Goal: Transaction & Acquisition: Purchase product/service

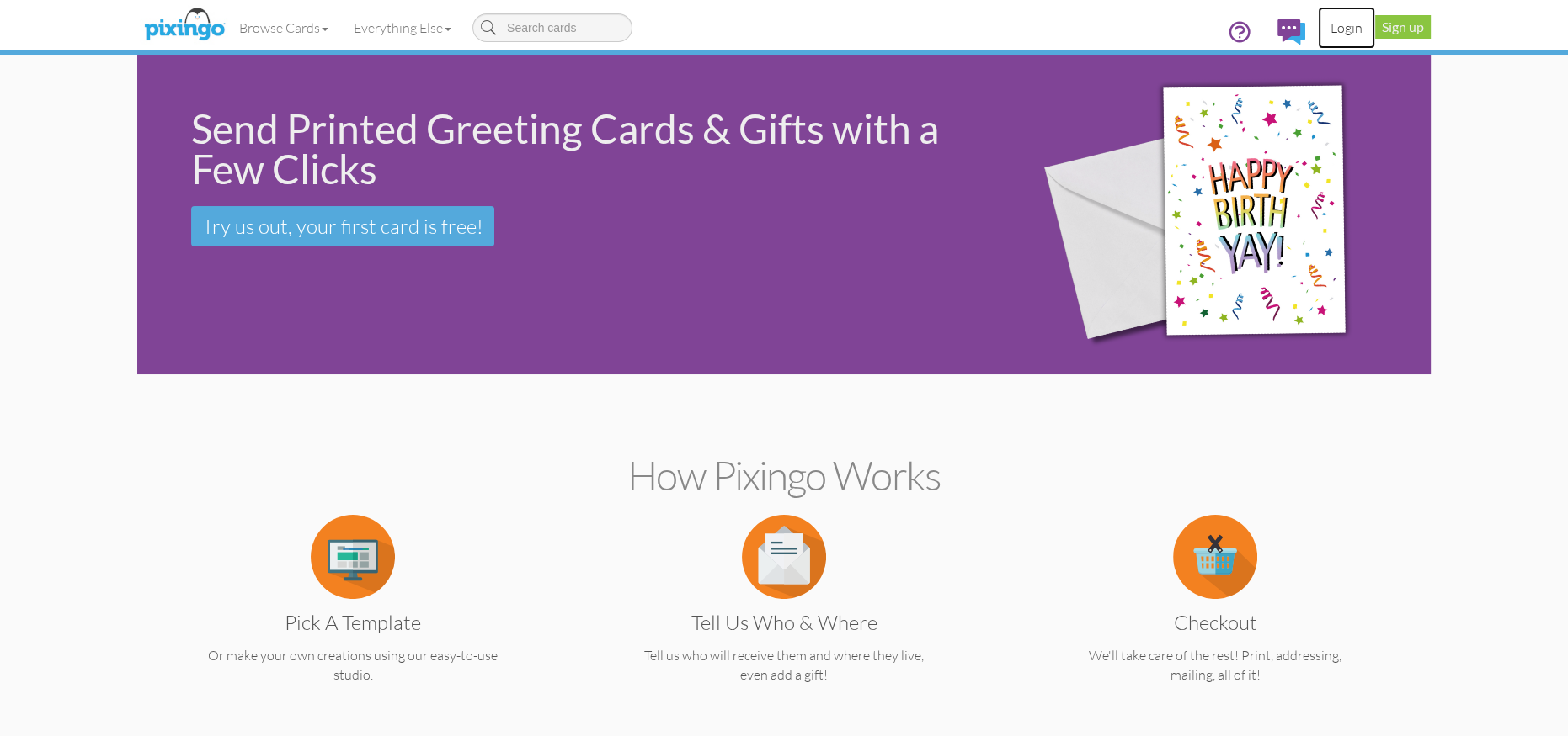
click at [1330, 29] on link "Login" at bounding box center [1345, 28] width 57 height 42
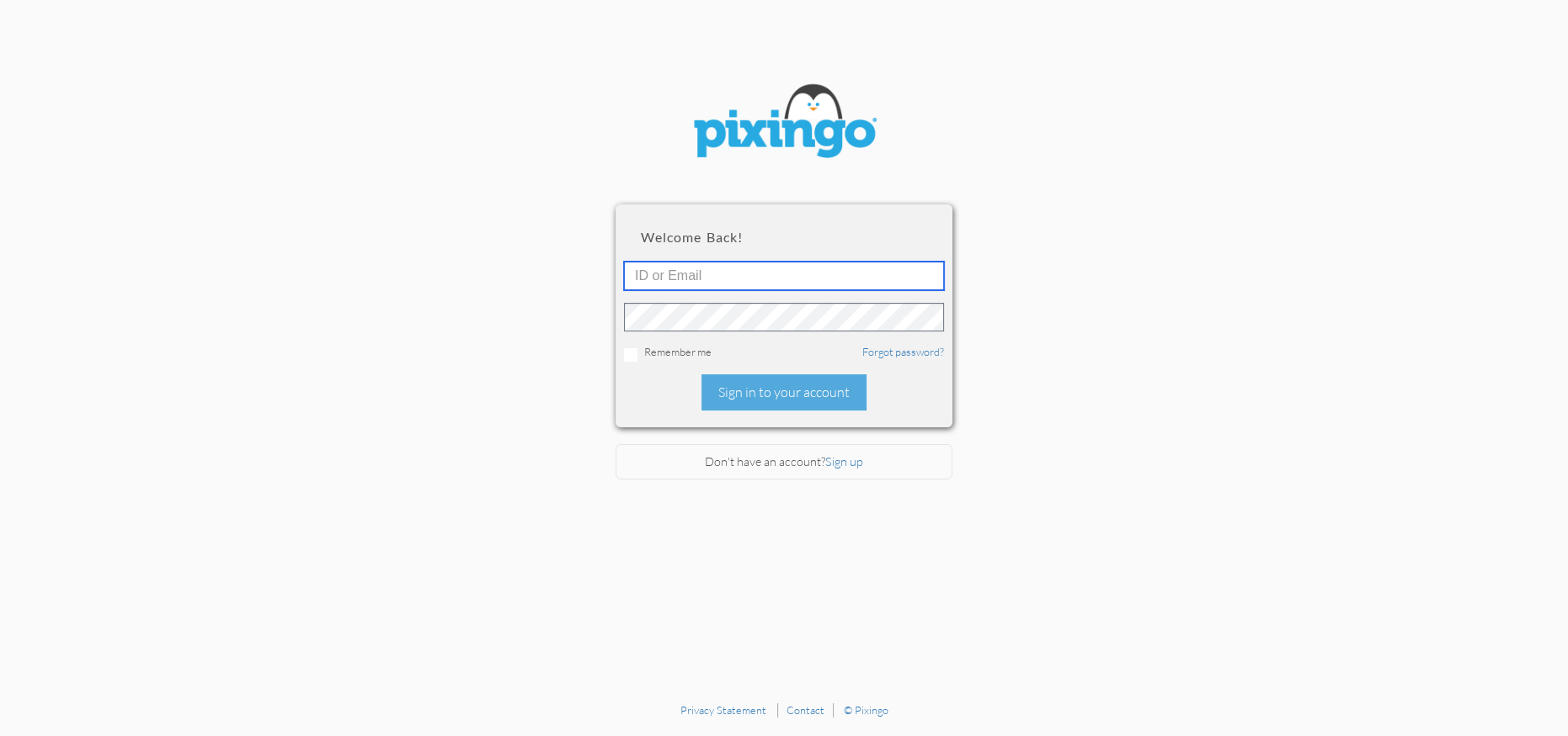
type input "1644"
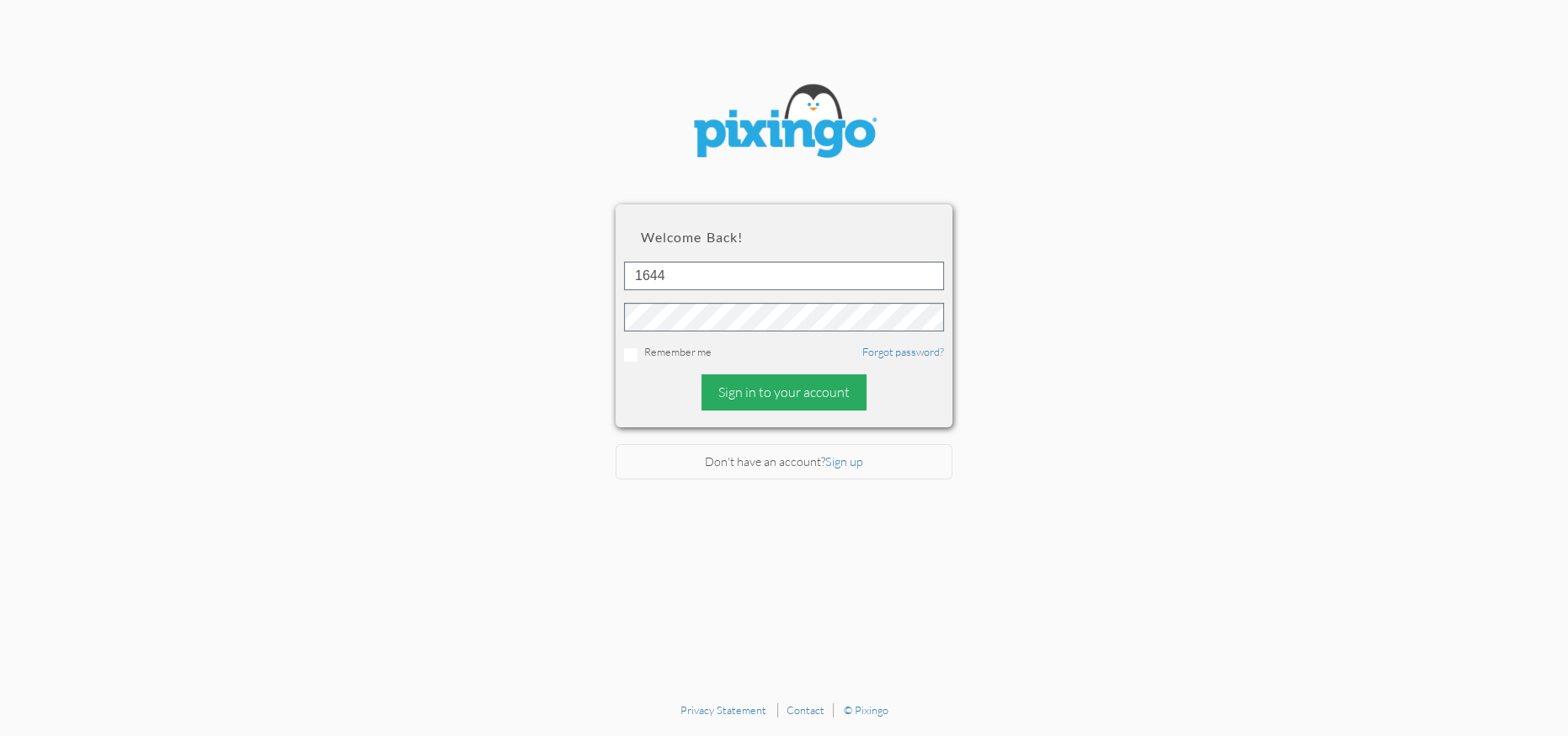
click at [801, 390] on div "Sign in to your account" at bounding box center [784, 393] width 165 height 37
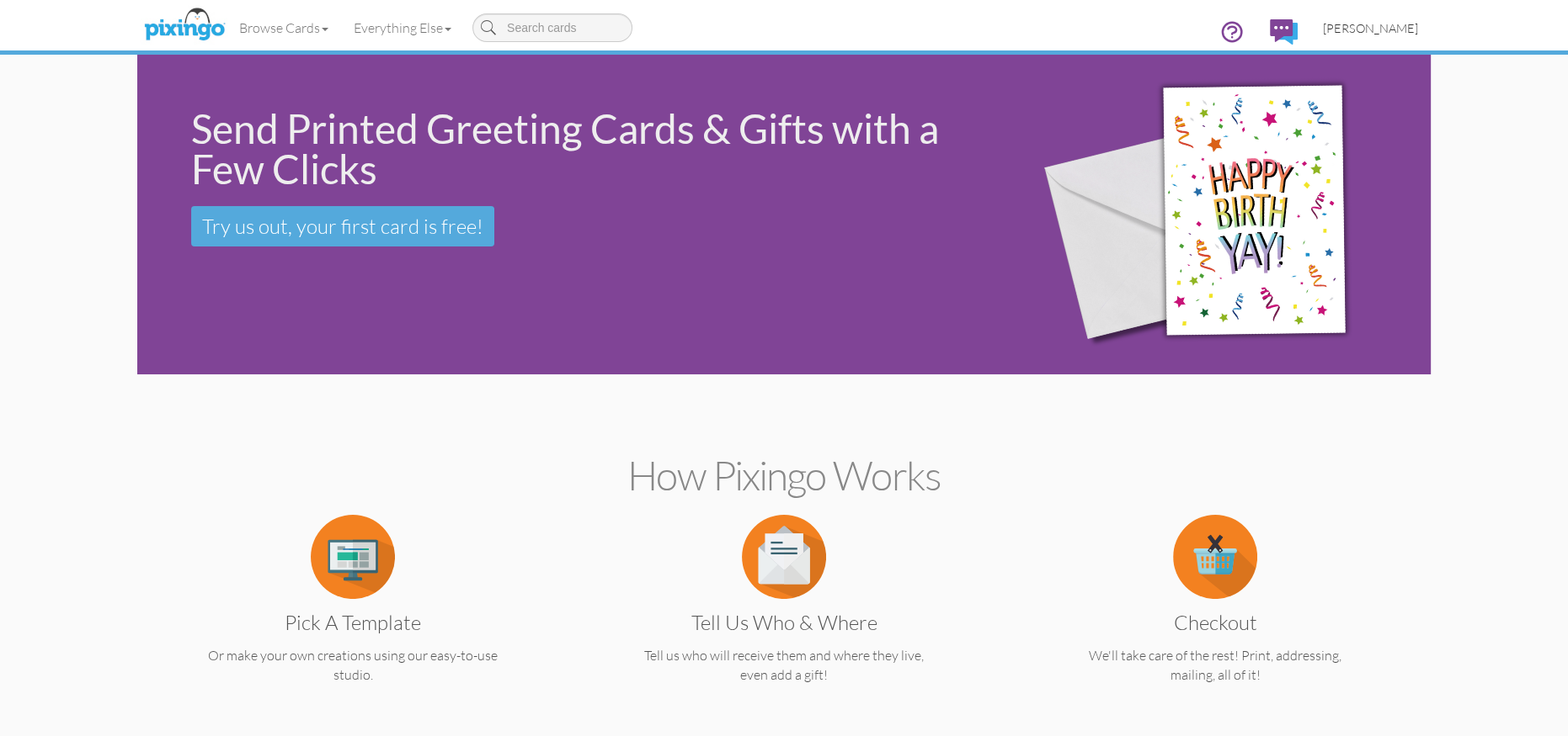
click at [1363, 28] on span "[PERSON_NAME]" at bounding box center [1370, 28] width 96 height 14
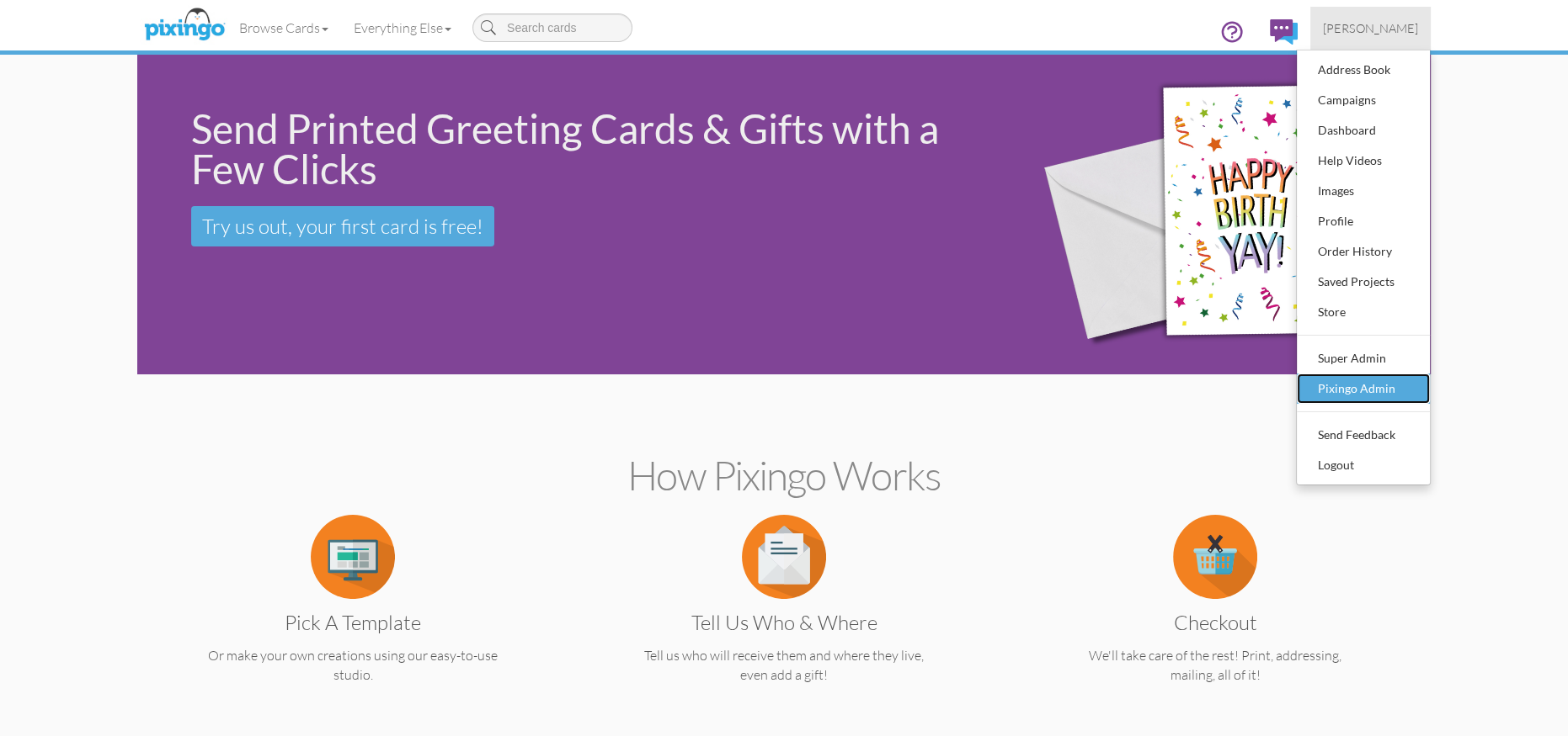
click at [1397, 382] on div "Pixingo Admin" at bounding box center [1362, 389] width 99 height 25
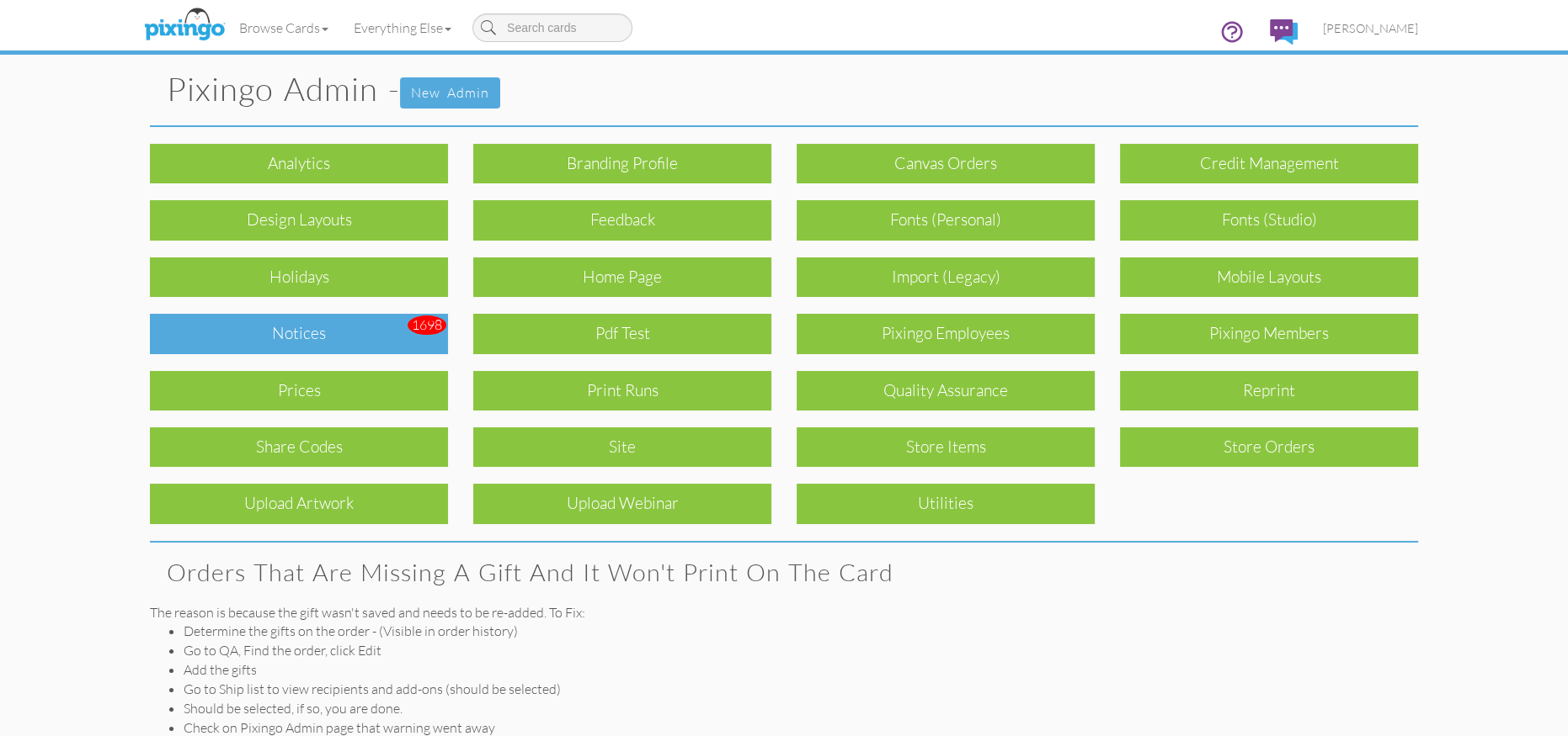
click at [389, 327] on div "Notices" at bounding box center [298, 333] width 298 height 40
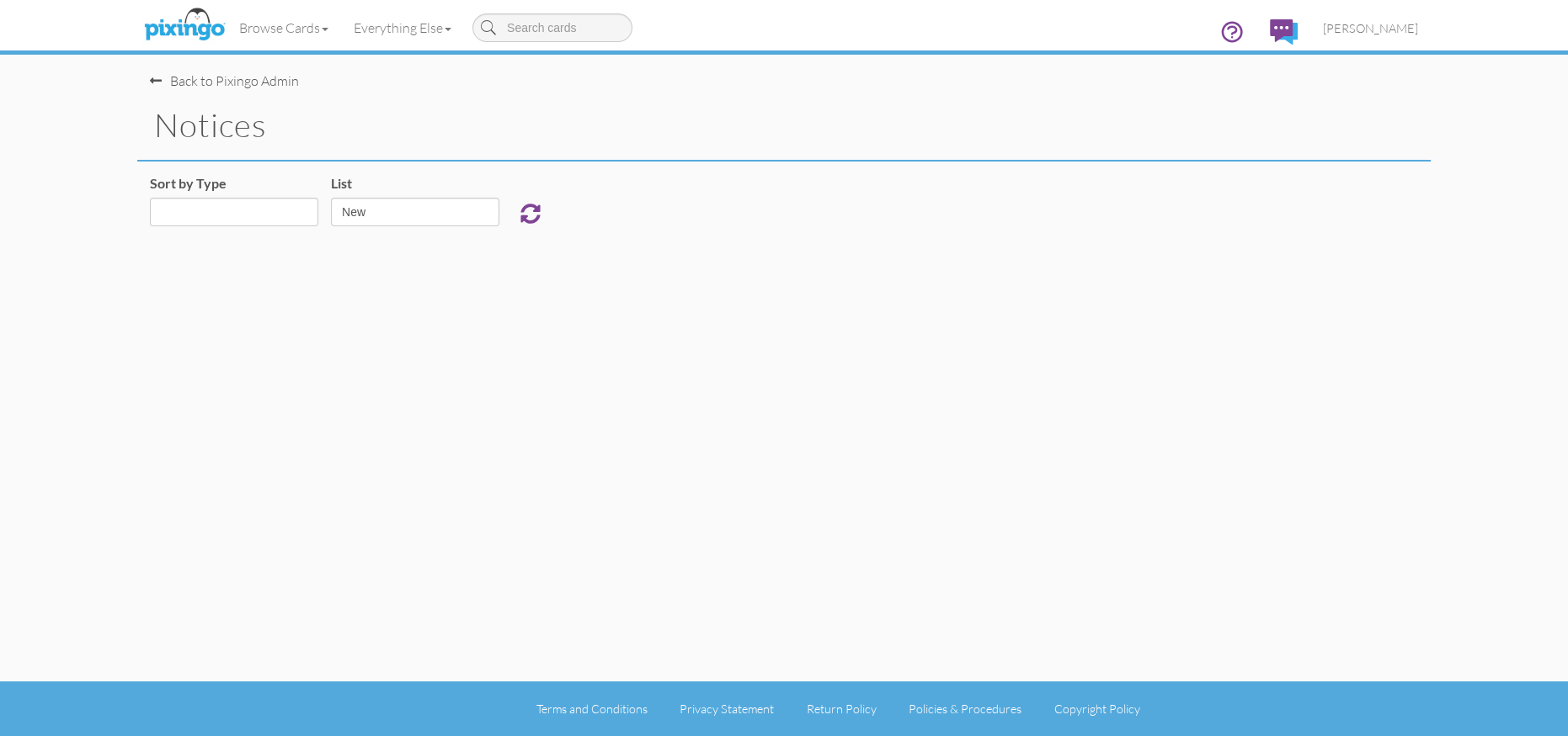
select select "object:925"
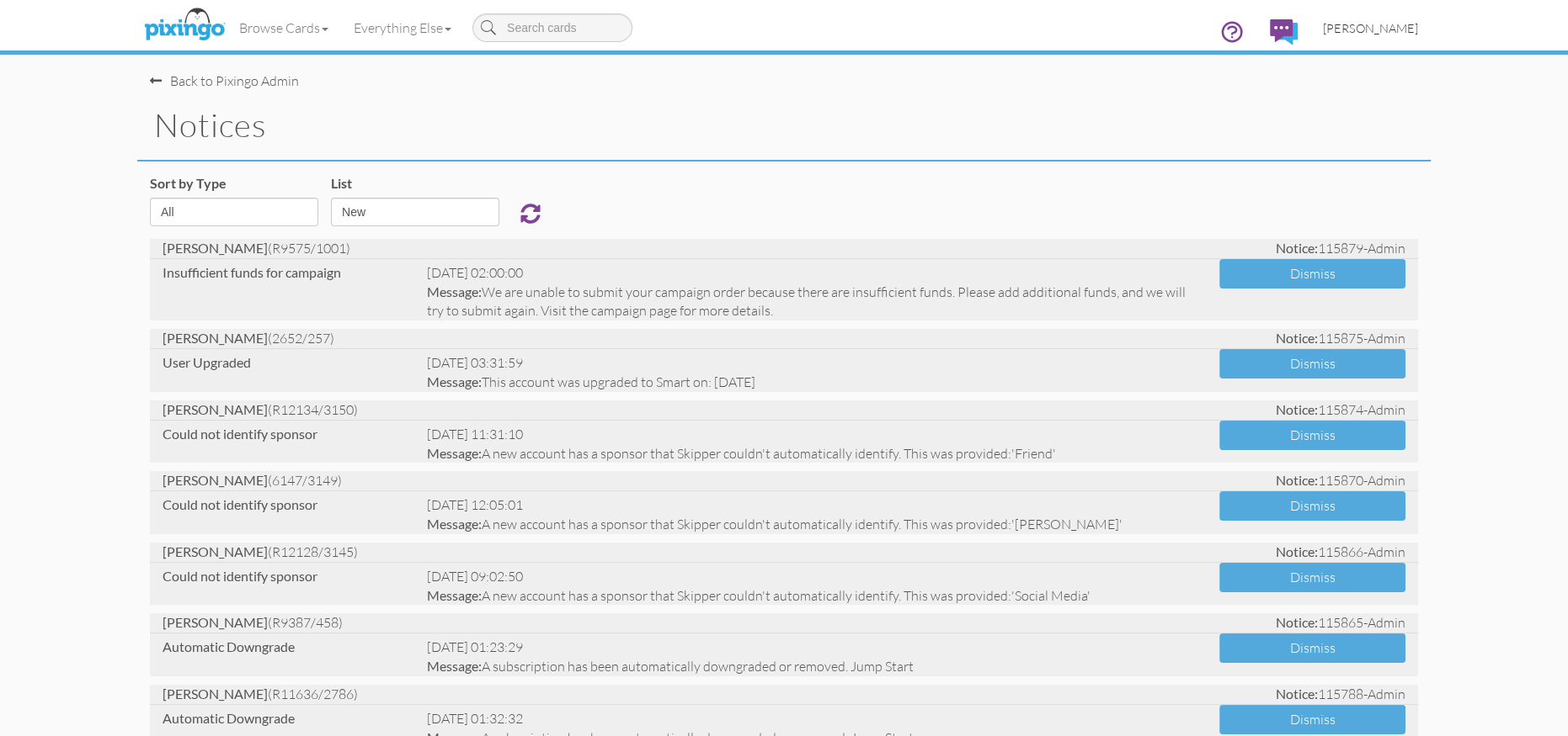
click at [1362, 29] on span "[PERSON_NAME]" at bounding box center [1370, 28] width 96 height 14
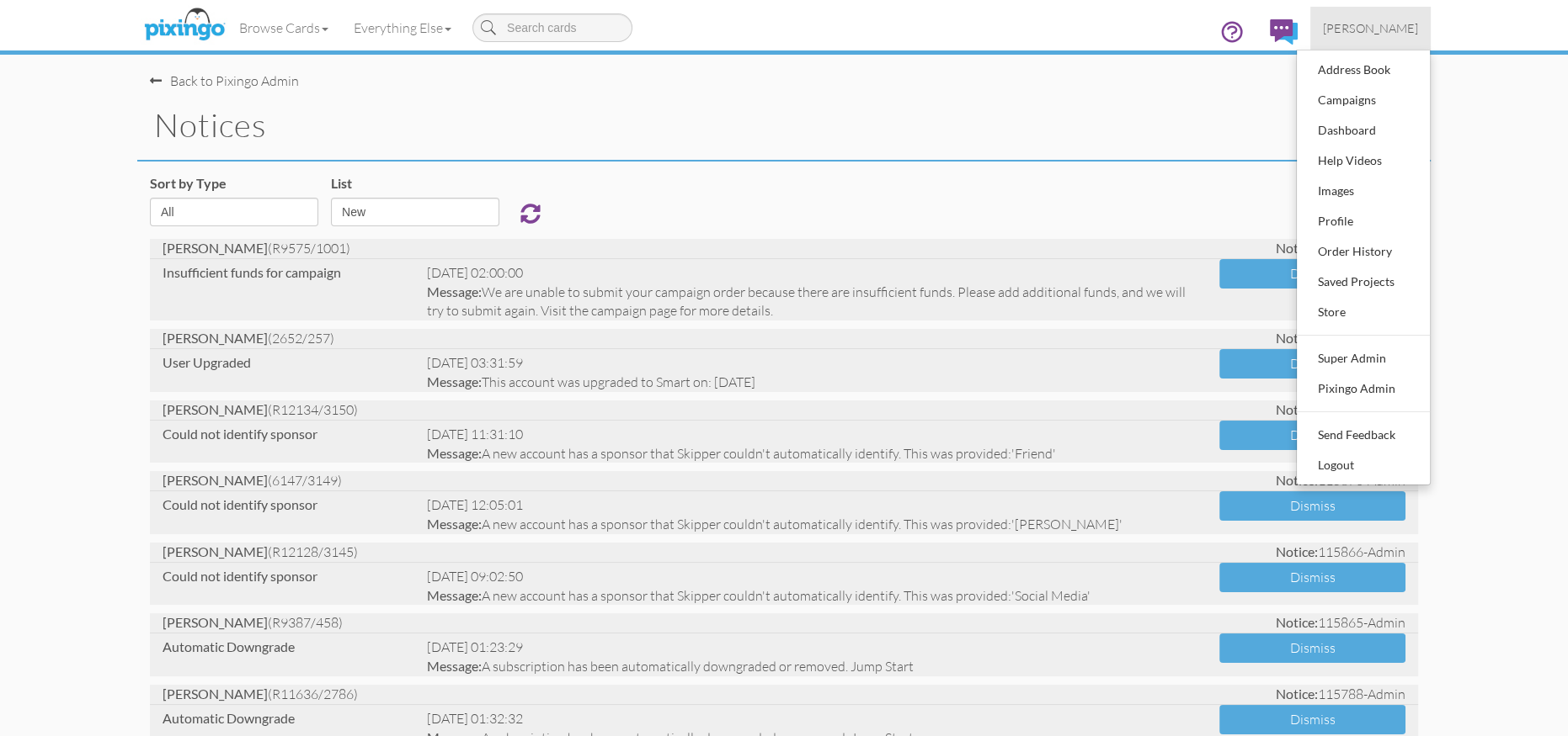
click at [1355, 30] on span "[PERSON_NAME]" at bounding box center [1370, 28] width 96 height 14
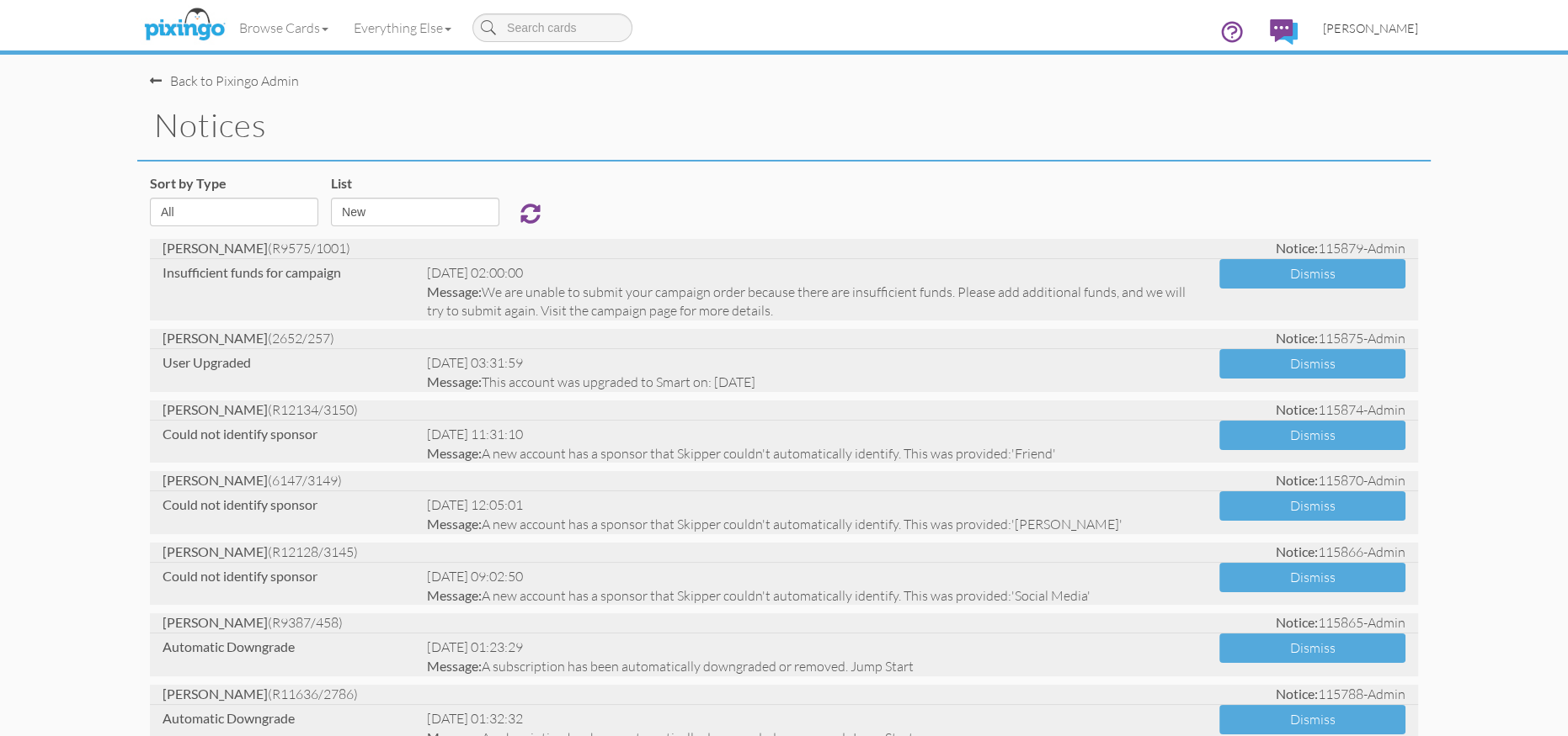
click at [1355, 30] on span "[PERSON_NAME]" at bounding box center [1370, 28] width 96 height 14
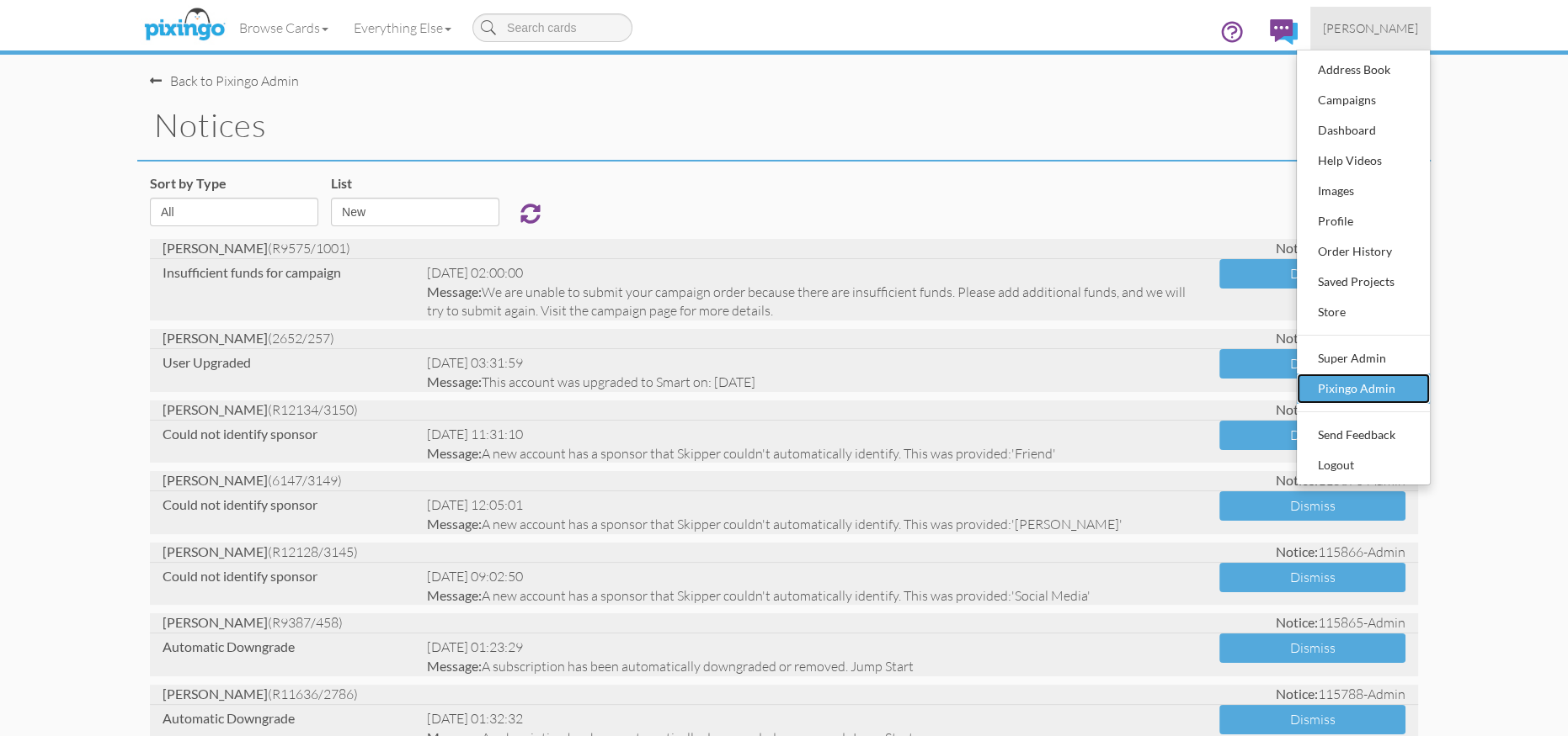
click at [1363, 377] on div "Pixingo Admin" at bounding box center [1362, 389] width 99 height 25
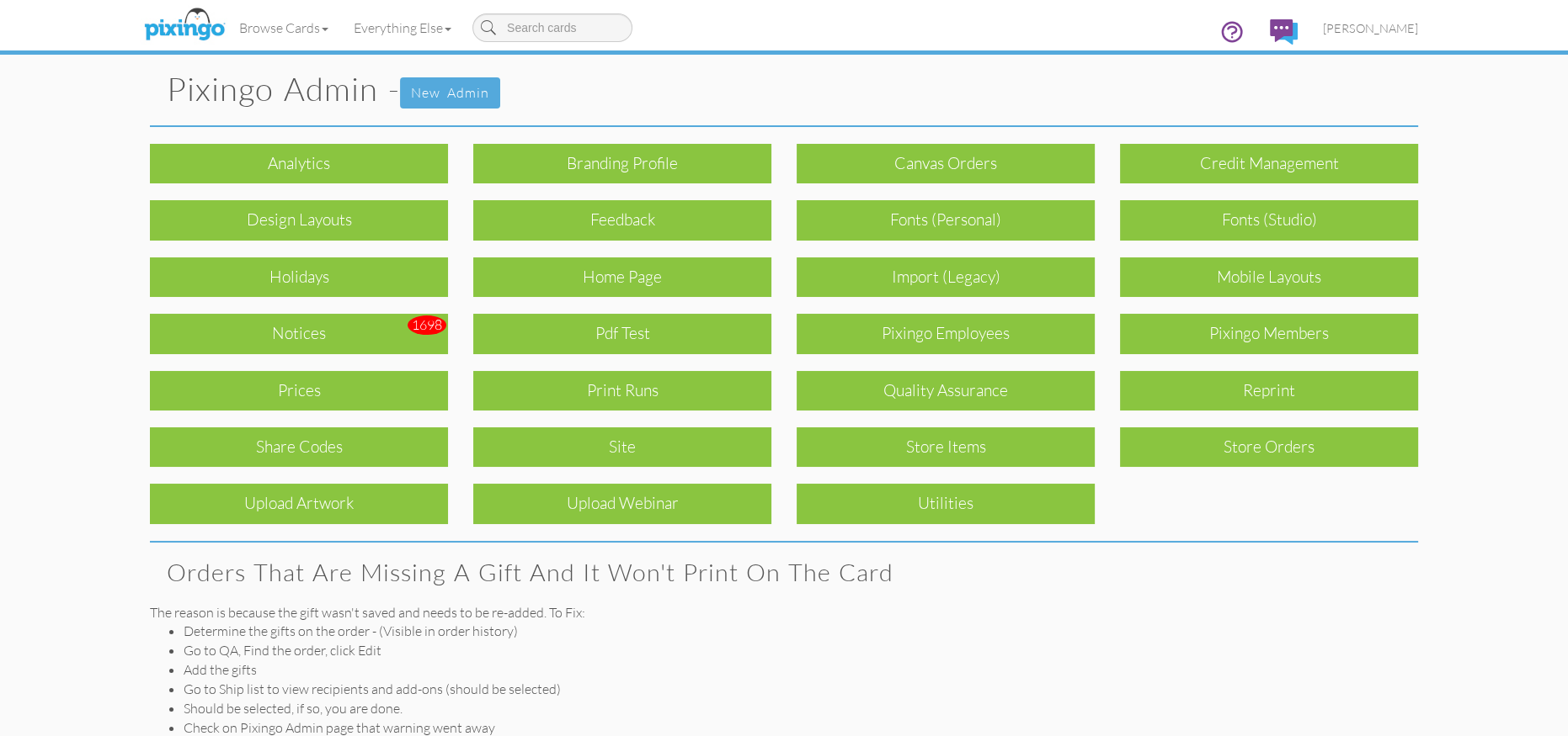
click at [1231, 346] on div "Pixingo Members" at bounding box center [1268, 333] width 298 height 40
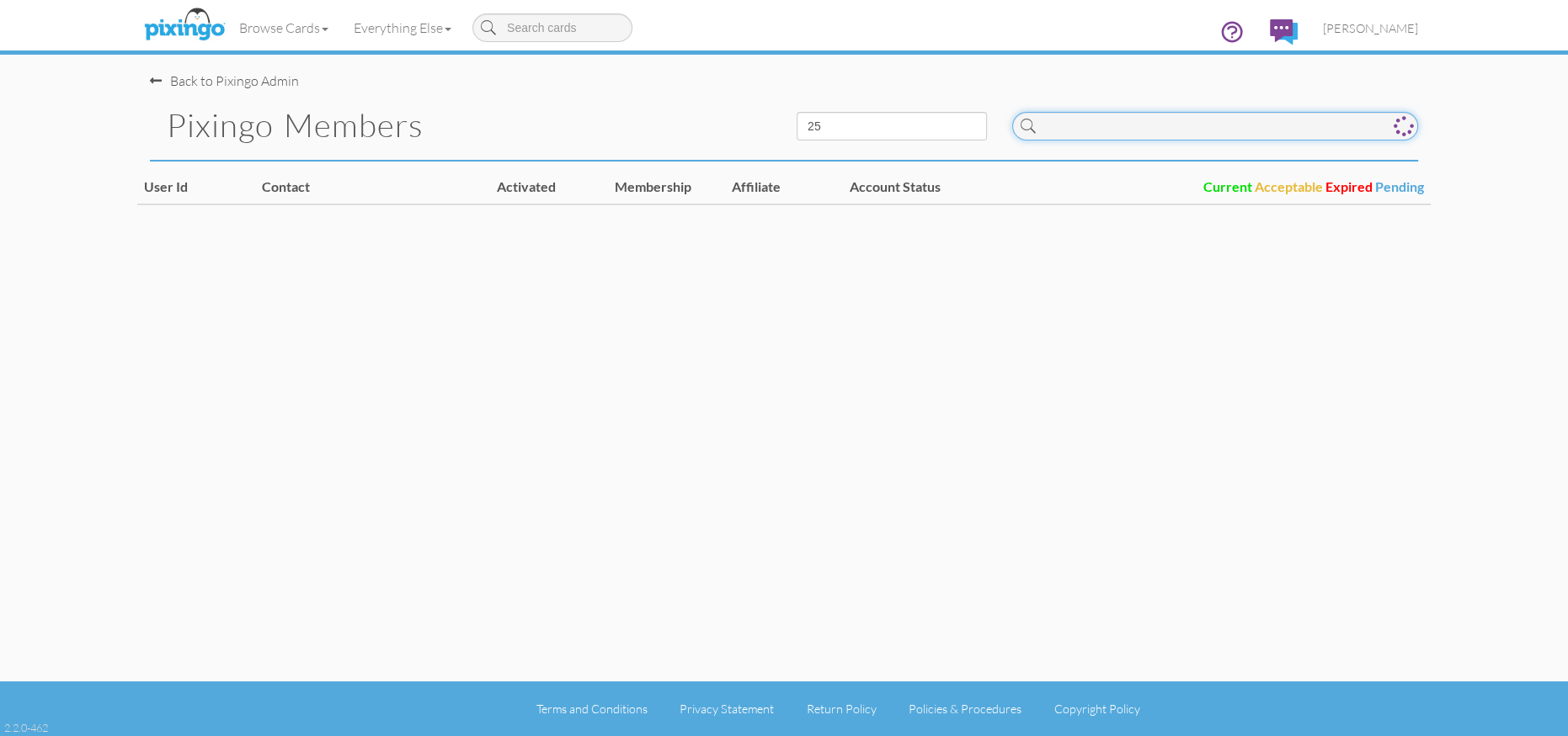
click at [1064, 135] on input at bounding box center [1215, 126] width 406 height 29
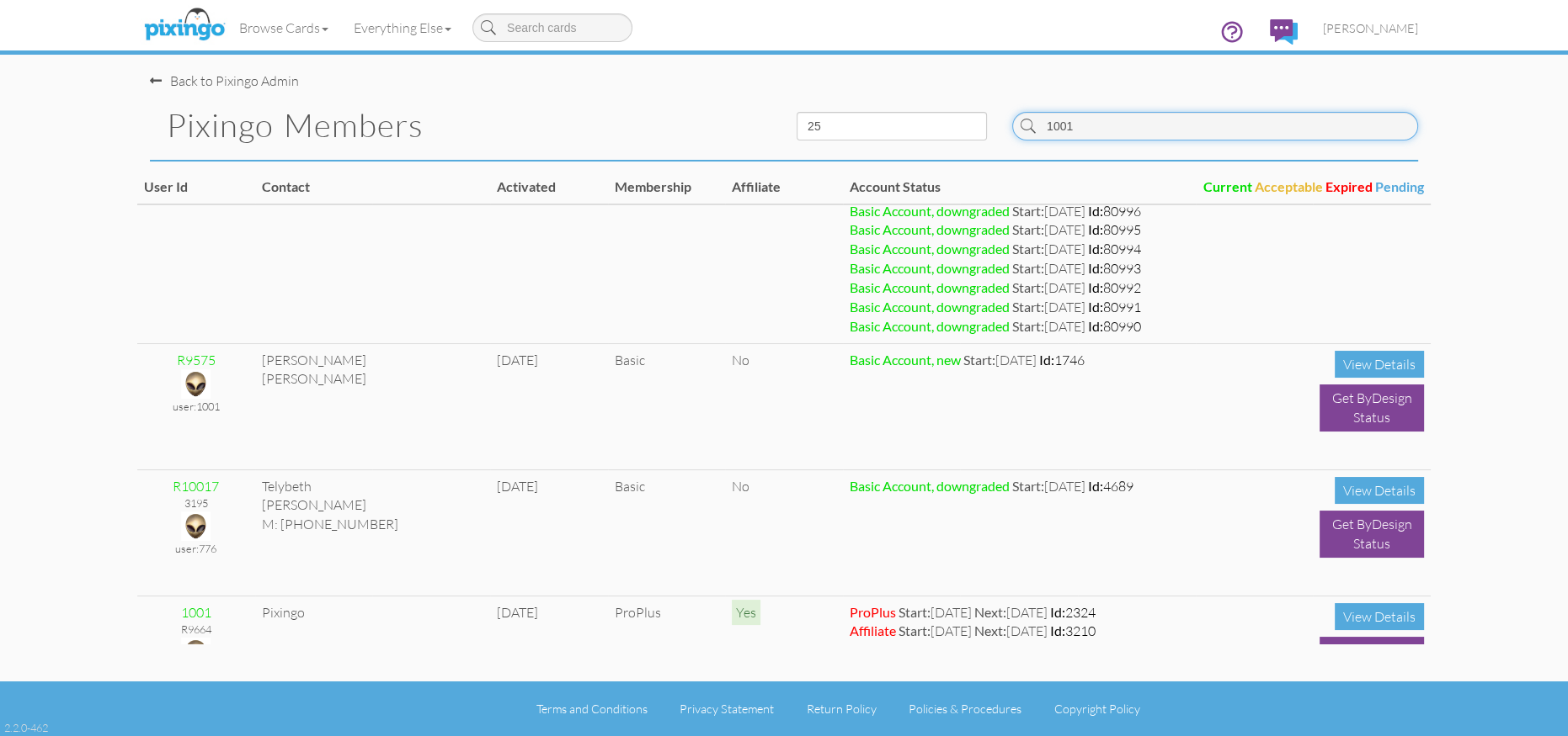
scroll to position [1857, 0]
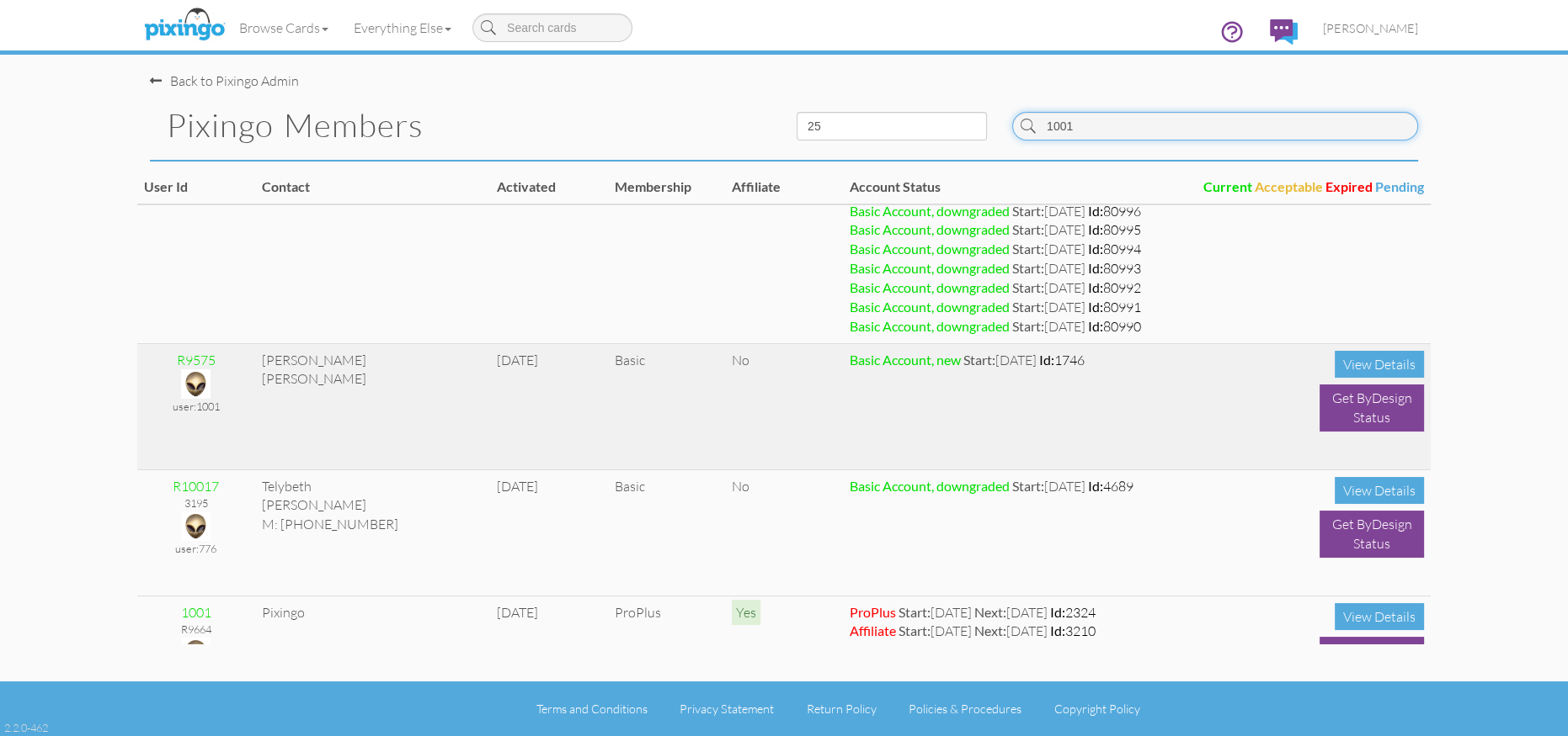
type input "1001"
click at [192, 382] on img at bounding box center [196, 384] width 30 height 30
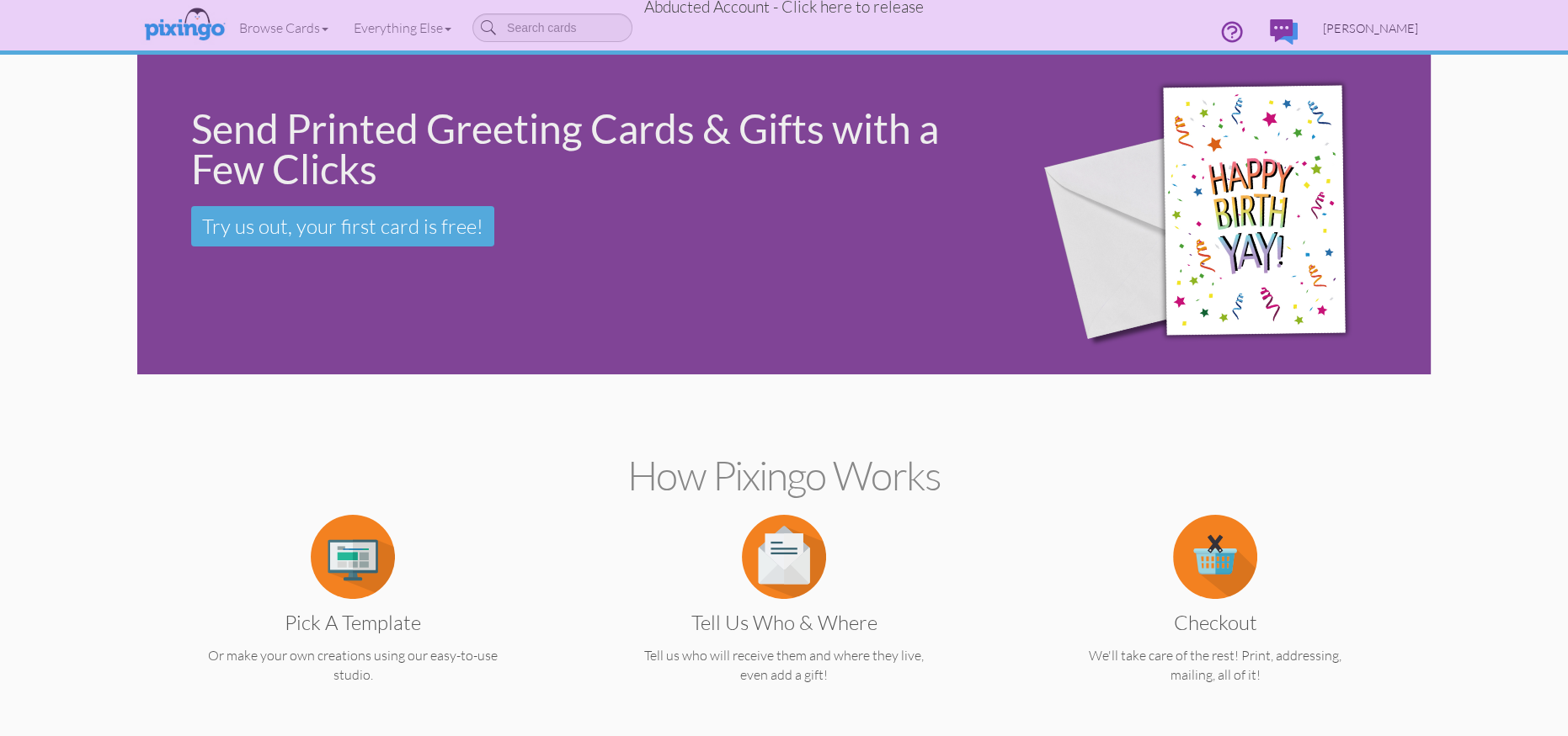
click at [1386, 28] on span "Lee Ruppel" at bounding box center [1370, 28] width 96 height 14
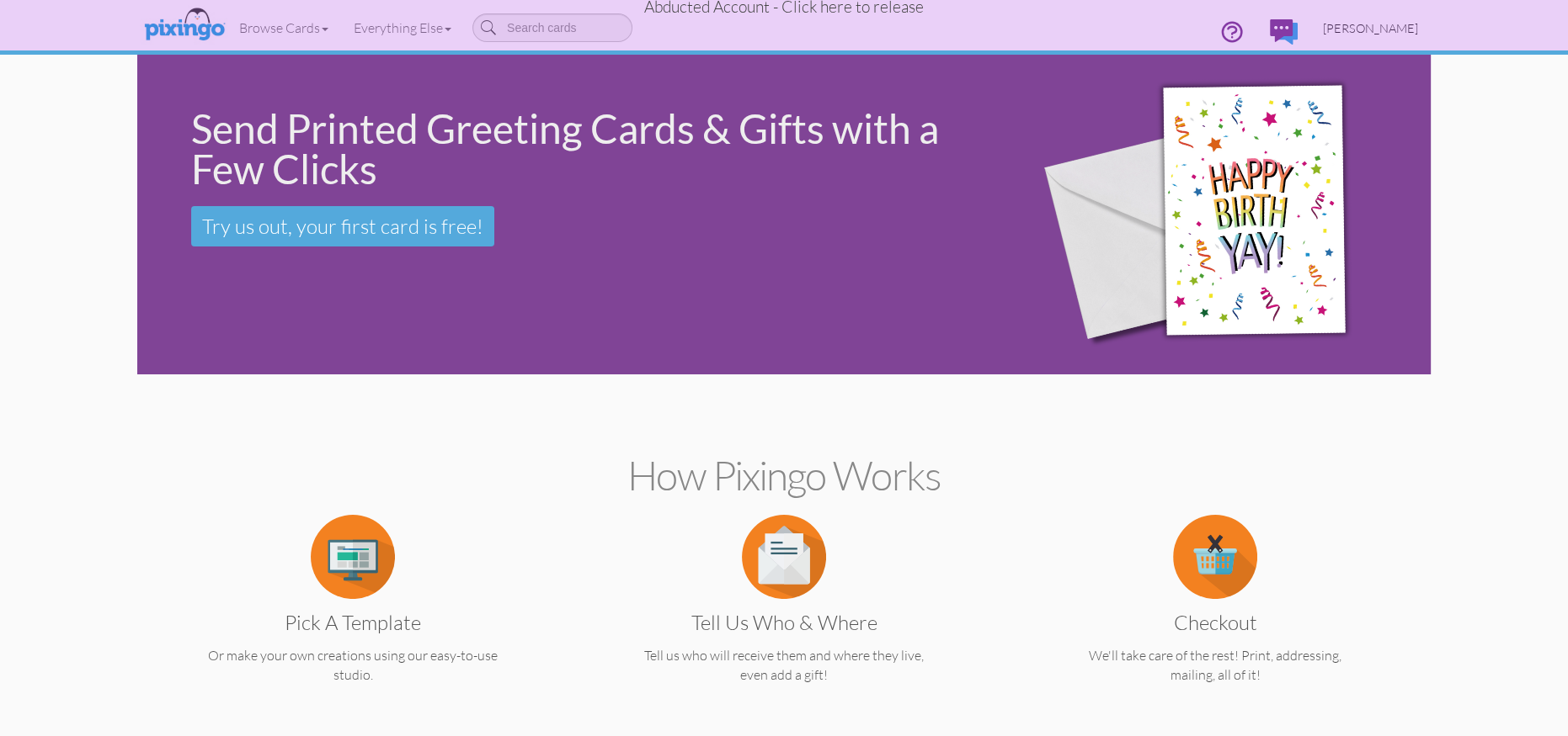
click at [1382, 31] on span "Lee Ruppel" at bounding box center [1370, 28] width 96 height 14
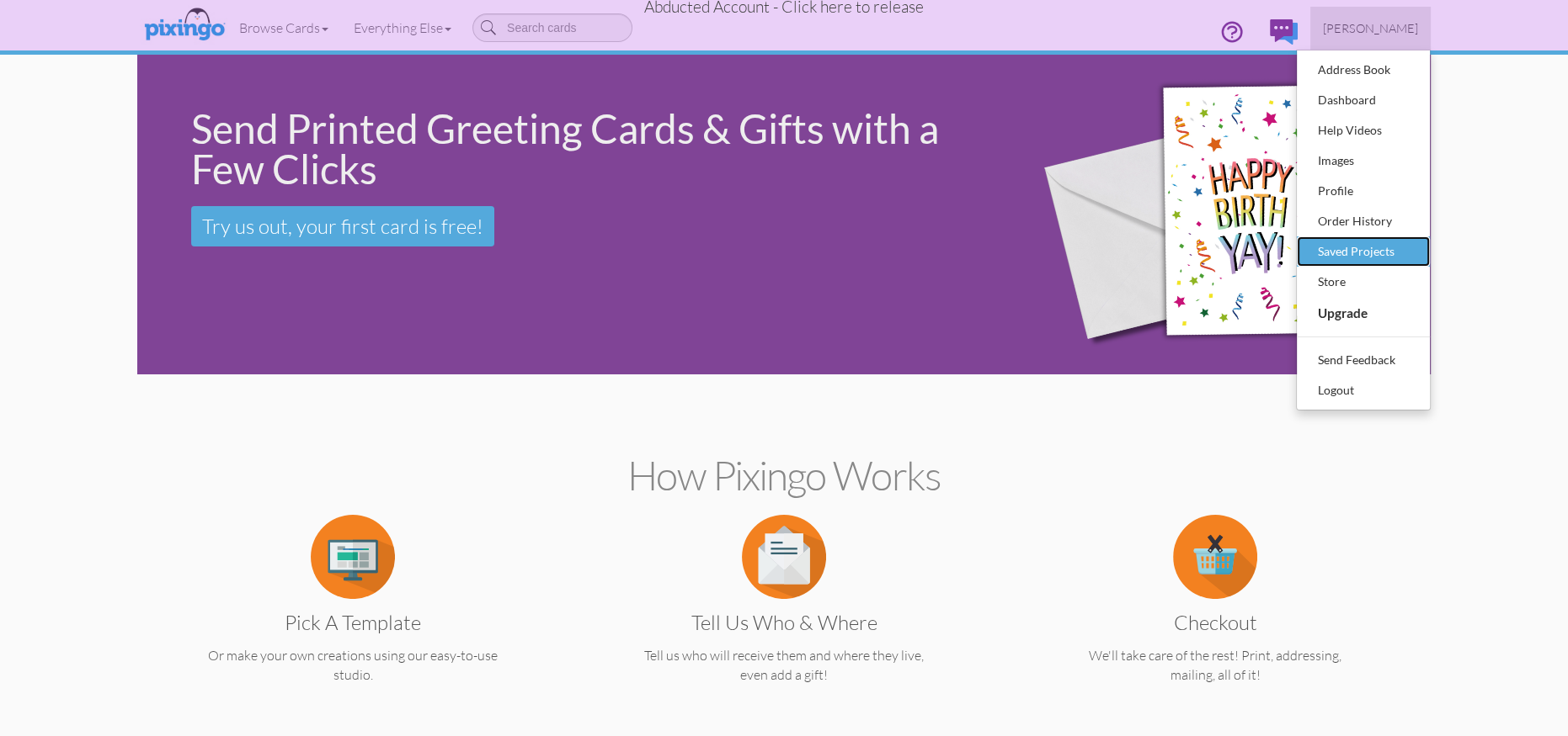
click at [1352, 248] on div "Saved Projects" at bounding box center [1362, 252] width 99 height 25
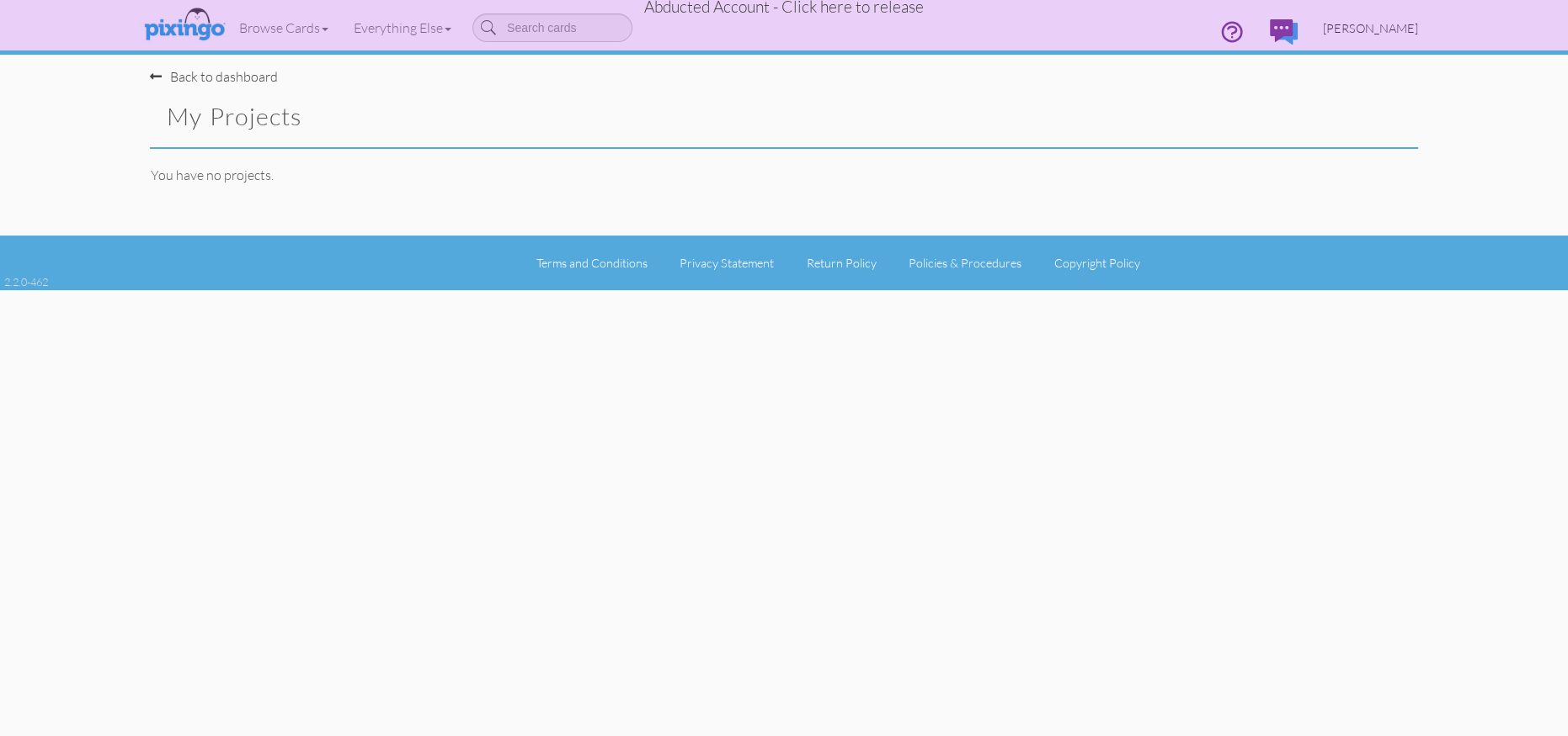
click at [1403, 23] on span "Lee Ruppel" at bounding box center [1370, 28] width 96 height 14
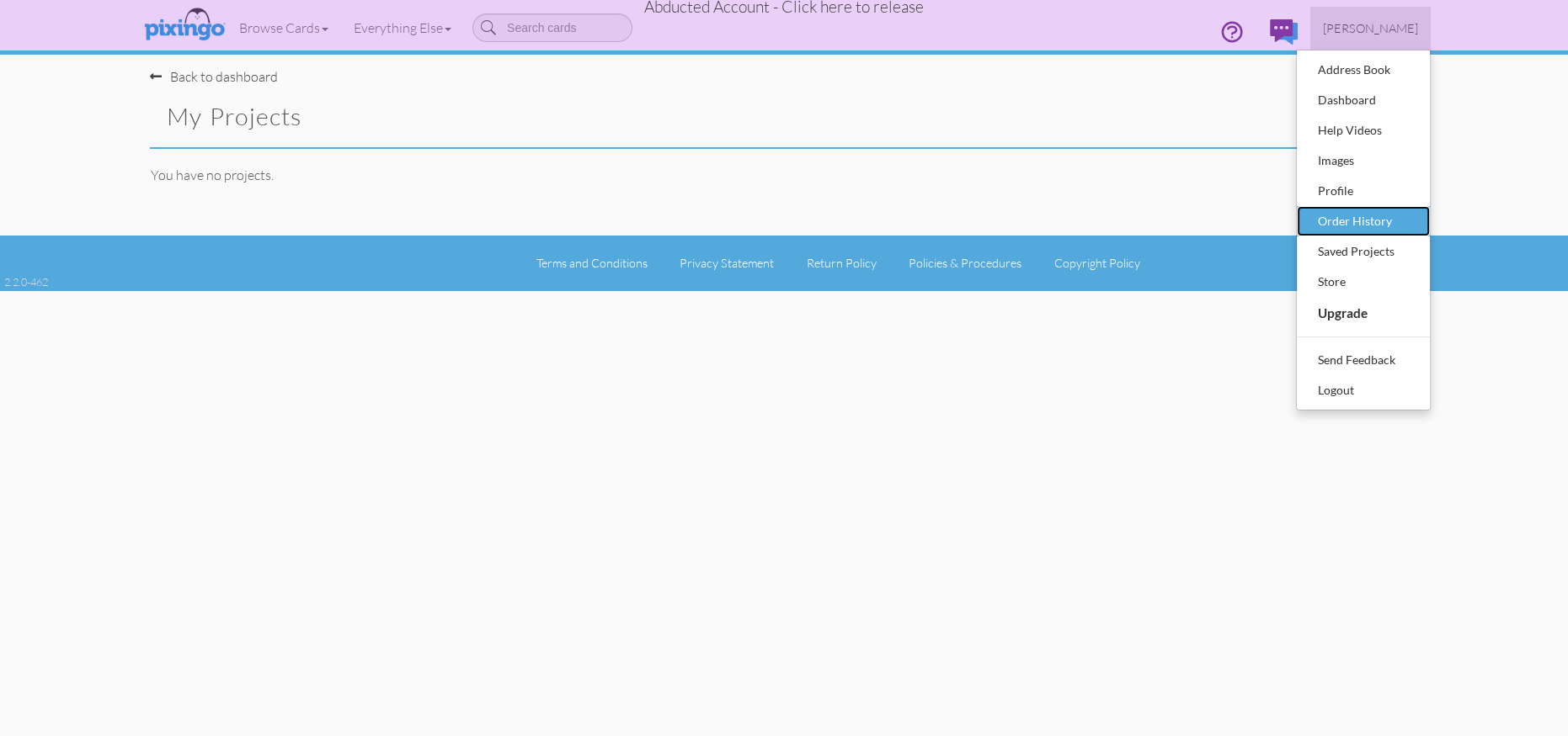
click at [1352, 228] on div "Order History" at bounding box center [1362, 221] width 99 height 25
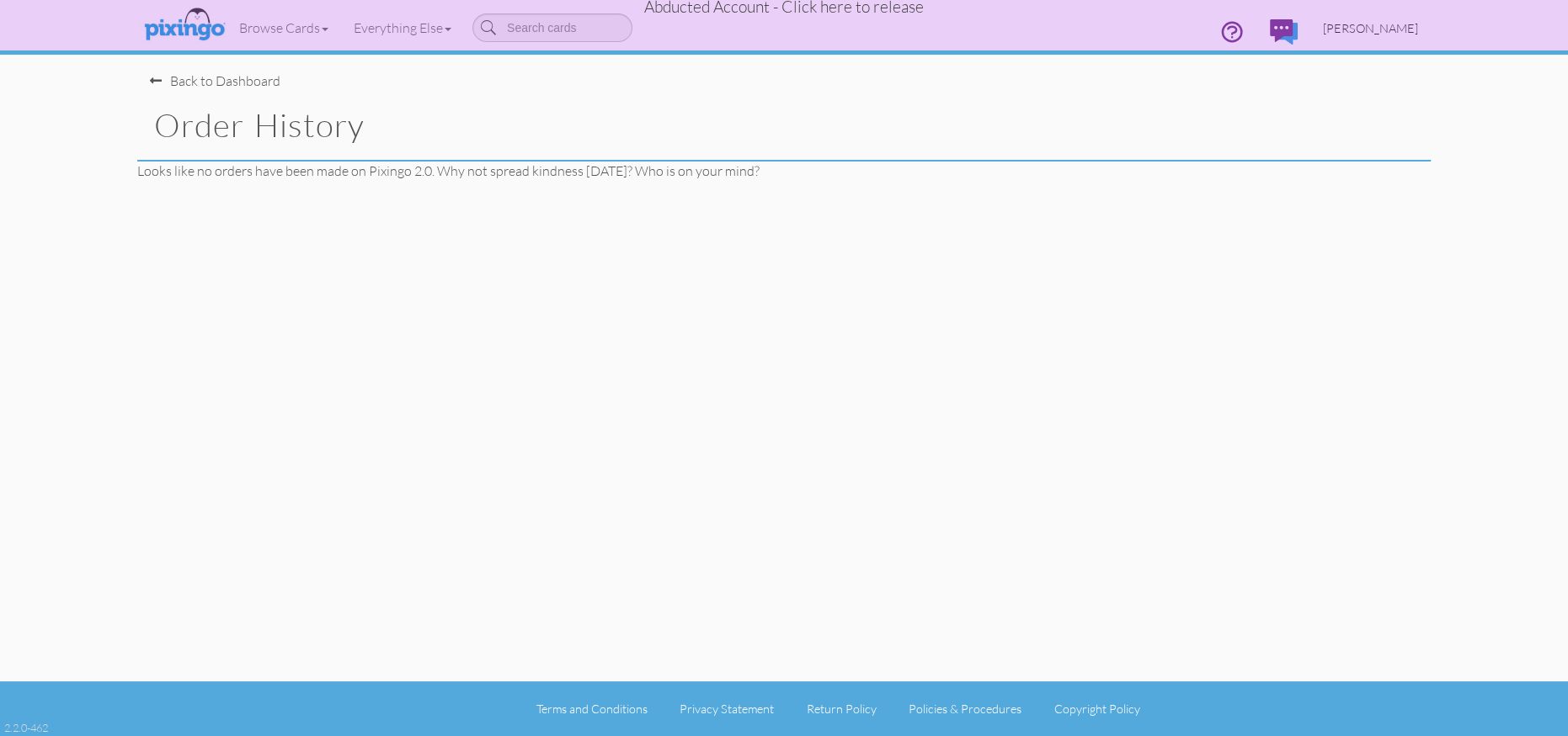
click at [1399, 26] on span "Lee Ruppel" at bounding box center [1370, 28] width 96 height 14
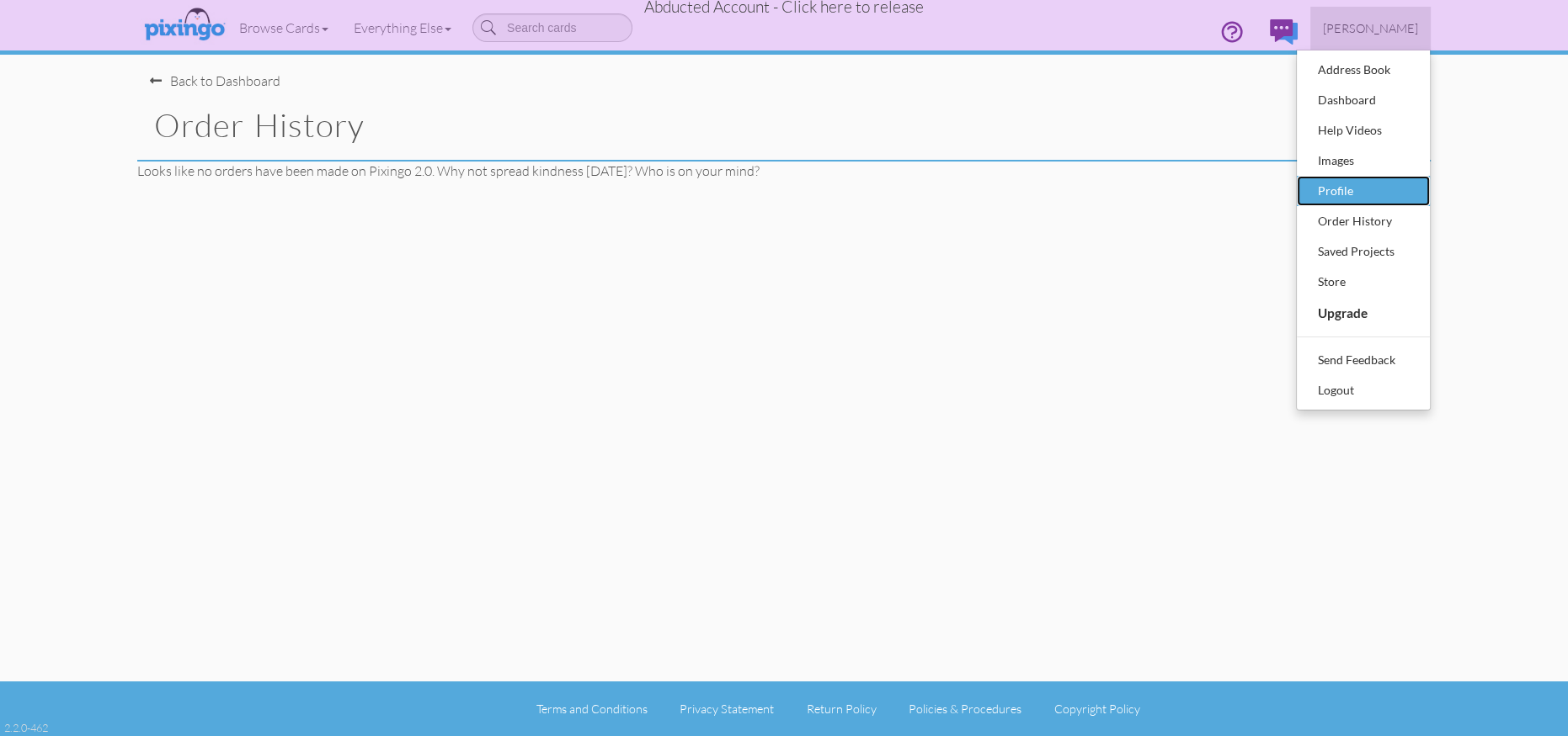
click at [1336, 181] on div "Profile" at bounding box center [1362, 191] width 99 height 25
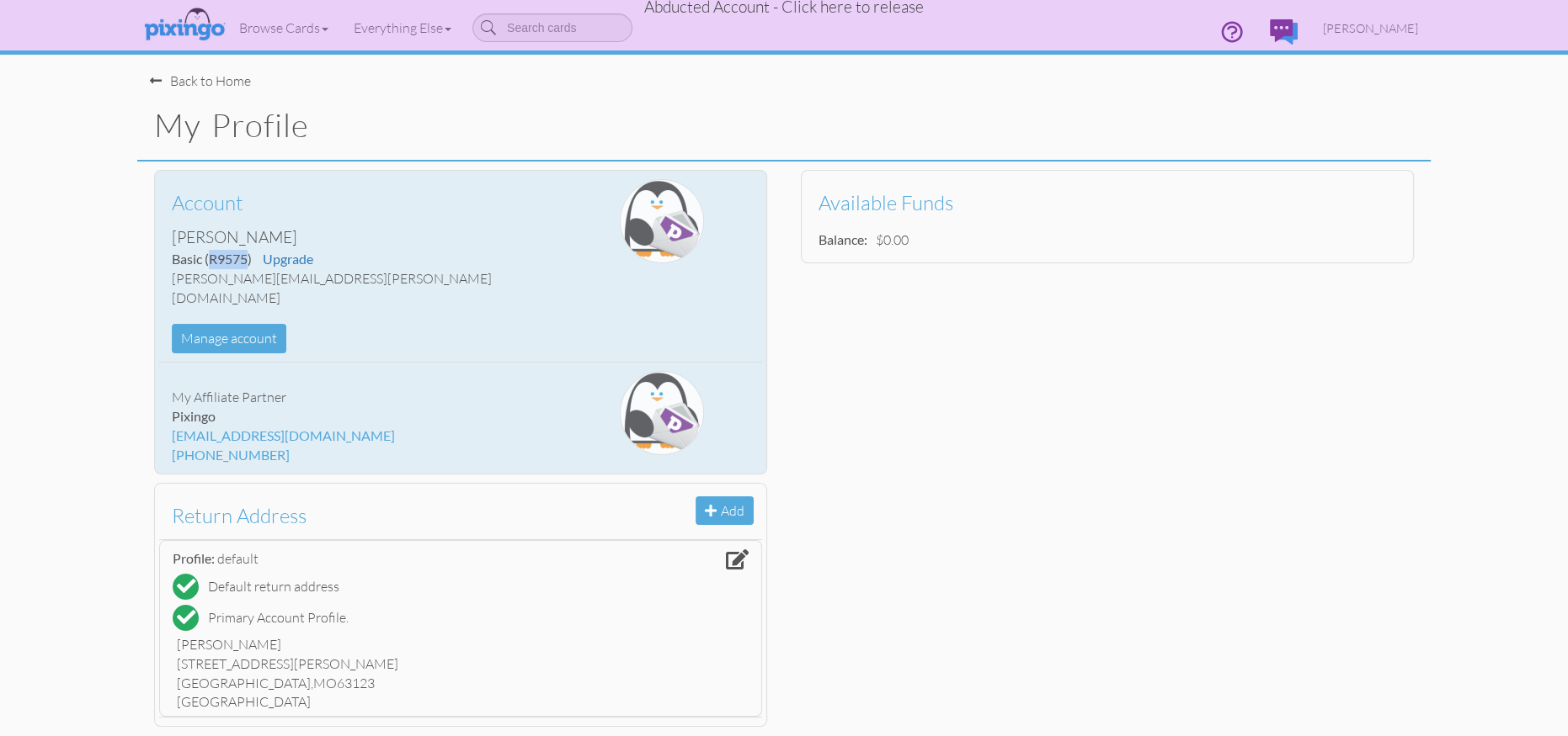
drag, startPoint x: 210, startPoint y: 256, endPoint x: 234, endPoint y: 253, distance: 24.2
click at [247, 255] on span "(R9575)" at bounding box center [228, 259] width 47 height 16
copy span "R9575"
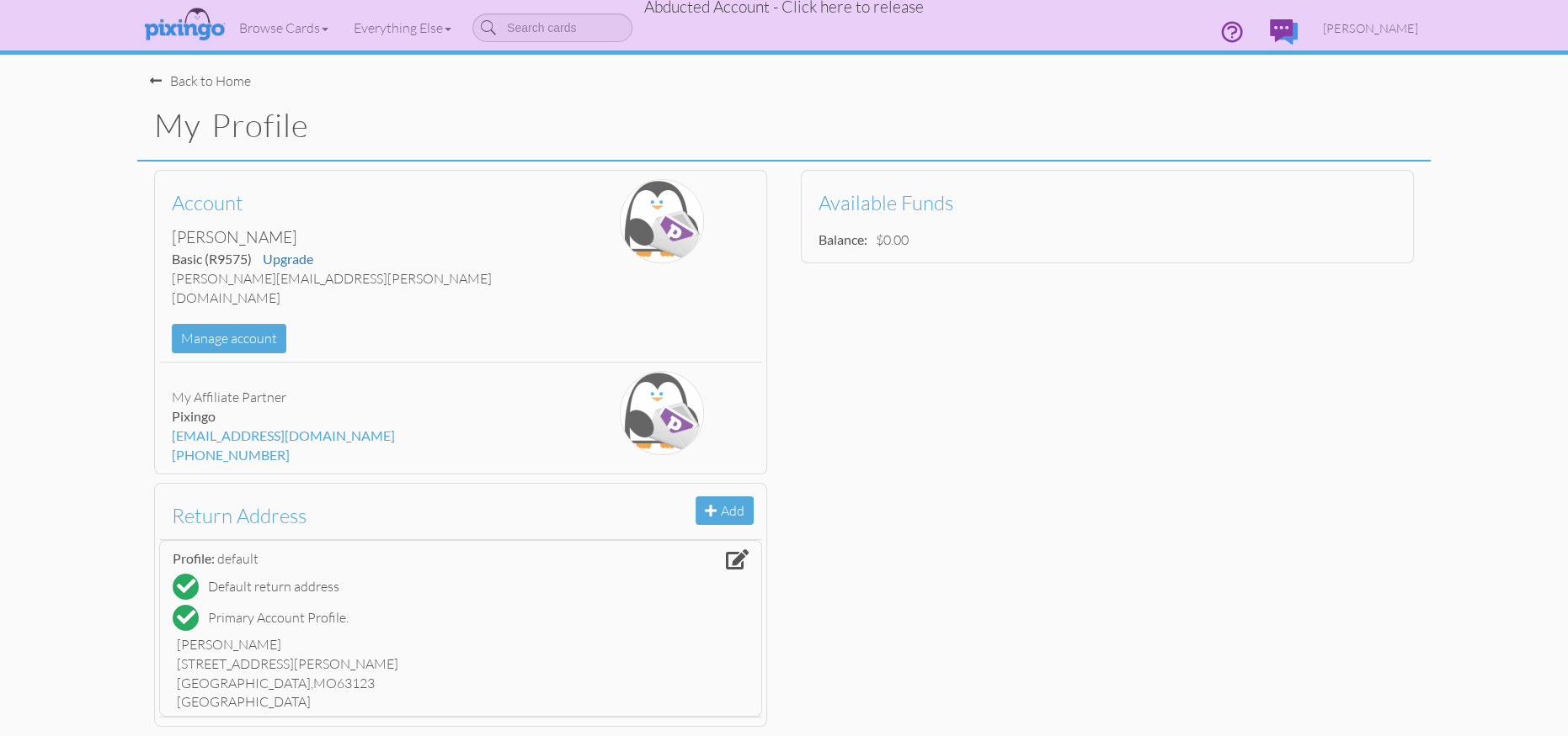
click at [817, 12] on span "Abducted Account - Click here to release" at bounding box center [784, 7] width 280 height 20
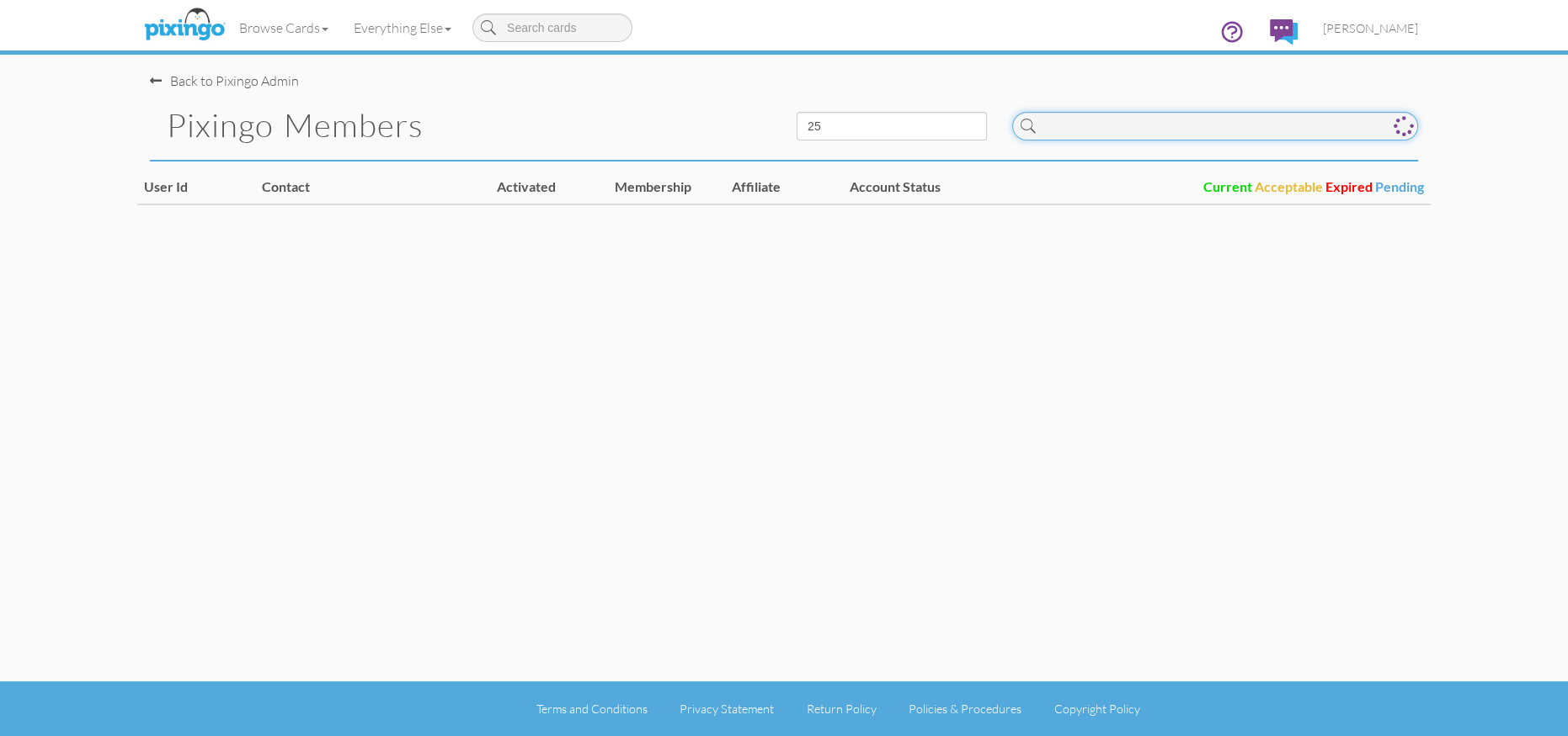
click at [1101, 135] on input at bounding box center [1215, 126] width 406 height 29
paste input "R9575"
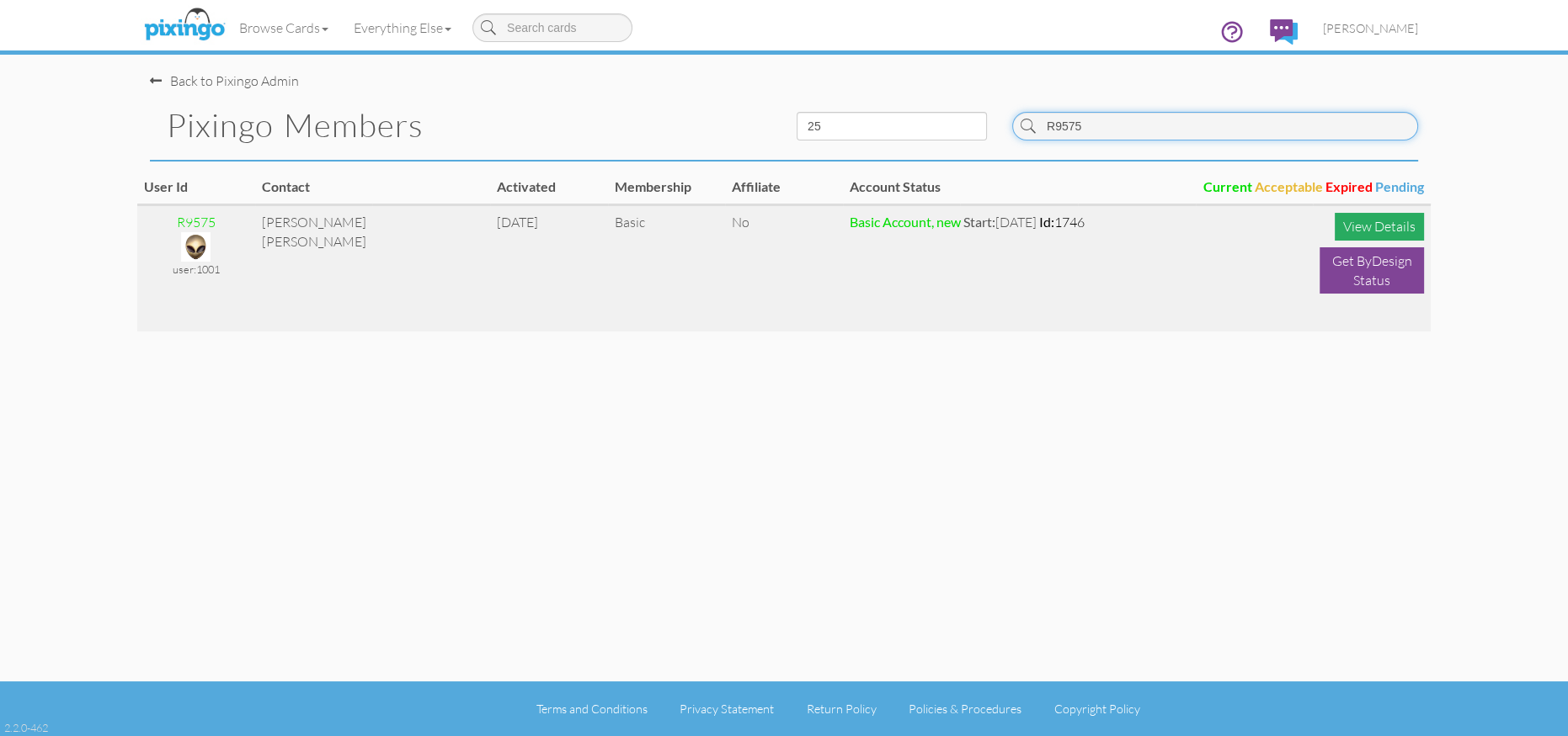
type input "R9575"
click at [1381, 217] on div "View Details" at bounding box center [1379, 227] width 89 height 28
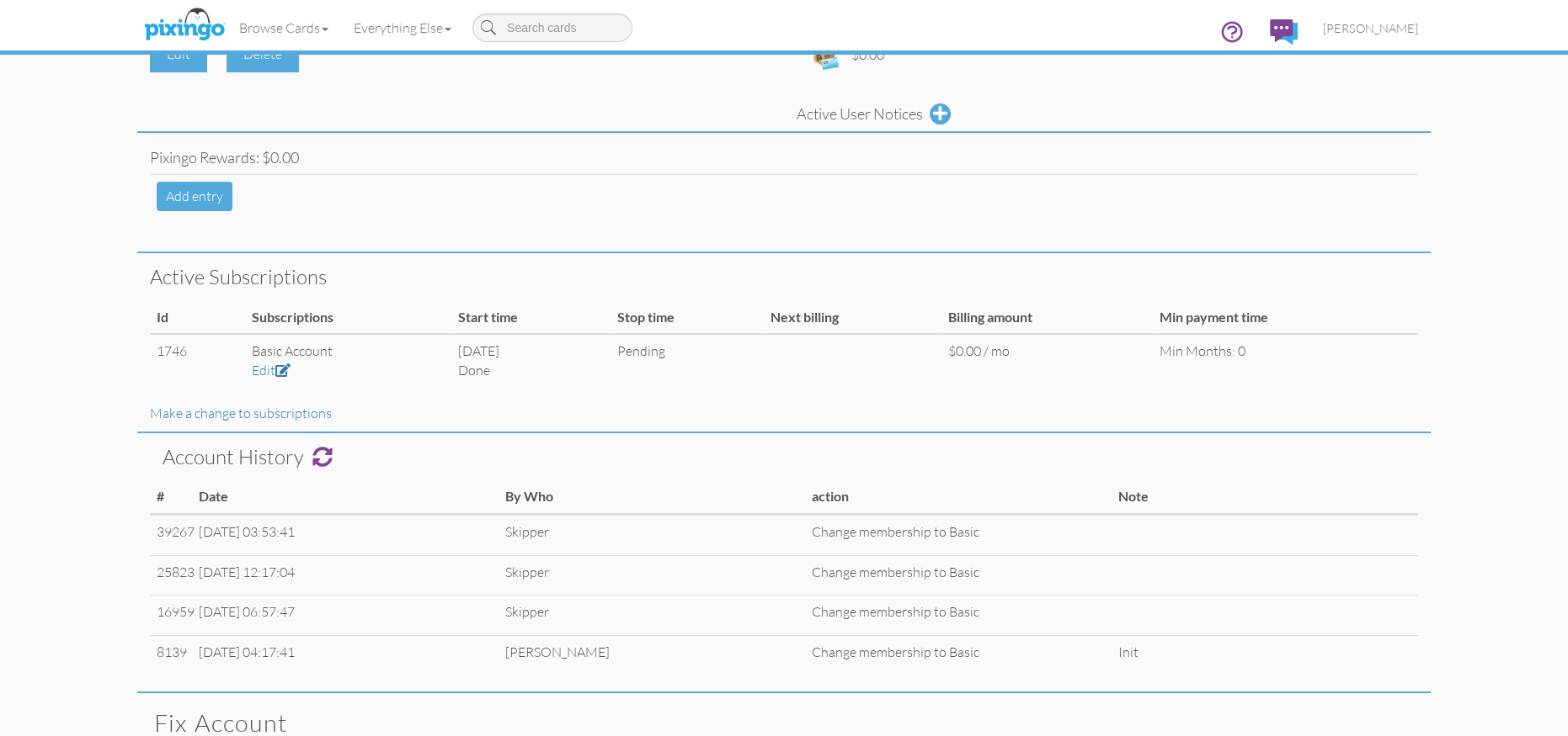
scroll to position [141, 0]
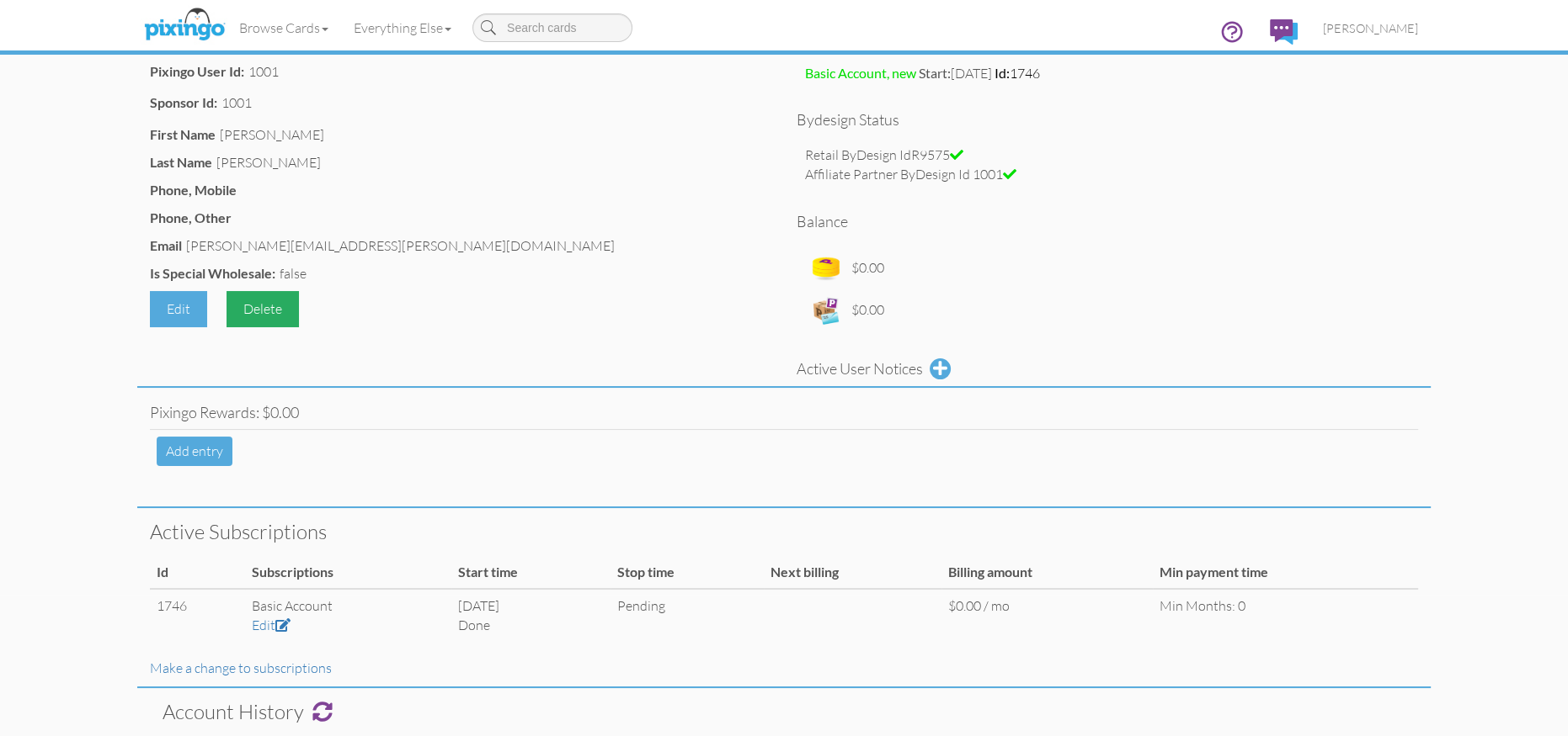
click at [275, 307] on div "Delete" at bounding box center [262, 310] width 72 height 37
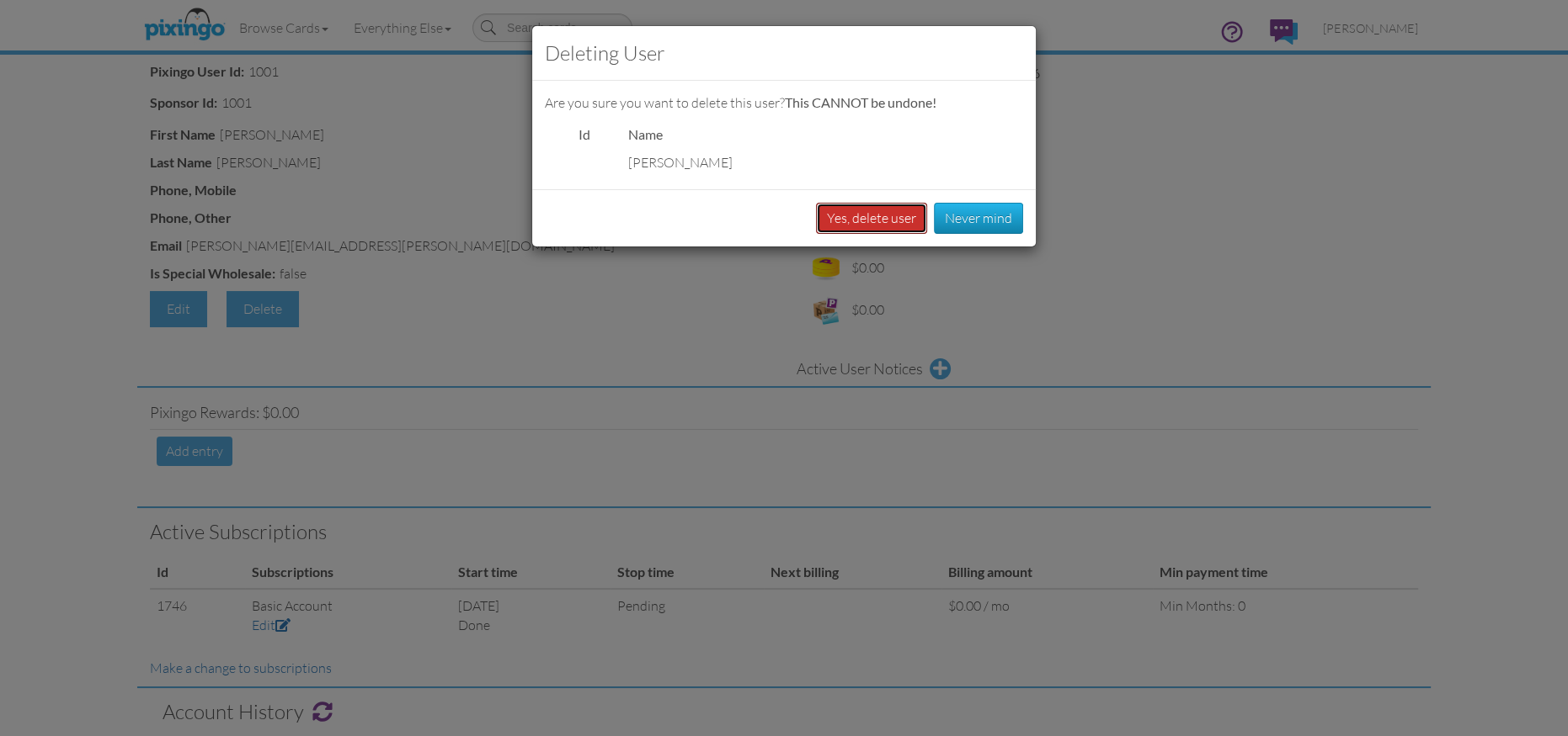
click at [867, 214] on button "Yes, delete user" at bounding box center [870, 218] width 111 height 31
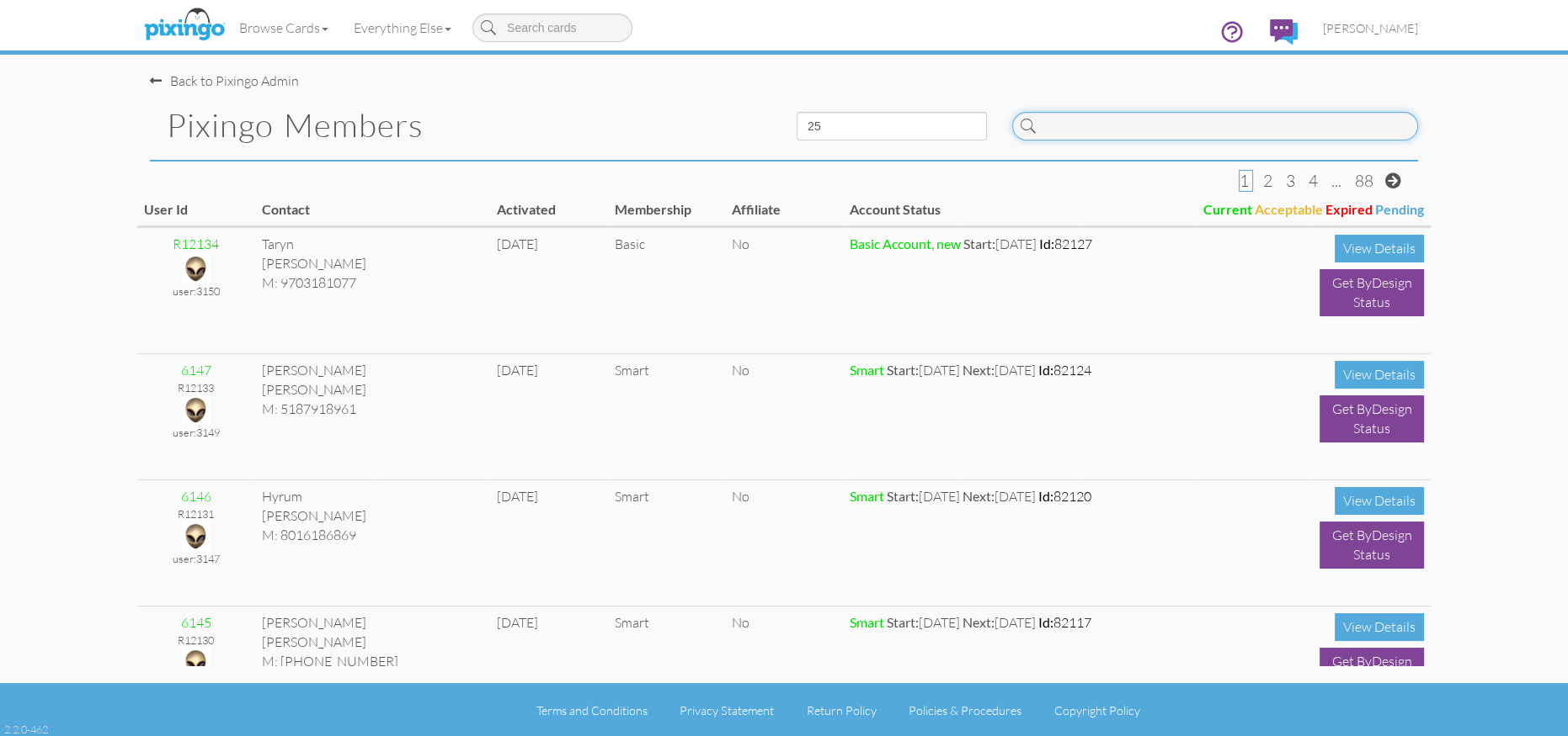
click at [1060, 120] on input at bounding box center [1215, 126] width 406 height 29
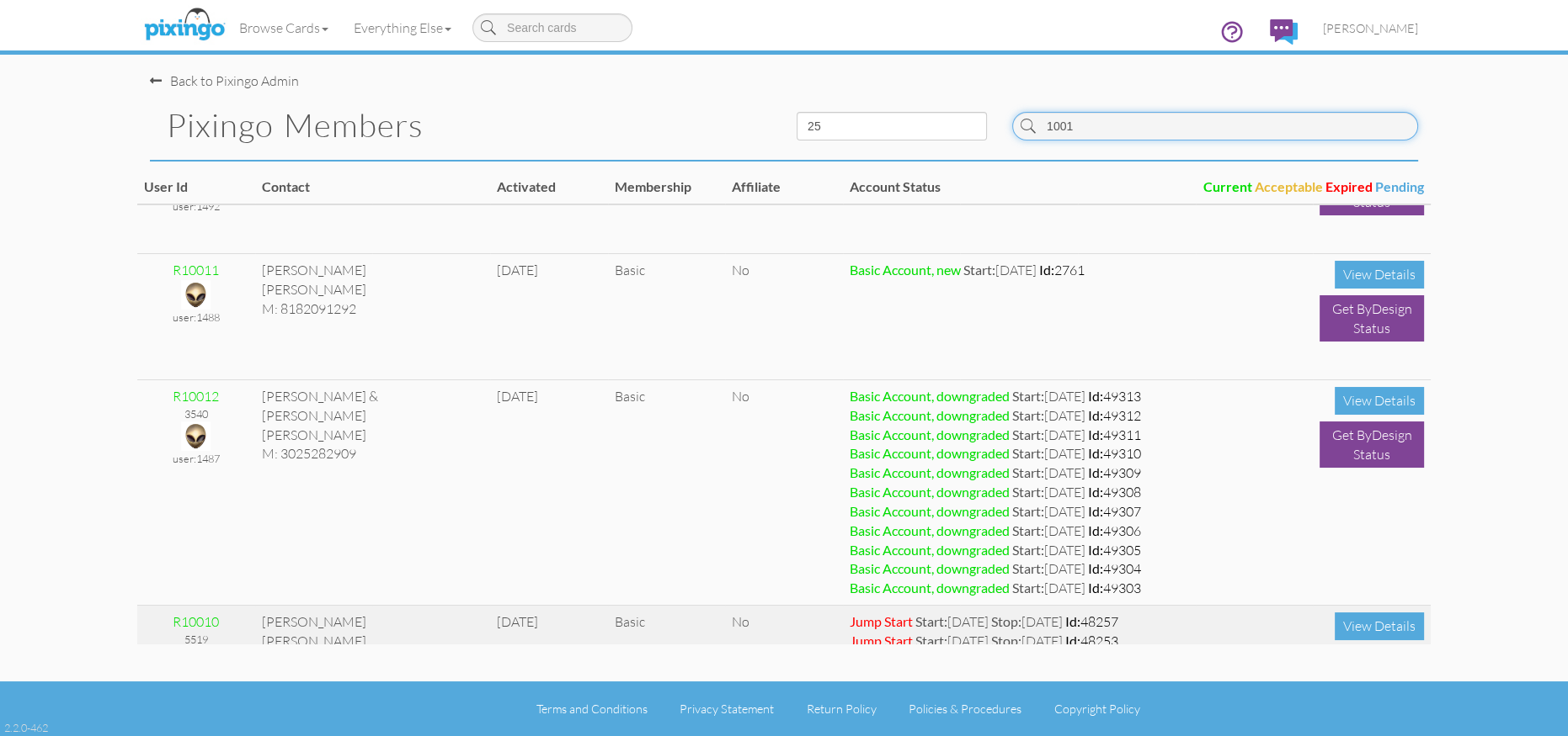
scroll to position [1807, 0]
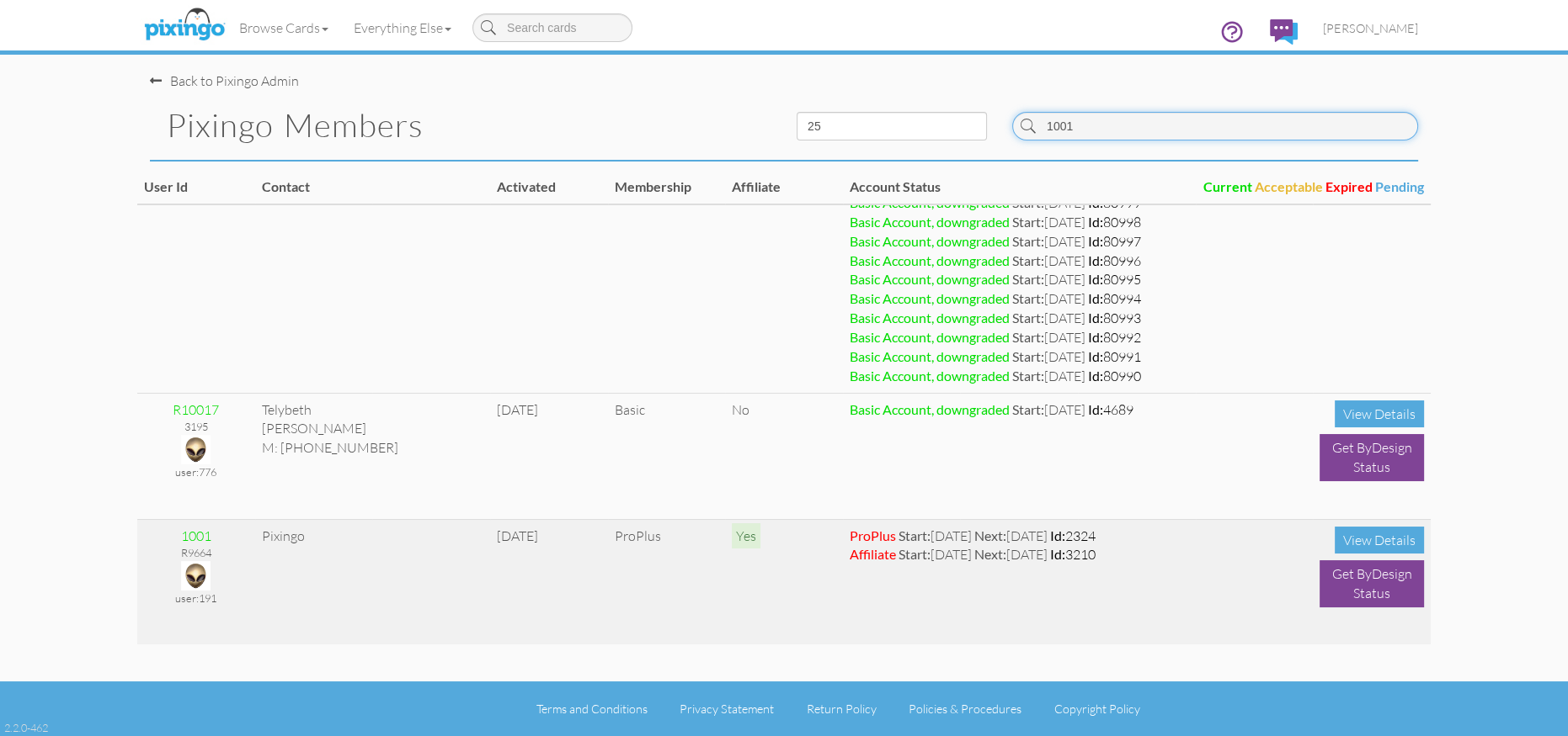
type input "1001"
click at [204, 563] on img at bounding box center [196, 576] width 30 height 30
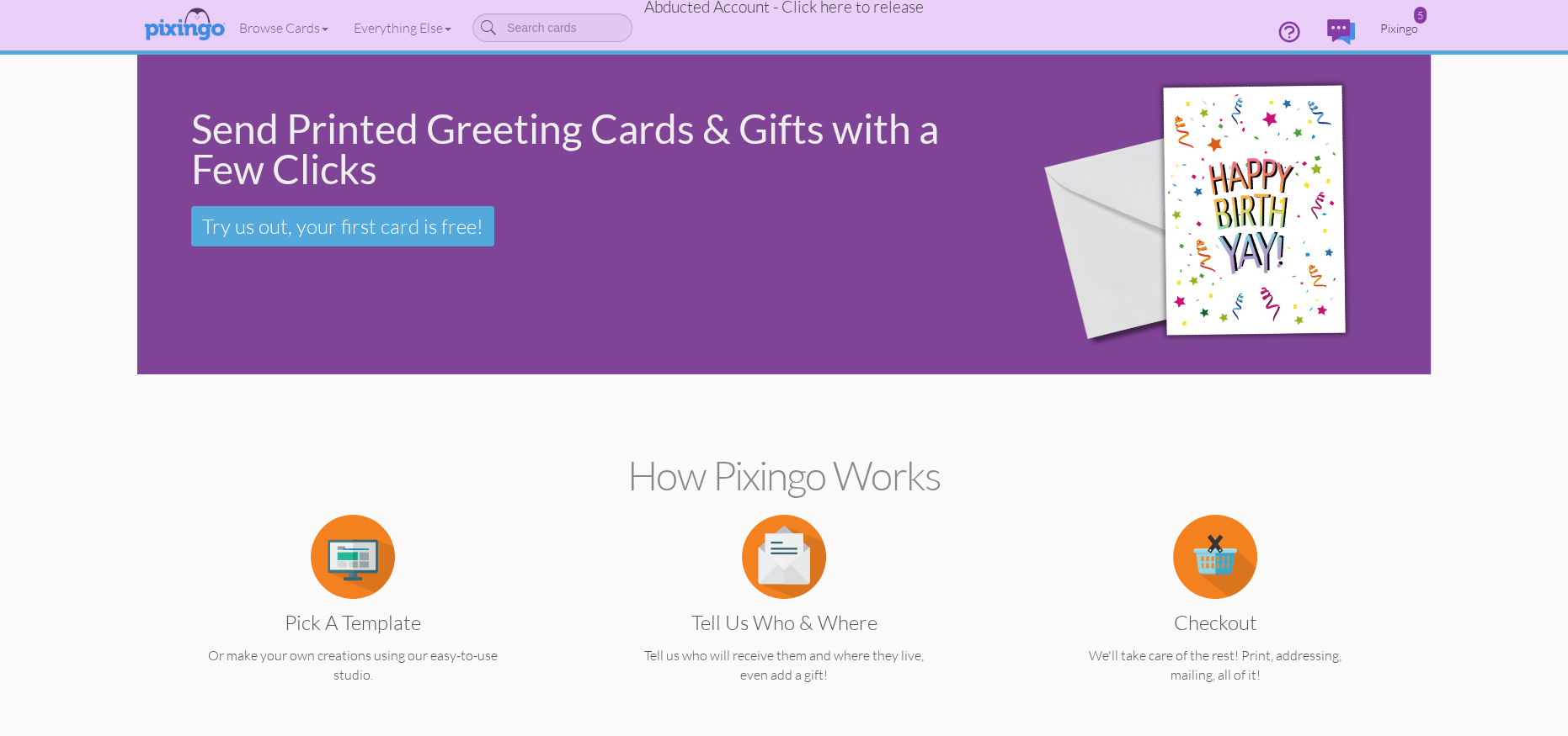
click at [1408, 26] on span "Pixingo" at bounding box center [1398, 28] width 38 height 14
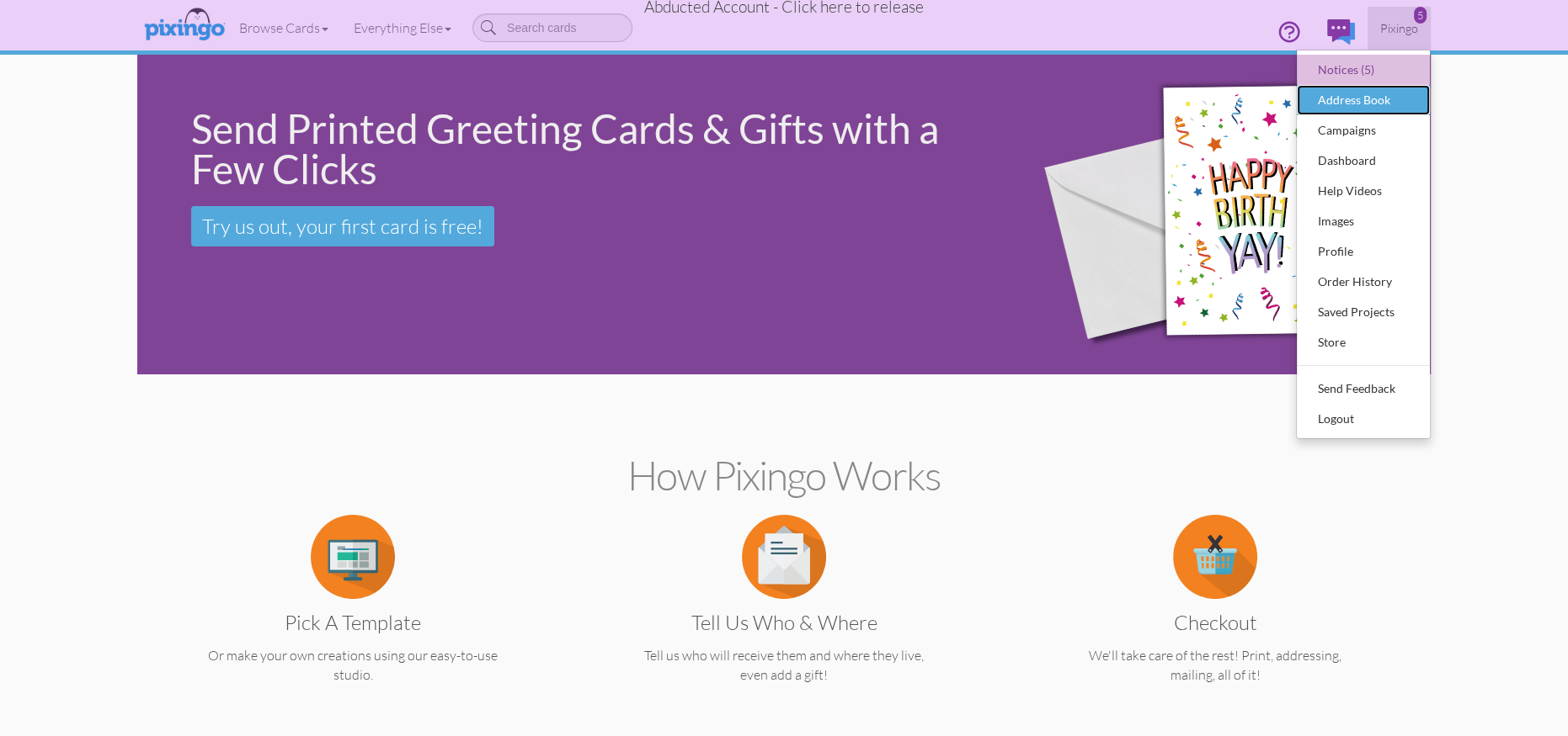
click at [1370, 91] on div "Address Book" at bounding box center [1362, 100] width 99 height 25
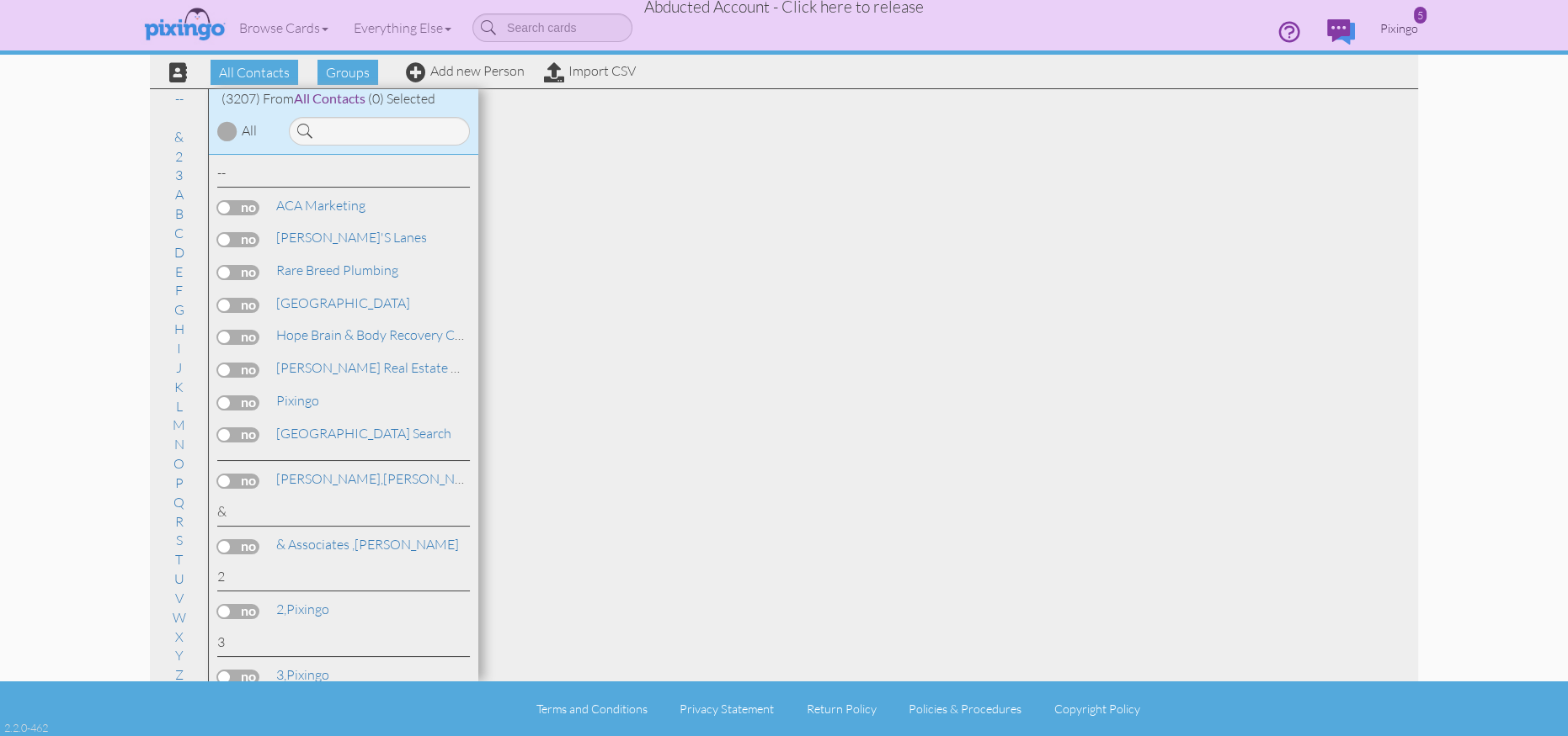
click at [1417, 28] on link "Pixingo 5" at bounding box center [1398, 28] width 63 height 42
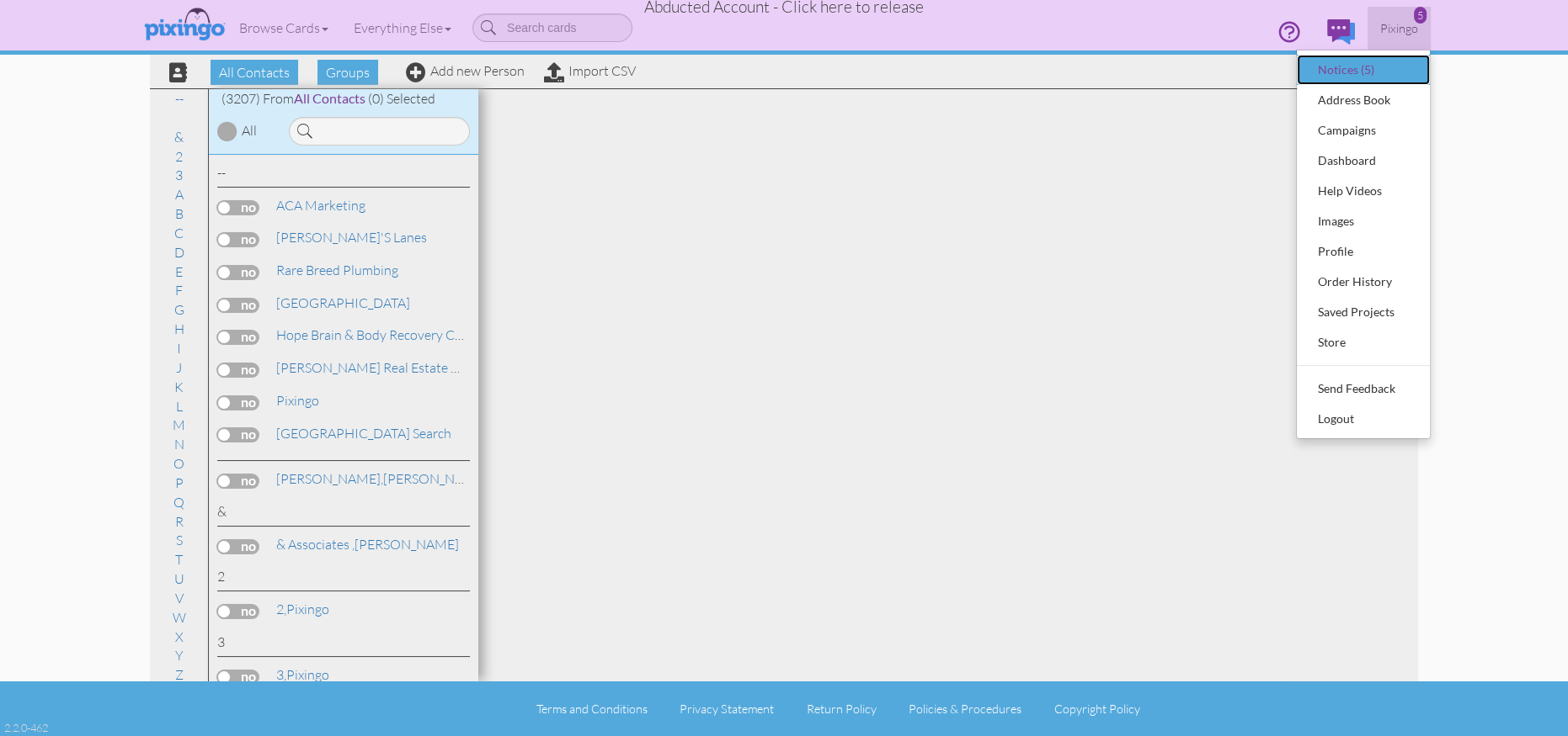
click at [1344, 77] on div "Notices (5)" at bounding box center [1362, 69] width 99 height 25
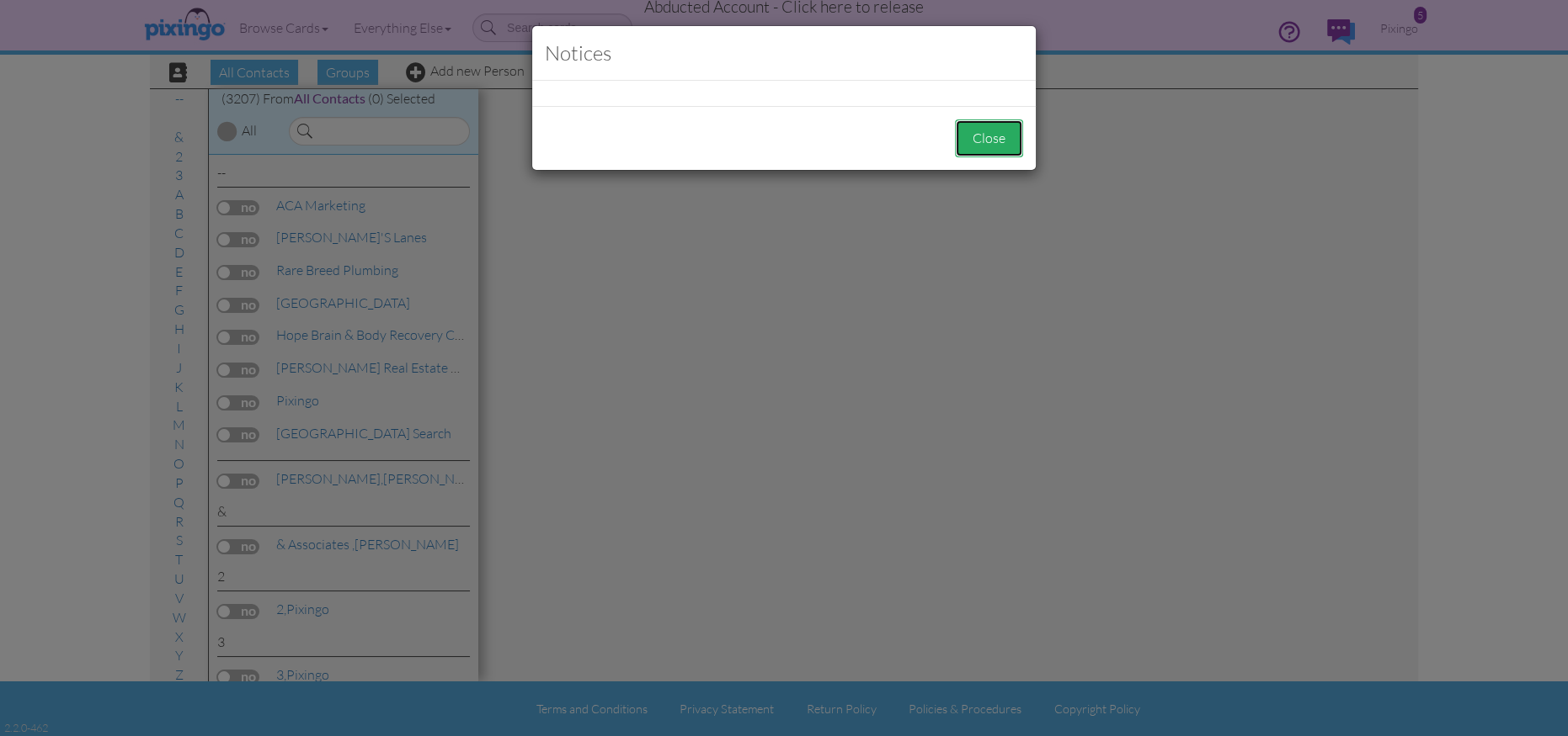
click at [989, 132] on button "Close" at bounding box center [988, 138] width 69 height 38
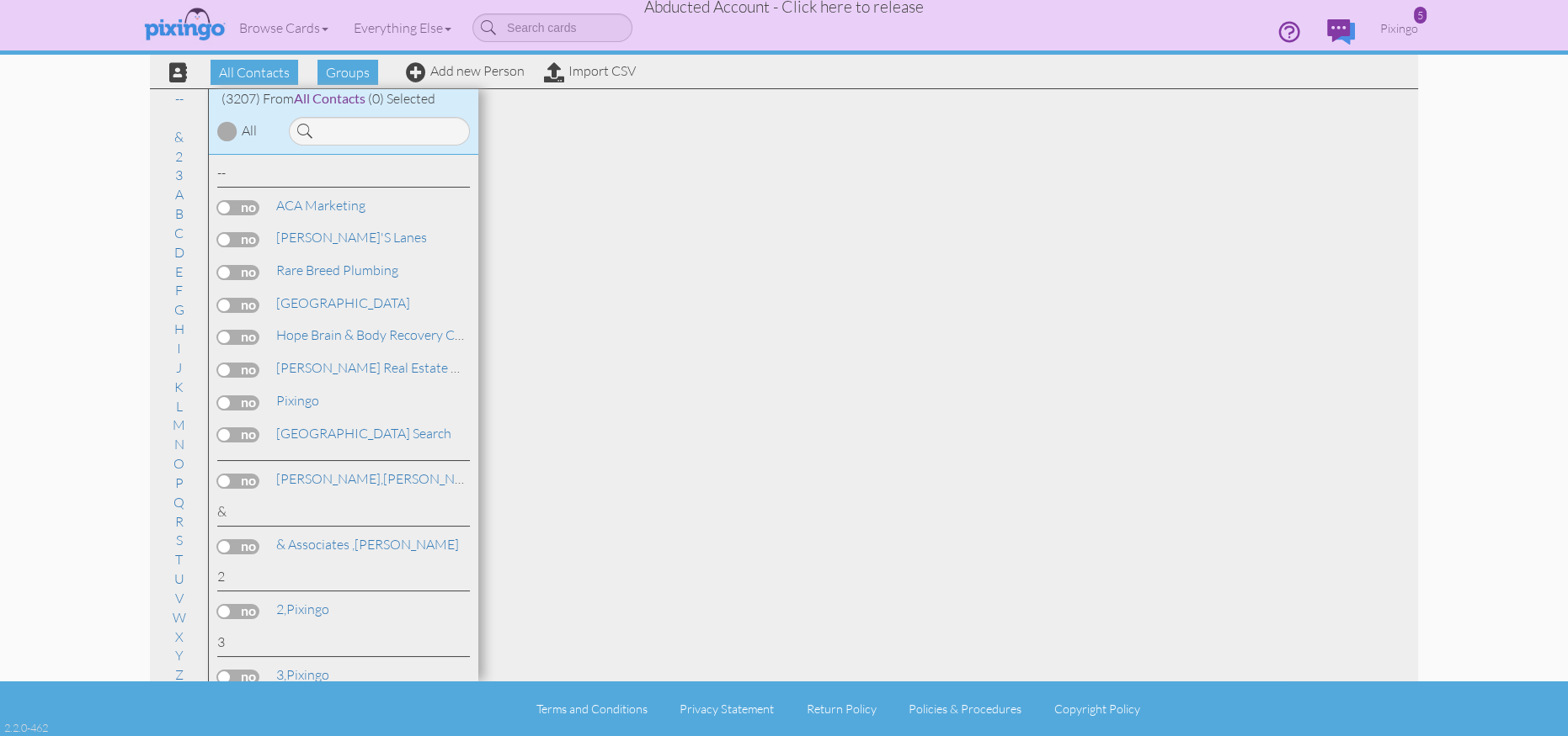
click at [349, 110] on div at bounding box center [376, 127] width 202 height 37
click at [340, 132] on input at bounding box center [379, 131] width 181 height 29
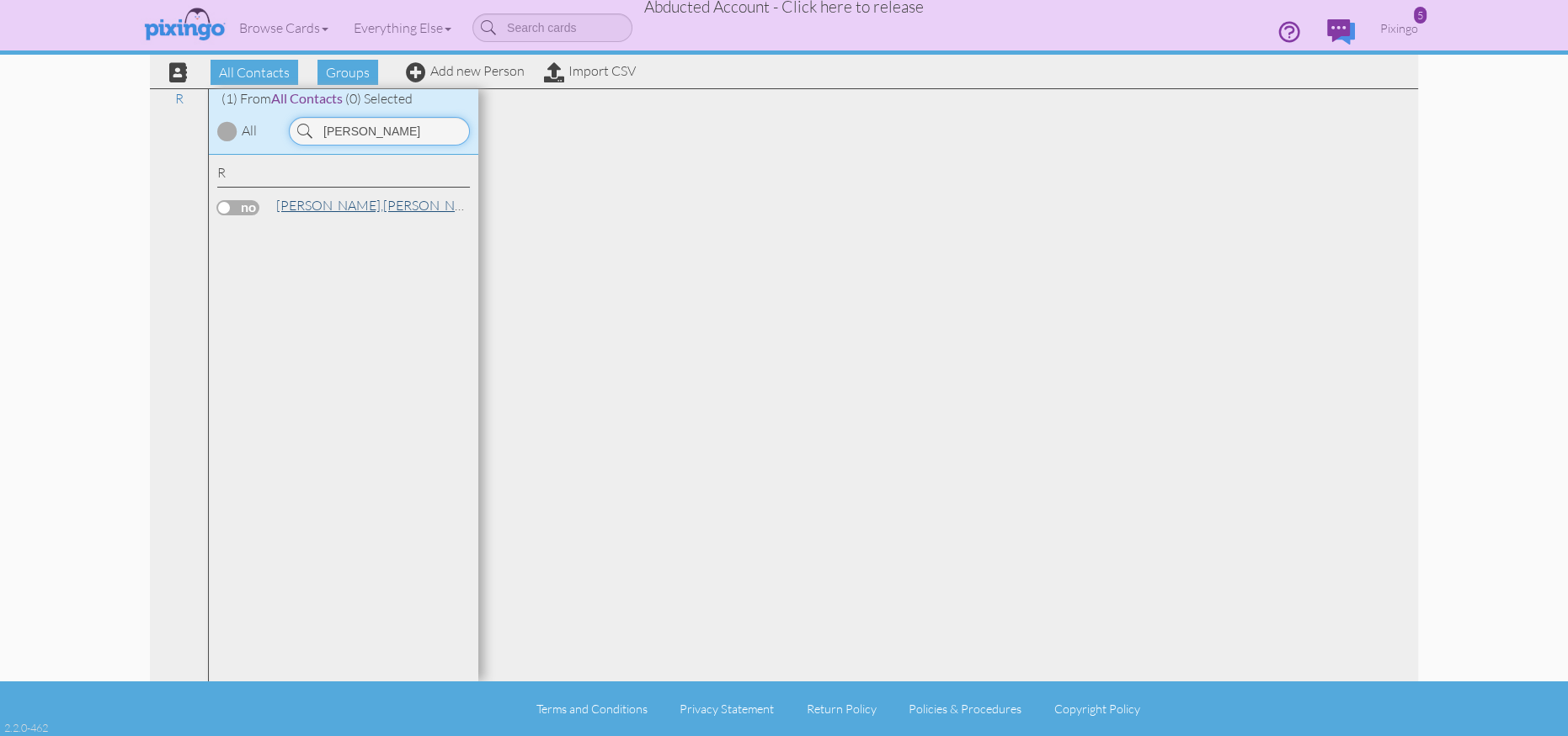
type input "rupp"
click at [307, 205] on span "Ruppel," at bounding box center [329, 204] width 107 height 16
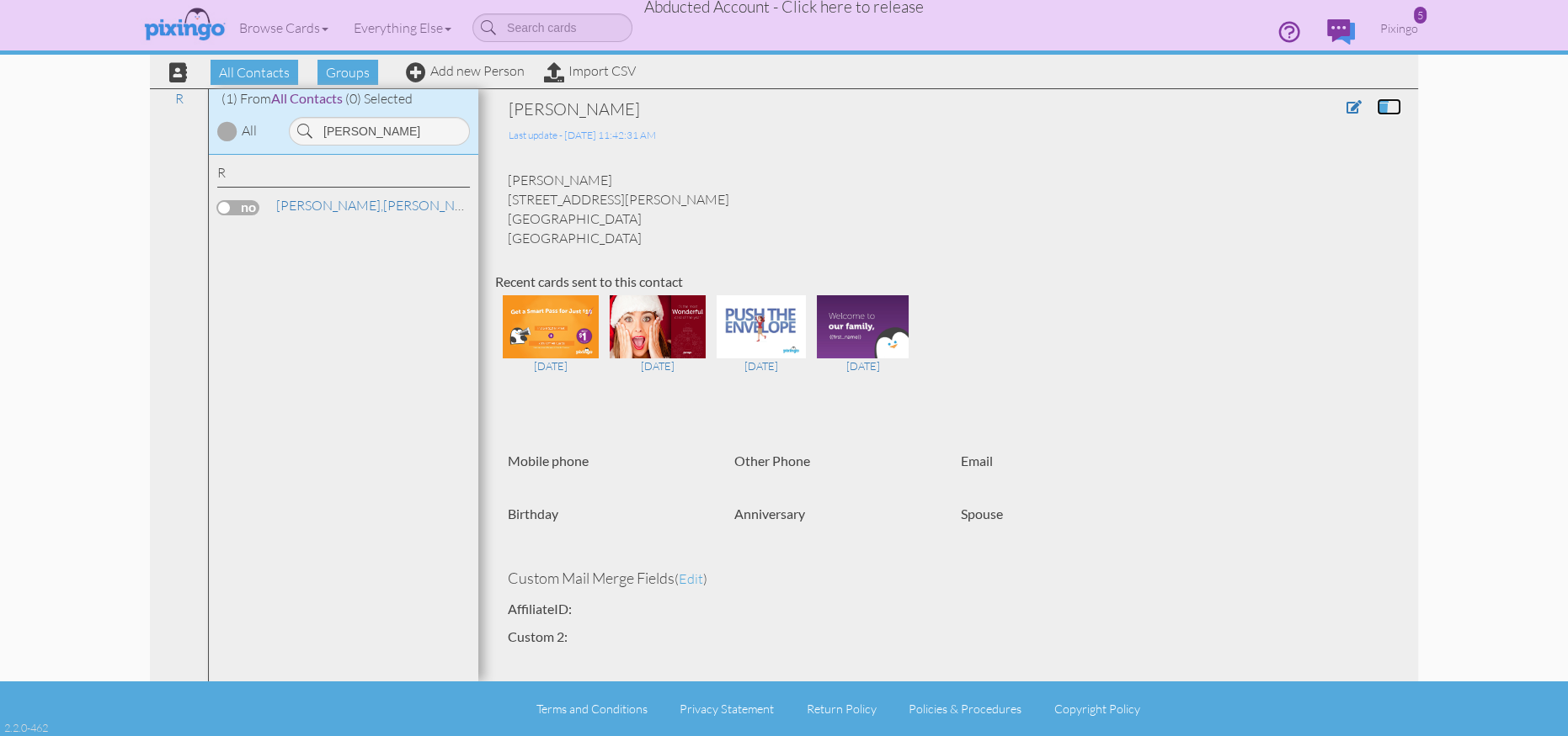
click at [1379, 107] on span at bounding box center [1383, 107] width 12 height 14
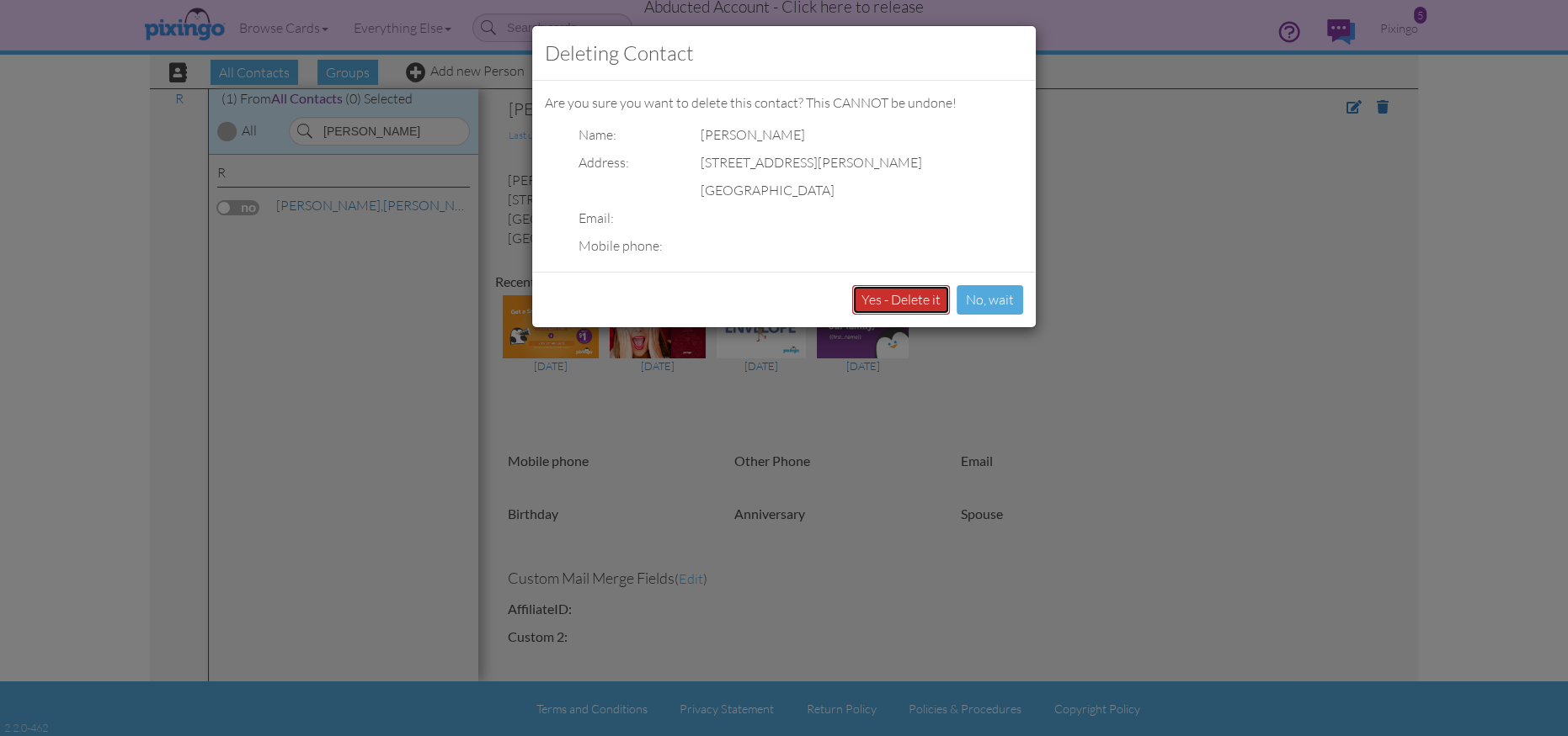
click at [893, 294] on button "Yes - Delete it" at bounding box center [900, 300] width 97 height 30
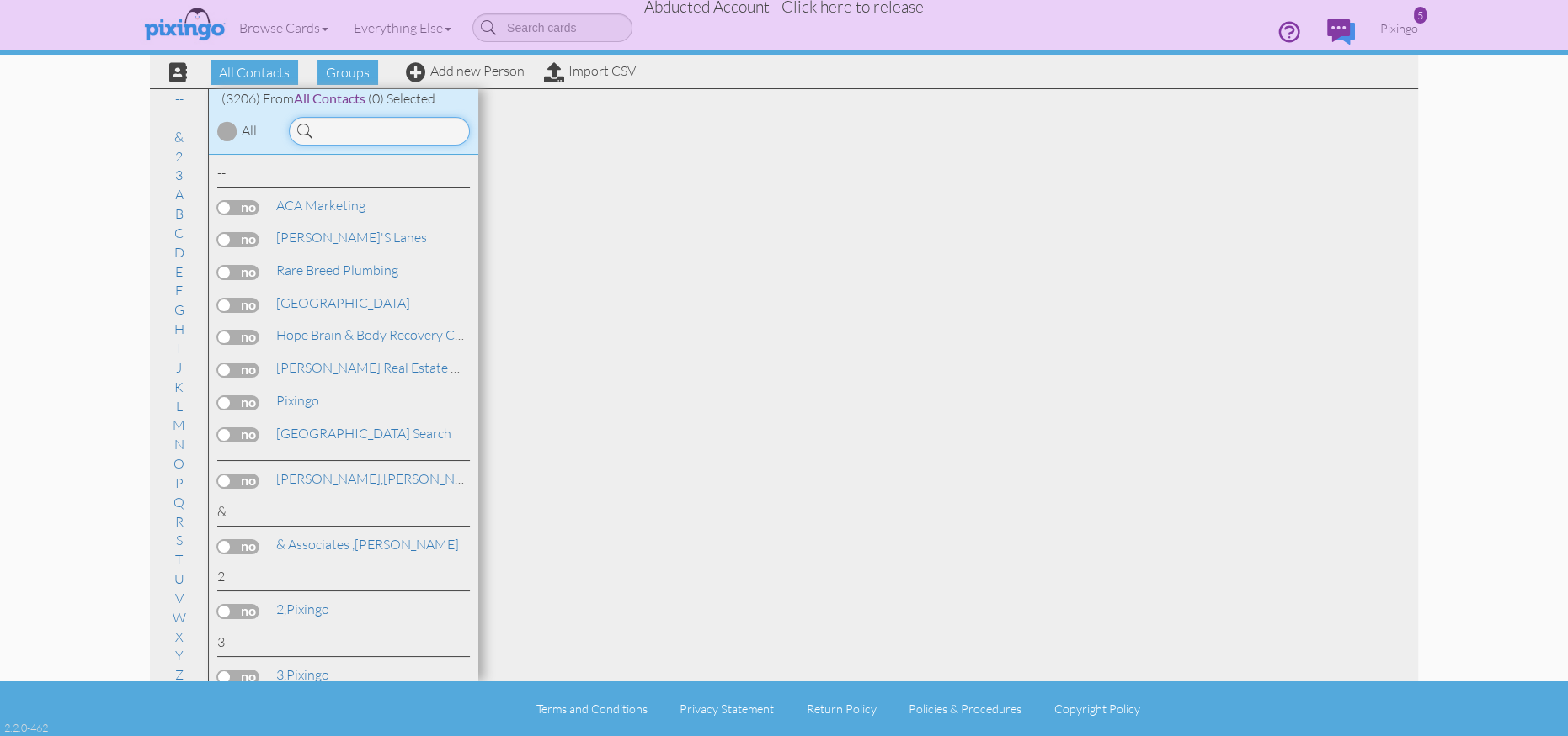
click at [357, 135] on input at bounding box center [379, 131] width 181 height 29
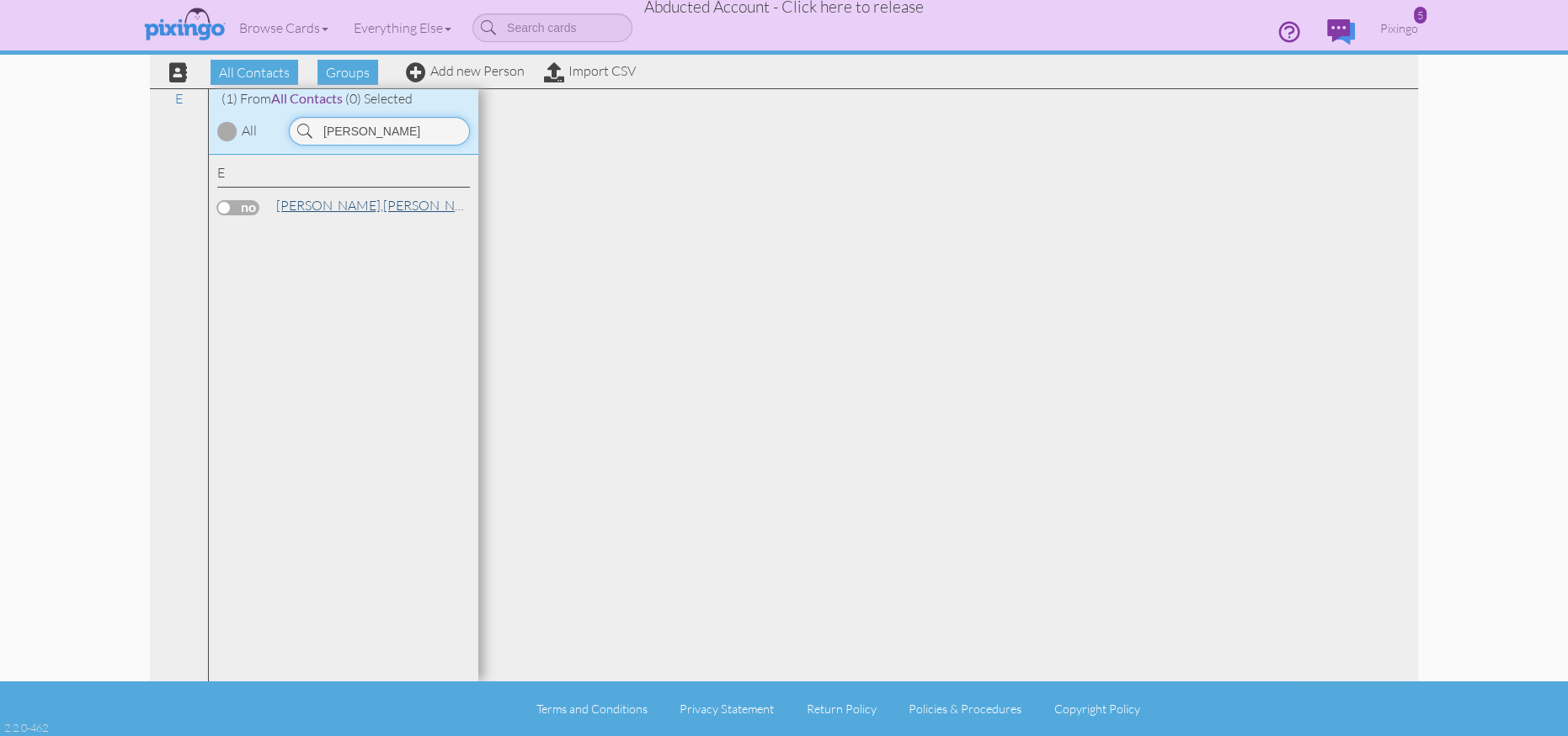
type input "eicher"
click at [296, 212] on span "[PERSON_NAME]," at bounding box center [329, 204] width 107 height 16
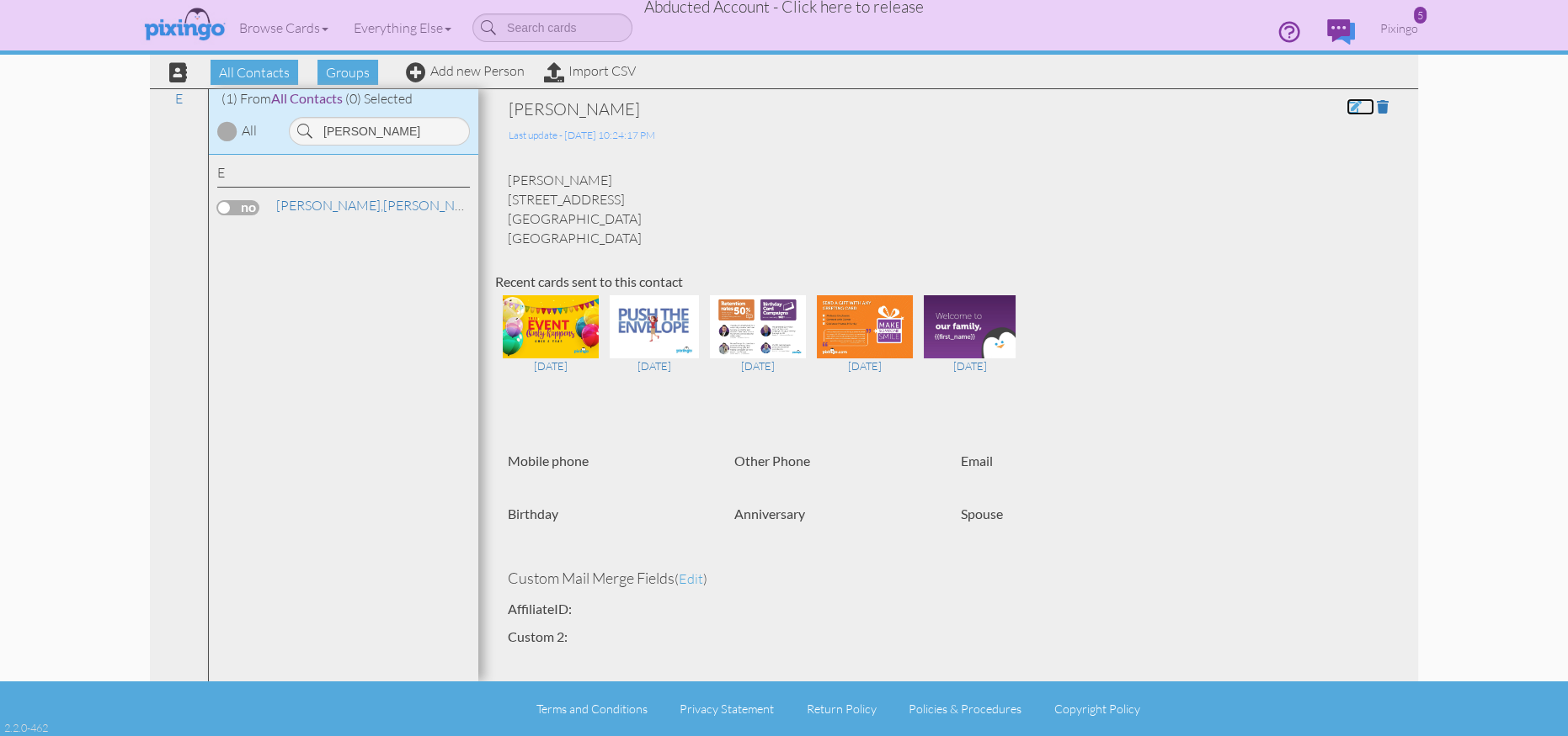
click at [1351, 107] on span at bounding box center [1354, 107] width 15 height 14
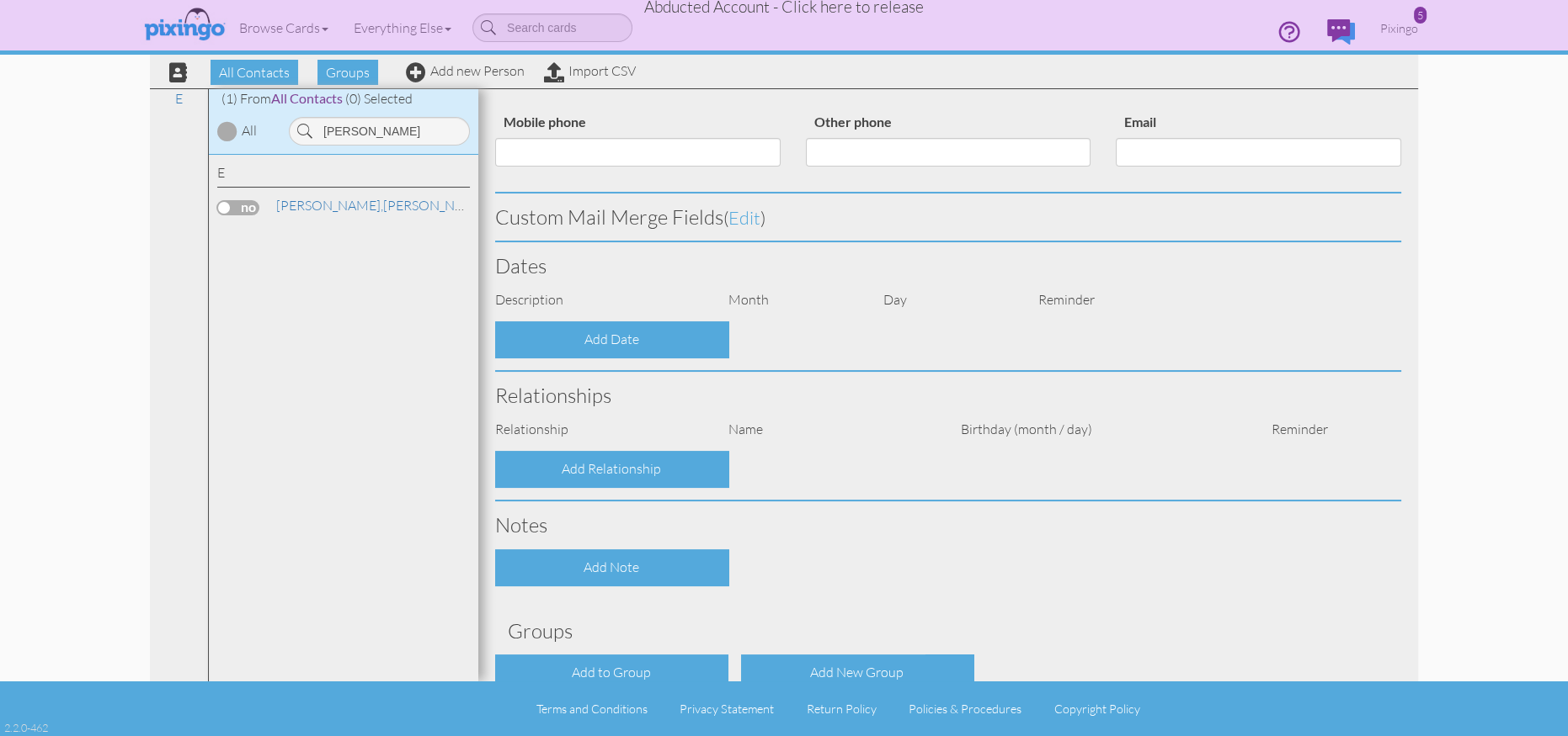
scroll to position [370, 0]
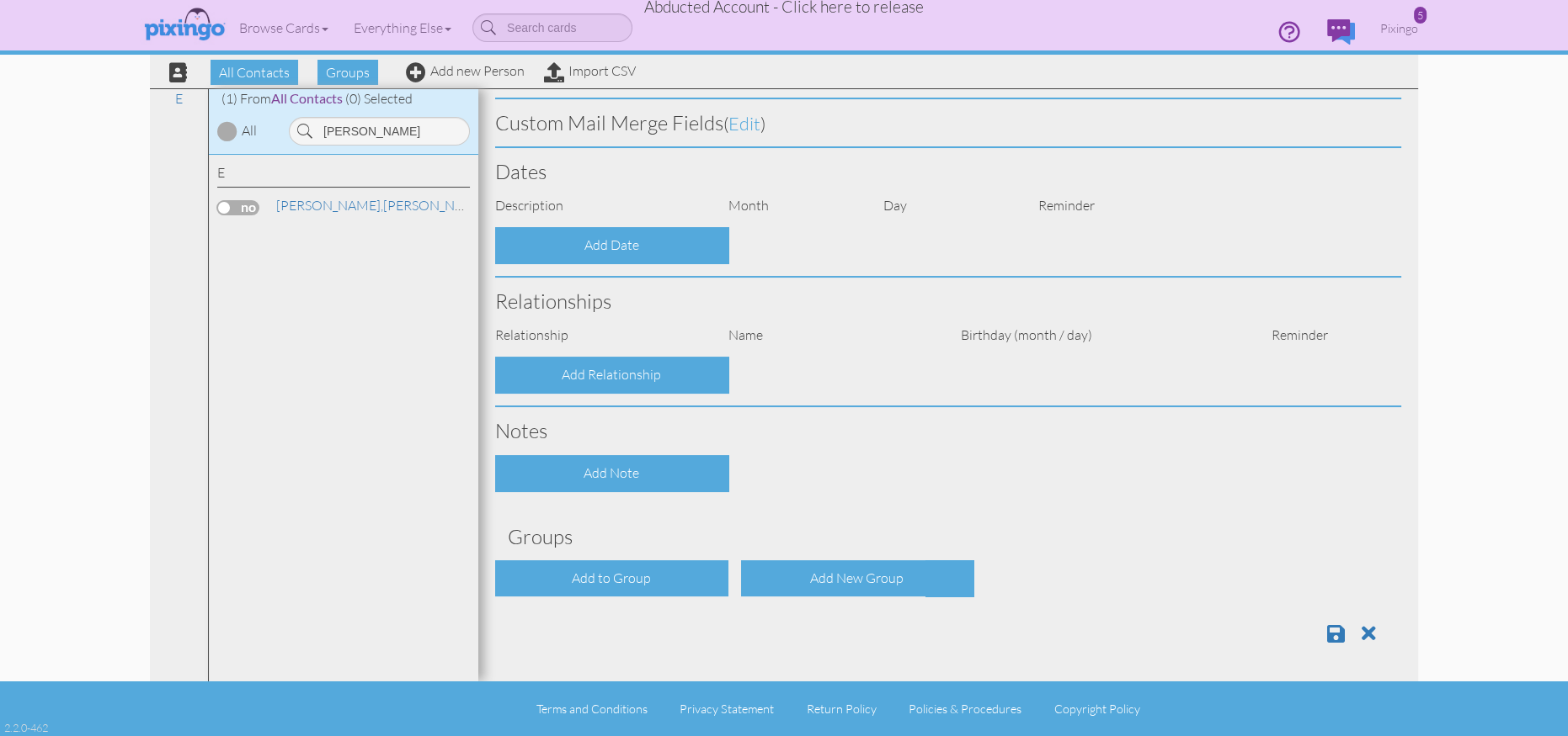
type input "[PERSON_NAME]"
type input "Eicher"
type input "3022 Dartmouth Ave N"
type input "Saint Petersburg"
type input "33713"
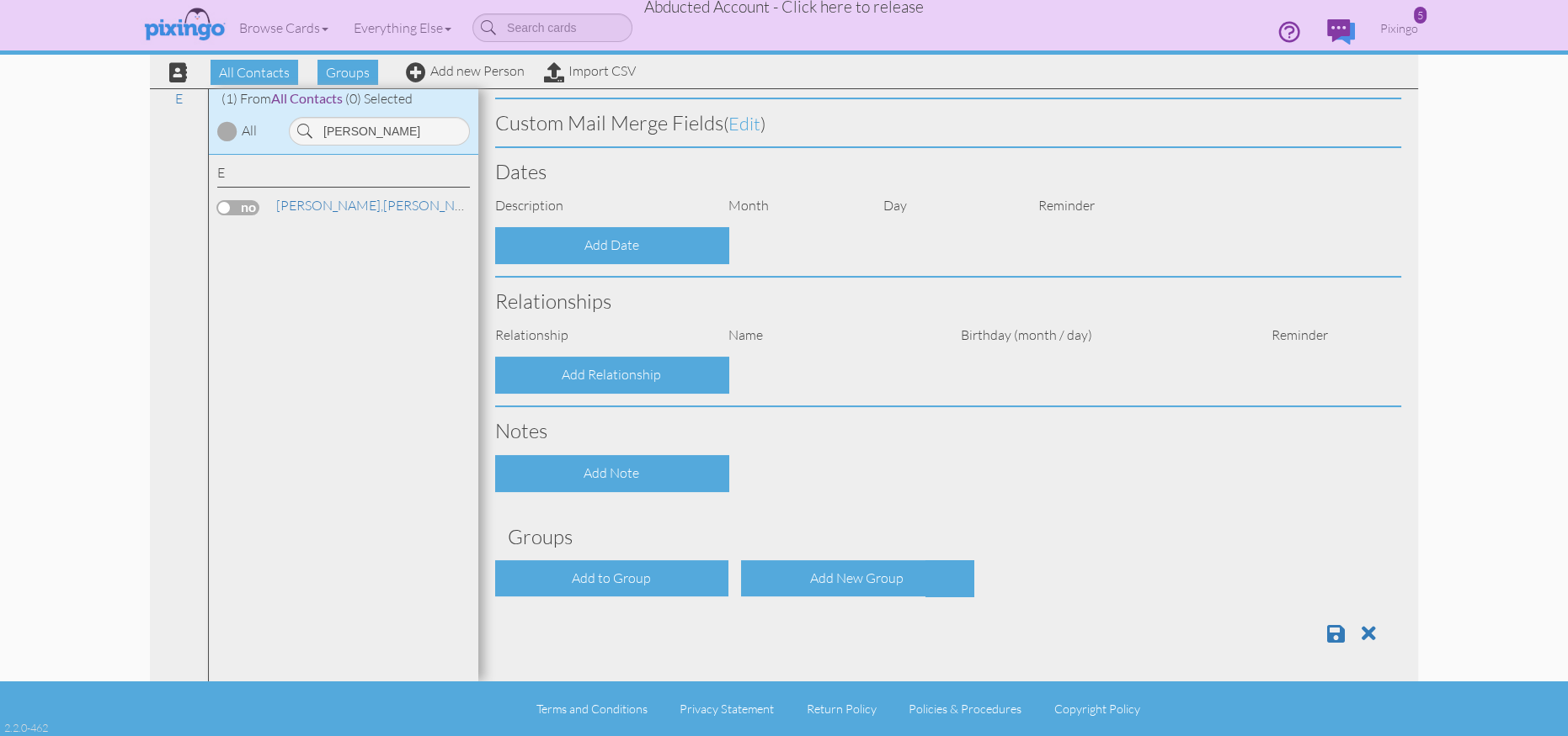
select select "object:9968"
select select "object:10213"
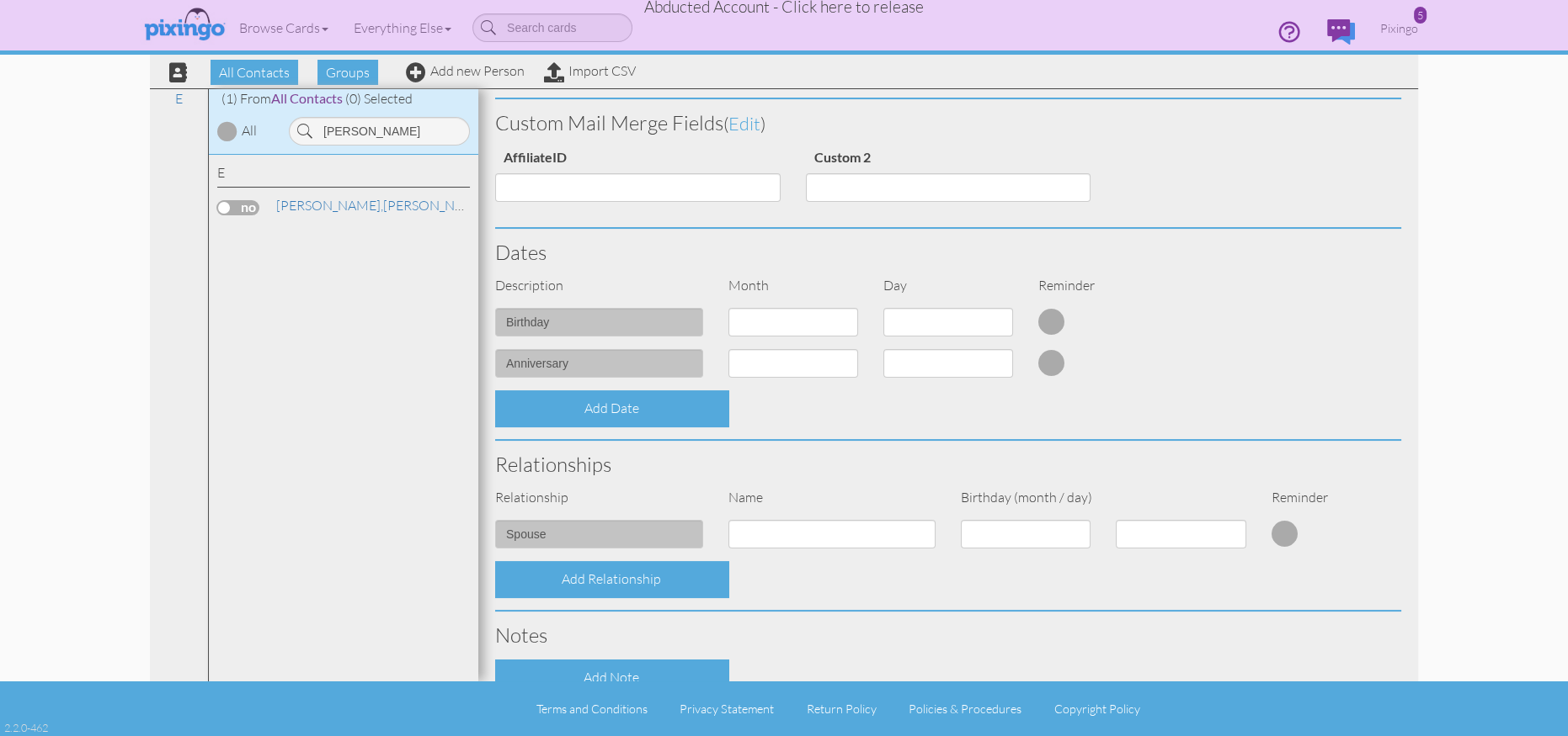
scroll to position [615, 0]
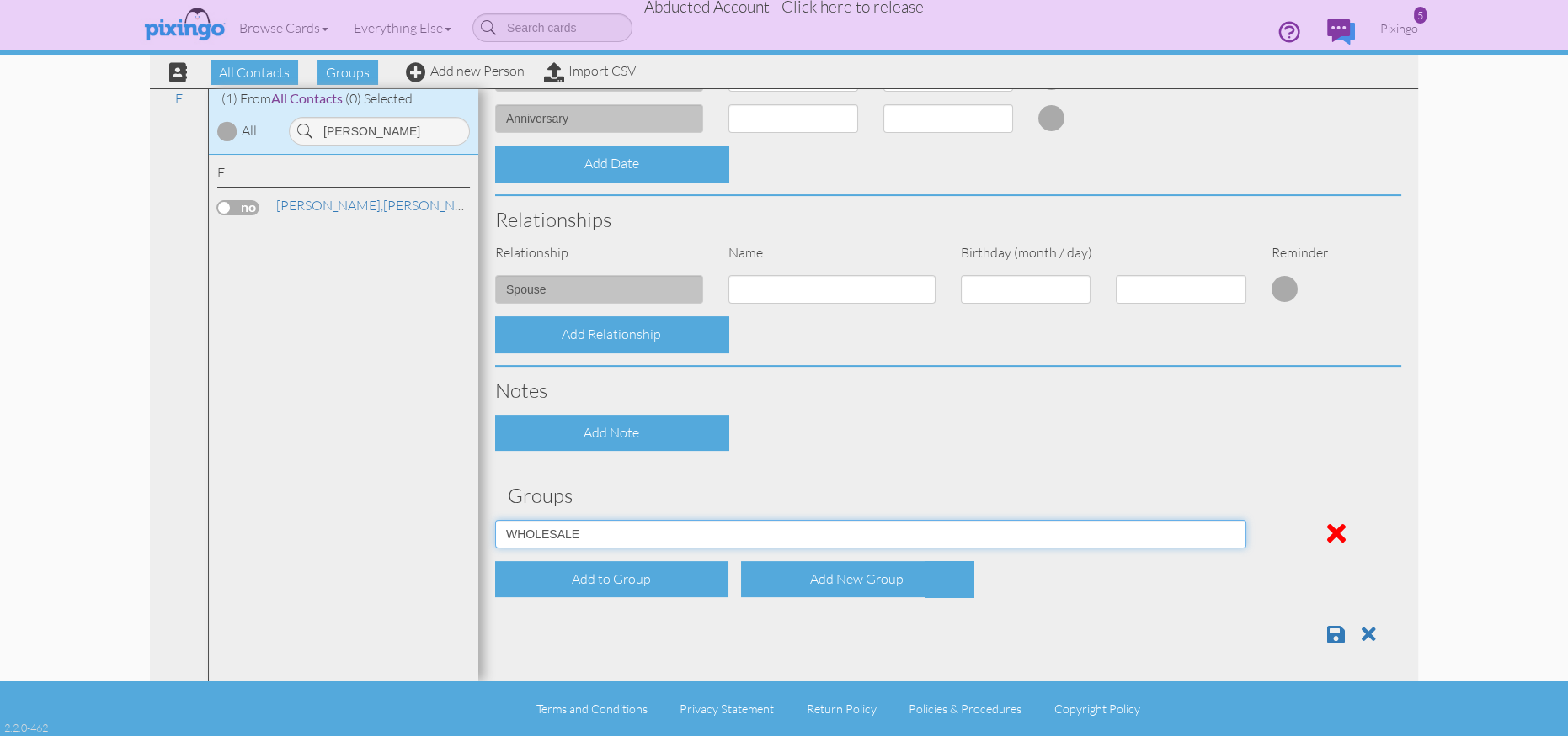
click at [750, 540] on select "Affiliates Basic Draper Biz name only PROSPECTS WHOLESALE" at bounding box center [870, 534] width 751 height 29
select select "object:9964"
click at [495, 520] on select "Affiliates Basic Draper Biz name only PROSPECTS WHOLESALE" at bounding box center [870, 534] width 751 height 29
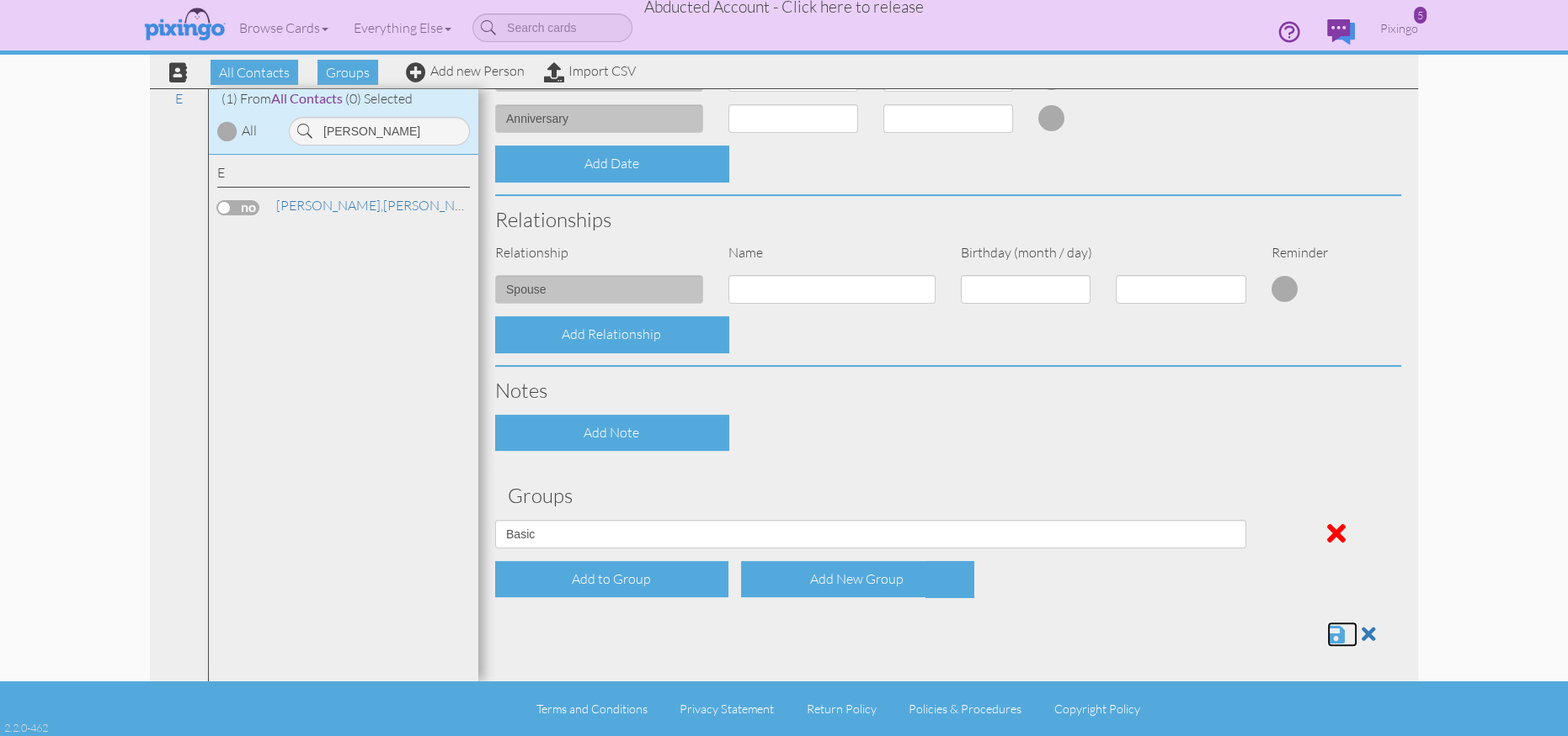
click at [1329, 630] on span at bounding box center [1335, 634] width 17 height 20
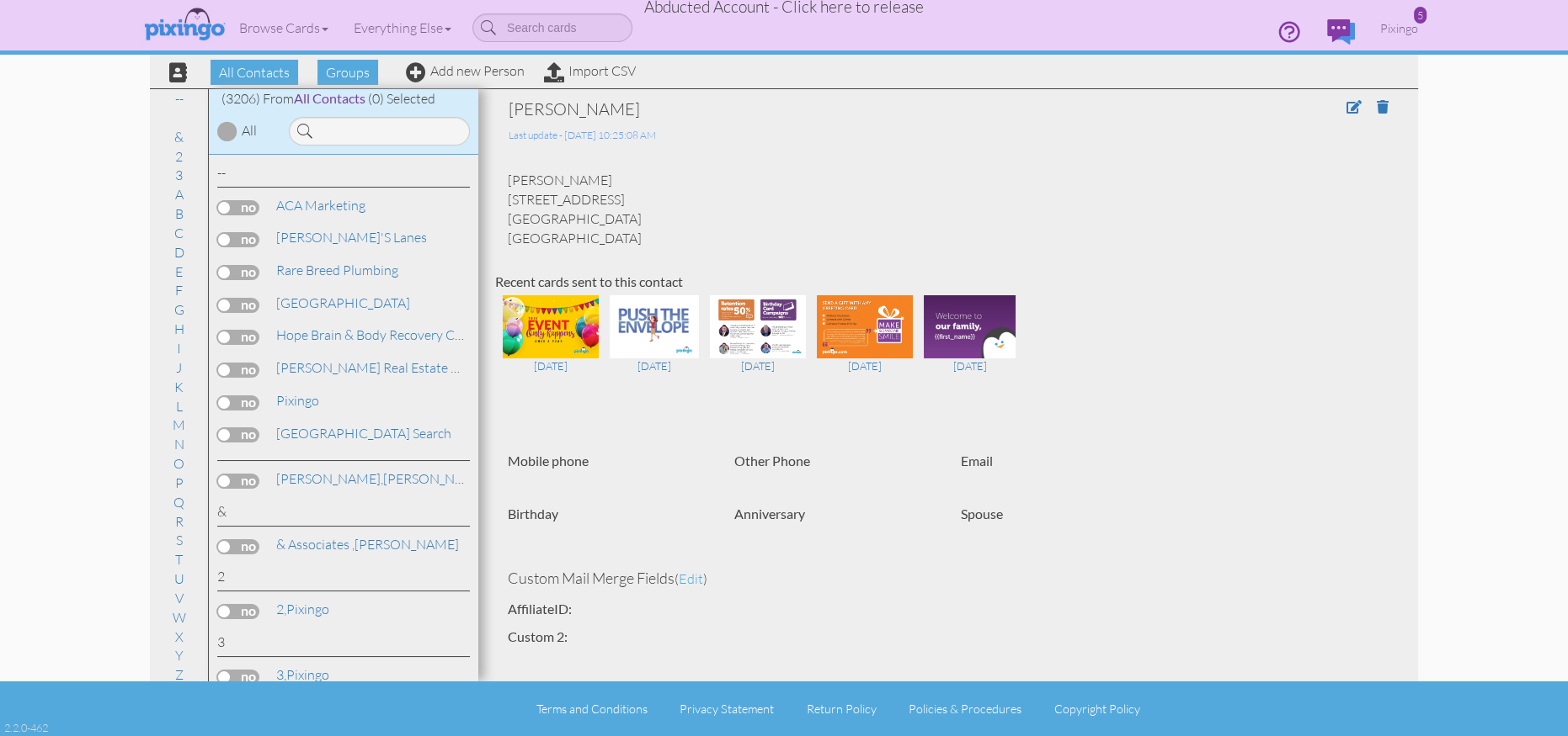
click at [1299, 463] on div "Mobile phone Other Phone Email" at bounding box center [948, 466] width 906 height 28
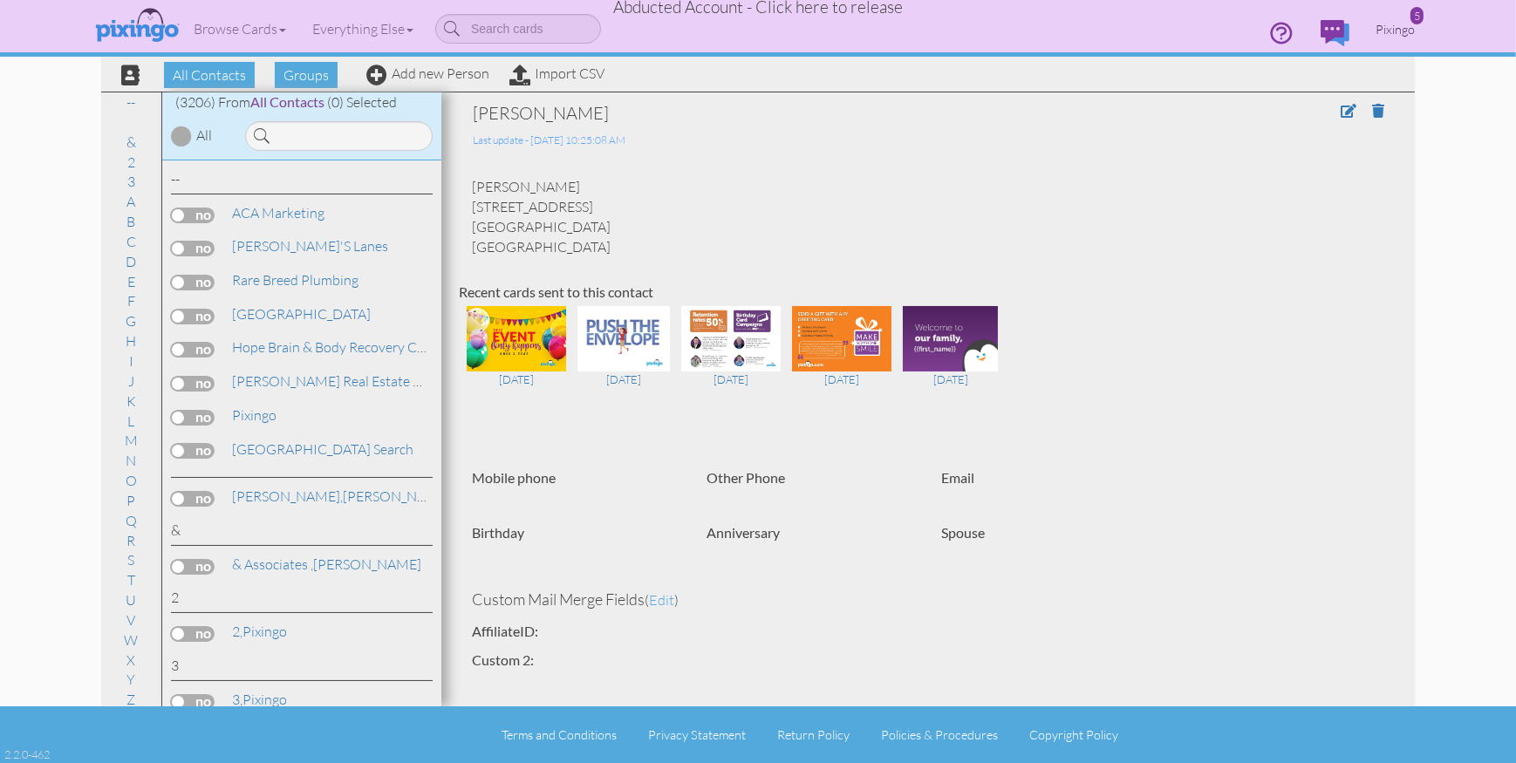
click at [1400, 27] on span "Pixingo" at bounding box center [1395, 29] width 39 height 15
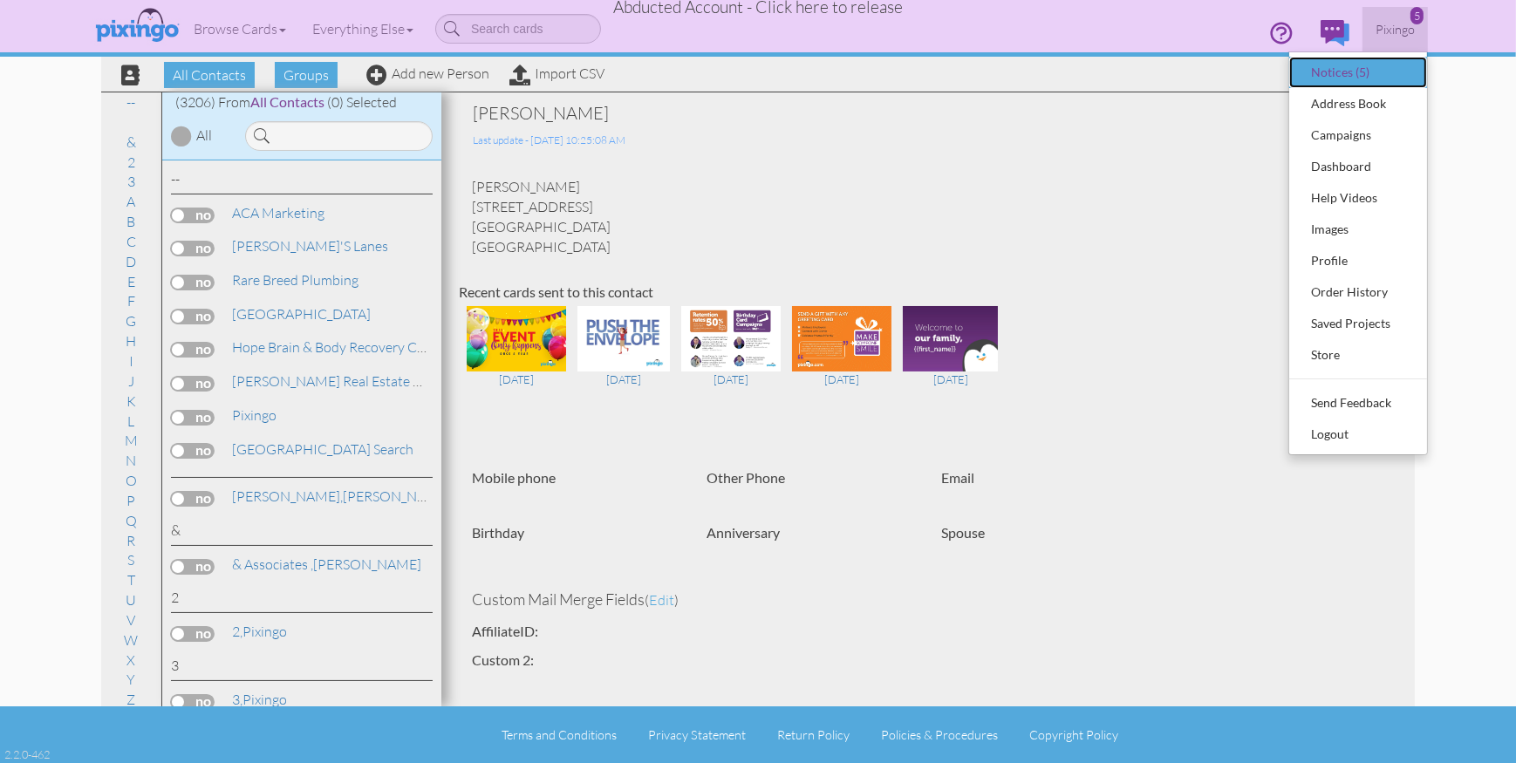
click at [1338, 69] on div "Notices (5)" at bounding box center [1358, 72] width 103 height 26
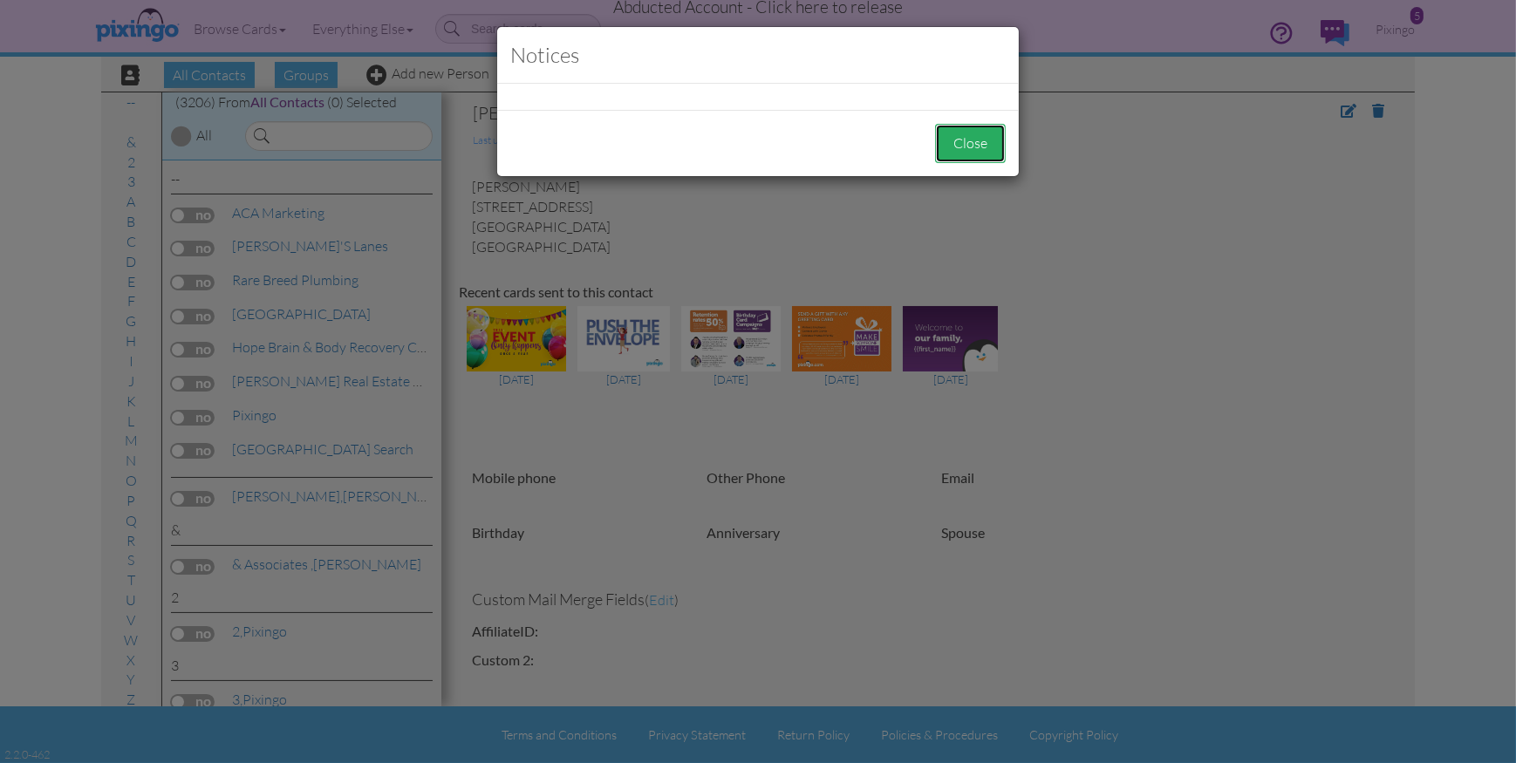
click at [998, 149] on button "Close" at bounding box center [970, 143] width 71 height 39
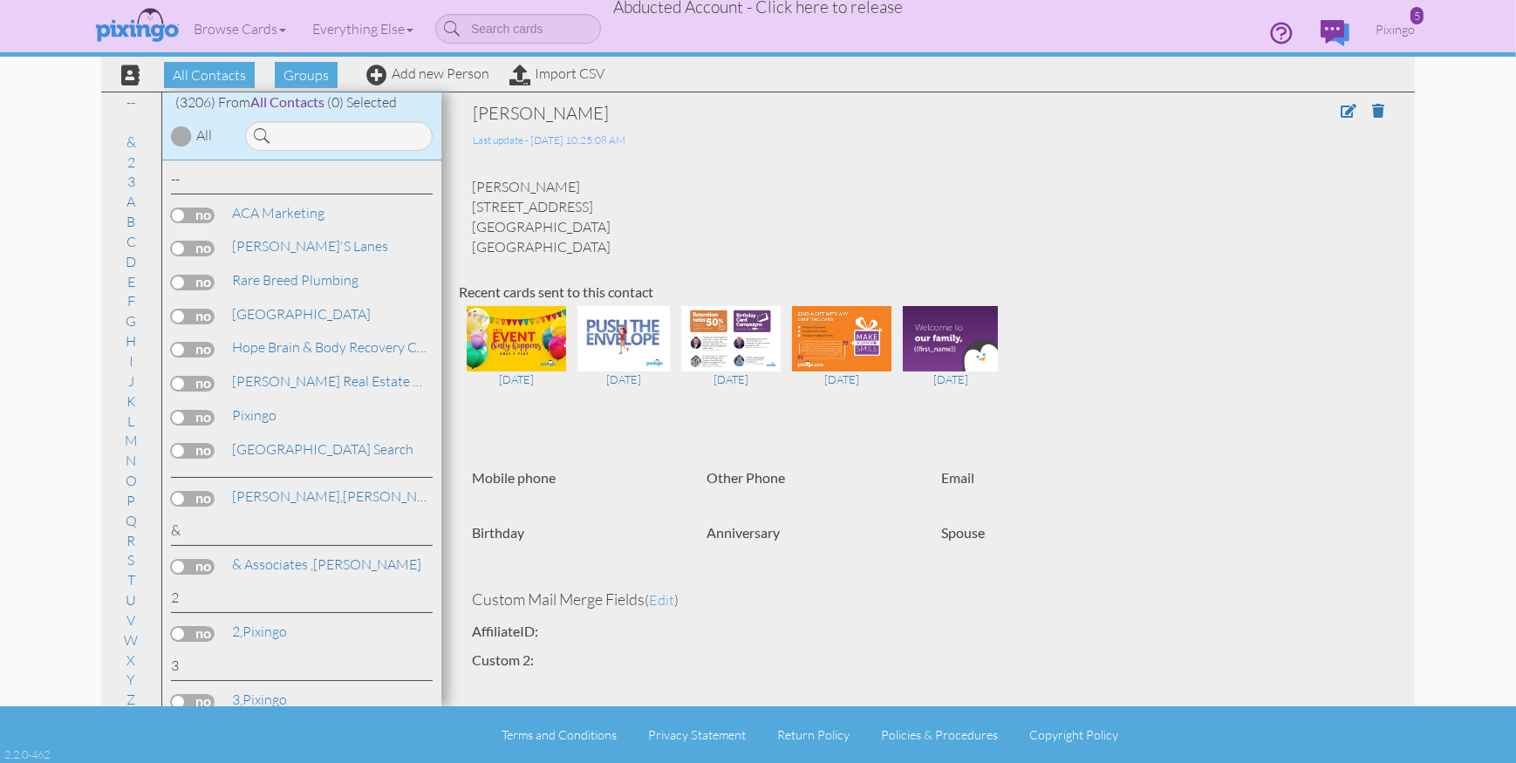
click at [768, 10] on span "Abducted Account - Click here to release" at bounding box center [758, 7] width 290 height 21
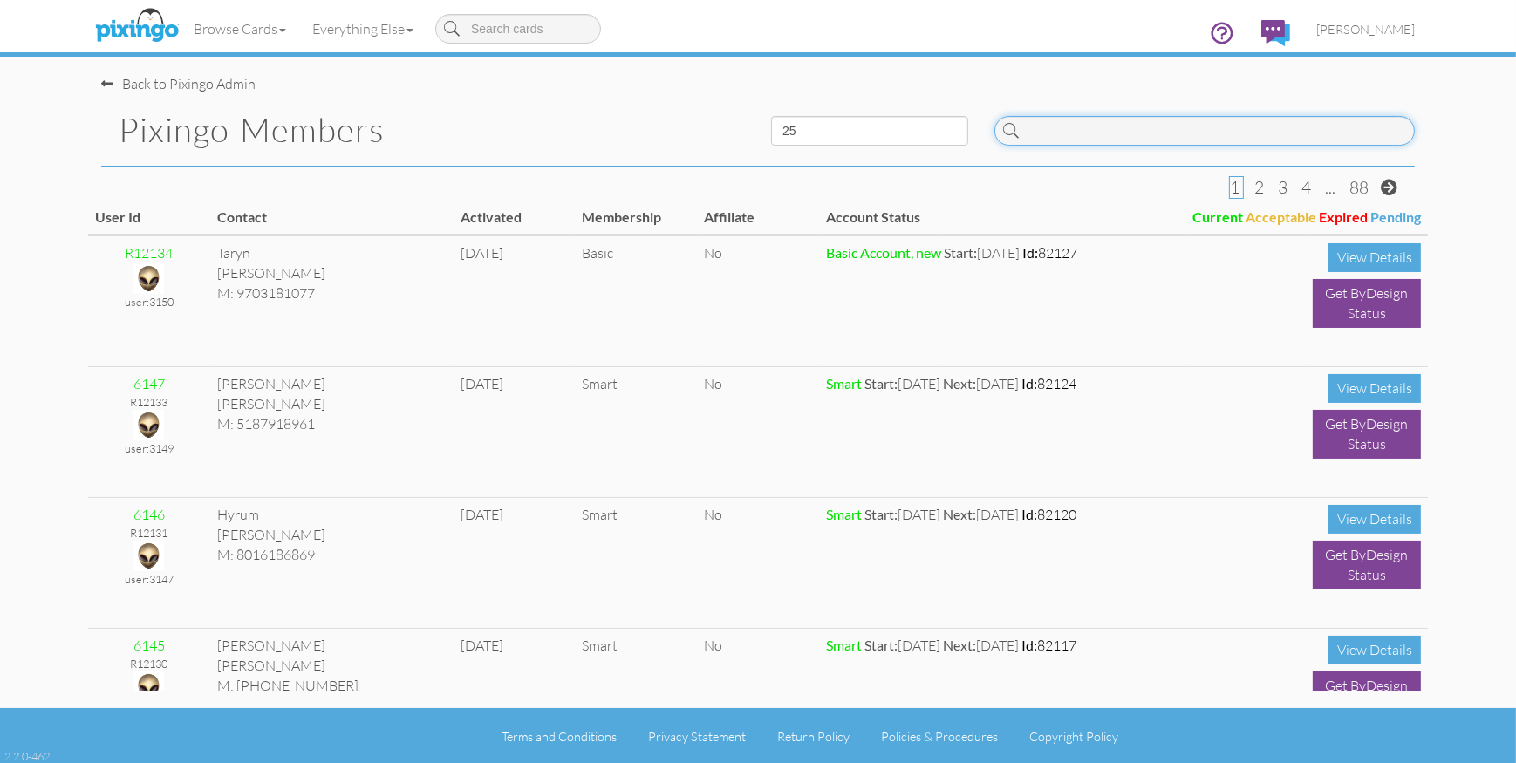
click at [1103, 138] on input at bounding box center [1205, 131] width 421 height 30
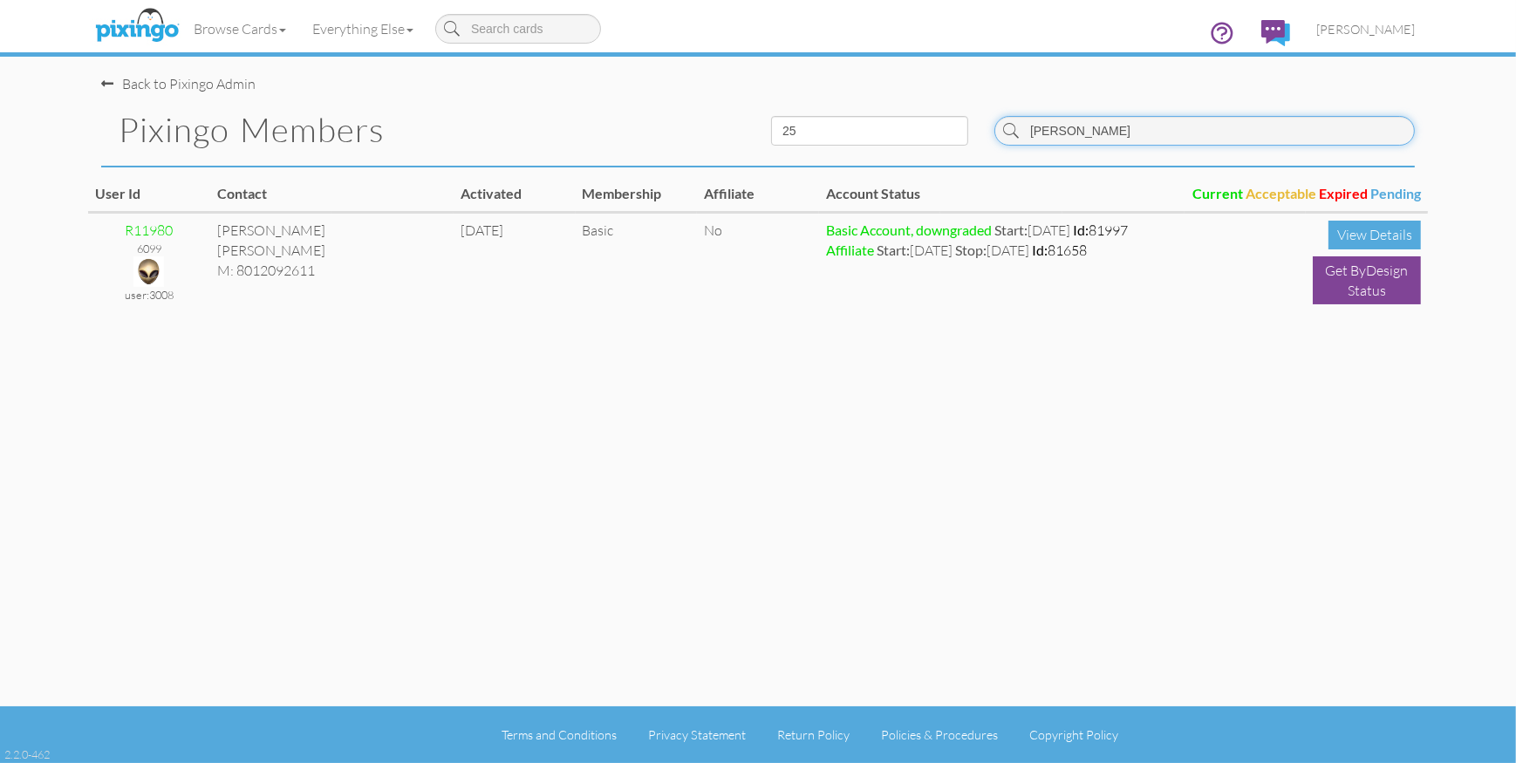
click at [1136, 132] on input "eich" at bounding box center [1205, 131] width 421 height 30
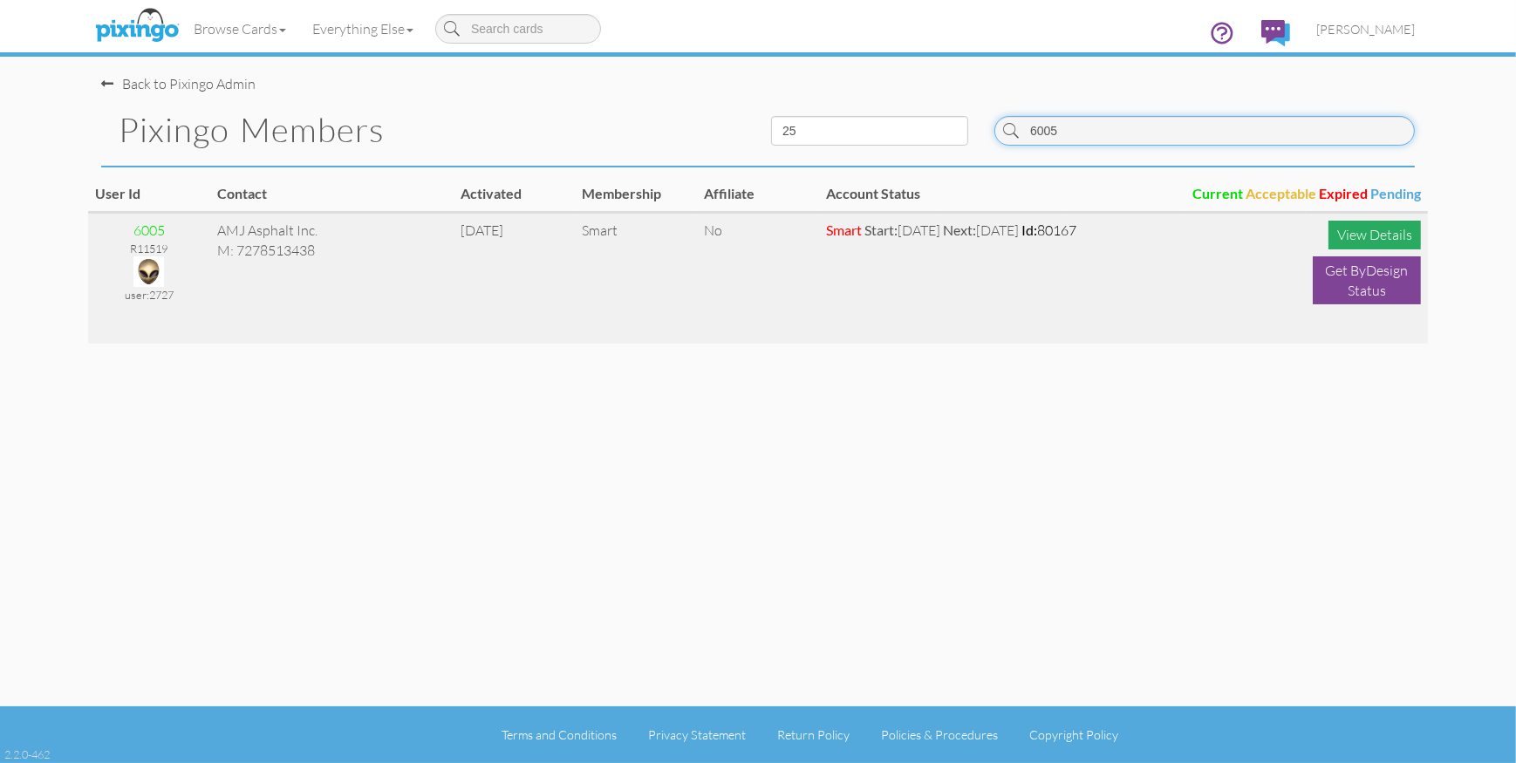
type input "6005"
click at [1371, 238] on div "View Details" at bounding box center [1375, 235] width 92 height 29
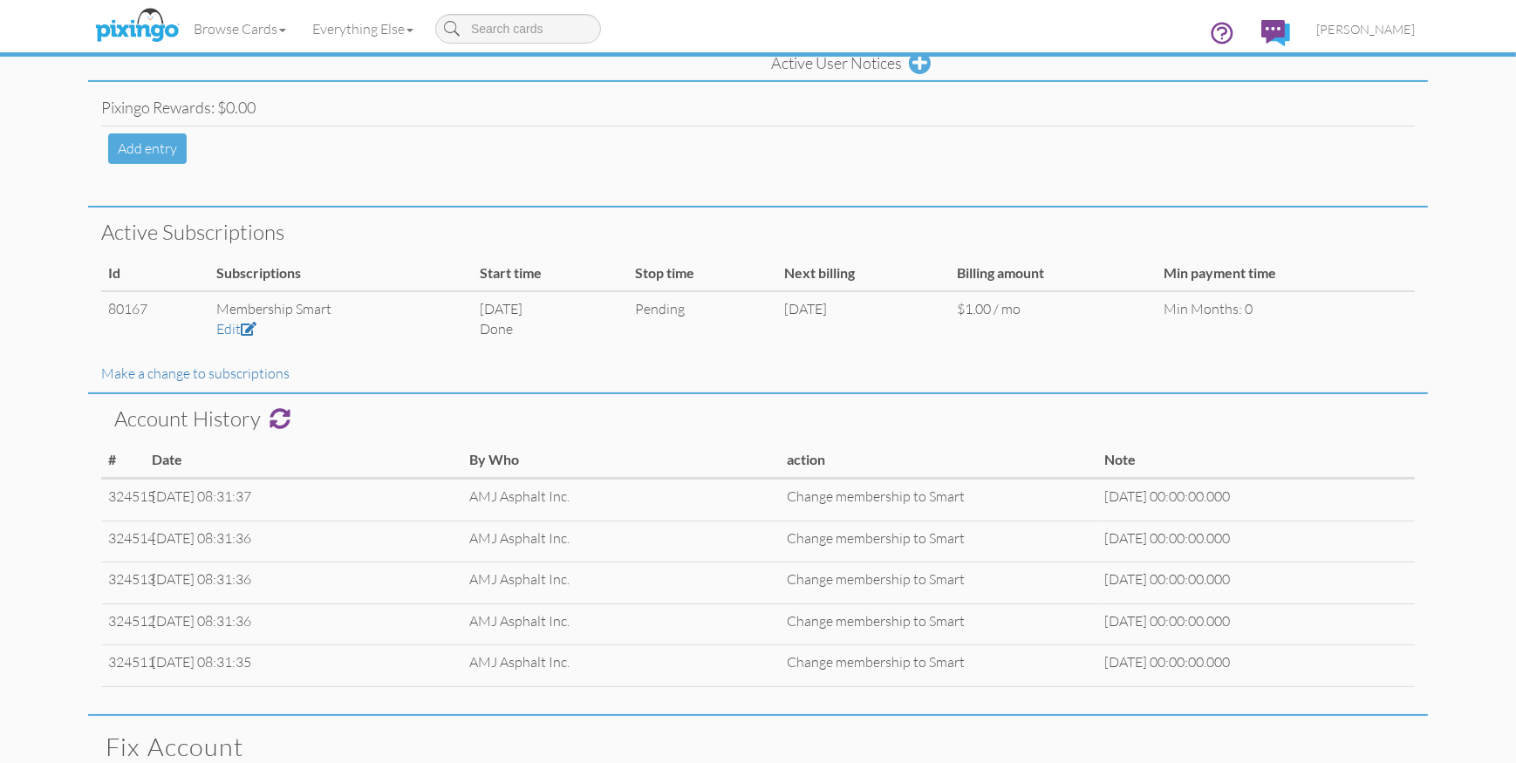
scroll to position [489, 0]
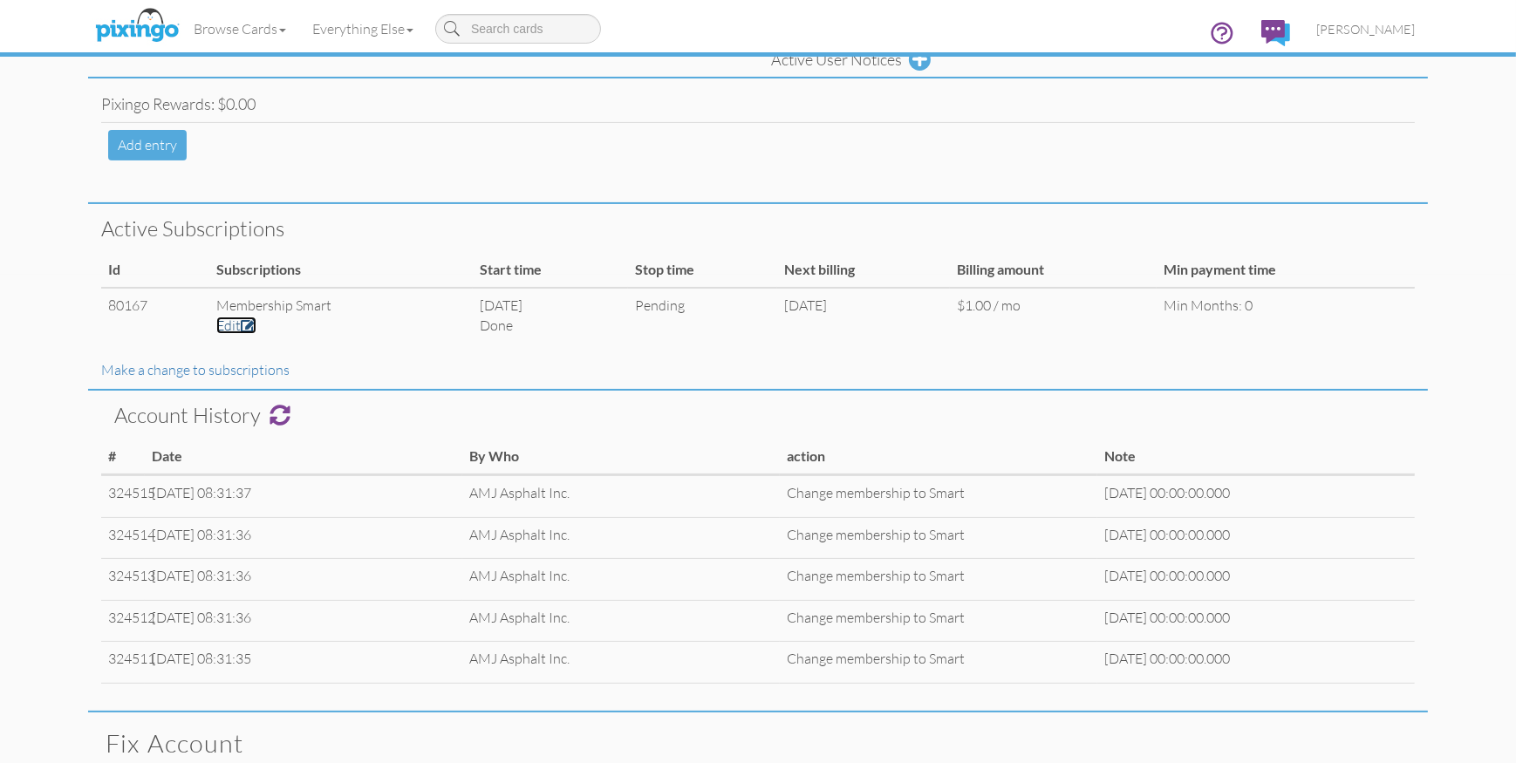
click at [245, 324] on span at bounding box center [249, 325] width 16 height 14
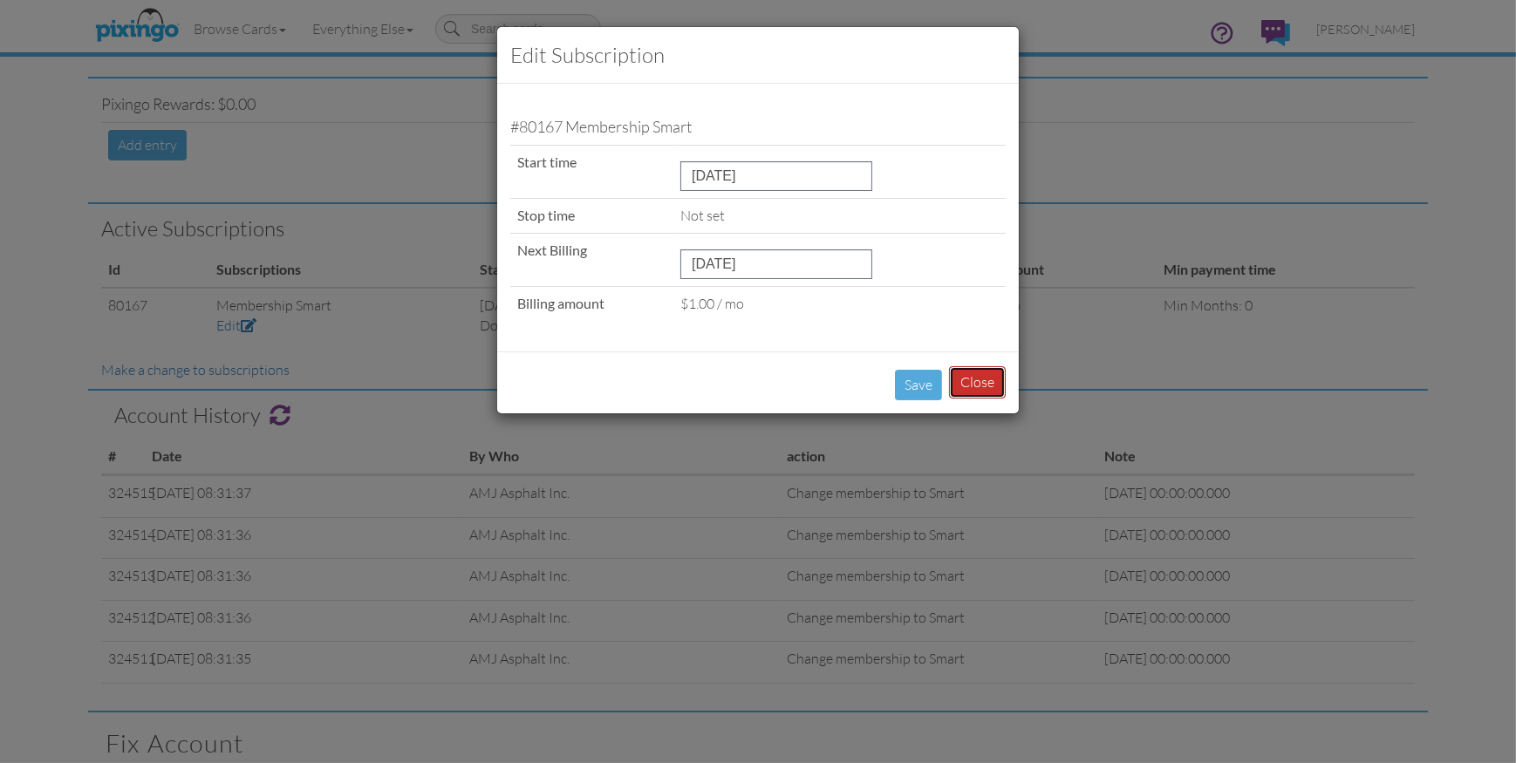
click at [989, 380] on button "Close" at bounding box center [977, 382] width 57 height 32
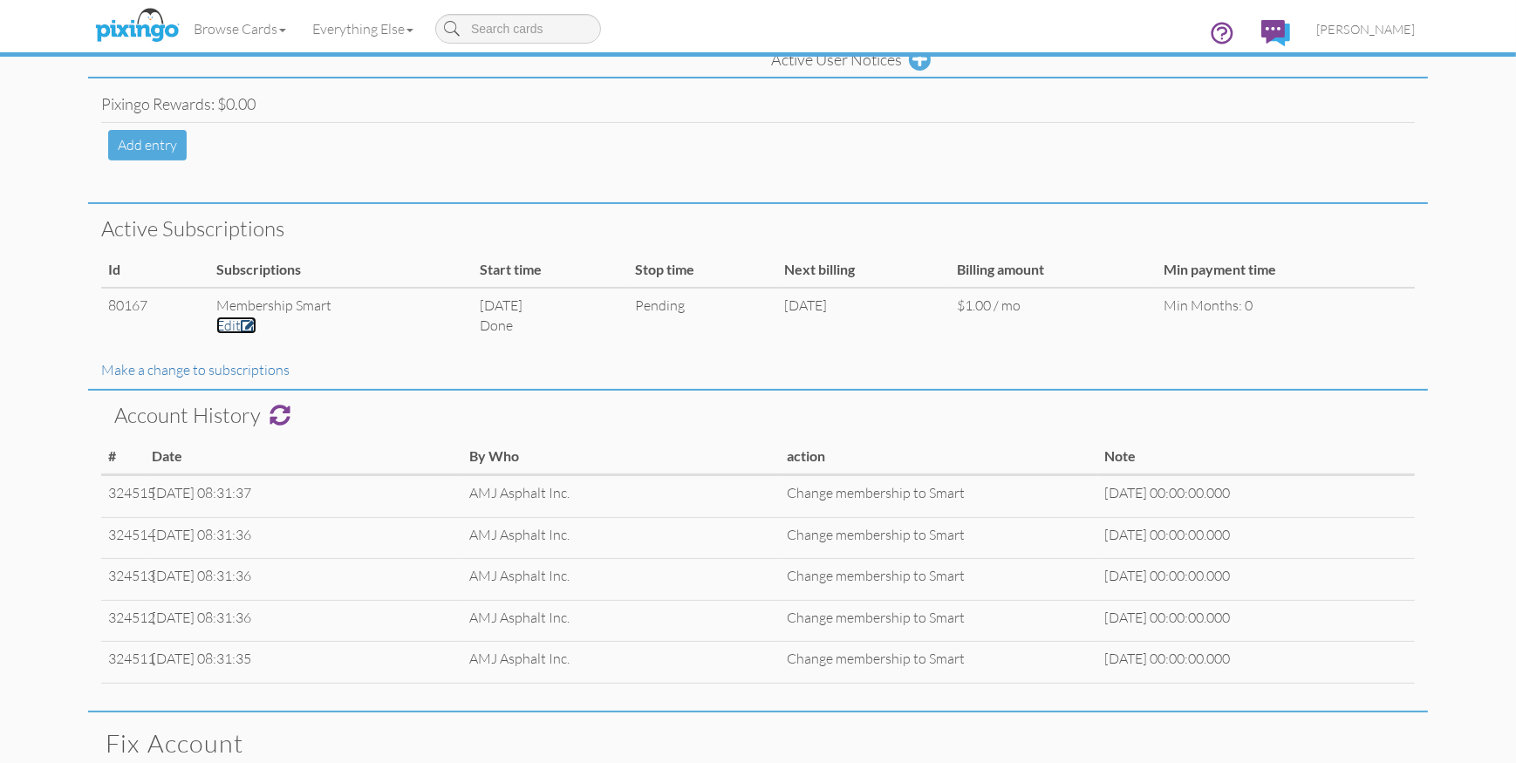
click at [230, 320] on link "Edit" at bounding box center [236, 325] width 40 height 17
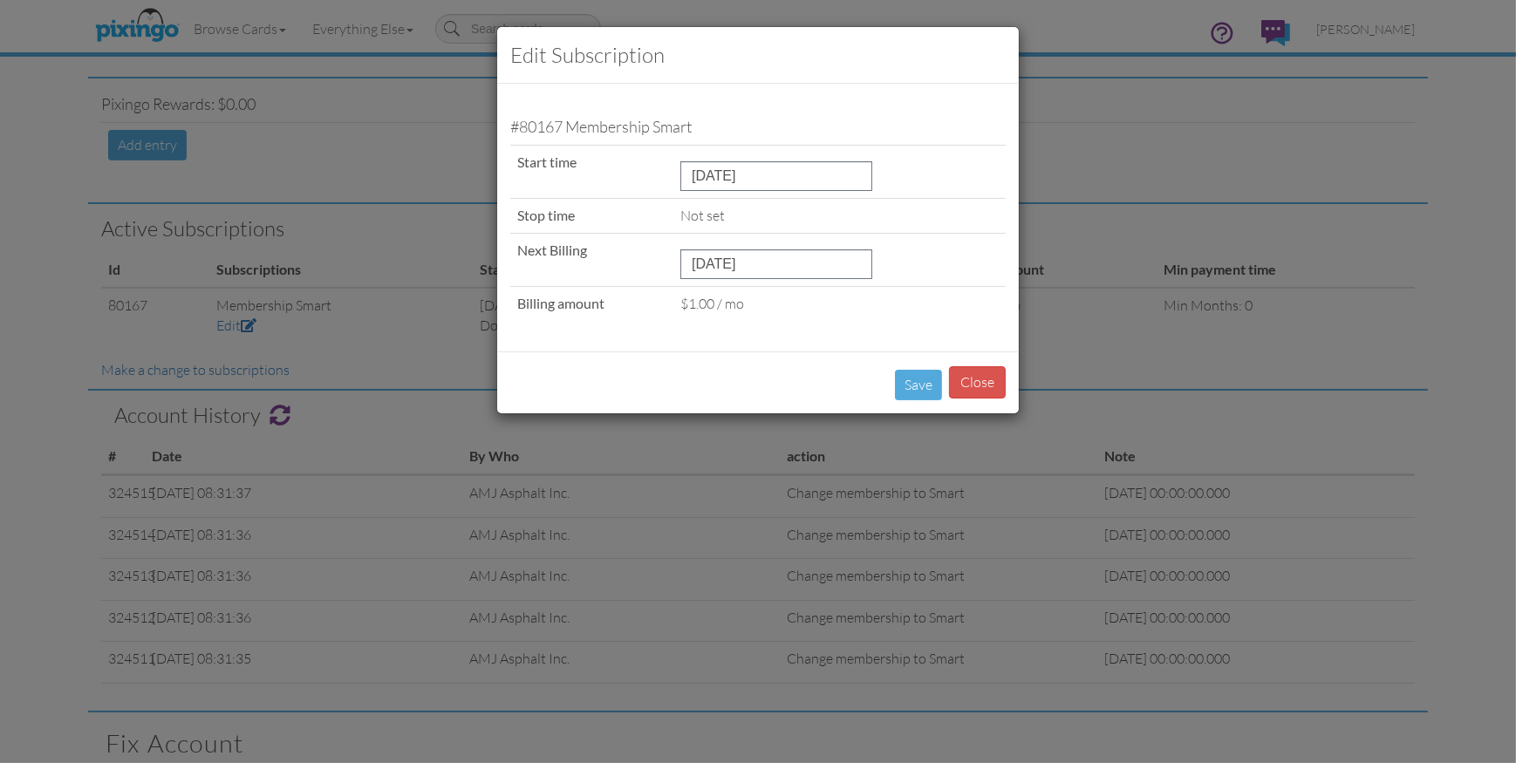
click at [687, 216] on div "Not set" at bounding box center [840, 216] width 318 height 20
click at [879, 221] on div "Not set" at bounding box center [840, 216] width 318 height 20
click at [981, 375] on button "Close" at bounding box center [977, 382] width 57 height 32
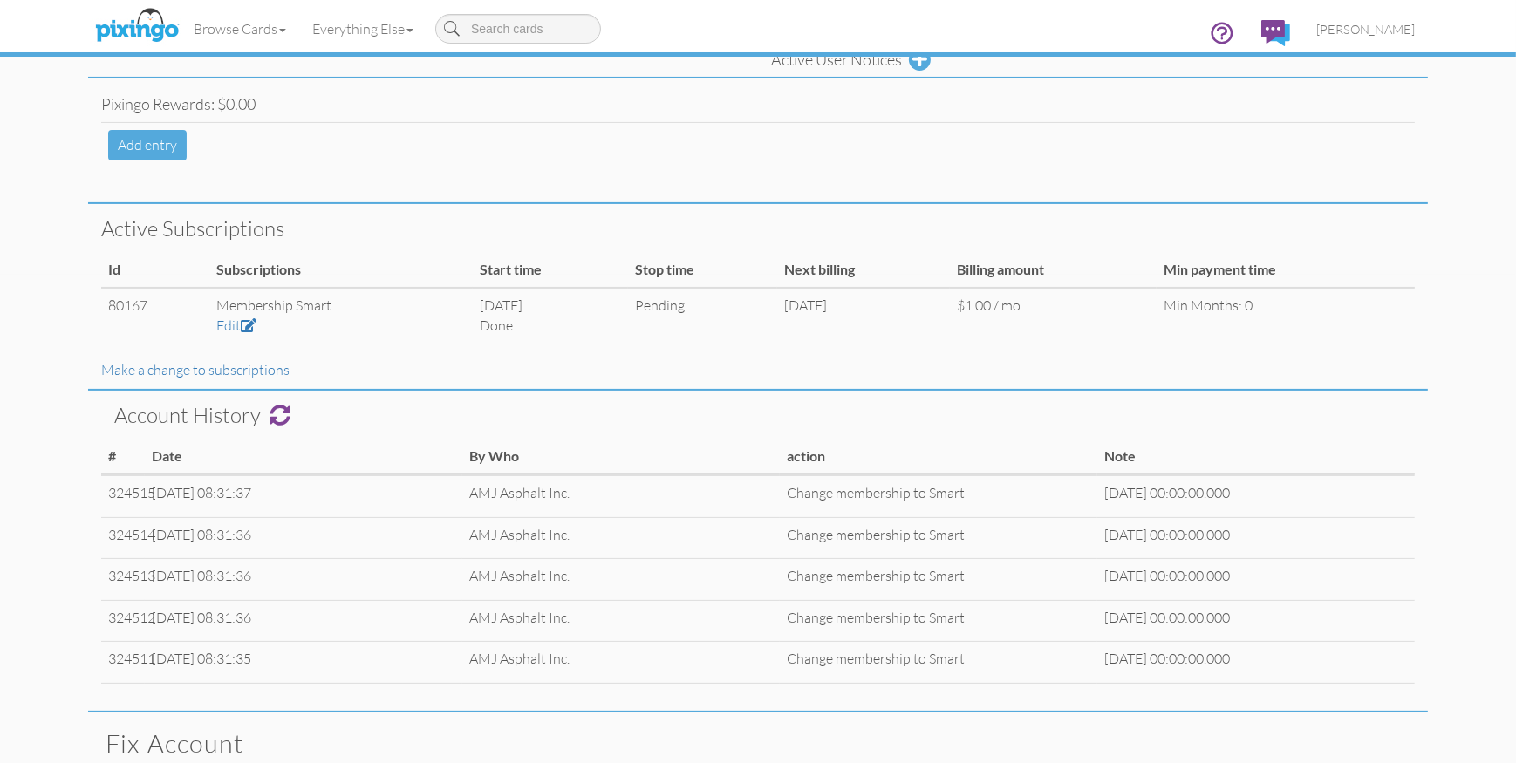
click at [981, 375] on div "Make a change to subscriptions" at bounding box center [758, 370] width 1340 height 20
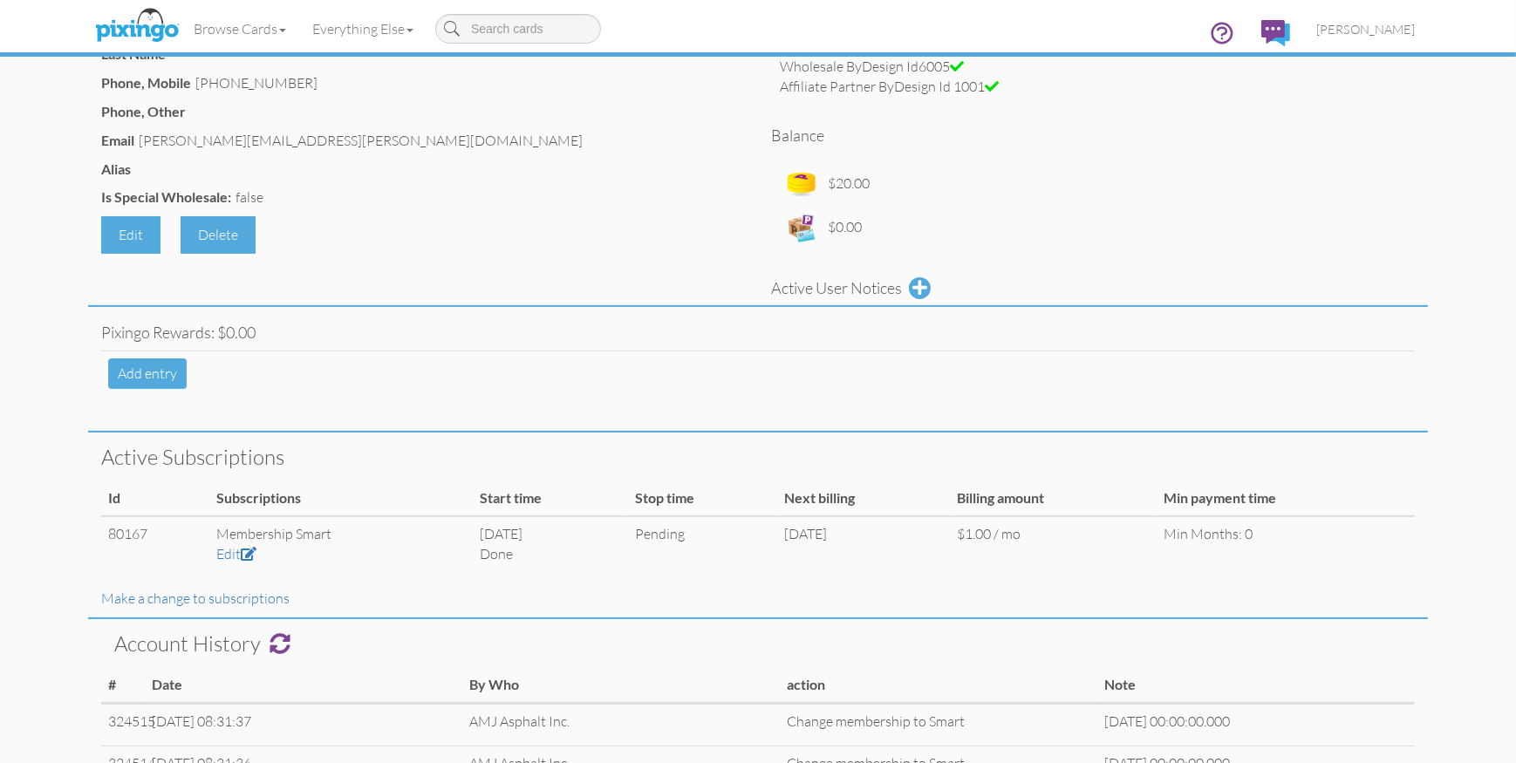
scroll to position [0, 0]
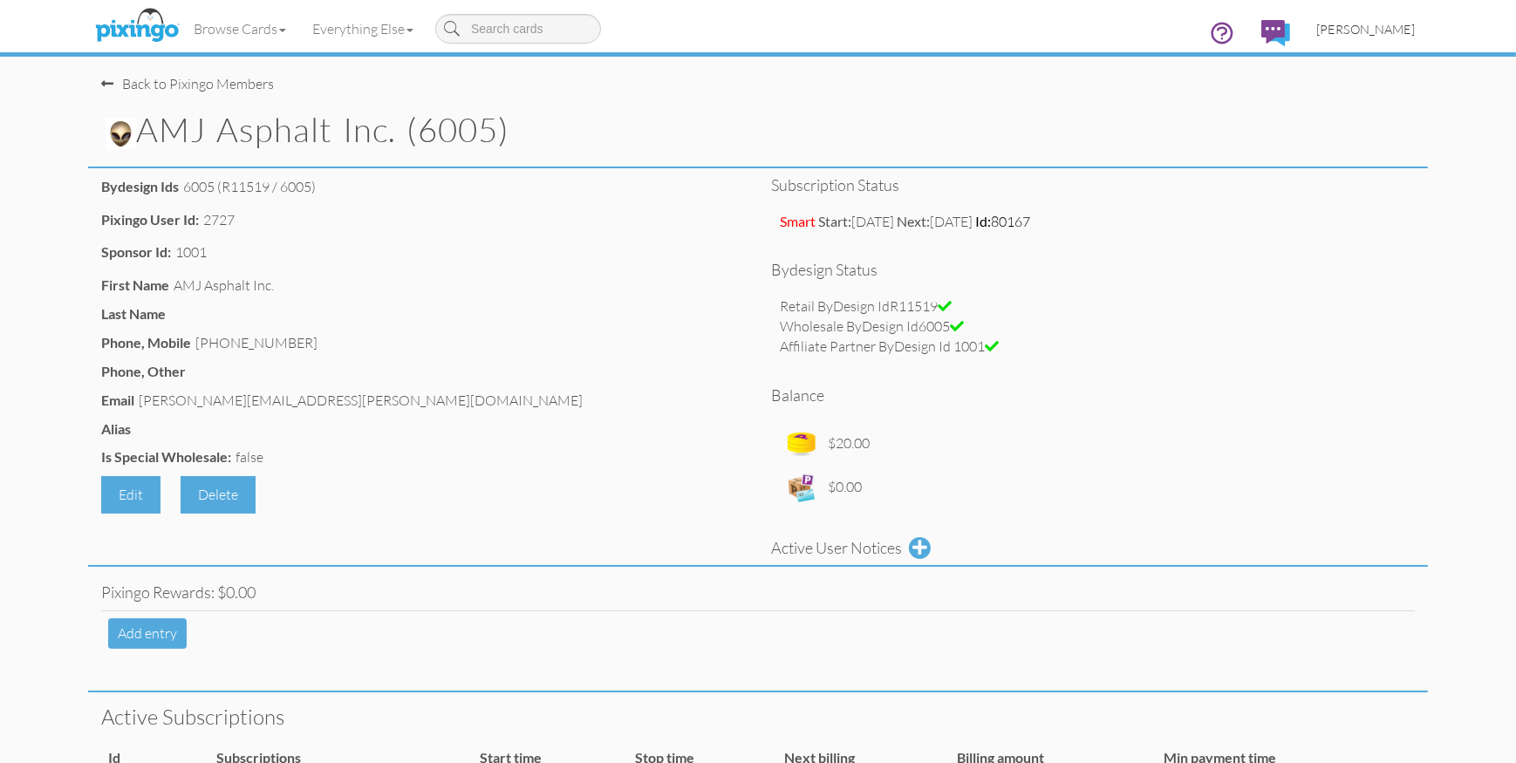
click at [1369, 30] on span "[PERSON_NAME]" at bounding box center [1366, 29] width 99 height 15
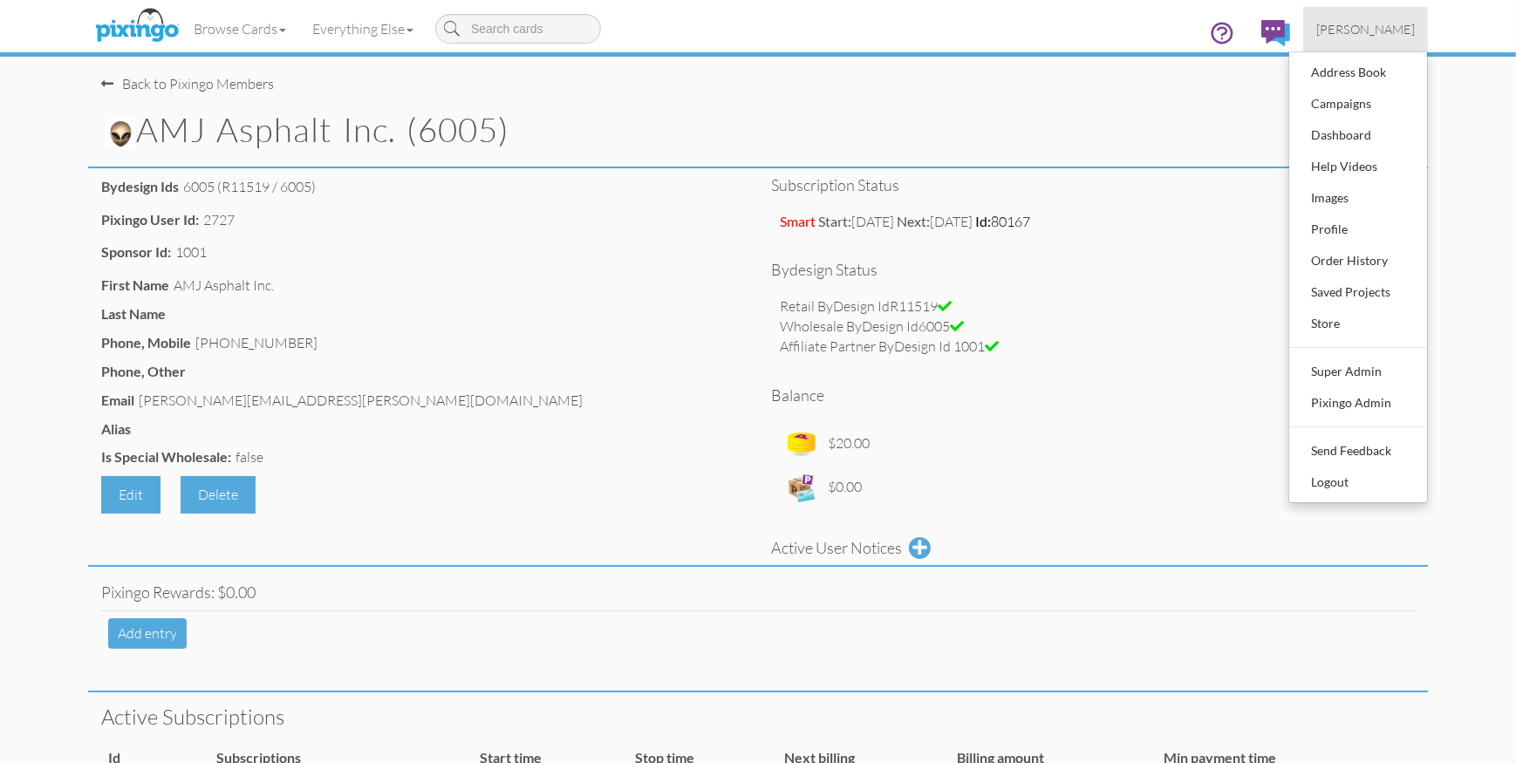
click at [1369, 30] on span "[PERSON_NAME]" at bounding box center [1366, 29] width 99 height 15
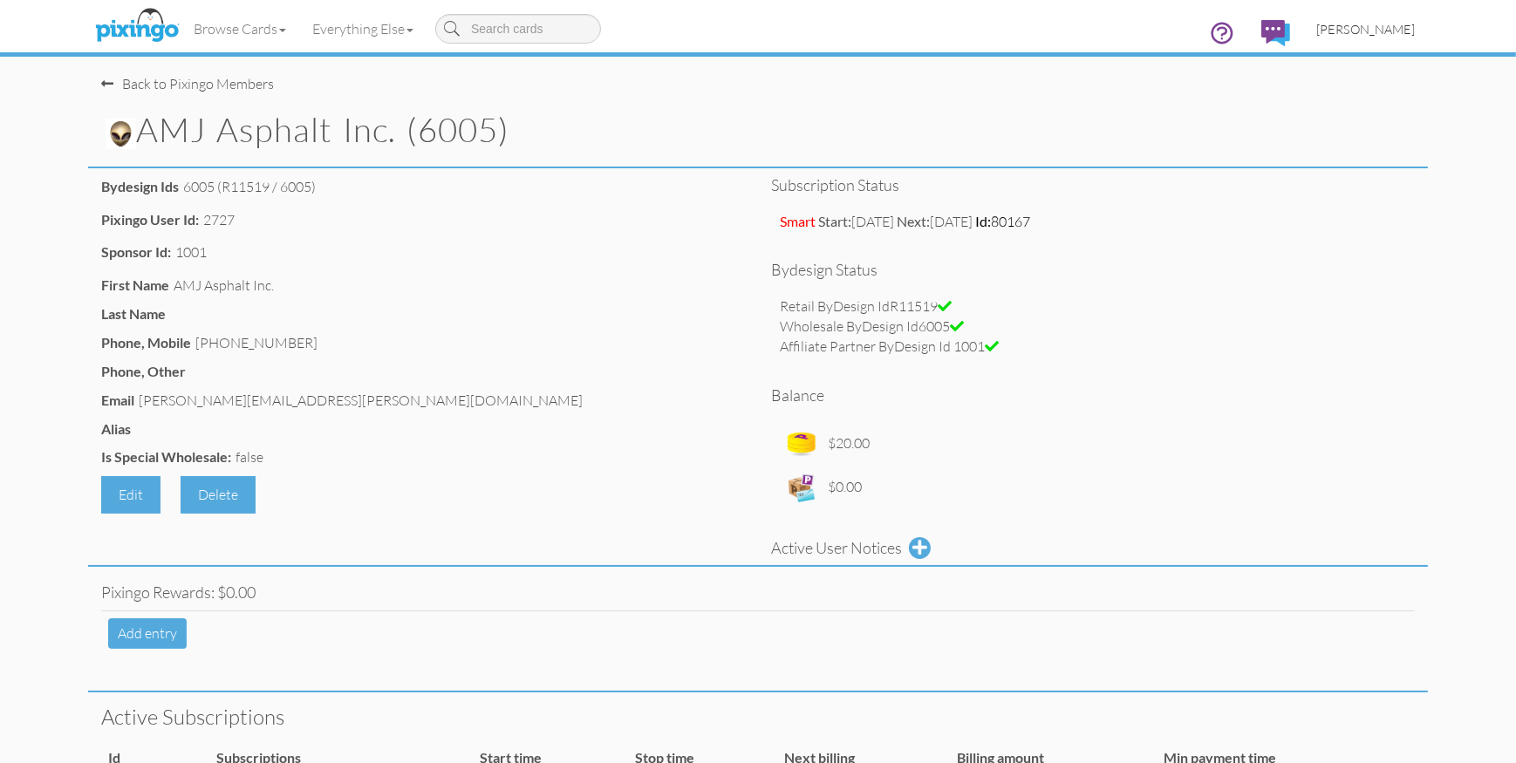
click at [1368, 38] on link "[PERSON_NAME]" at bounding box center [1366, 29] width 125 height 44
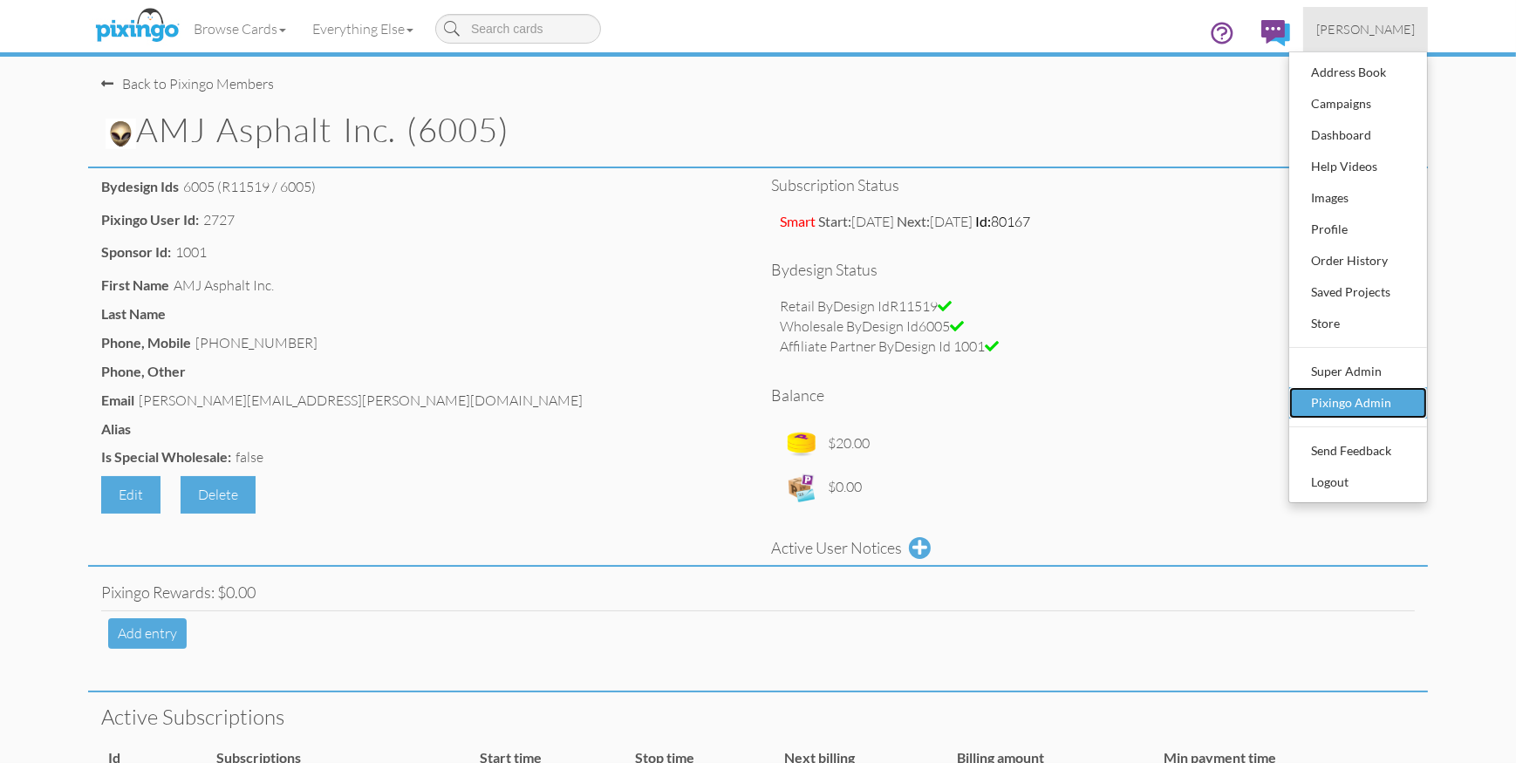
click at [1355, 407] on div "Pixingo Admin" at bounding box center [1358, 403] width 103 height 26
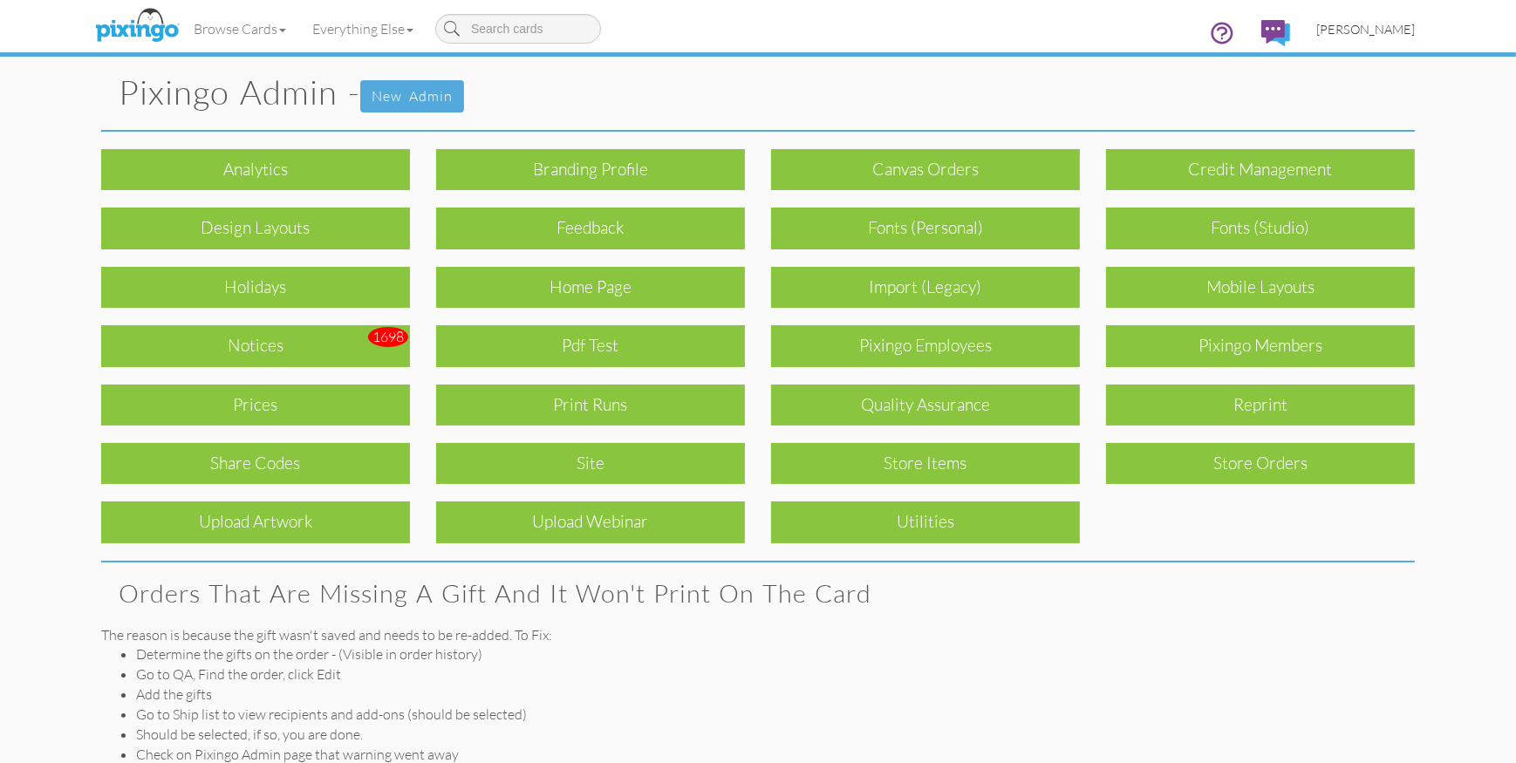
click at [1359, 38] on link "[PERSON_NAME]" at bounding box center [1366, 29] width 125 height 44
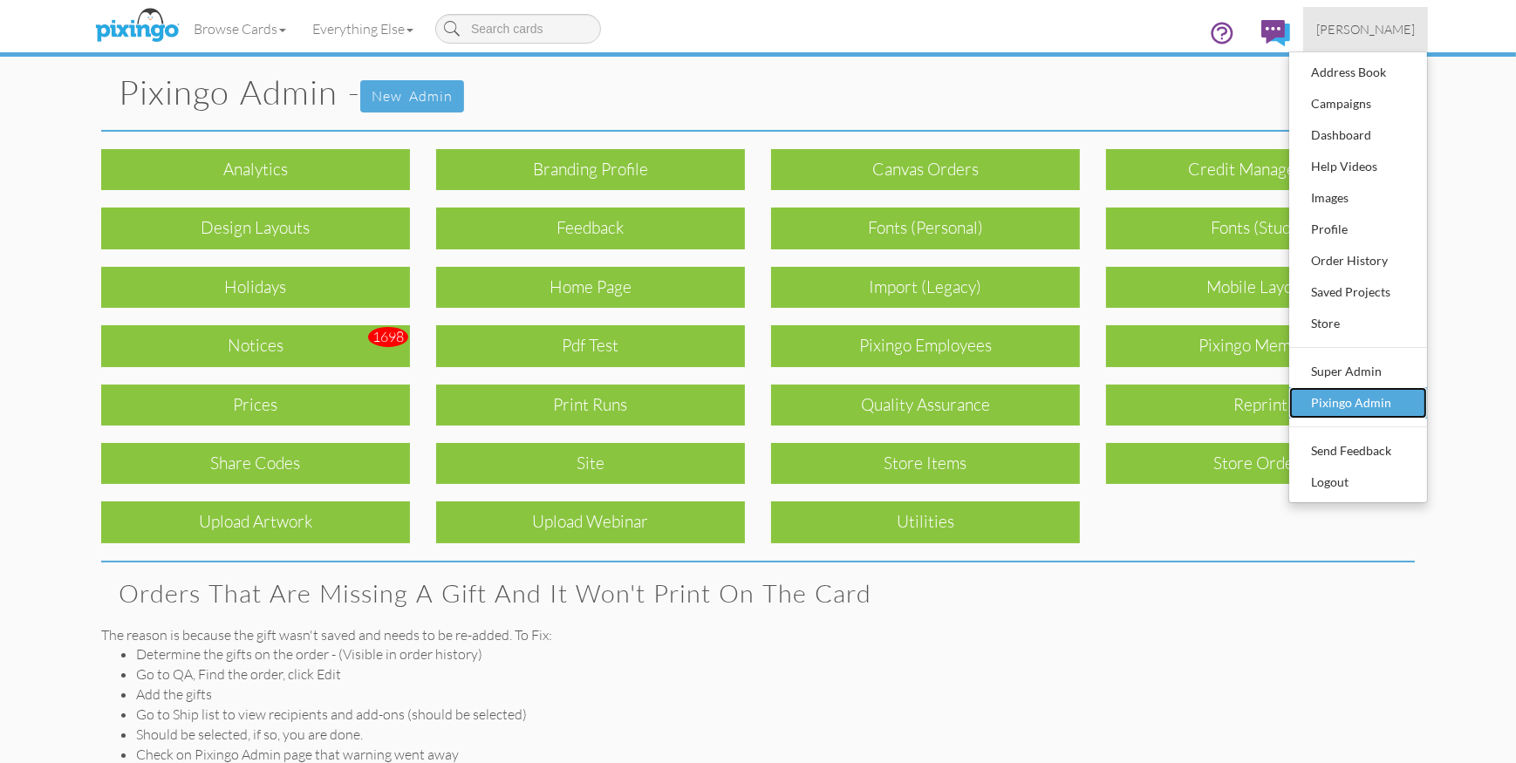
click at [1378, 394] on div "Pixingo Admin" at bounding box center [1358, 403] width 103 height 26
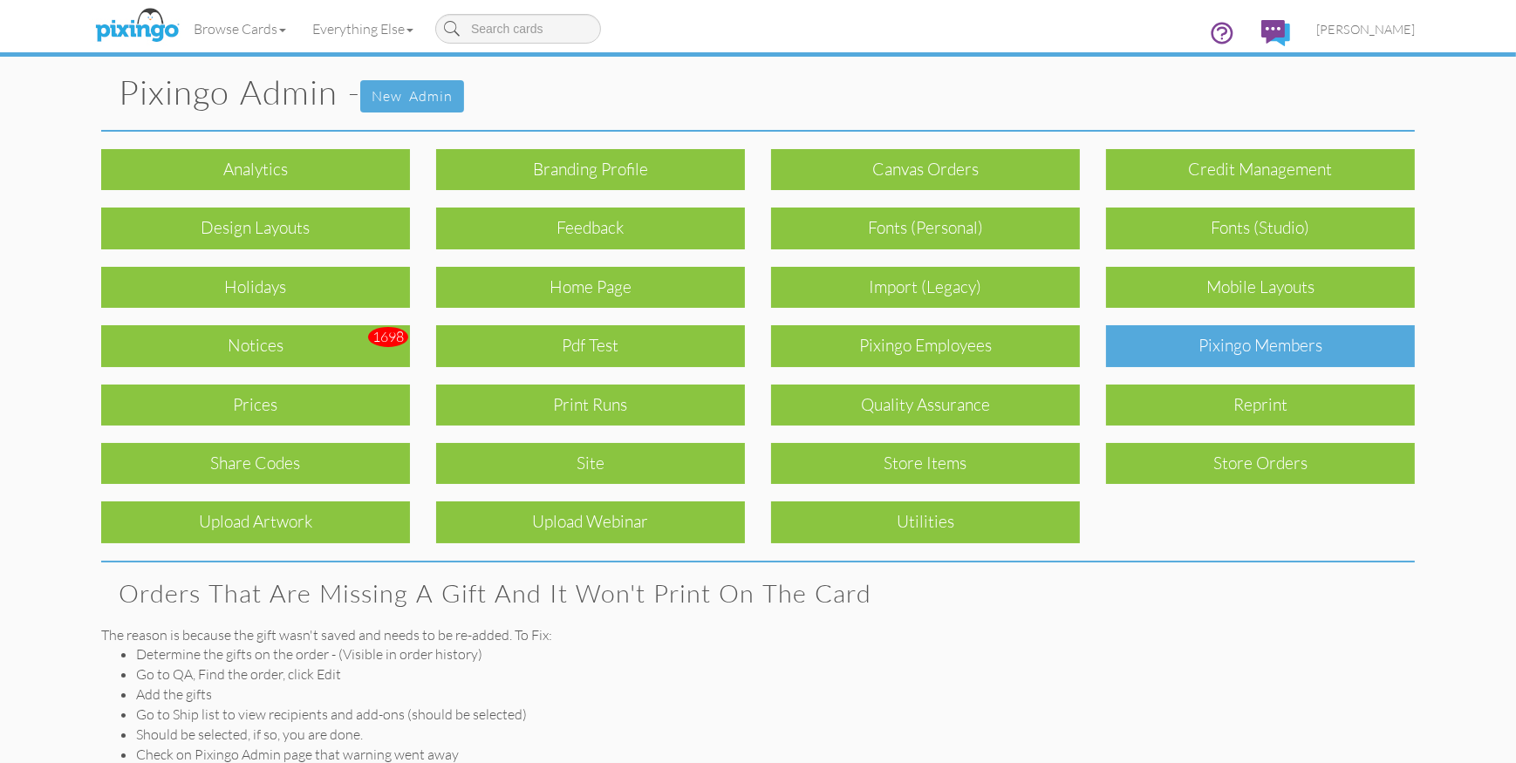
click at [1328, 351] on div "Pixingo Members" at bounding box center [1260, 345] width 309 height 41
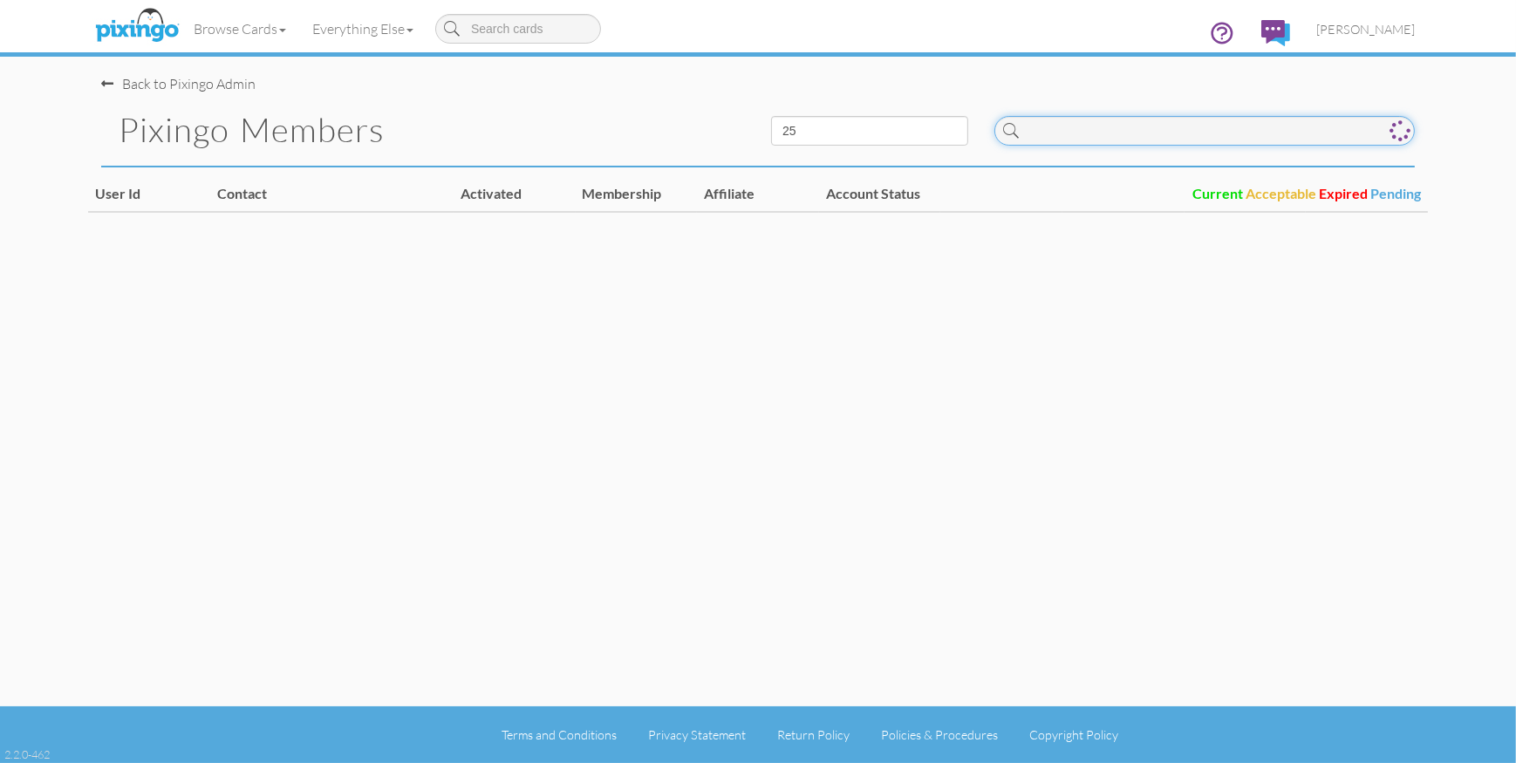
click at [1108, 133] on input at bounding box center [1205, 131] width 421 height 30
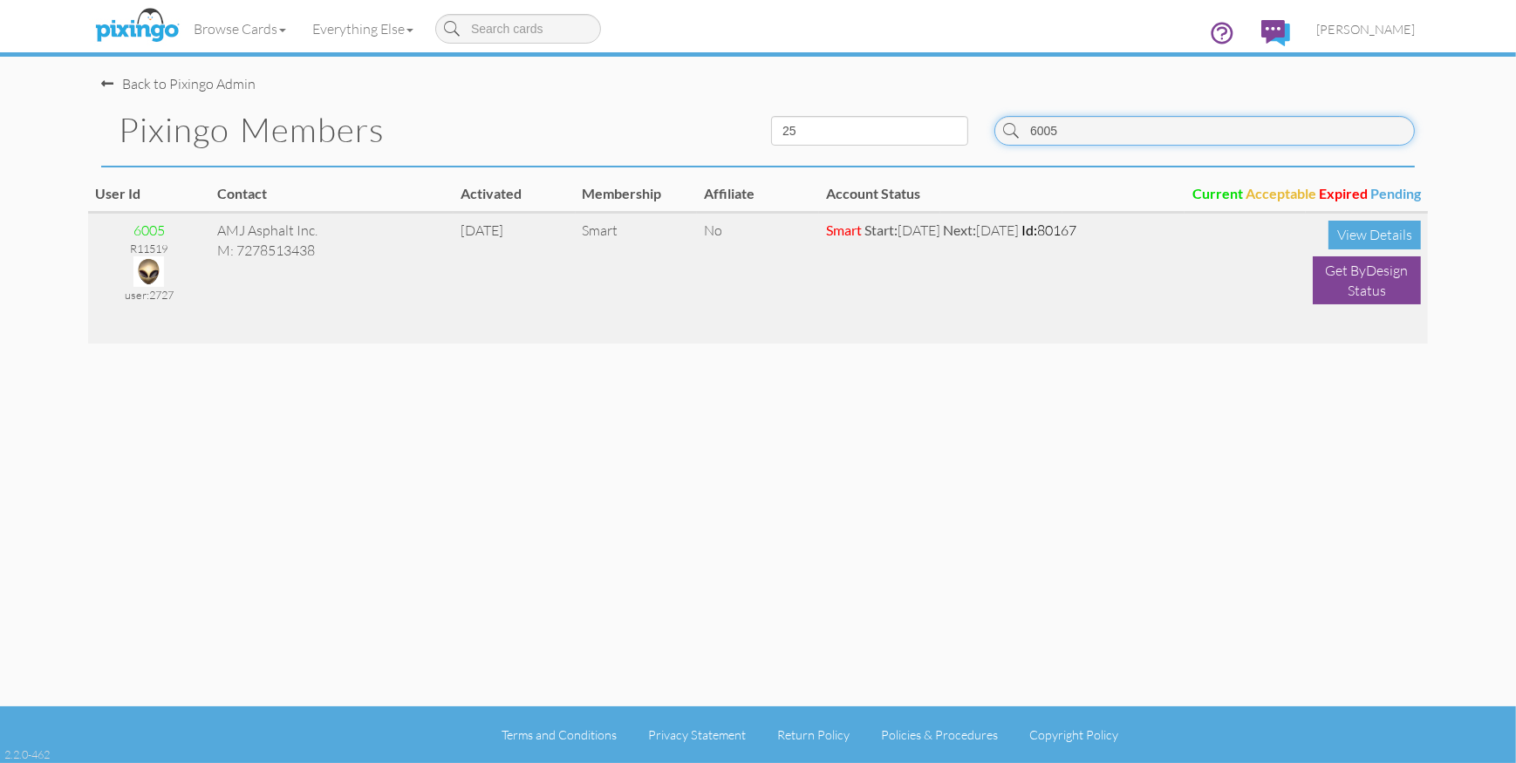
type input "6005"
click at [155, 265] on img at bounding box center [148, 272] width 31 height 31
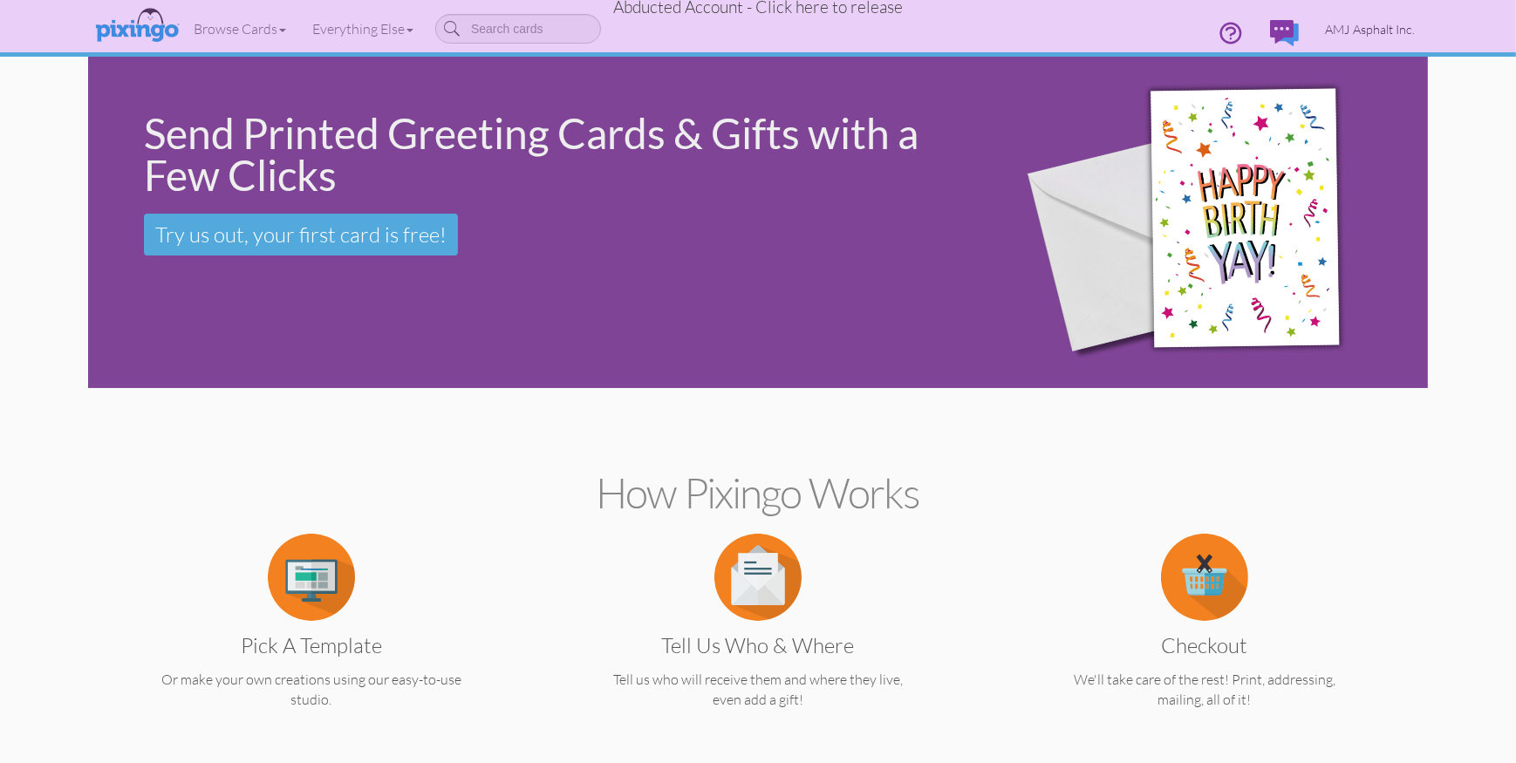
click at [1372, 31] on span "AMJ Asphalt Inc." at bounding box center [1370, 29] width 90 height 15
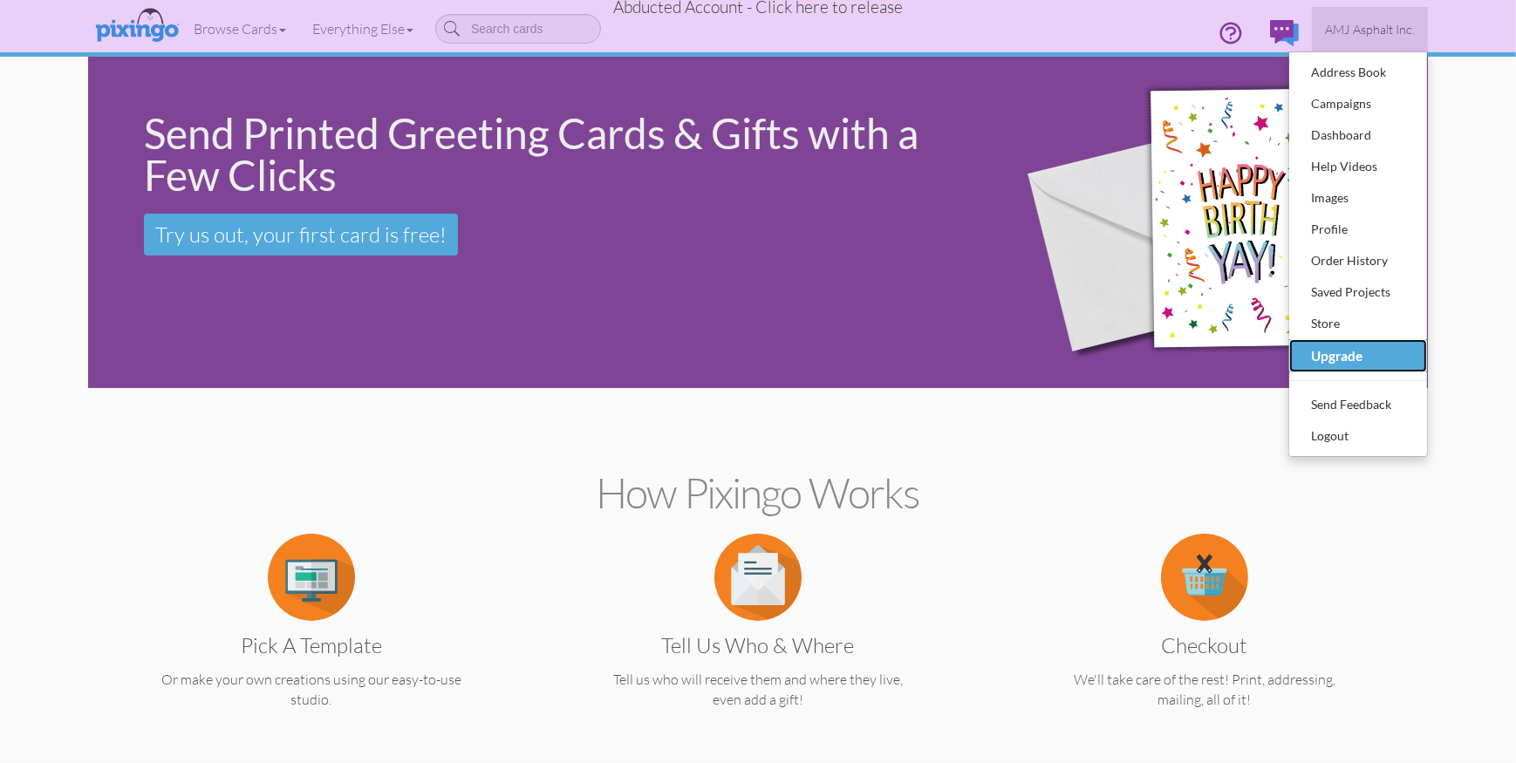
click at [1373, 355] on div "Upgrade" at bounding box center [1358, 356] width 103 height 28
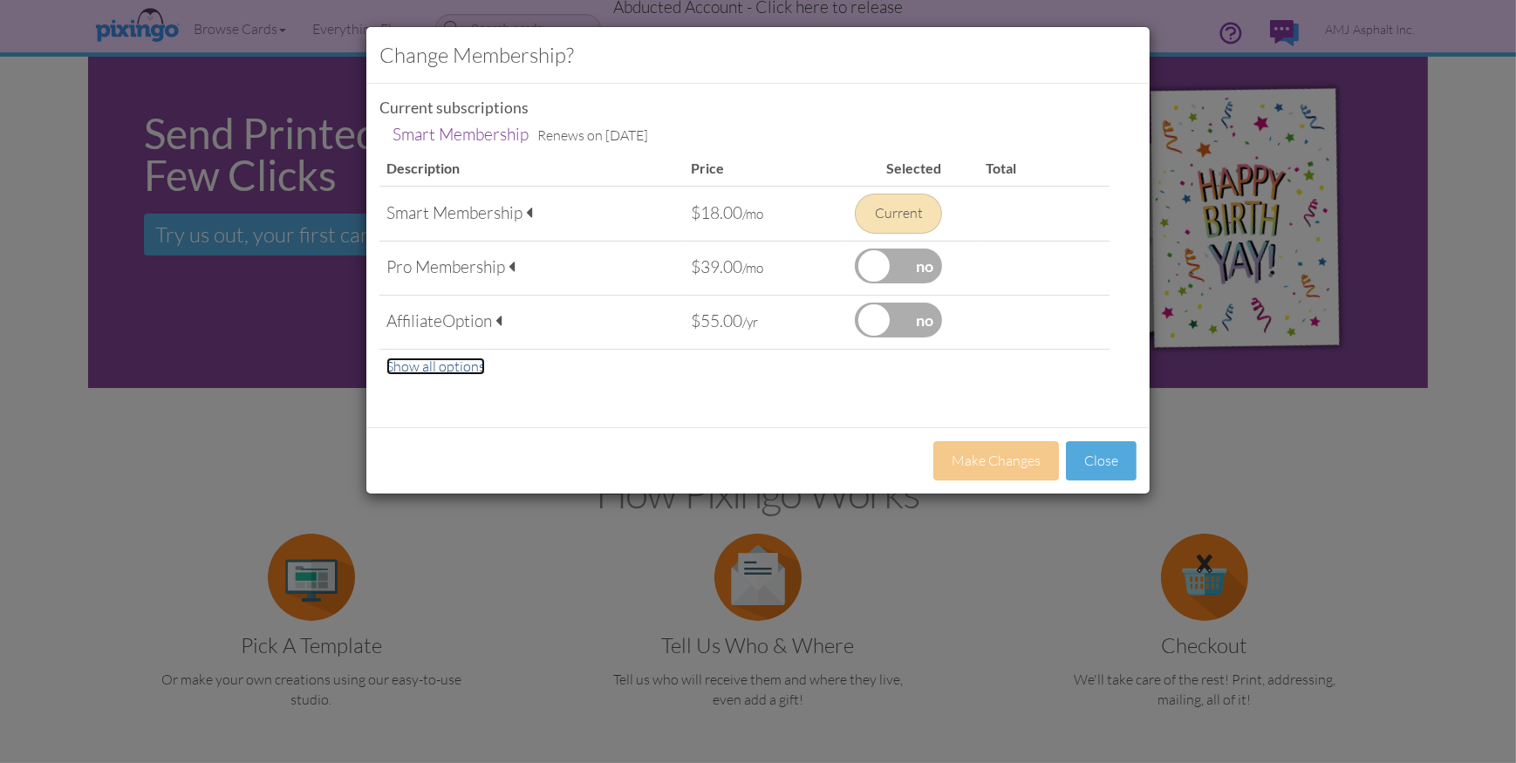
click at [436, 367] on link "Show all options" at bounding box center [436, 366] width 99 height 17
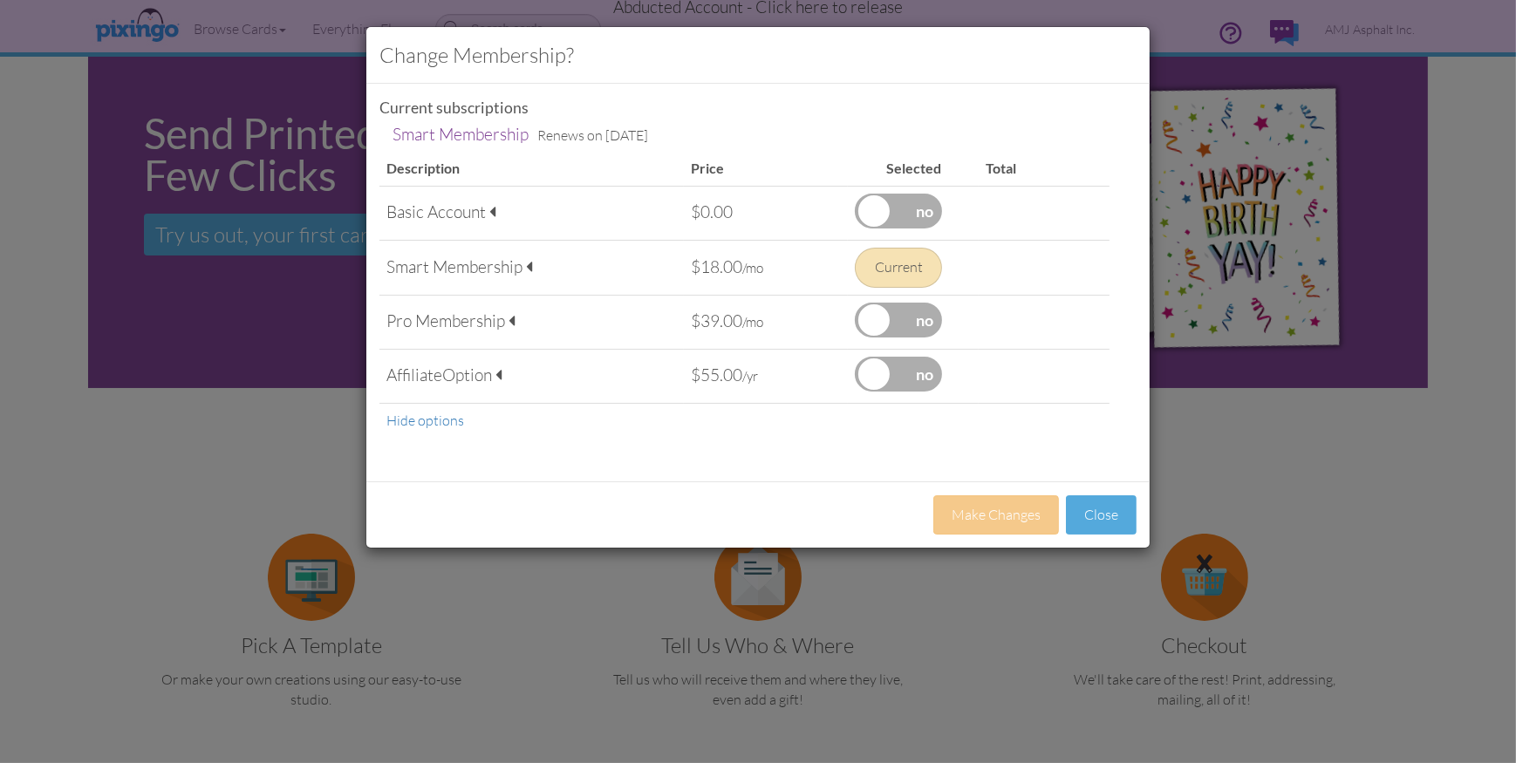
click at [865, 204] on label at bounding box center [898, 211] width 87 height 35
click at [0, 0] on input "checkbox" at bounding box center [0, 0] width 0 height 0
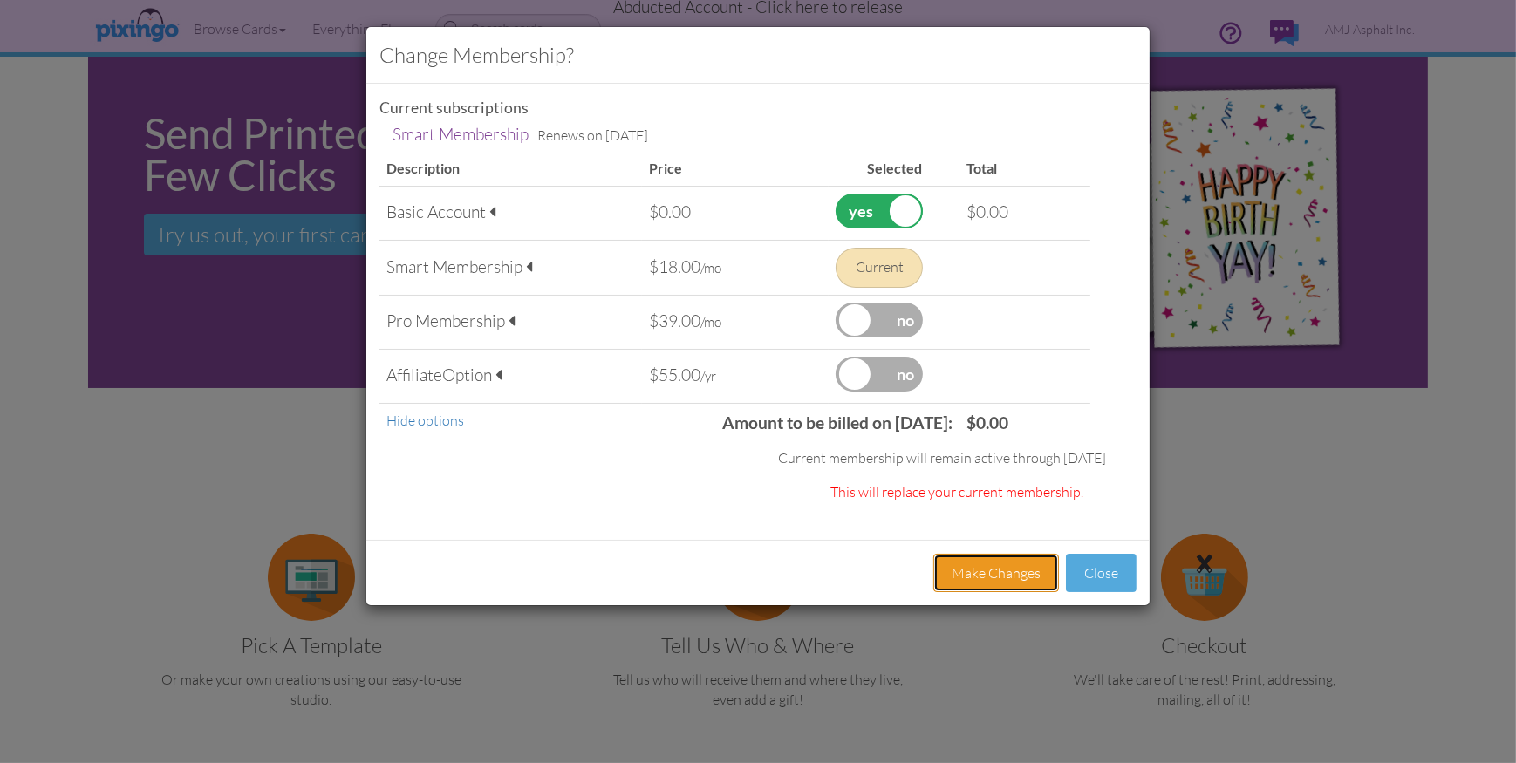
click at [991, 567] on button "Make Changes" at bounding box center [997, 573] width 126 height 39
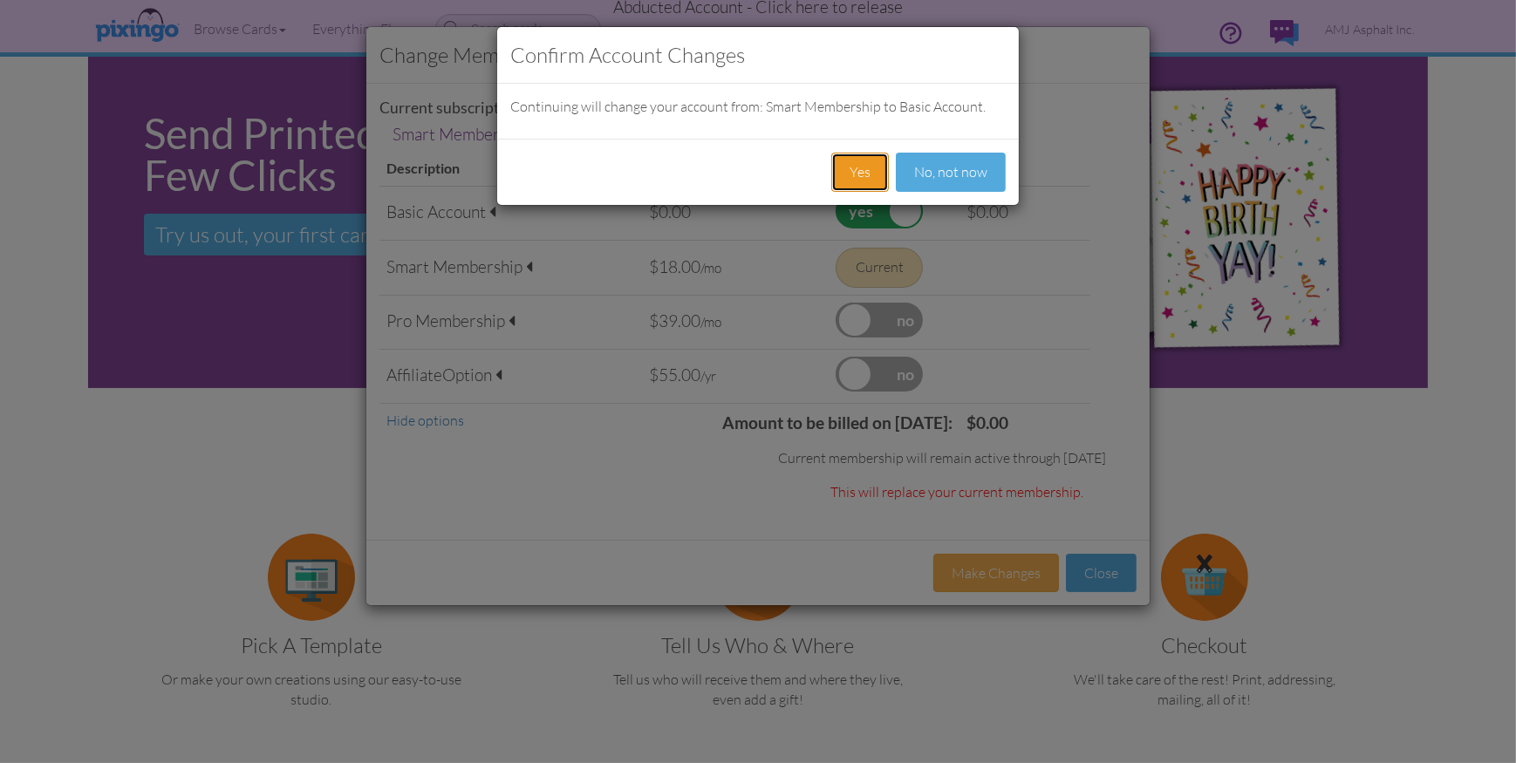
drag, startPoint x: 849, startPoint y: 152, endPoint x: 855, endPoint y: 169, distance: 18.5
click at [850, 154] on button "Yes" at bounding box center [861, 172] width 58 height 39
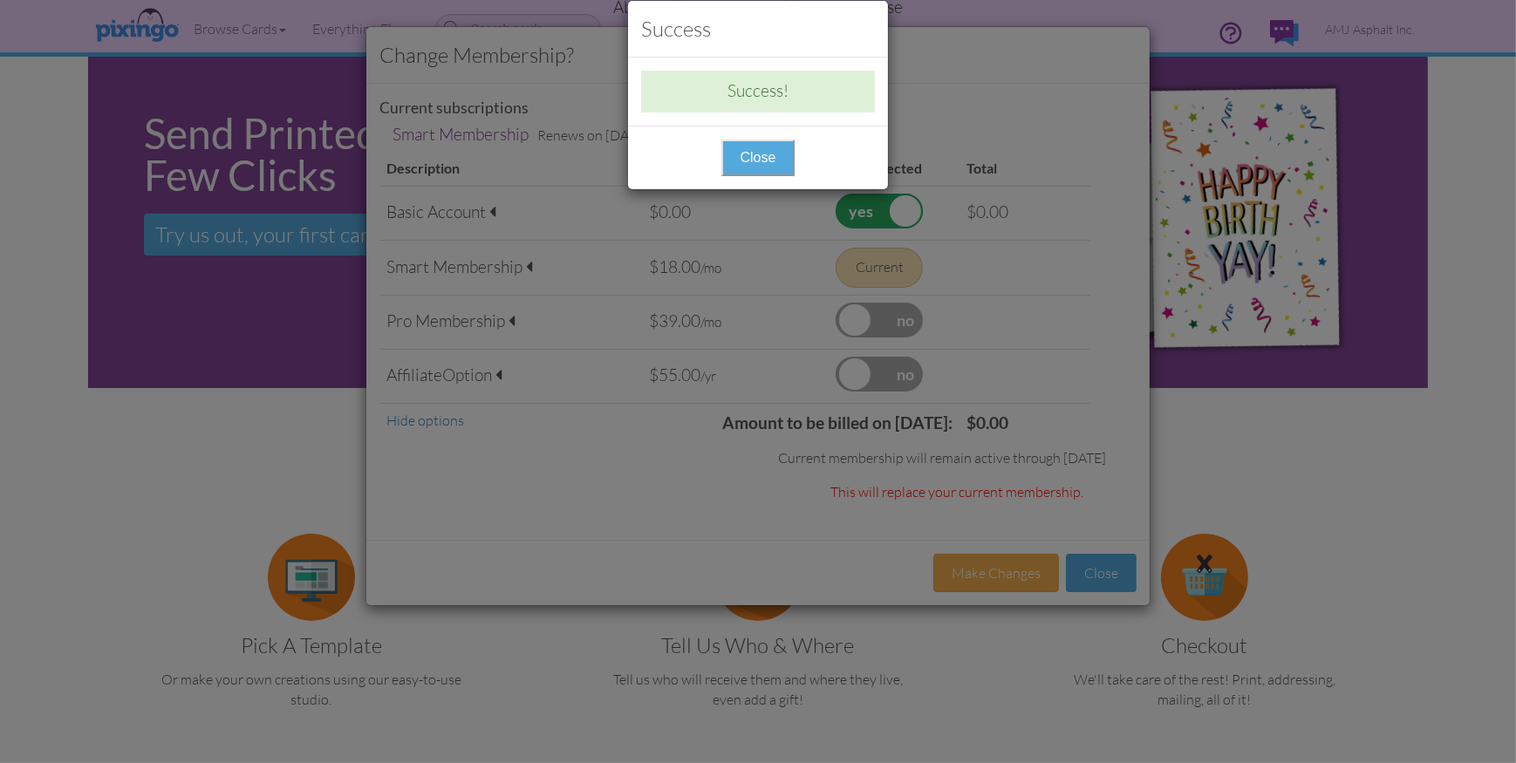
click at [749, 157] on button "Close" at bounding box center [759, 158] width 74 height 37
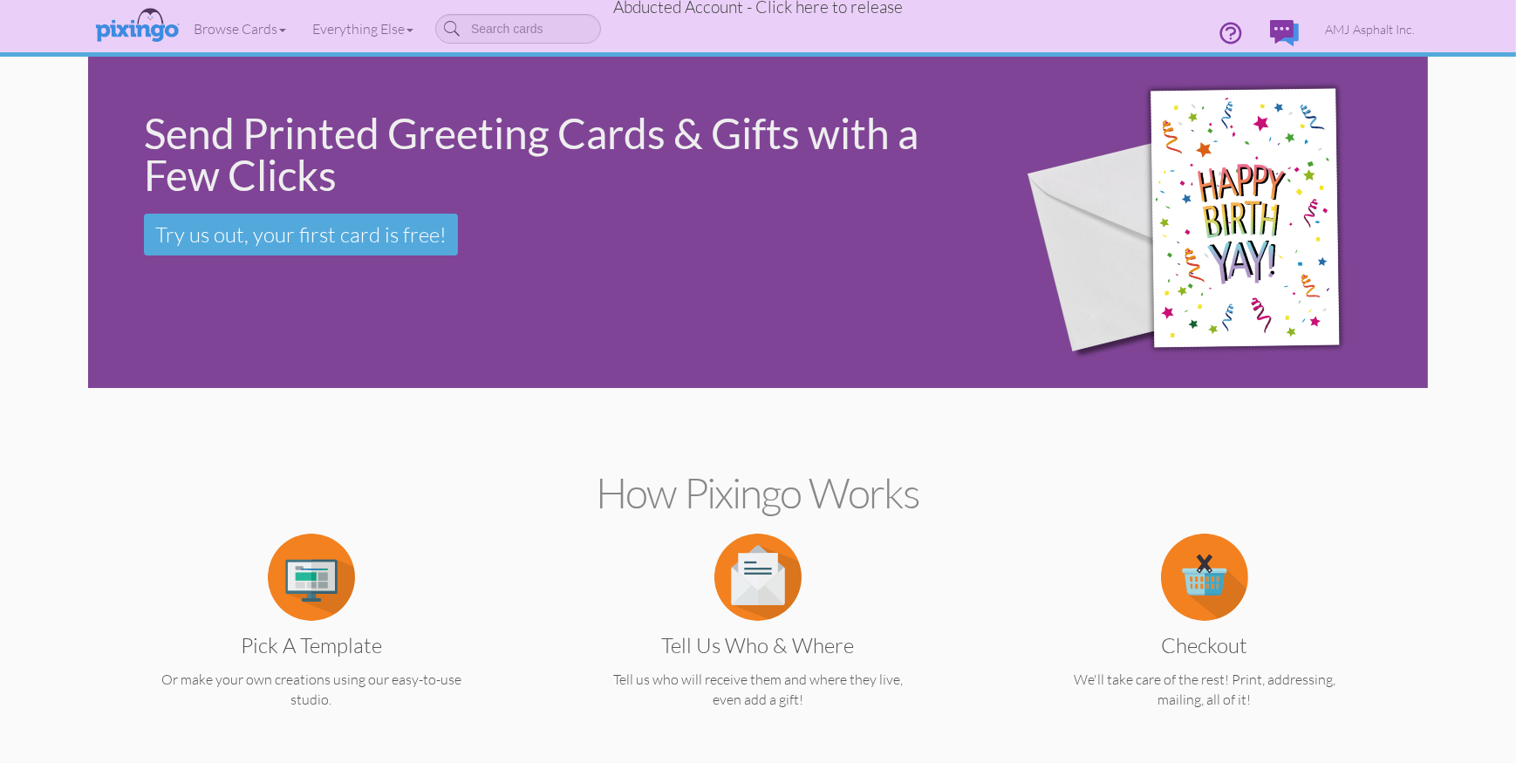
click at [843, 10] on span "Abducted Account - Click here to release" at bounding box center [758, 7] width 290 height 21
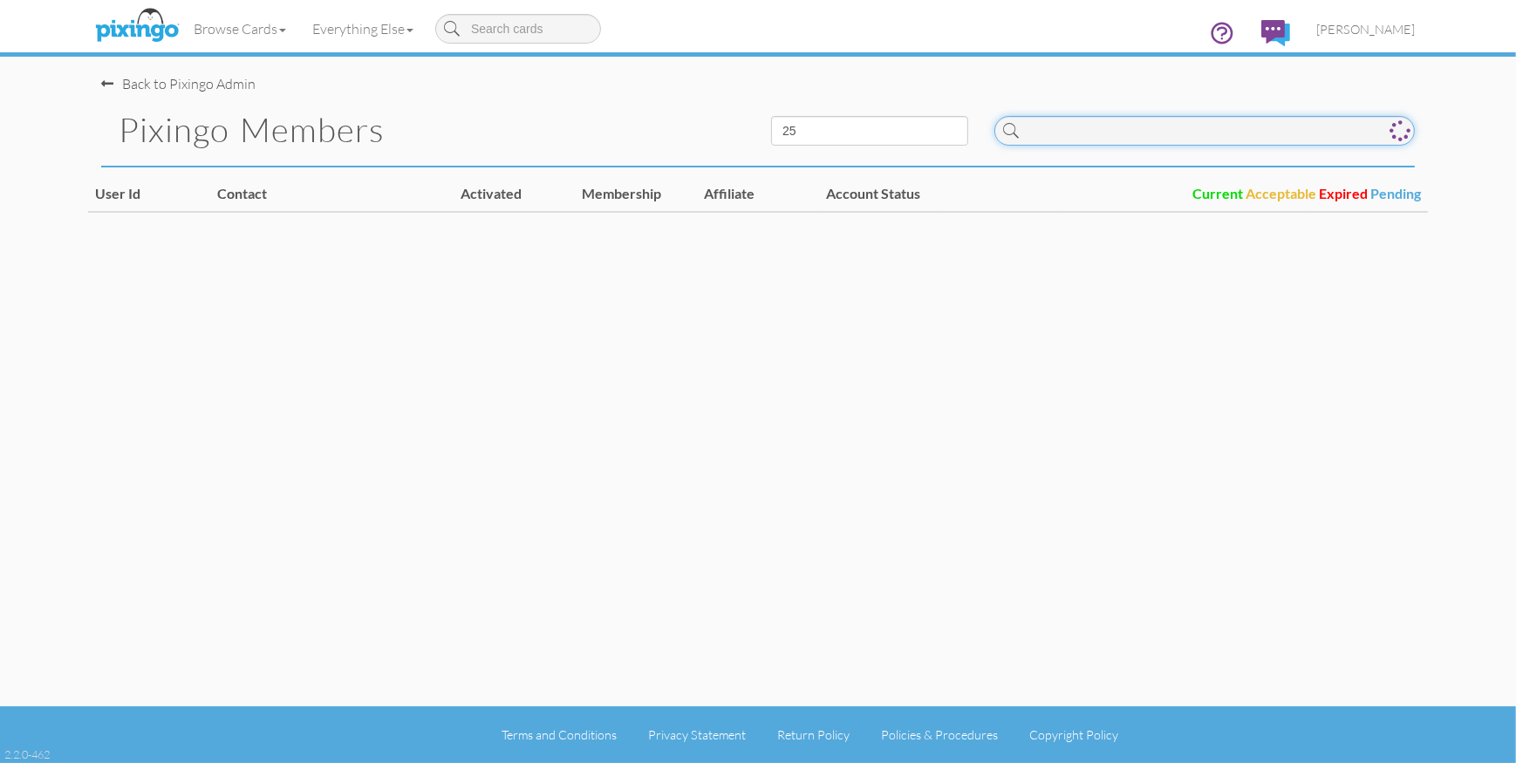
click at [1097, 127] on input at bounding box center [1205, 131] width 421 height 30
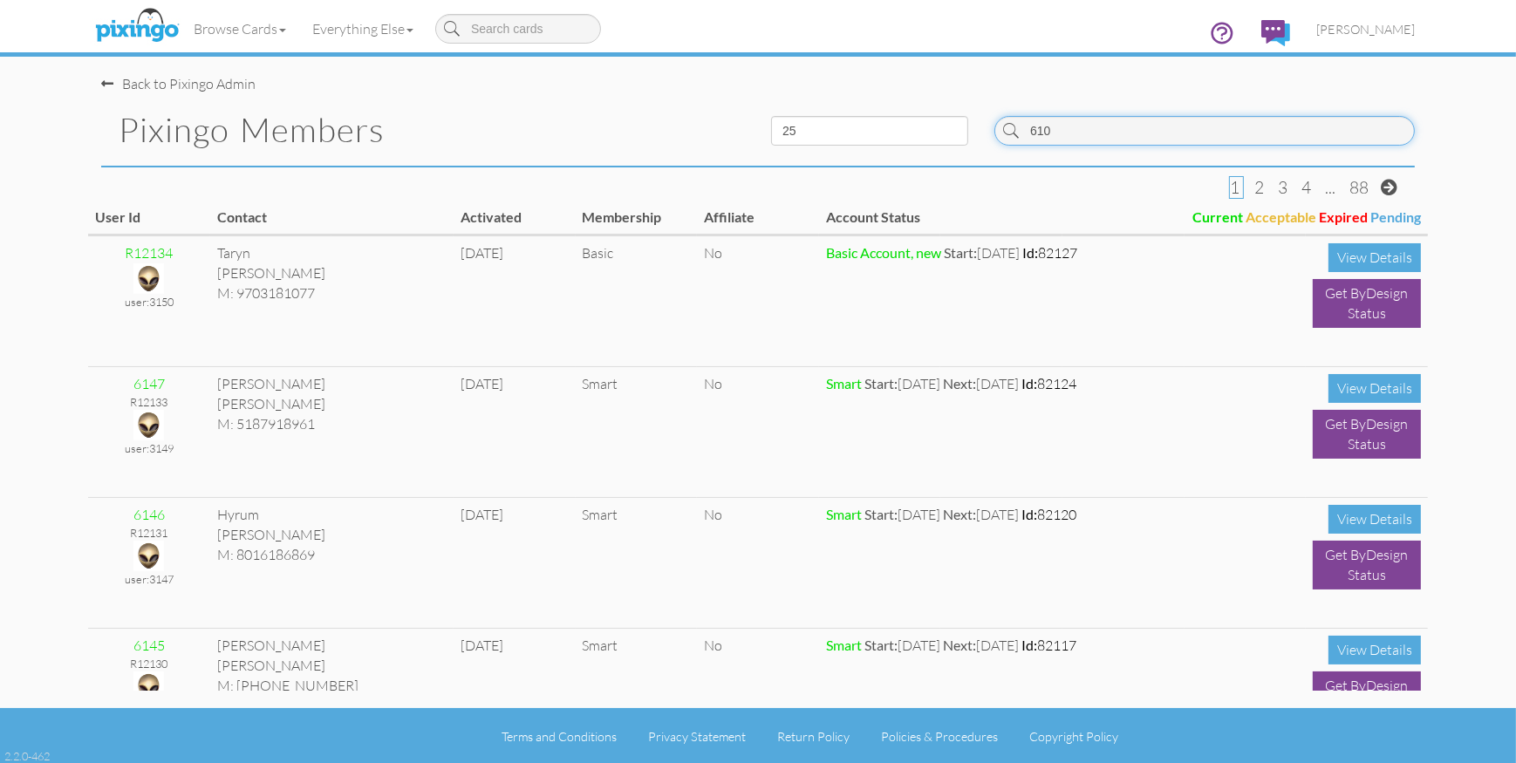
type input "6104"
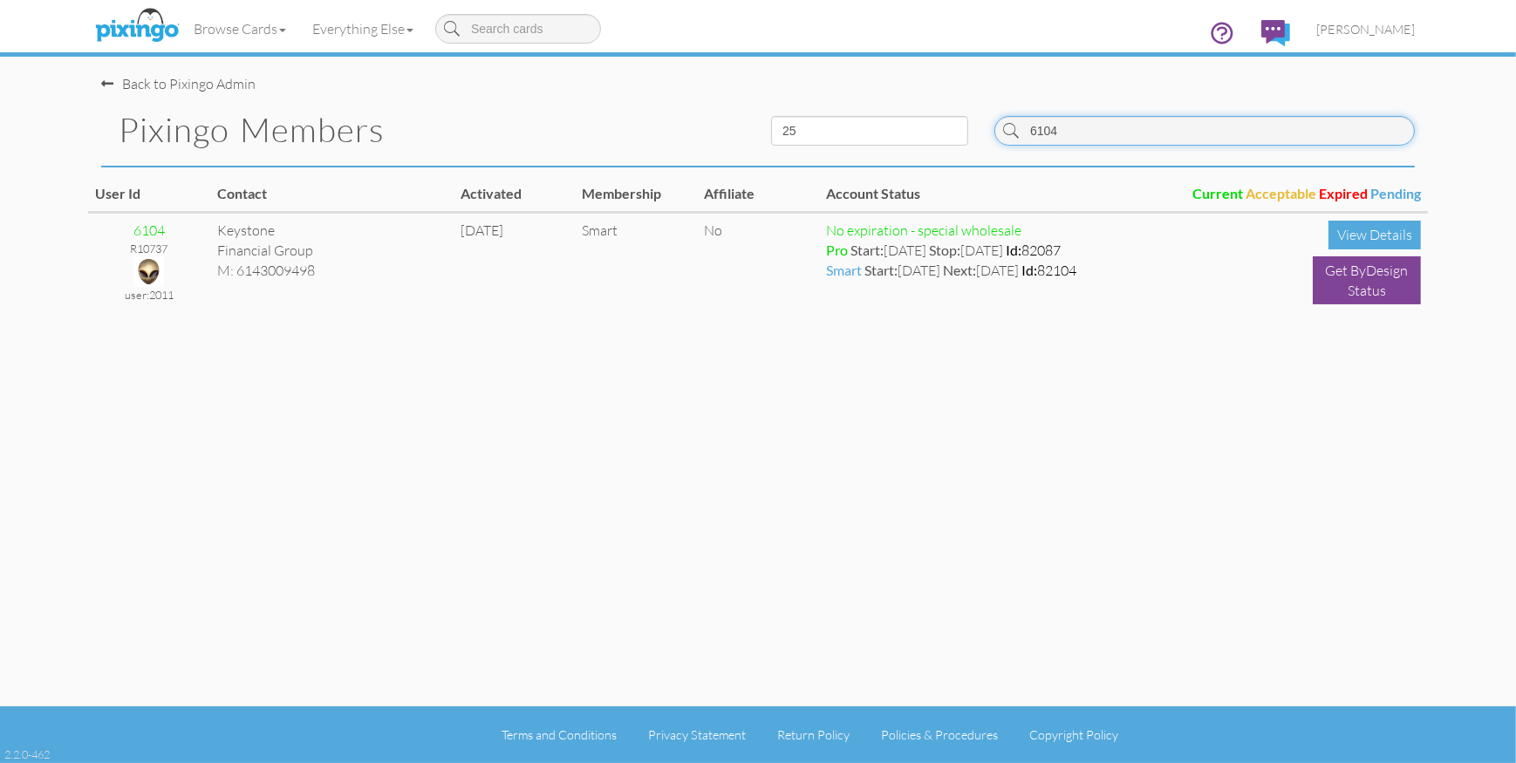
drag, startPoint x: 1098, startPoint y: 133, endPoint x: 1013, endPoint y: 123, distance: 86.0
click at [1013, 123] on div "6104" at bounding box center [1205, 131] width 421 height 30
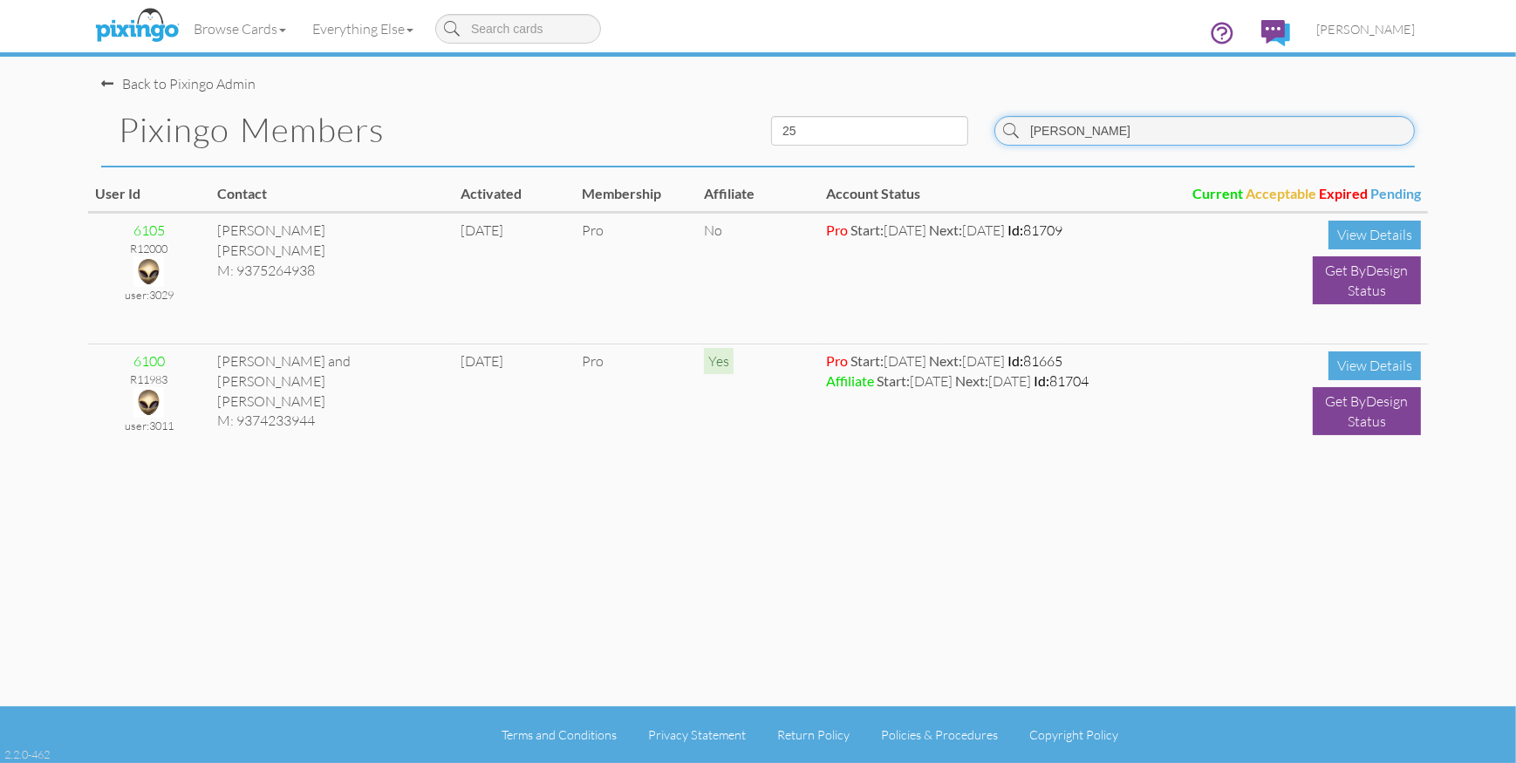
type input "bohm"
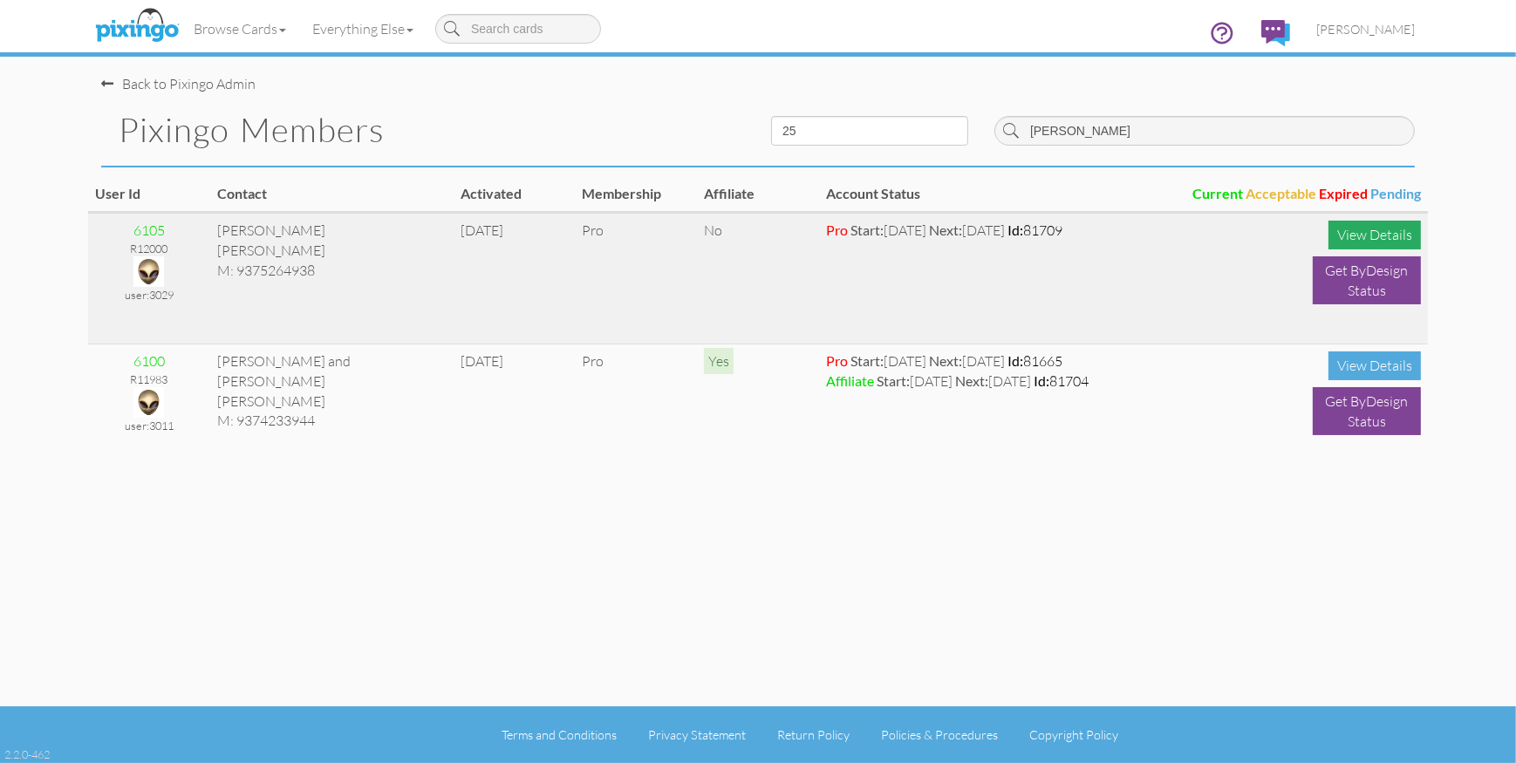
click at [1356, 236] on div "View Details" at bounding box center [1375, 235] width 92 height 29
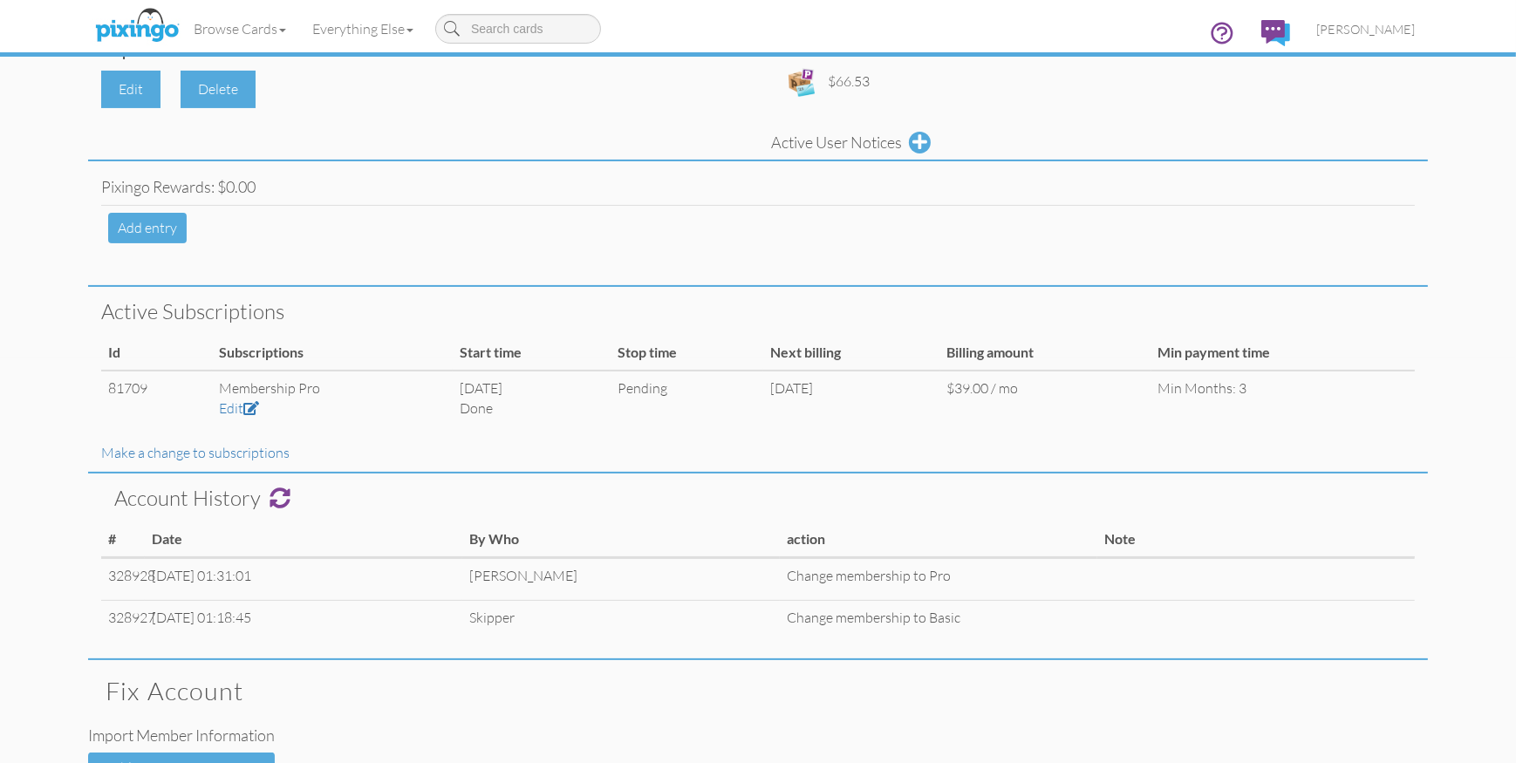
scroll to position [602, 0]
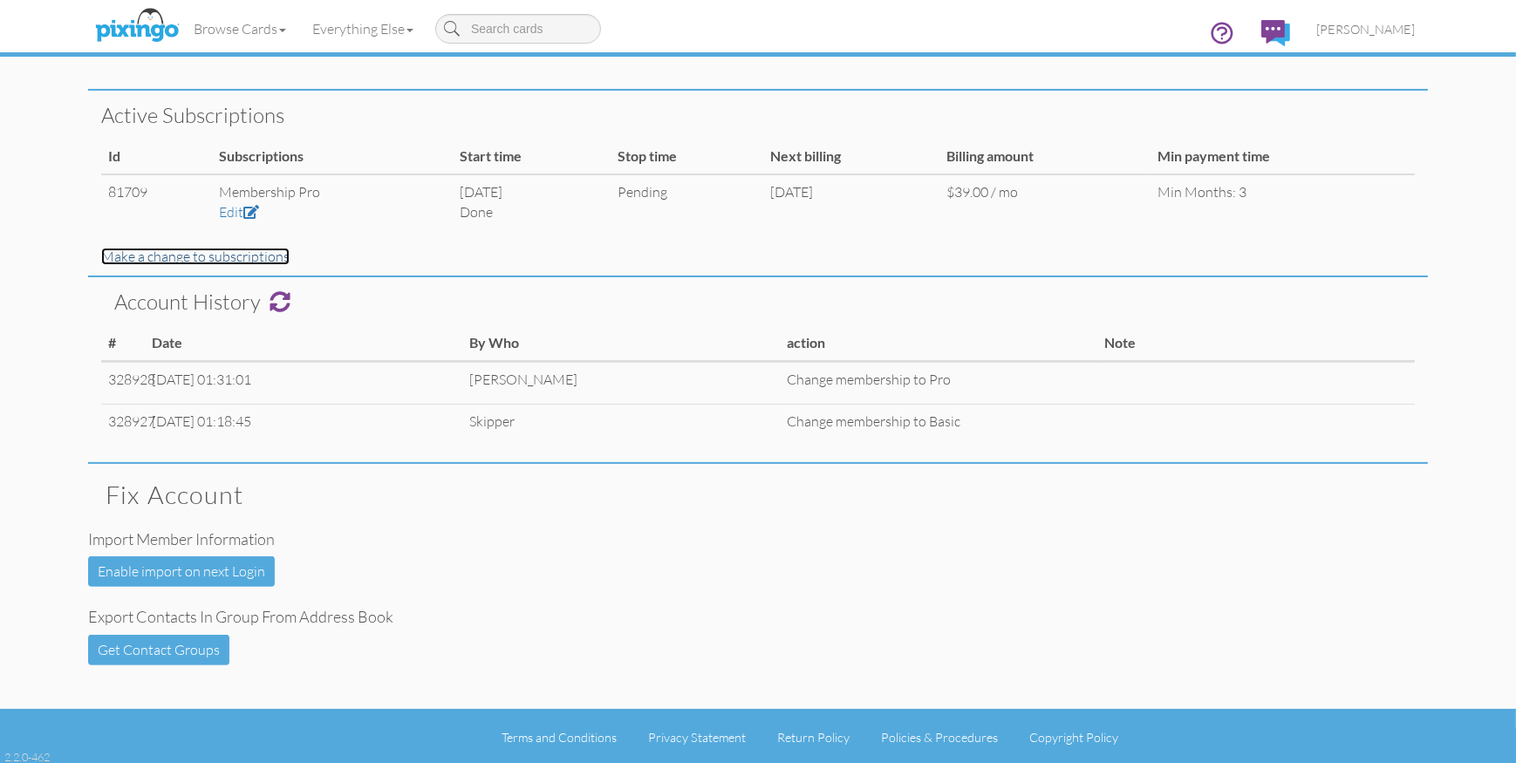
click at [232, 254] on link "Make a change to subscriptions" at bounding box center [195, 256] width 188 height 17
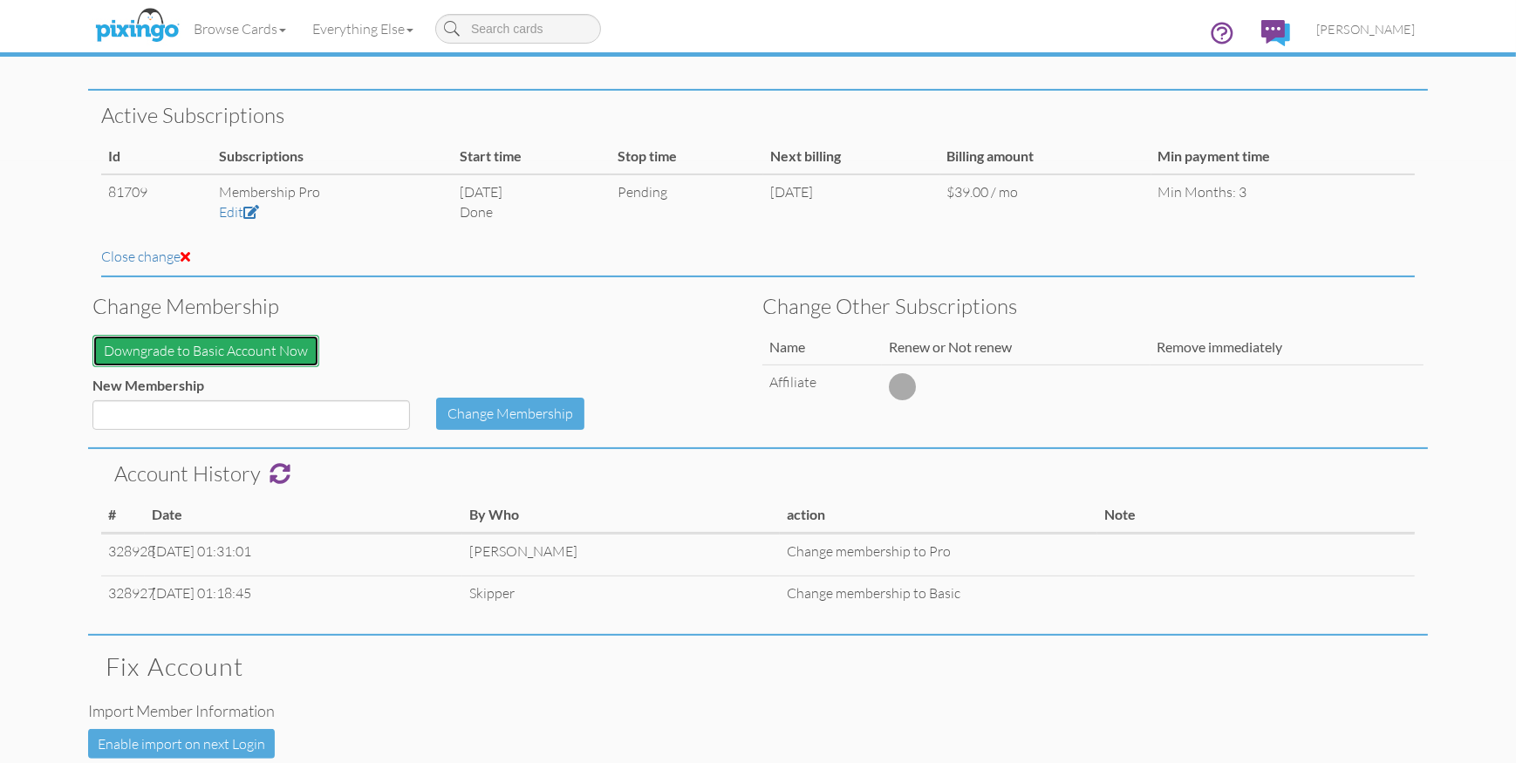
click at [264, 353] on button "Downgrade to Basic Account Now" at bounding box center [205, 351] width 227 height 32
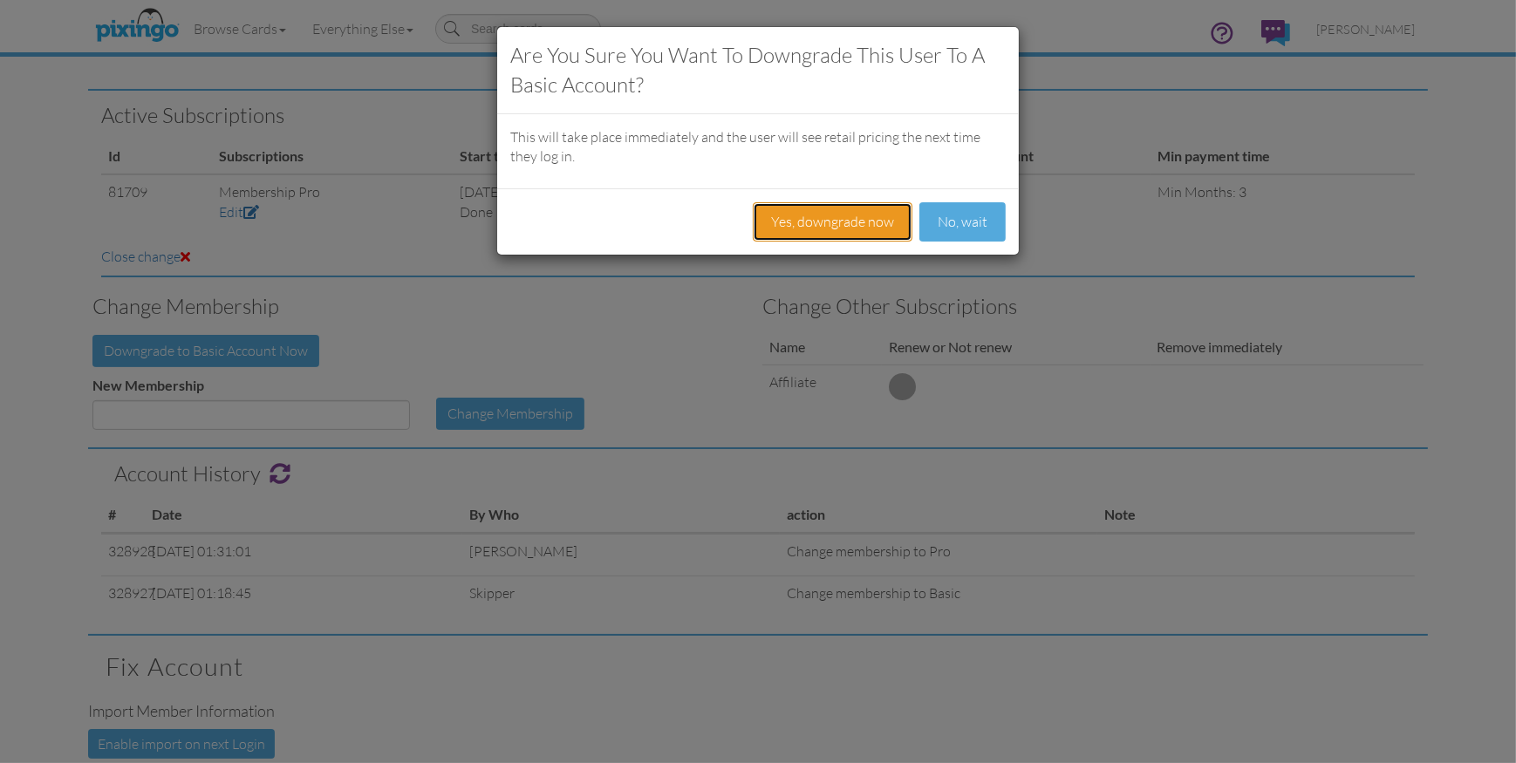
click at [798, 219] on button "Yes, downgrade now" at bounding box center [833, 221] width 160 height 39
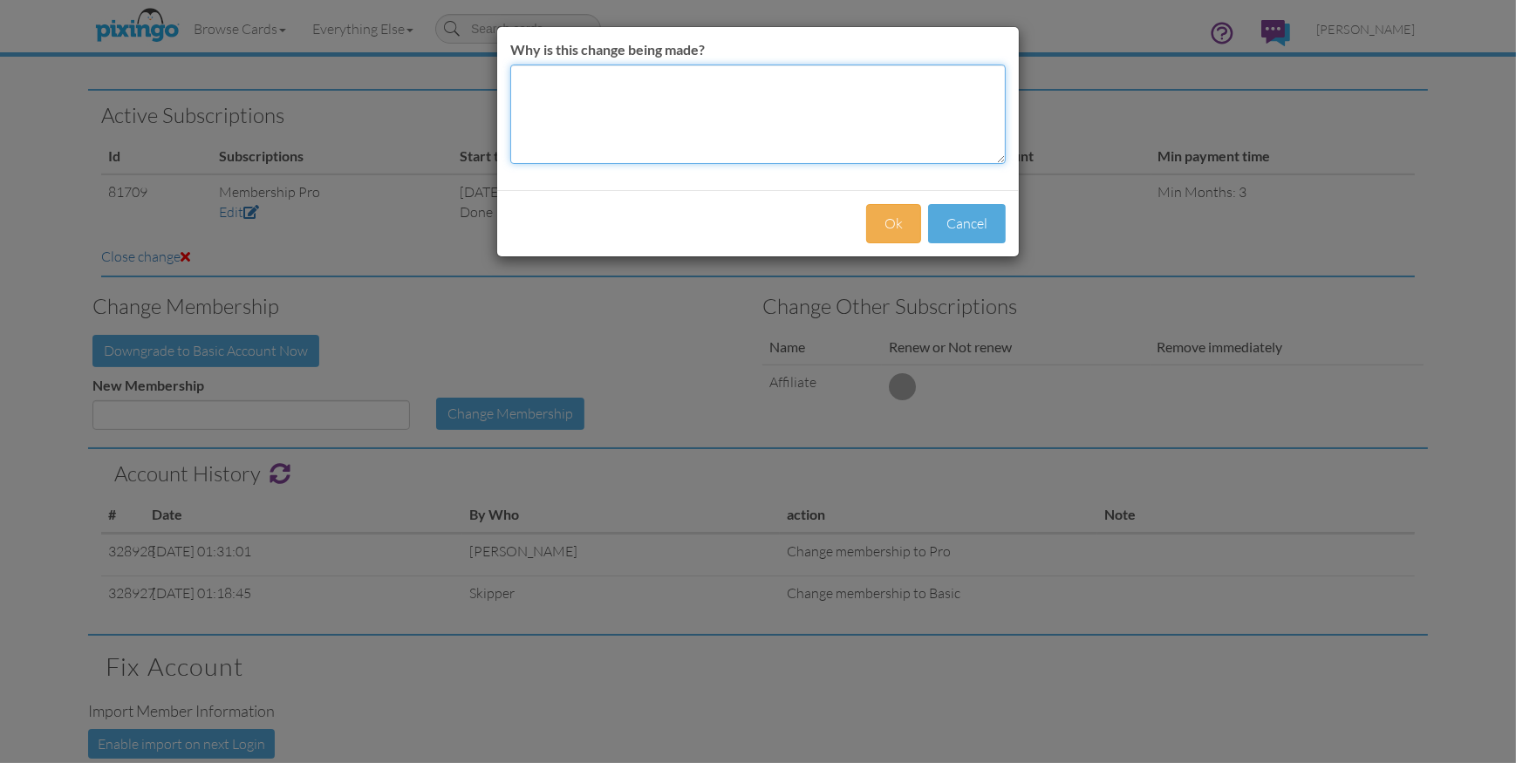
click at [640, 121] on textarea "Why is this change being made?" at bounding box center [758, 114] width 496 height 99
type textarea "cancelled Pro membership"
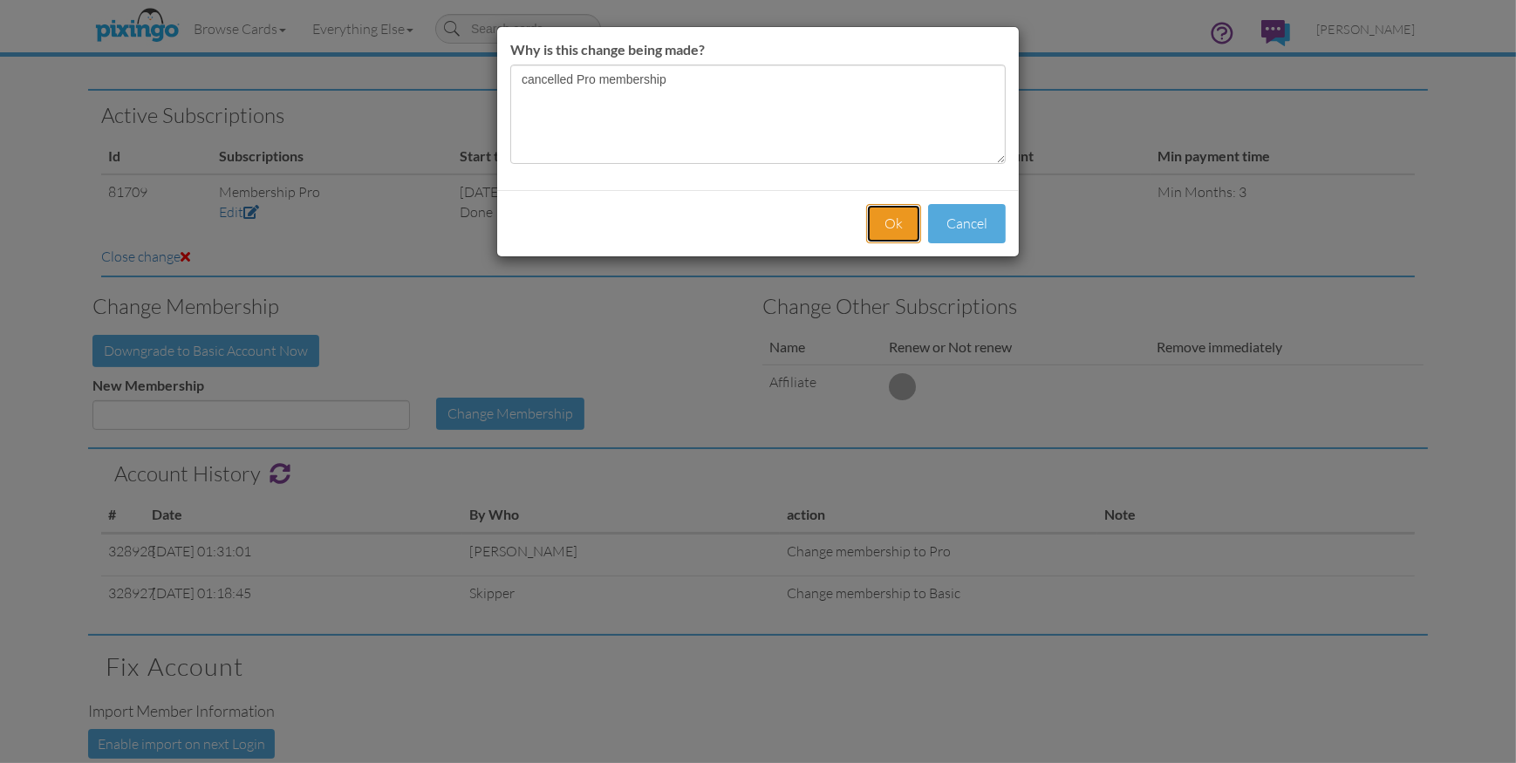
click at [899, 226] on button "Ok" at bounding box center [893, 223] width 55 height 39
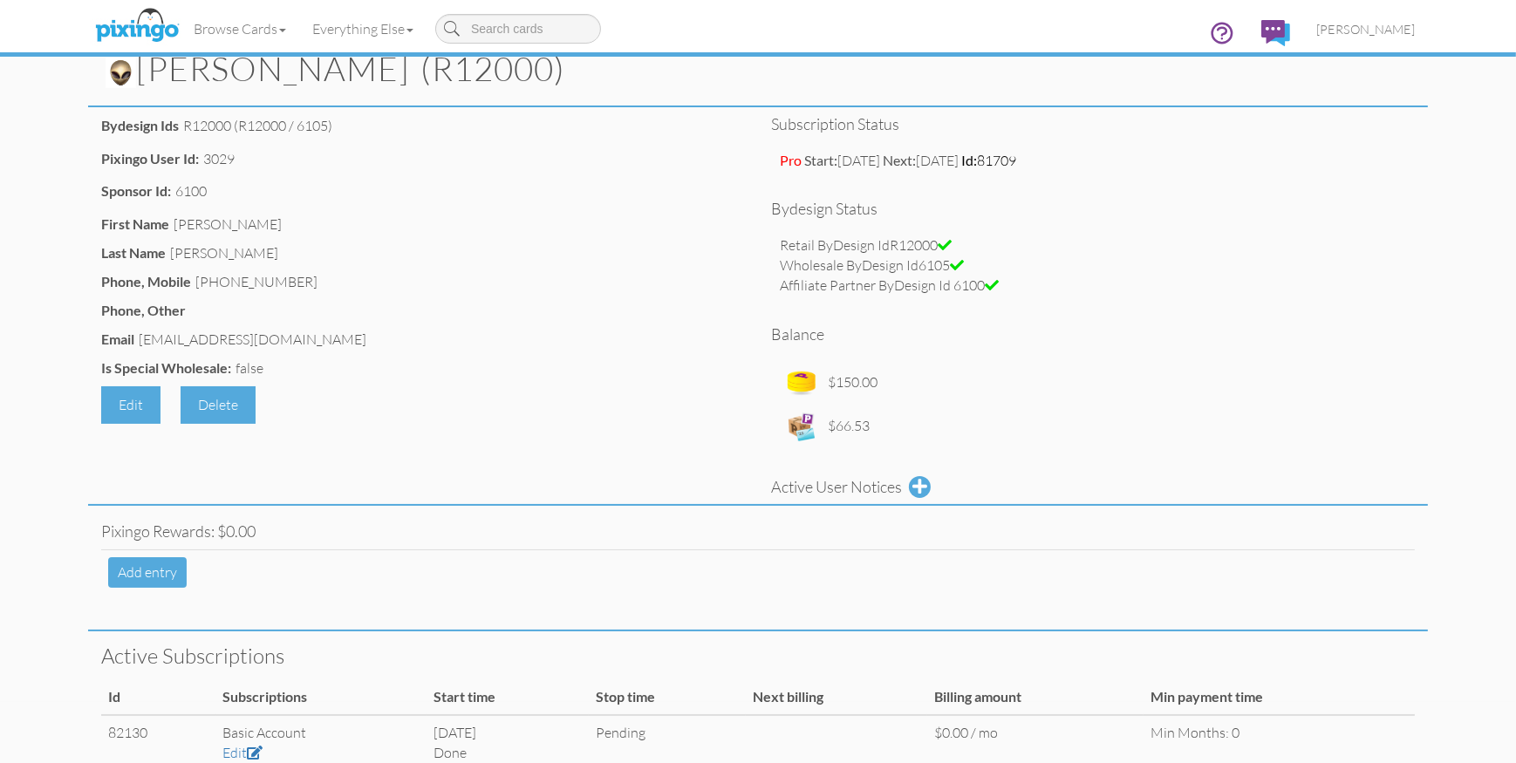
scroll to position [0, 0]
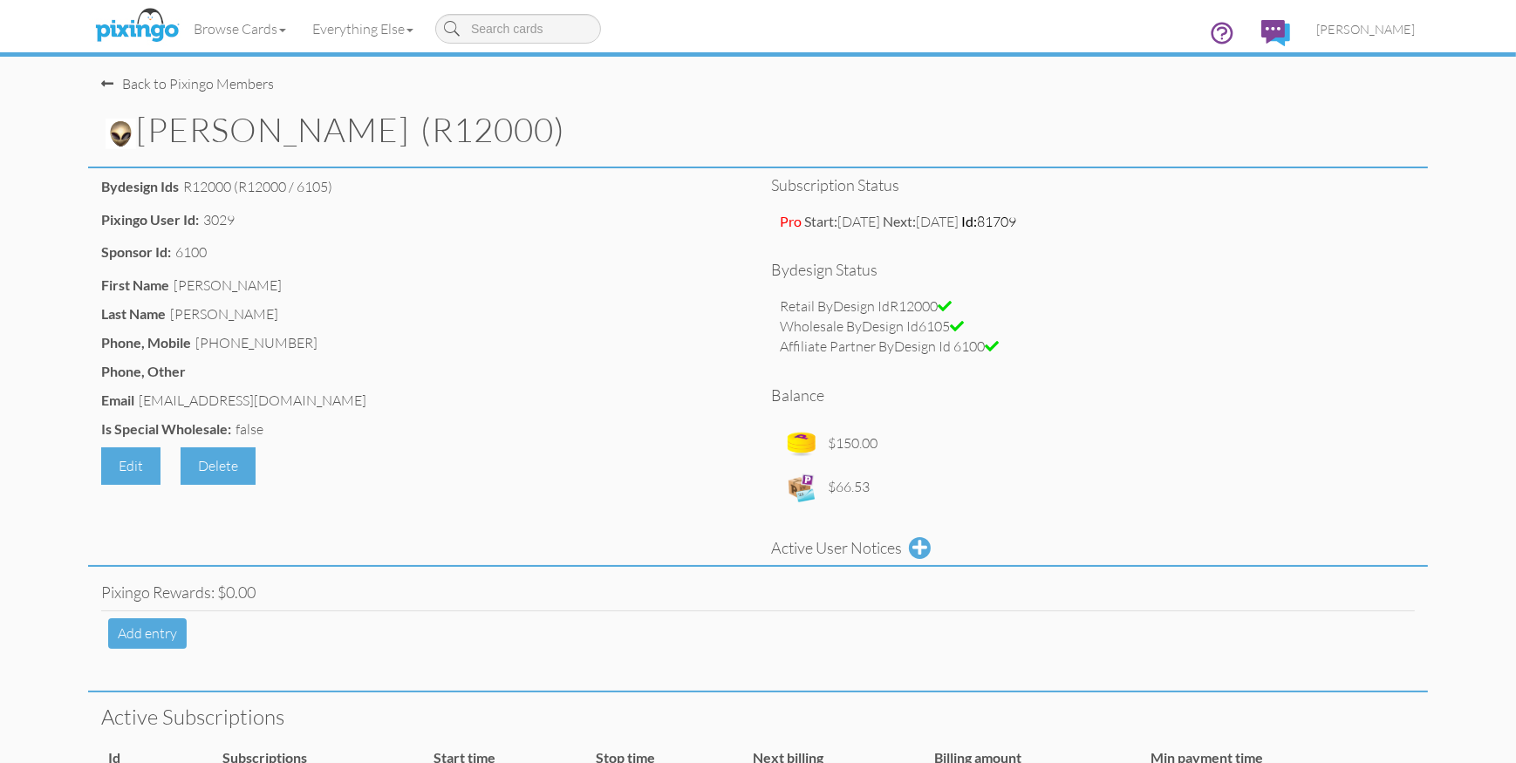
click at [1275, 322] on div "Wholesale ByDesign Id6105" at bounding box center [1093, 327] width 626 height 20
click at [140, 26] on img at bounding box center [137, 26] width 92 height 44
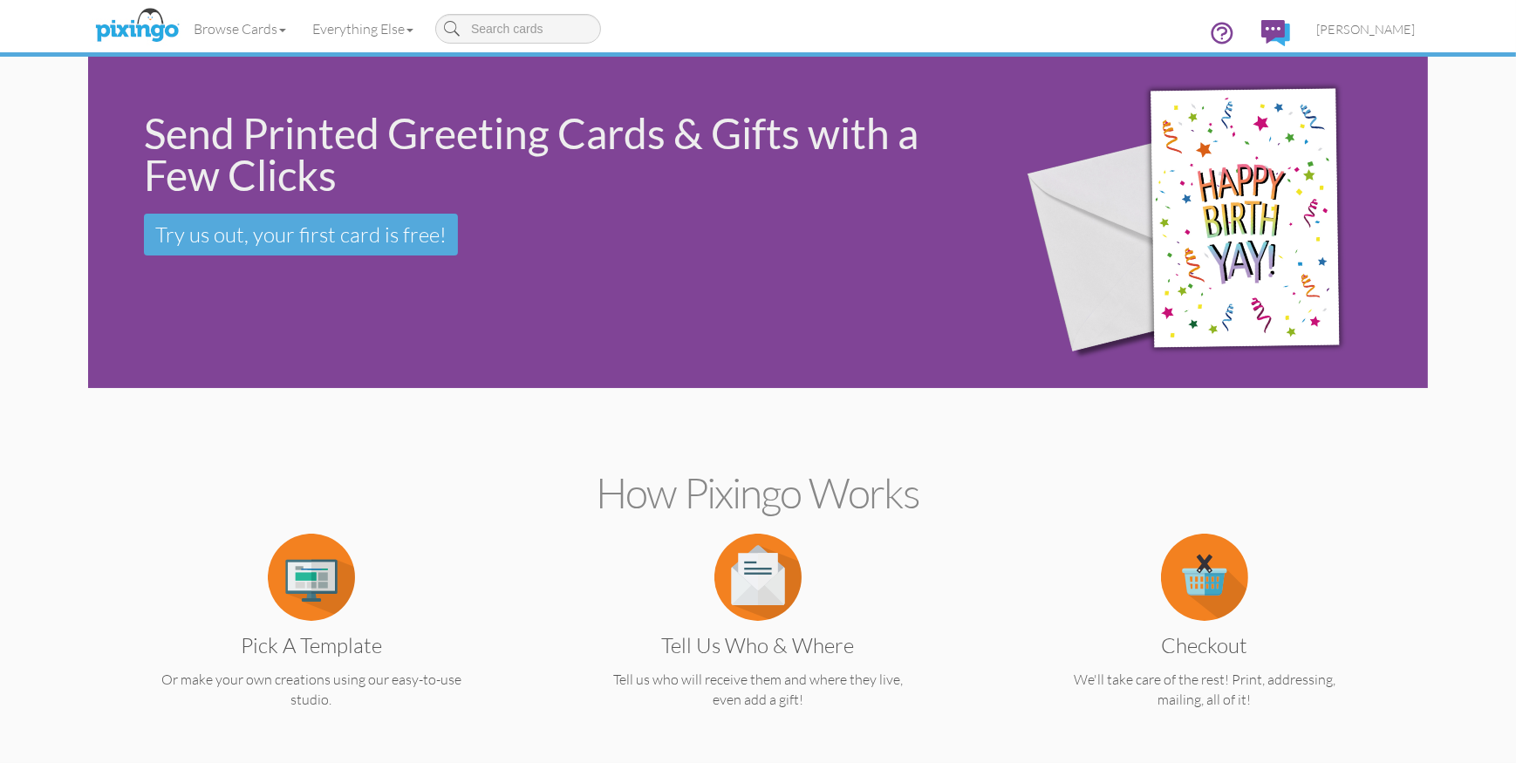
click at [1393, 30] on span "[PERSON_NAME]" at bounding box center [1366, 29] width 99 height 15
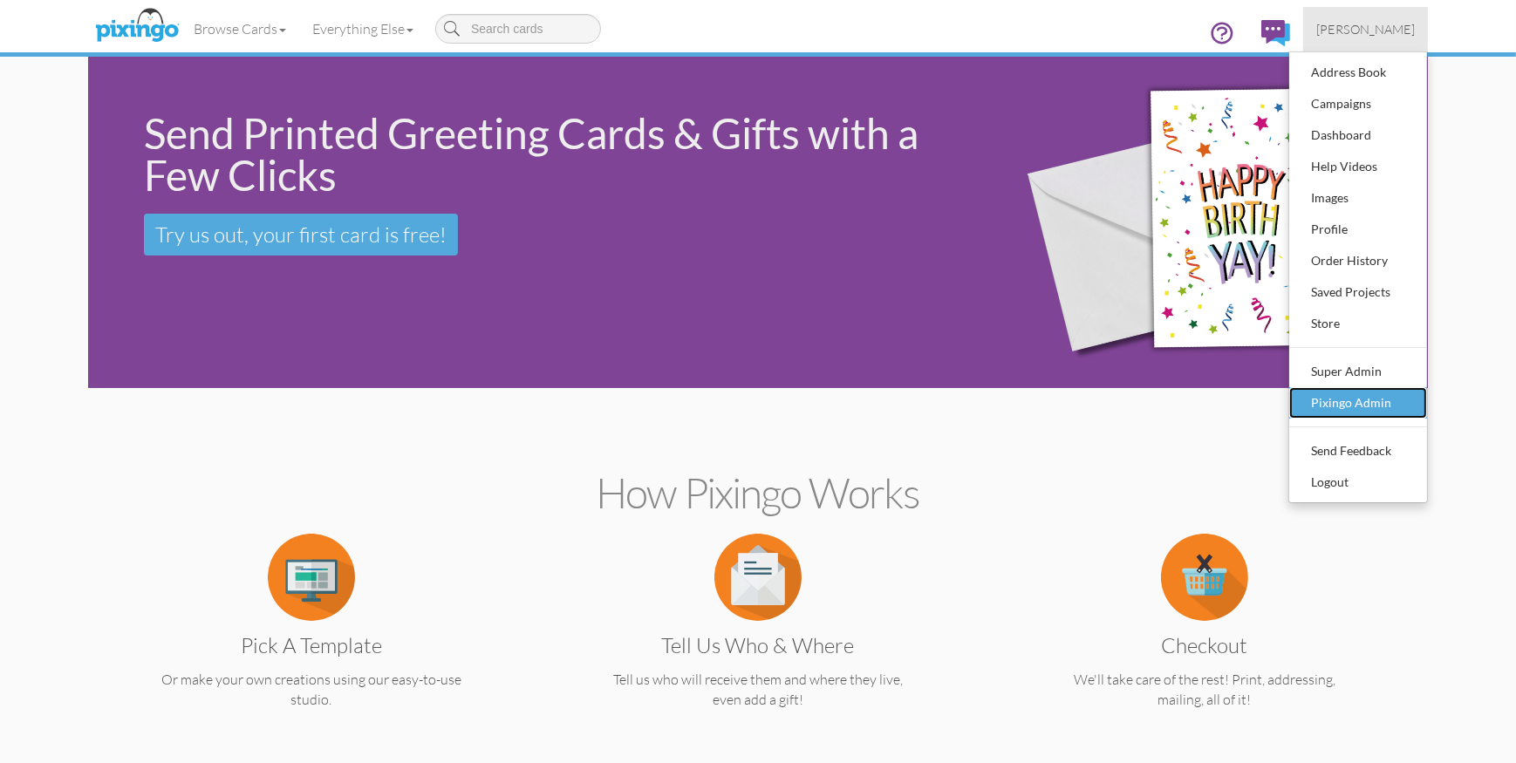
click at [1317, 392] on div "Pixingo Admin" at bounding box center [1358, 403] width 103 height 26
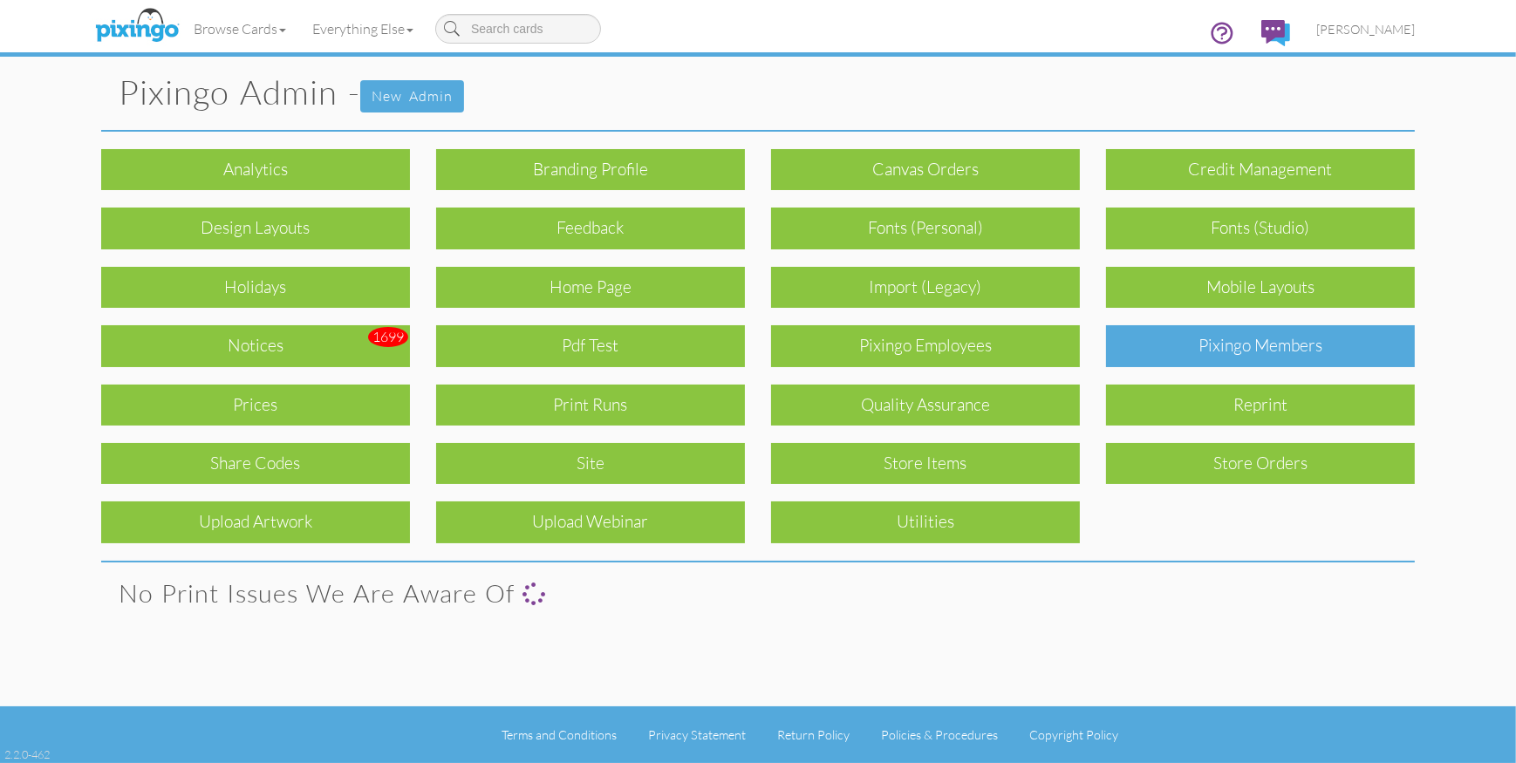
click at [1276, 351] on div "Pixingo Members" at bounding box center [1260, 345] width 309 height 41
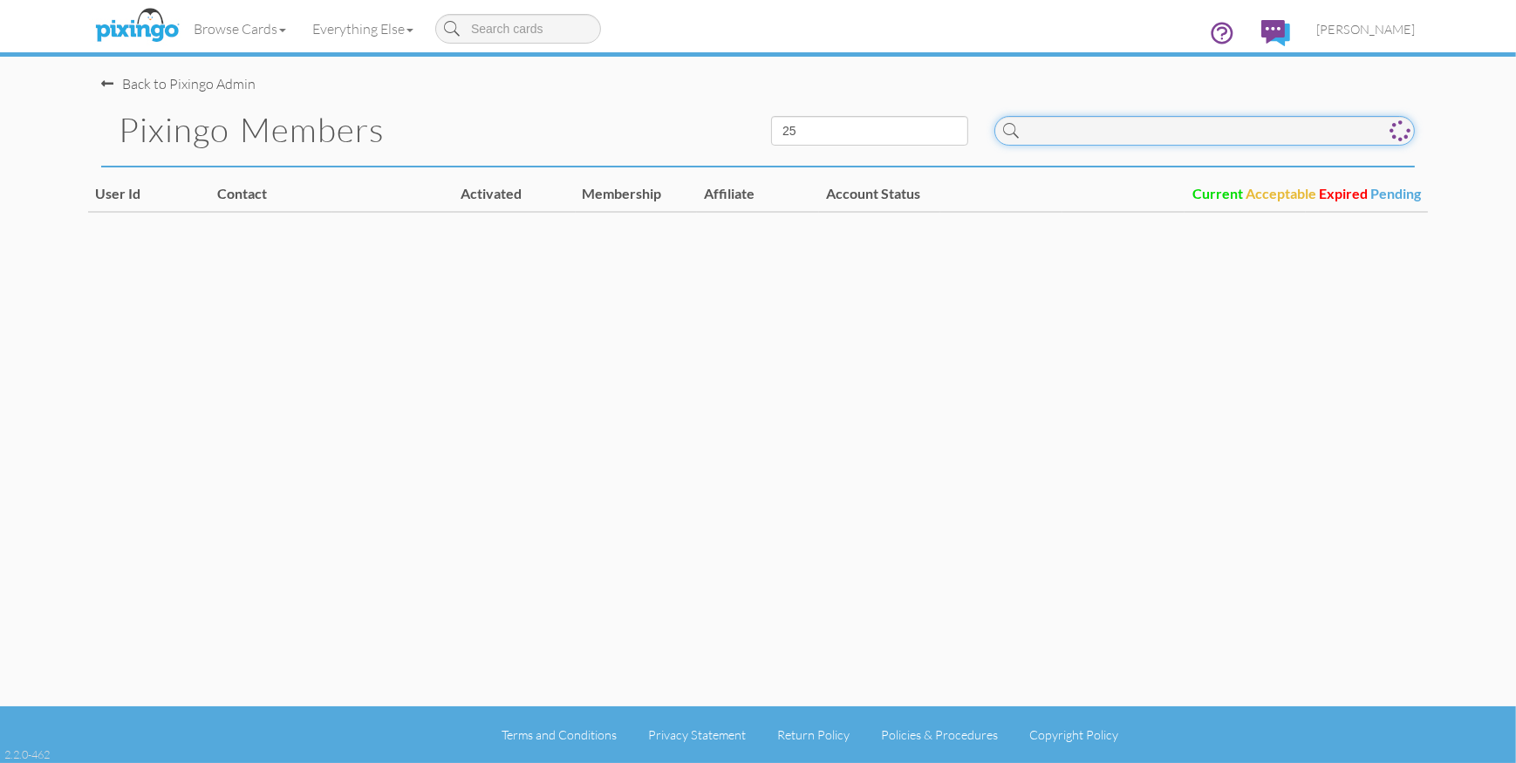
click at [1074, 118] on input at bounding box center [1205, 131] width 421 height 30
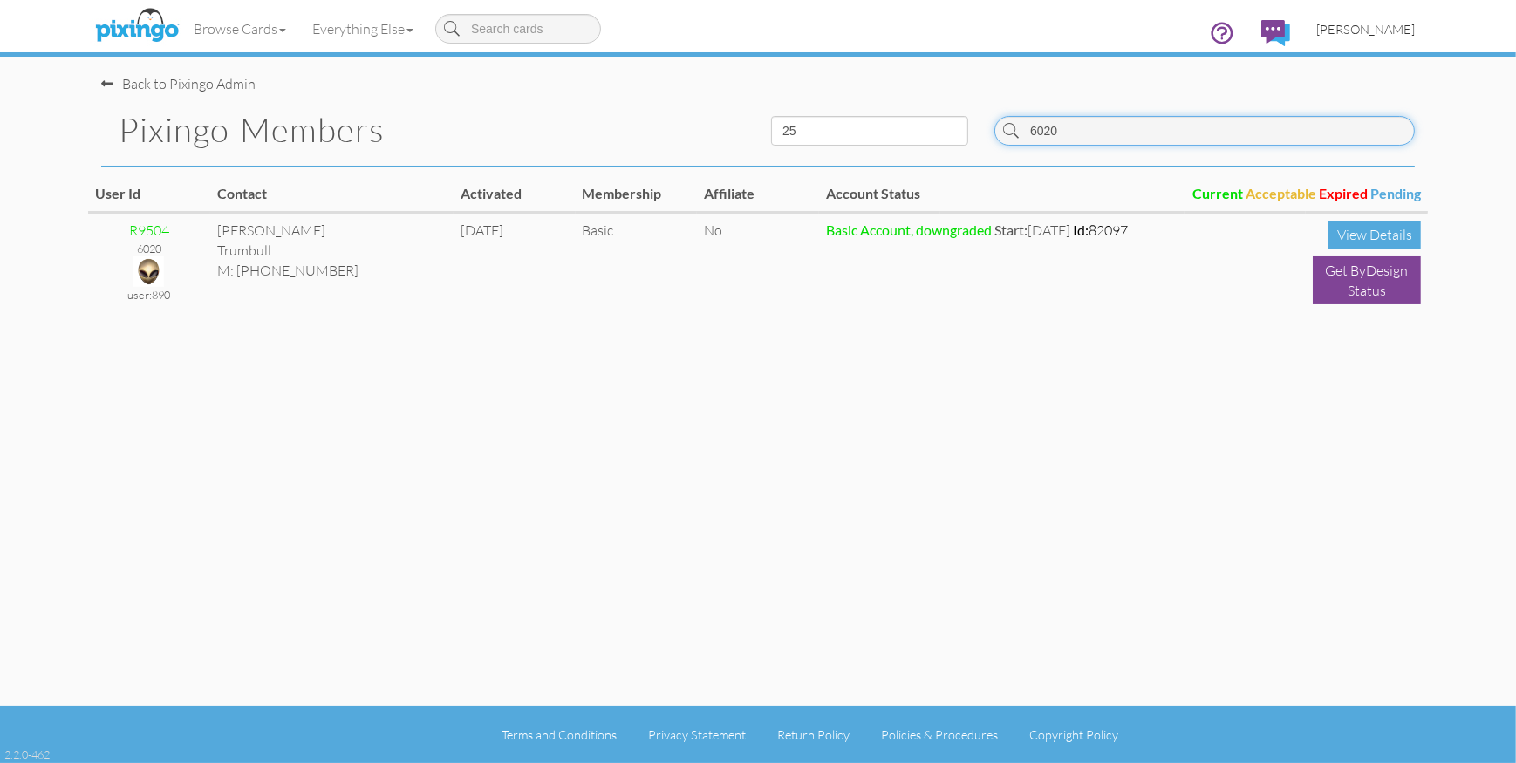
type input "6020"
click at [1354, 29] on span "[PERSON_NAME]" at bounding box center [1366, 29] width 99 height 15
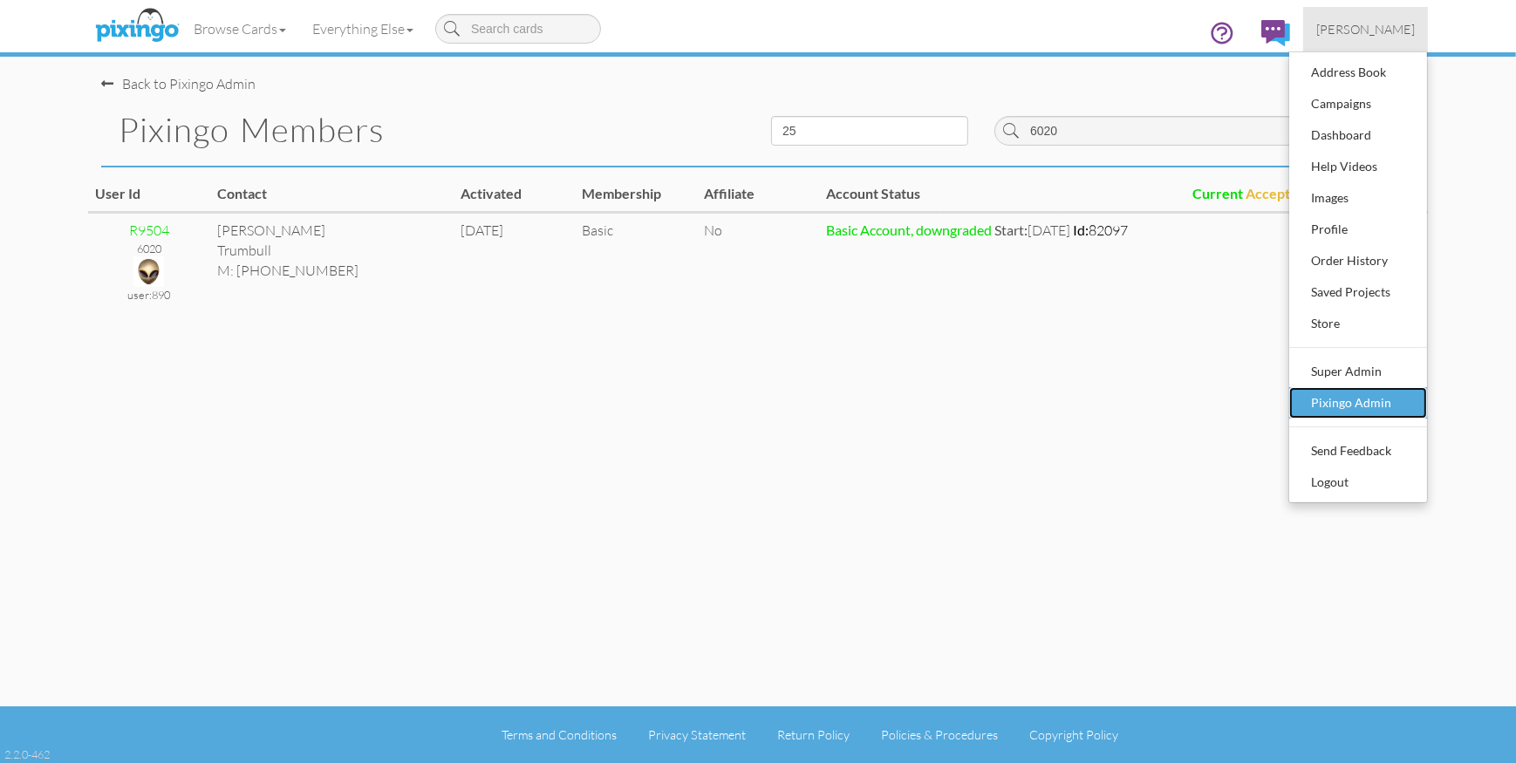
click at [1353, 399] on div "Pixingo Admin" at bounding box center [1358, 403] width 103 height 26
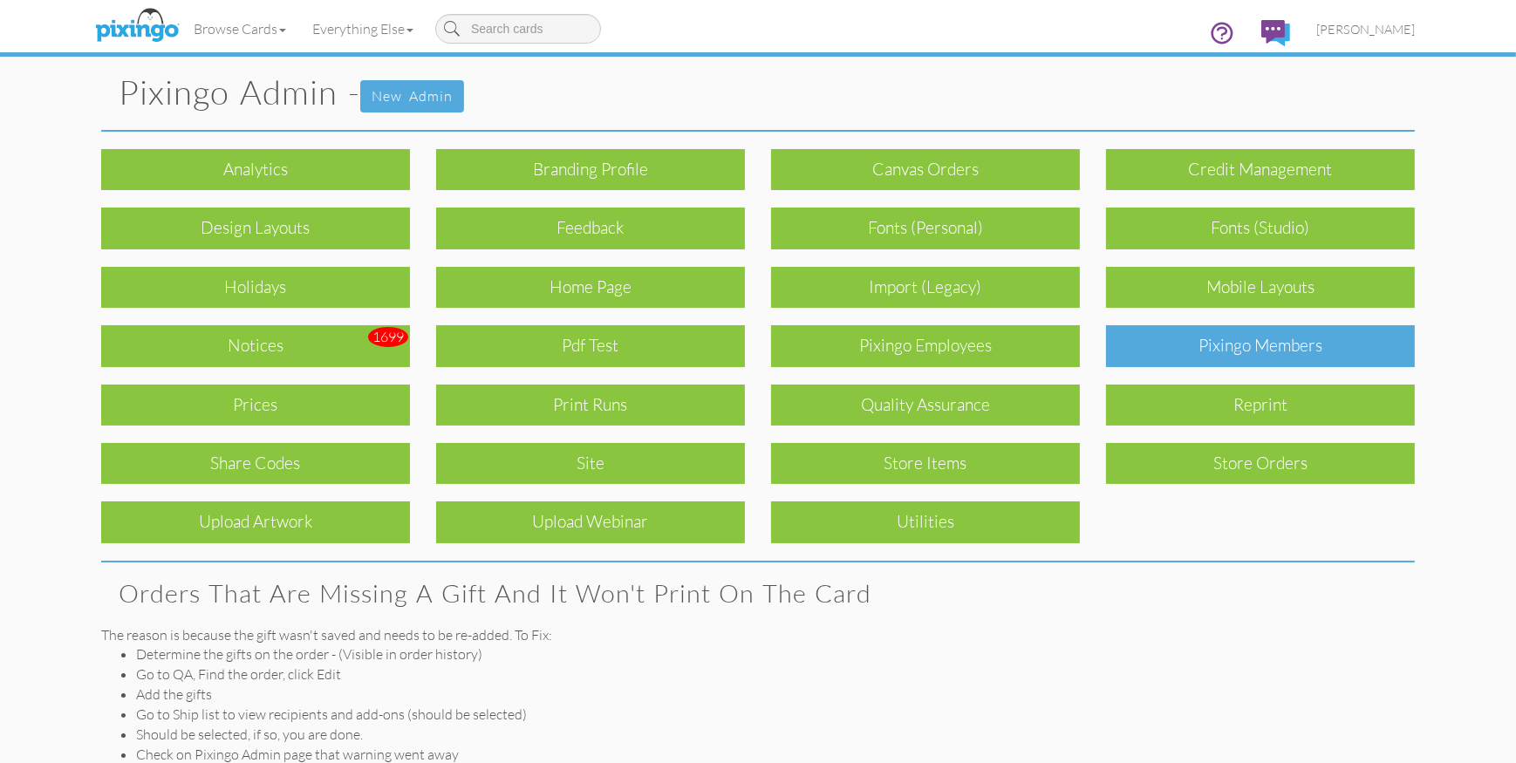
click at [1299, 341] on div "Pixingo Members" at bounding box center [1260, 345] width 309 height 41
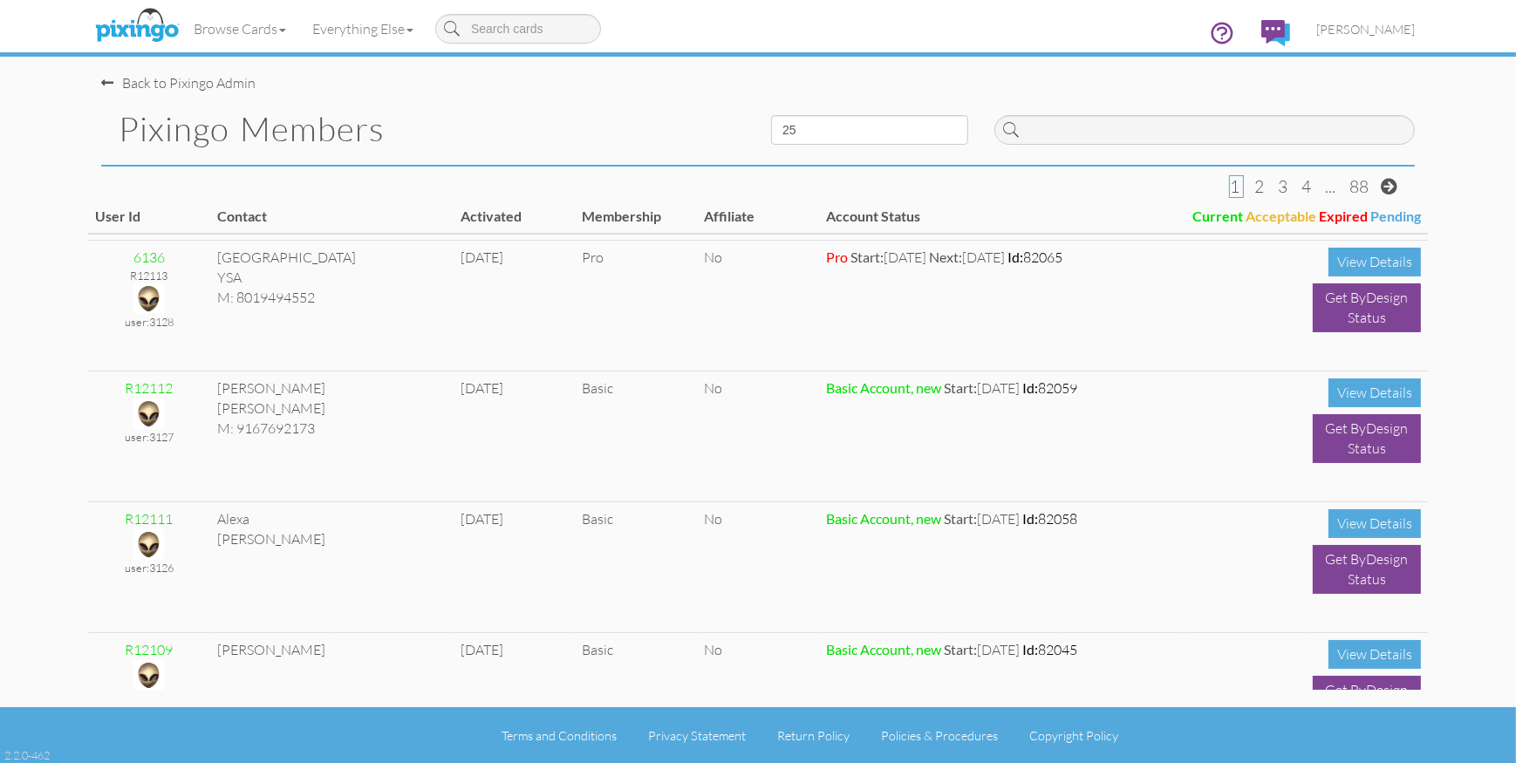
scroll to position [1825, 0]
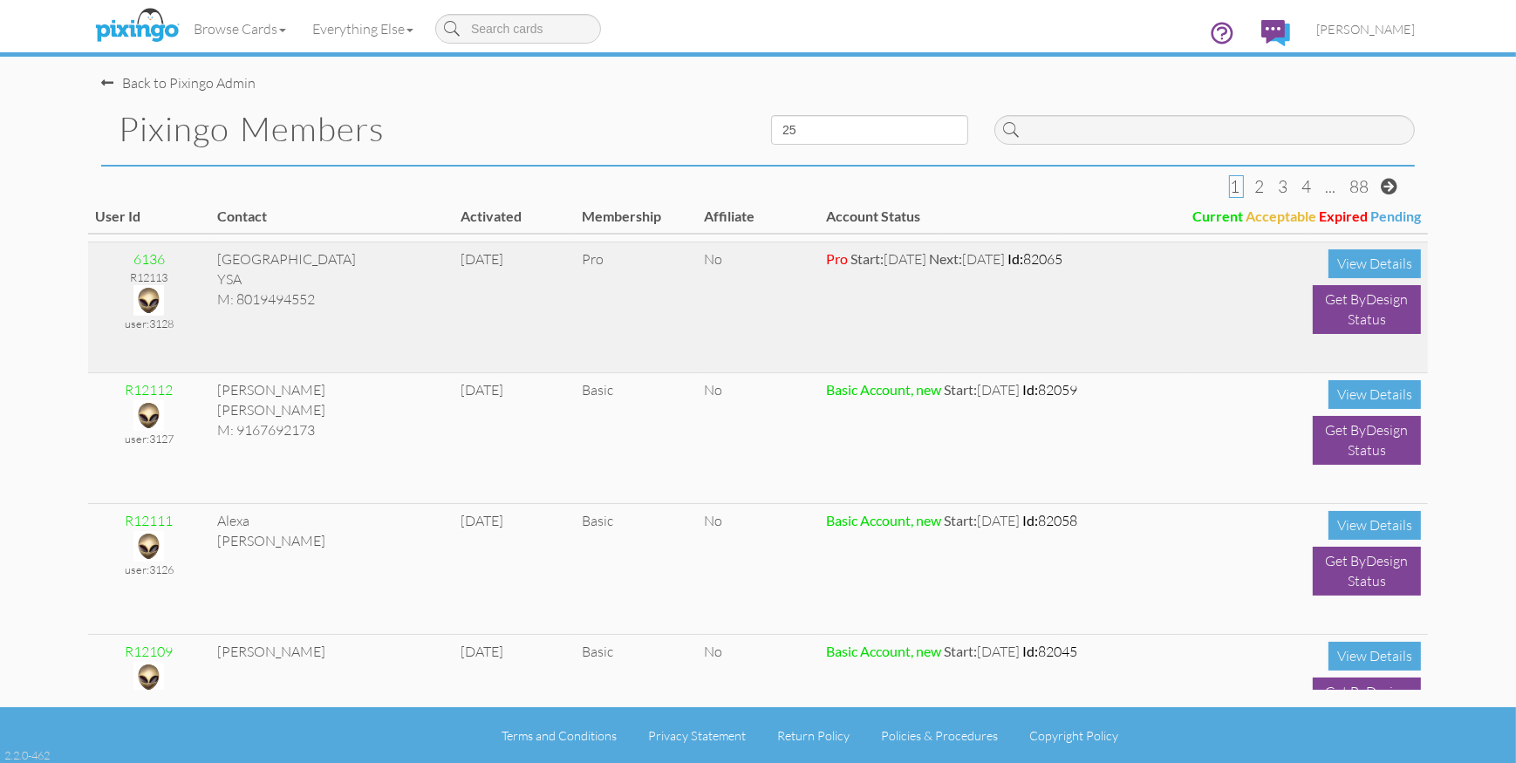
click at [146, 298] on img at bounding box center [148, 300] width 31 height 31
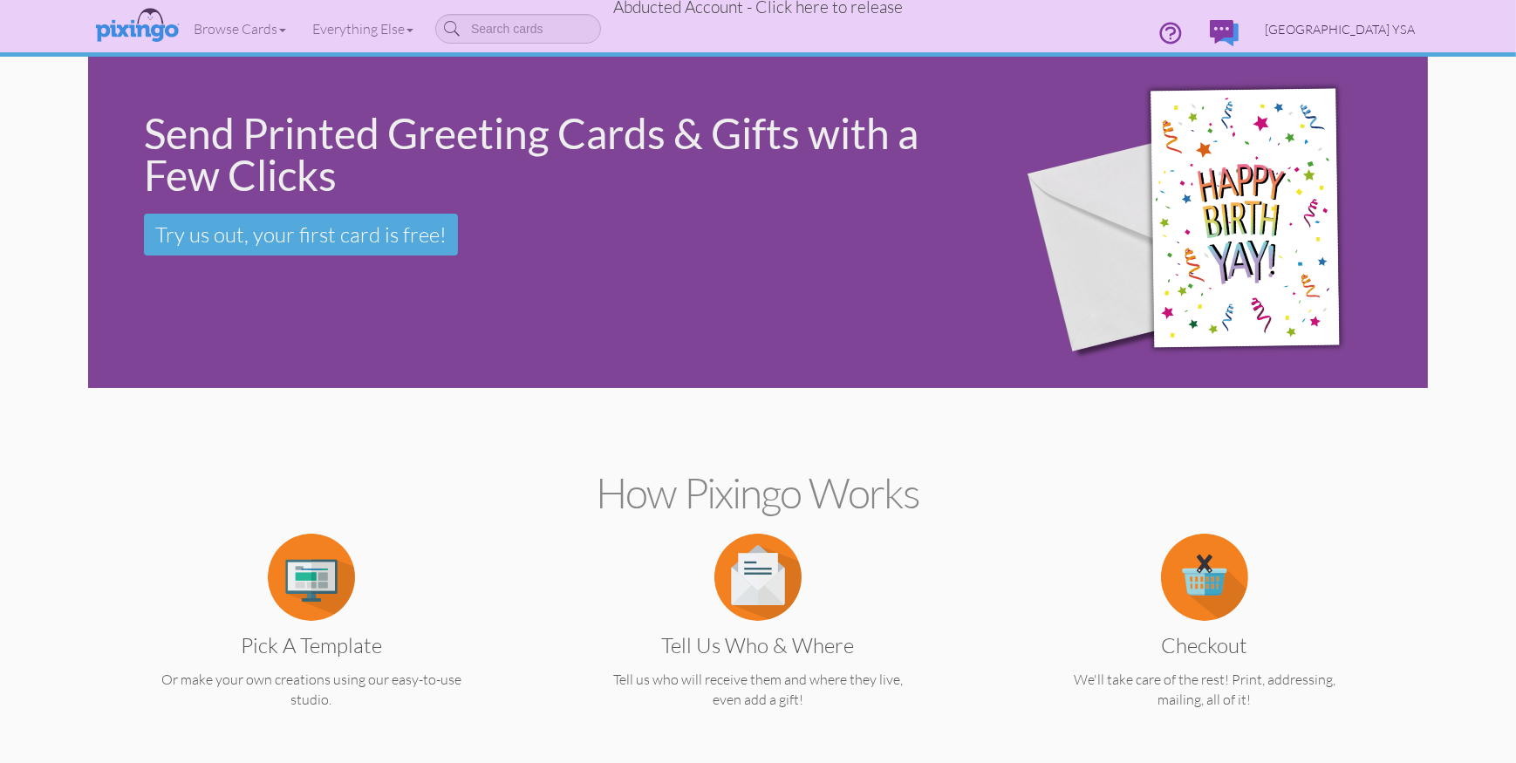
click at [1333, 24] on span "Crescent Park YSA" at bounding box center [1340, 29] width 150 height 15
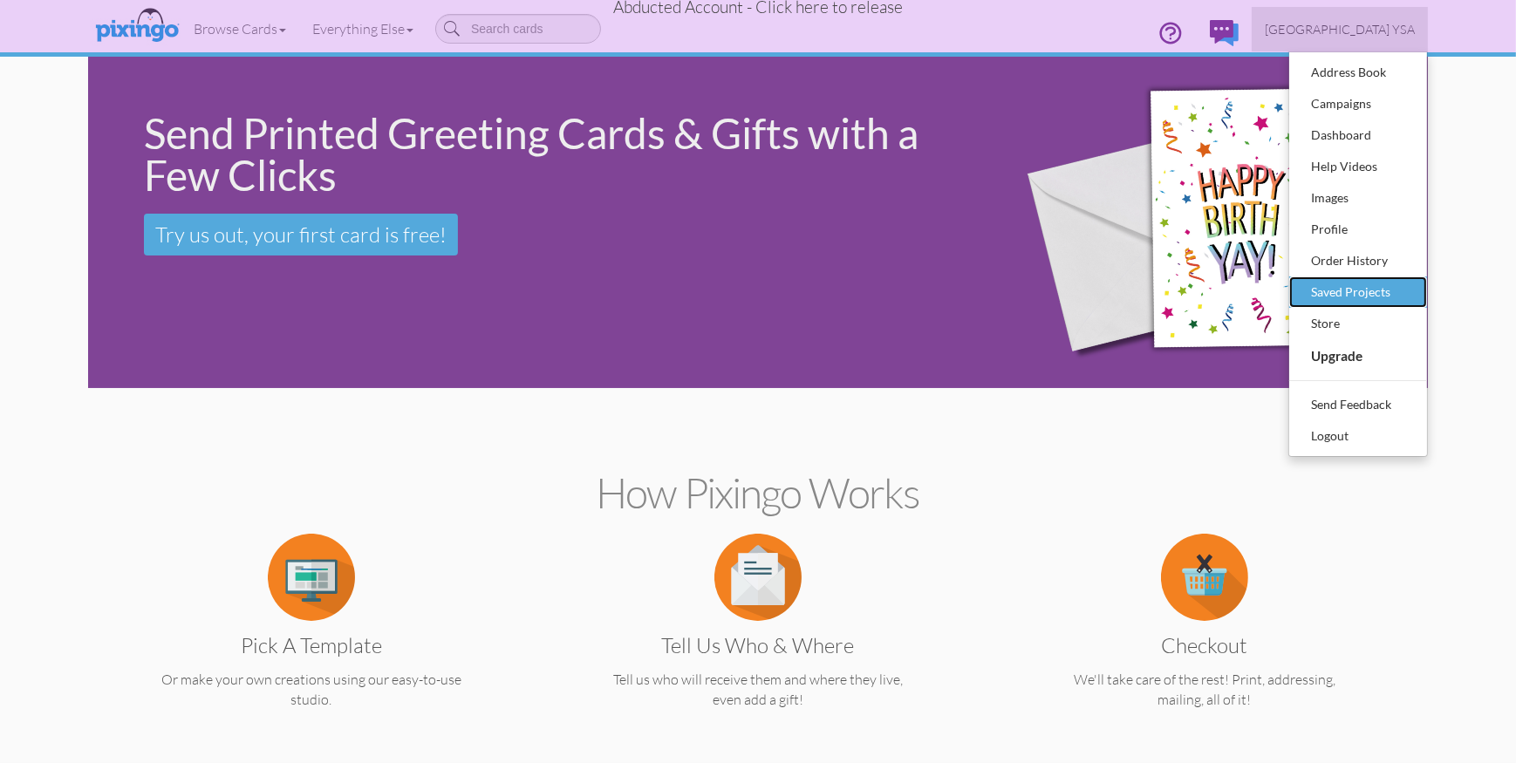
click at [1372, 290] on div "Saved Projects" at bounding box center [1358, 292] width 103 height 26
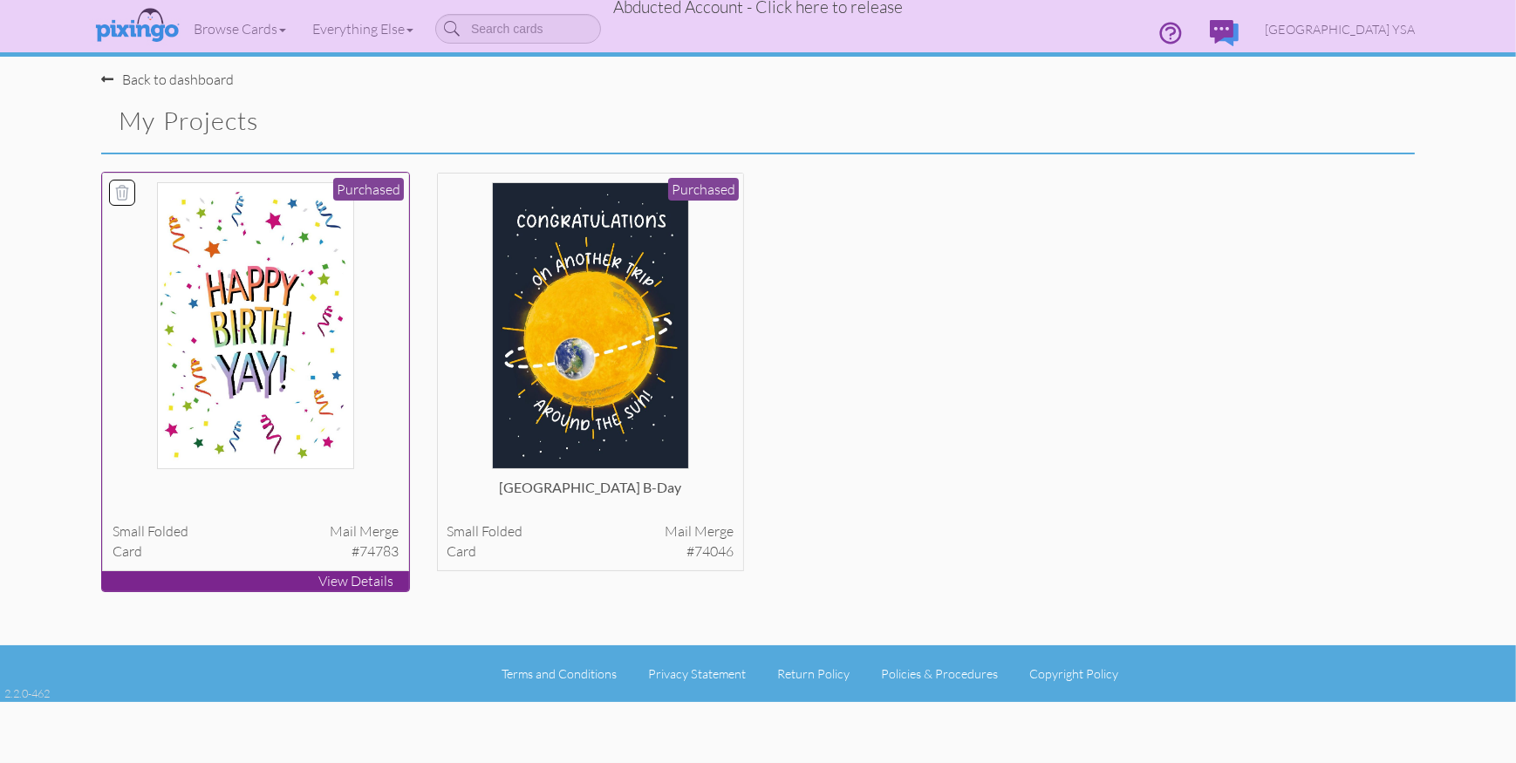
click at [293, 287] on img at bounding box center [256, 325] width 198 height 287
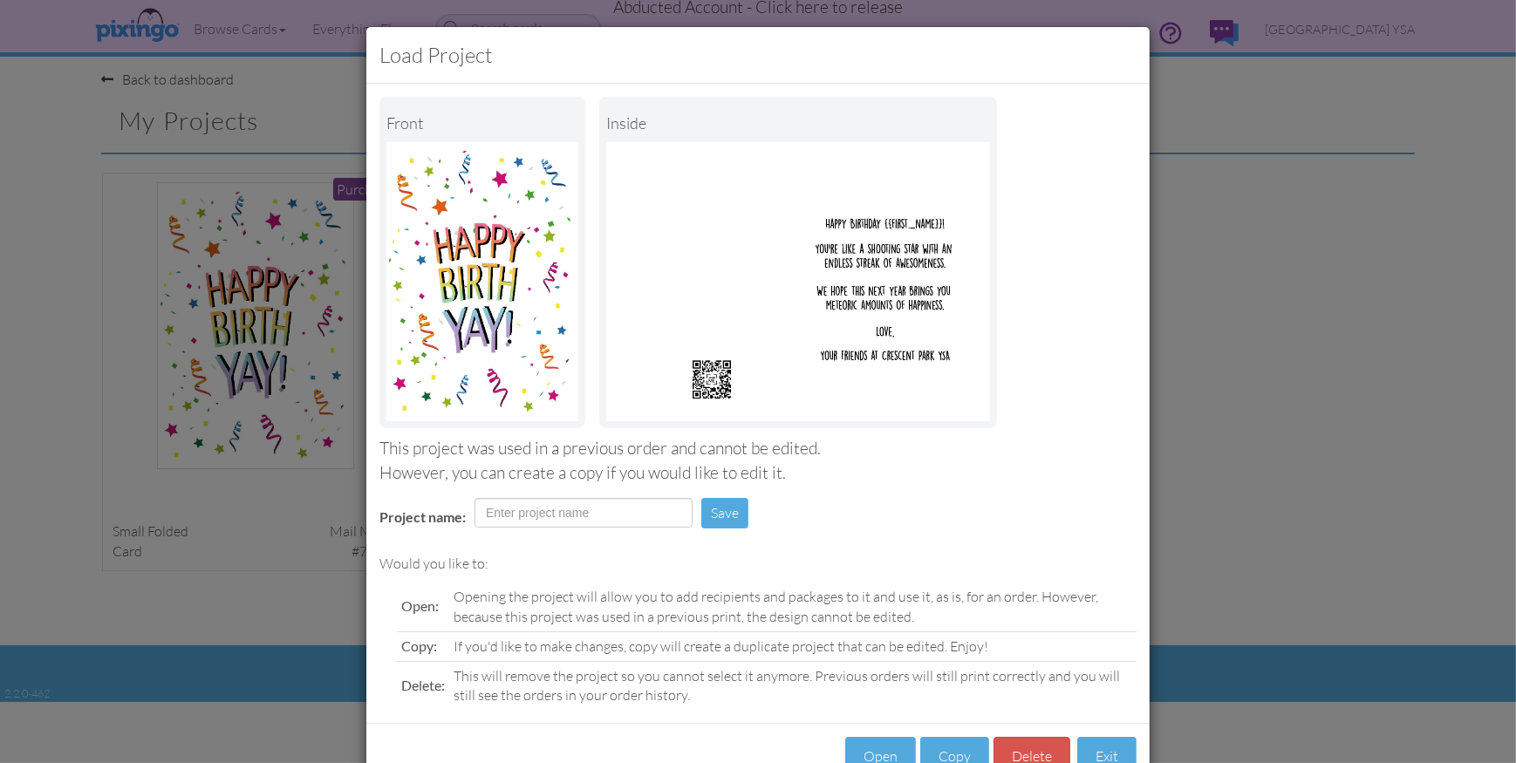
scroll to position [52, 0]
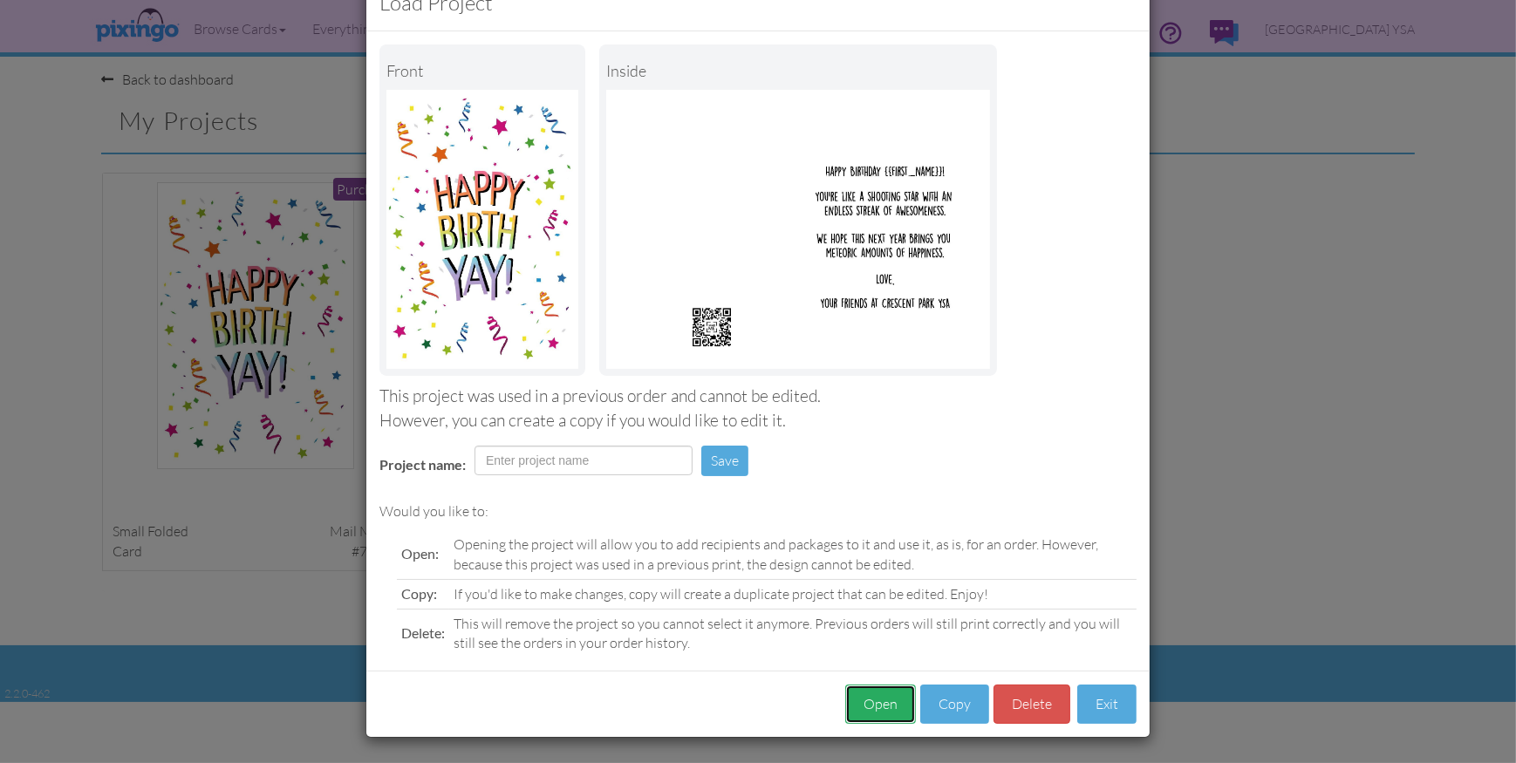
click at [886, 704] on button "Open" at bounding box center [880, 704] width 71 height 39
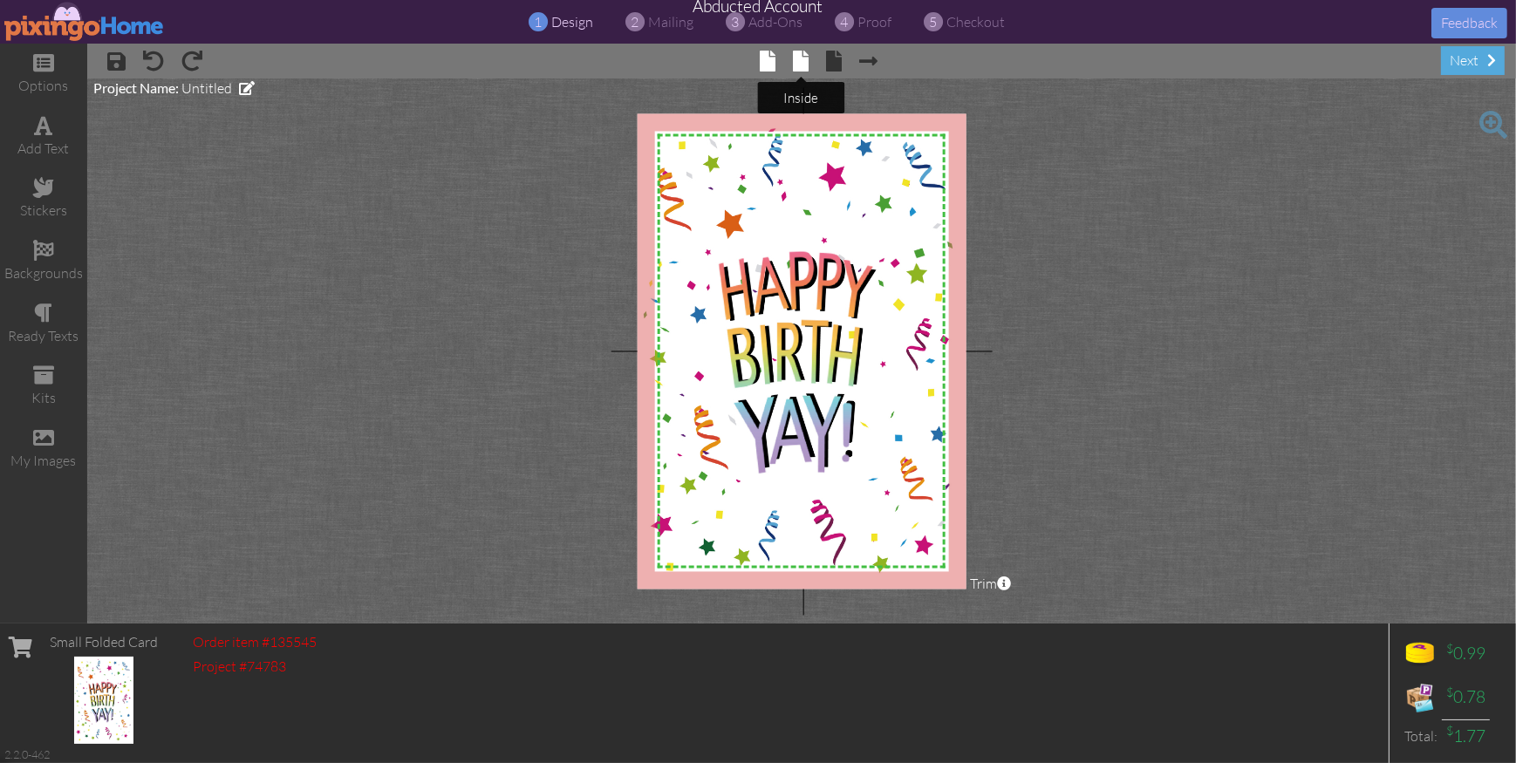
click at [797, 65] on span at bounding box center [802, 61] width 16 height 21
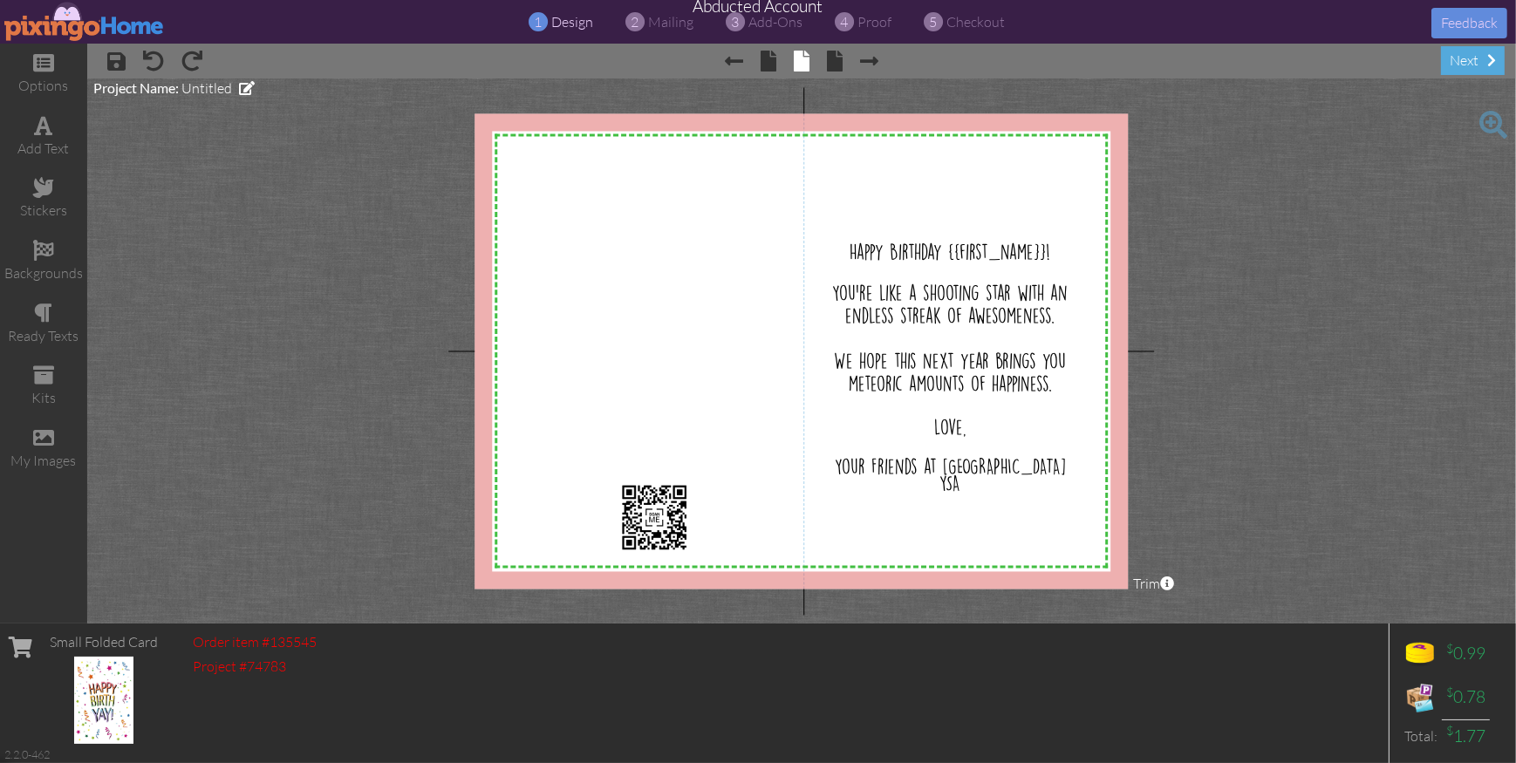
click at [1275, 200] on project-studio-wrapper "X X X X X X X X X X X X X X X X X X X X X X X X X X X X X X X X X X X X X X X X…" at bounding box center [801, 351] width 1429 height 545
click at [1327, 154] on project-studio-wrapper "X X X X X X X X X X X X X X X X X X X X X X X X X X X X X X X X X X X X X X X X…" at bounding box center [801, 351] width 1429 height 545
click at [62, 37] on img at bounding box center [84, 21] width 161 height 39
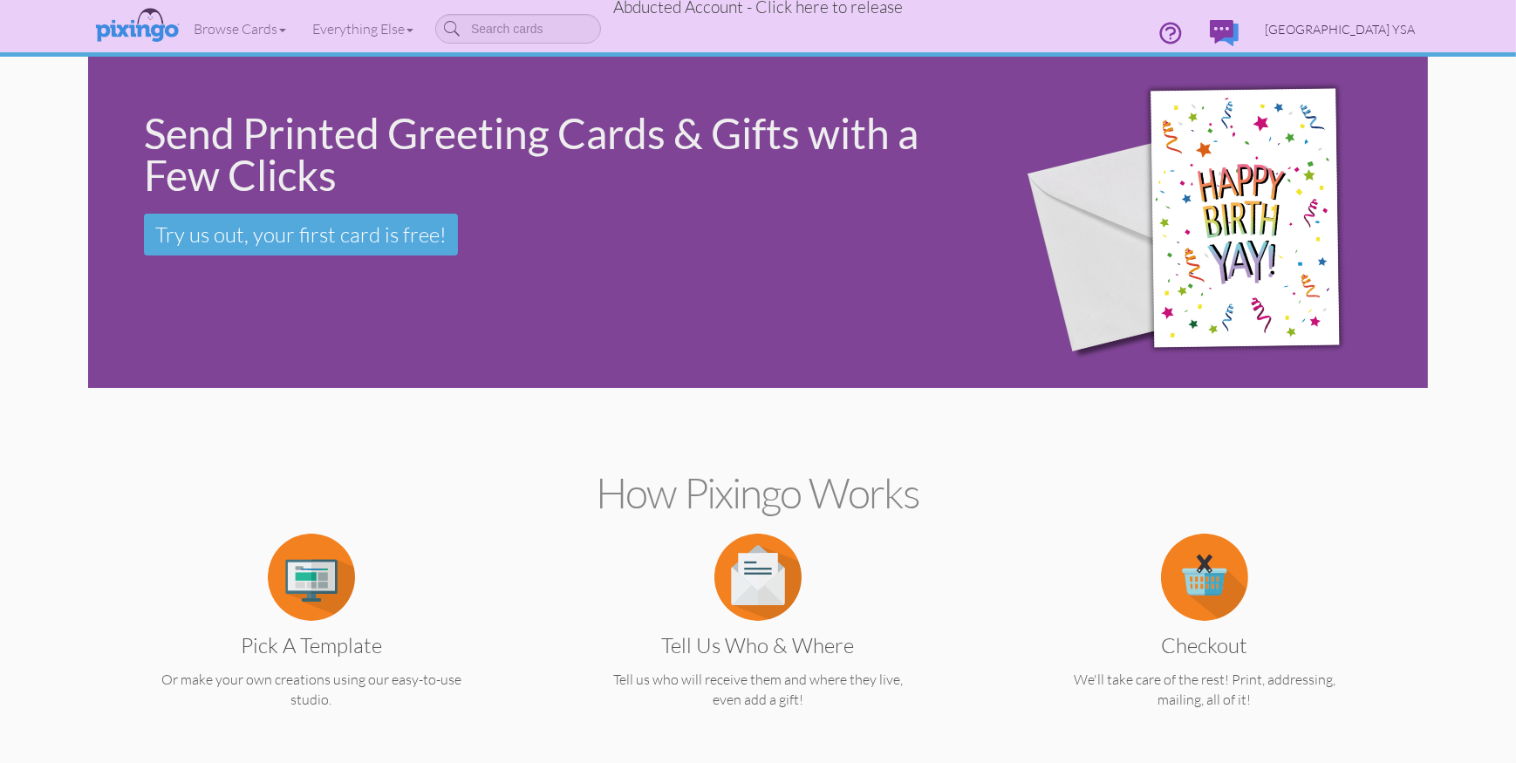
click at [1405, 37] on span "Crescent Park YSA" at bounding box center [1340, 29] width 150 height 15
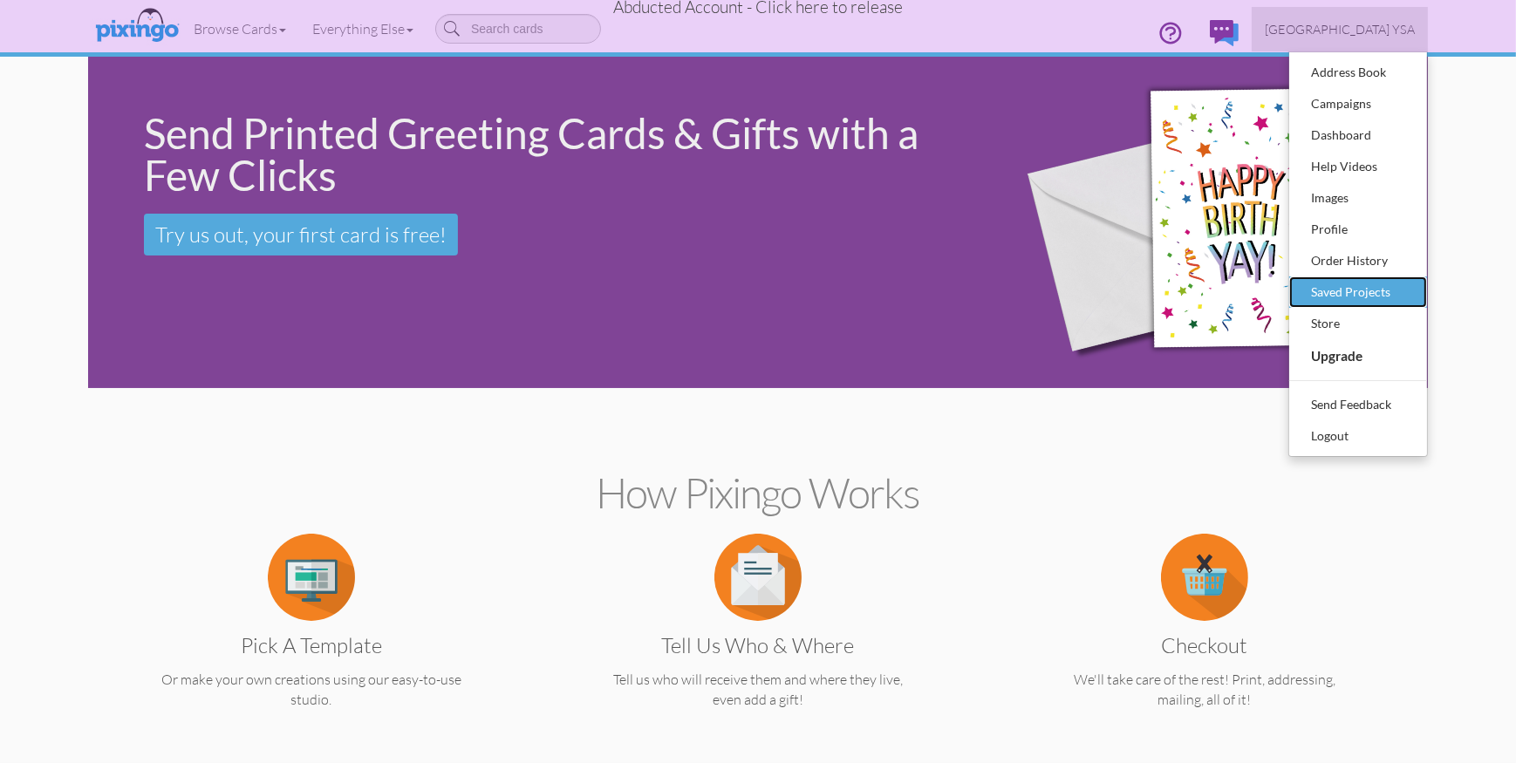
click at [1351, 299] on div "Saved Projects" at bounding box center [1358, 292] width 103 height 26
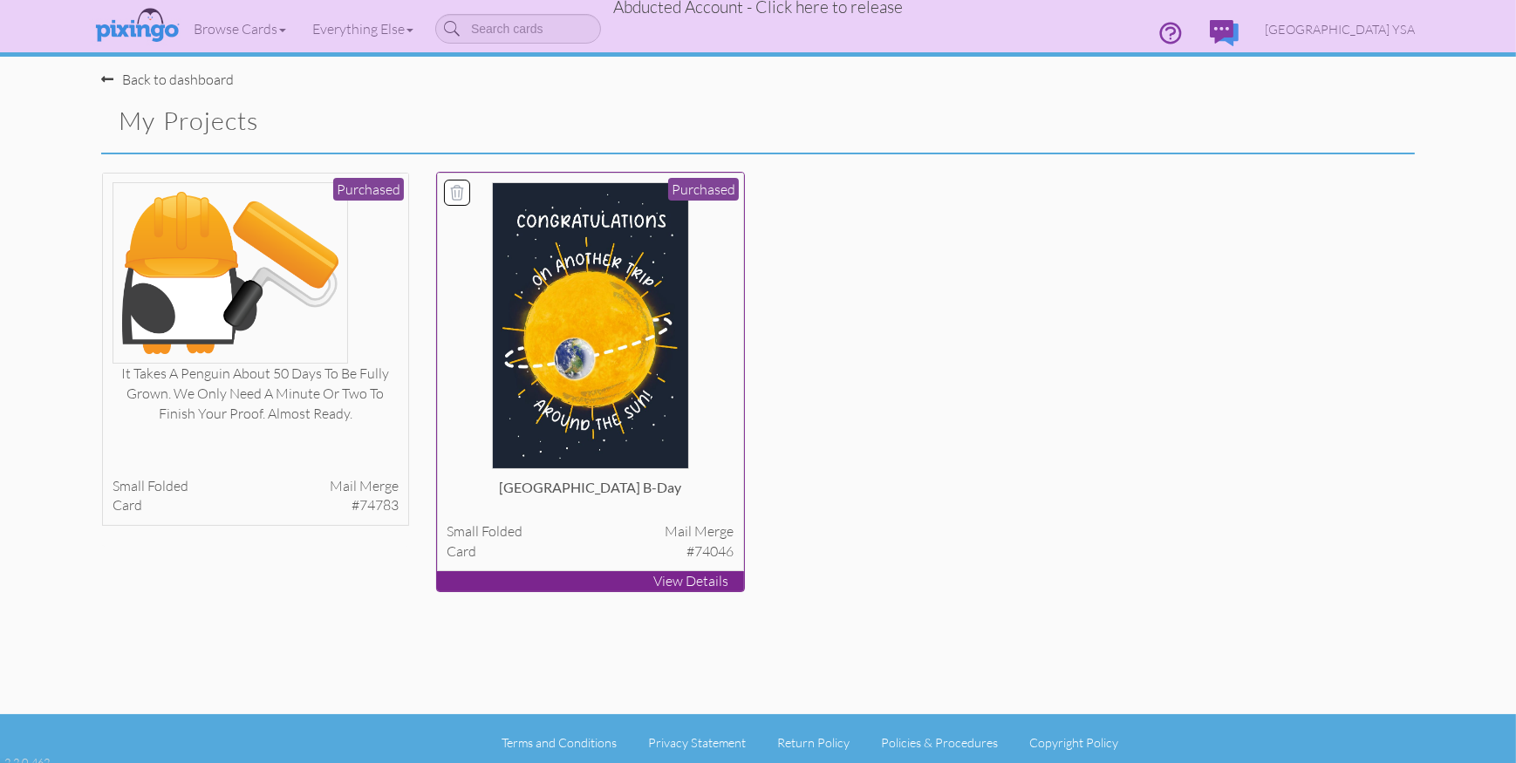
click at [593, 313] on img at bounding box center [591, 325] width 198 height 287
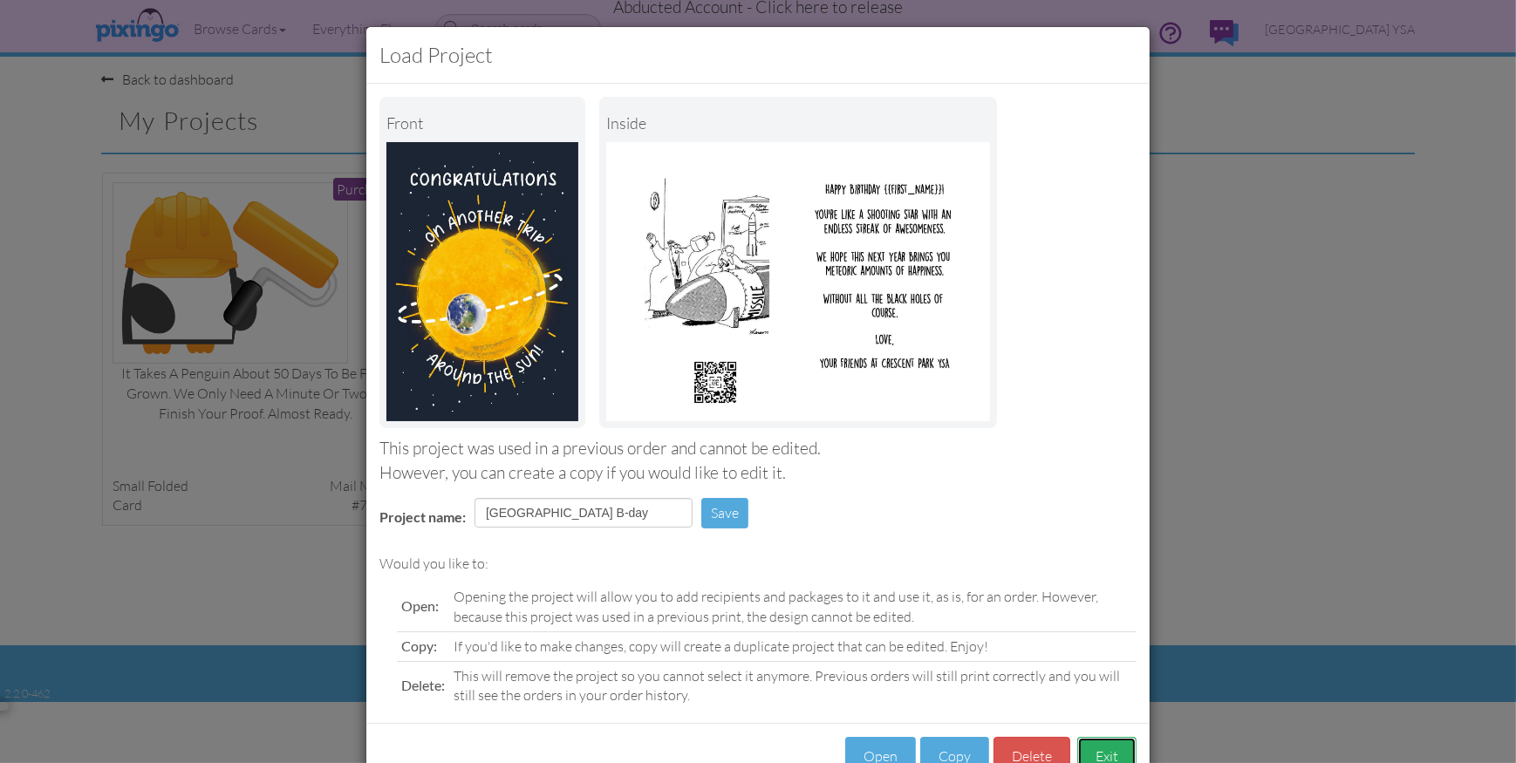
click at [1104, 754] on button "Exit" at bounding box center [1107, 756] width 59 height 39
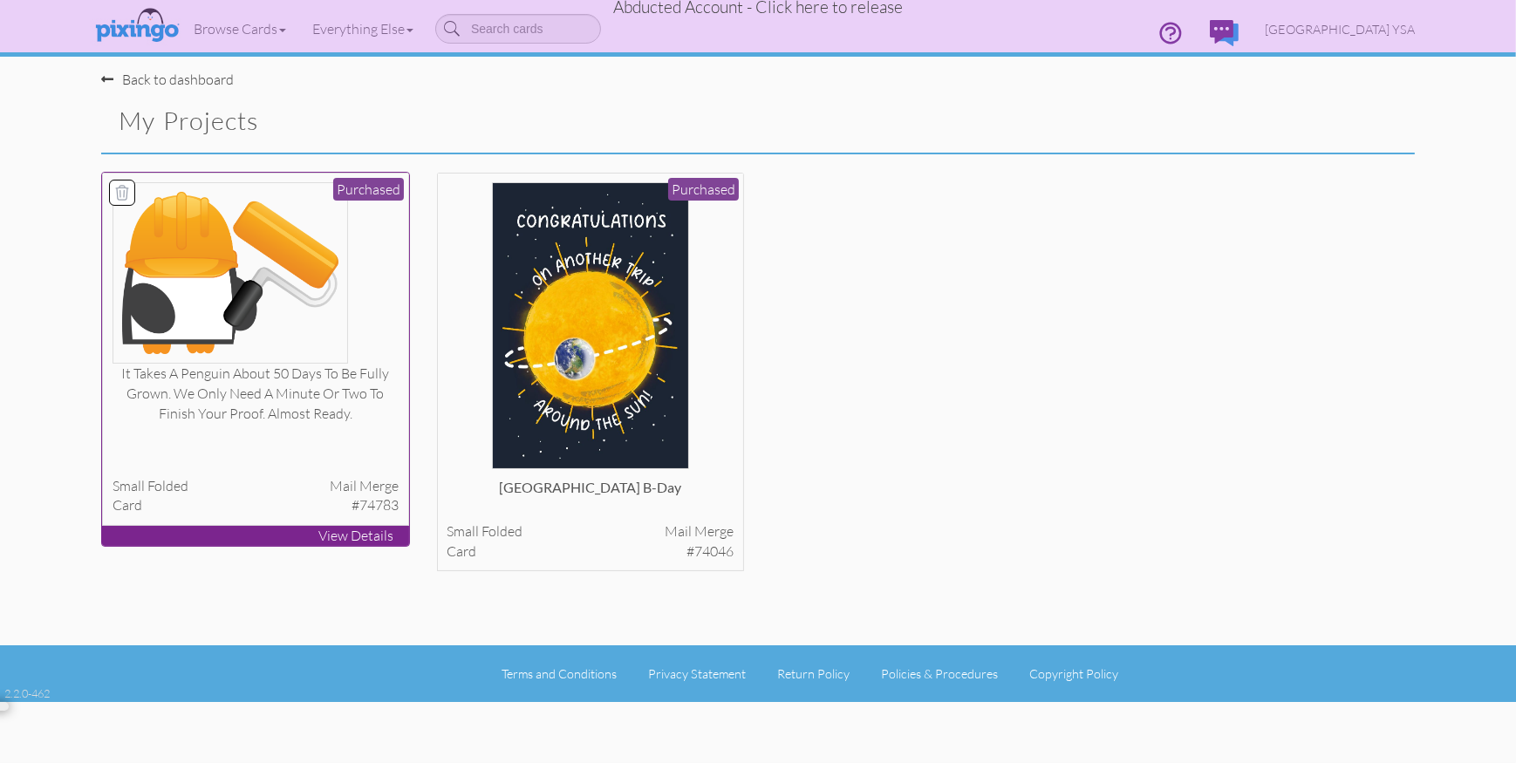
click at [302, 347] on img at bounding box center [231, 272] width 236 height 181
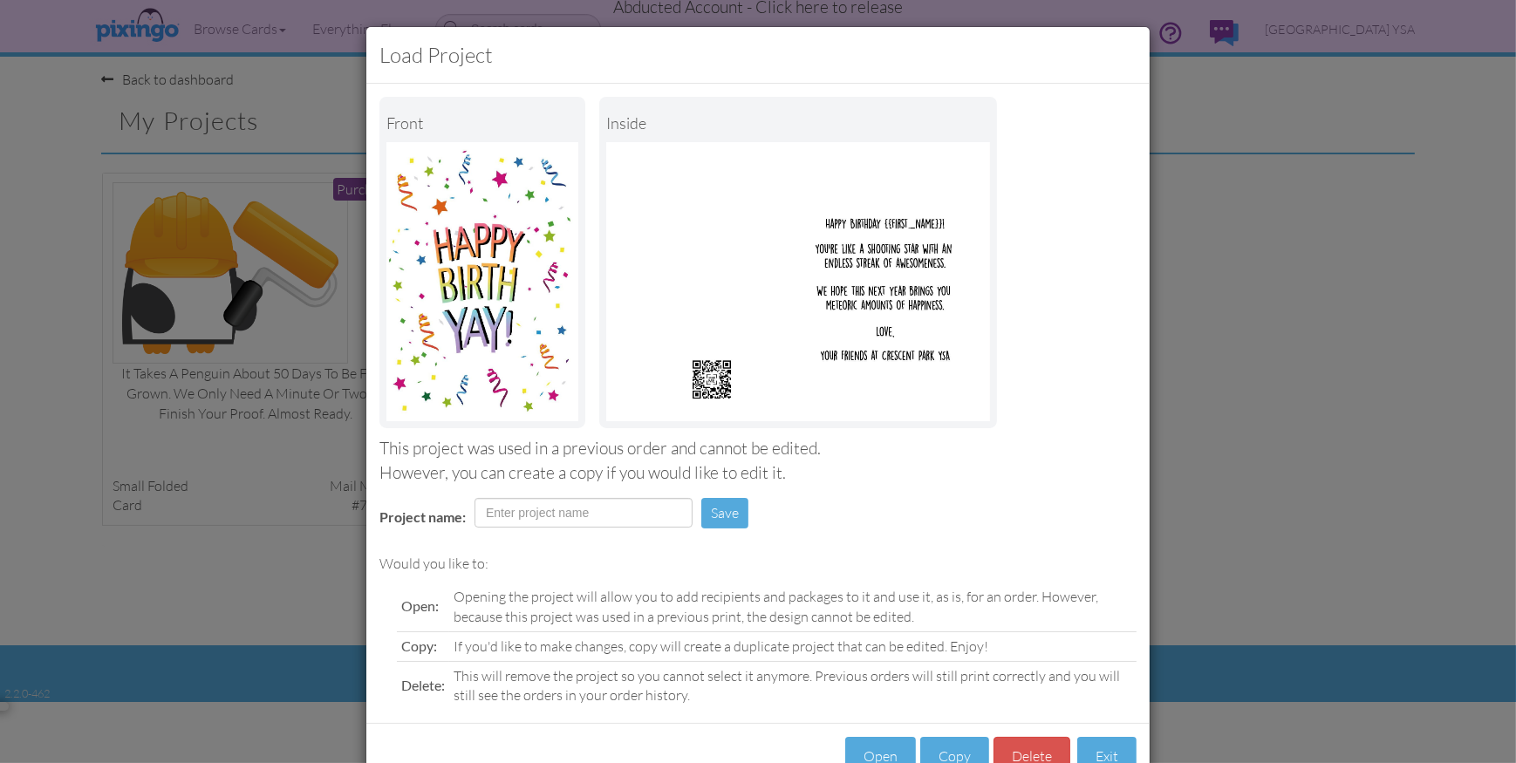
scroll to position [52, 0]
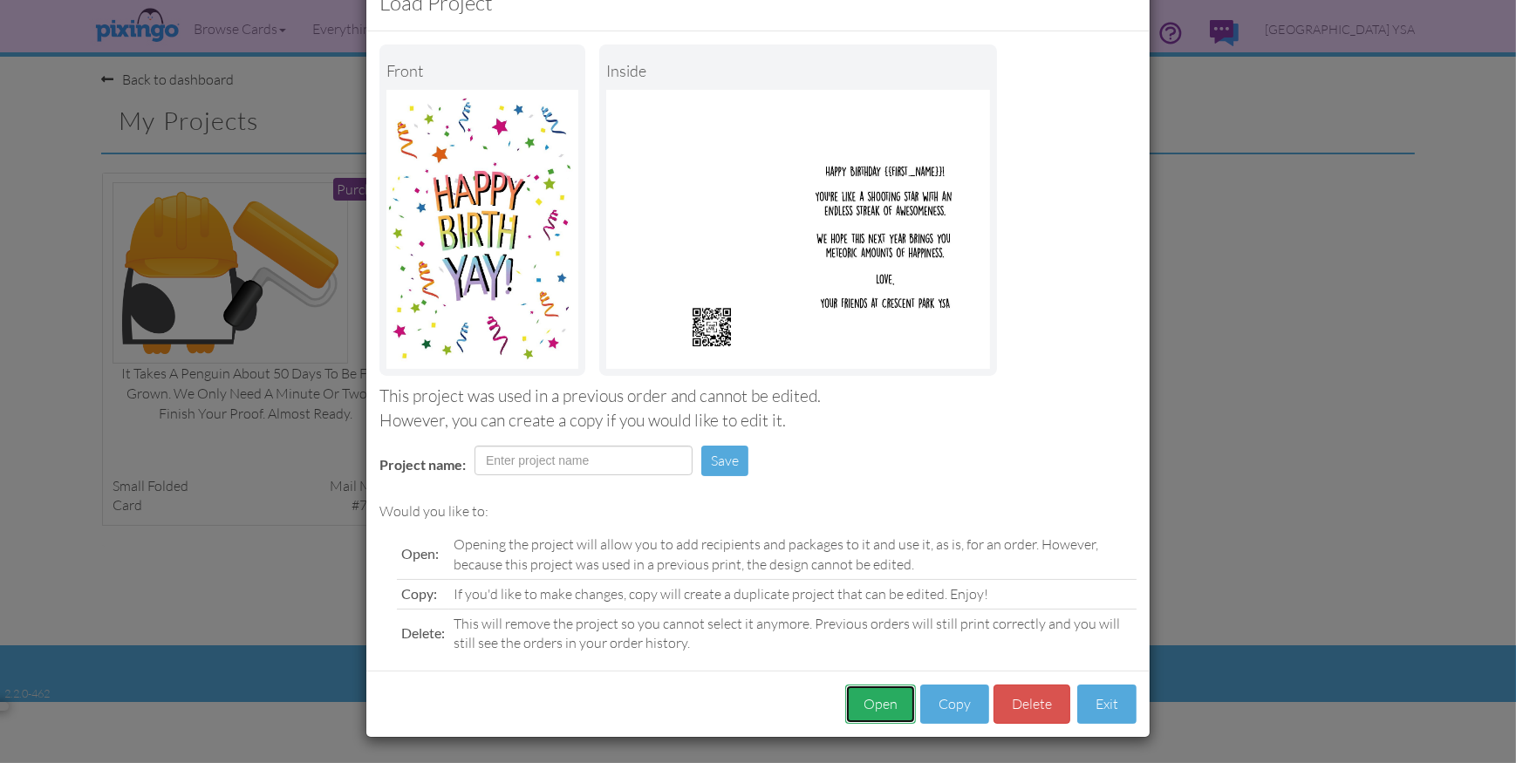
click at [878, 702] on button "Open" at bounding box center [880, 704] width 71 height 39
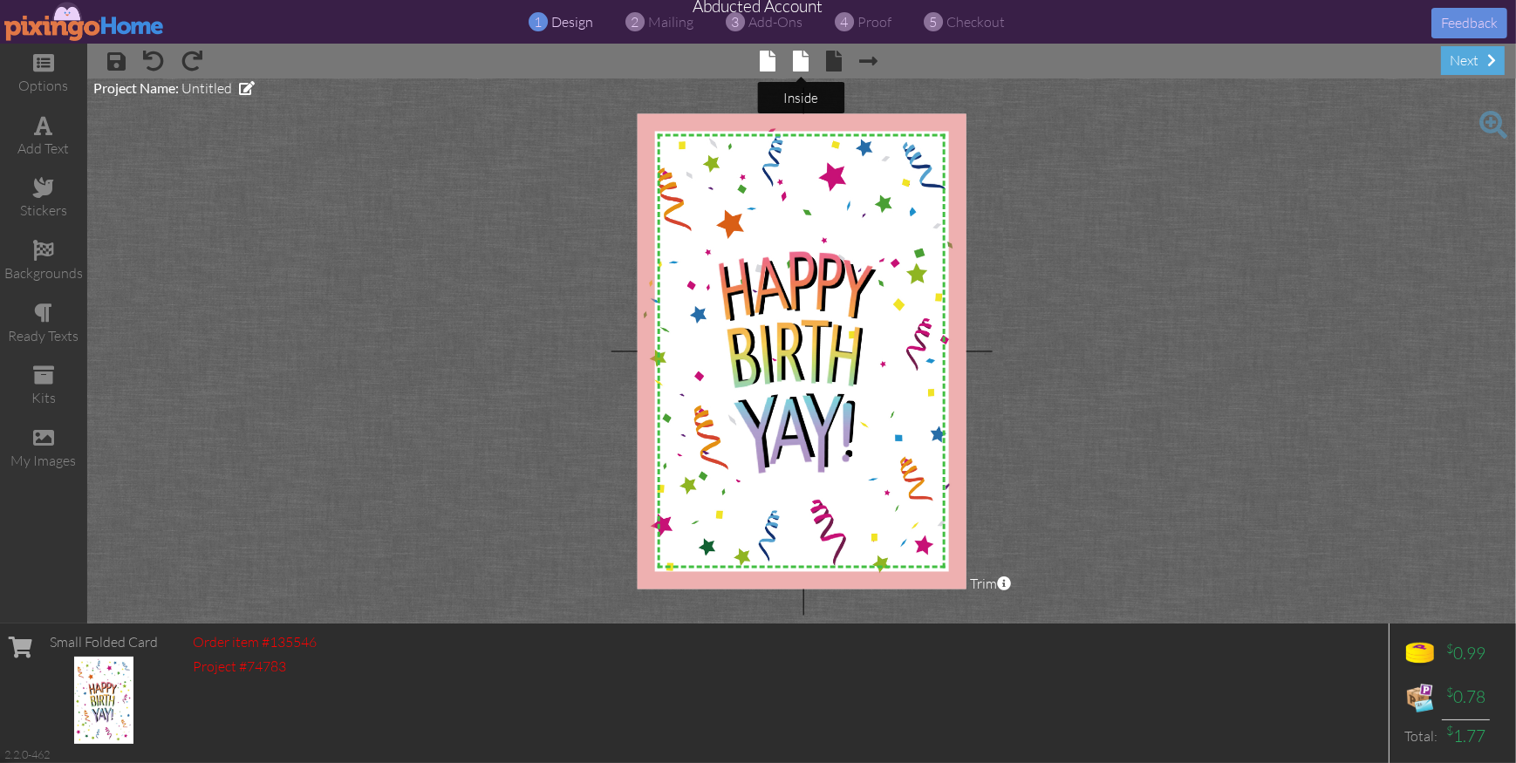
click at [804, 53] on span at bounding box center [802, 61] width 16 height 21
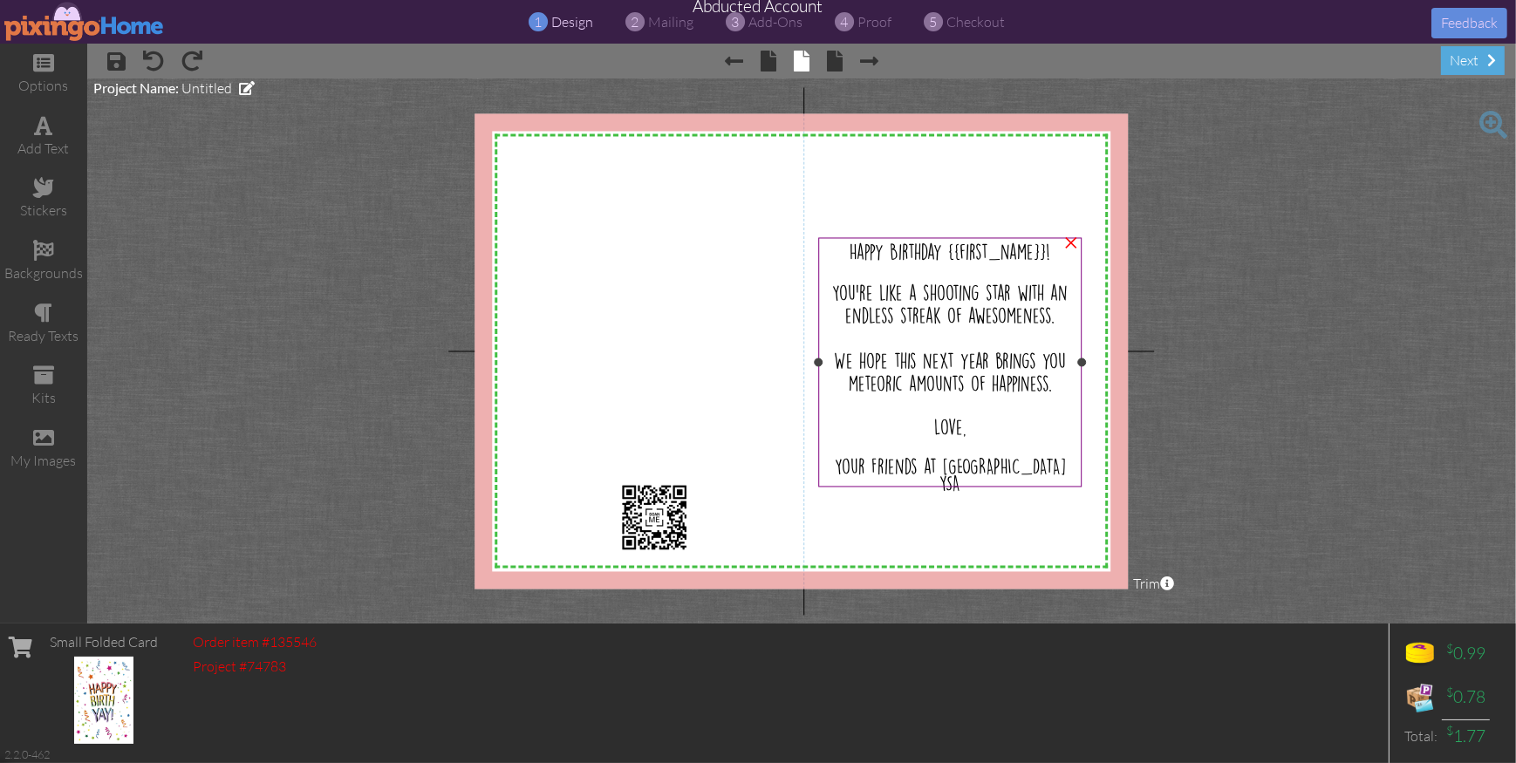
click at [896, 311] on span "You're like a shooting star with an endless streak of awesomeness." at bounding box center [950, 303] width 236 height 39
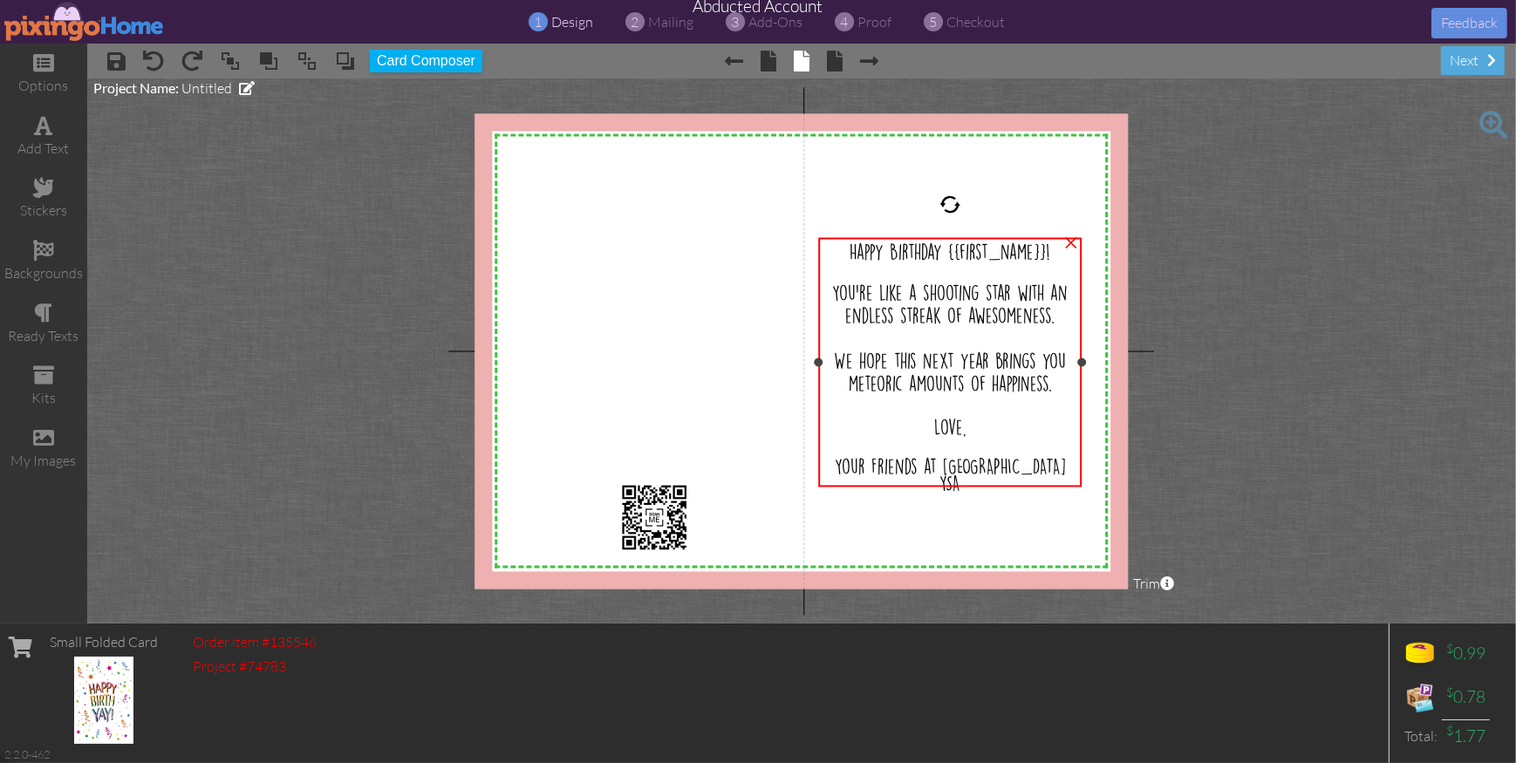
click at [897, 311] on span "You're like a shooting star with an endless streak of awesomeness." at bounding box center [950, 303] width 236 height 39
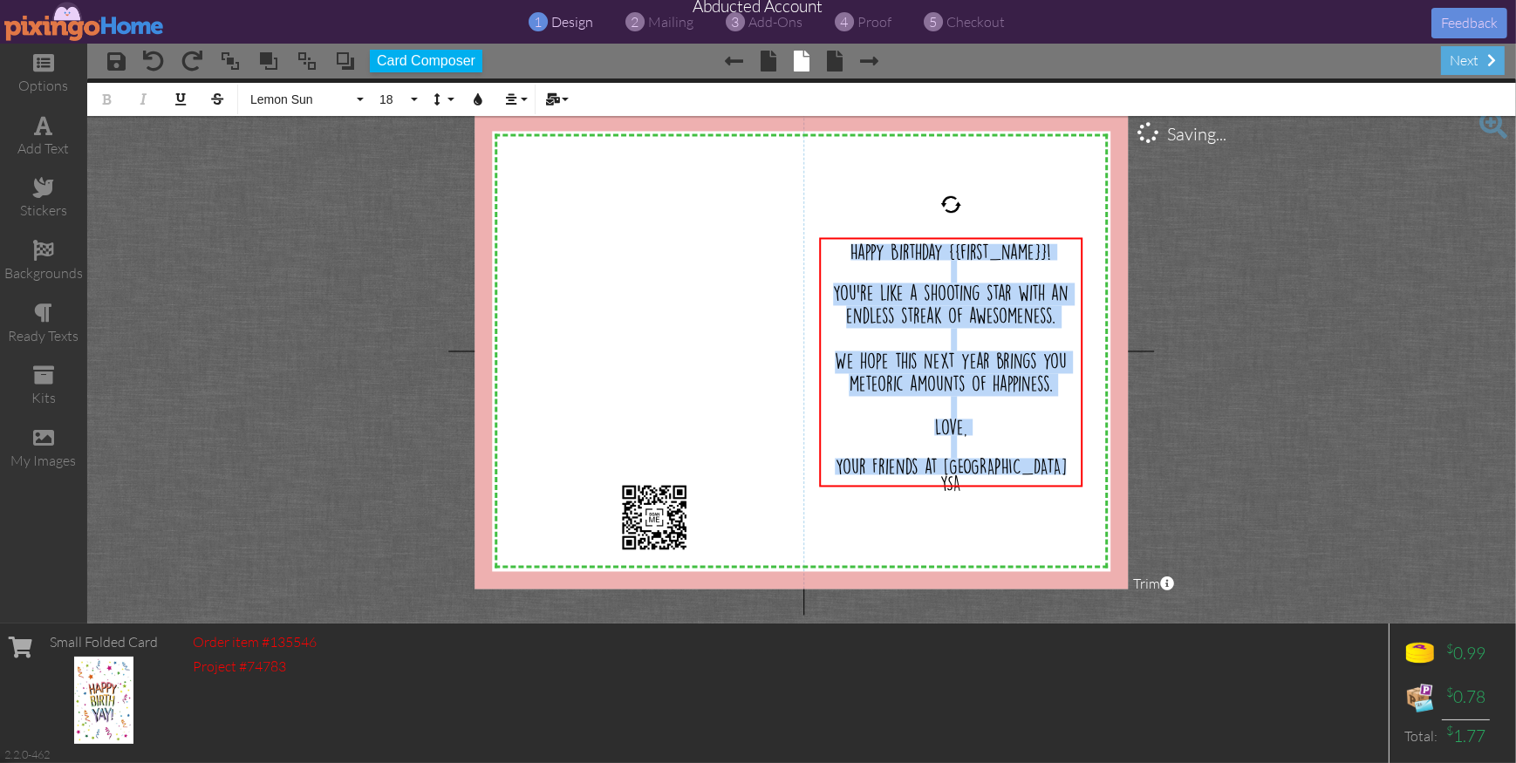
drag, startPoint x: 851, startPoint y: 245, endPoint x: 1087, endPoint y: 470, distance: 326.5
click at [1093, 473] on div "X X X X X X X X X X X X X X X X X X X X X X X X X X X X X X X X X X X X X X X X…" at bounding box center [802, 351] width 654 height 476
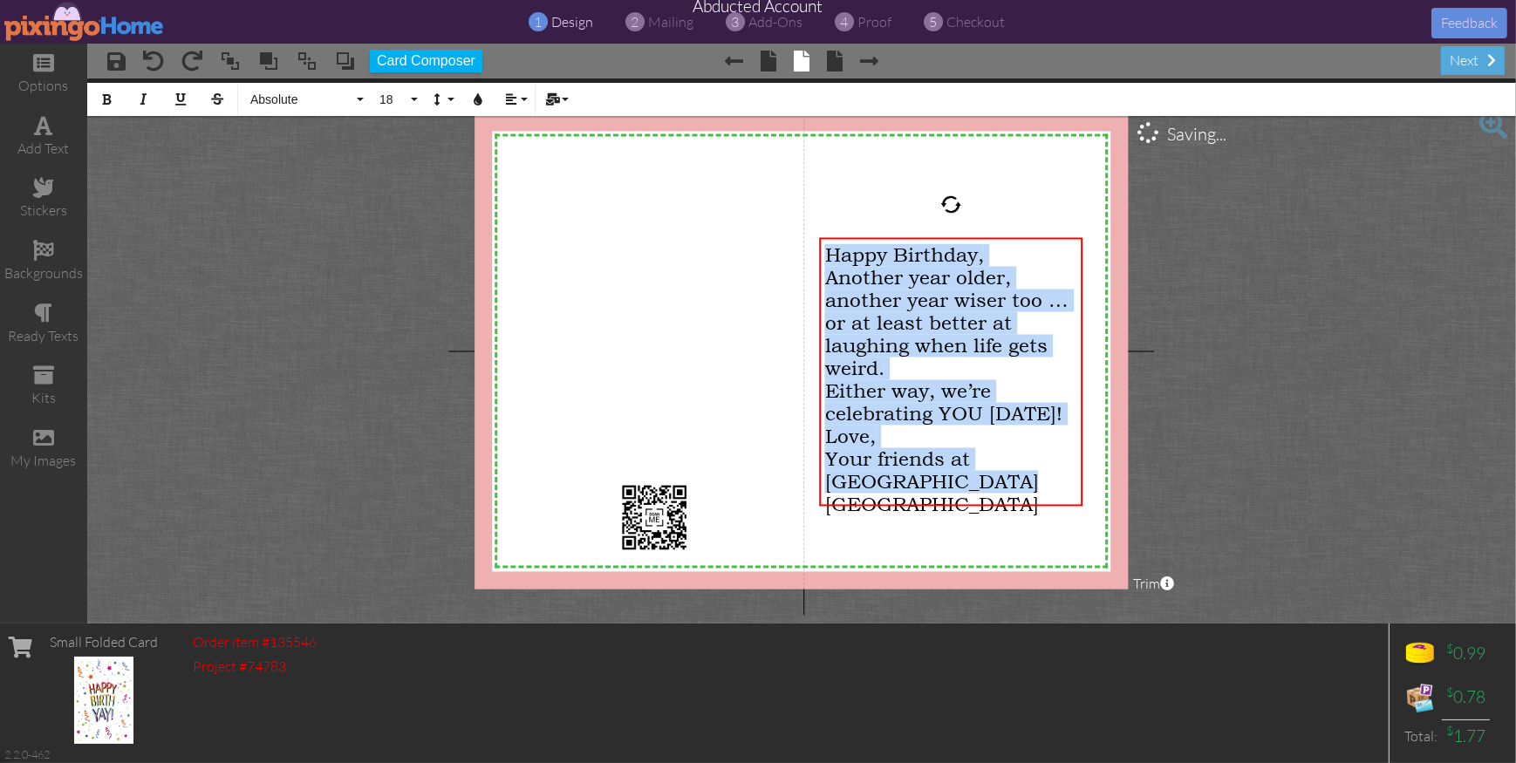
drag, startPoint x: 856, startPoint y: 462, endPoint x: 808, endPoint y: 239, distance: 228.5
click at [808, 239] on div "X X X X X X X X X X X X X X X X X X X X X X X X X X X X X X X X X X X X X X X X…" at bounding box center [802, 351] width 654 height 476
click at [515, 99] on icon "button" at bounding box center [511, 99] width 12 height 12
click at [529, 158] on icon at bounding box center [524, 163] width 11 height 13
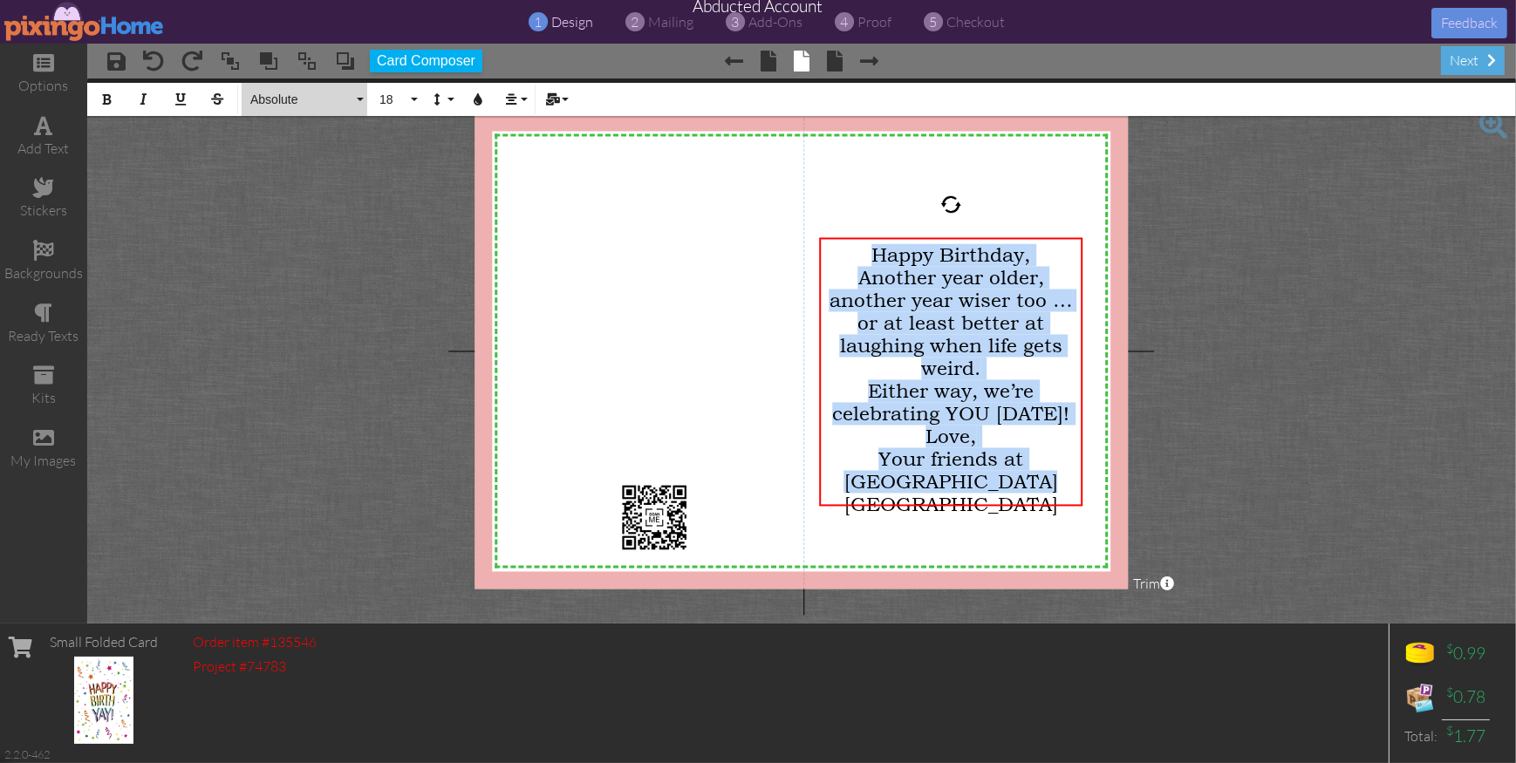
click at [285, 103] on span "Absolute" at bounding box center [301, 99] width 105 height 15
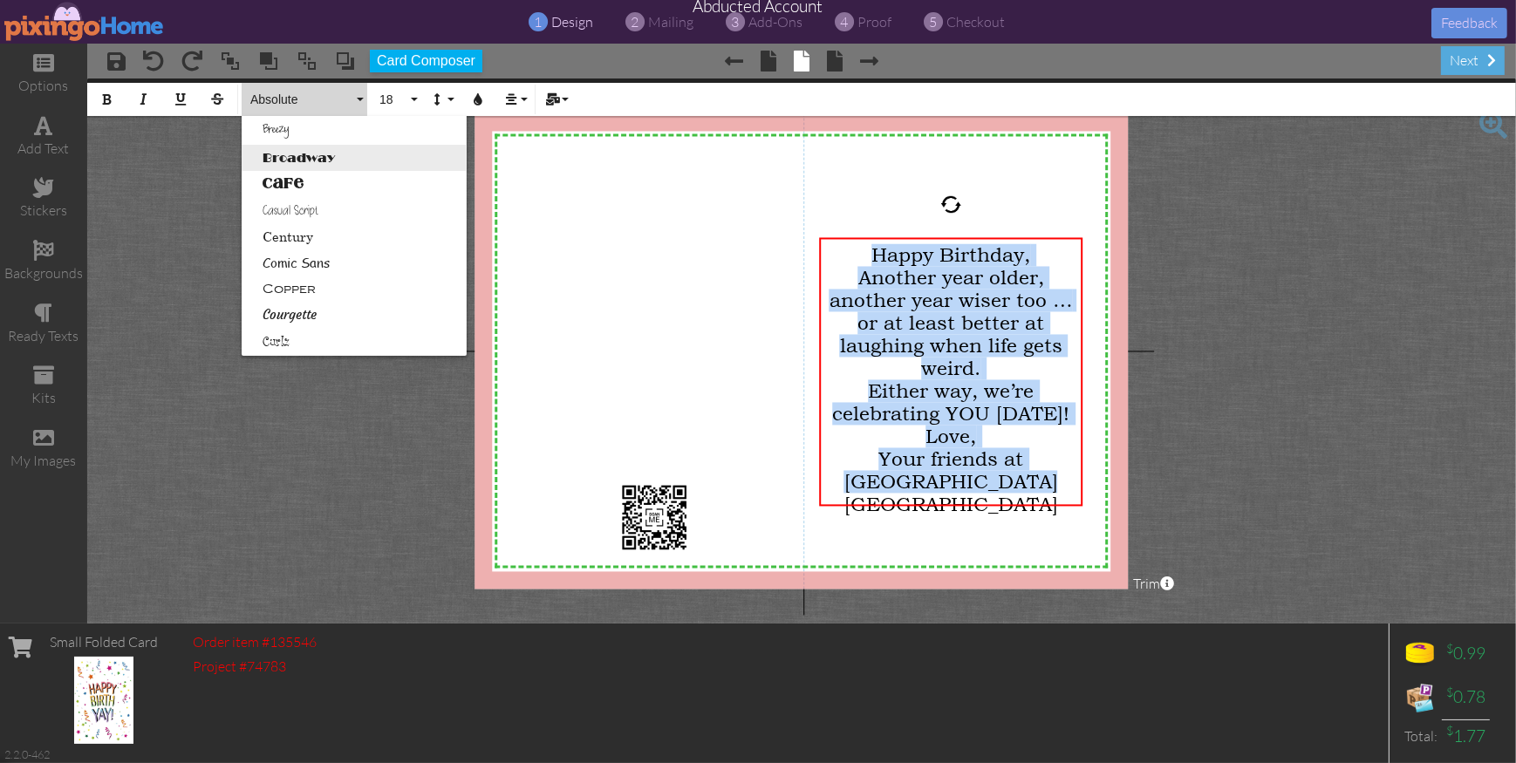
scroll to position [130, 0]
click at [292, 213] on link "Casual Script" at bounding box center [354, 208] width 225 height 26
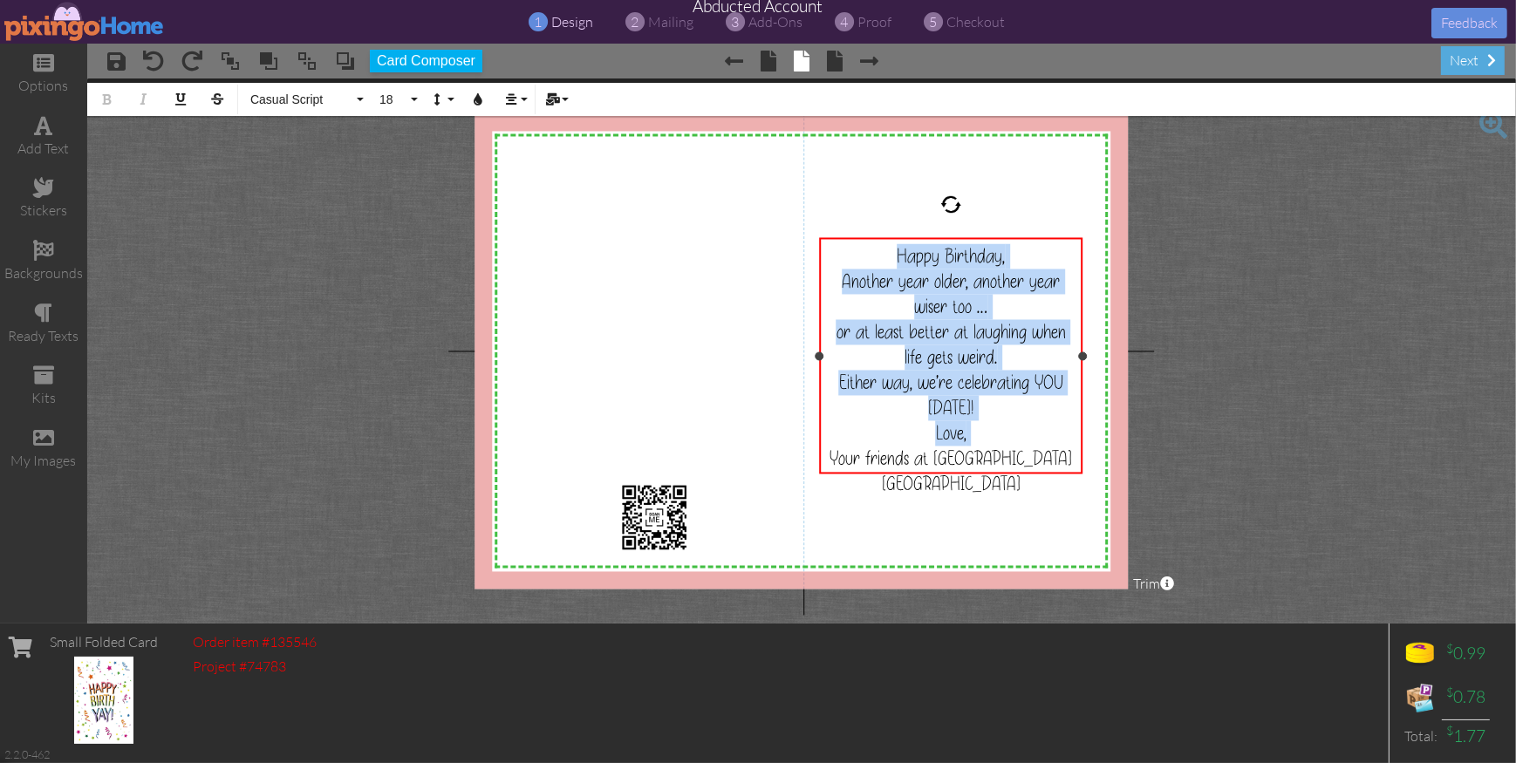
drag, startPoint x: 1012, startPoint y: 256, endPoint x: 1027, endPoint y: 259, distance: 15.2
click at [1012, 256] on div "Happy Birthday, Another year older, another year wiser too … or at least better…" at bounding box center [951, 331] width 252 height 177
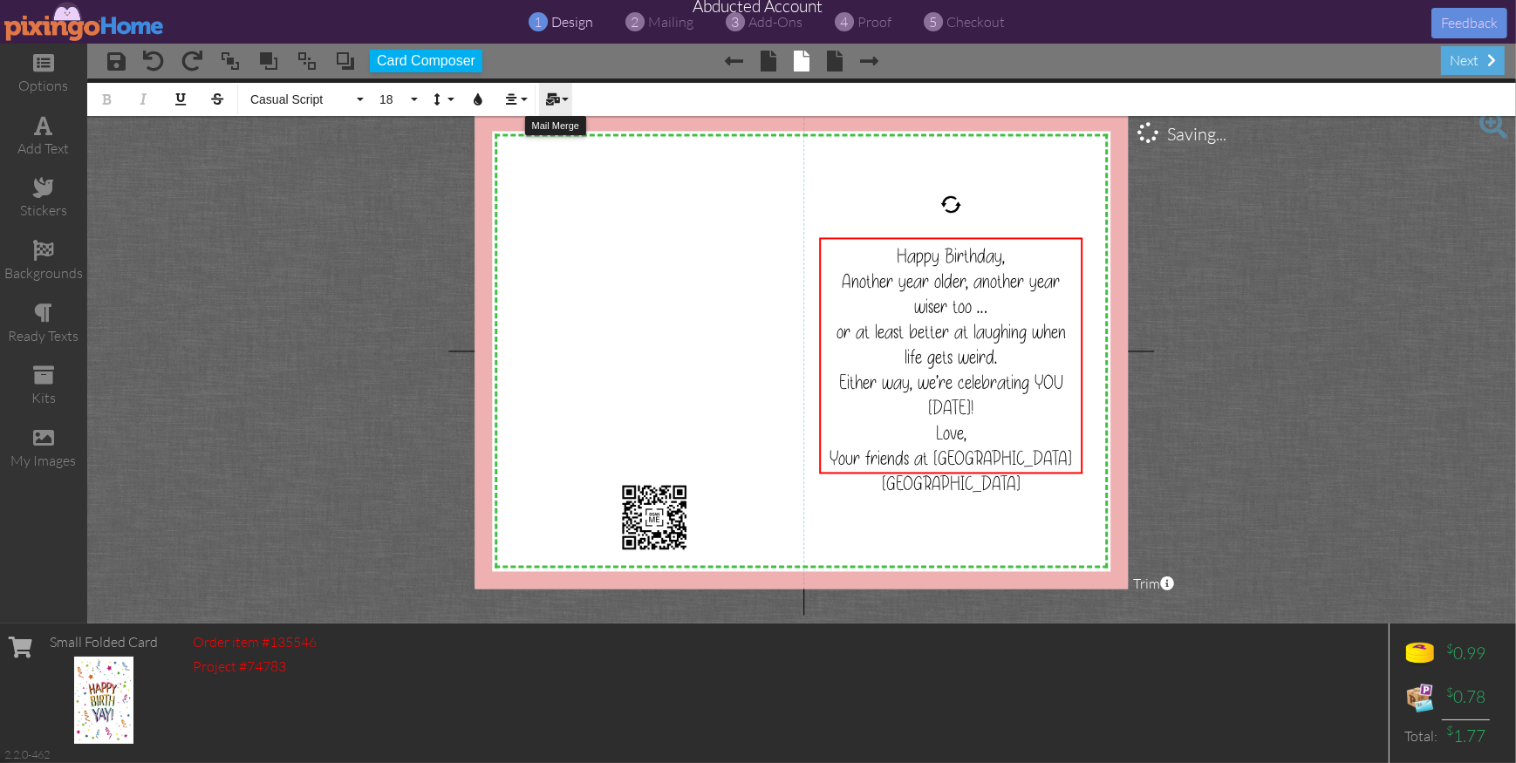
click at [563, 103] on button "Mail Merge" at bounding box center [555, 99] width 33 height 33
click at [571, 124] on link "First Name" at bounding box center [607, 129] width 136 height 26
click at [1071, 257] on div "Happy Birthday, {{first_name}} Another year older, another year wiser too … or …" at bounding box center [951, 331] width 252 height 177
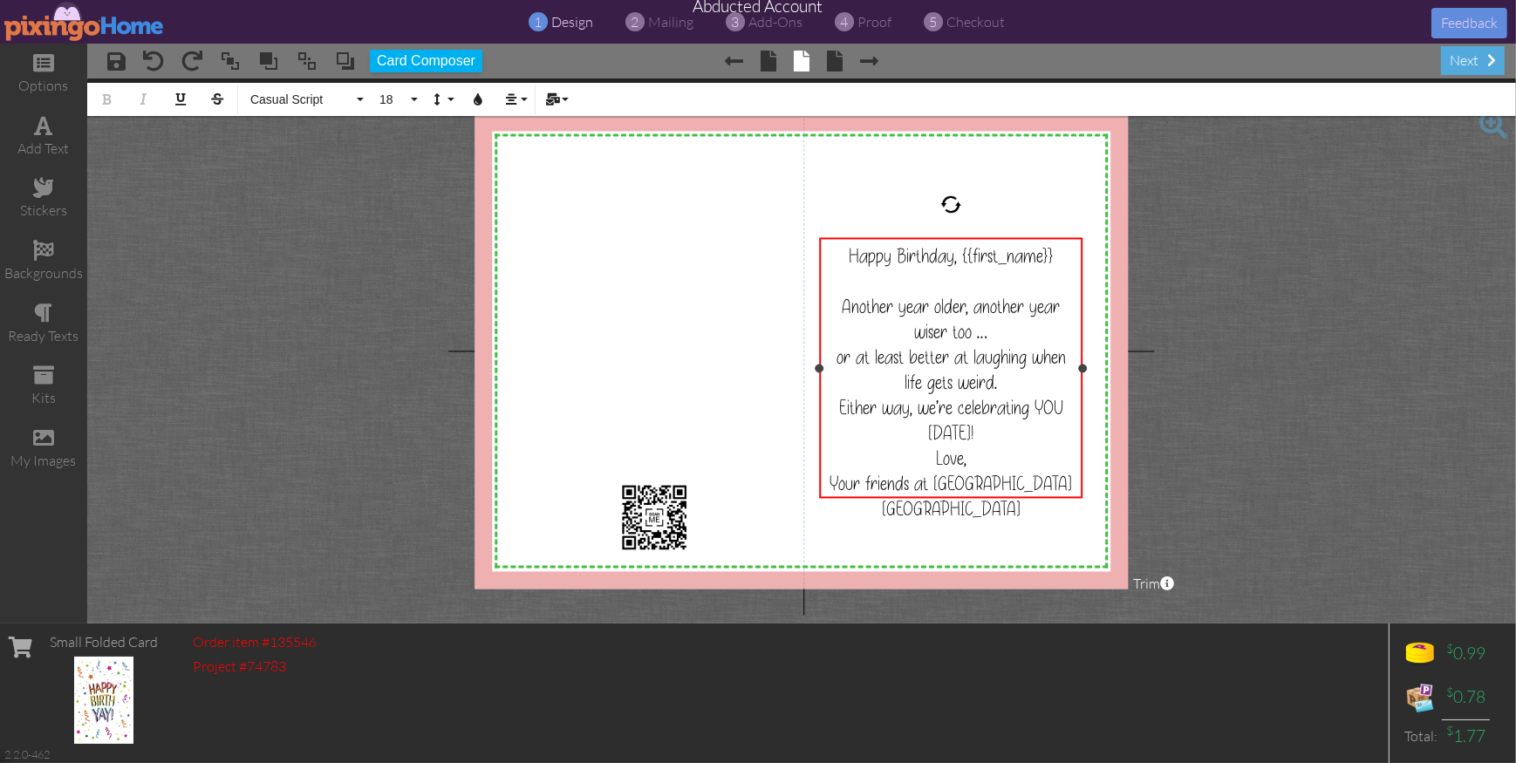
click at [1062, 250] on div "Happy Birthday, {{first_name}}" at bounding box center [951, 255] width 252 height 25
drag, startPoint x: 982, startPoint y: 310, endPoint x: 1058, endPoint y: 305, distance: 77.0
click at [1057, 305] on span "Another year older, another year wiser too … or at least better at laughing whe…" at bounding box center [951, 370] width 229 height 152
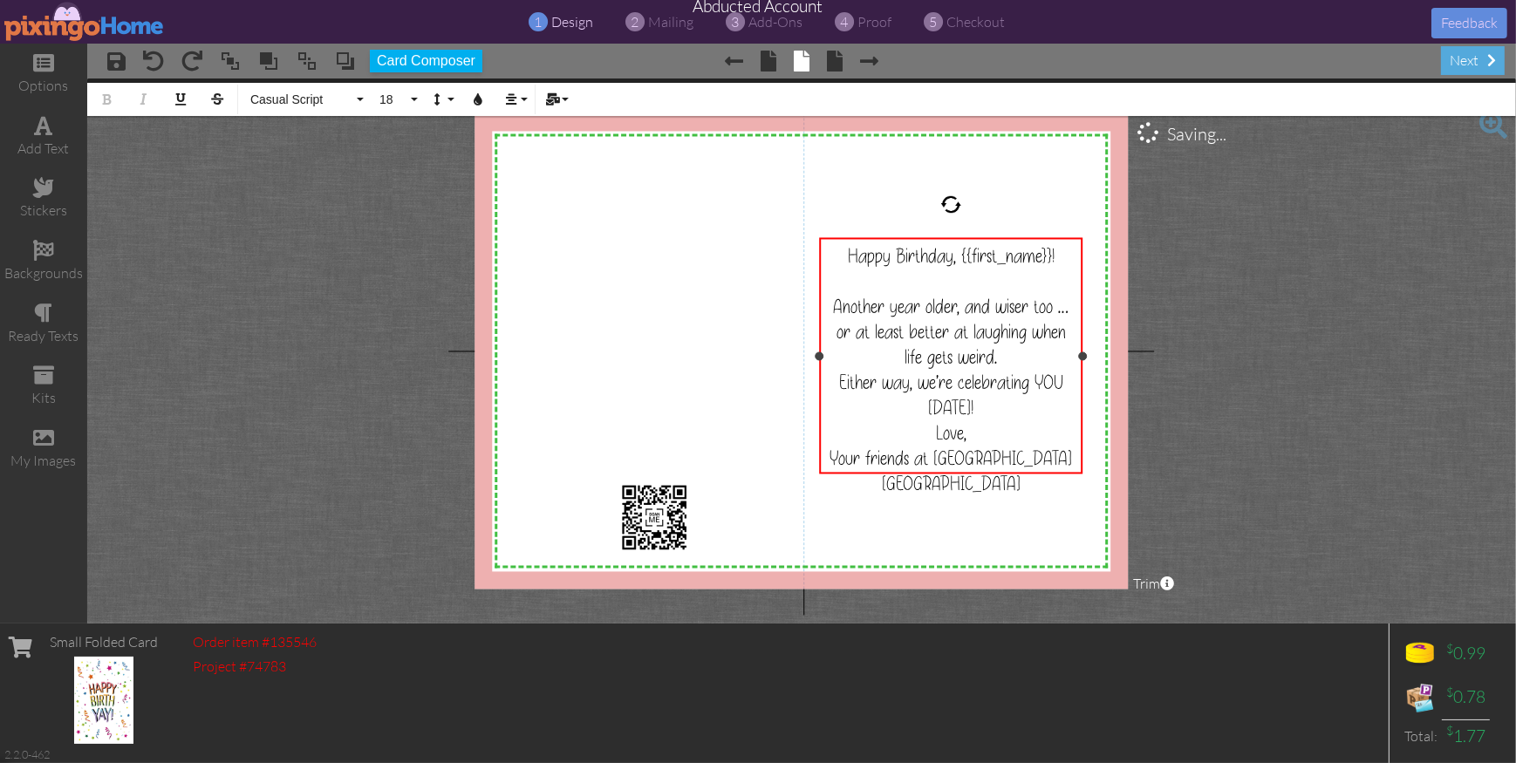
click at [1071, 309] on div "​ Another year older, and wiser too … or at least better at laughing when life …" at bounding box center [951, 345] width 252 height 152
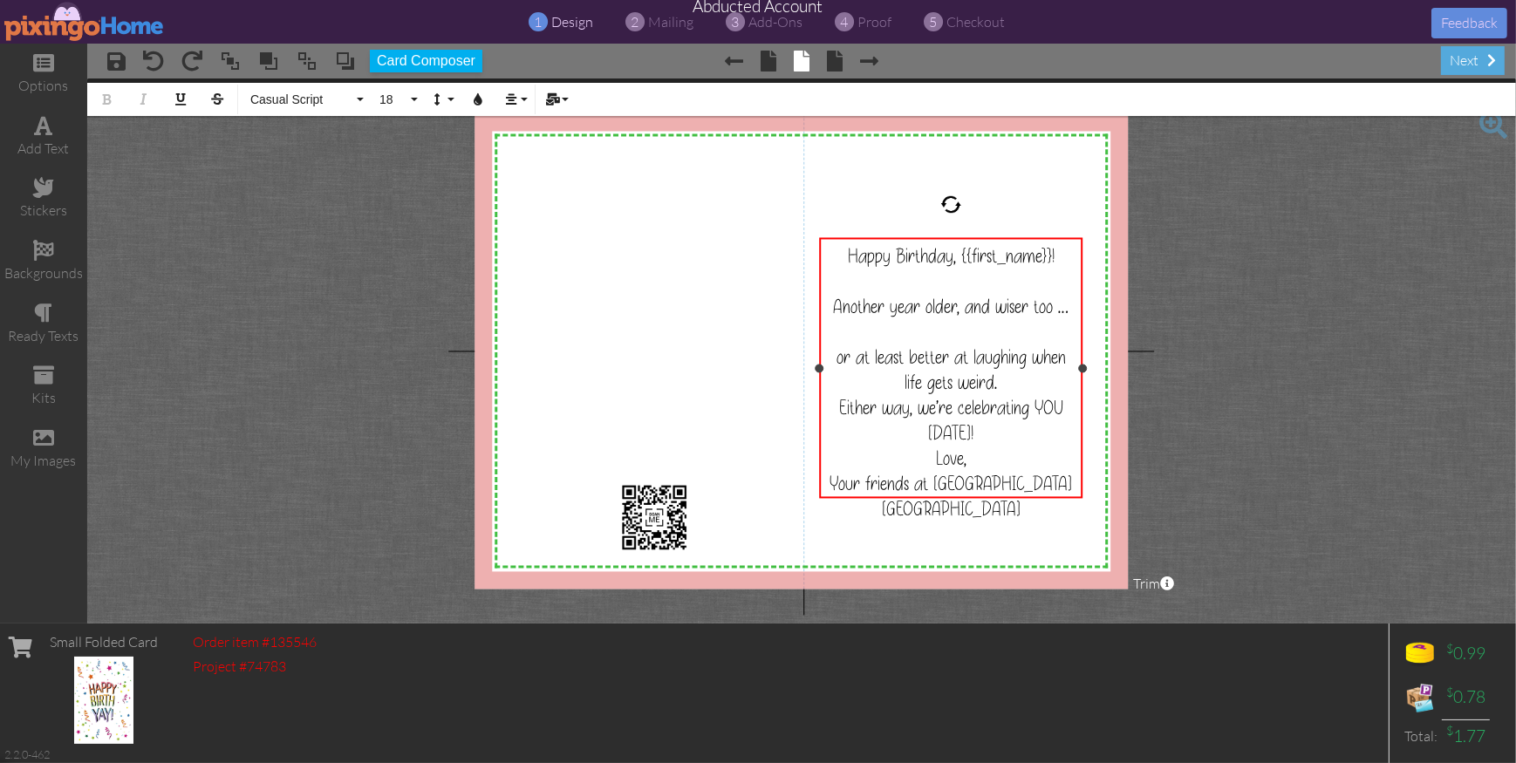
click at [1016, 357] on span "or at least better at laughing when life gets weird. Either way, we’re celebrat…" at bounding box center [951, 395] width 229 height 101
drag, startPoint x: 1021, startPoint y: 357, endPoint x: 1032, endPoint y: 371, distance: 18.0
click at [1022, 357] on span "or at least better at laughing when life gets weird. Either way, we’re celebrat…" at bounding box center [951, 395] width 229 height 101
click at [1032, 383] on div "when life gets weird. Either way, we’re celebrating YOU today!" at bounding box center [951, 408] width 252 height 76
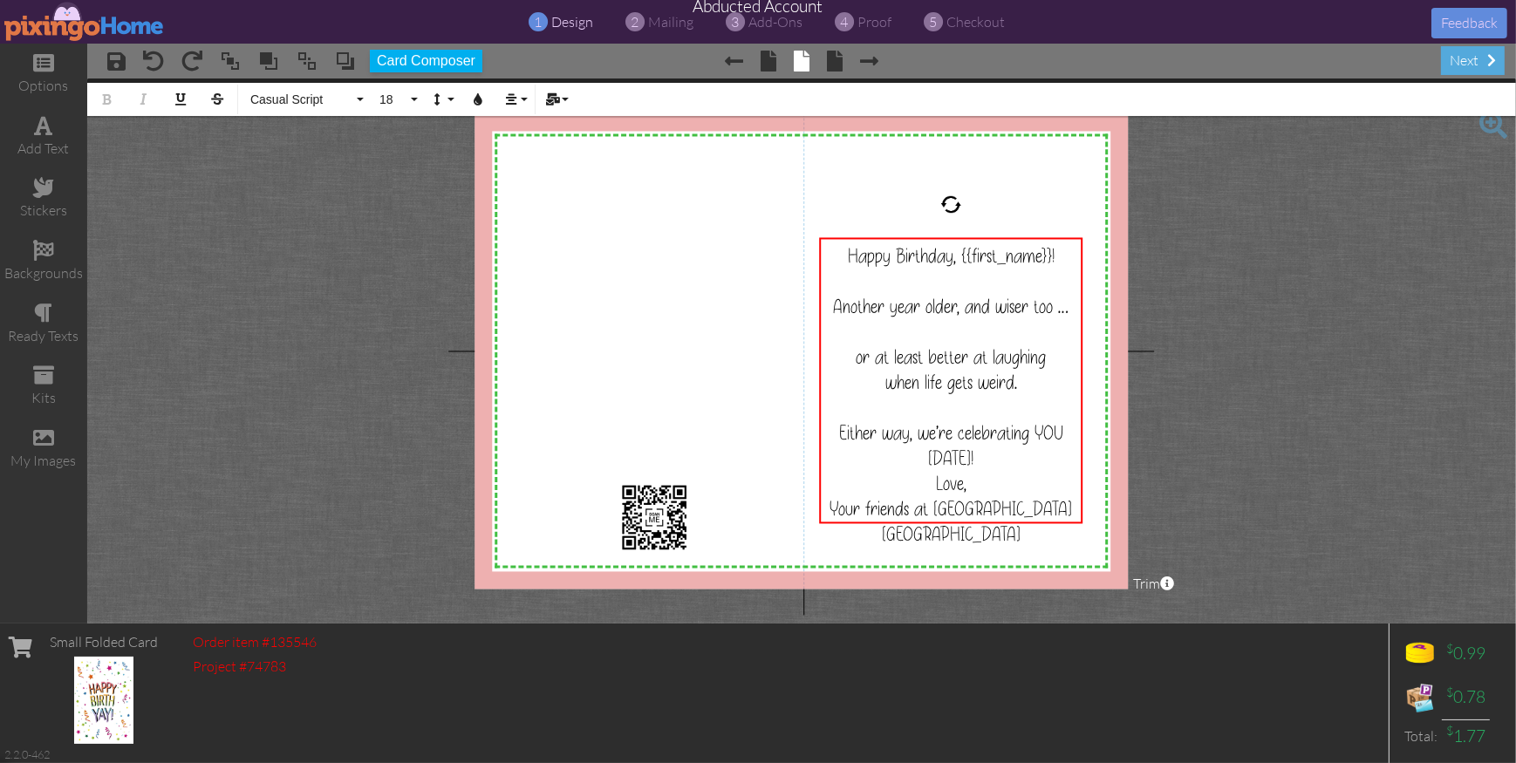
click at [1264, 418] on project-studio-wrapper "X X X X X X X X X X X X X X X X X X X X X X X X X X X X X X X X X X X X X X X X…" at bounding box center [801, 351] width 1429 height 545
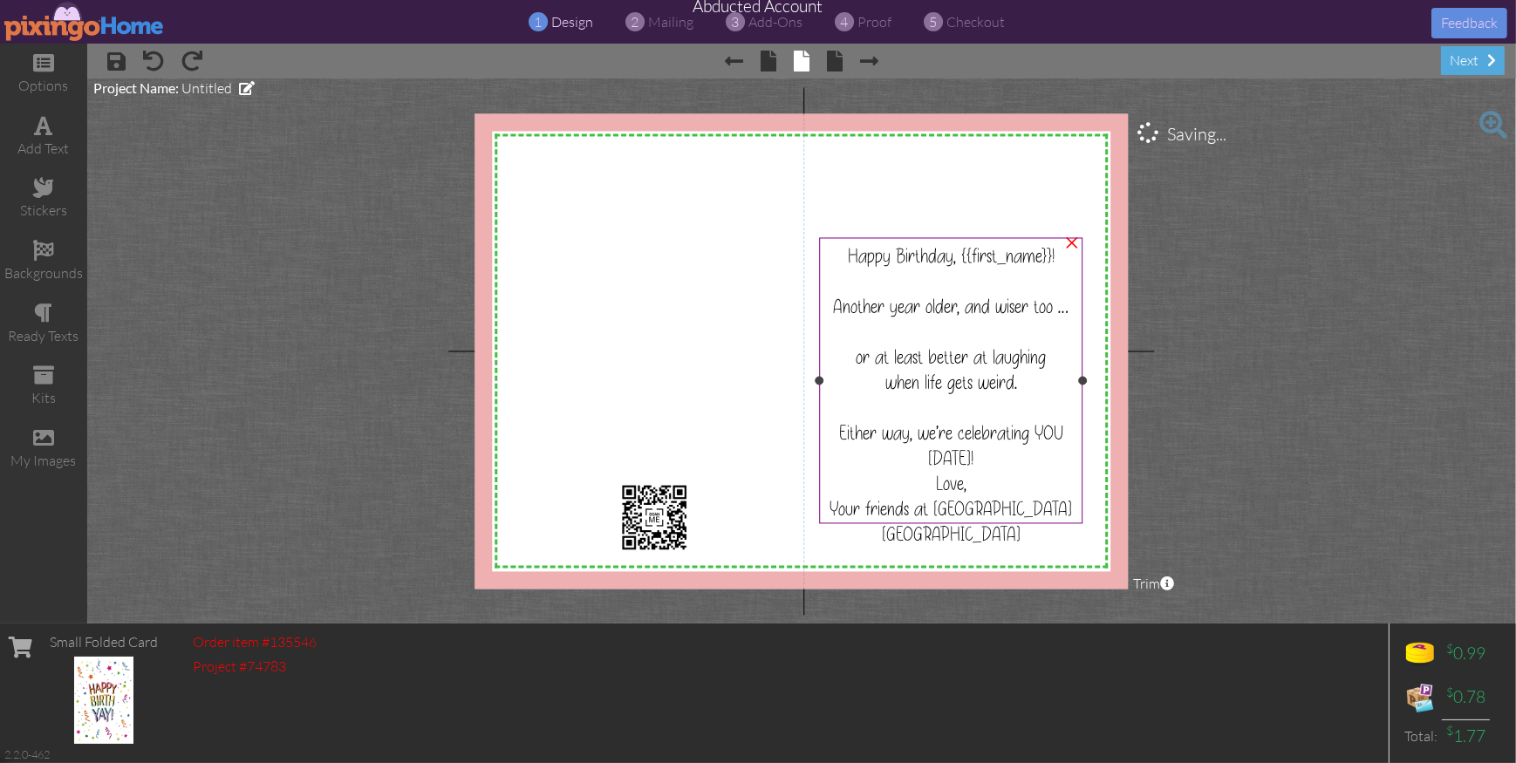
click at [882, 260] on span "Happy Birthday, {{first_name}}!" at bounding box center [951, 255] width 207 height 25
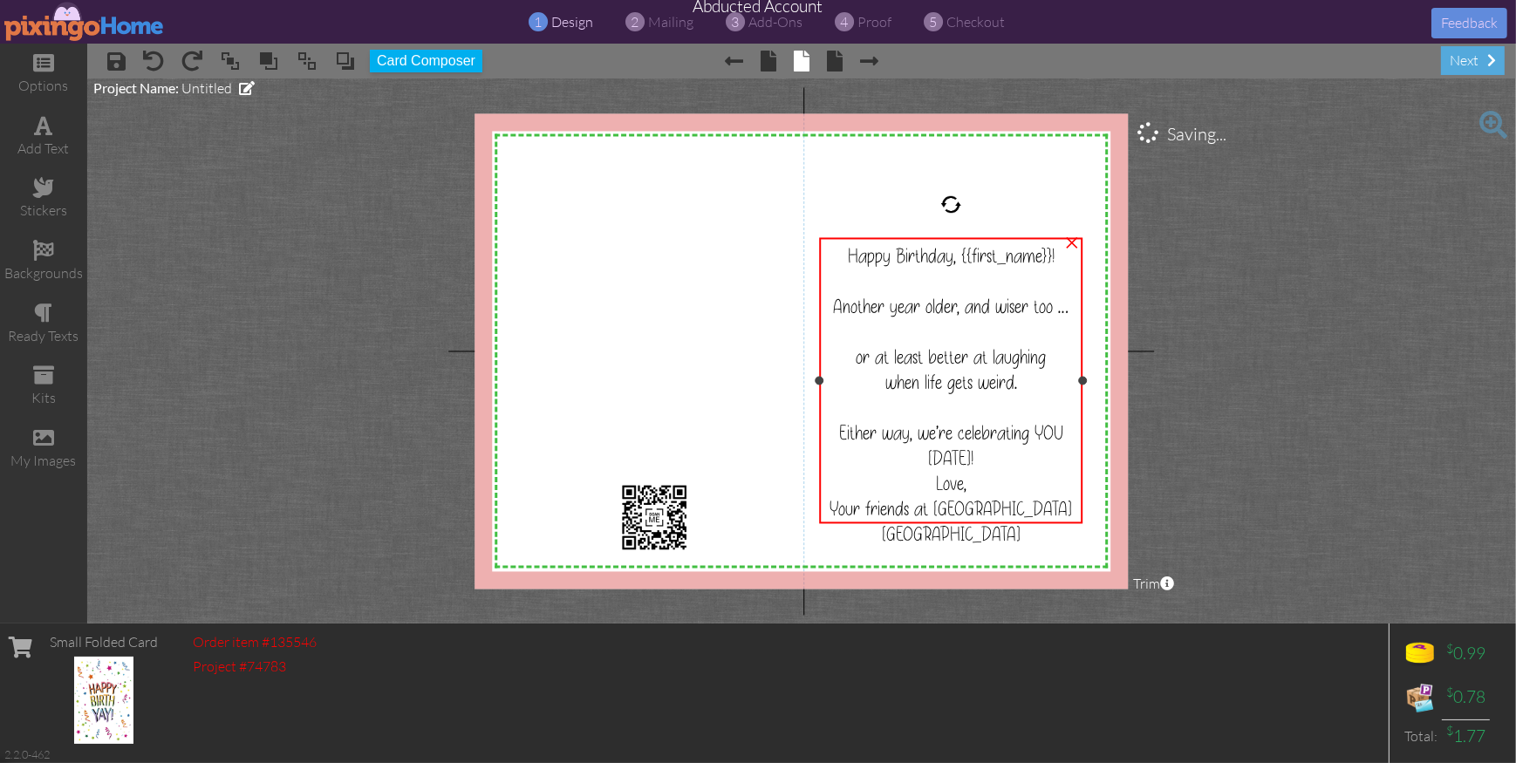
click at [882, 260] on span "Happy Birthday, {{first_name}}!" at bounding box center [951, 255] width 207 height 25
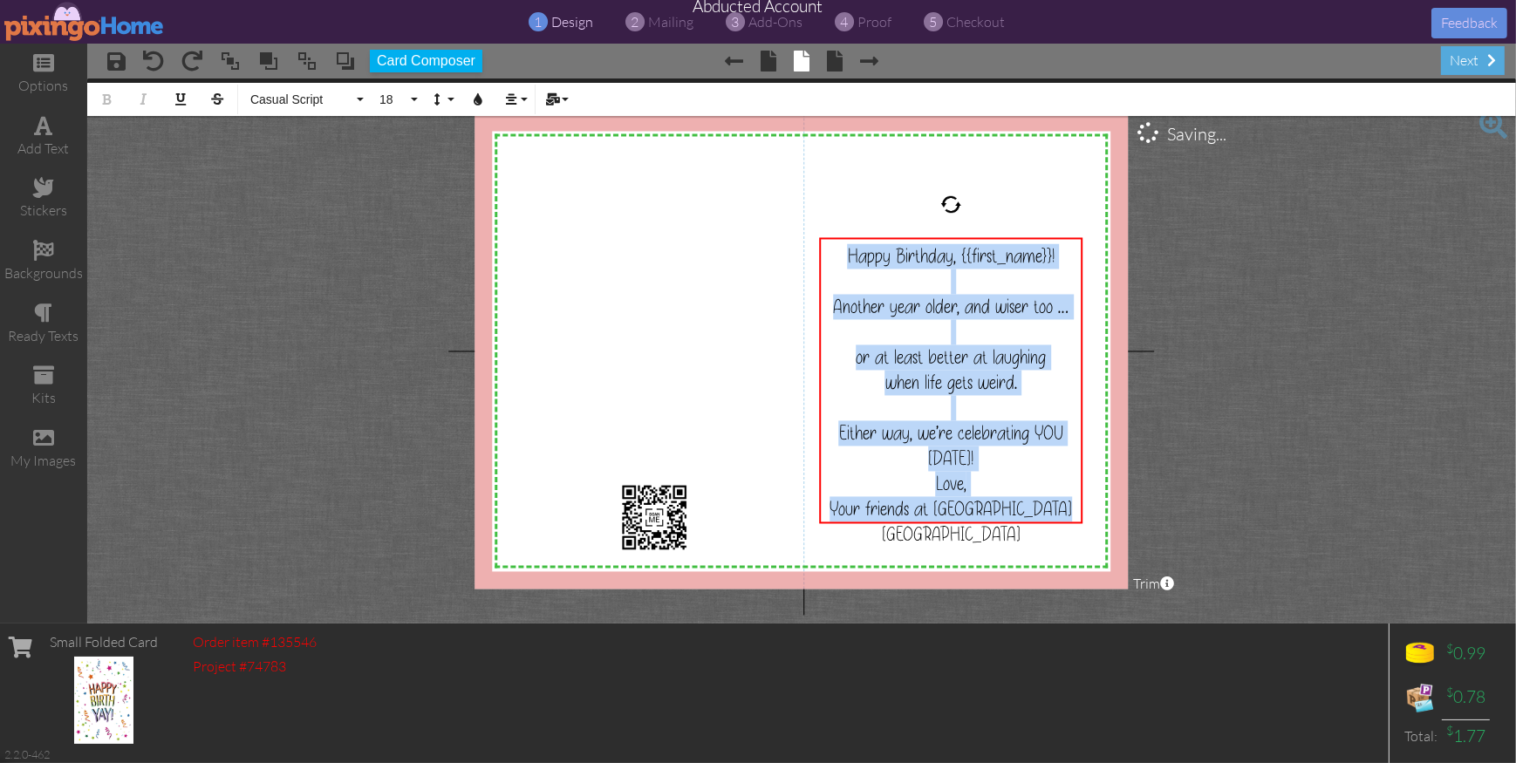
drag, startPoint x: 852, startPoint y: 253, endPoint x: 953, endPoint y: 455, distance: 226.3
click at [1102, 514] on div "X X X X X X X X X X X X X X X X X X X X X X X X X X X X X X X X X X X X X X X X…" at bounding box center [802, 351] width 654 height 476
click at [1010, 463] on div "Either way, we’re celebrating YOU today!" at bounding box center [951, 433] width 252 height 76
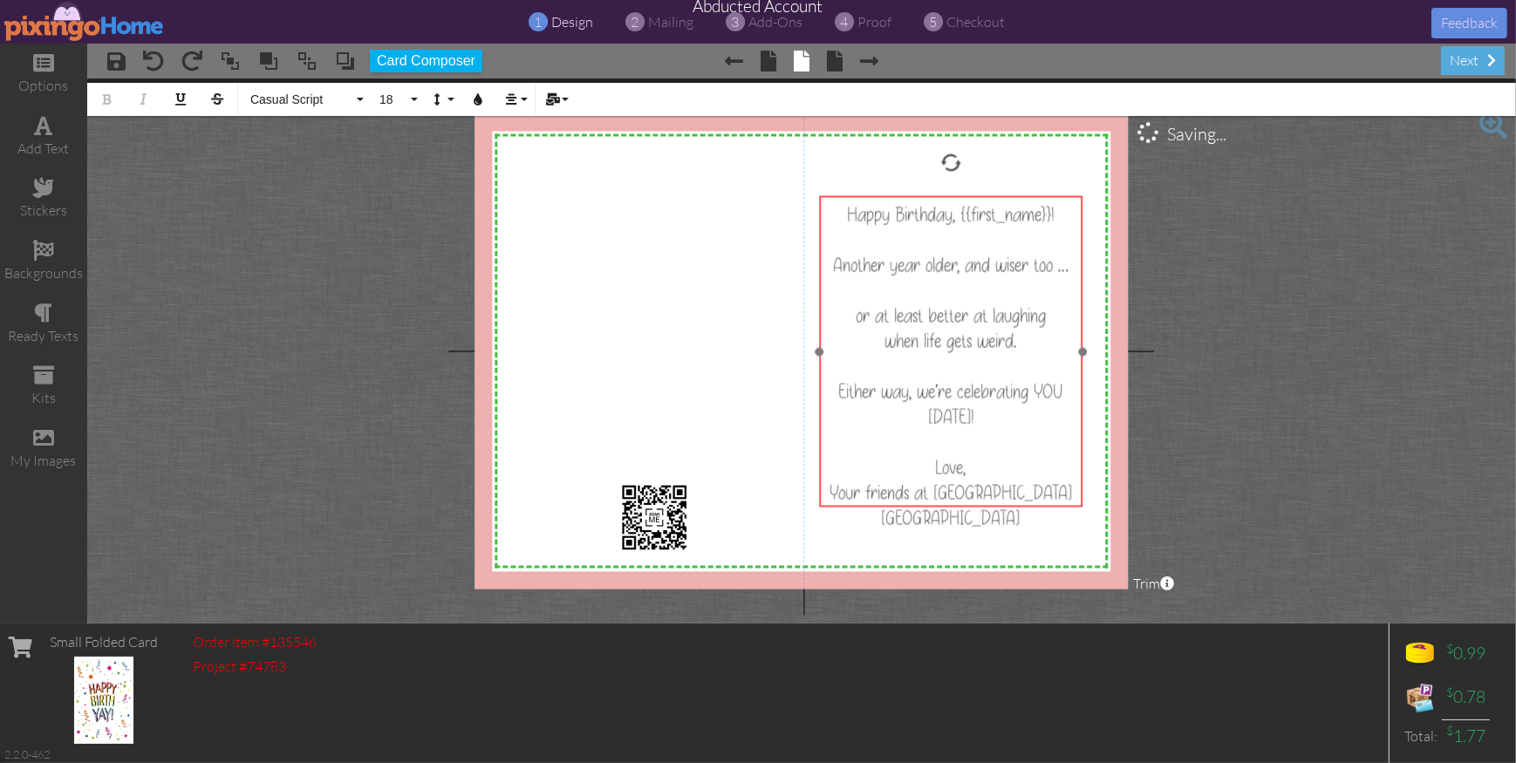
drag, startPoint x: 953, startPoint y: 240, endPoint x: 953, endPoint y: 198, distance: 41.9
click at [953, 198] on div "Happy Birthday, {{first_name}}! Another year older, and wiser too … or at least…" at bounding box center [950, 366] width 263 height 340
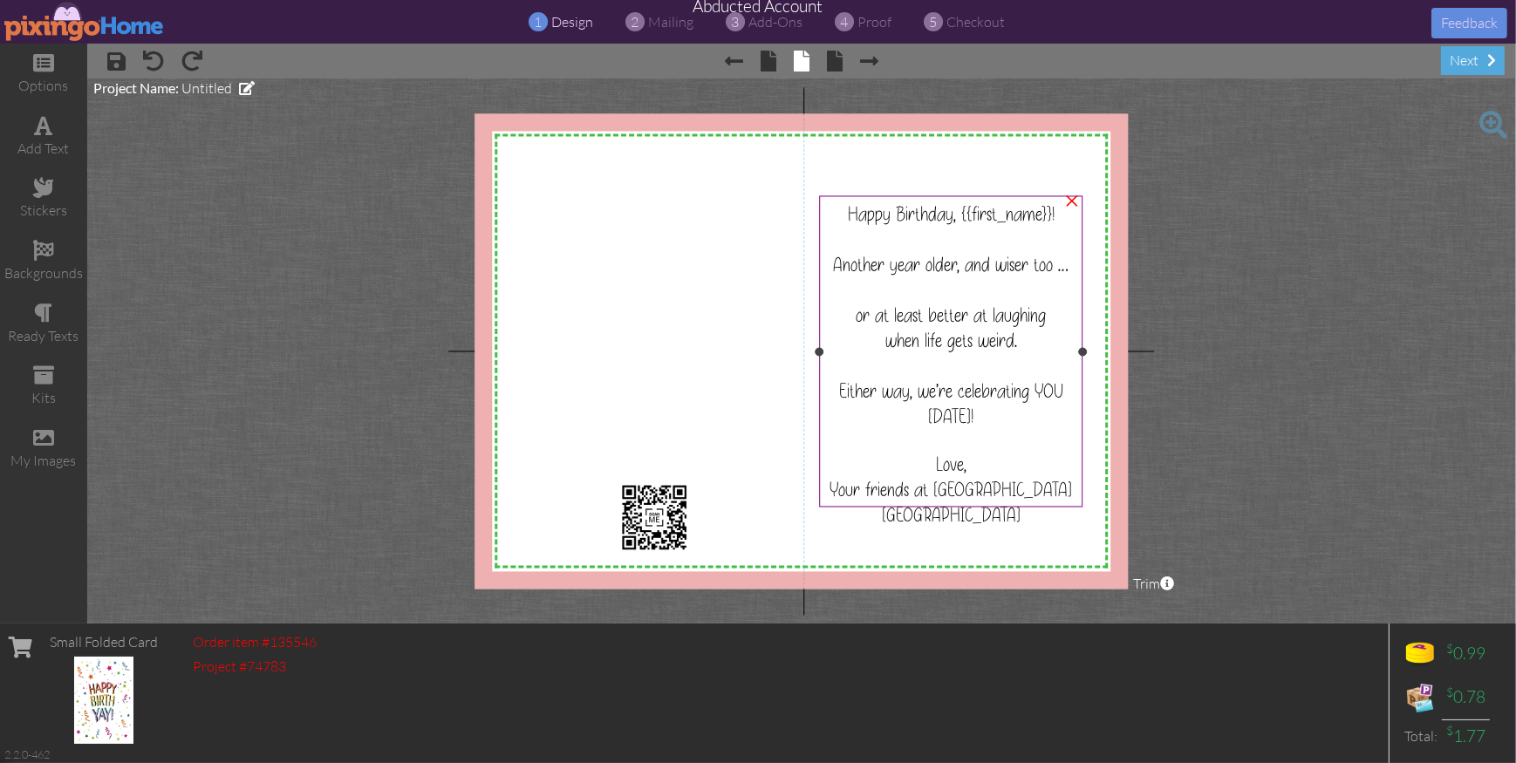
click at [1021, 345] on div "when life gets weird." at bounding box center [951, 340] width 252 height 25
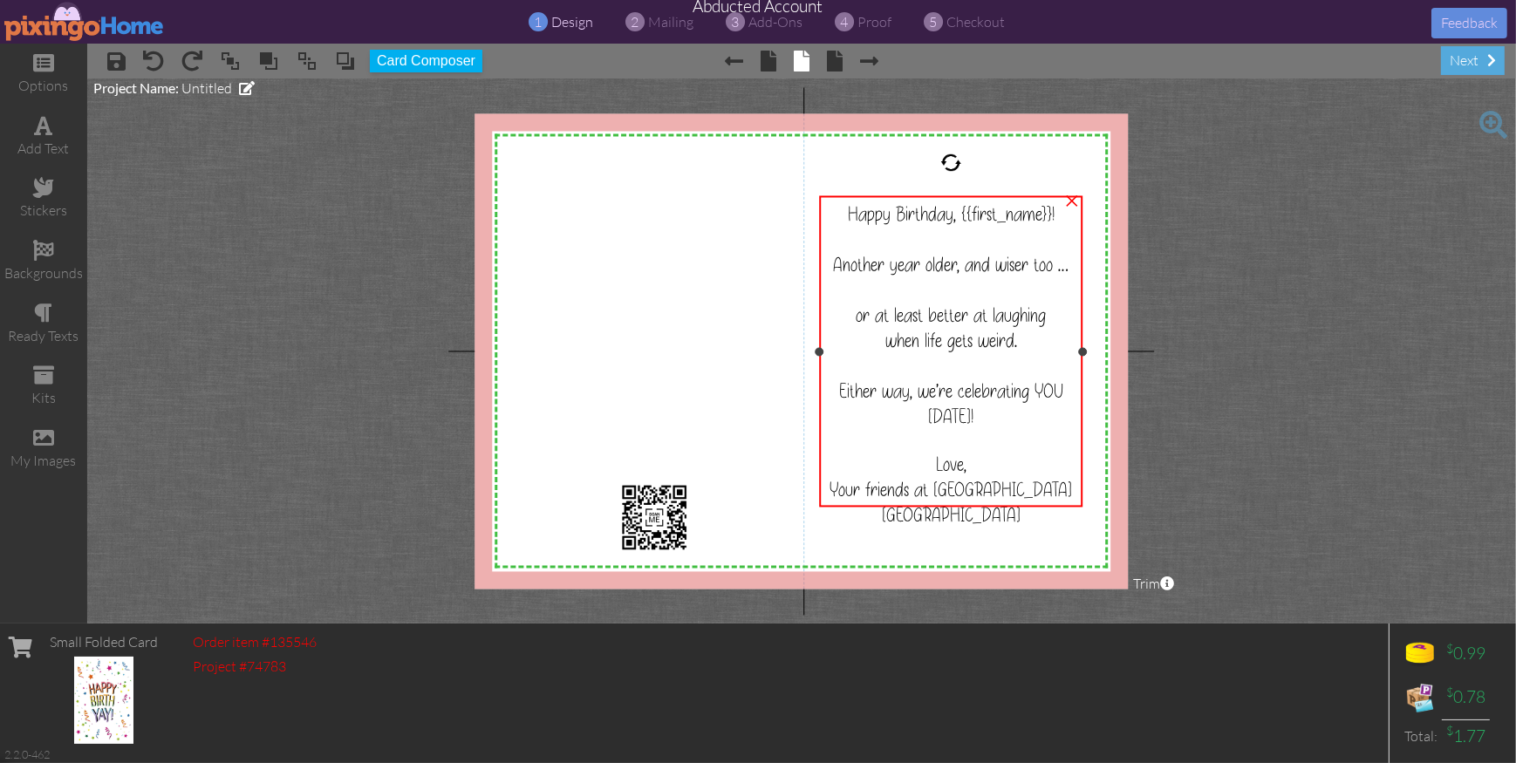
click at [1021, 345] on div "when life gets weird." at bounding box center [951, 340] width 252 height 25
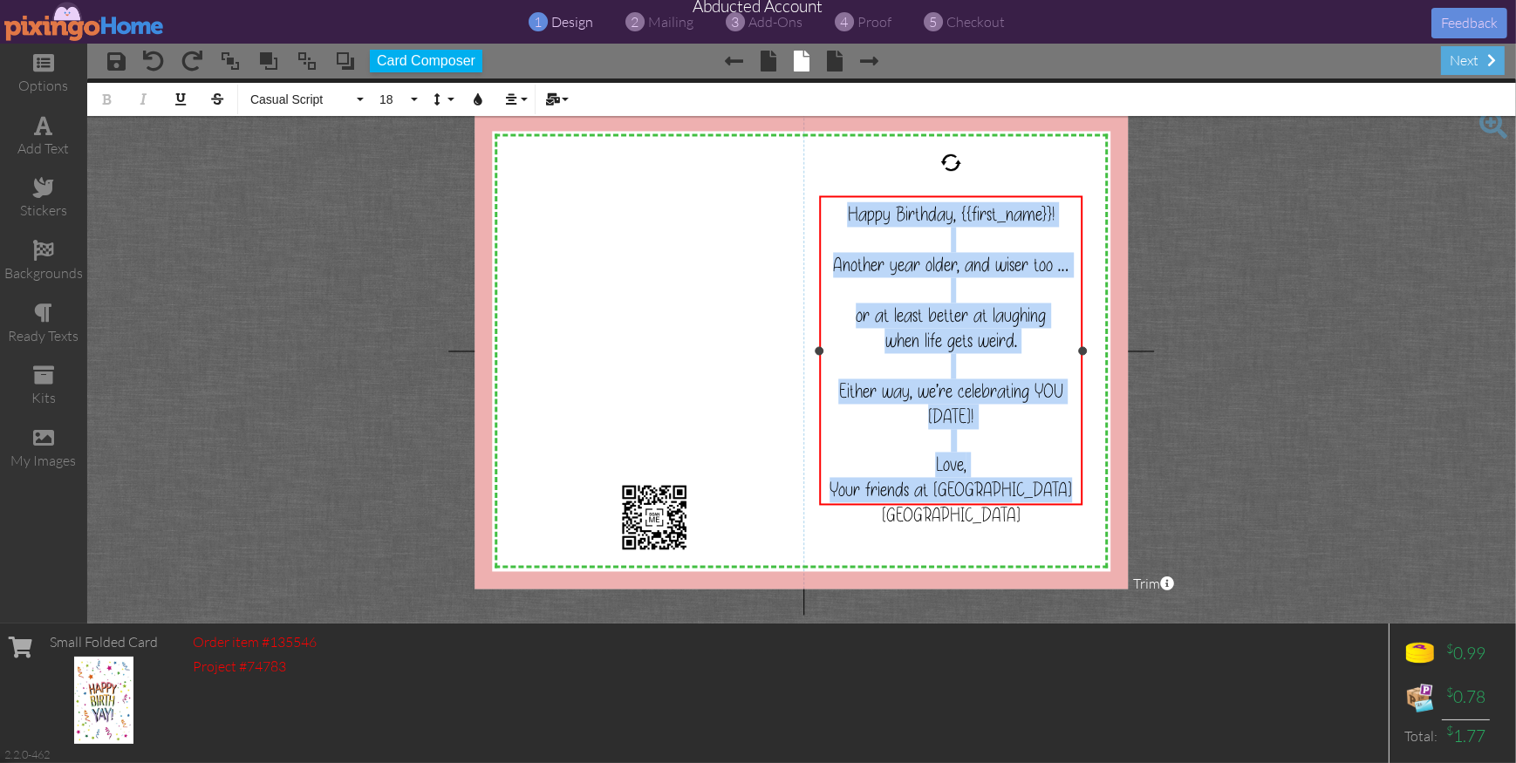
drag, startPoint x: 852, startPoint y: 257, endPoint x: 963, endPoint y: 413, distance: 191.5
click at [1074, 489] on div "Happy Birthday, {{first_name}}! Another year older, and wiser too … or at least…" at bounding box center [951, 365] width 252 height 326
copy div "Happy Birthday, {{first_name}}! Another year older, and wiser too … or at least…"
click at [980, 412] on div "Either way, we’re celebrating YOU today!" at bounding box center [951, 391] width 252 height 76
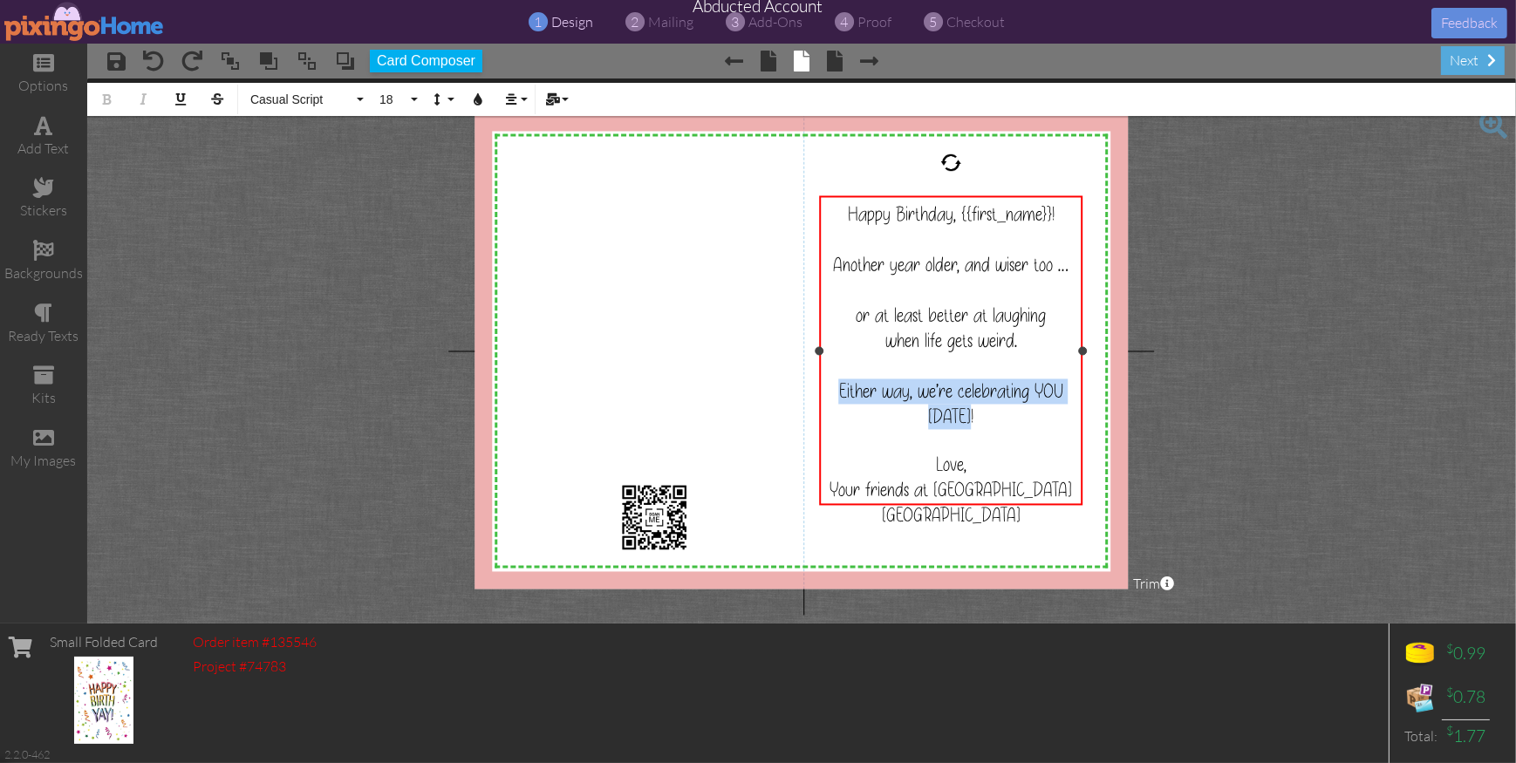
drag, startPoint x: 877, startPoint y: 394, endPoint x: 1052, endPoint y: 419, distance: 177.1
click at [1052, 419] on div "Either way, we’re celebrating YOU today!" at bounding box center [951, 391] width 252 height 76
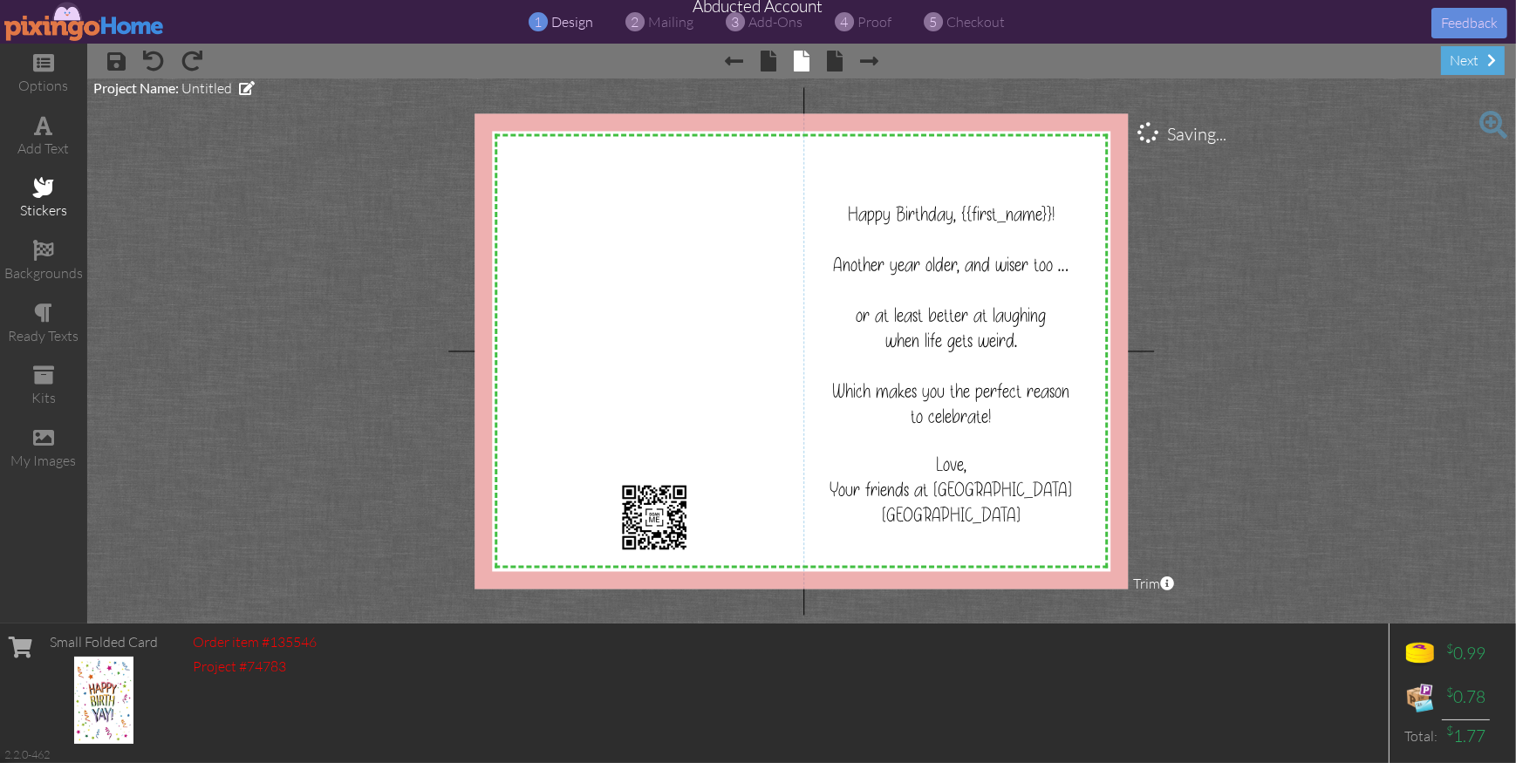
click at [36, 188] on span at bounding box center [43, 187] width 21 height 21
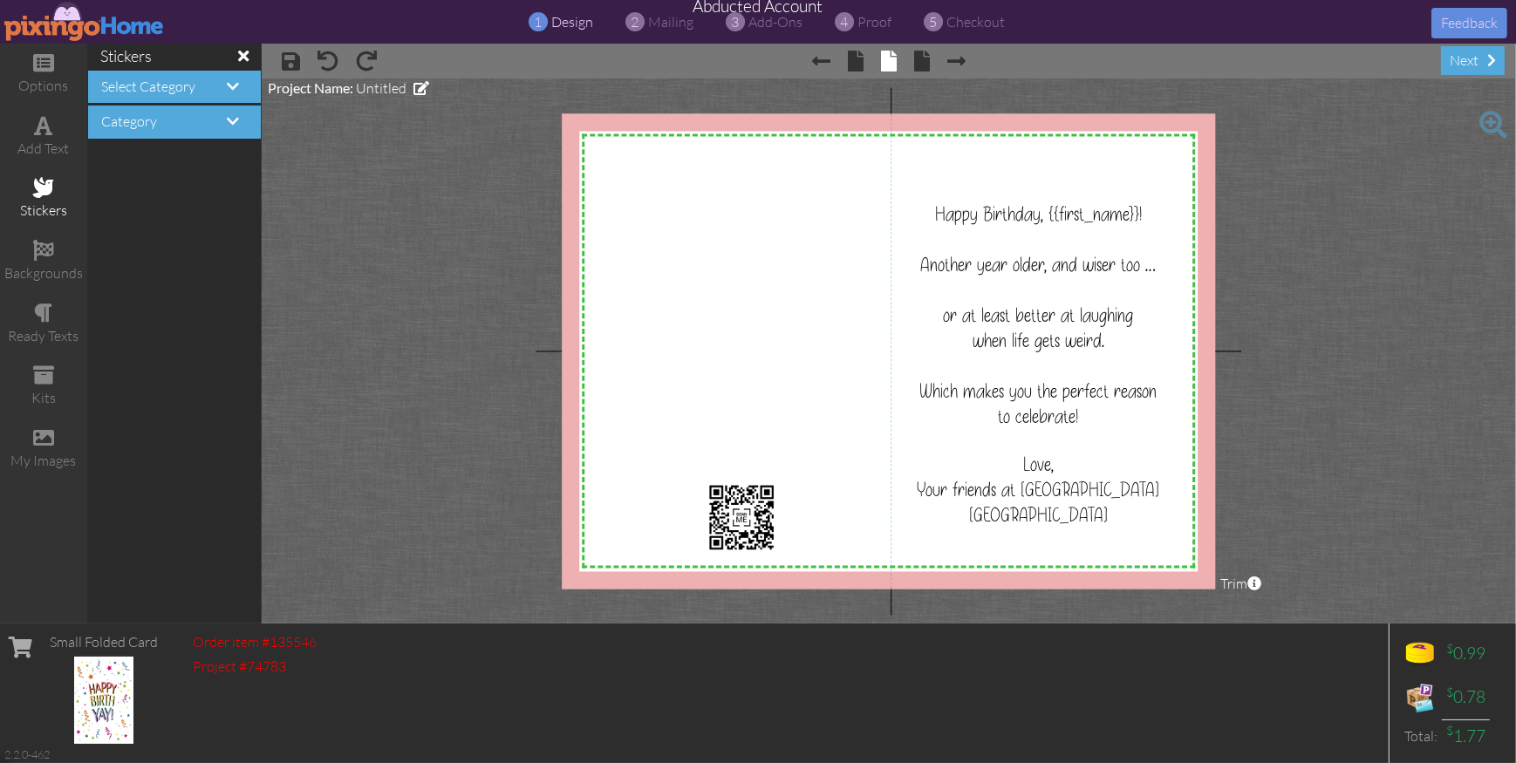
click at [168, 116] on div "Select Category Category" at bounding box center [174, 105] width 175 height 70
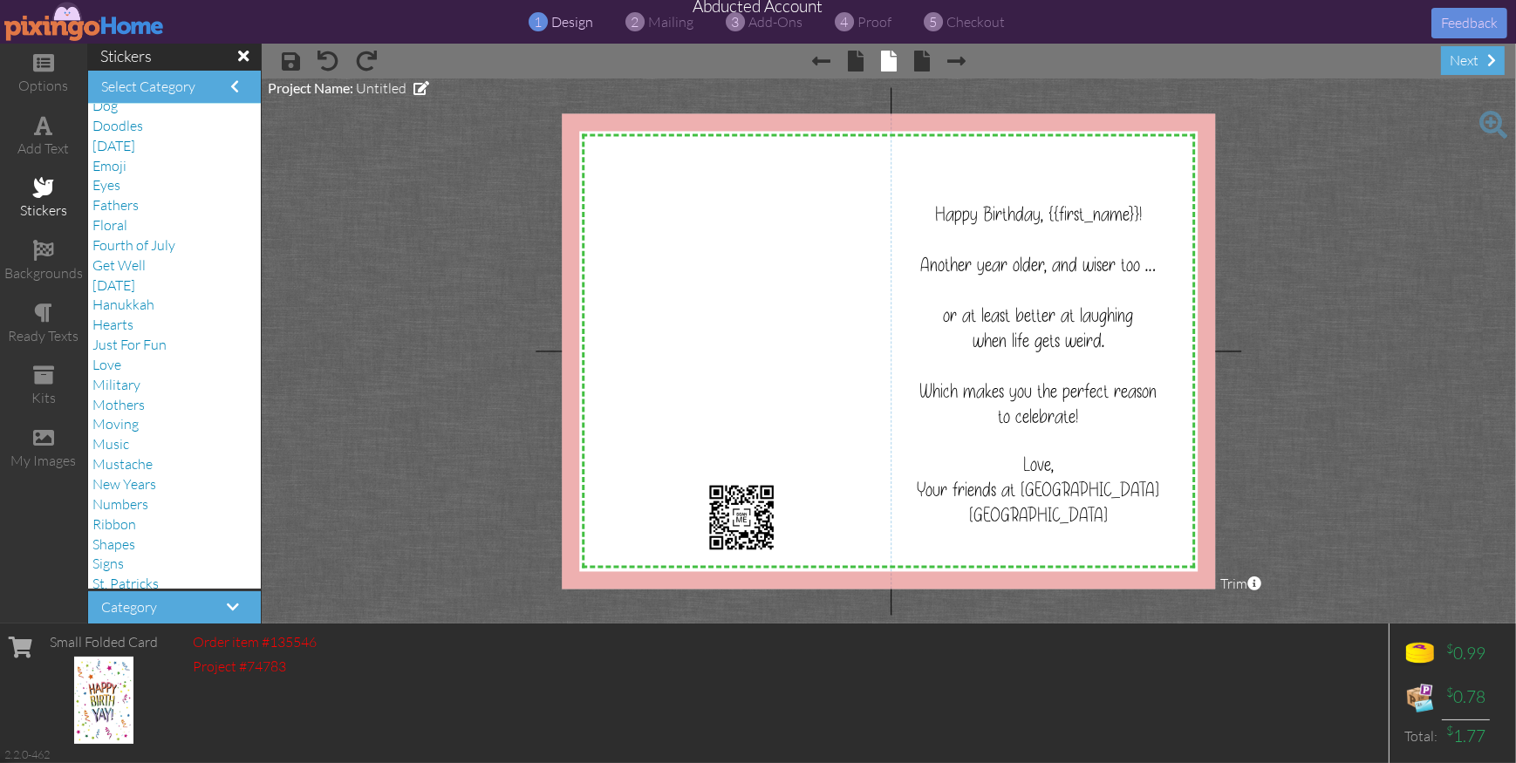
scroll to position [193, 0]
click at [126, 451] on span "Music" at bounding box center [110, 443] width 37 height 17
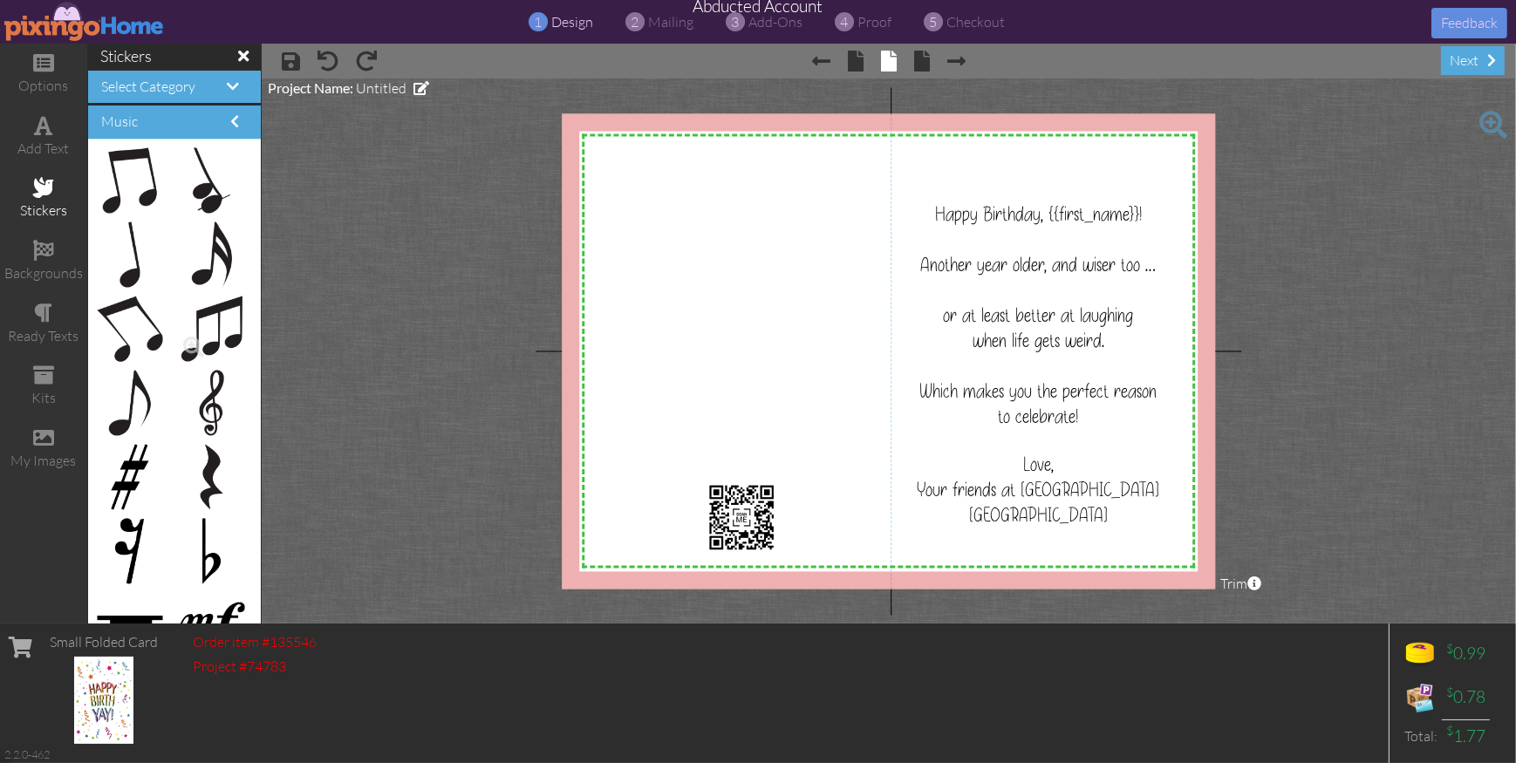
click at [216, 327] on img at bounding box center [211, 329] width 61 height 65
click at [208, 337] on span at bounding box center [194, 347] width 30 height 30
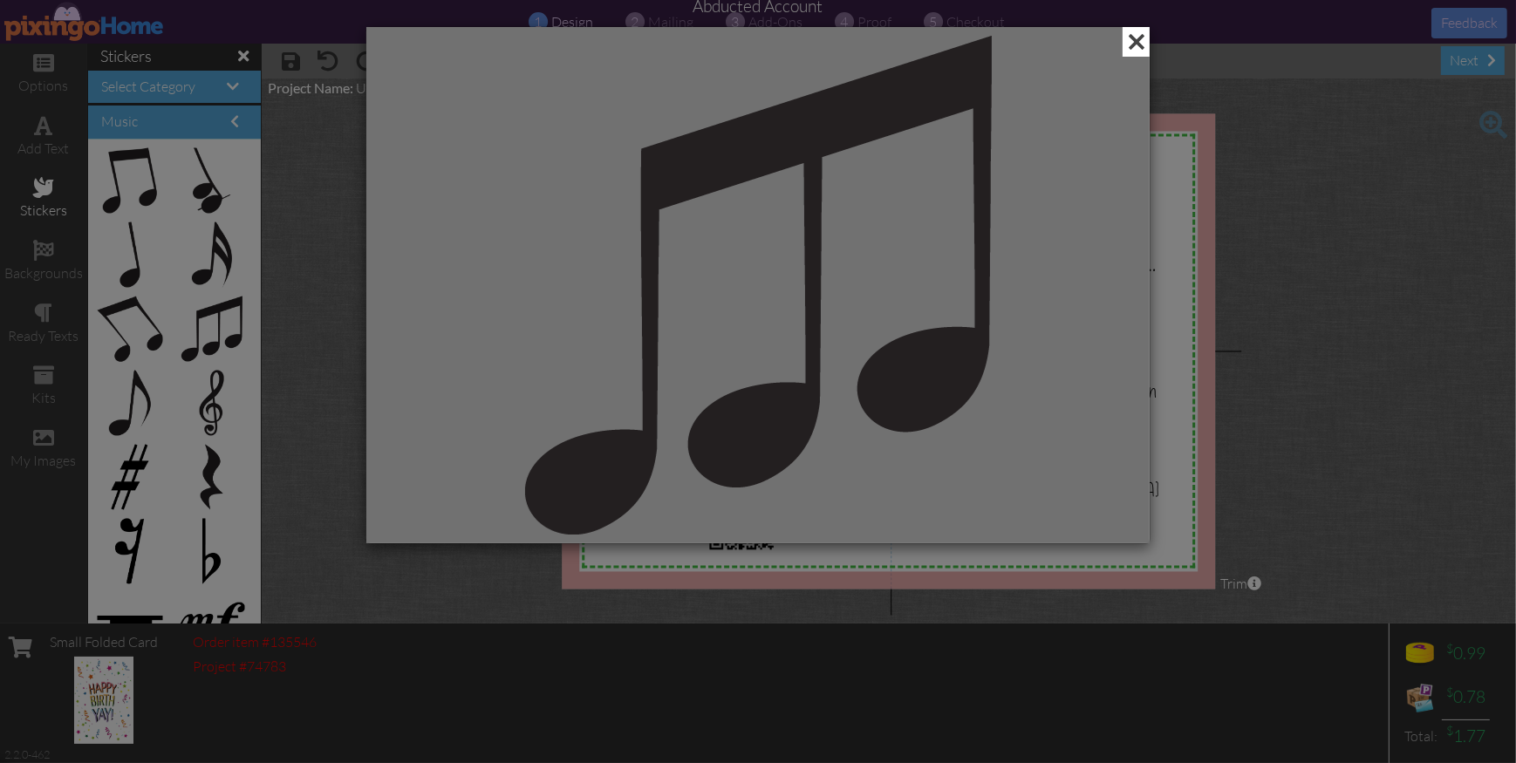
click at [1134, 41] on span at bounding box center [1136, 42] width 27 height 30
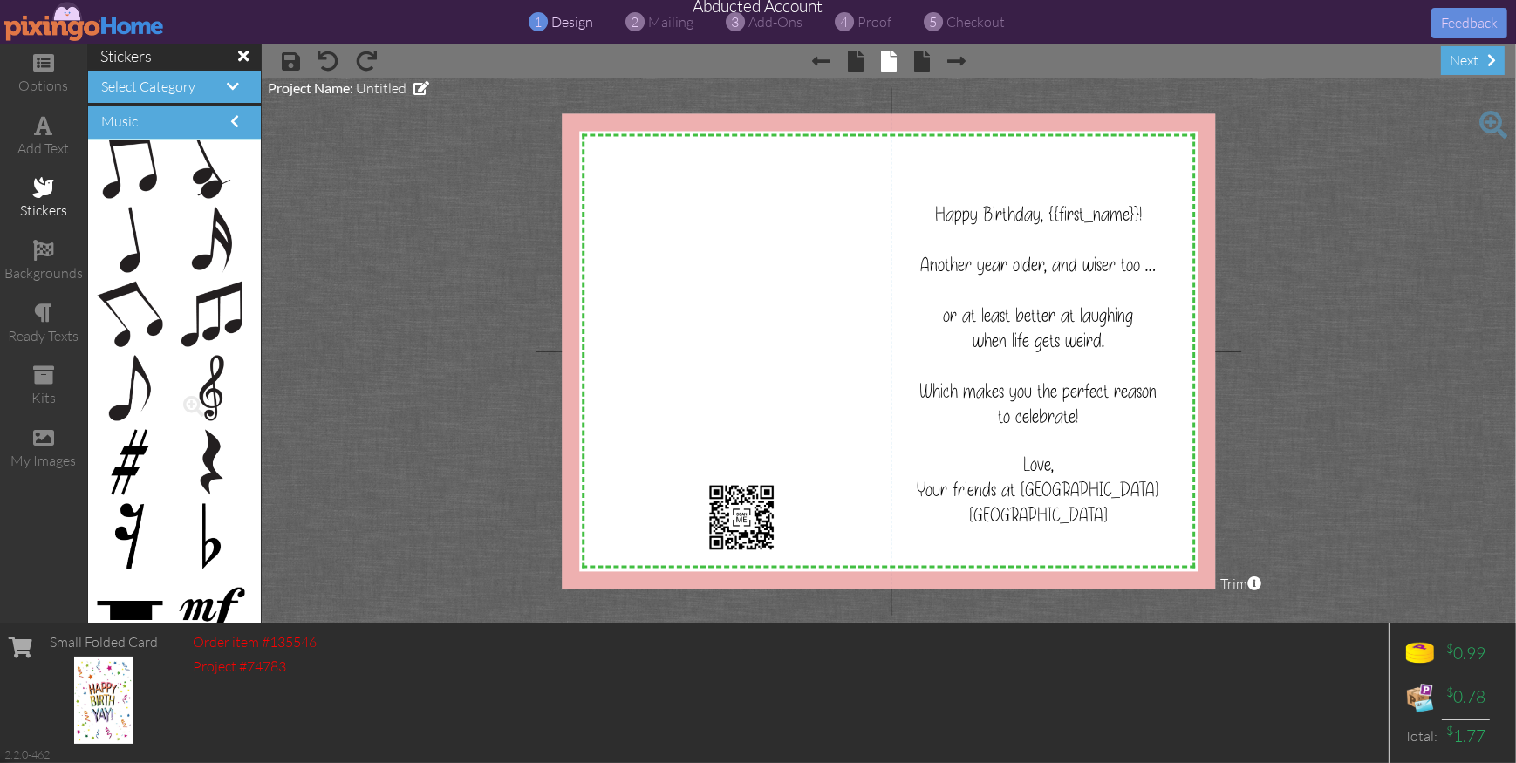
scroll to position [0, 0]
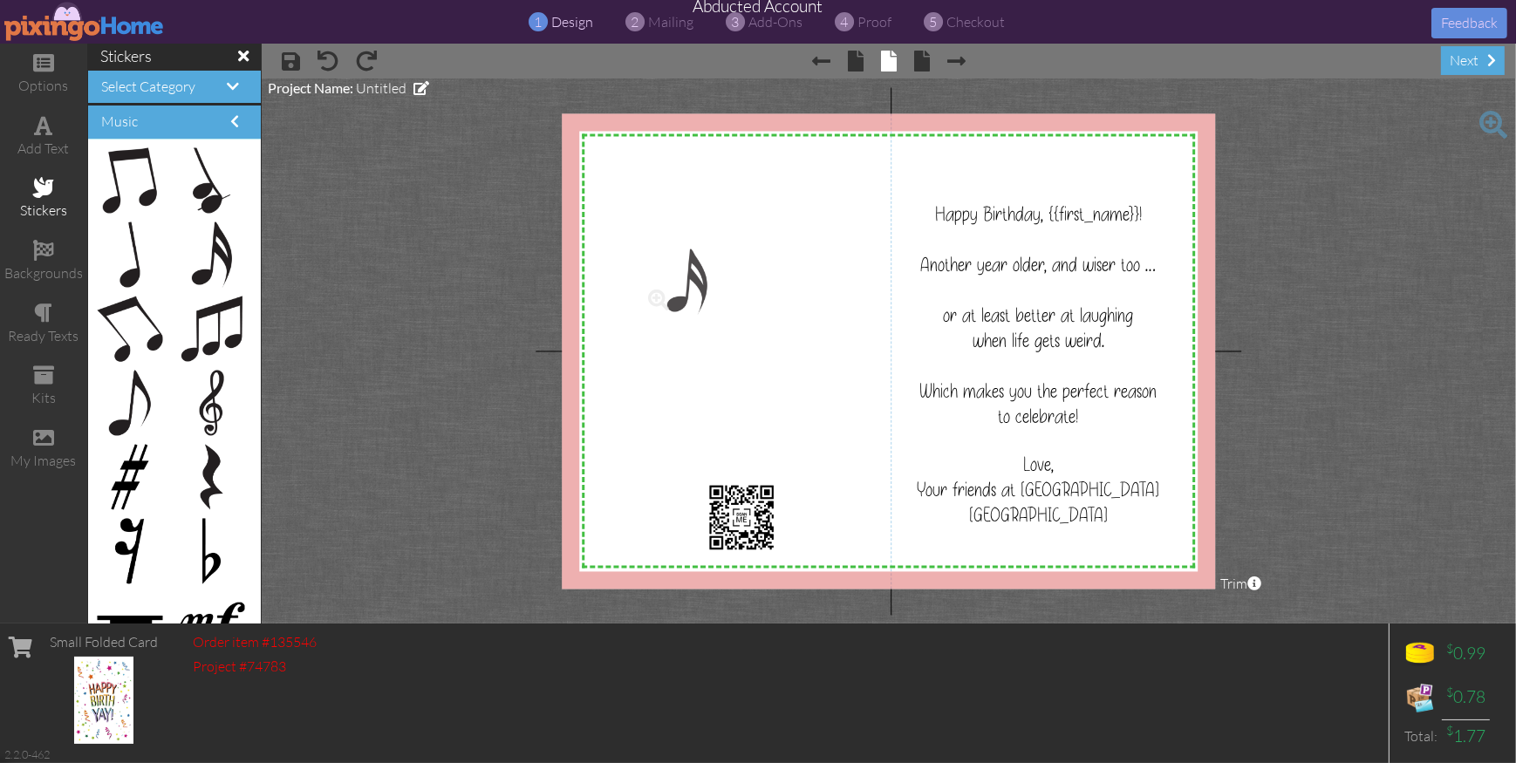
drag, startPoint x: 208, startPoint y: 273, endPoint x: 673, endPoint y: 300, distance: 465.8
drag, startPoint x: 646, startPoint y: 250, endPoint x: 839, endPoint y: 483, distance: 303.0
click at [839, 483] on div "X X X X X X X X X X X X X X X X X X X X X X X X X X X X X X X X X X X X X X X X…" at bounding box center [889, 351] width 654 height 476
drag, startPoint x: 801, startPoint y: 506, endPoint x: 1168, endPoint y: 252, distance: 446.5
click at [1168, 252] on img at bounding box center [1165, 244] width 19 height 31
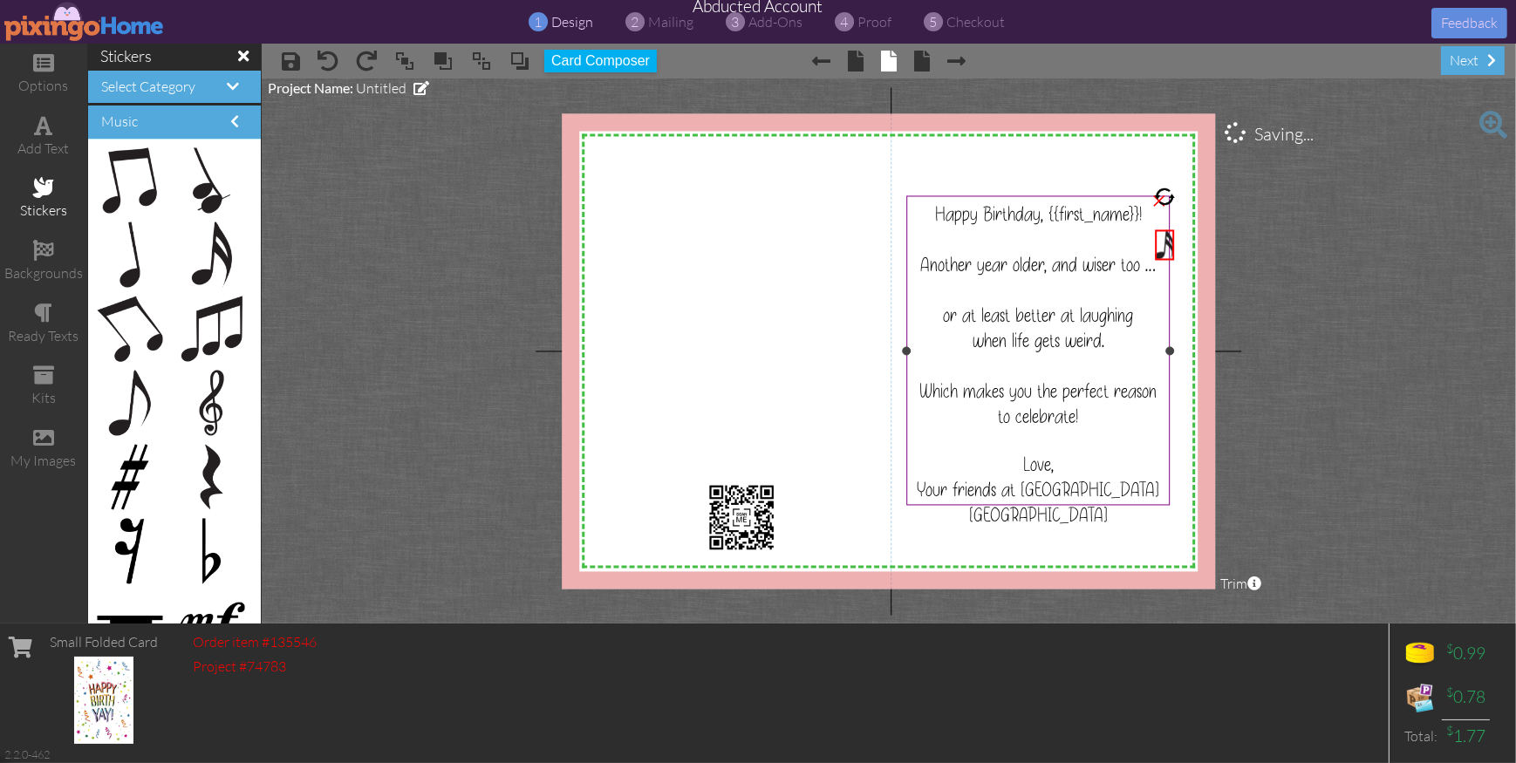
click at [1173, 305] on div at bounding box center [1037, 351] width 271 height 318
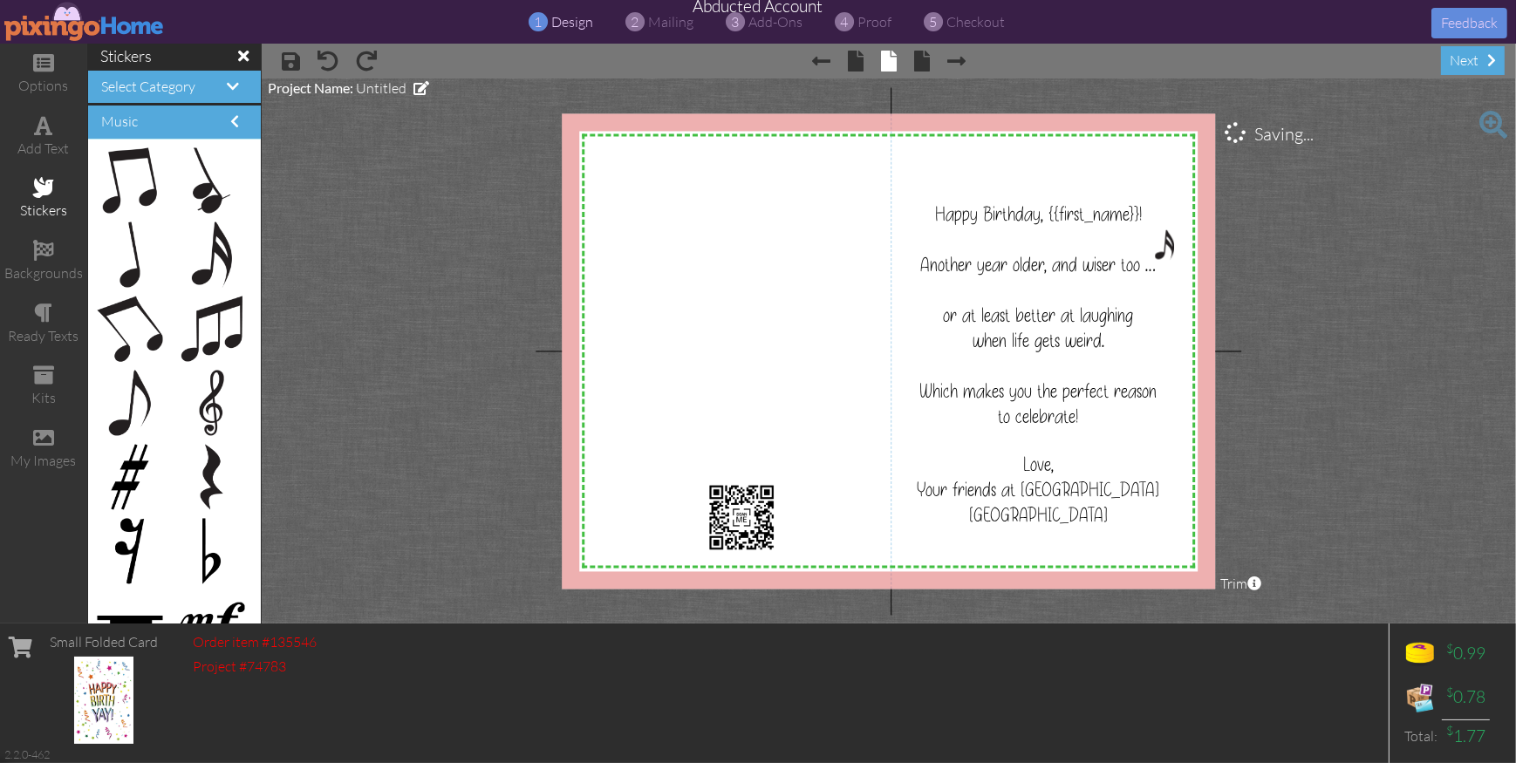
click at [1314, 328] on project-studio-wrapper "X X X X X X X X X X X X X X X X X X X X X X X X X X X X X X X X X X X X X X X X…" at bounding box center [889, 351] width 1255 height 545
click at [186, 121] on h4 "Music" at bounding box center [174, 122] width 147 height 16
click at [233, 123] on span at bounding box center [234, 121] width 9 height 14
click at [236, 122] on span at bounding box center [234, 121] width 9 height 14
click at [232, 85] on span at bounding box center [233, 86] width 12 height 14
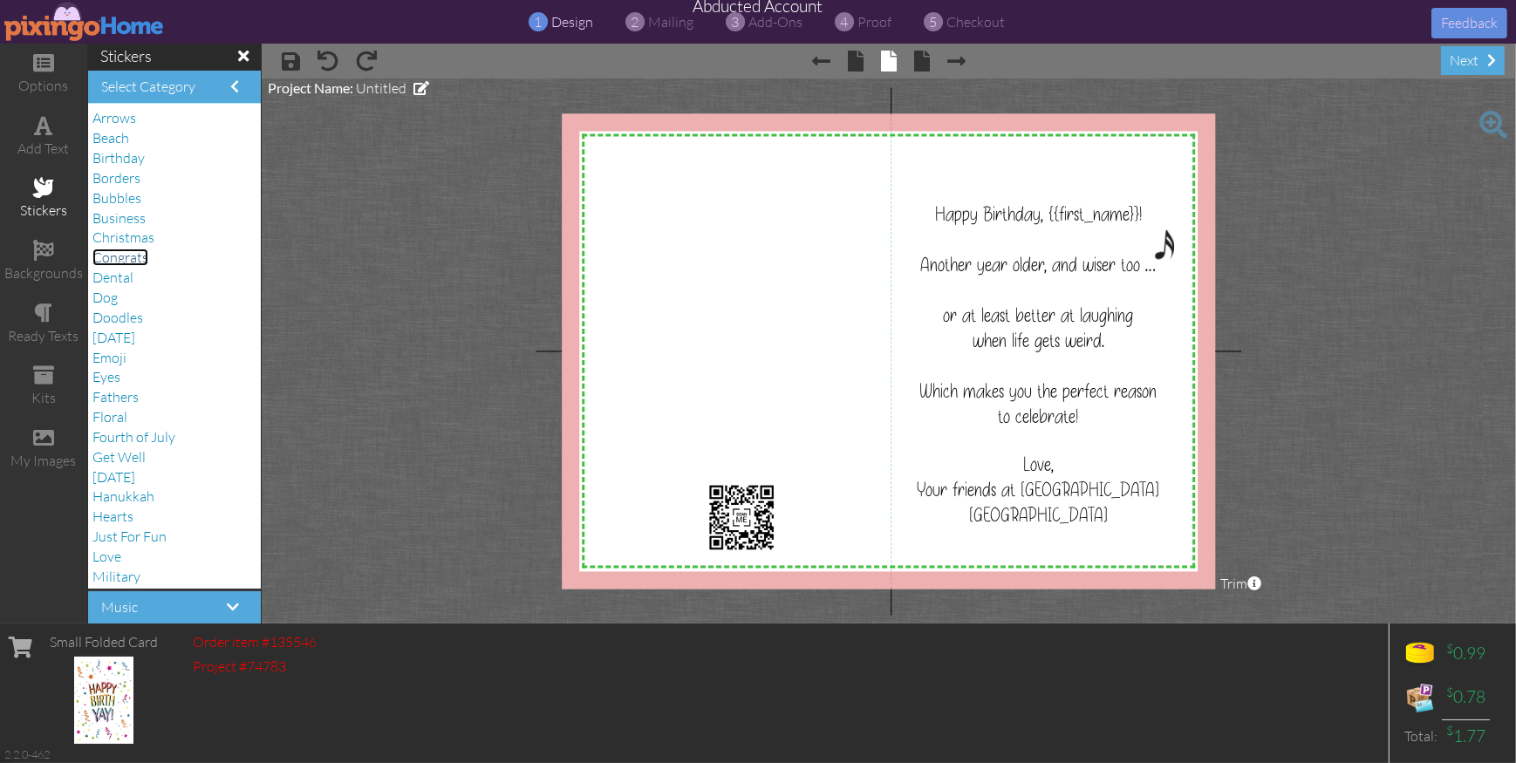
click at [133, 250] on span "Congrats" at bounding box center [120, 257] width 56 height 17
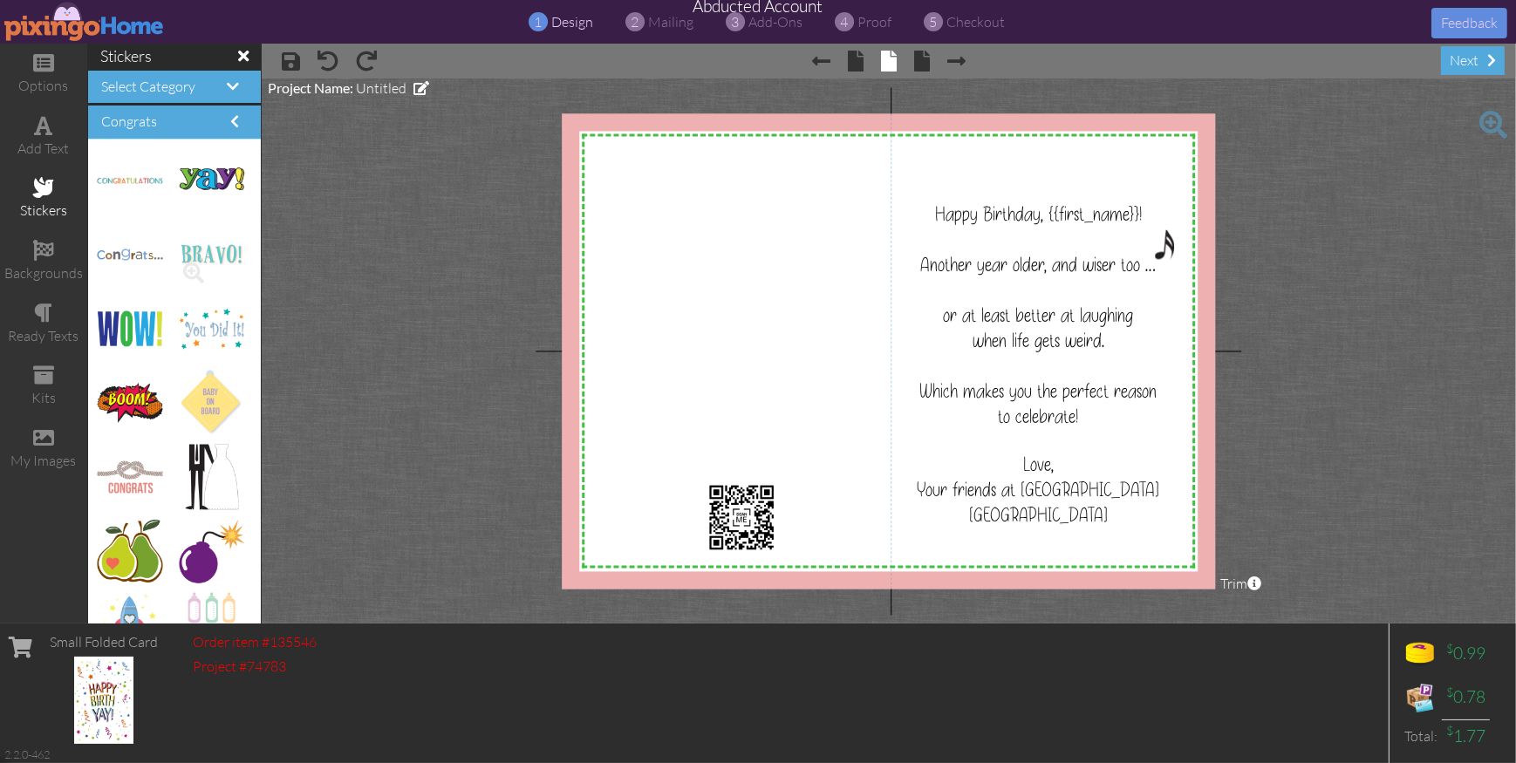
scroll to position [187, 0]
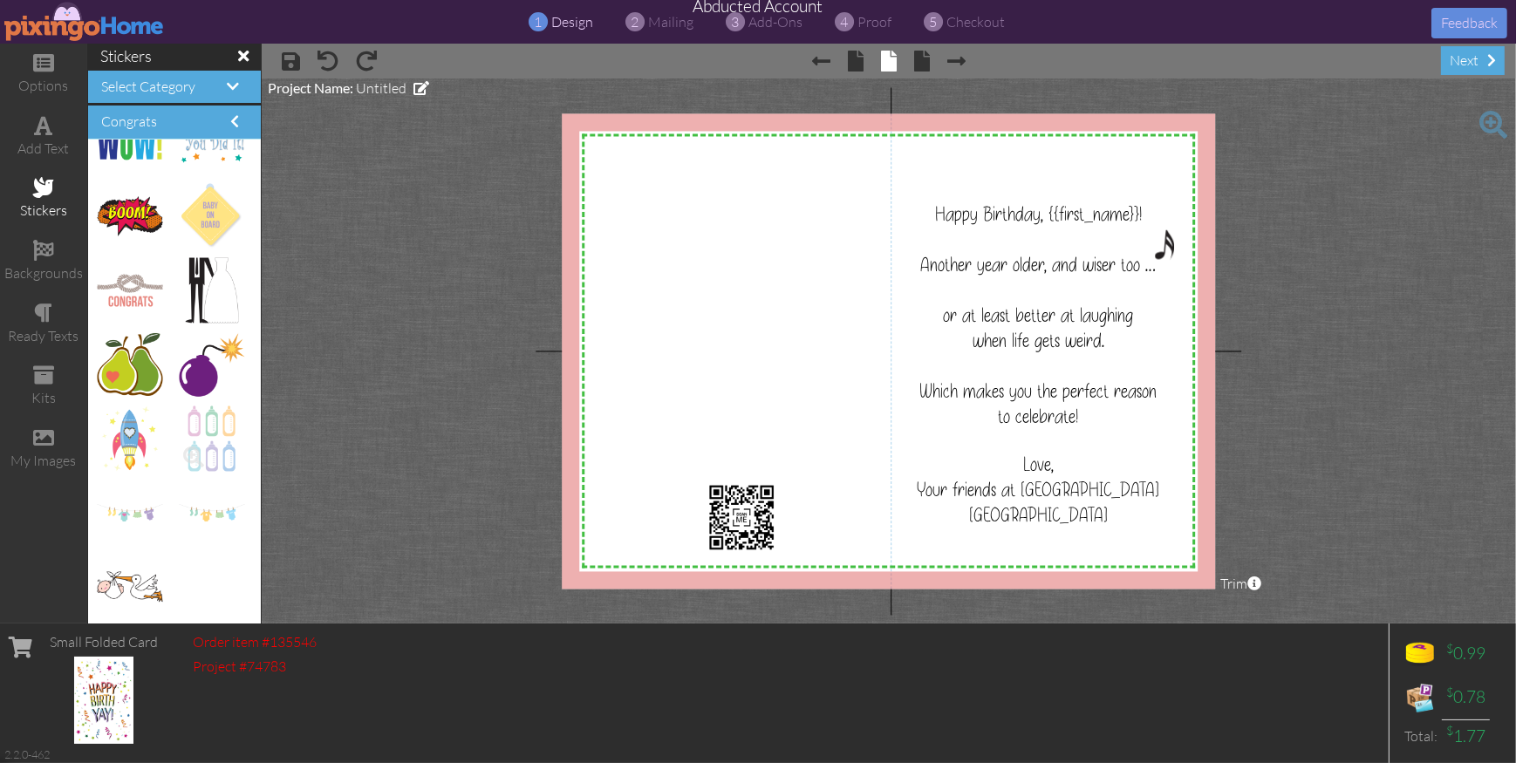
click at [220, 448] on img at bounding box center [212, 439] width 48 height 65
click at [193, 455] on span at bounding box center [194, 457] width 30 height 30
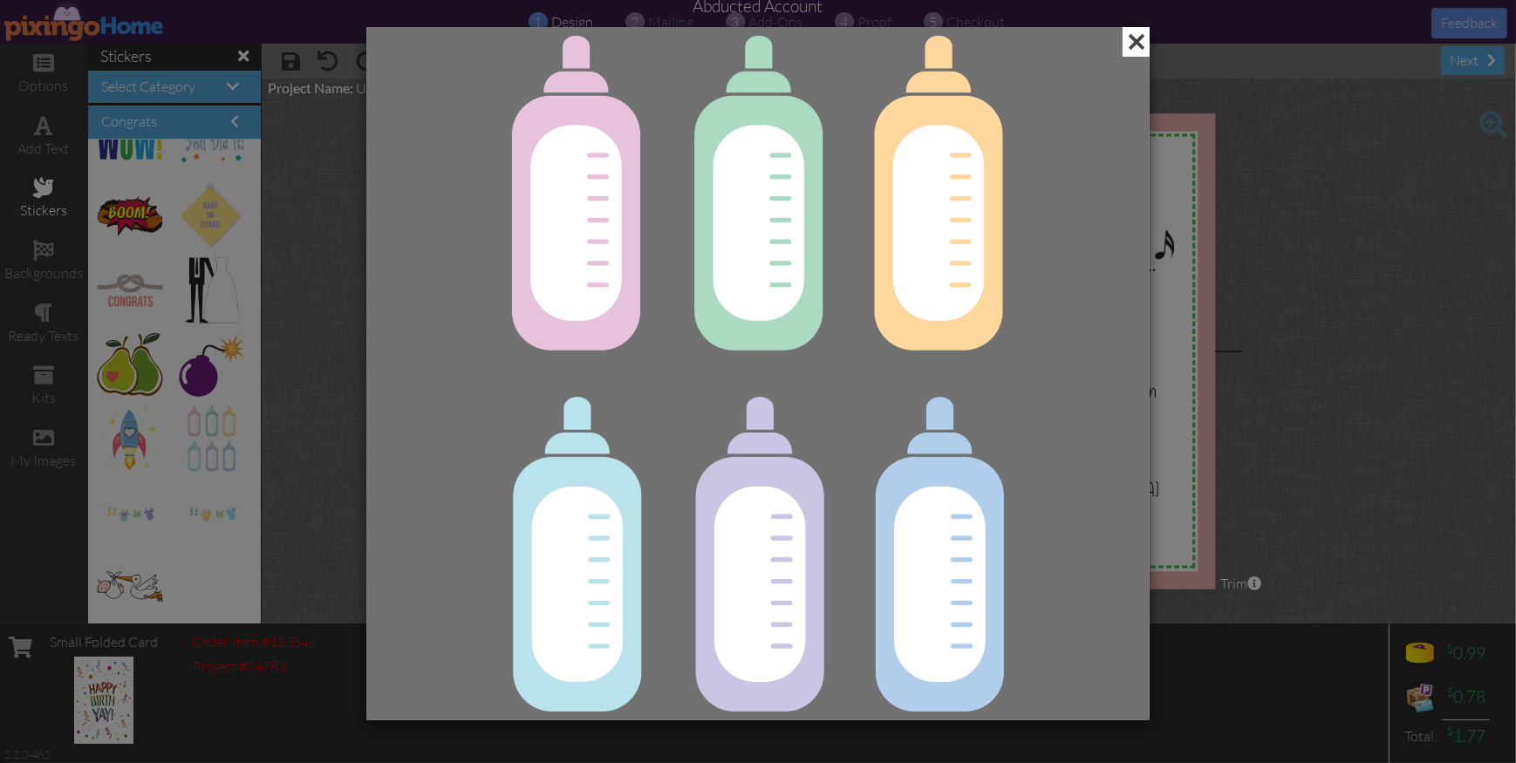
click at [1139, 44] on span at bounding box center [1136, 42] width 27 height 30
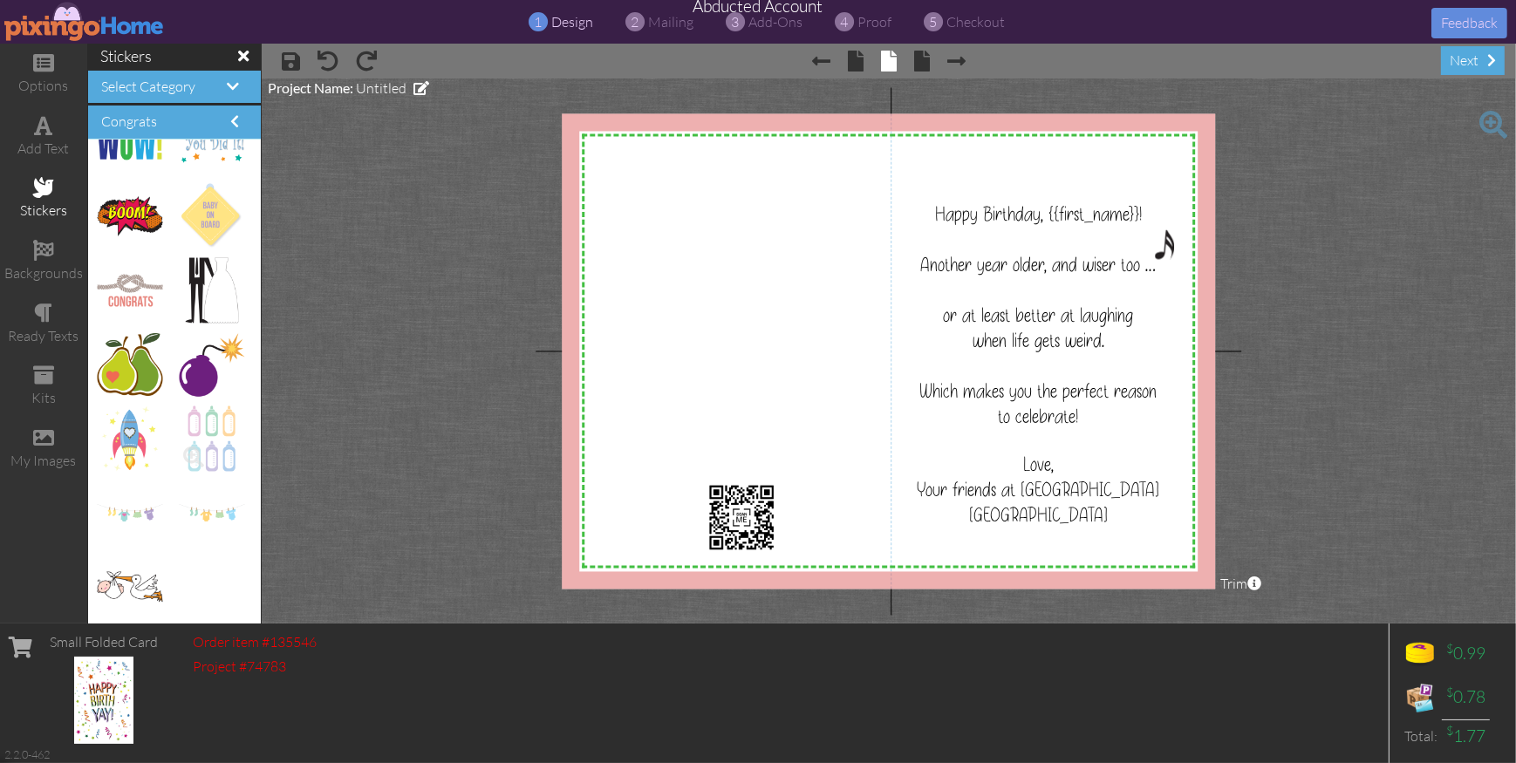
click at [210, 438] on img at bounding box center [212, 439] width 48 height 65
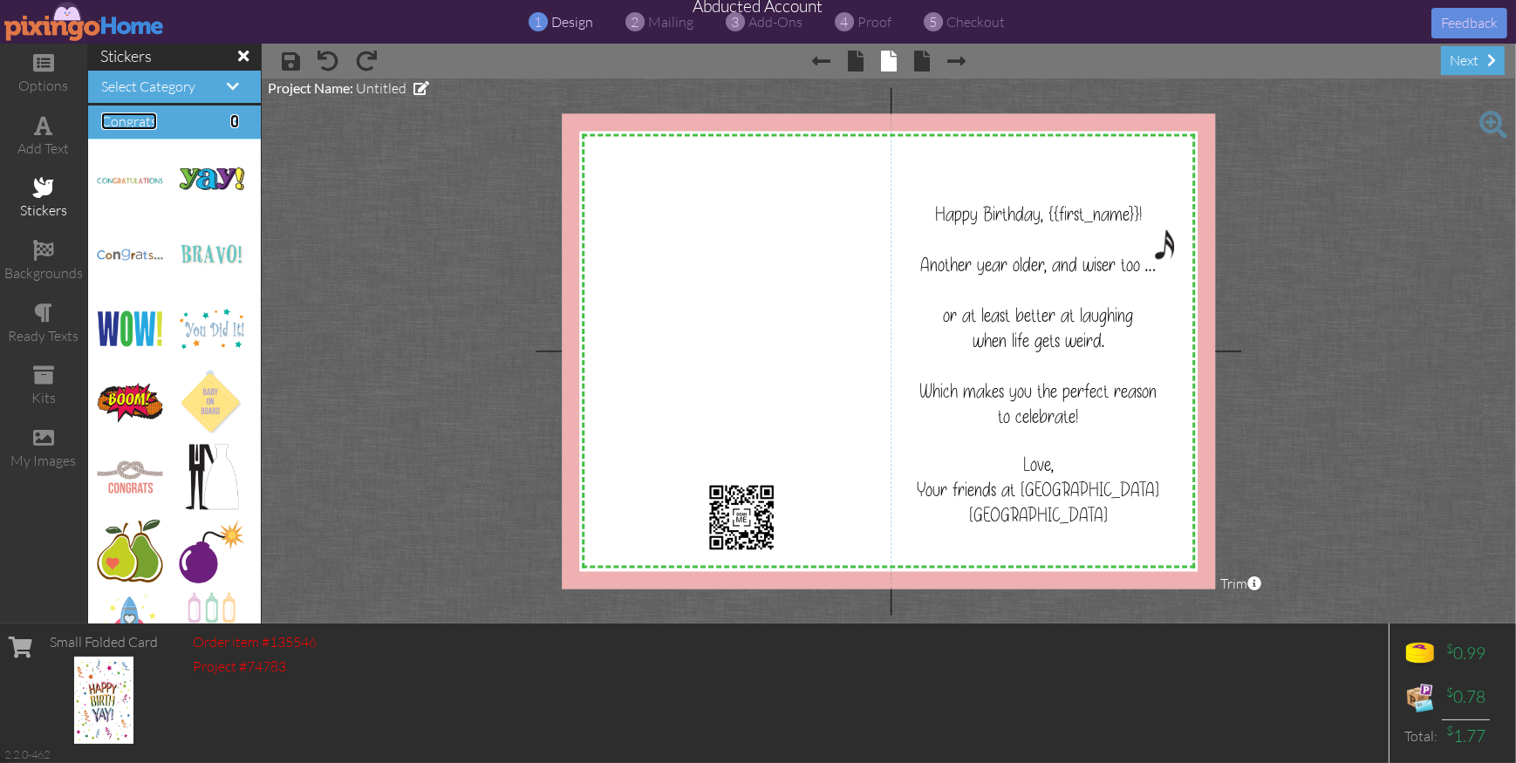
click at [238, 127] on span at bounding box center [234, 121] width 9 height 14
click at [227, 87] on span at bounding box center [233, 86] width 12 height 14
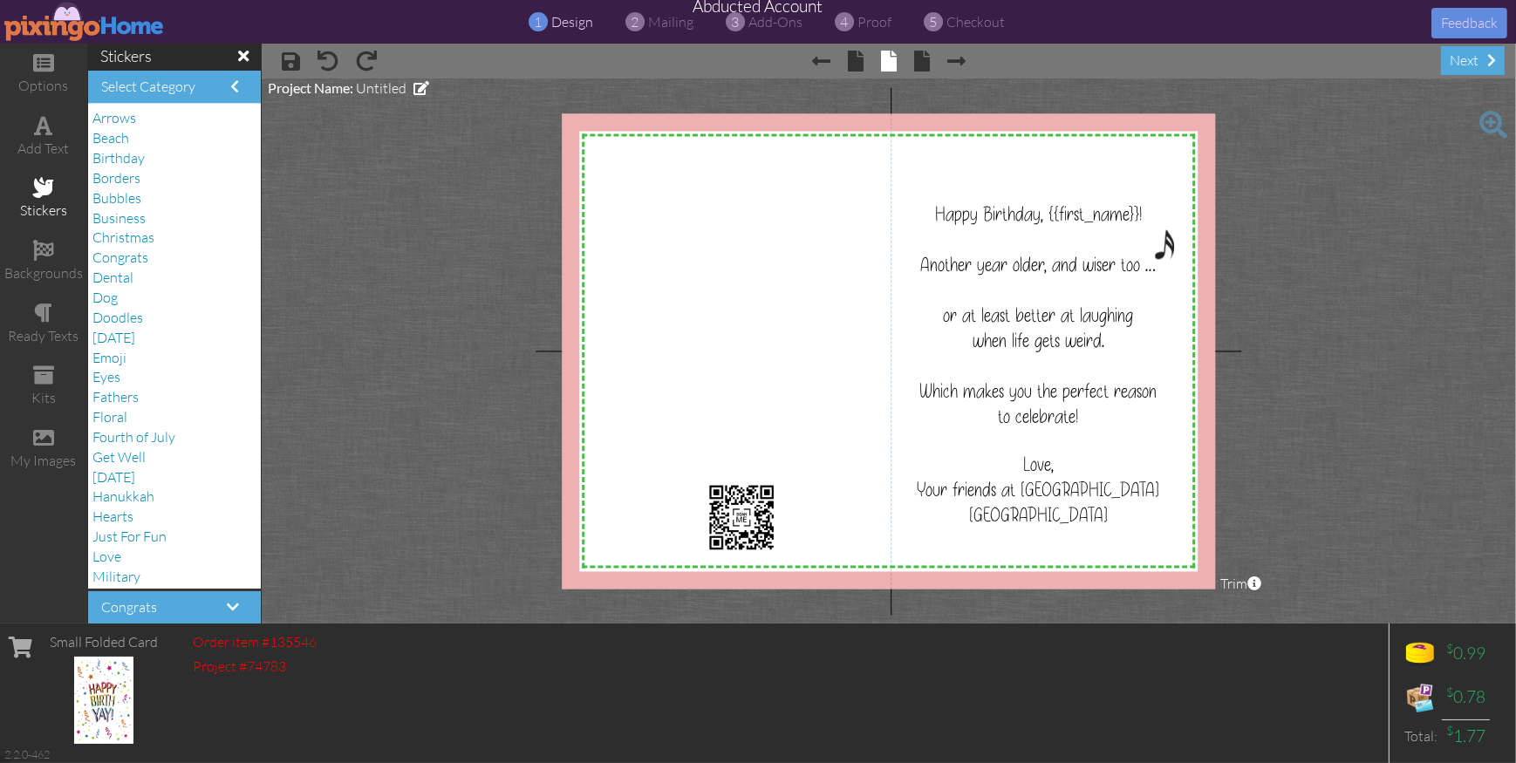
click at [129, 355] on div "Emoji" at bounding box center [174, 358] width 164 height 20
click at [109, 356] on span "Emoji" at bounding box center [109, 357] width 34 height 17
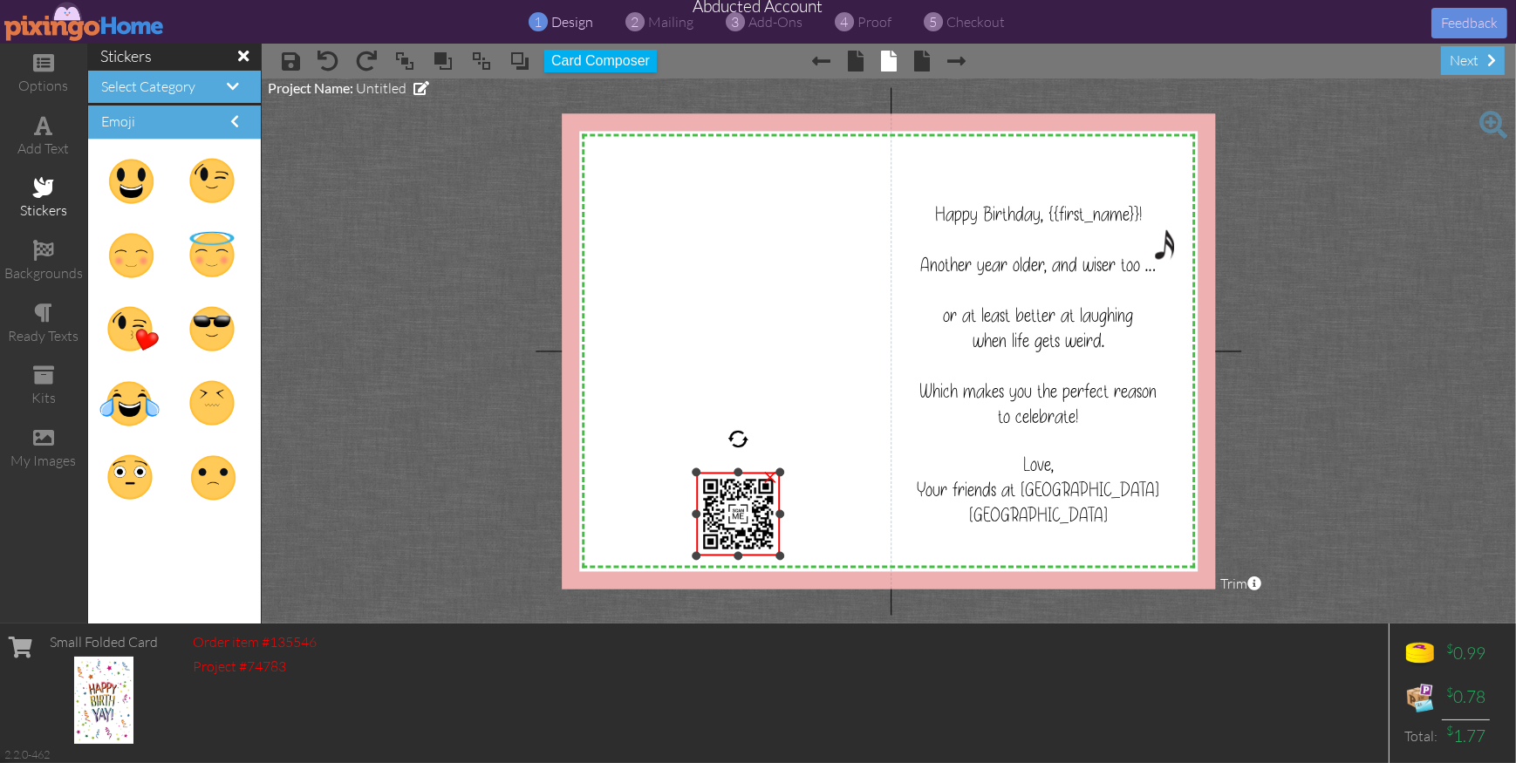
drag, startPoint x: 702, startPoint y: 480, endPoint x: 697, endPoint y: 472, distance: 9.4
click at [692, 469] on div at bounding box center [696, 472] width 9 height 9
click at [736, 506] on img at bounding box center [739, 512] width 88 height 88
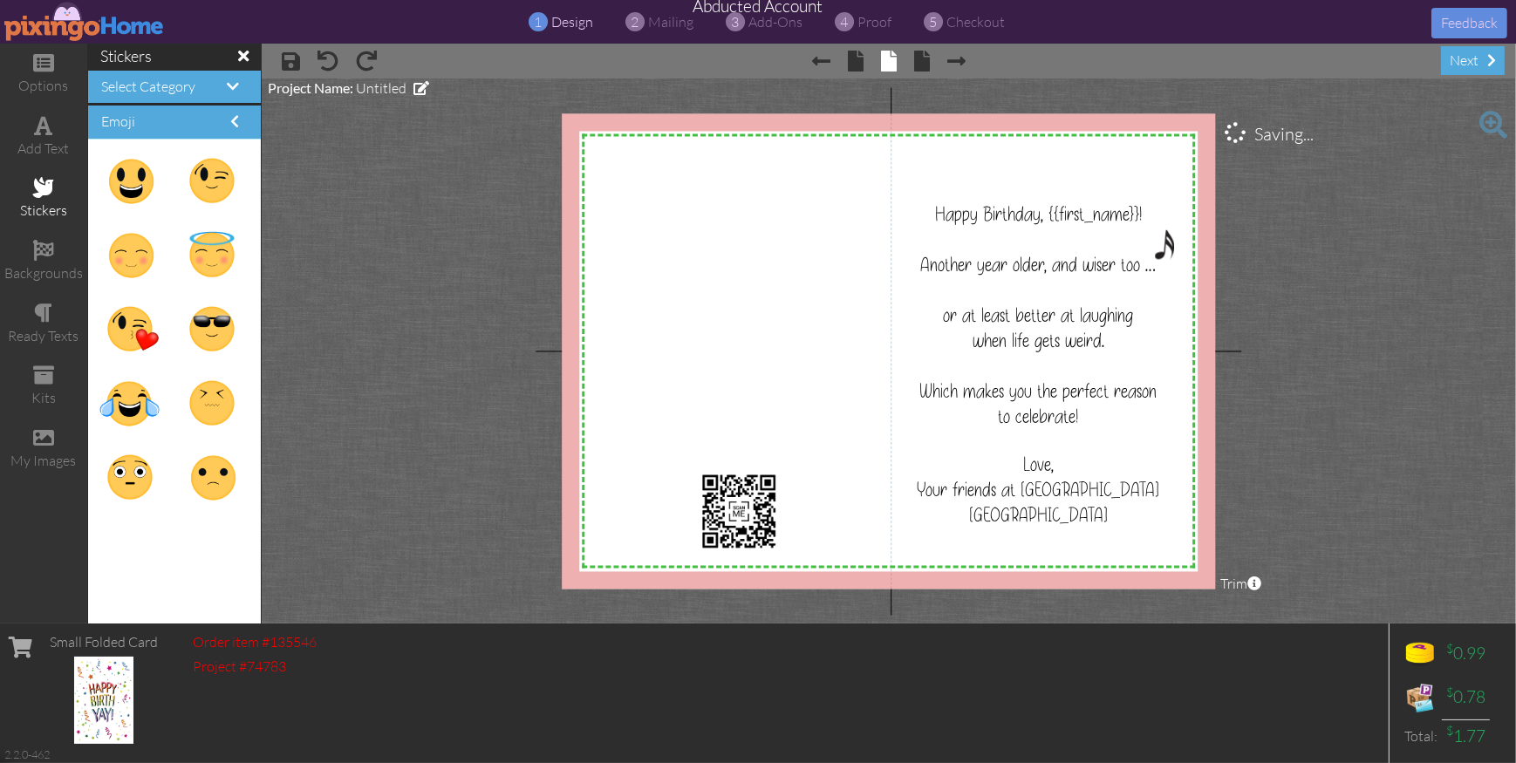
click at [1385, 439] on project-studio-wrapper "X X X X X X X X X X X X X X X X X X X X X X X X X X X X X X X X X X X X X X X X…" at bounding box center [889, 351] width 1255 height 545
click at [873, 20] on span "proof" at bounding box center [875, 21] width 34 height 17
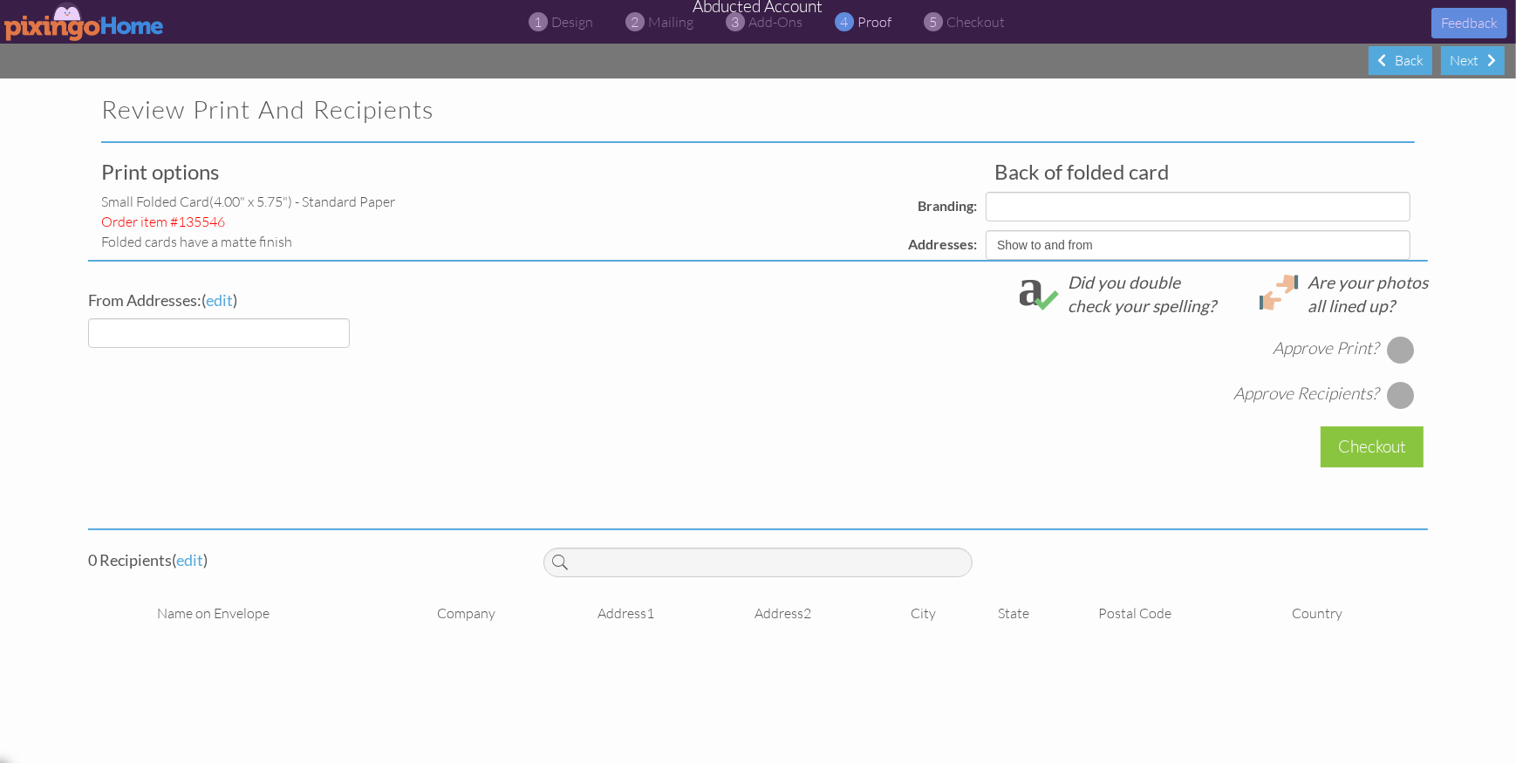
select select "object:3230"
select select "object:3228"
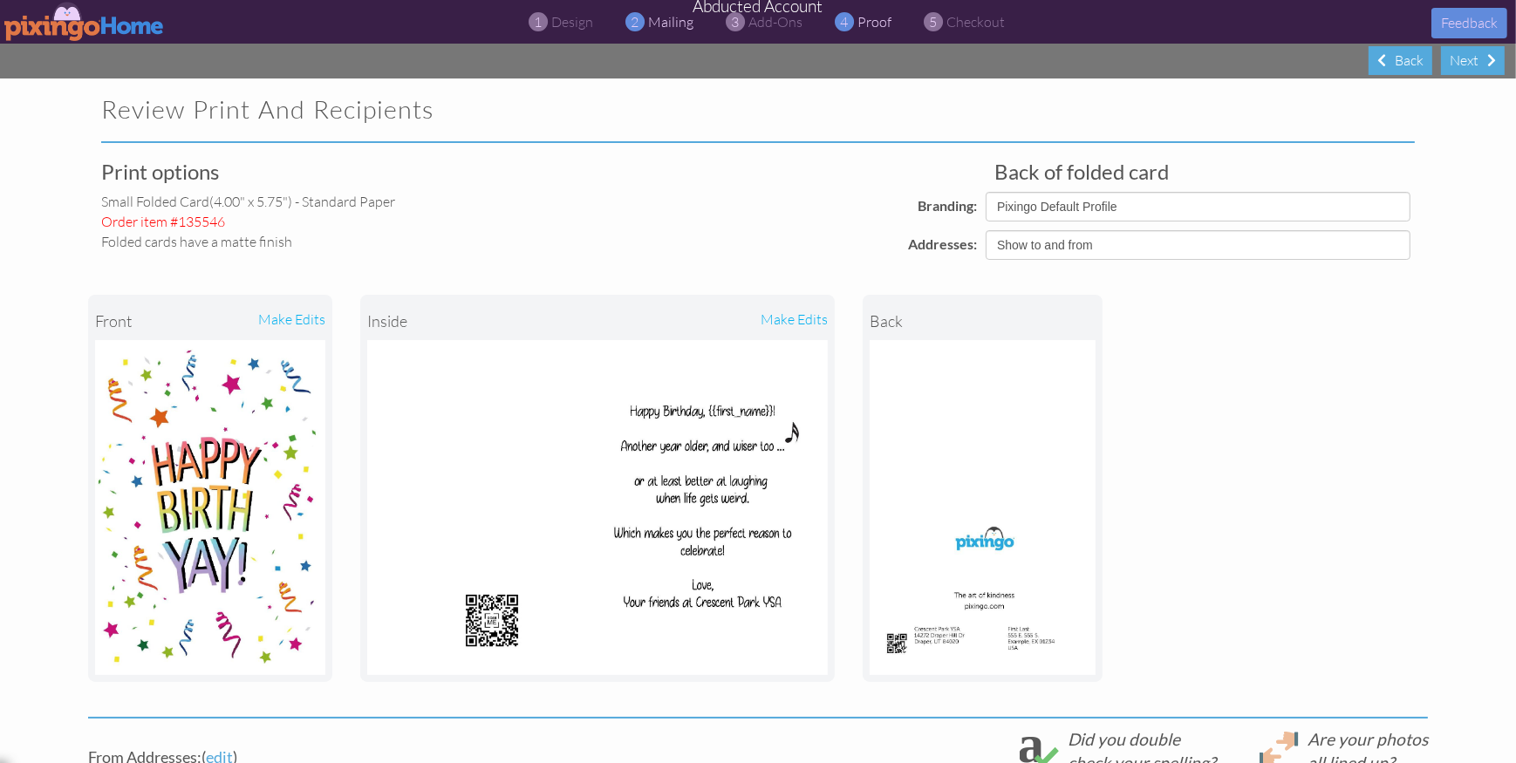
click at [670, 22] on span "mailing" at bounding box center [670, 21] width 45 height 17
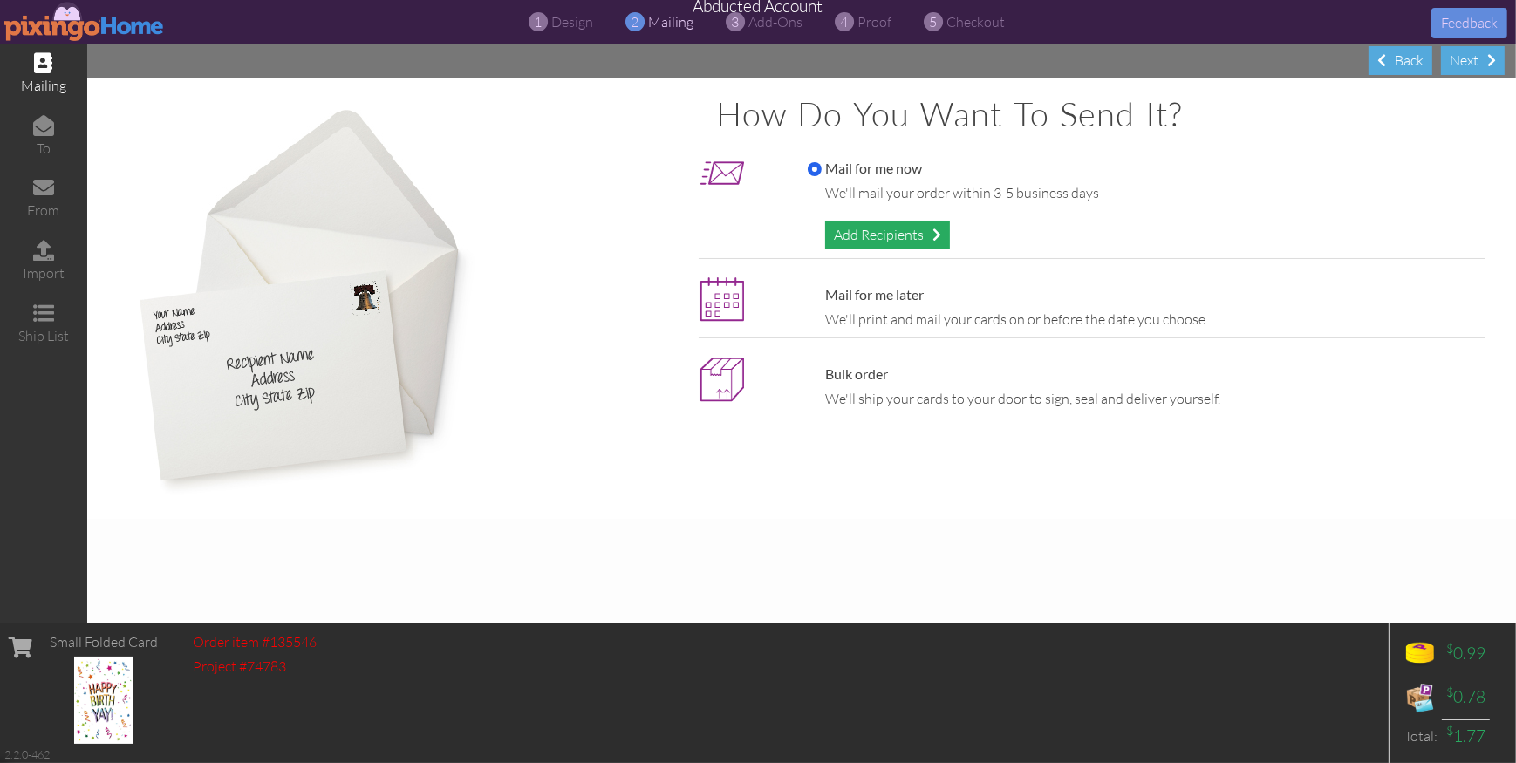
click at [885, 232] on div "Add Recipients" at bounding box center [887, 235] width 125 height 29
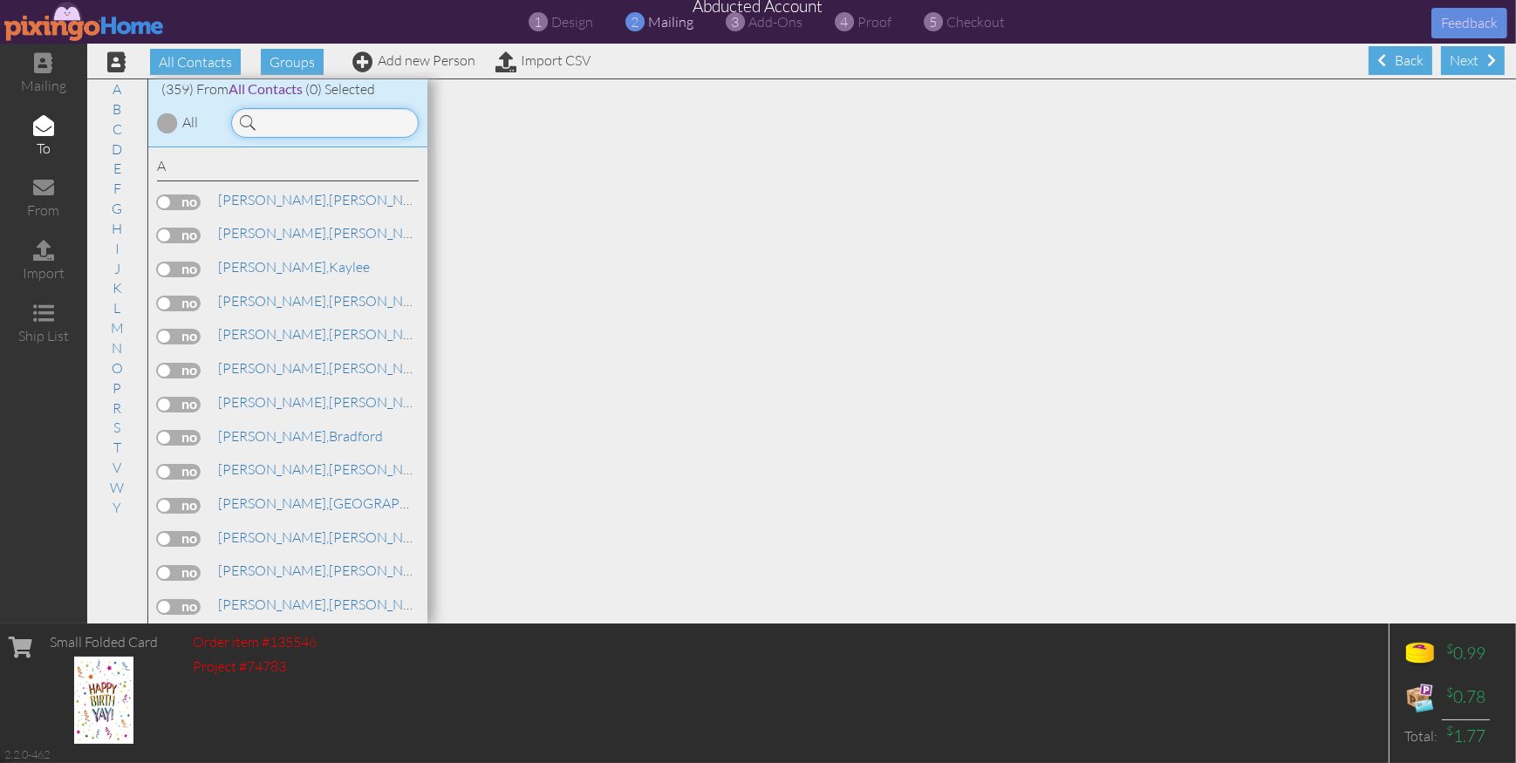
click at [280, 114] on input at bounding box center [325, 123] width 188 height 30
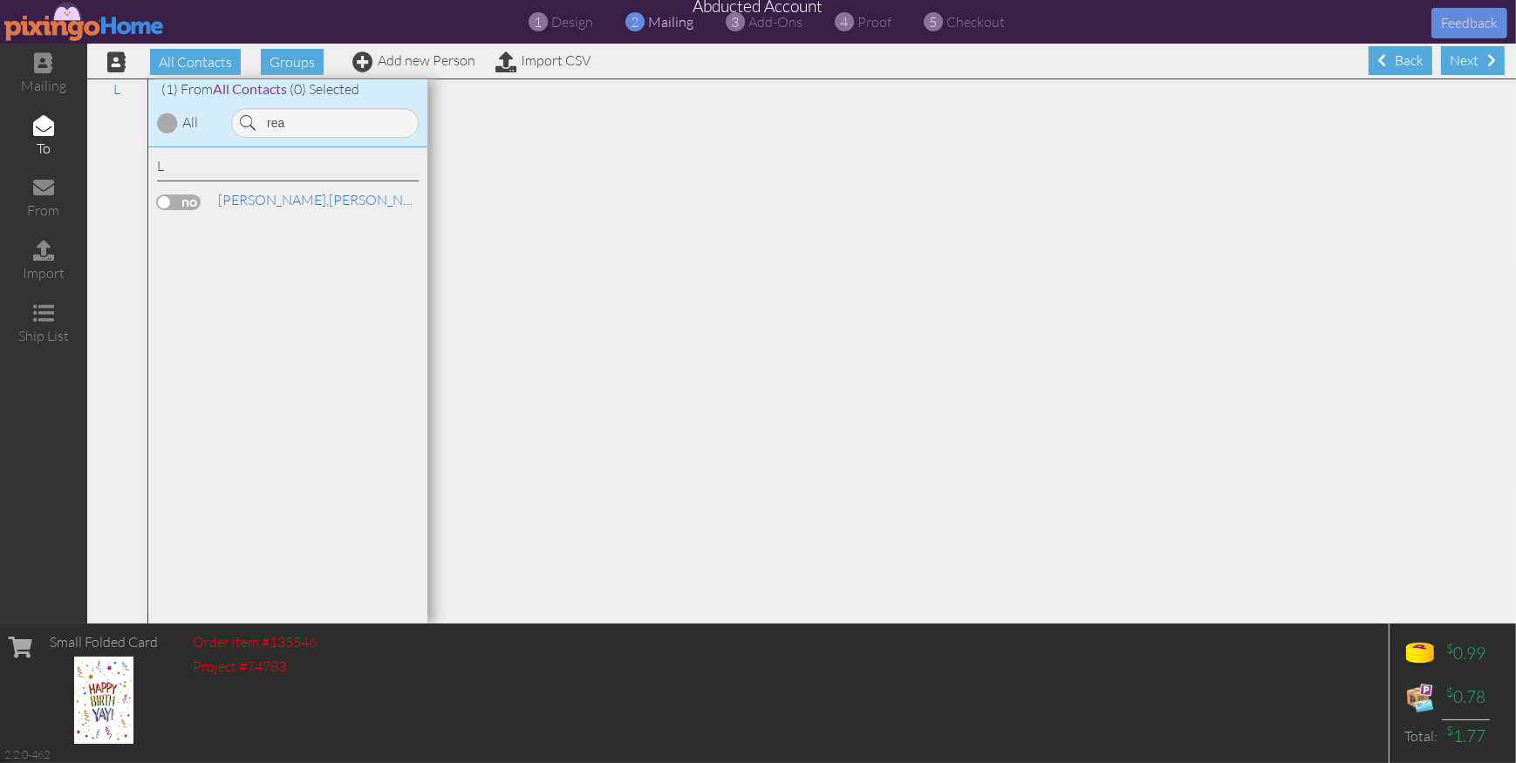
click at [186, 209] on label at bounding box center [179, 203] width 44 height 16
click at [0, 0] on input "checkbox" at bounding box center [0, 0] width 0 height 0
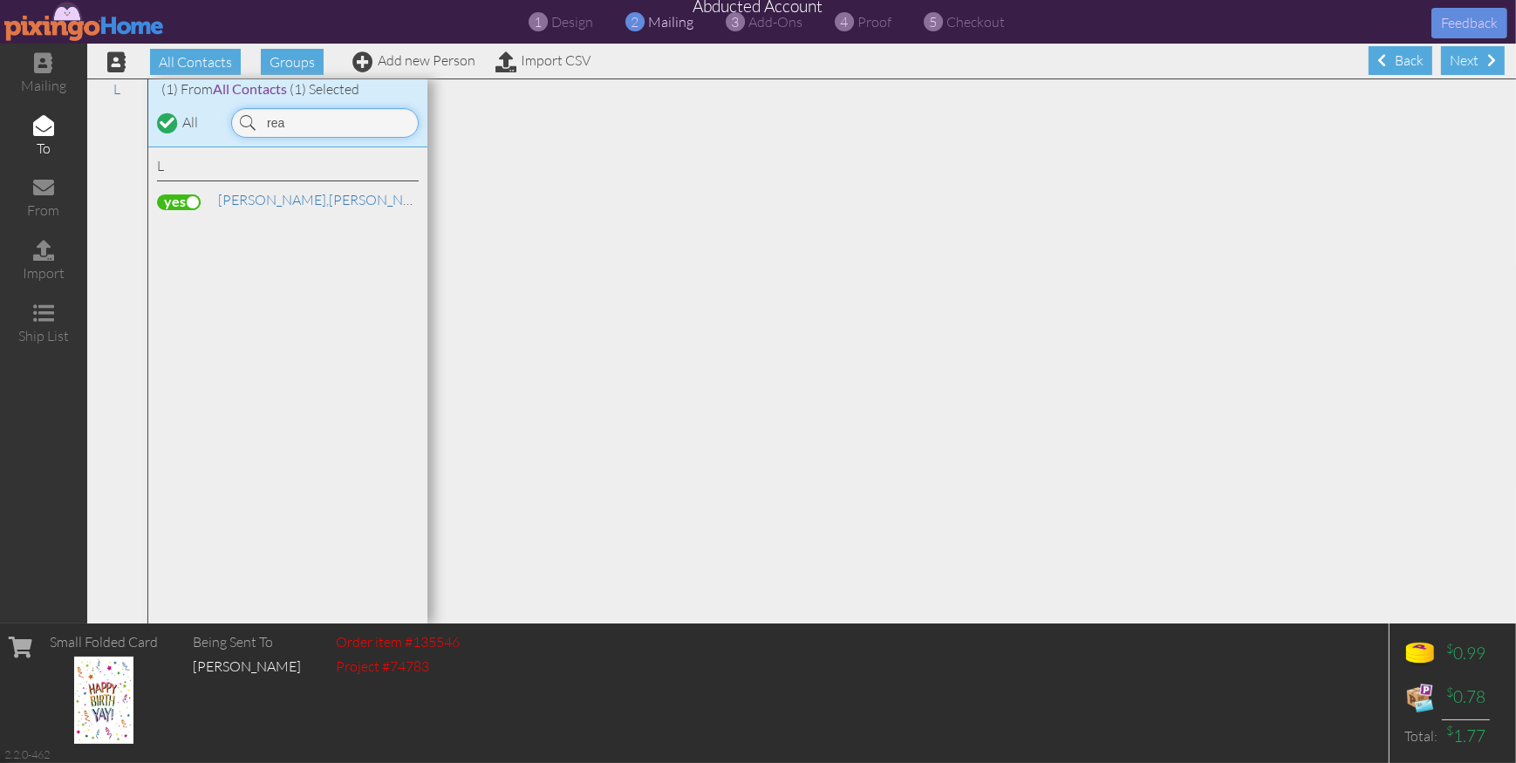
drag, startPoint x: 299, startPoint y: 116, endPoint x: 257, endPoint y: 120, distance: 42.1
click at [257, 120] on input "rea" at bounding box center [325, 123] width 188 height 30
click at [179, 269] on label at bounding box center [179, 270] width 44 height 16
click at [0, 0] on input "checkbox" at bounding box center [0, 0] width 0 height 0
drag, startPoint x: 309, startPoint y: 121, endPoint x: 257, endPoint y: 120, distance: 51.5
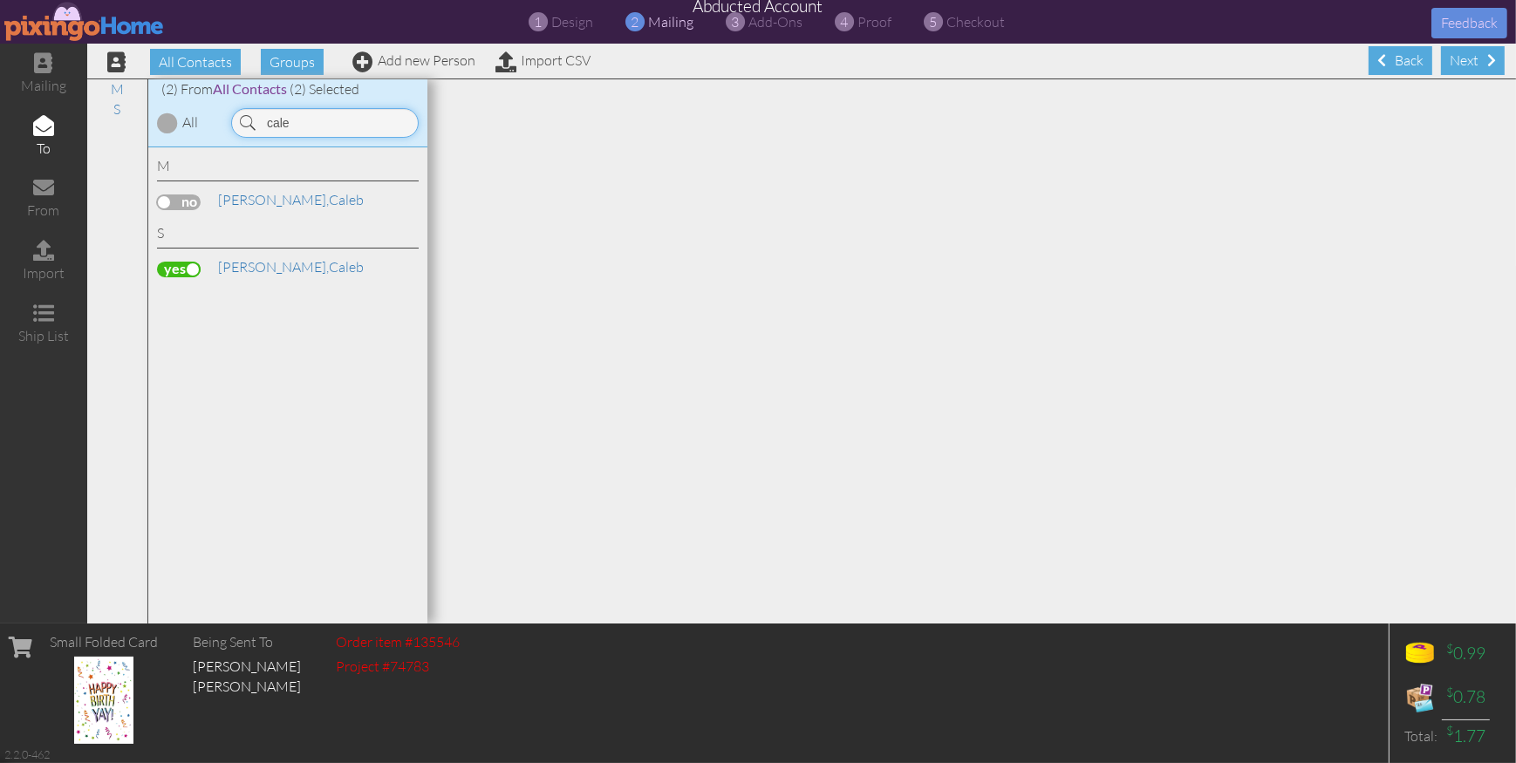
click at [257, 120] on input "cale" at bounding box center [325, 123] width 188 height 30
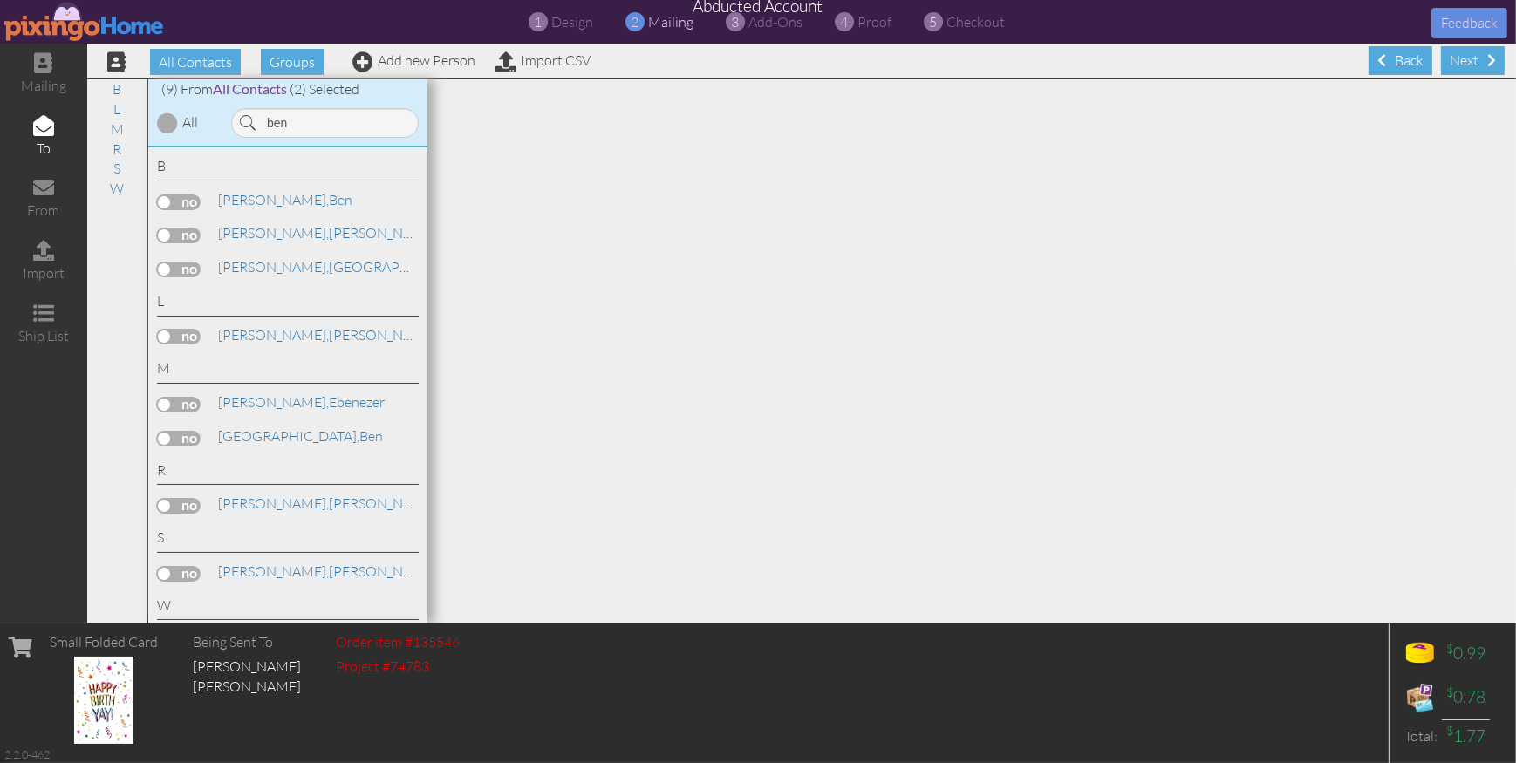
click at [184, 206] on label at bounding box center [179, 203] width 44 height 16
click at [0, 0] on input "checkbox" at bounding box center [0, 0] width 0 height 0
drag, startPoint x: 295, startPoint y: 127, endPoint x: 246, endPoint y: 121, distance: 49.2
click at [246, 121] on div "ben" at bounding box center [325, 123] width 188 height 30
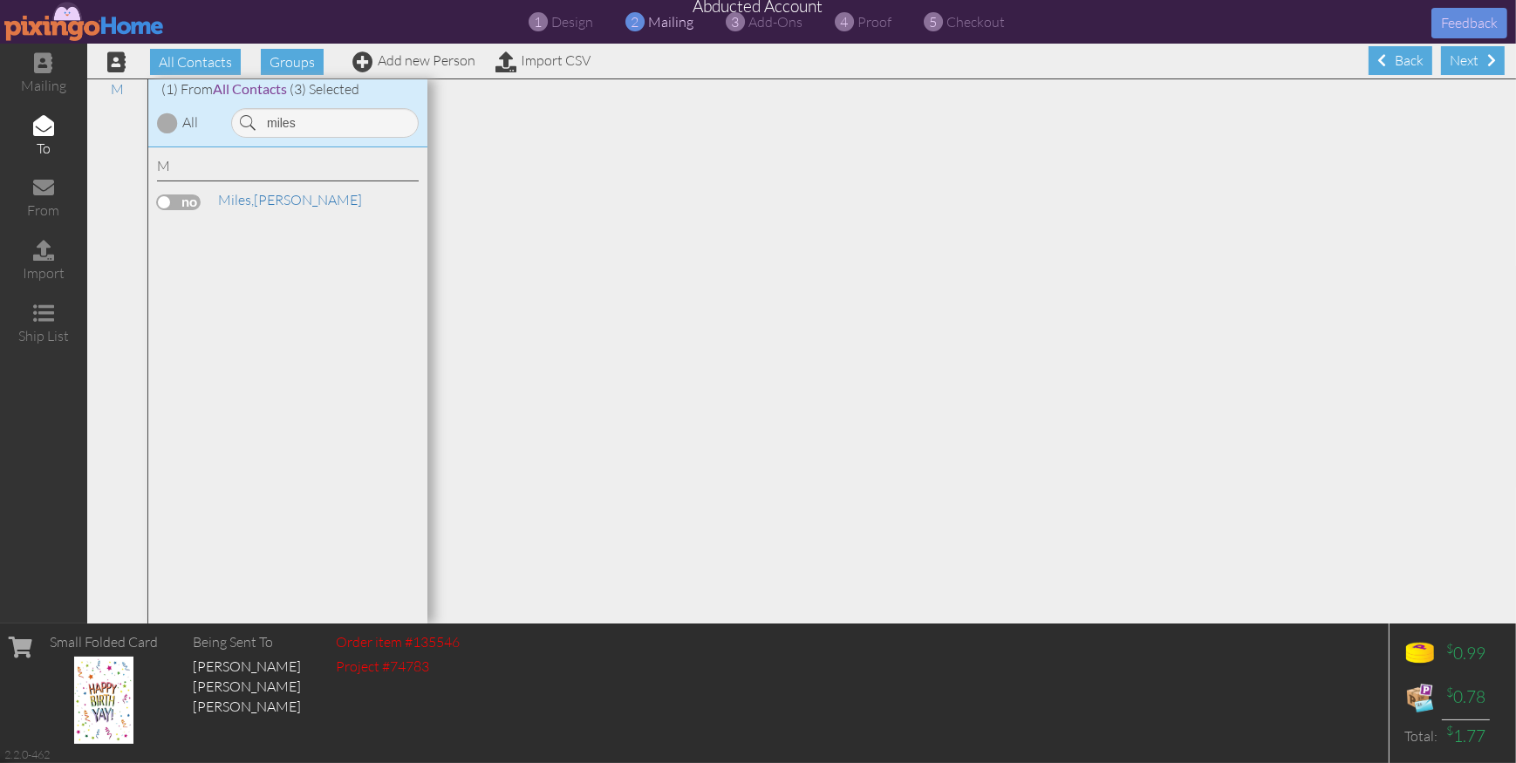
click at [183, 202] on label at bounding box center [179, 203] width 44 height 16
click at [0, 0] on input "checkbox" at bounding box center [0, 0] width 0 height 0
drag, startPoint x: 279, startPoint y: 124, endPoint x: 240, endPoint y: 120, distance: 39.5
click at [240, 120] on div "miles" at bounding box center [325, 123] width 188 height 30
click at [185, 202] on label at bounding box center [179, 203] width 44 height 16
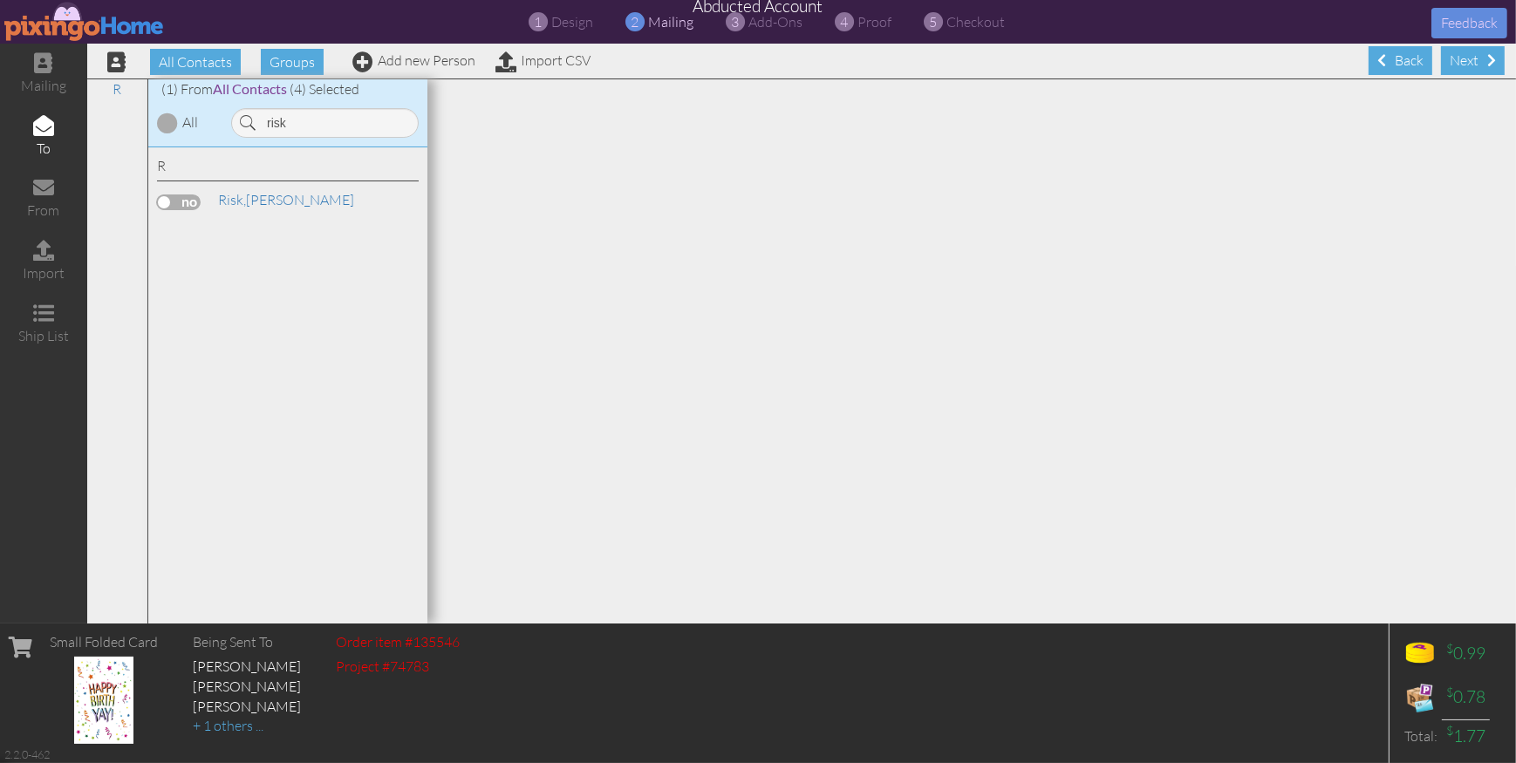
click at [0, 0] on input "checkbox" at bounding box center [0, 0] width 0 height 0
click at [299, 121] on input "risk" at bounding box center [325, 123] width 188 height 30
drag, startPoint x: 294, startPoint y: 122, endPoint x: 244, endPoint y: 120, distance: 49.8
click at [244, 120] on div "risk" at bounding box center [325, 123] width 188 height 30
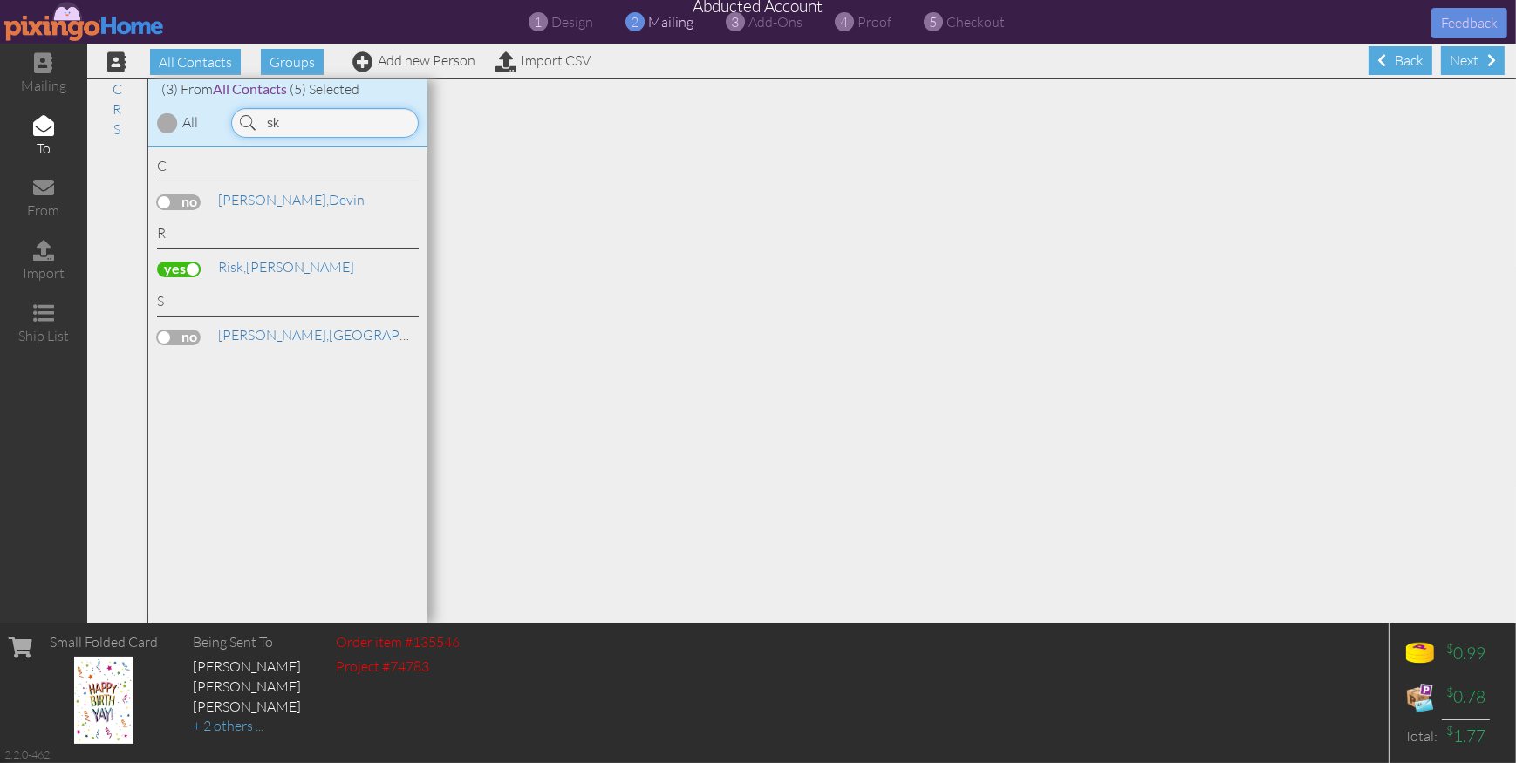
type input "s"
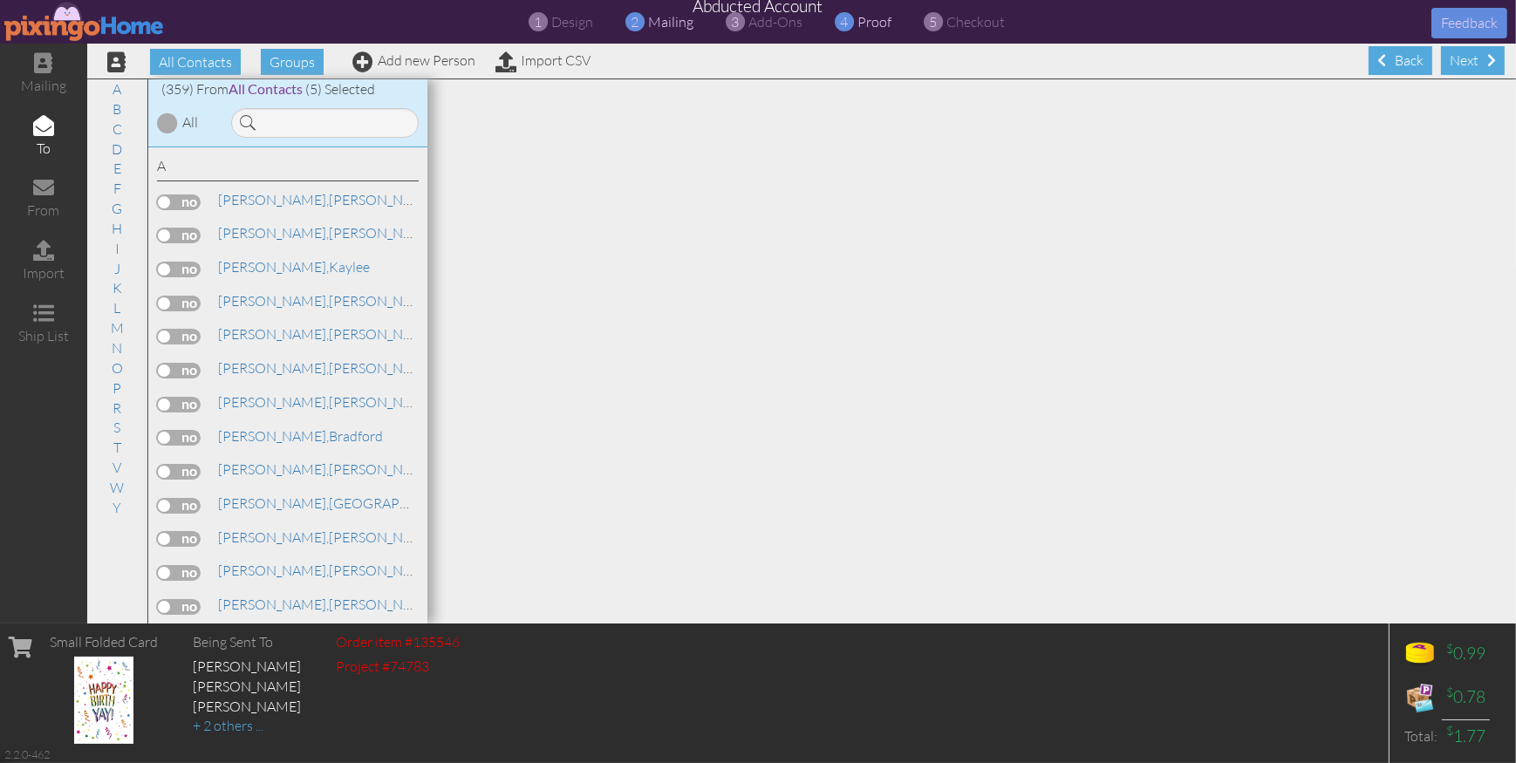
click at [879, 26] on span "proof" at bounding box center [875, 21] width 34 height 17
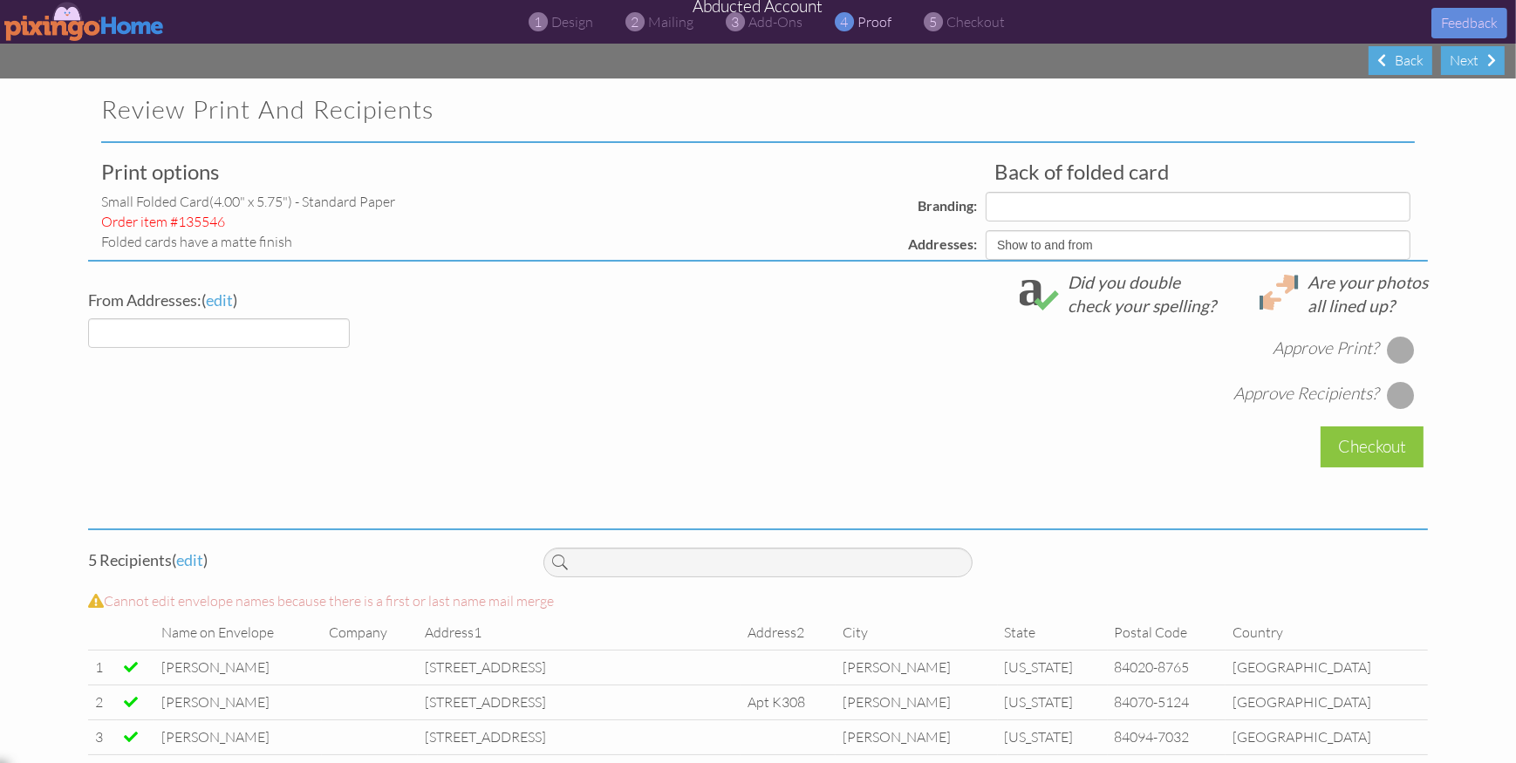
select select "object:7104"
select select "object:7103"
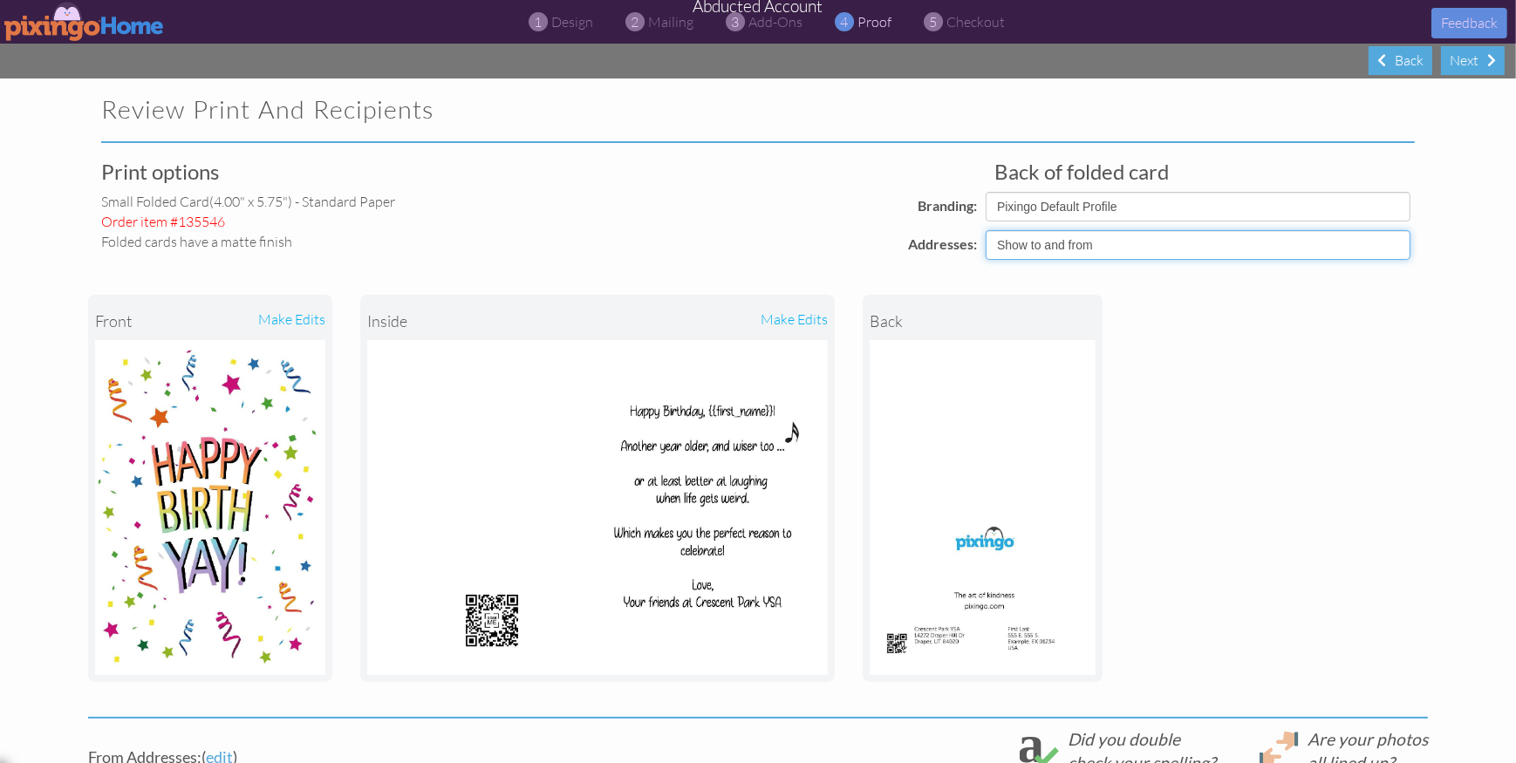
click at [1085, 256] on select "Show to and from Show from only Hide to and from" at bounding box center [1198, 245] width 425 height 30
select select "object:7101"
click at [986, 230] on select "Show to and from Show from only Hide to and from" at bounding box center [1198, 245] width 425 height 30
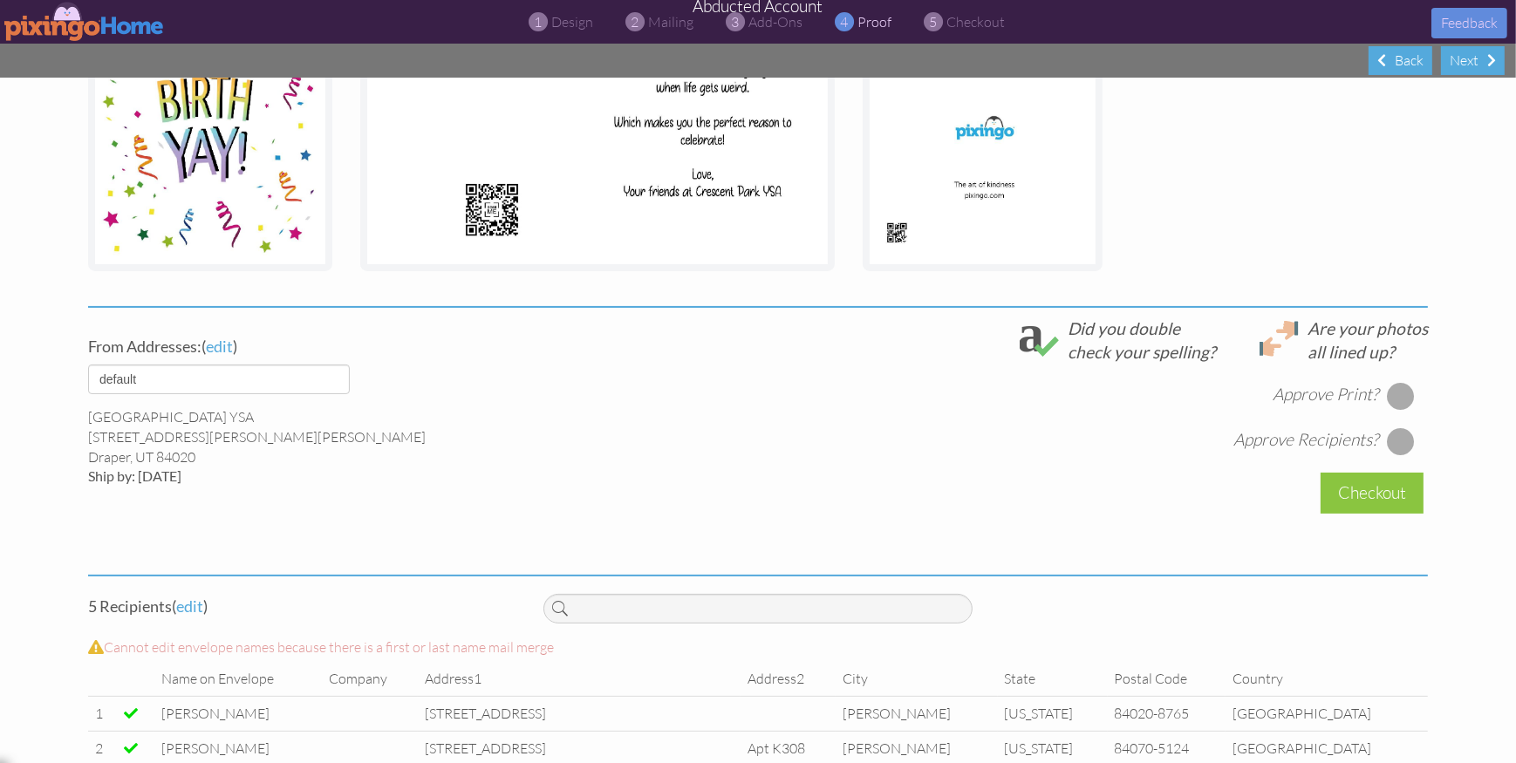
scroll to position [551, 0]
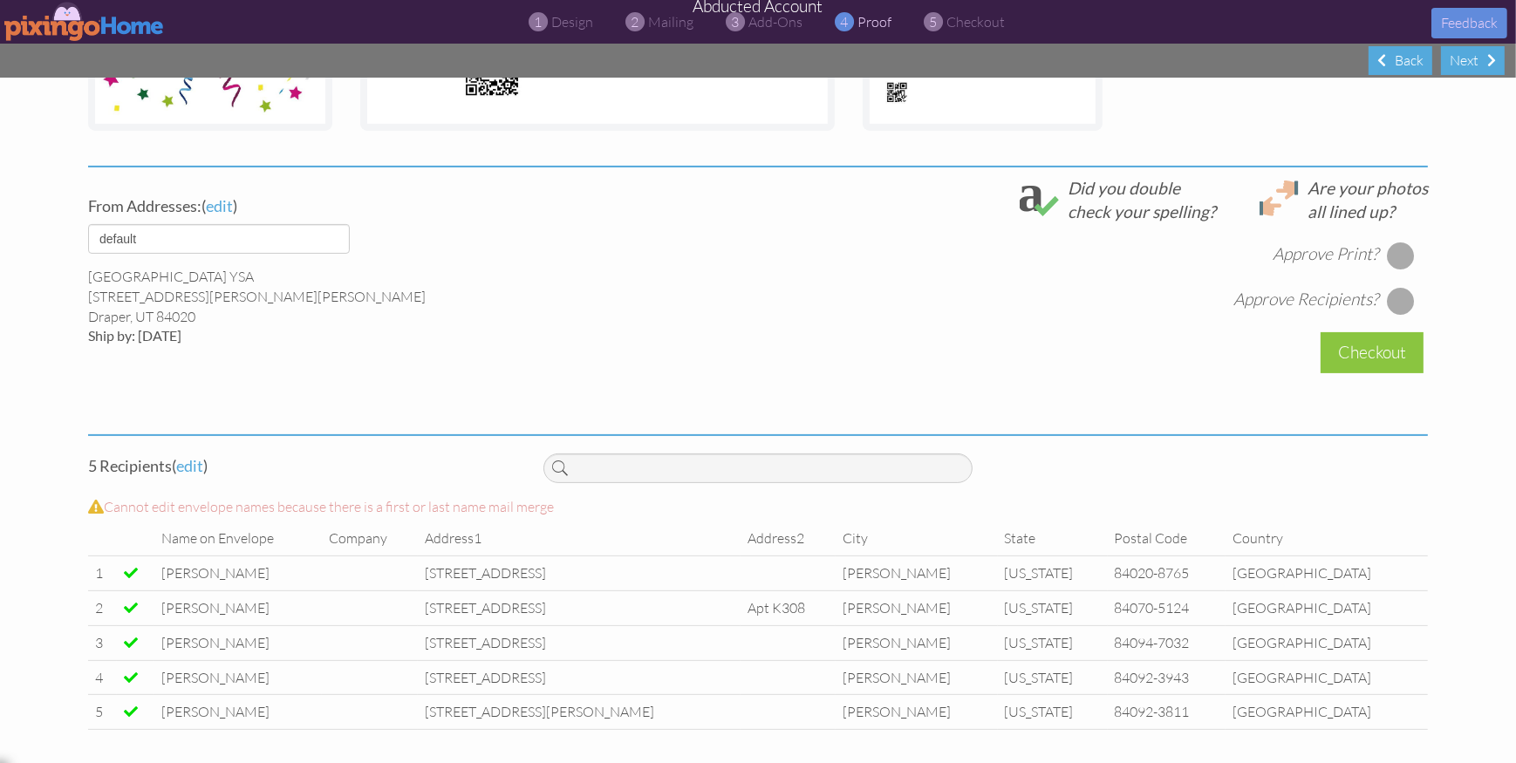
click at [1405, 256] on div at bounding box center [1401, 256] width 28 height 28
click at [1399, 299] on div at bounding box center [1401, 301] width 28 height 28
click at [1369, 347] on div "Checkout" at bounding box center [1372, 352] width 103 height 41
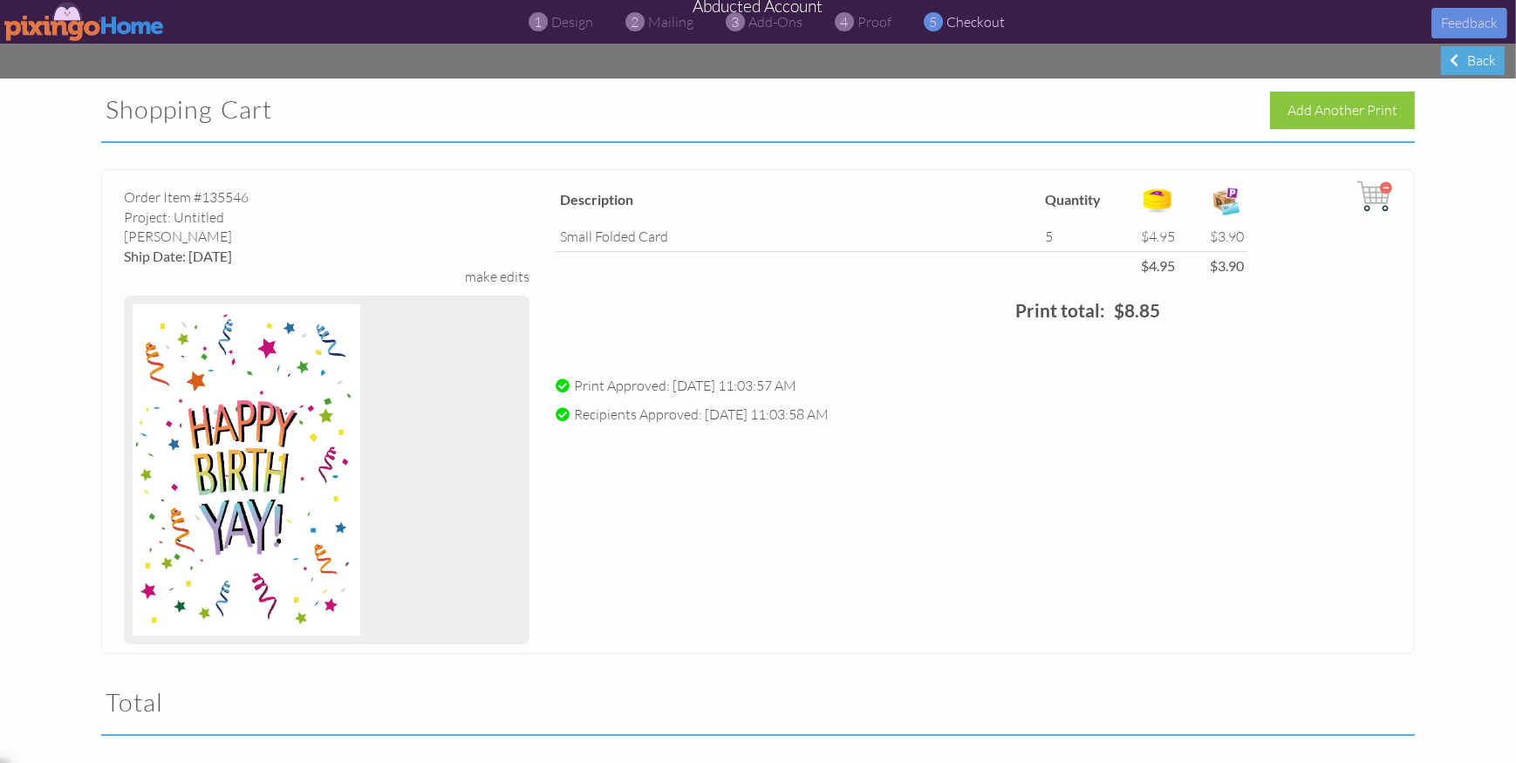
scroll to position [360, 0]
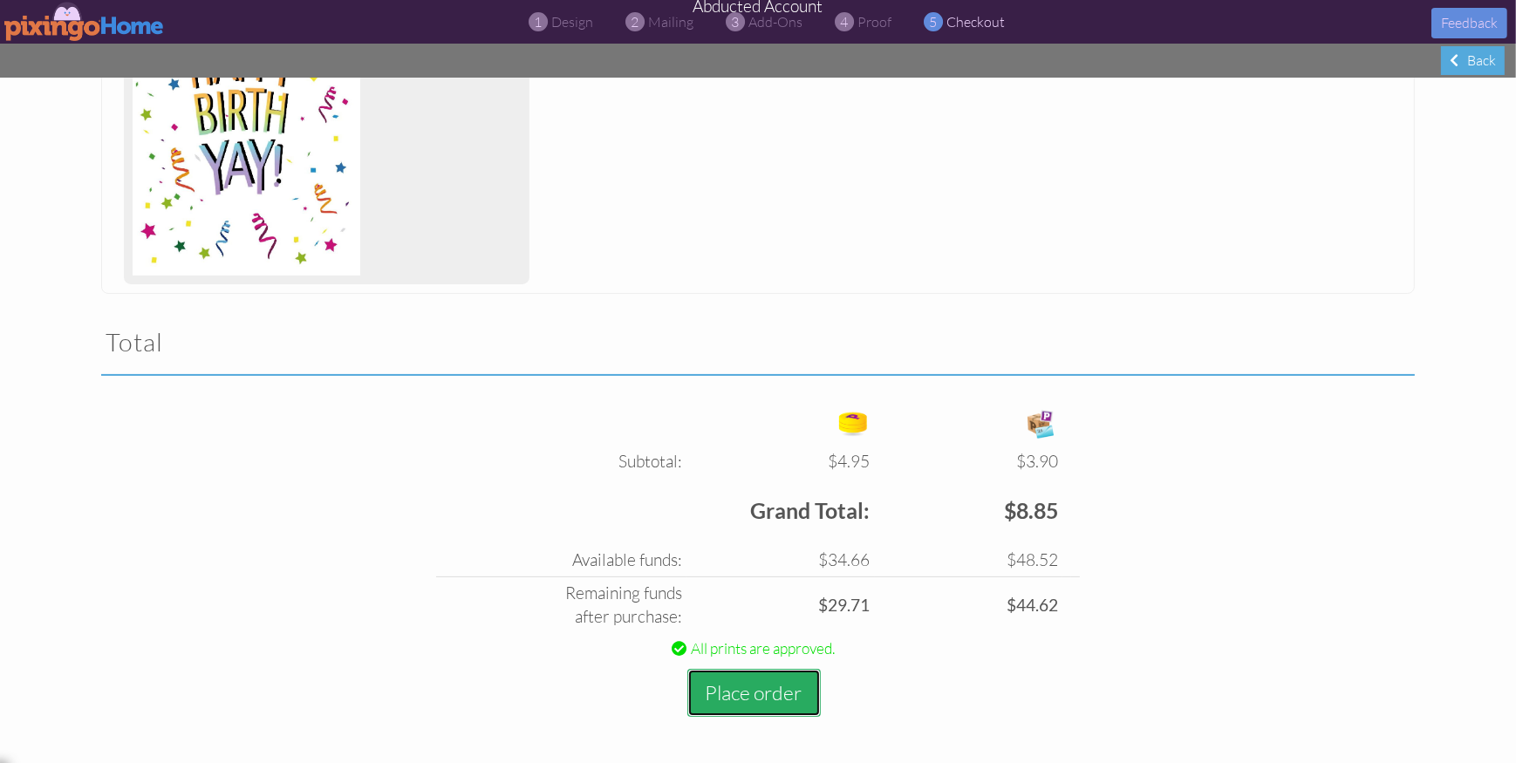
click at [700, 696] on button "Place order" at bounding box center [754, 693] width 133 height 48
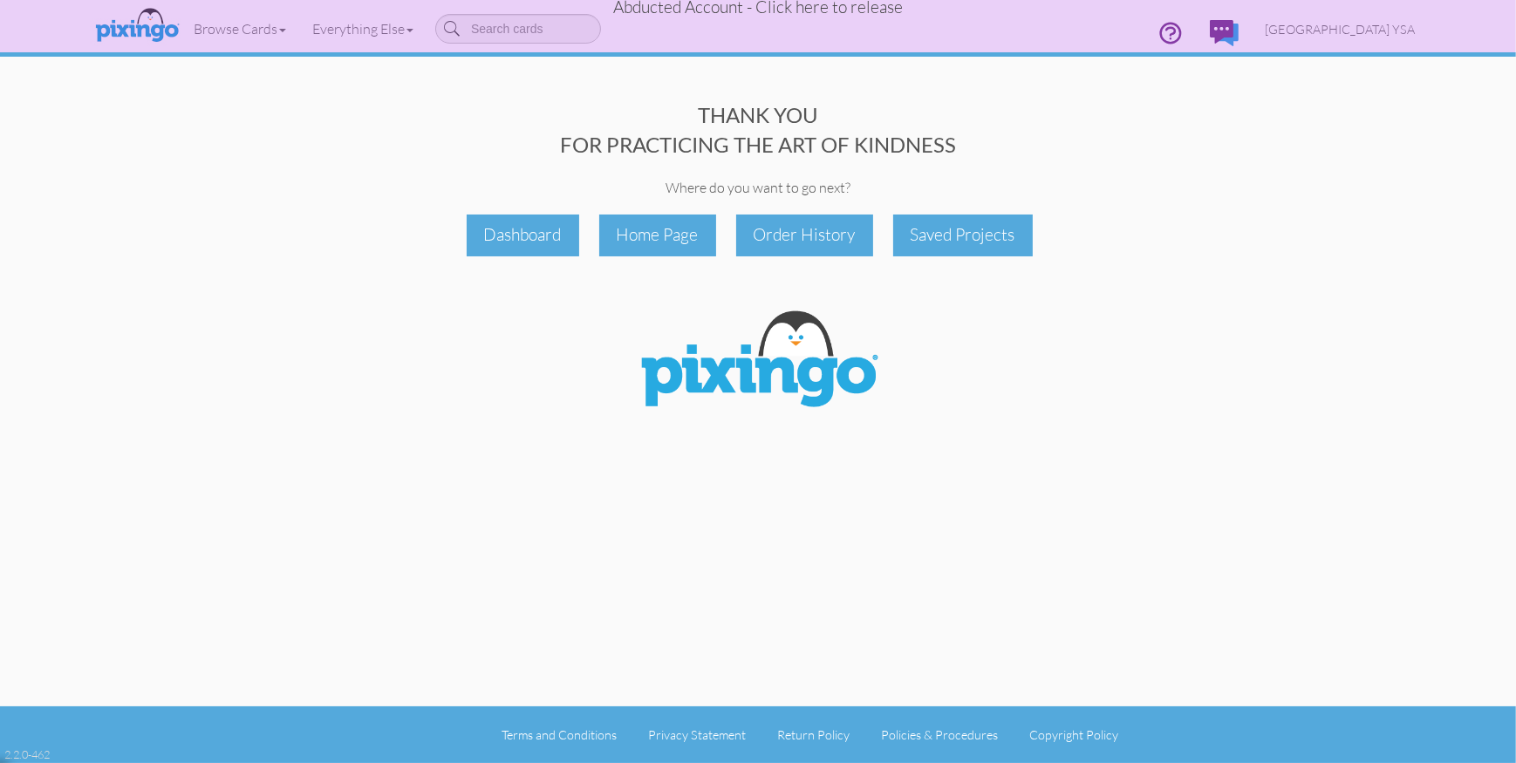
click at [778, 10] on span "Abducted Account - Click here to release" at bounding box center [758, 7] width 290 height 21
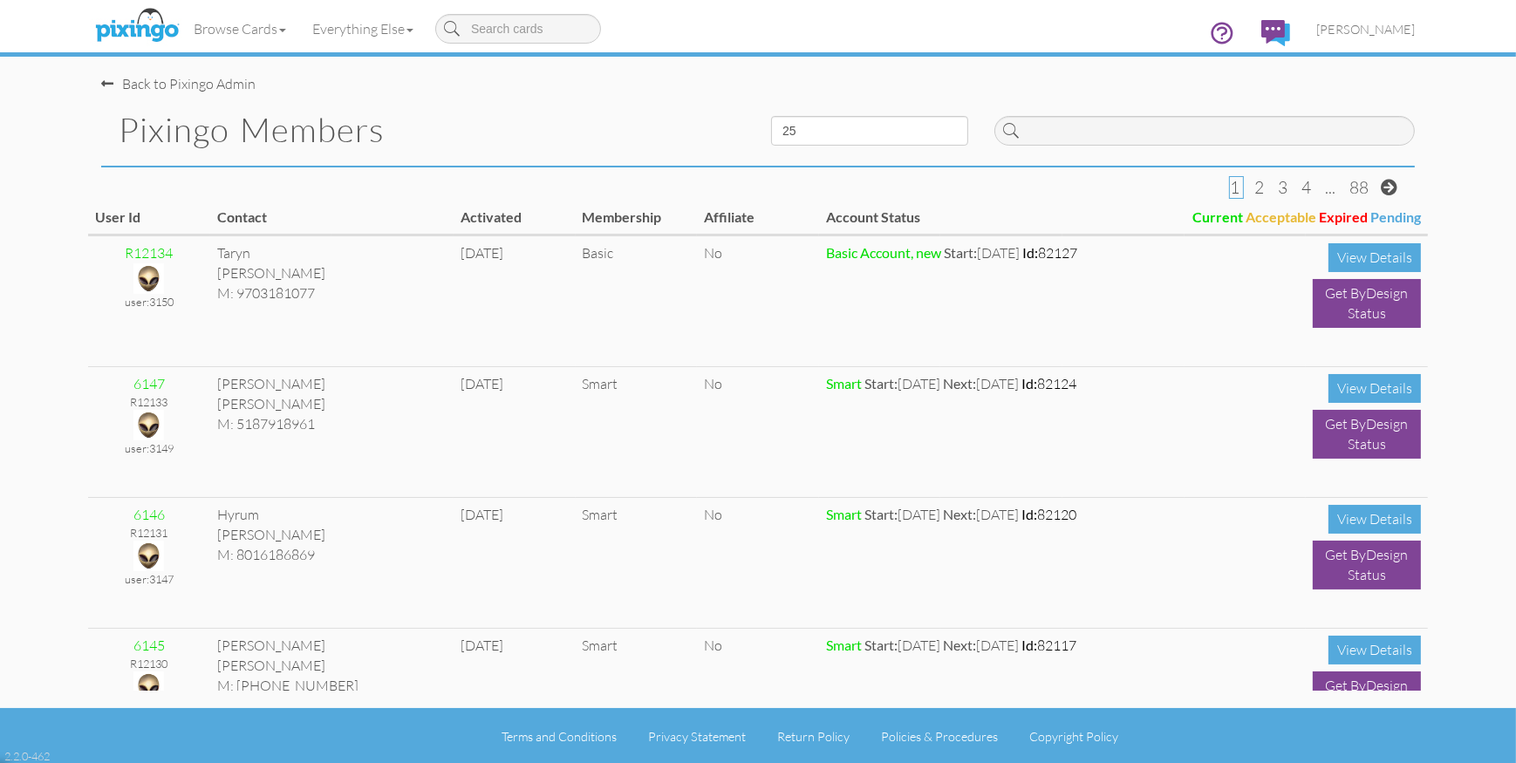
click at [537, 120] on h1 "Pixingo Members" at bounding box center [432, 130] width 626 height 37
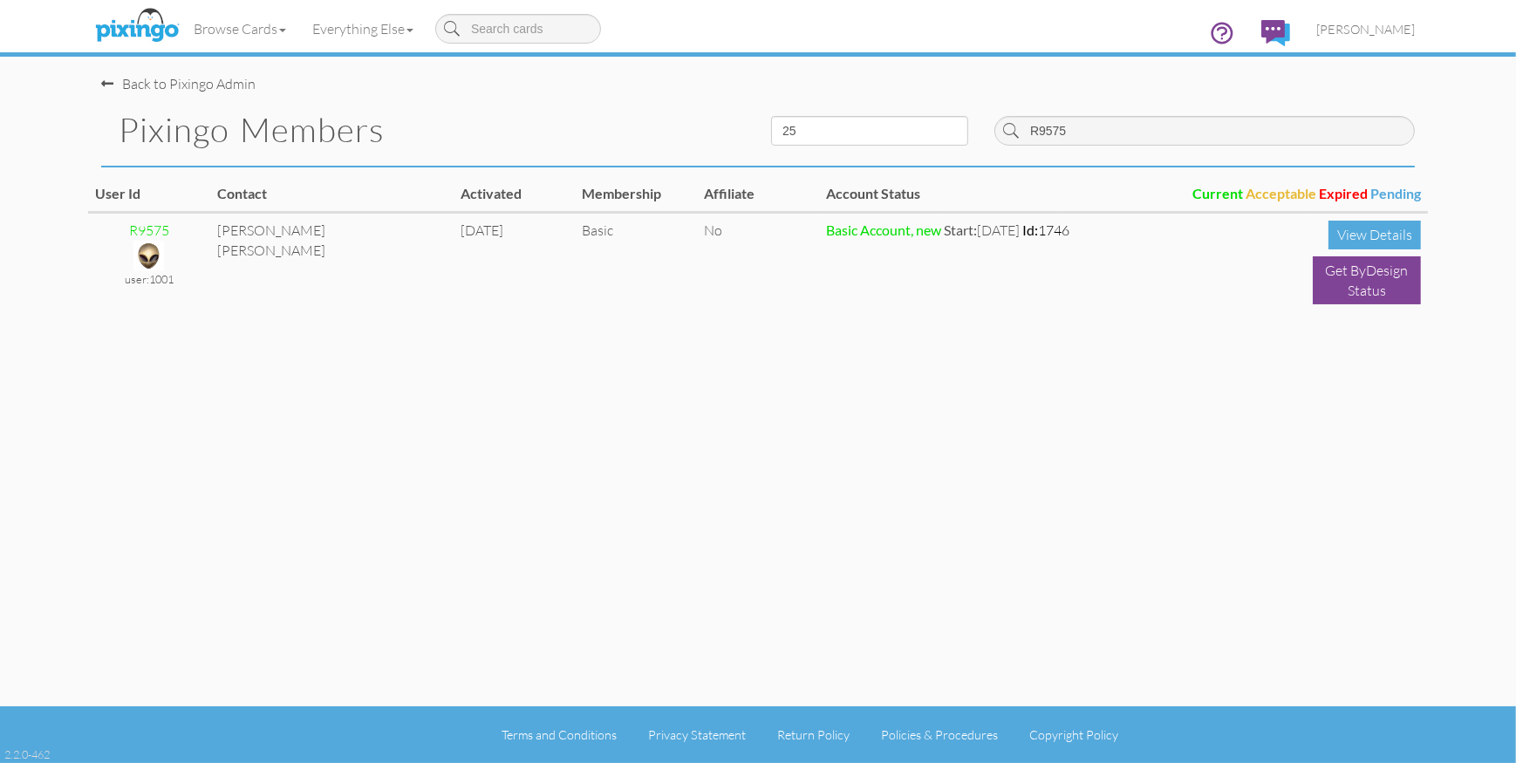
click at [127, 27] on img at bounding box center [137, 26] width 92 height 44
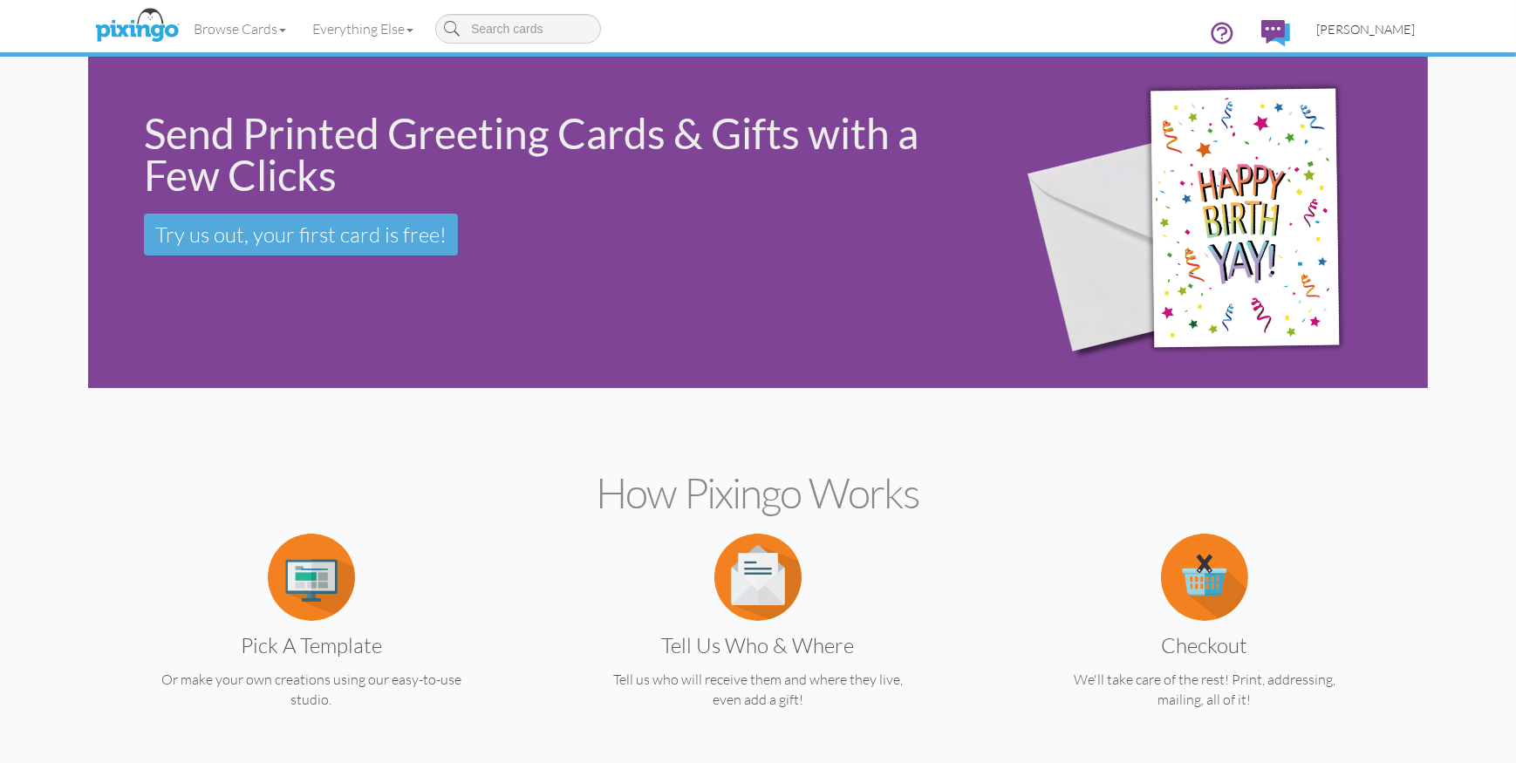
click at [1378, 22] on span "[PERSON_NAME]" at bounding box center [1366, 29] width 99 height 15
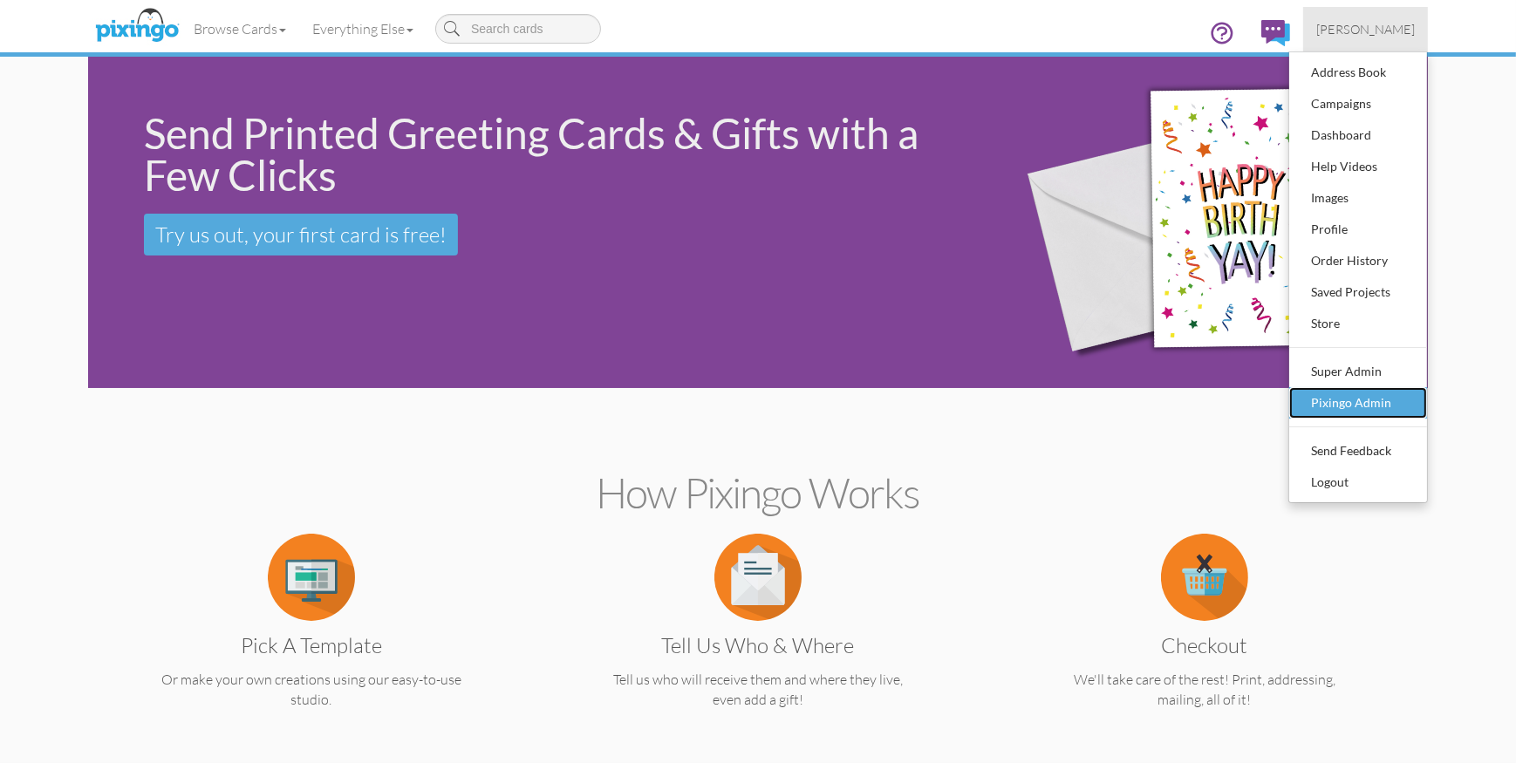
click at [1386, 395] on div "Pixingo Admin" at bounding box center [1358, 403] width 103 height 26
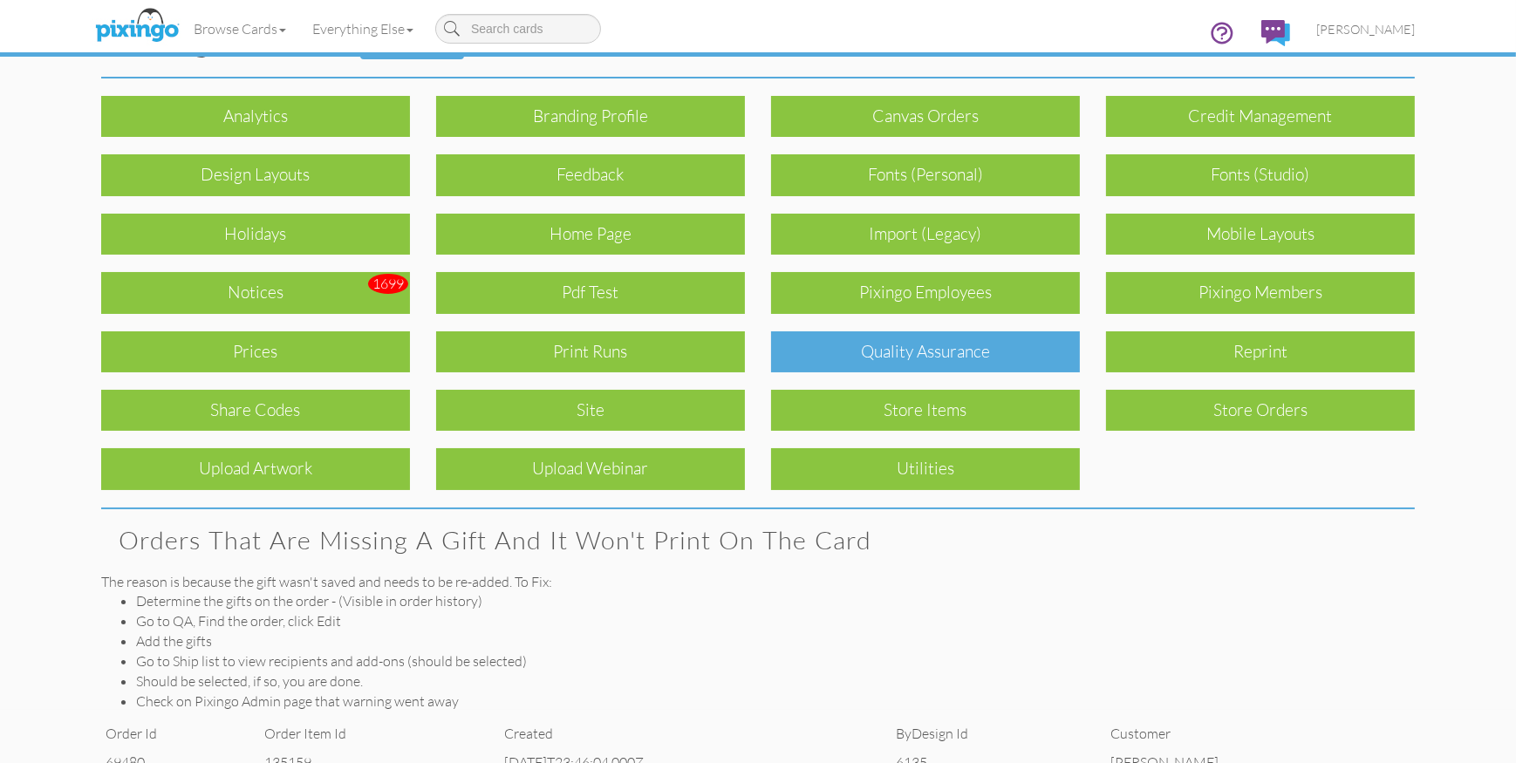
scroll to position [51, 0]
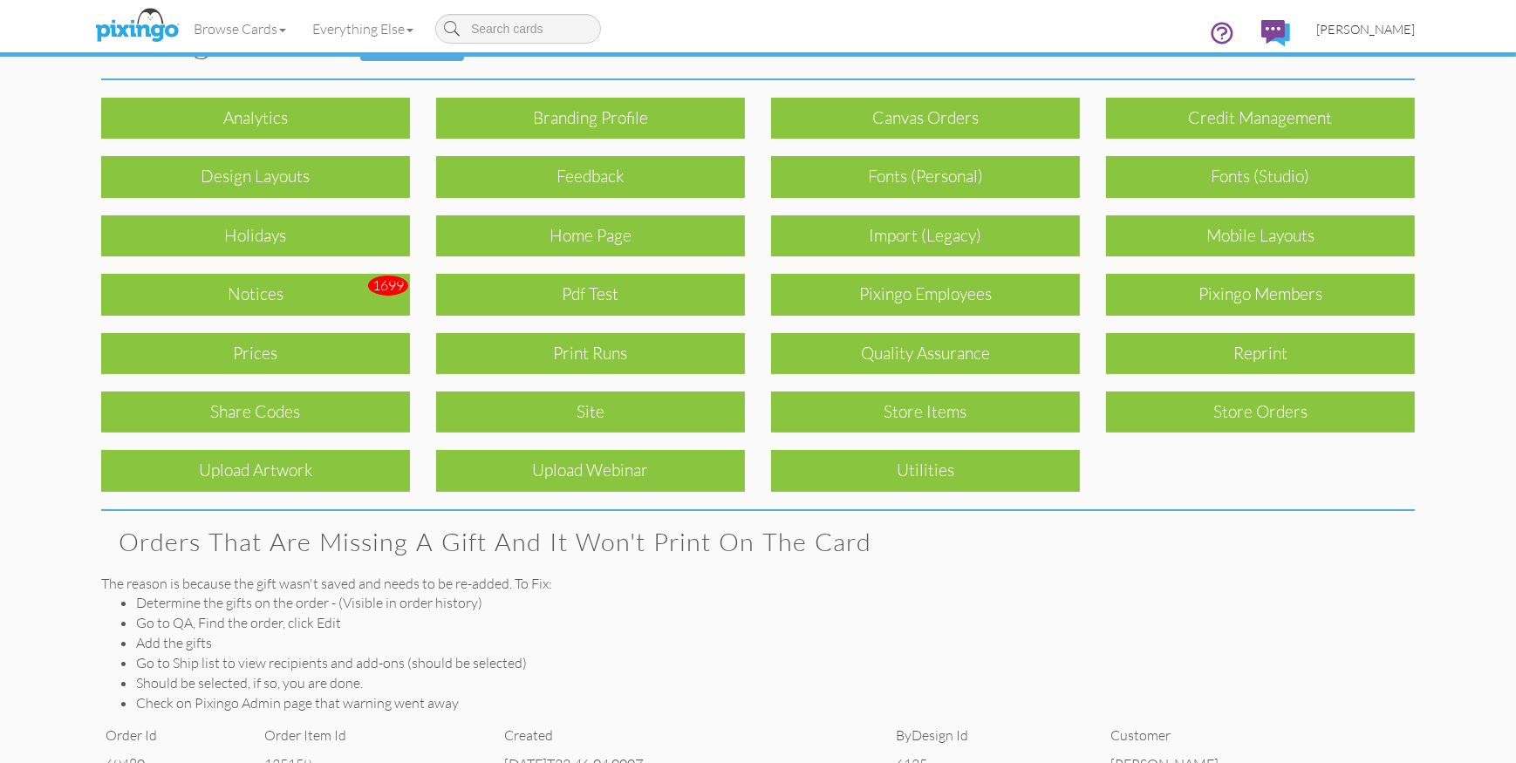
click at [1382, 22] on span "[PERSON_NAME]" at bounding box center [1366, 29] width 99 height 15
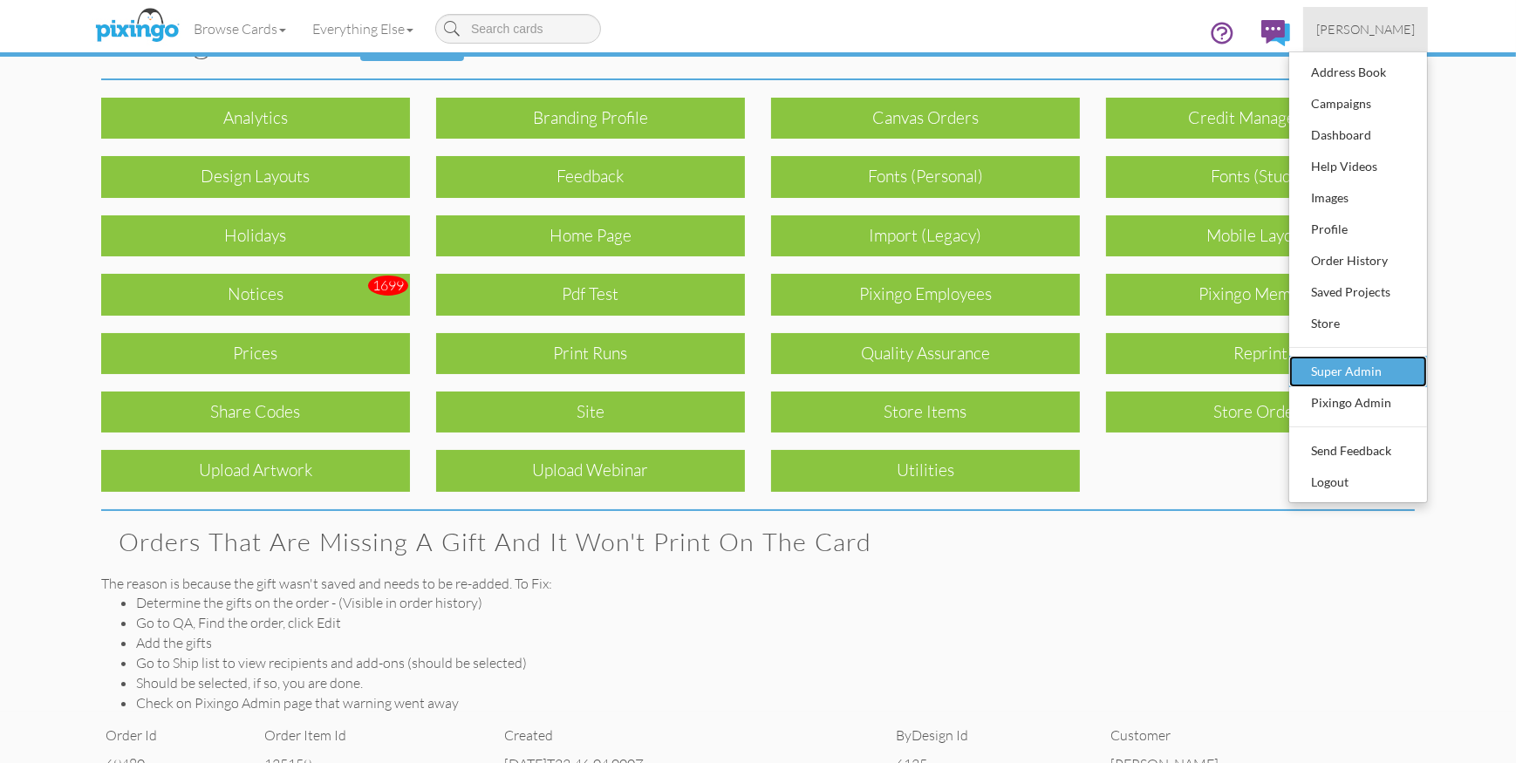
click at [1352, 365] on div "Super Admin" at bounding box center [1358, 372] width 103 height 26
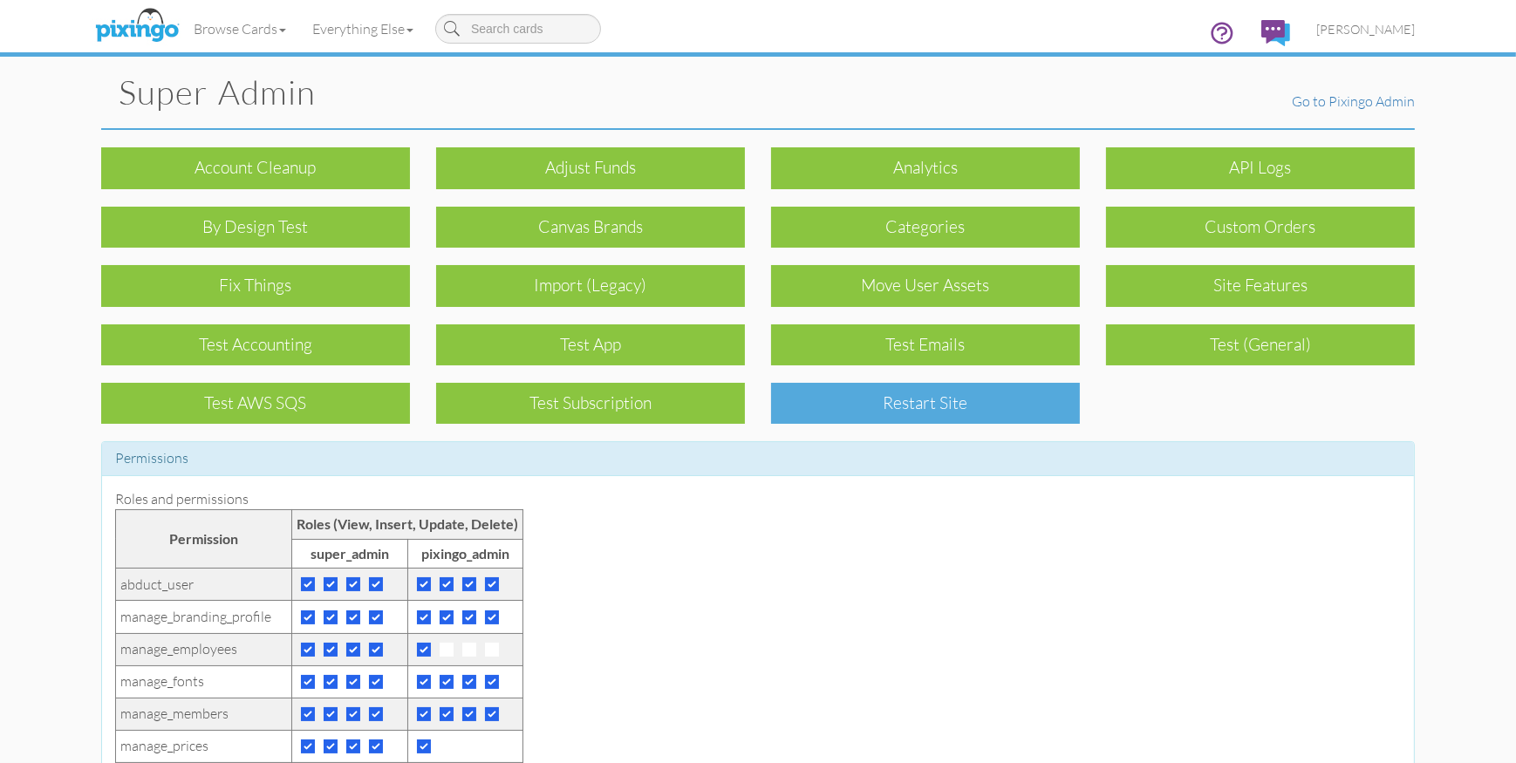
click at [954, 412] on div "Restart Site" at bounding box center [925, 403] width 309 height 41
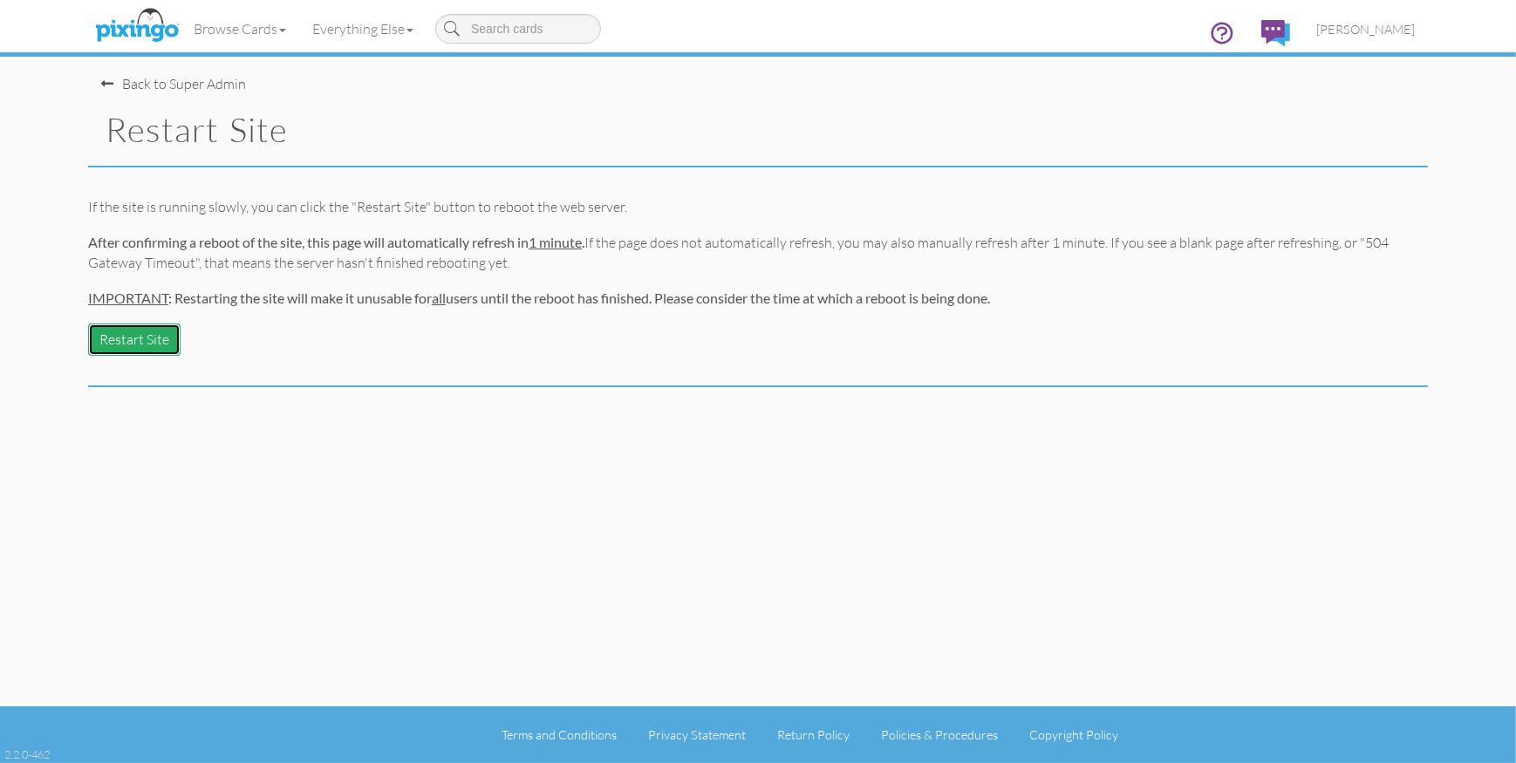
click at [154, 334] on button "Restart Site" at bounding box center [134, 340] width 92 height 32
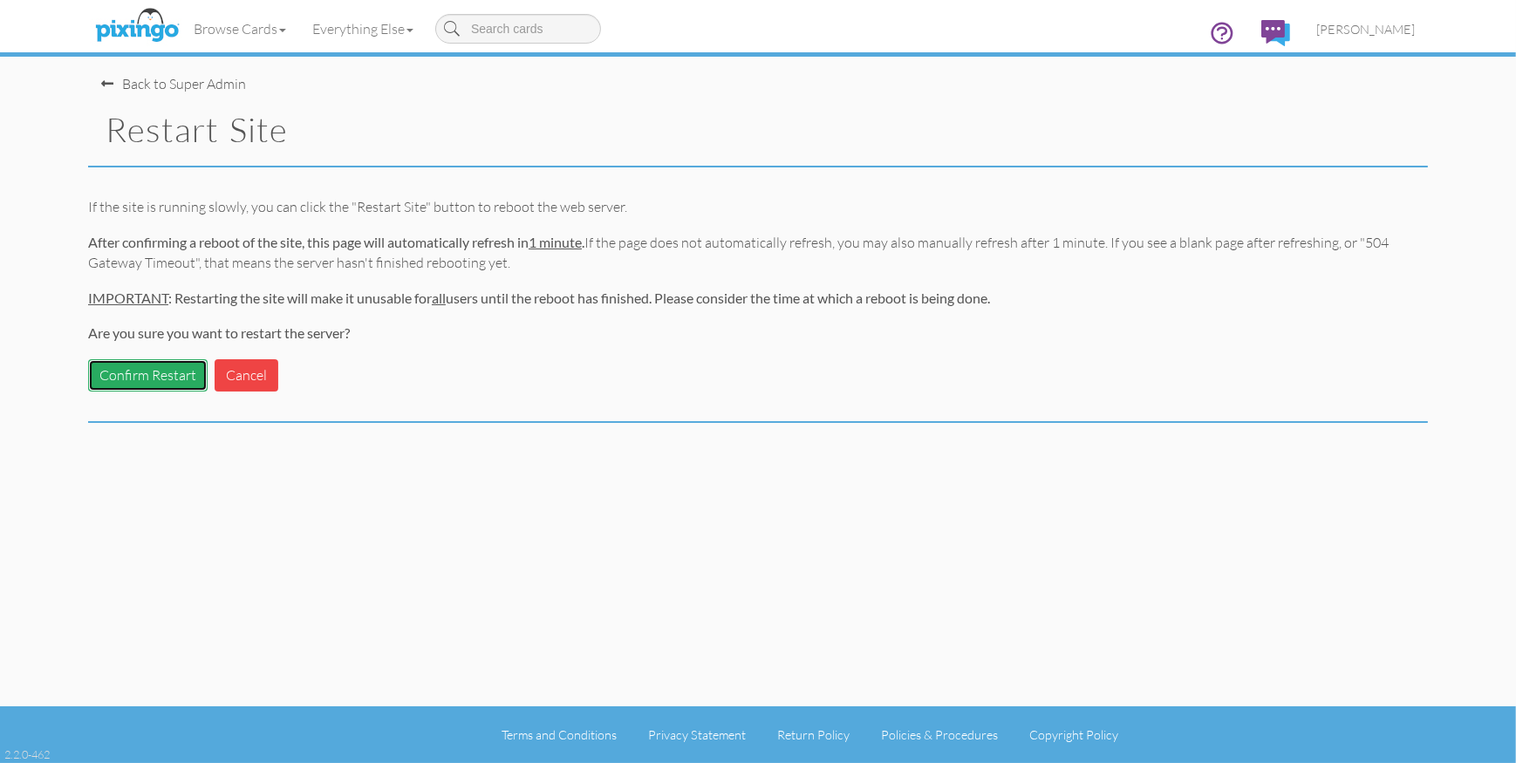
click at [113, 373] on button "Confirm Restart" at bounding box center [148, 375] width 120 height 32
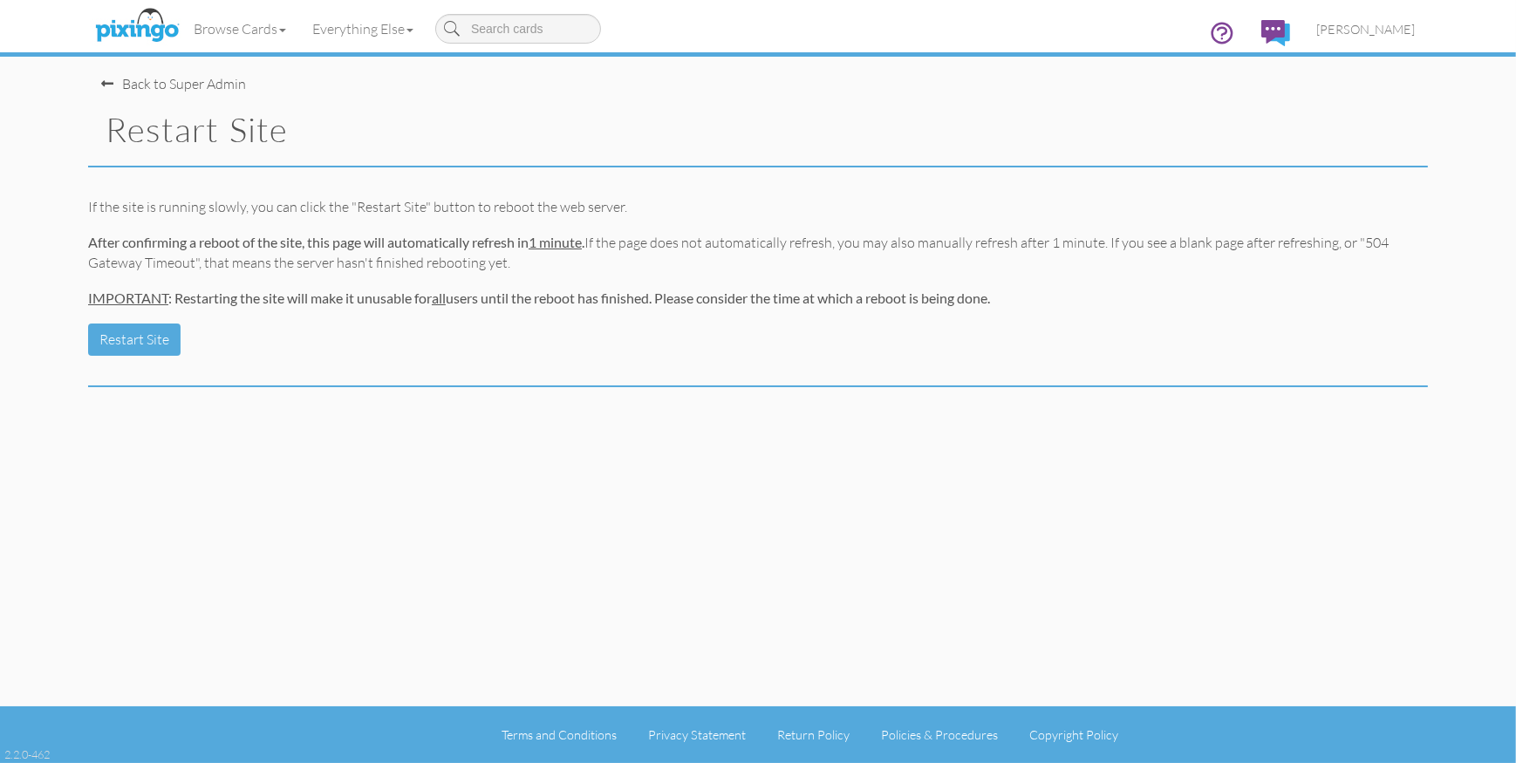
click at [609, 109] on div "Restart Site" at bounding box center [758, 130] width 1340 height 73
click at [130, 28] on img at bounding box center [137, 26] width 92 height 44
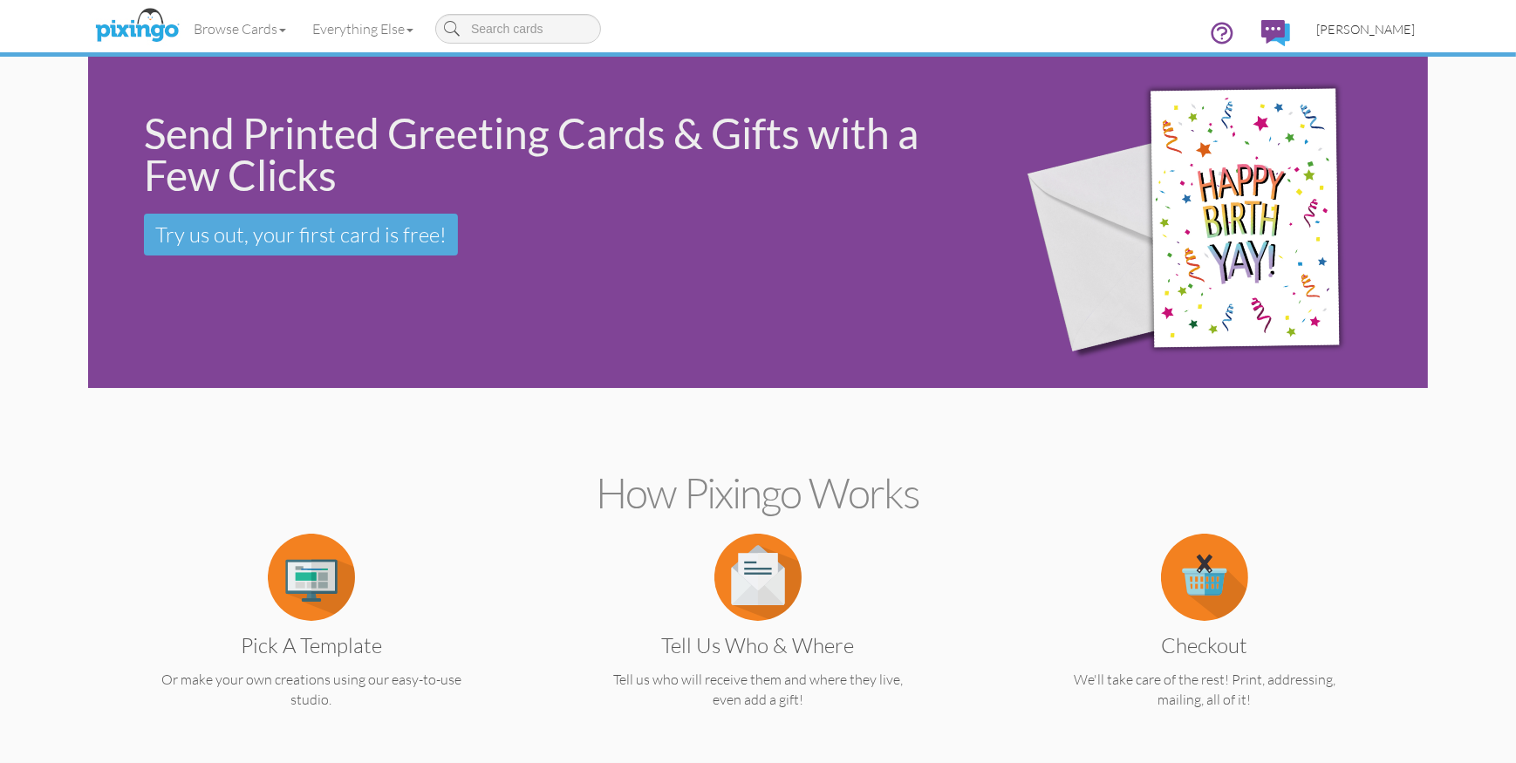
click at [1365, 27] on span "[PERSON_NAME]" at bounding box center [1366, 29] width 99 height 15
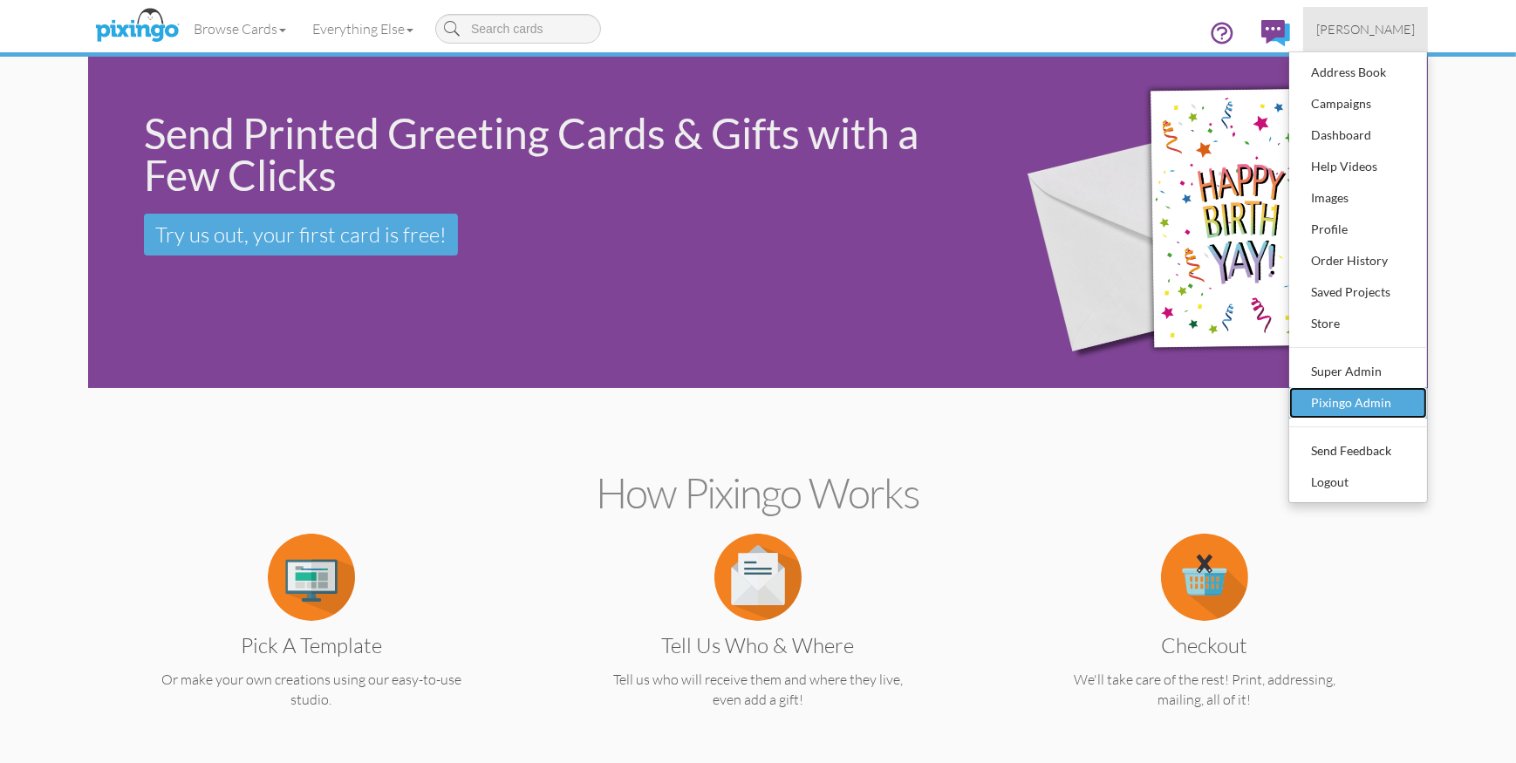
click at [1347, 404] on div "Pixingo Admin" at bounding box center [1358, 403] width 103 height 26
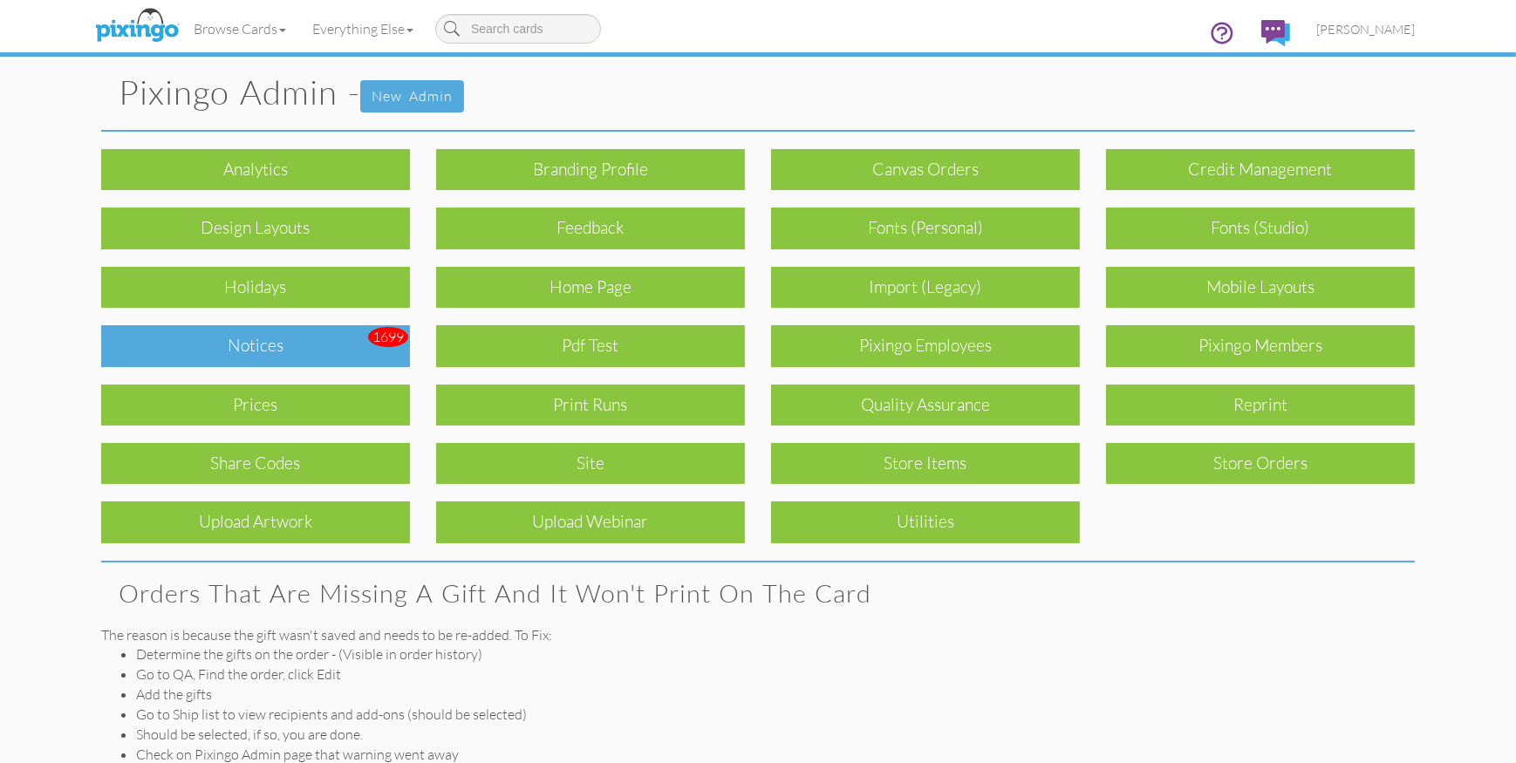
click at [338, 334] on div "Notices" at bounding box center [255, 345] width 309 height 41
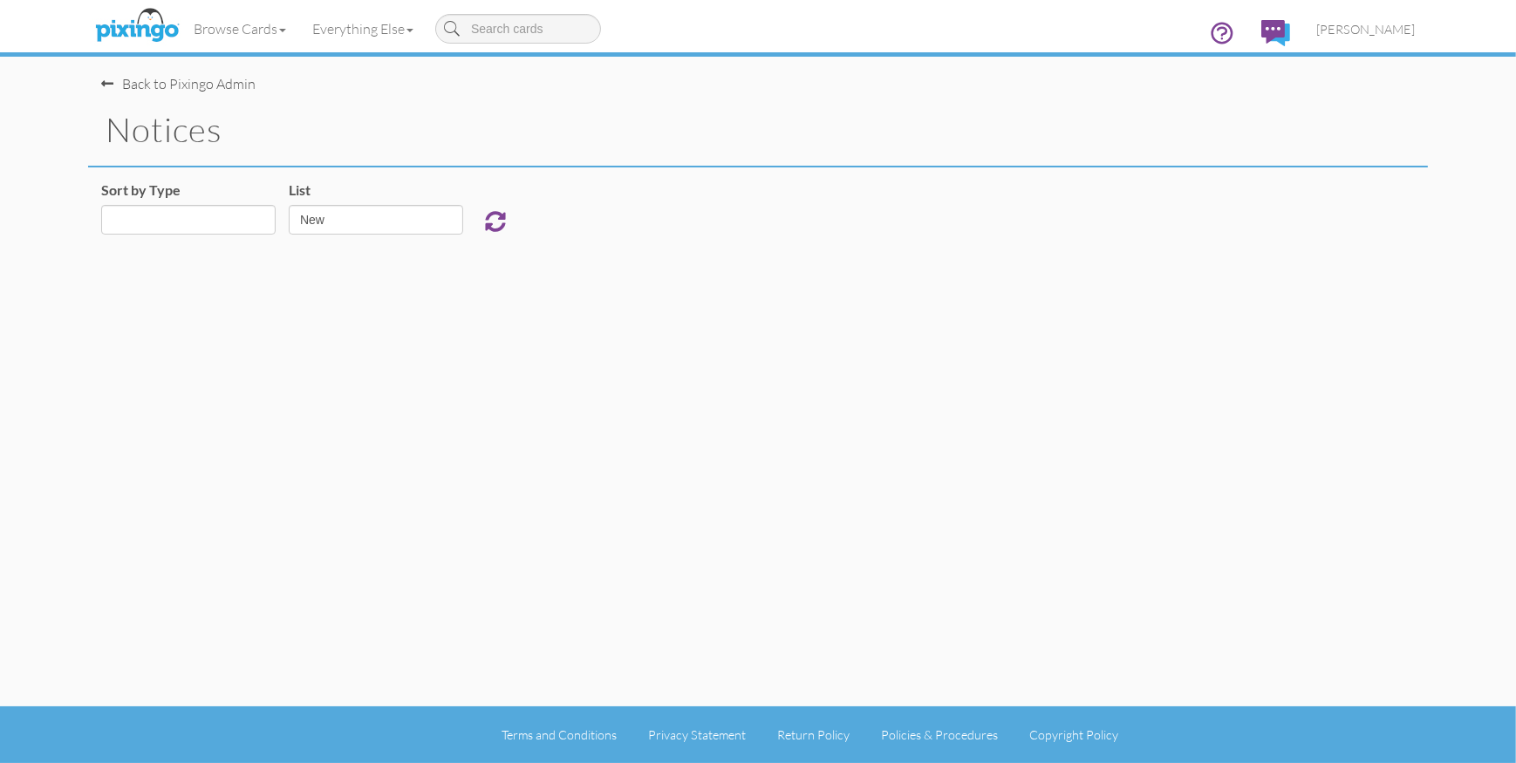
select select "object:807"
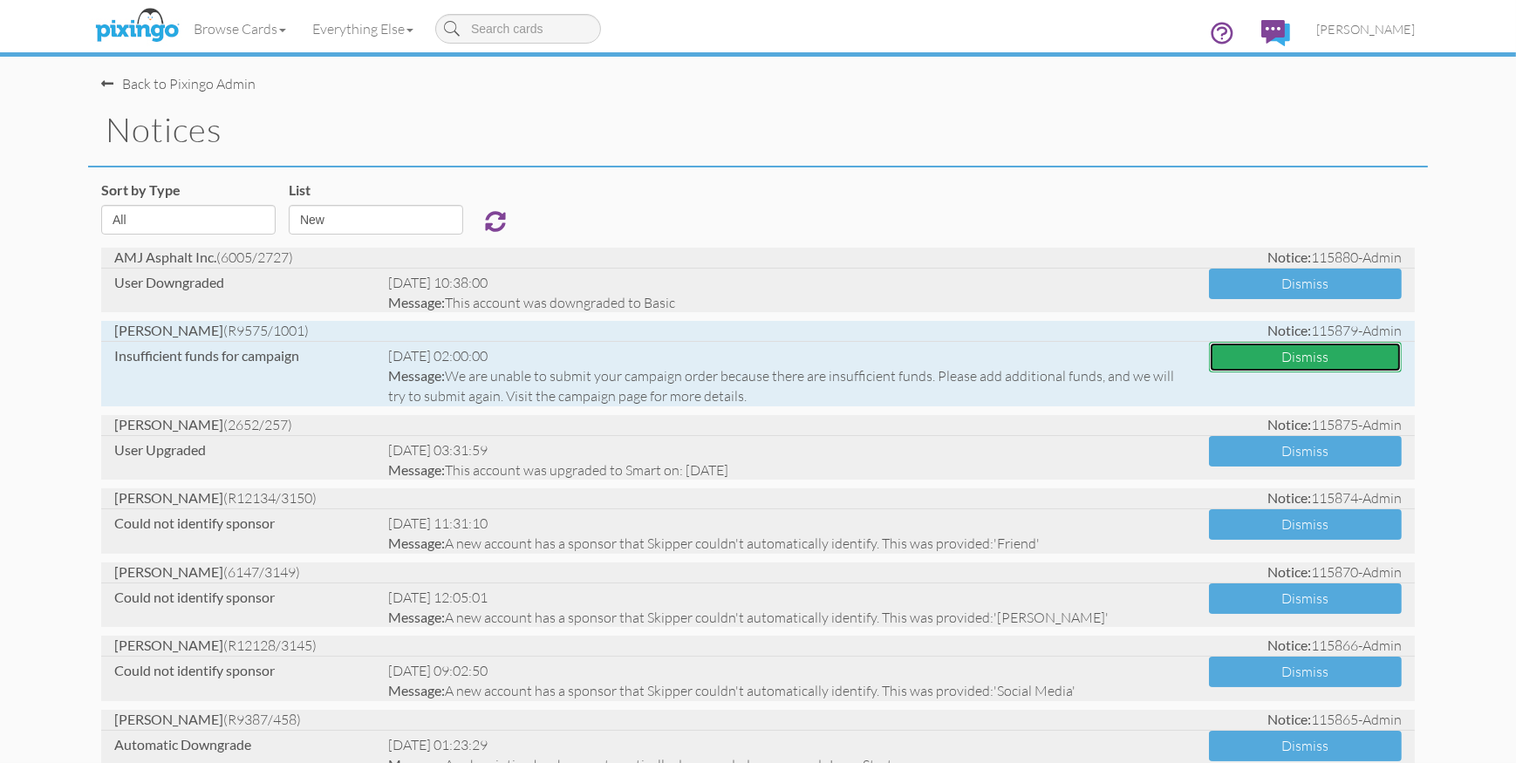
click at [1298, 355] on button "Dismiss" at bounding box center [1305, 357] width 193 height 31
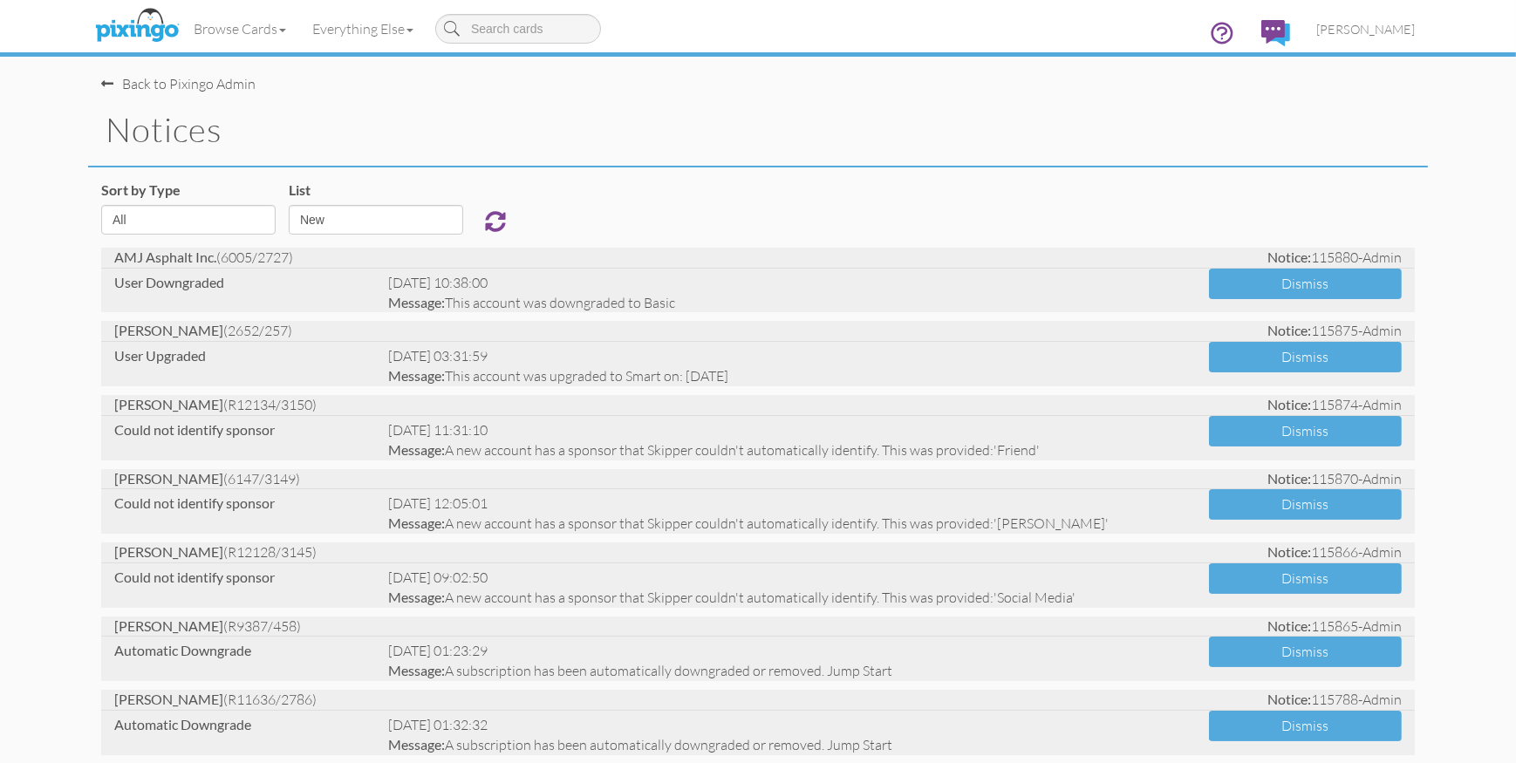
click at [1353, 38] on link "[PERSON_NAME]" at bounding box center [1366, 29] width 125 height 44
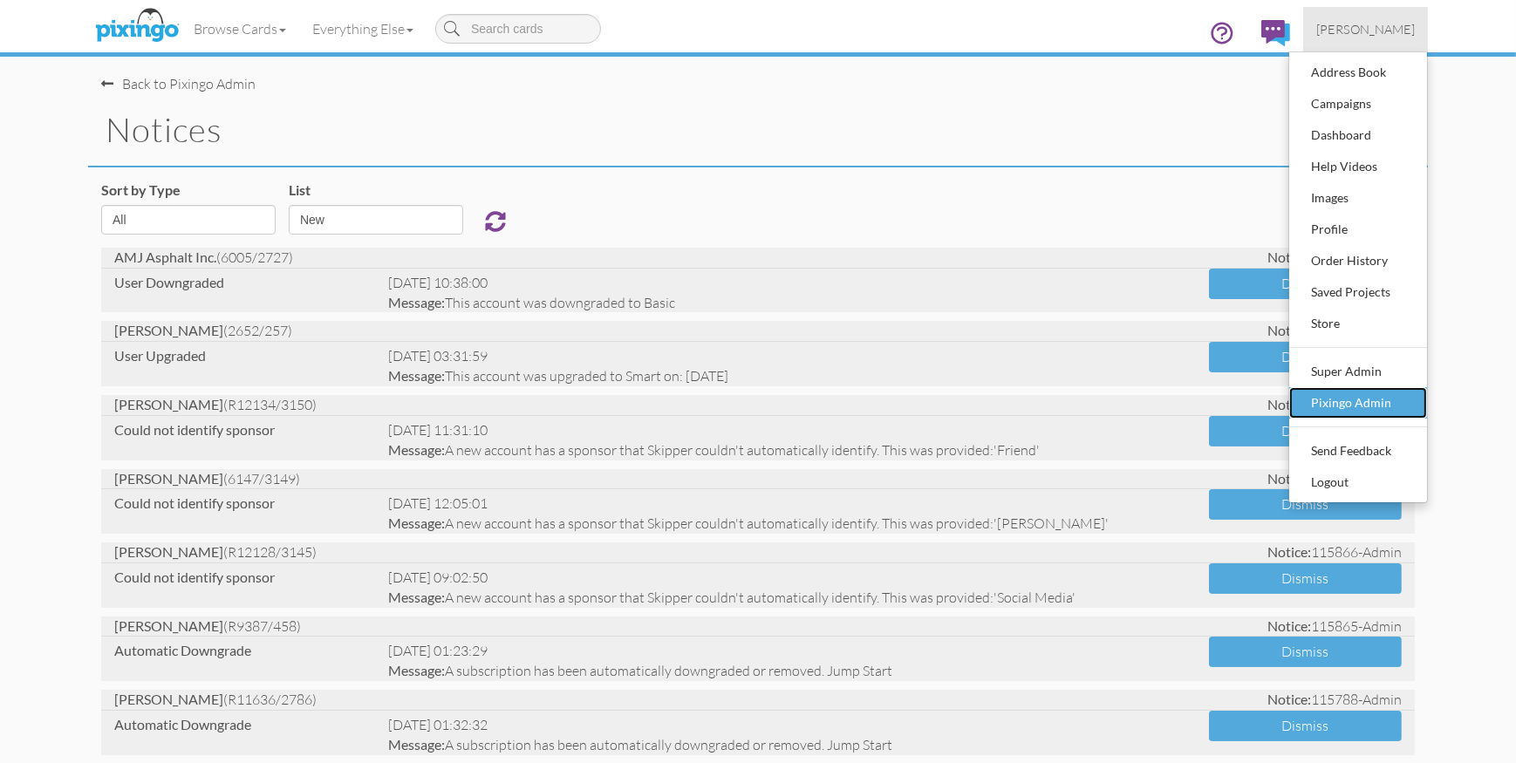
click at [1371, 395] on div "Pixingo Admin" at bounding box center [1358, 403] width 103 height 26
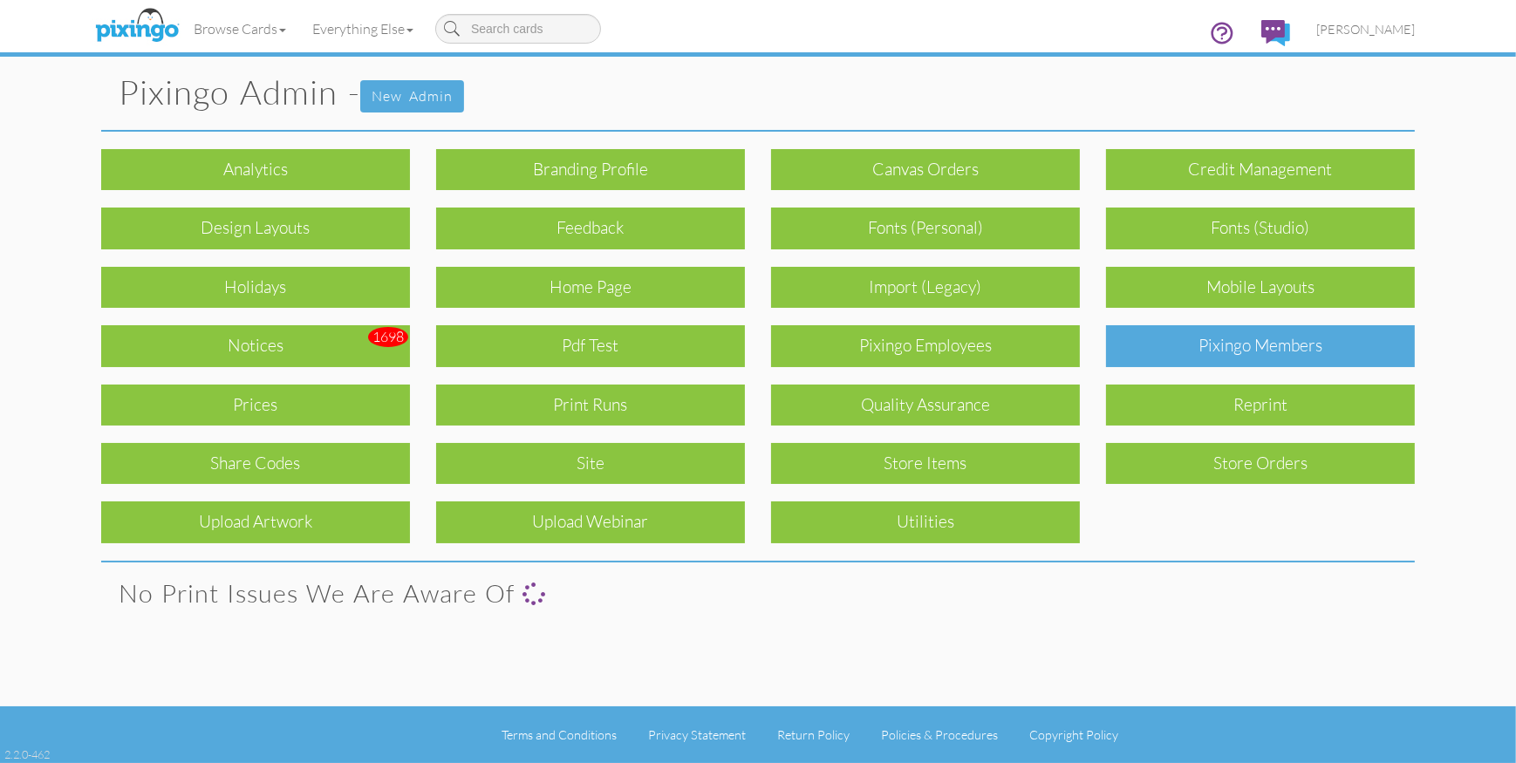
click at [1228, 334] on div "Pixingo Members" at bounding box center [1260, 345] width 309 height 41
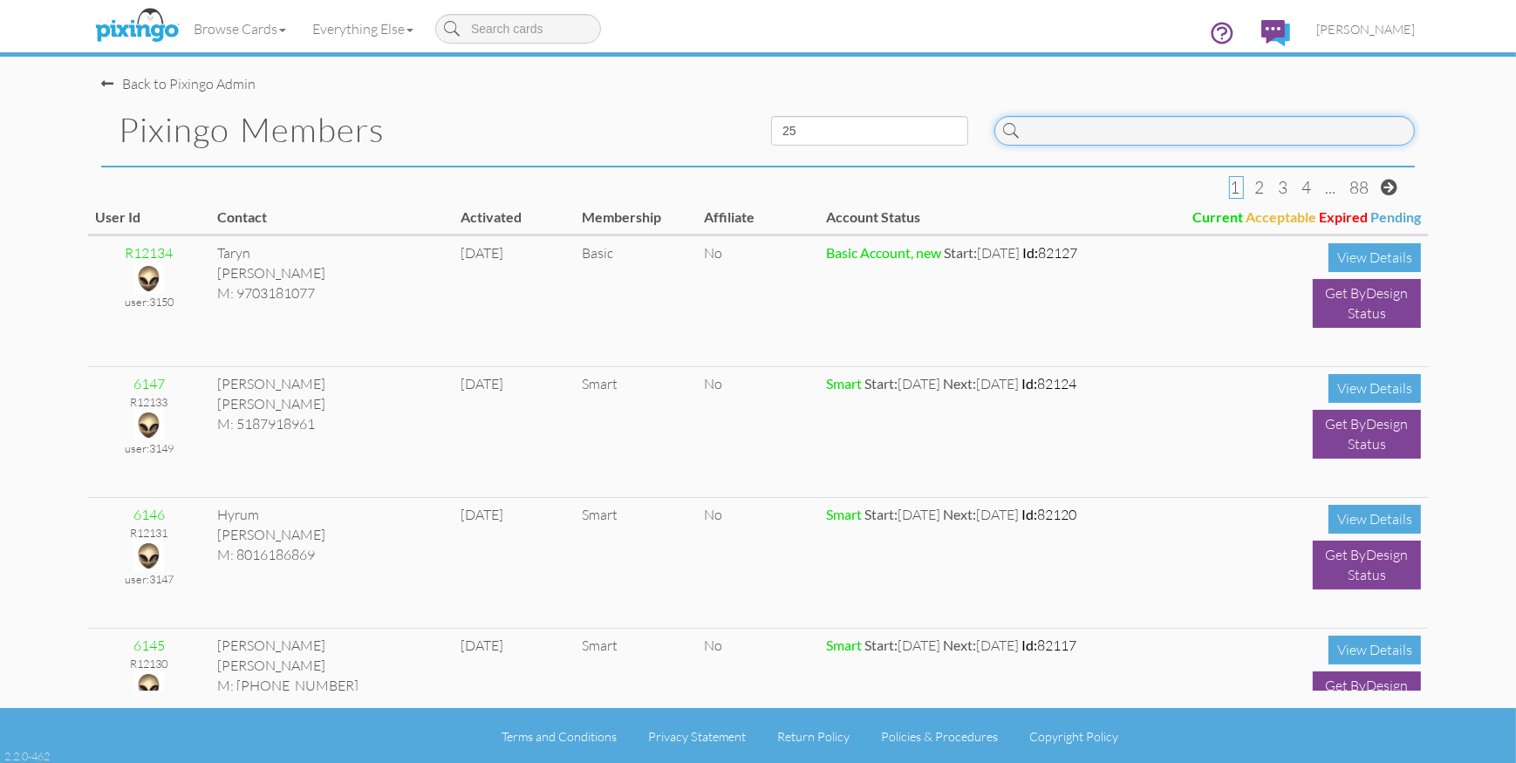
click at [1112, 144] on input at bounding box center [1205, 131] width 421 height 30
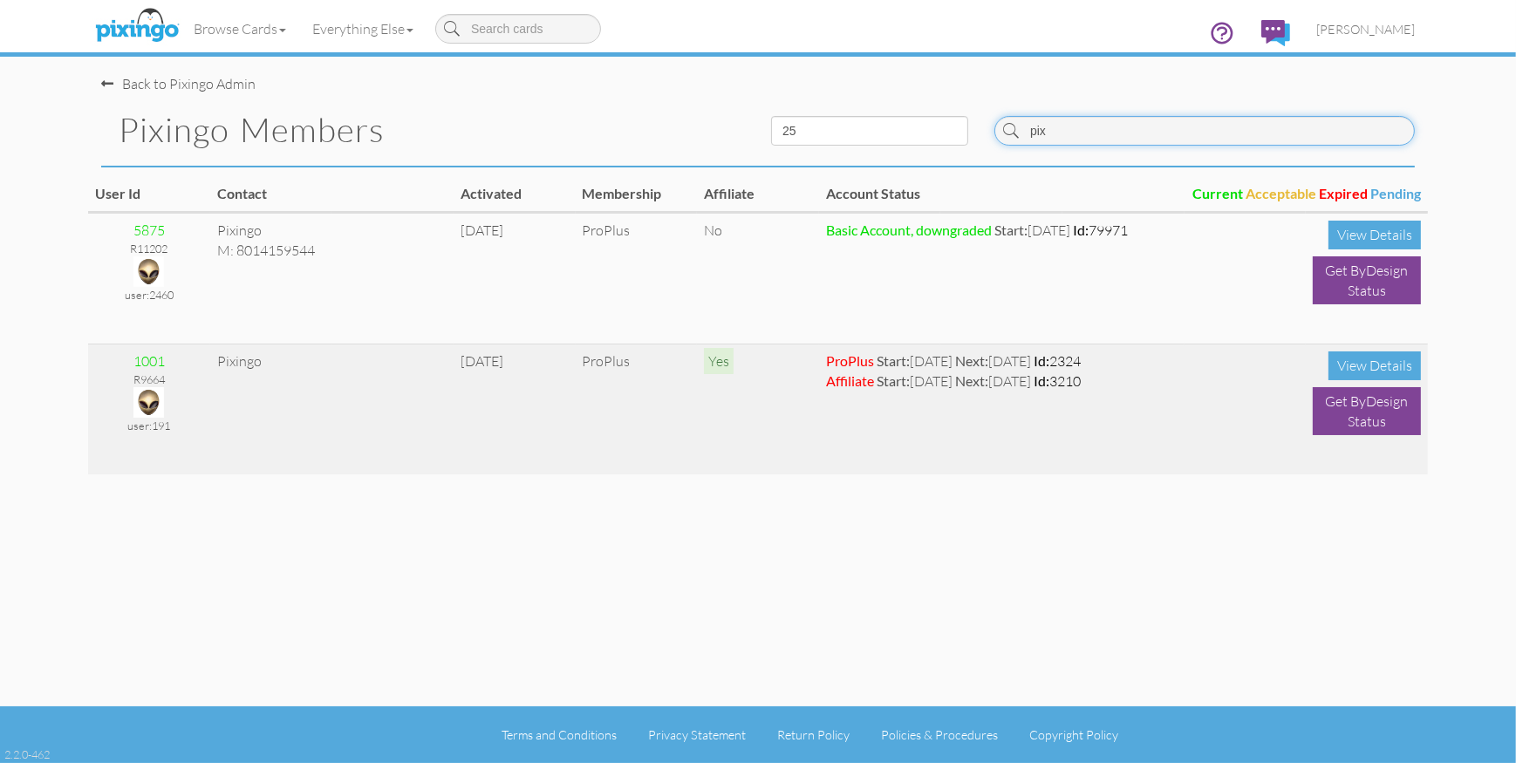
type input "pix"
click at [149, 406] on img at bounding box center [148, 402] width 31 height 31
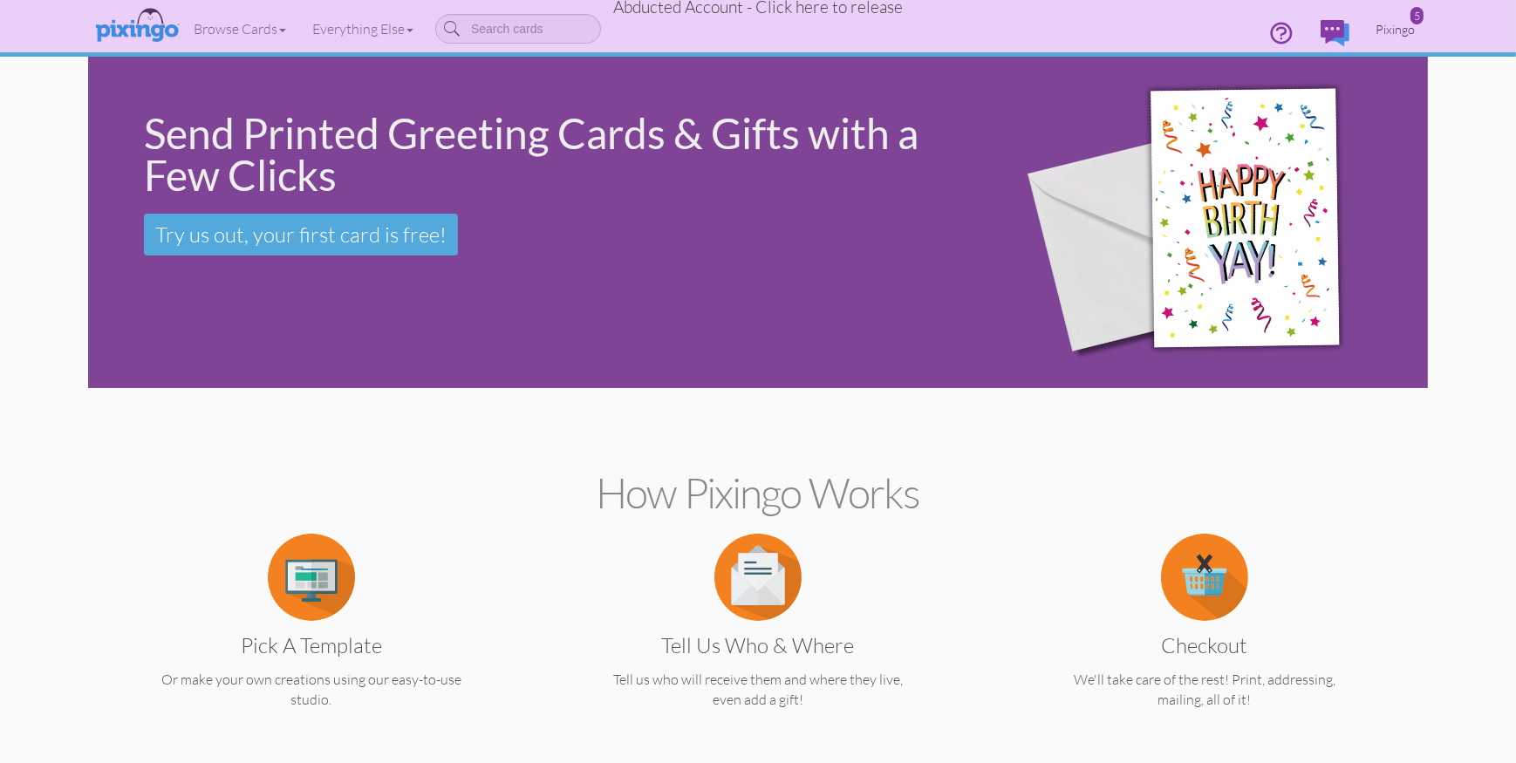
click at [1395, 33] on span "Pixingo" at bounding box center [1395, 29] width 39 height 15
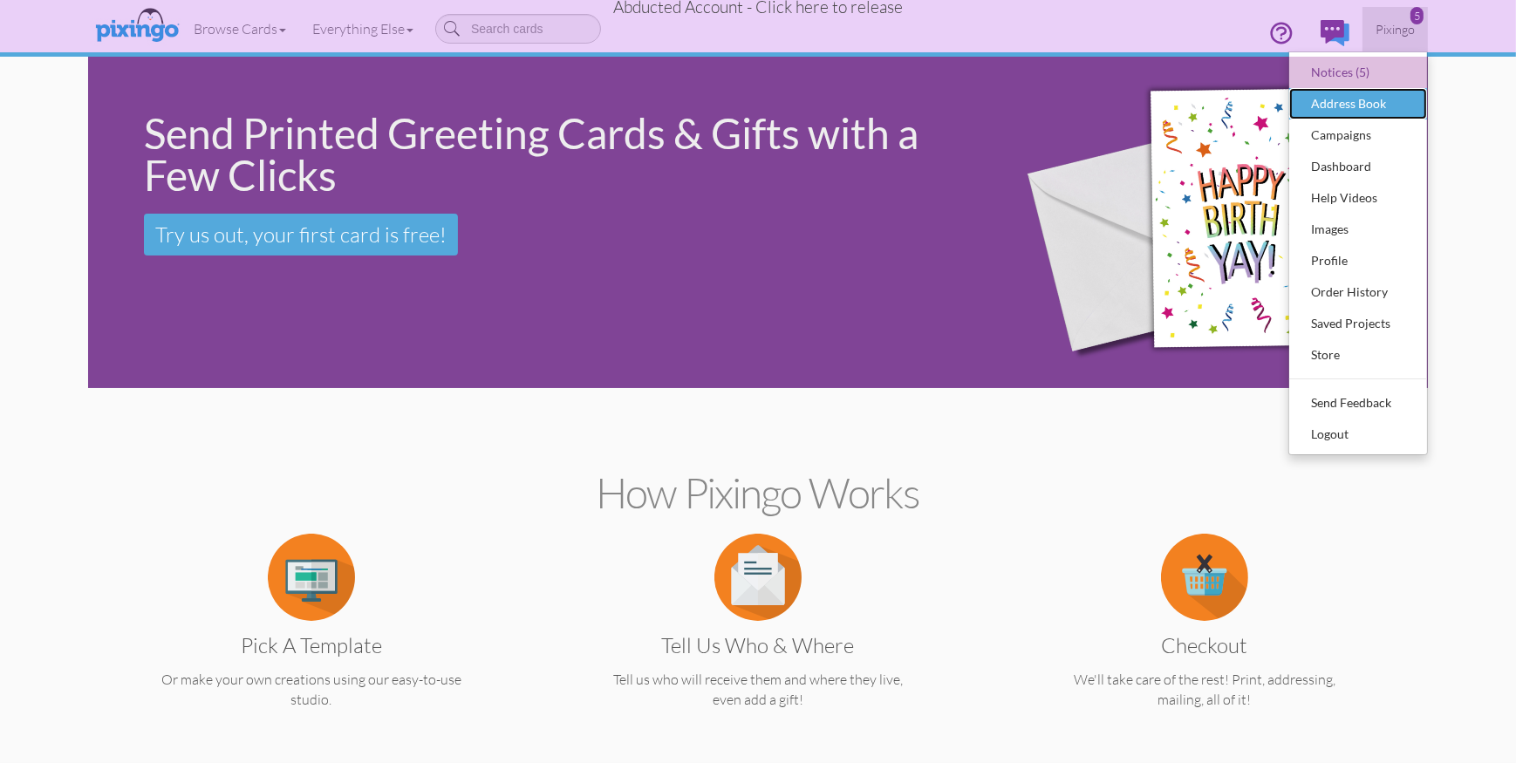
click at [1362, 100] on div "Address Book" at bounding box center [1358, 104] width 103 height 26
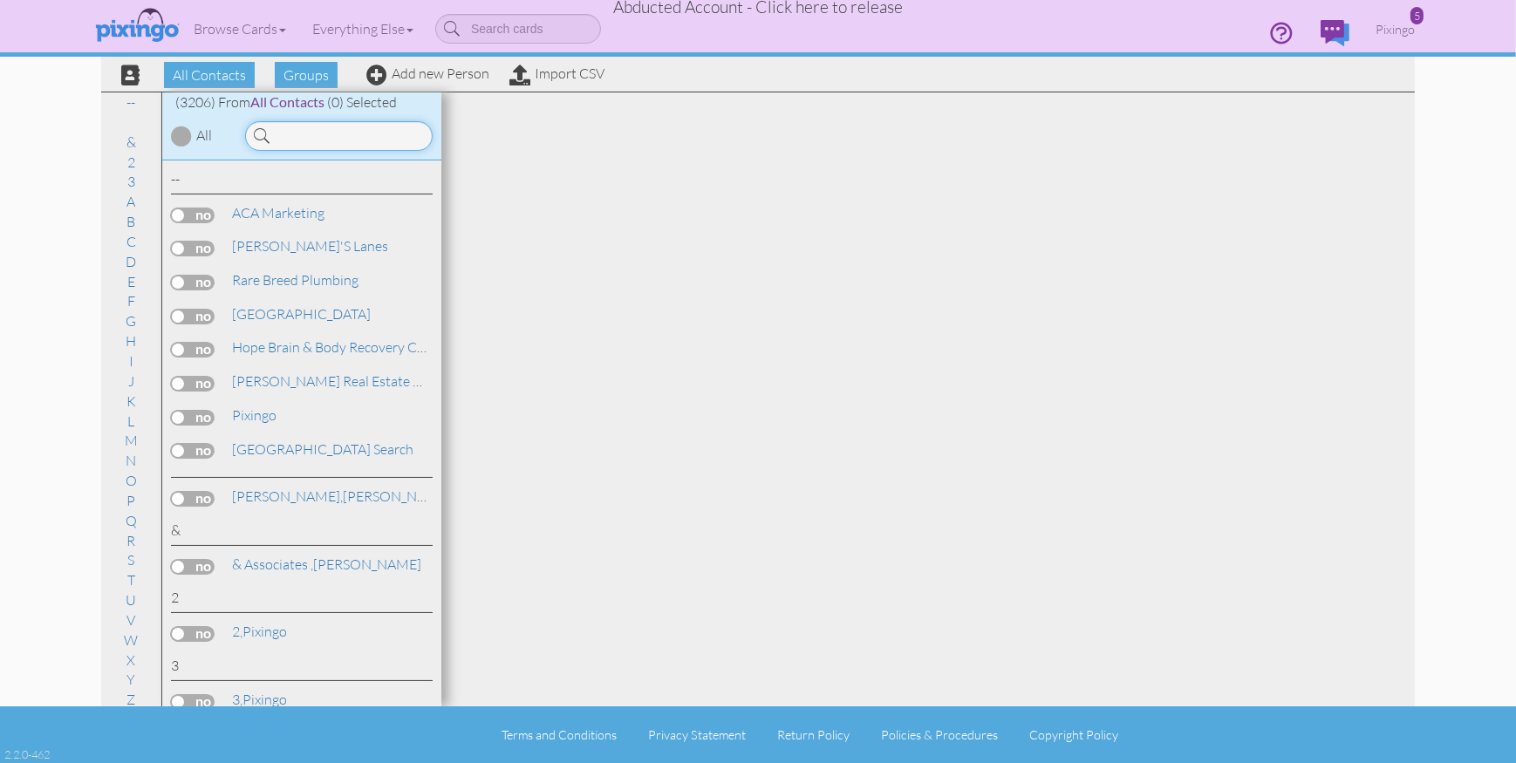
click at [376, 136] on input at bounding box center [339, 136] width 188 height 30
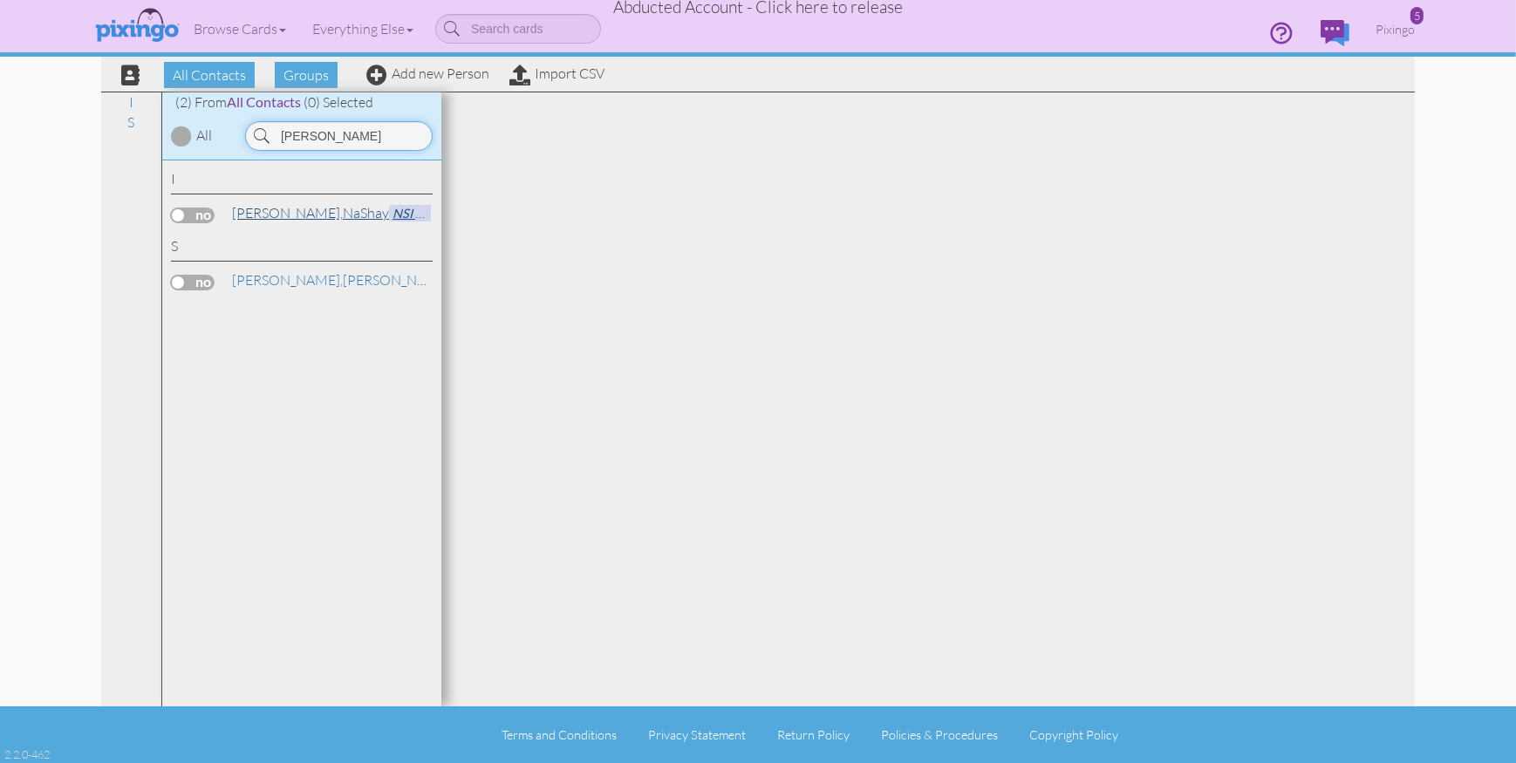
type input "irv"
click at [270, 210] on link "Irven, NaShay NSI Creations" at bounding box center [352, 212] width 244 height 21
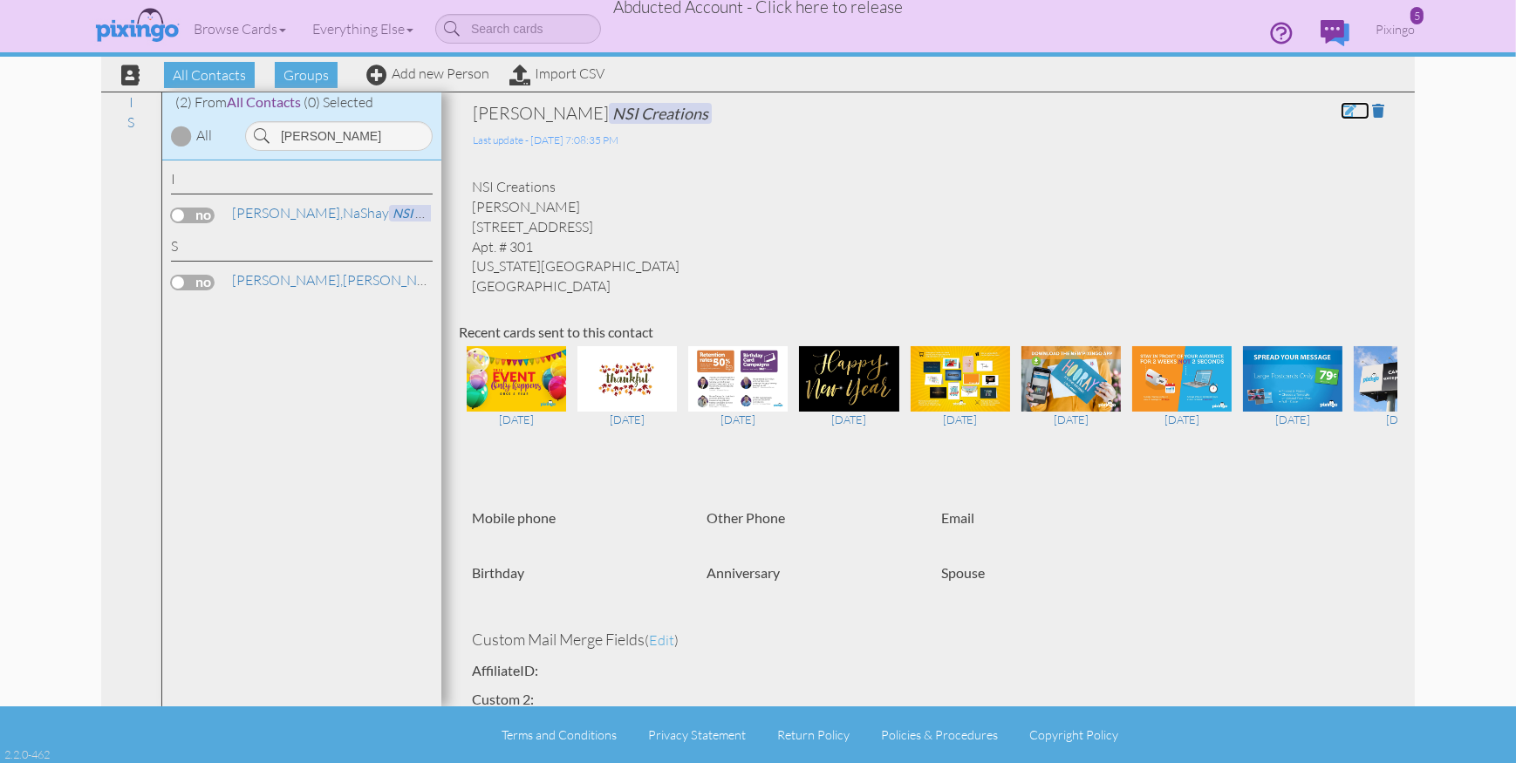
click at [1347, 110] on span at bounding box center [1349, 111] width 16 height 14
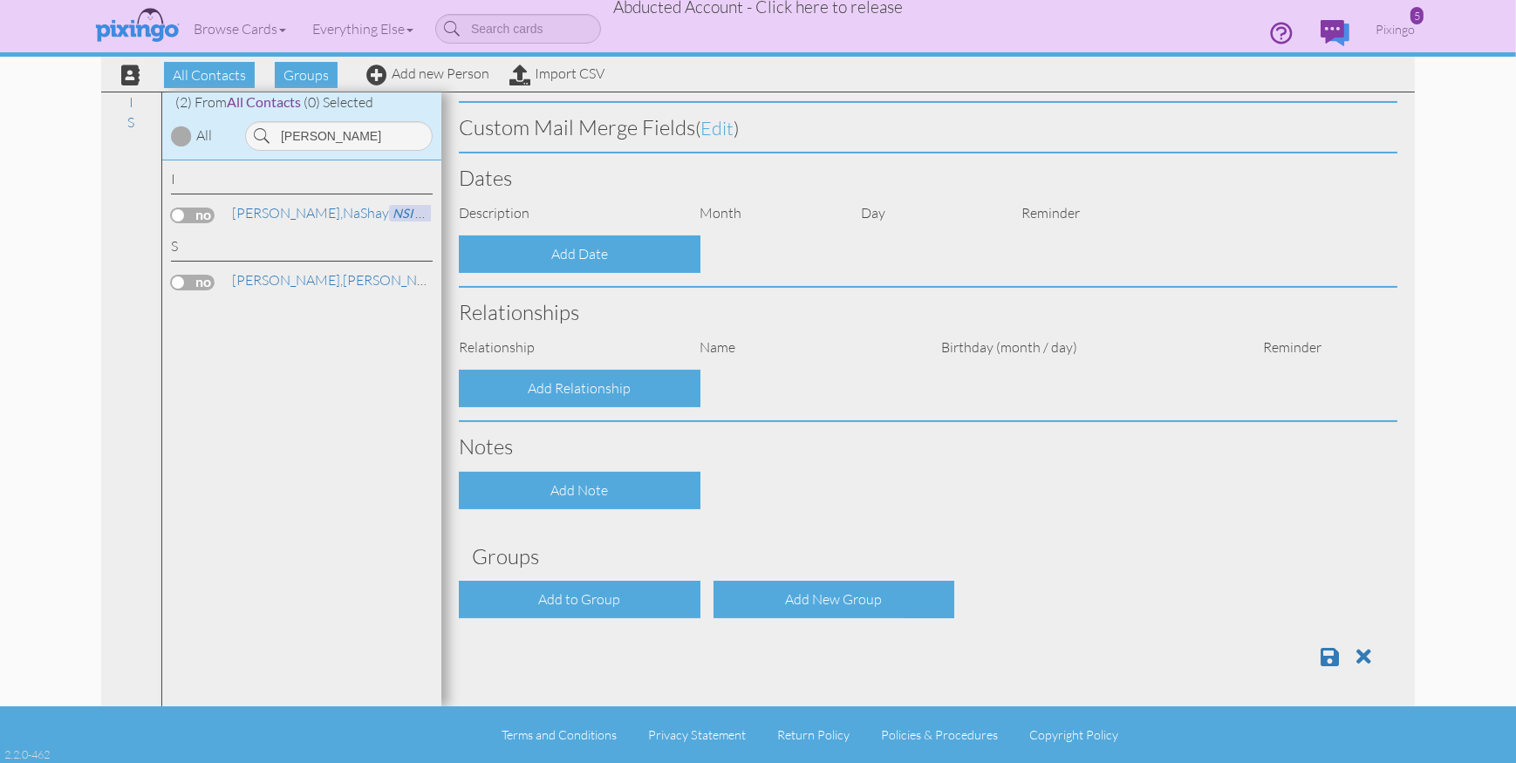
type input "NaShay"
type input "Irven"
type input "NSI Creations"
type input "6449 NW 70th St."
type input "Apt. # 301"
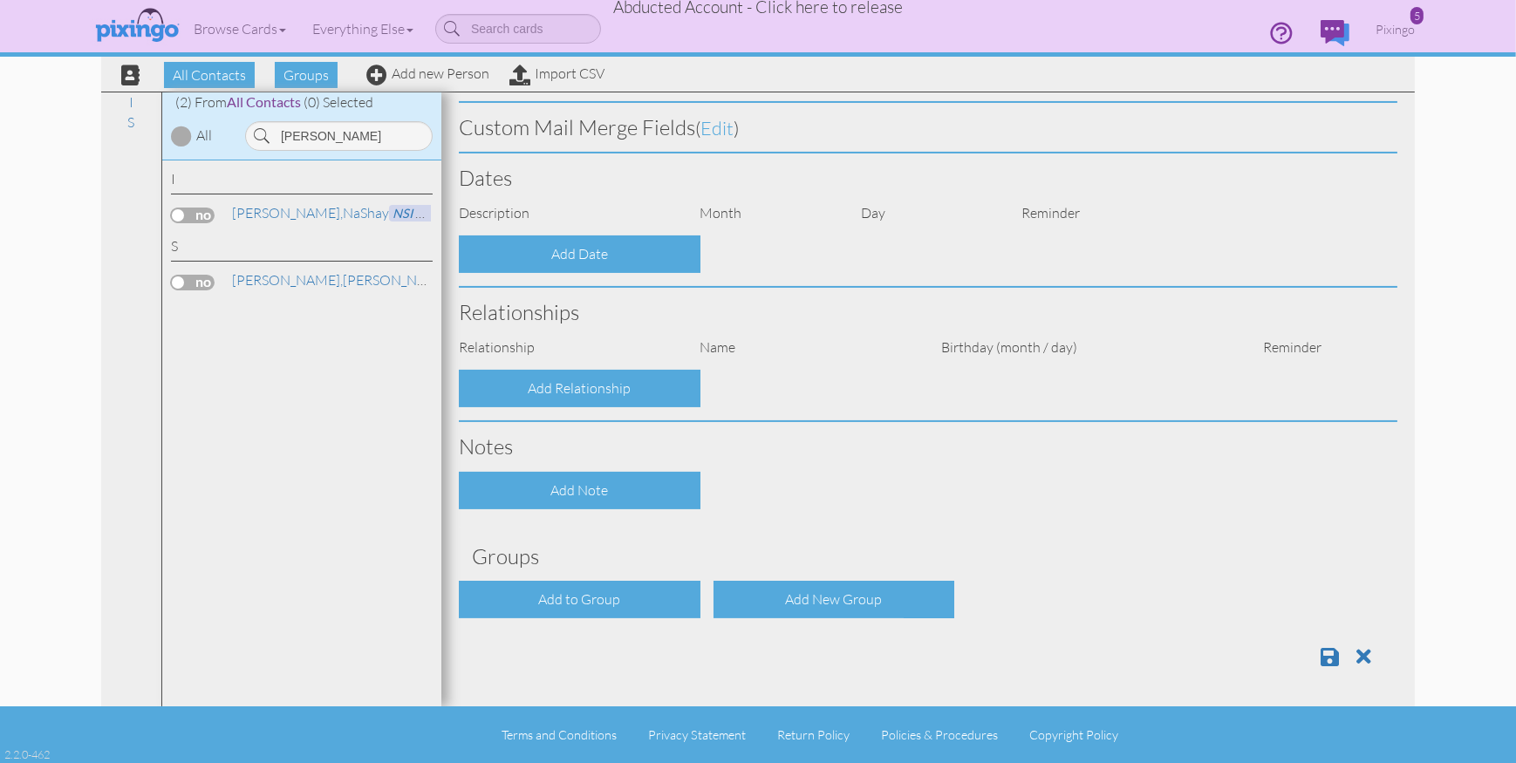
type input "Kansas City"
type input "64151"
select select "object:28656"
select select "object:28901"
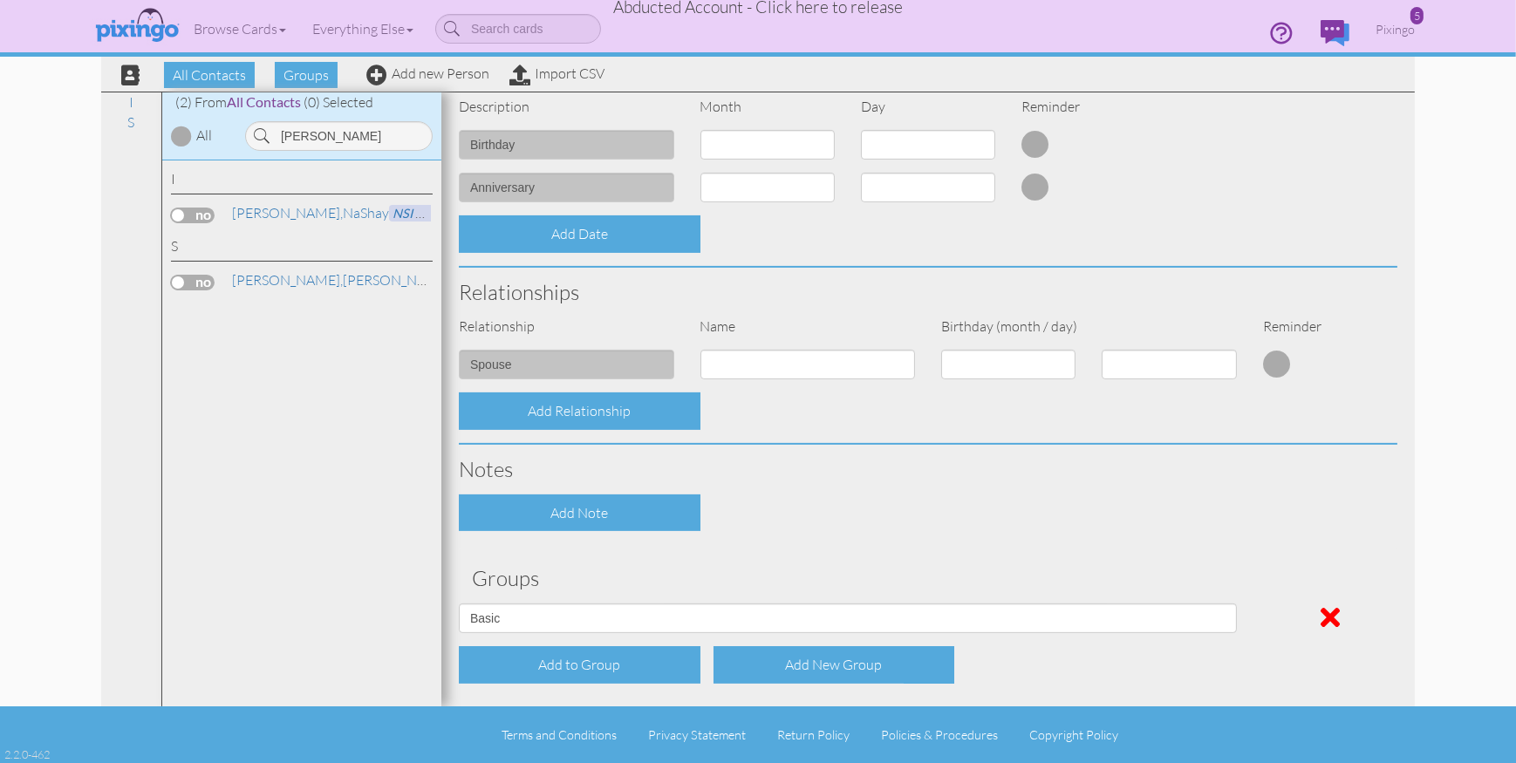
scroll to position [639, 0]
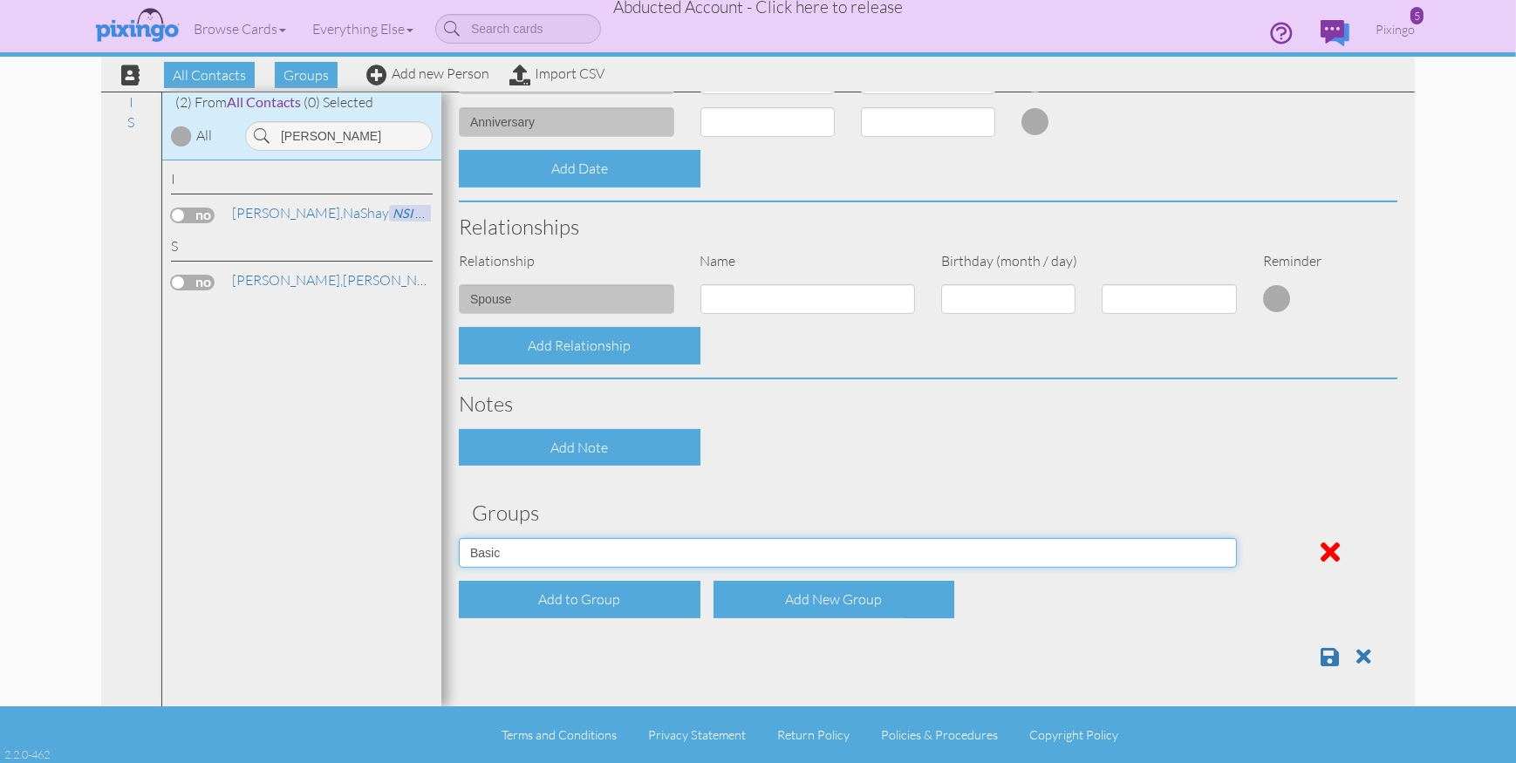
click at [603, 557] on select "Affiliates Basic Draper Biz name only PROSPECTS WHOLESALE" at bounding box center [848, 553] width 778 height 30
select select "object:28655"
click at [459, 538] on select "Affiliates Basic Draper Biz name only PROSPECTS WHOLESALE" at bounding box center [848, 553] width 778 height 30
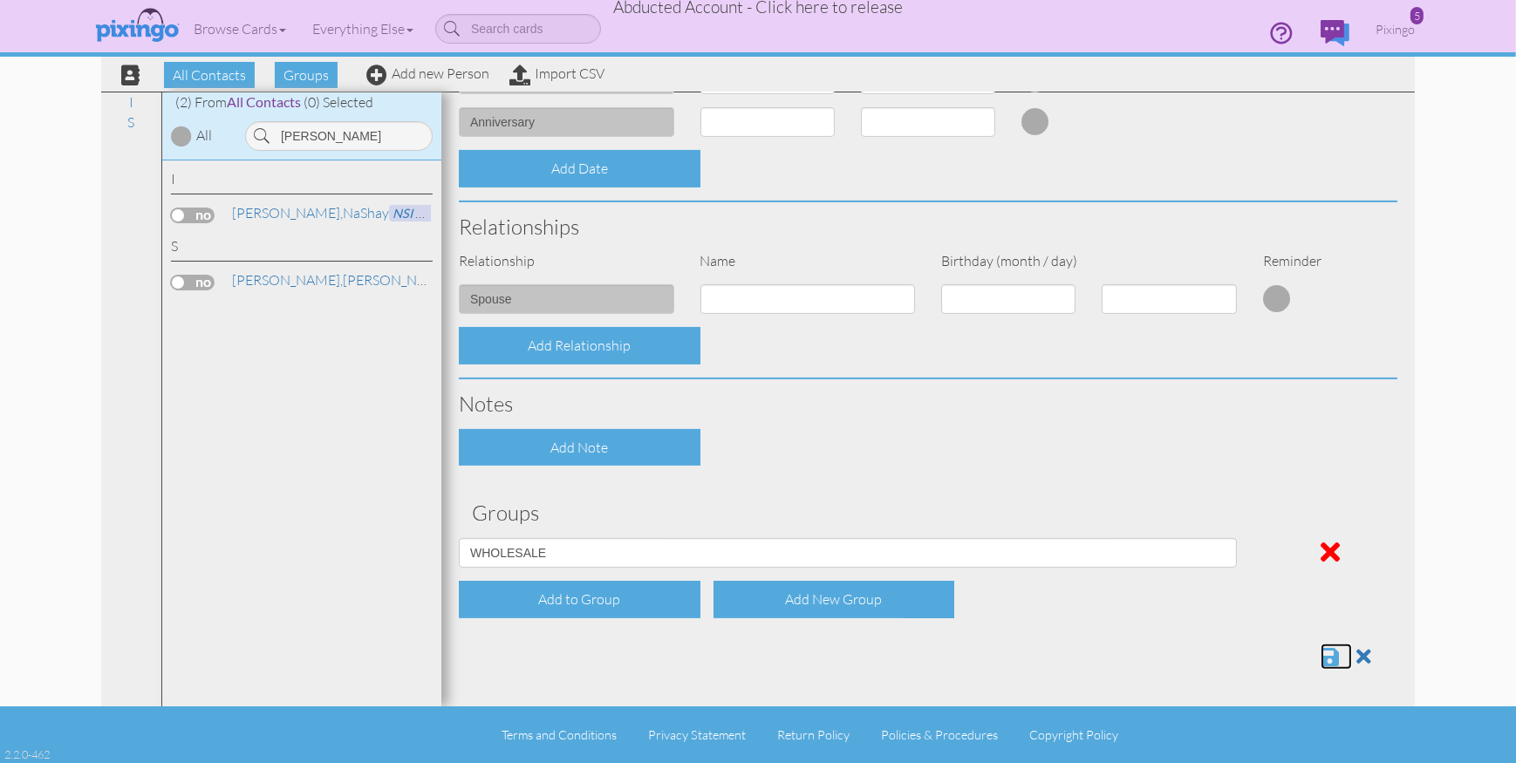
click at [1335, 656] on span at bounding box center [1330, 657] width 18 height 21
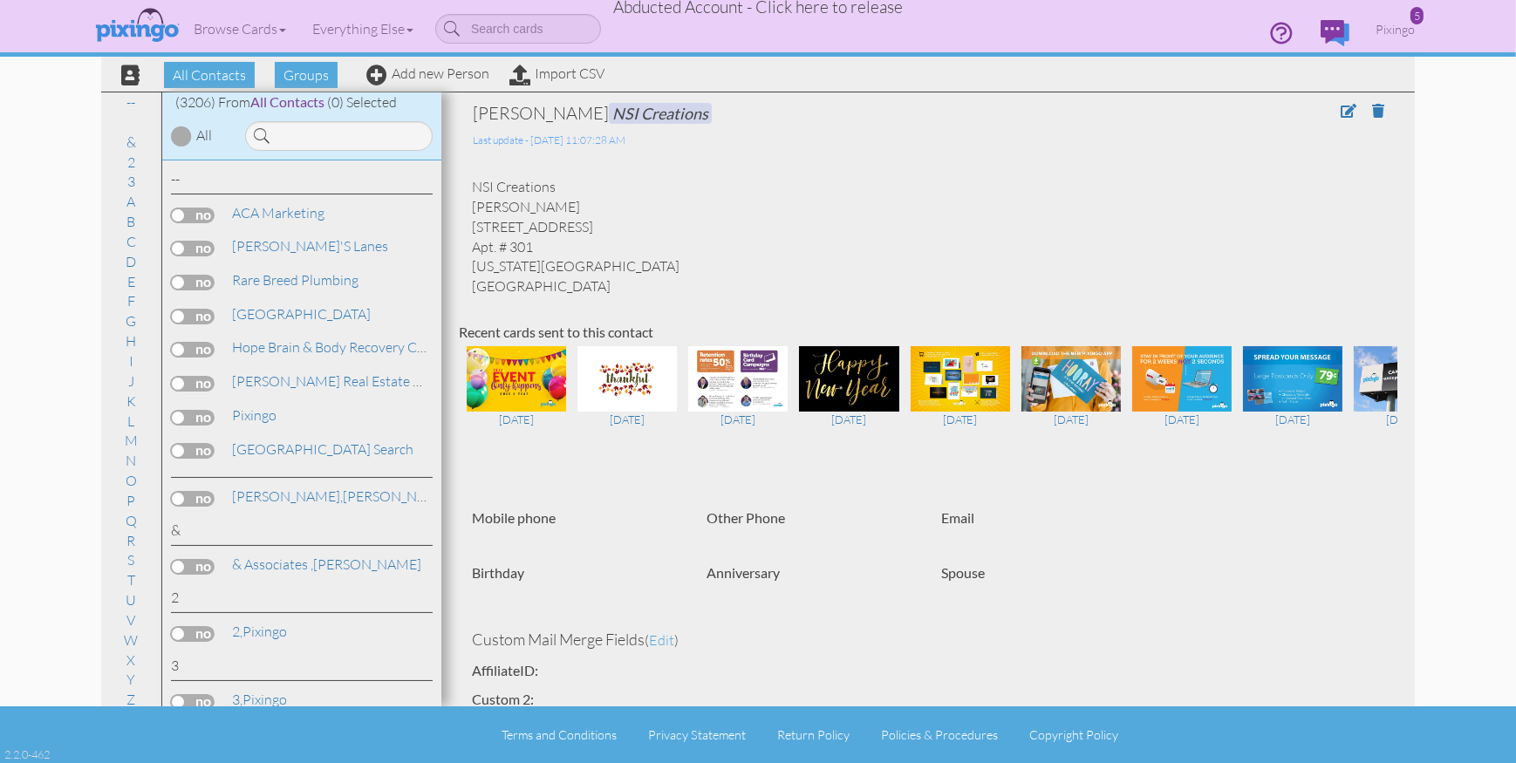
click at [800, 12] on span "Abducted Account - Click here to release" at bounding box center [758, 7] width 290 height 21
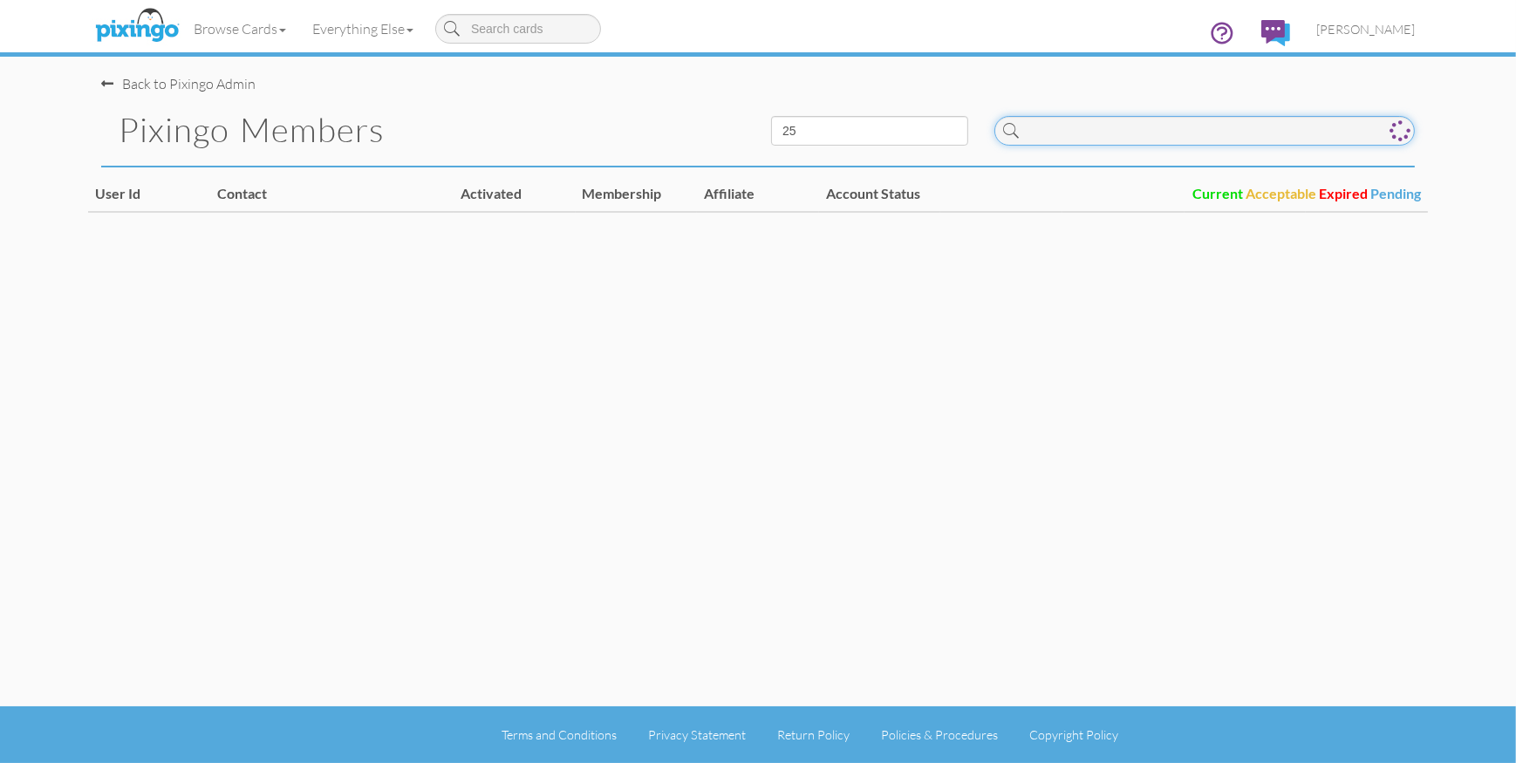
click at [1171, 144] on input at bounding box center [1205, 131] width 421 height 30
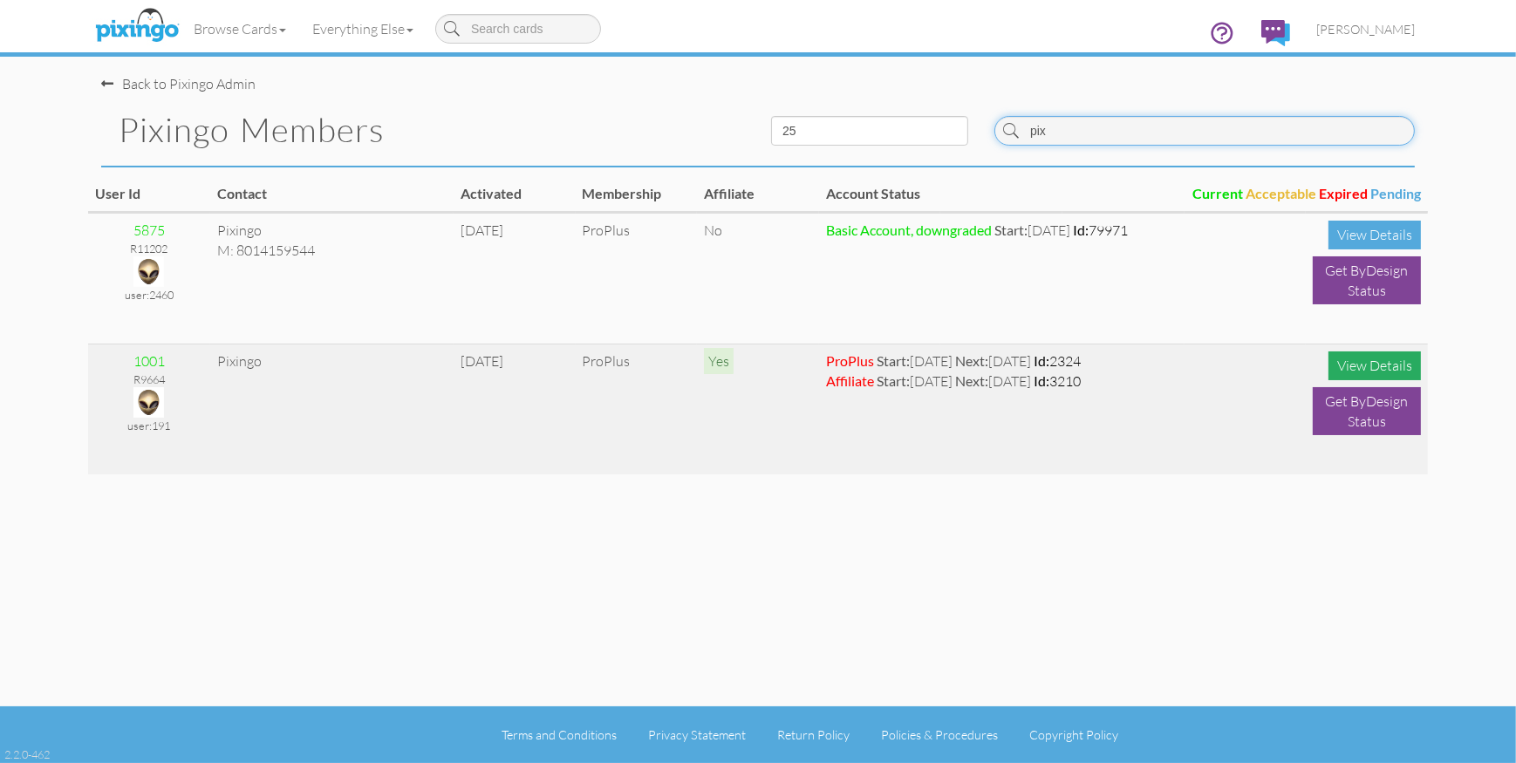
type input "pix"
click at [1373, 366] on div "View Details" at bounding box center [1375, 366] width 92 height 29
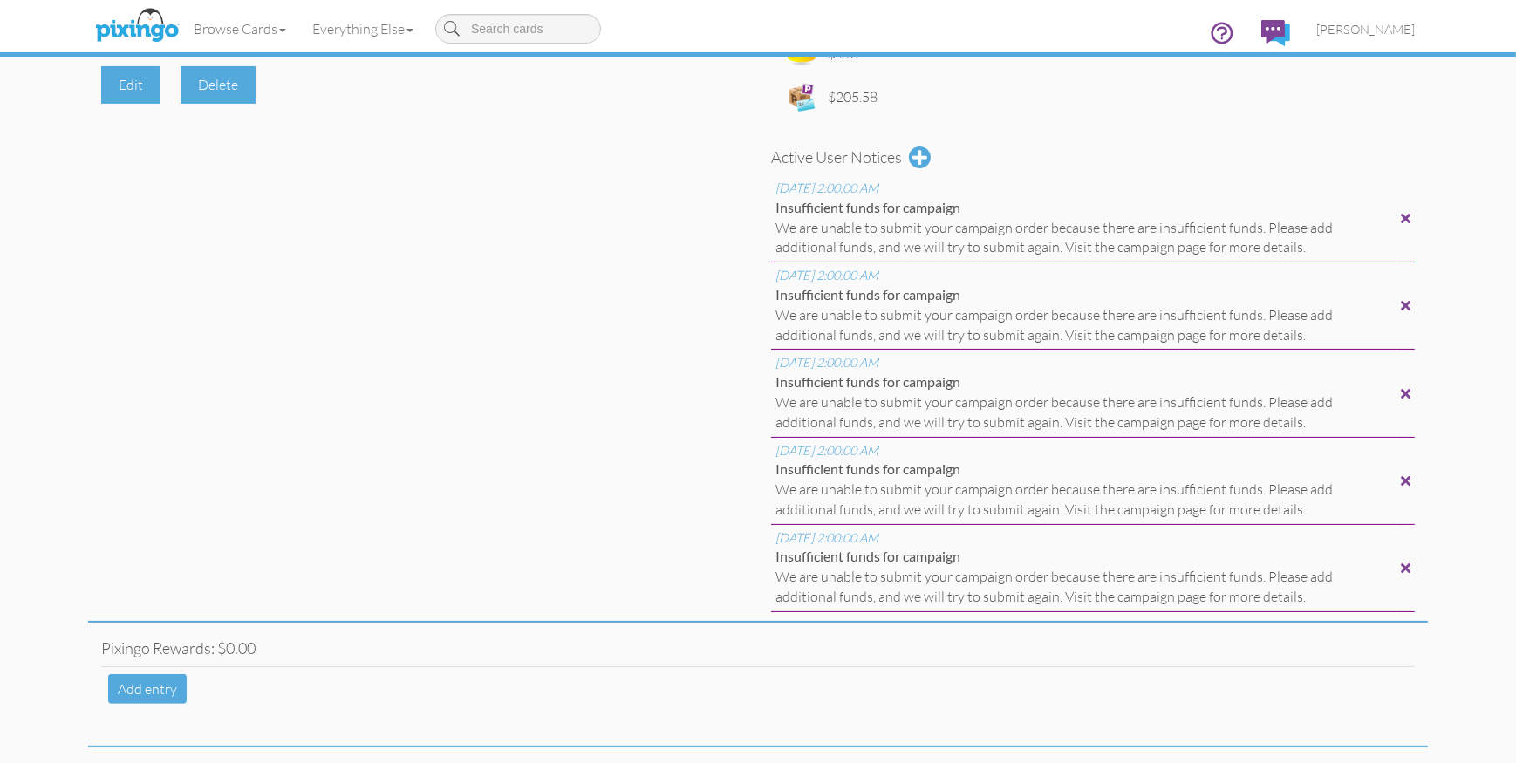
scroll to position [464, 0]
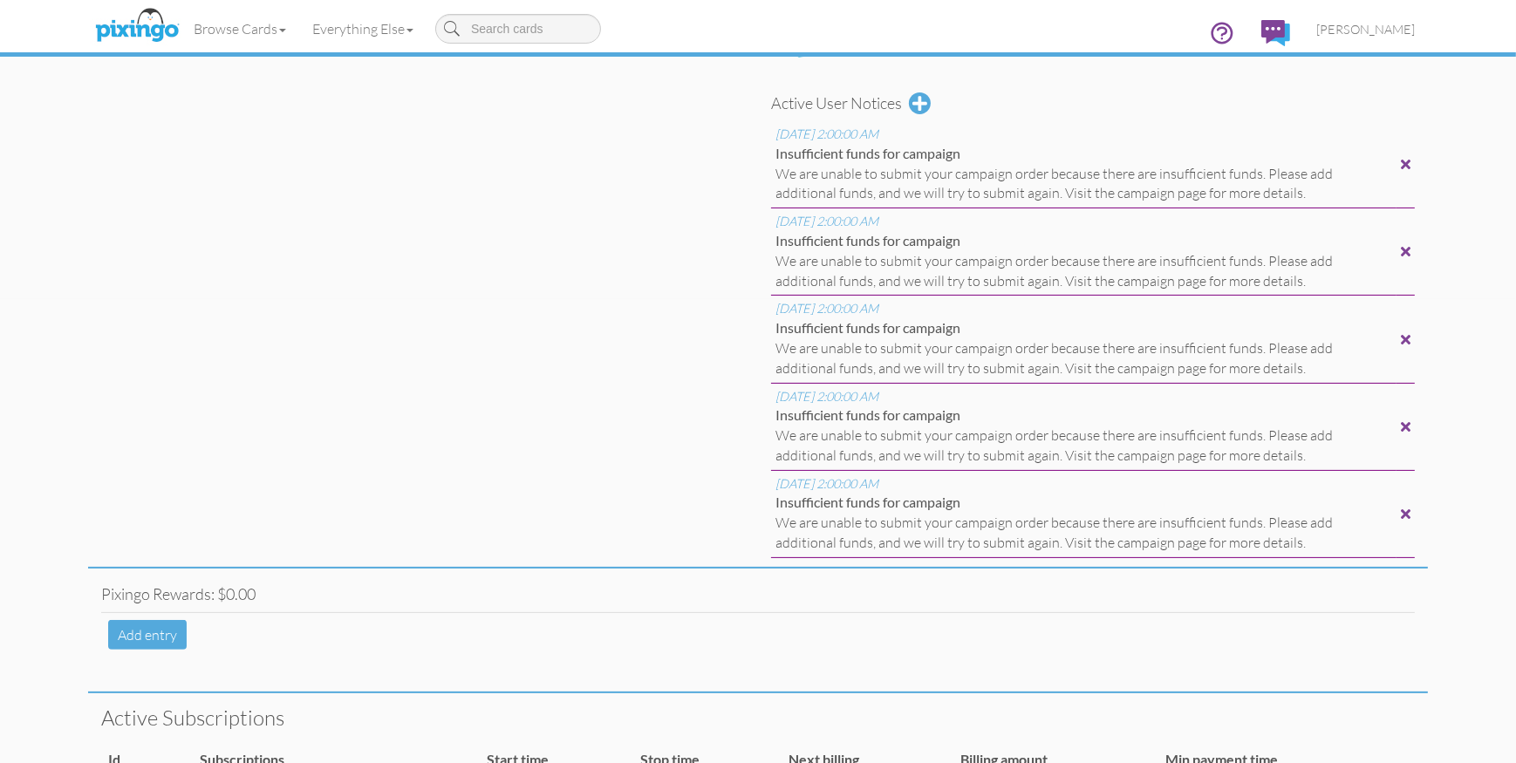
click at [1408, 168] on div at bounding box center [1406, 164] width 10 height 14
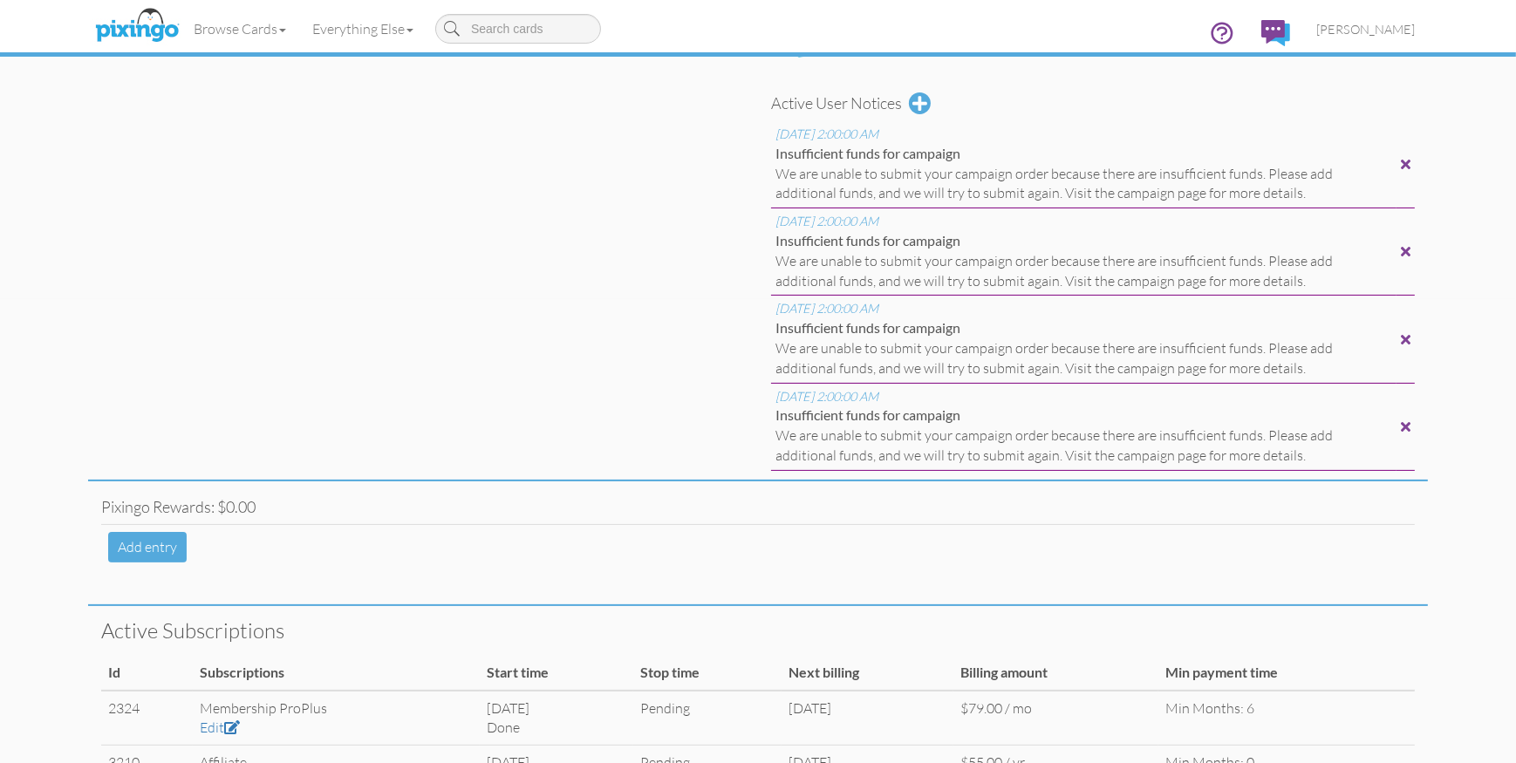
click at [1408, 168] on div at bounding box center [1406, 164] width 10 height 14
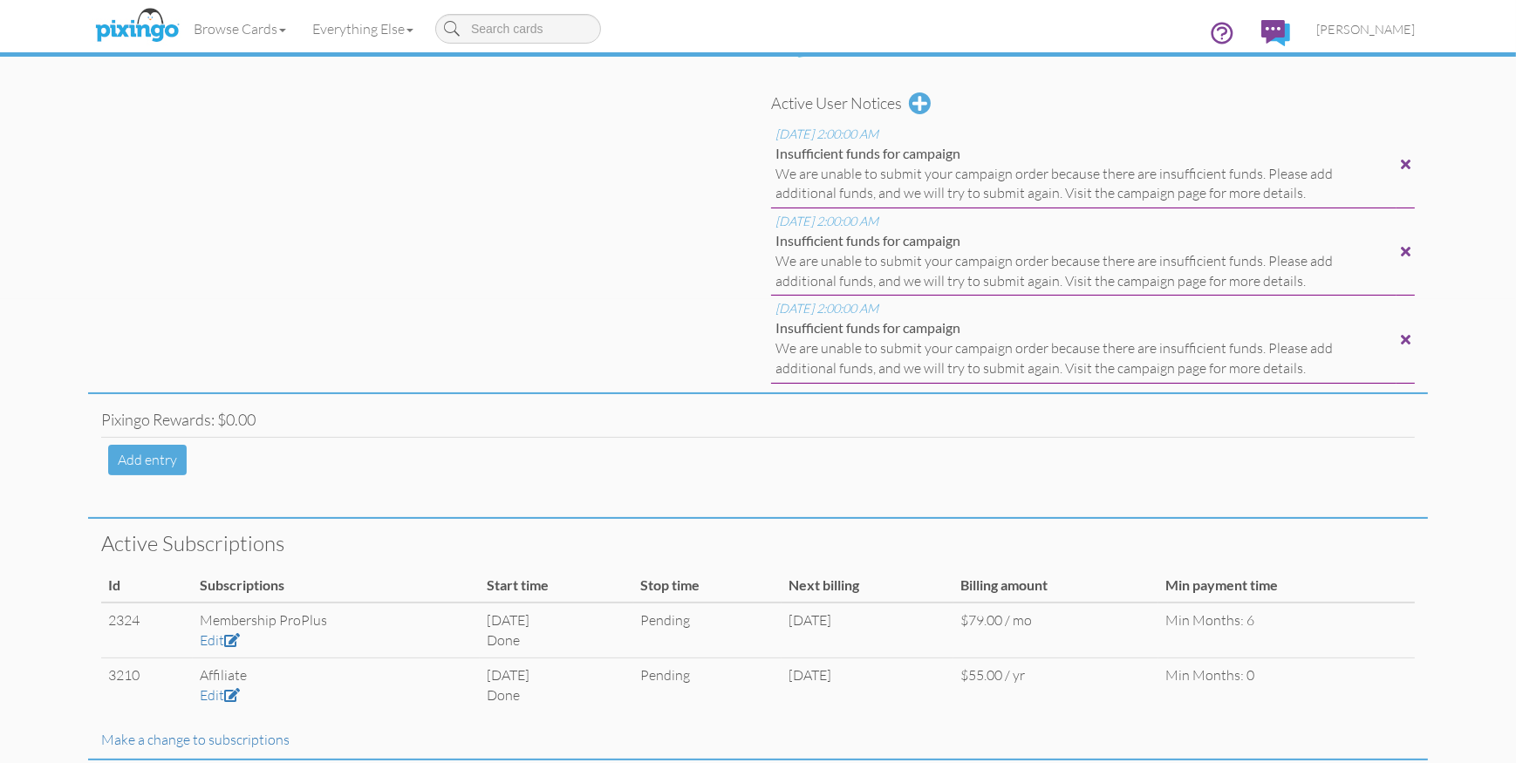
click at [1408, 168] on div at bounding box center [1406, 164] width 10 height 14
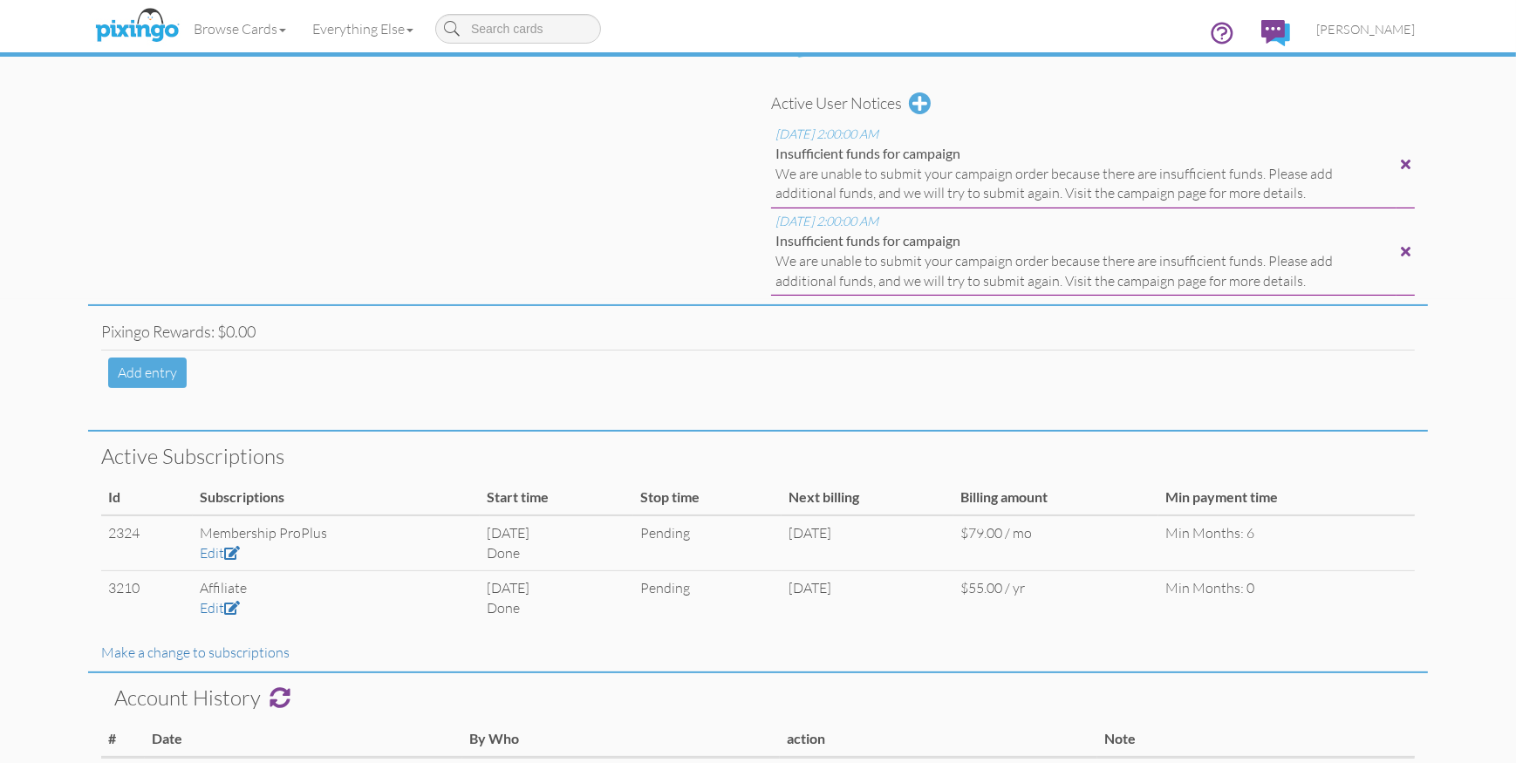
click at [1408, 168] on div at bounding box center [1406, 164] width 10 height 14
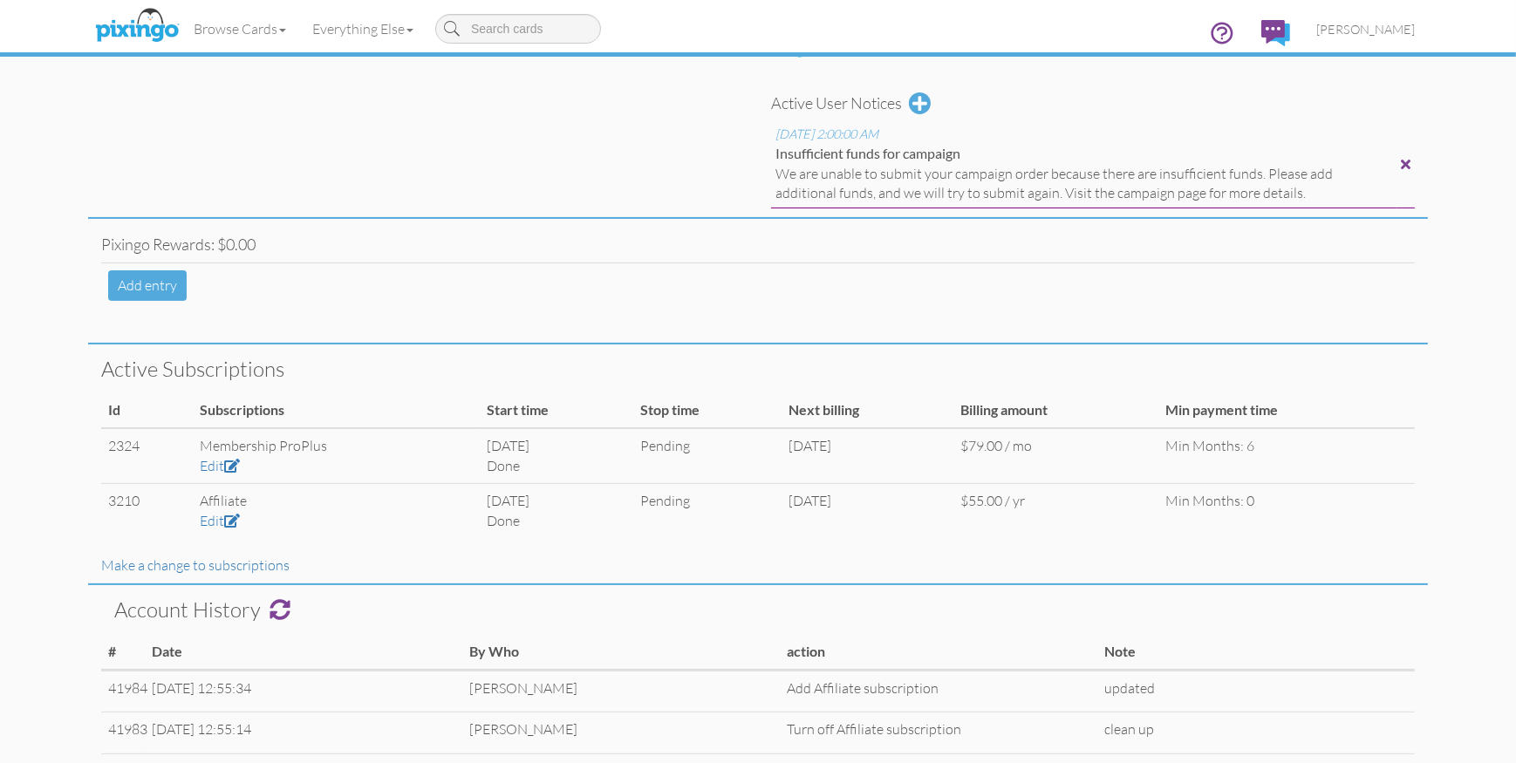
click at [1408, 168] on div at bounding box center [1406, 164] width 10 height 14
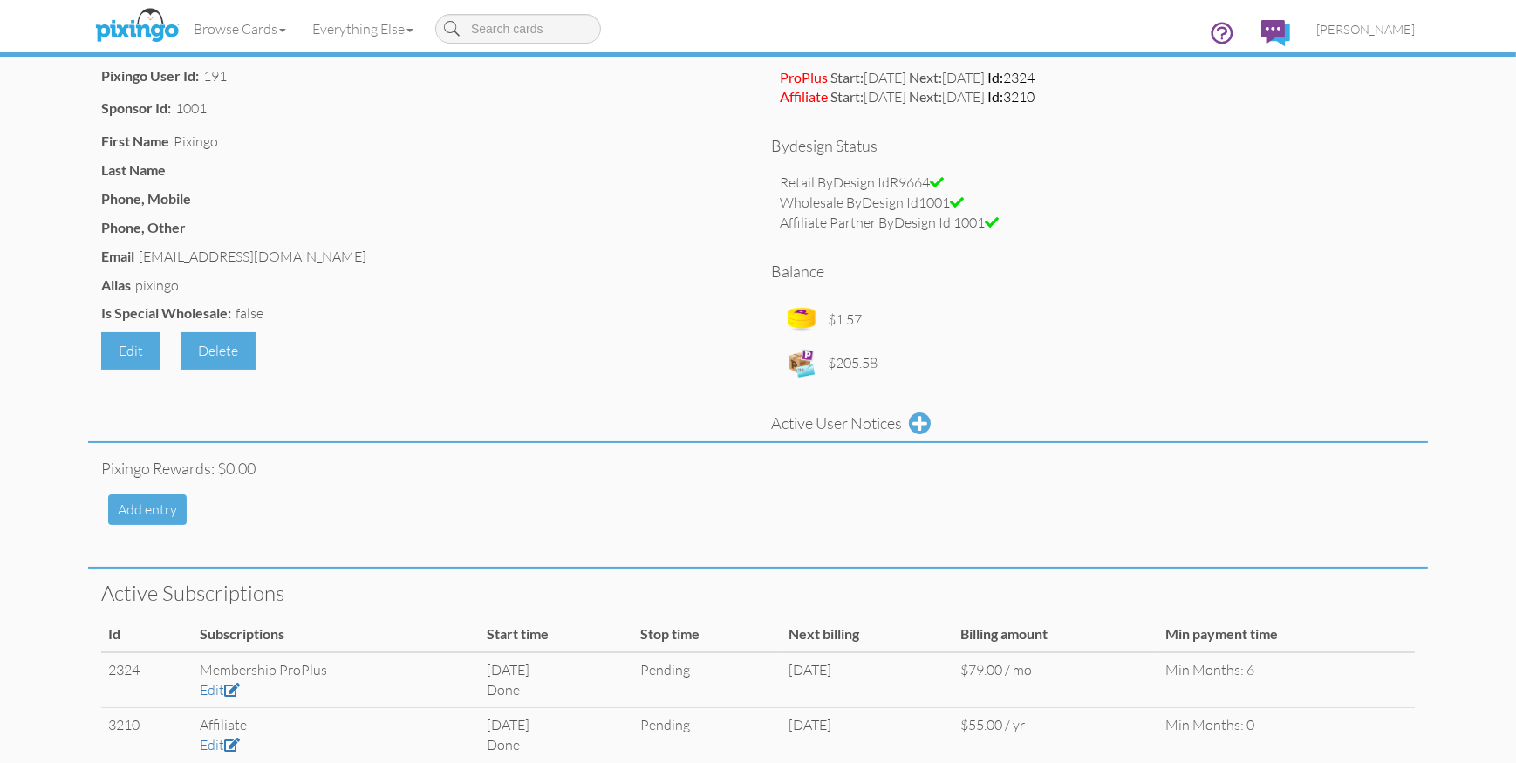
scroll to position [0, 0]
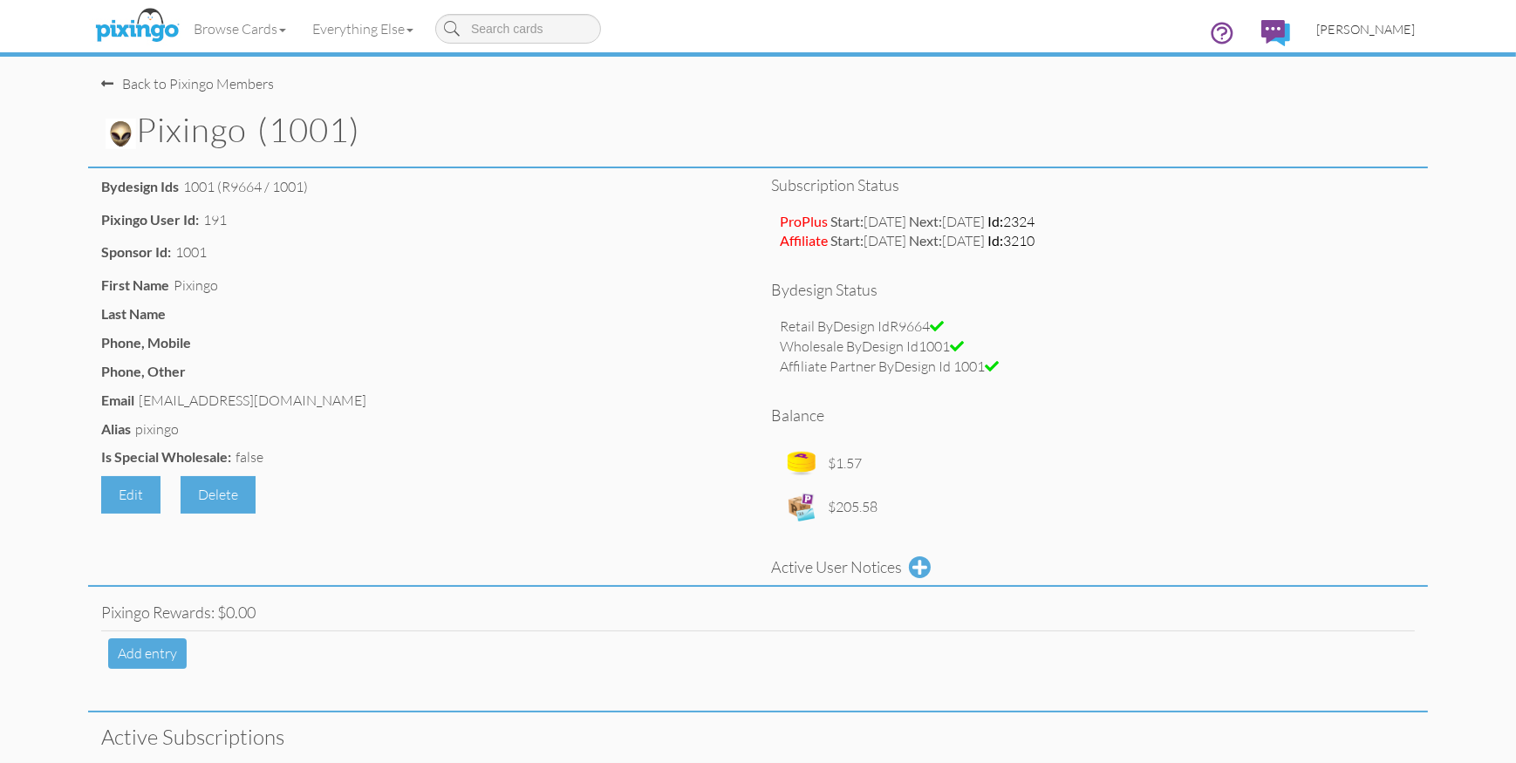
click at [1357, 37] on link "[PERSON_NAME]" at bounding box center [1366, 29] width 125 height 44
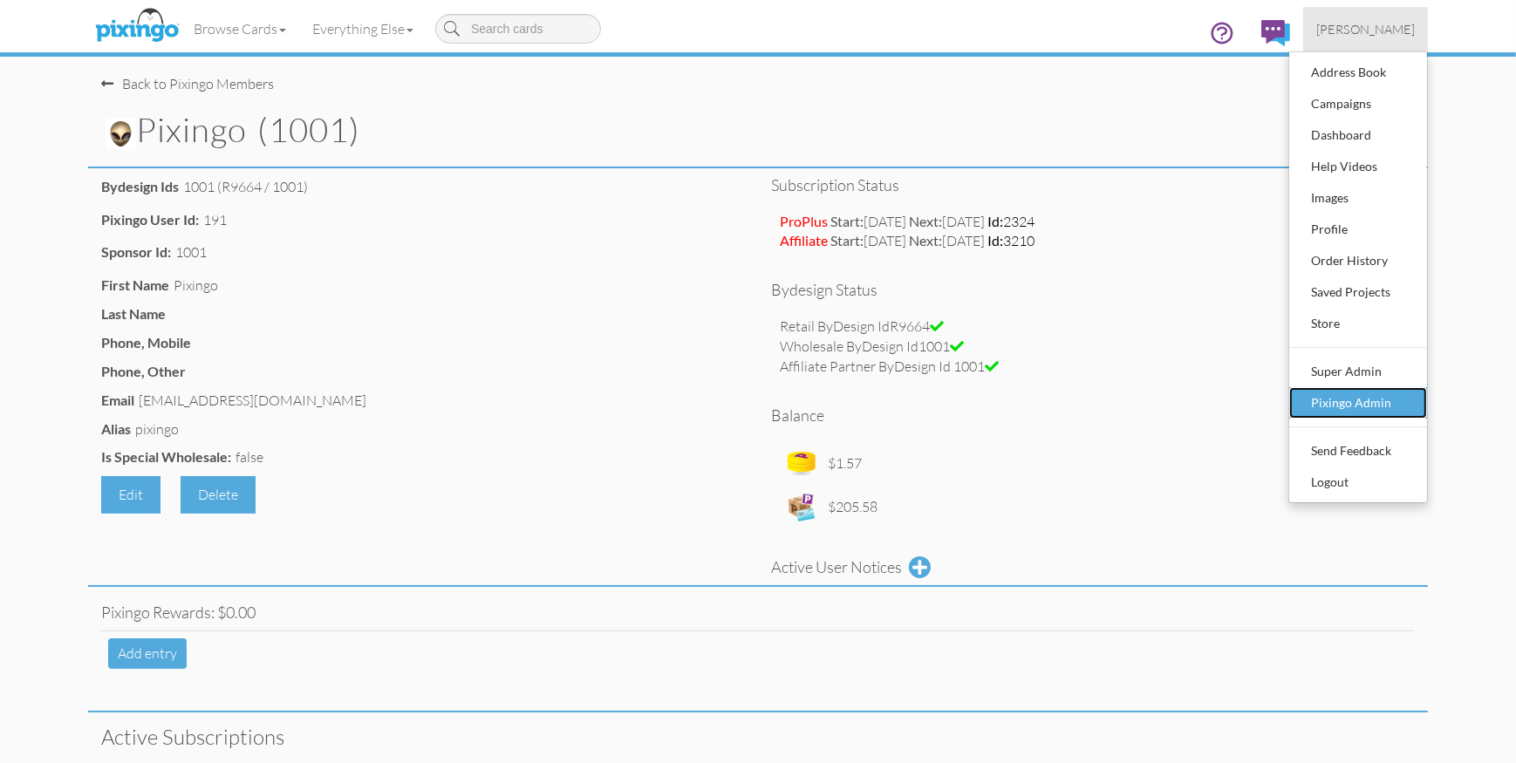
click at [1352, 399] on div "Pixingo Admin" at bounding box center [1358, 403] width 103 height 26
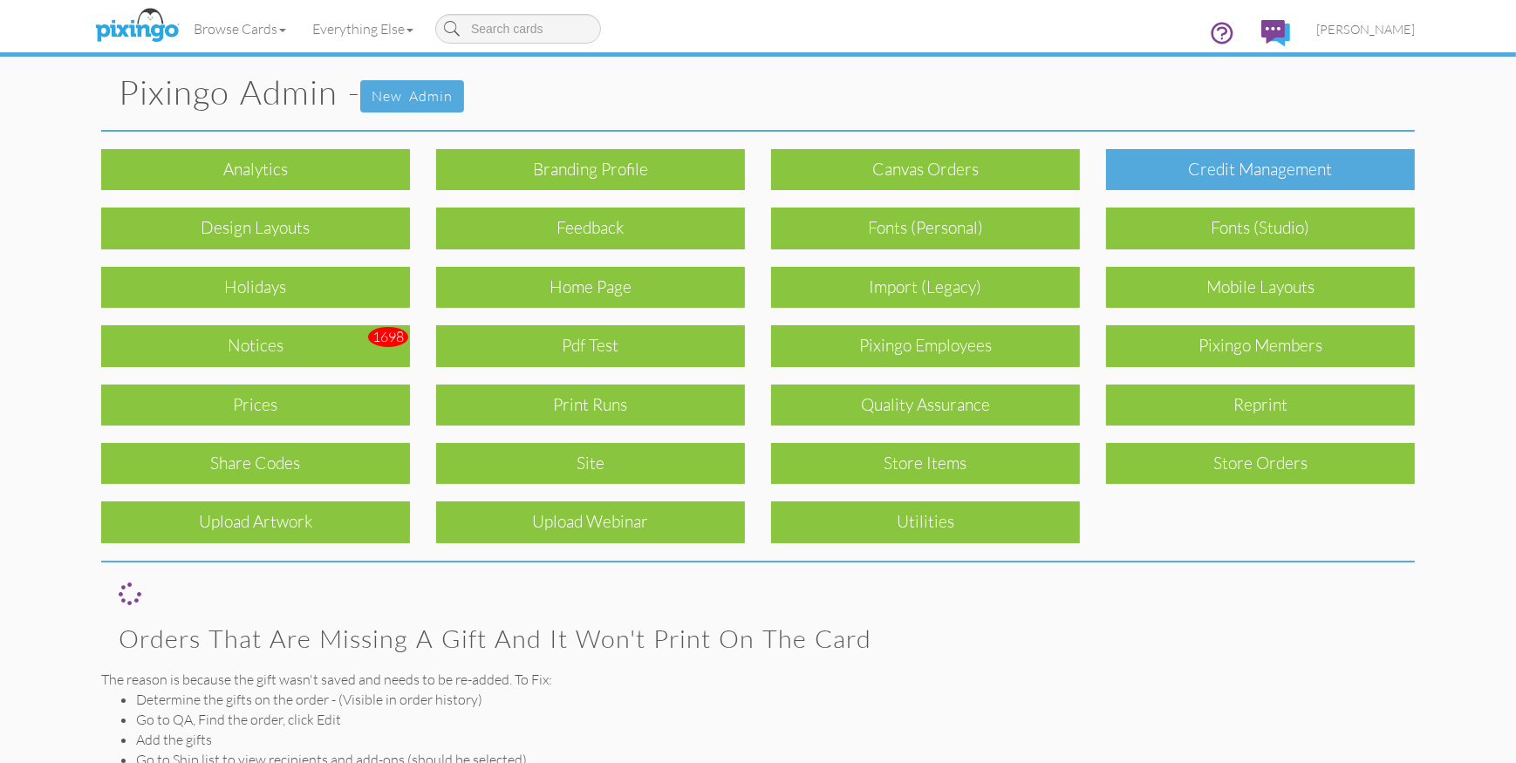
click at [1249, 160] on div "Credit Management" at bounding box center [1260, 169] width 309 height 41
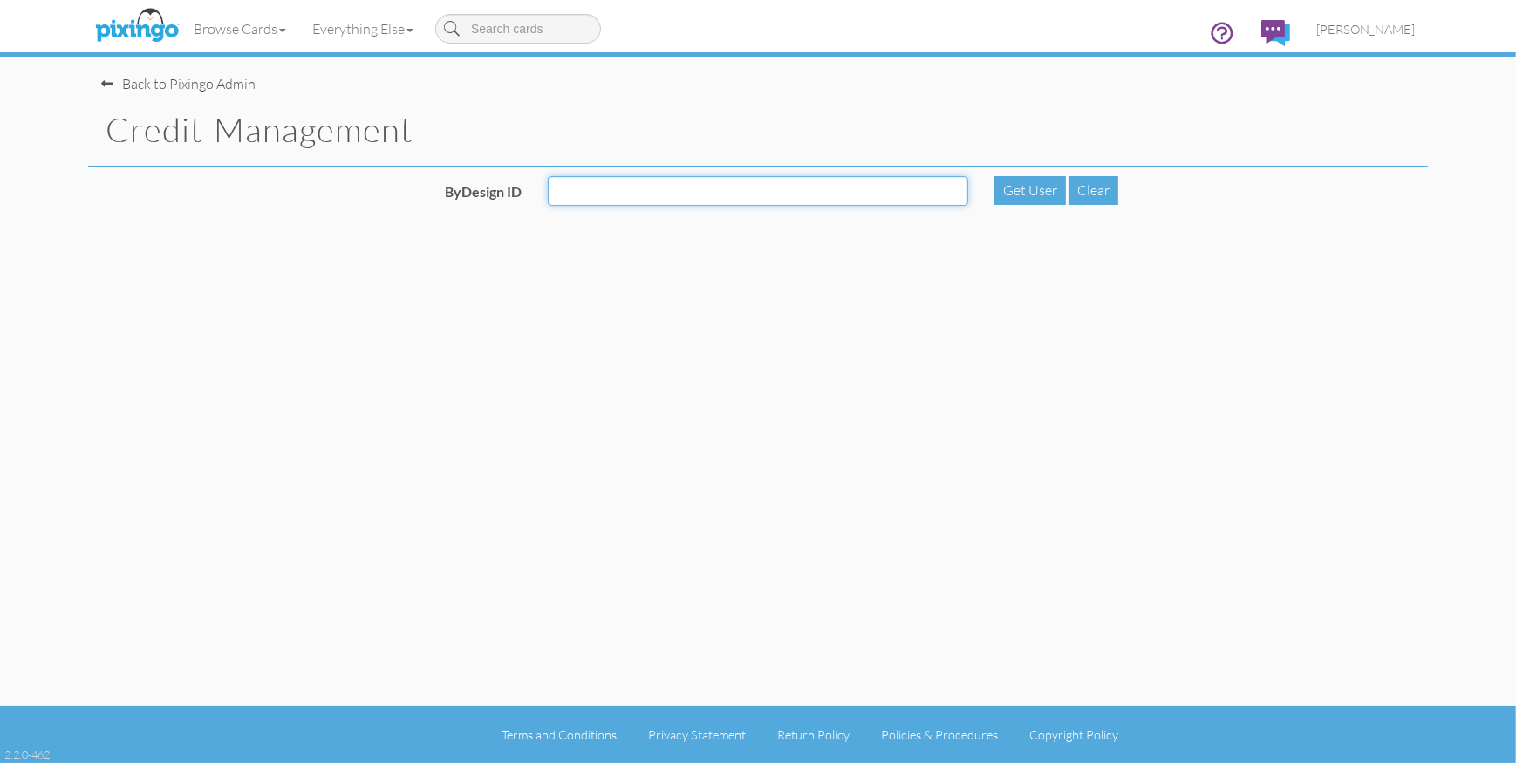
click at [673, 200] on input "ByDesign ID" at bounding box center [758, 191] width 421 height 30
type input "1001"
click at [1036, 184] on div "Get User" at bounding box center [1031, 190] width 72 height 29
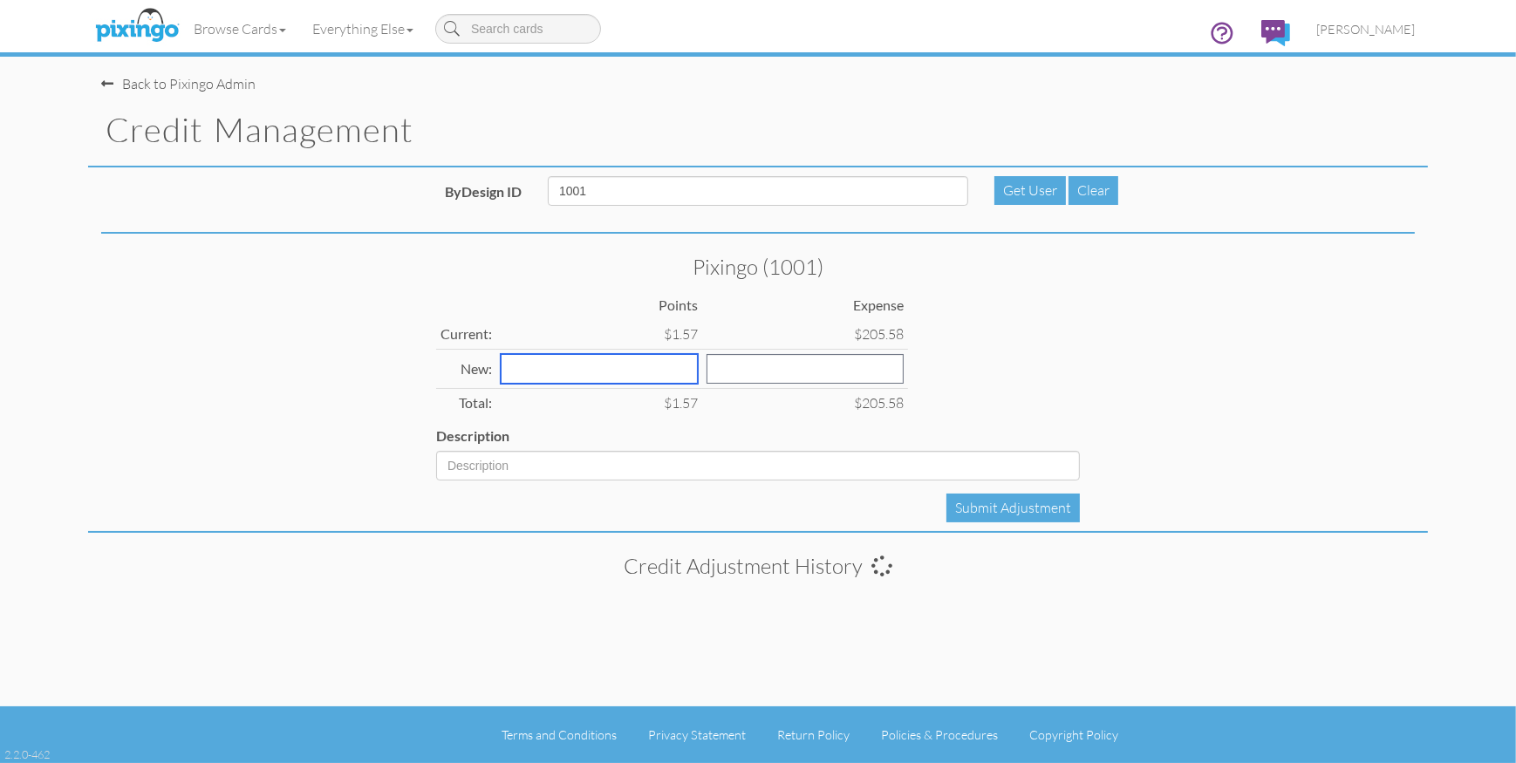
click at [568, 372] on input "number" at bounding box center [599, 369] width 197 height 30
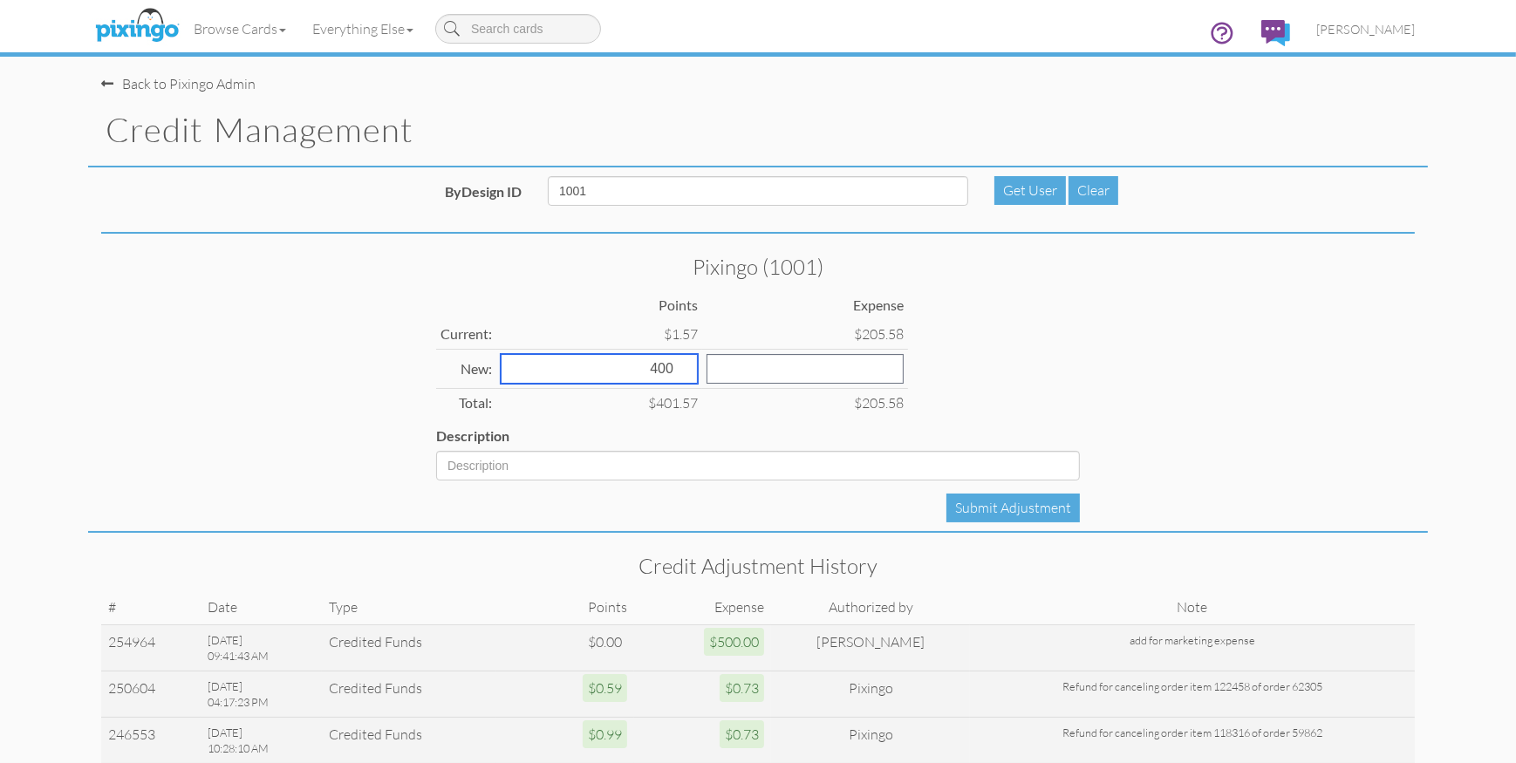
type input "400"
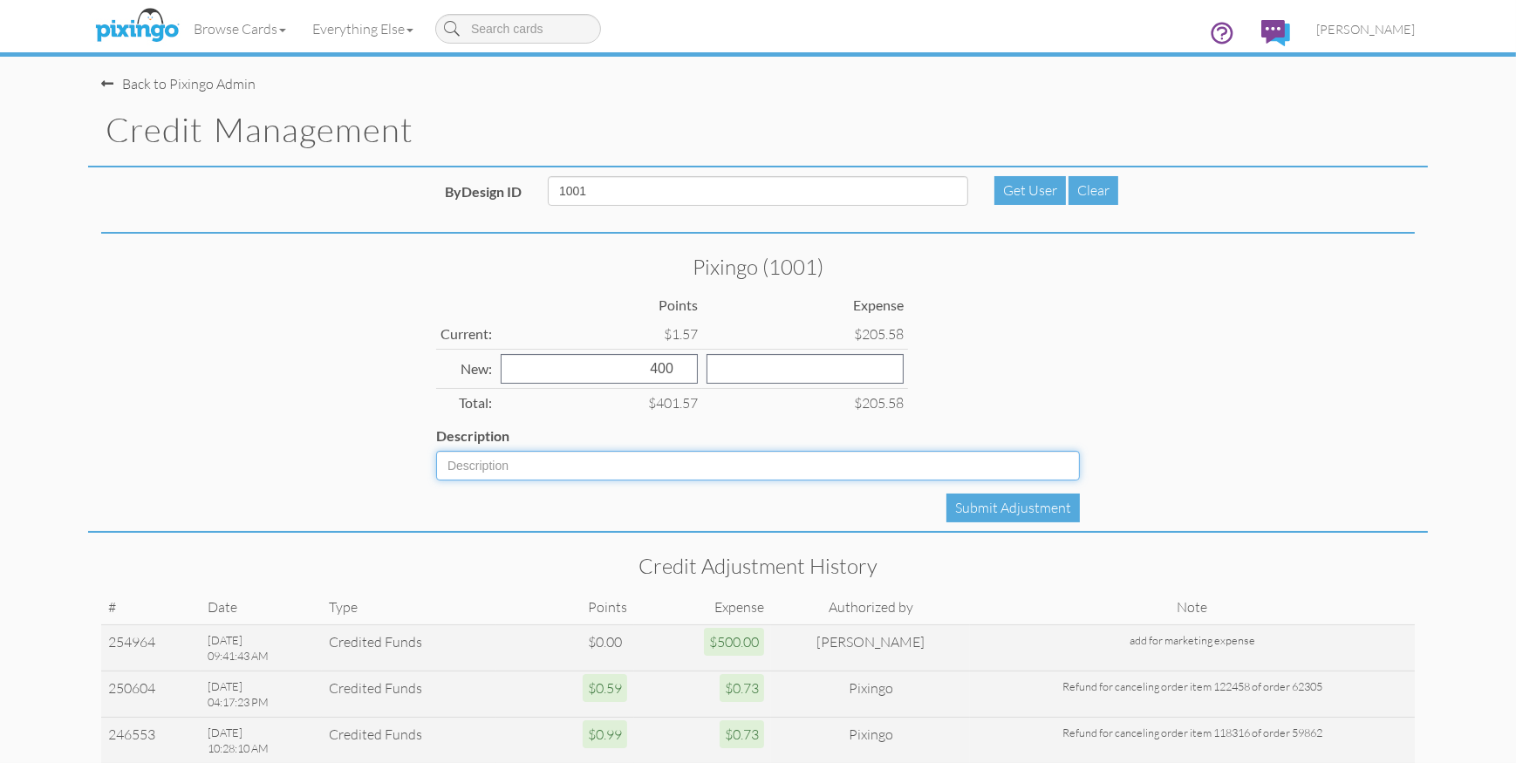
click at [482, 457] on input "Description" at bounding box center [758, 466] width 644 height 30
type input "add for marketing"
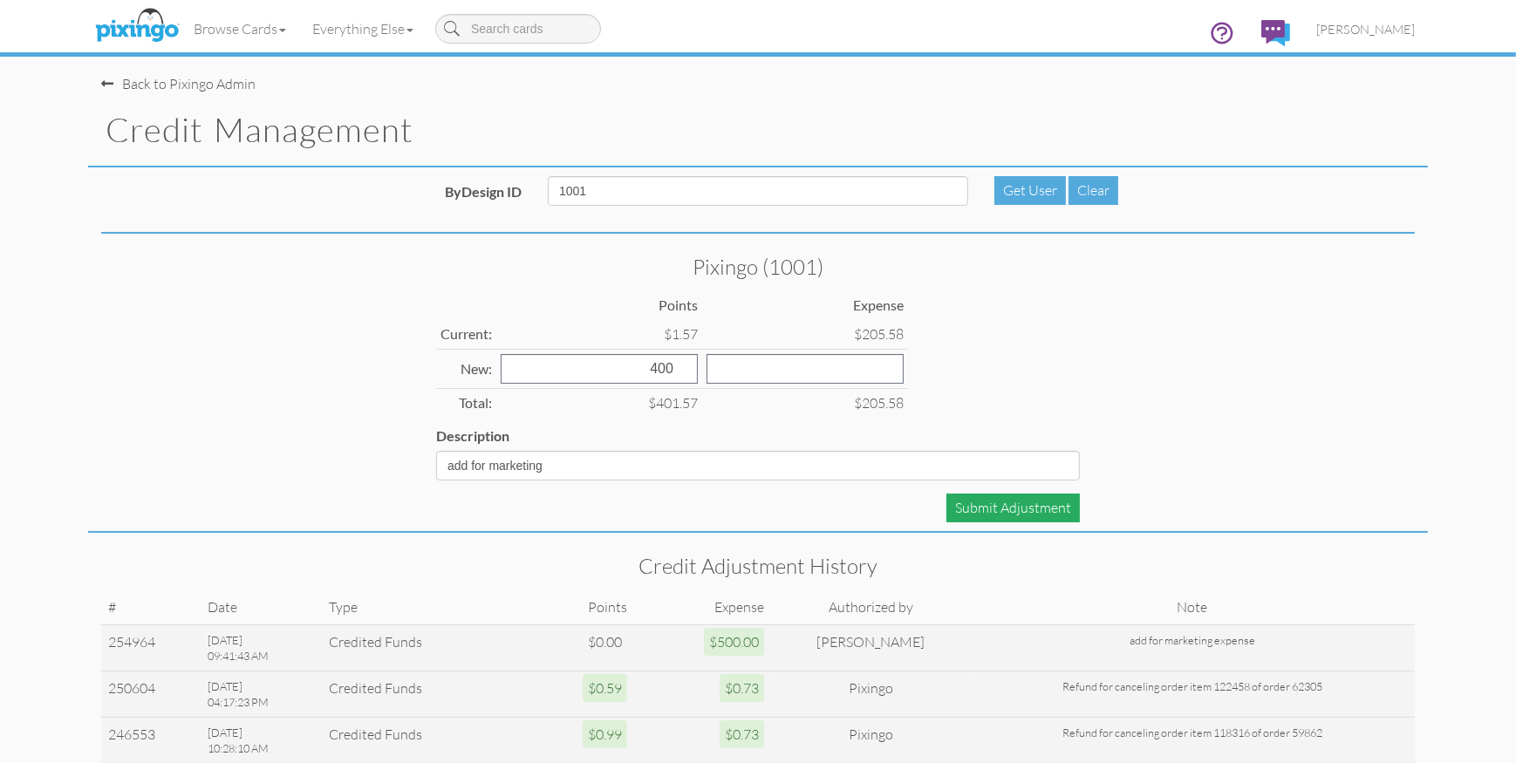
click at [975, 506] on div "Submit Adjustment" at bounding box center [1013, 508] width 133 height 29
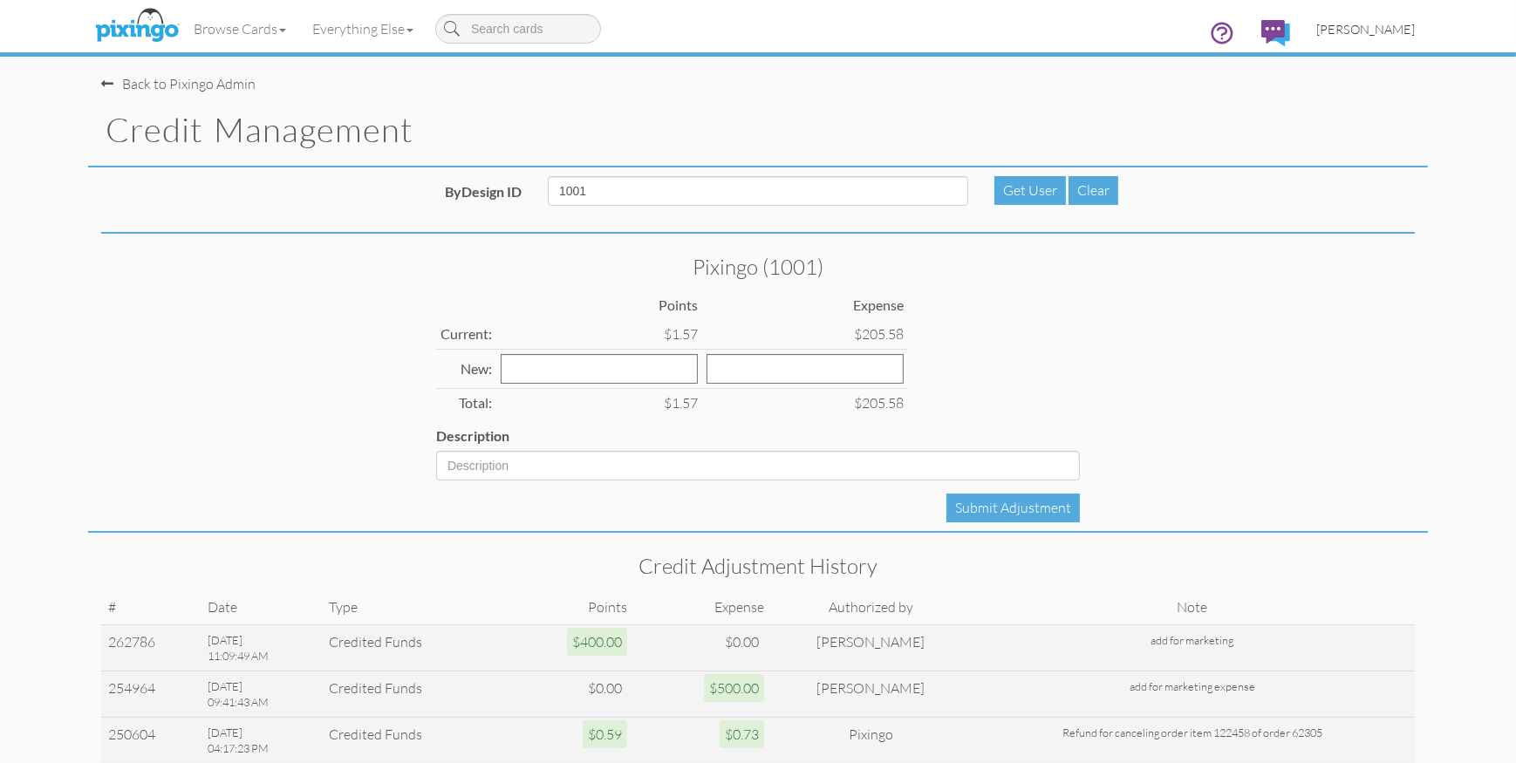
click at [1405, 24] on span "[PERSON_NAME]" at bounding box center [1366, 29] width 99 height 15
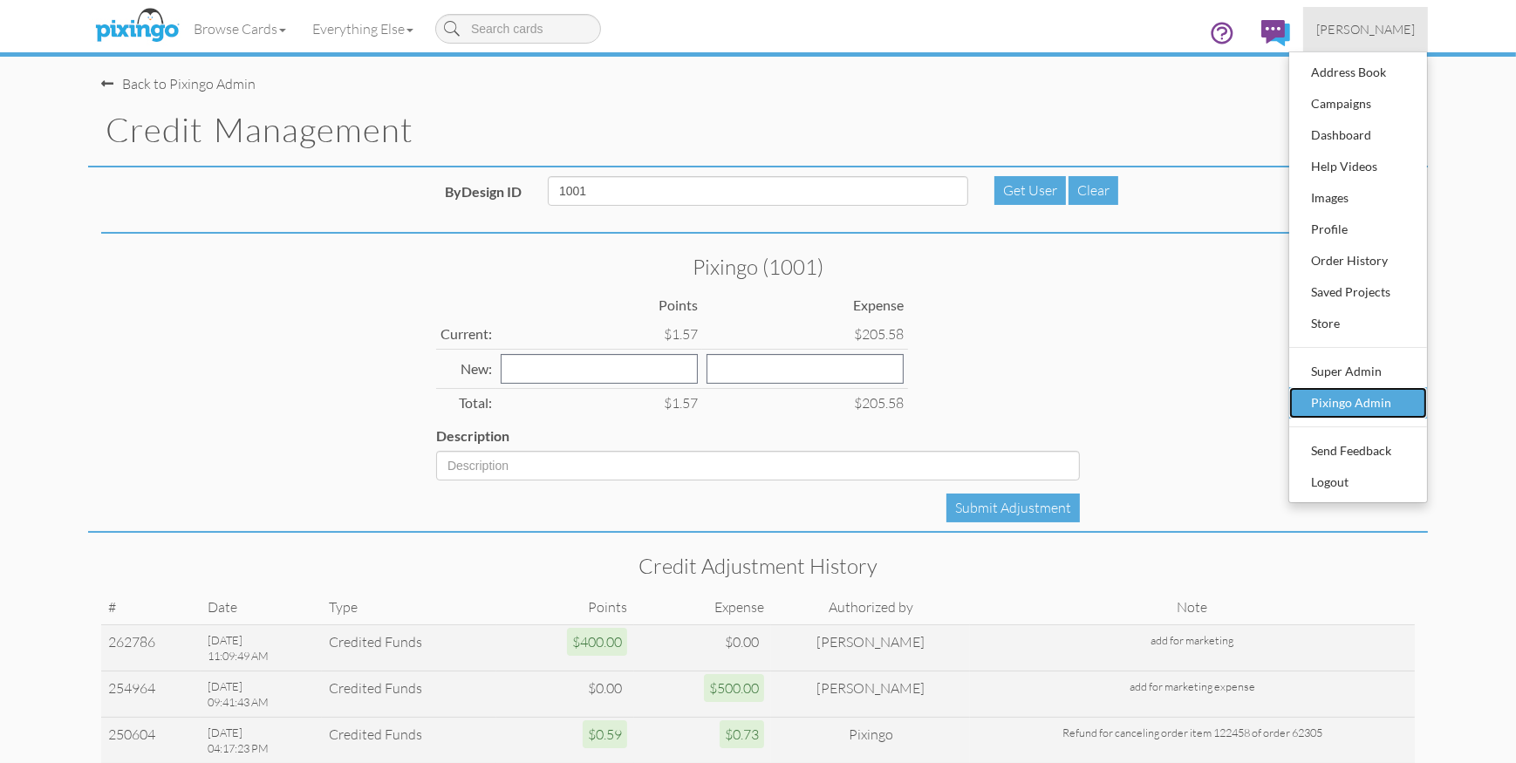
click at [1340, 402] on div "Pixingo Admin" at bounding box center [1358, 403] width 103 height 26
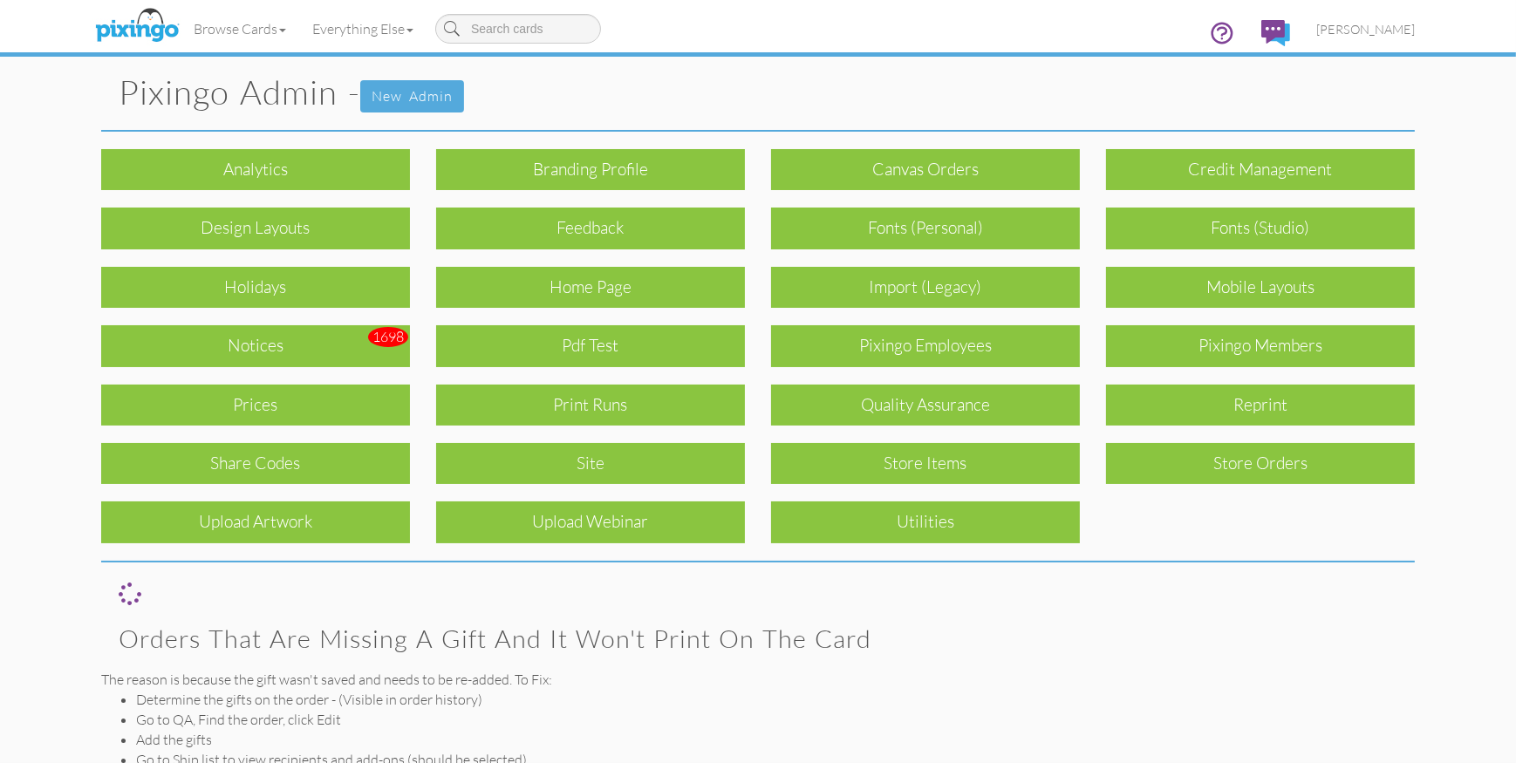
drag, startPoint x: 1222, startPoint y: 352, endPoint x: 1222, endPoint y: 360, distance: 8.8
click at [1222, 352] on div "Pixingo Members" at bounding box center [1260, 345] width 309 height 41
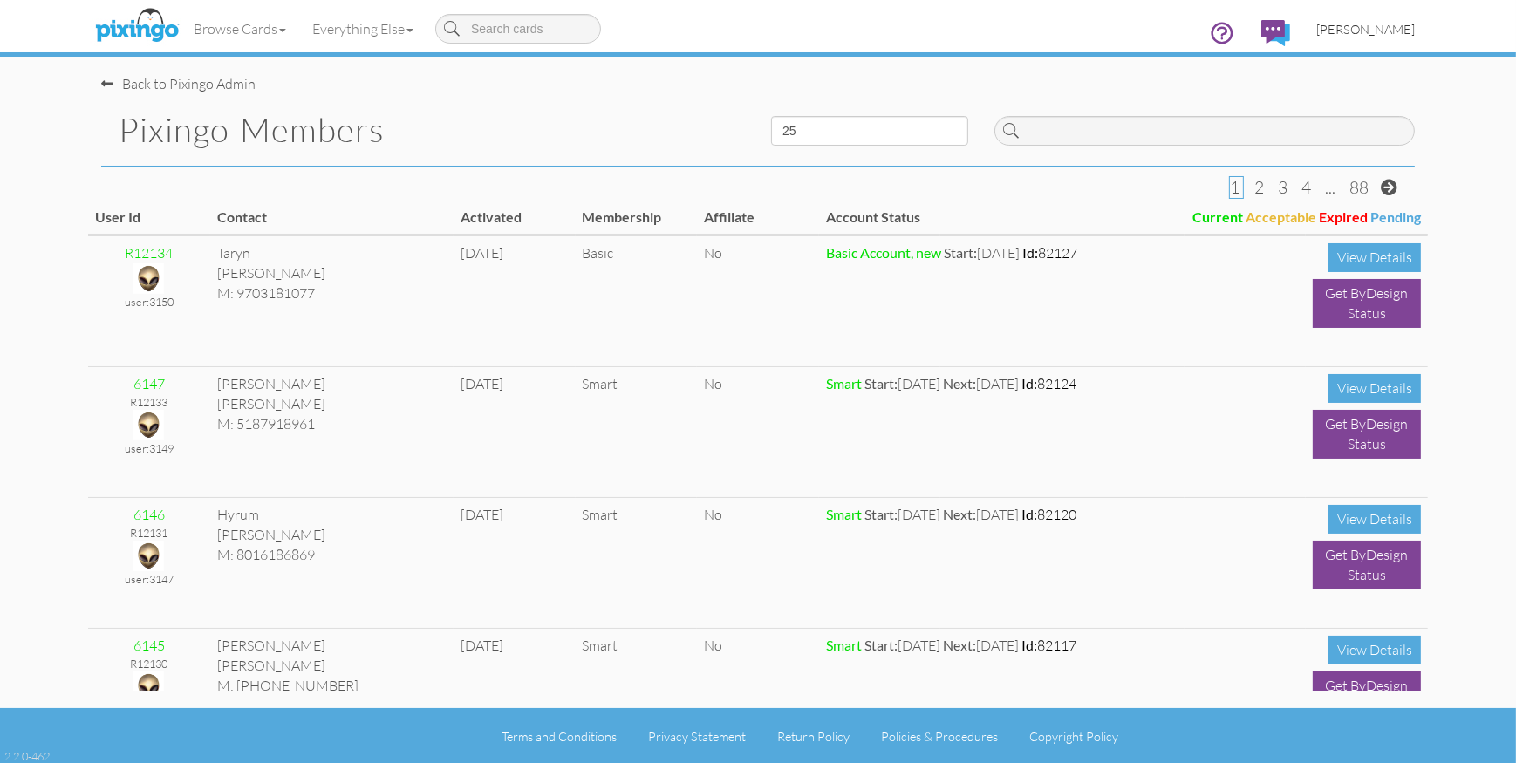
click at [1365, 25] on span "[PERSON_NAME]" at bounding box center [1366, 29] width 99 height 15
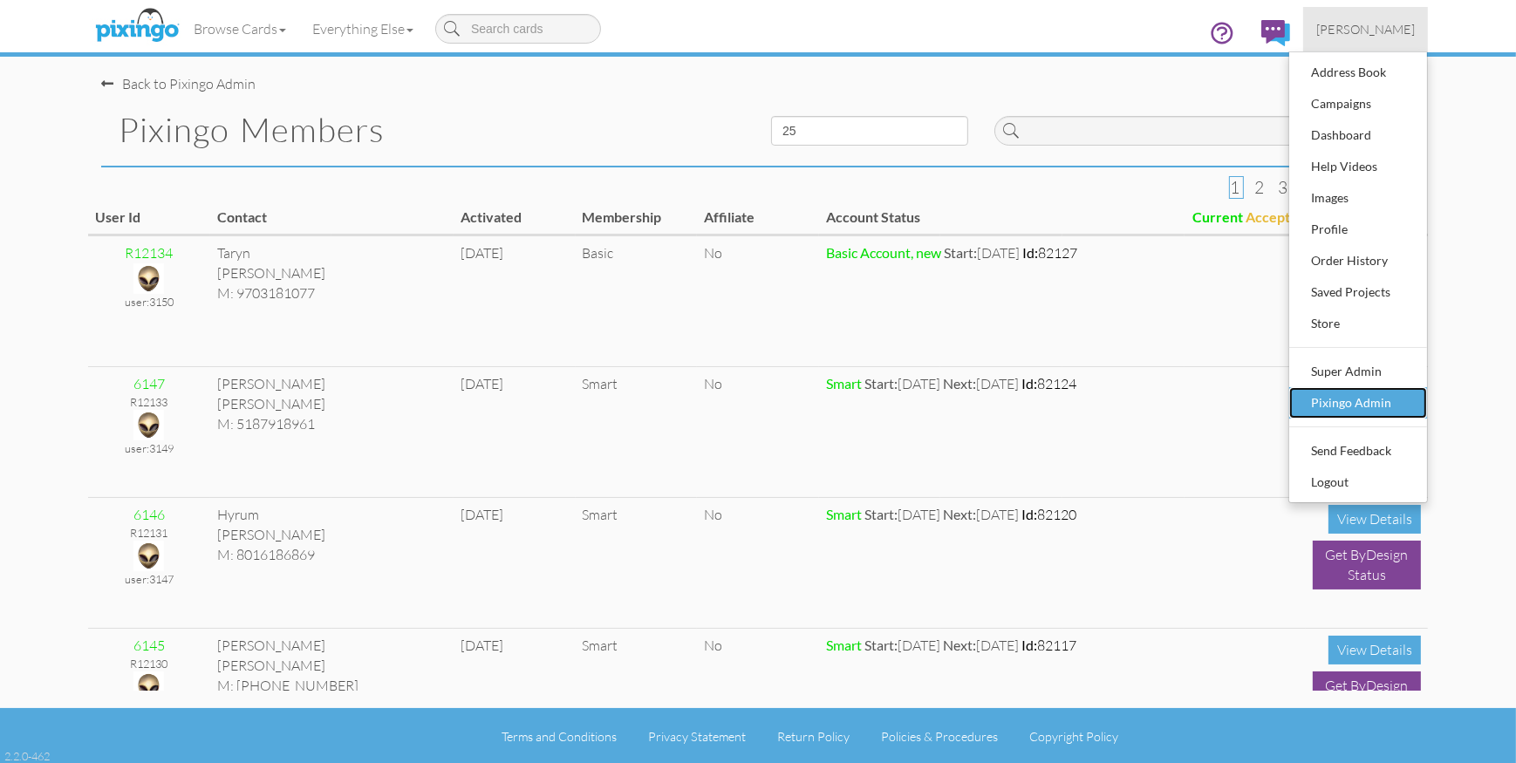
click at [1385, 394] on div "Pixingo Admin" at bounding box center [1358, 403] width 103 height 26
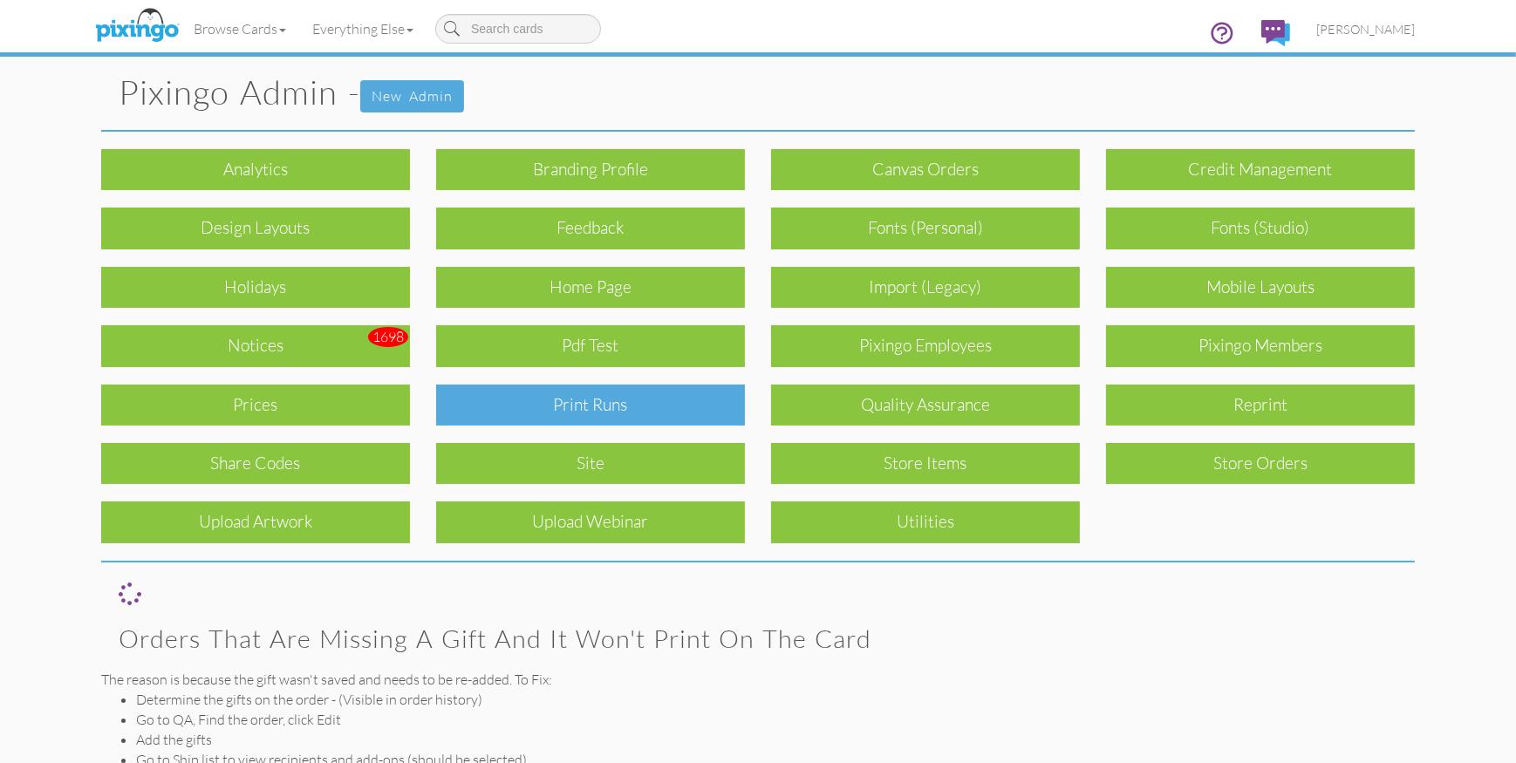
click at [702, 409] on div "Print Runs" at bounding box center [590, 405] width 309 height 41
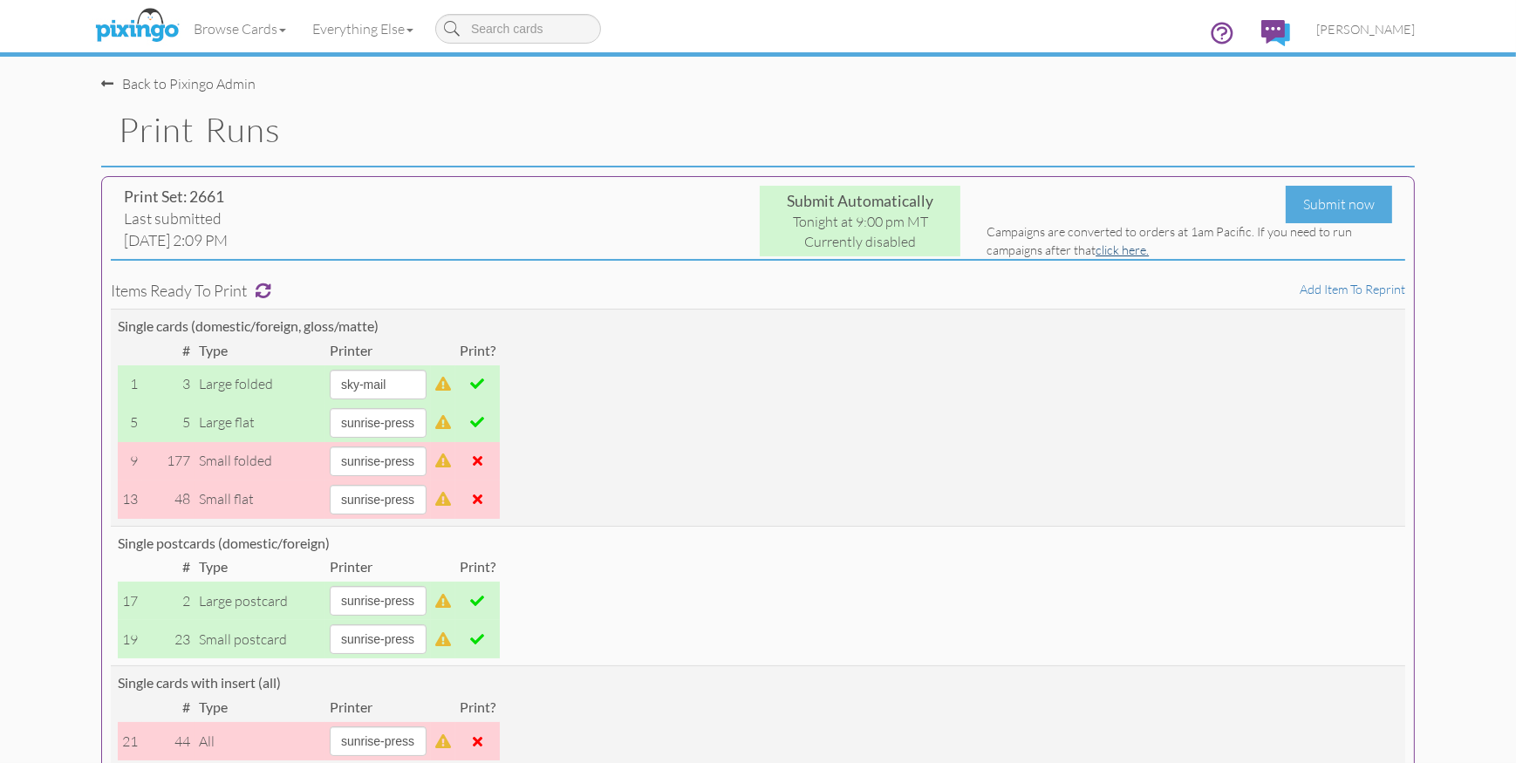
click at [1125, 250] on link "click here." at bounding box center [1122, 250] width 53 height 15
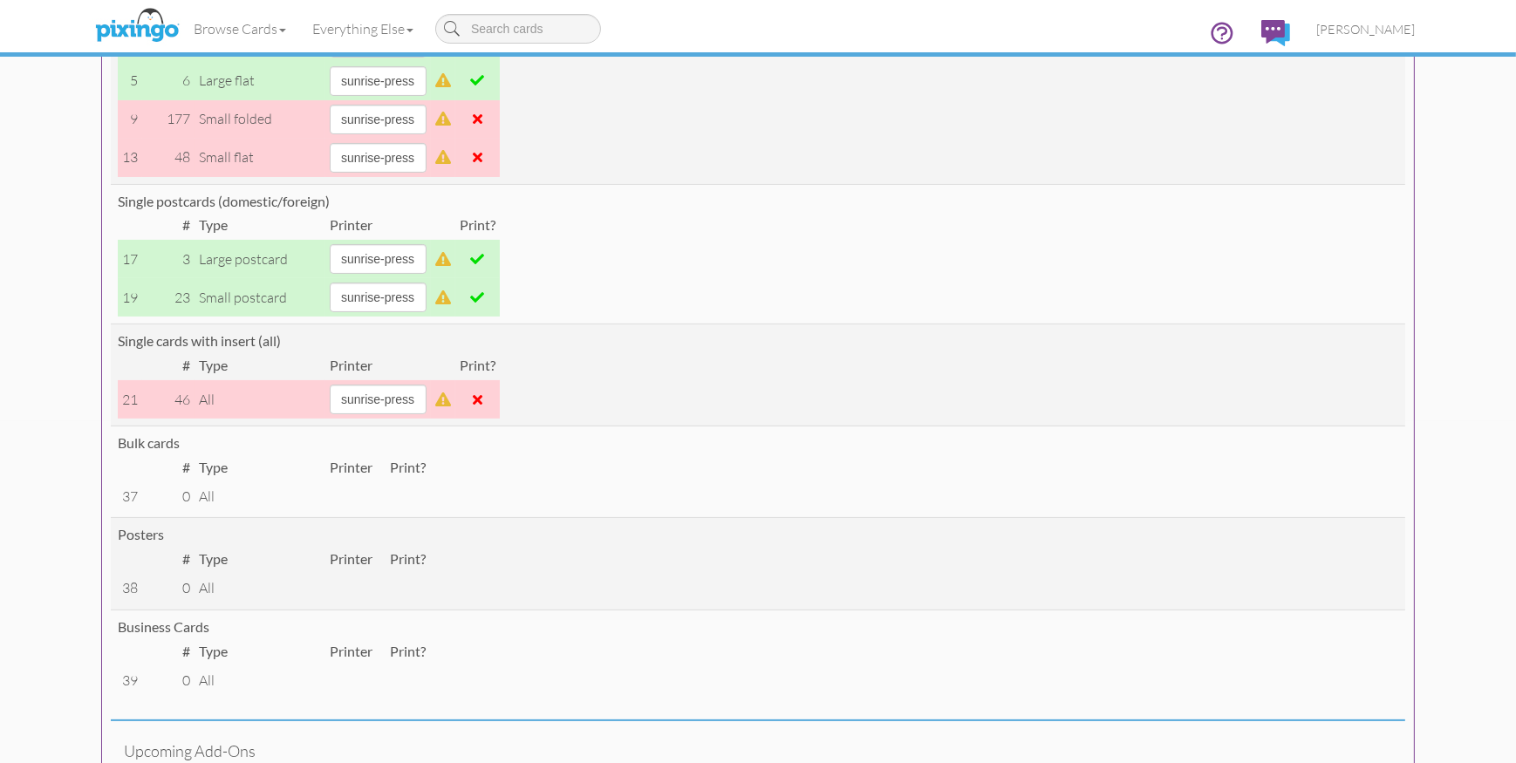
scroll to position [345, 0]
click at [1371, 31] on span "[PERSON_NAME]" at bounding box center [1366, 29] width 99 height 15
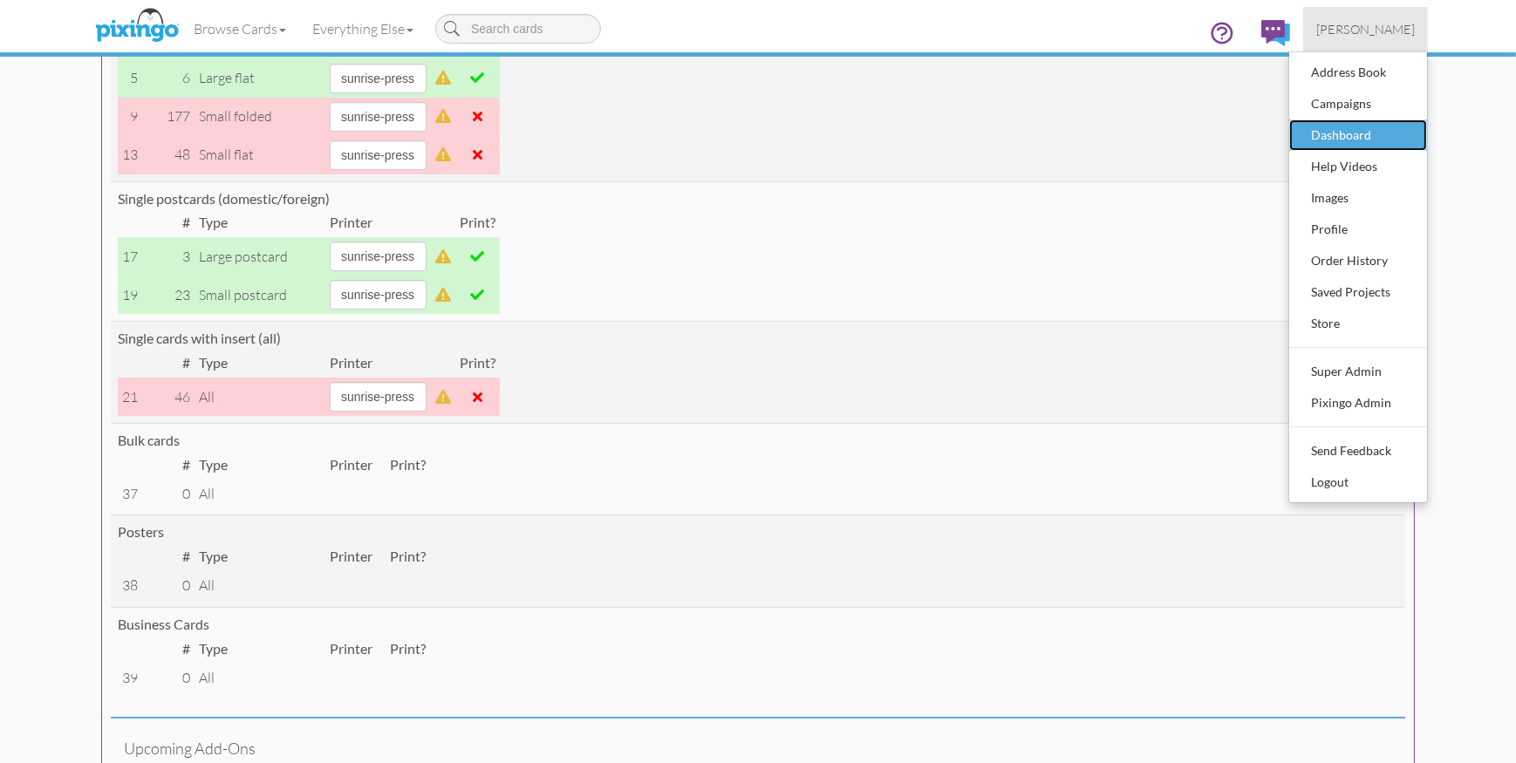
click at [1352, 139] on div "Dashboard" at bounding box center [1358, 135] width 103 height 26
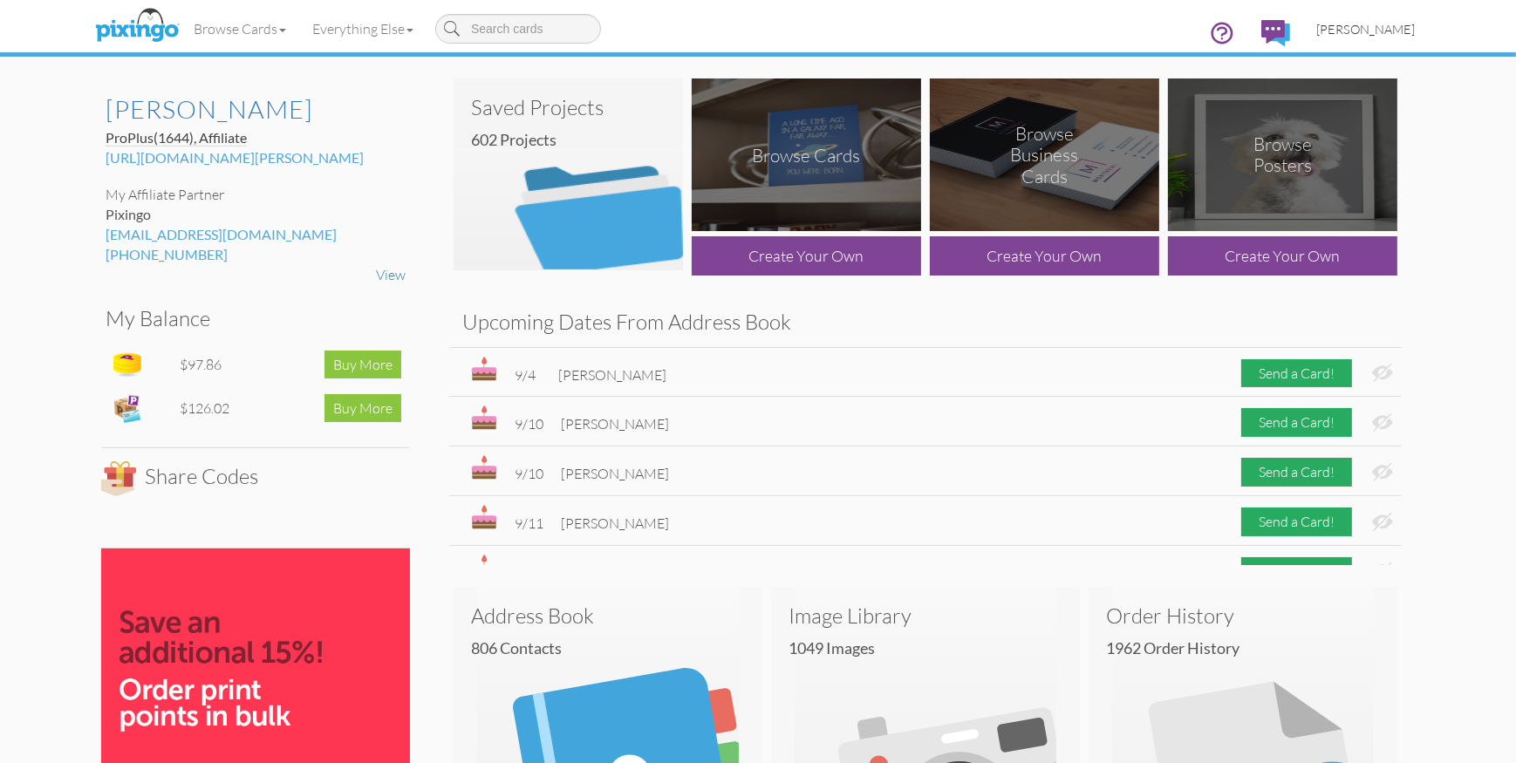
click at [1386, 33] on span "[PERSON_NAME]" at bounding box center [1366, 29] width 99 height 15
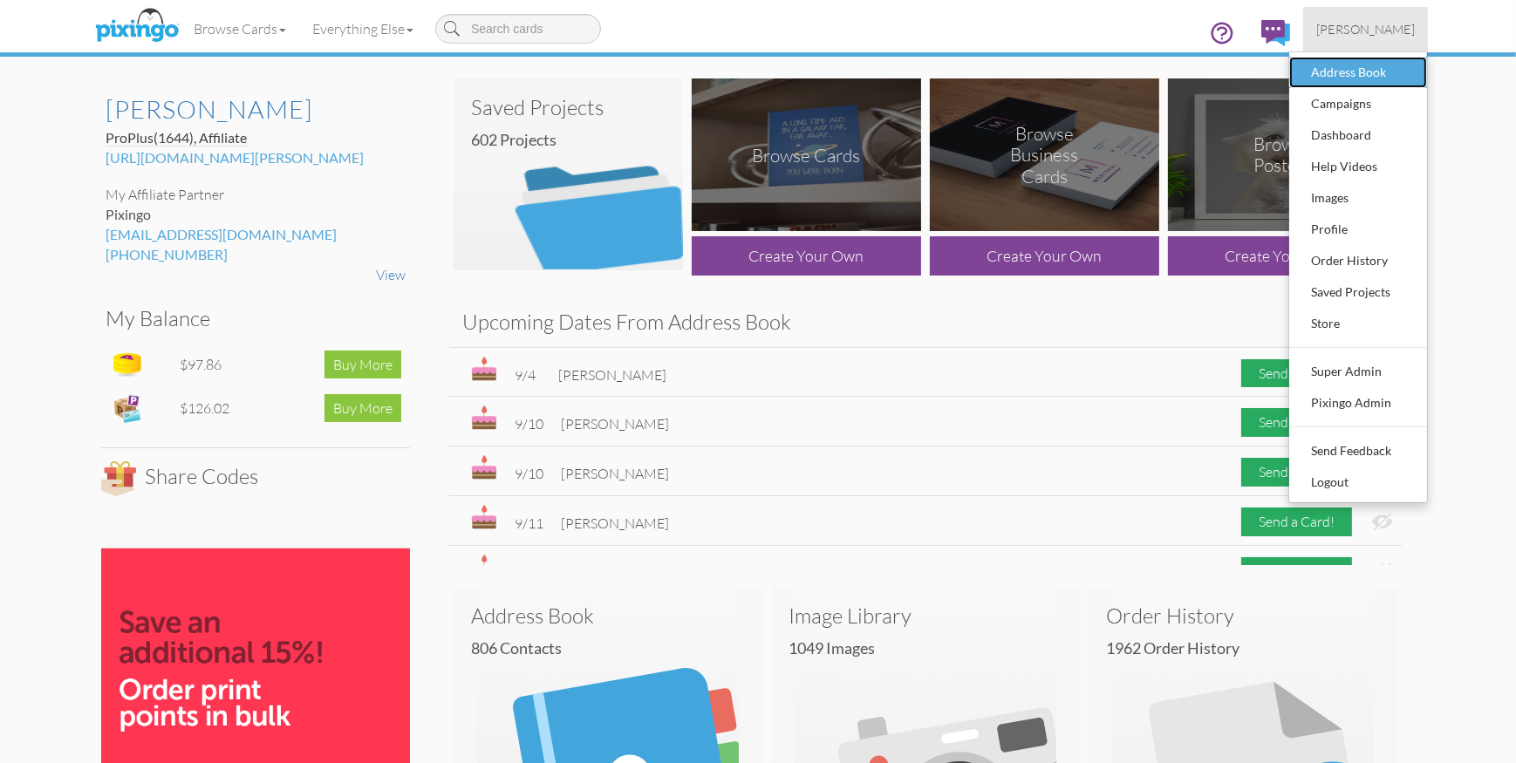
click at [1374, 72] on div "Address Book" at bounding box center [1358, 72] width 103 height 26
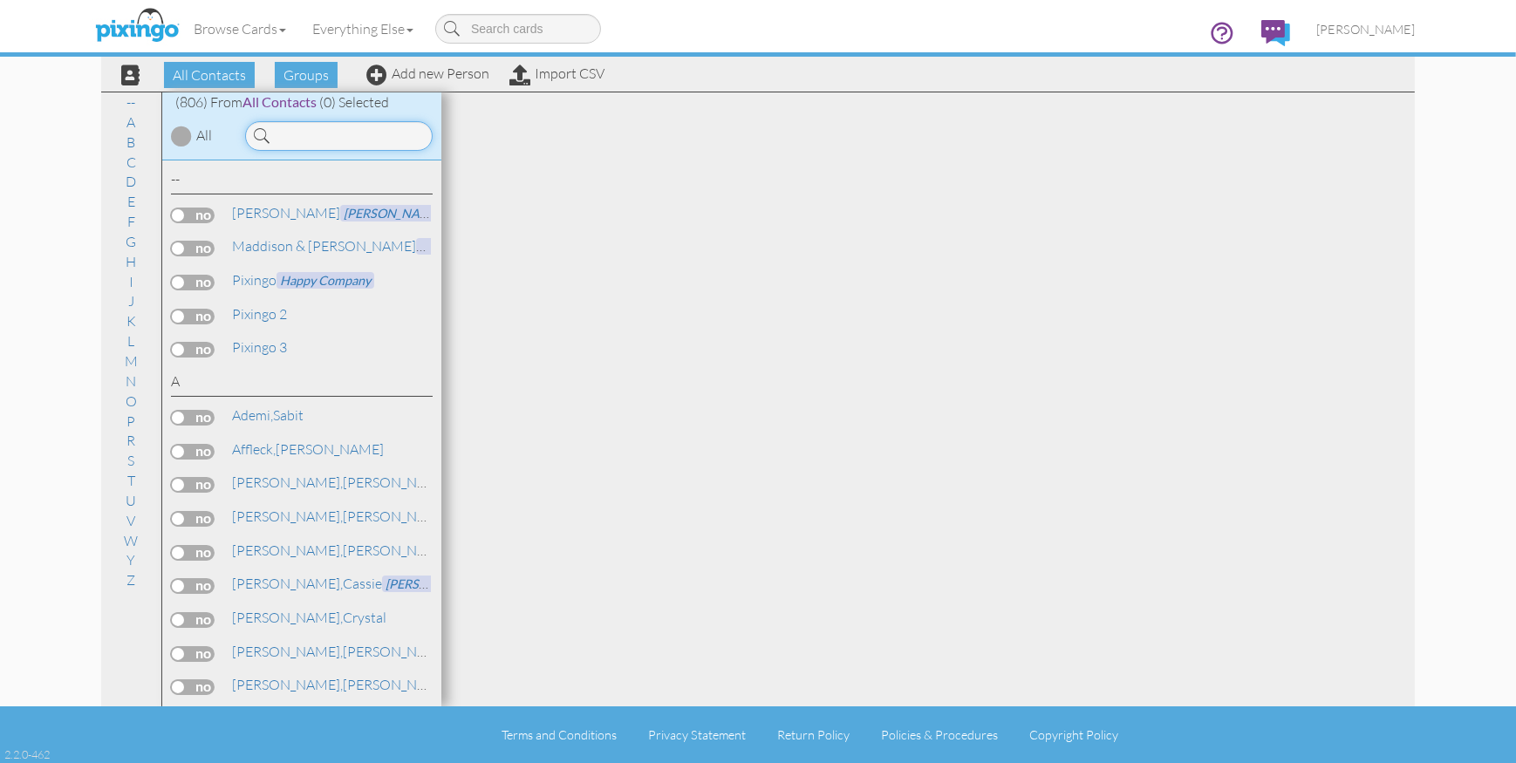
click at [314, 136] on input at bounding box center [339, 136] width 188 height 30
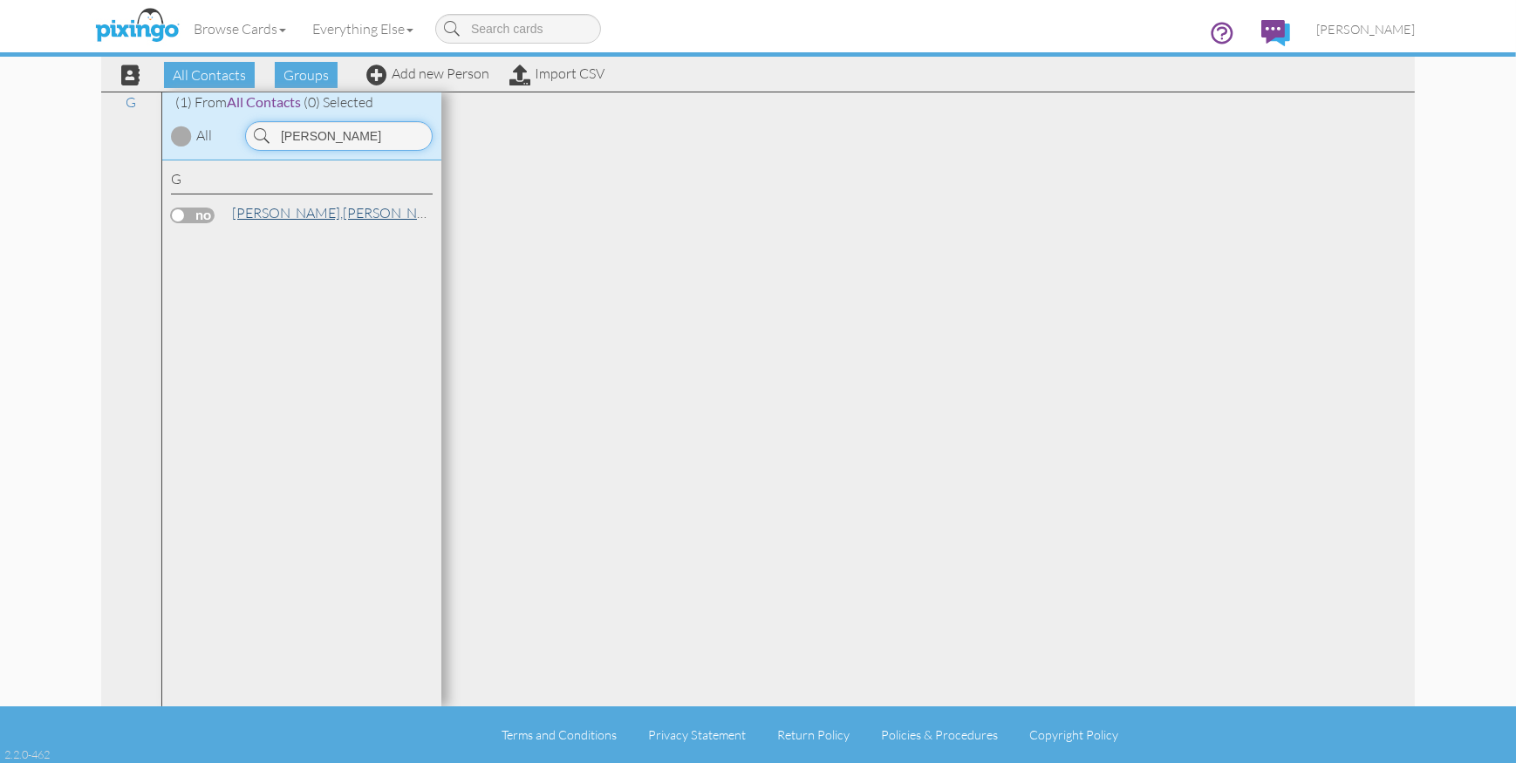
type input "garn"
click at [290, 208] on link "Garner, Dan" at bounding box center [341, 212] width 222 height 21
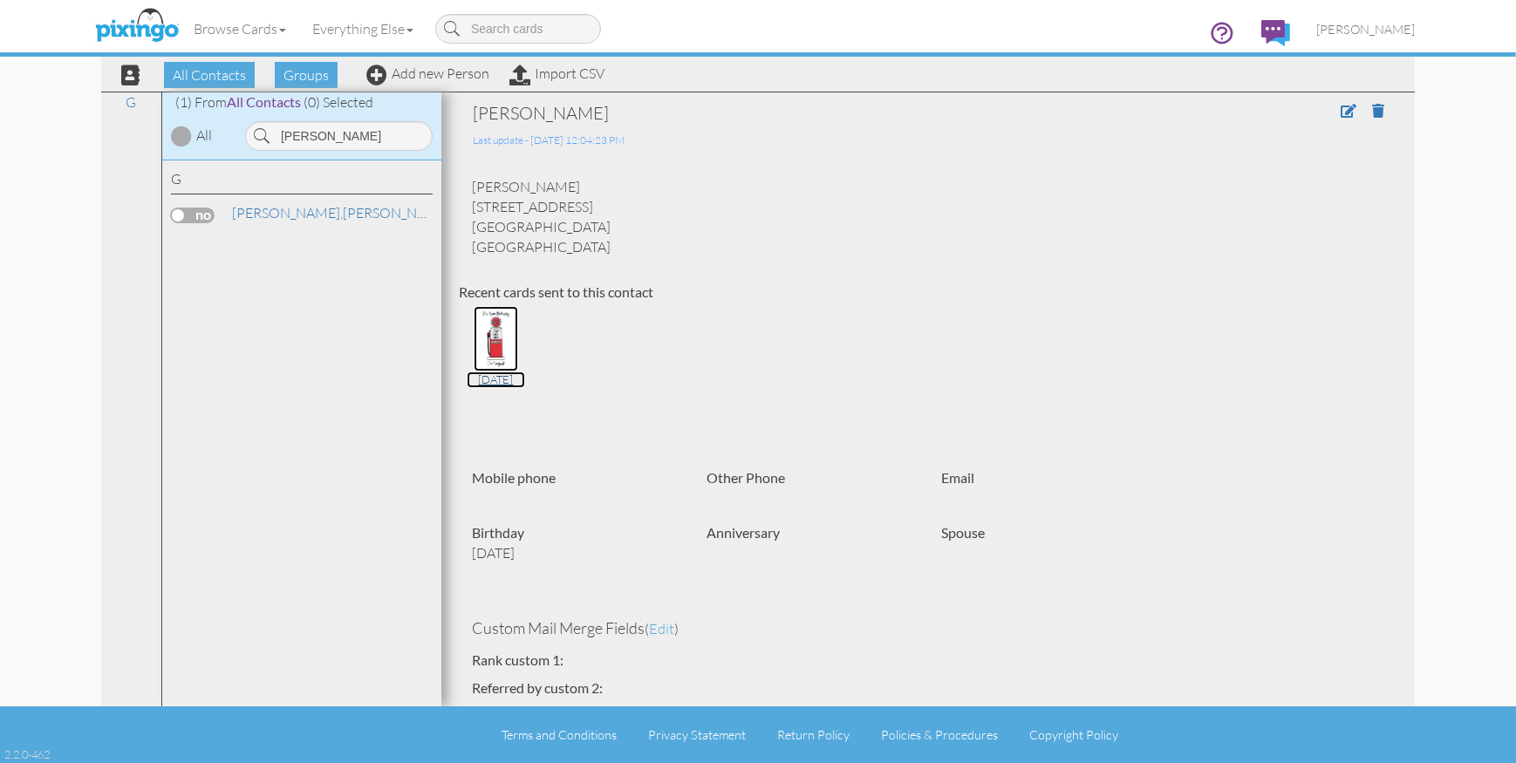
click at [500, 356] on img at bounding box center [496, 338] width 45 height 65
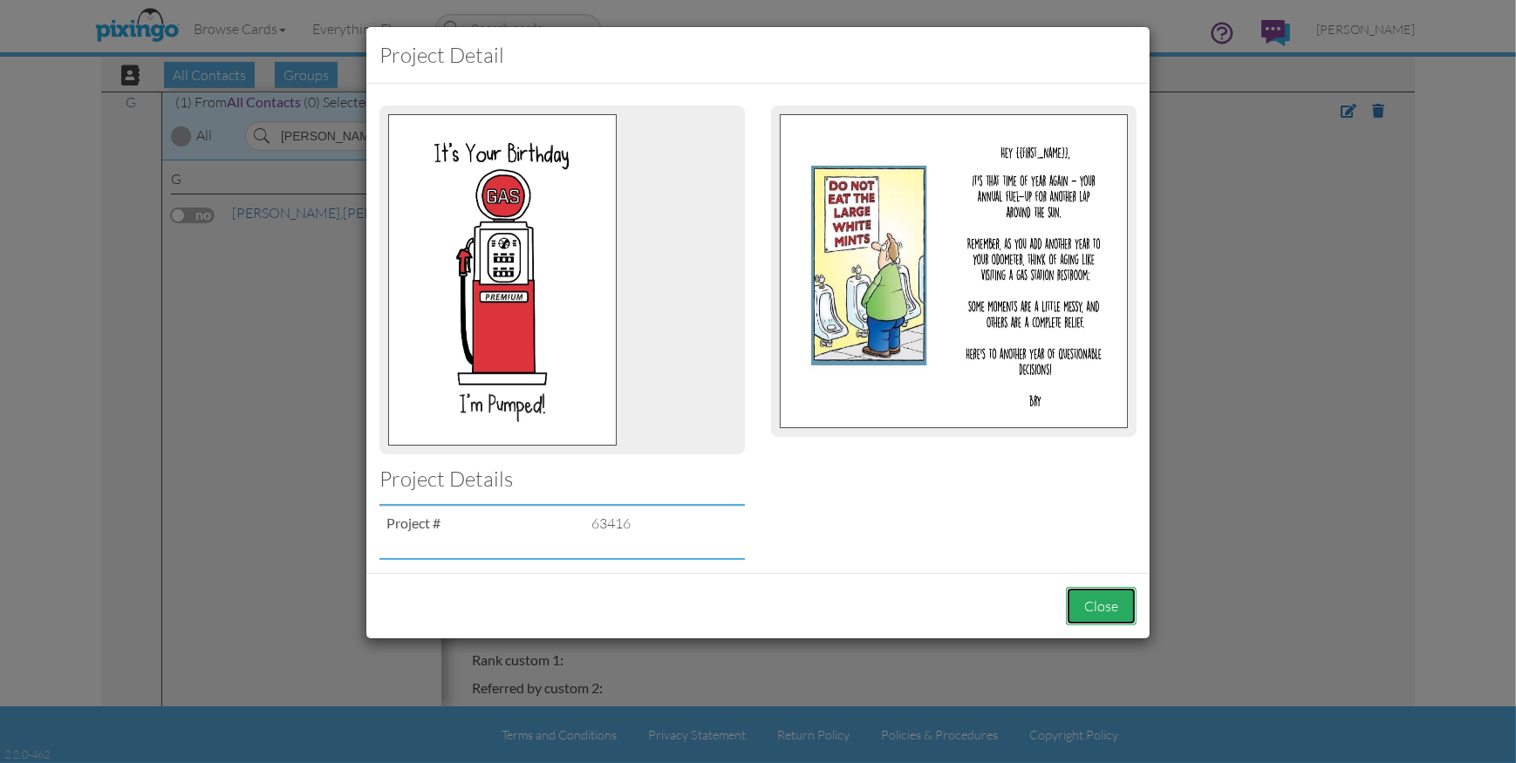
click at [1105, 606] on button "Close" at bounding box center [1101, 606] width 71 height 39
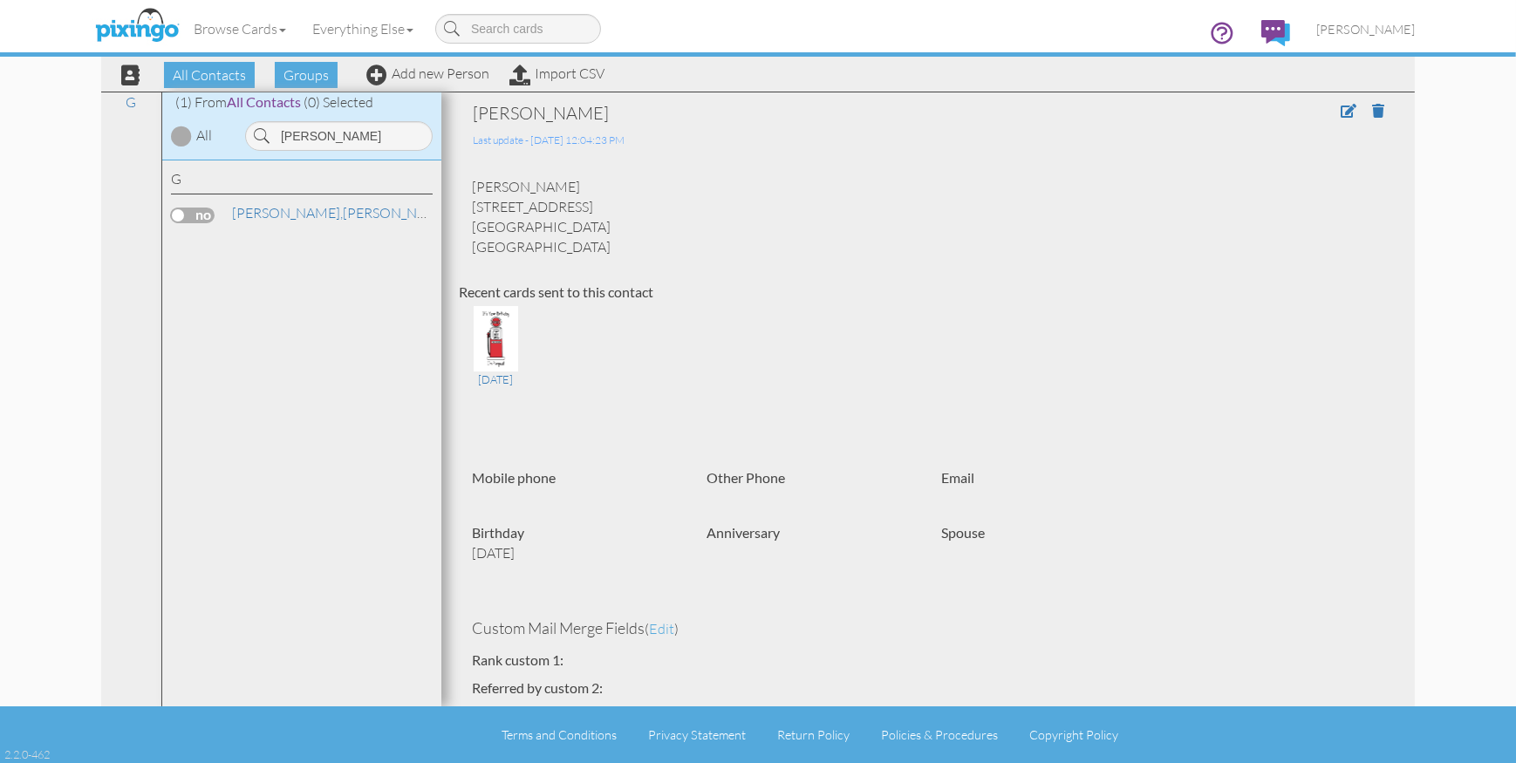
click at [1182, 510] on div "Dan Garner Last update - 5 Feb 2024 @ 12:04:23 PM Dan Garner 2488 W Silver Cree…" at bounding box center [928, 650] width 939 height 1098
click at [1396, 30] on span "[PERSON_NAME]" at bounding box center [1366, 29] width 99 height 15
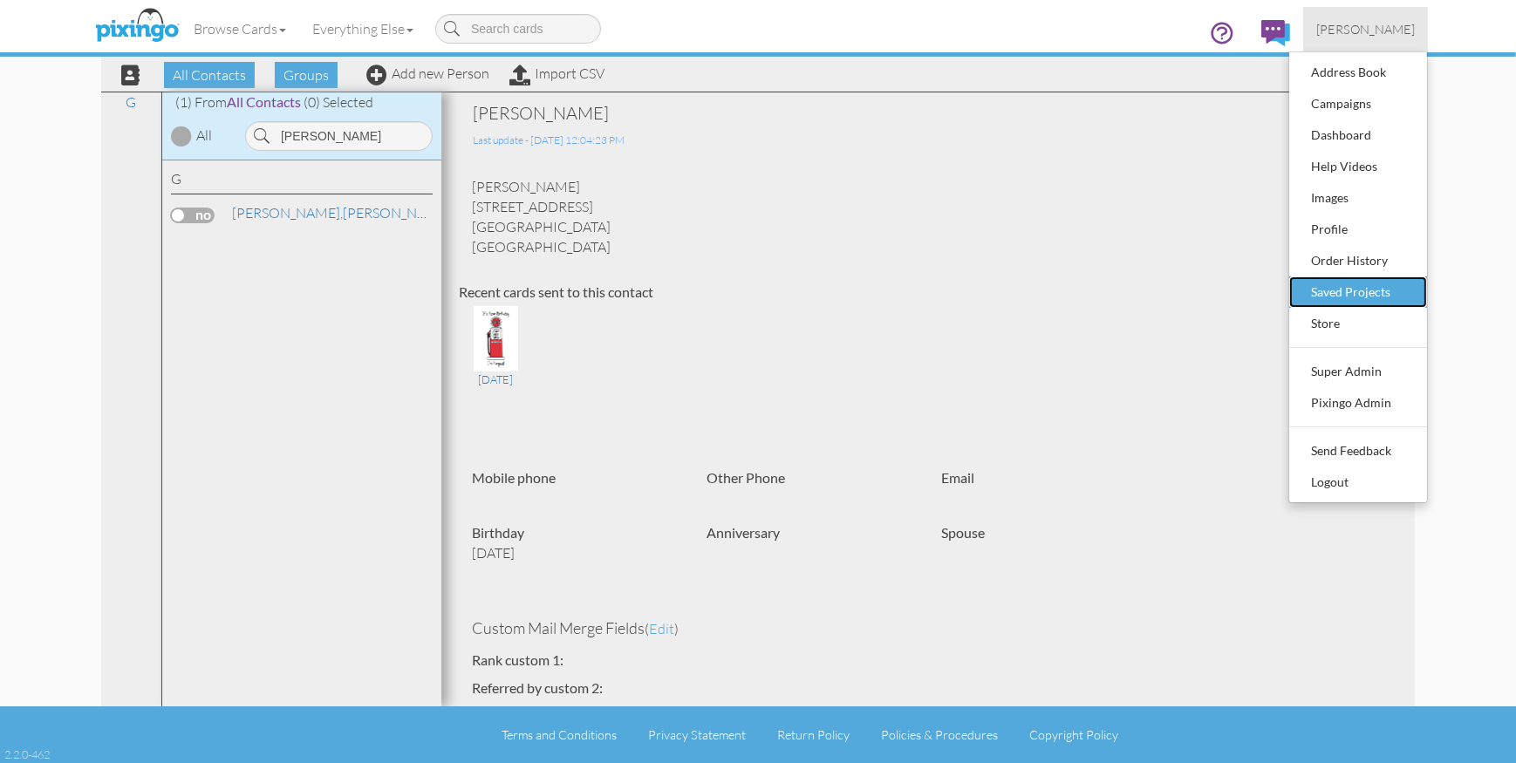
click at [1343, 293] on div "Saved Projects" at bounding box center [1358, 292] width 103 height 26
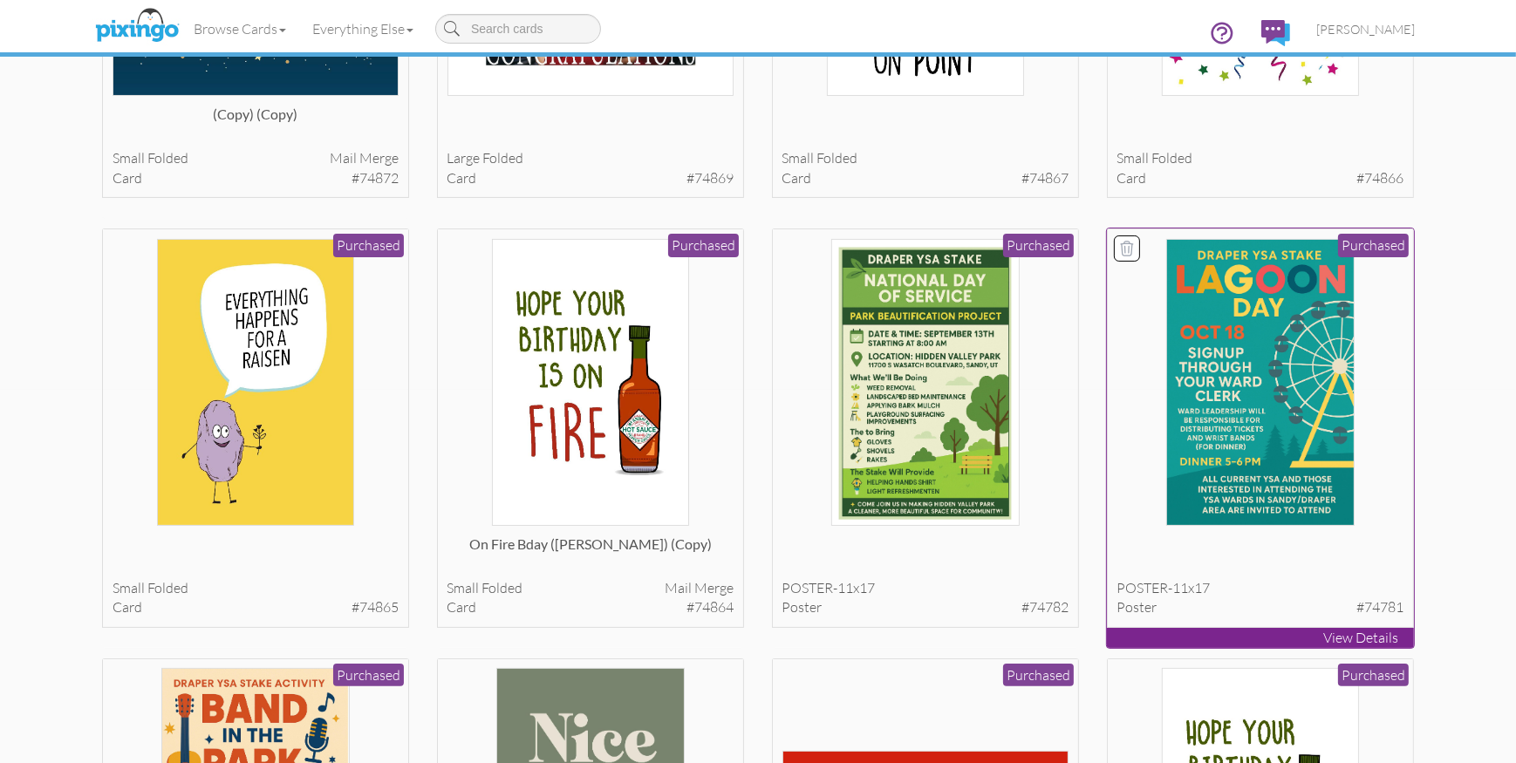
scroll to position [394, 0]
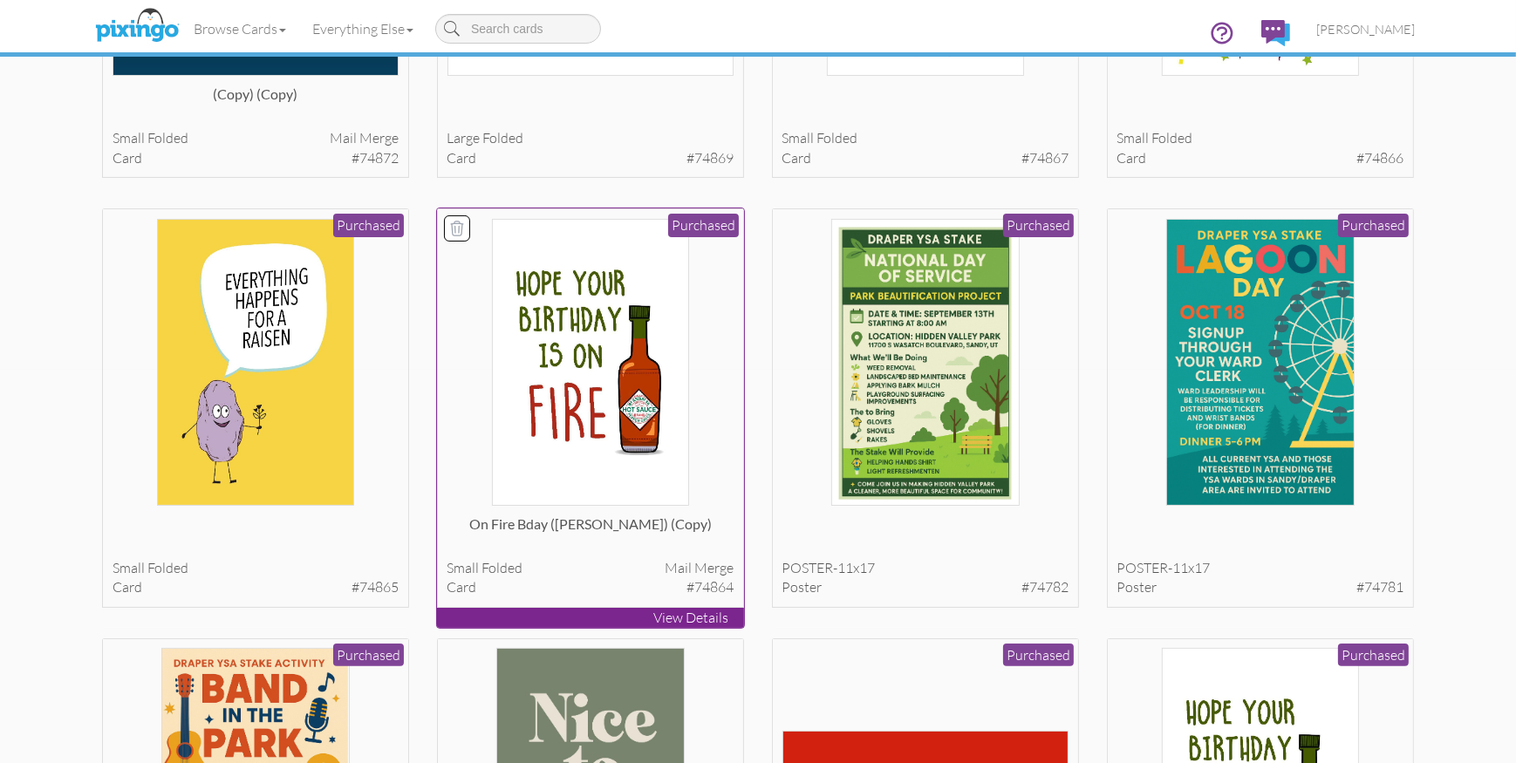
click at [562, 424] on img at bounding box center [591, 362] width 198 height 287
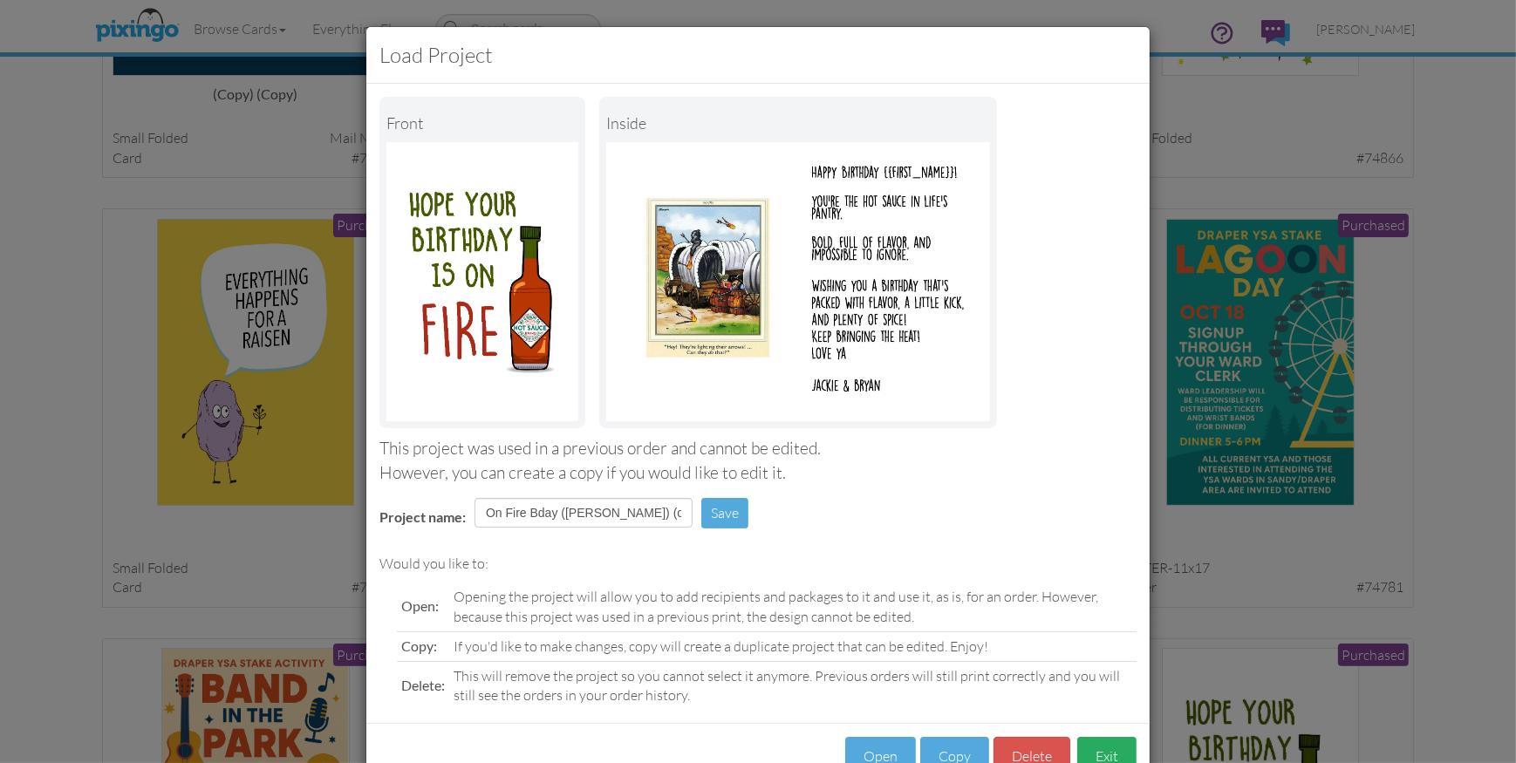
scroll to position [52, 0]
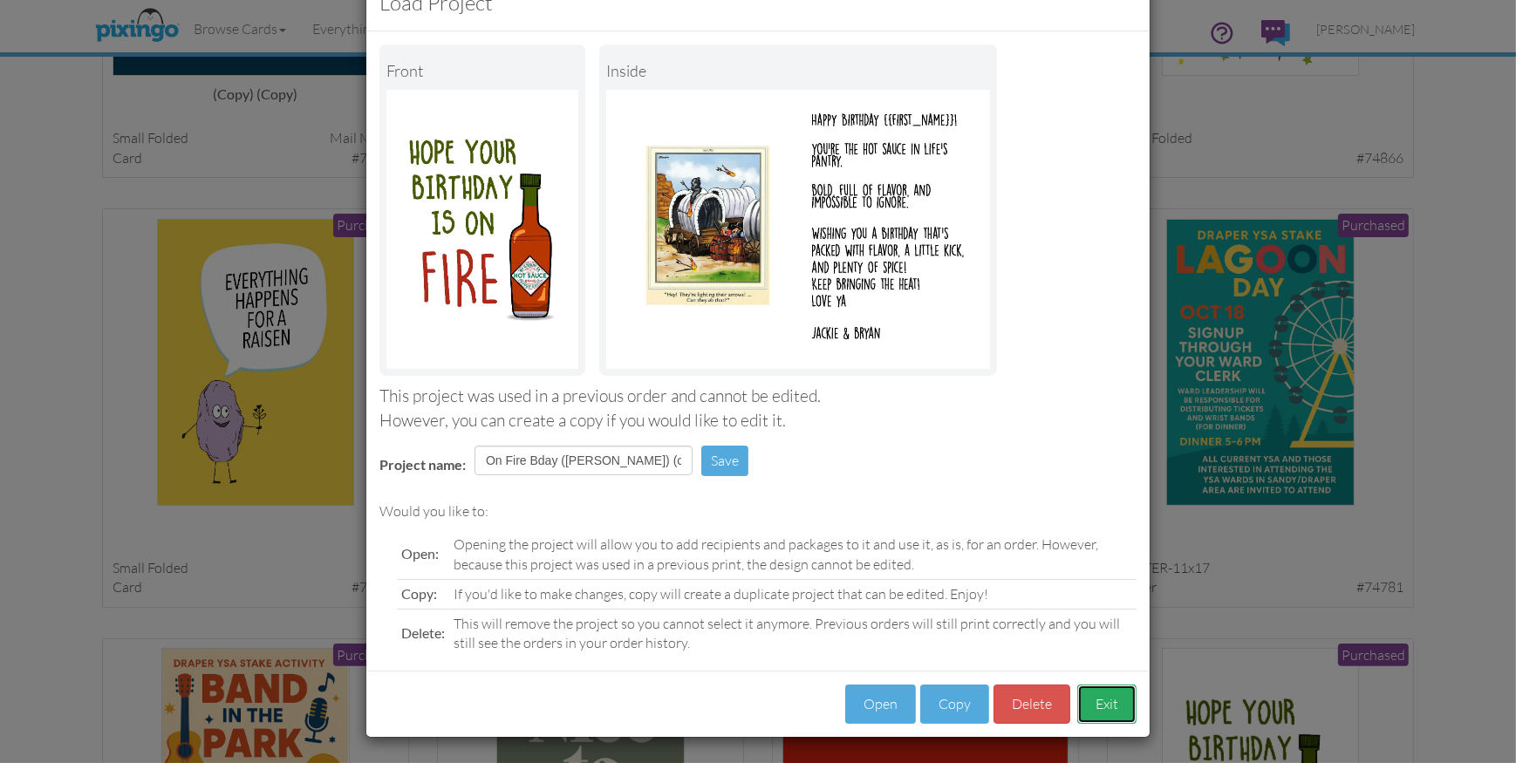
click at [1107, 702] on button "Exit" at bounding box center [1107, 704] width 59 height 39
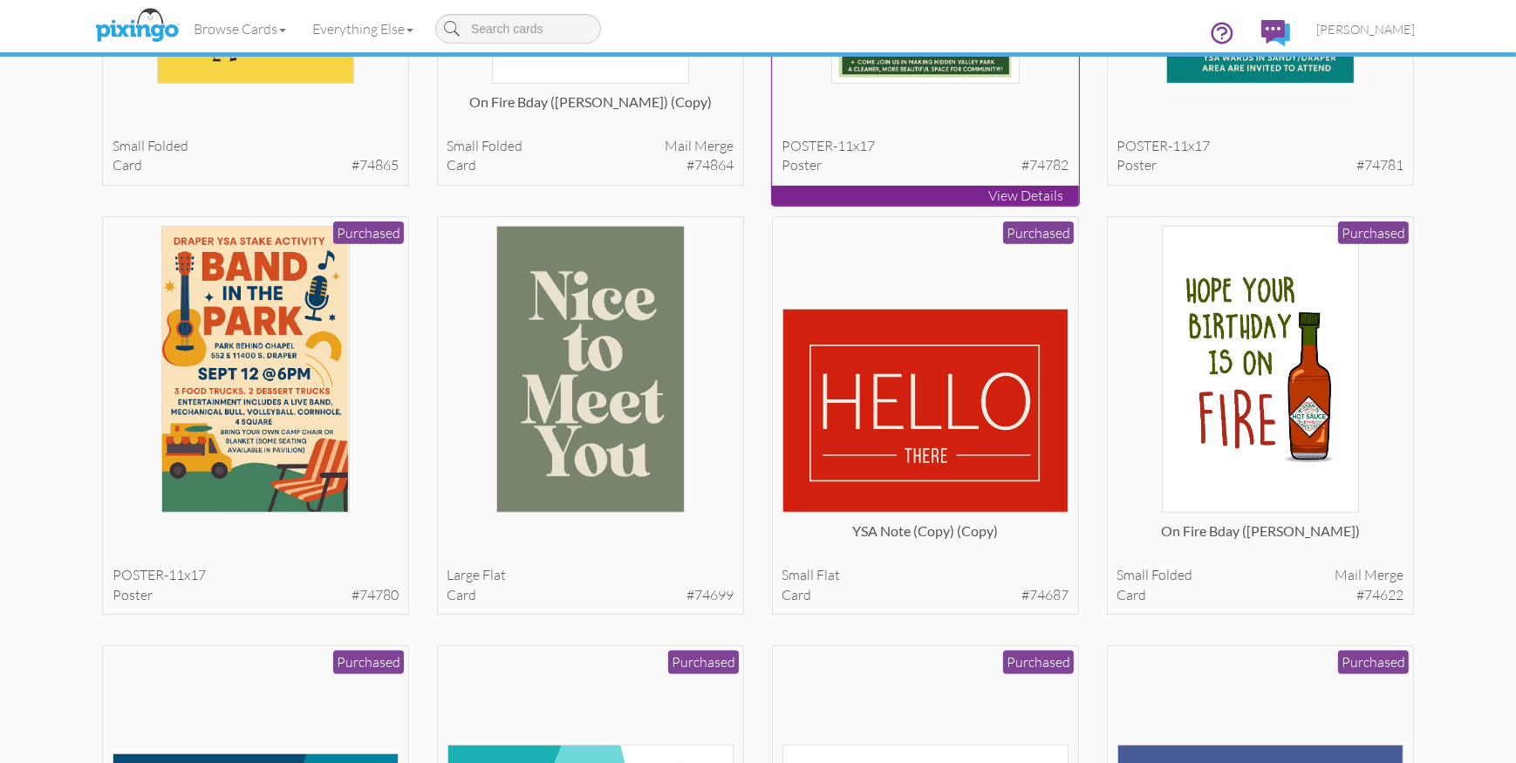
scroll to position [832, 0]
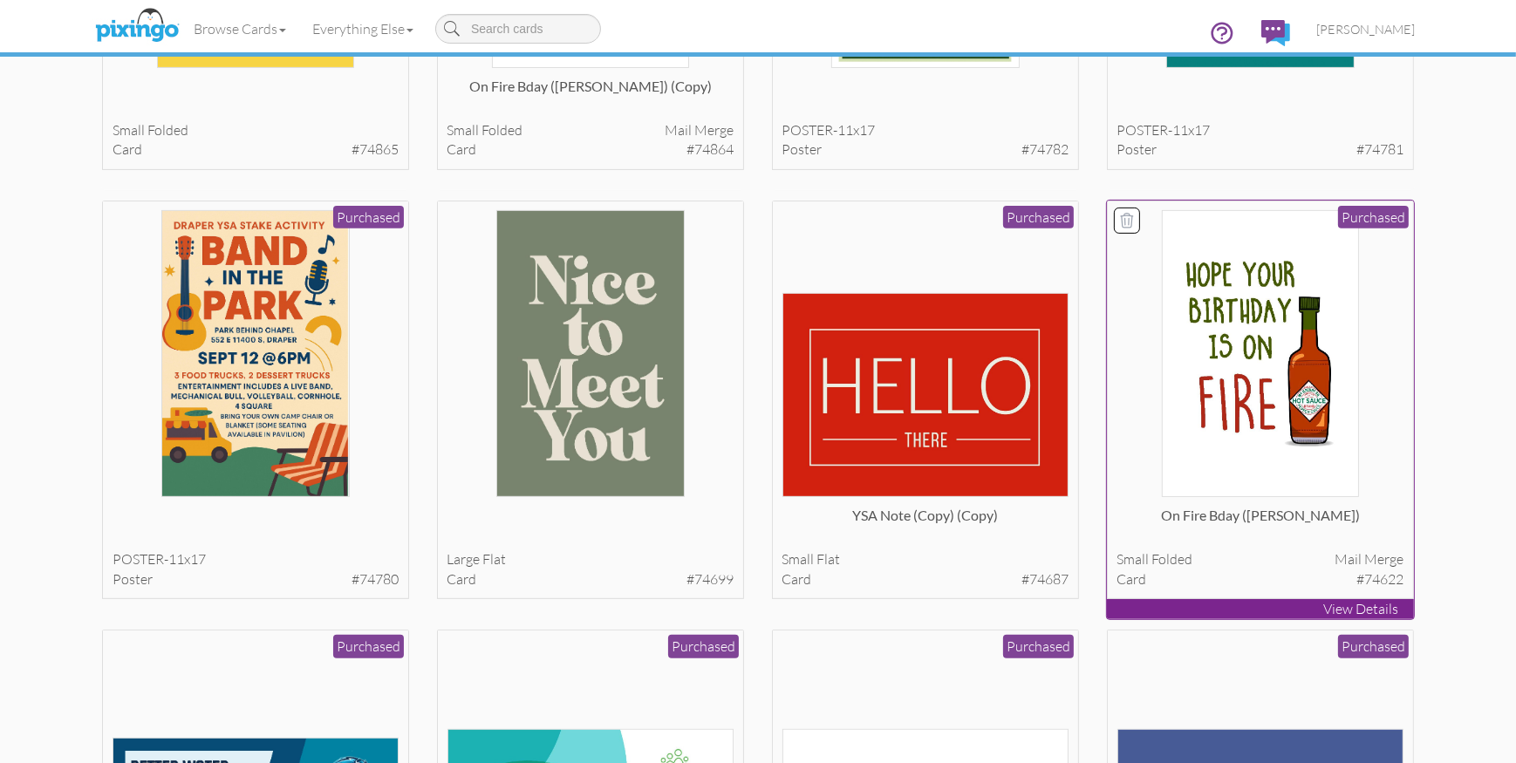
click at [1307, 397] on img at bounding box center [1261, 353] width 198 height 287
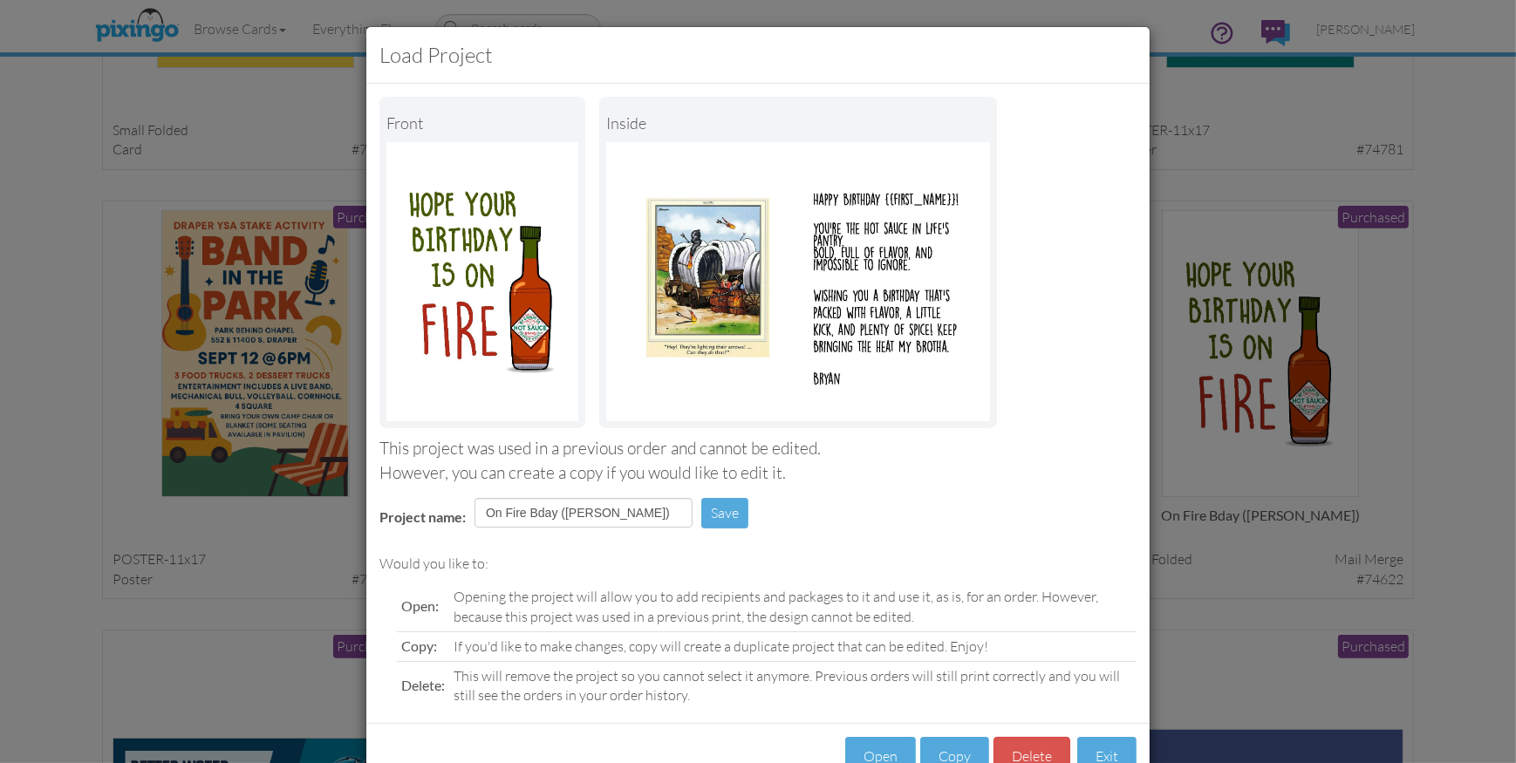
scroll to position [52, 0]
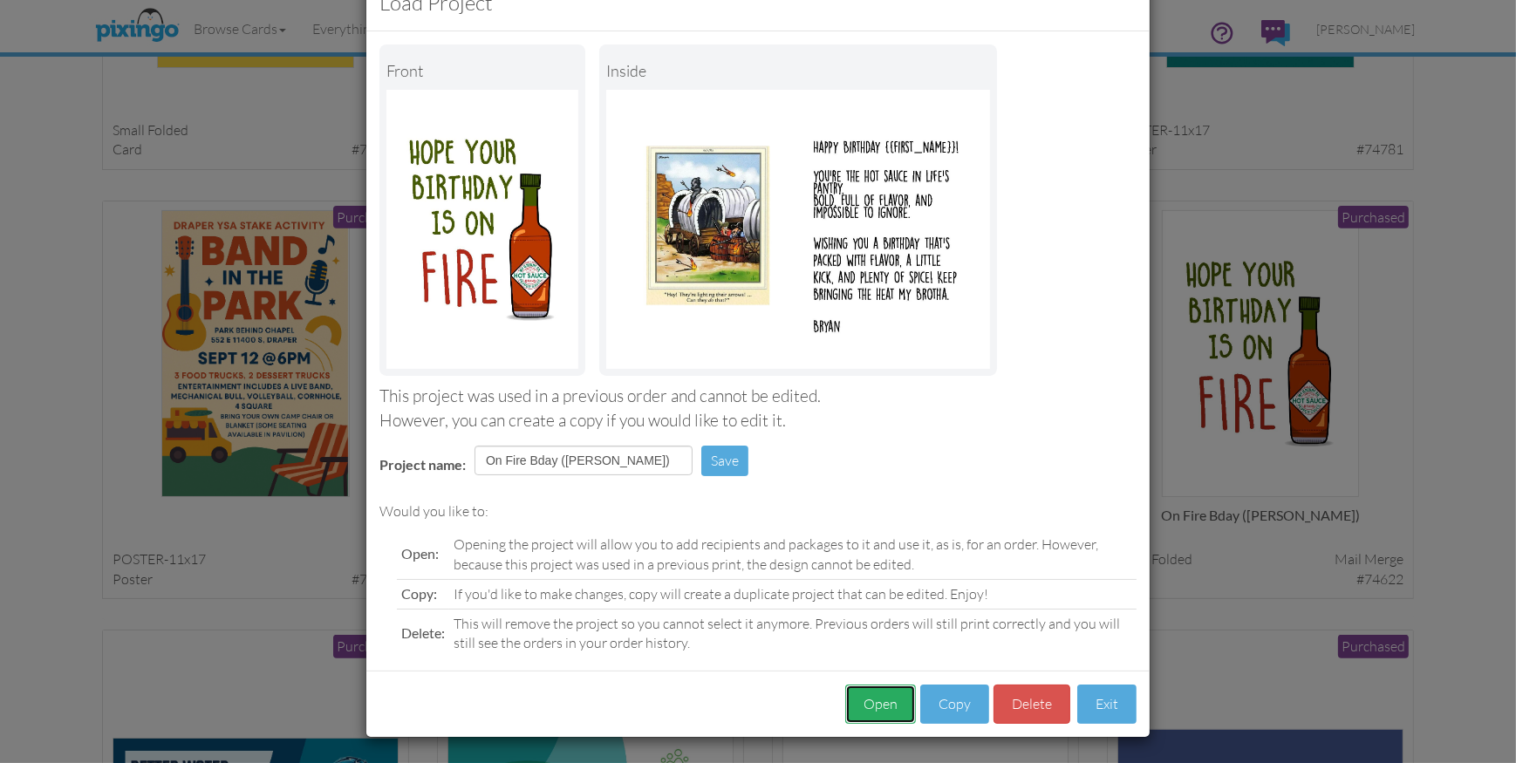
click at [875, 708] on button "Open" at bounding box center [880, 704] width 71 height 39
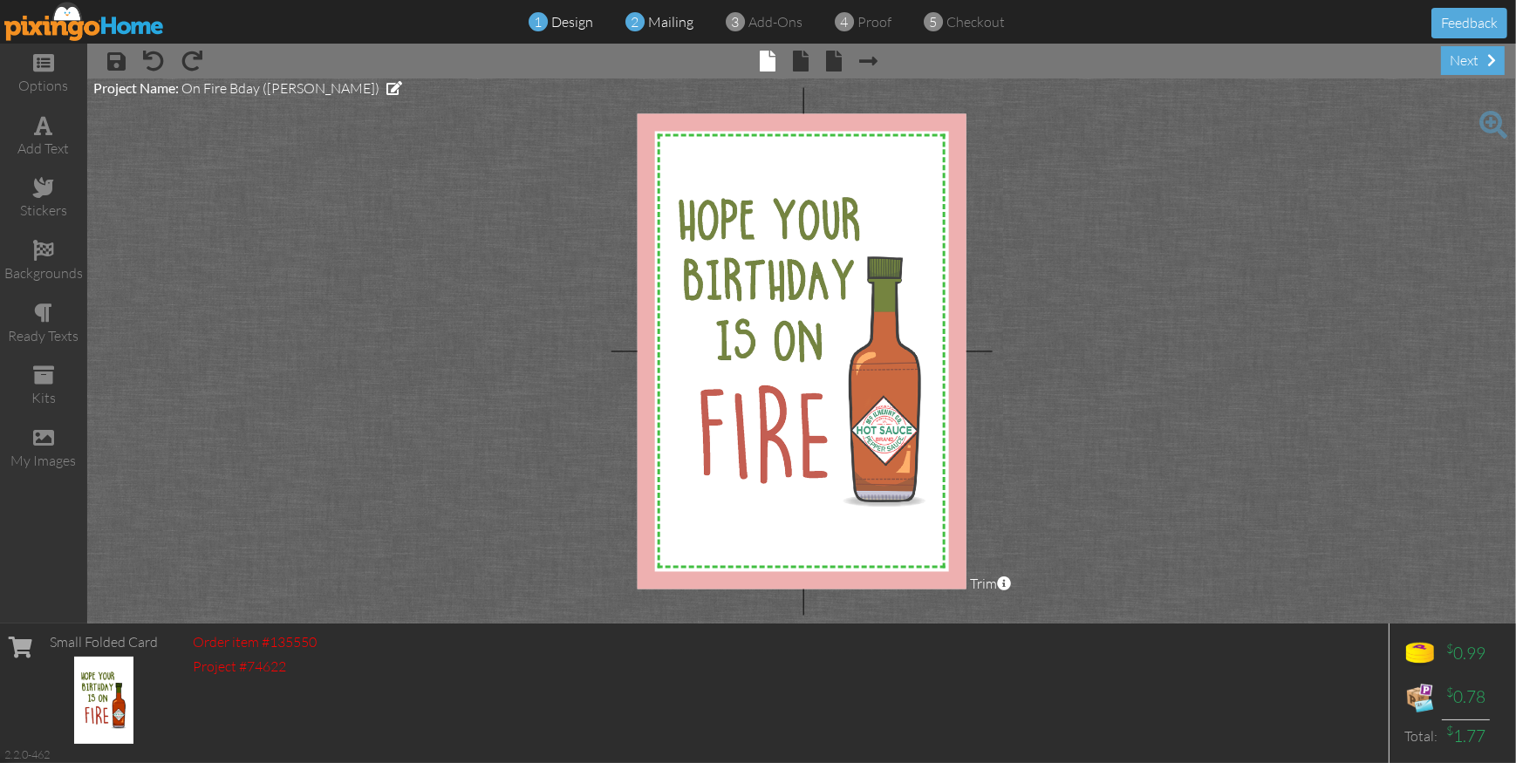
click at [663, 21] on span "mailing" at bounding box center [670, 21] width 45 height 17
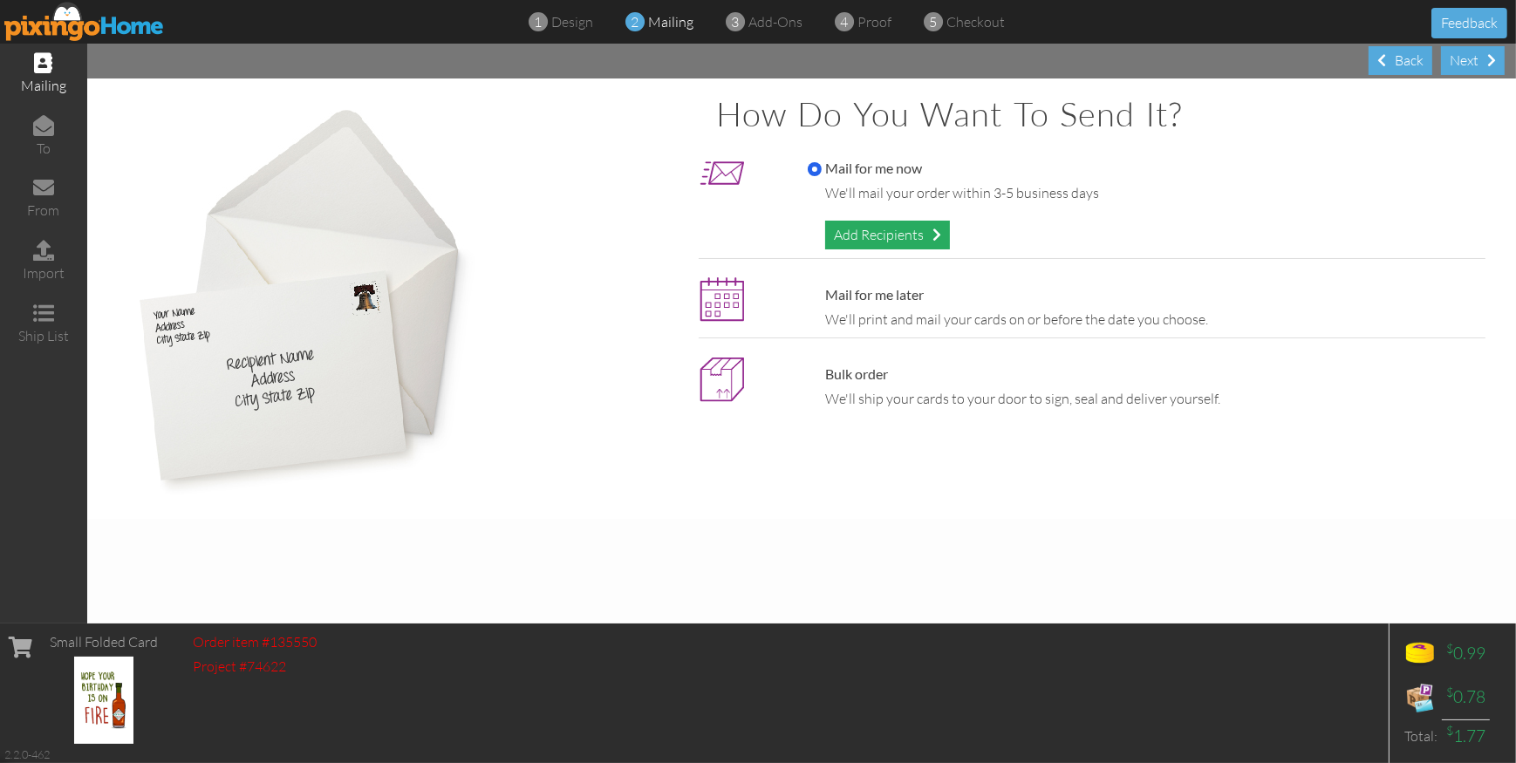
click at [874, 238] on div "Add Recipients" at bounding box center [887, 235] width 125 height 29
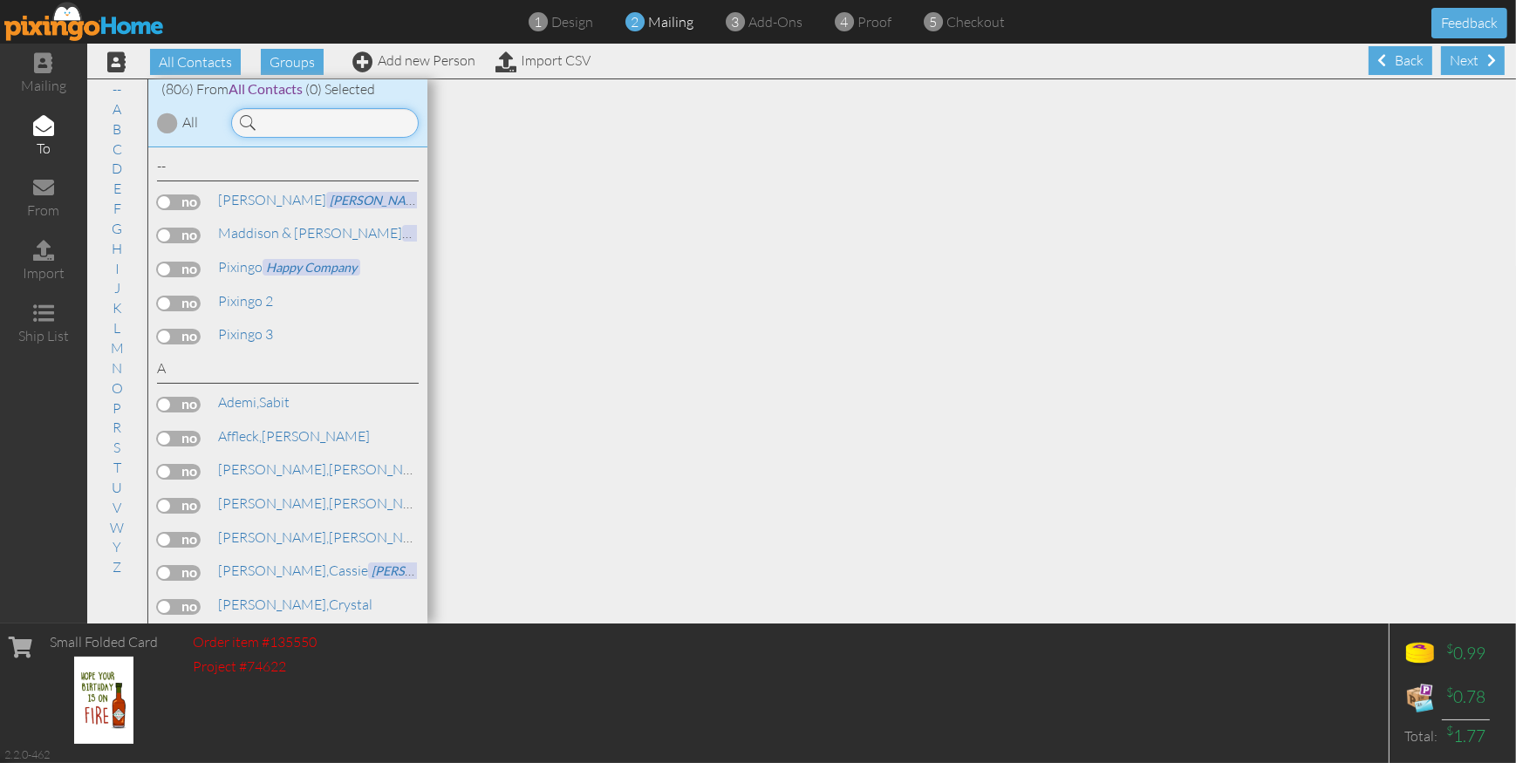
click at [325, 133] on input at bounding box center [325, 123] width 188 height 30
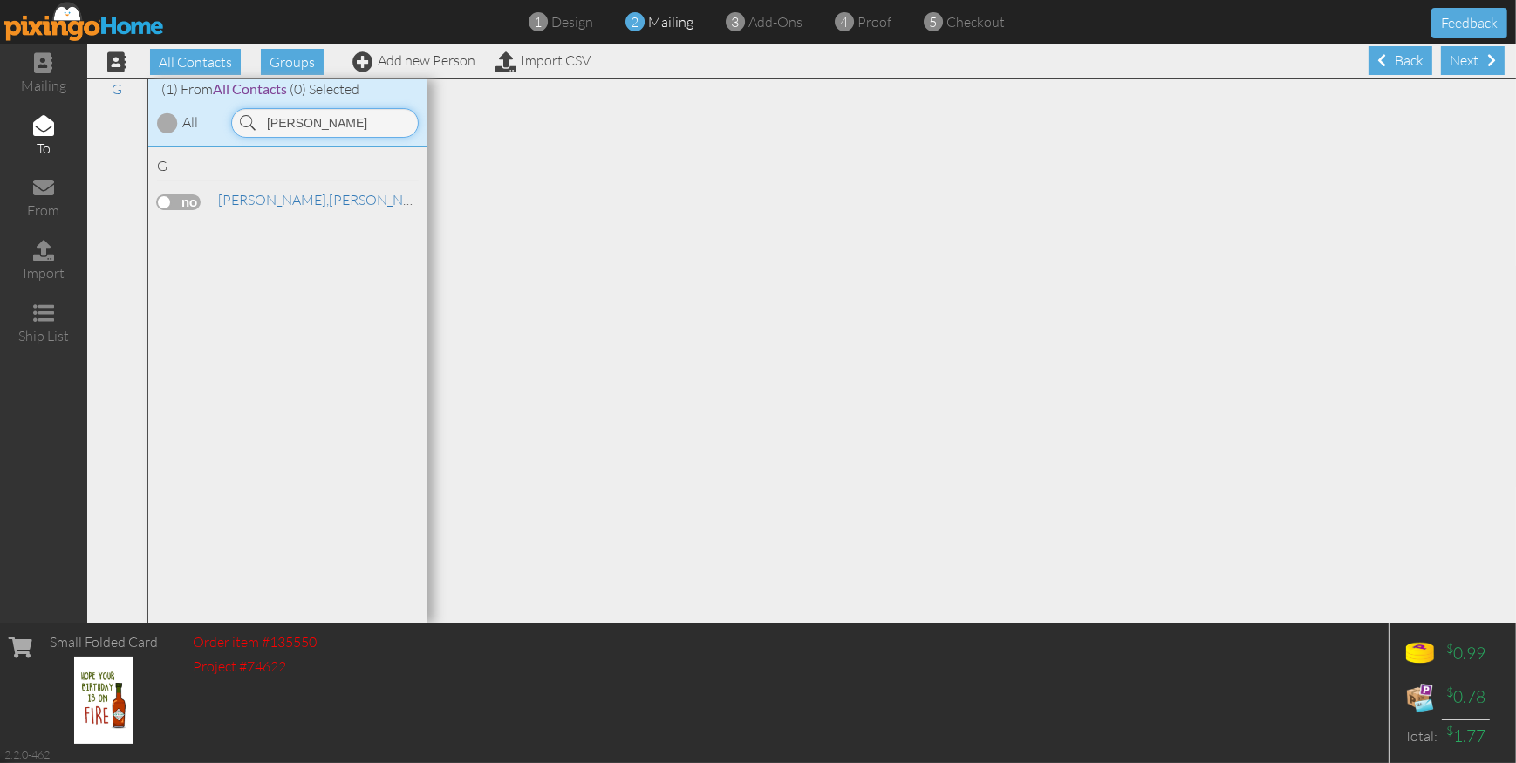
type input "garn"
click at [188, 201] on label at bounding box center [179, 203] width 44 height 16
click at [0, 0] on input "checkbox" at bounding box center [0, 0] width 0 height 0
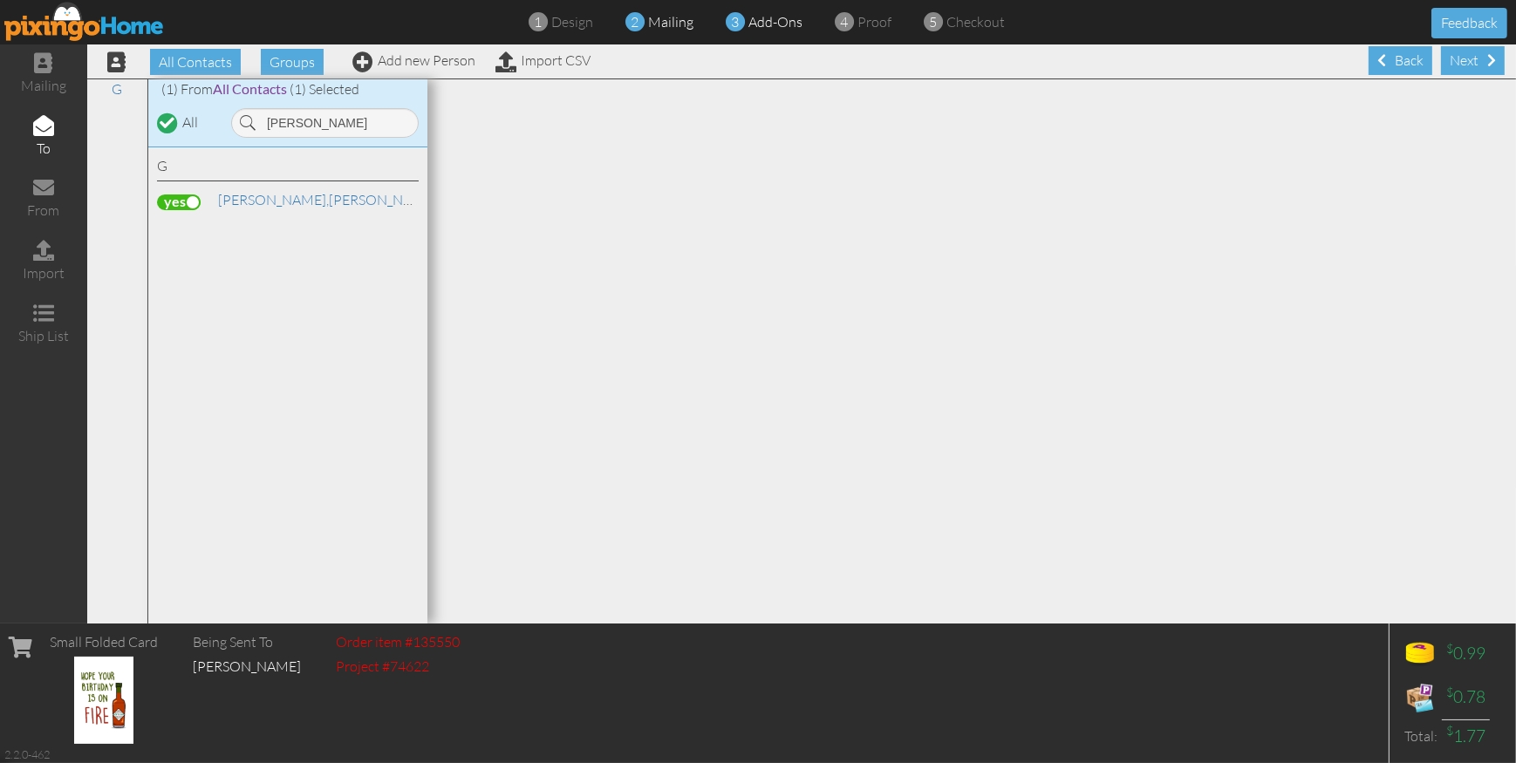
click at [784, 21] on span "add-ons" at bounding box center [776, 21] width 54 height 17
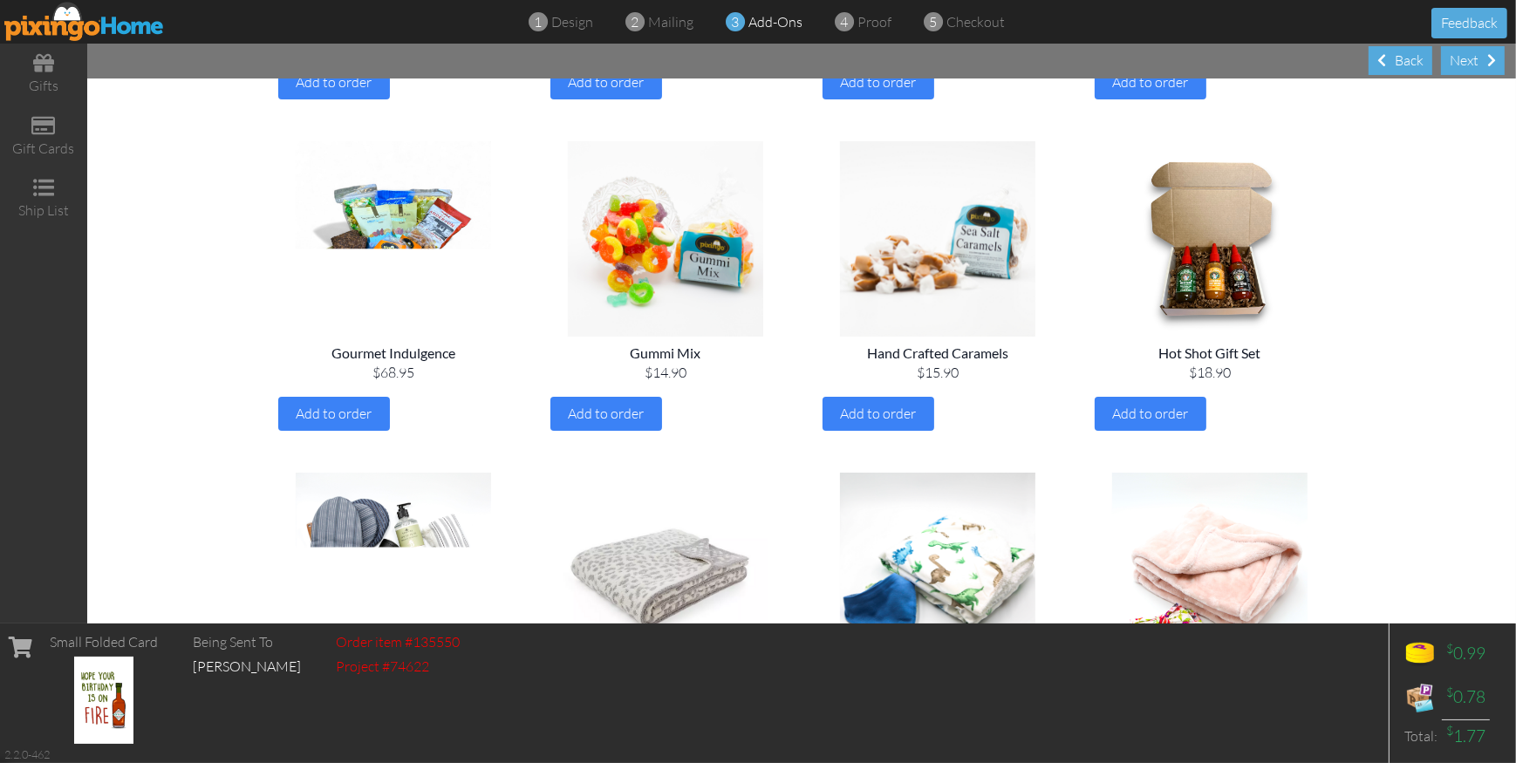
scroll to position [1105, 0]
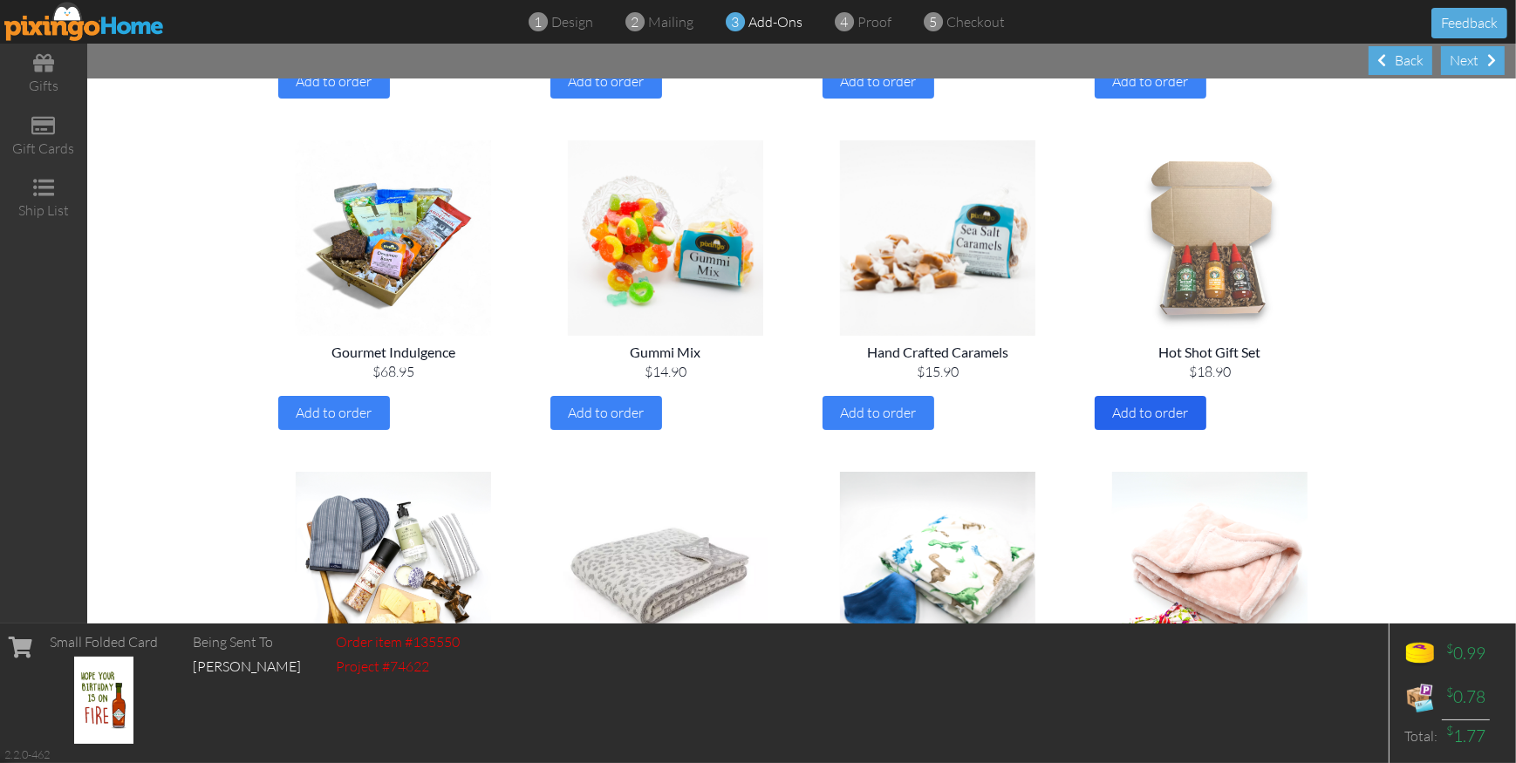
click at [1144, 421] on span "Add to order" at bounding box center [1151, 412] width 76 height 17
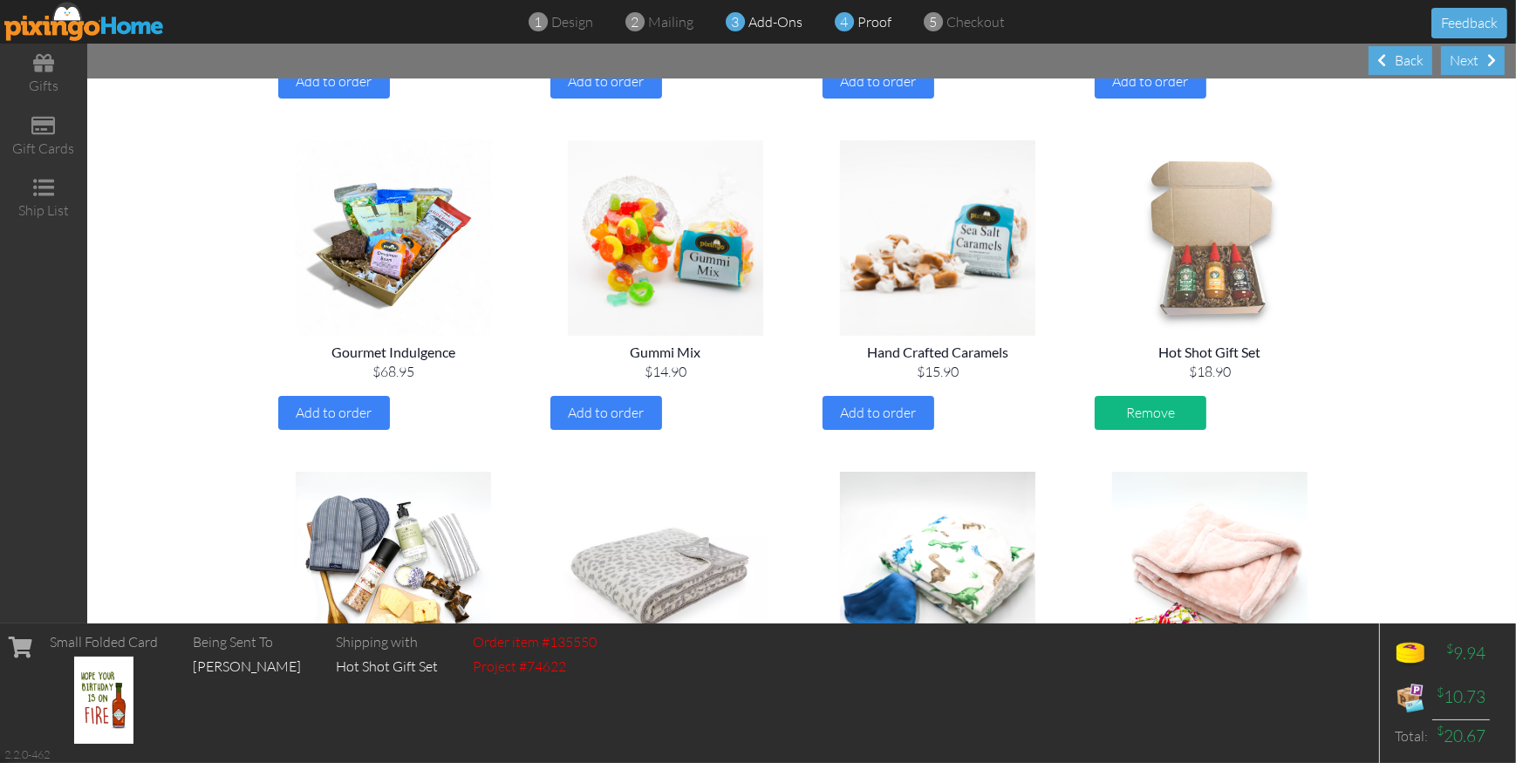
click at [867, 22] on span "proof" at bounding box center [875, 21] width 34 height 17
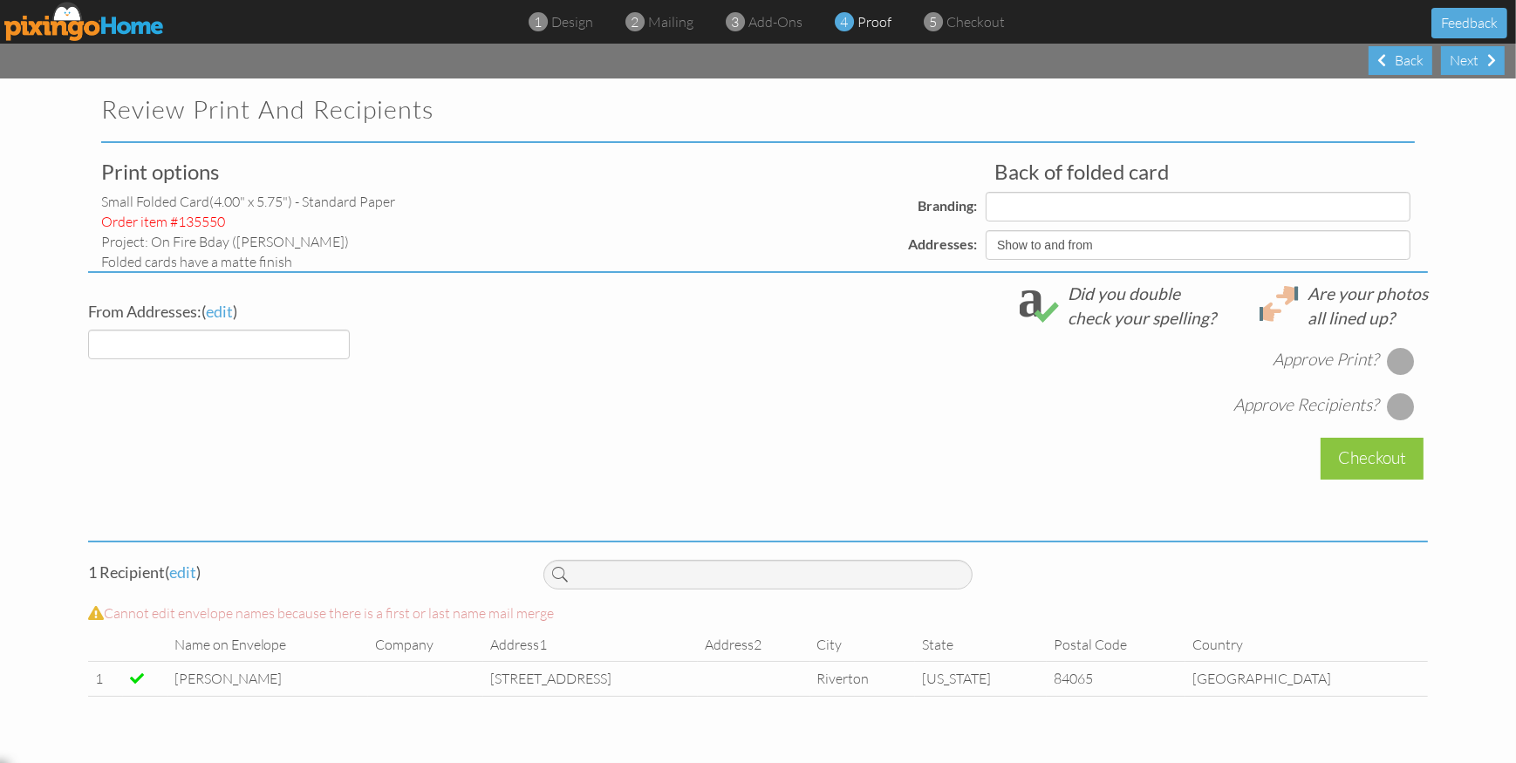
select select "object:13717"
select select "object:13708"
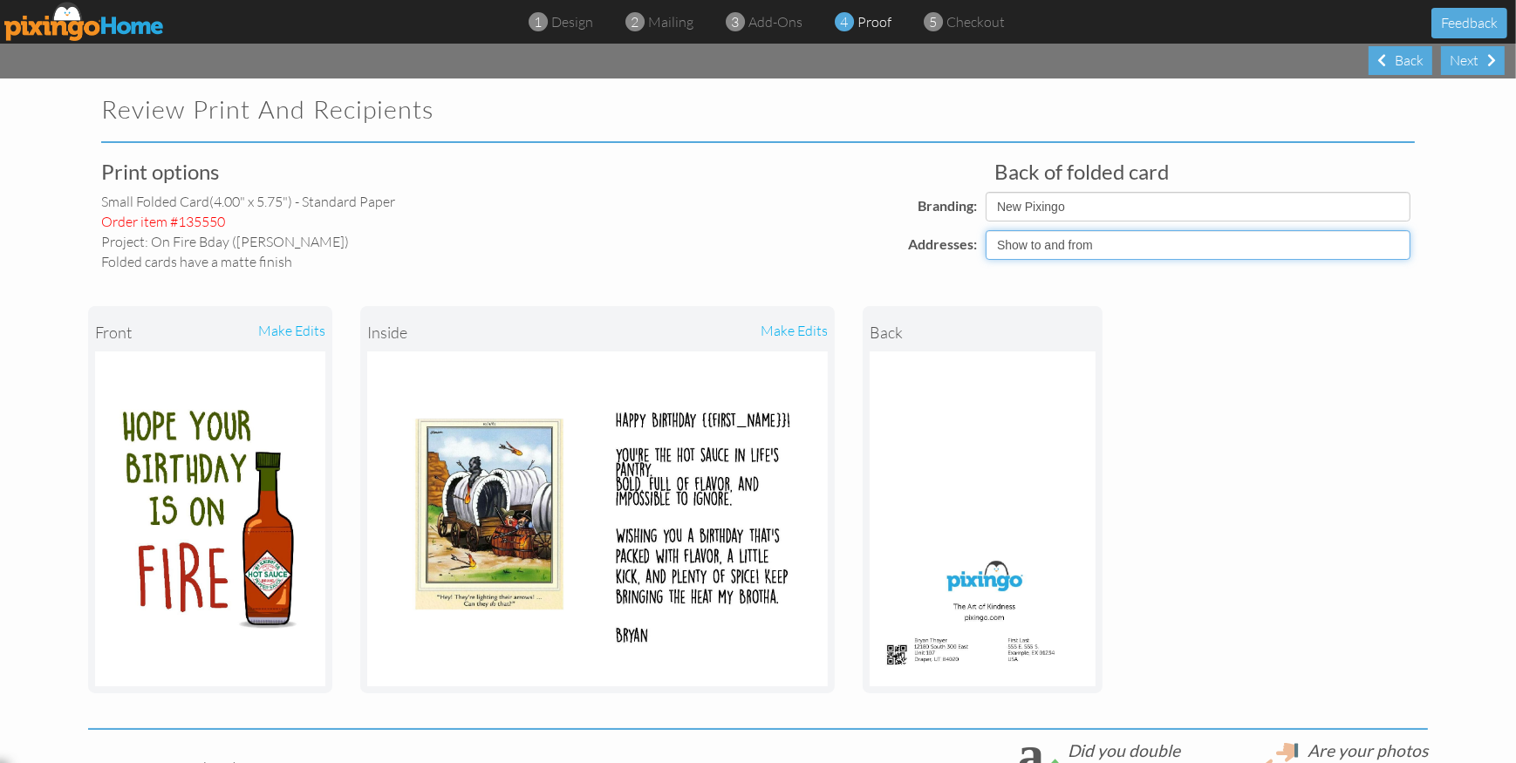
click at [1019, 244] on select "Show to and from Show from only Hide to and from" at bounding box center [1198, 245] width 425 height 30
select select "object:13707"
click at [986, 230] on select "Show to and from Show from only Hide to and from" at bounding box center [1198, 245] width 425 height 30
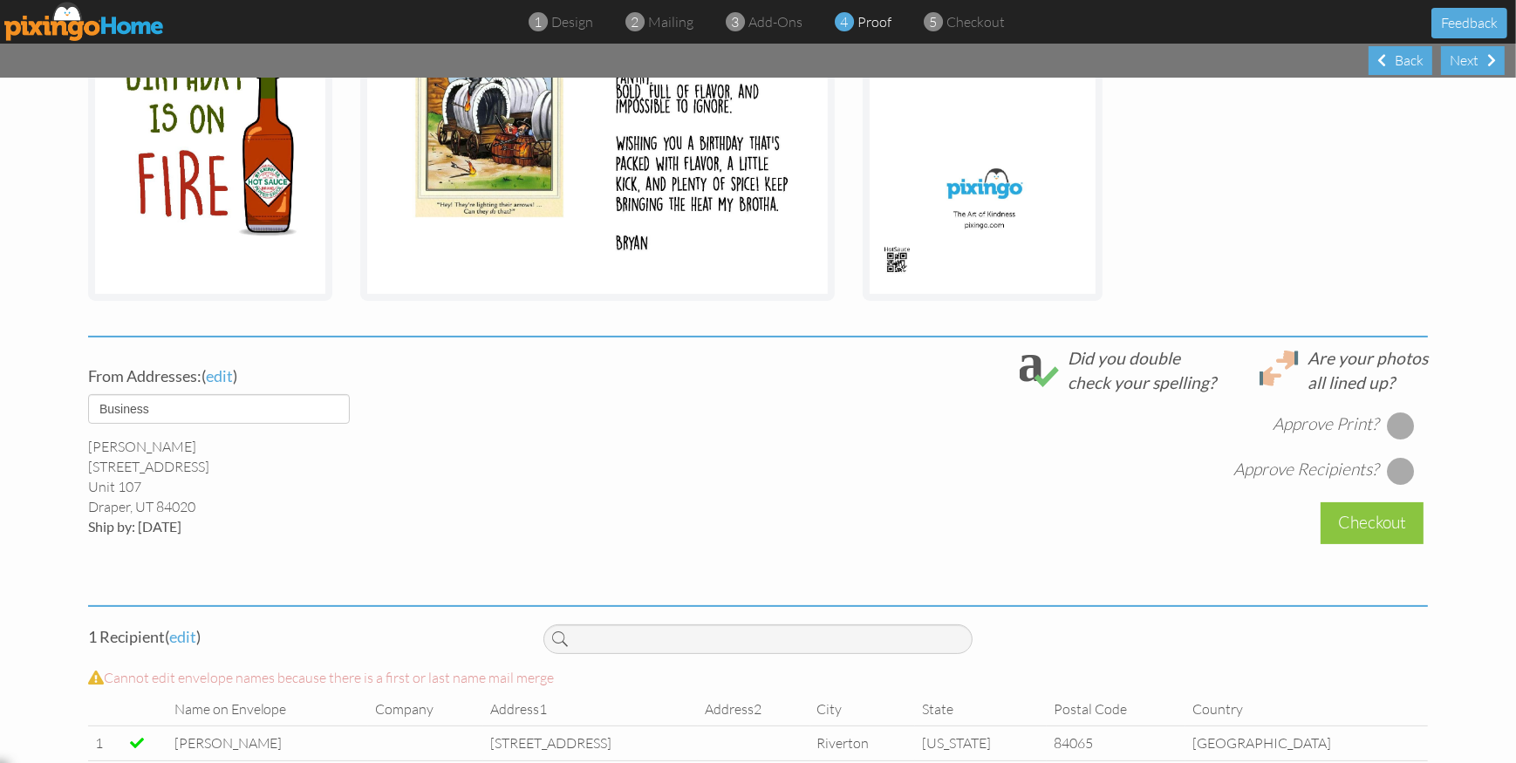
scroll to position [409, 0]
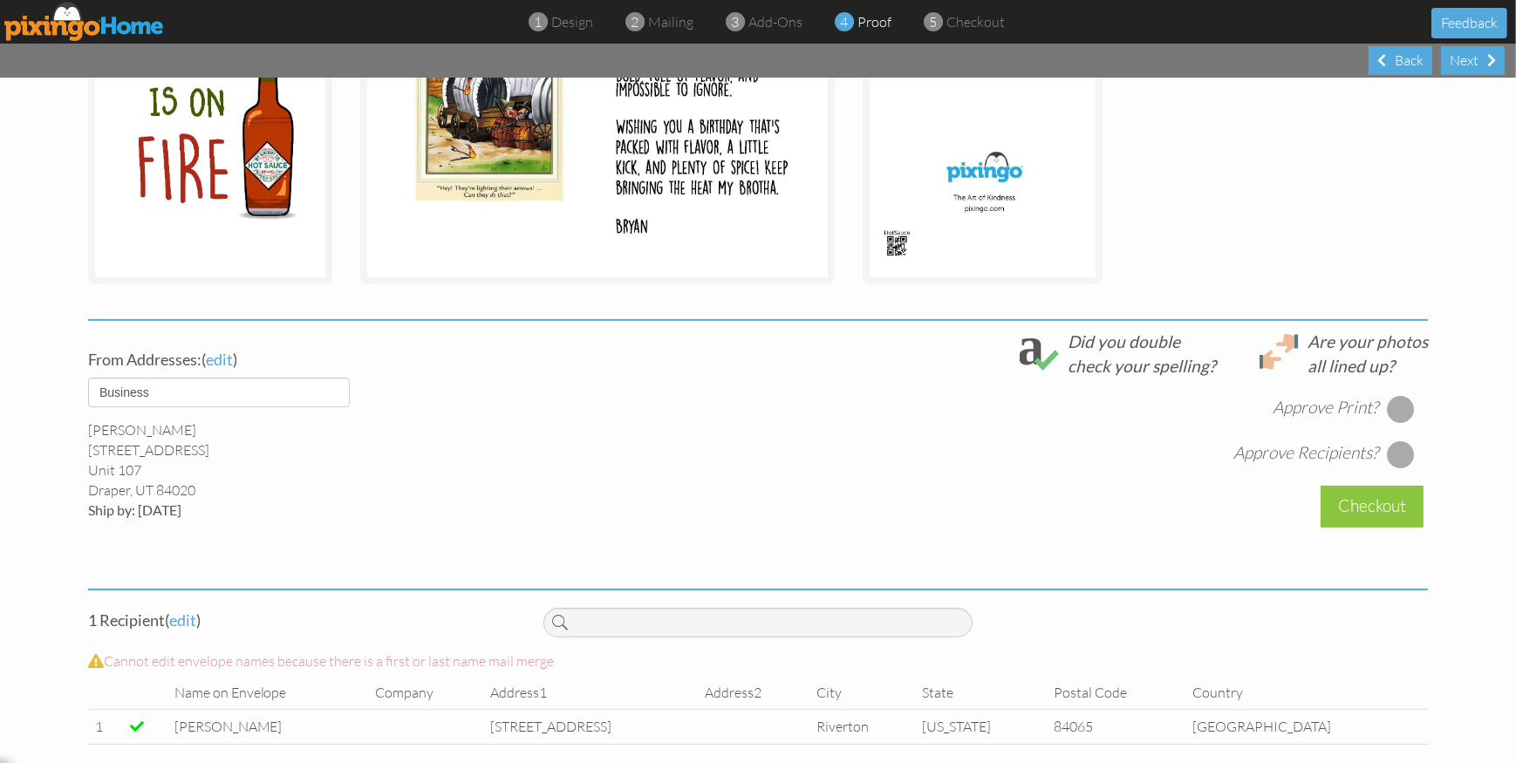
click at [1401, 406] on div at bounding box center [1401, 409] width 28 height 28
click at [1398, 454] on div at bounding box center [1401, 455] width 28 height 28
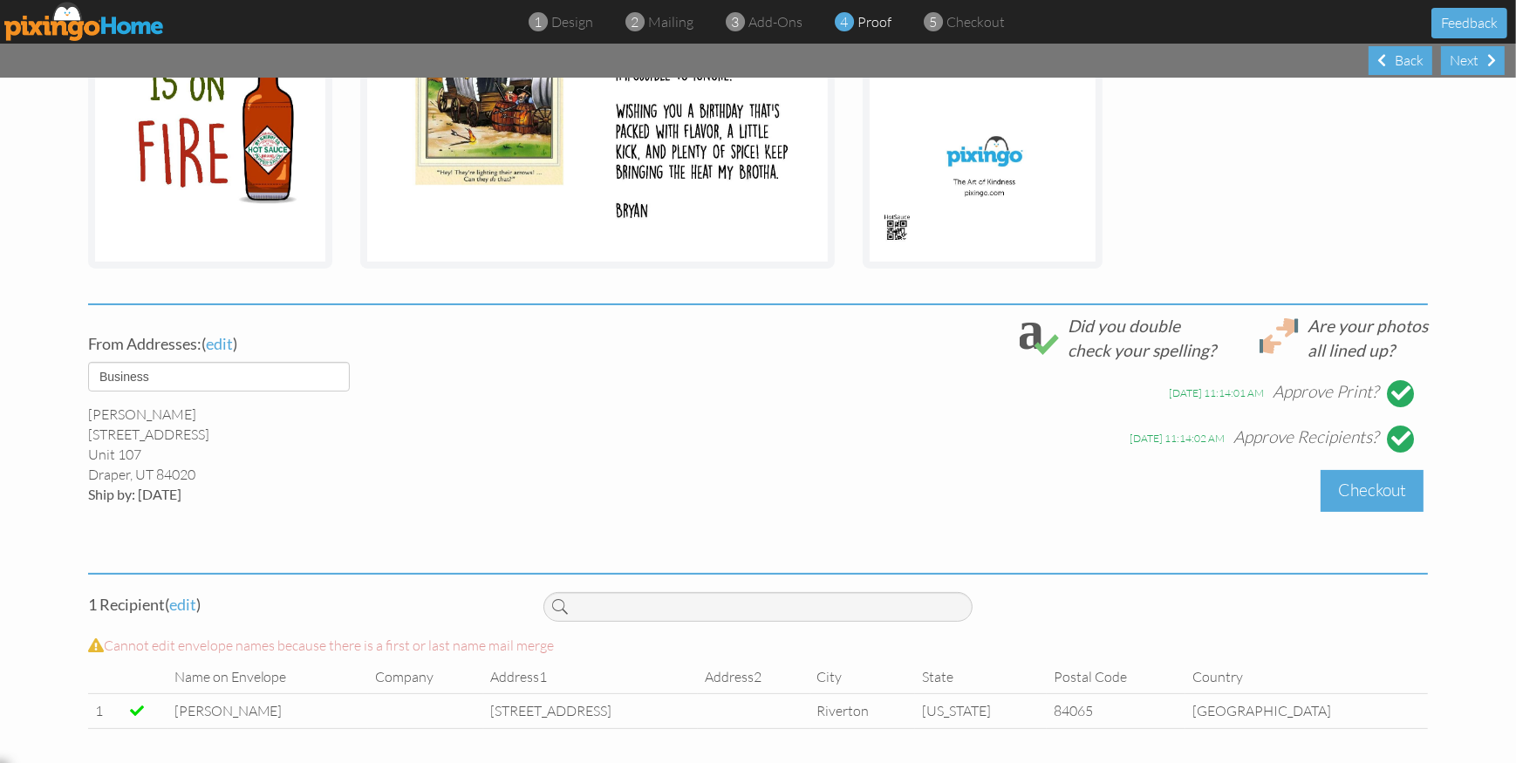
click at [1371, 496] on div "Checkout" at bounding box center [1372, 490] width 103 height 41
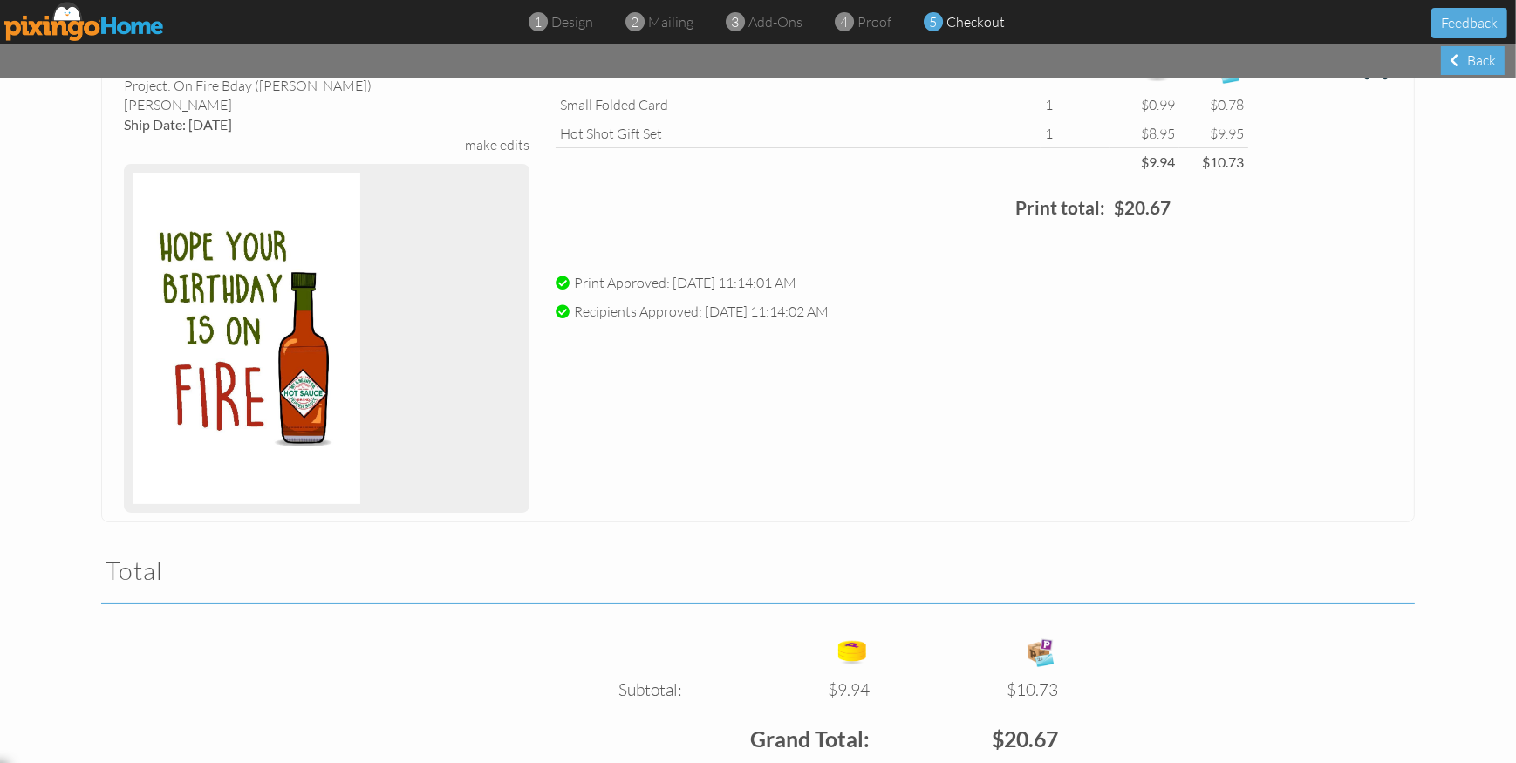
scroll to position [360, 0]
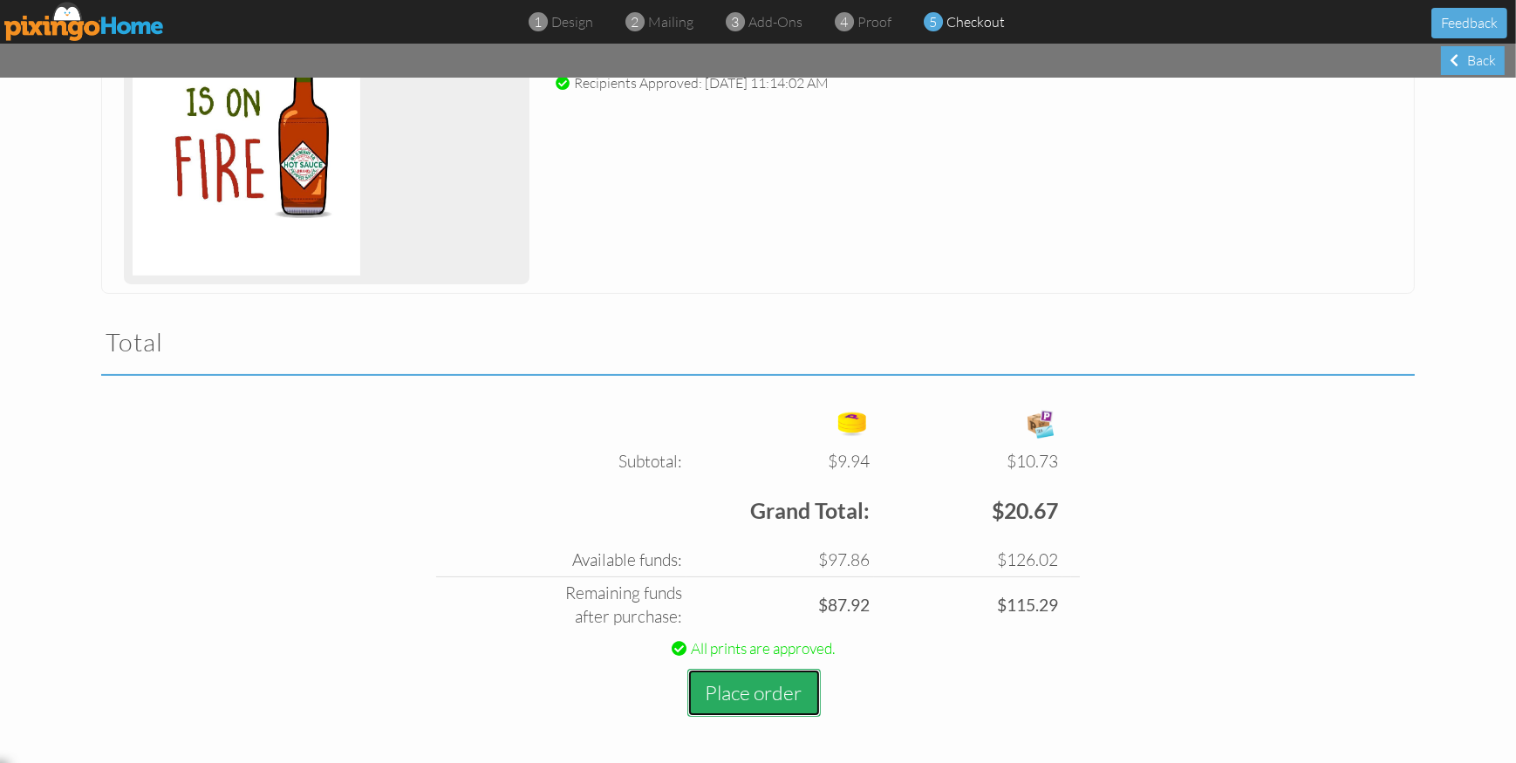
click at [753, 695] on button "Place order" at bounding box center [754, 693] width 133 height 48
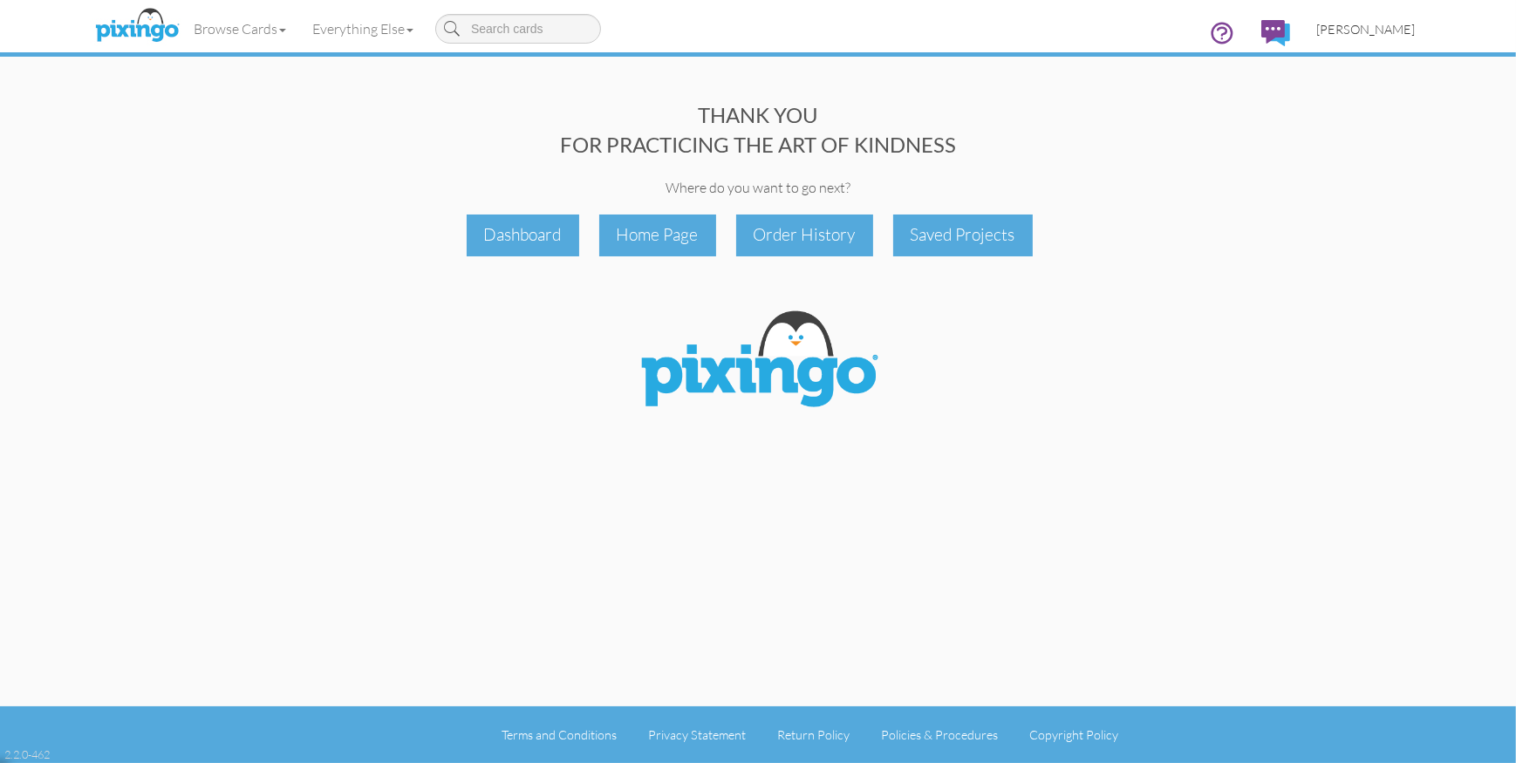
click at [1372, 29] on span "[PERSON_NAME]" at bounding box center [1366, 29] width 99 height 15
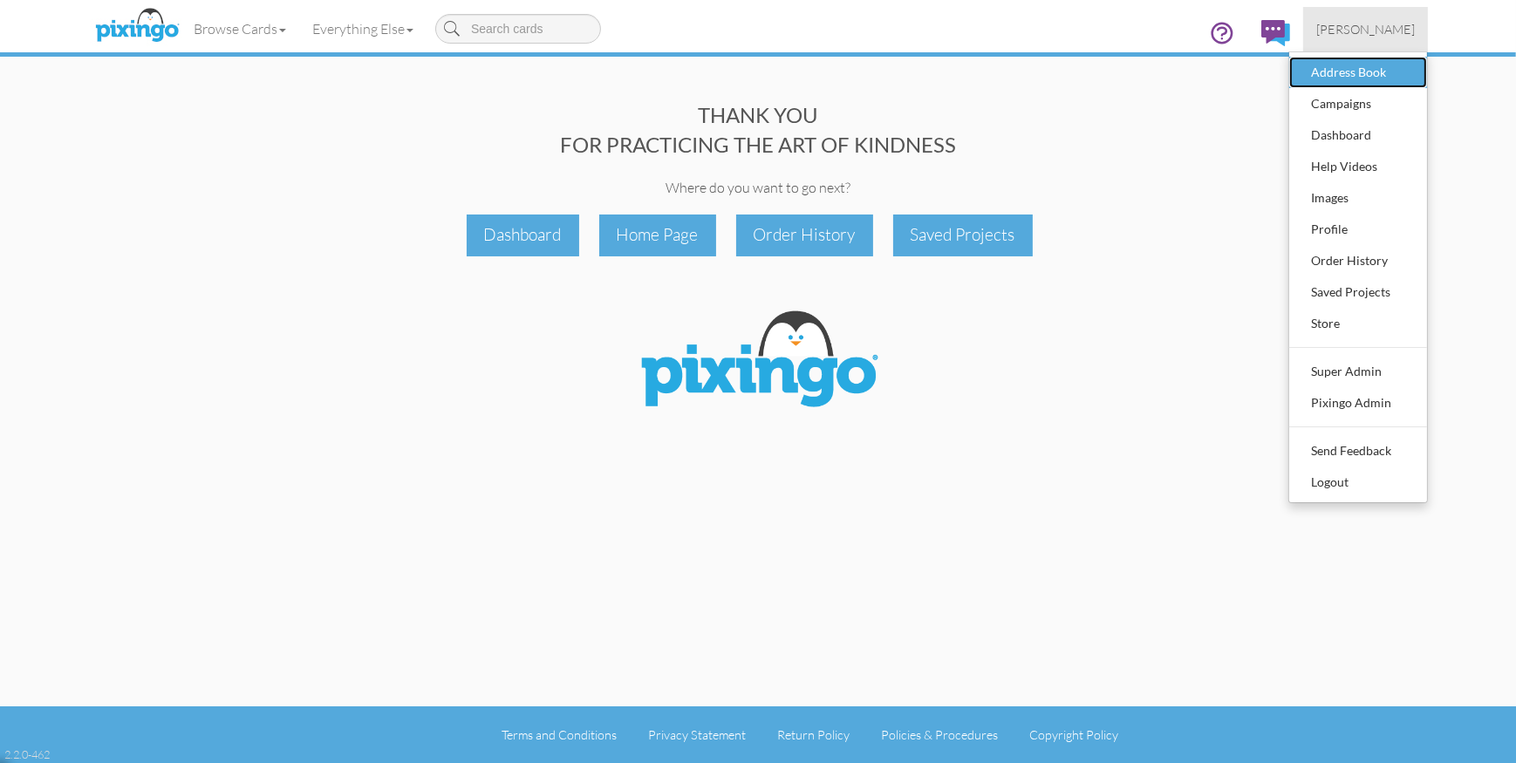
click at [1359, 70] on div "Address Book" at bounding box center [1358, 72] width 103 height 26
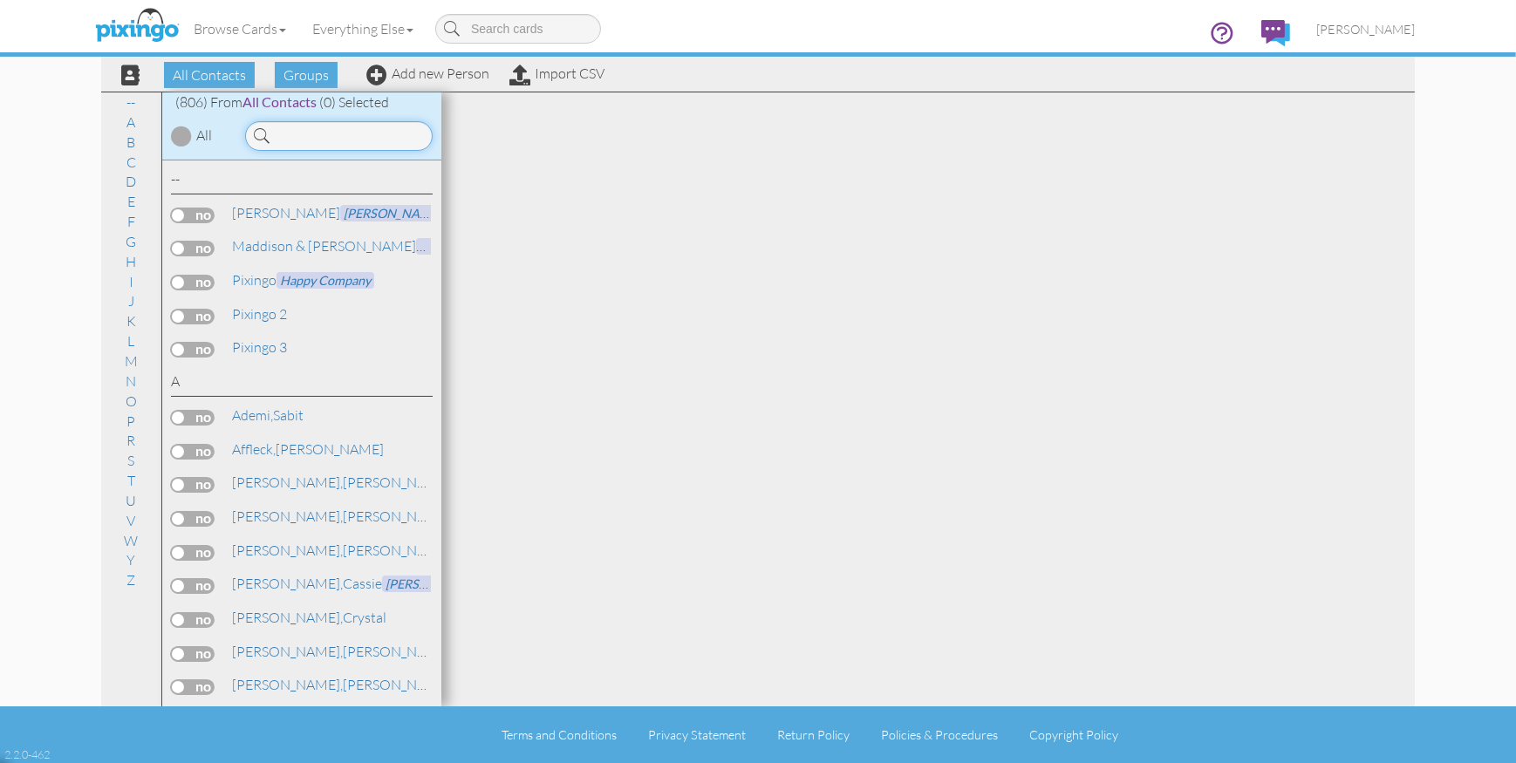
click at [321, 140] on input at bounding box center [339, 136] width 188 height 30
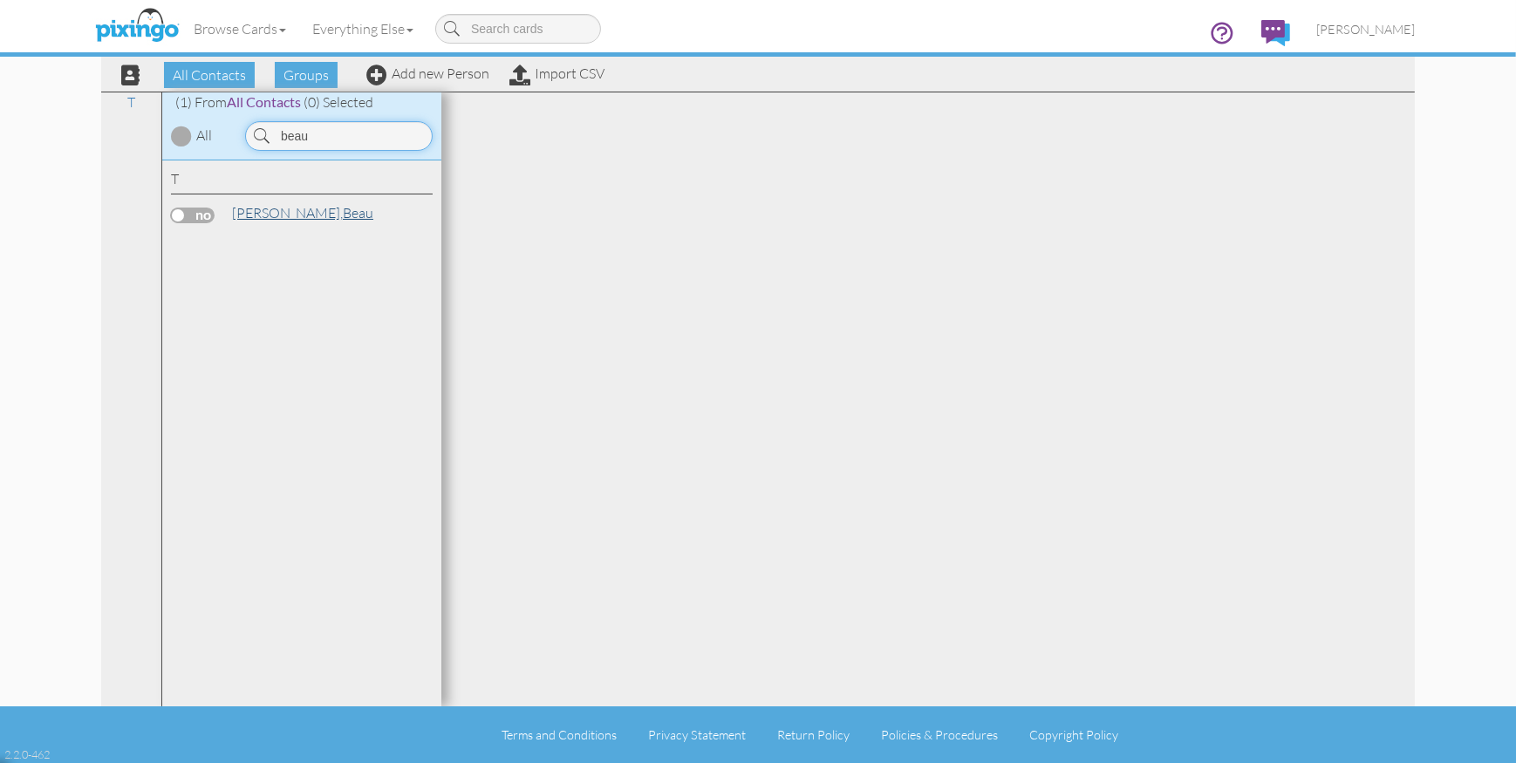
type input "beau"
click at [296, 205] on link "Tolman, Beau" at bounding box center [302, 212] width 145 height 21
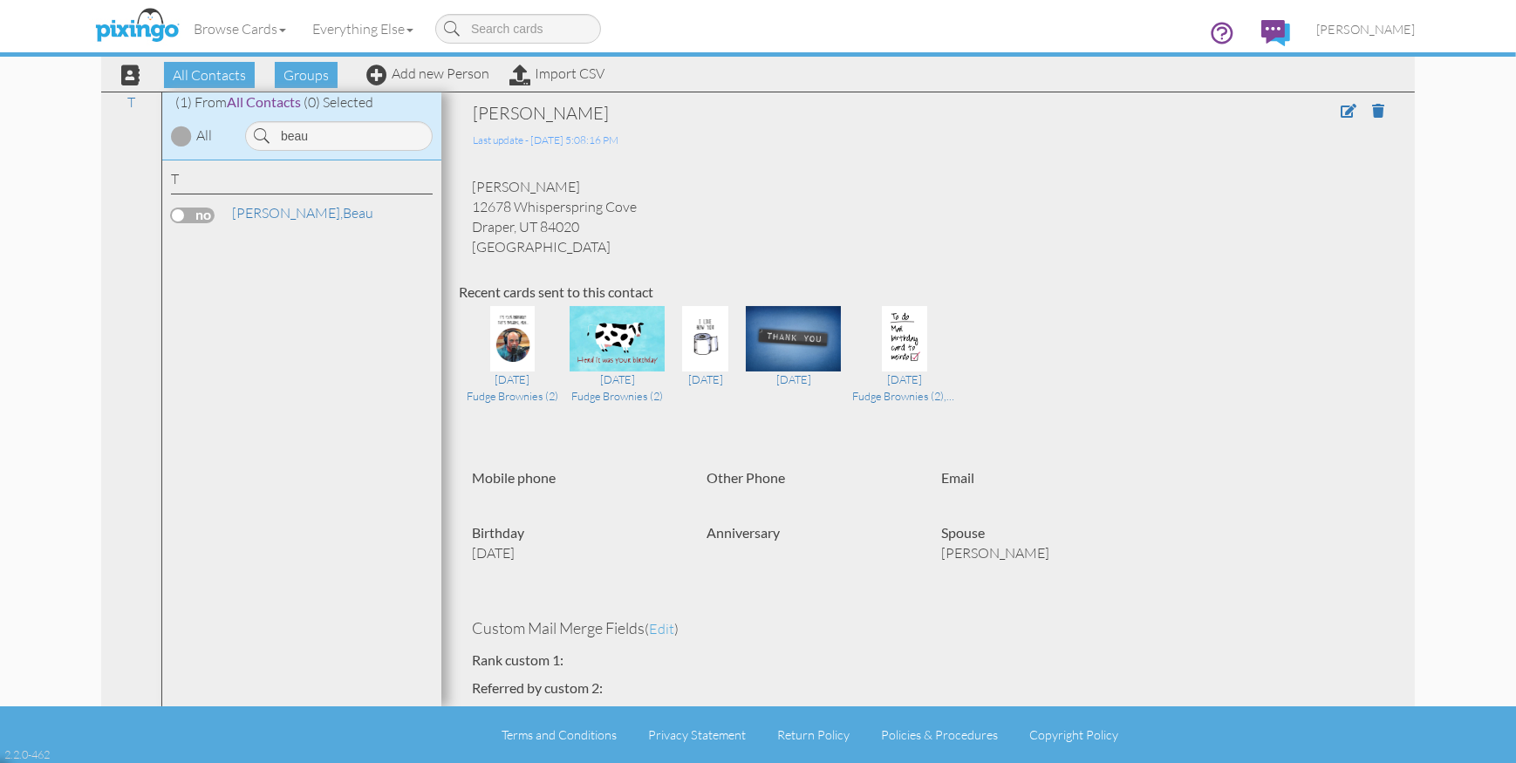
click at [1261, 263] on div "Beau Tolman Last update - 17 Mar 2019 @ 5:08:16 PM Beau Tolman 12678 Whisperspr…" at bounding box center [928, 646] width 939 height 1090
click at [137, 26] on img at bounding box center [137, 26] width 92 height 44
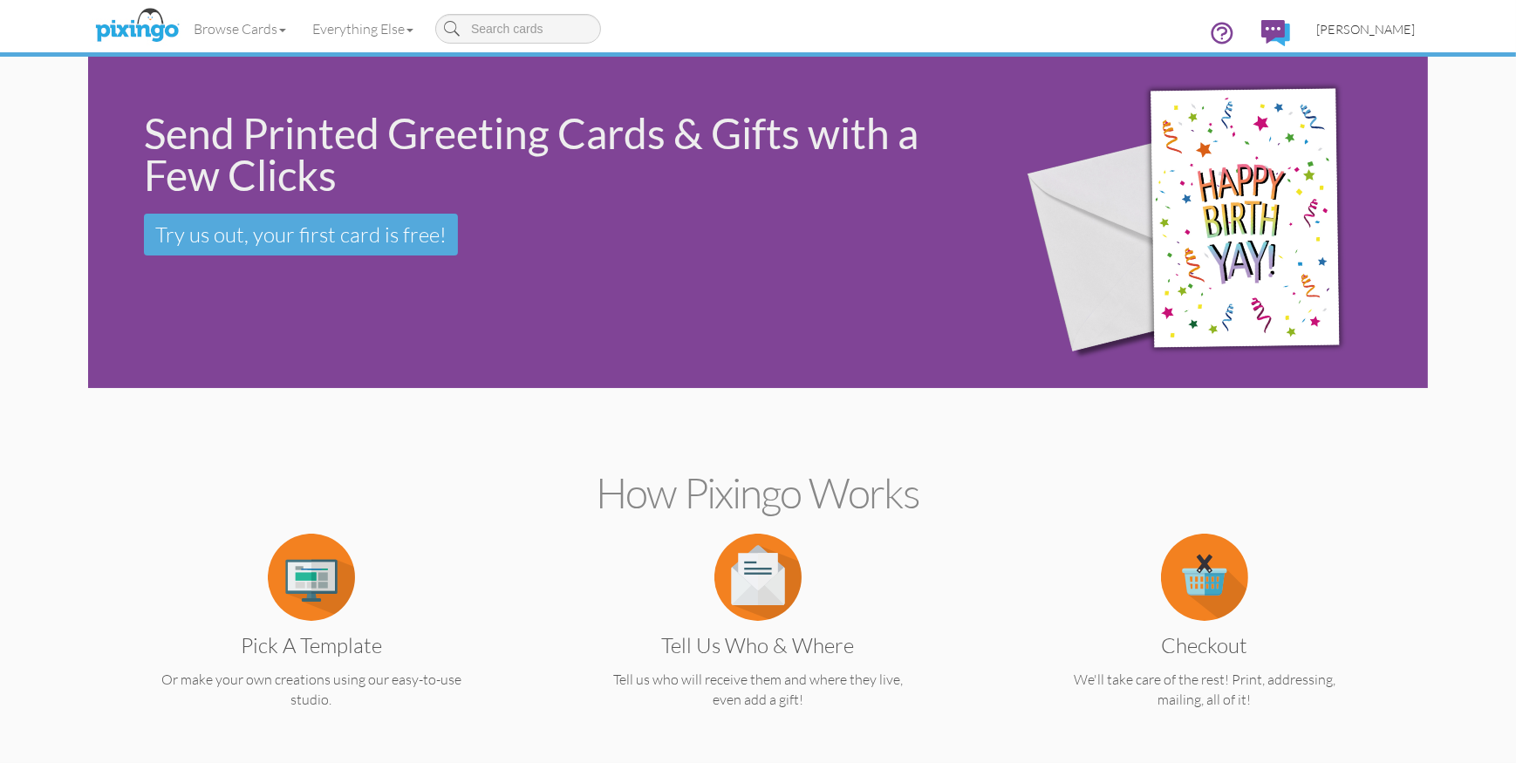
click at [1381, 31] on span "[PERSON_NAME]" at bounding box center [1366, 29] width 99 height 15
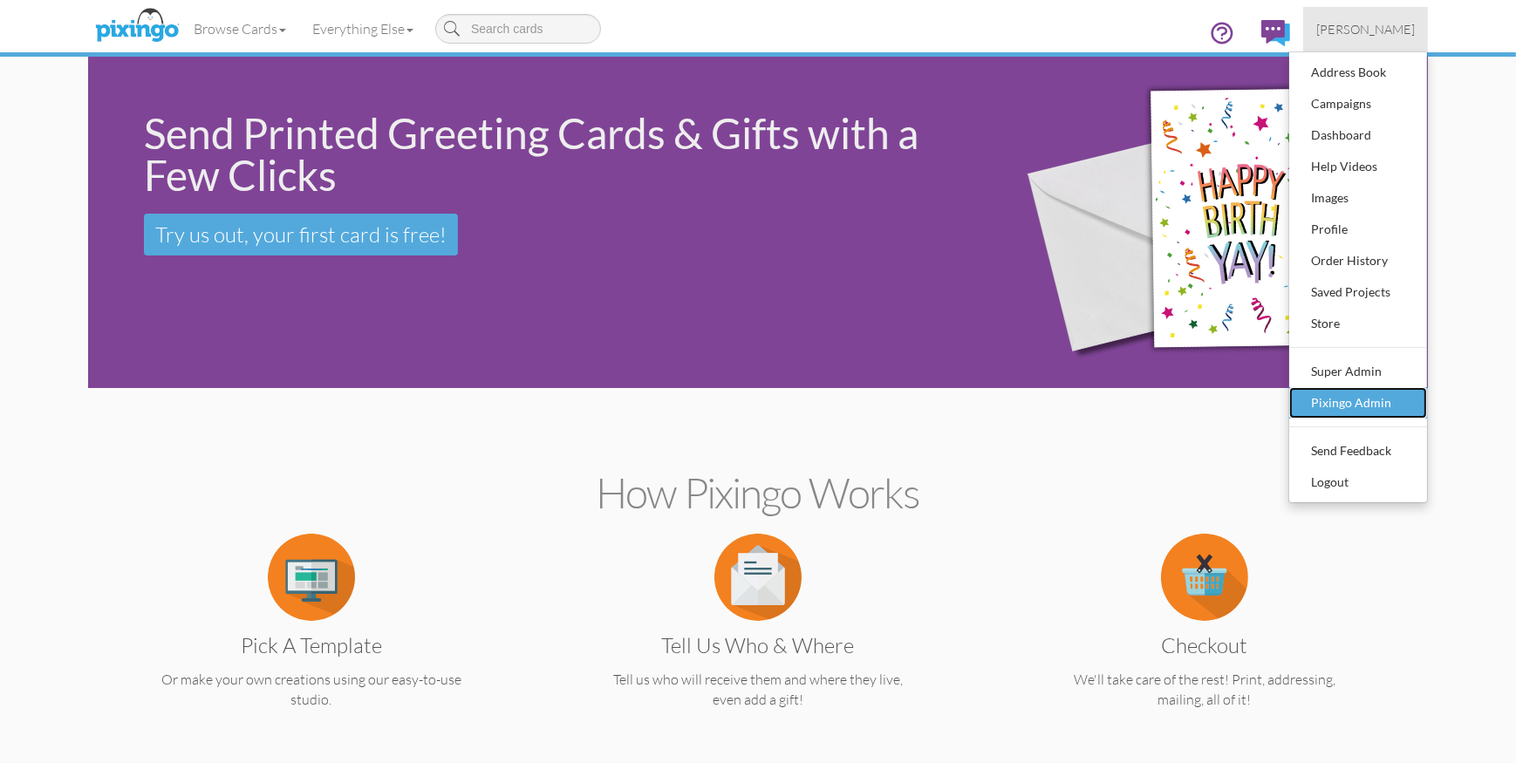
click at [1372, 394] on div "Pixingo Admin" at bounding box center [1358, 403] width 103 height 26
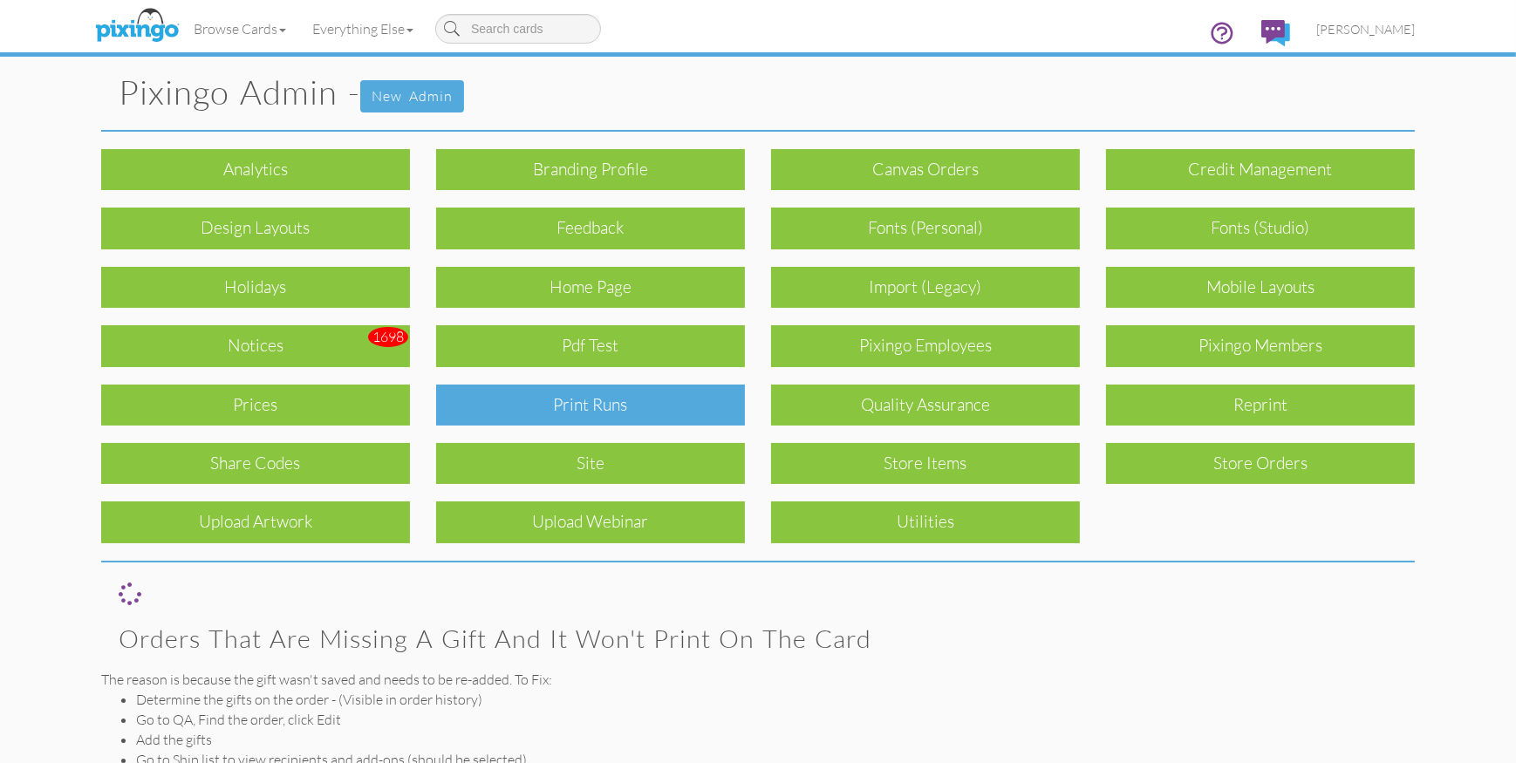
click at [644, 392] on div "Print Runs" at bounding box center [590, 405] width 309 height 41
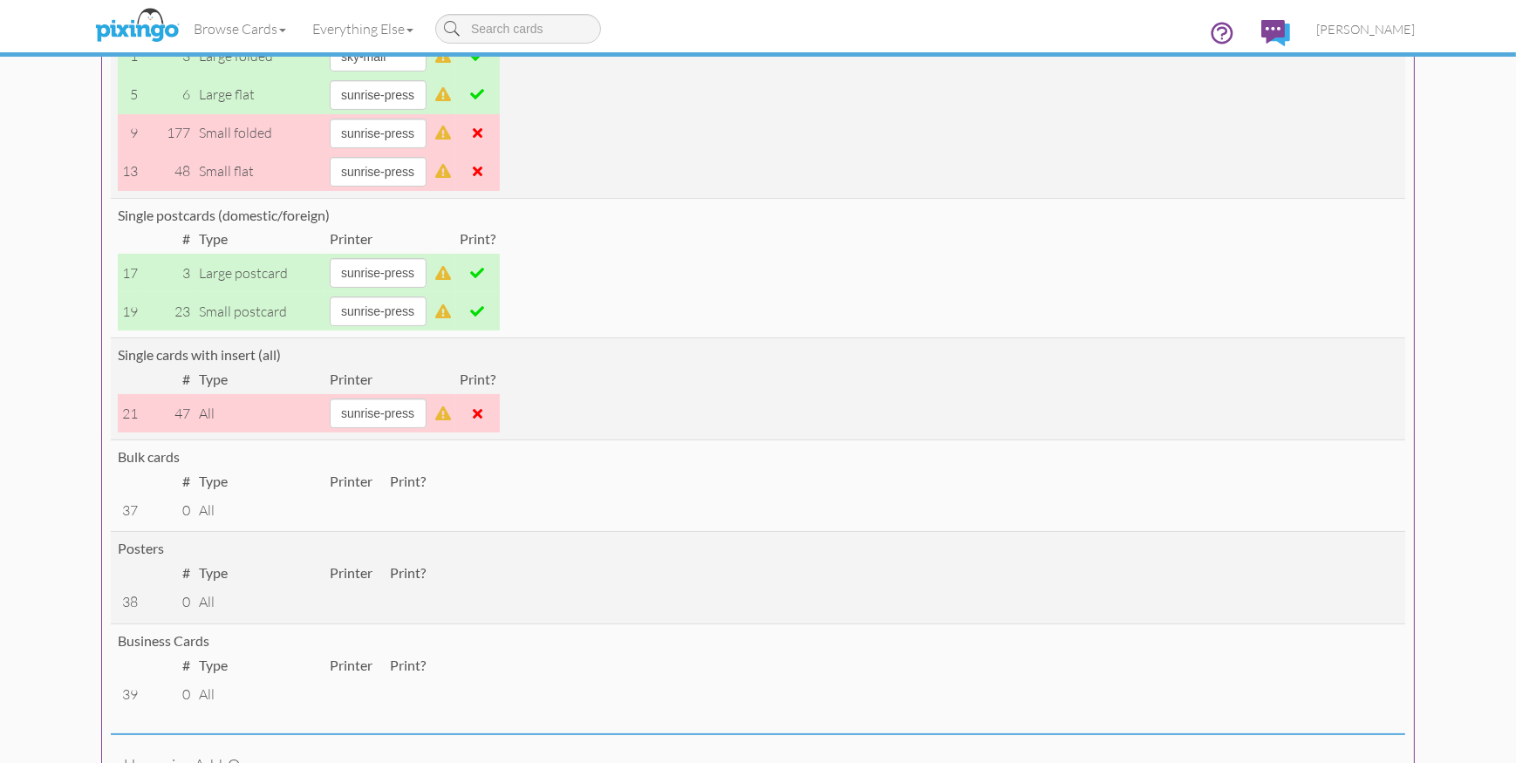
scroll to position [329, 0]
click at [485, 276] on span at bounding box center [478, 272] width 14 height 14
click at [485, 305] on span at bounding box center [478, 311] width 14 height 14
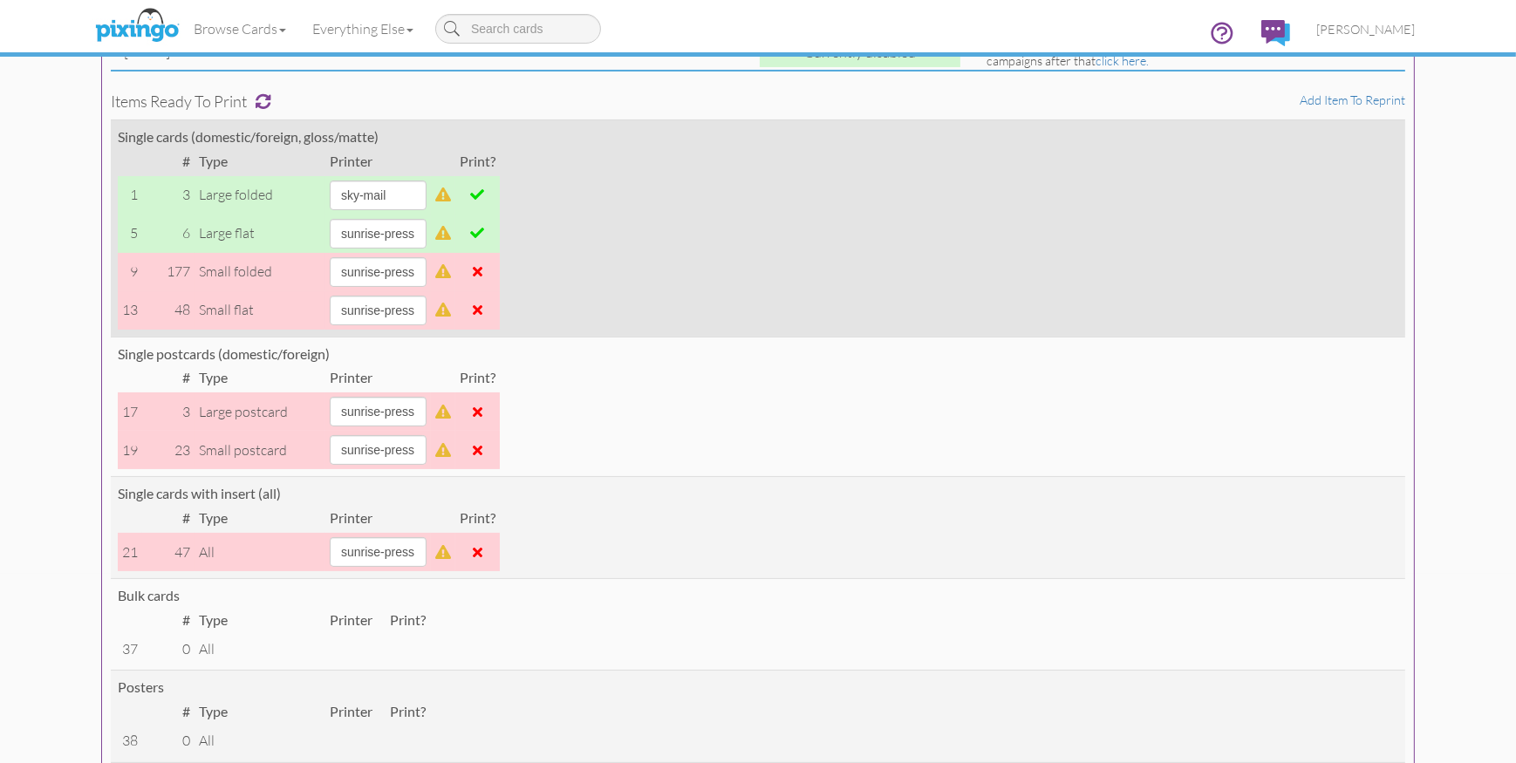
scroll to position [157, 0]
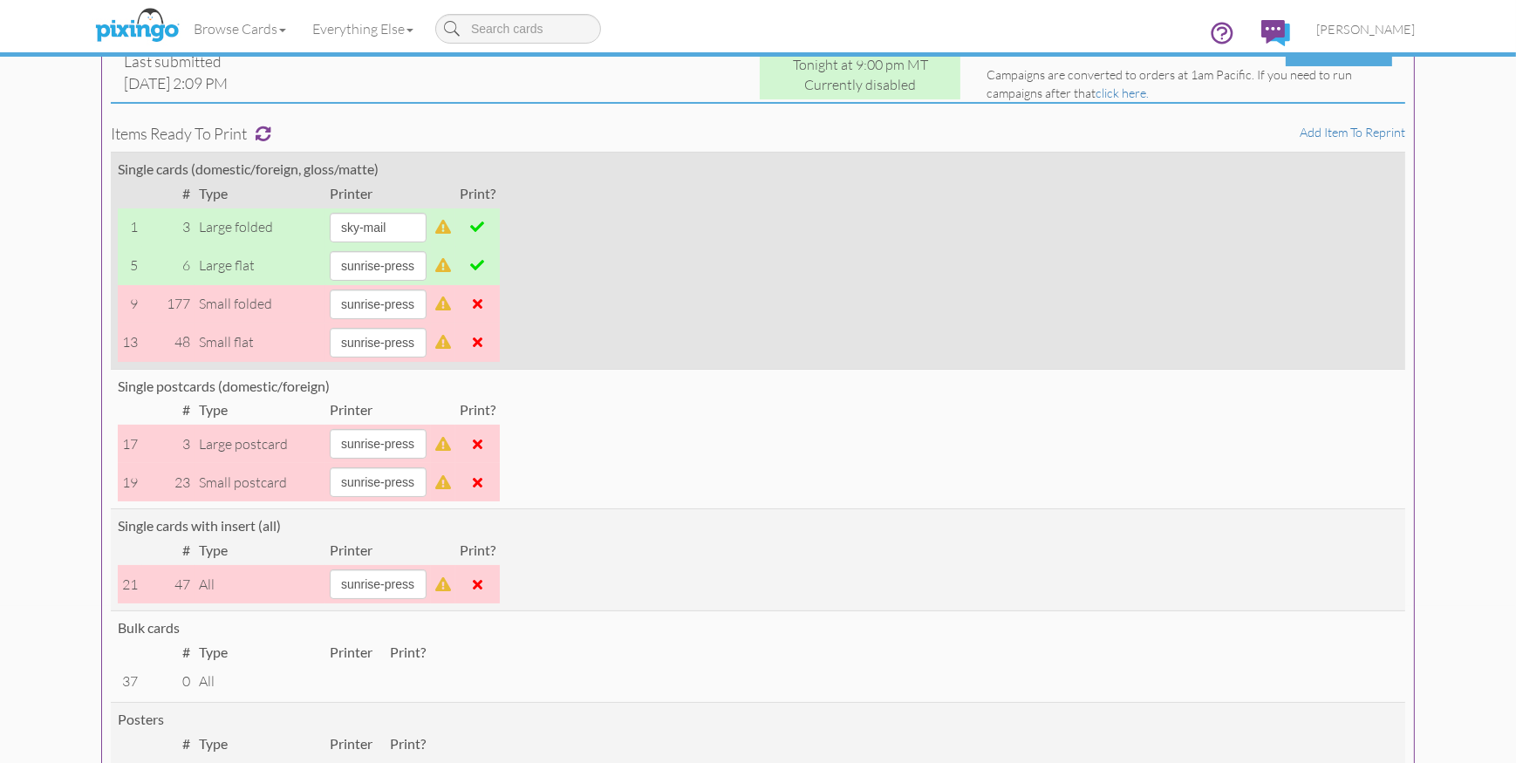
click at [485, 267] on span at bounding box center [478, 265] width 14 height 14
click at [485, 223] on span at bounding box center [478, 227] width 14 height 14
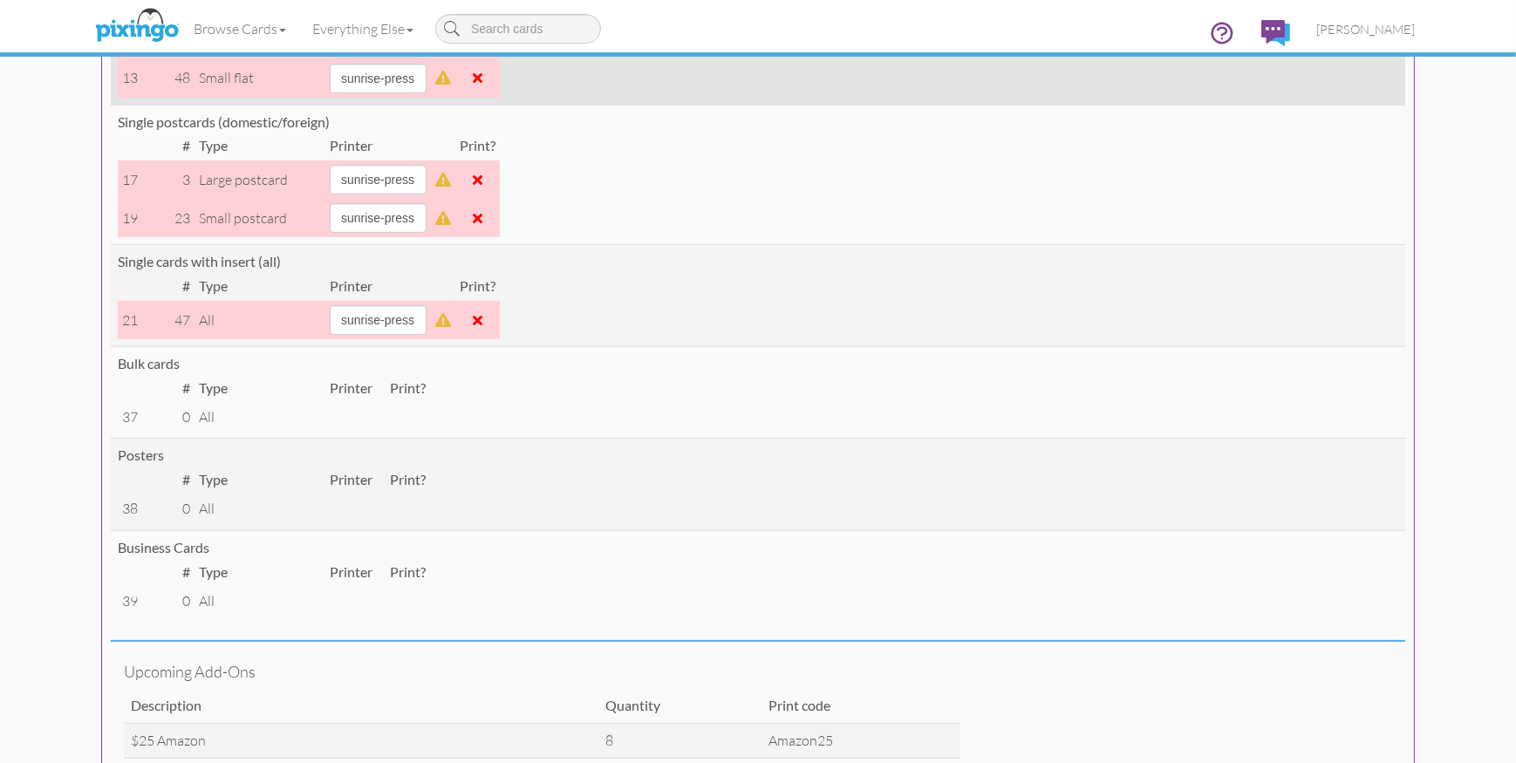
scroll to position [447, 0]
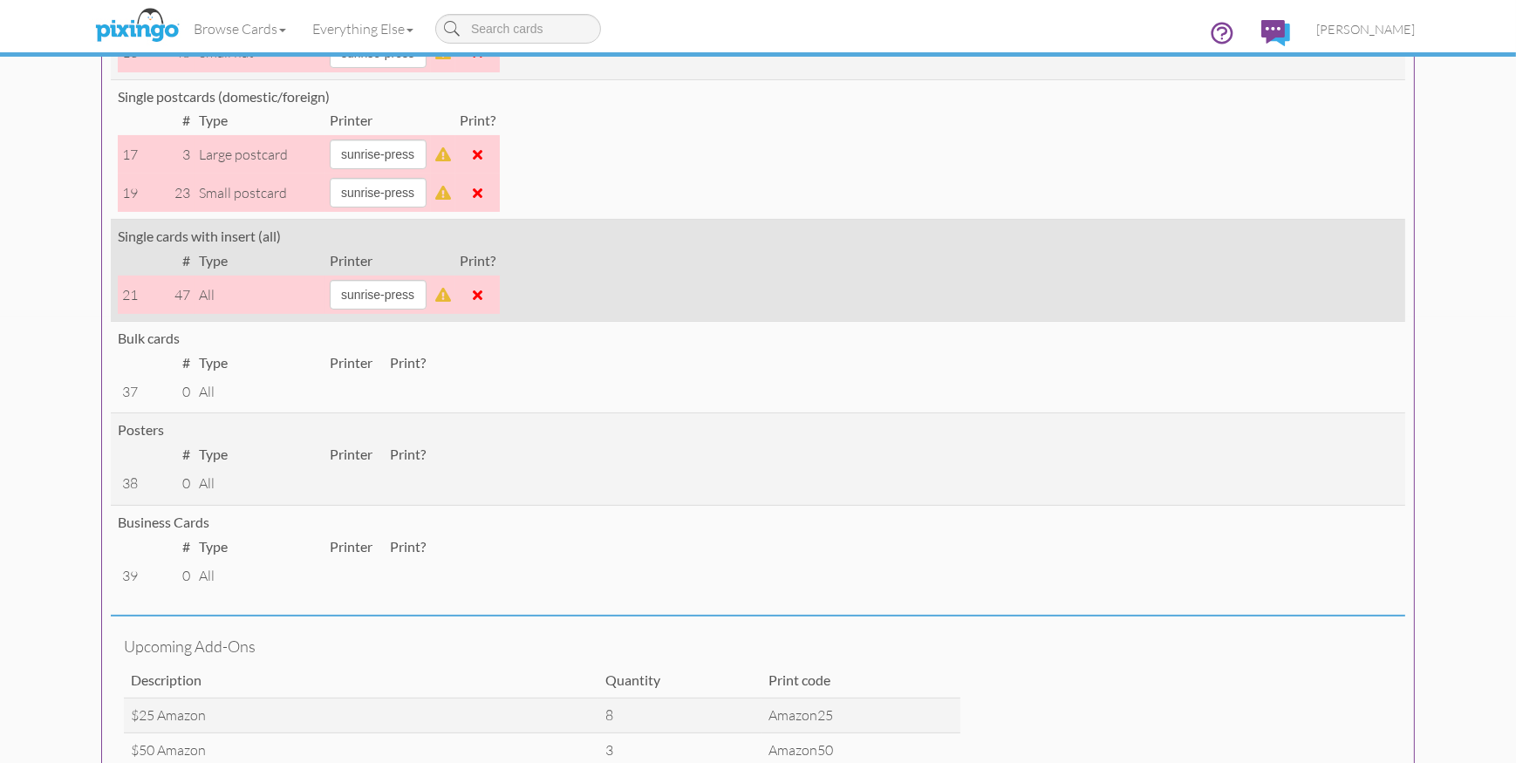
click at [483, 292] on span at bounding box center [478, 295] width 10 height 14
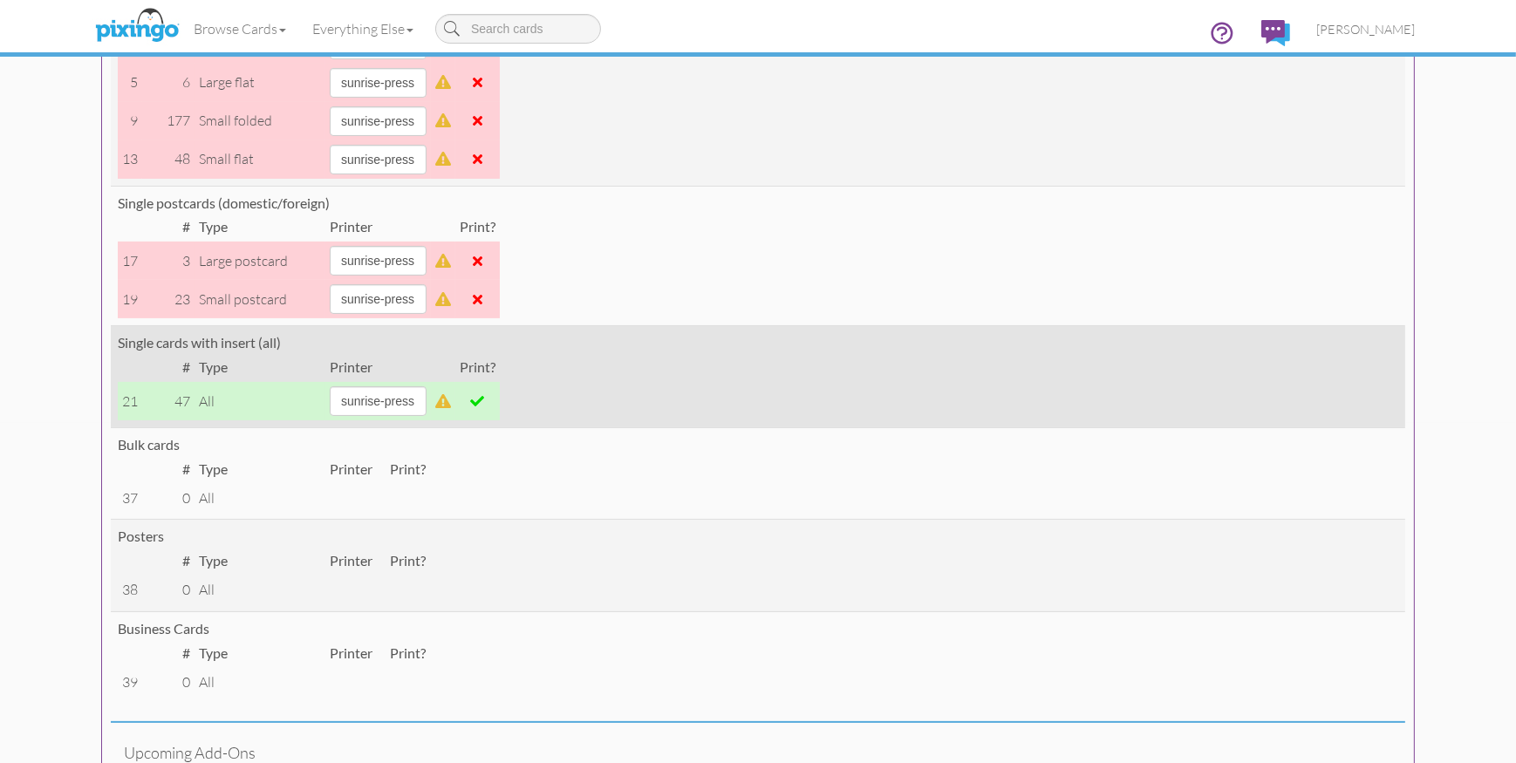
scroll to position [0, 0]
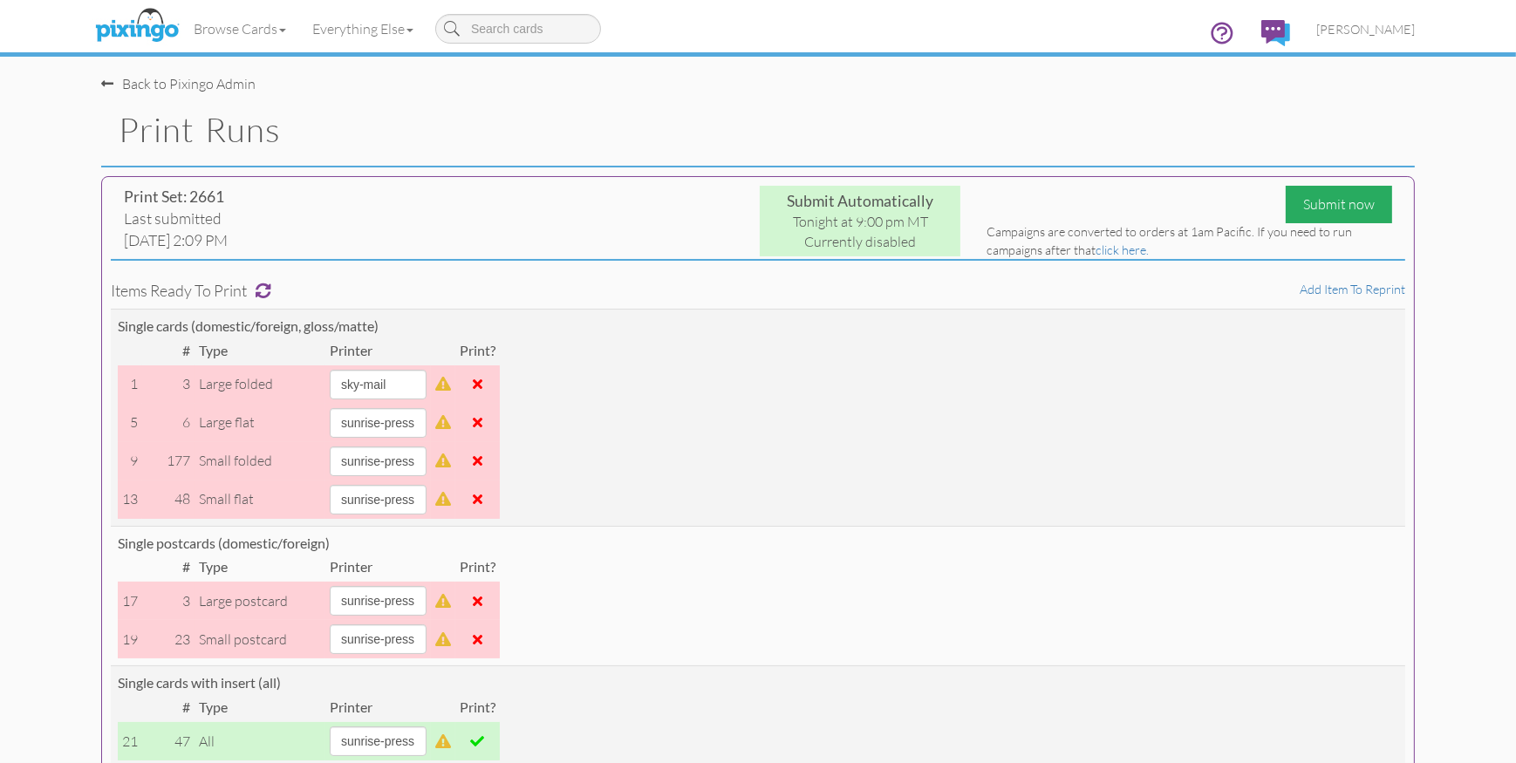
click at [1329, 212] on div "Submit now" at bounding box center [1339, 205] width 106 height 38
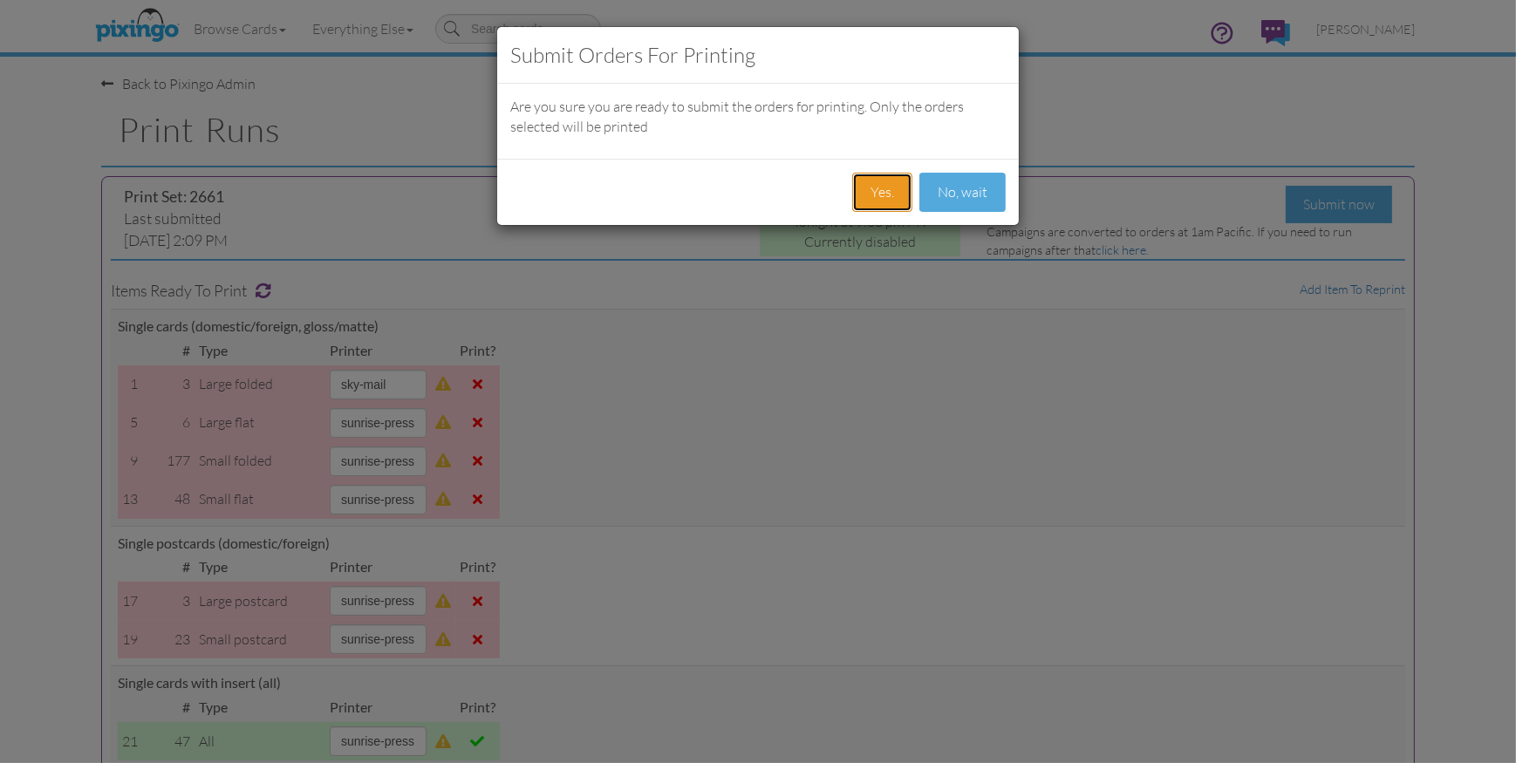
click at [866, 195] on button "Yes." at bounding box center [882, 192] width 60 height 39
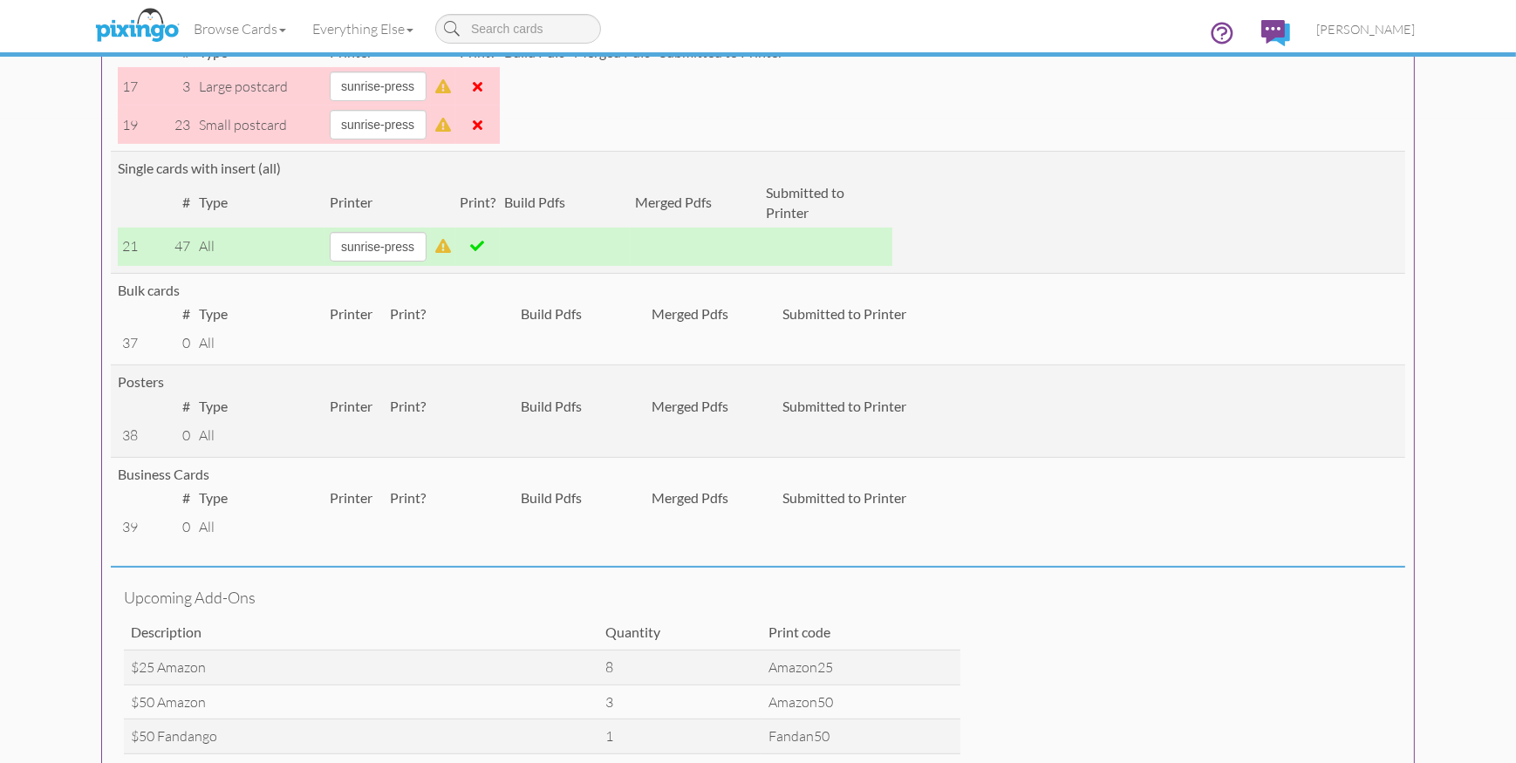
scroll to position [648, 0]
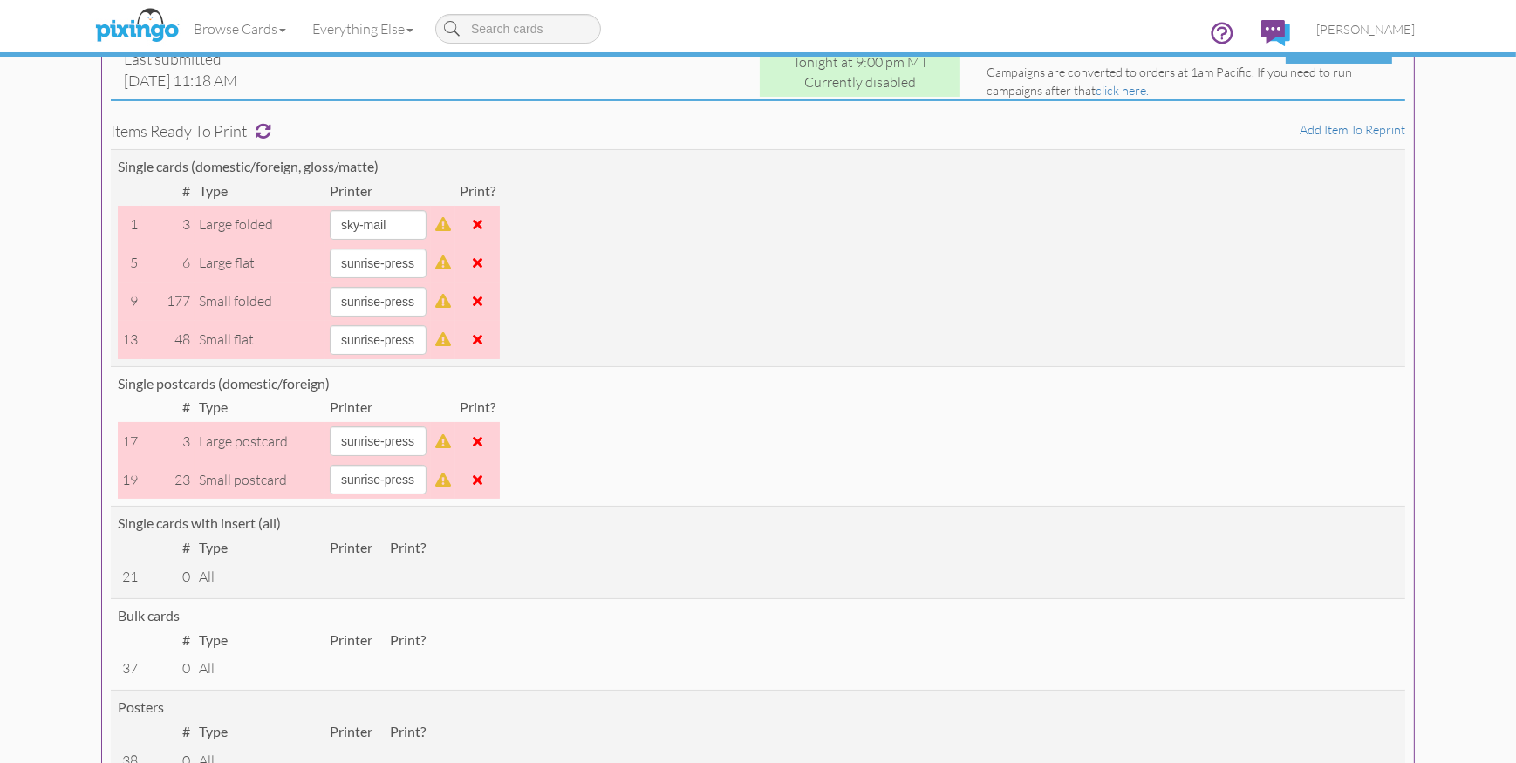
scroll to position [174, 0]
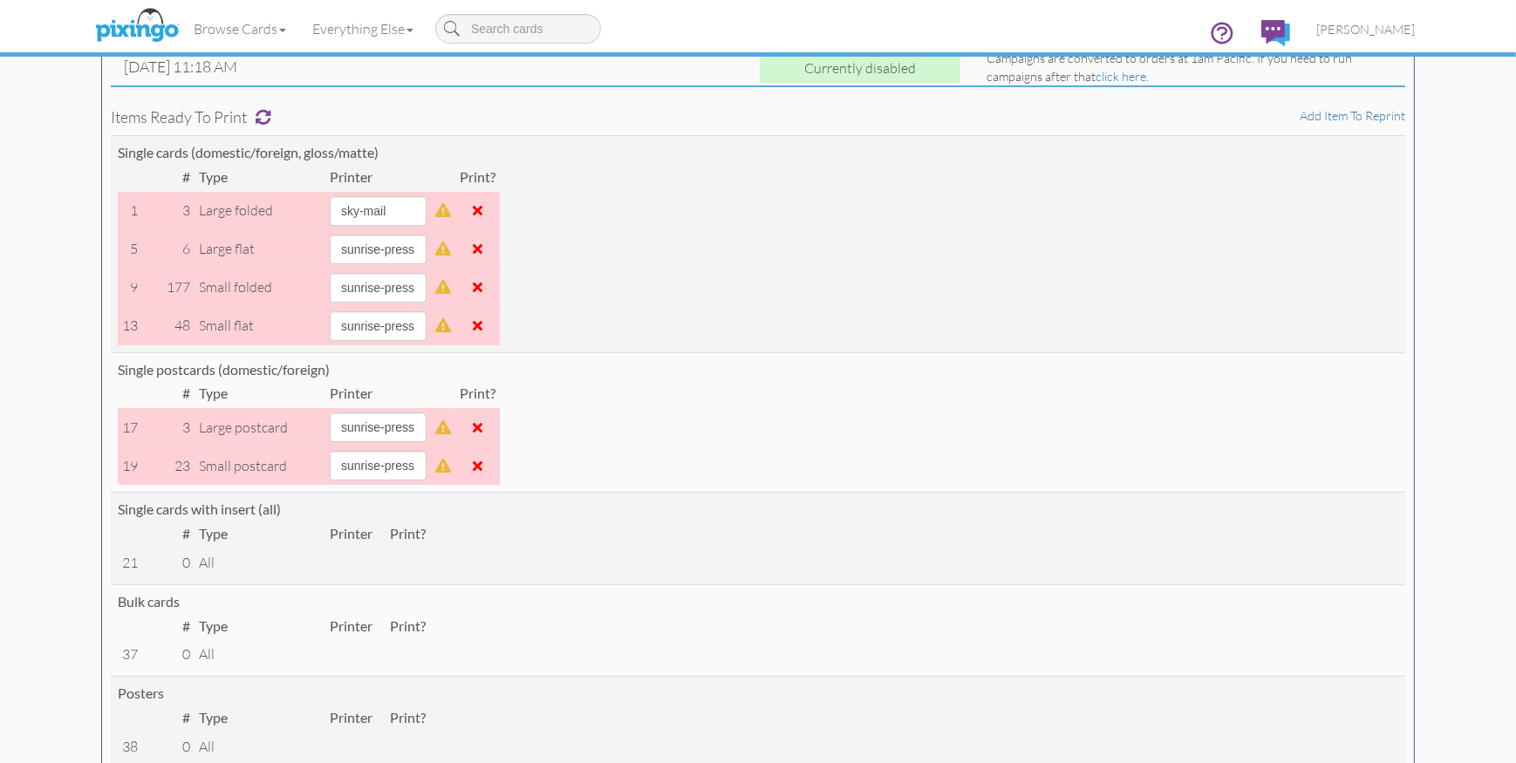
click span
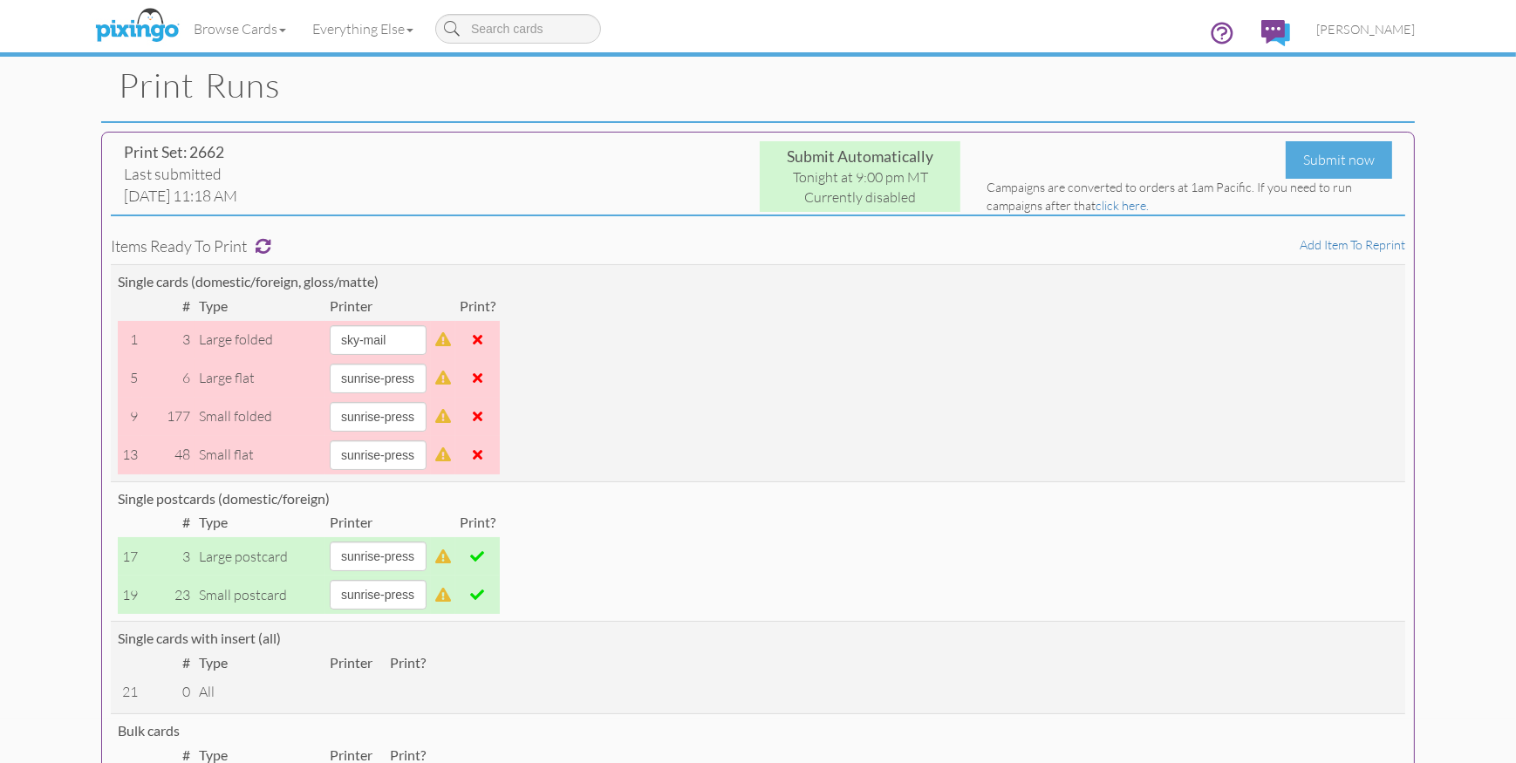
scroll to position [0, 0]
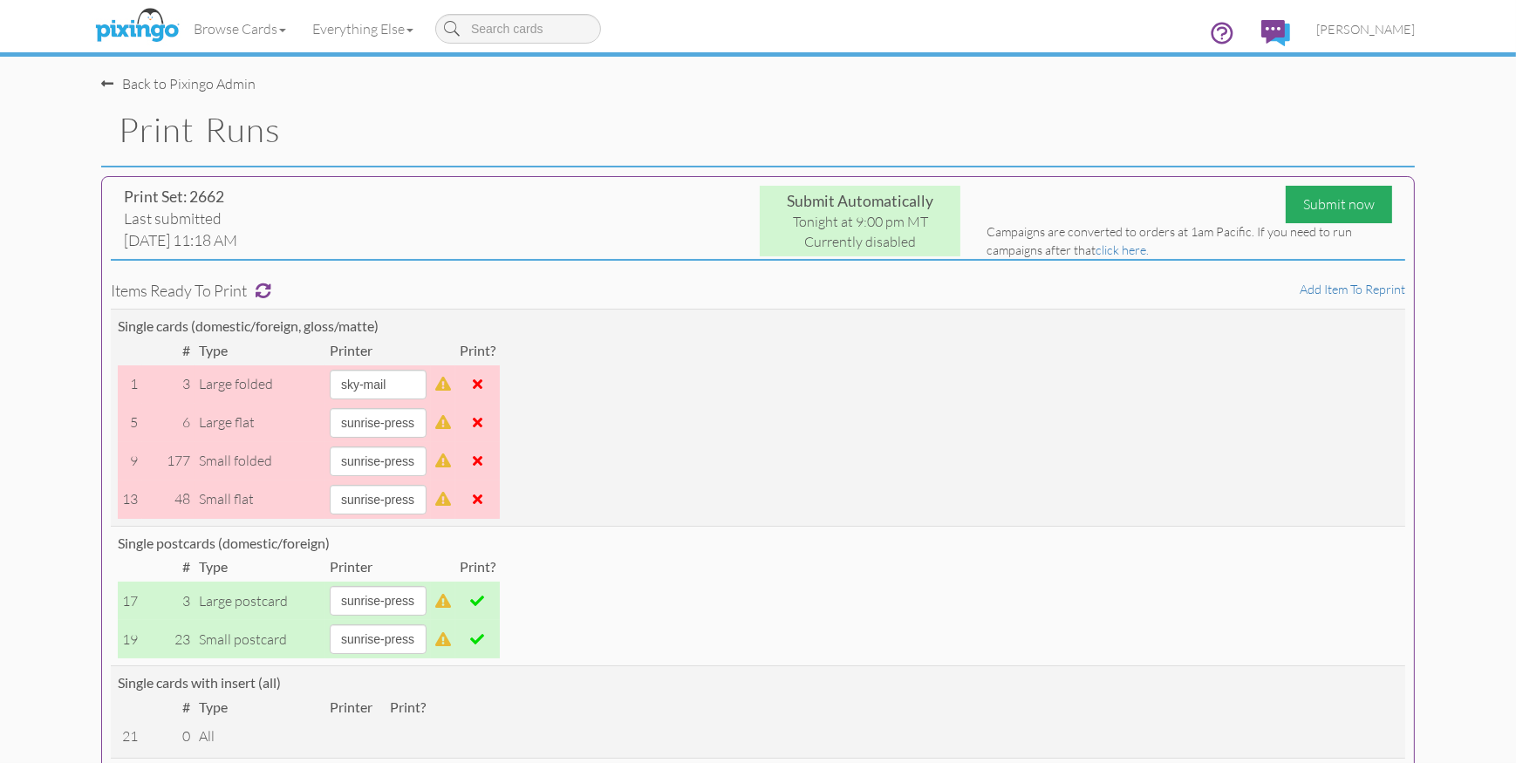
click div "Submit now"
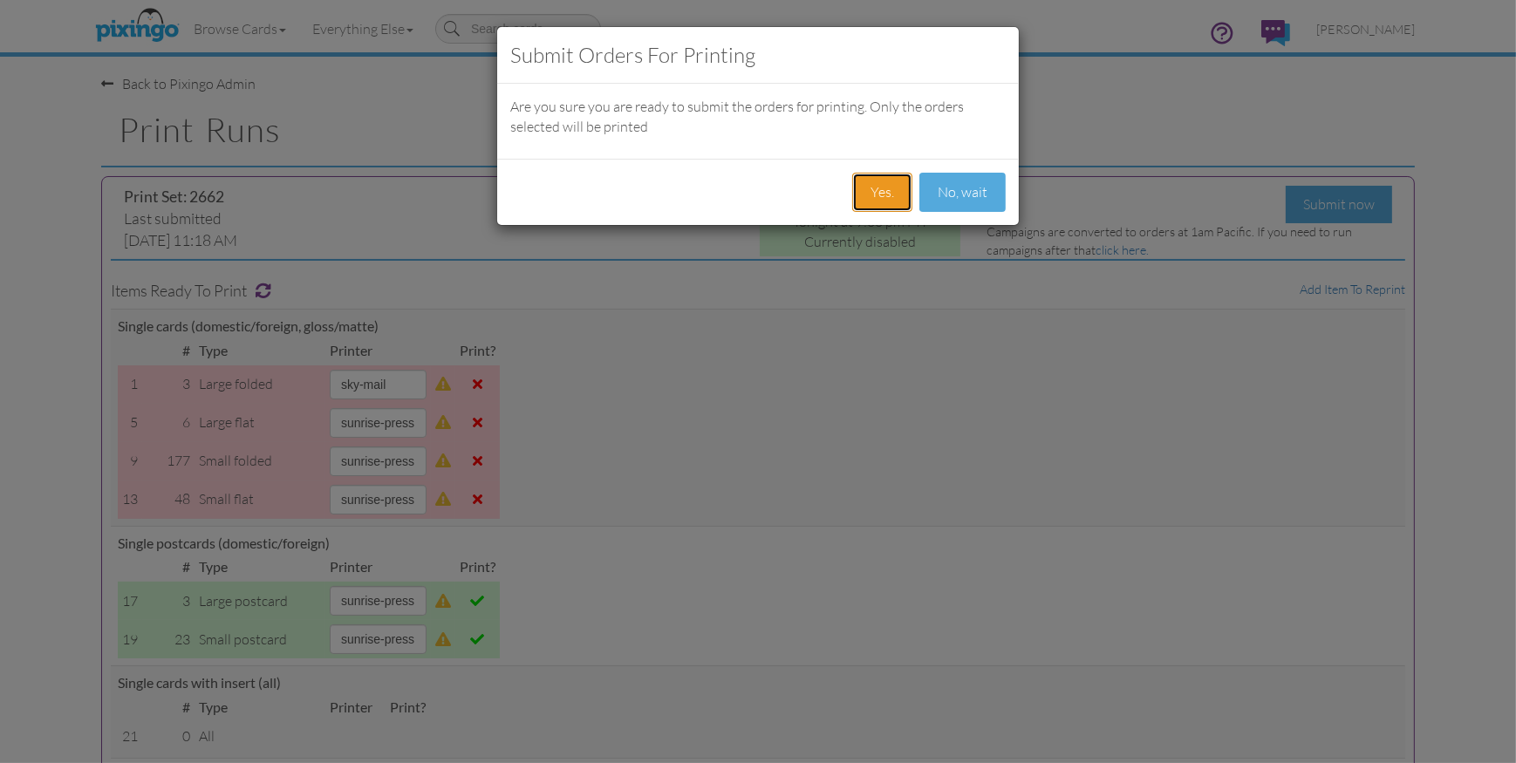
click button "Yes."
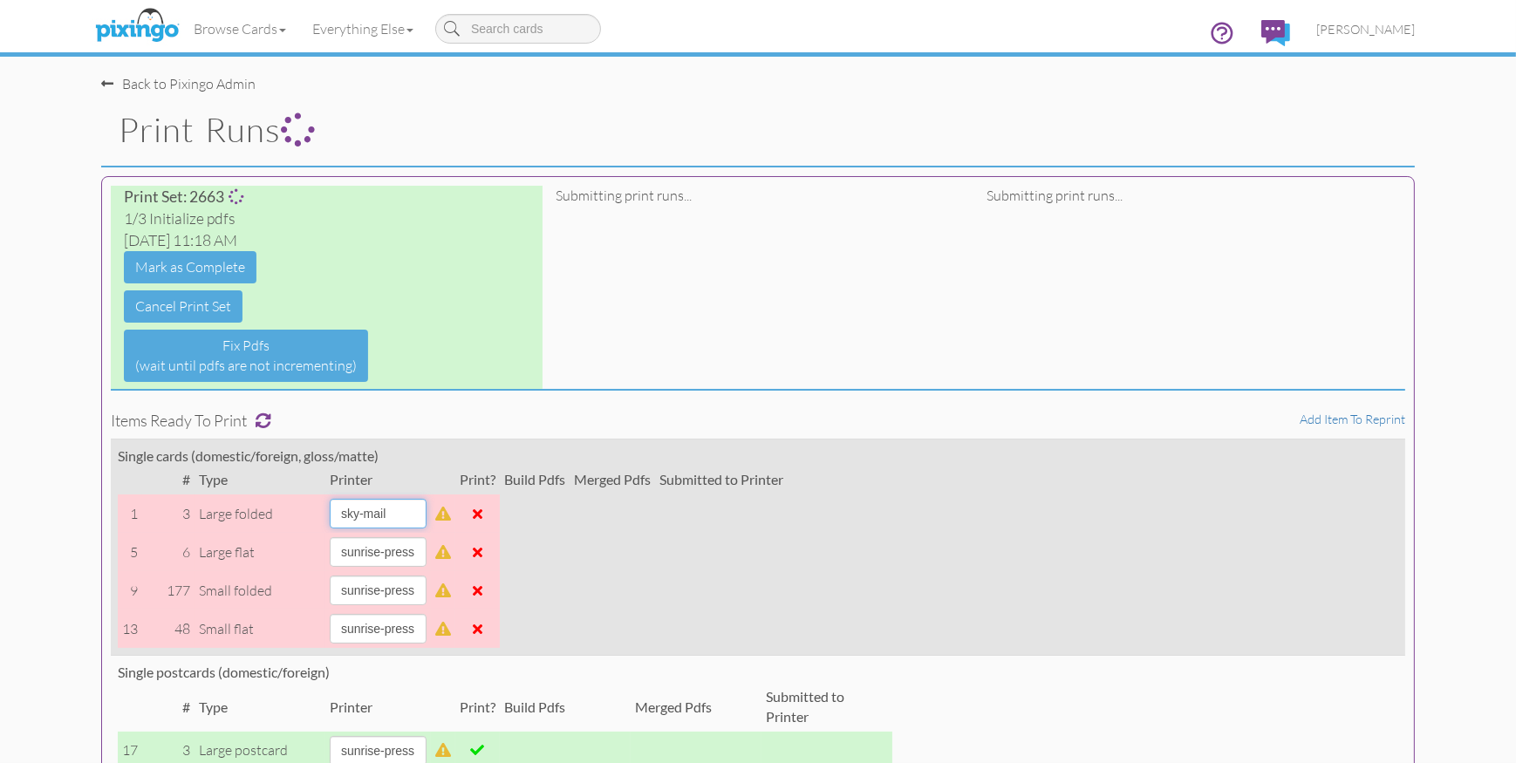
click select "[PERSON_NAME] sky-mail sunrise-press"
select select "string:sunrise-press"
click select "[PERSON_NAME] sky-mail sunrise-press"
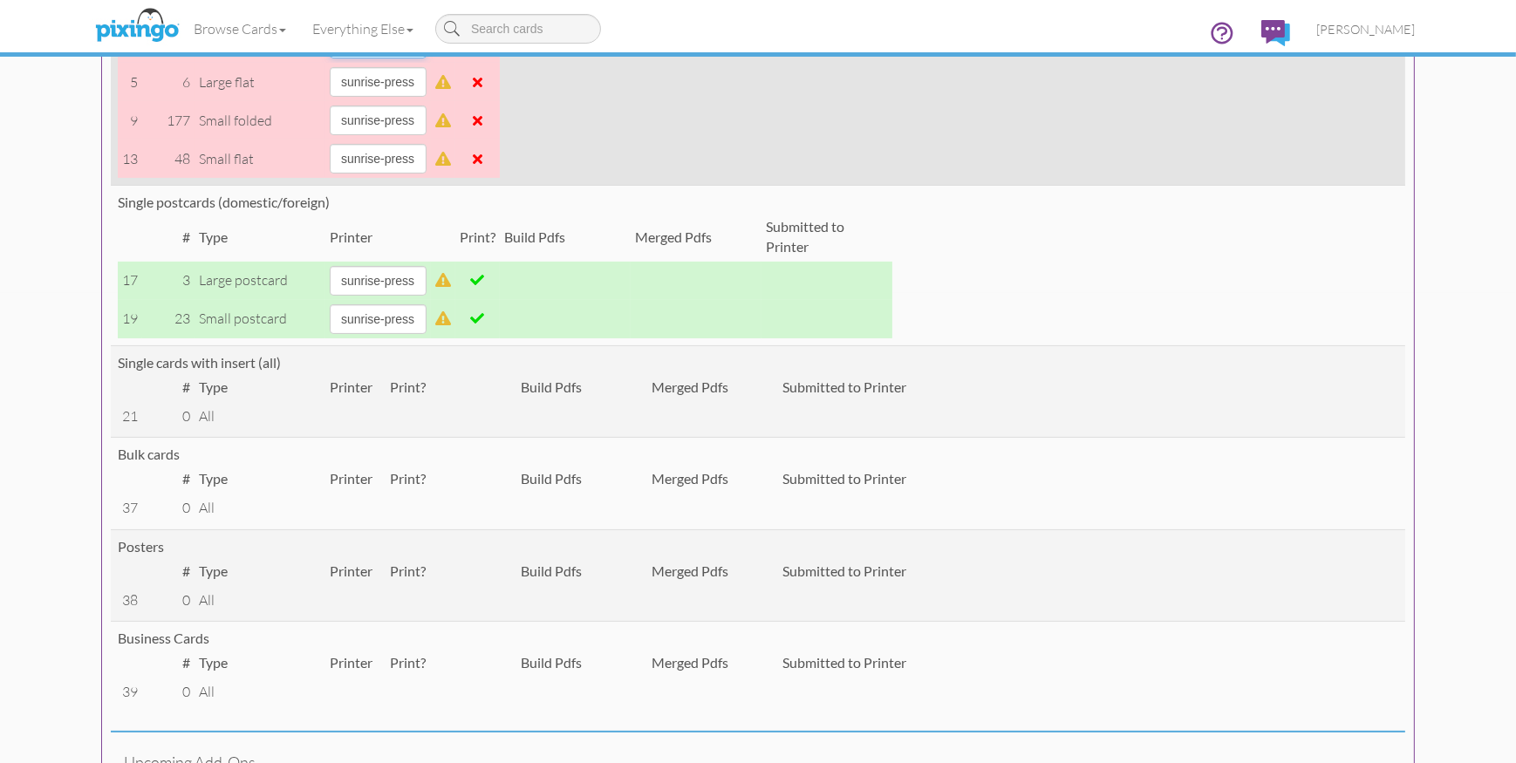
scroll to position [475, 0]
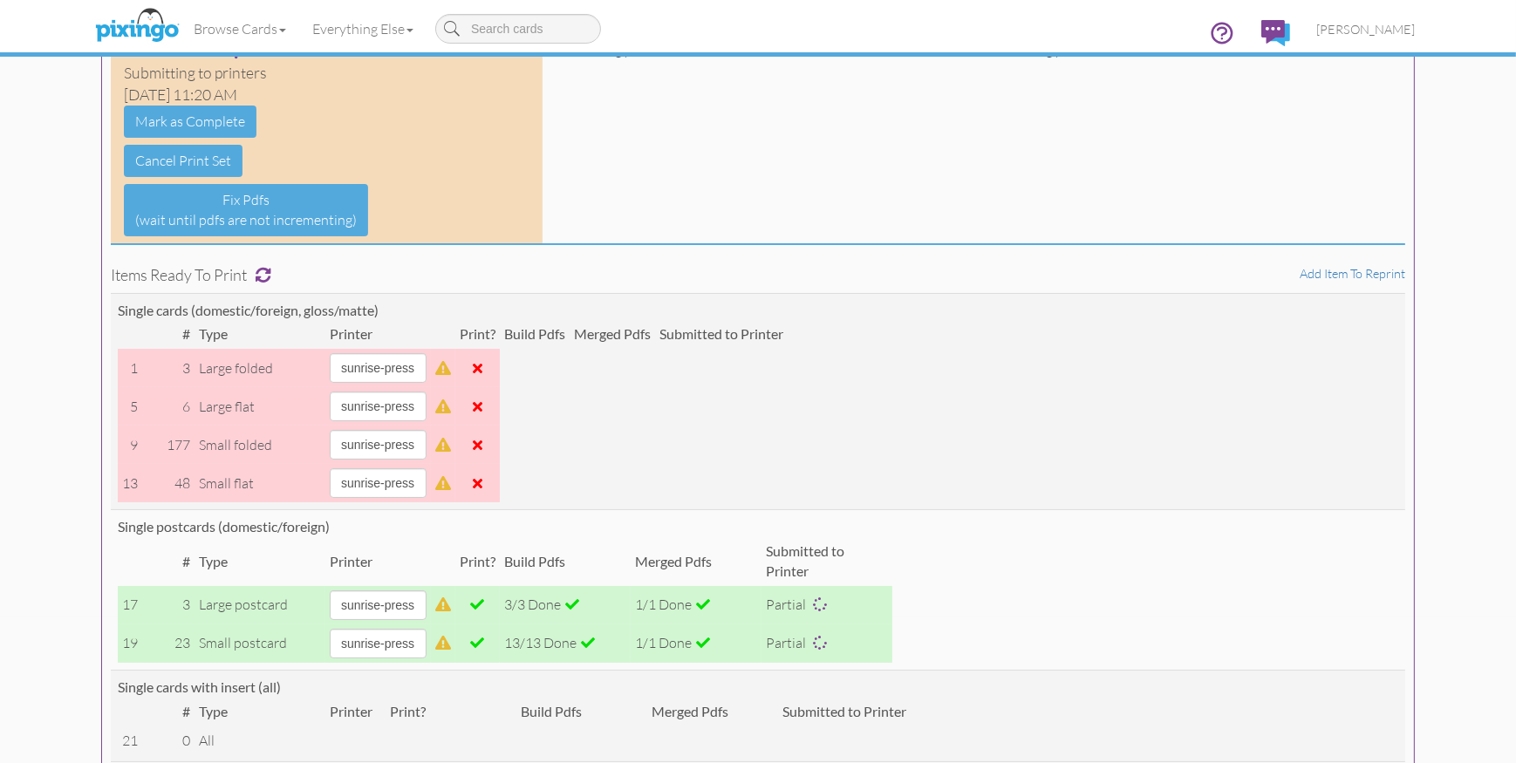
scroll to position [147, 0]
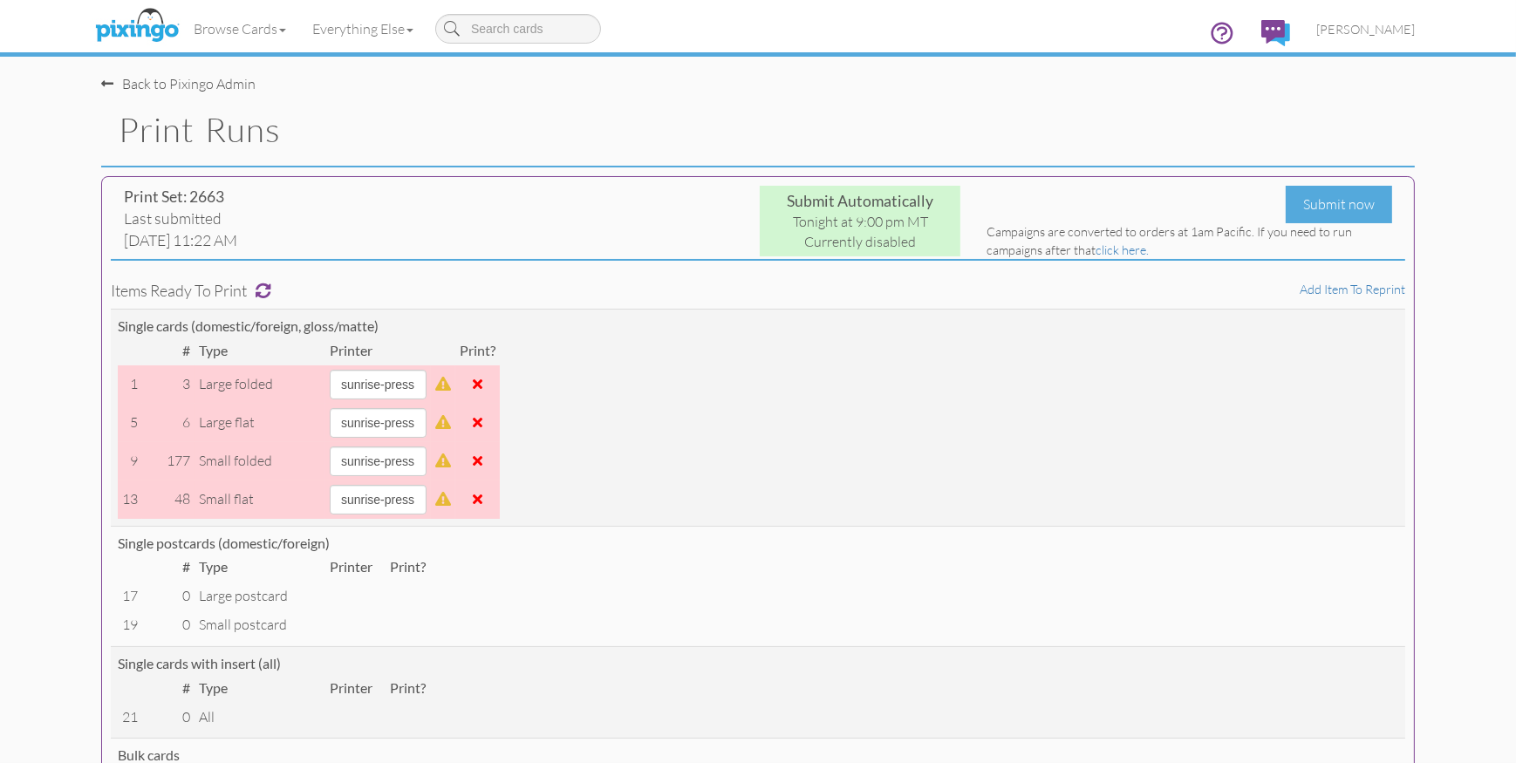
click at [639, 120] on h1 "Print Runs" at bounding box center [767, 130] width 1297 height 37
click at [661, 133] on h1 "Print Runs" at bounding box center [767, 130] width 1297 height 37
click at [731, 118] on h1 "Print Runs" at bounding box center [767, 130] width 1297 height 37
click at [1360, 27] on span "[PERSON_NAME]" at bounding box center [1366, 29] width 99 height 15
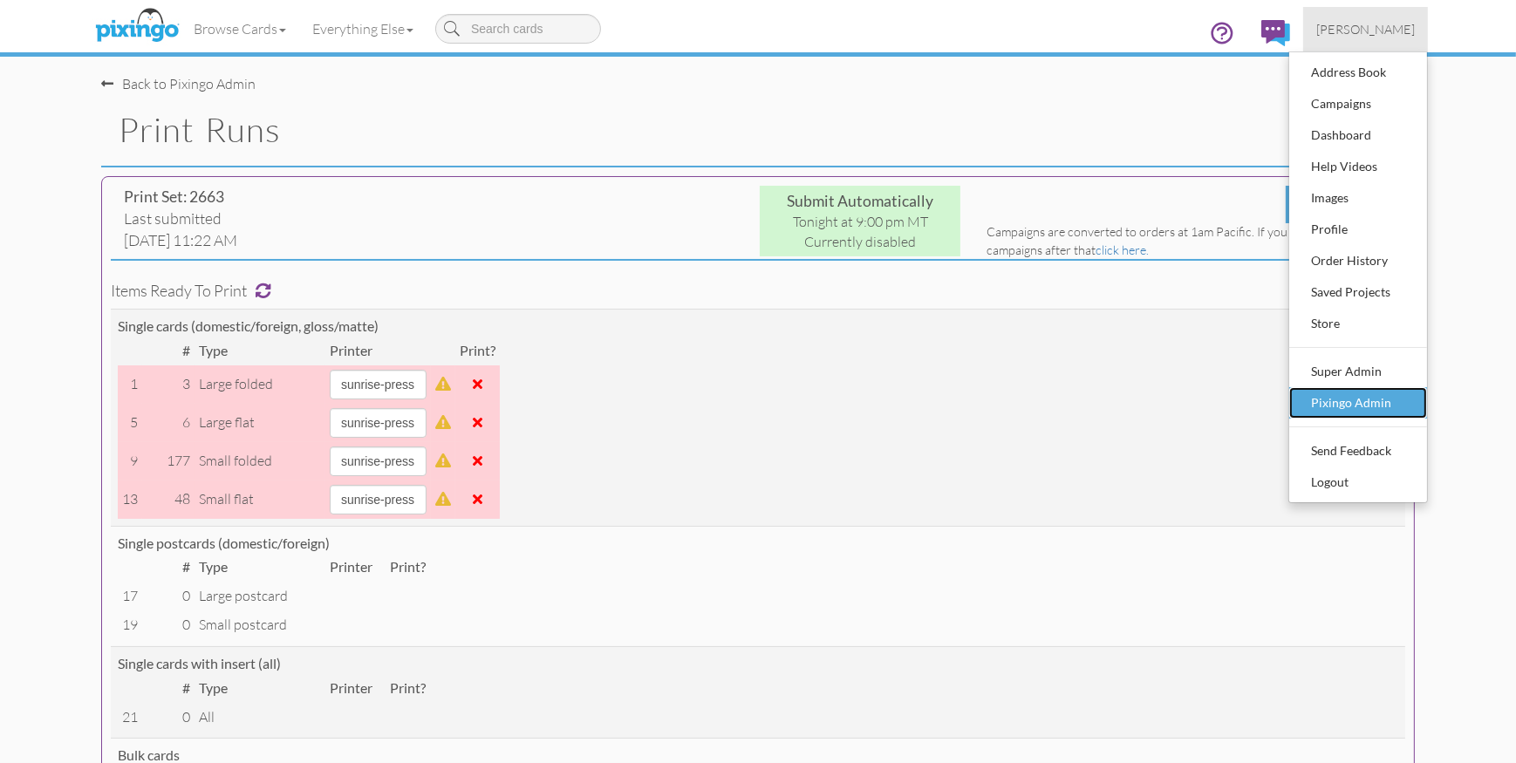
click at [1357, 405] on div "Pixingo Admin" at bounding box center [1358, 403] width 103 height 26
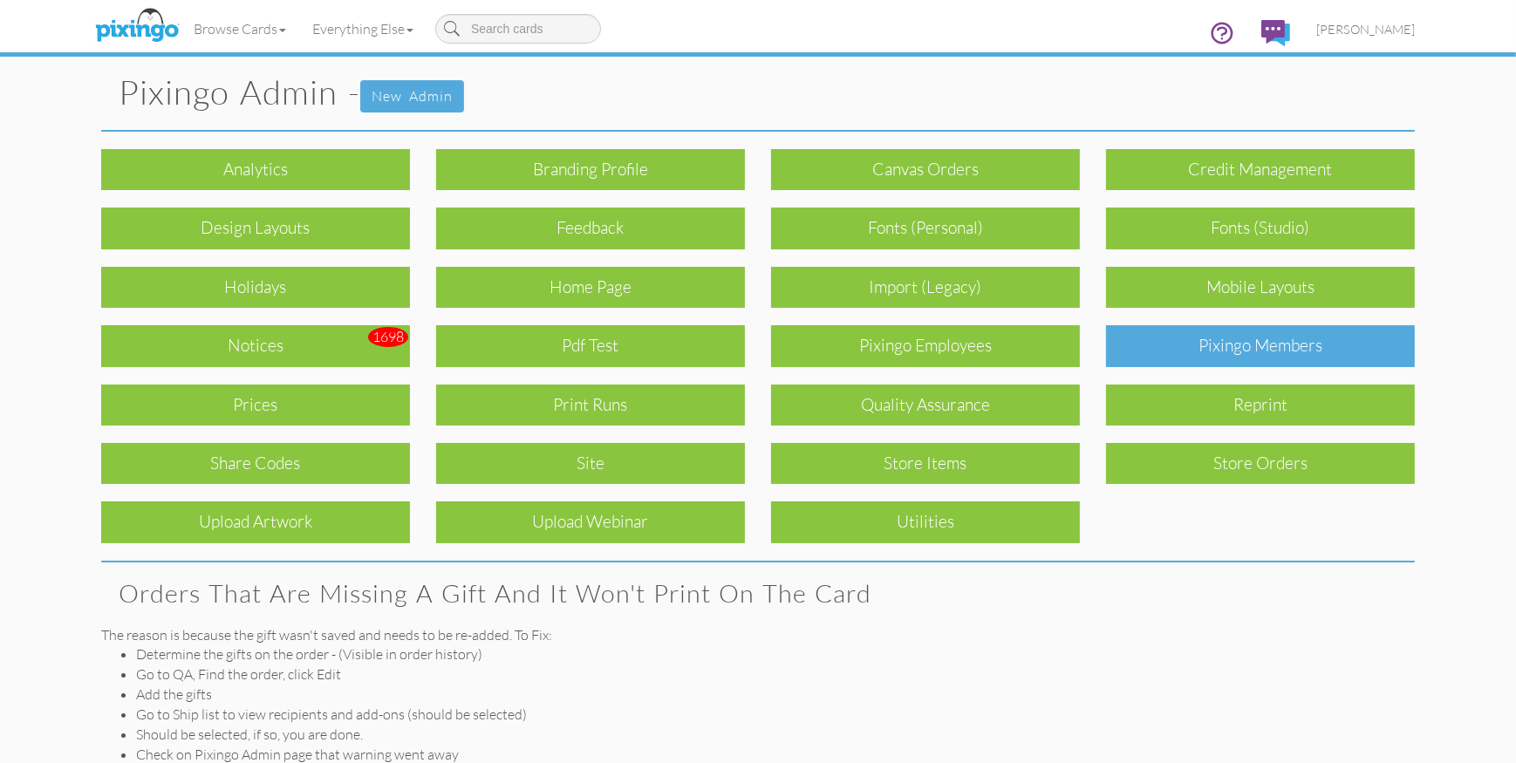
click at [1257, 349] on div "Pixingo Members" at bounding box center [1260, 345] width 309 height 41
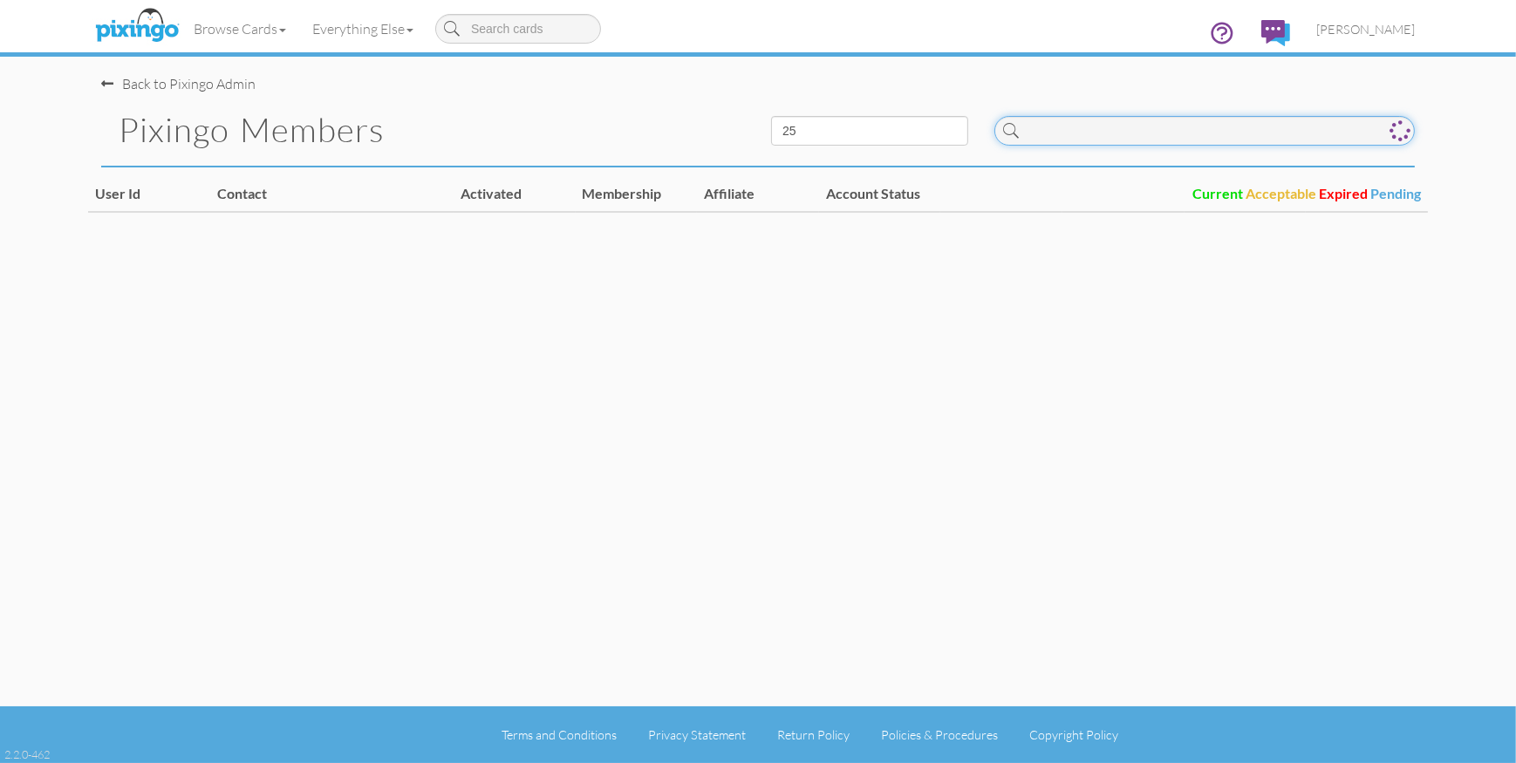
click at [1141, 134] on input at bounding box center [1205, 131] width 421 height 30
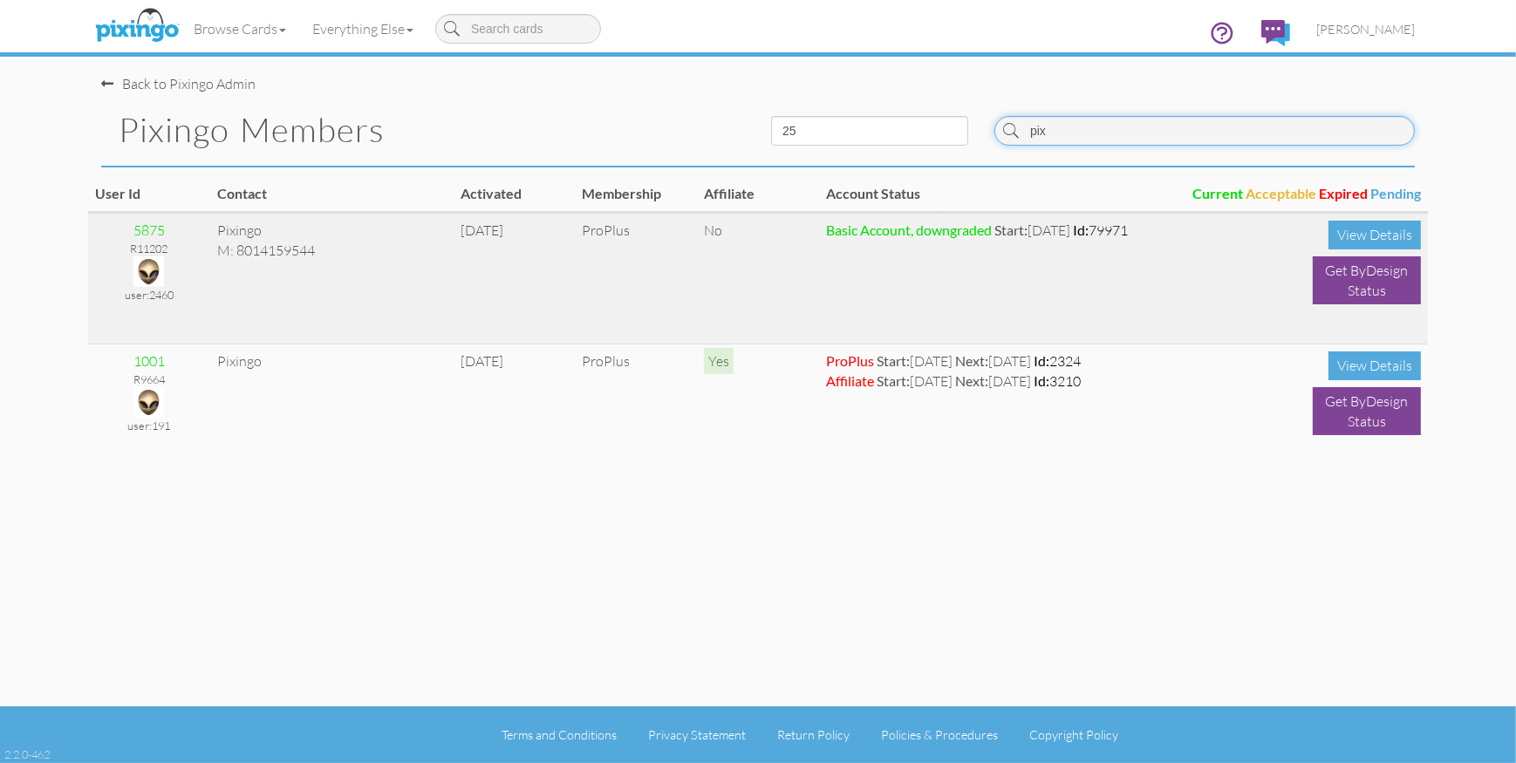
type input "pix"
click at [141, 265] on img at bounding box center [148, 272] width 31 height 31
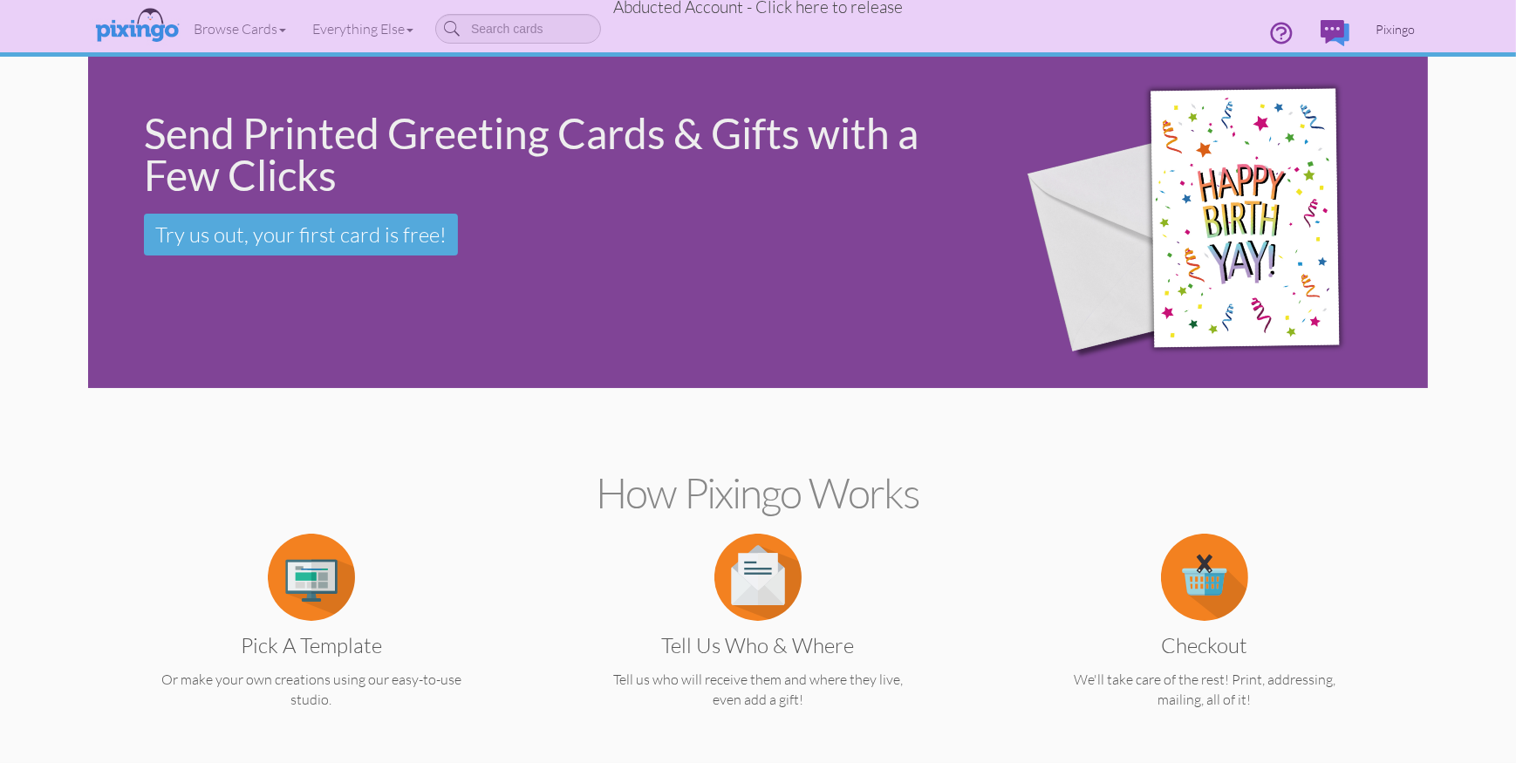
click at [1397, 24] on span "Pixingo" at bounding box center [1395, 29] width 39 height 15
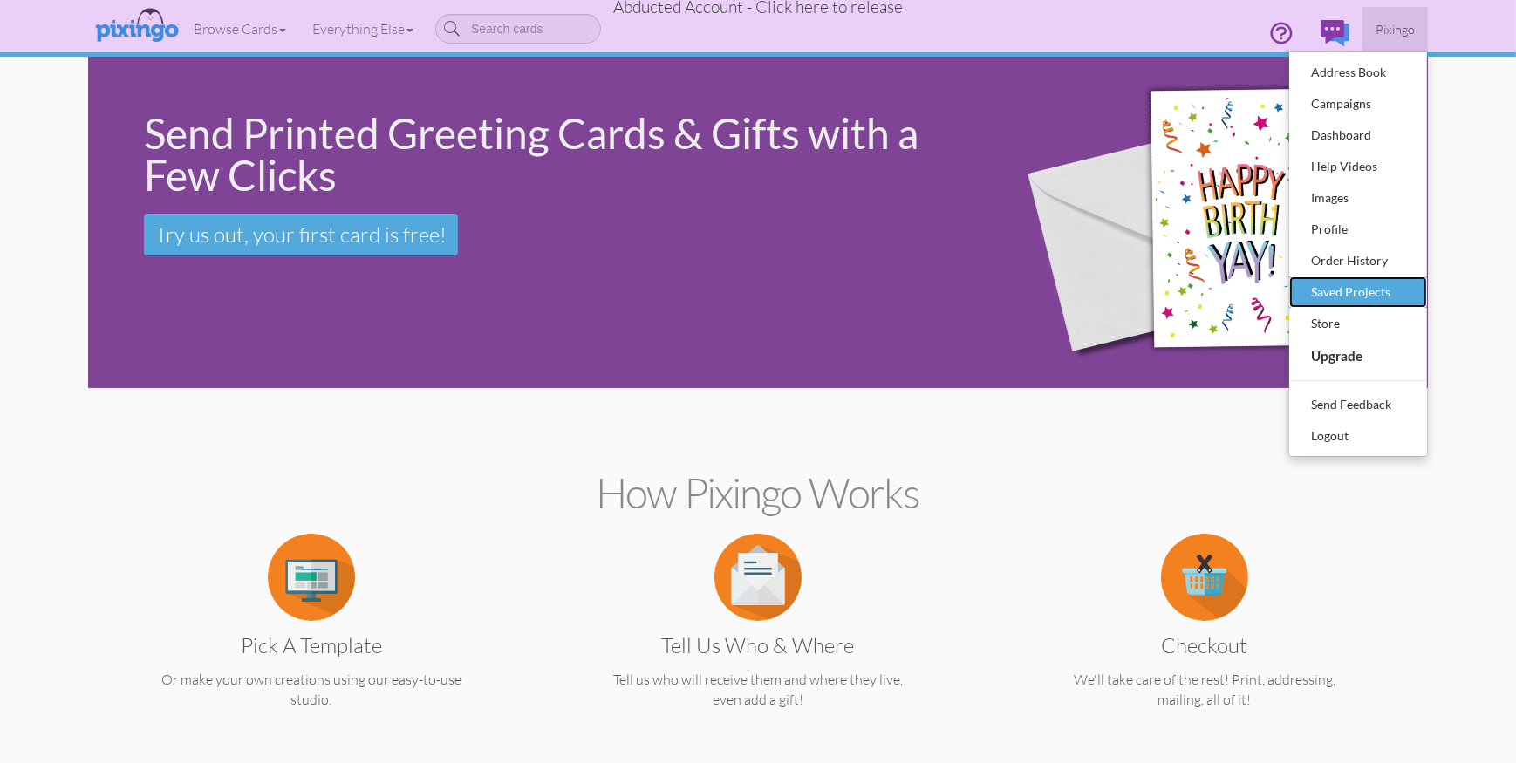
click at [1326, 292] on div "Saved Projects" at bounding box center [1358, 292] width 103 height 26
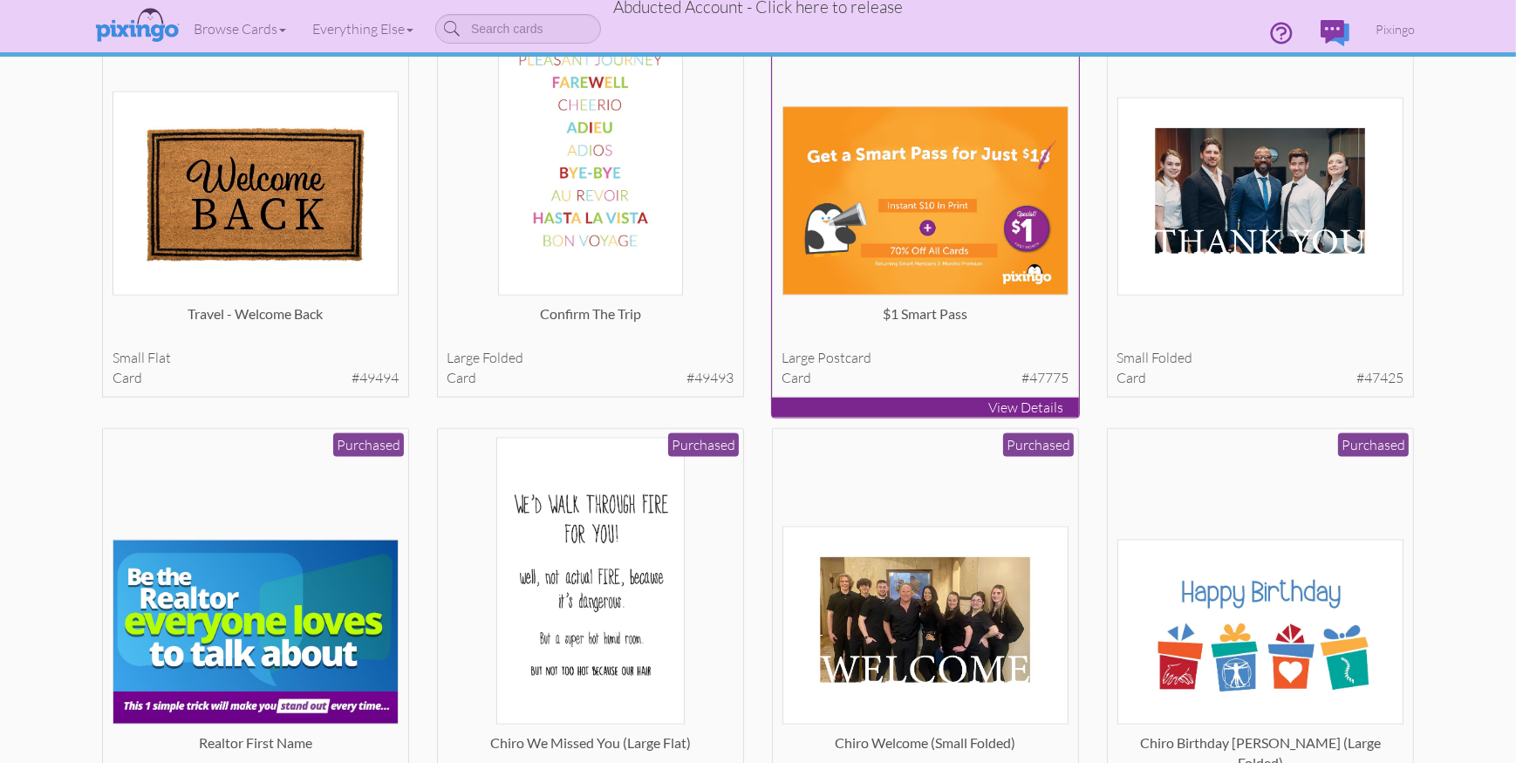
scroll to position [3184, 0]
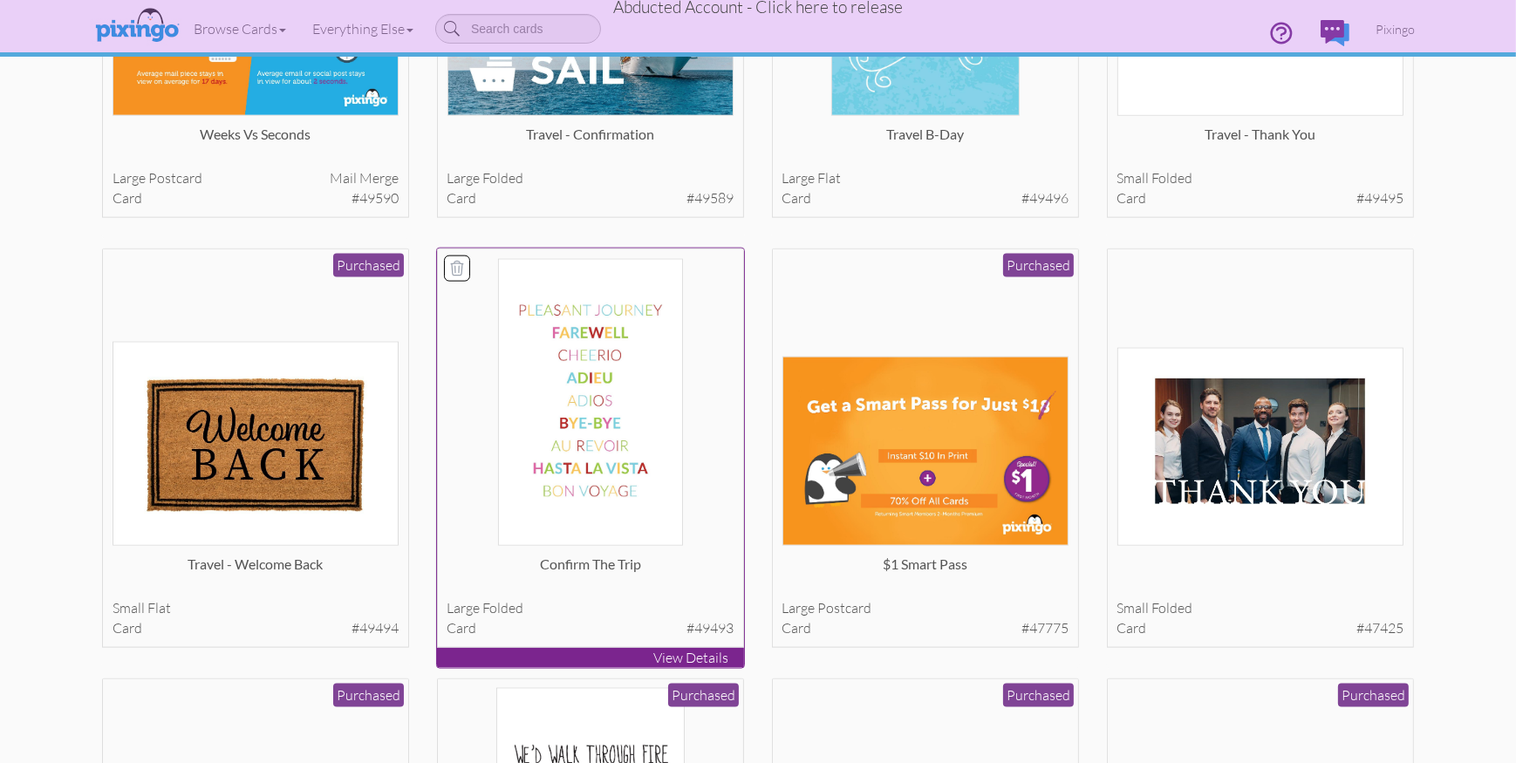
click at [462, 260] on icon at bounding box center [456, 268] width 17 height 17
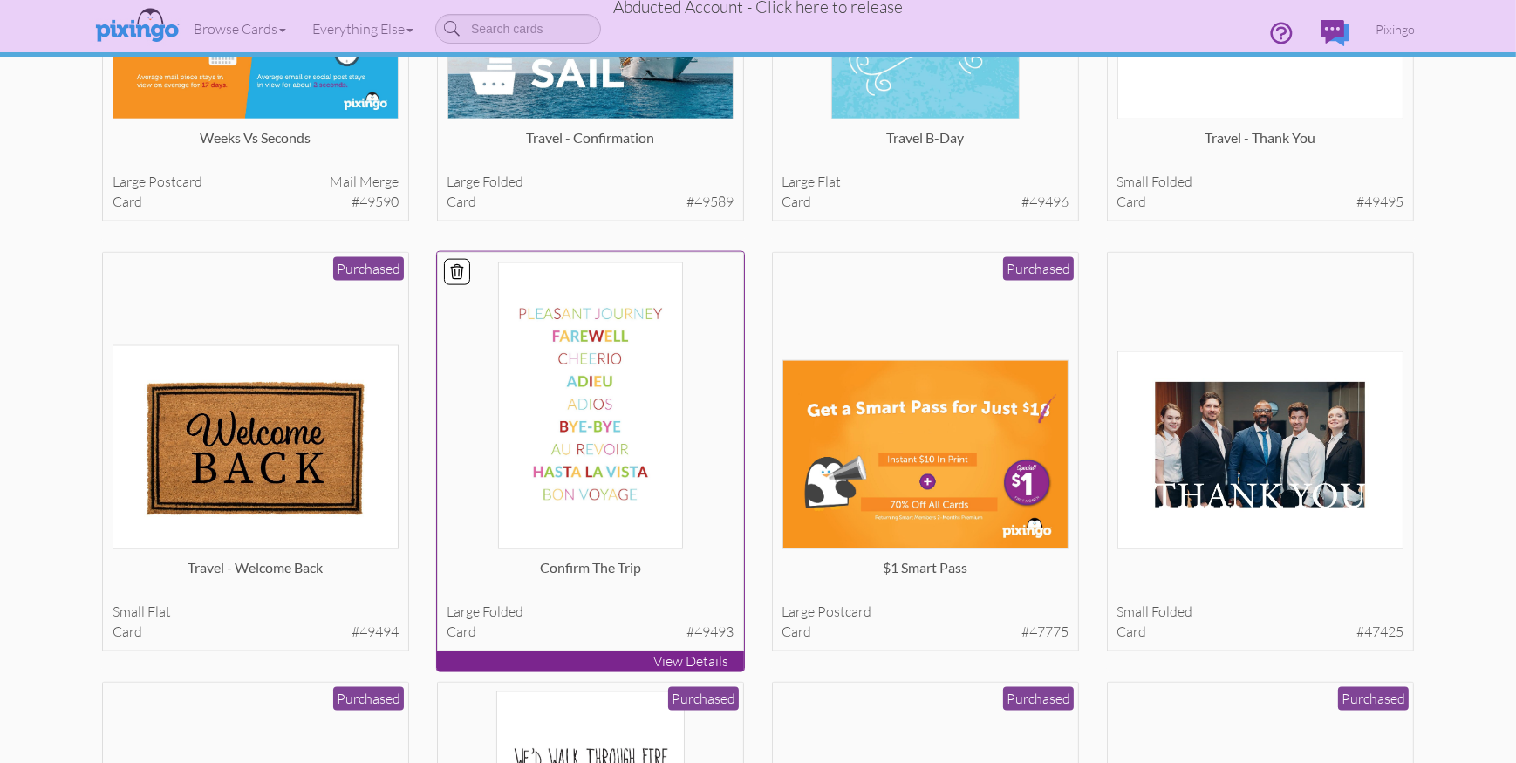
scroll to position [2931, 0]
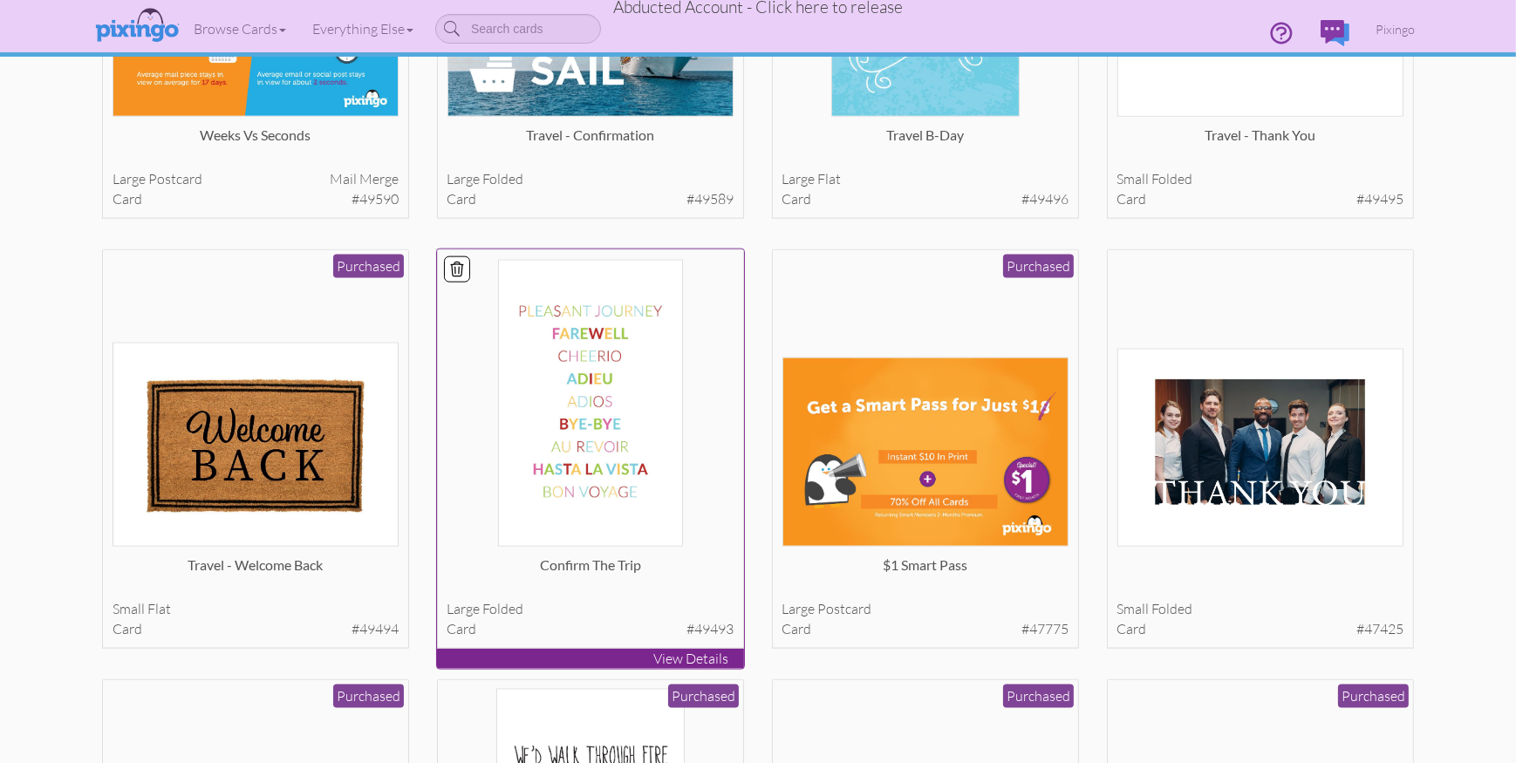
click at [628, 314] on img at bounding box center [590, 403] width 185 height 287
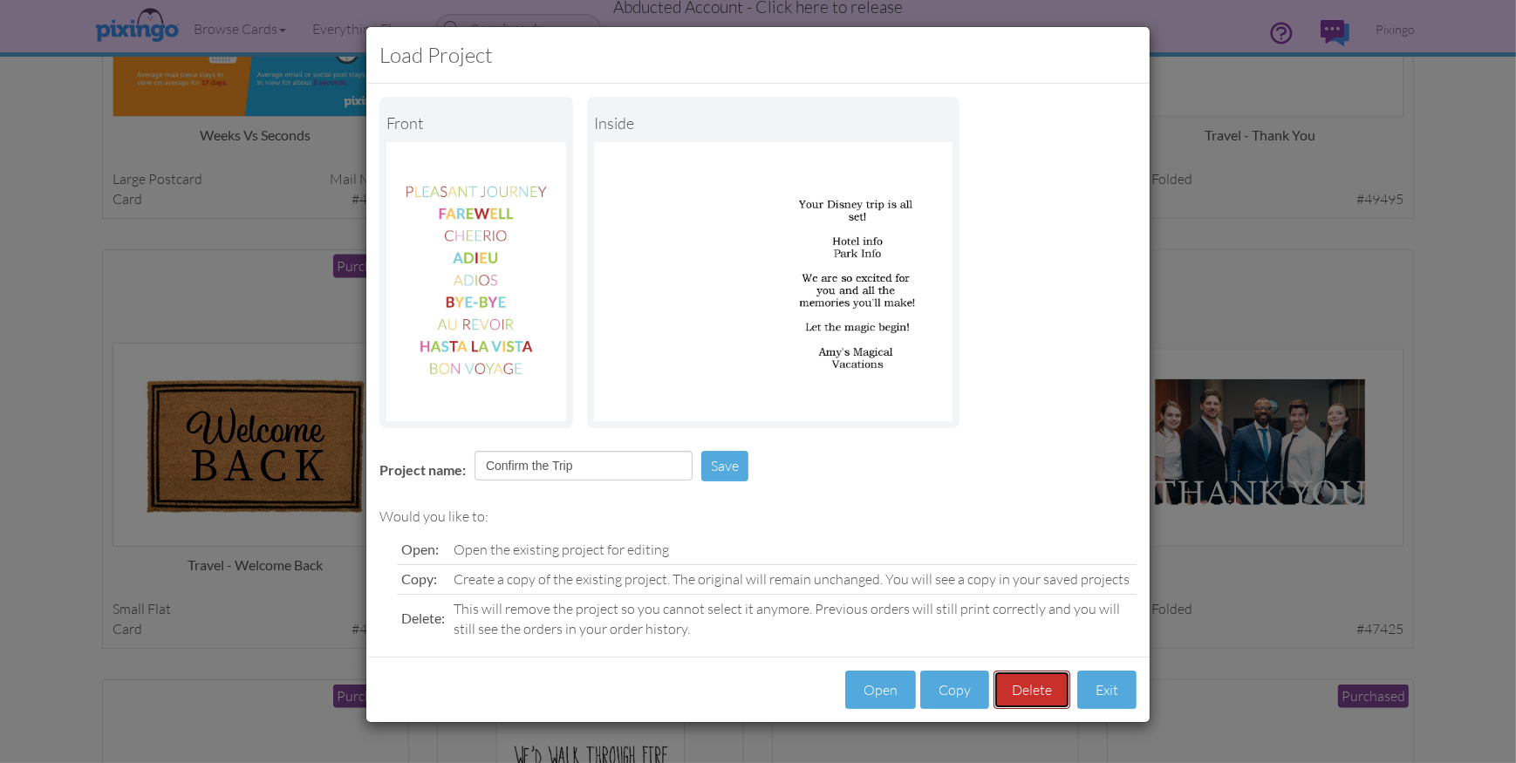
click at [1044, 688] on button "Delete" at bounding box center [1032, 690] width 77 height 39
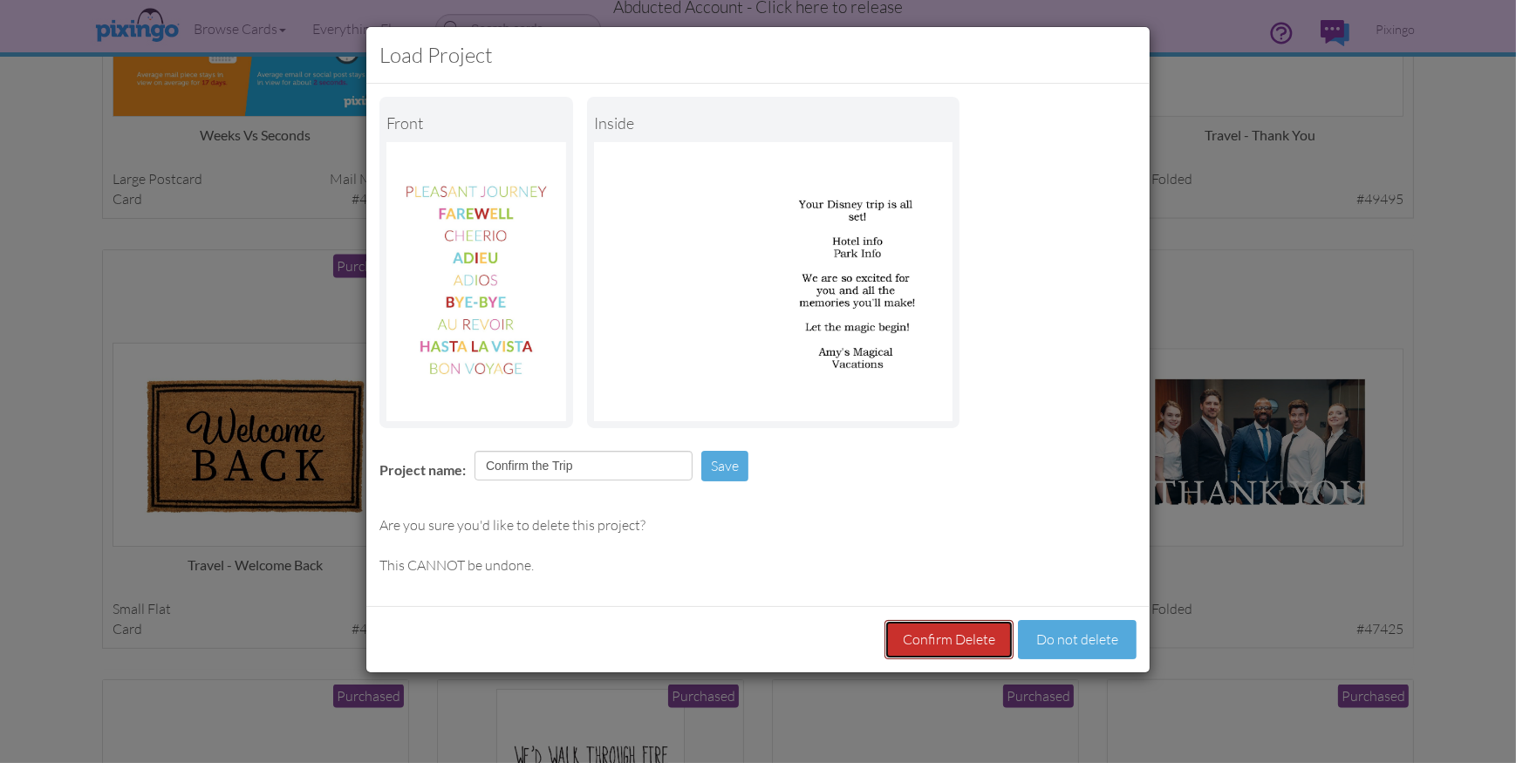
click at [961, 627] on button "Confirm Delete" at bounding box center [949, 639] width 129 height 39
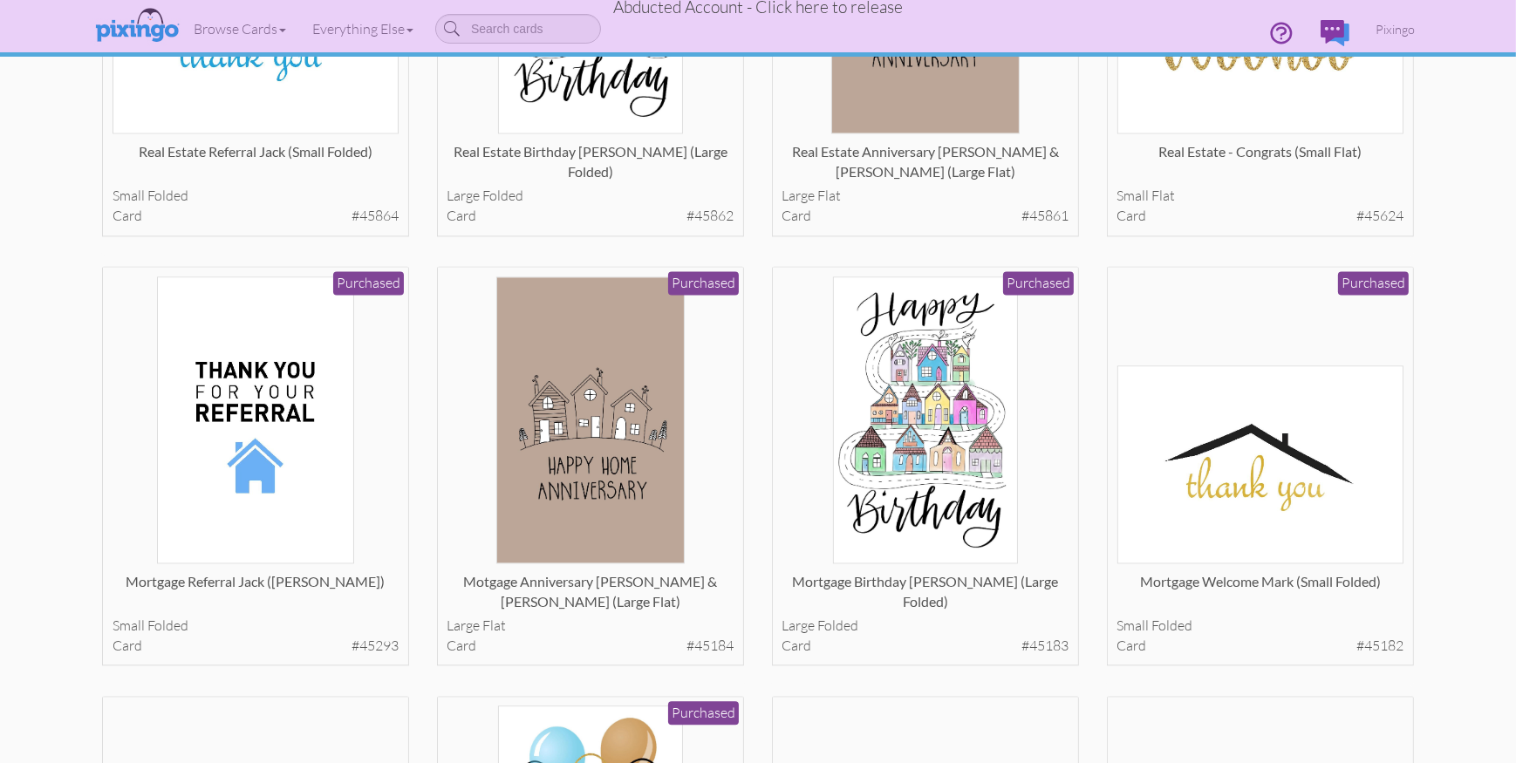
scroll to position [4668, 0]
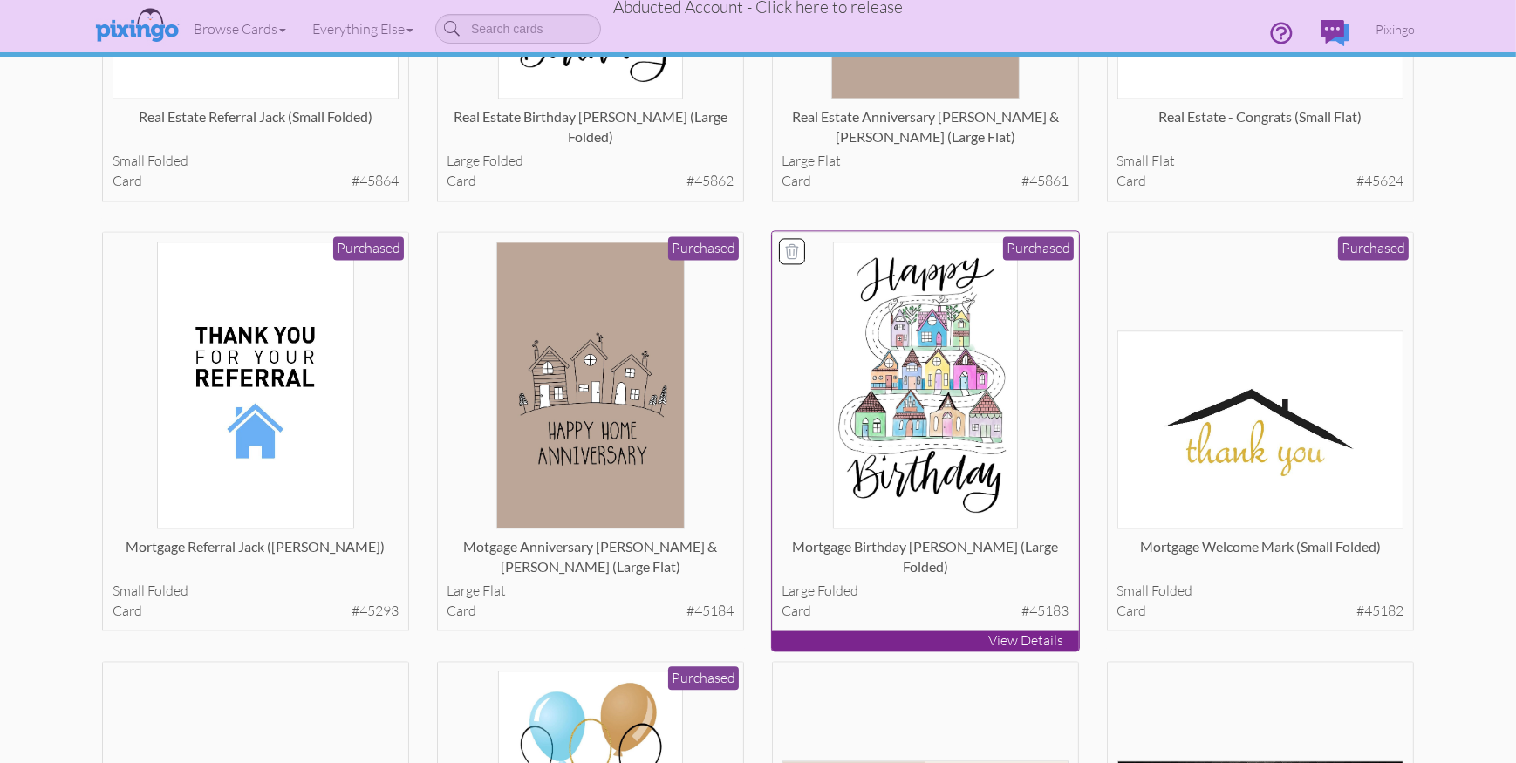
click at [962, 381] on img at bounding box center [925, 385] width 185 height 287
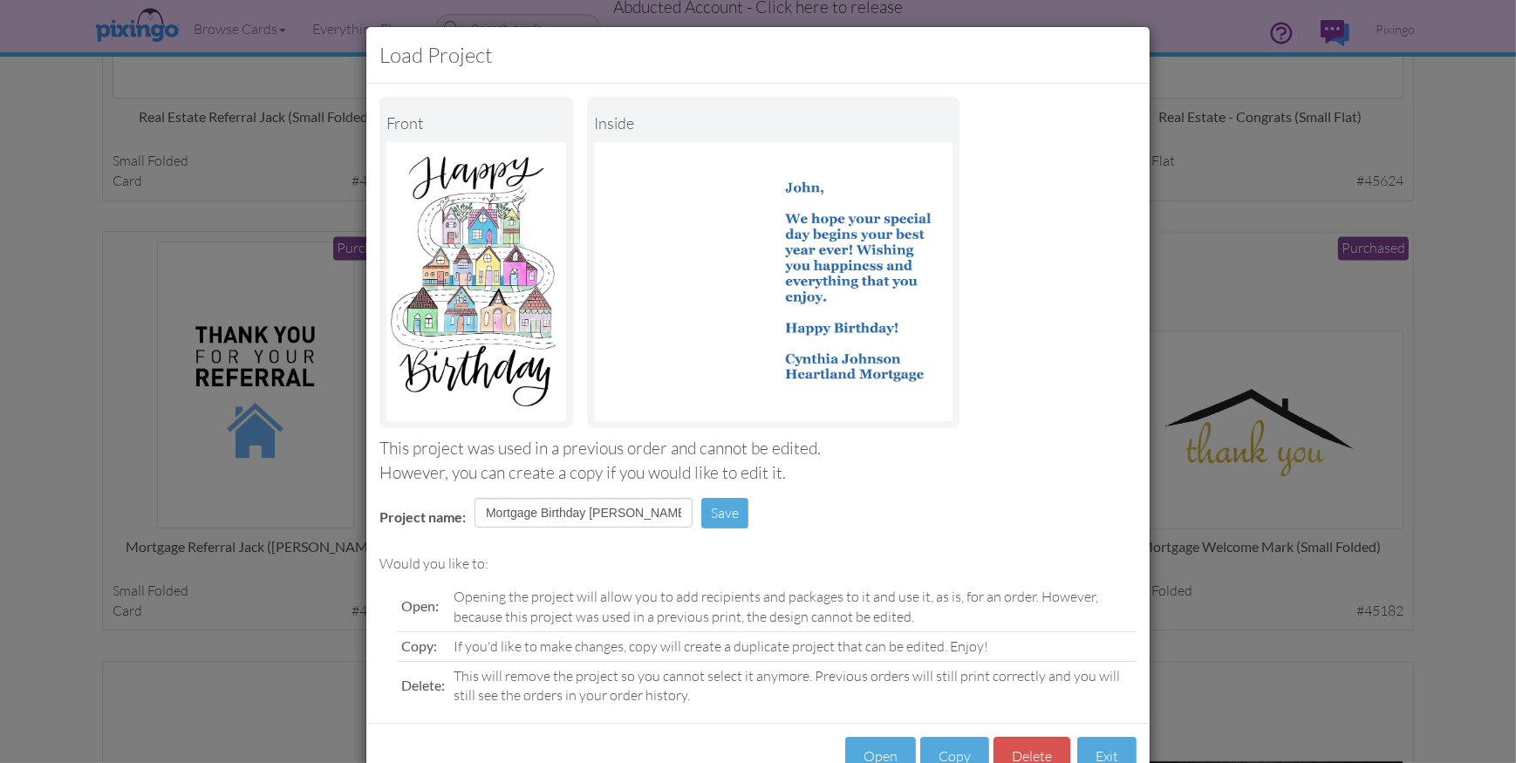
scroll to position [52, 0]
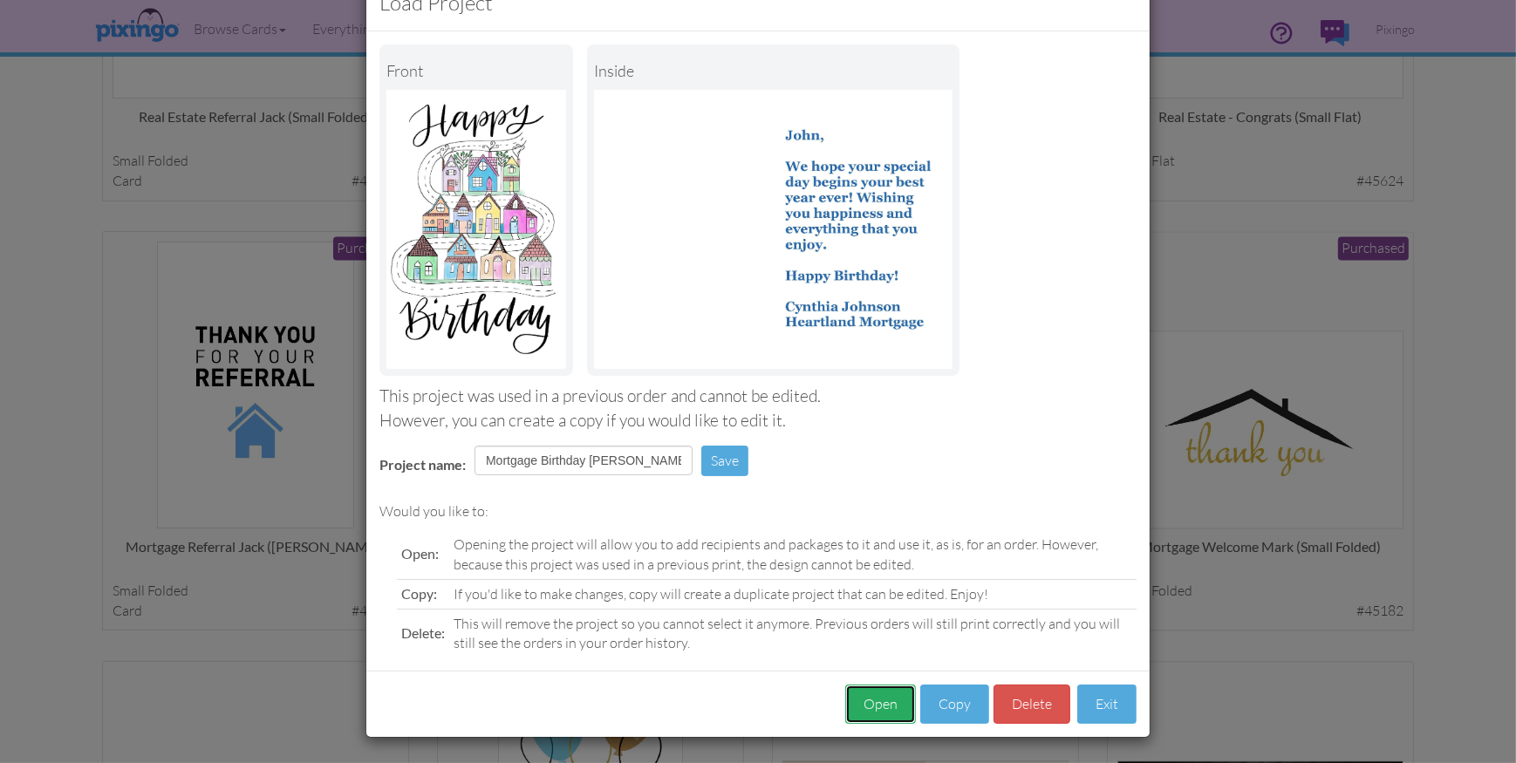
click at [881, 700] on button "Open" at bounding box center [880, 704] width 71 height 39
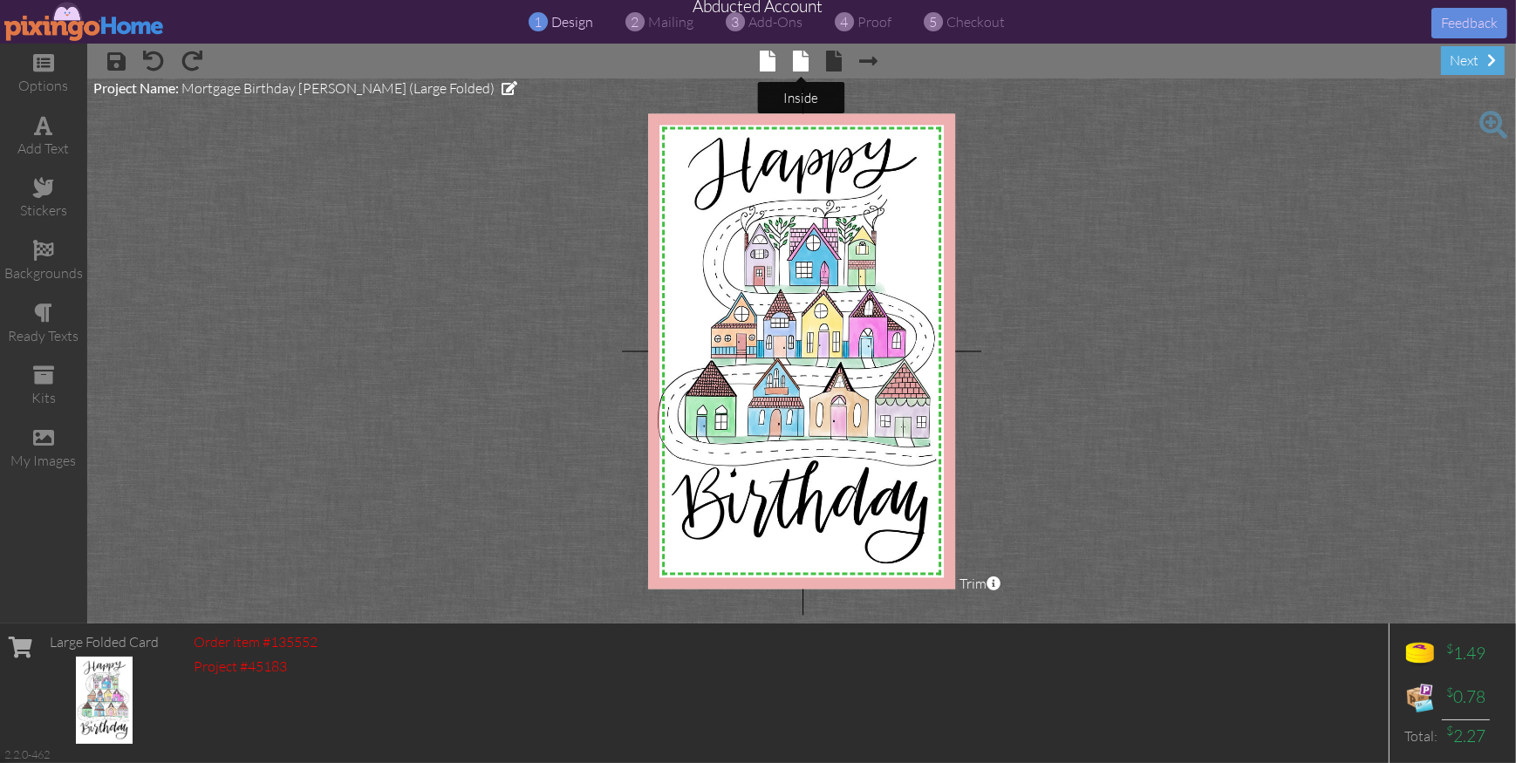
click at [804, 60] on span at bounding box center [802, 61] width 16 height 21
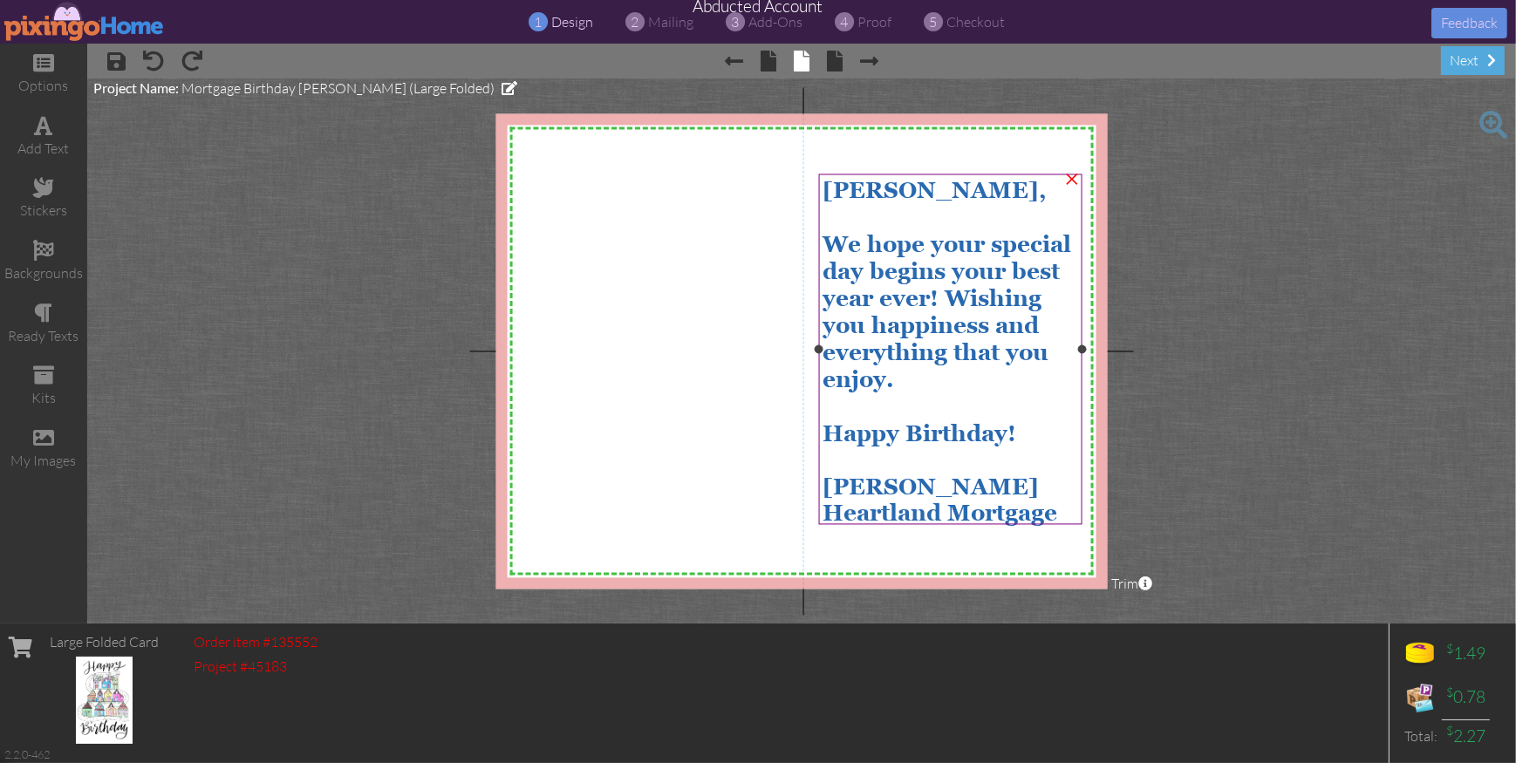
click at [843, 183] on span "[PERSON_NAME]," at bounding box center [935, 191] width 224 height 26
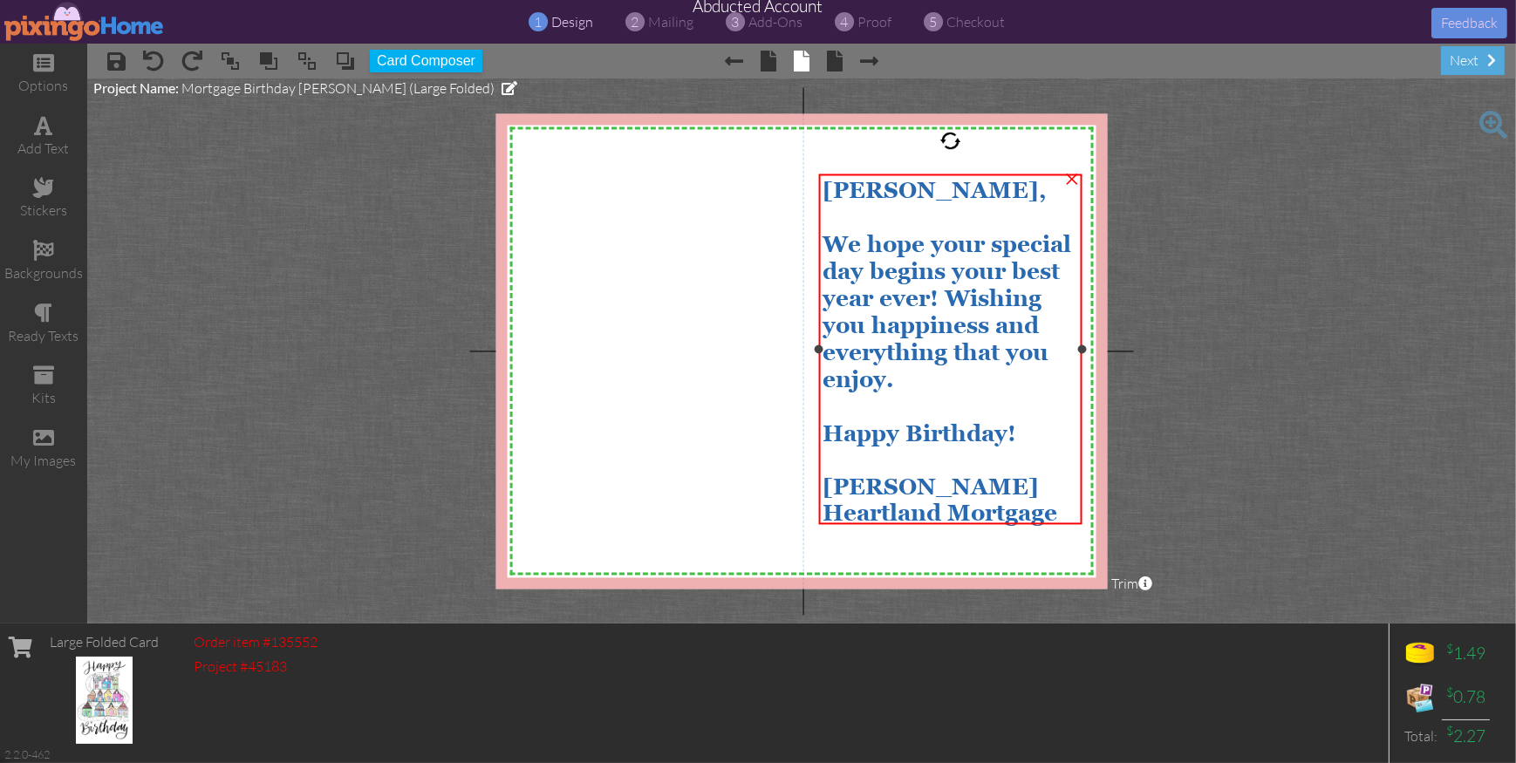
click at [843, 183] on span "[PERSON_NAME]," at bounding box center [935, 191] width 224 height 26
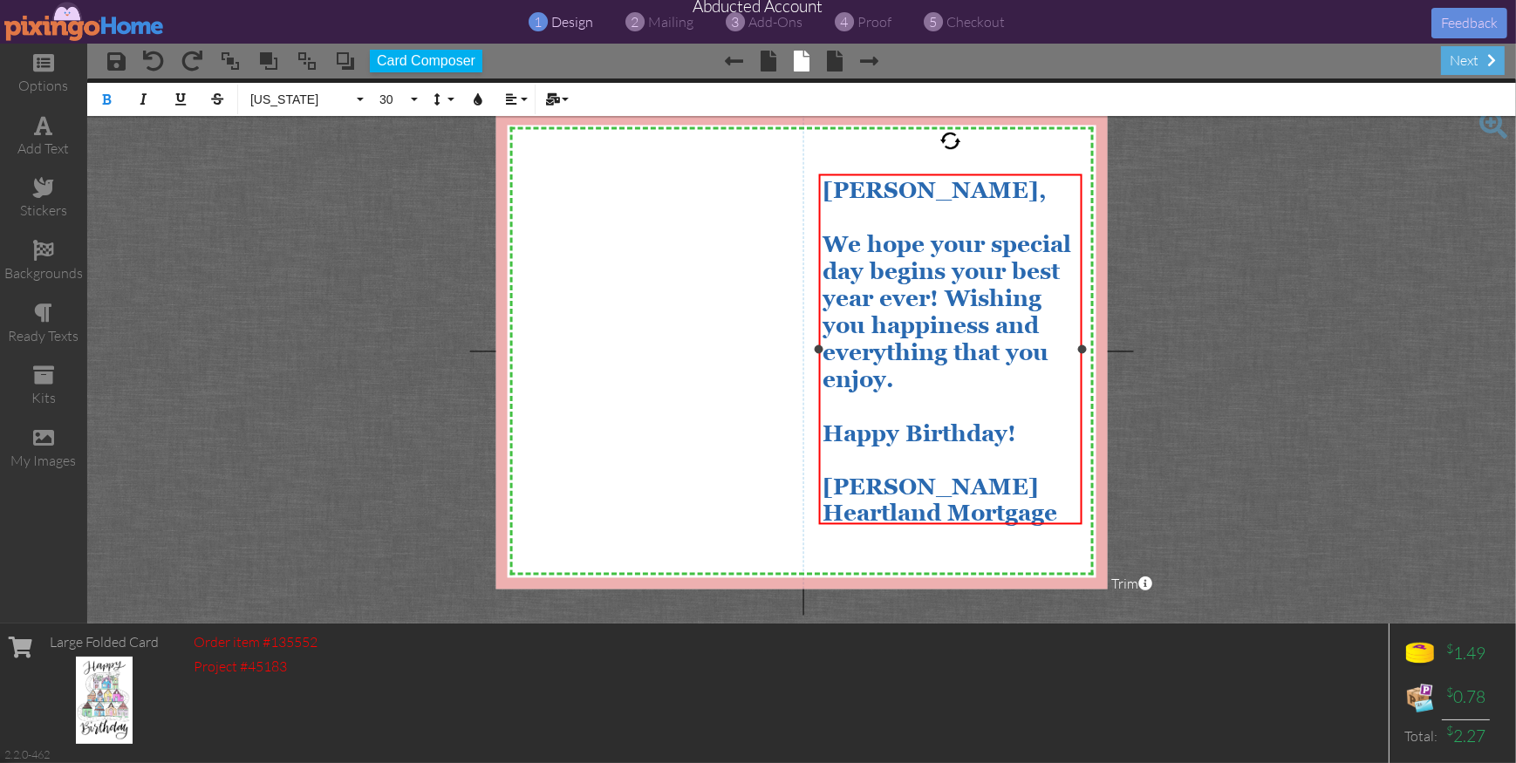
click at [843, 183] on span "[PERSON_NAME]," at bounding box center [935, 191] width 224 height 26
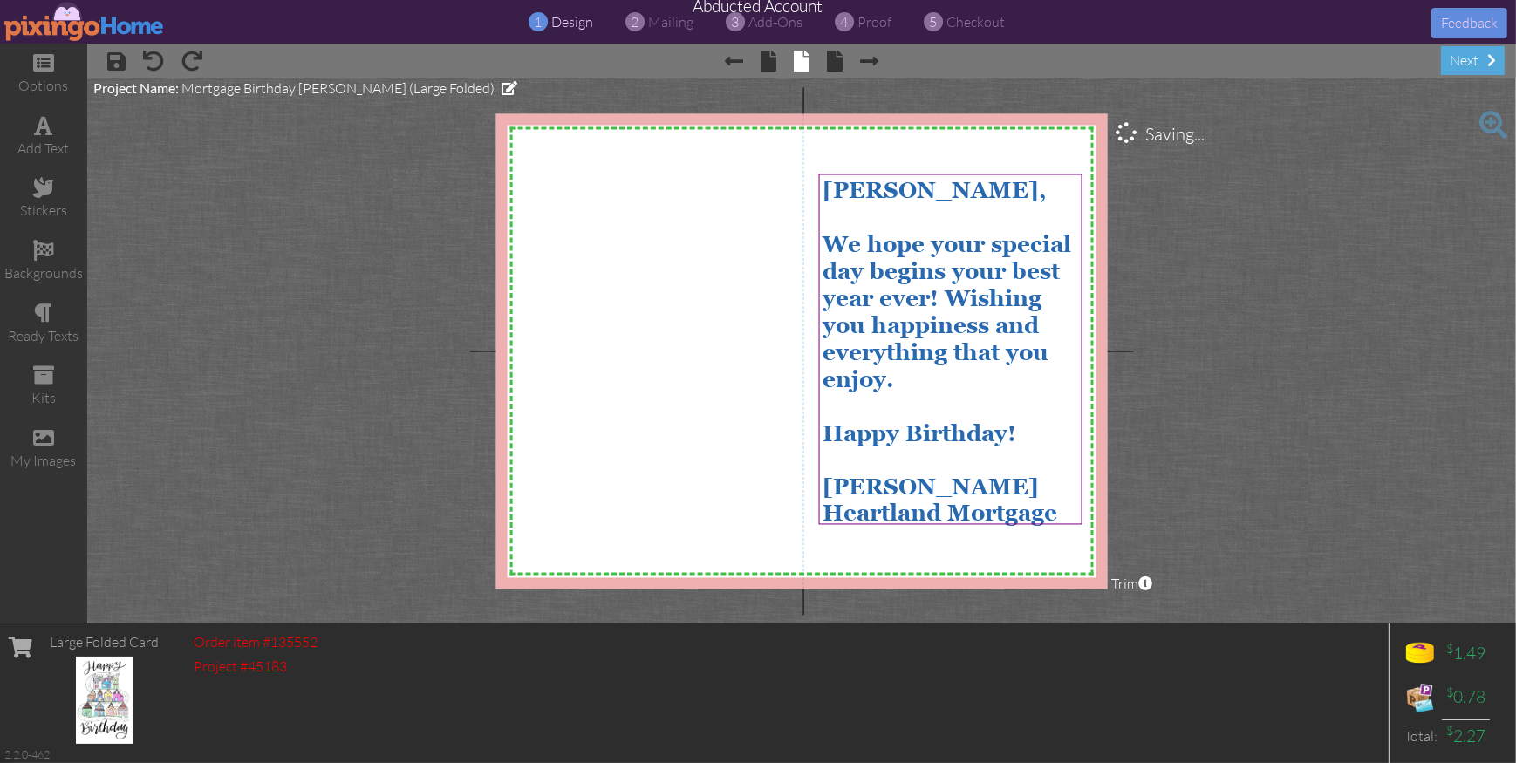
drag, startPoint x: 1170, startPoint y: 328, endPoint x: 1079, endPoint y: 318, distance: 91.2
click at [1170, 328] on project-studio-wrapper "X X X X X X X X X X X X X X X X X X X X X X X X X X X X X X X X X X X X X X X X…" at bounding box center [801, 351] width 1429 height 545
drag, startPoint x: 693, startPoint y: 285, endPoint x: 731, endPoint y: 232, distance: 65.6
click at [695, 284] on div "X X X X X X X X X X X X X X X X X X X X X X X X X X X X X X X X X X X X X X X X…" at bounding box center [802, 351] width 612 height 476
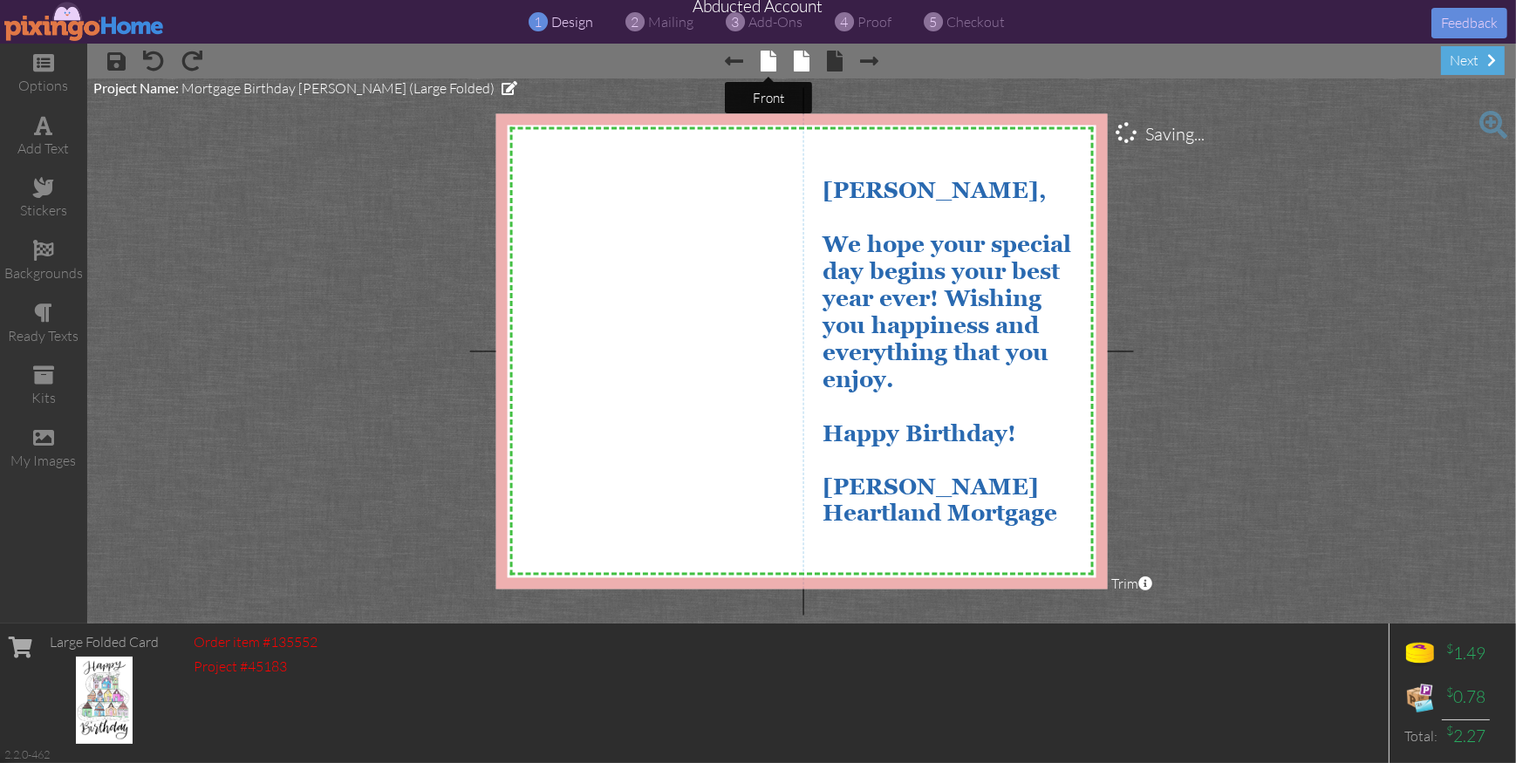
click at [763, 60] on span at bounding box center [769, 61] width 16 height 21
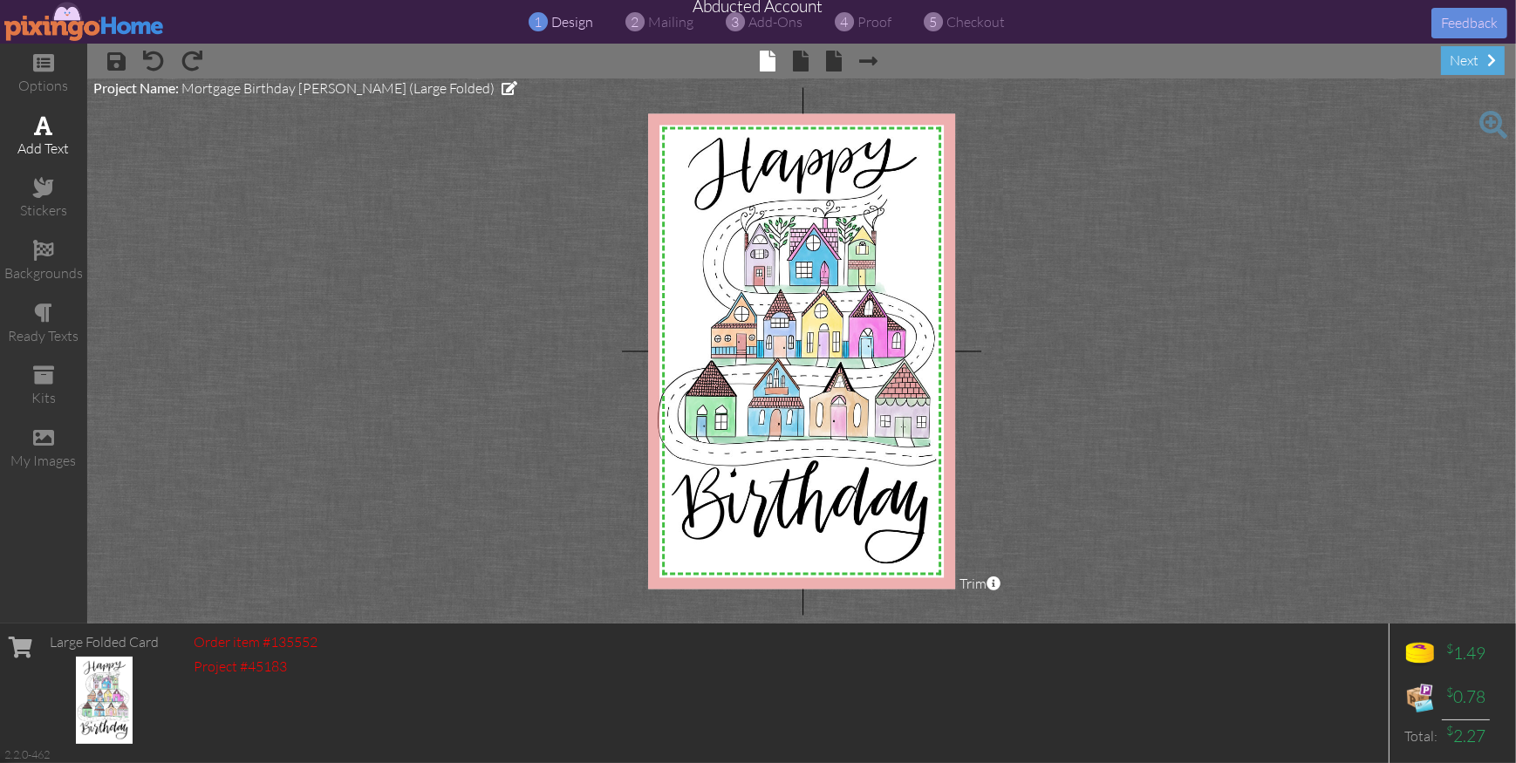
click at [42, 131] on span at bounding box center [44, 125] width 18 height 21
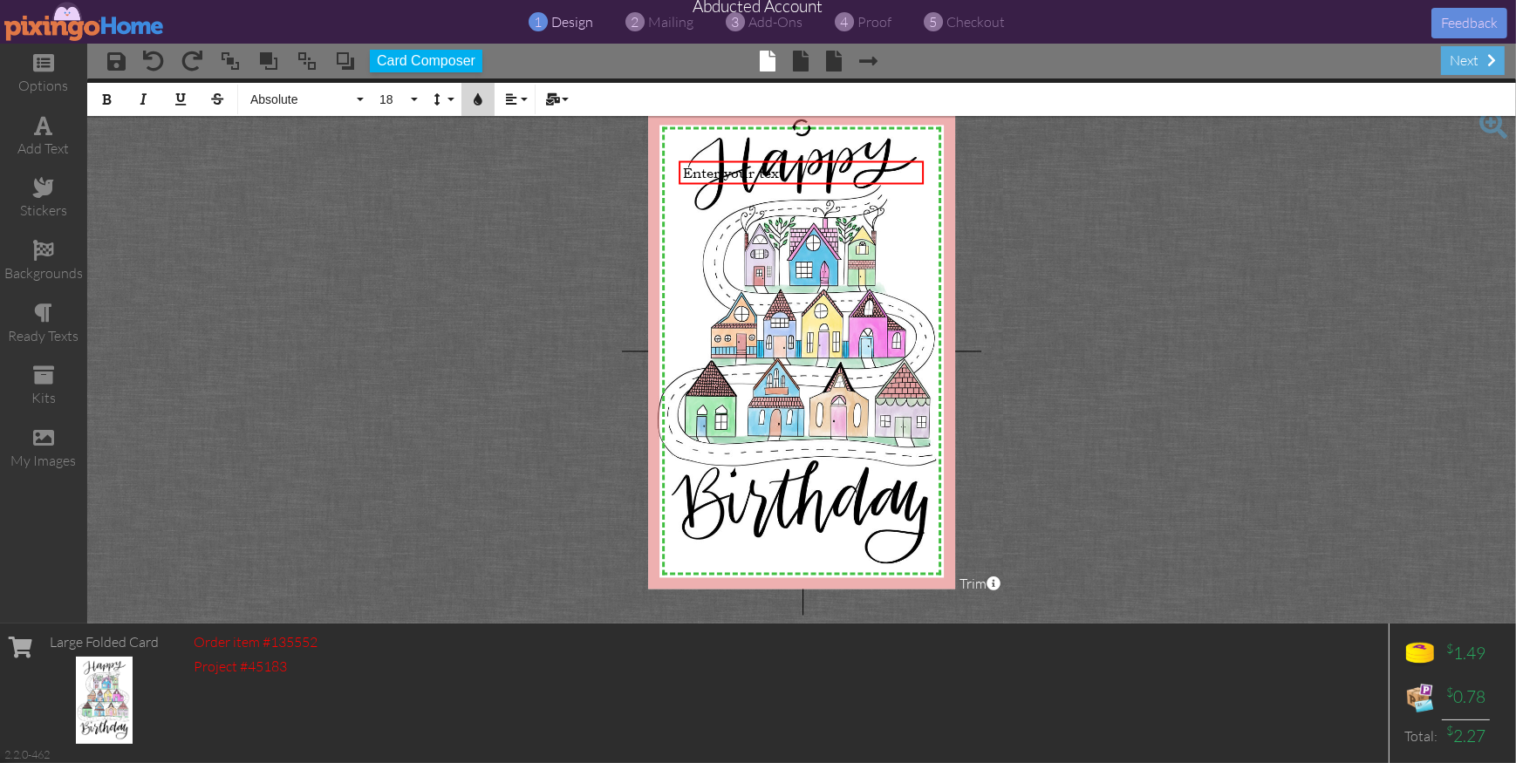
click at [478, 103] on icon "button" at bounding box center [478, 99] width 12 height 12
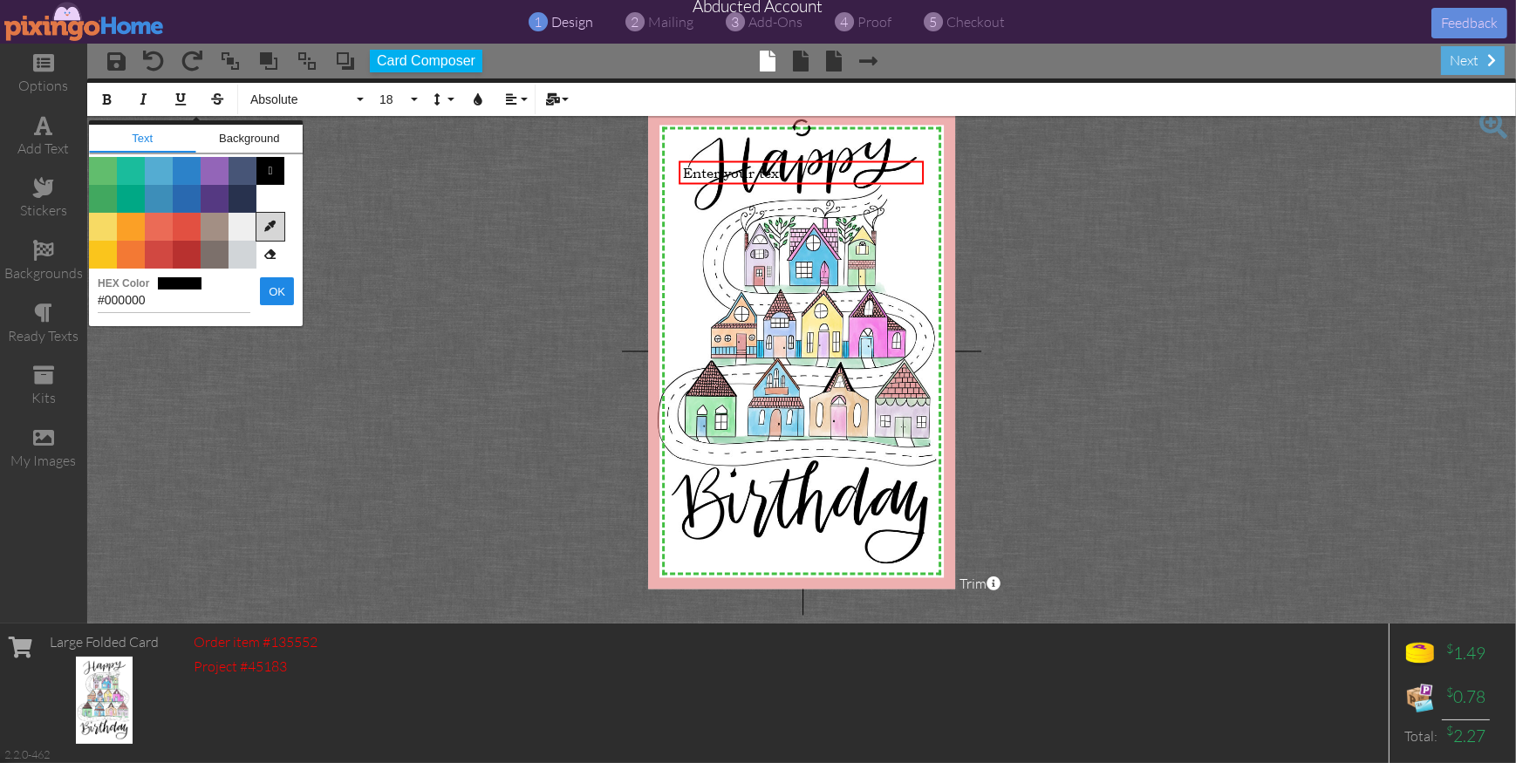
click at [270, 227] on icon at bounding box center [271, 227] width 28 height 28
click at [820, 257] on img at bounding box center [797, 344] width 295 height 448
click at [879, 323] on img at bounding box center [797, 344] width 295 height 448
click at [758, 349] on img at bounding box center [797, 344] width 295 height 448
type input "#1C87AD"
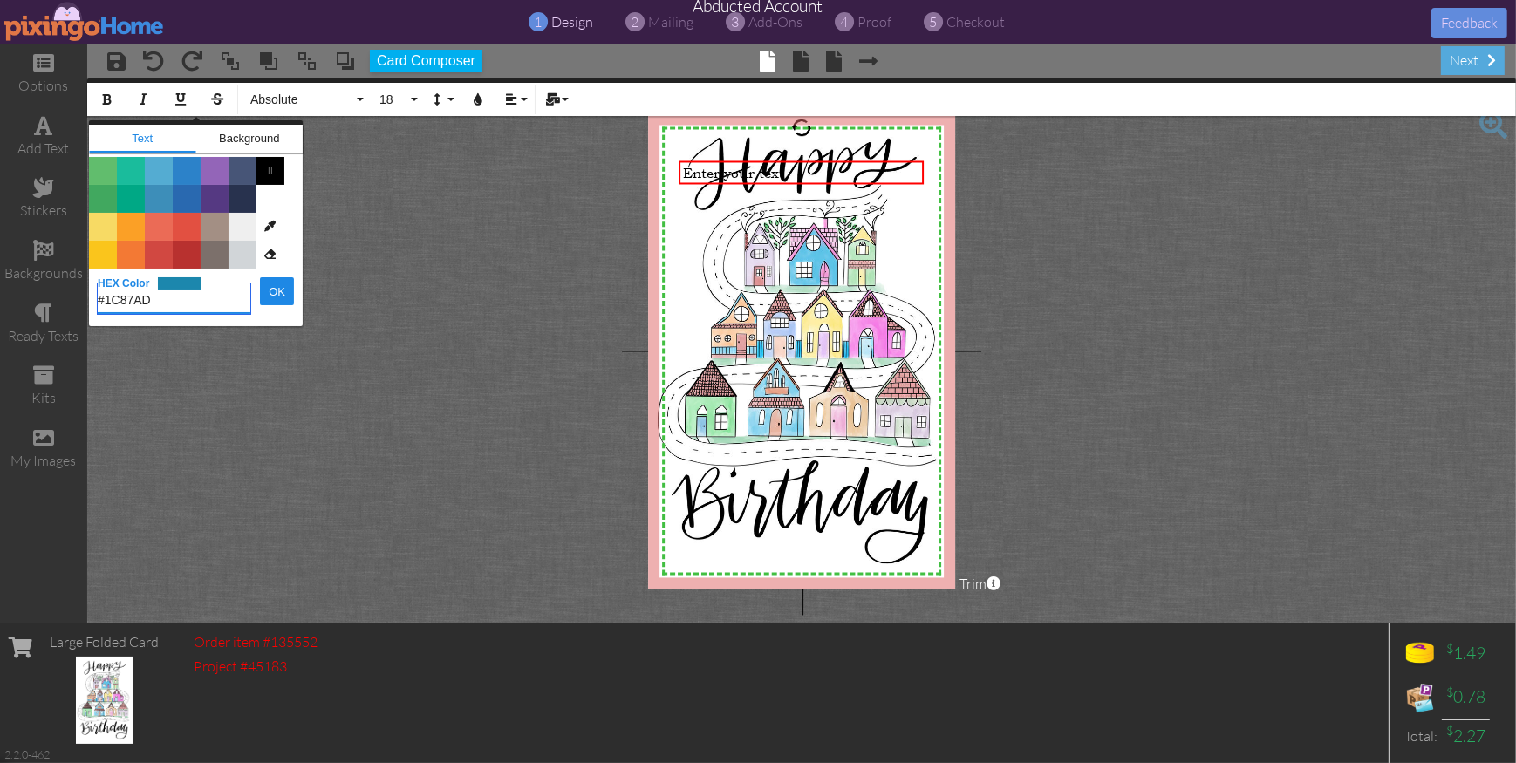
drag, startPoint x: 168, startPoint y: 296, endPoint x: 99, endPoint y: 293, distance: 68.1
click at [90, 294] on div "#1C87AD HEX Color OK" at bounding box center [196, 296] width 214 height 54
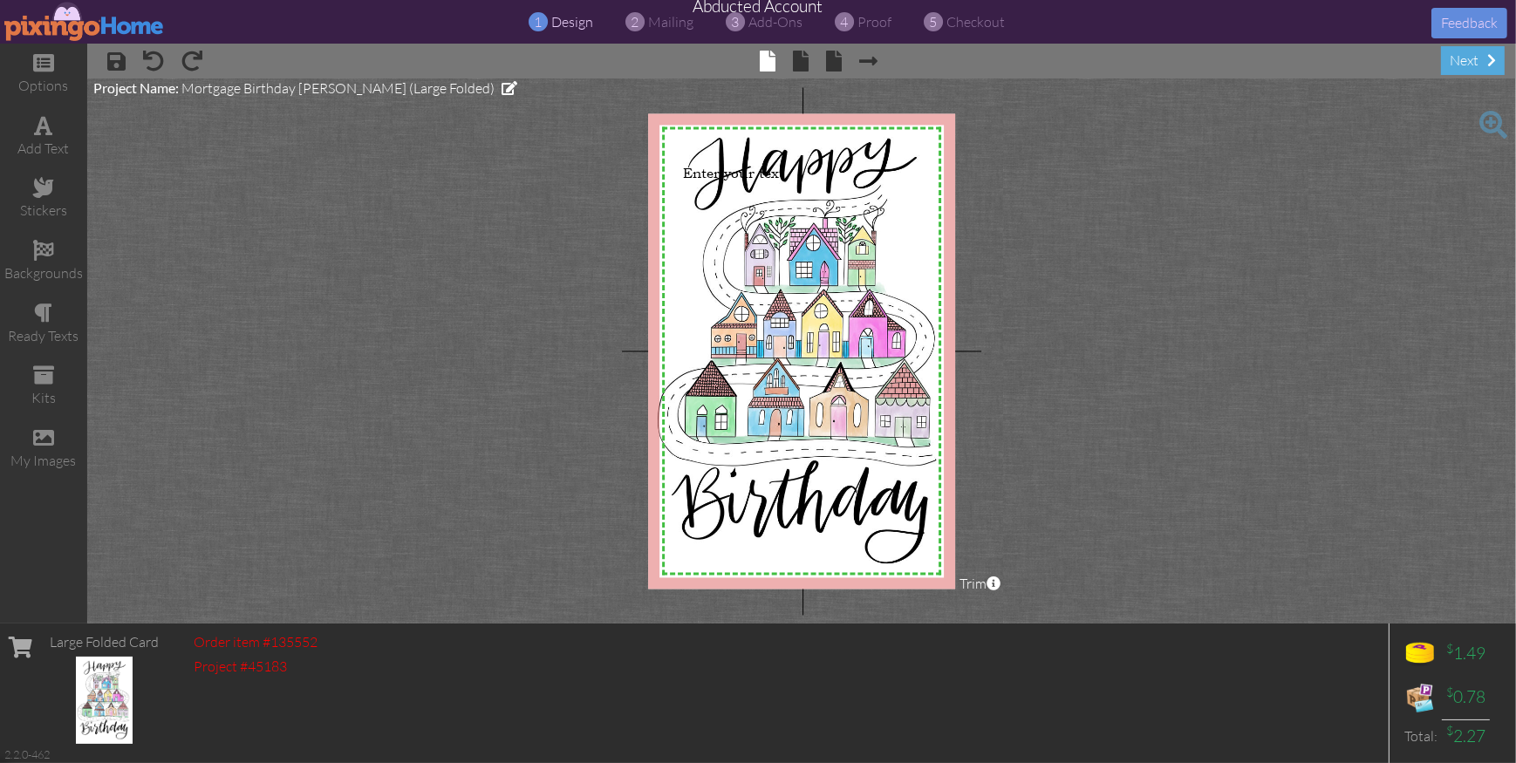
click at [364, 196] on project-studio-wrapper "X X X X X X X X X X X X X X X X X X X X X X X X X X X X X X X X X X X X X X X X…" at bounding box center [801, 351] width 1429 height 545
drag, startPoint x: 744, startPoint y: 173, endPoint x: 864, endPoint y: 179, distance: 119.7
click at [744, 173] on span "Enter your text" at bounding box center [733, 173] width 101 height 17
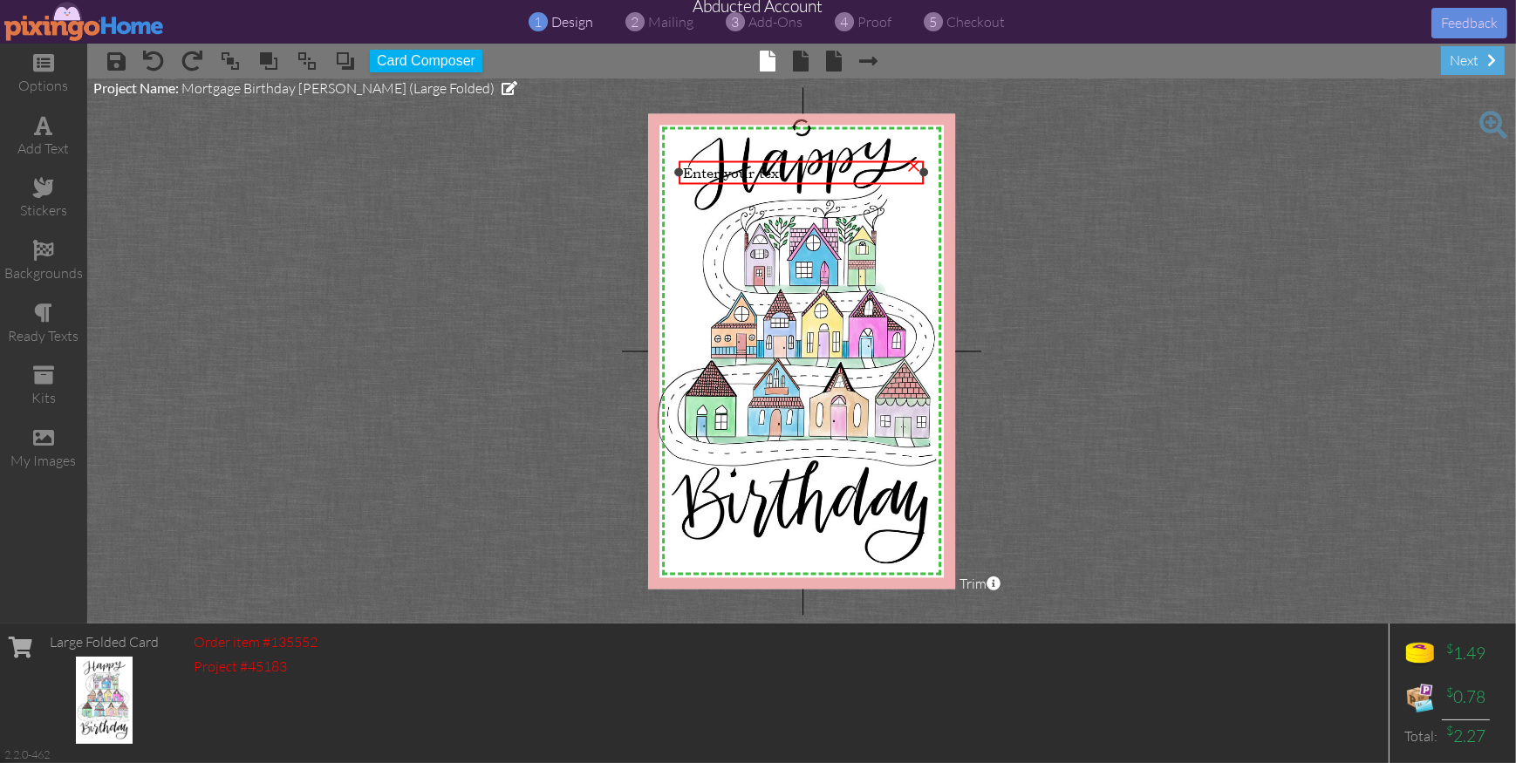
click at [911, 166] on div "×" at bounding box center [914, 165] width 28 height 28
click at [800, 51] on span at bounding box center [802, 61] width 16 height 21
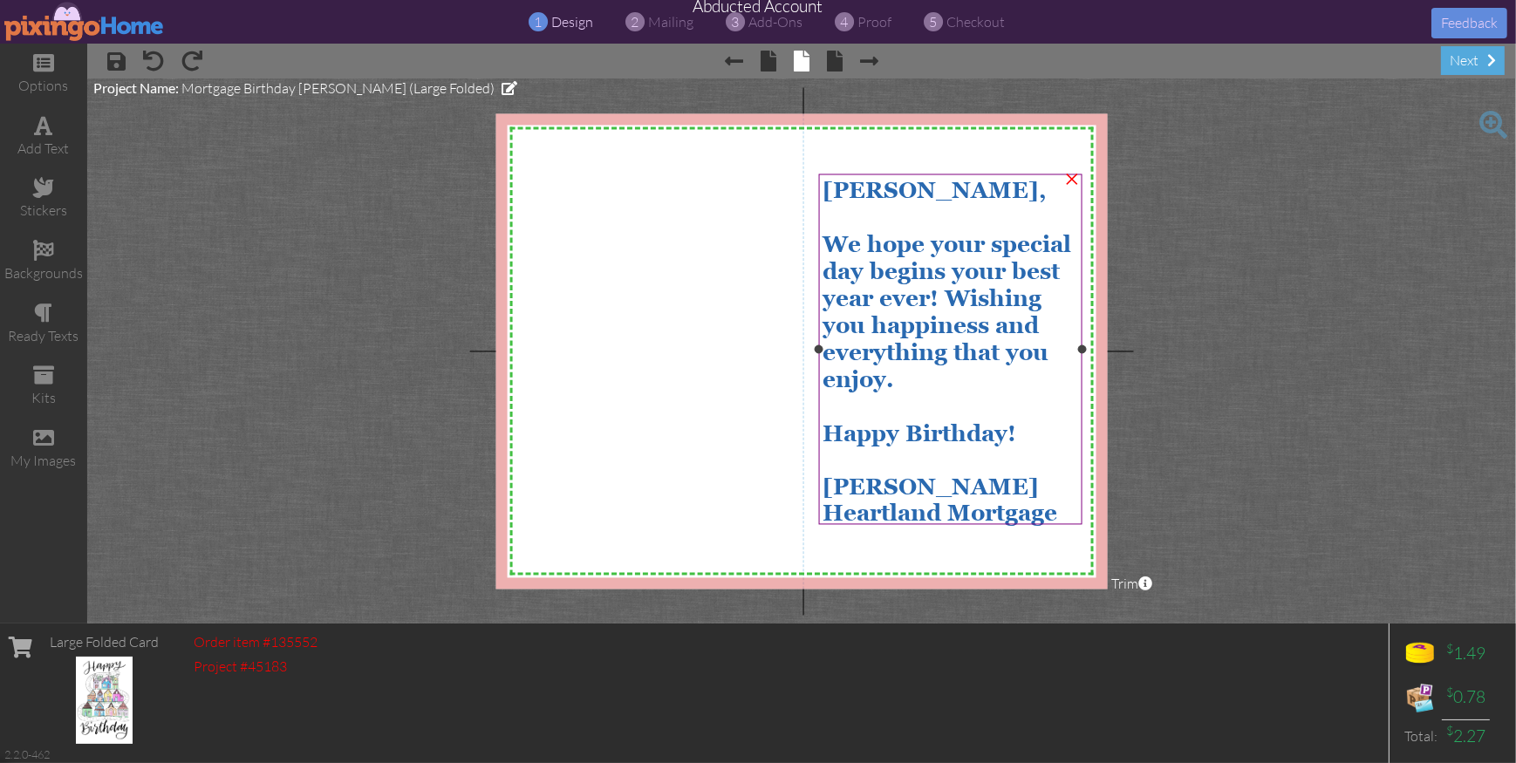
click at [885, 204] on div at bounding box center [951, 217] width 257 height 27
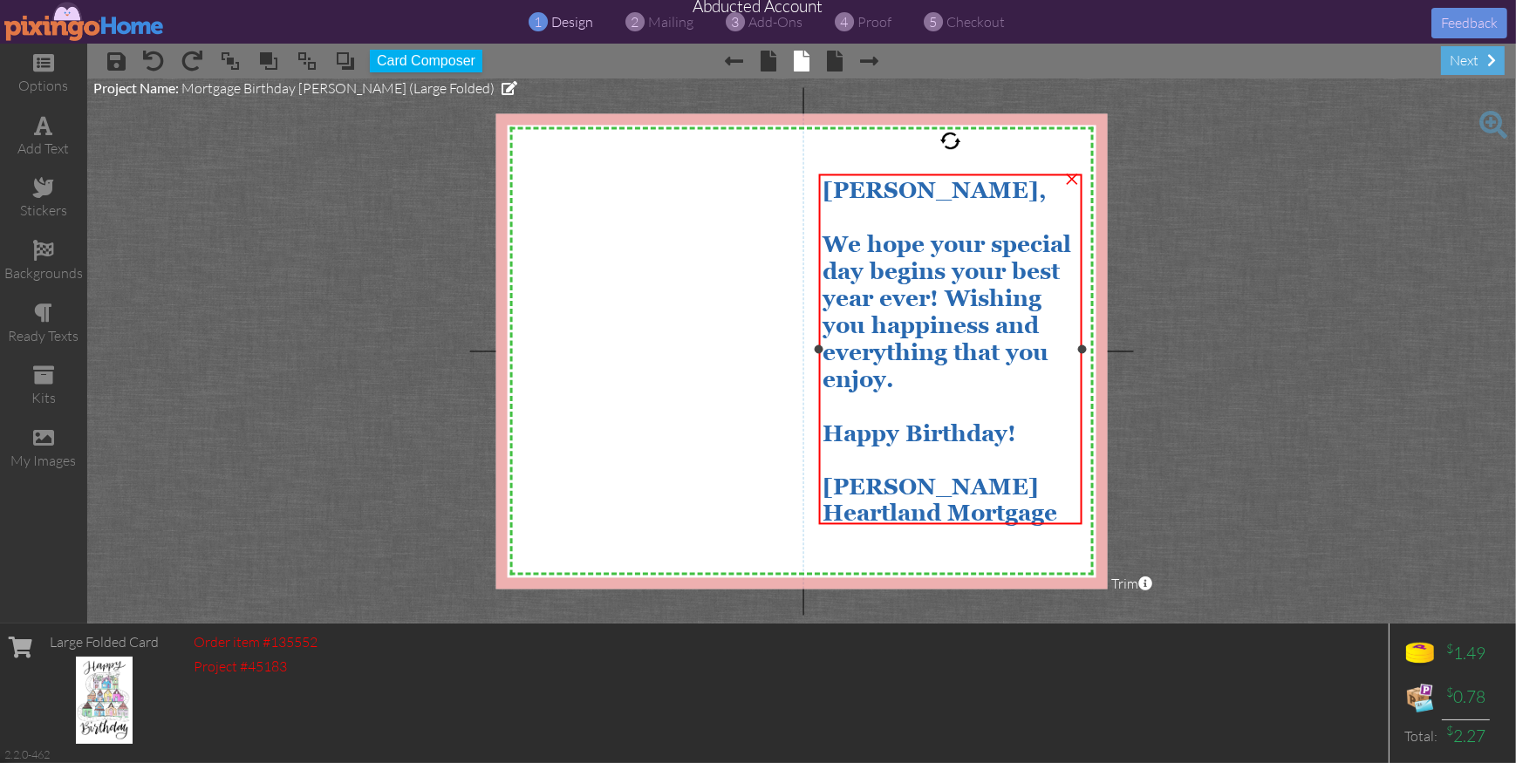
click at [885, 204] on div at bounding box center [951, 217] width 257 height 27
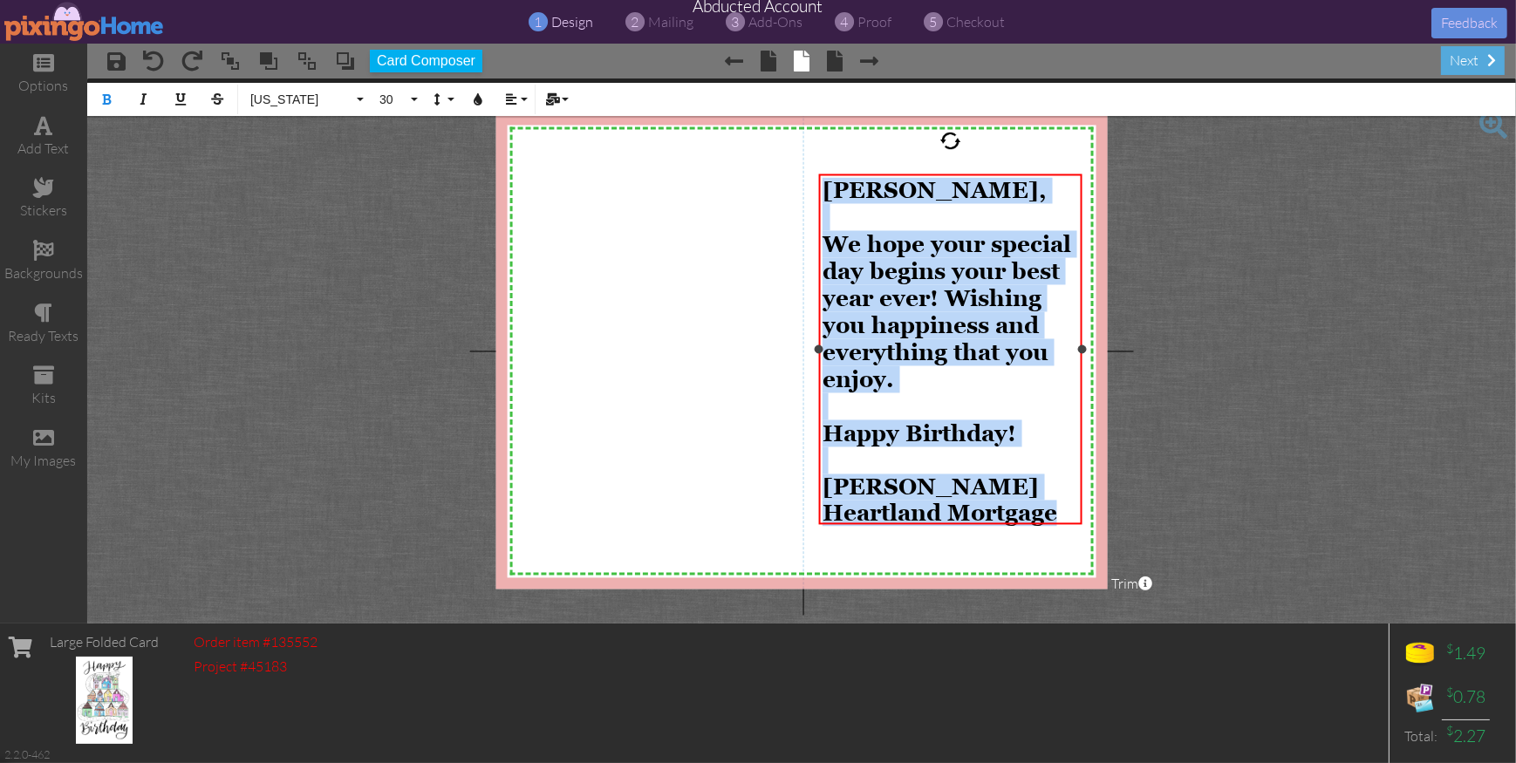
drag, startPoint x: 829, startPoint y: 192, endPoint x: 1066, endPoint y: 510, distance: 396.5
click at [1066, 510] on div "[PERSON_NAME], We hope your special day begins your best year ever! Wishing you…" at bounding box center [951, 352] width 257 height 349
click at [477, 103] on icon "button" at bounding box center [478, 99] width 12 height 12
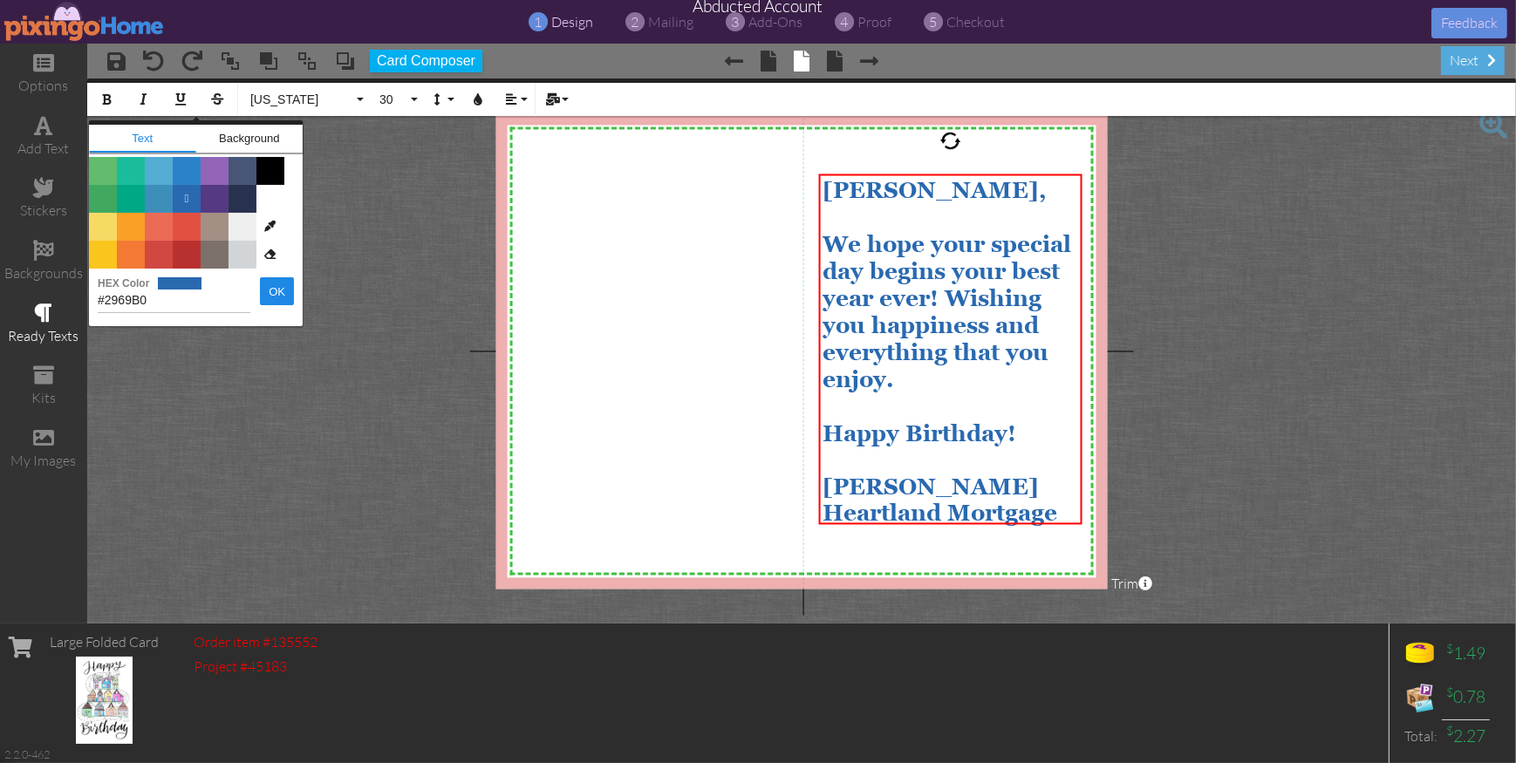
drag, startPoint x: 150, startPoint y: 298, endPoint x: 63, endPoint y: 291, distance: 87.6
click at [63, 291] on div "options add text stickers backgrounds ready texts kits my images × save × undo …" at bounding box center [758, 334] width 1516 height 580
type input "#1C87AD"
click at [260, 300] on button "OK" at bounding box center [277, 291] width 34 height 28
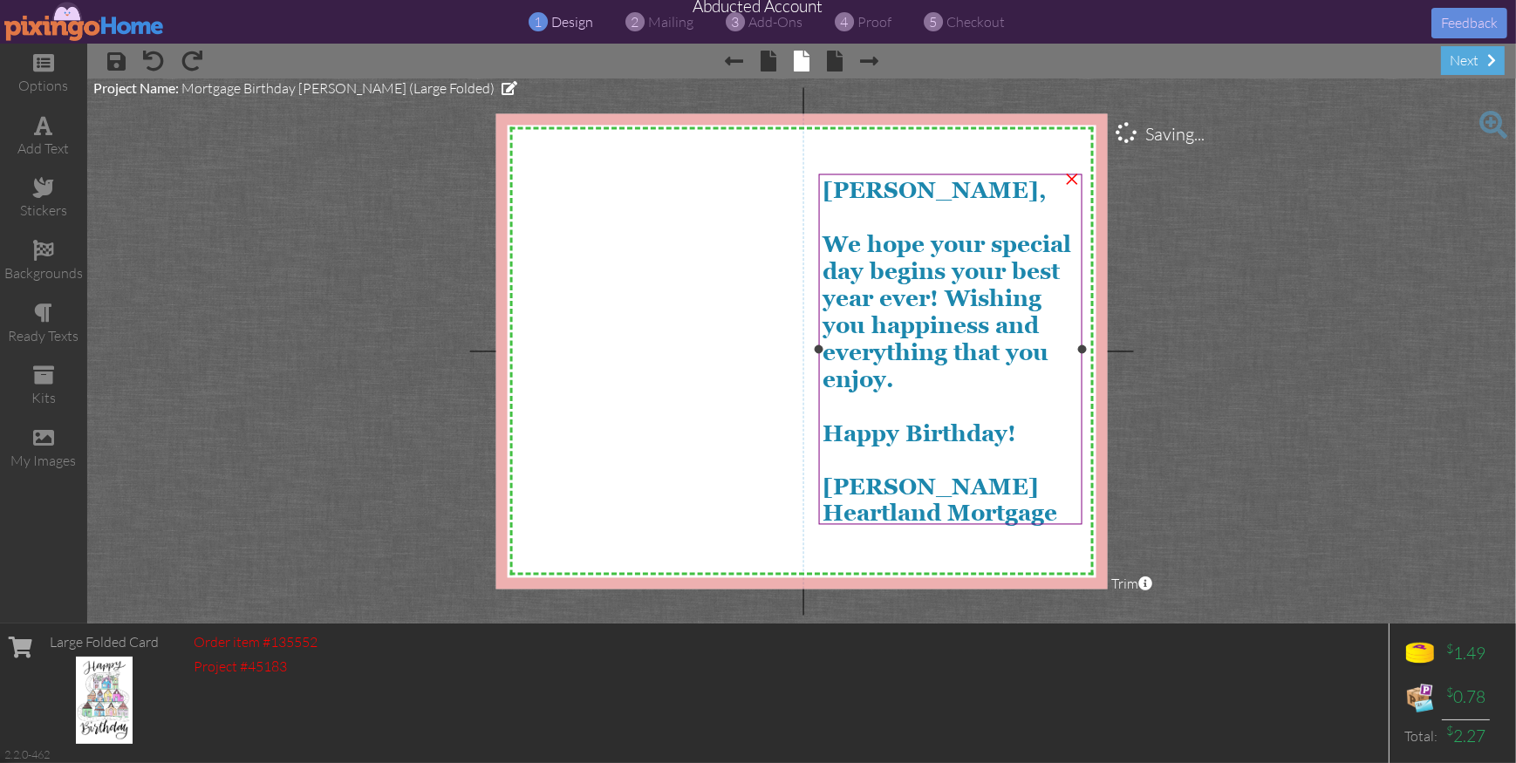
click at [955, 341] on span "We hope your special day begins your best year ever! Wishing you happiness and …" at bounding box center [947, 312] width 249 height 161
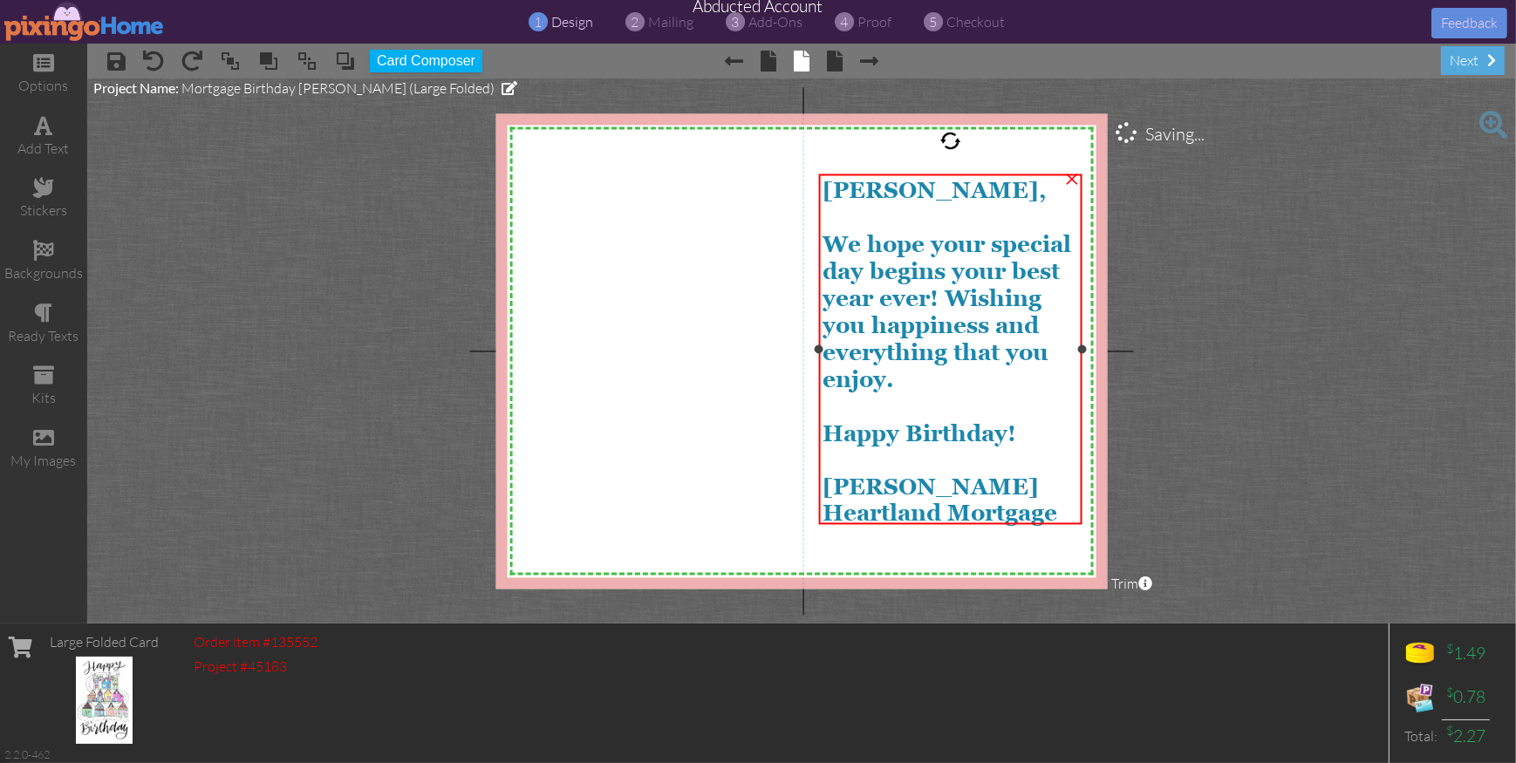
click at [955, 341] on span "We hope your special day begins your best year ever! Wishing you happiness and …" at bounding box center [947, 312] width 249 height 161
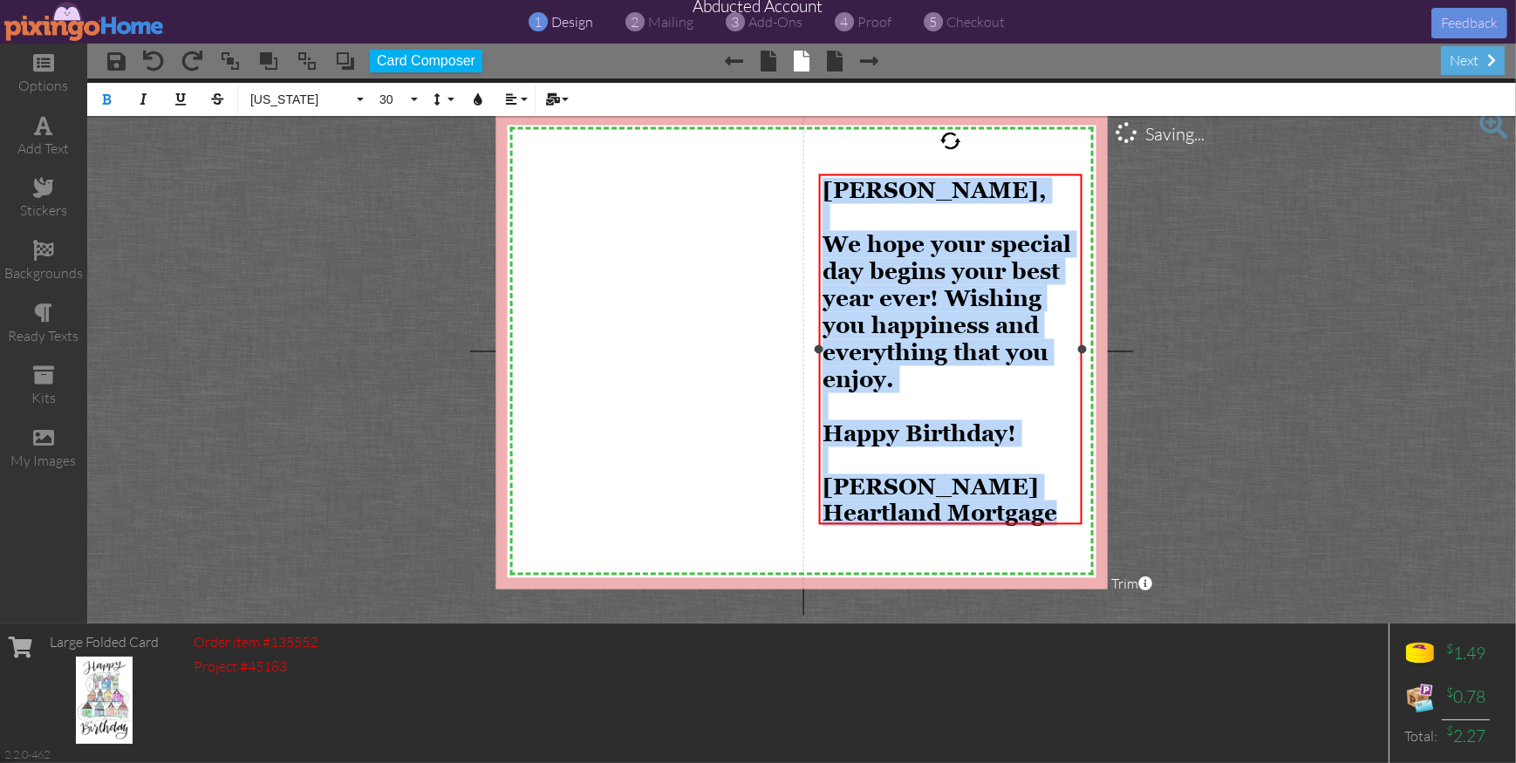
drag, startPoint x: 826, startPoint y: 192, endPoint x: 1070, endPoint y: 513, distance: 402.9
click at [1070, 513] on div "[PERSON_NAME], We hope your special day begins your best year ever! Wishing you…" at bounding box center [951, 352] width 257 height 349
click at [270, 103] on span "[US_STATE]" at bounding box center [301, 99] width 105 height 15
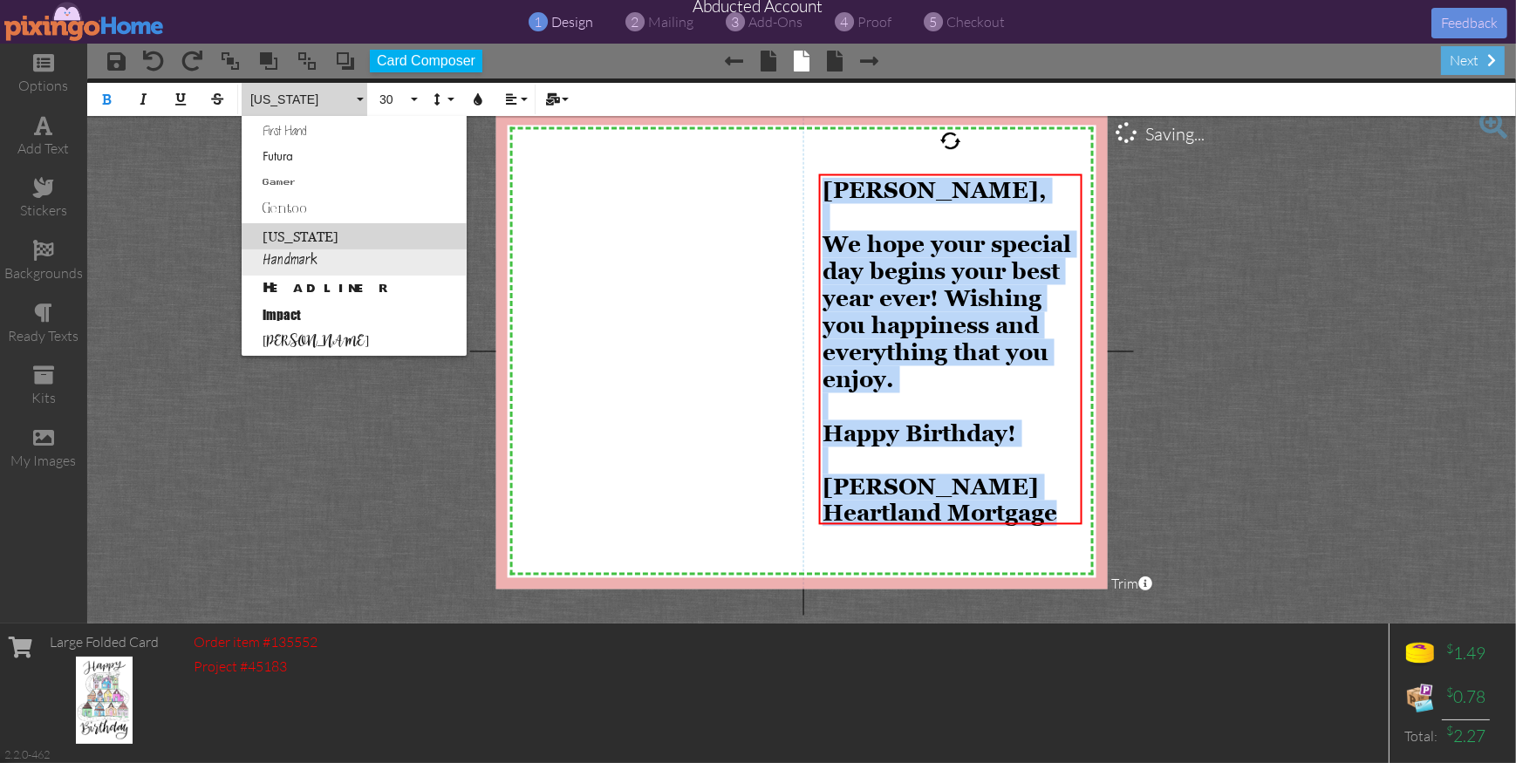
click at [291, 257] on link "Handmark" at bounding box center [354, 263] width 225 height 26
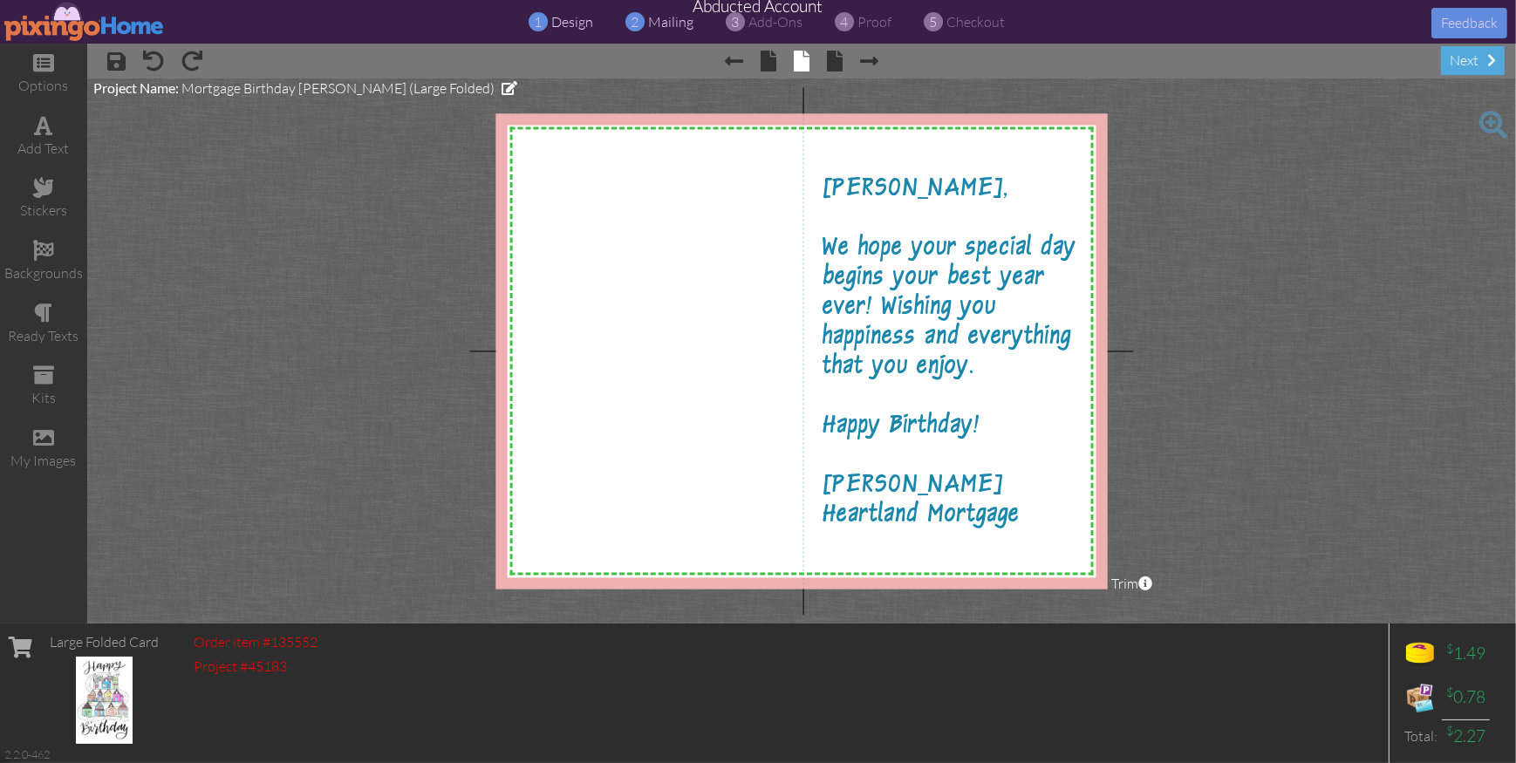
click at [667, 22] on span "mailing" at bounding box center [670, 21] width 45 height 17
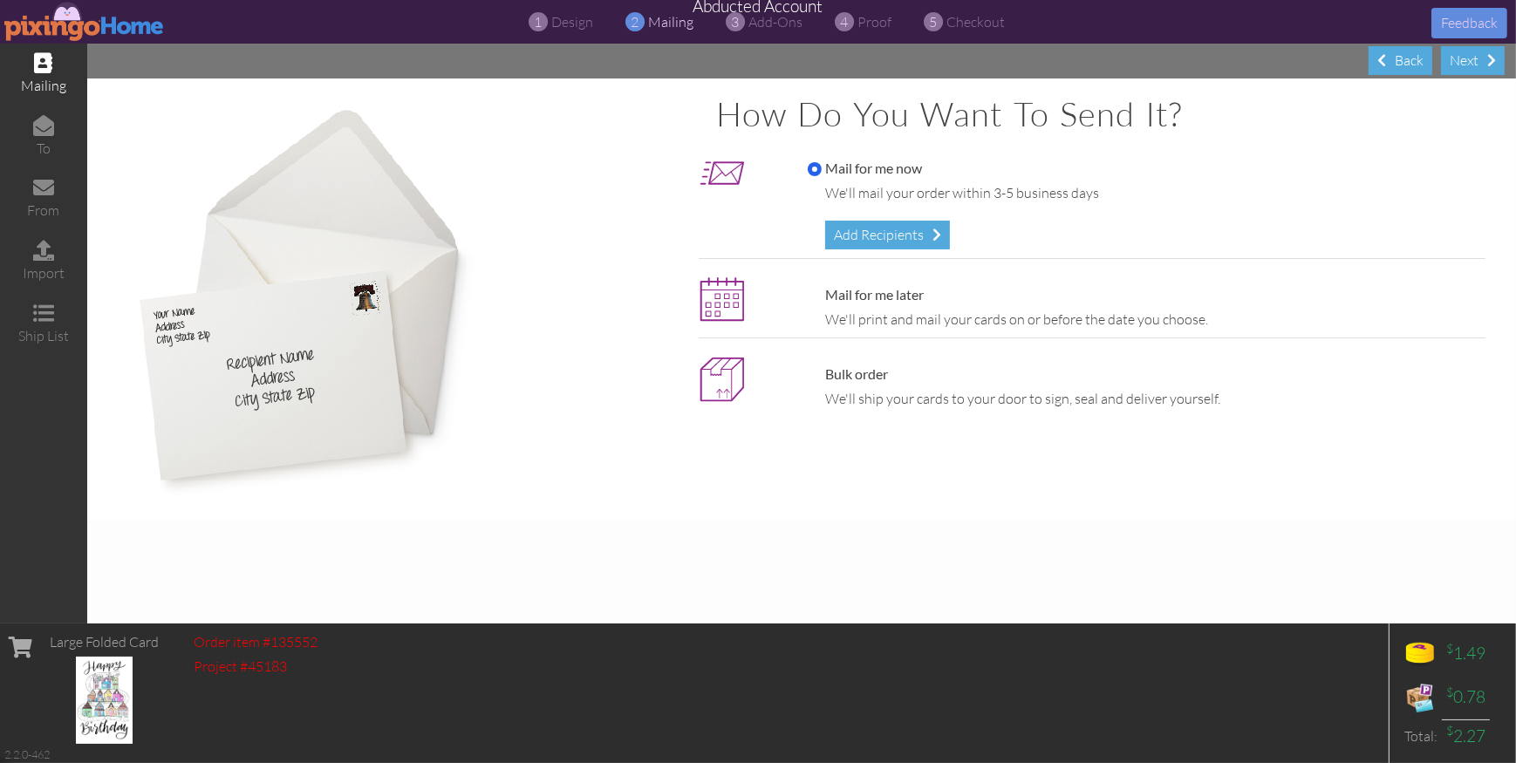
click at [910, 234] on div "Add Recipients" at bounding box center [887, 235] width 125 height 29
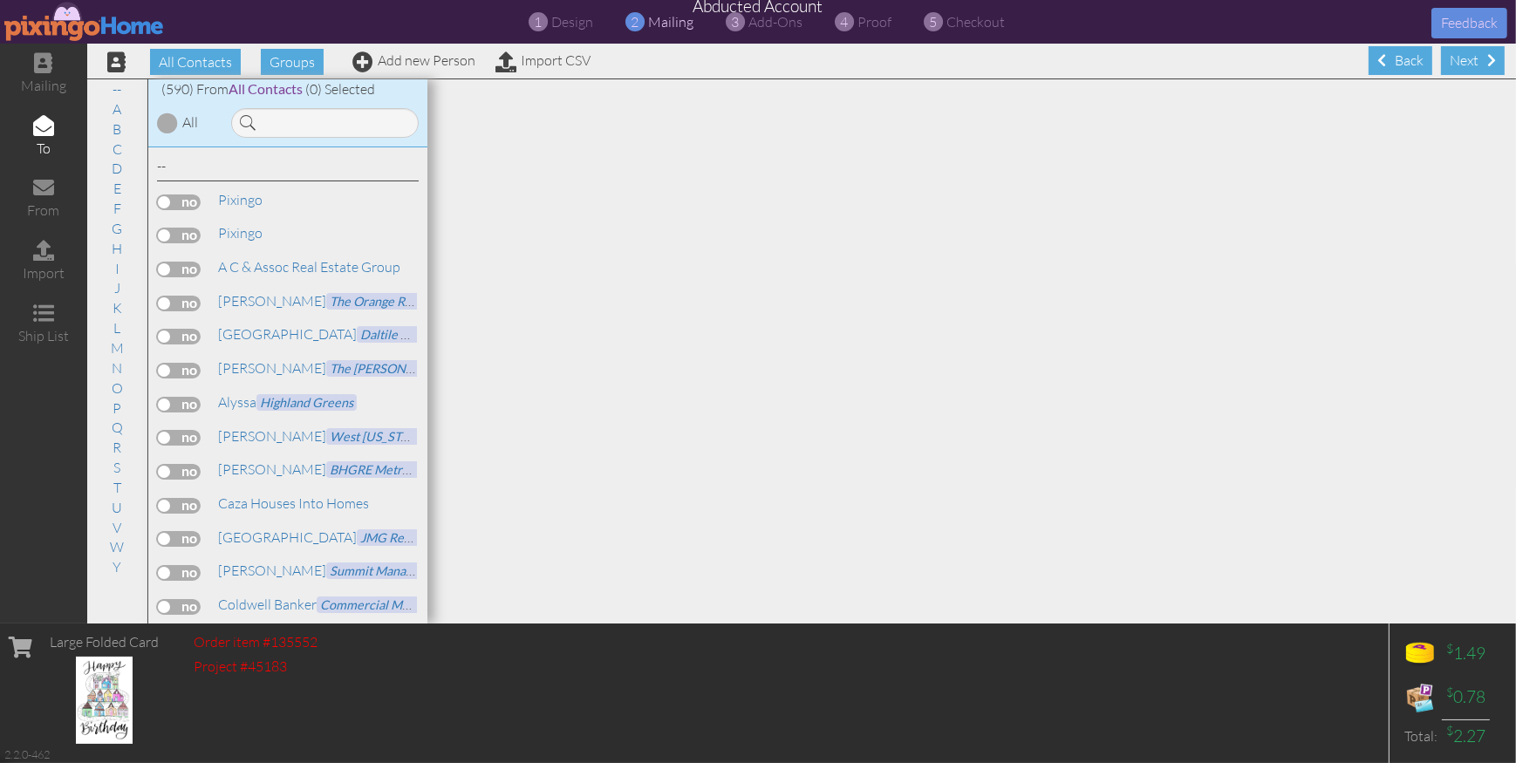
click at [182, 236] on label at bounding box center [179, 236] width 44 height 16
click at [0, 0] on input "checkbox" at bounding box center [0, 0] width 0 height 0
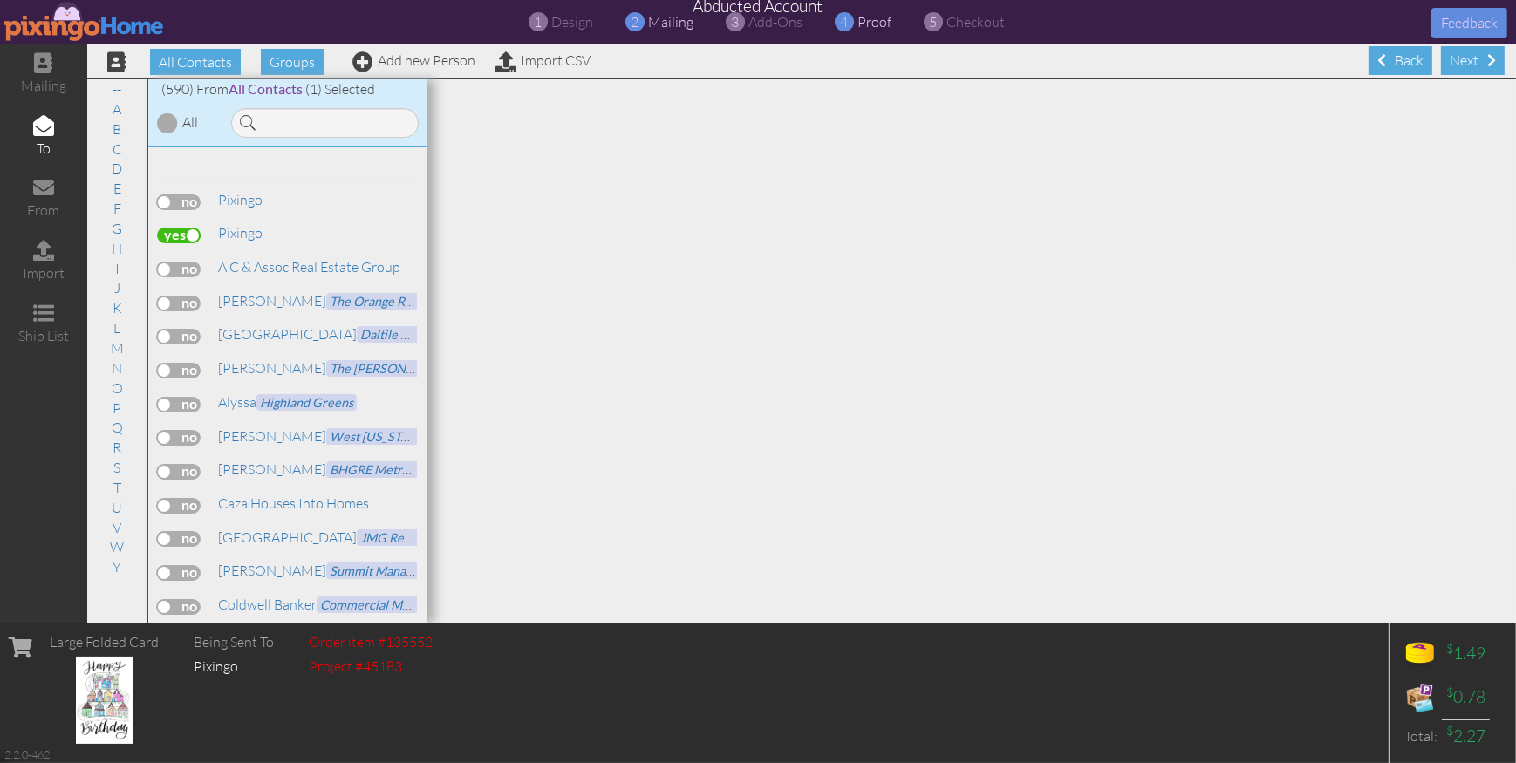
click at [867, 24] on span "proof" at bounding box center [875, 21] width 34 height 17
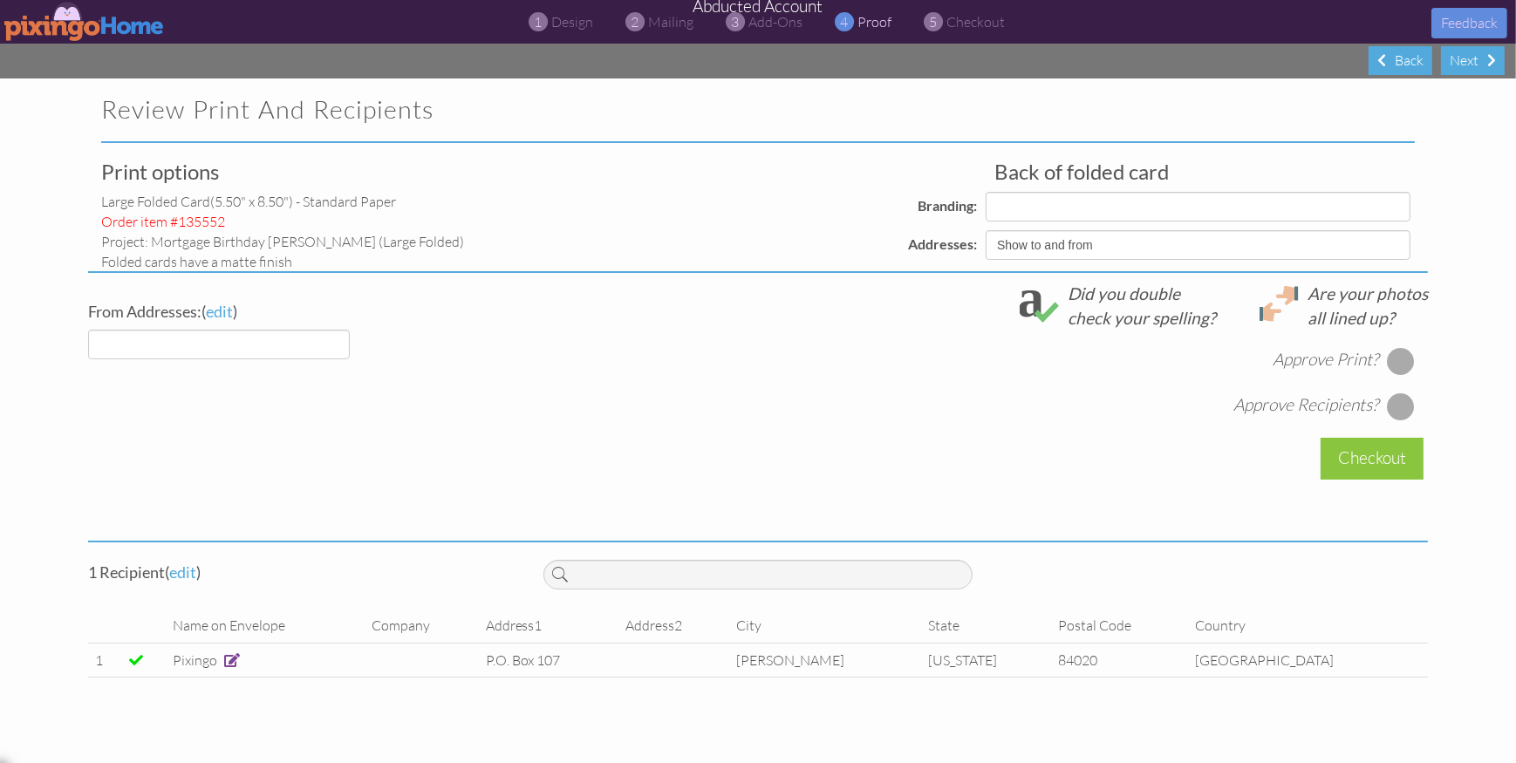
select select "object:7125"
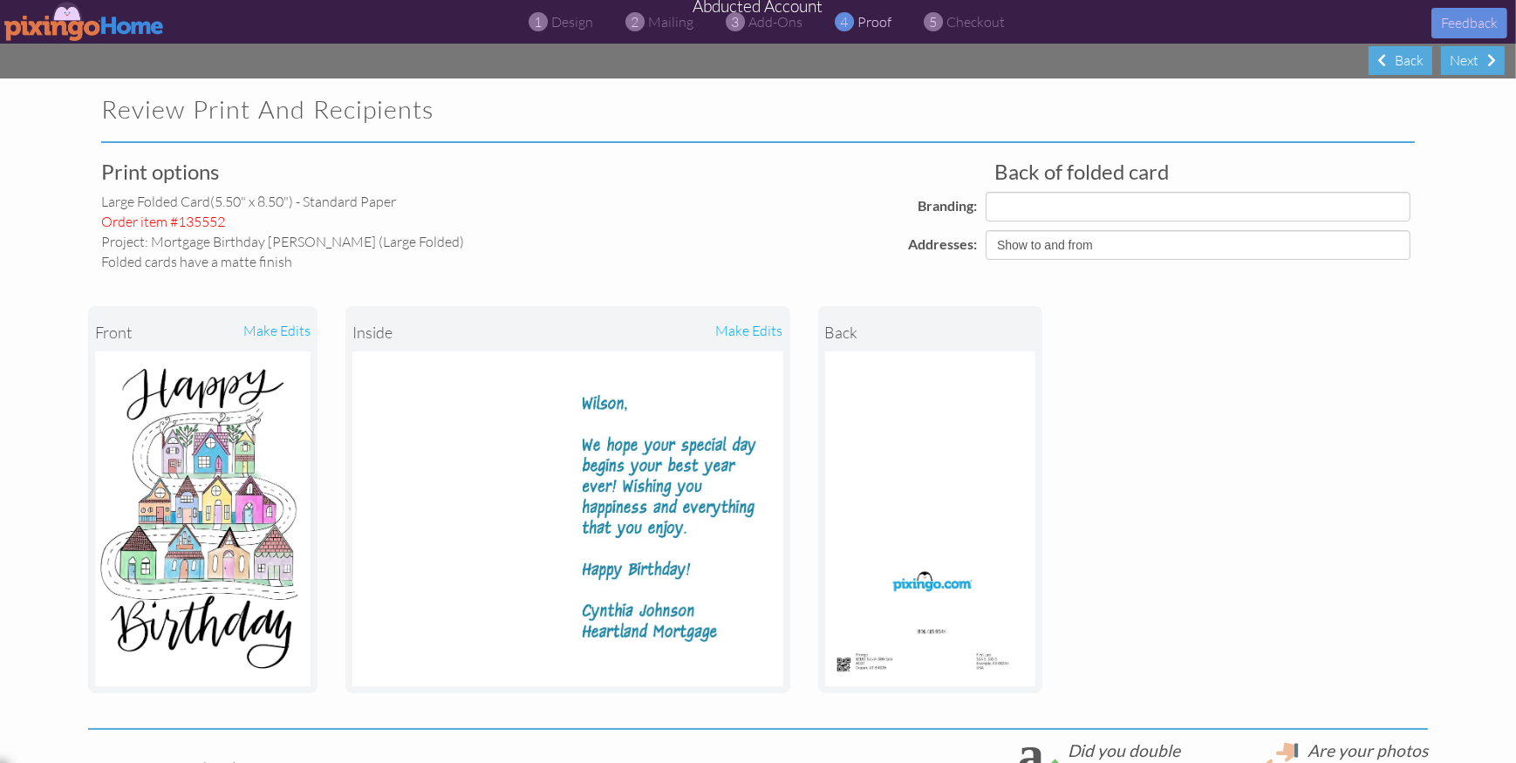
select select "object:7139"
click at [661, 24] on span "mailing" at bounding box center [670, 21] width 45 height 17
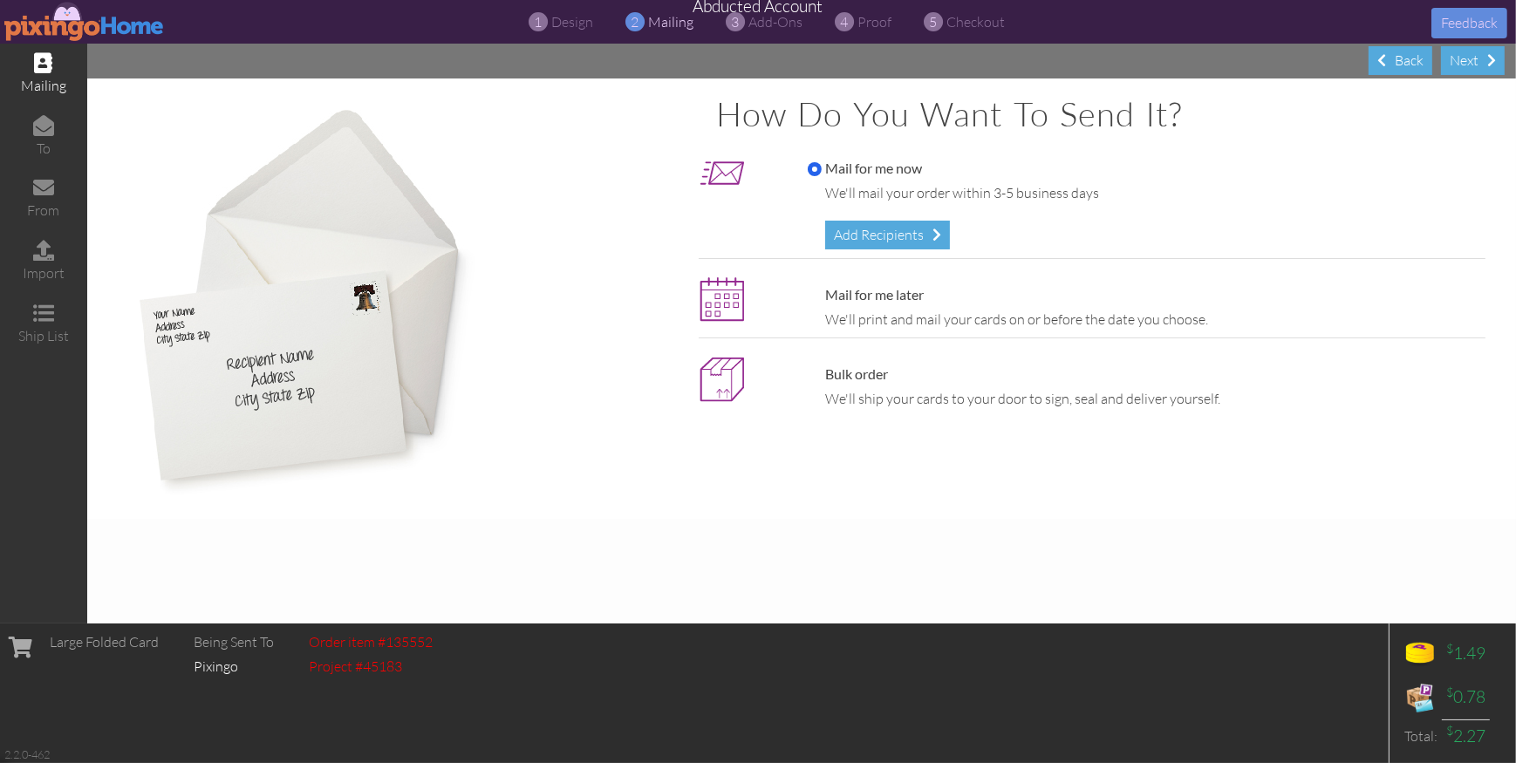
click at [819, 374] on label "Bulk order" at bounding box center [848, 375] width 80 height 20
click at [819, 374] on input "Bulk order" at bounding box center [815, 375] width 14 height 14
radio input "true"
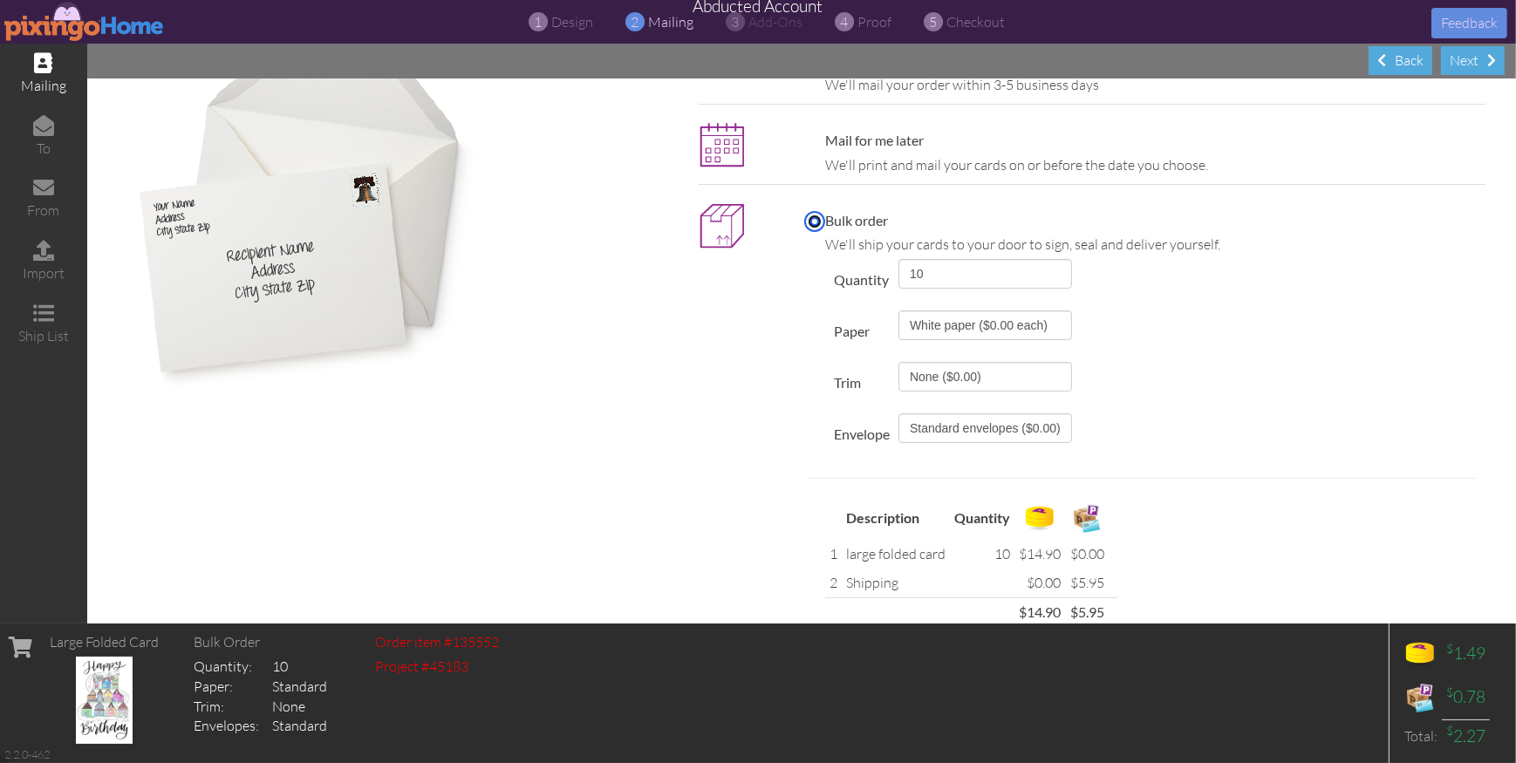
scroll to position [235, 0]
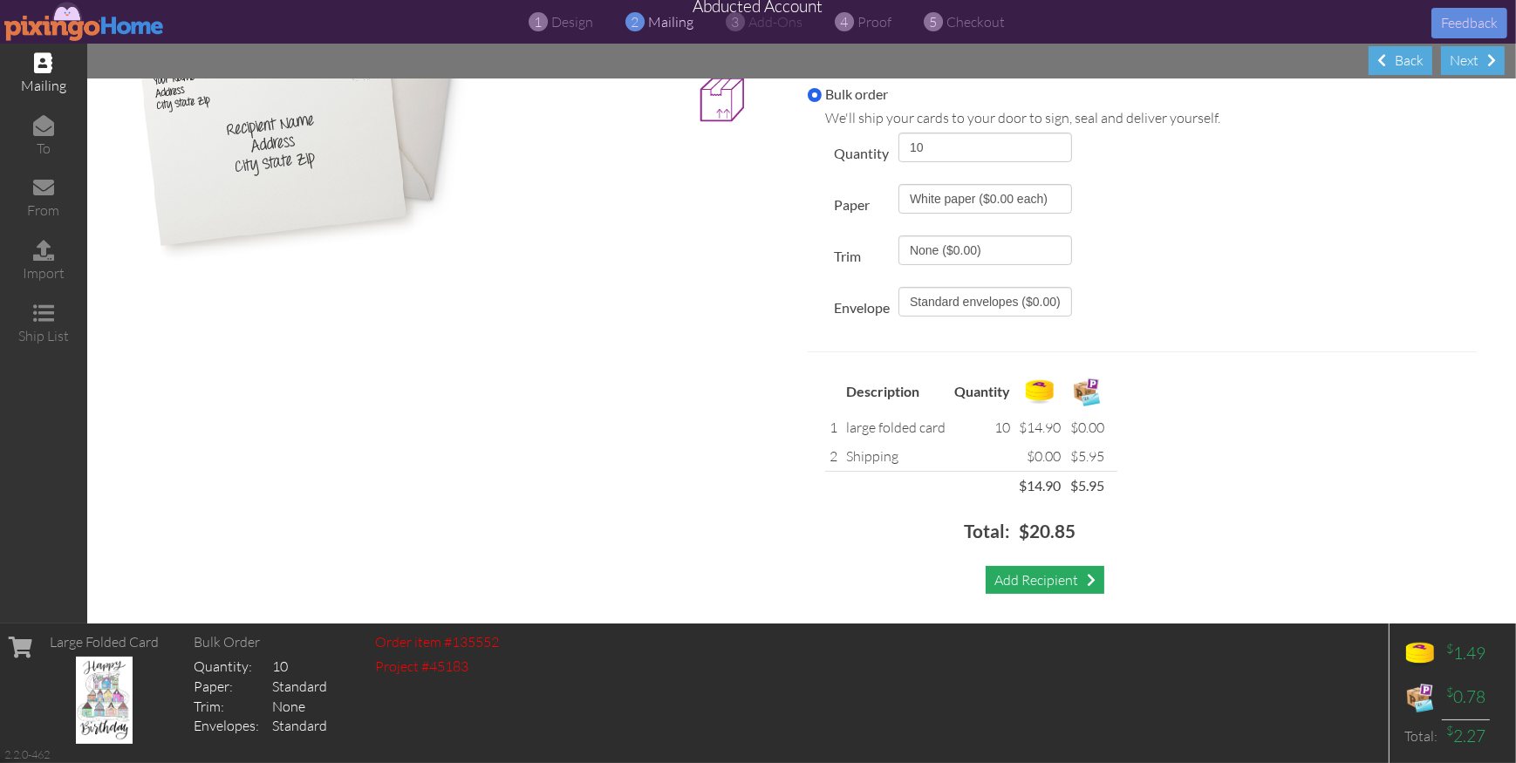
click at [1076, 571] on div "Add Recipient" at bounding box center [1045, 580] width 119 height 29
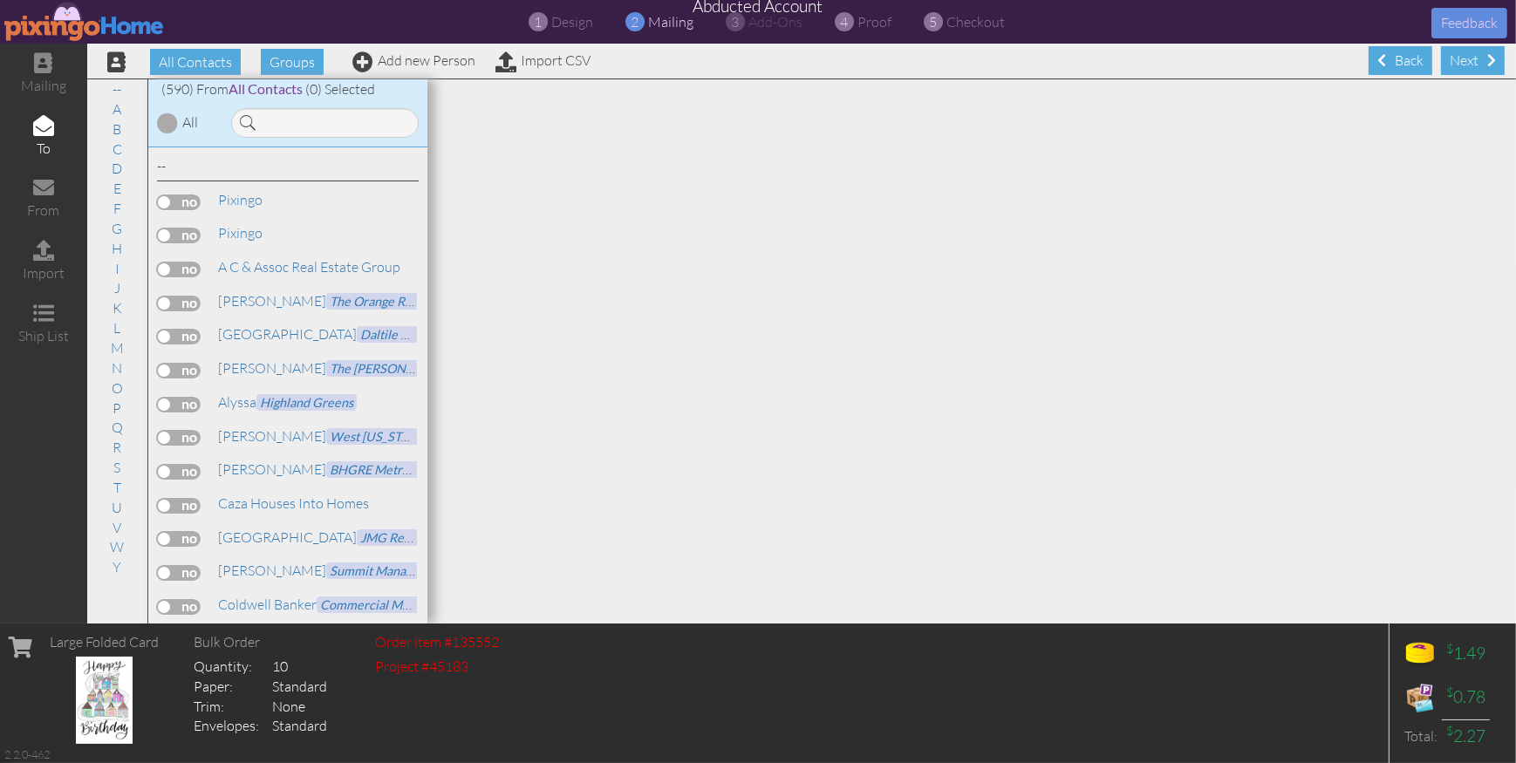
click at [162, 198] on label at bounding box center [179, 203] width 44 height 16
click at [0, 0] on input "checkbox" at bounding box center [0, 0] width 0 height 0
click at [885, 27] on span "proof" at bounding box center [875, 21] width 34 height 17
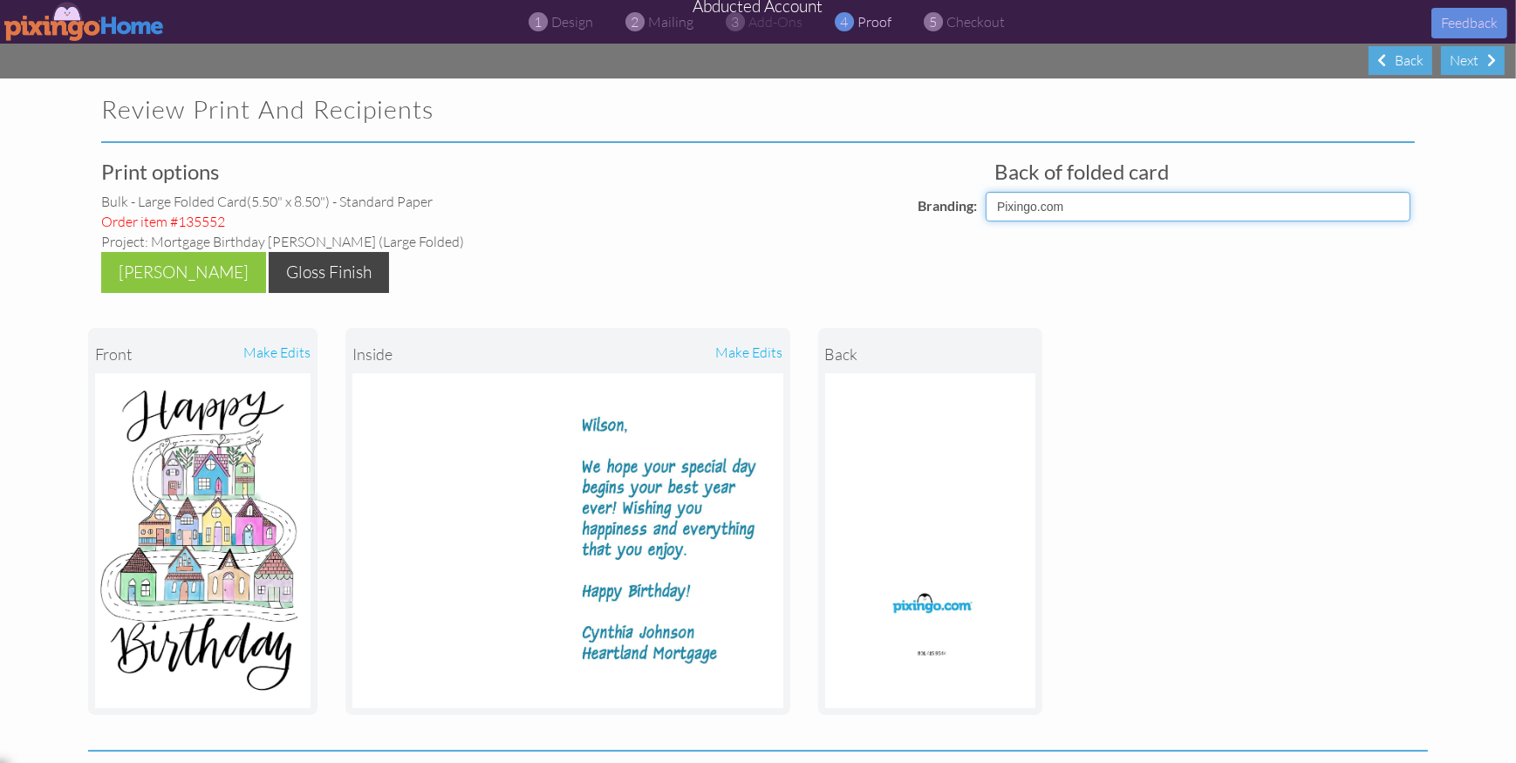
click at [1112, 211] on select "Pixingo Default Profile BBSI [DOMAIN_NAME] [PERSON_NAME] Your Logo" at bounding box center [1198, 207] width 425 height 30
select select "object:8743"
click at [986, 192] on select "Pixingo Default Profile BBSI [DOMAIN_NAME] [PERSON_NAME] Your Logo" at bounding box center [1198, 207] width 425 height 30
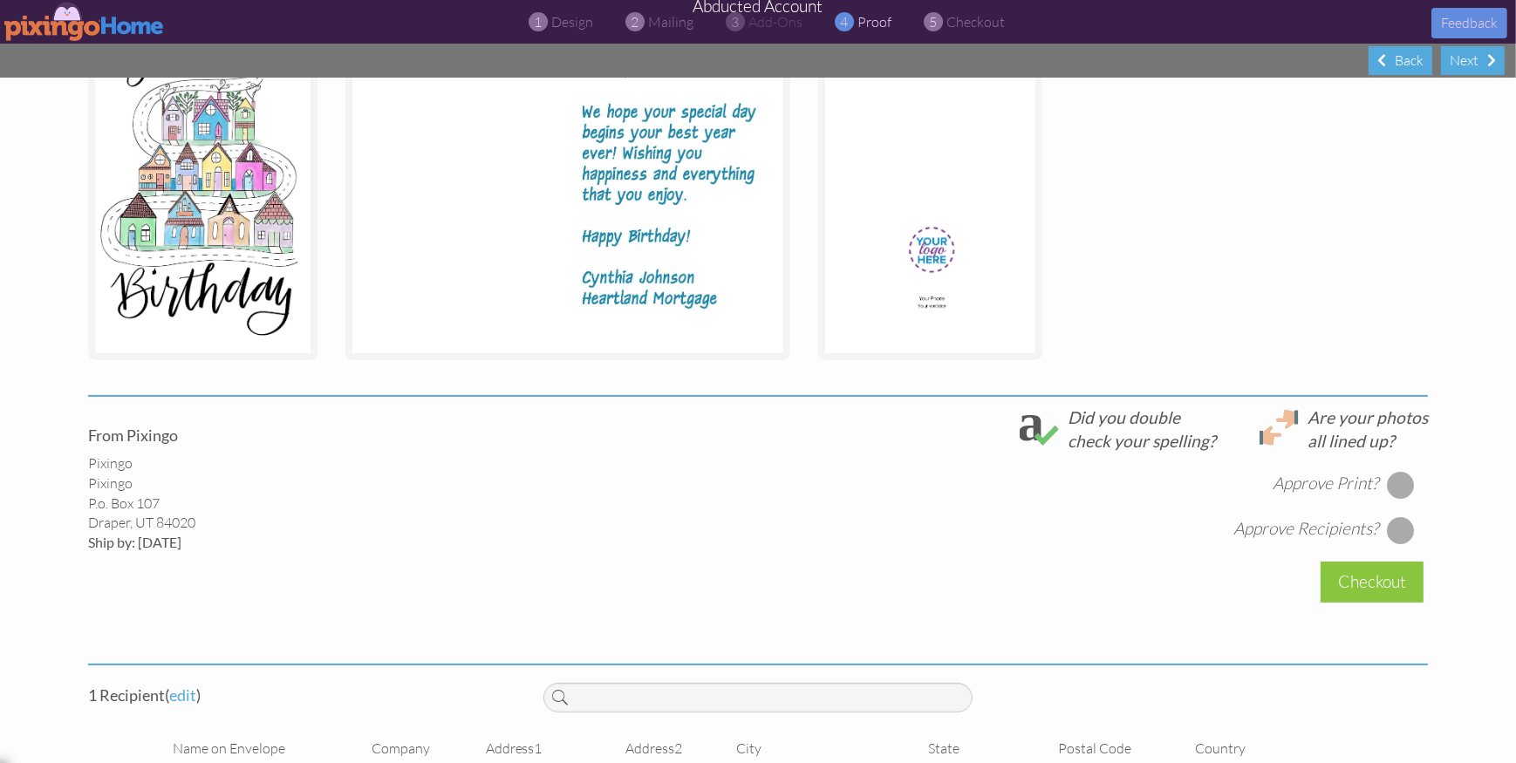
scroll to position [366, 0]
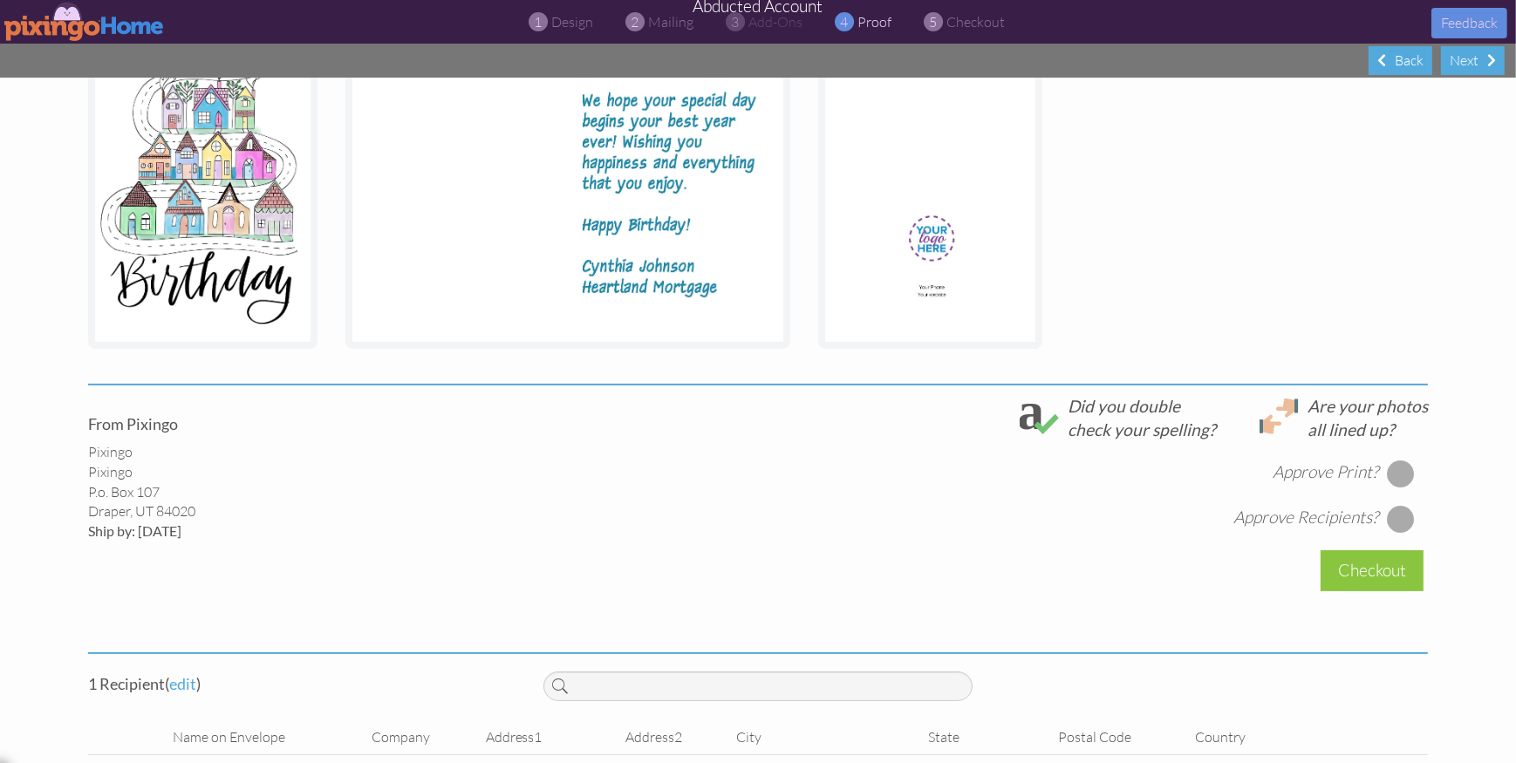
click at [1406, 470] on div at bounding box center [1401, 474] width 28 height 28
click at [1404, 512] on div at bounding box center [1401, 519] width 28 height 28
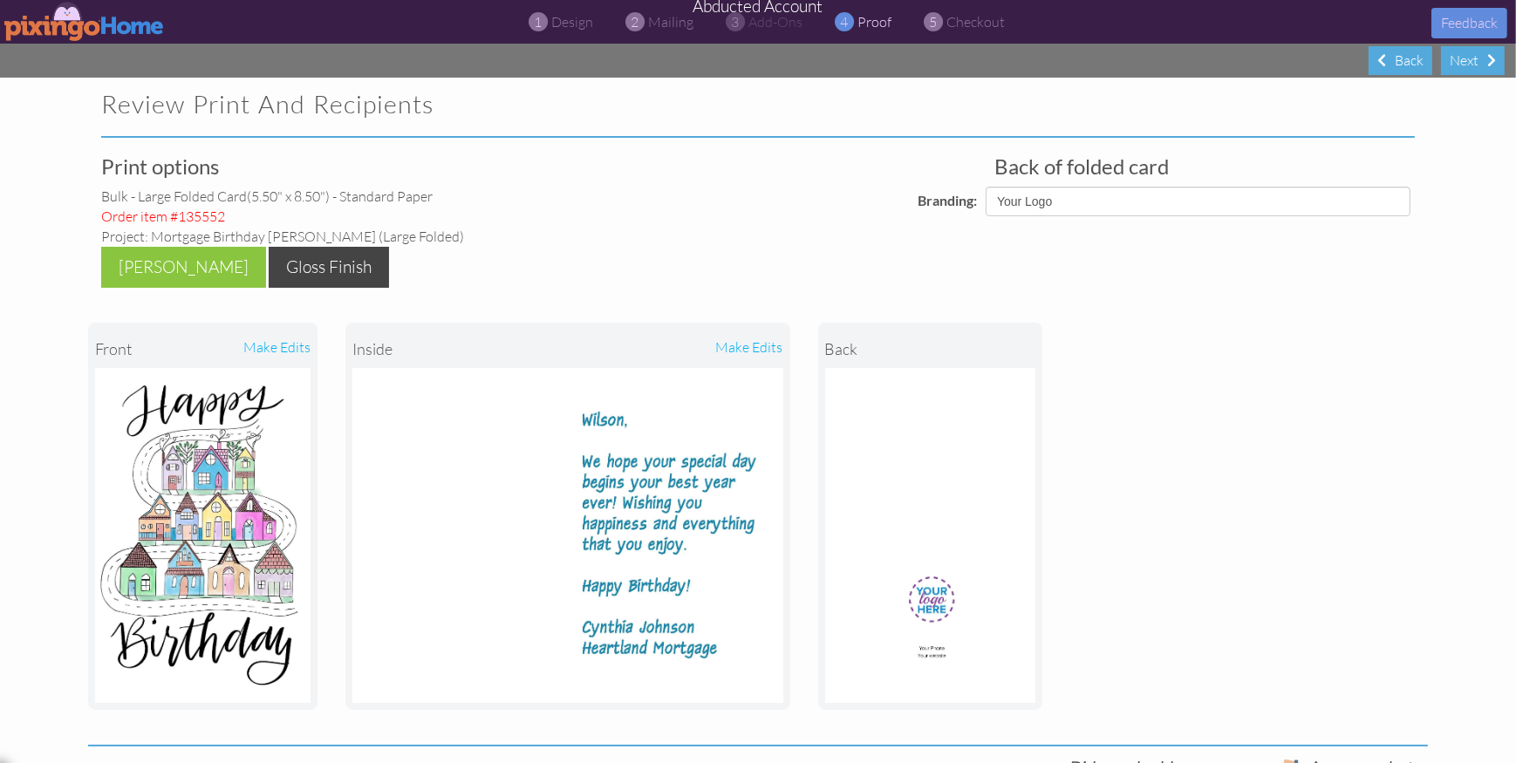
scroll to position [0, 0]
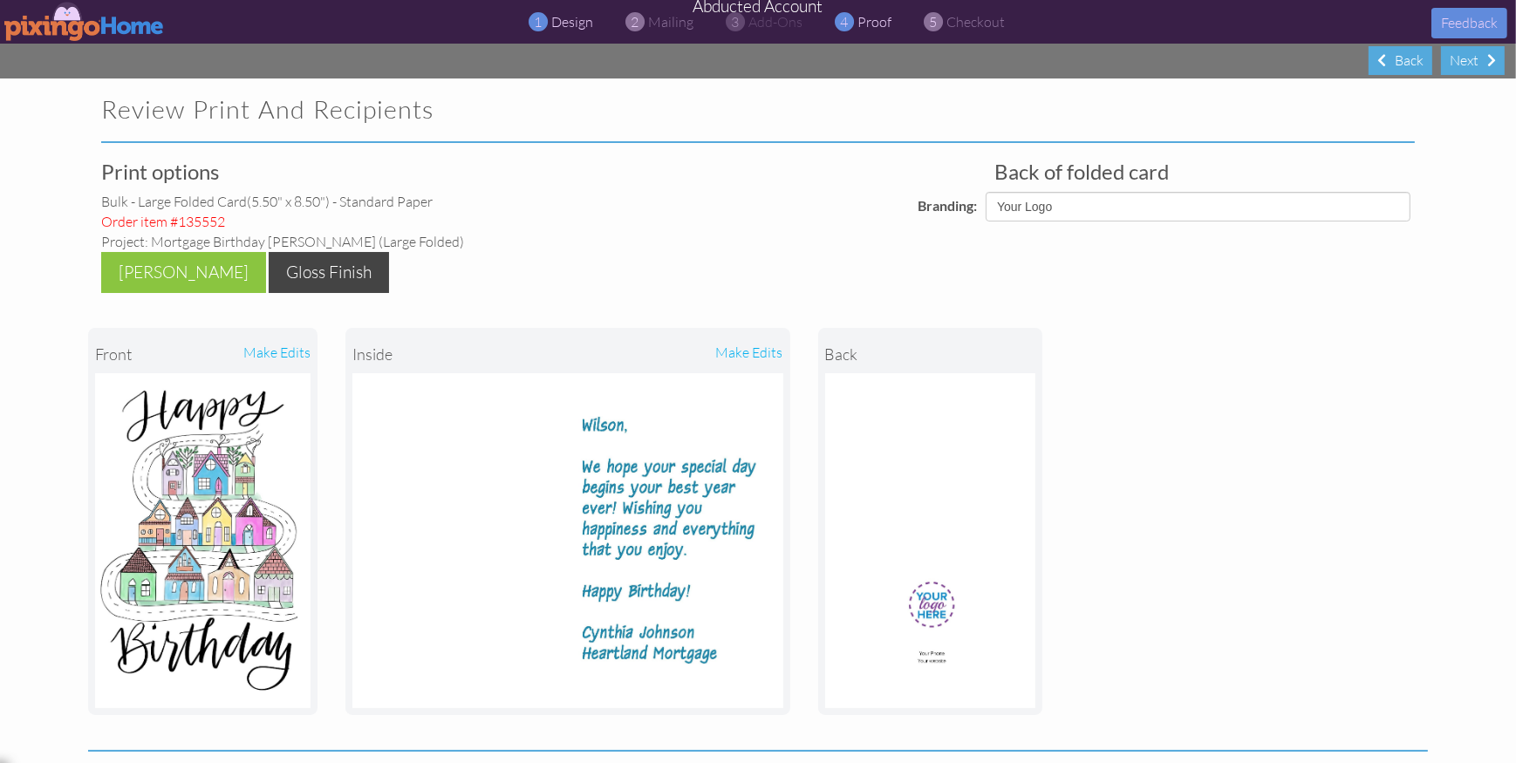
click at [578, 25] on span "design" at bounding box center [572, 21] width 42 height 17
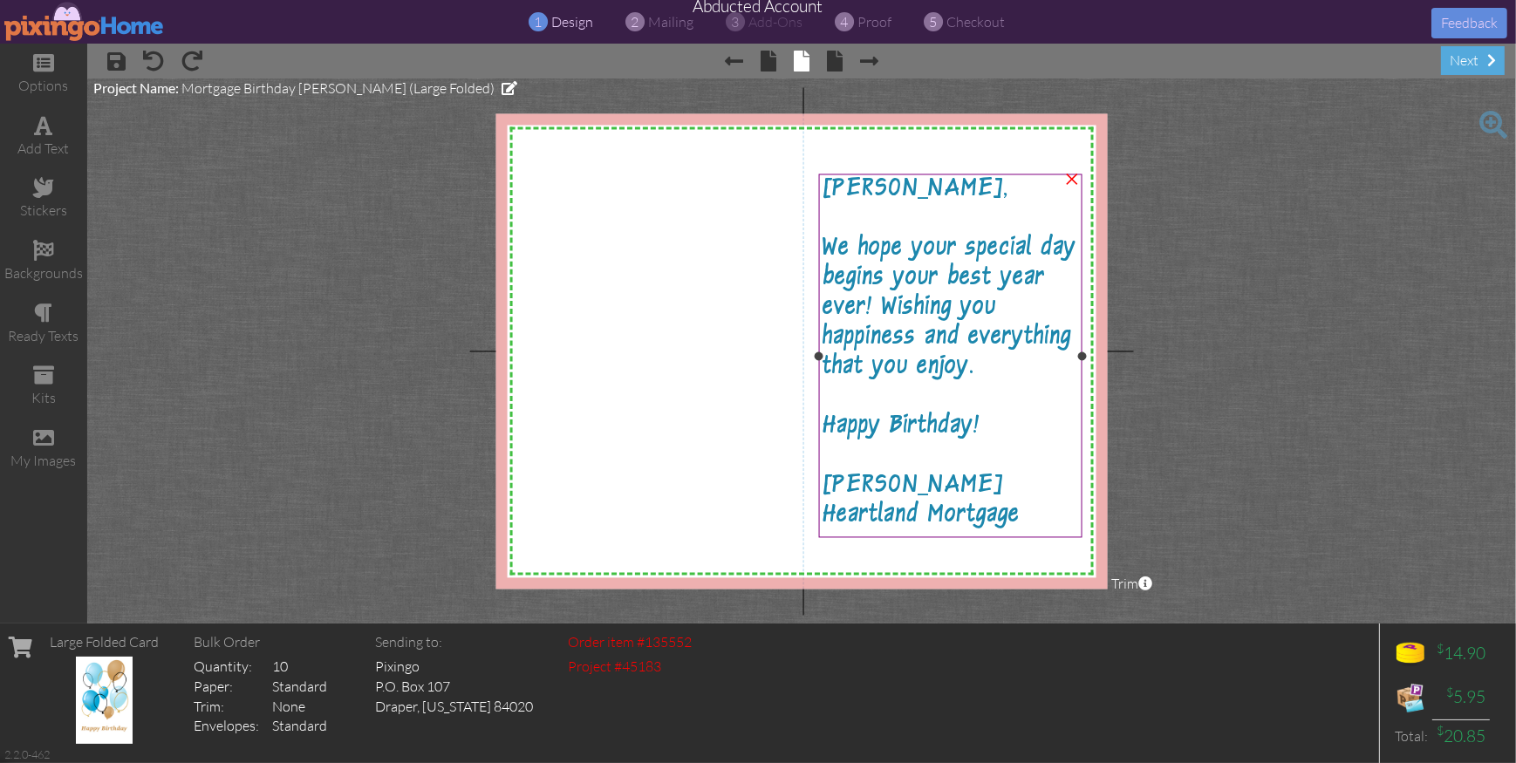
click at [863, 523] on span "Heartland Mortgage" at bounding box center [921, 519] width 197 height 30
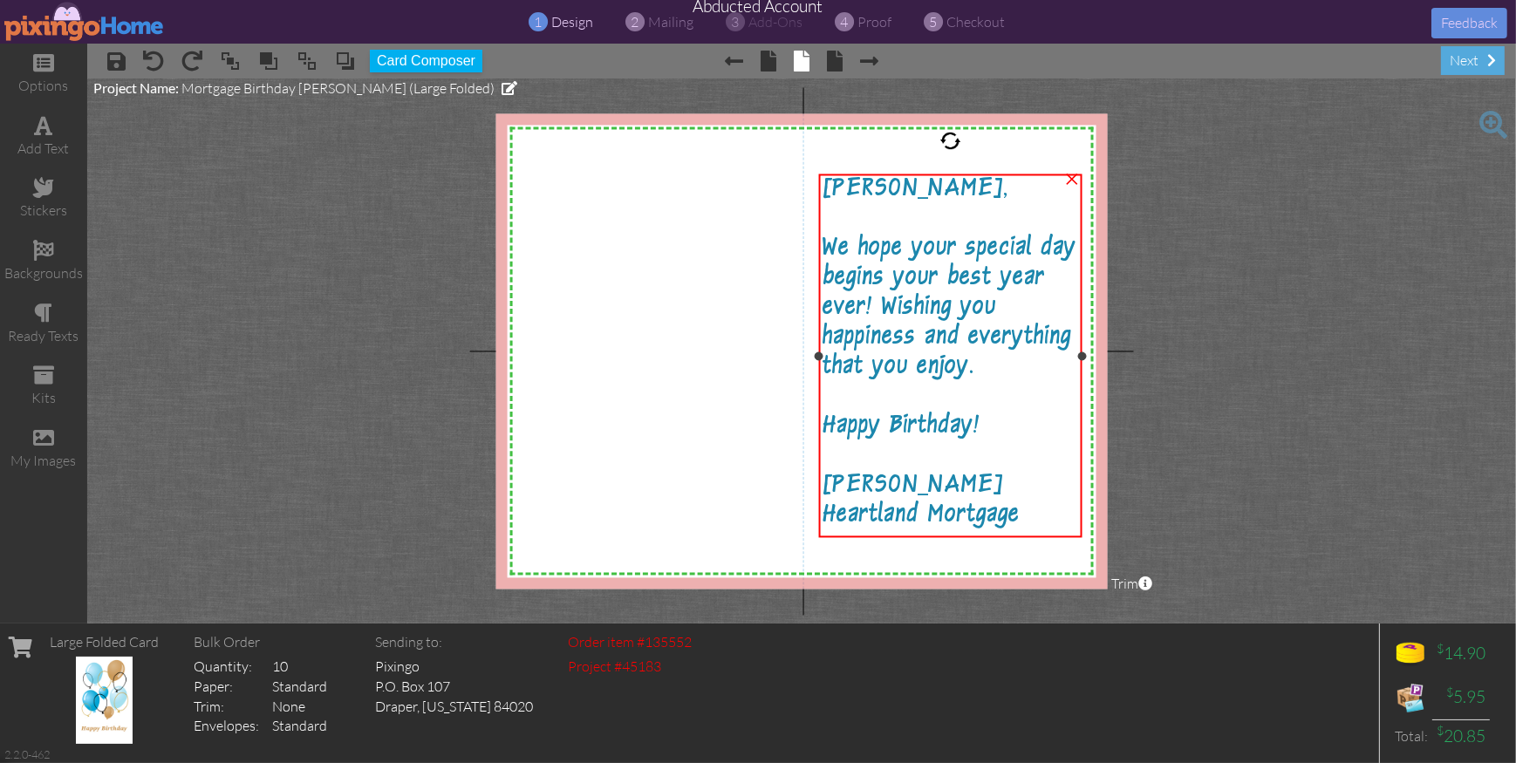
click at [863, 523] on span "Heartland Mortgage" at bounding box center [921, 519] width 197 height 30
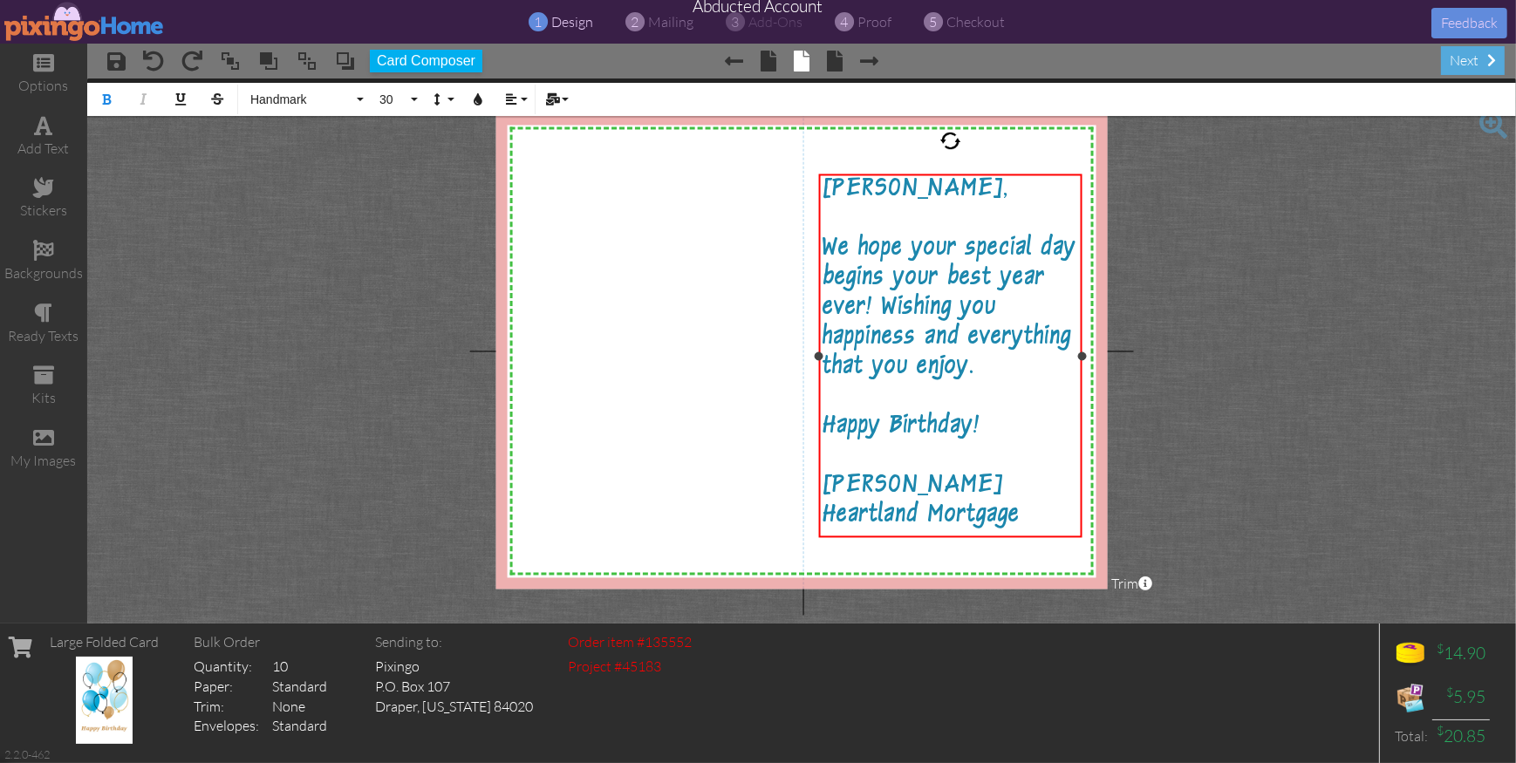
click at [863, 523] on span "Heartland Mortgage" at bounding box center [921, 519] width 197 height 30
click at [873, 281] on span "We hope your special day begins your best year ever! Wishing you happiness and …" at bounding box center [950, 311] width 254 height 148
click at [912, 278] on span "We hope your special day begins your best year ever! Wishing you happiness and …" at bounding box center [950, 311] width 254 height 148
click at [476, 98] on icon "button" at bounding box center [478, 99] width 12 height 12
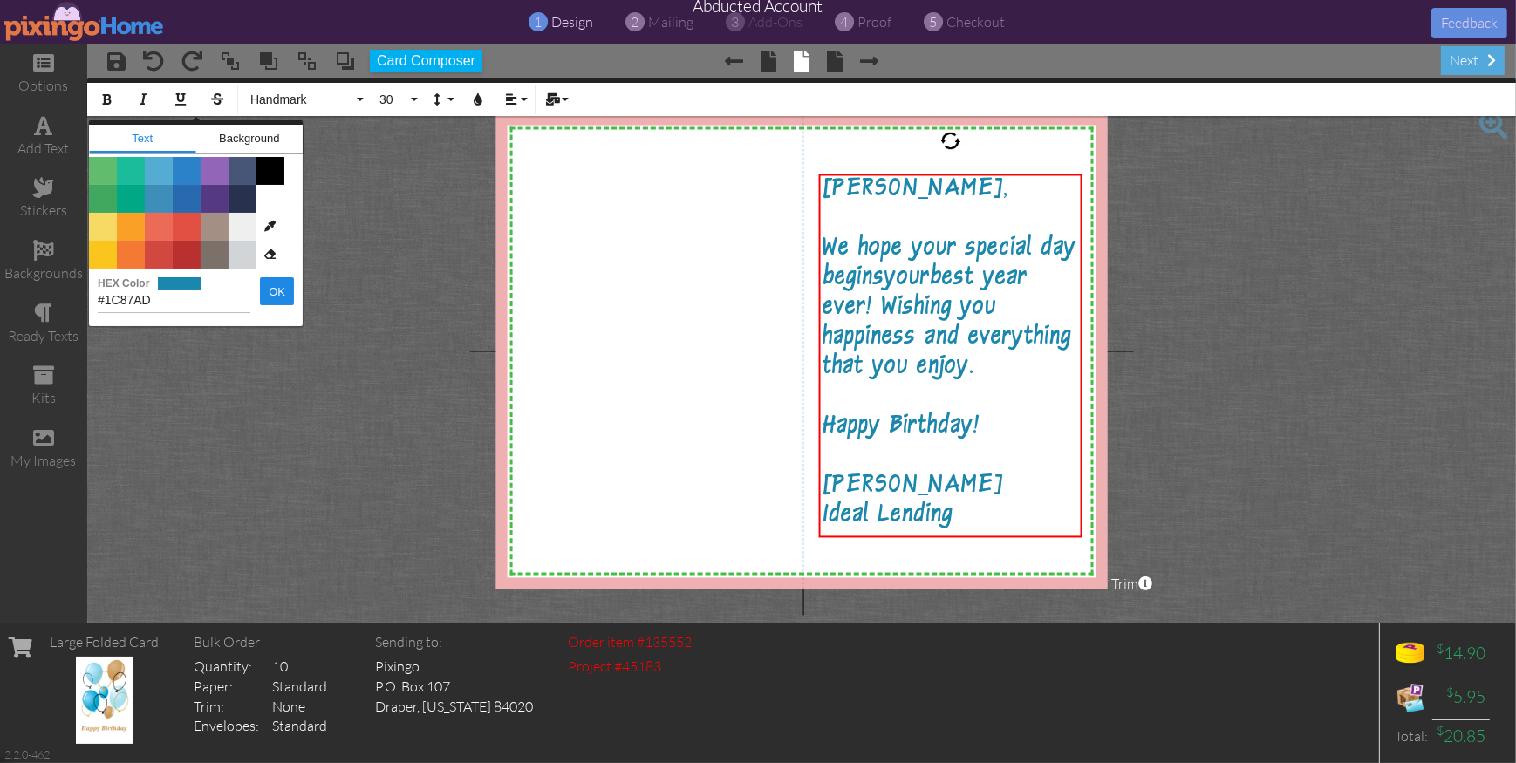
drag, startPoint x: 165, startPoint y: 298, endPoint x: 92, endPoint y: 297, distance: 72.4
click at [92, 297] on div "#1C87AD HEX Color OK" at bounding box center [196, 296] width 214 height 54
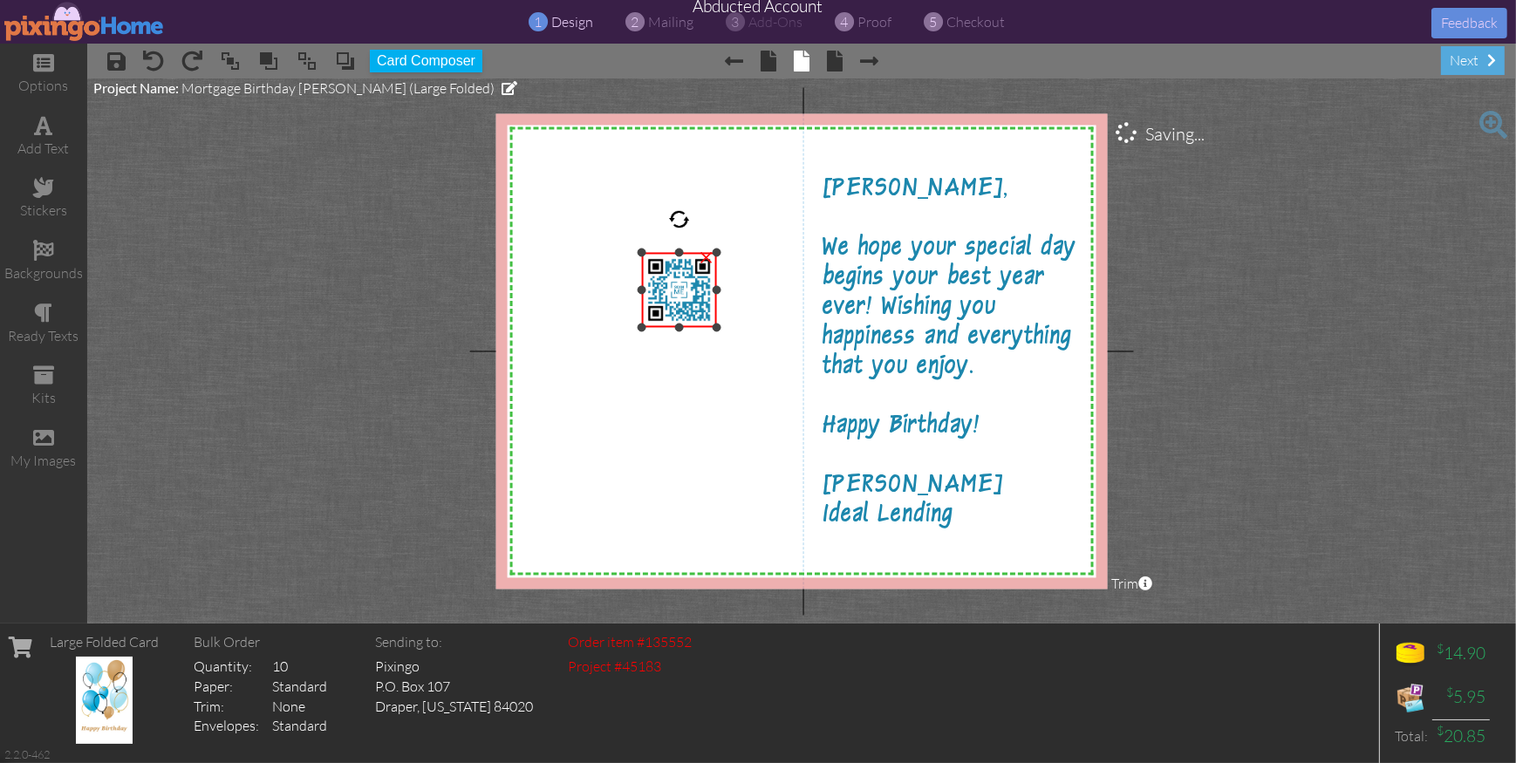
drag, startPoint x: 524, startPoint y: 137, endPoint x: 635, endPoint y: 252, distance: 159.8
click at [635, 252] on div "X X X X X X X X X X X X X X X X X X X X X X X X X X X X X X X X X X X X X X X X…" at bounding box center [802, 351] width 612 height 476
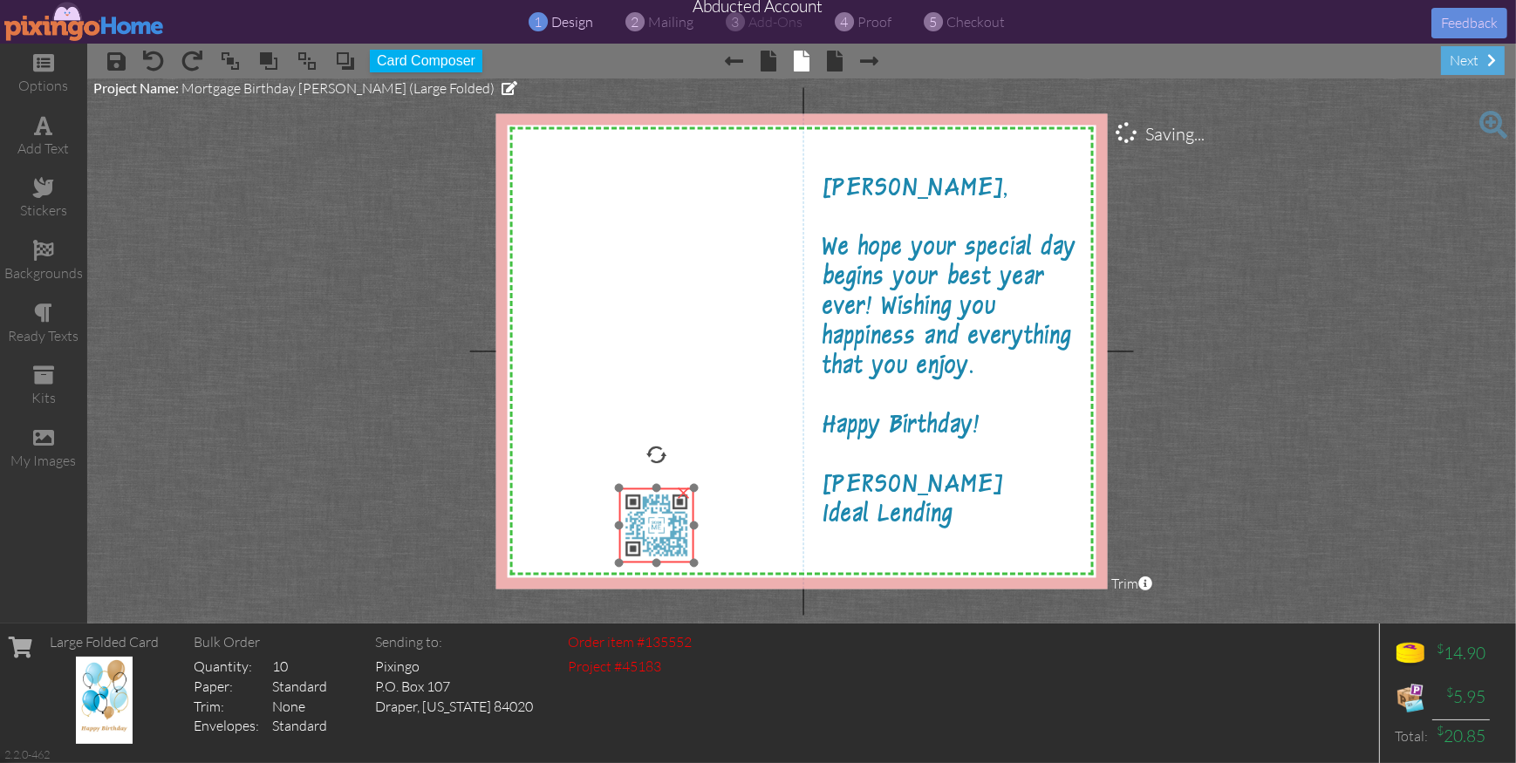
drag, startPoint x: 666, startPoint y: 286, endPoint x: 643, endPoint y: 522, distance: 236.7
click at [643, 522] on img at bounding box center [656, 525] width 75 height 75
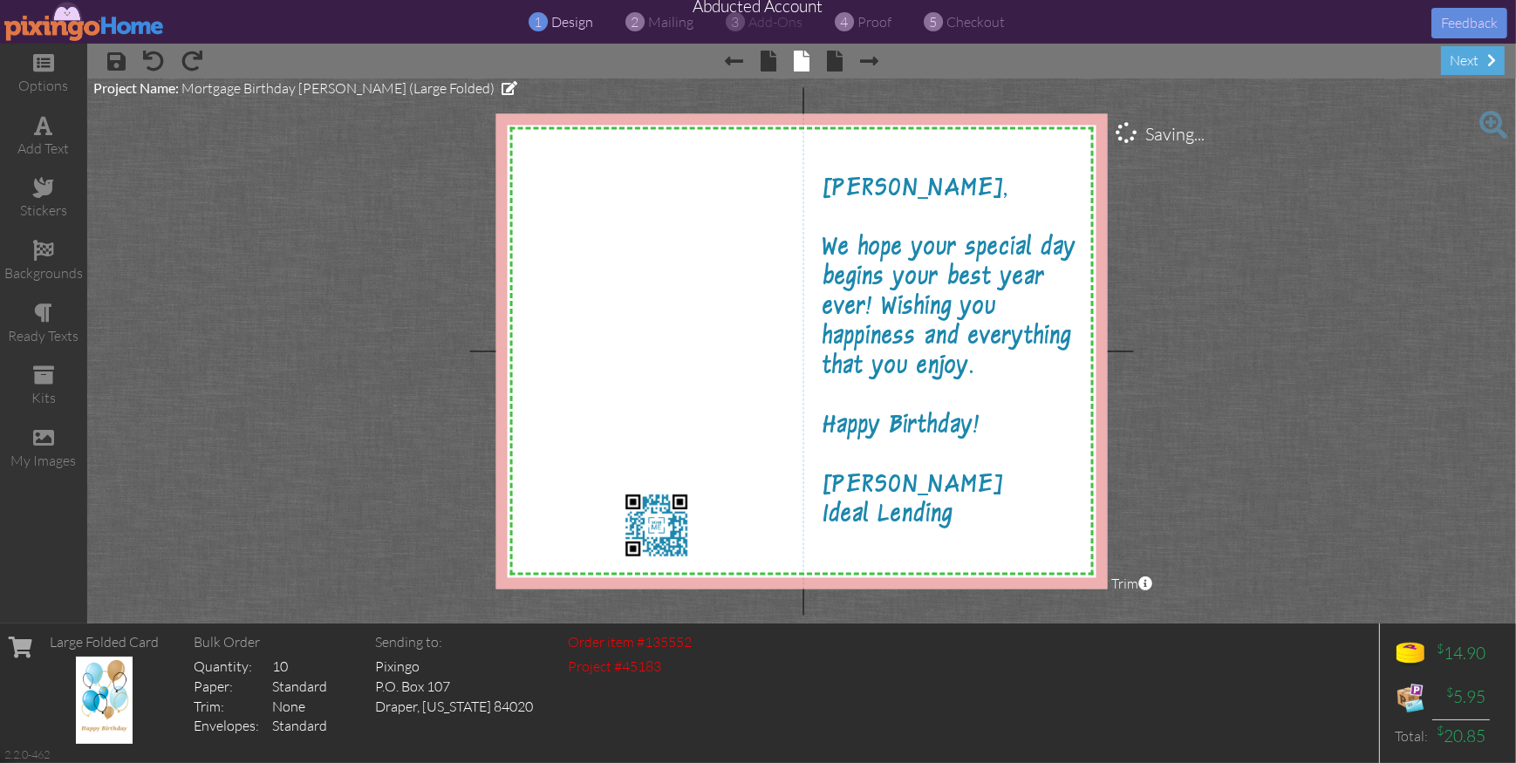
click at [1256, 498] on project-studio-wrapper "X X X X X X X X X X X X X X X X X X X X X X X X X X X X X X X X X X X X X X X X…" at bounding box center [801, 351] width 1429 height 545
drag, startPoint x: 657, startPoint y: 521, endPoint x: 749, endPoint y: 528, distance: 92.7
click at [659, 524] on img at bounding box center [659, 528] width 75 height 75
click at [1263, 524] on project-studio-wrapper "X X X X X X X X X X X X X X X X X X X X X X X X X X X X X X X X X X X X X X X X…" at bounding box center [801, 351] width 1429 height 545
click at [1263, 407] on project-studio-wrapper "X X X X X X X X X X X X X X X X X X X X X X X X X X X X X X X X X X X X X X X X…" at bounding box center [801, 351] width 1429 height 545
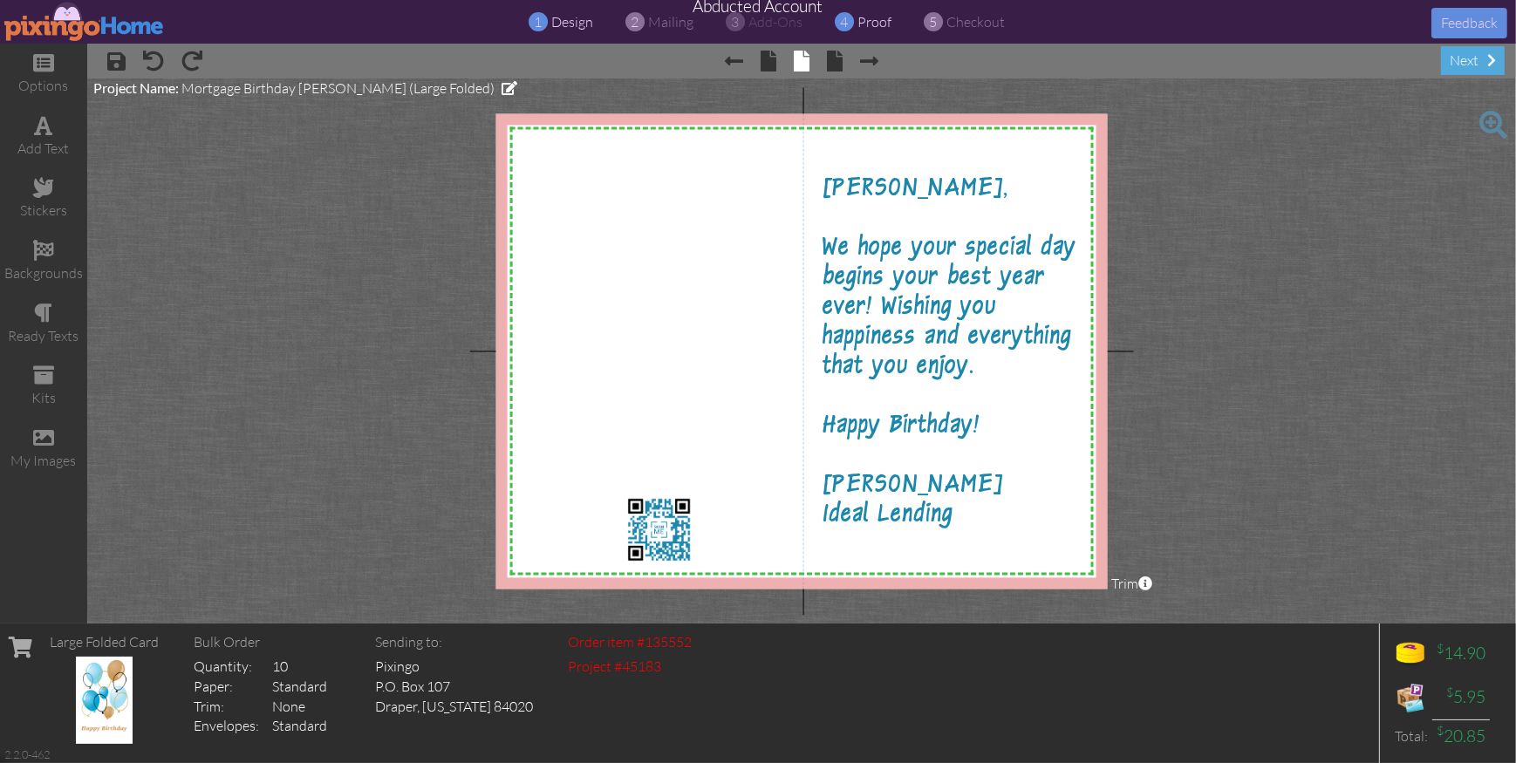
click at [873, 21] on span "proof" at bounding box center [875, 21] width 34 height 17
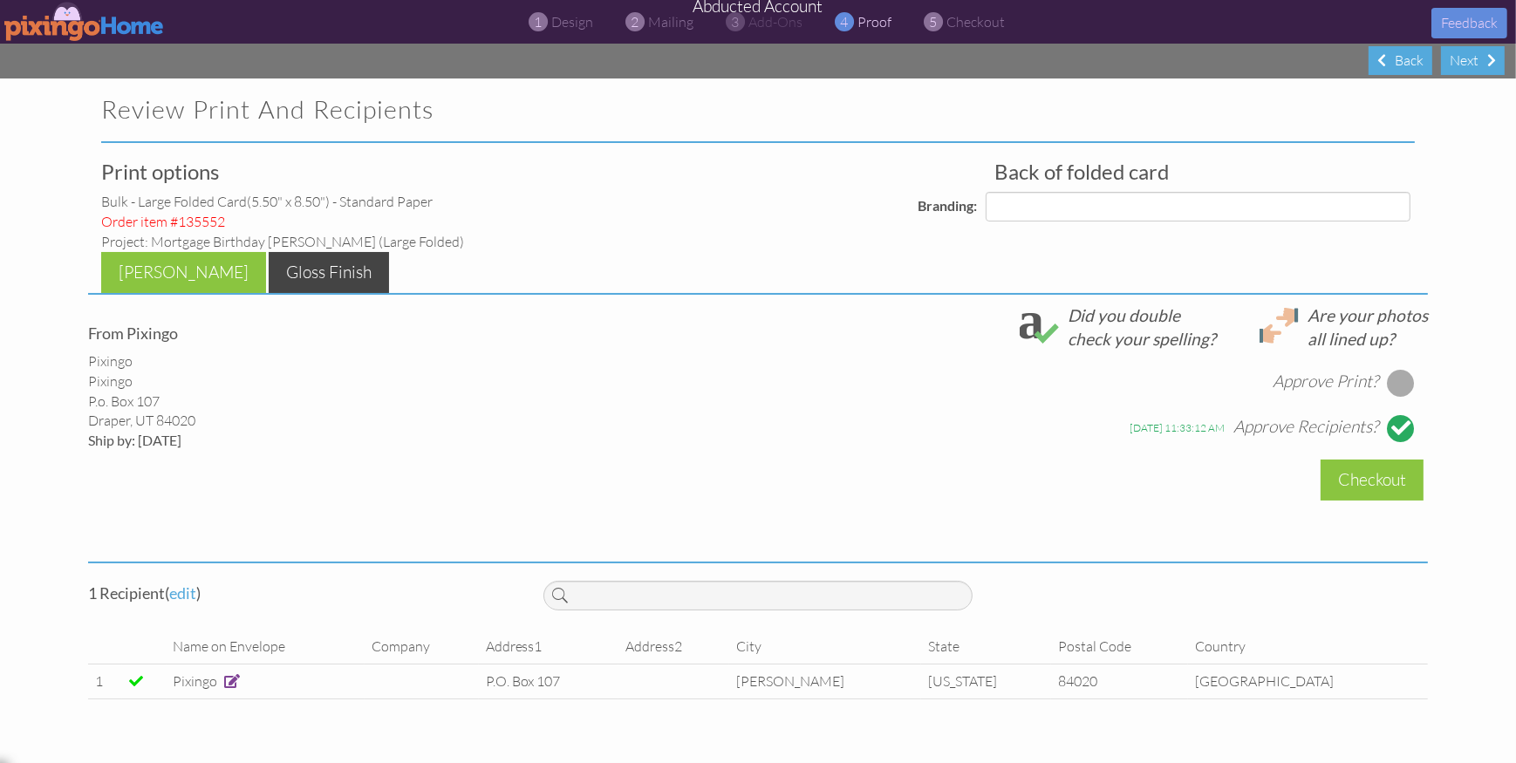
select select "object:8872"
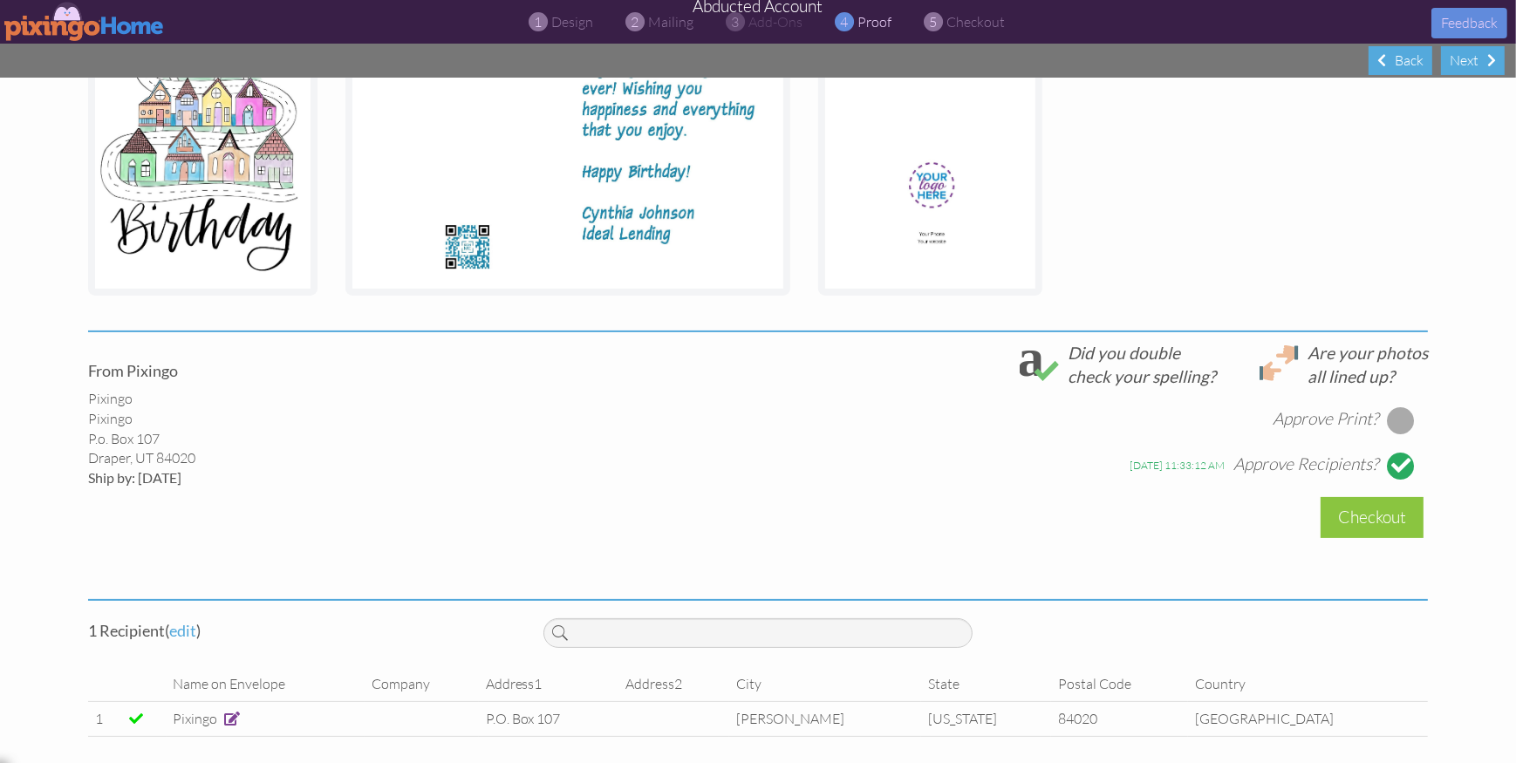
scroll to position [428, 0]
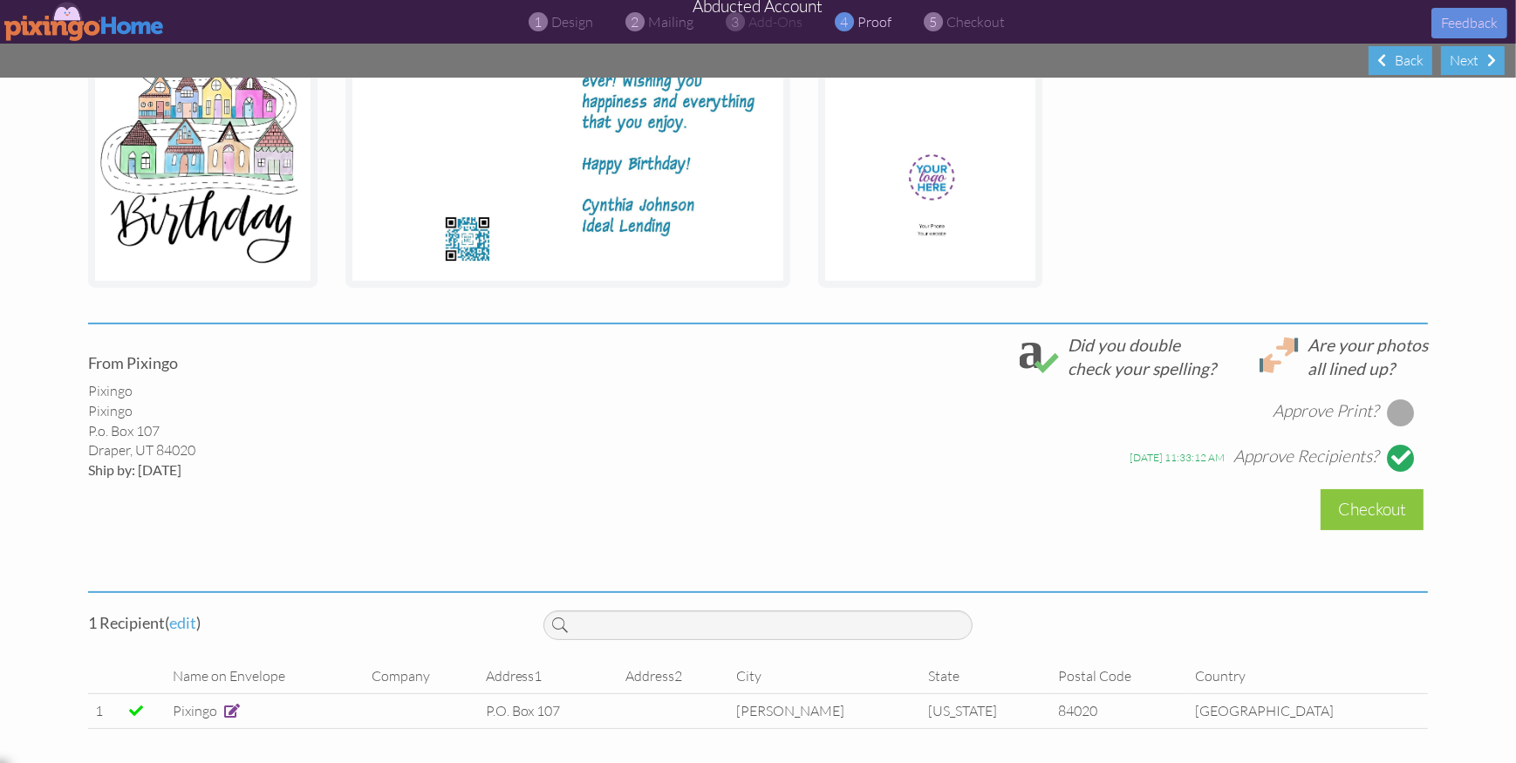
click at [1400, 414] on div at bounding box center [1401, 413] width 28 height 28
click at [1357, 511] on div "Checkout" at bounding box center [1372, 509] width 103 height 41
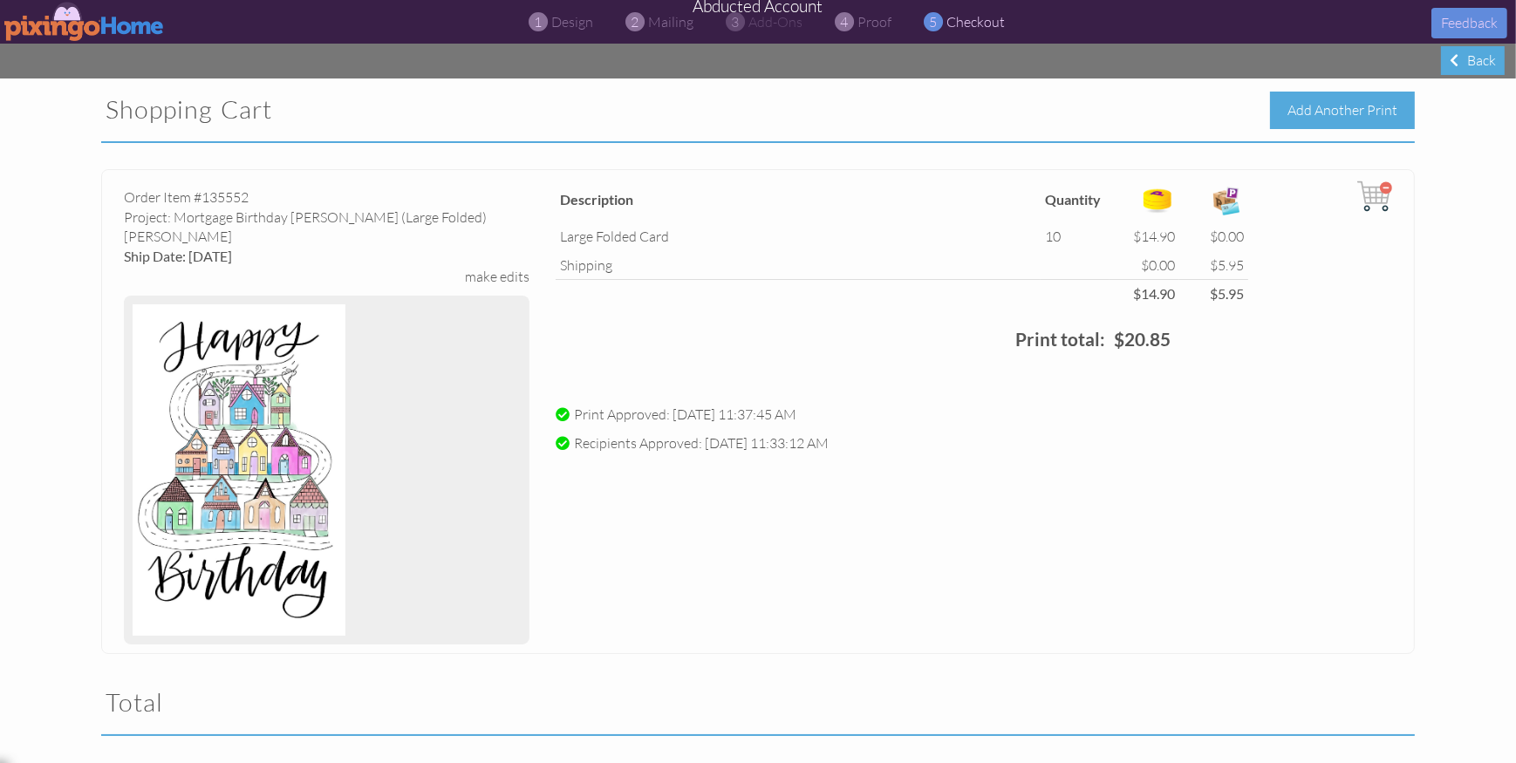
click at [1338, 114] on div "Add Another Print" at bounding box center [1342, 111] width 145 height 38
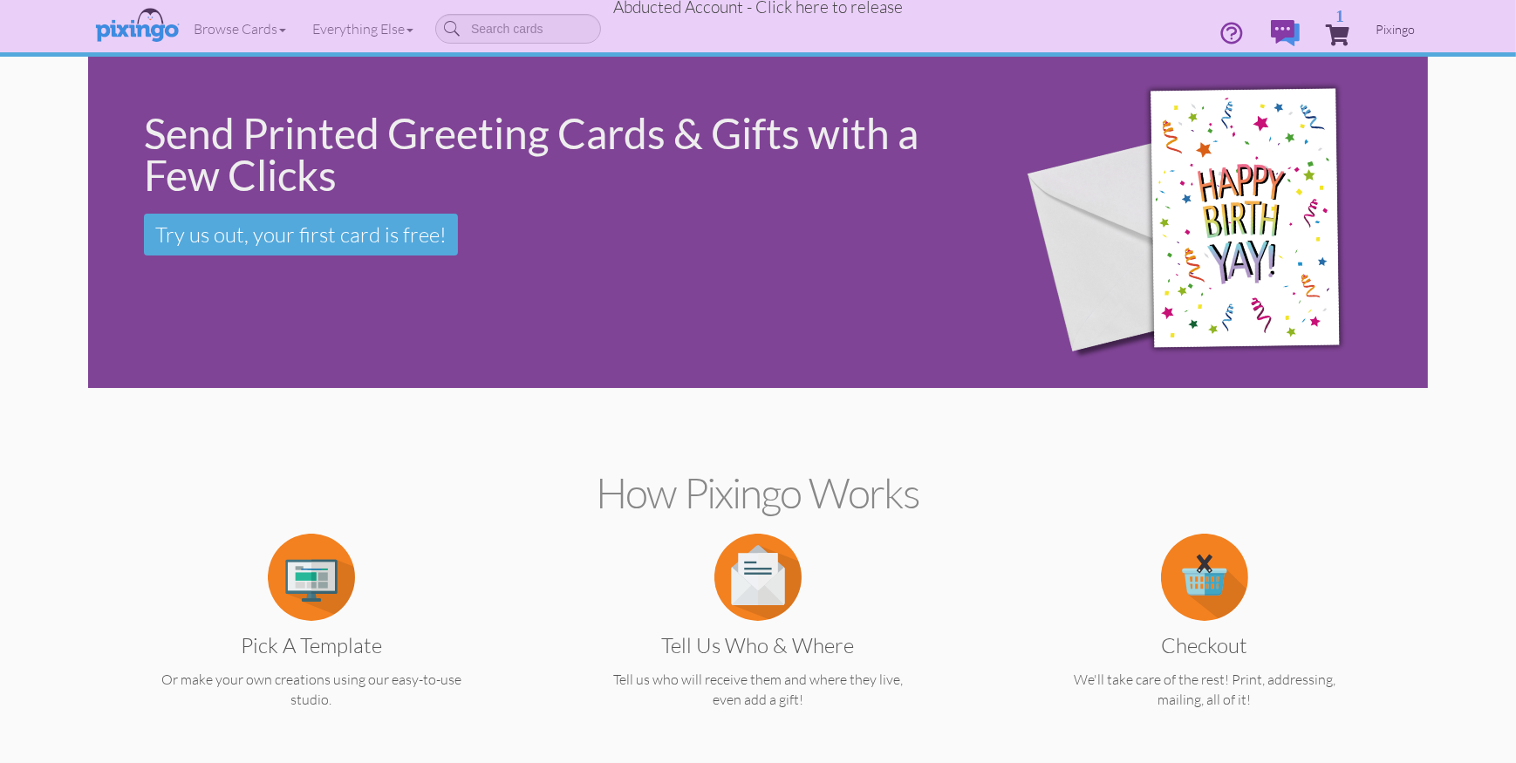
click at [1392, 33] on span "Pixingo" at bounding box center [1395, 29] width 39 height 15
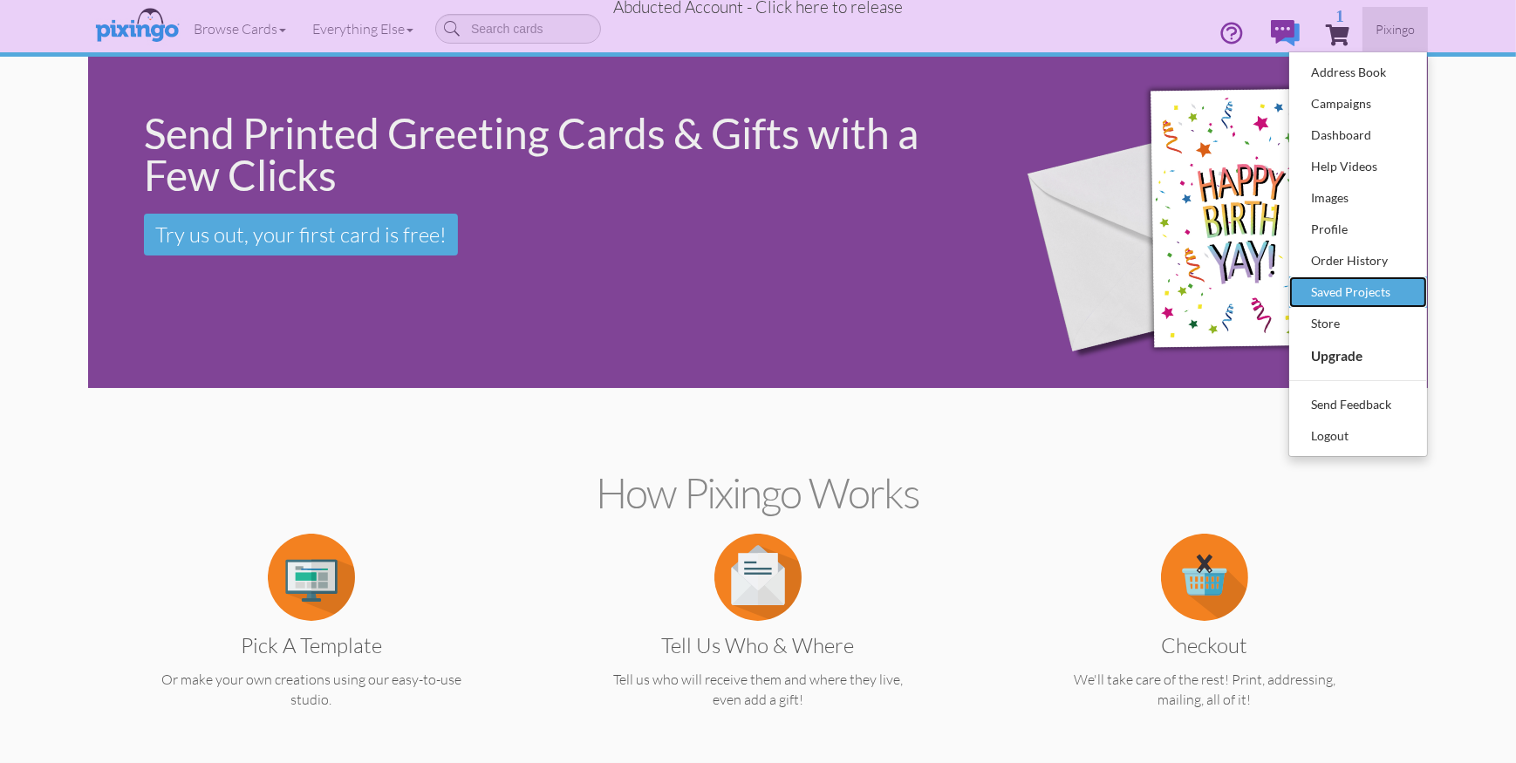
click at [1369, 294] on div "Saved Projects" at bounding box center [1358, 292] width 103 height 26
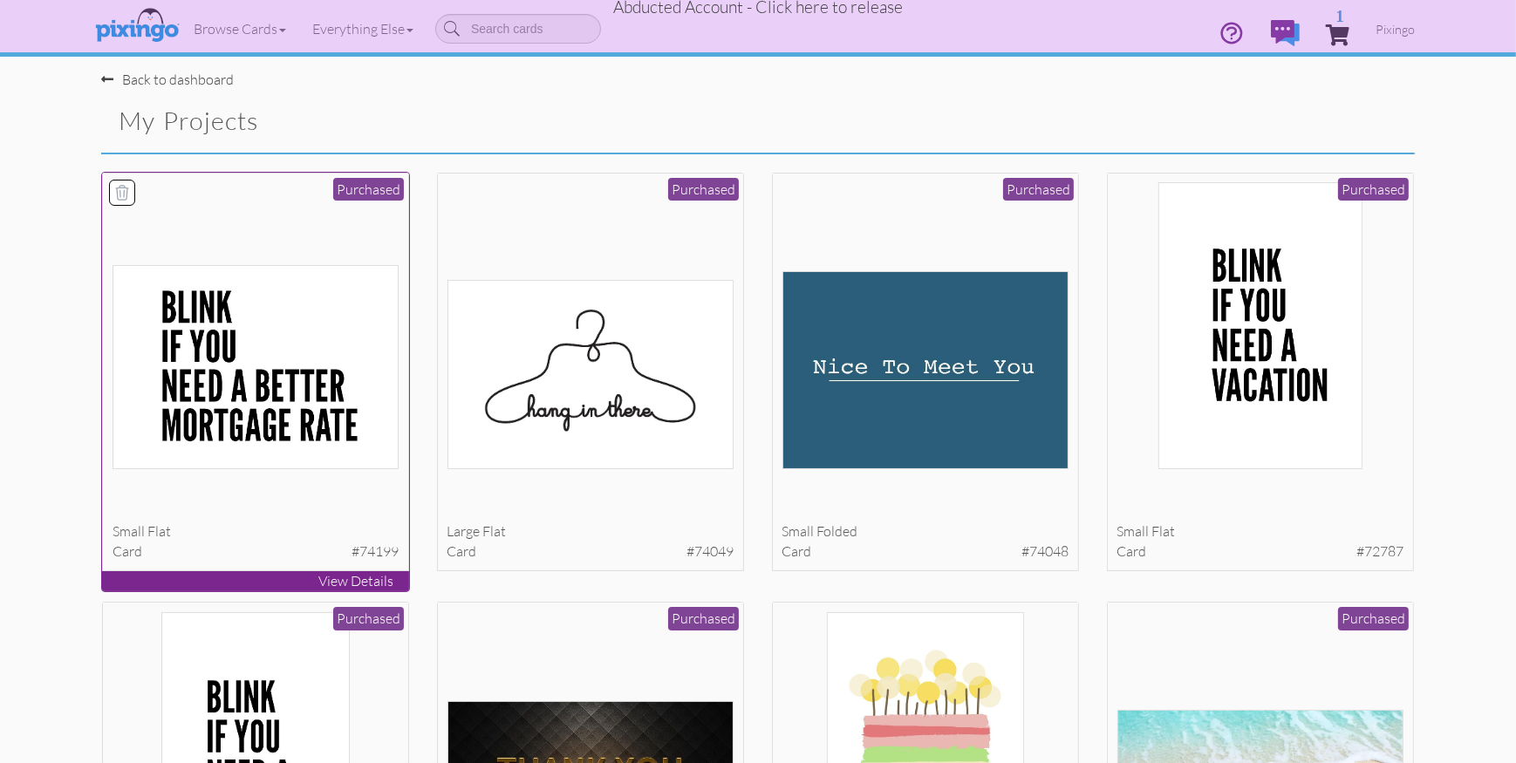
click at [228, 330] on img at bounding box center [256, 367] width 287 height 204
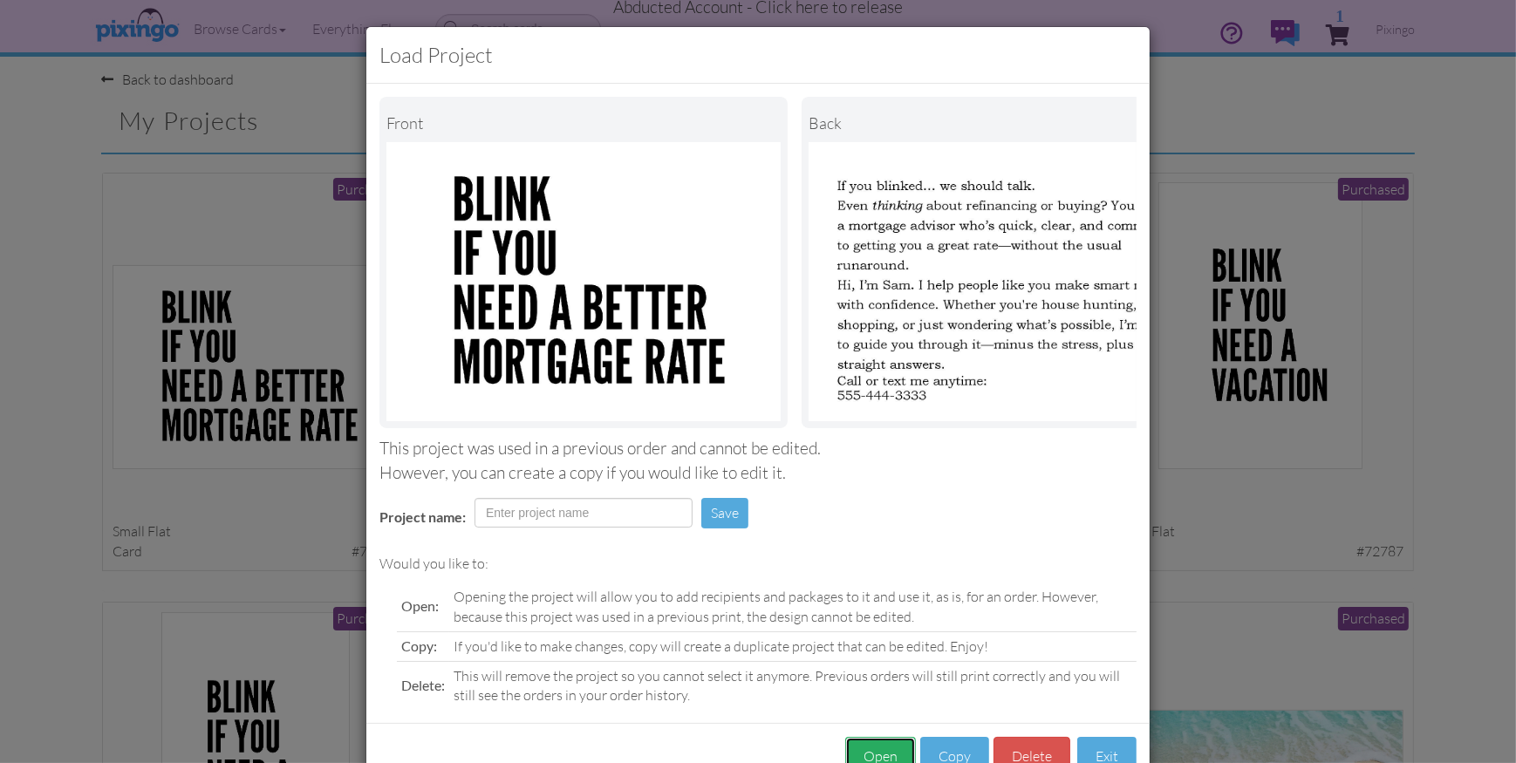
click at [879, 749] on button "Open" at bounding box center [880, 756] width 71 height 39
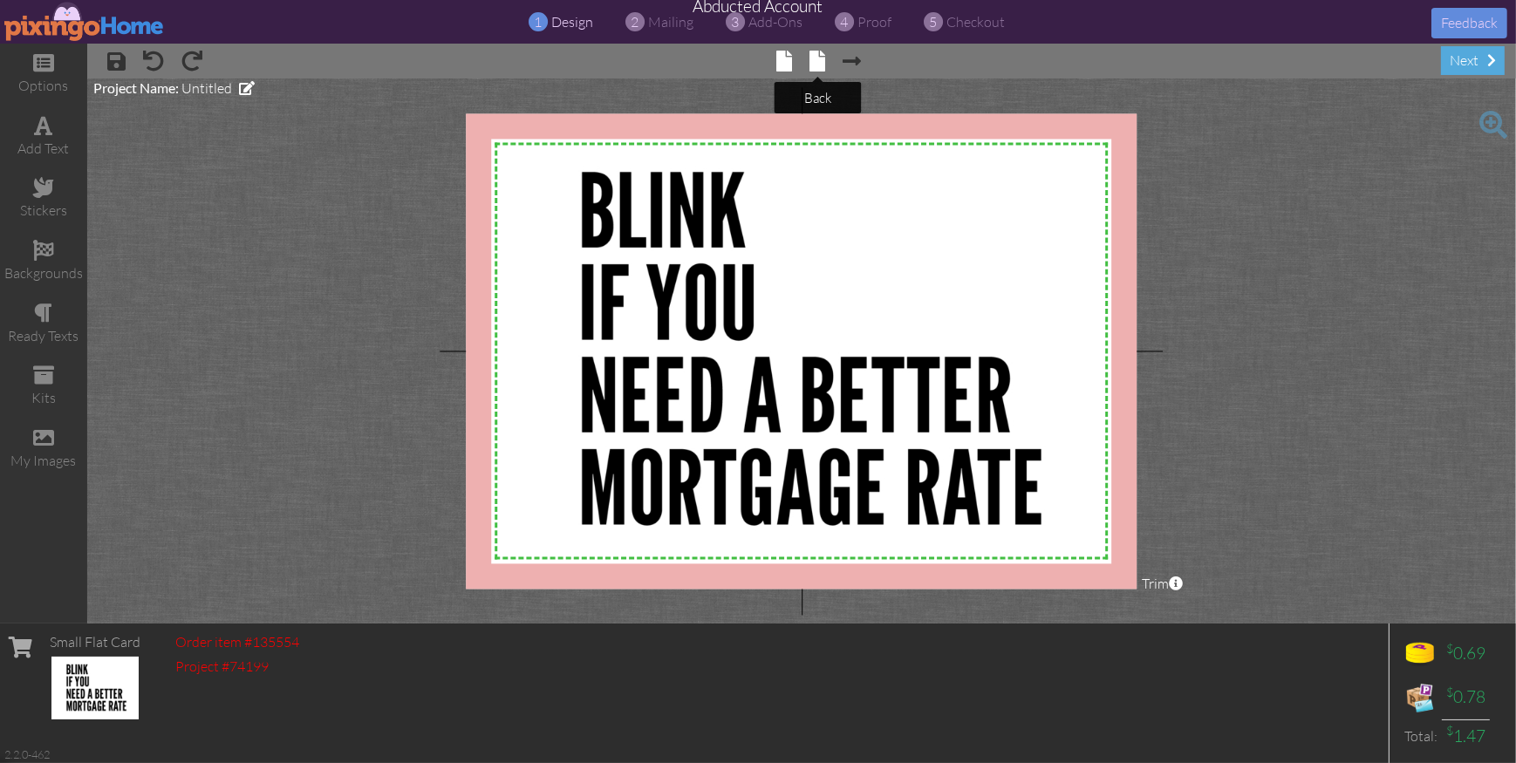
click at [819, 60] on span at bounding box center [819, 61] width 16 height 21
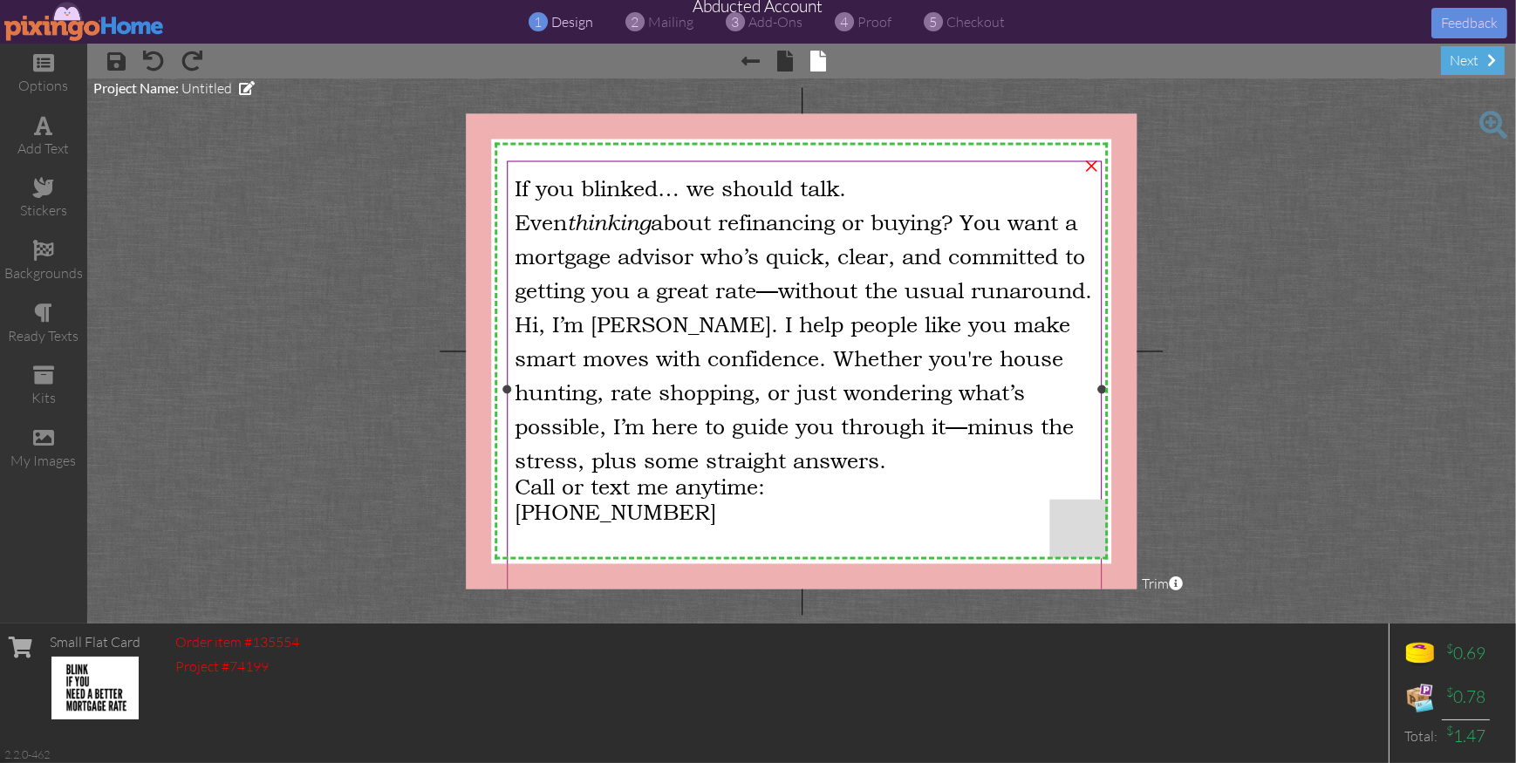
click at [738, 374] on span "Hi, I’m [PERSON_NAME]. I help people like you make smart moves with confidence.…" at bounding box center [794, 392] width 559 height 161
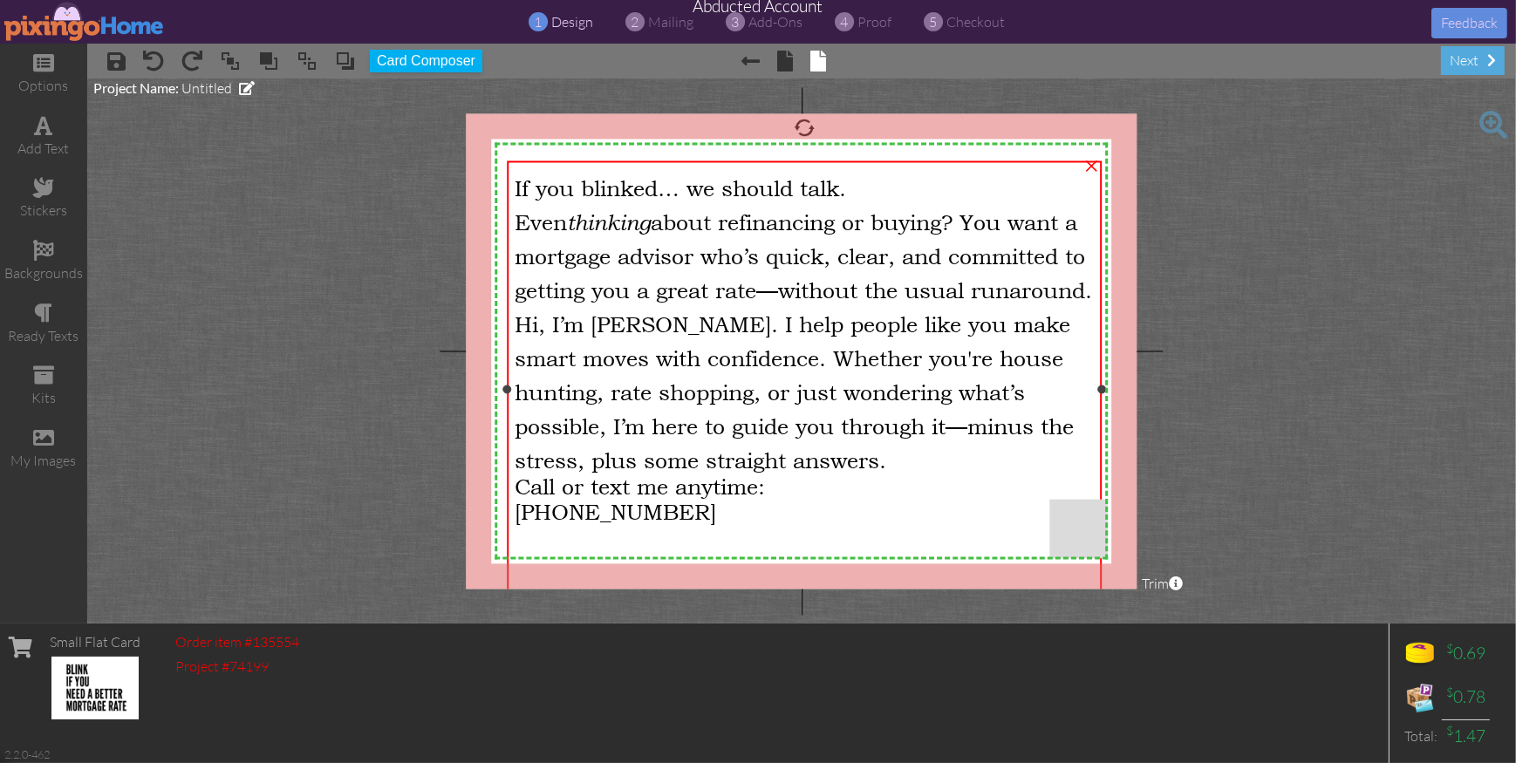
click at [738, 374] on span "Hi, I’m [PERSON_NAME]. I help people like you make smart moves with confidence.…" at bounding box center [794, 392] width 559 height 161
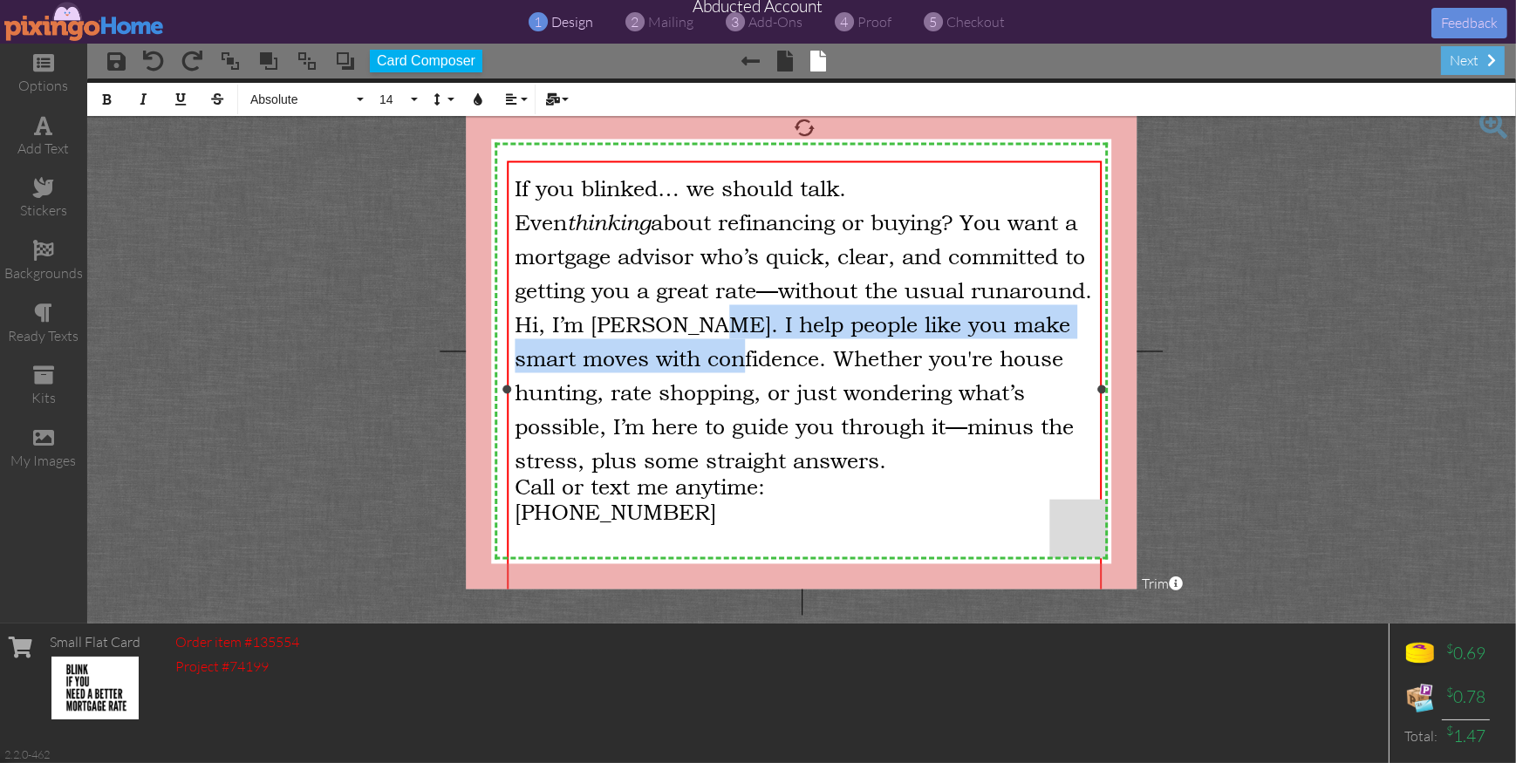
drag, startPoint x: 720, startPoint y: 392, endPoint x: 702, endPoint y: 340, distance: 54.4
click at [702, 340] on span "Hi, I’m [PERSON_NAME]. I help people like you make smart moves with confidence.…" at bounding box center [794, 392] width 559 height 161
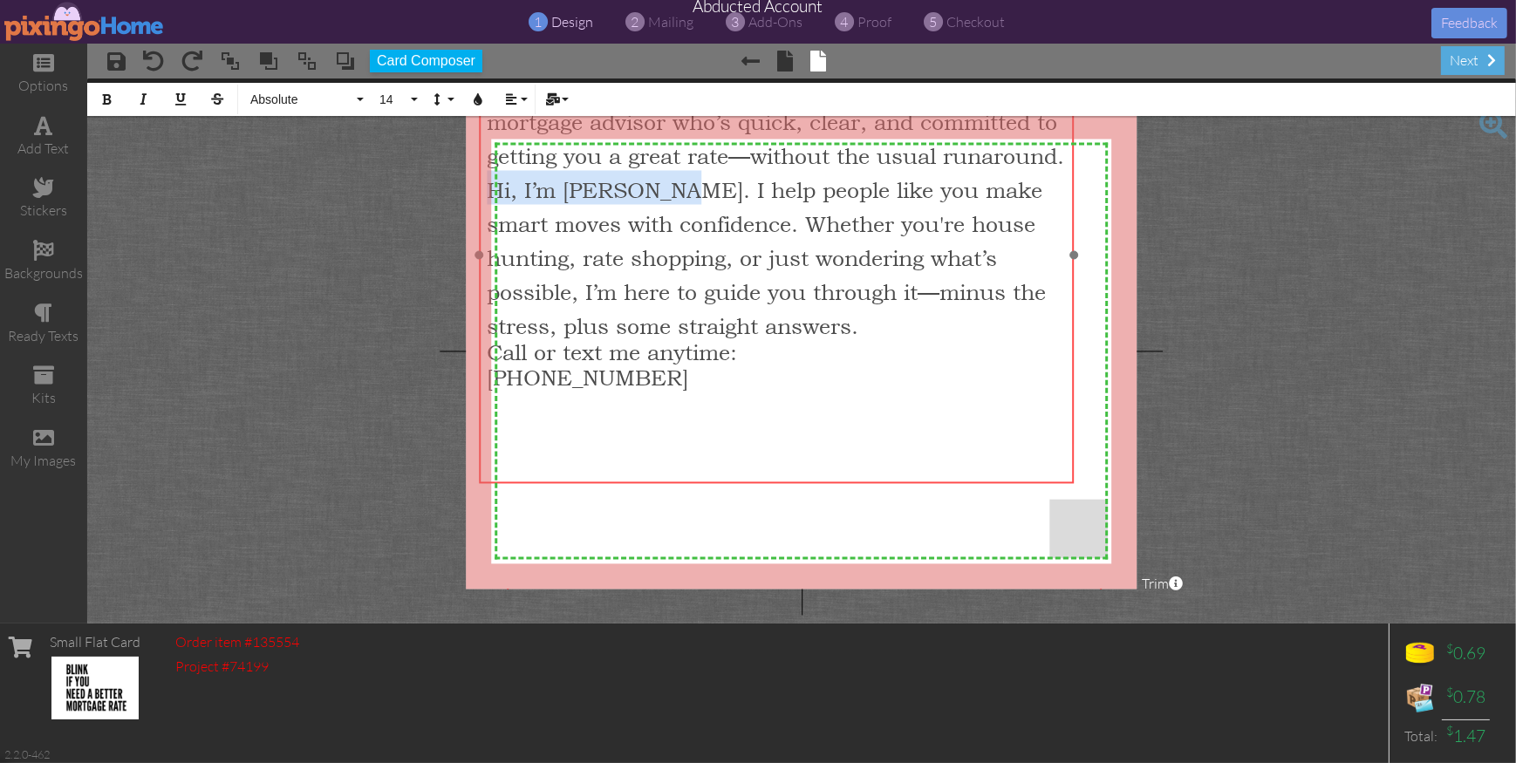
drag, startPoint x: 1104, startPoint y: 583, endPoint x: 920, endPoint y: 459, distance: 221.9
click at [1075, 449] on div at bounding box center [777, 256] width 604 height 466
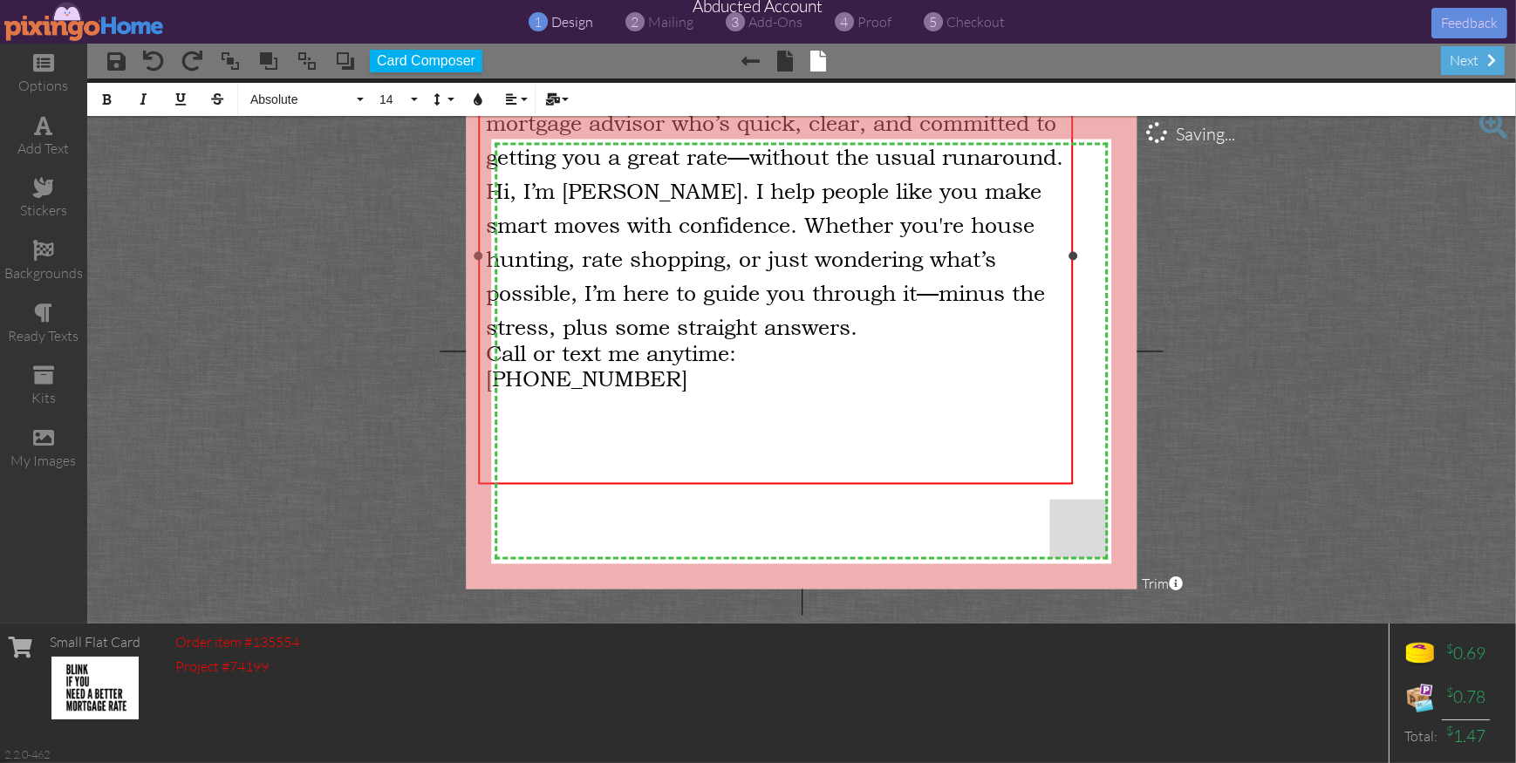
click at [602, 454] on div at bounding box center [775, 443] width 579 height 34
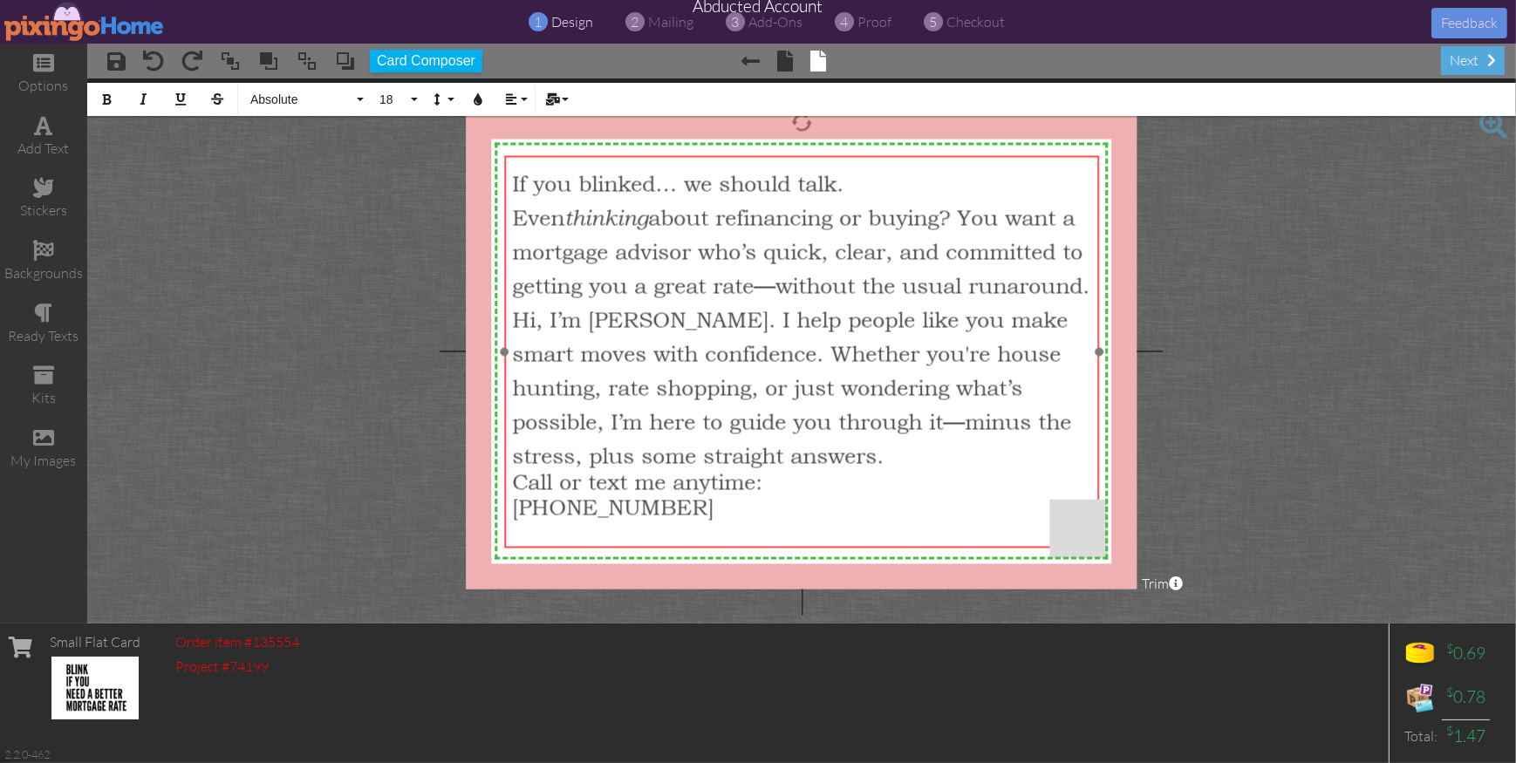
drag, startPoint x: 724, startPoint y: 419, endPoint x: 841, endPoint y: 564, distance: 186.1
click at [750, 528] on div "If you blinked… we should talk. Even thinking about refinancing or buying? You …" at bounding box center [801, 341] width 595 height 373
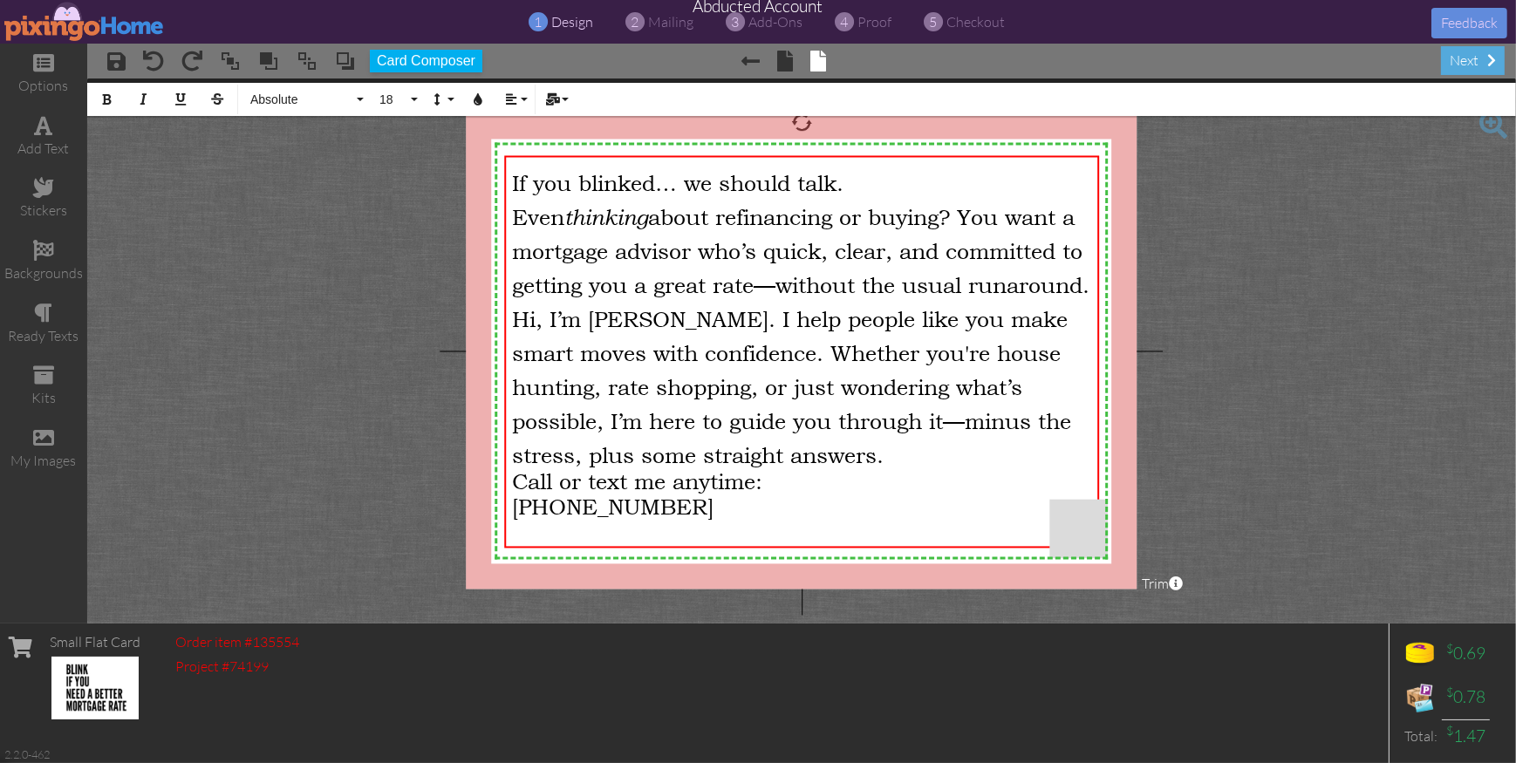
click at [1225, 427] on project-studio-wrapper "X X X X X X X X X X X X X X X X X X X X X X X X X X X X X X X X X X X X X X X X…" at bounding box center [801, 351] width 1429 height 545
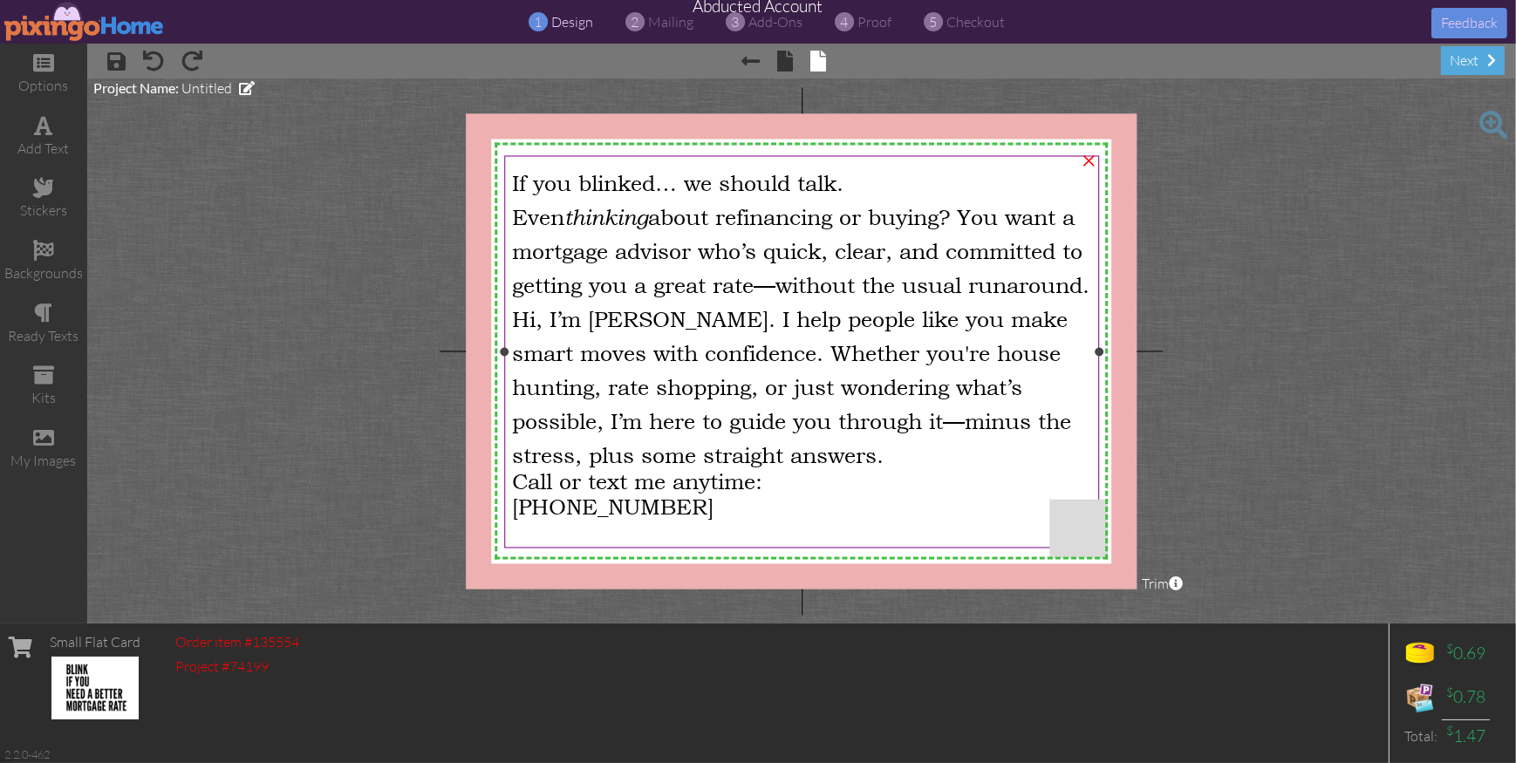
click at [510, 178] on div "If you blinked… we should talk. Even thinking about refinancing or buying? You …" at bounding box center [801, 341] width 595 height 373
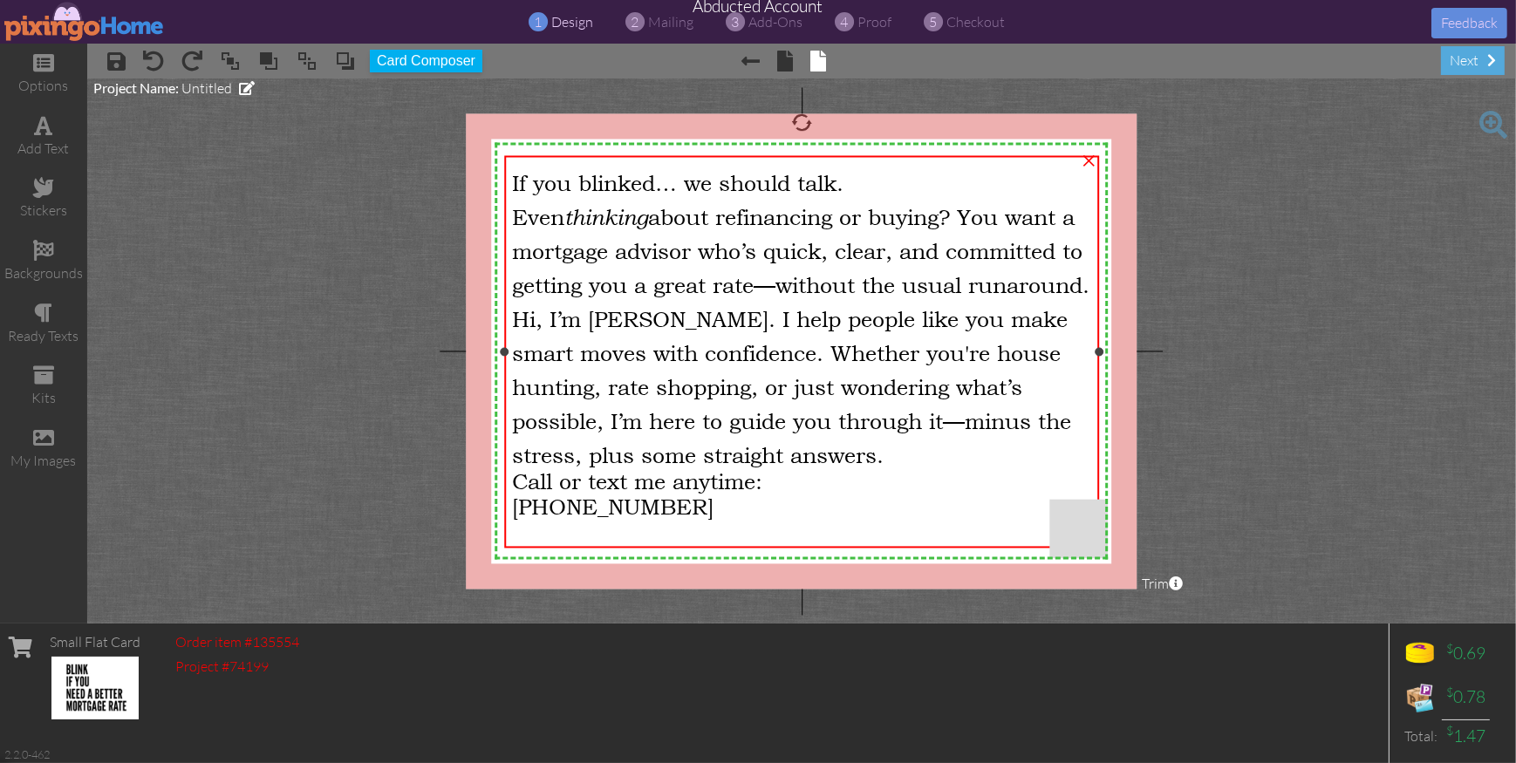
click at [510, 178] on div "If you blinked… we should talk. Even thinking about refinancing or buying? You …" at bounding box center [801, 341] width 595 height 373
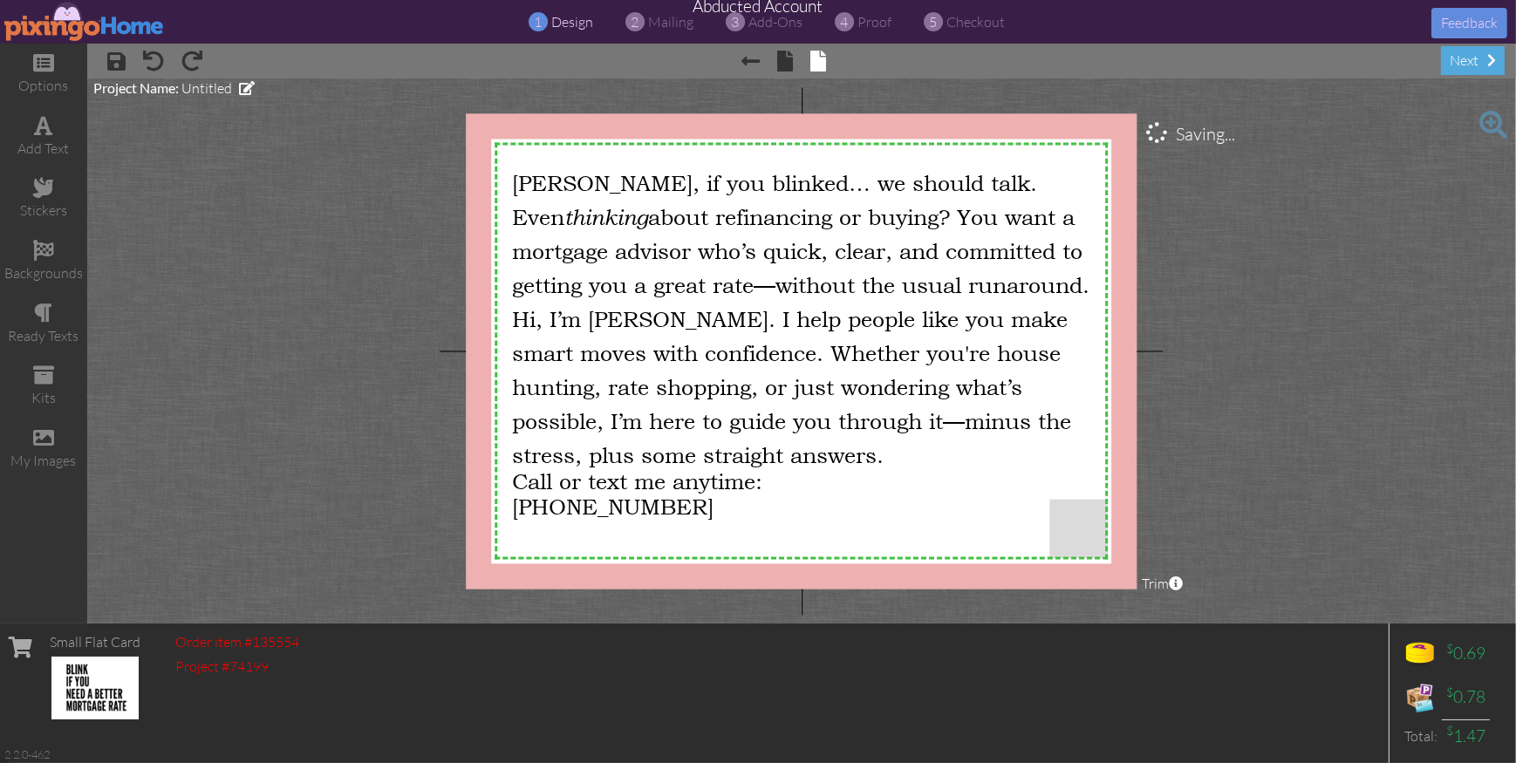
click at [1324, 304] on project-studio-wrapper "X X X X X X X X X X X X X X X X X X X X X X X X X X X X X X X X X X X X X X X X…" at bounding box center [801, 351] width 1429 height 545
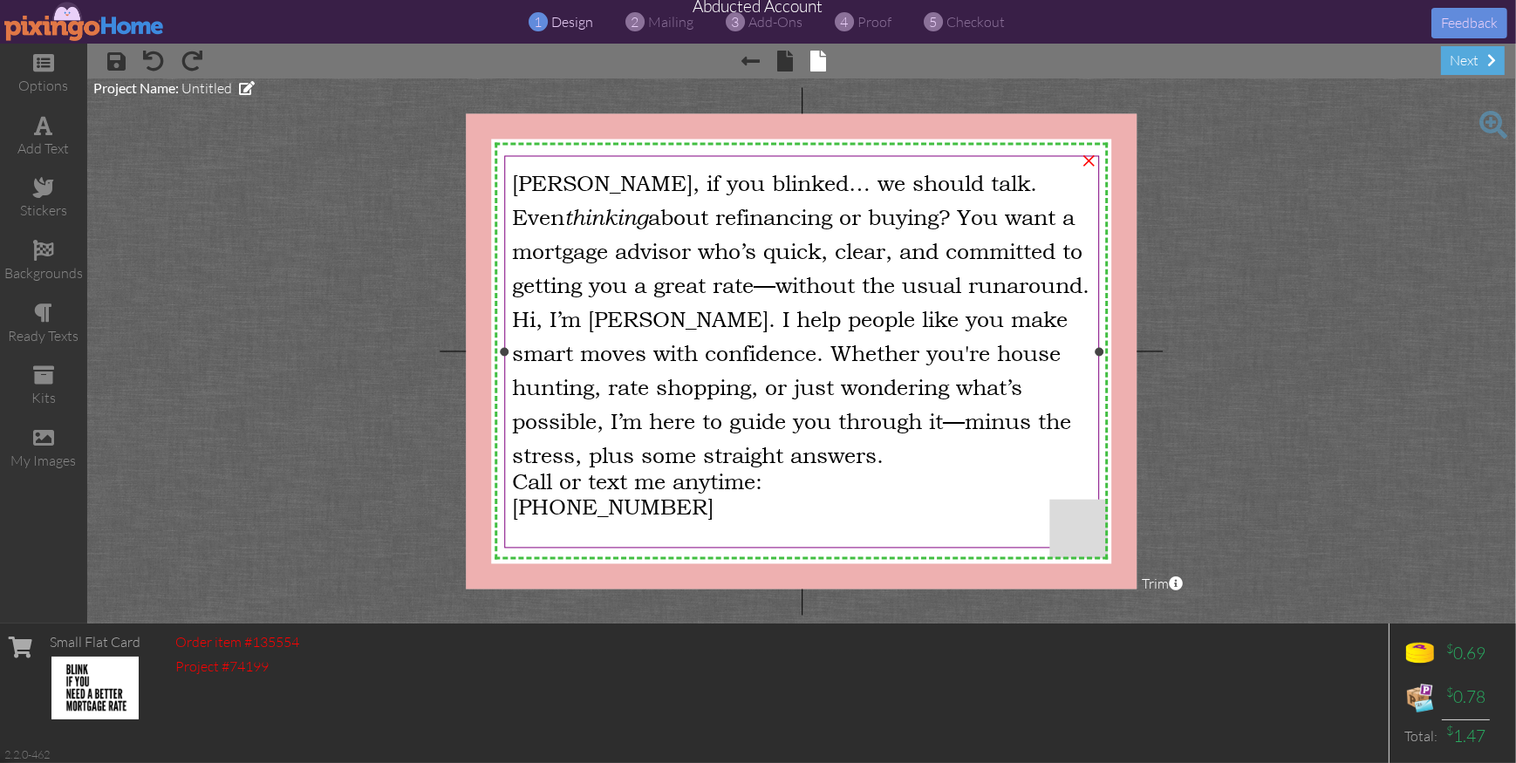
click at [788, 495] on div "Call or text me anytime:" at bounding box center [801, 481] width 579 height 25
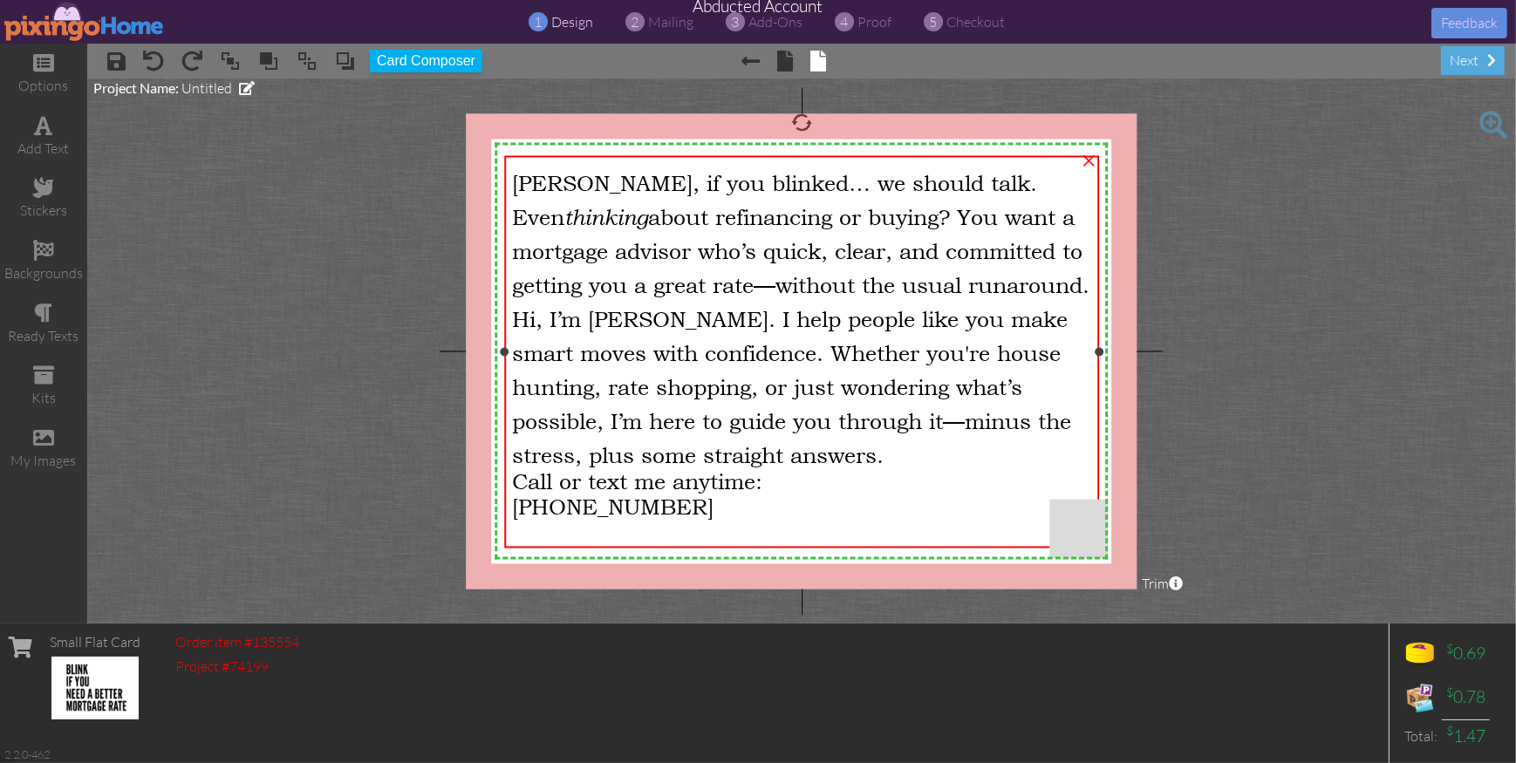
click at [799, 495] on div "Call or text me anytime:" at bounding box center [801, 481] width 579 height 25
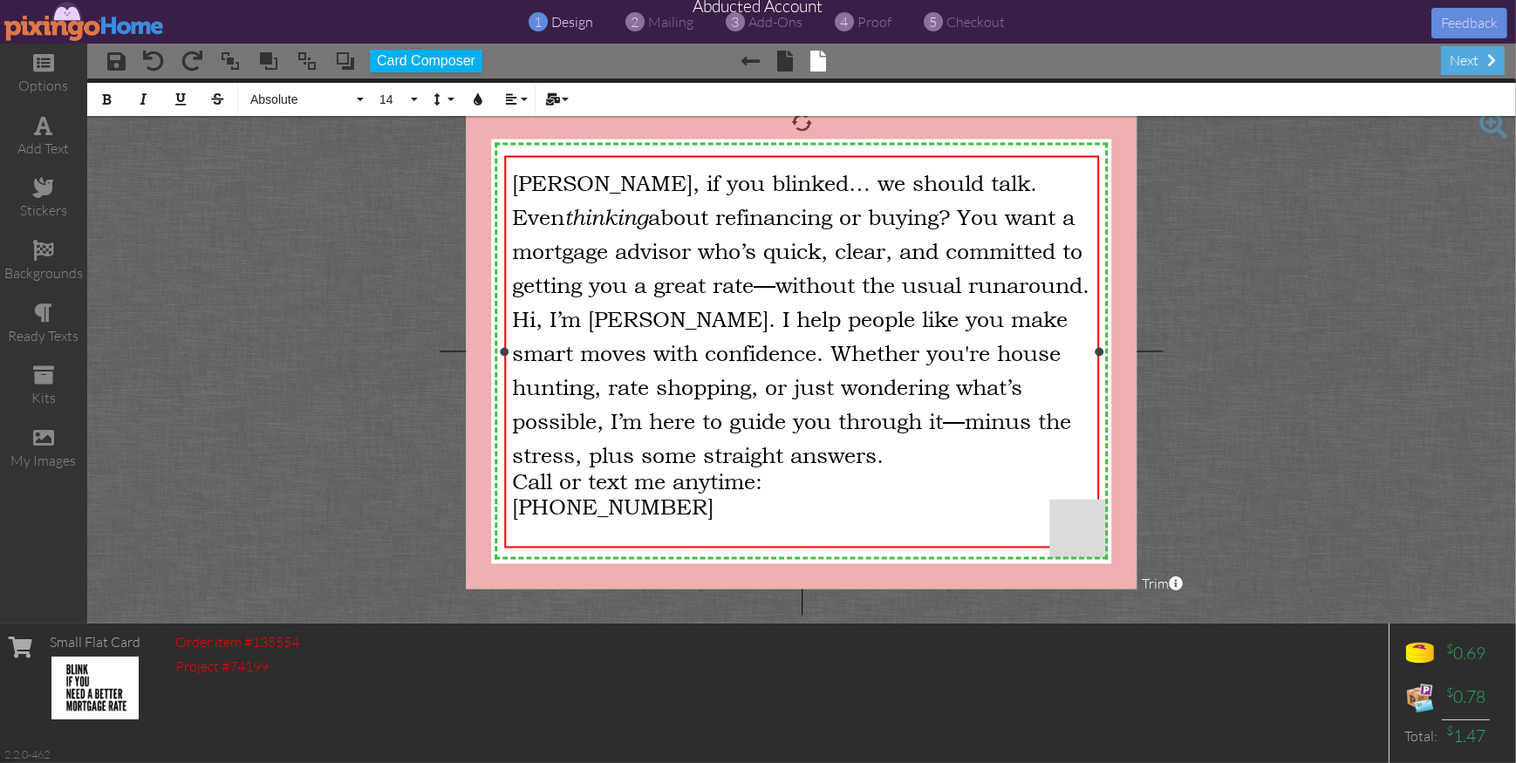
click at [790, 495] on div "Call or text me anytime:" at bounding box center [801, 481] width 579 height 25
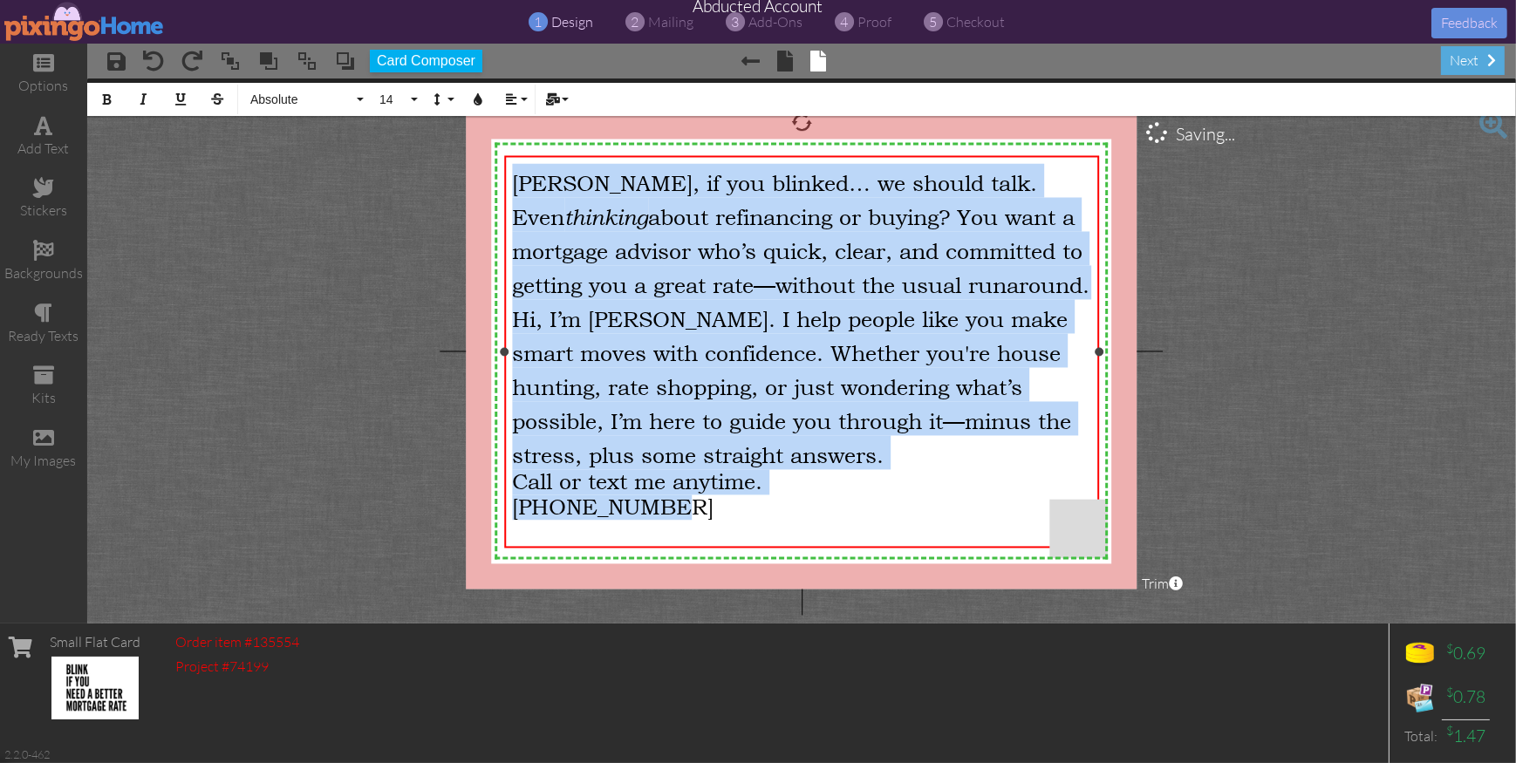
drag, startPoint x: 675, startPoint y: 530, endPoint x: 506, endPoint y: 181, distance: 388.7
click at [506, 181] on div "Wilson, if you blinked… we should talk. Even thinking about refinancing or buyi…" at bounding box center [801, 341] width 595 height 373
click at [444, 100] on button "Line Height" at bounding box center [441, 99] width 33 height 33
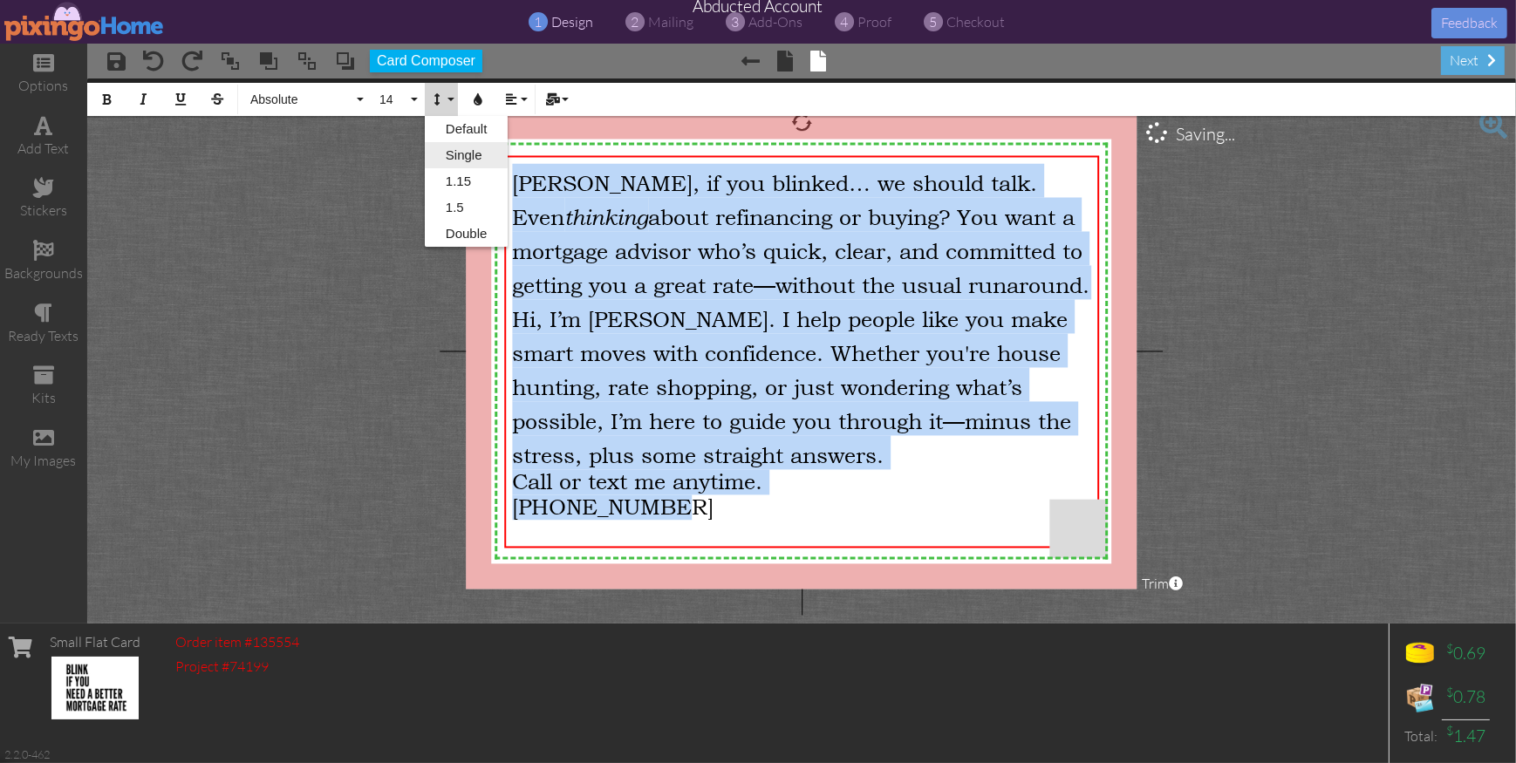
click at [477, 147] on link "Single" at bounding box center [467, 155] width 84 height 26
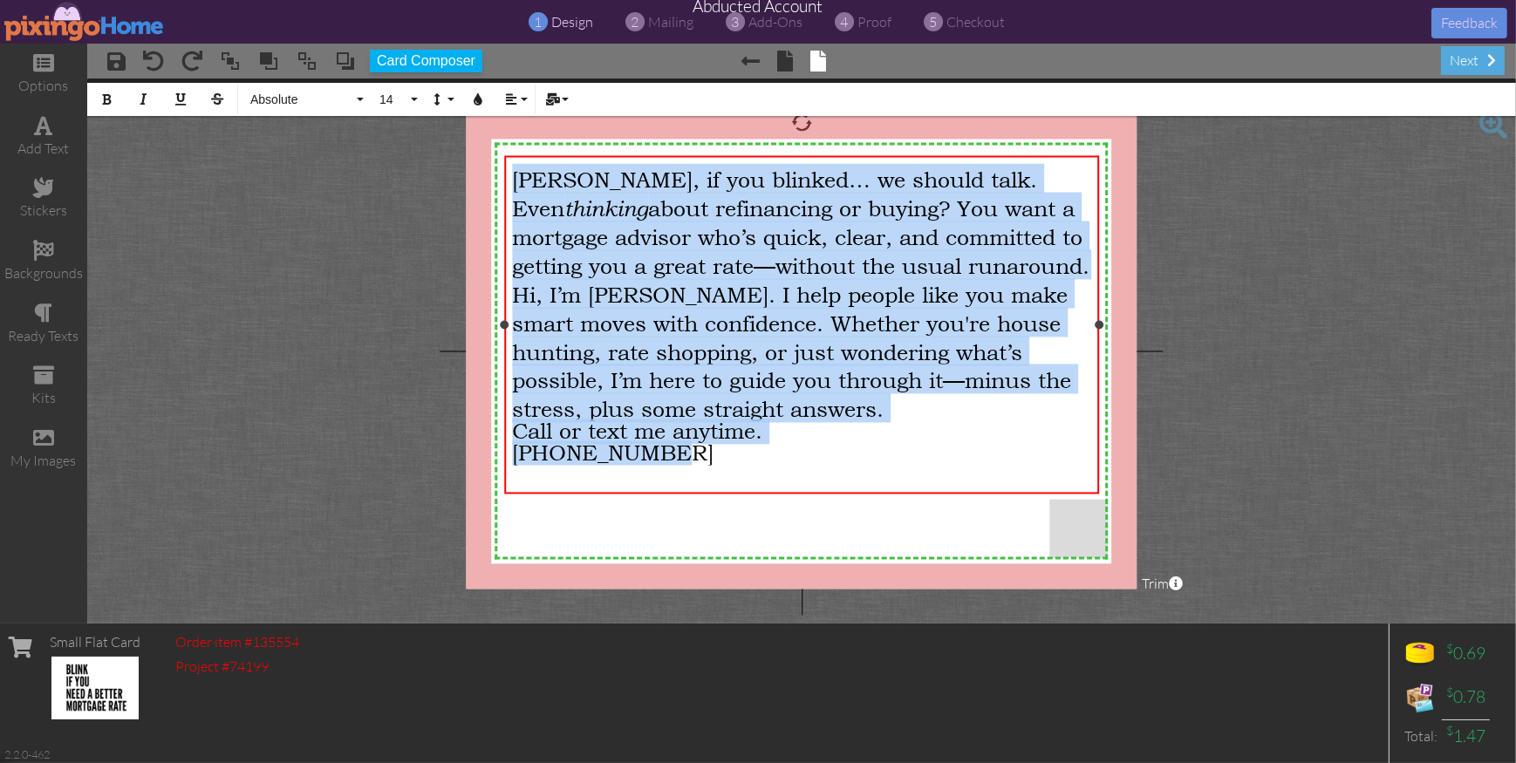
click at [935, 419] on div "Hi, I’m Sam. I help people like you make smart moves with confidence. Whether y…" at bounding box center [801, 350] width 579 height 144
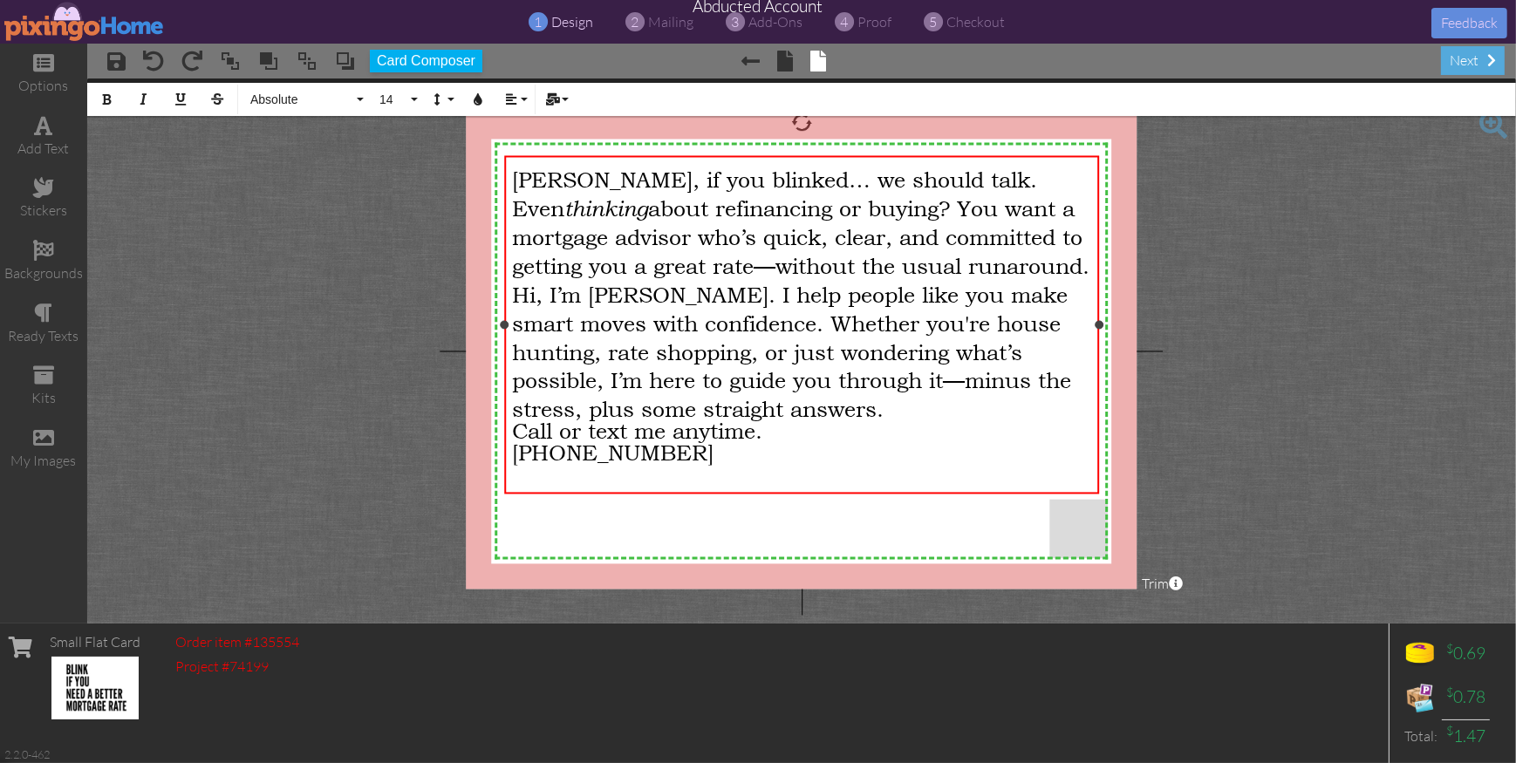
click at [944, 182] on div "Wilson, if you blinked… we should talk." at bounding box center [801, 177] width 579 height 29
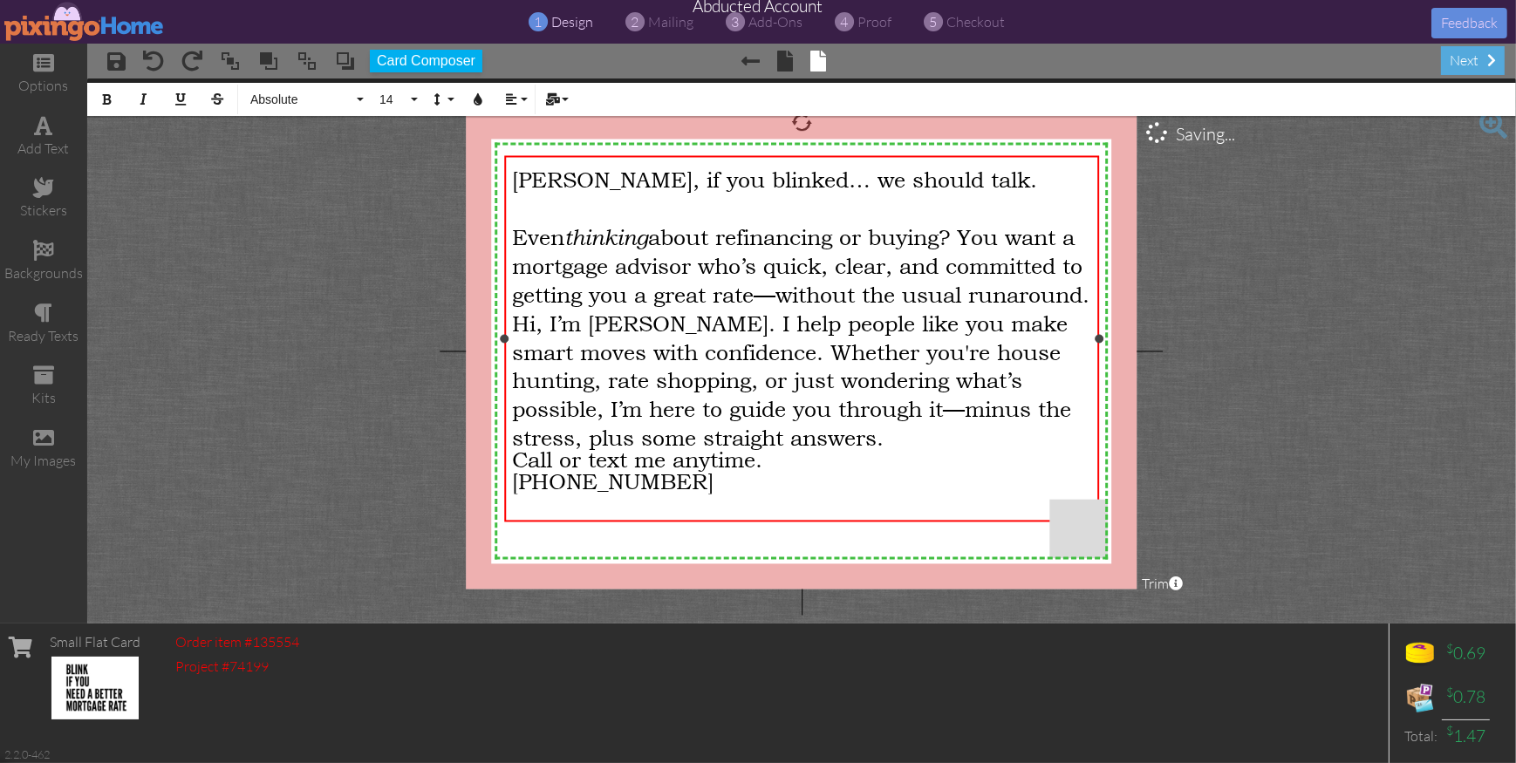
click at [707, 307] on div "Even thinking about refinancing or buying? You want a mortgage advisor who’s qu…" at bounding box center [801, 264] width 579 height 86
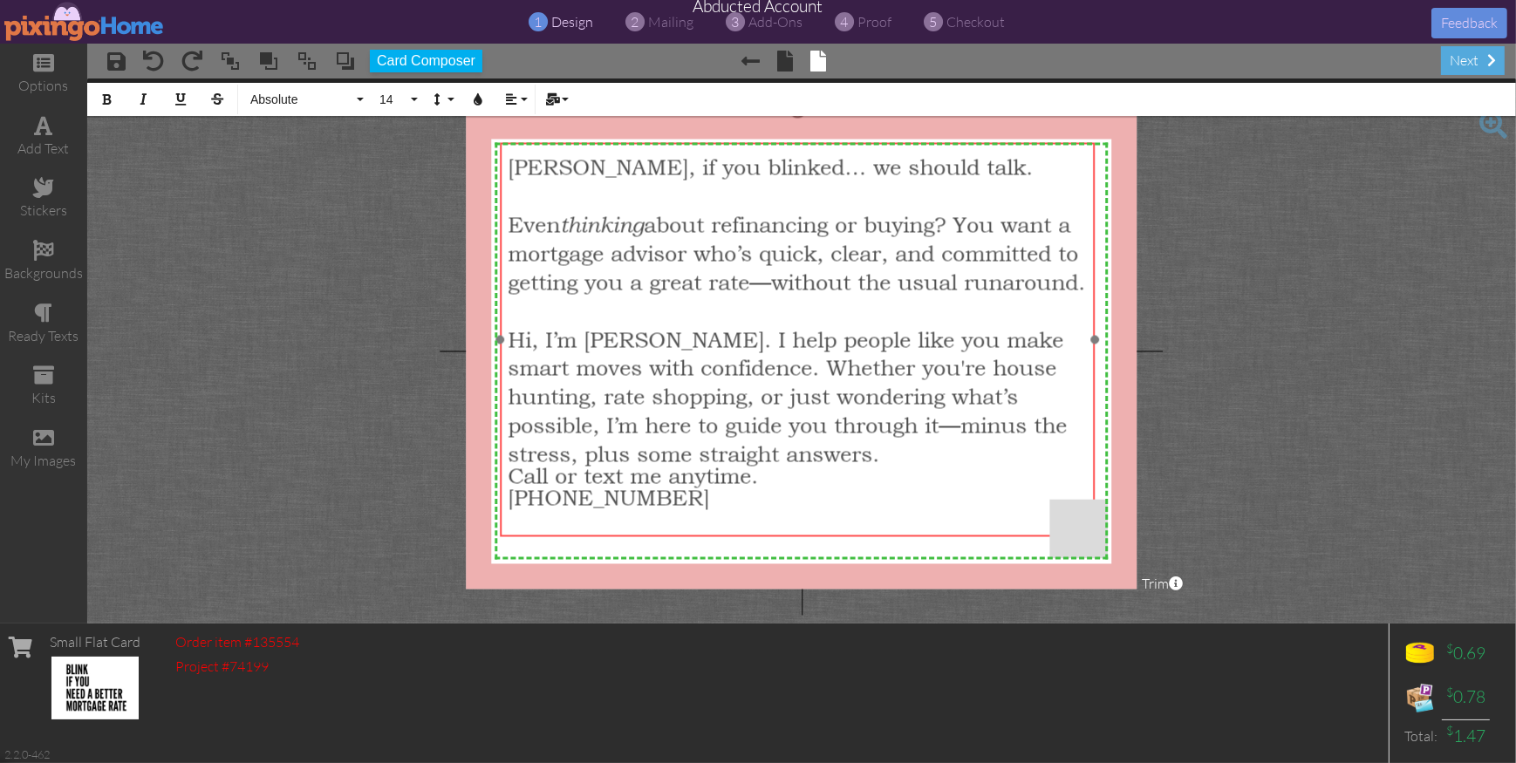
drag, startPoint x: 729, startPoint y: 157, endPoint x: 724, endPoint y: 144, distance: 13.8
click at [724, 144] on div "Wilson, if you blinked… we should talk. ​ Even thinking about refinancing or bu…" at bounding box center [797, 329] width 595 height 375
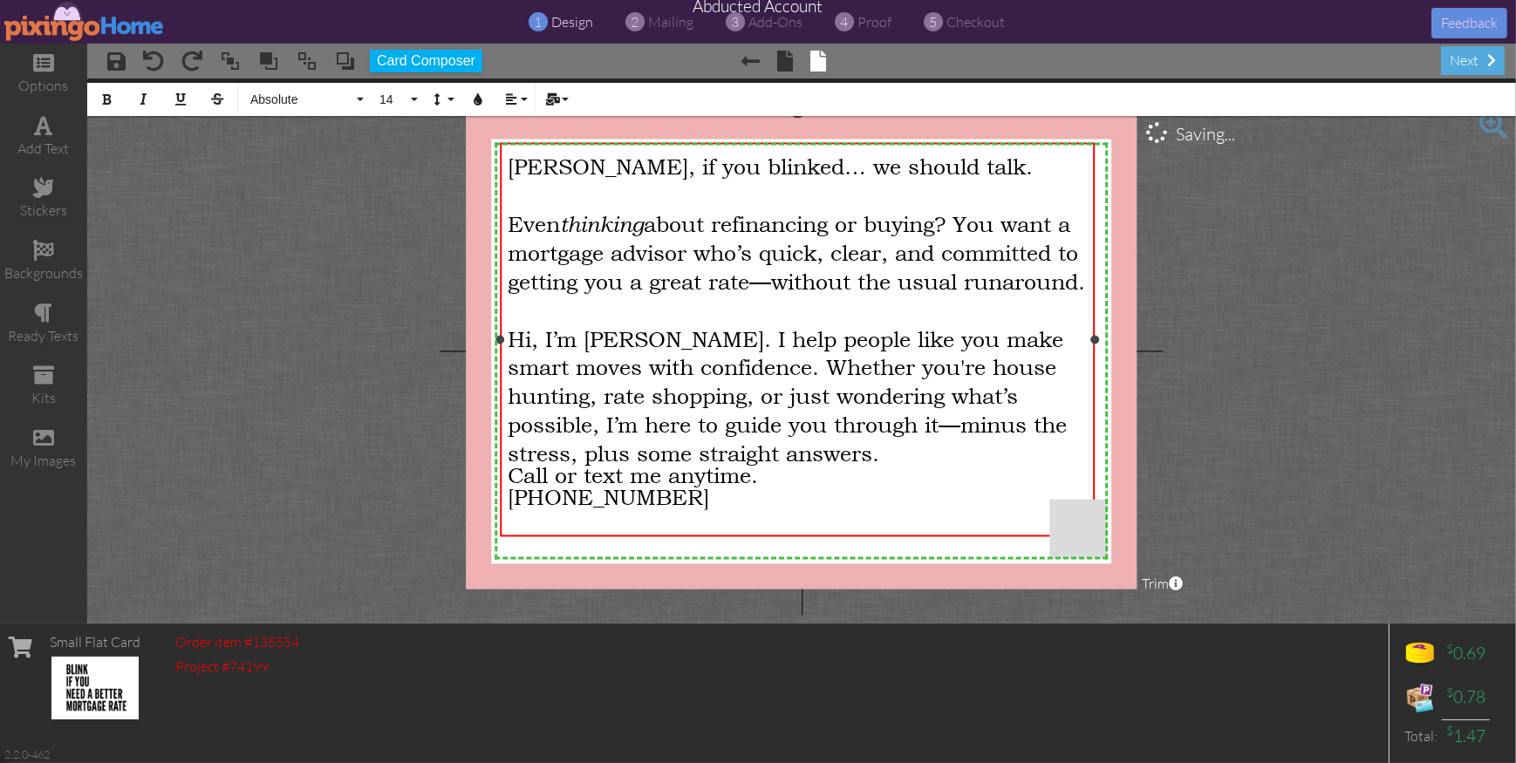
click at [720, 467] on div "Hi, I’m Sam. I help people like you make smart moves with confidence. Whether y…" at bounding box center [797, 395] width 579 height 144
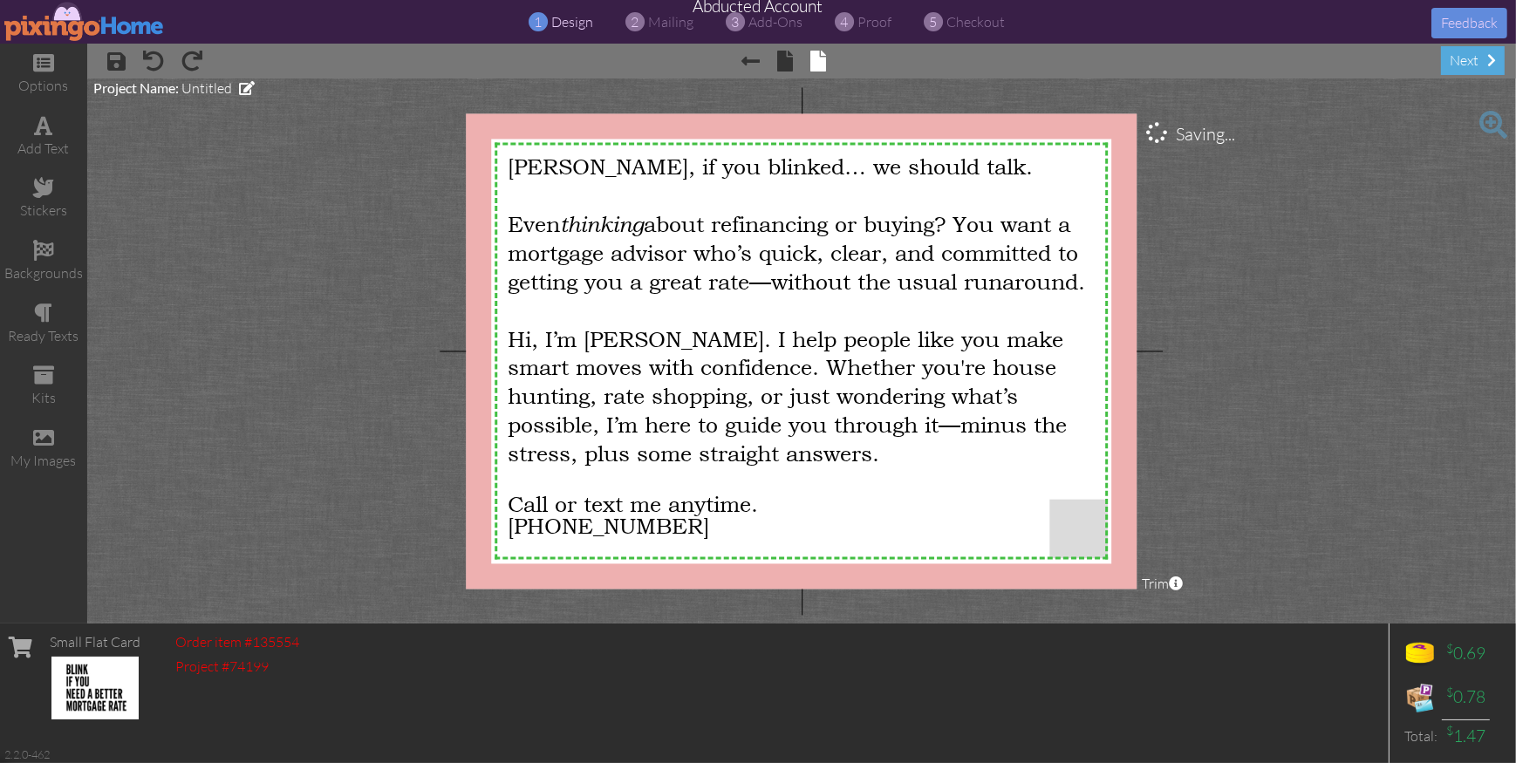
click at [1296, 575] on project-studio-wrapper "X X X X X X X X X X X X X X X X X X X X X X X X X X X X X X X X X X X X X X X X…" at bounding box center [801, 351] width 1429 height 545
click at [670, 25] on span "mailing" at bounding box center [670, 21] width 45 height 17
click at [633, 359] on span "Hi, I’m Sam. I help people like you make smart moves with confidence. Whether y…" at bounding box center [787, 397] width 559 height 140
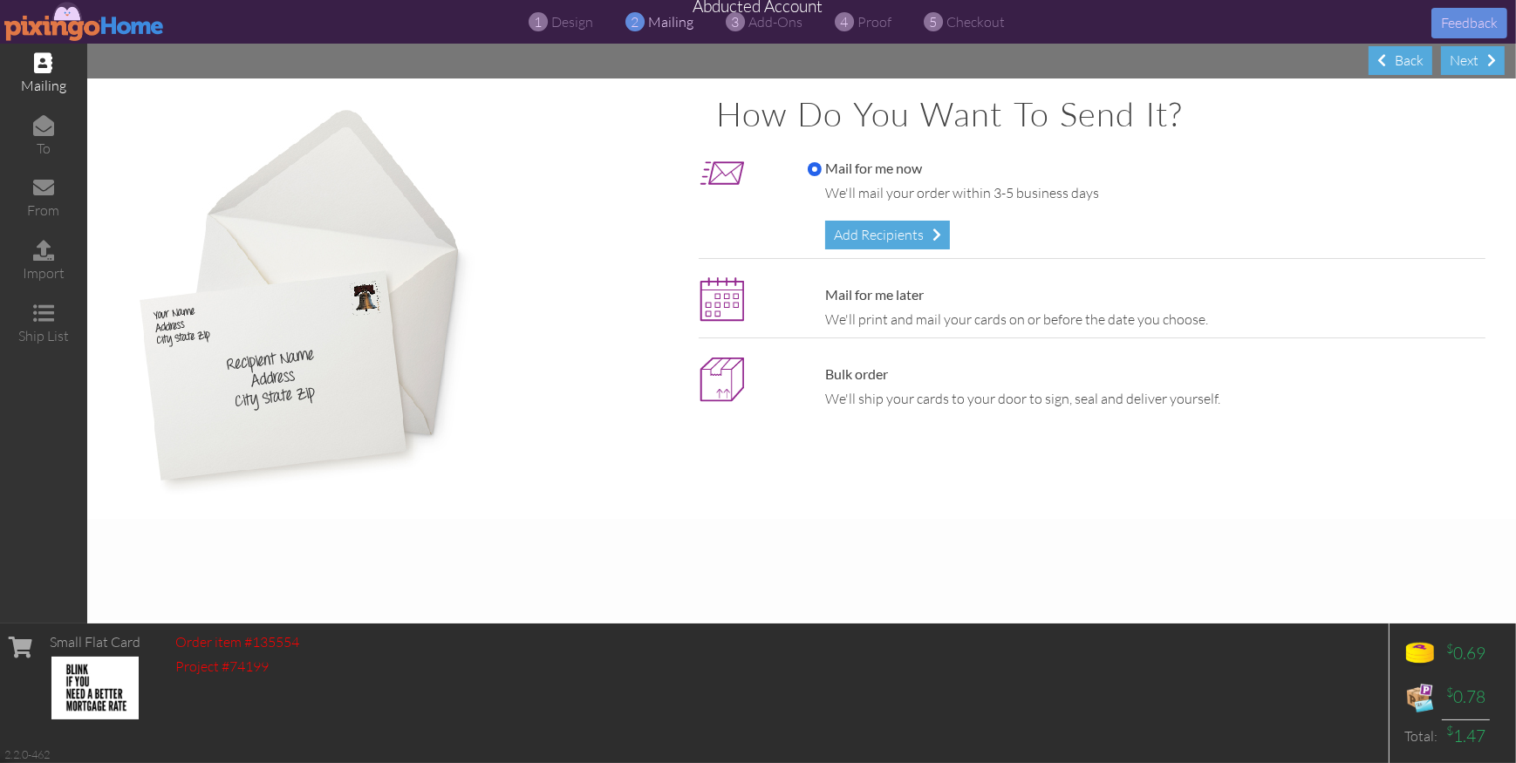
click at [629, 362] on div at bounding box center [395, 299] width 581 height 406
click at [578, 21] on span "design" at bounding box center [572, 21] width 42 height 17
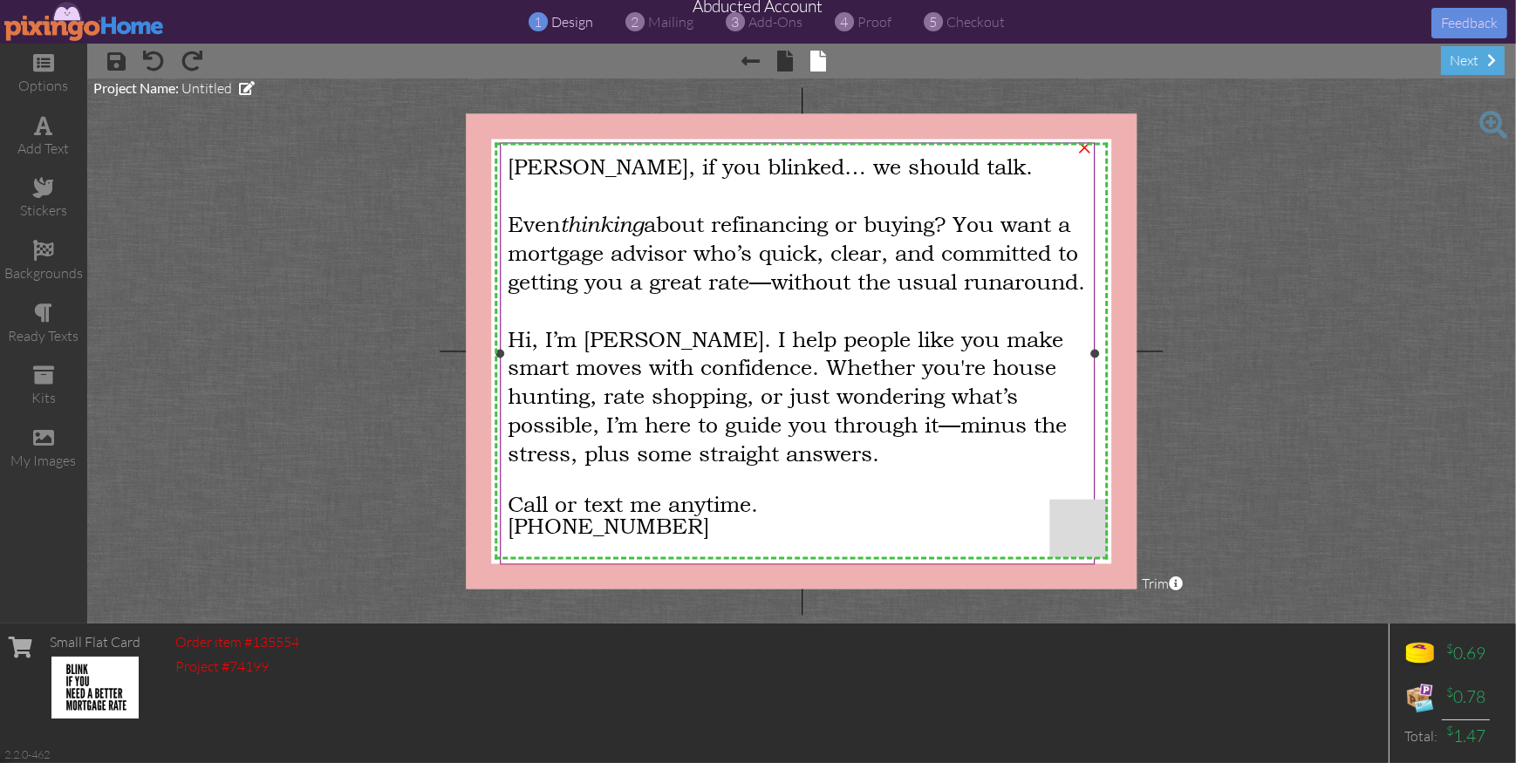
click at [626, 374] on div "Hi, I’m Sam. I help people like you make smart moves with confidence. Whether y…" at bounding box center [797, 395] width 579 height 144
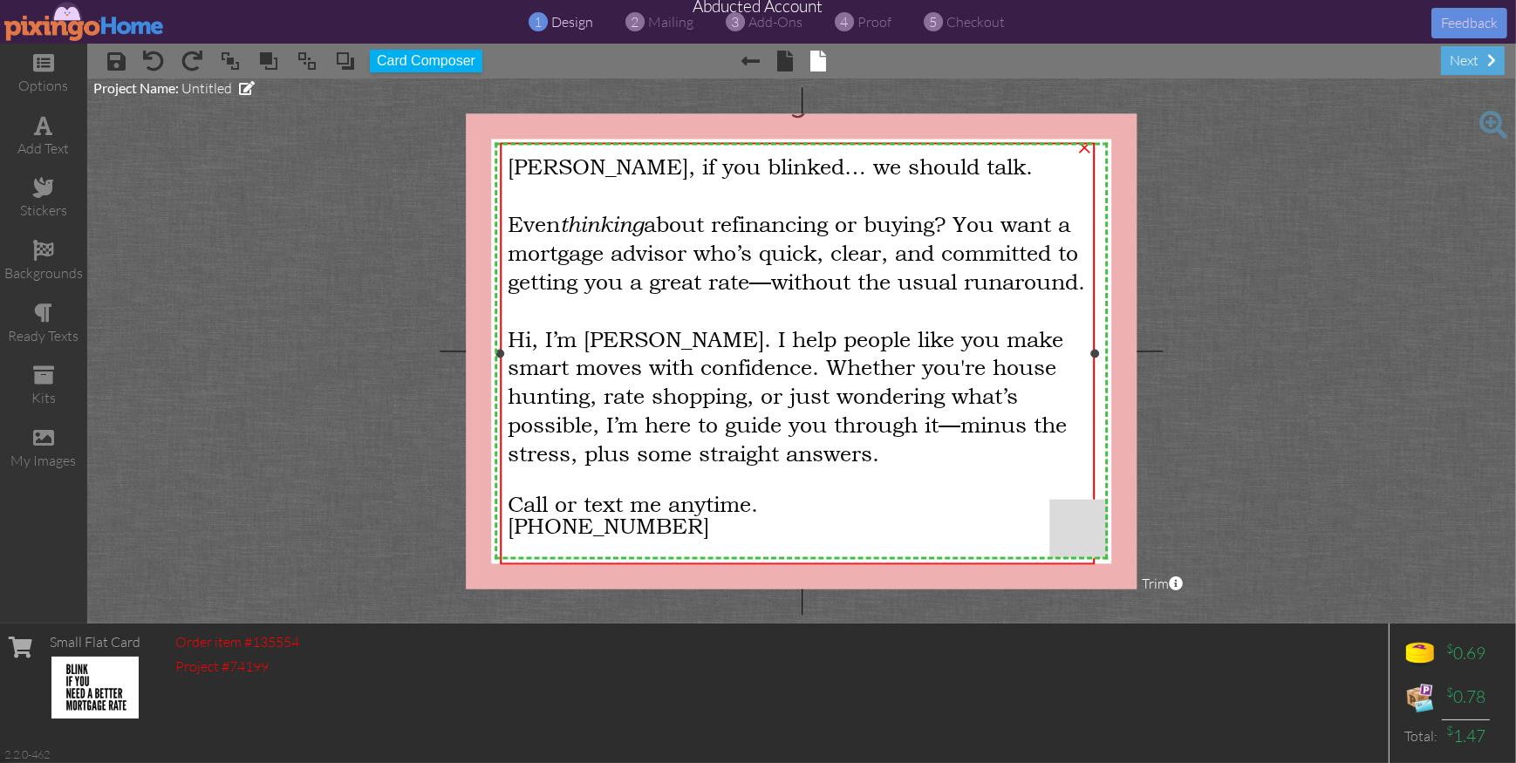
click at [631, 362] on span "Hi, I’m Sam. I help people like you make smart moves with confidence. Whether y…" at bounding box center [787, 397] width 559 height 140
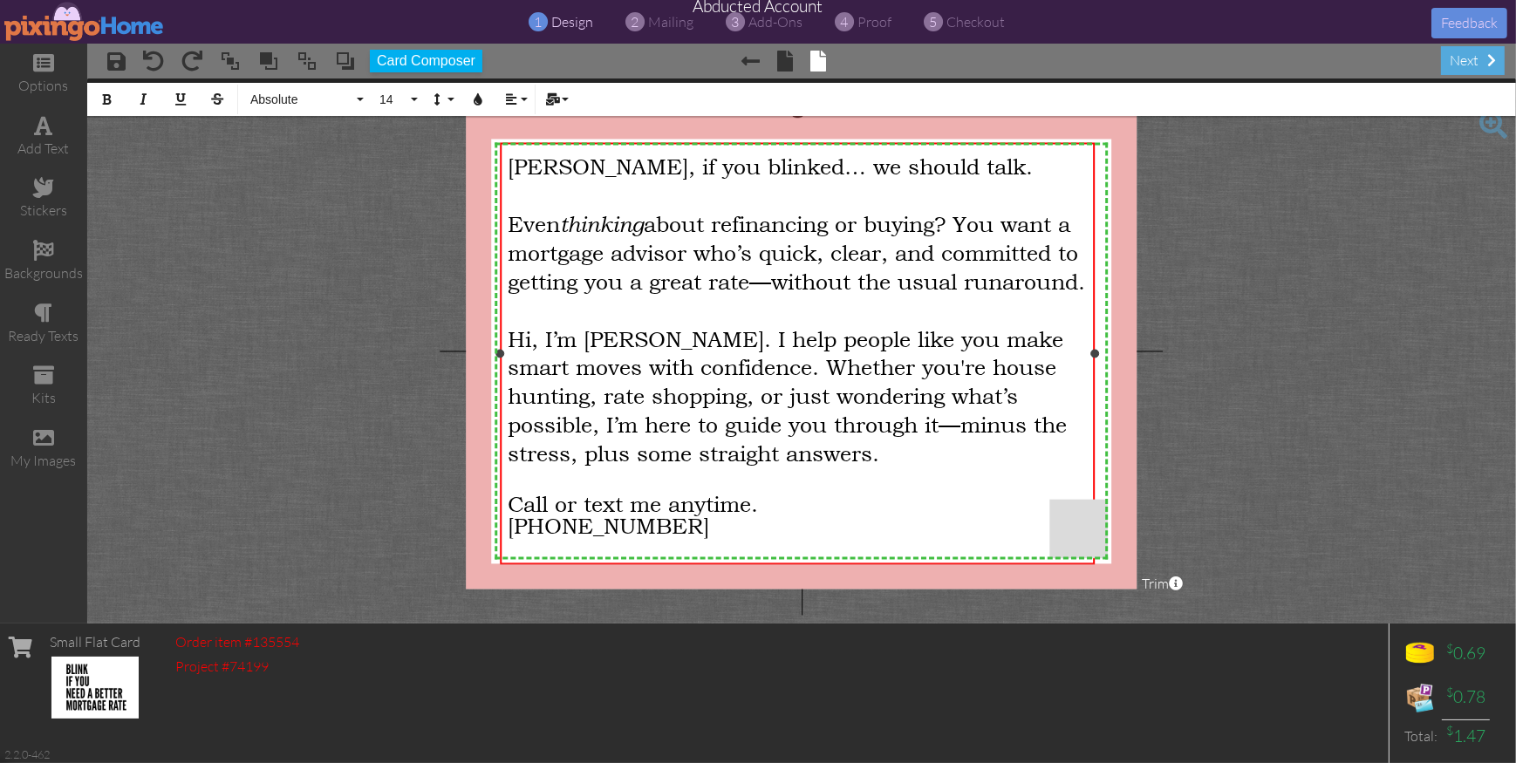
drag, startPoint x: 633, startPoint y: 360, endPoint x: 644, endPoint y: 370, distance: 14.2
click at [635, 361] on span "Hi, I’m Sam. I help people like you make smart moves with confidence. Whether y…" at bounding box center [787, 397] width 559 height 140
click at [1333, 465] on project-studio-wrapper "X X X X X X X X X X X X X X X X X X X X X X X X X X X X X X X X X X X X X X X X…" at bounding box center [801, 351] width 1429 height 545
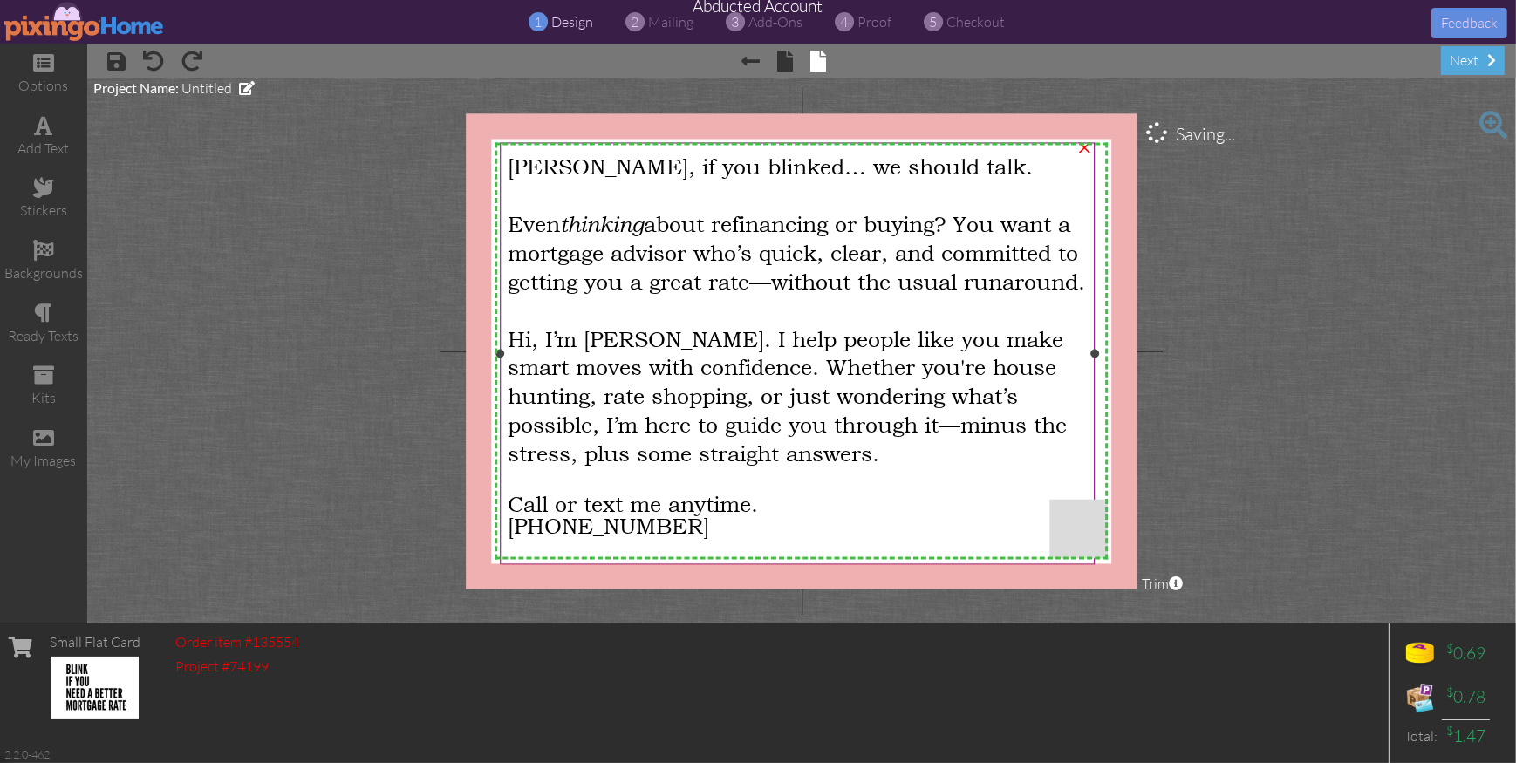
click at [987, 515] on div "Call or text me anytime." at bounding box center [797, 507] width 579 height 22
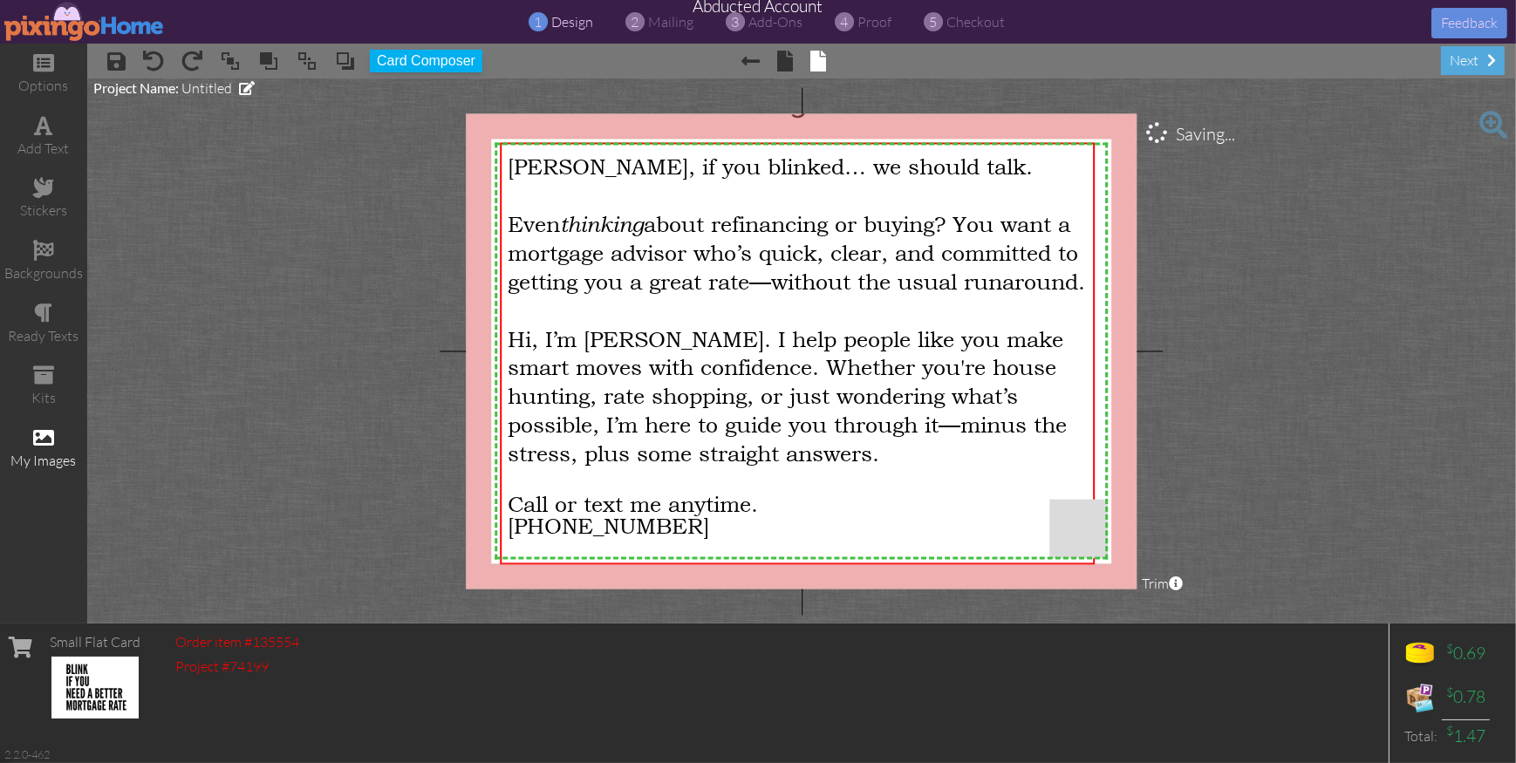
click at [46, 439] on span at bounding box center [43, 438] width 21 height 21
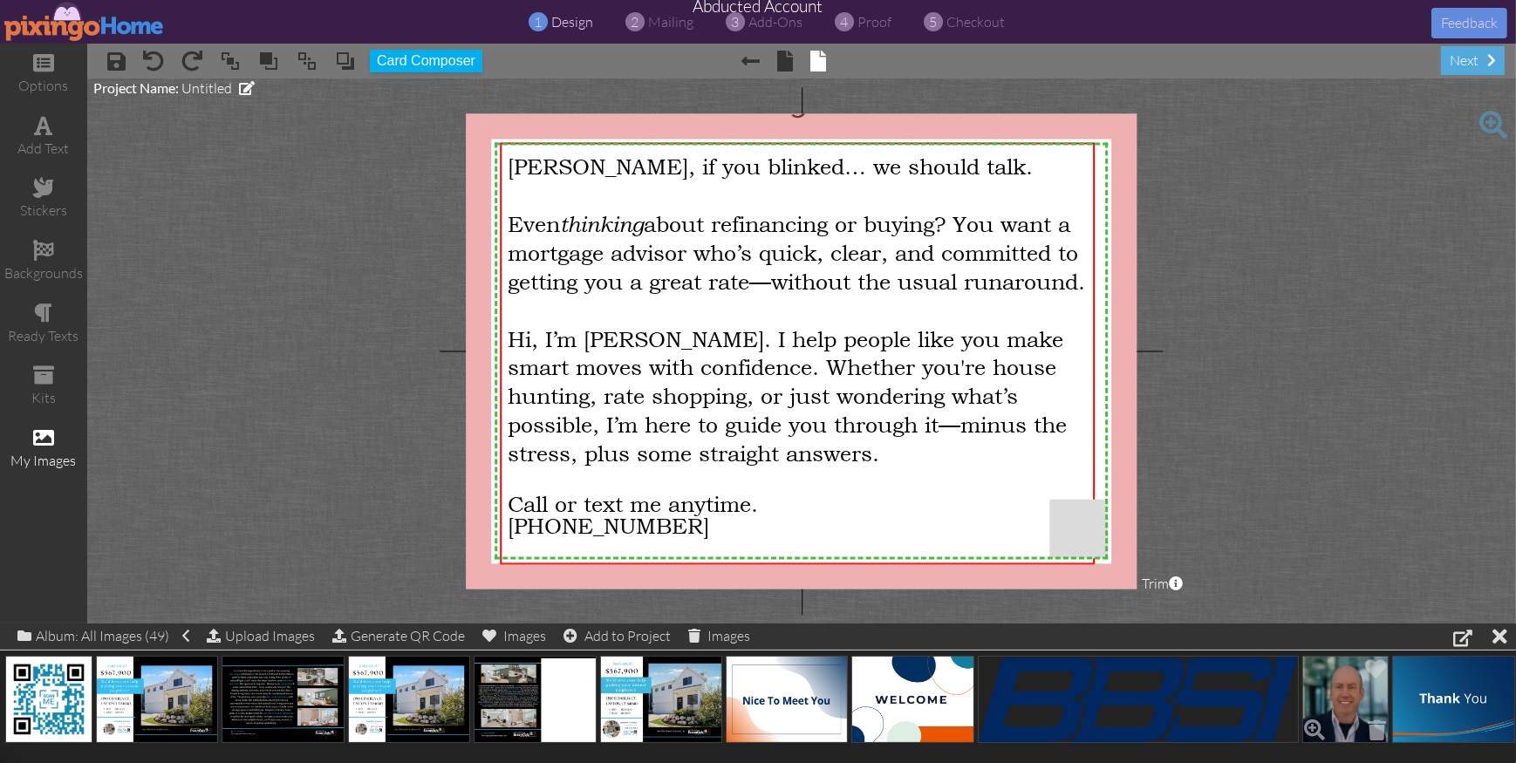
click at [1339, 686] on img at bounding box center [1346, 699] width 87 height 87
click at [1338, 691] on img at bounding box center [1346, 699] width 87 height 87
click at [679, 637] on div "(1) Add to Project" at bounding box center [642, 636] width 124 height 24
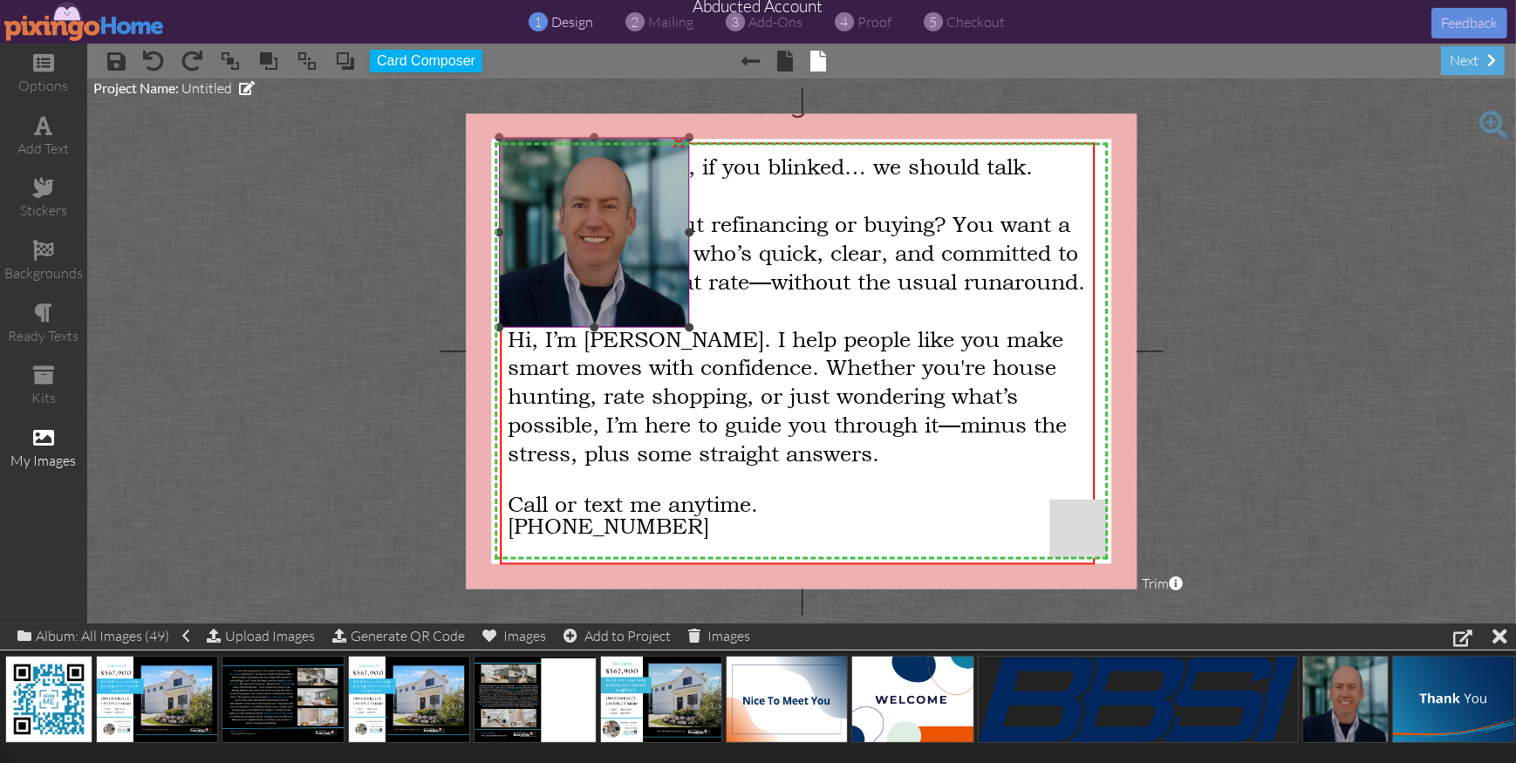
click at [604, 181] on img at bounding box center [594, 232] width 189 height 190
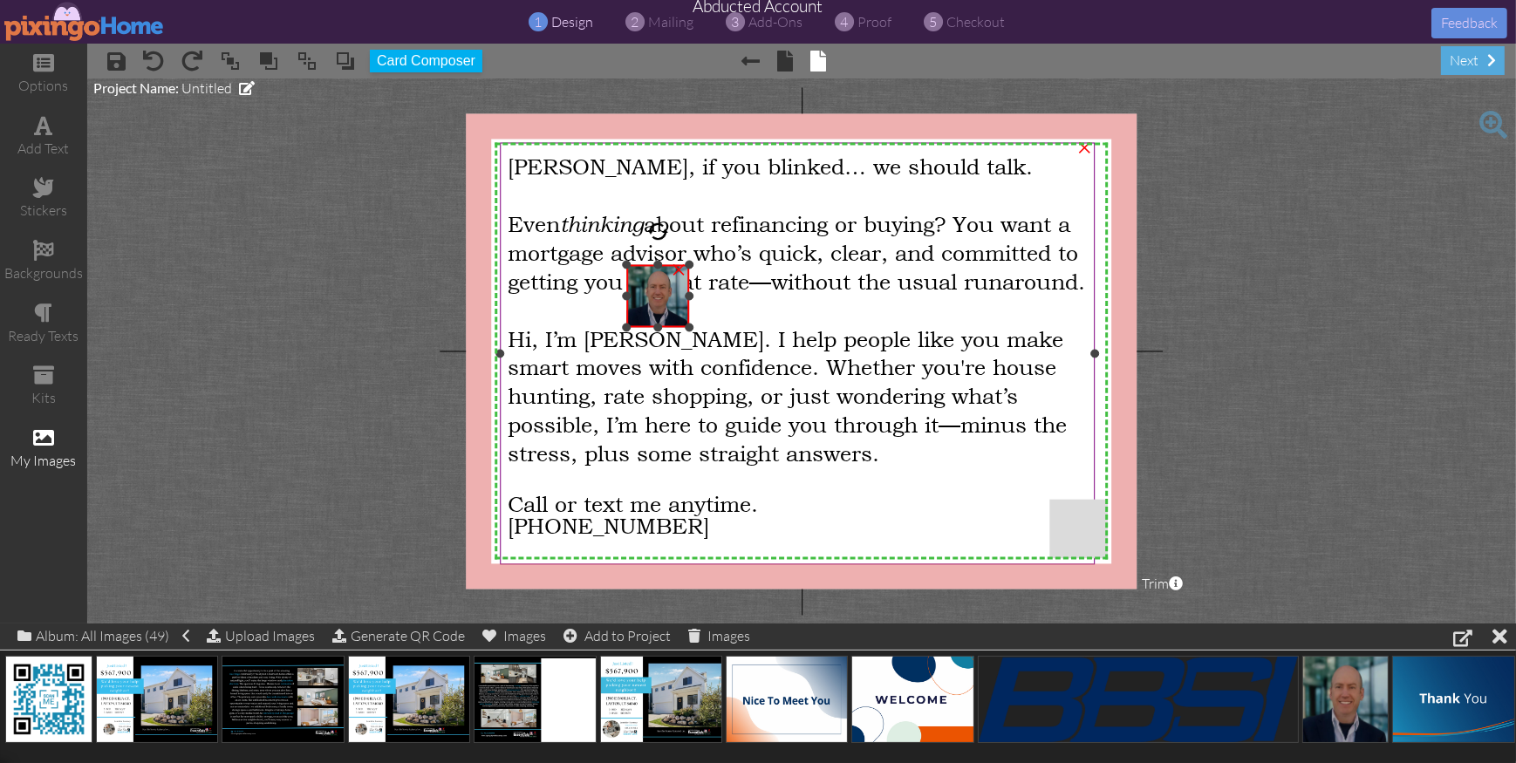
drag, startPoint x: 498, startPoint y: 138, endPoint x: 604, endPoint y: 264, distance: 164.8
click at [604, 264] on div "X X X X X X X X X X X X X X X X X X X X X X X X X X X X X X X X X X X X X X X X…" at bounding box center [801, 351] width 671 height 476
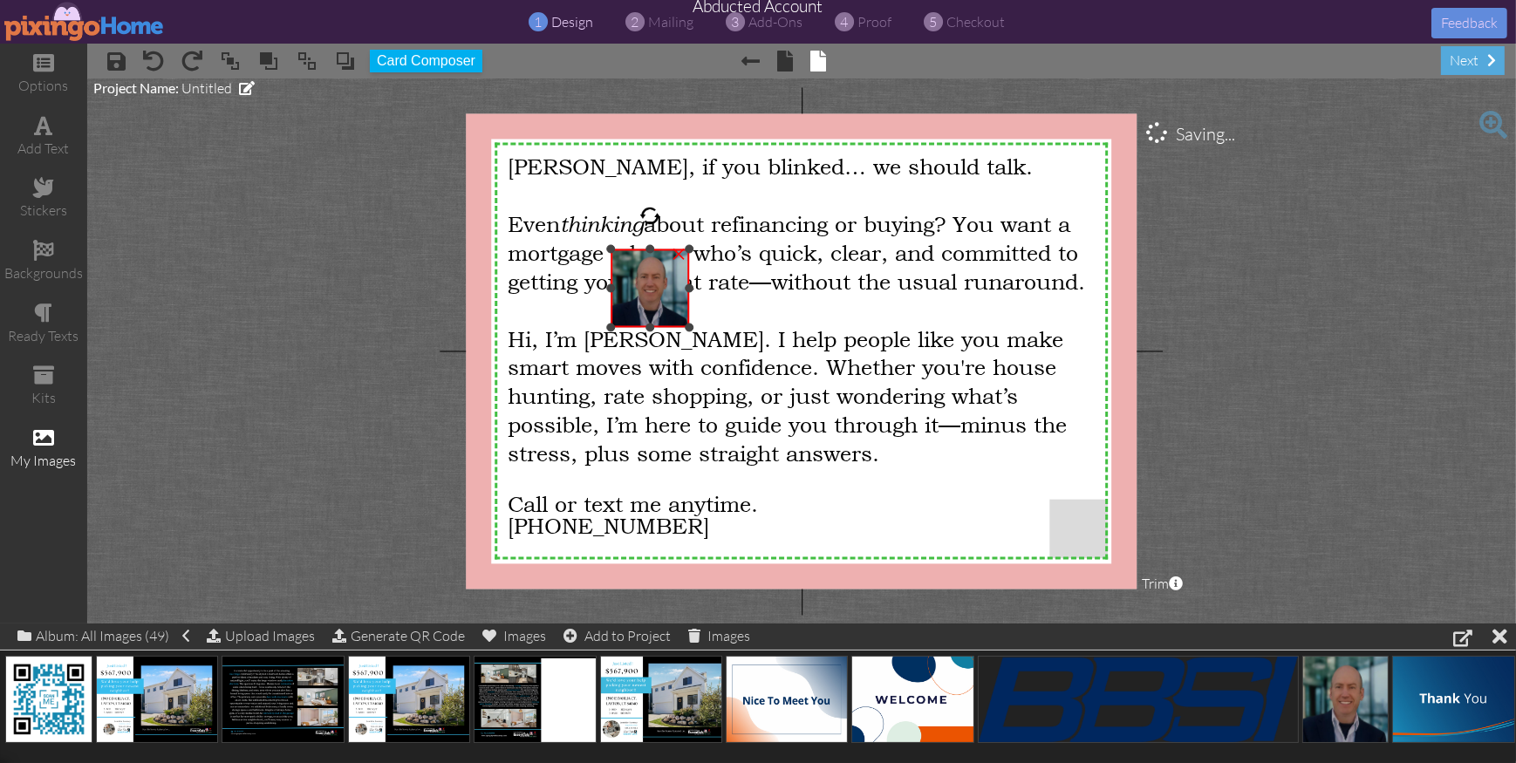
drag, startPoint x: 625, startPoint y: 264, endPoint x: 608, endPoint y: 249, distance: 22.8
click at [608, 249] on div at bounding box center [610, 248] width 9 height 9
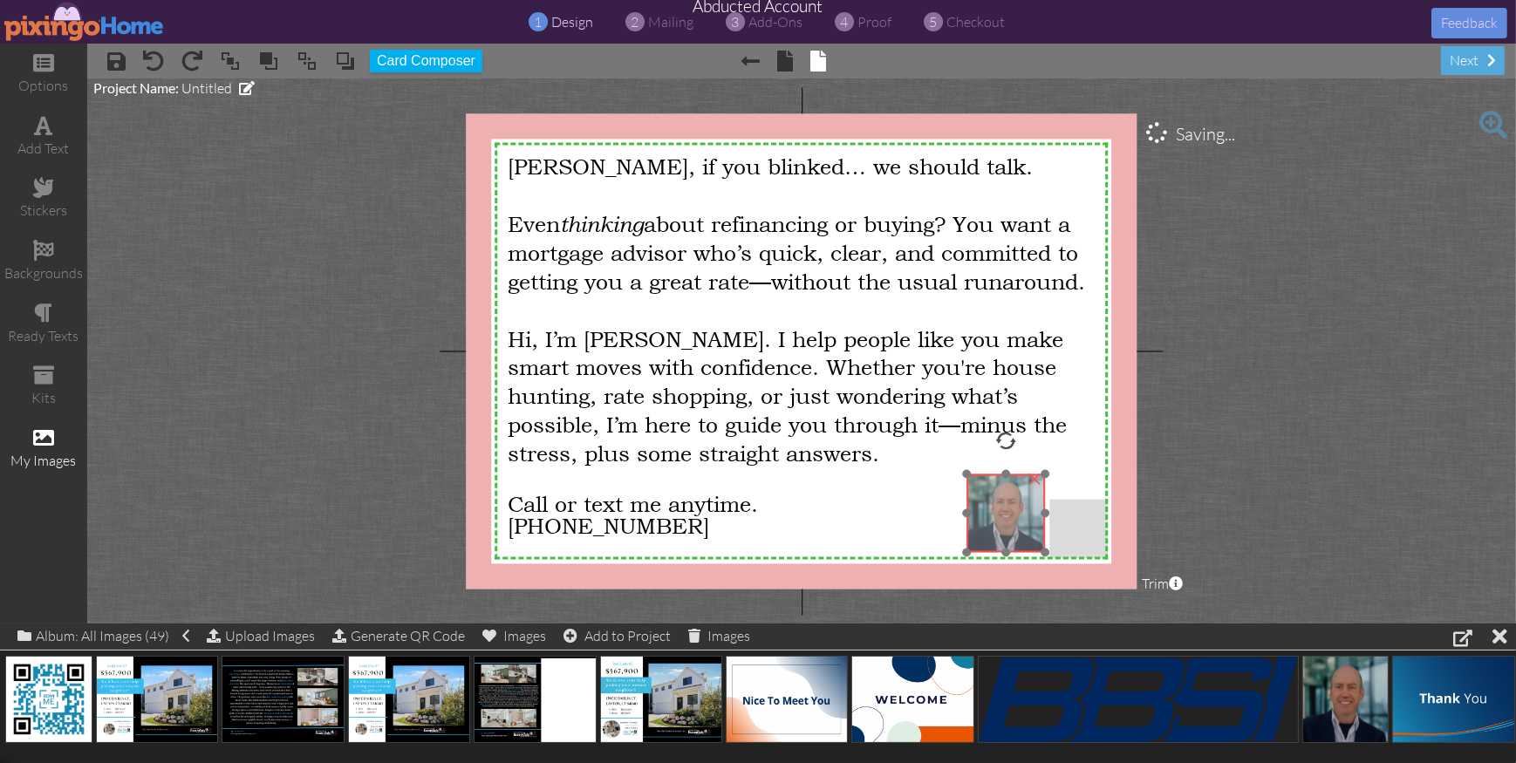
drag, startPoint x: 648, startPoint y: 287, endPoint x: 1004, endPoint y: 512, distance: 421.2
click at [1004, 512] on img at bounding box center [1006, 513] width 79 height 79
click at [1263, 497] on project-studio-wrapper "X X X X X X X X X X X X X X X X X X X X X X X X X X X X X X X X X X X X X X X X…" at bounding box center [801, 351] width 1429 height 545
drag, startPoint x: 1024, startPoint y: 503, endPoint x: 1094, endPoint y: 504, distance: 69.8
click at [1077, 504] on img at bounding box center [1058, 514] width 79 height 79
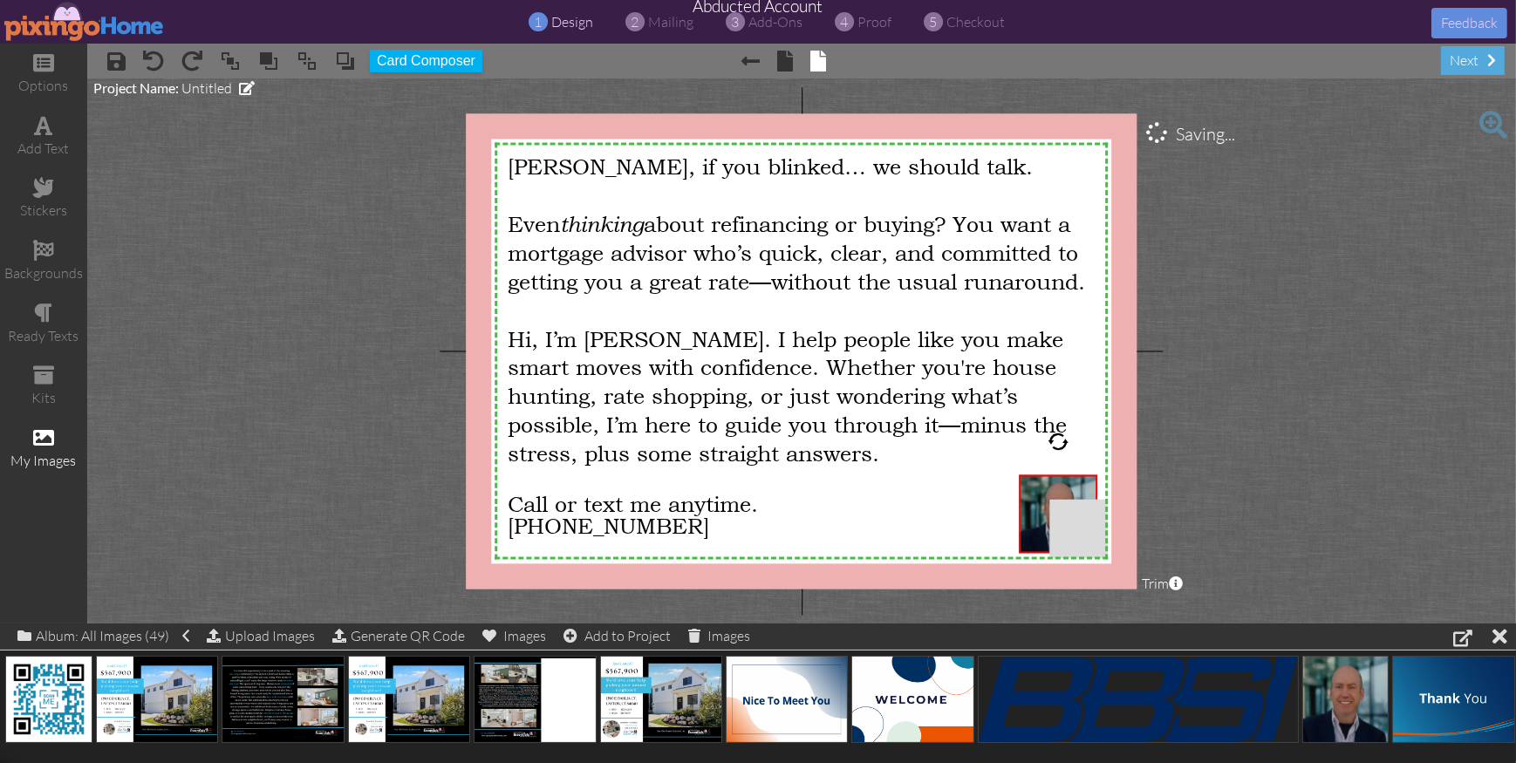
click at [1230, 506] on project-studio-wrapper "X X X X X X X X X X X X X X X X X X X X X X X X X X X X X X X X X X X X X X X X…" at bounding box center [801, 351] width 1429 height 545
click at [669, 20] on span "mailing" at bounding box center [670, 21] width 45 height 17
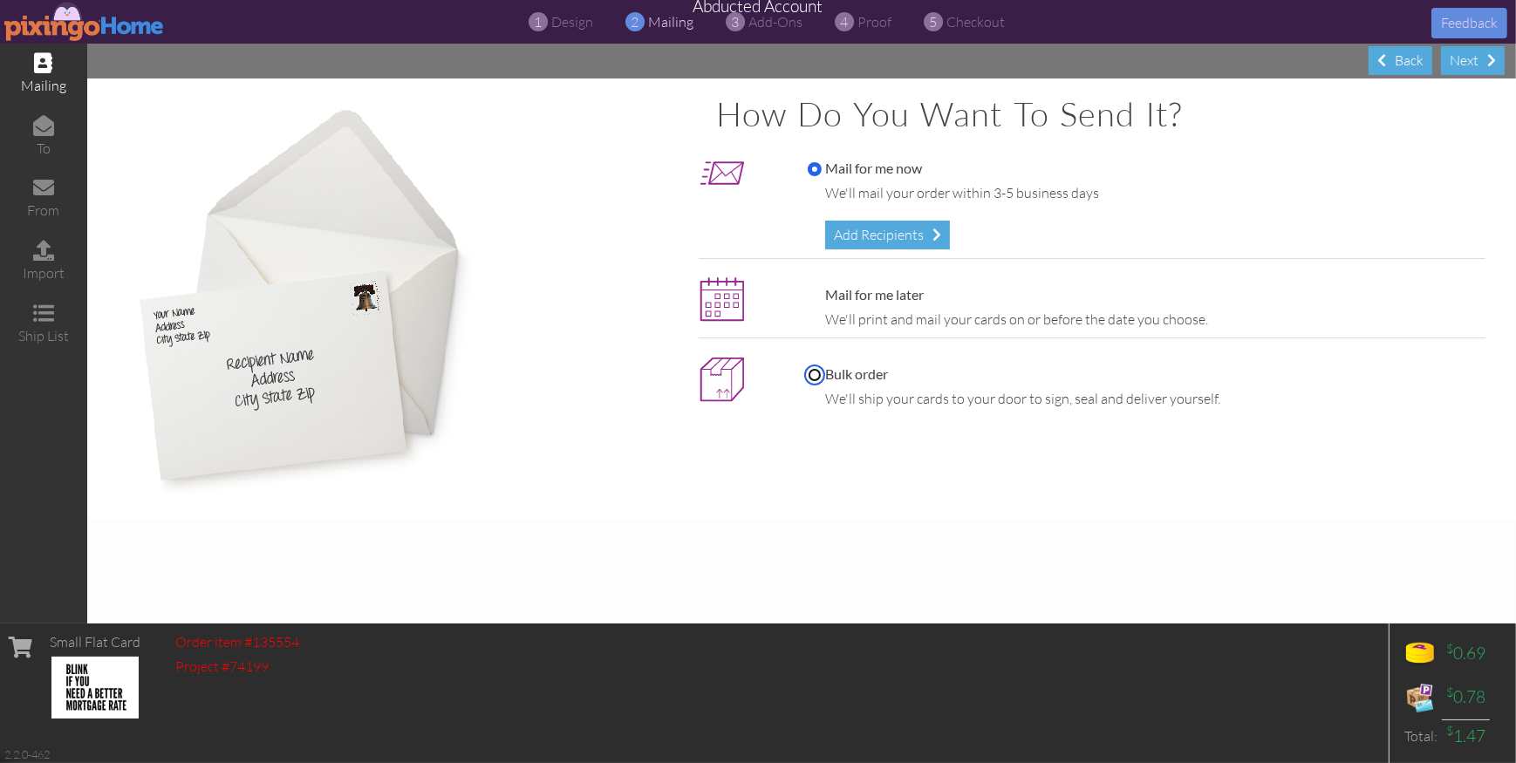
click at [818, 376] on input "Bulk order" at bounding box center [815, 375] width 14 height 14
radio input "true"
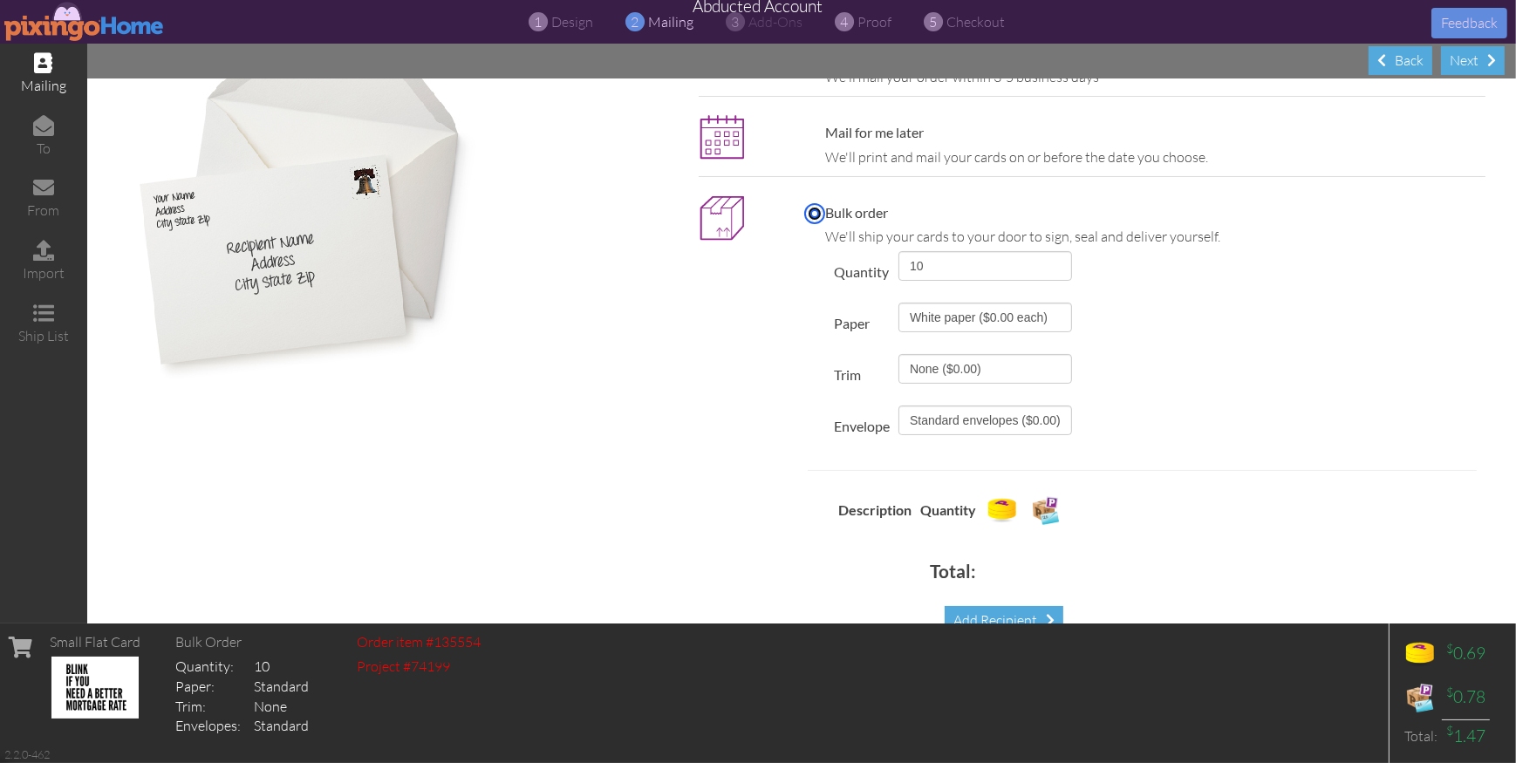
scroll to position [157, 0]
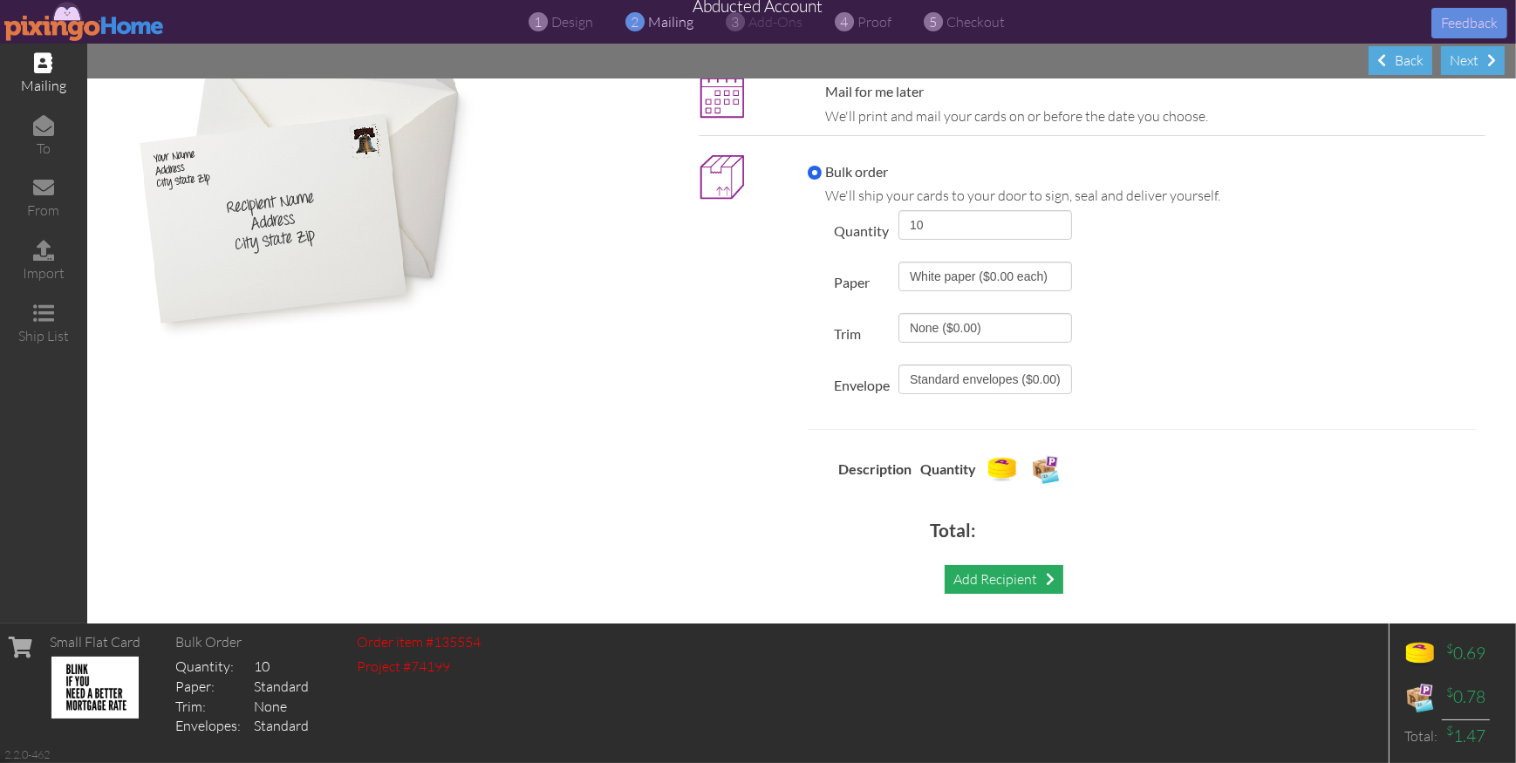
click at [987, 579] on div "Add Recipient" at bounding box center [1004, 579] width 119 height 29
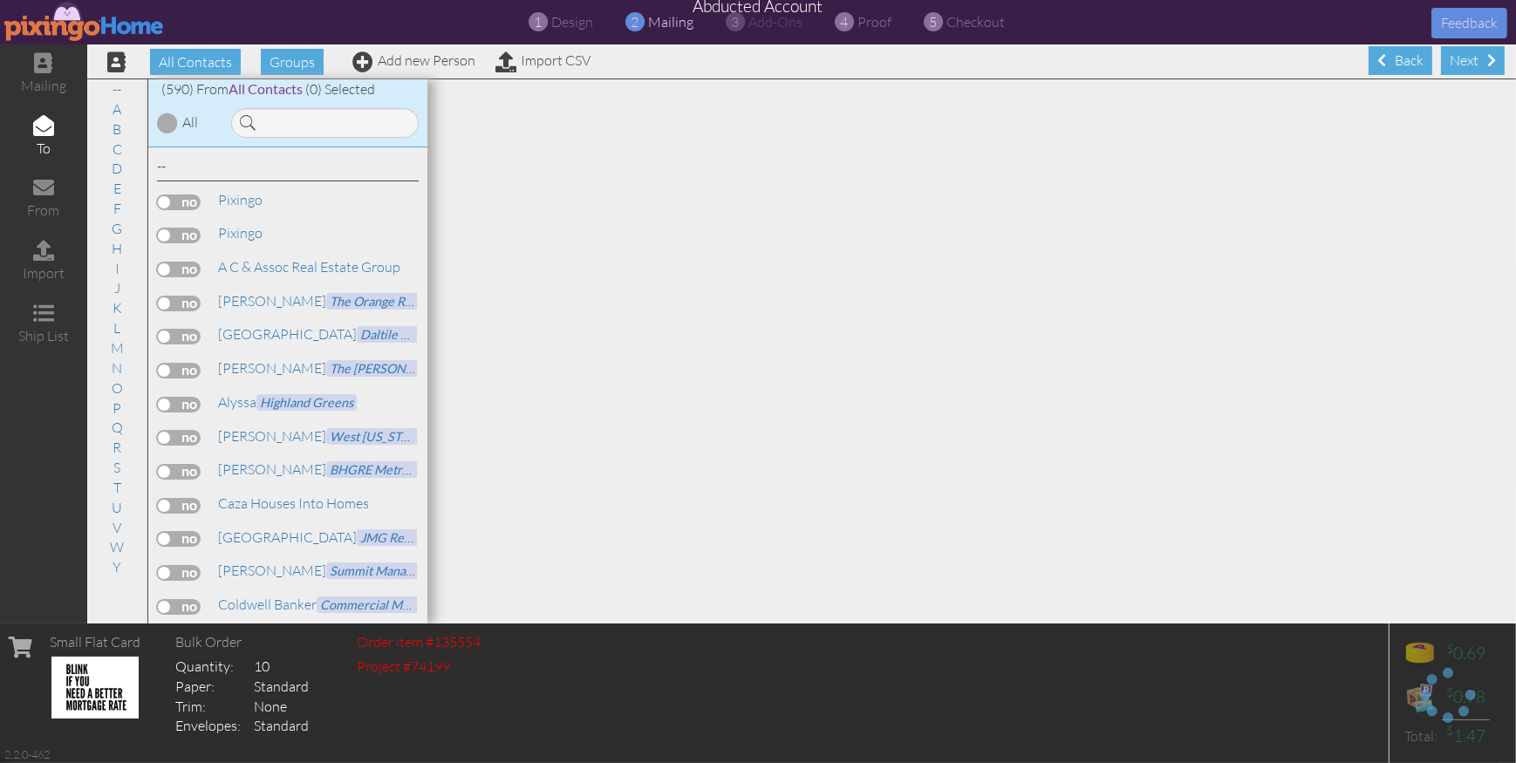
click at [168, 198] on label at bounding box center [179, 203] width 44 height 16
click at [0, 0] on input "checkbox" at bounding box center [0, 0] width 0 height 0
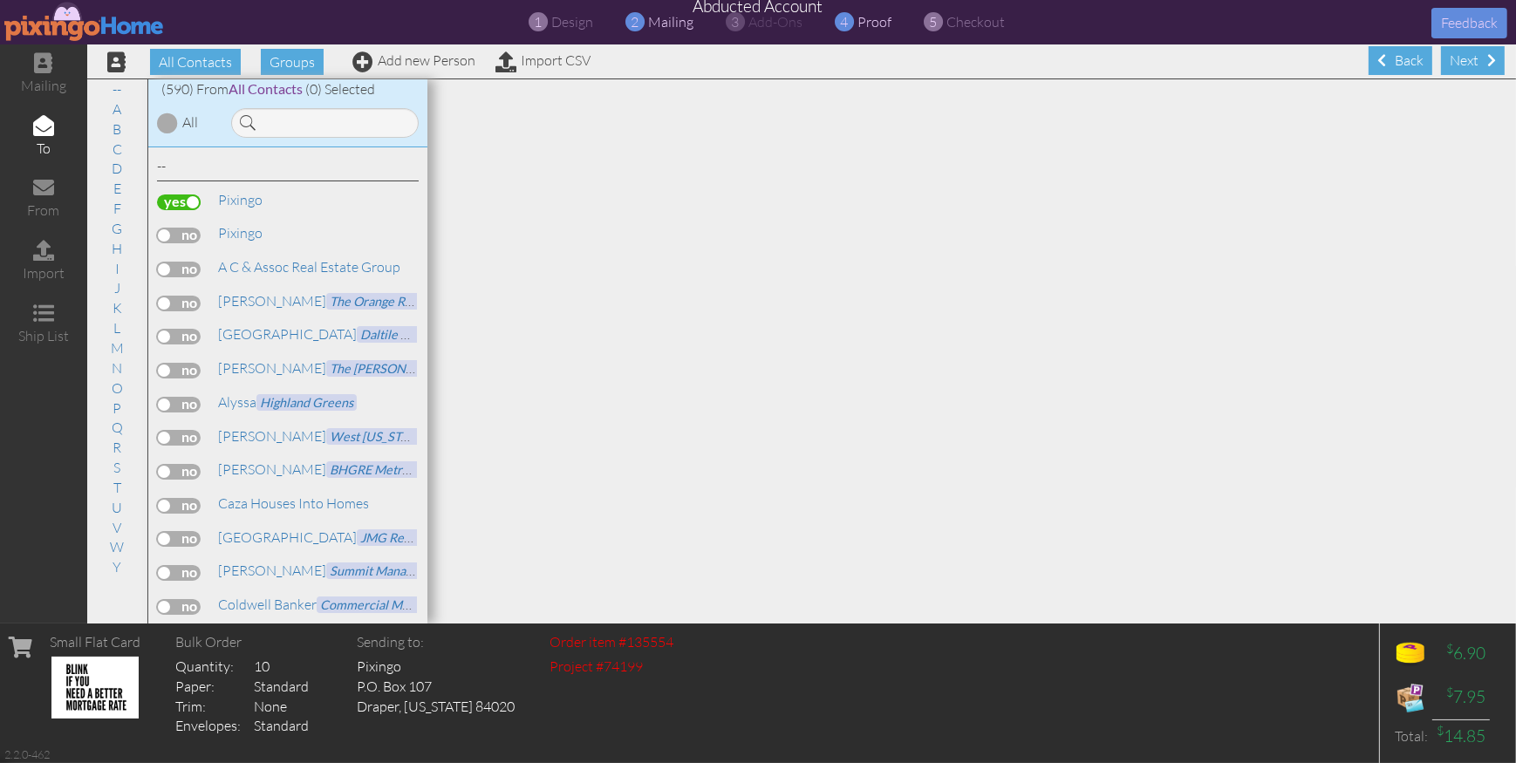
click at [876, 24] on span "proof" at bounding box center [875, 21] width 34 height 17
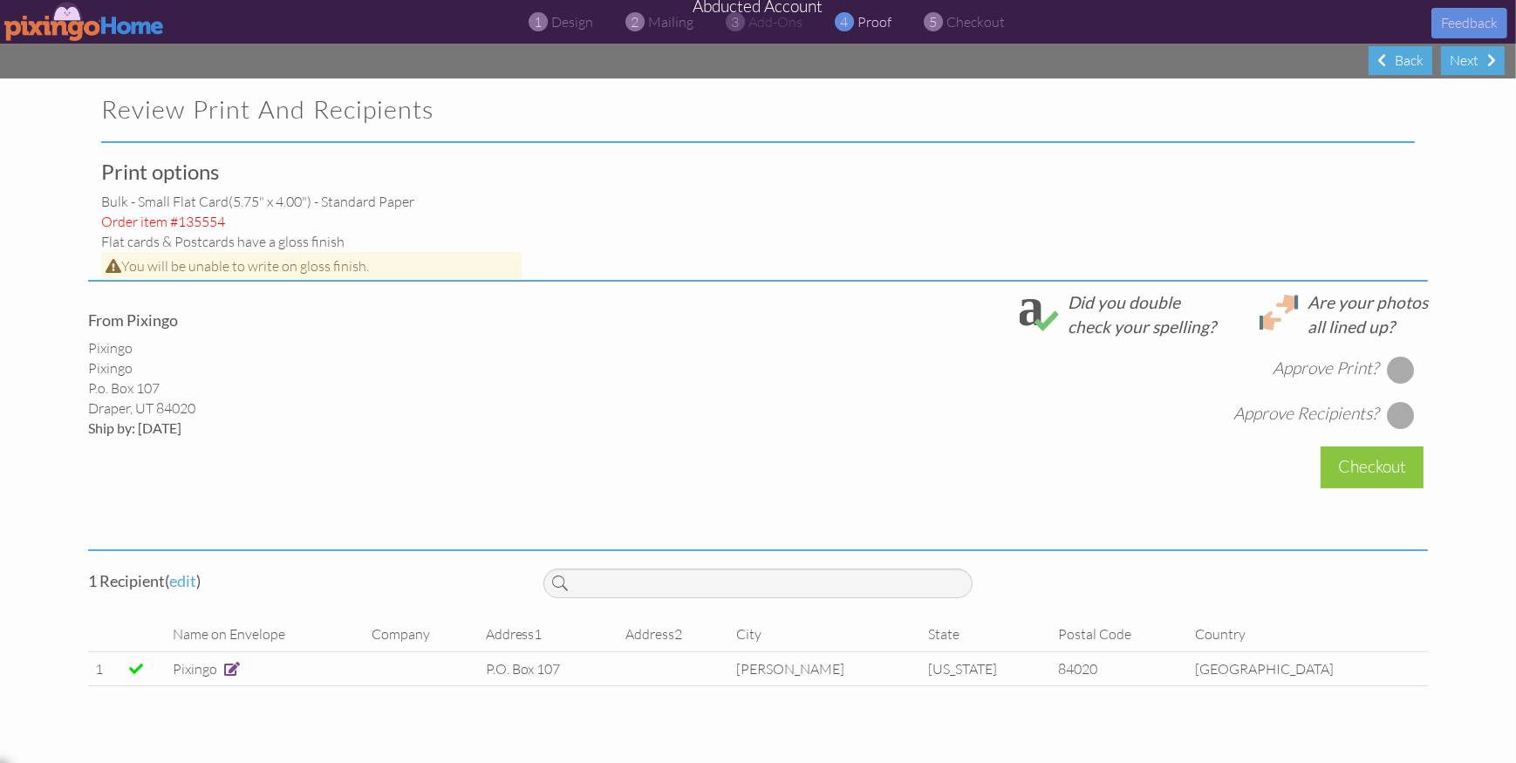
click at [550, 248] on div "Print options Bulk - small flat card (5.75" x 4.00") - Standard paper Order ite…" at bounding box center [758, 442] width 1340 height 562
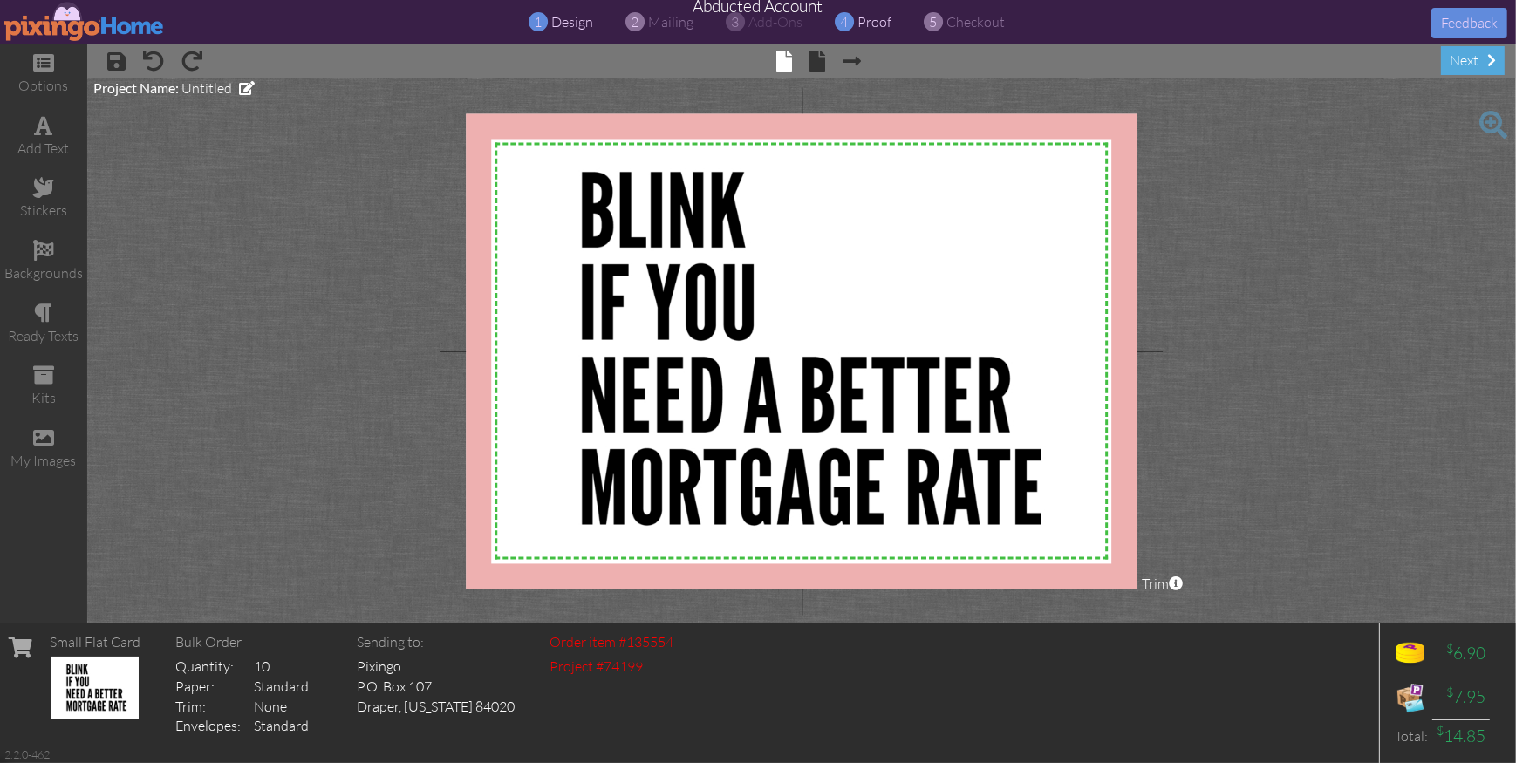
click at [884, 25] on span "proof" at bounding box center [875, 21] width 34 height 17
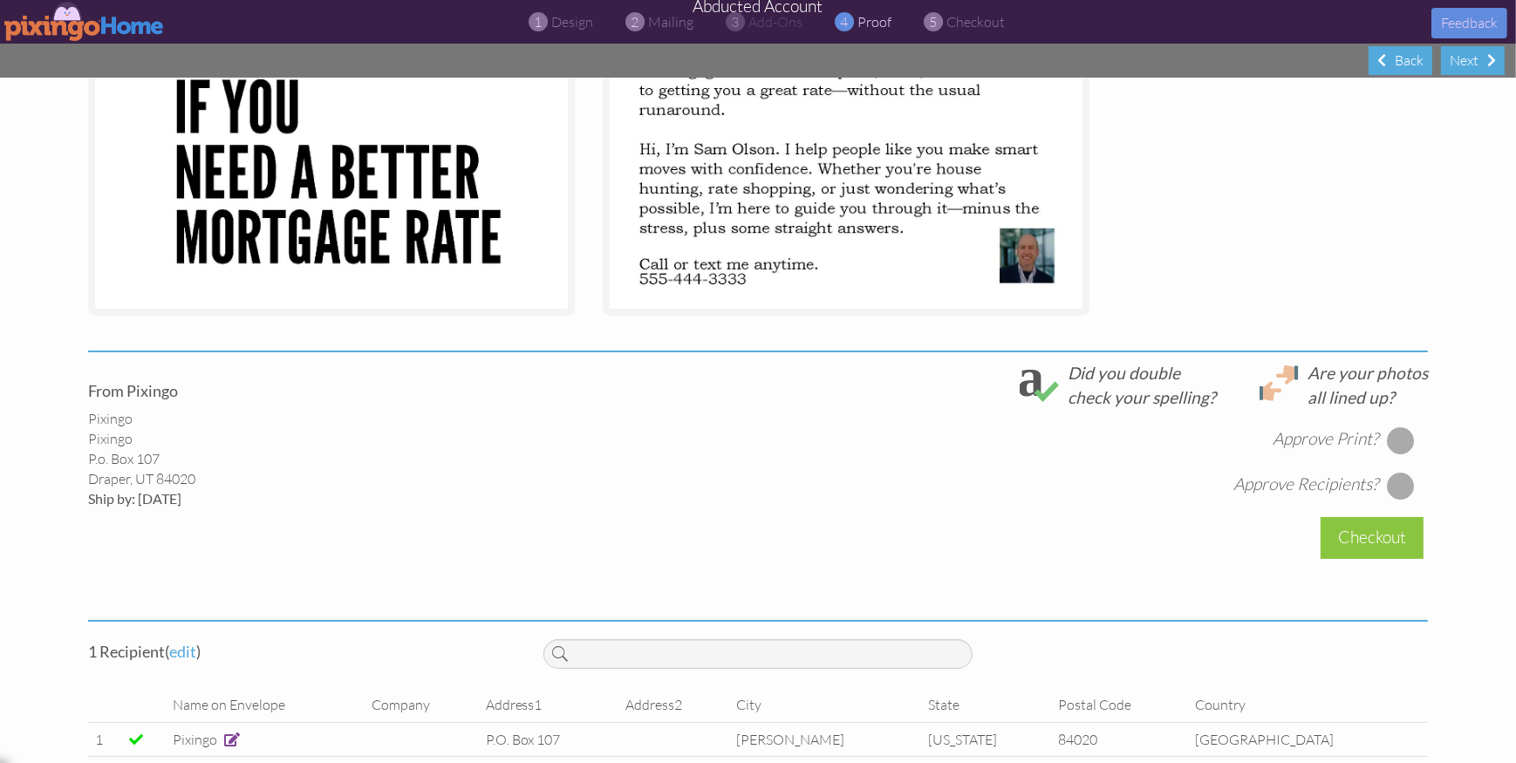
scroll to position [414, 0]
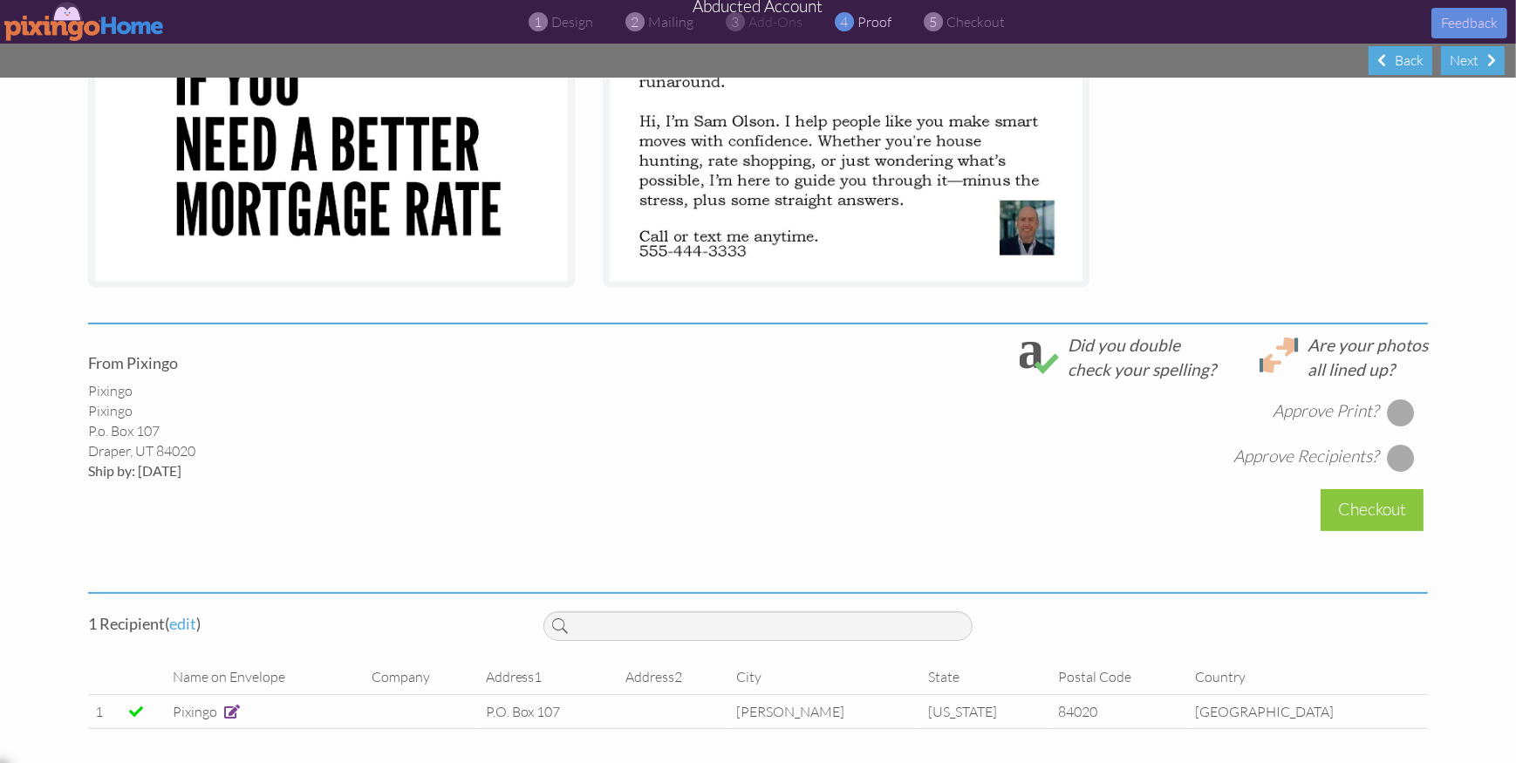
click at [1398, 414] on div at bounding box center [1401, 413] width 28 height 28
click at [1403, 454] on div at bounding box center [1401, 458] width 28 height 28
click at [1387, 510] on div "Checkout" at bounding box center [1372, 509] width 103 height 41
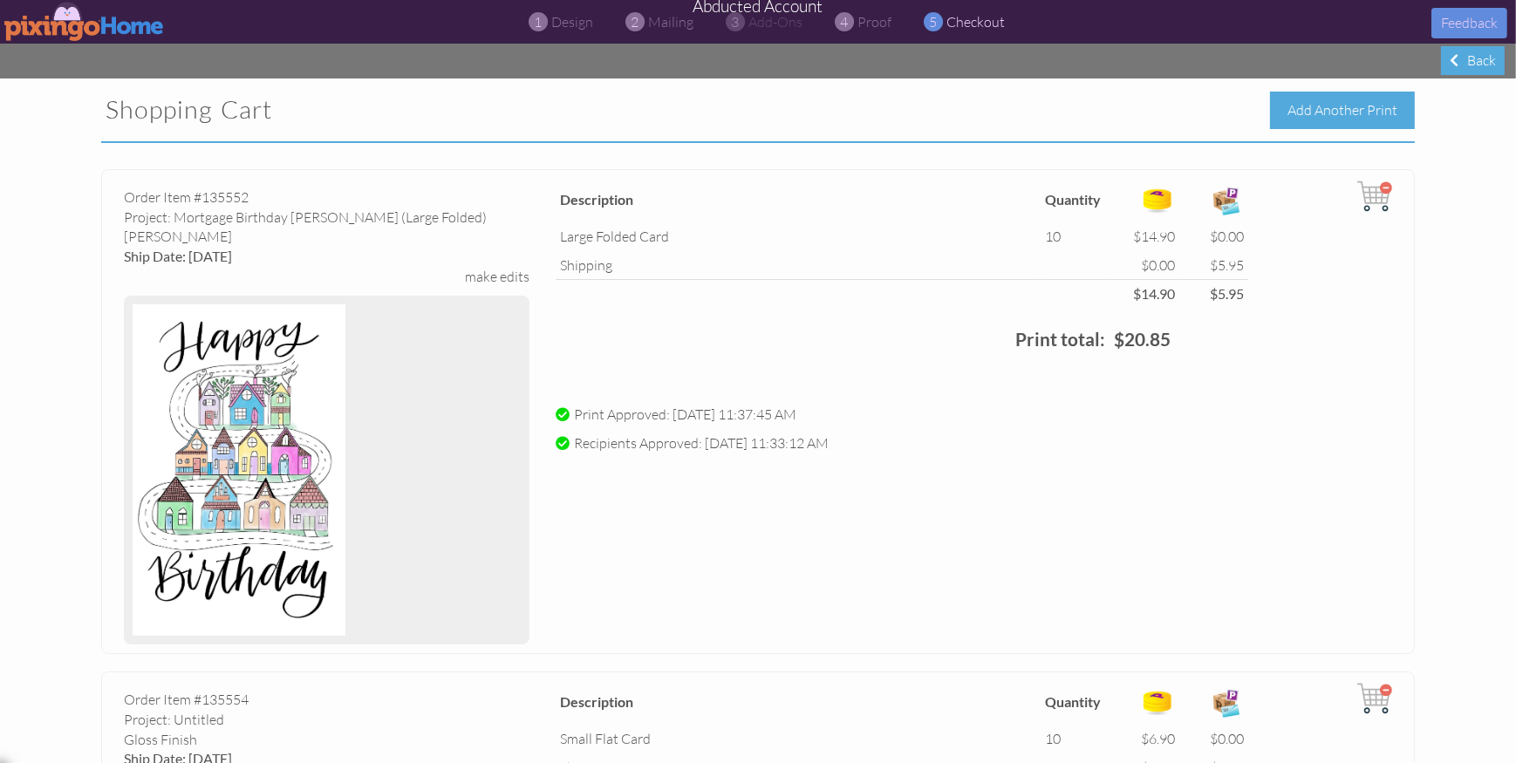
click at [1331, 114] on div "Add Another Print" at bounding box center [1342, 111] width 145 height 38
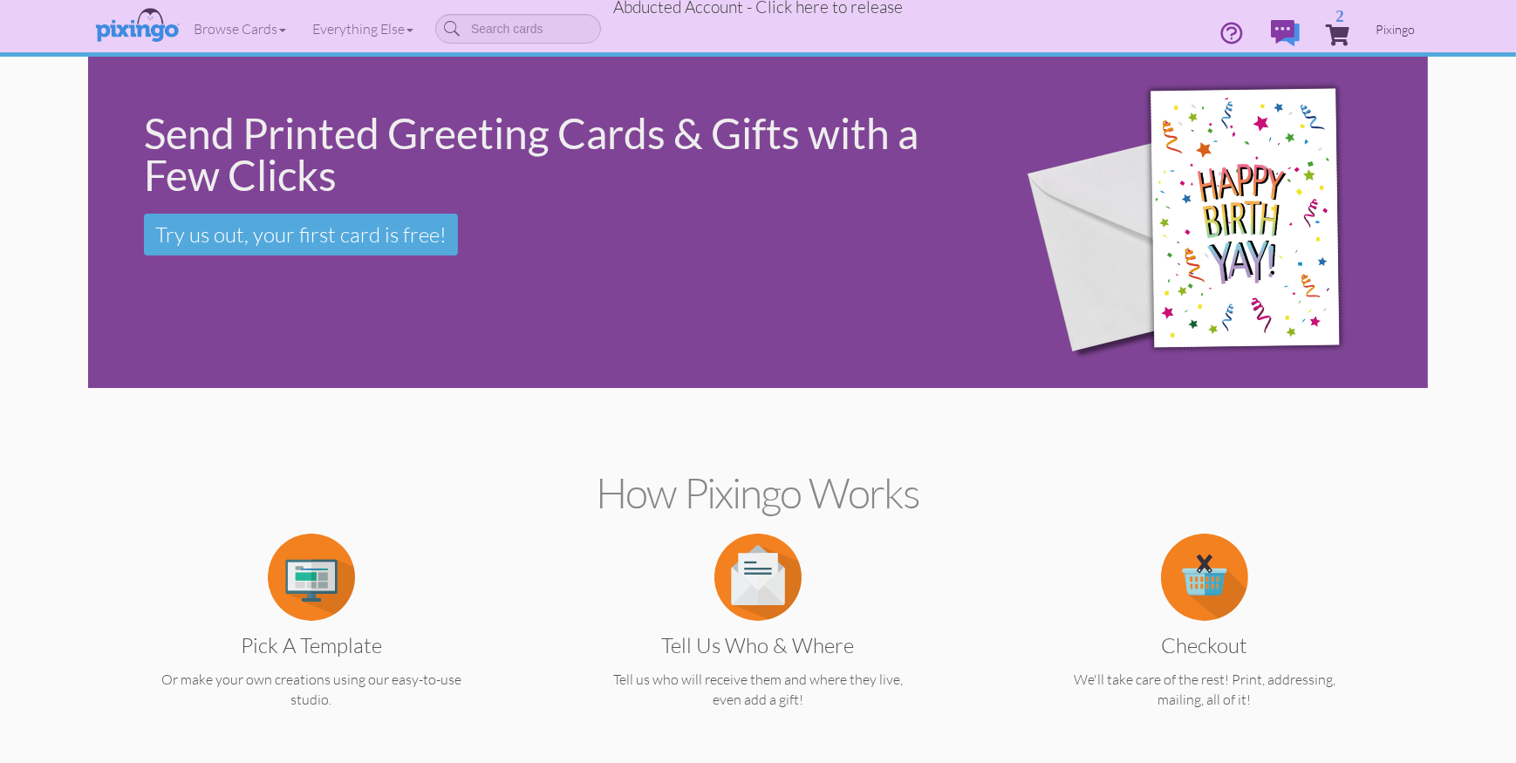
click at [1388, 31] on span "Pixingo" at bounding box center [1395, 29] width 39 height 15
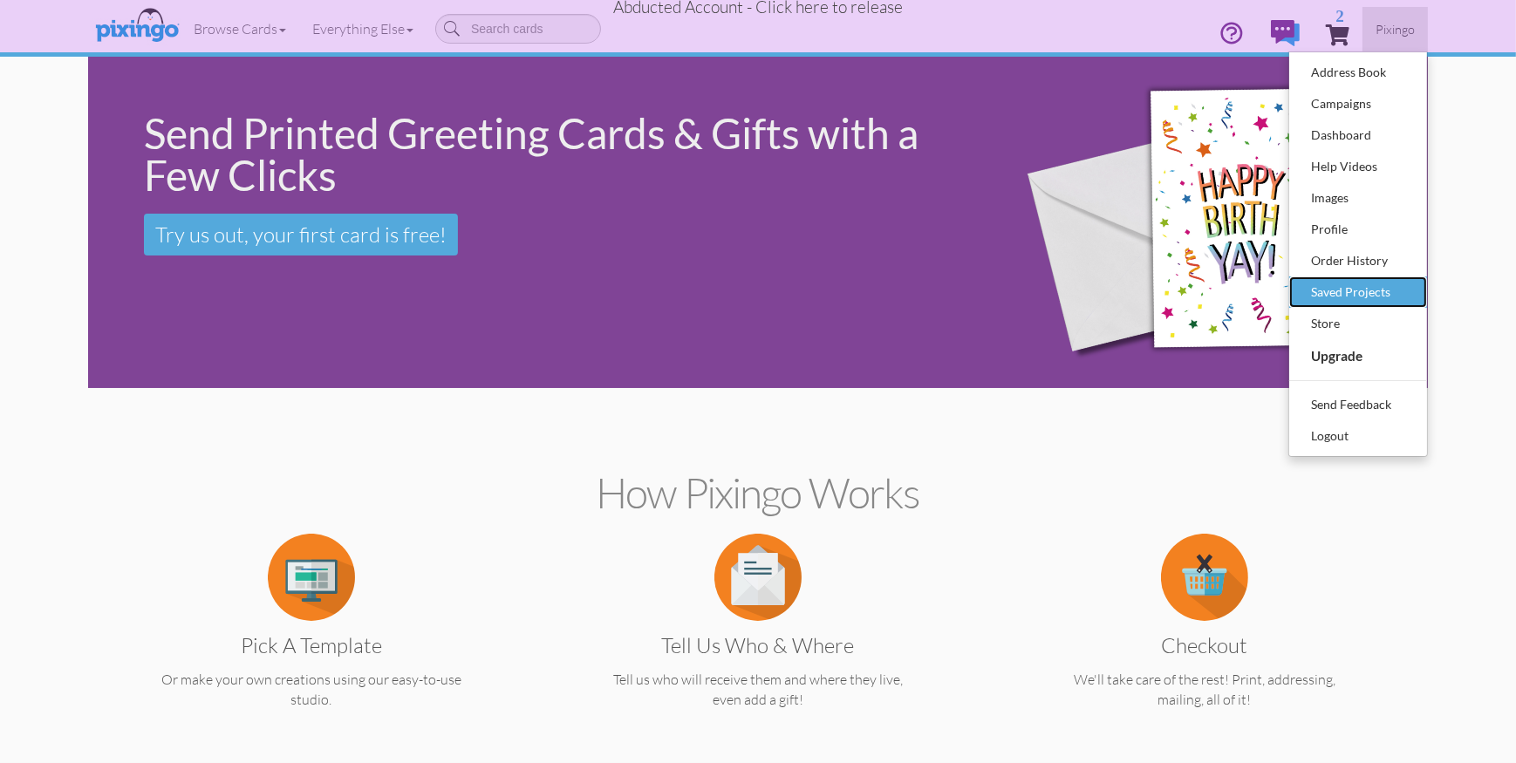
click at [1336, 281] on div "Saved Projects" at bounding box center [1358, 292] width 103 height 26
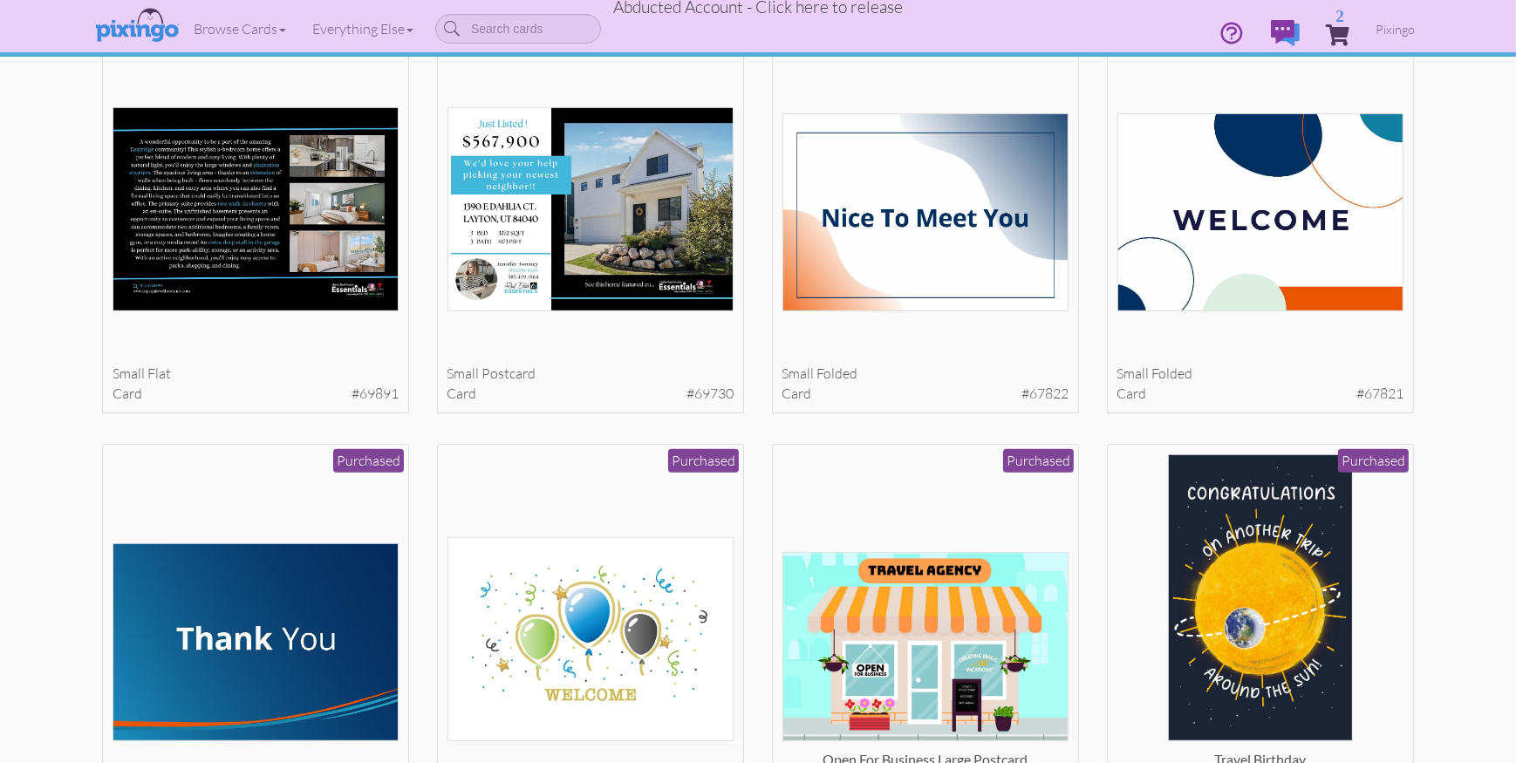
scroll to position [1021, 0]
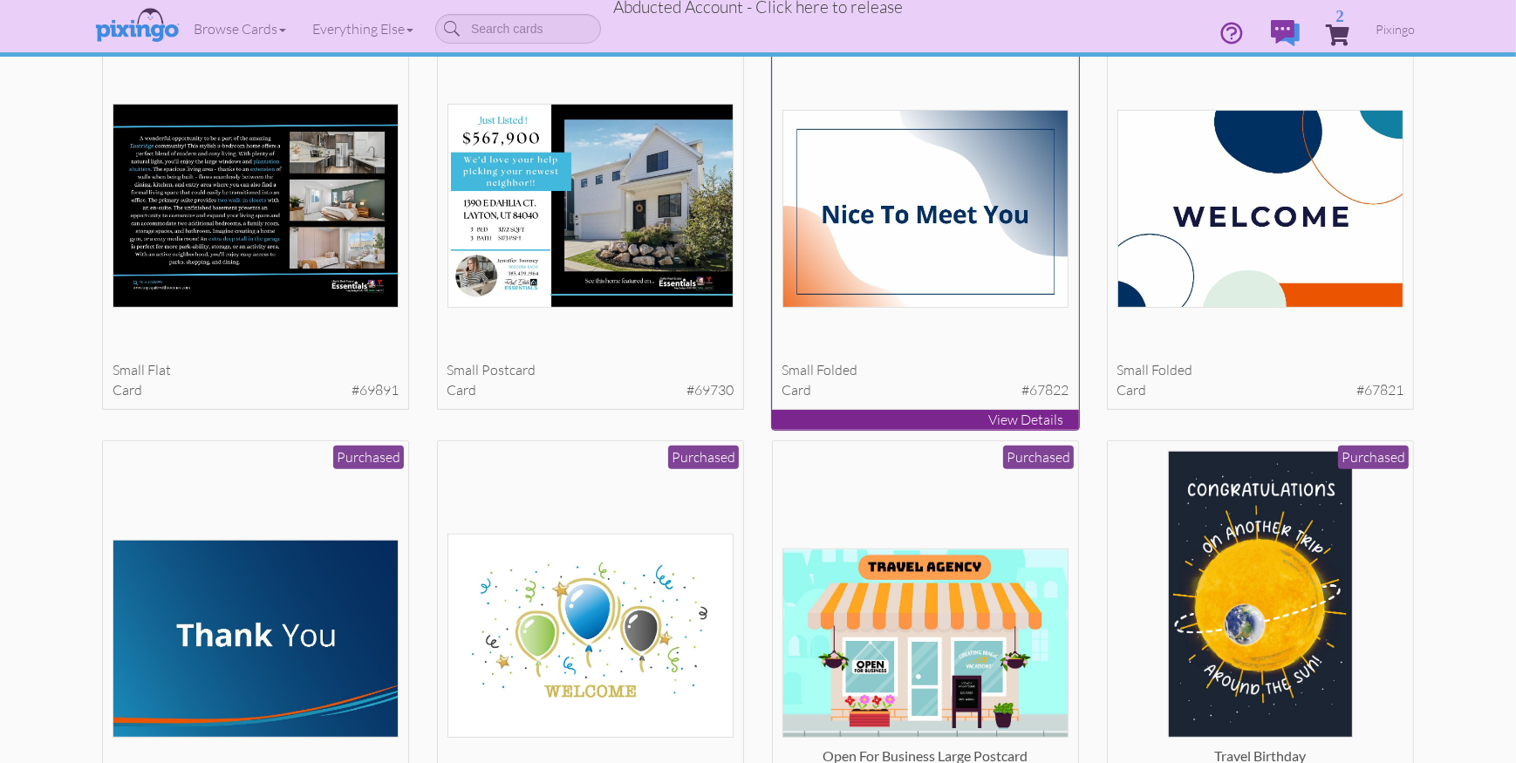
click at [1019, 227] on img at bounding box center [926, 209] width 287 height 198
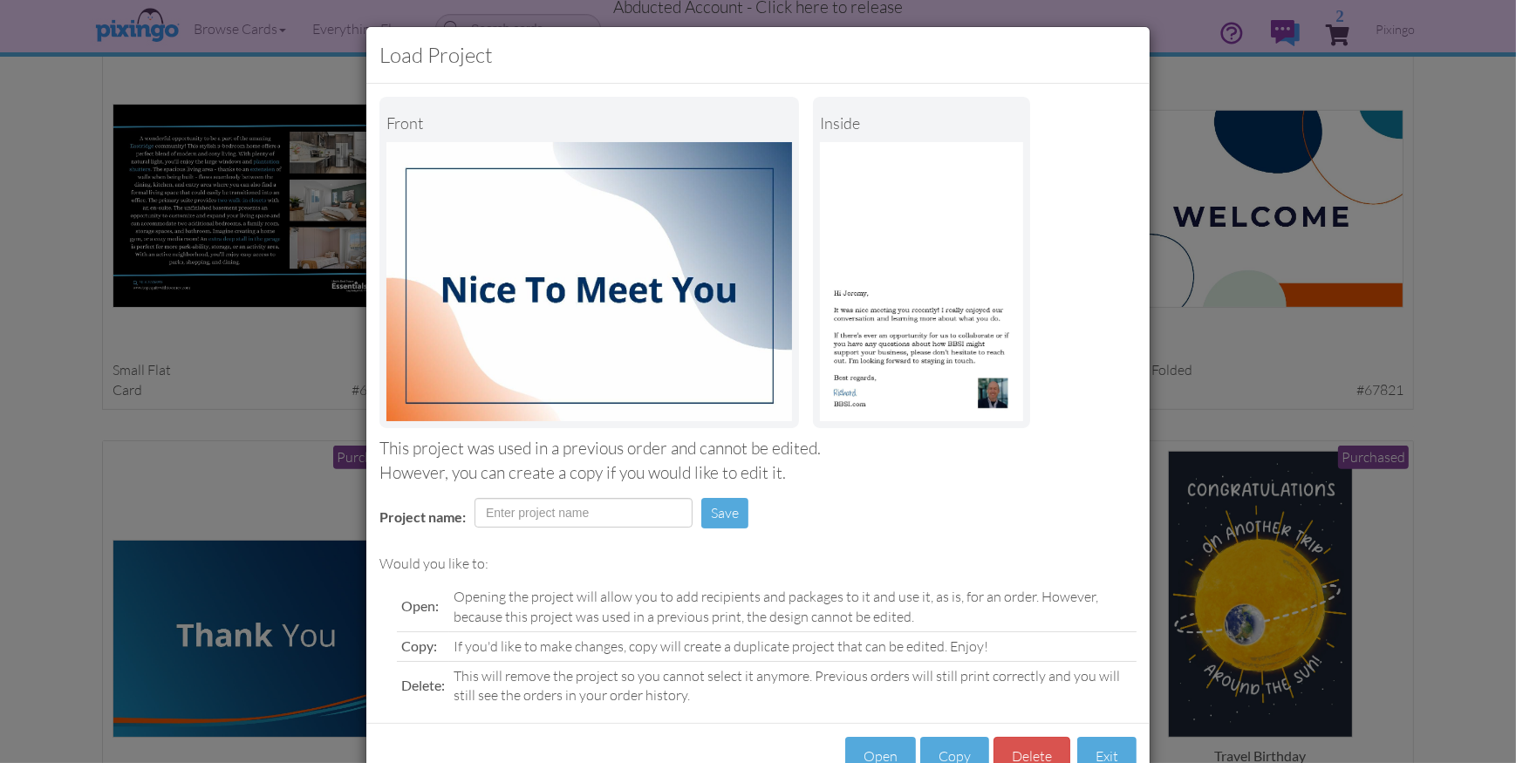
scroll to position [52, 0]
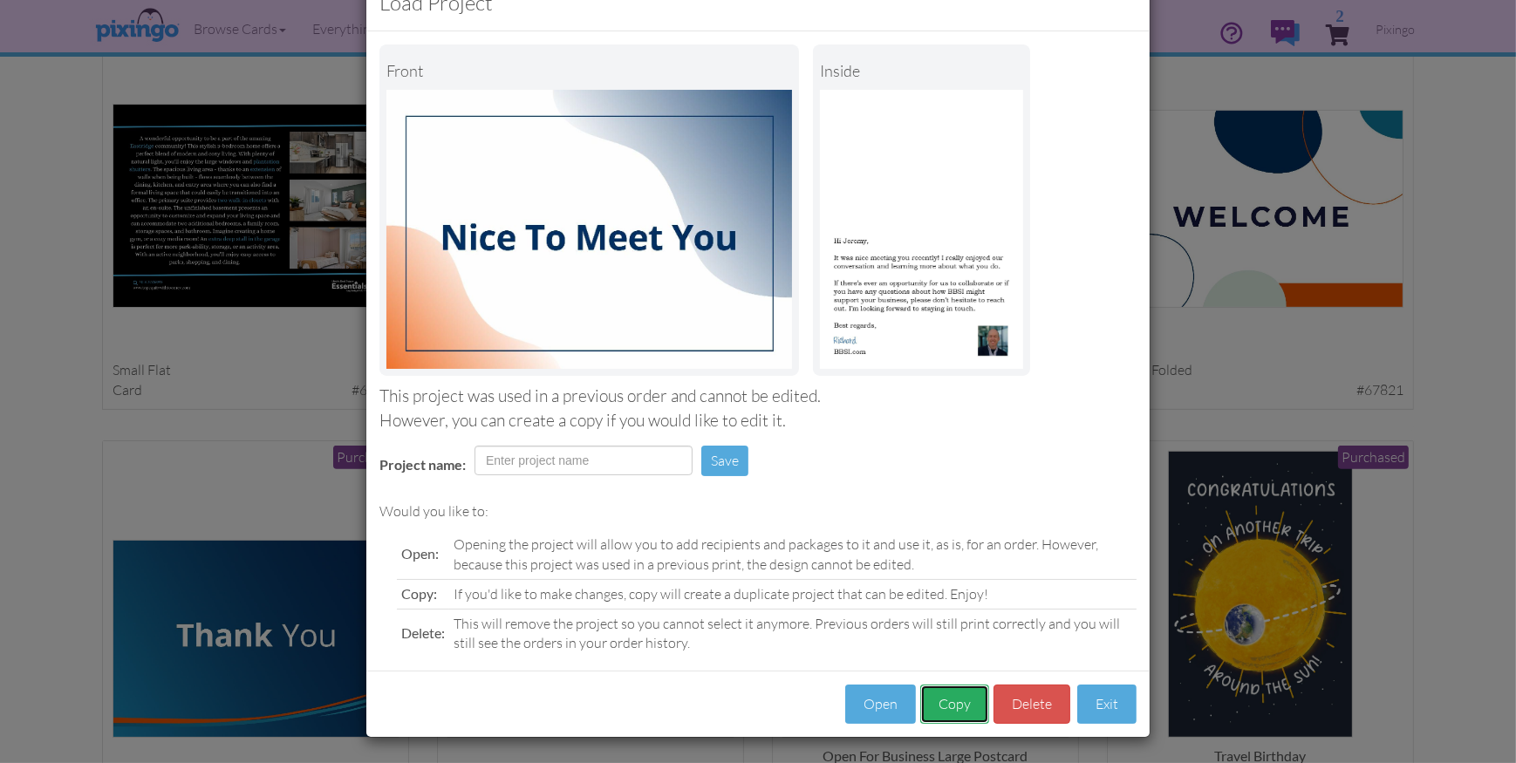
click at [957, 702] on button "Copy" at bounding box center [955, 704] width 69 height 39
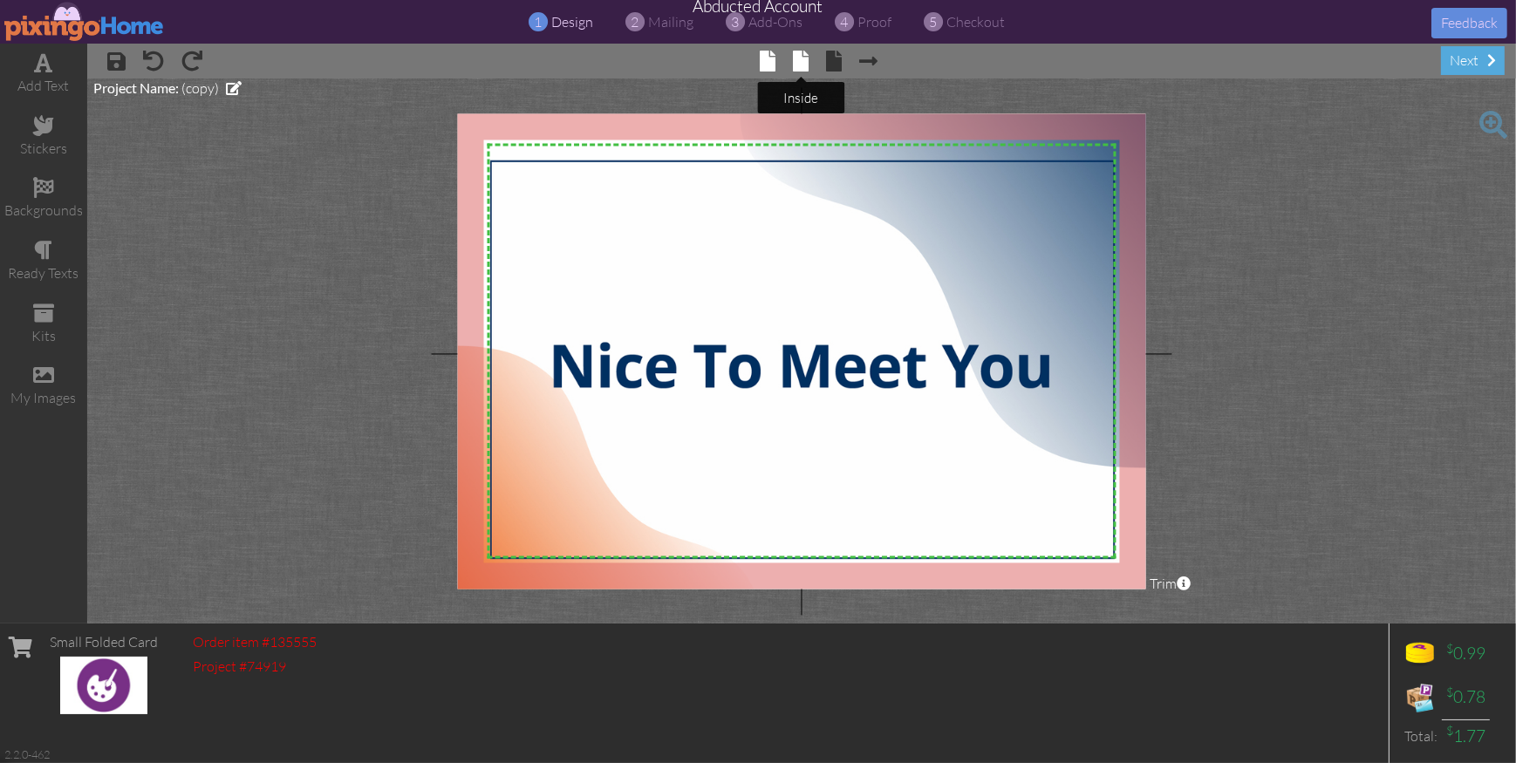
click at [804, 60] on span at bounding box center [802, 61] width 16 height 21
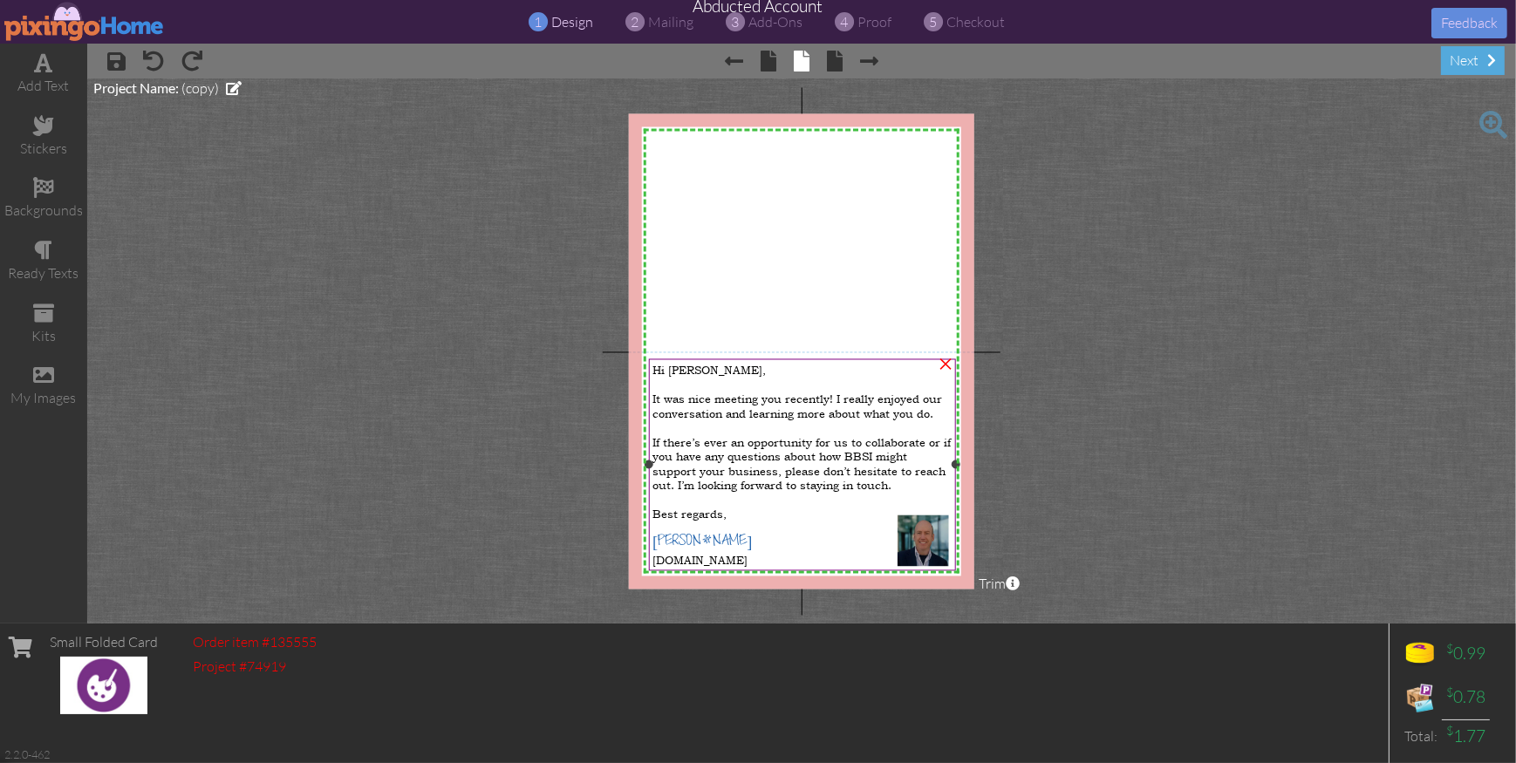
click at [750, 448] on span "If there’s ever an opportunity for us to collaborate or if you have any questio…" at bounding box center [802, 464] width 298 height 59
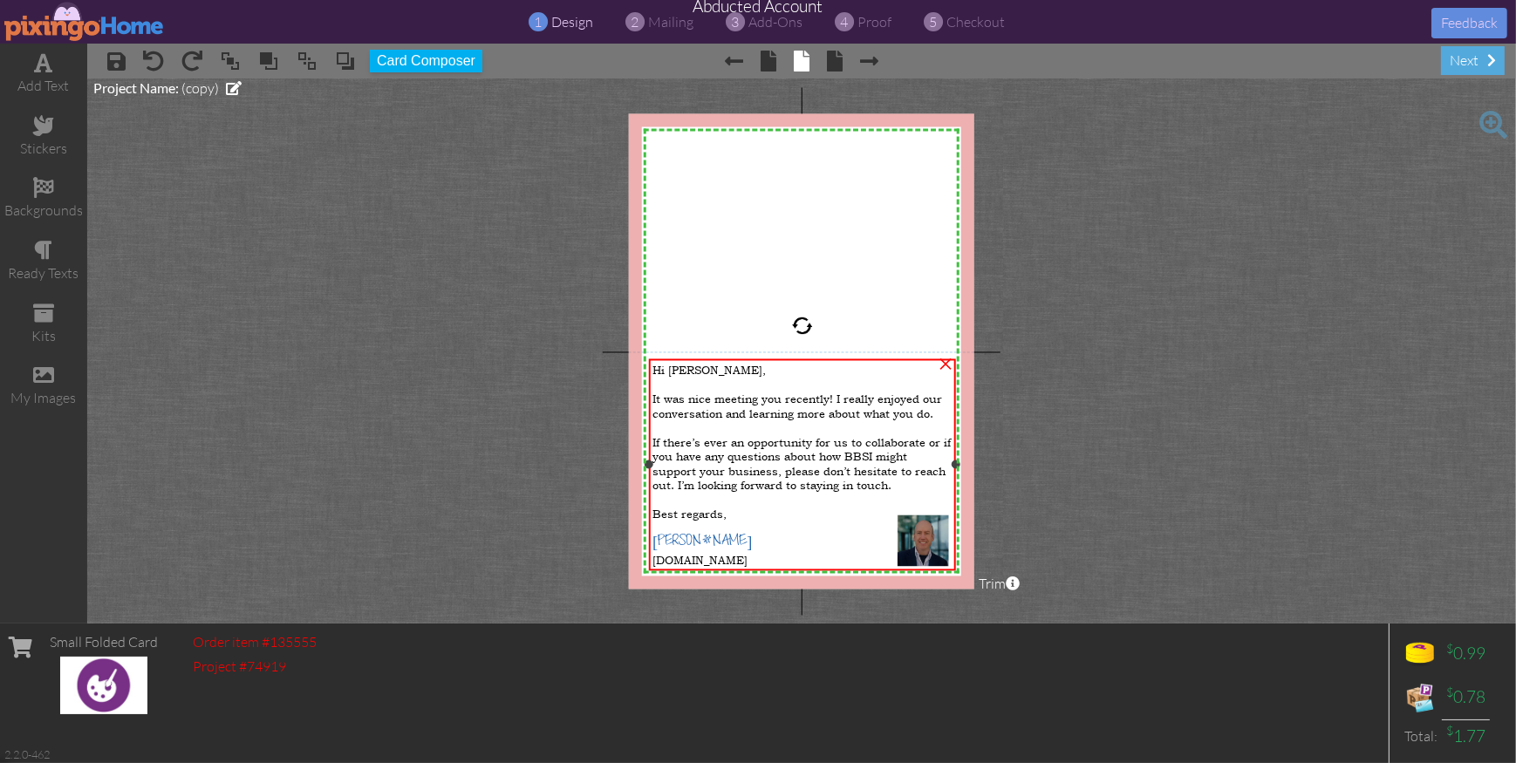
click at [750, 448] on span "If there’s ever an opportunity for us to collaborate or if you have any questio…" at bounding box center [802, 464] width 298 height 59
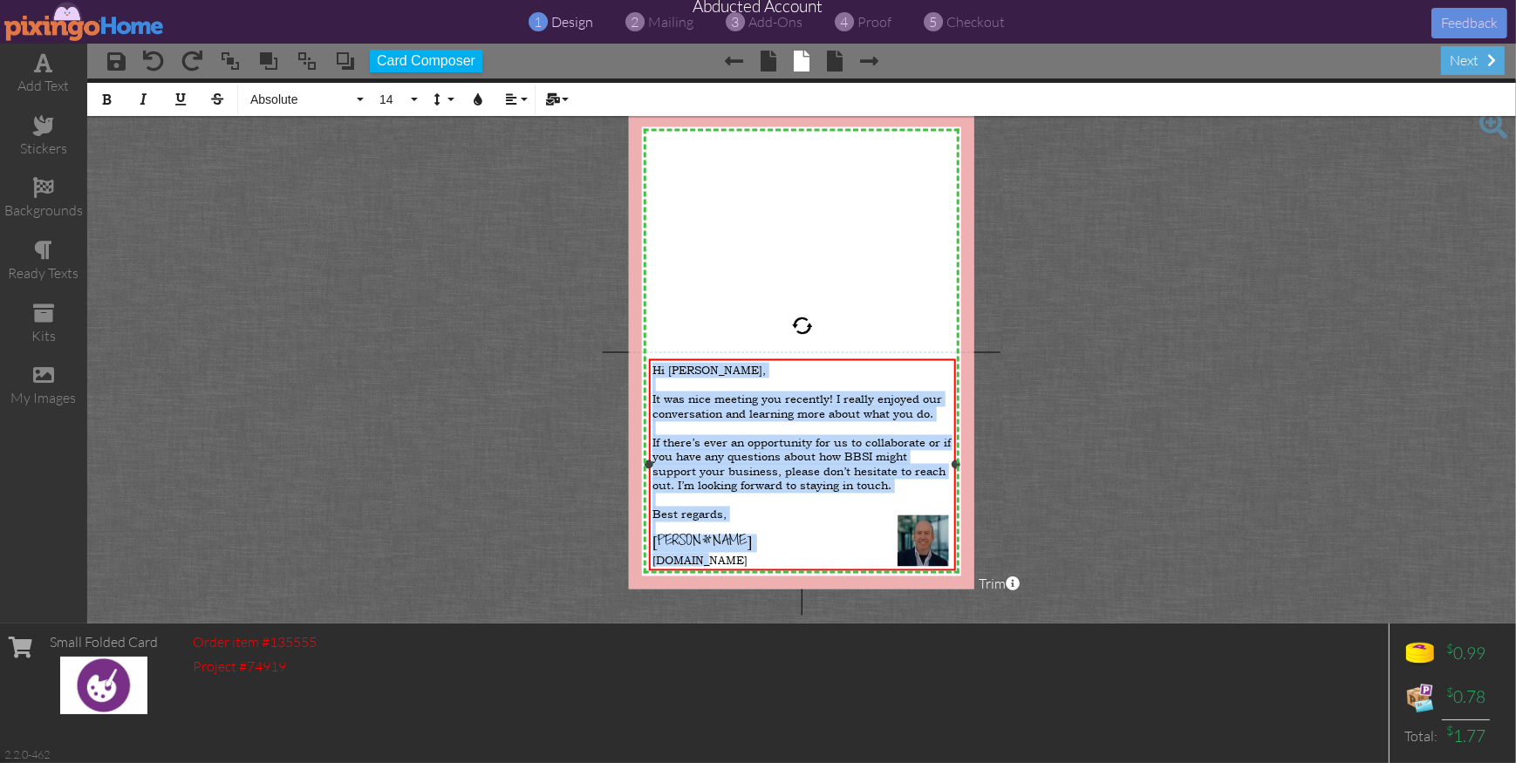
drag, startPoint x: 655, startPoint y: 374, endPoint x: 758, endPoint y: 571, distance: 221.7
click at [758, 571] on div "Hi [PERSON_NAME], It was nice meeting you recently! I really enjoyed our conver…" at bounding box center [803, 465] width 308 height 212
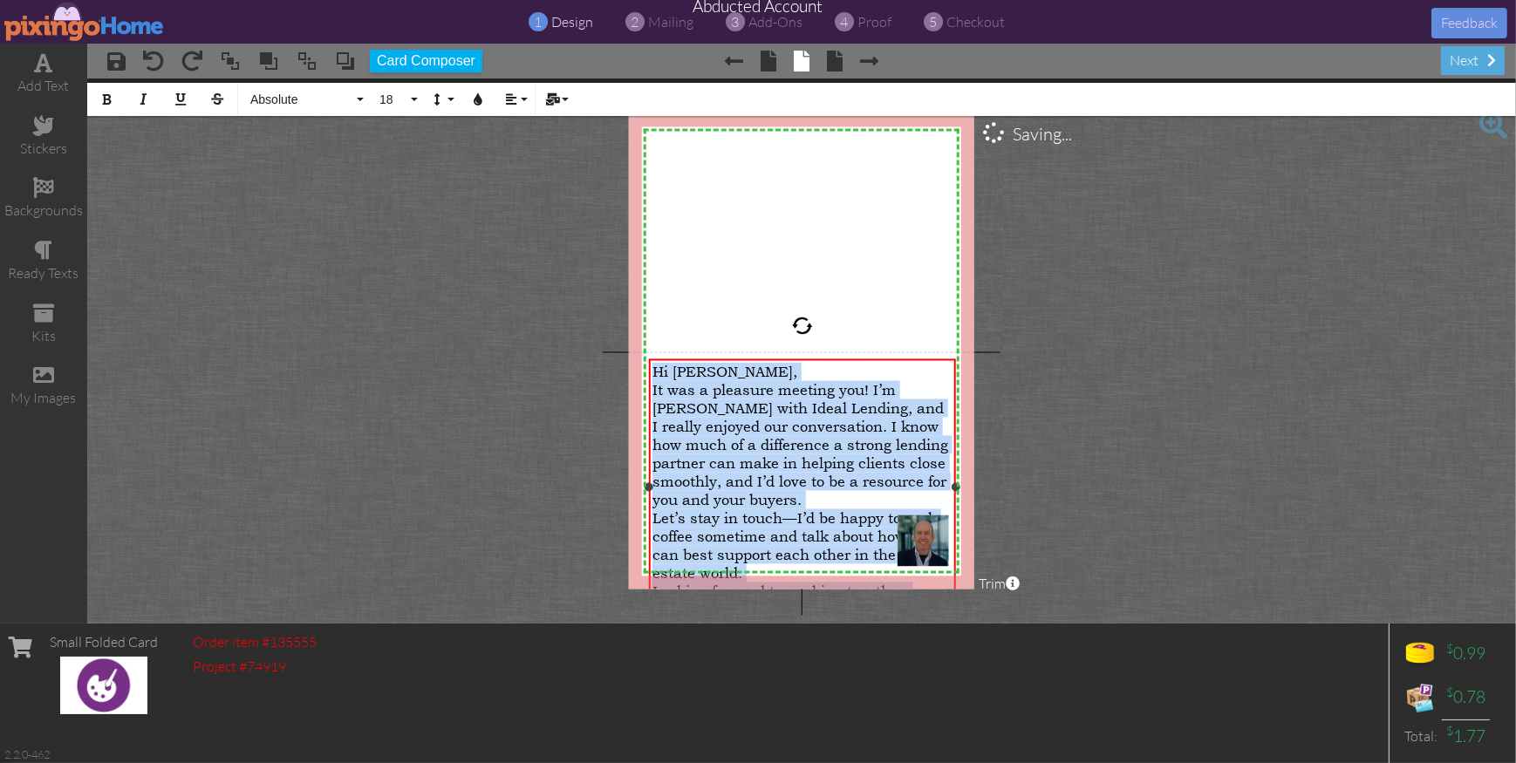
drag, startPoint x: 653, startPoint y: 376, endPoint x: 699, endPoint y: 589, distance: 217.9
click at [697, 589] on project-studio-wrapper "X X X X X X X X X X X X X X X X X X X X X X X X X X X X X X X X X X X X X X X X…" at bounding box center [801, 351] width 1429 height 545
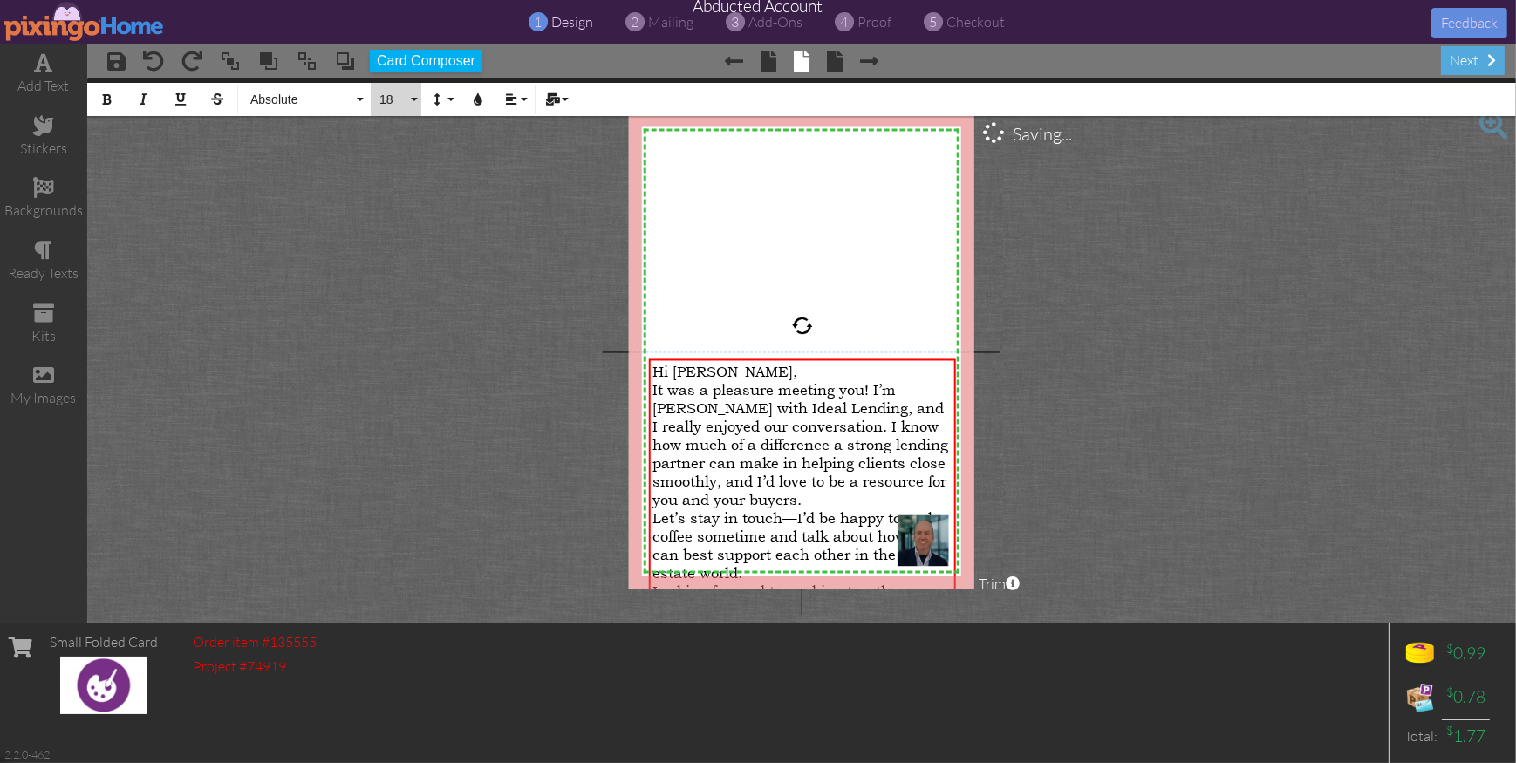
click at [417, 95] on button "18" at bounding box center [396, 99] width 51 height 33
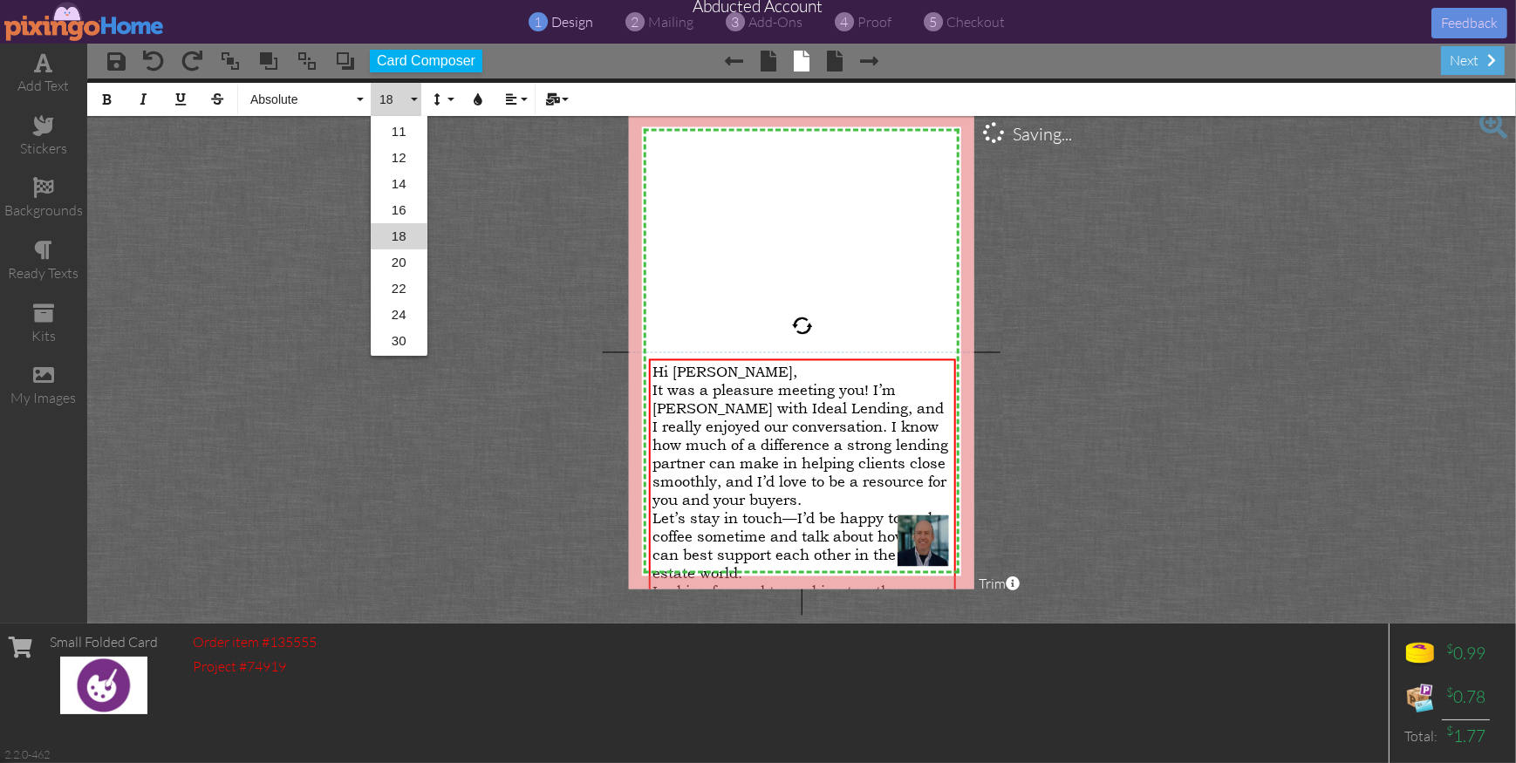
click at [399, 182] on link "14" at bounding box center [399, 184] width 57 height 26
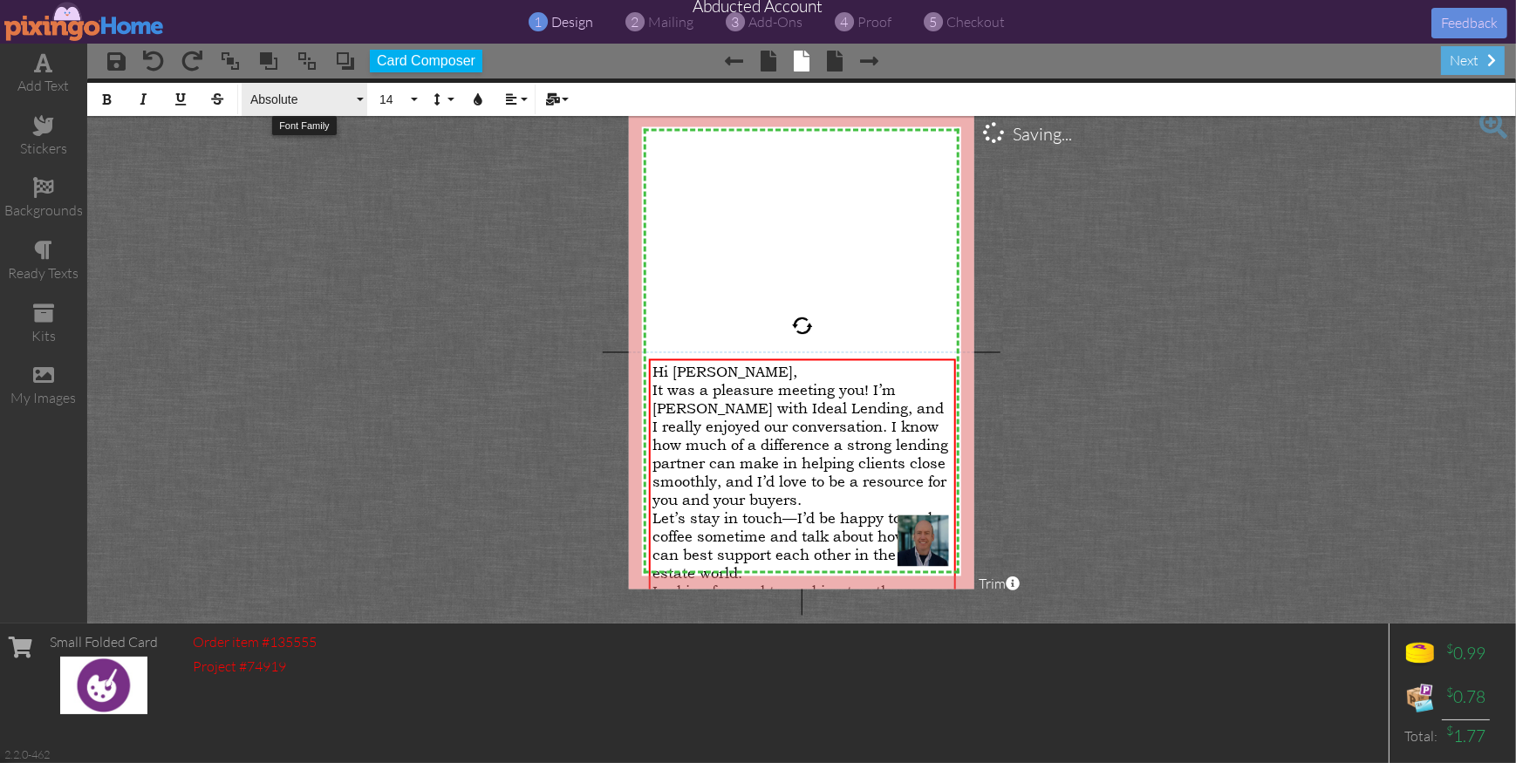
click at [284, 93] on span "Absolute" at bounding box center [301, 99] width 105 height 15
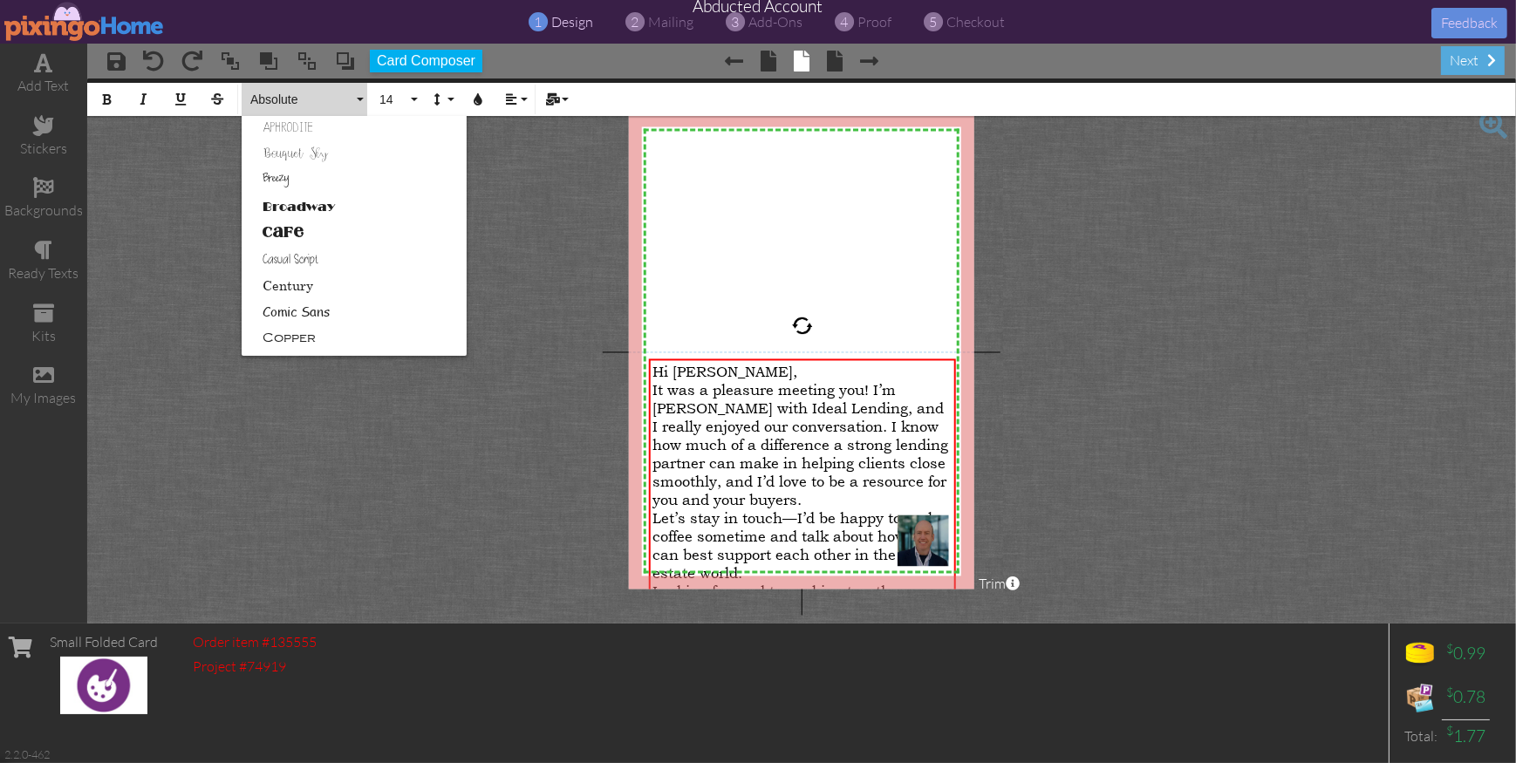
scroll to position [78, 0]
click at [286, 252] on link "Casual Script" at bounding box center [354, 261] width 225 height 26
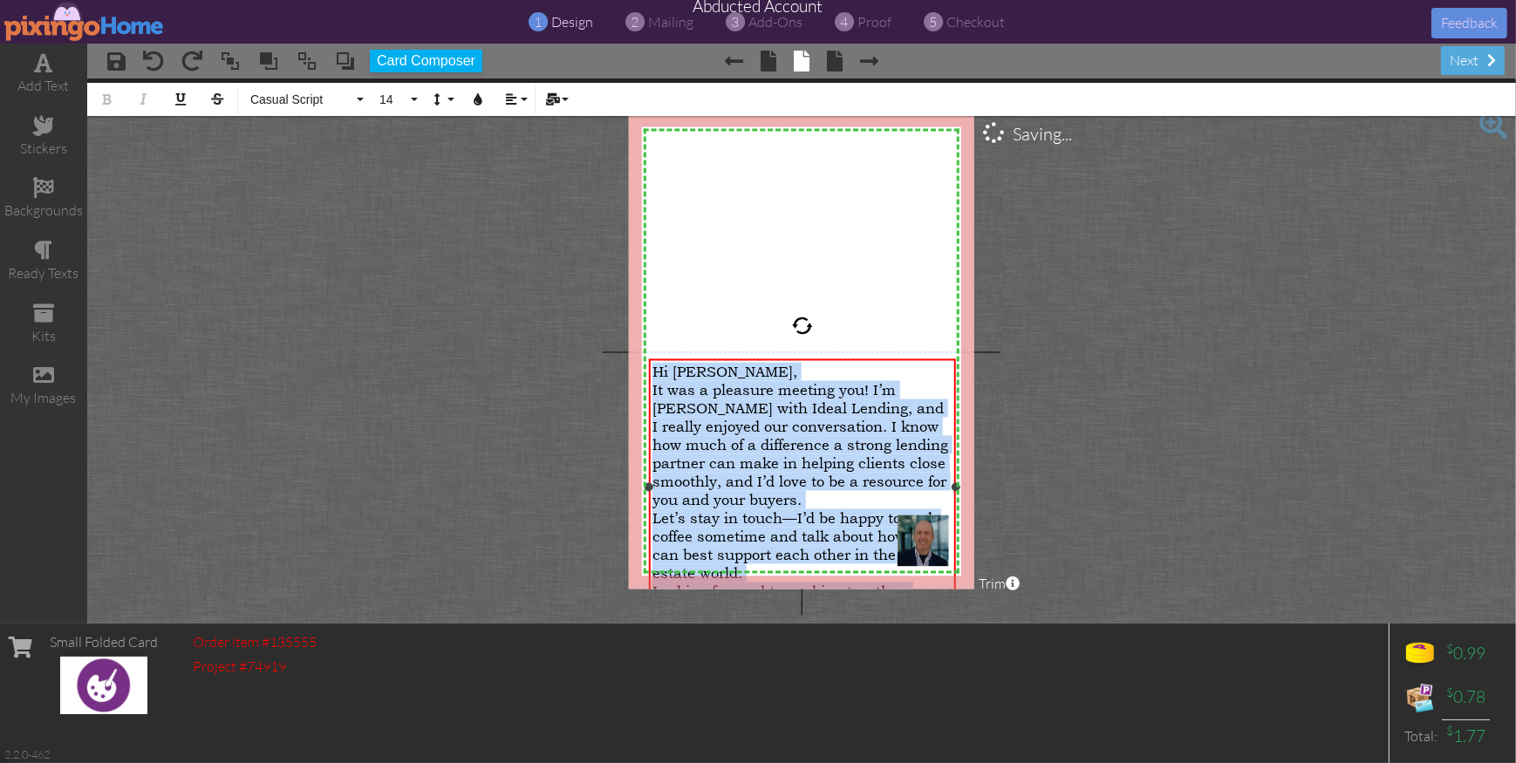
drag, startPoint x: 654, startPoint y: 372, endPoint x: 696, endPoint y: 586, distance: 218.9
click at [696, 586] on div "​ Hi Wilson, It was a pleasure meeting you! I’m Sam with Ideal Lending, and I r…" at bounding box center [802, 500] width 299 height 275
click at [303, 103] on span "Absolute" at bounding box center [301, 99] width 105 height 15
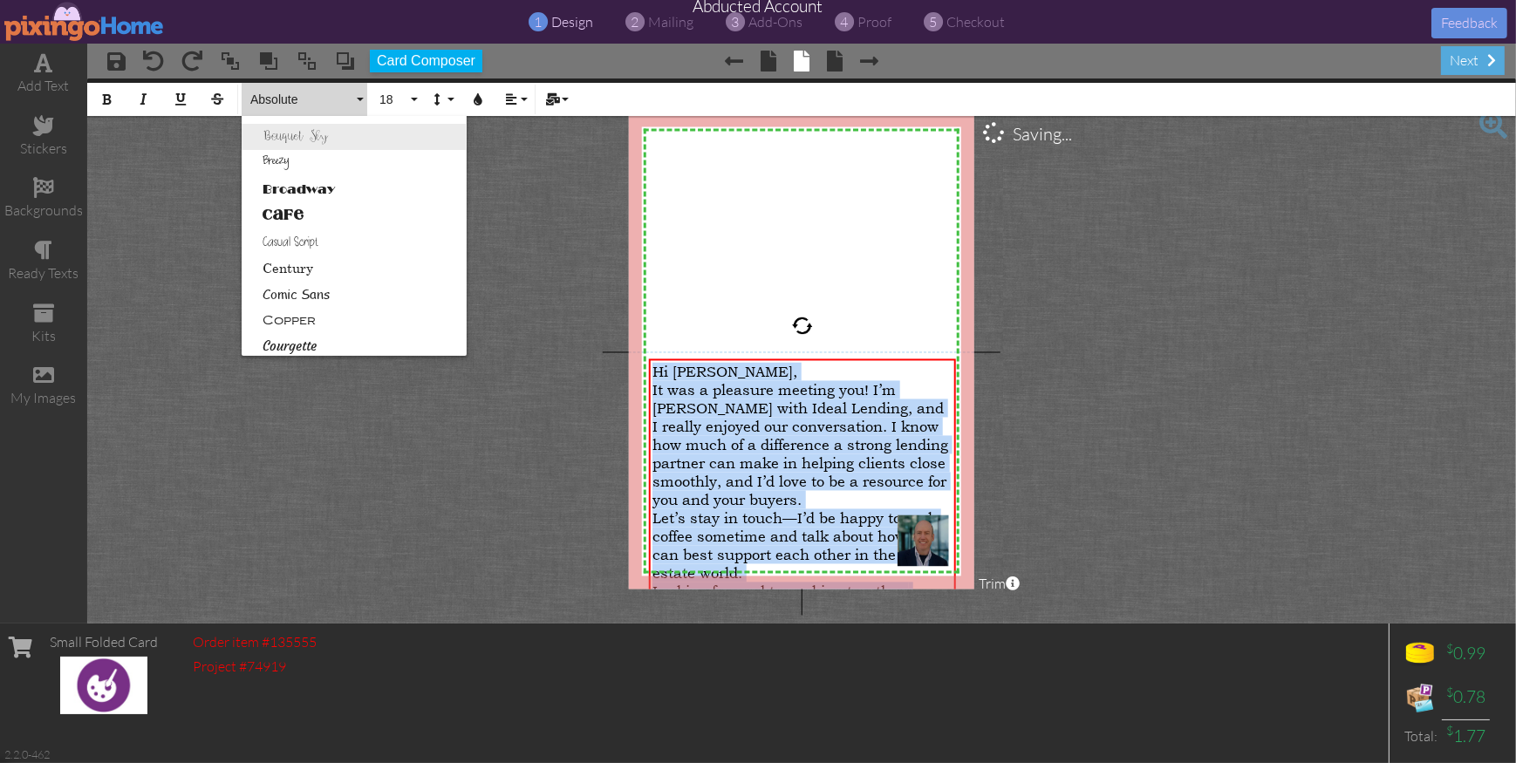
scroll to position [98, 0]
click at [305, 264] on link "Century" at bounding box center [354, 267] width 225 height 26
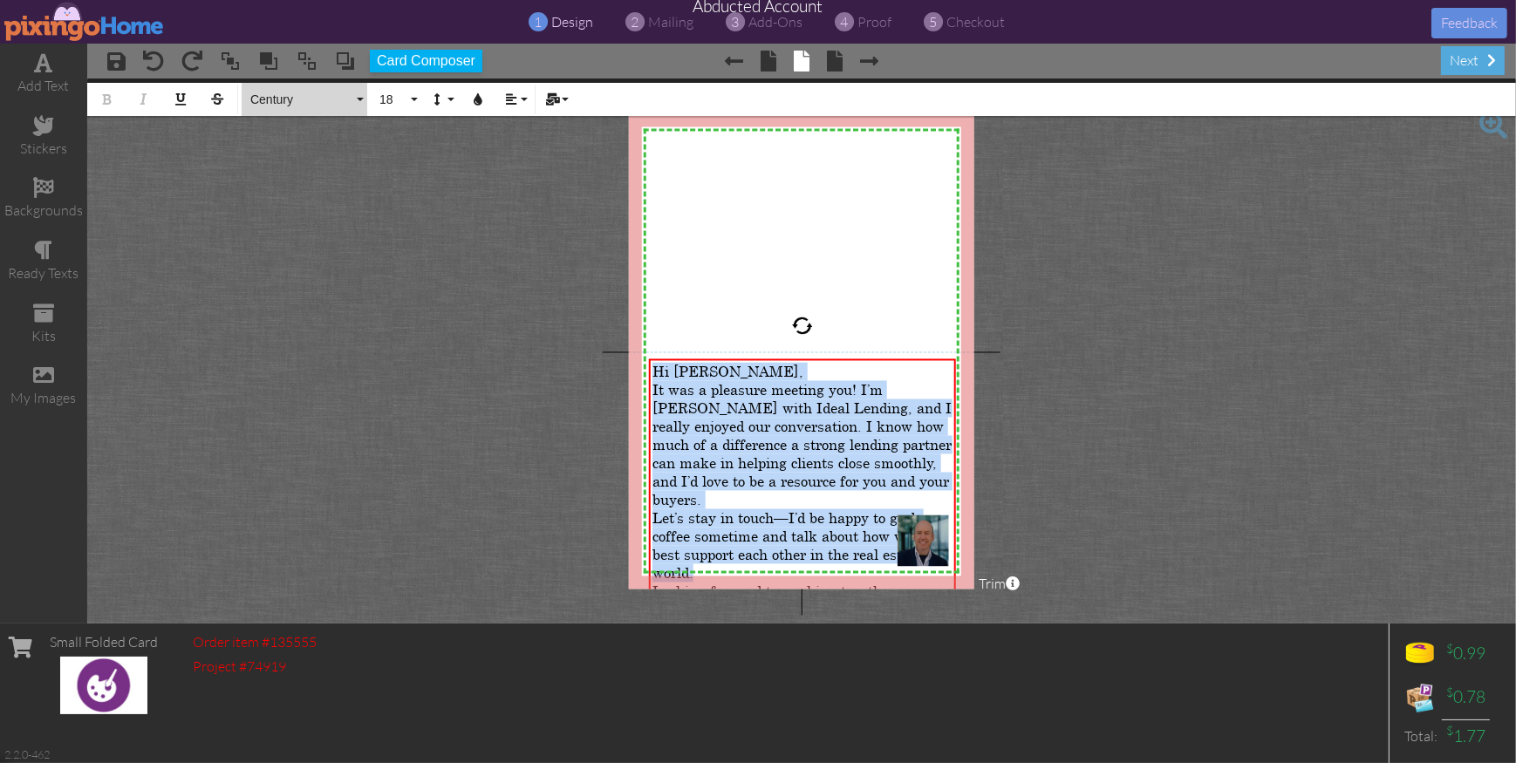
click at [299, 88] on button "Century" at bounding box center [305, 99] width 126 height 33
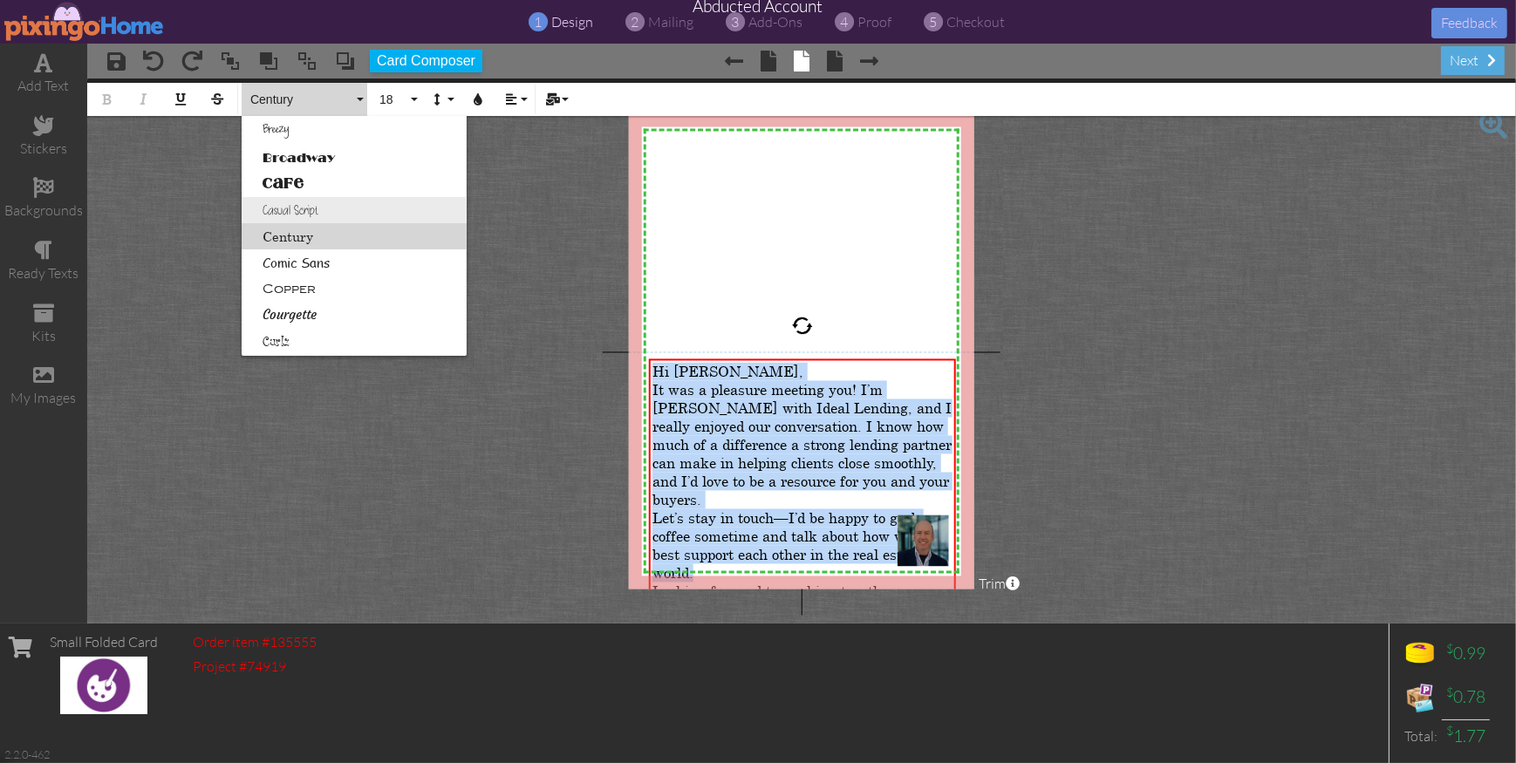
scroll to position [0, 0]
click at [290, 210] on link "Casual Script" at bounding box center [354, 210] width 225 height 26
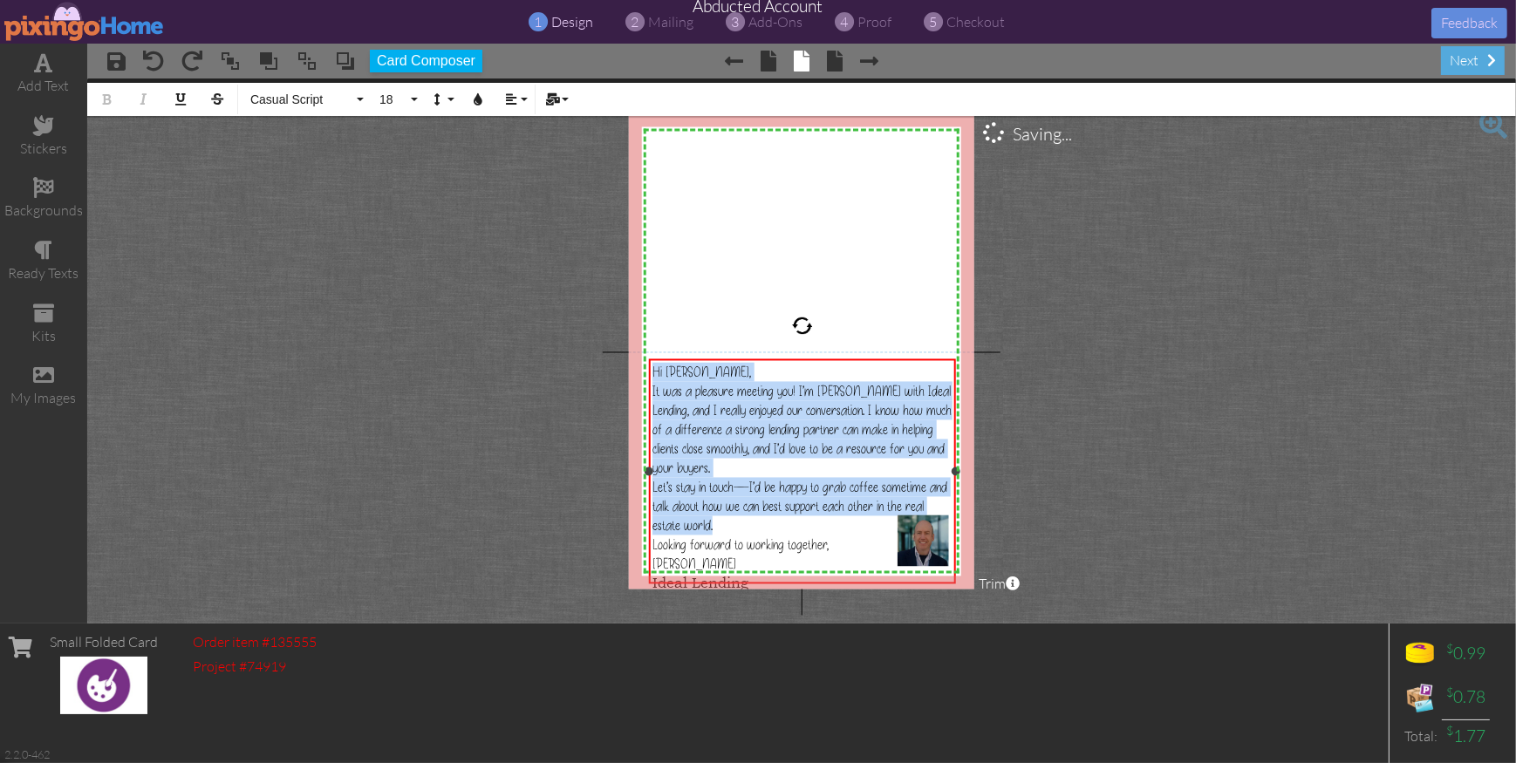
click at [783, 561] on div "Looking forward to working together, Sam Ideal Lending" at bounding box center [802, 564] width 299 height 57
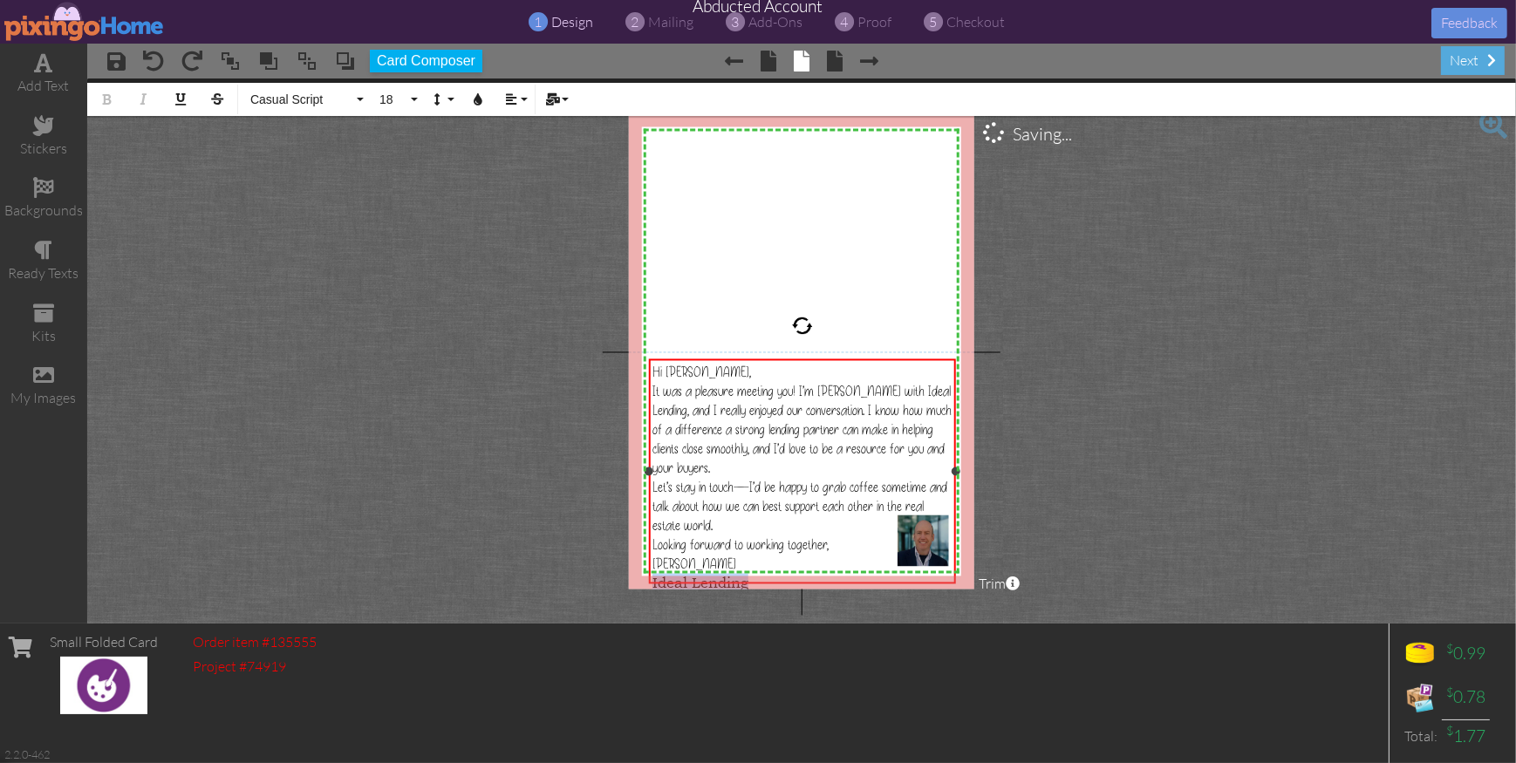
drag, startPoint x: 782, startPoint y: 569, endPoint x: 654, endPoint y: 566, distance: 128.3
click at [654, 566] on div "Looking forward to working together, Sam Ideal Lending" at bounding box center [802, 564] width 299 height 57
click at [1228, 522] on project-studio-wrapper "X X X X X X X X X X X X X X X X X X X X X X X X X X X X X X X X X X X X X X X X…" at bounding box center [801, 351] width 1429 height 545
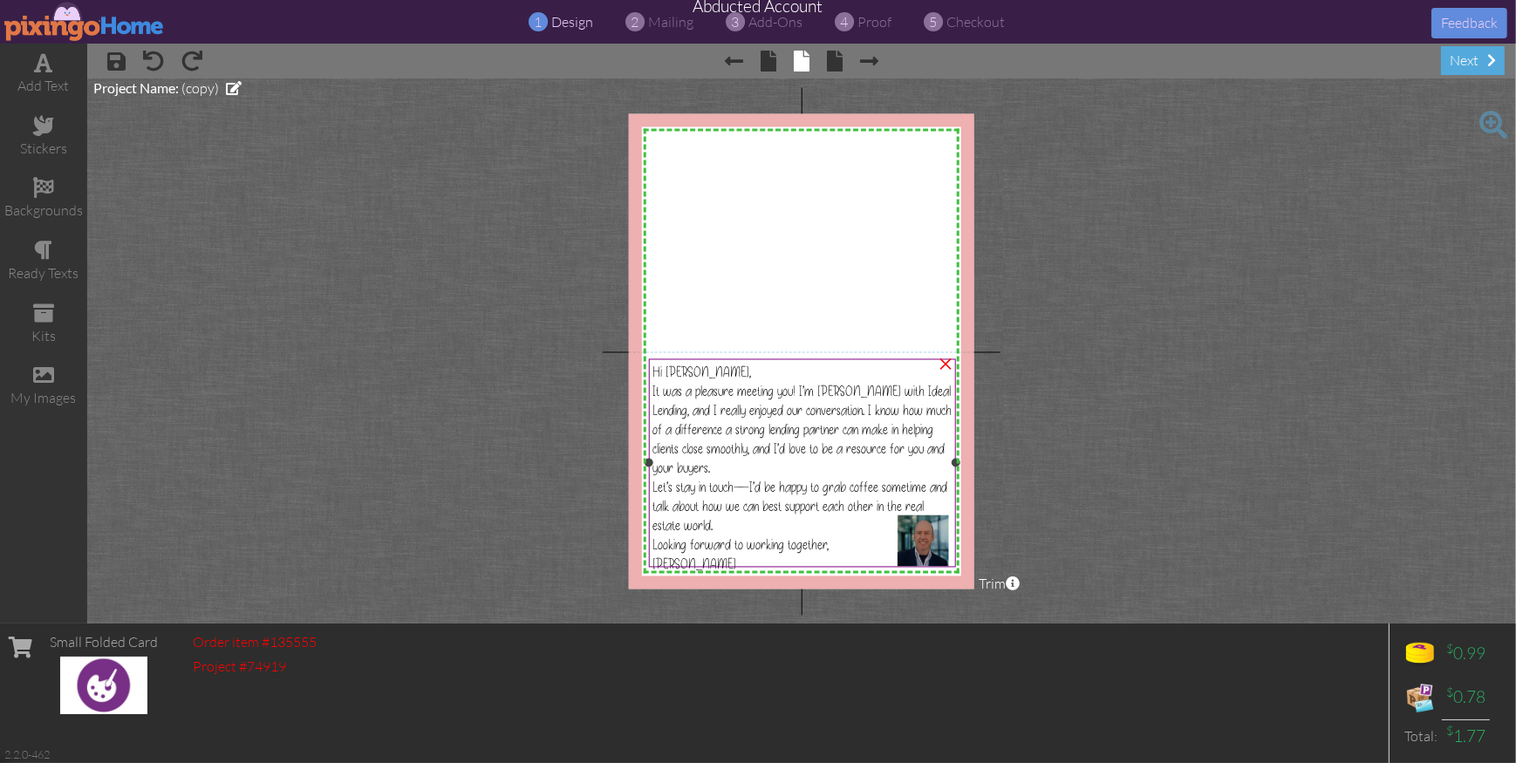
click at [751, 479] on span "Let’s stay in touch—I’d be happy to grab coffee sometime and talk about how we …" at bounding box center [800, 507] width 295 height 57
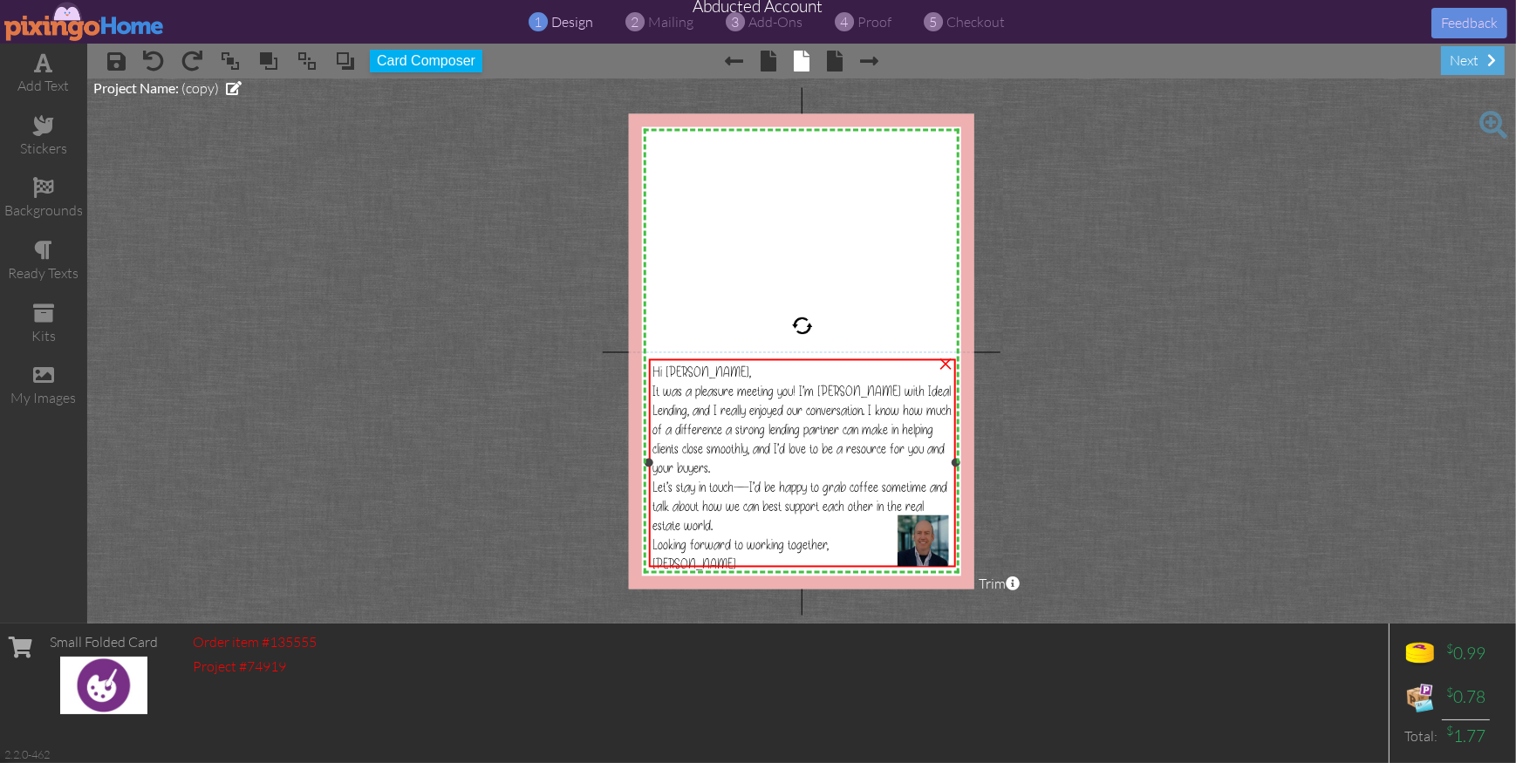
click at [746, 479] on span "Let’s stay in touch—I’d be happy to grab coffee sometime and talk about how we …" at bounding box center [800, 507] width 295 height 57
click at [747, 479] on span "Let’s stay in touch—I’d be happy to grab coffee sometime and talk about how we …" at bounding box center [800, 507] width 295 height 57
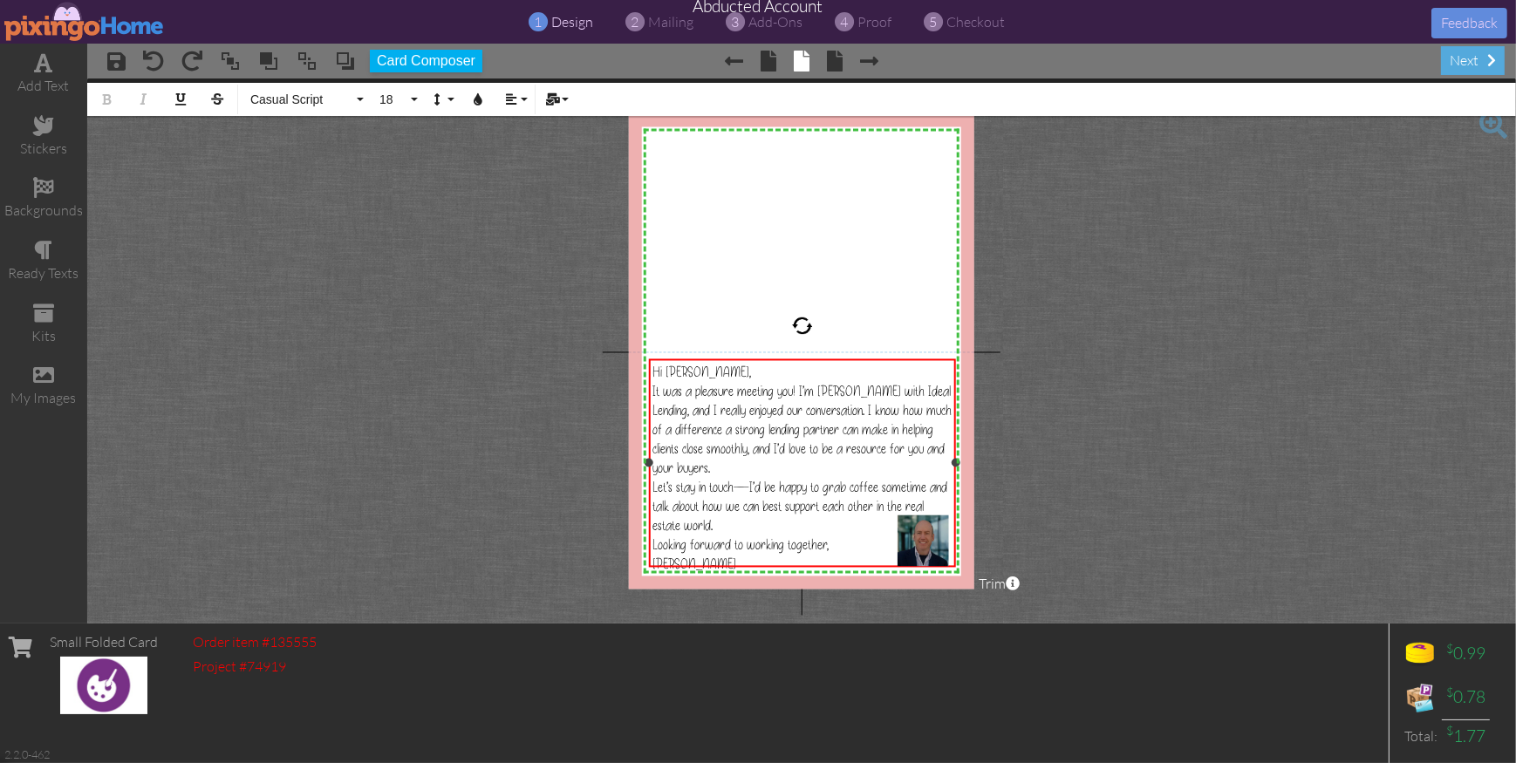
drag, startPoint x: 750, startPoint y: 480, endPoint x: 765, endPoint y: 489, distance: 17.7
click at [750, 480] on span "Let’s stay in touch—I’d be happy to grab coffee sometime and talk about how we …" at bounding box center [800, 507] width 295 height 57
drag, startPoint x: 882, startPoint y: 498, endPoint x: 883, endPoint y: 511, distance: 13.1
click at [883, 511] on div "Let’s stay in touch. I’d be happy to grab coffee sometime and talk about how we…" at bounding box center [802, 507] width 299 height 58
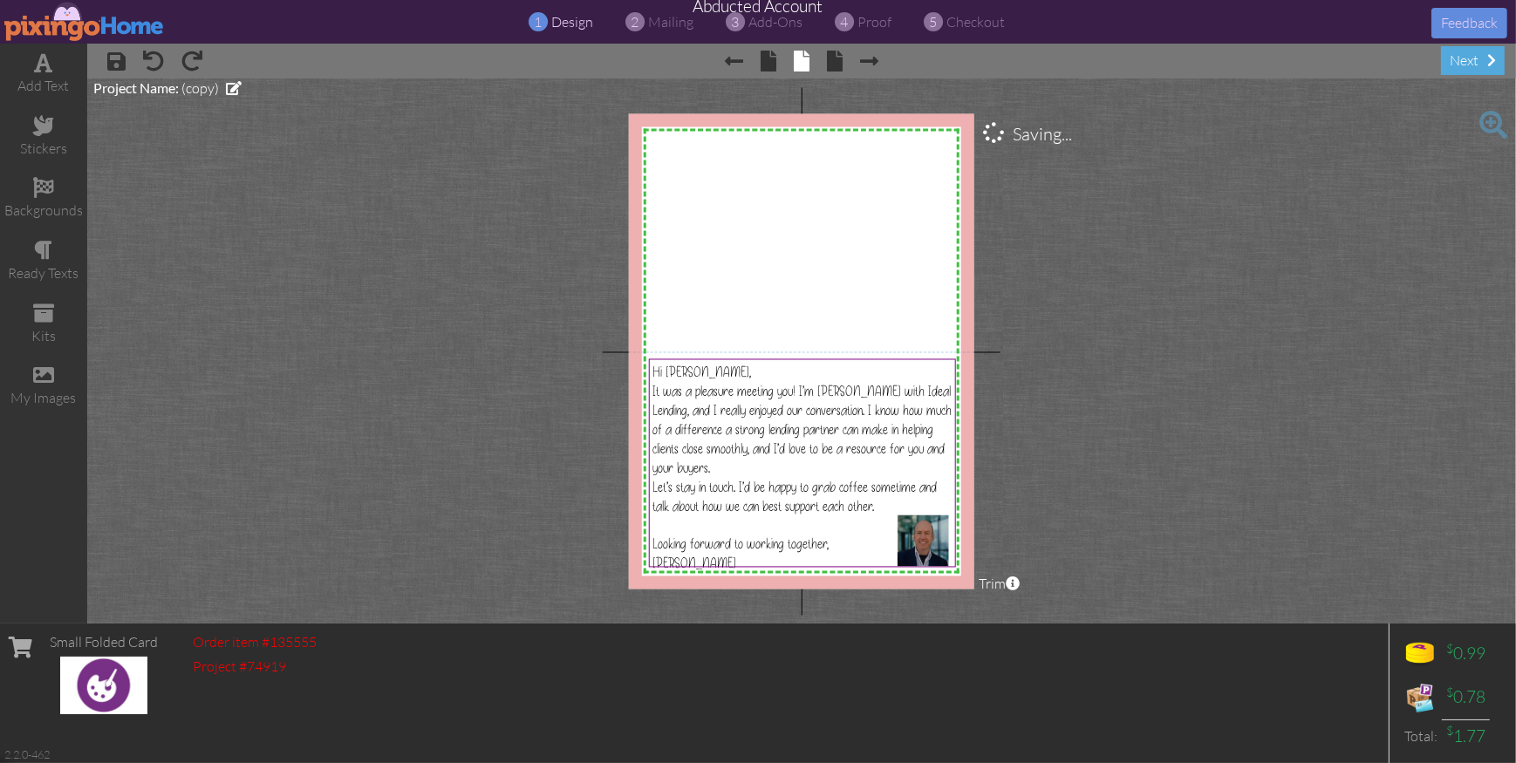
click at [1186, 517] on project-studio-wrapper "X X X X X X X X X X X X X X X X X X X X X X X X X X X X X X X X X X X X X X X X…" at bounding box center [801, 351] width 1429 height 545
click at [1155, 489] on project-studio-wrapper "X X X X X X X X X X X X X X X X X X X X X X X X X X X X X X X X X X X X X X X X…" at bounding box center [801, 351] width 1429 height 545
click at [844, 535] on div "Looking forward to working together, Sam" at bounding box center [802, 554] width 299 height 38
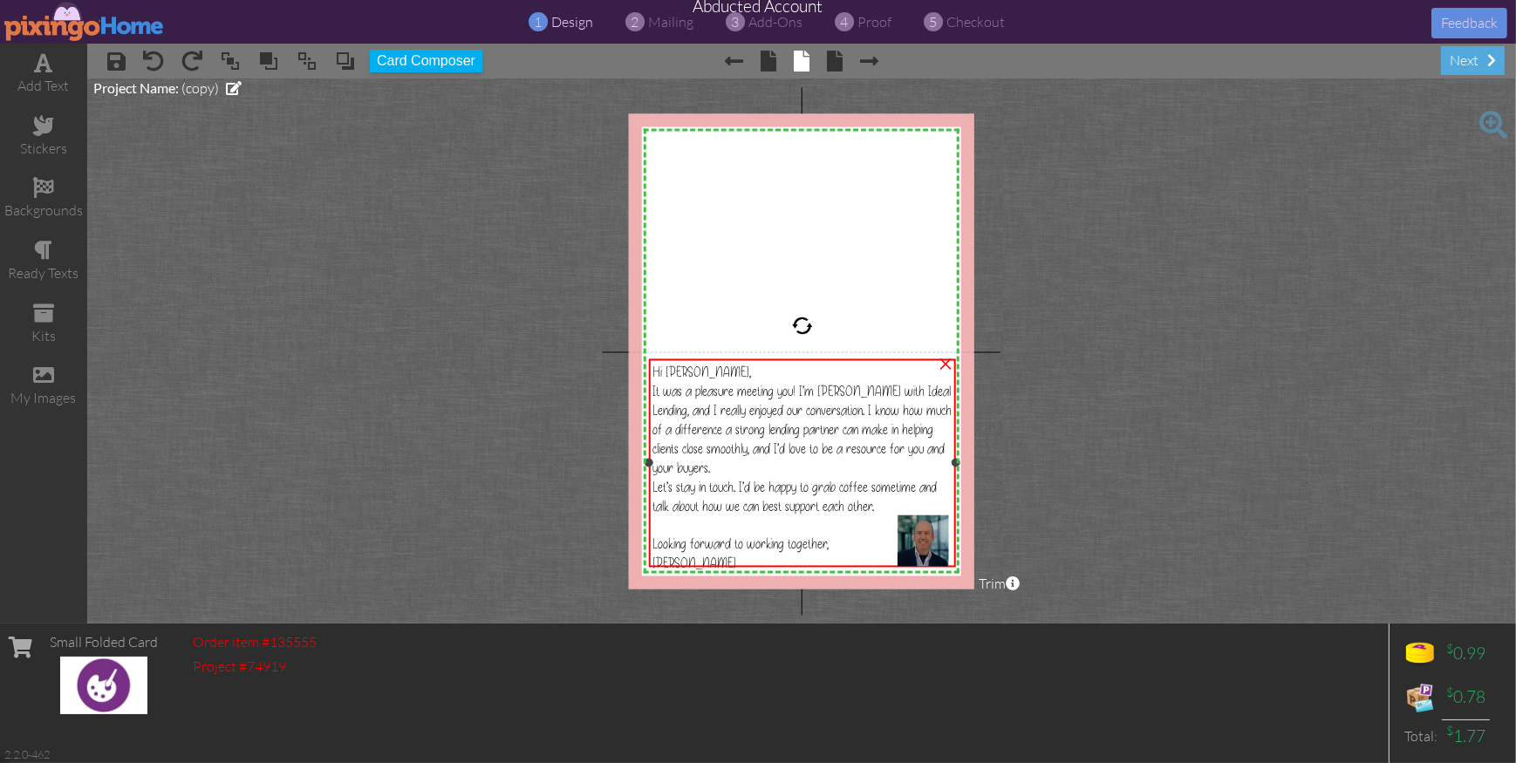
click at [844, 535] on div "Looking forward to working together, Sam" at bounding box center [802, 554] width 299 height 38
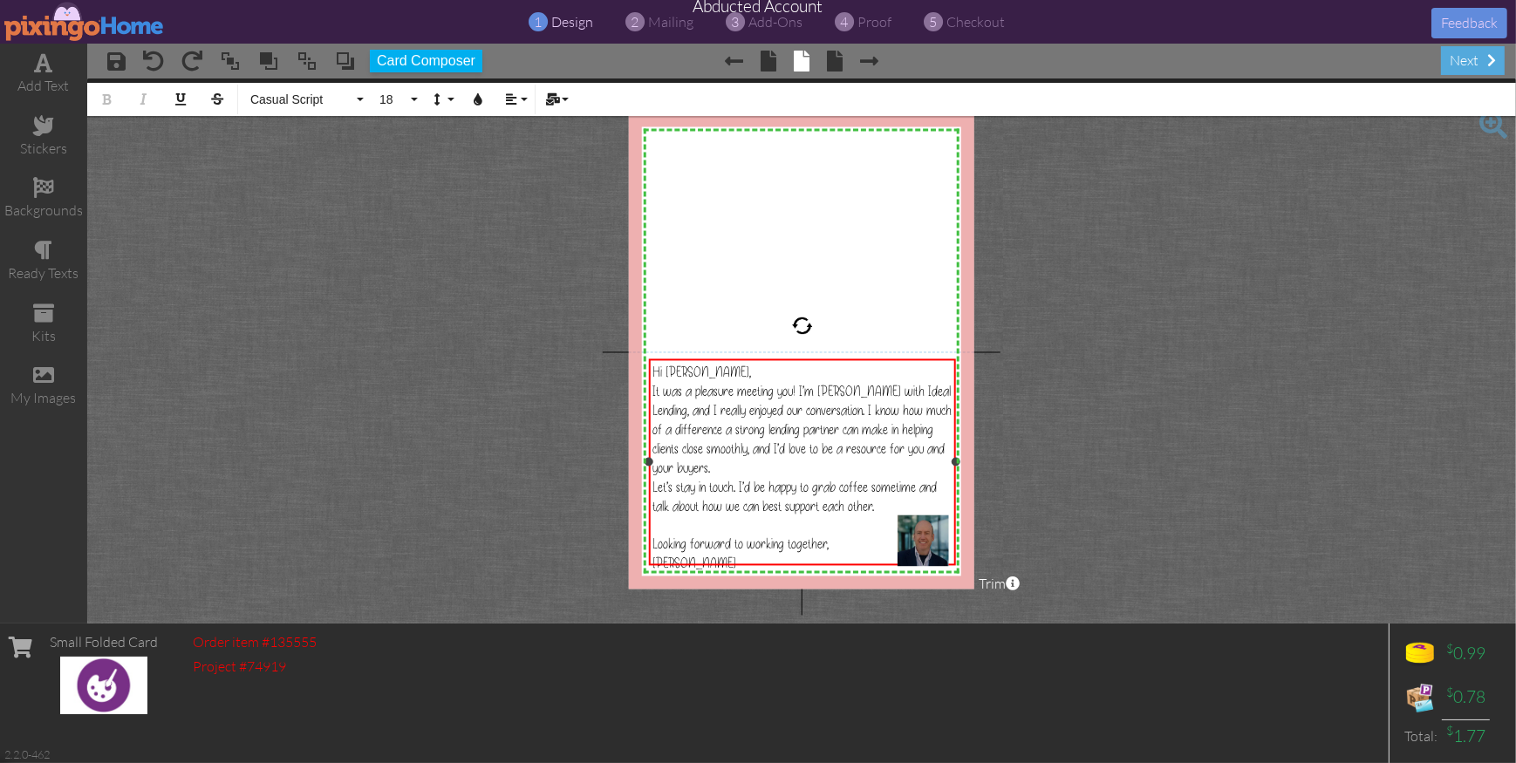
click at [840, 535] on div "Looking forward to working together, Sam" at bounding box center [802, 554] width 299 height 38
click at [1162, 544] on project-studio-wrapper "X X X X X X X X X X X X X X X X X X X X X X X X X X X X X X X X X X X X X X X X…" at bounding box center [801, 351] width 1429 height 545
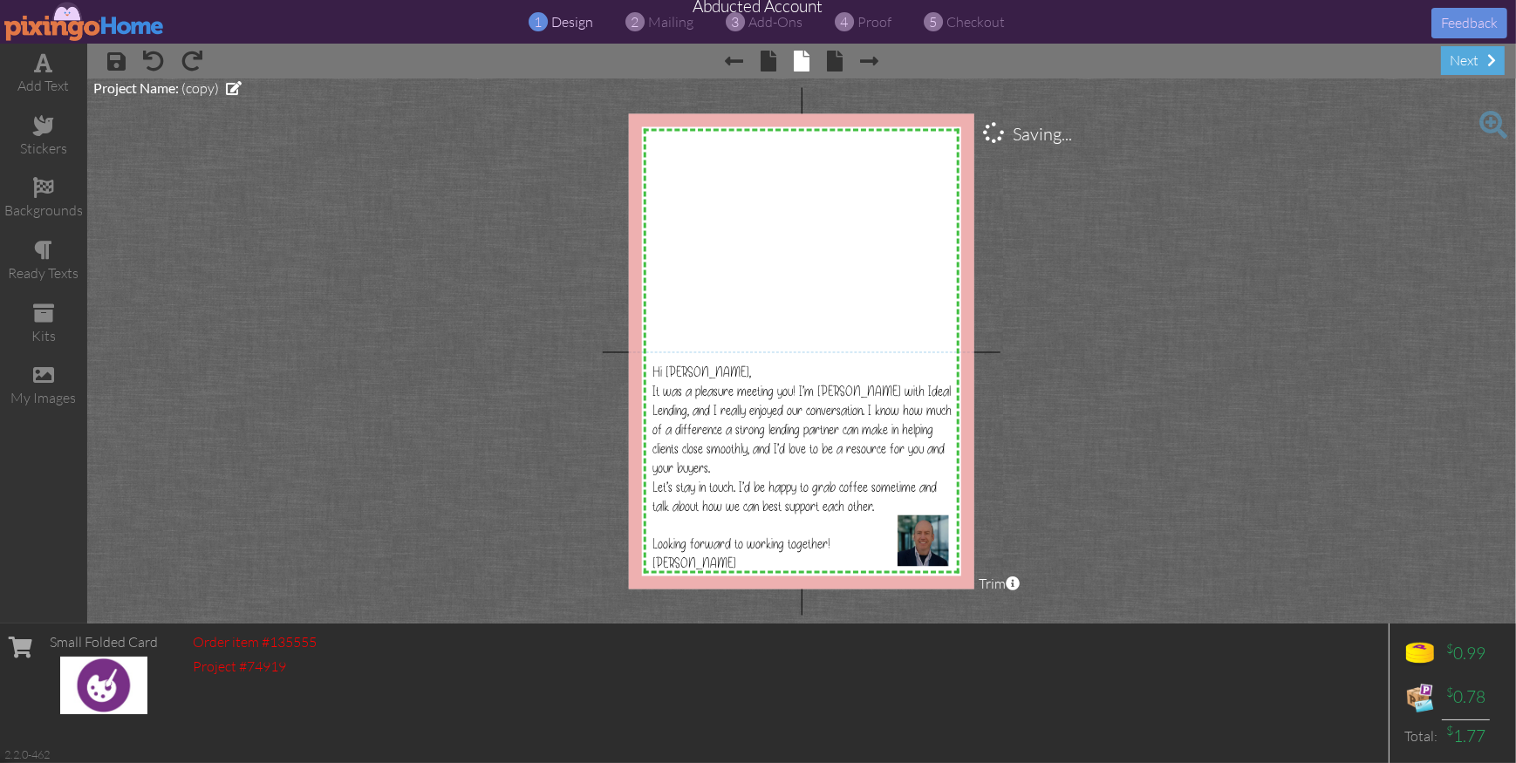
click at [1162, 544] on project-studio-wrapper "X X X X X X X X X X X X X X X X X X X X X X X X X X X X X X X X X X X X X X X X…" at bounding box center [801, 351] width 1429 height 545
click at [679, 23] on span "mailing" at bounding box center [670, 21] width 45 height 17
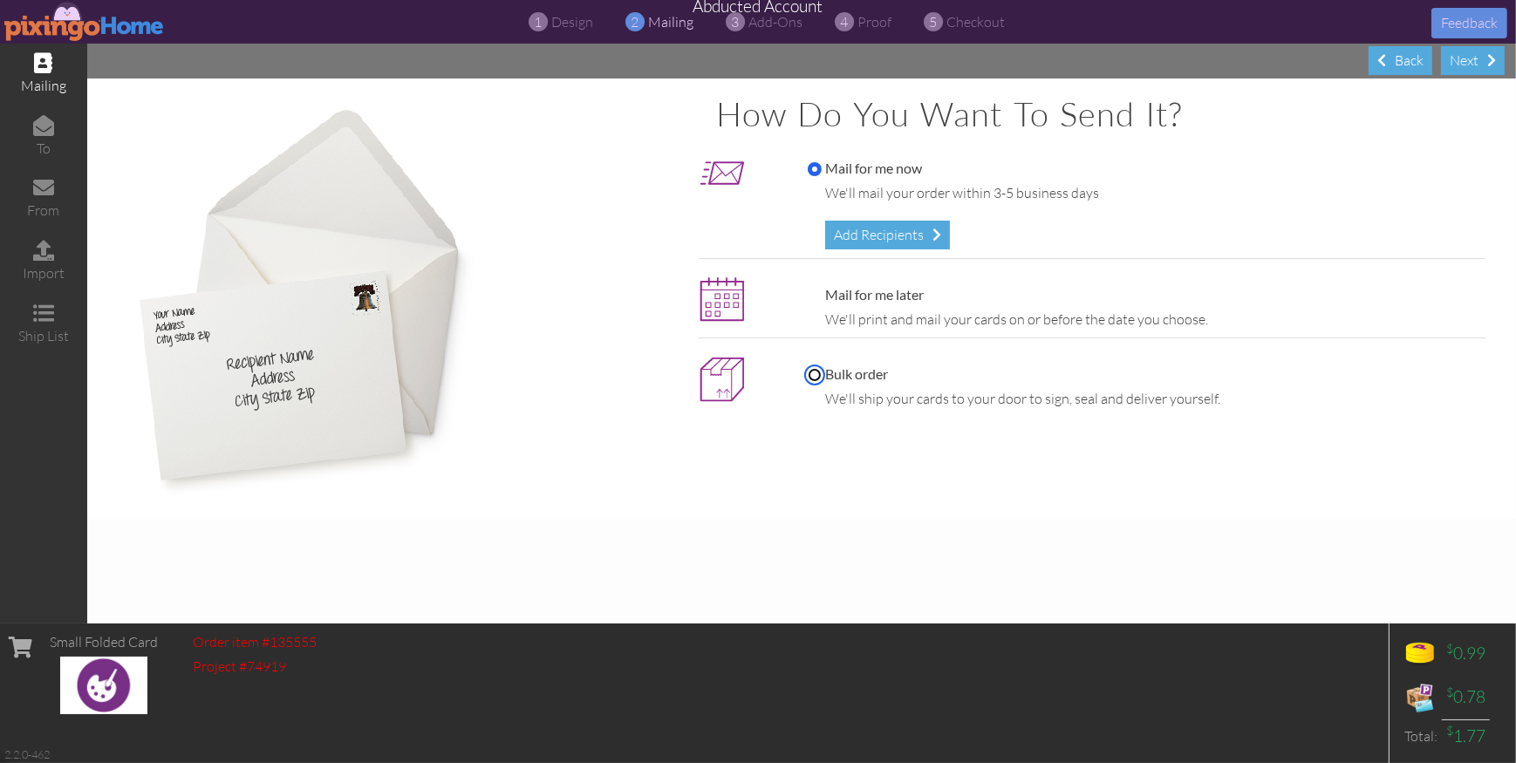
click at [816, 372] on input "Bulk order" at bounding box center [815, 375] width 14 height 14
radio input "true"
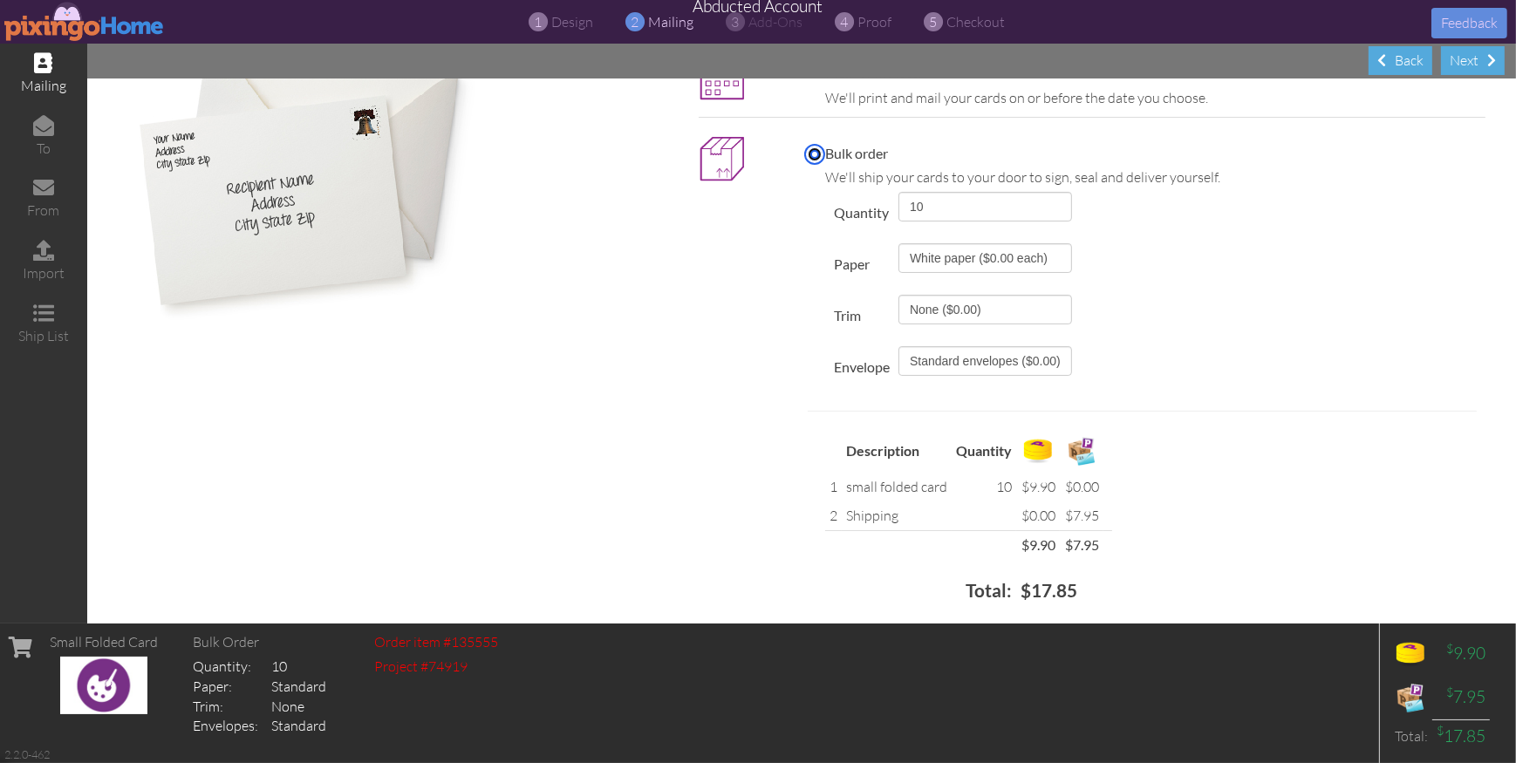
scroll to position [235, 0]
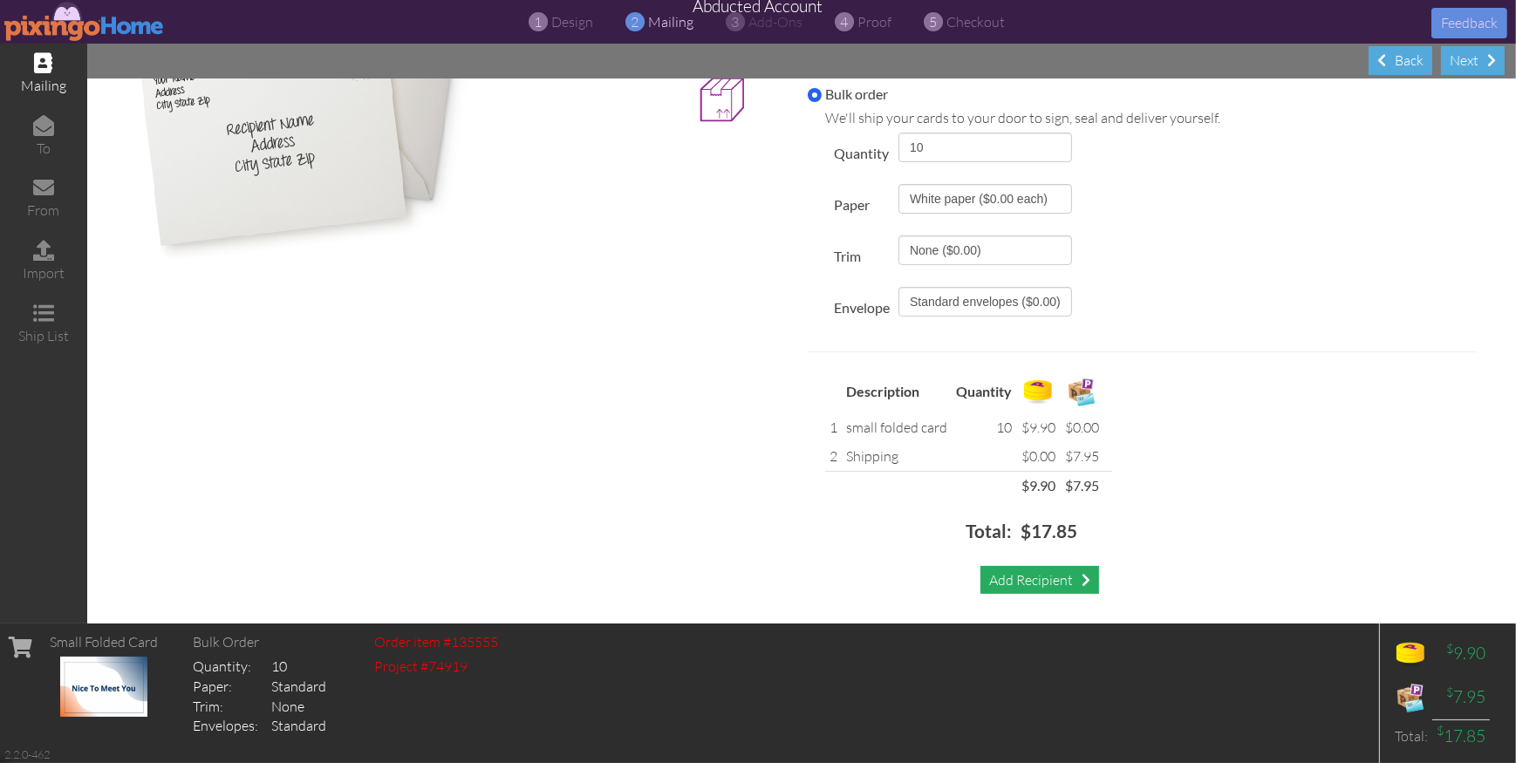
click at [1043, 578] on div "Add Recipient" at bounding box center [1040, 580] width 119 height 29
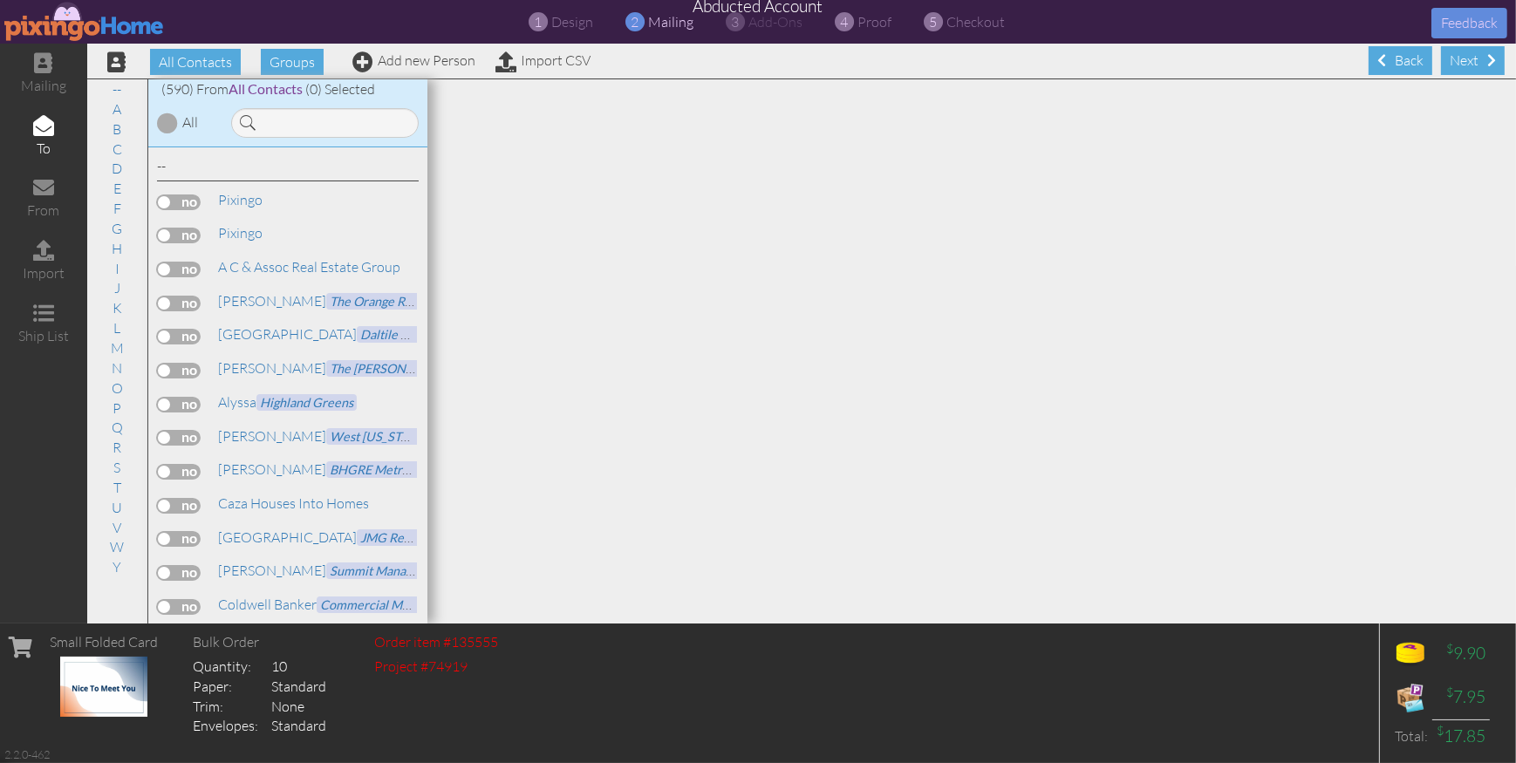
click at [171, 207] on label at bounding box center [179, 203] width 44 height 16
click at [0, 0] on input "checkbox" at bounding box center [0, 0] width 0 height 0
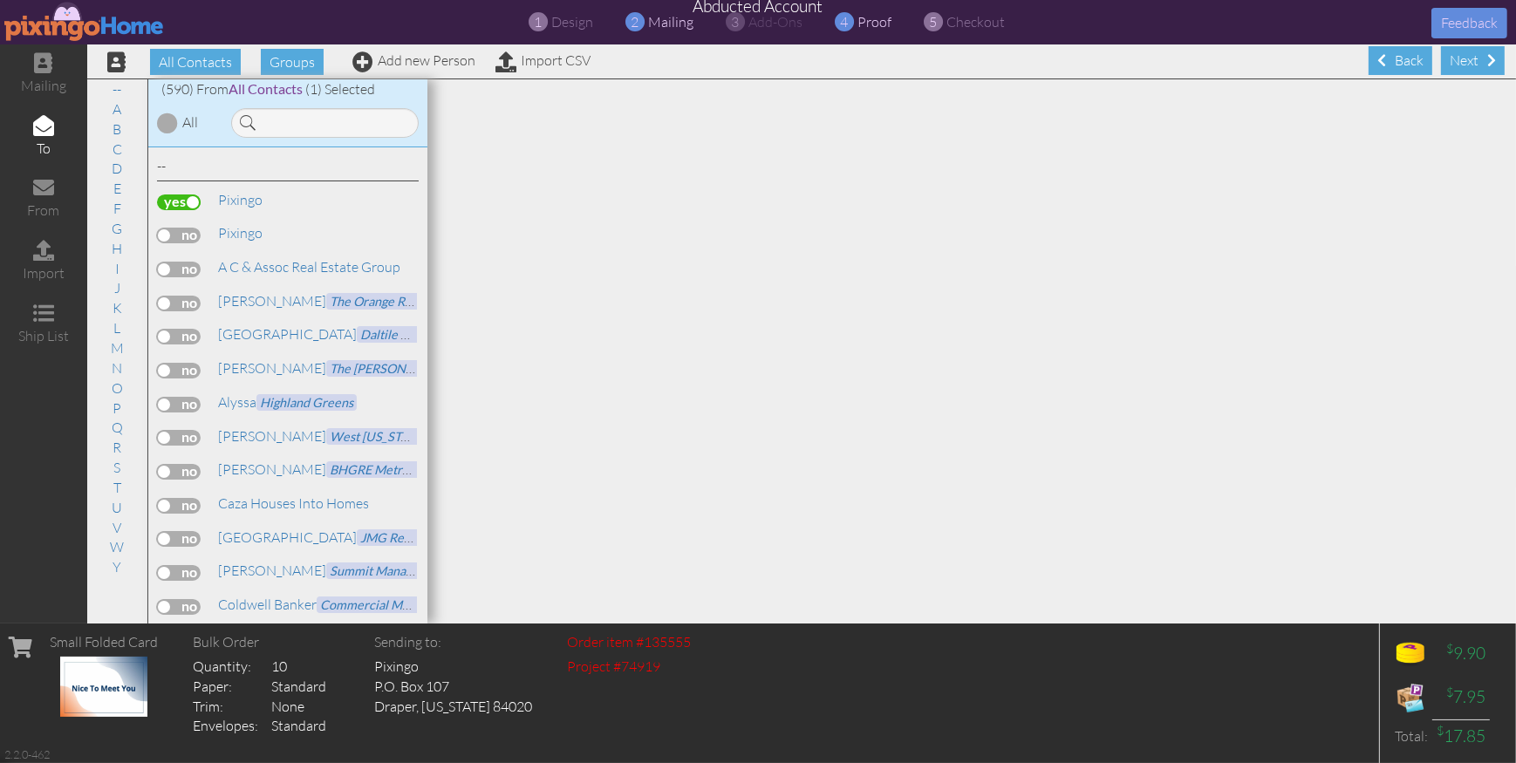
click at [869, 17] on span "proof" at bounding box center [875, 21] width 34 height 17
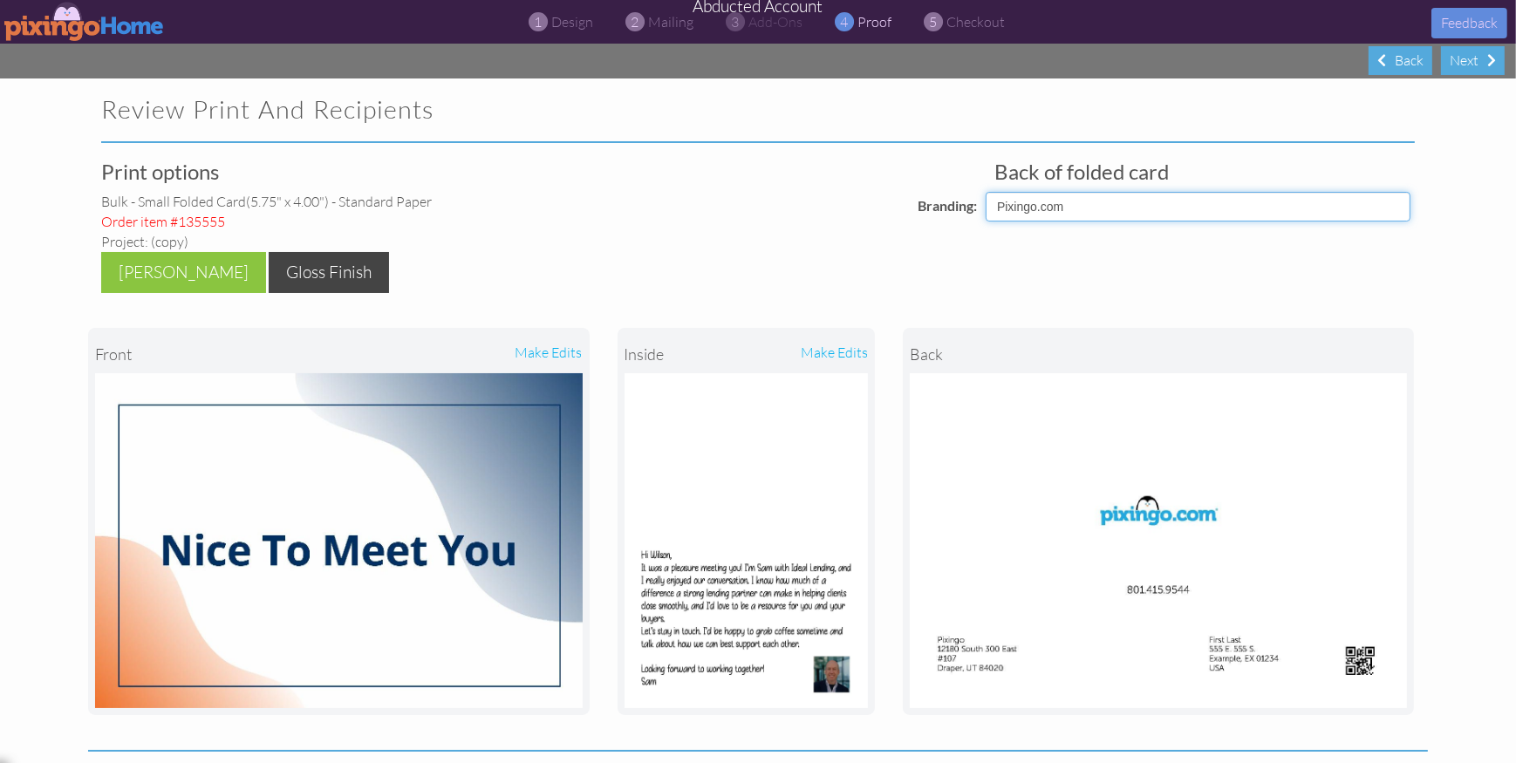
click at [1045, 209] on select "Pixingo Default Profile BBSI Pixingo.com Goodwin Chiro Your Logo" at bounding box center [1198, 207] width 425 height 30
select select "object:3154"
click at [986, 192] on select "Pixingo Default Profile BBSI Pixingo.com Goodwin Chiro Your Logo" at bounding box center [1198, 207] width 425 height 30
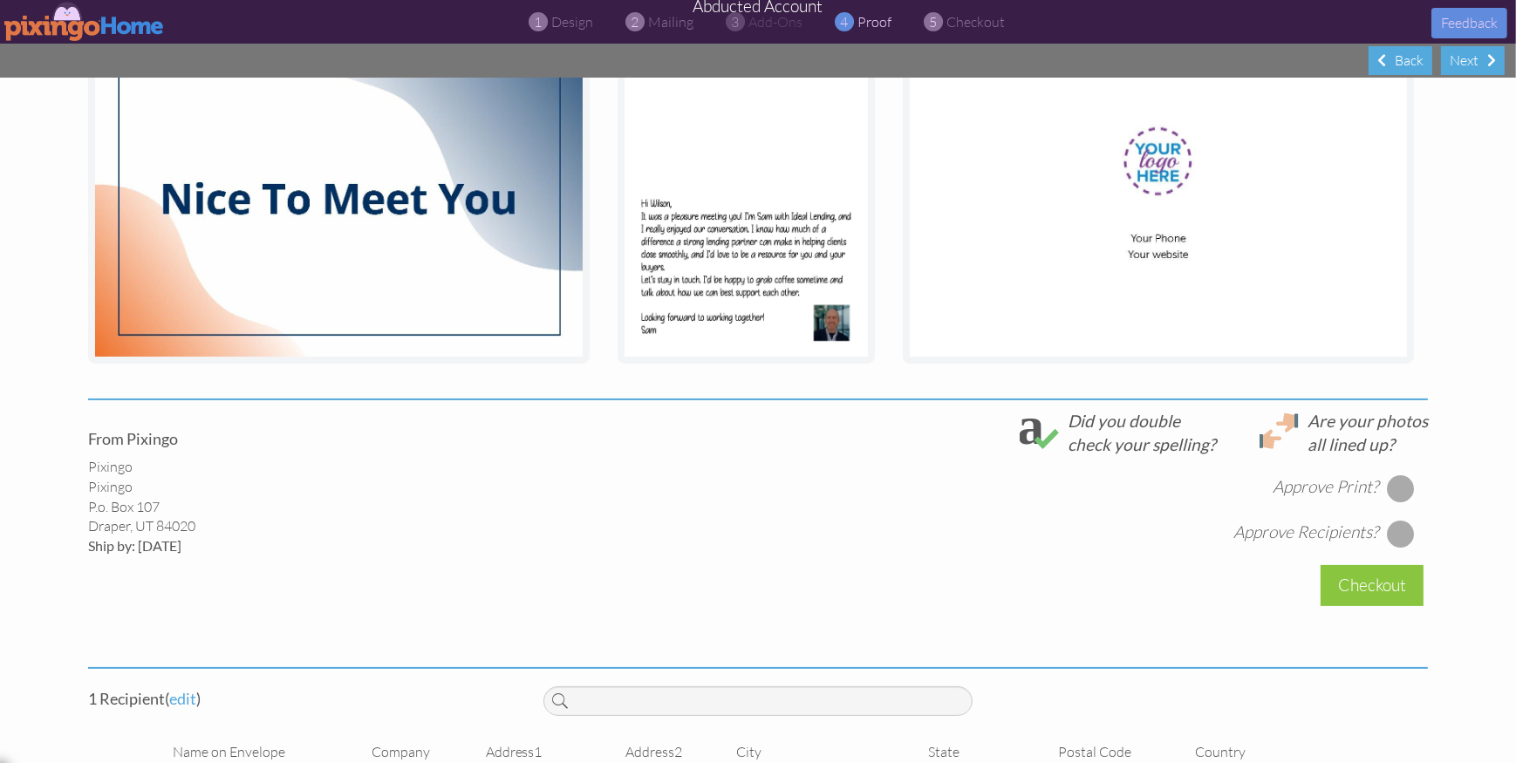
scroll to position [428, 0]
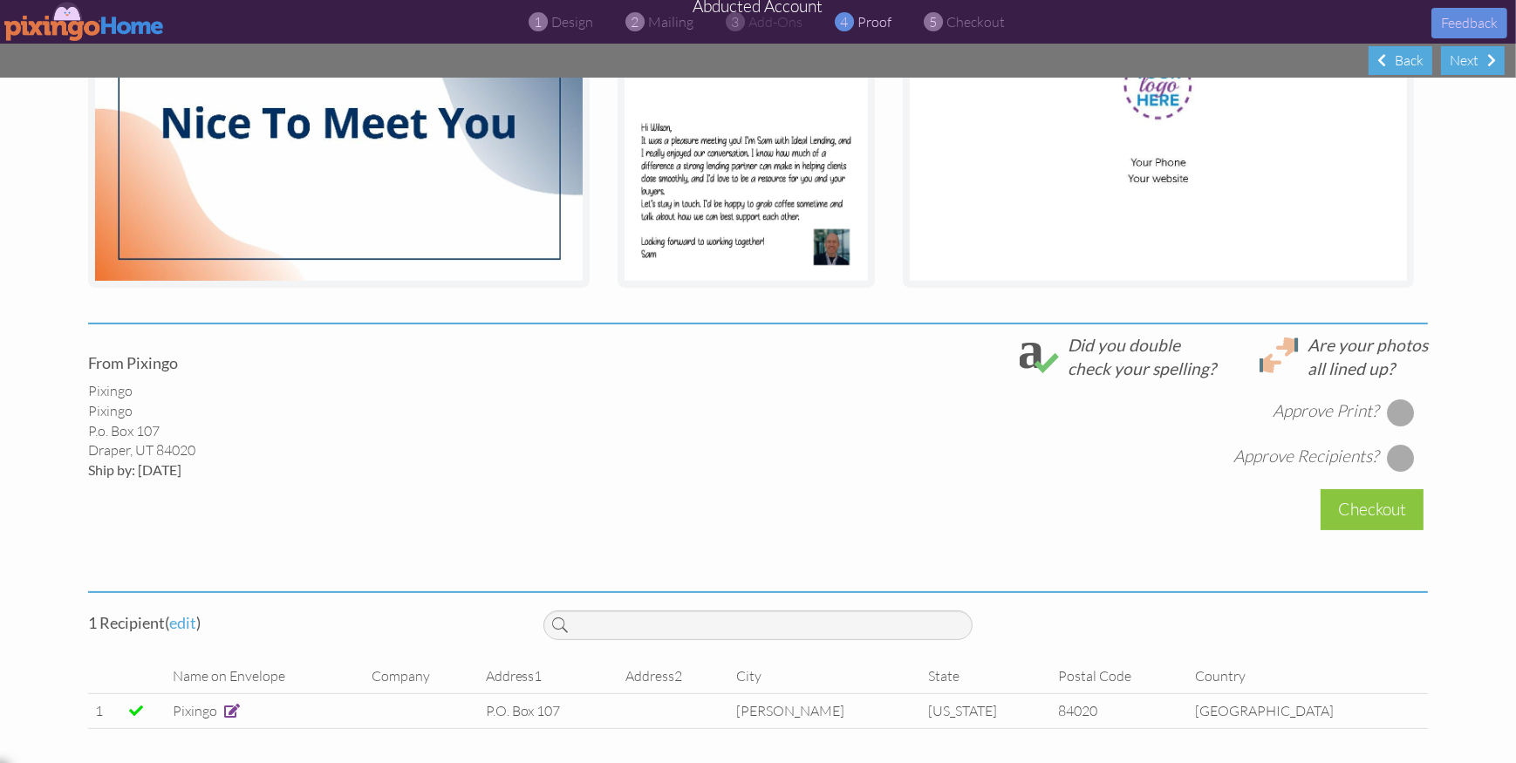
click at [1400, 409] on div at bounding box center [1401, 413] width 28 height 28
click at [1399, 458] on div at bounding box center [1401, 458] width 28 height 28
click at [1377, 514] on div "Checkout" at bounding box center [1372, 509] width 103 height 41
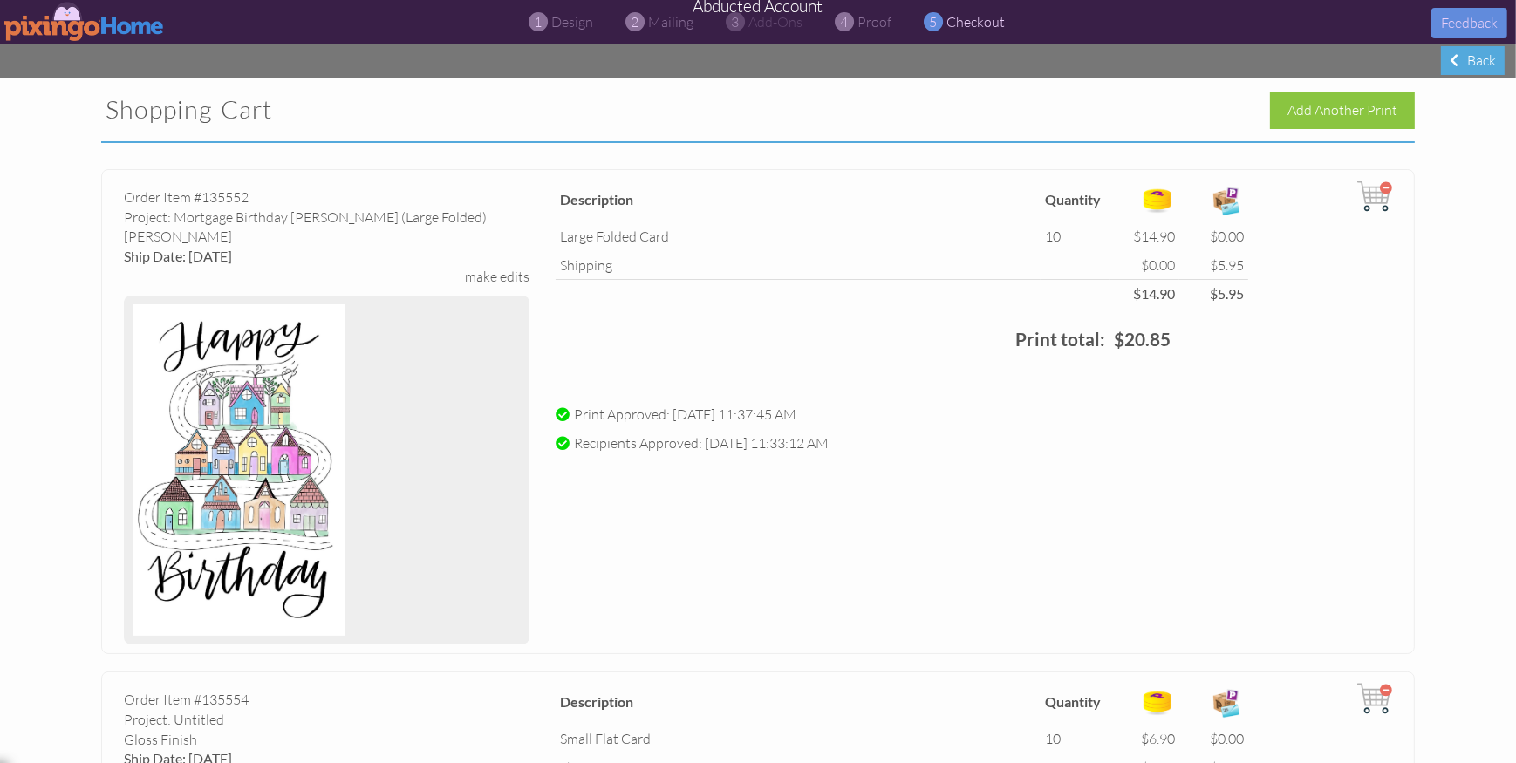
click at [64, 20] on img at bounding box center [84, 21] width 161 height 39
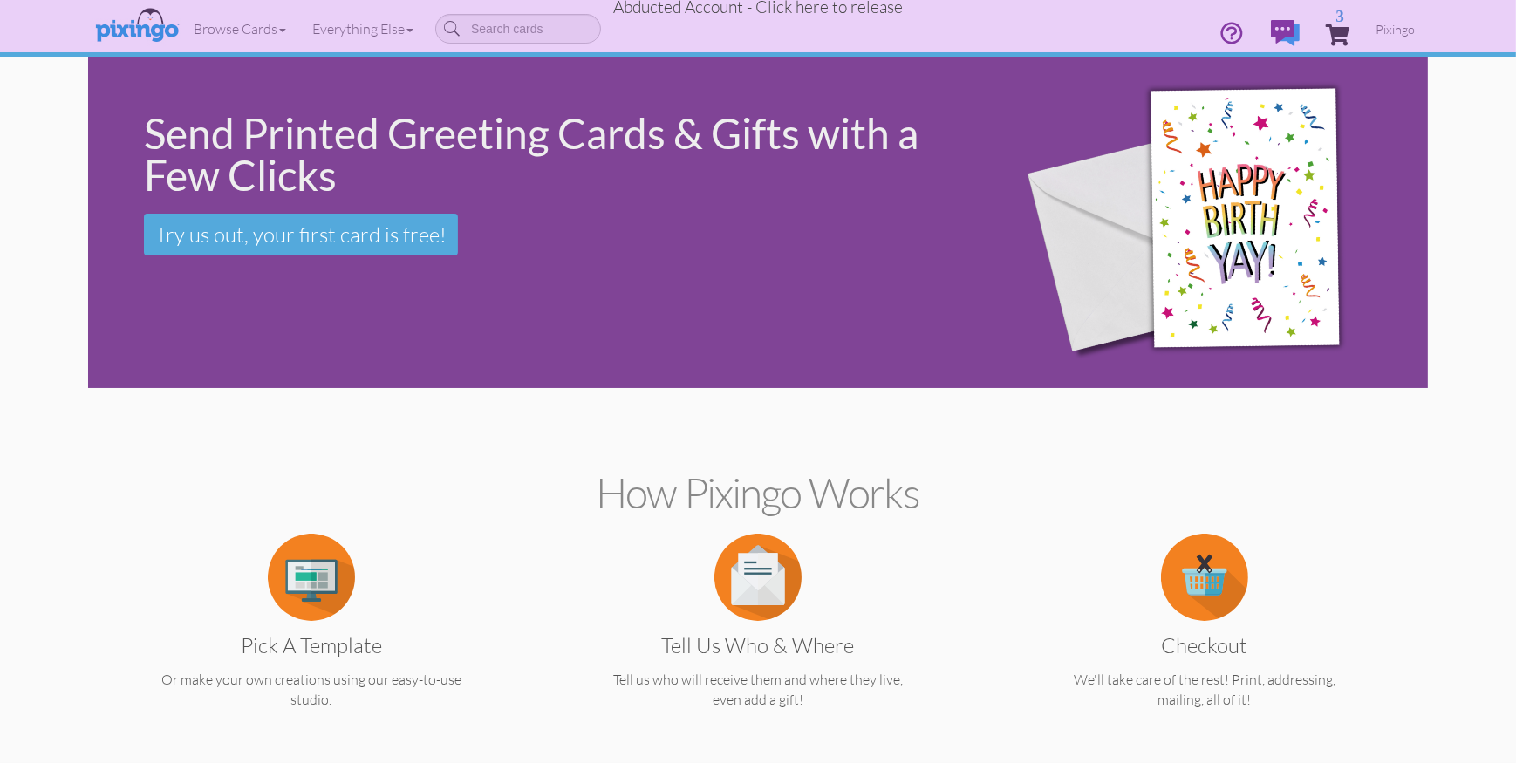
click at [819, 8] on span "Abducted Account - Click here to release" at bounding box center [758, 7] width 290 height 21
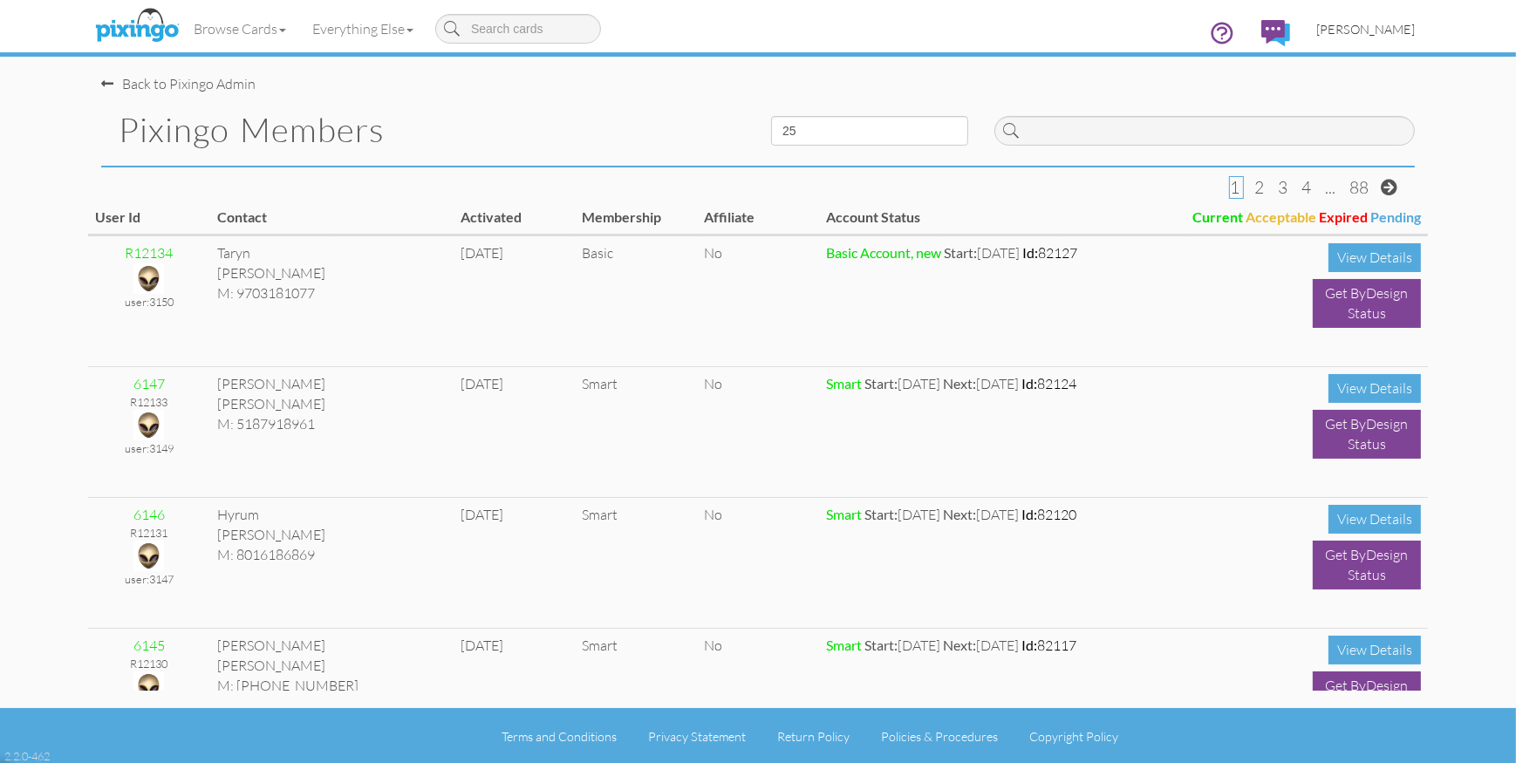
click at [1386, 31] on span "[PERSON_NAME]" at bounding box center [1366, 29] width 99 height 15
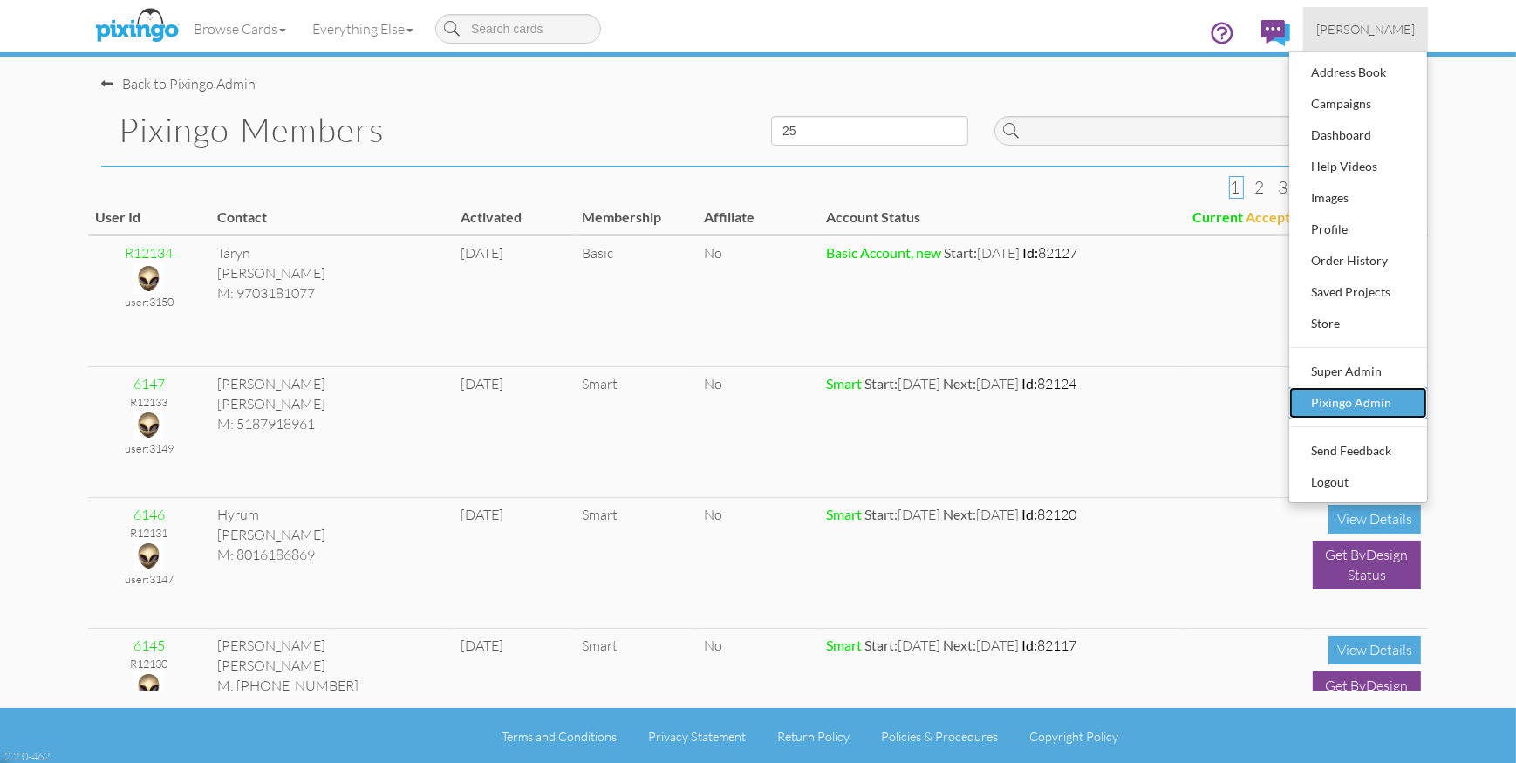
click at [1393, 388] on link "Pixingo Admin" at bounding box center [1359, 402] width 138 height 31
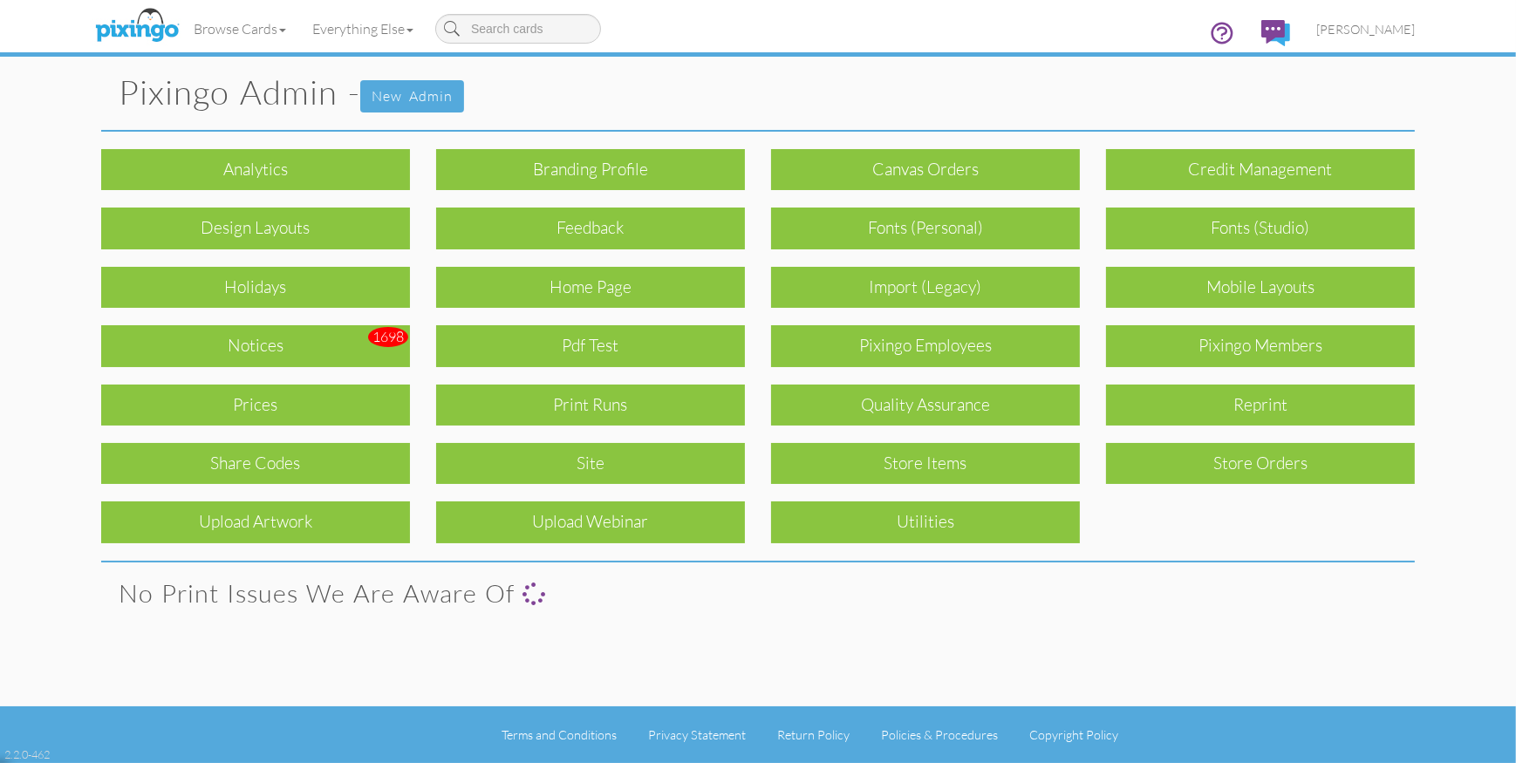
drag, startPoint x: 550, startPoint y: 394, endPoint x: 569, endPoint y: 394, distance: 19.2
click at [550, 394] on div "Print Runs" at bounding box center [590, 405] width 309 height 41
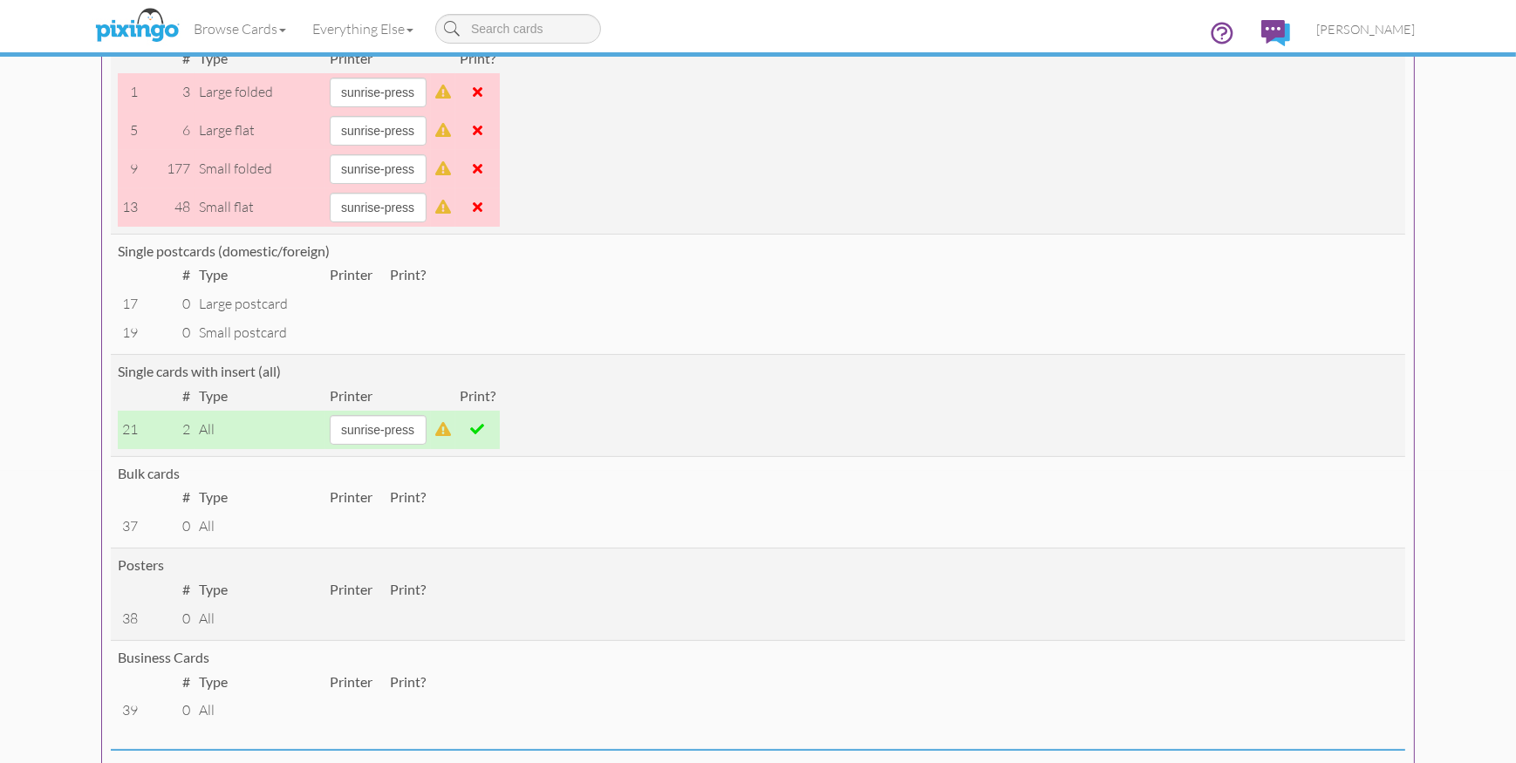
scroll to position [485, 0]
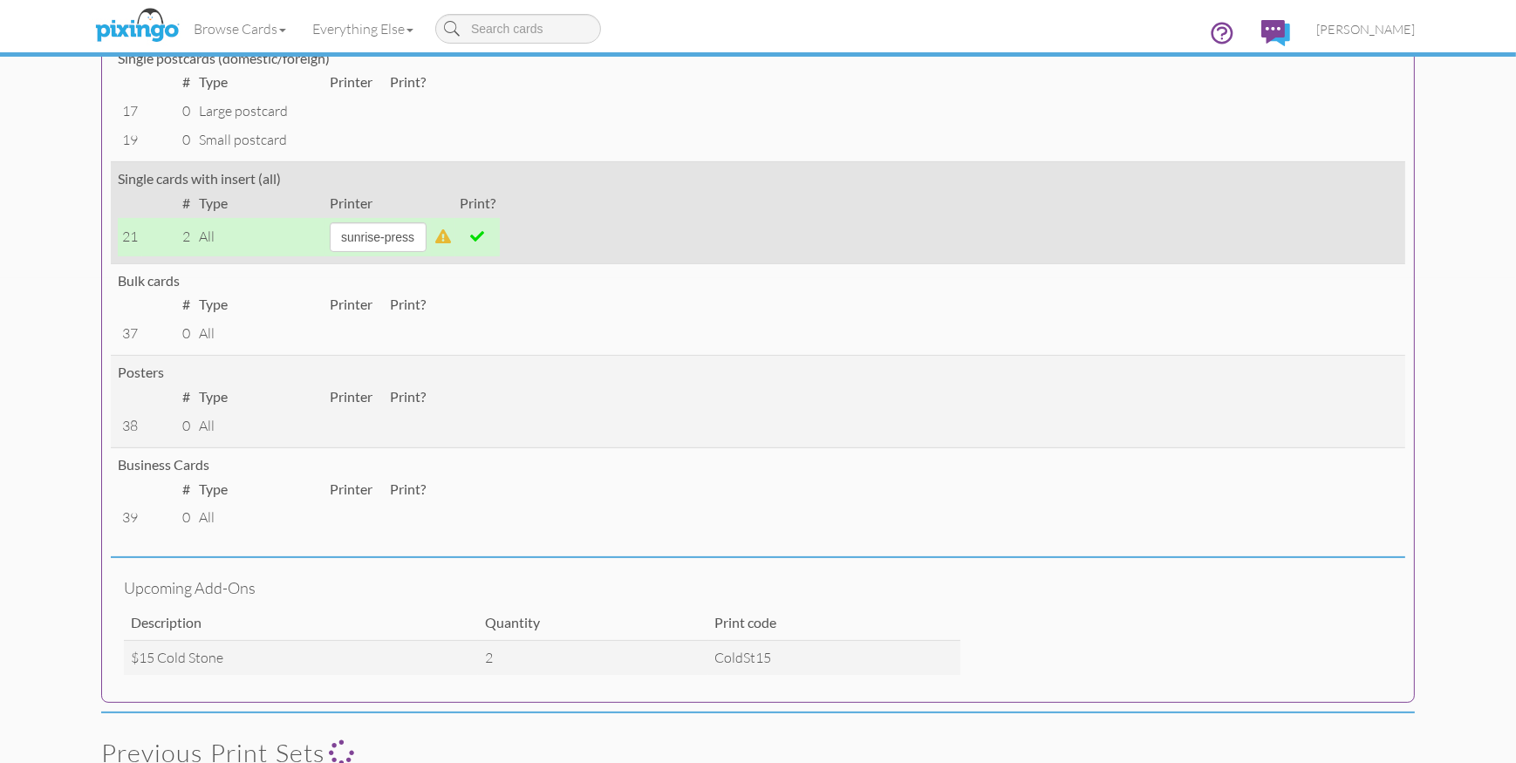
click at [485, 235] on span at bounding box center [478, 236] width 14 height 14
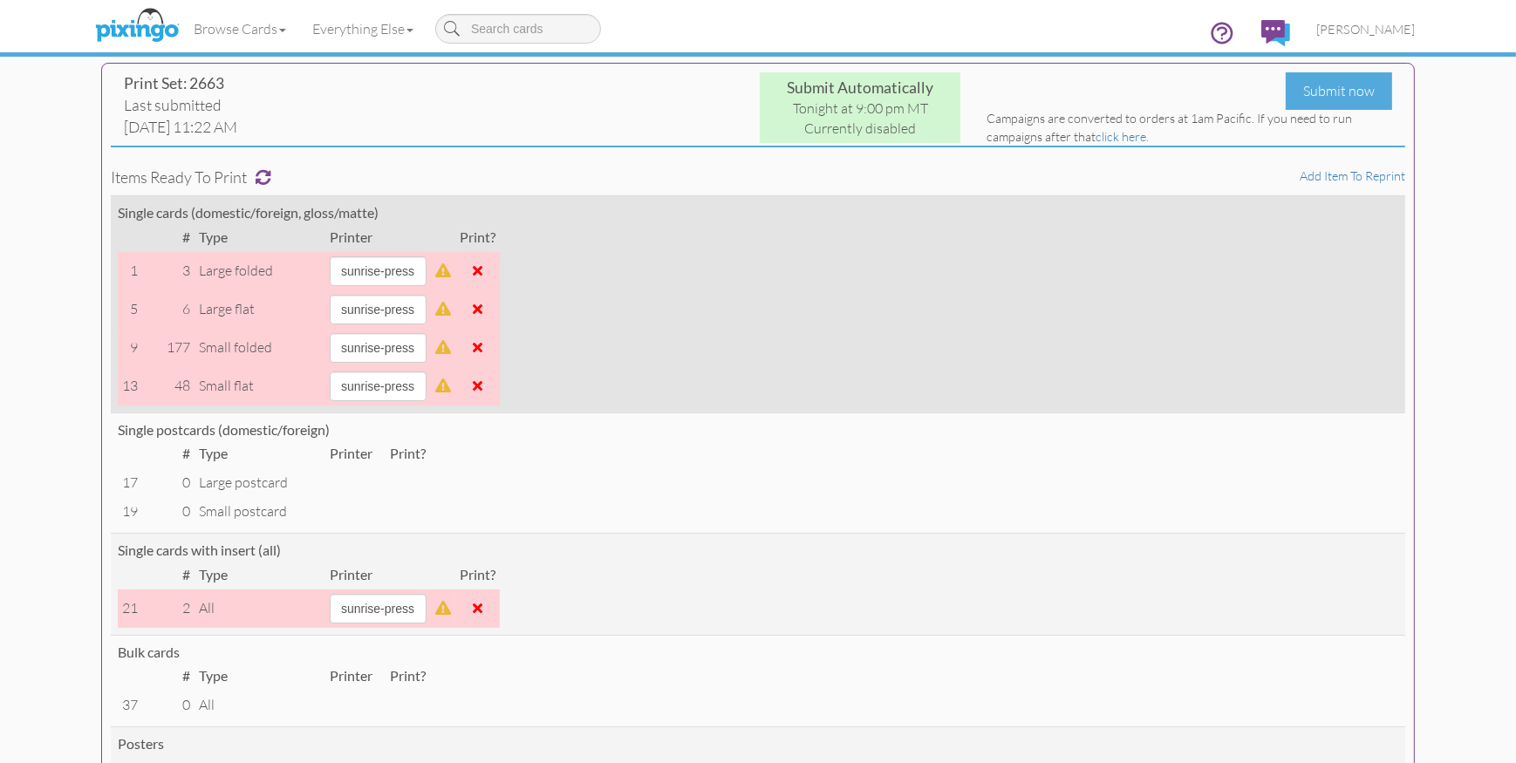
scroll to position [115, 0]
click at [483, 380] on span at bounding box center [478, 384] width 10 height 14
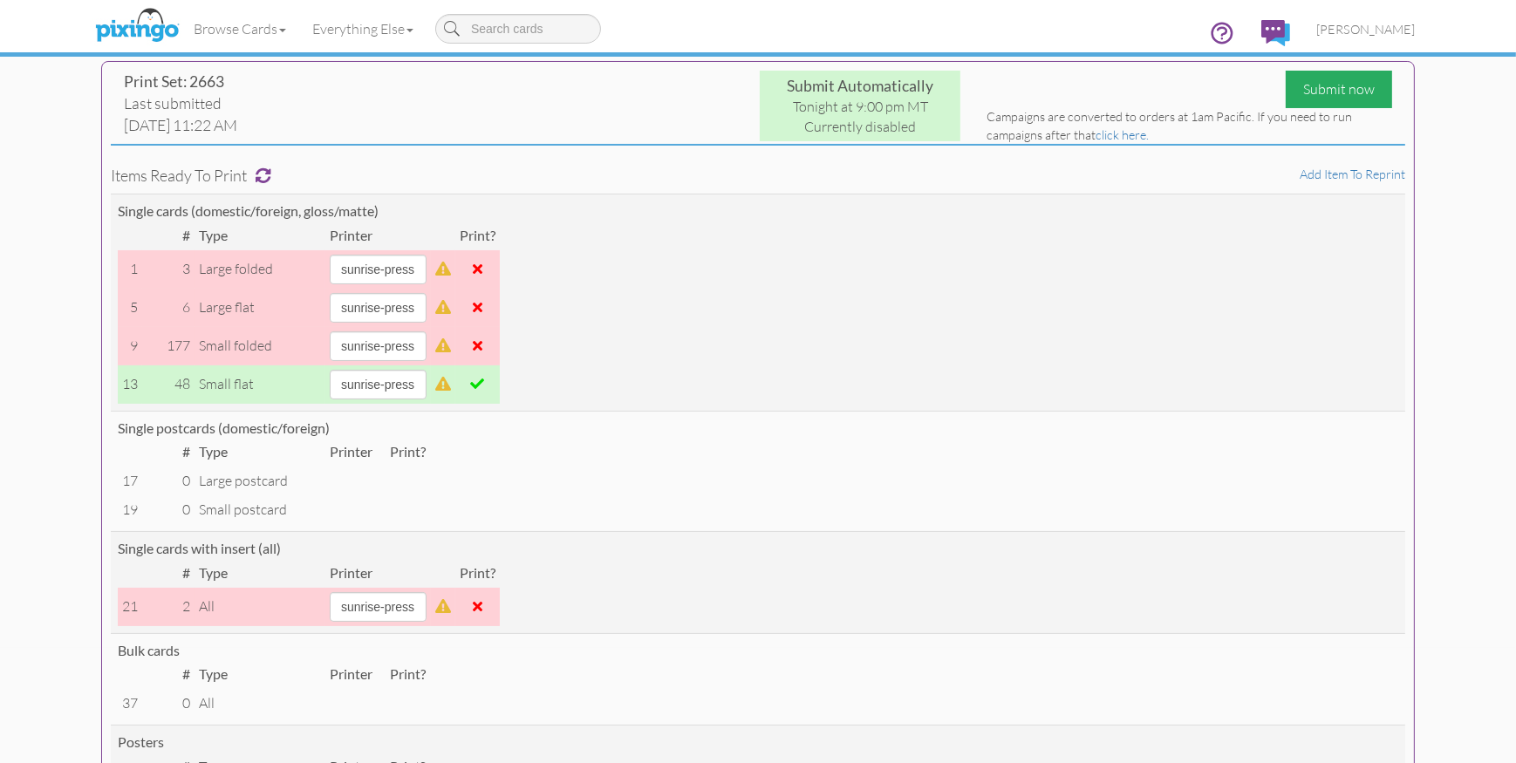
click at [1316, 92] on div "Submit now" at bounding box center [1339, 90] width 106 height 38
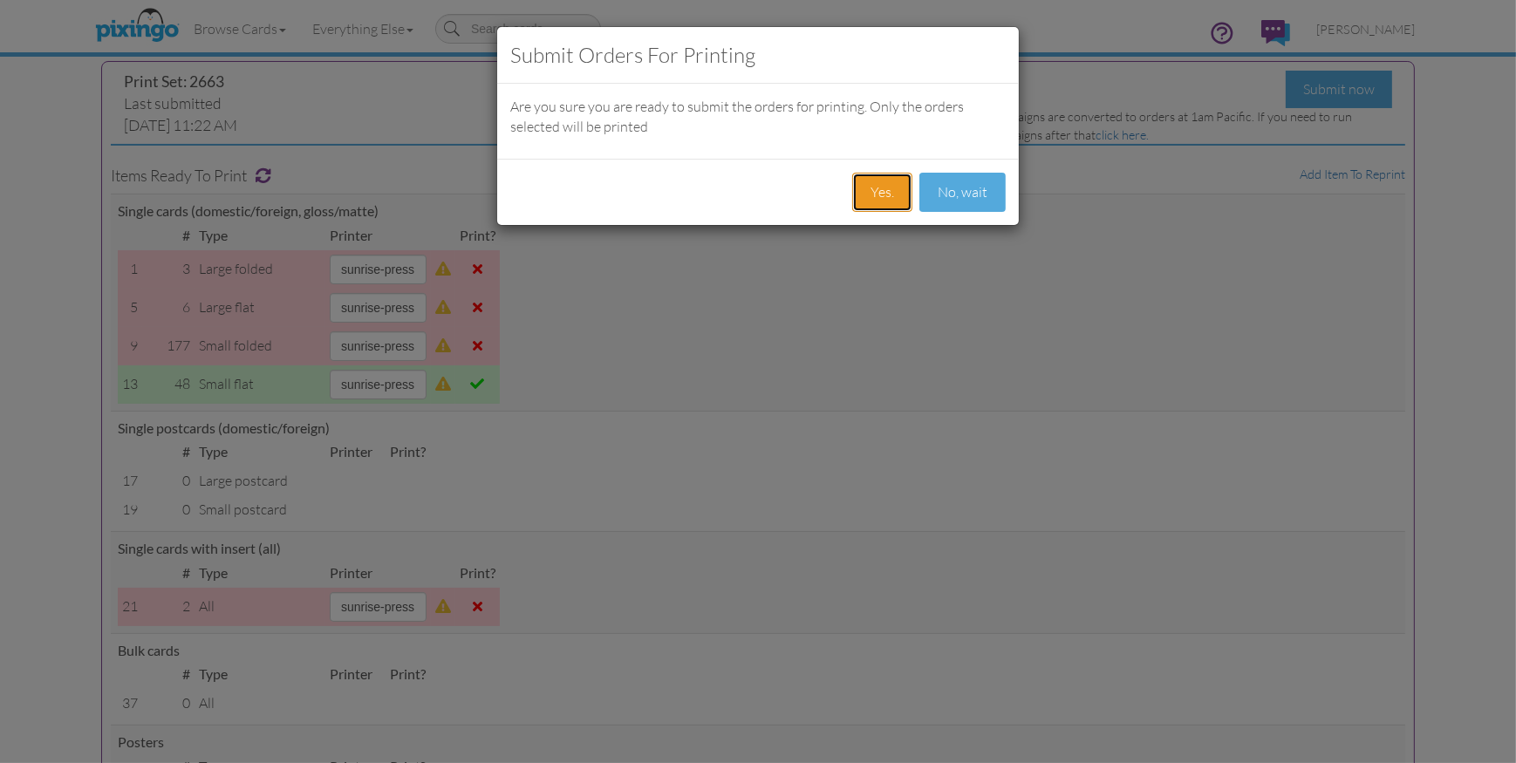
click at [879, 190] on button "Yes." at bounding box center [882, 192] width 60 height 39
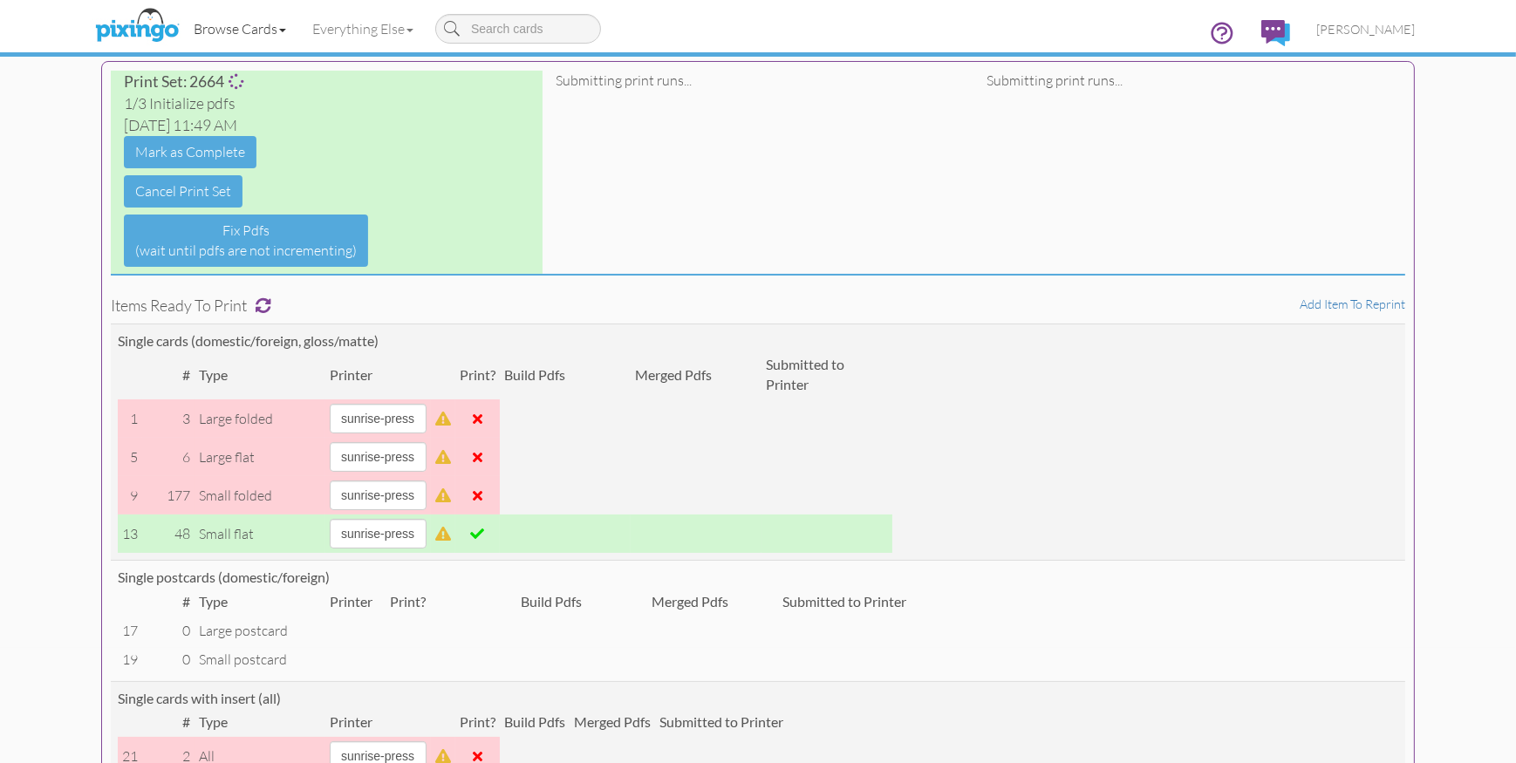
click at [219, 30] on link "Browse Cards" at bounding box center [240, 29] width 119 height 44
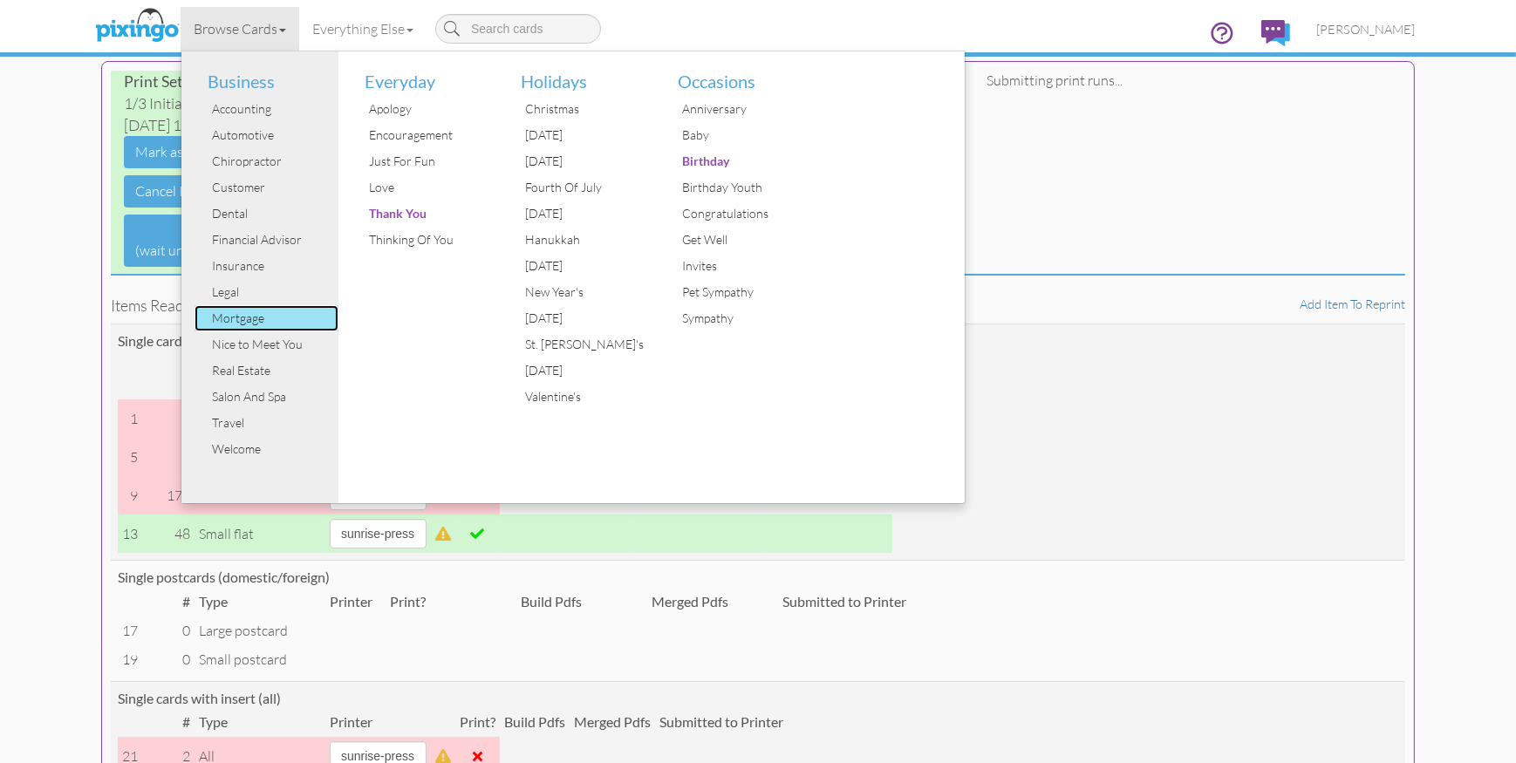
click at [235, 319] on div "Mortgage" at bounding box center [273, 318] width 131 height 26
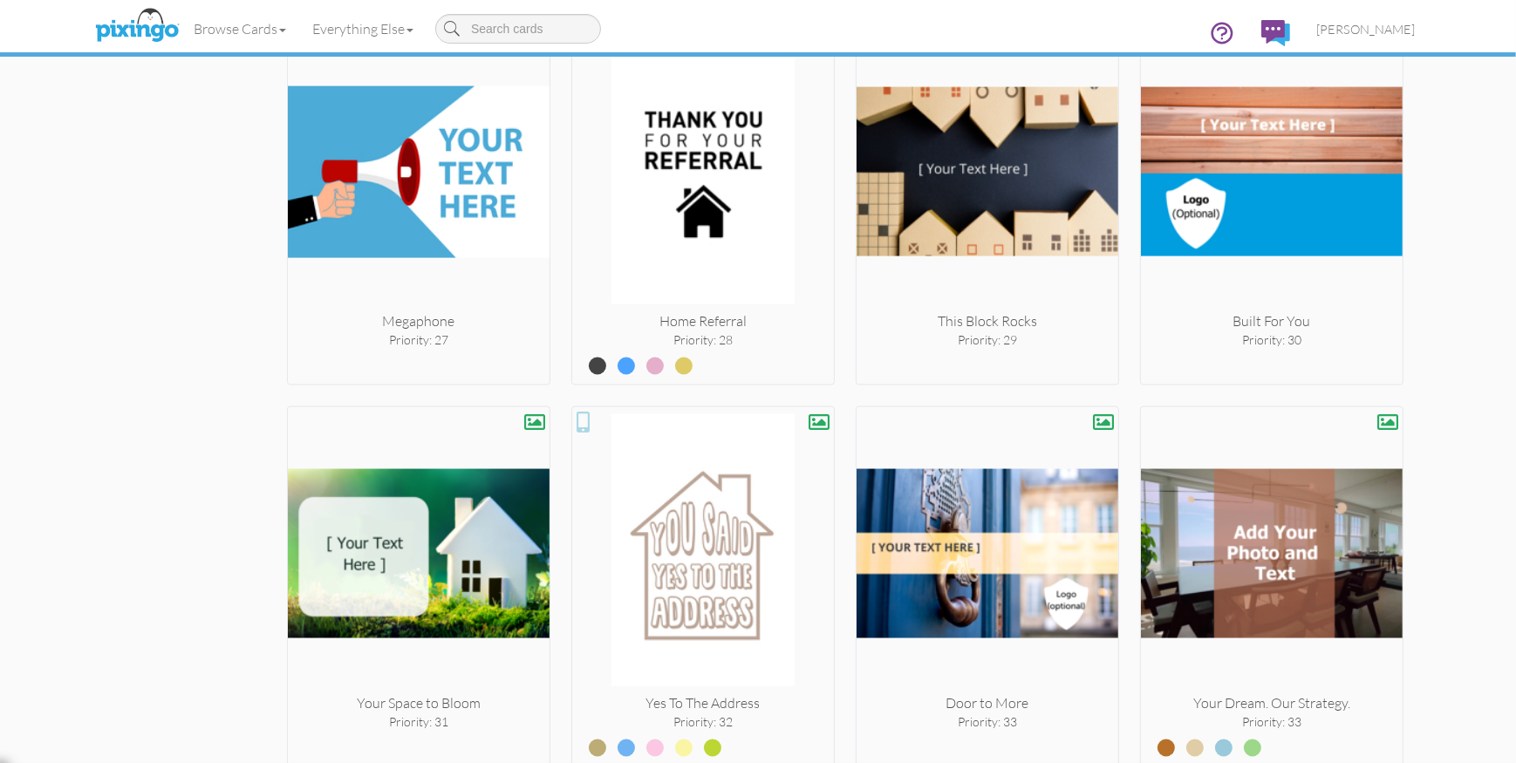
scroll to position [3410, 0]
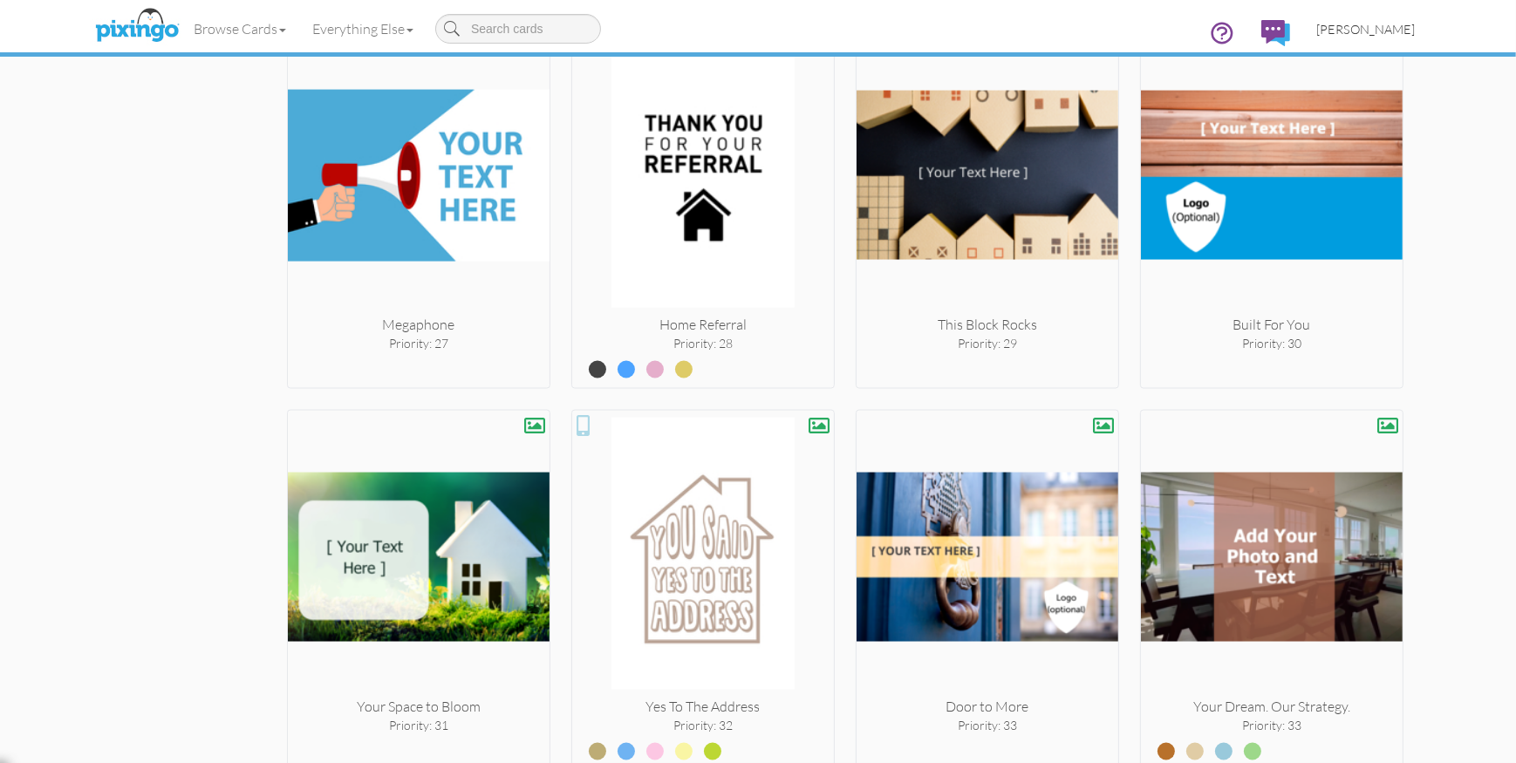
click at [1378, 31] on span "[PERSON_NAME]" at bounding box center [1366, 29] width 99 height 15
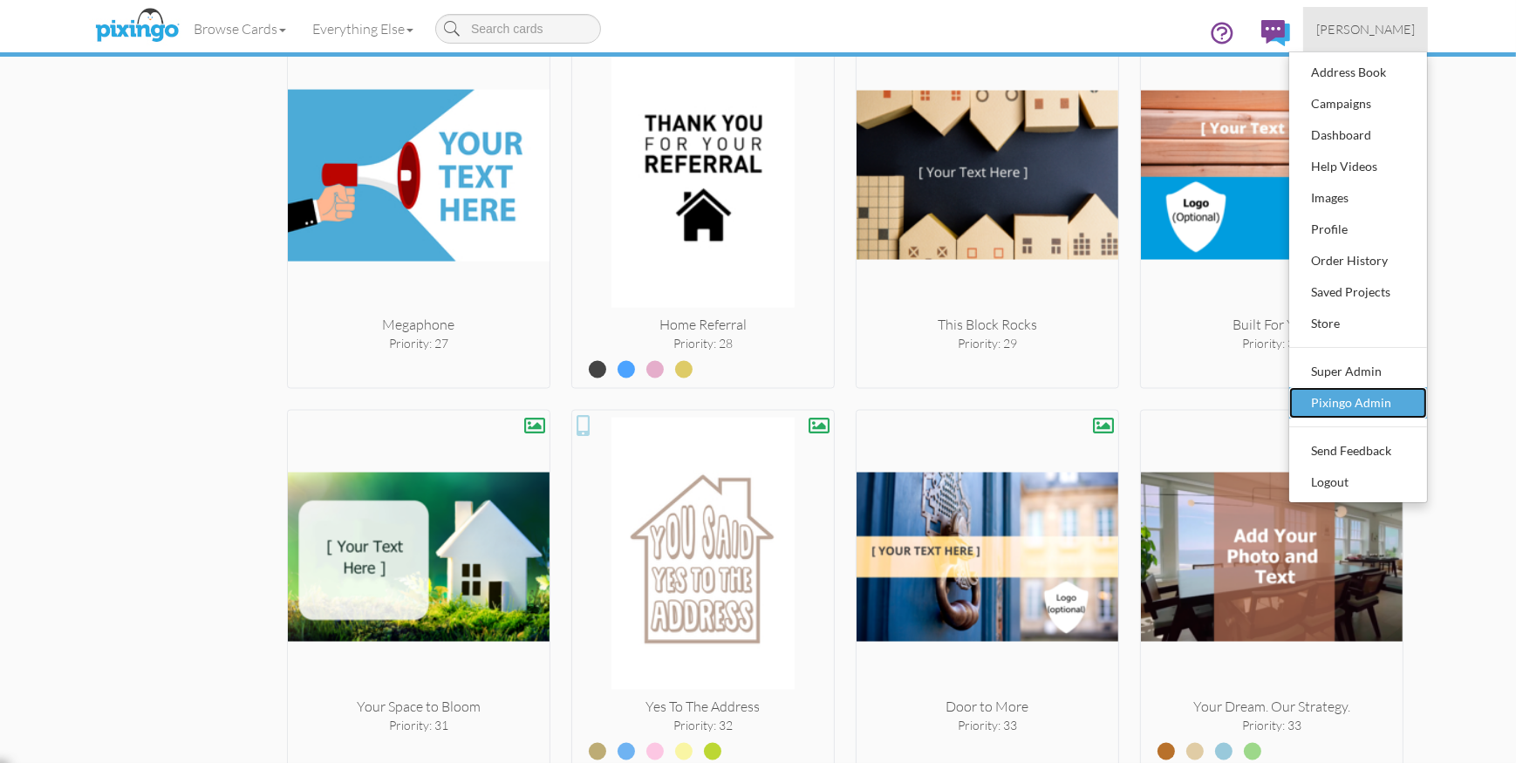
click at [1346, 402] on div "Pixingo Admin" at bounding box center [1358, 403] width 103 height 26
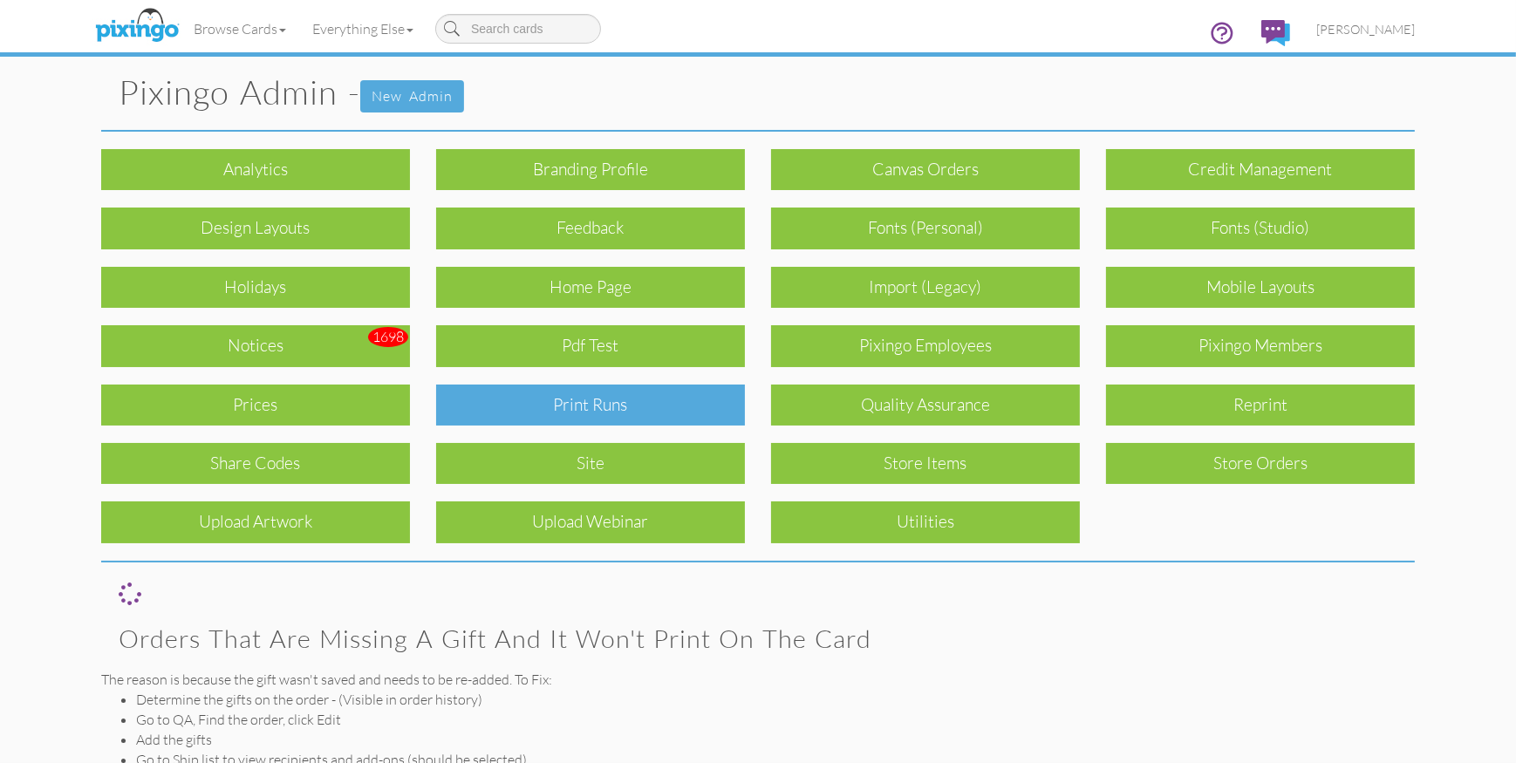
click at [660, 395] on div "Print Runs" at bounding box center [590, 405] width 309 height 41
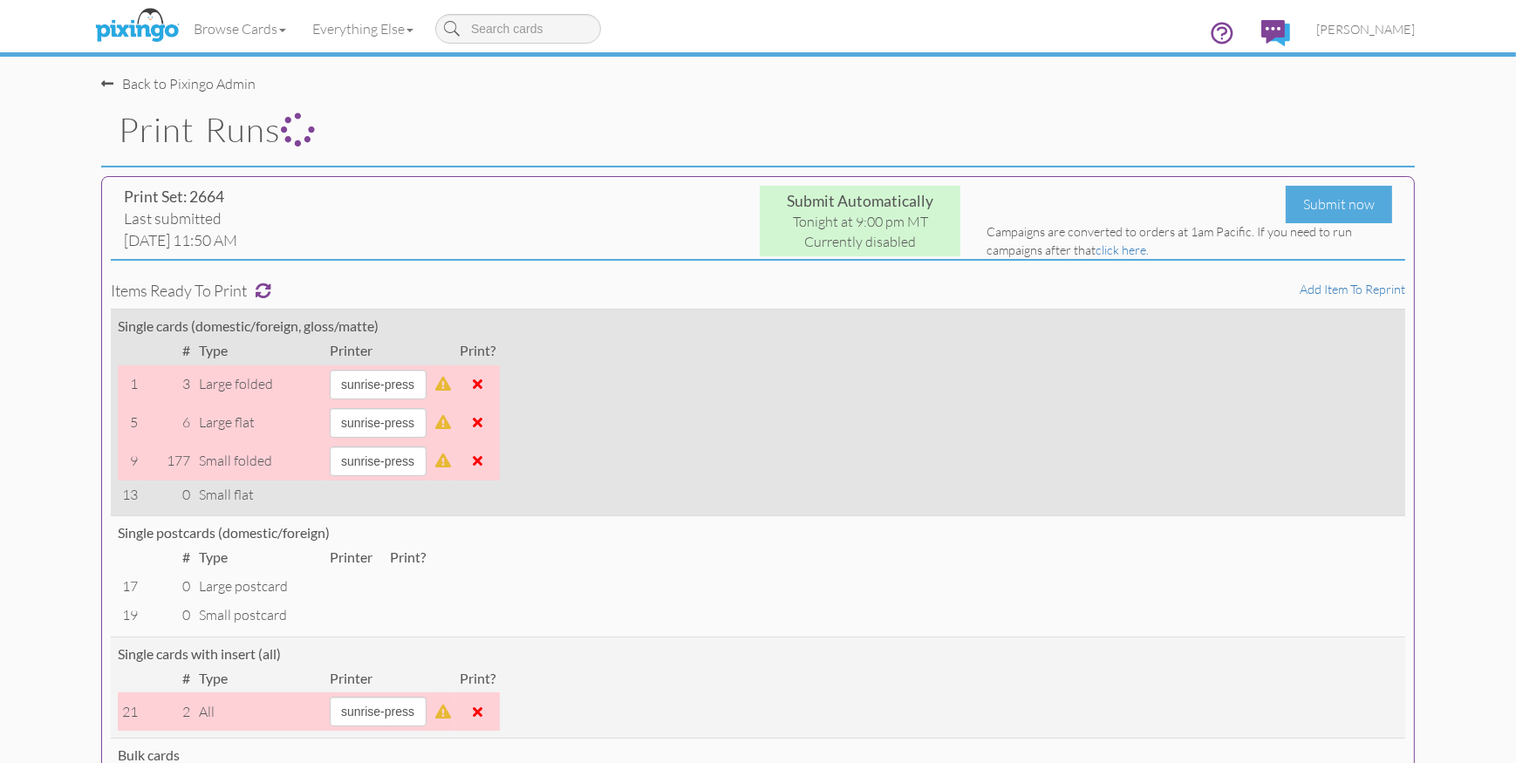
click at [483, 461] on span at bounding box center [478, 461] width 10 height 14
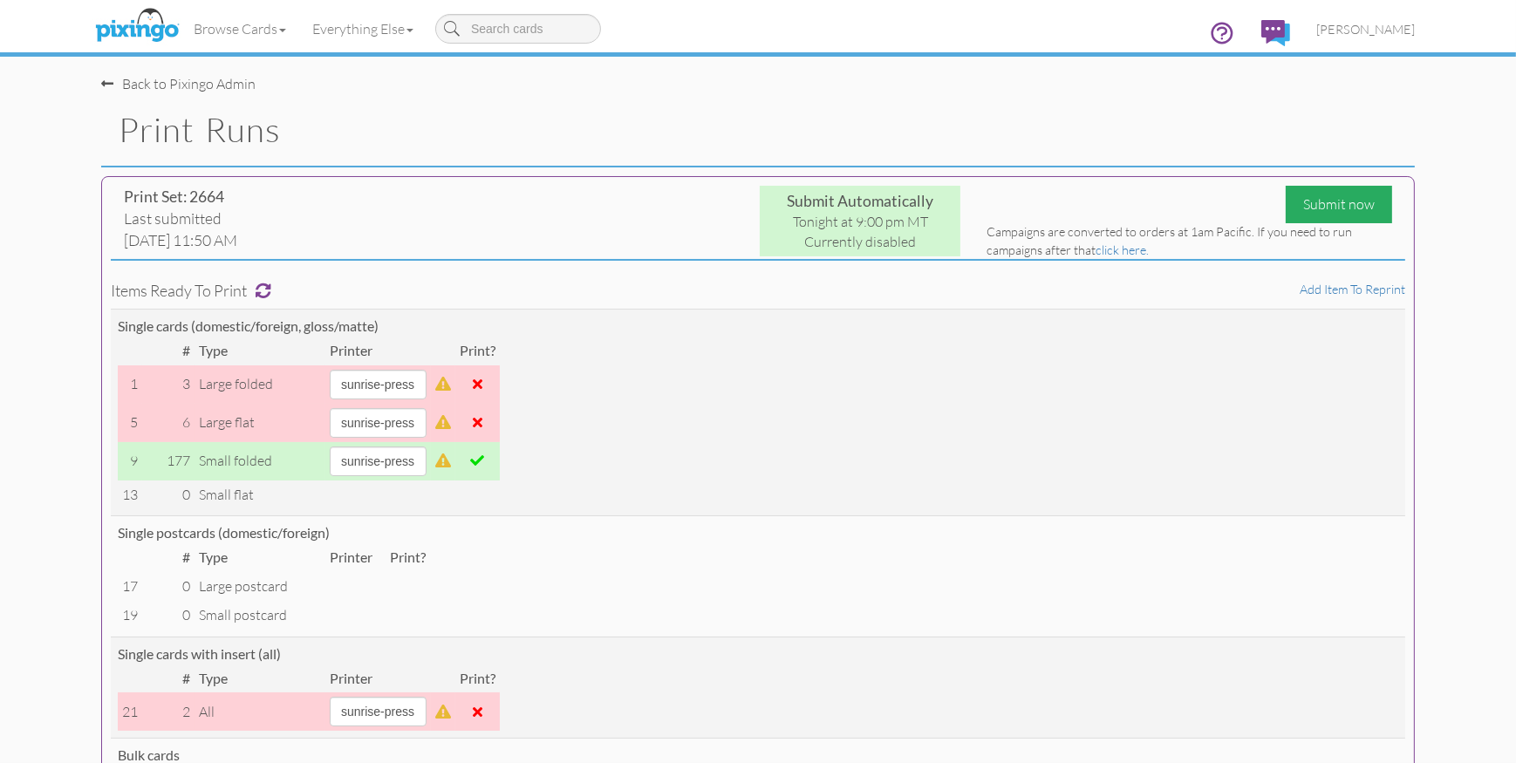
click at [1323, 207] on div "Submit now" at bounding box center [1339, 205] width 106 height 38
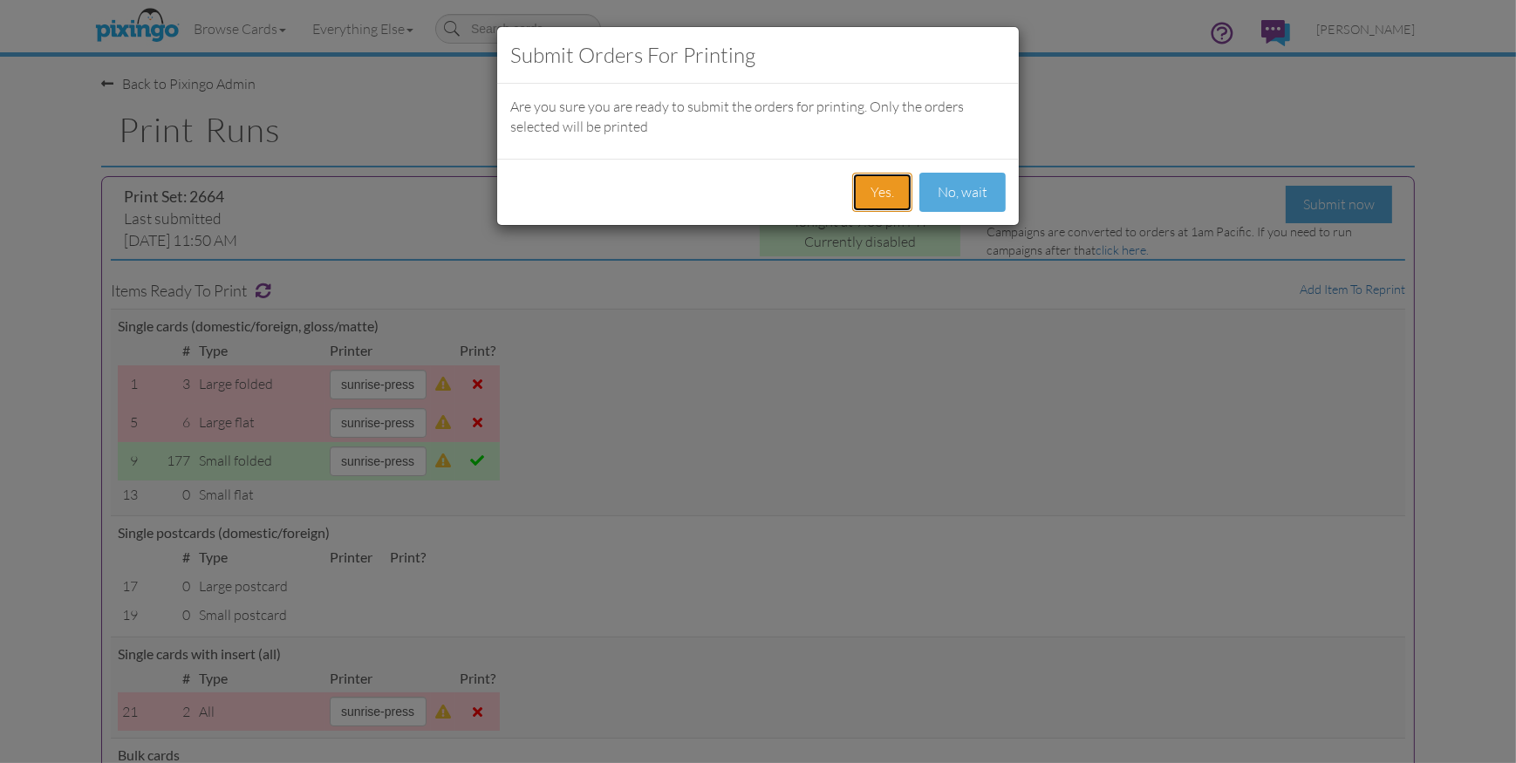
click at [879, 197] on button "Yes." at bounding box center [882, 192] width 60 height 39
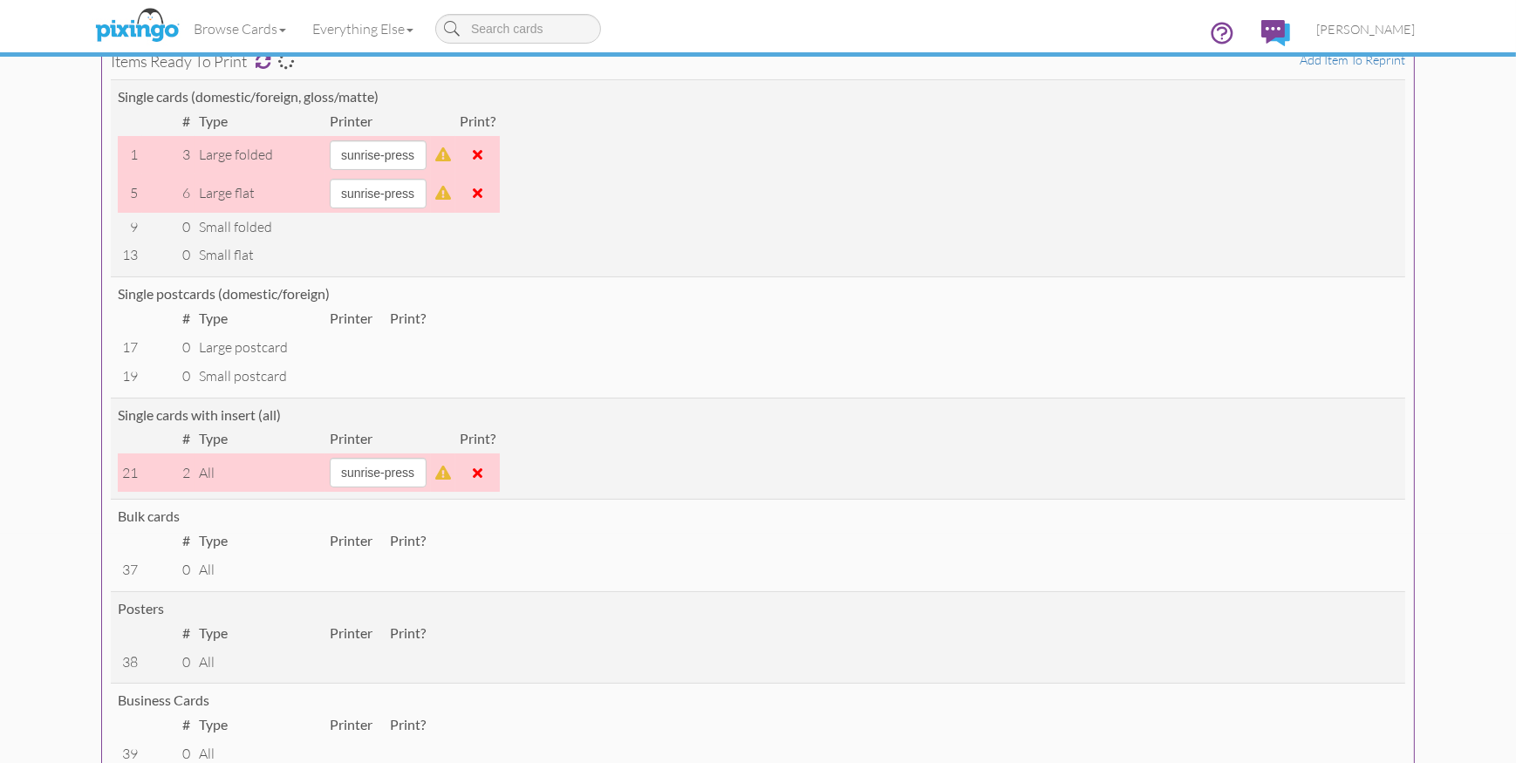
scroll to position [250, 0]
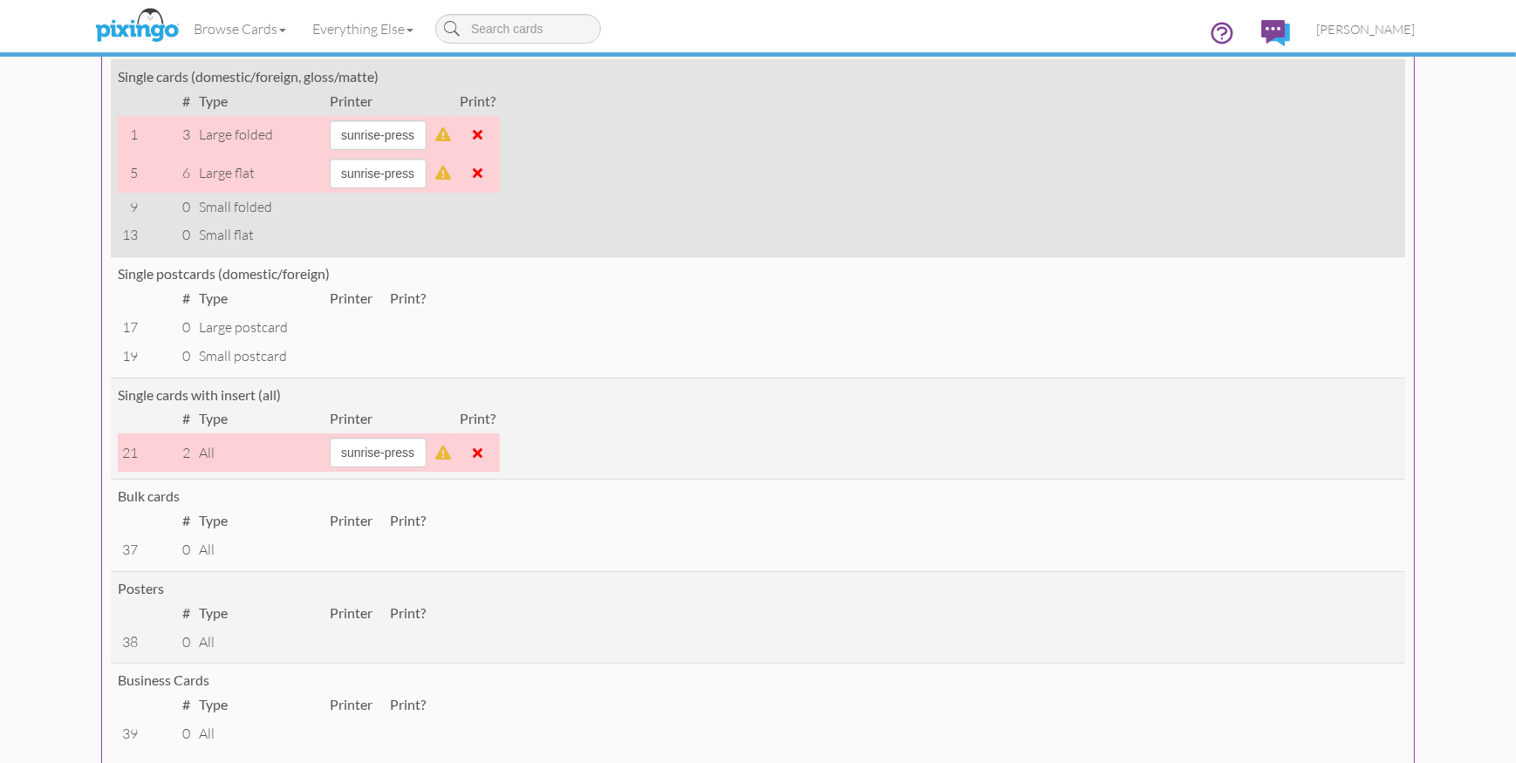
click at [483, 175] on span at bounding box center [478, 173] width 10 height 14
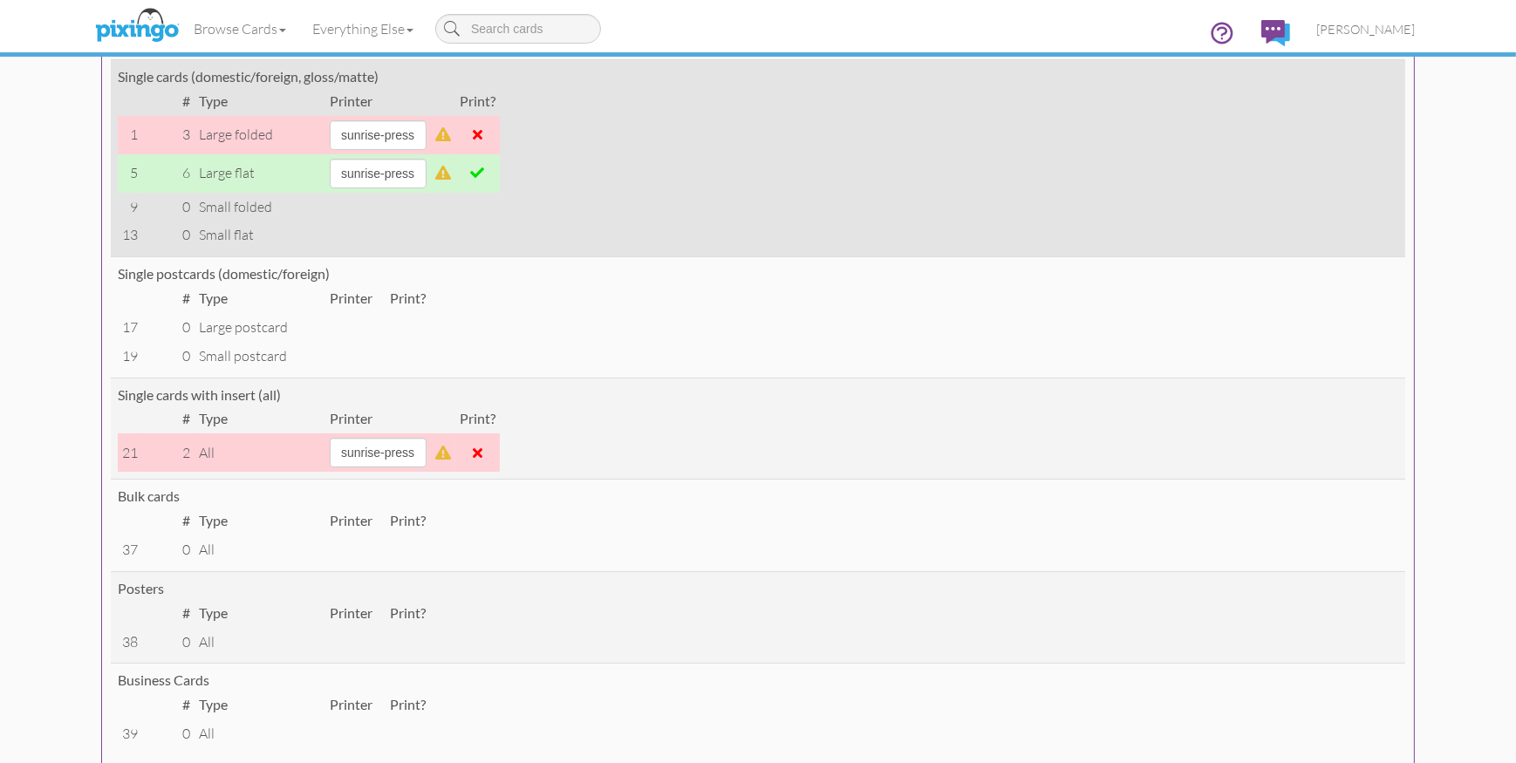
click at [483, 140] on span at bounding box center [478, 134] width 10 height 14
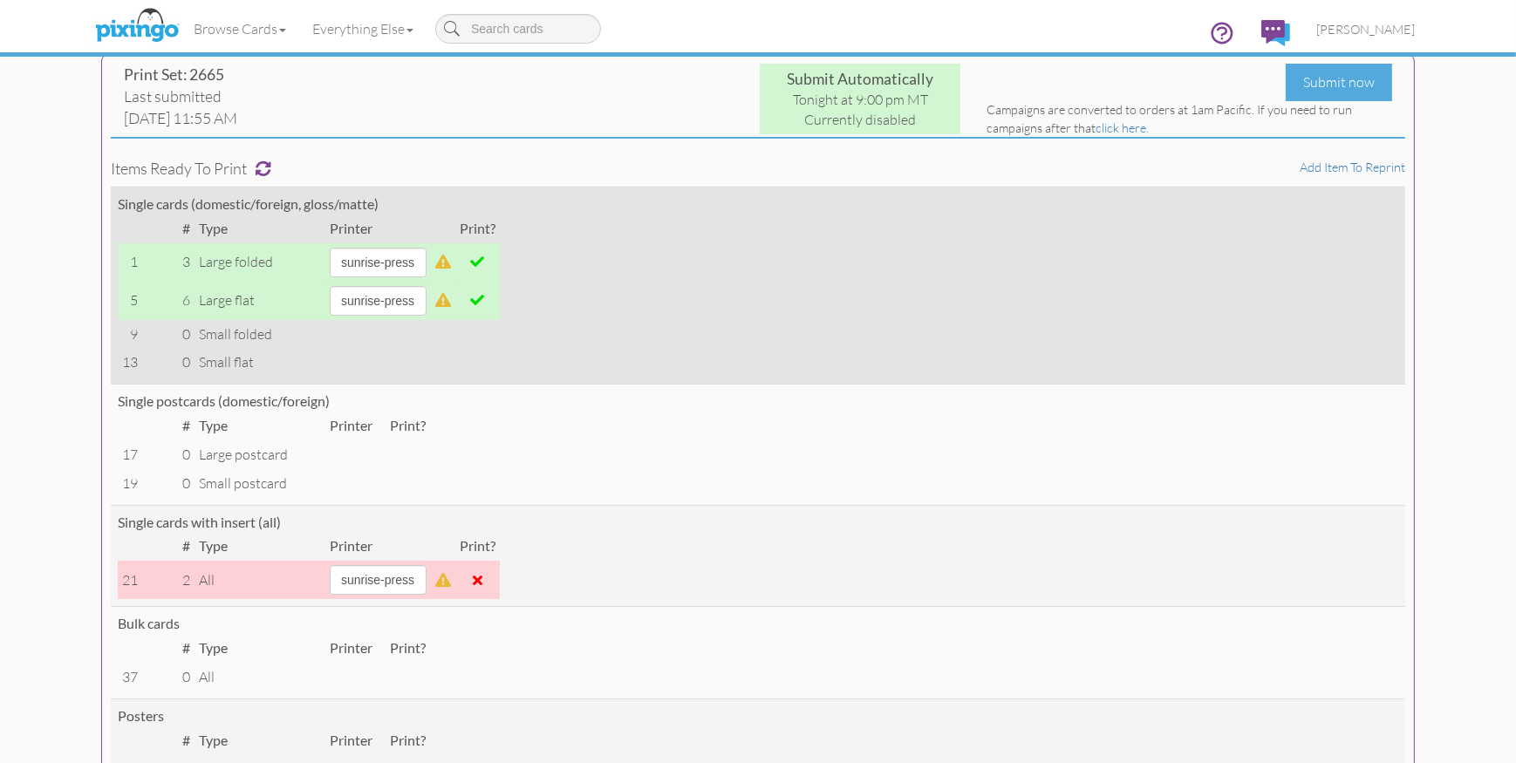
scroll to position [0, 0]
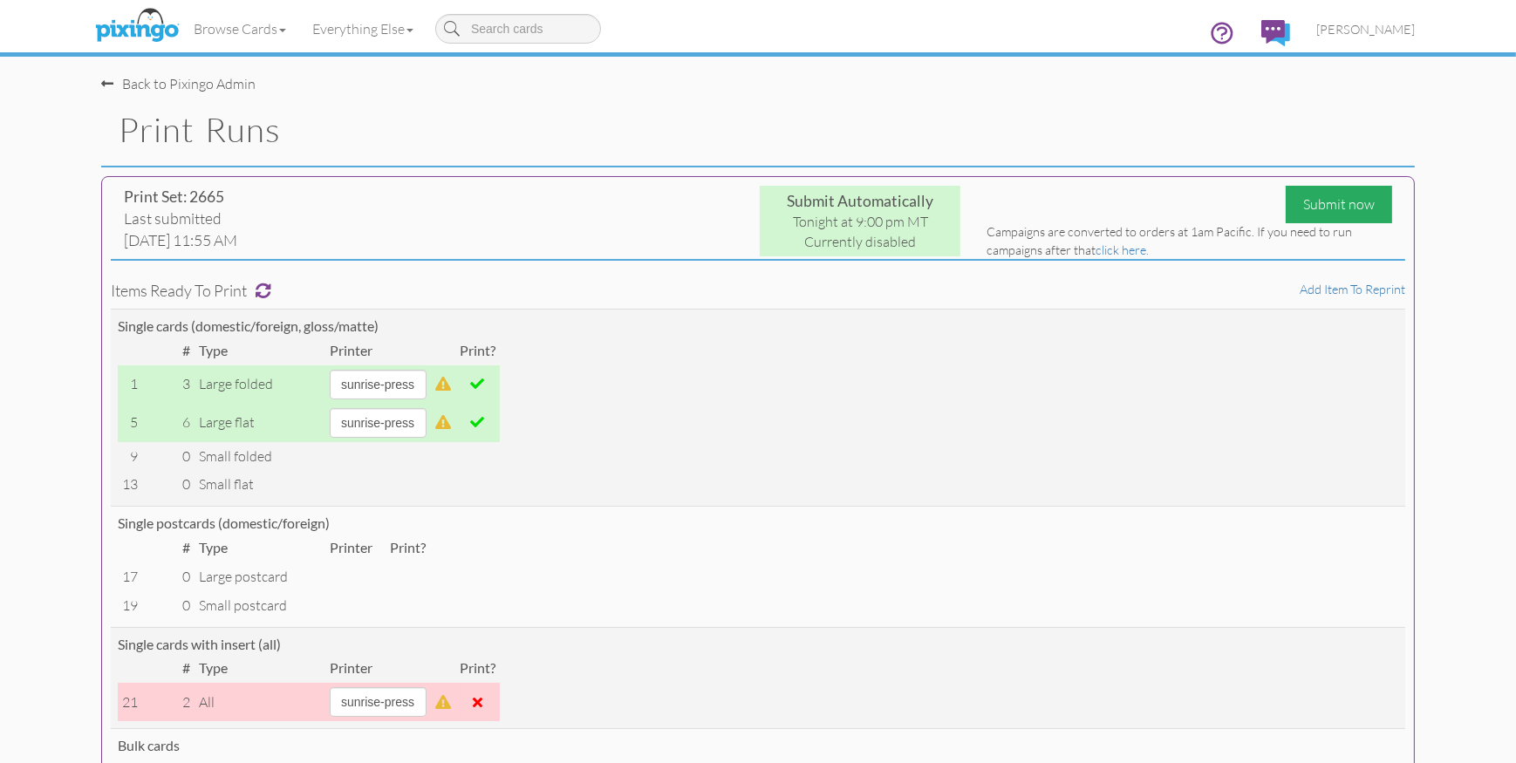
click at [1339, 206] on div "Submit now" at bounding box center [1339, 205] width 106 height 38
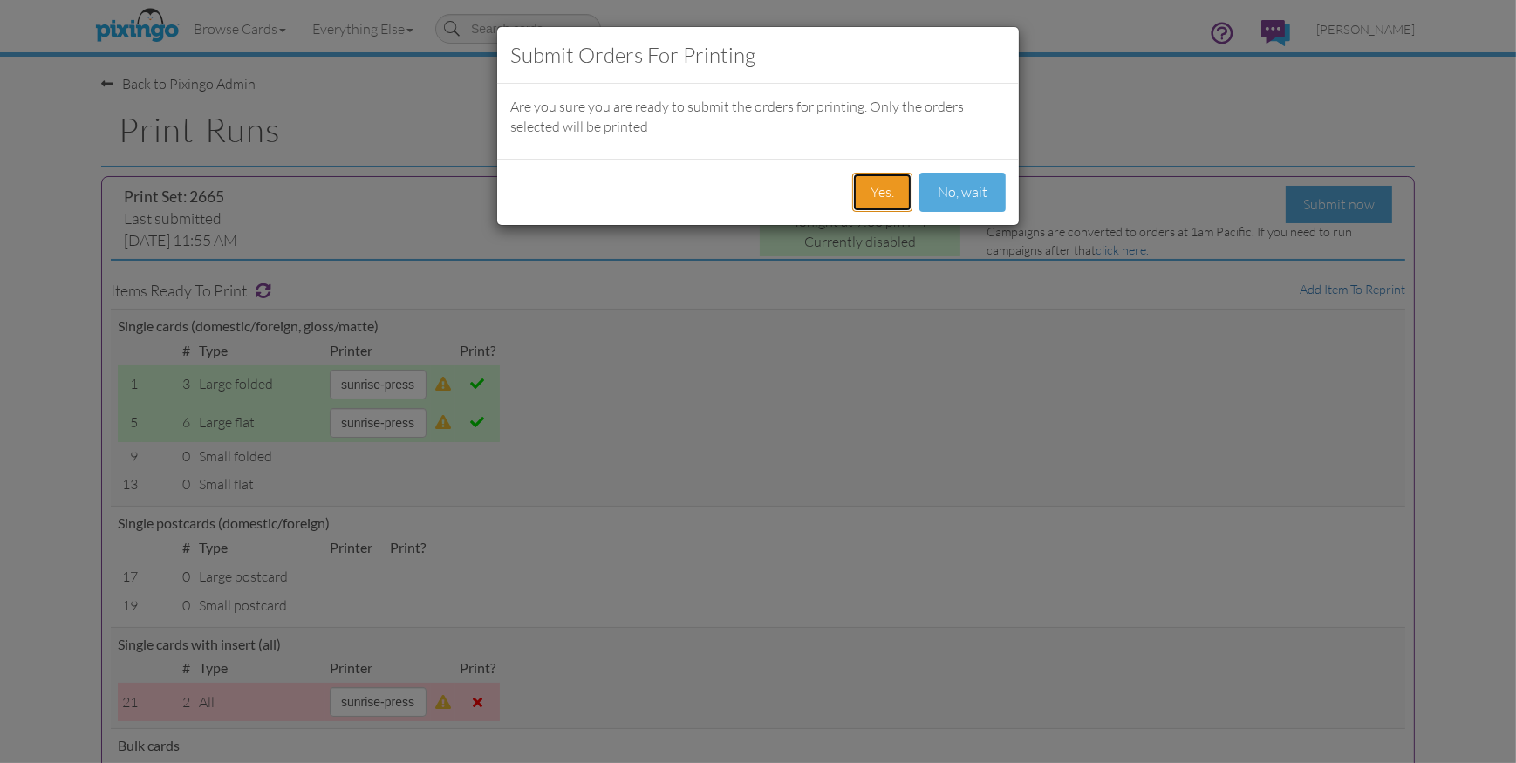
click at [895, 191] on button "Yes." at bounding box center [882, 192] width 60 height 39
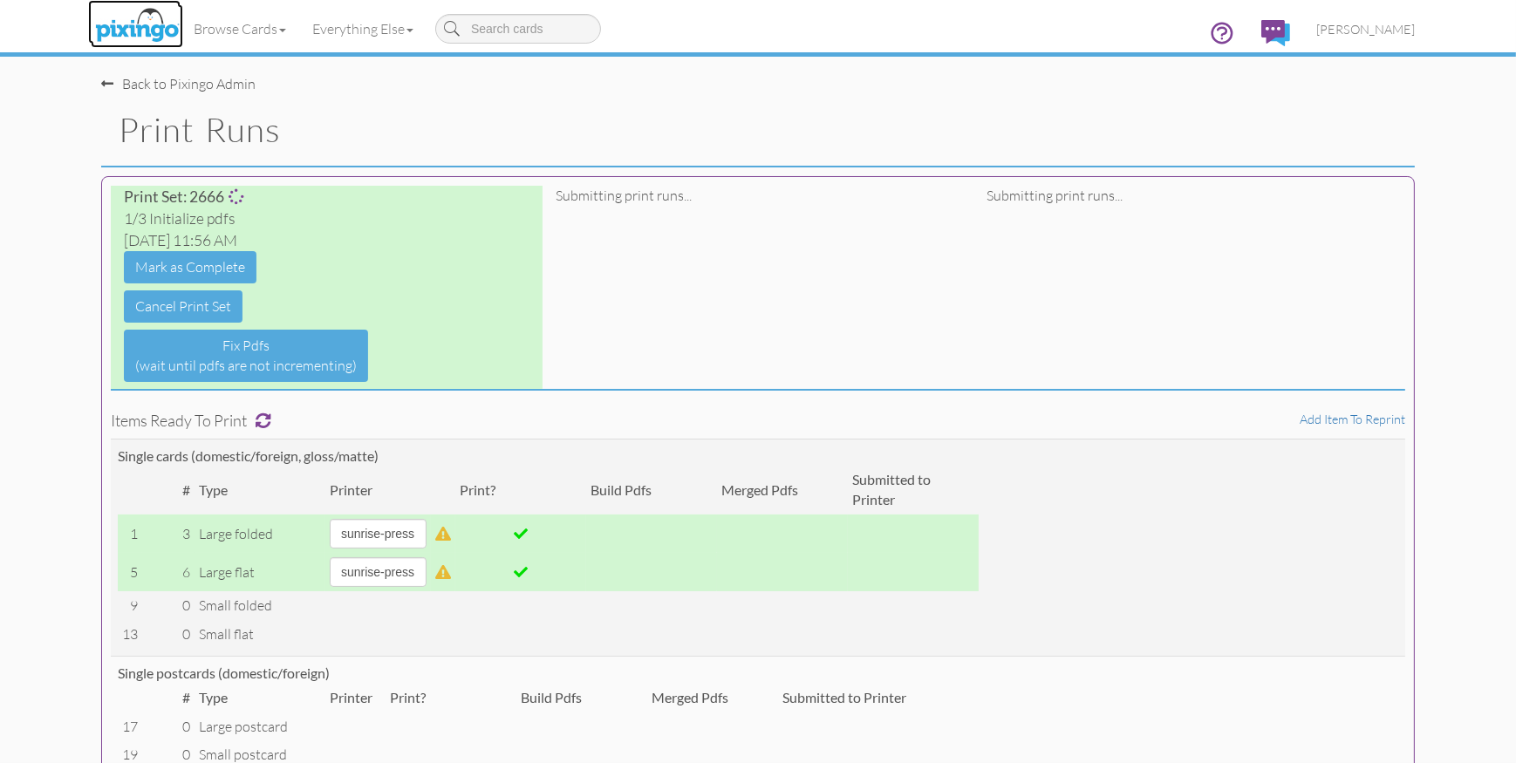
click at [108, 13] on img at bounding box center [137, 26] width 92 height 44
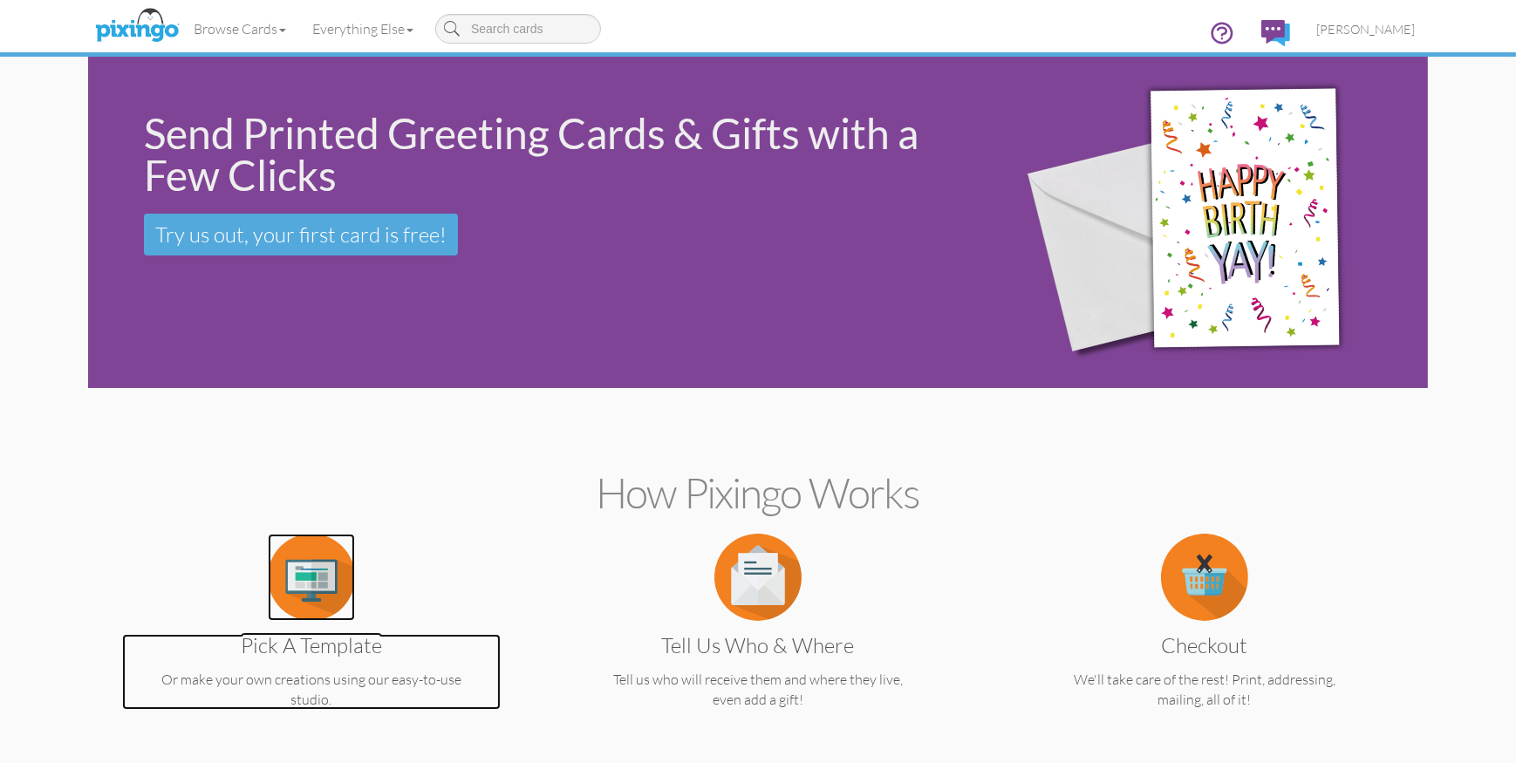
click at [306, 599] on img at bounding box center [311, 577] width 87 height 87
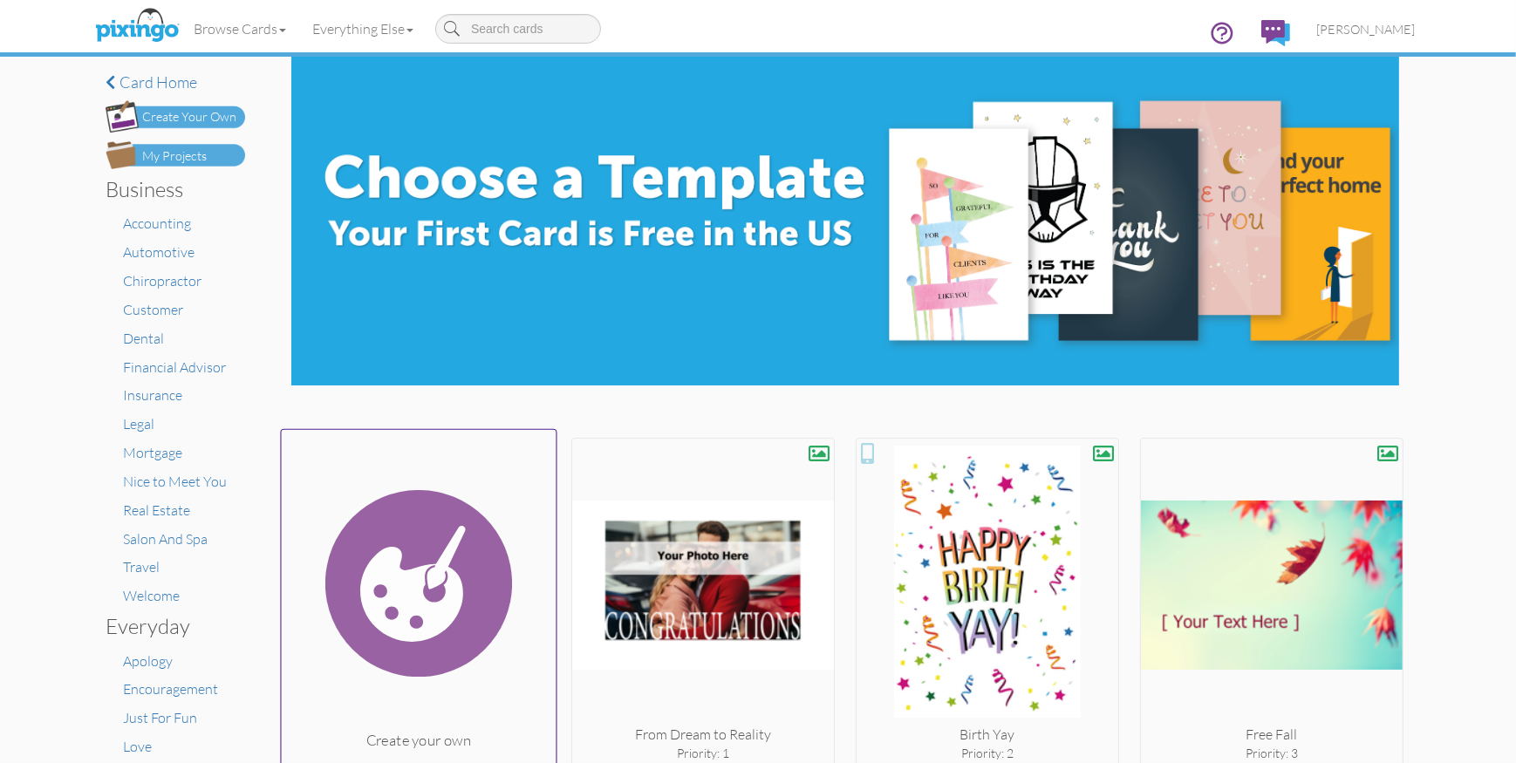
click at [401, 595] on img at bounding box center [419, 583] width 275 height 293
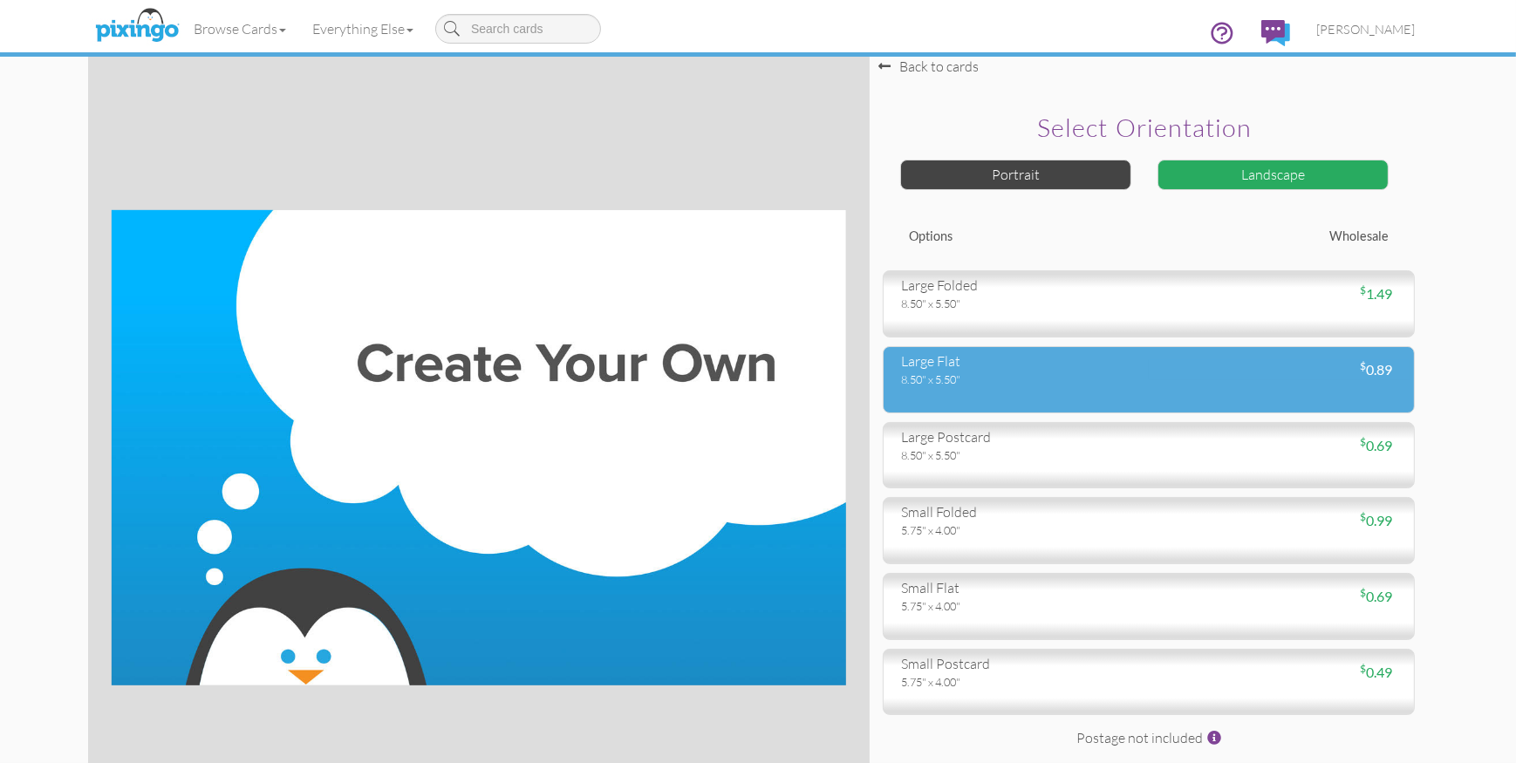
click at [963, 360] on div "large flat" at bounding box center [1018, 362] width 235 height 20
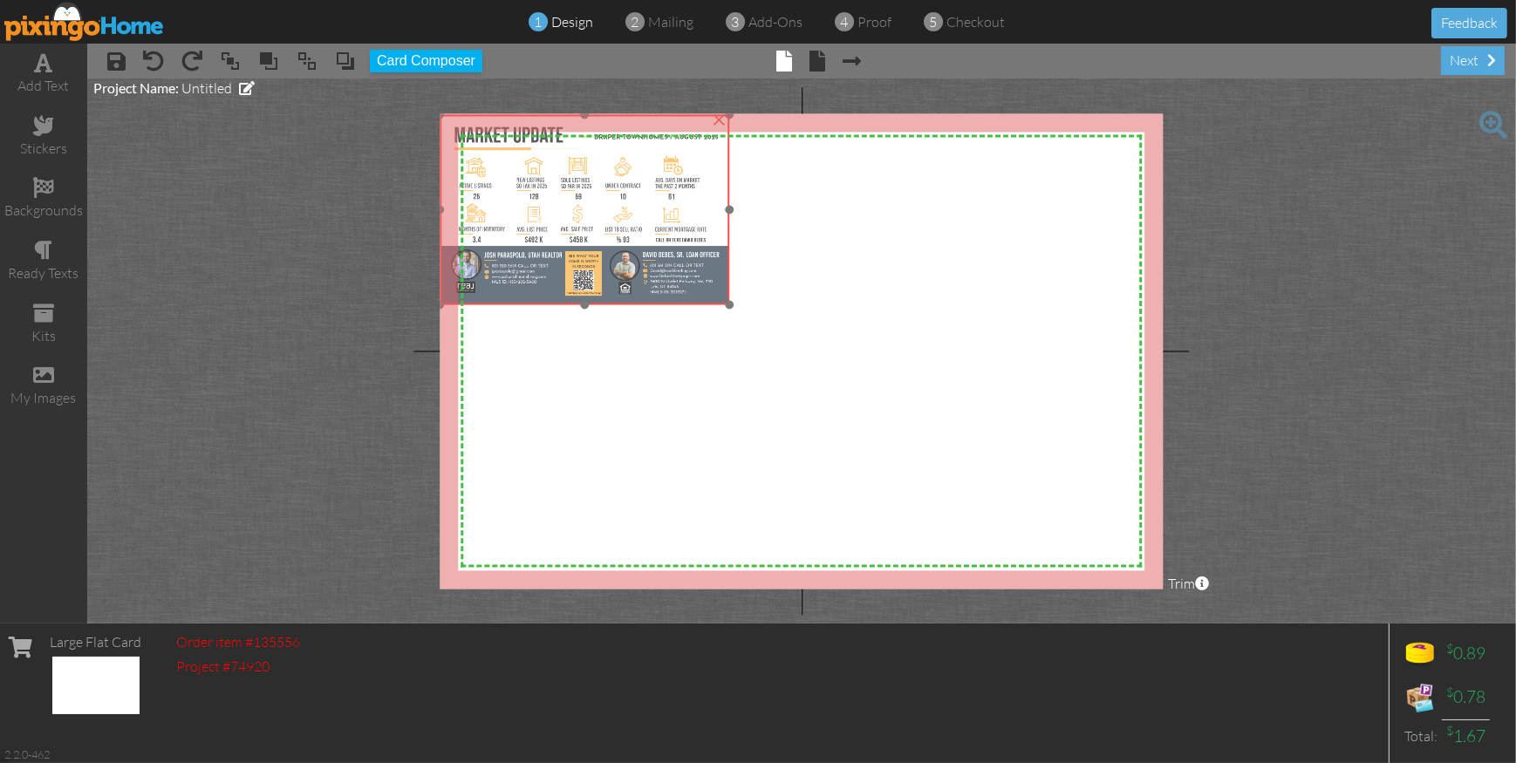
drag, startPoint x: 643, startPoint y: 234, endPoint x: 608, endPoint y: 211, distance: 41.6
click at [608, 211] on img at bounding box center [586, 209] width 290 height 190
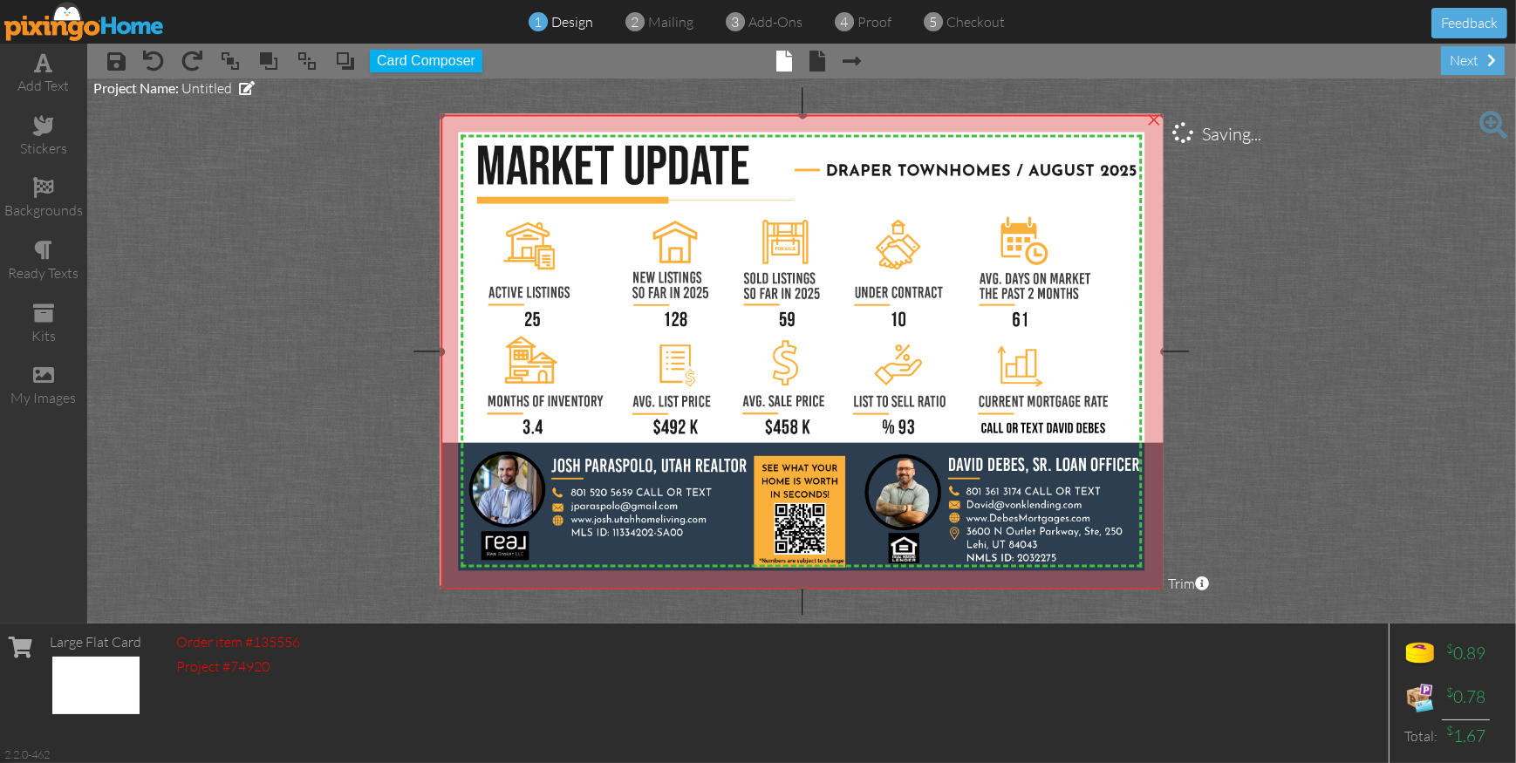
drag, startPoint x: 727, startPoint y: 305, endPoint x: 1057, endPoint y: 590, distance: 436.8
click at [1054, 590] on project-studio-wrapper "X X X X X X X X X X X X X X X X X X X X X X X X X X X X X X X X X X X X X X X X…" at bounding box center [801, 351] width 1429 height 545
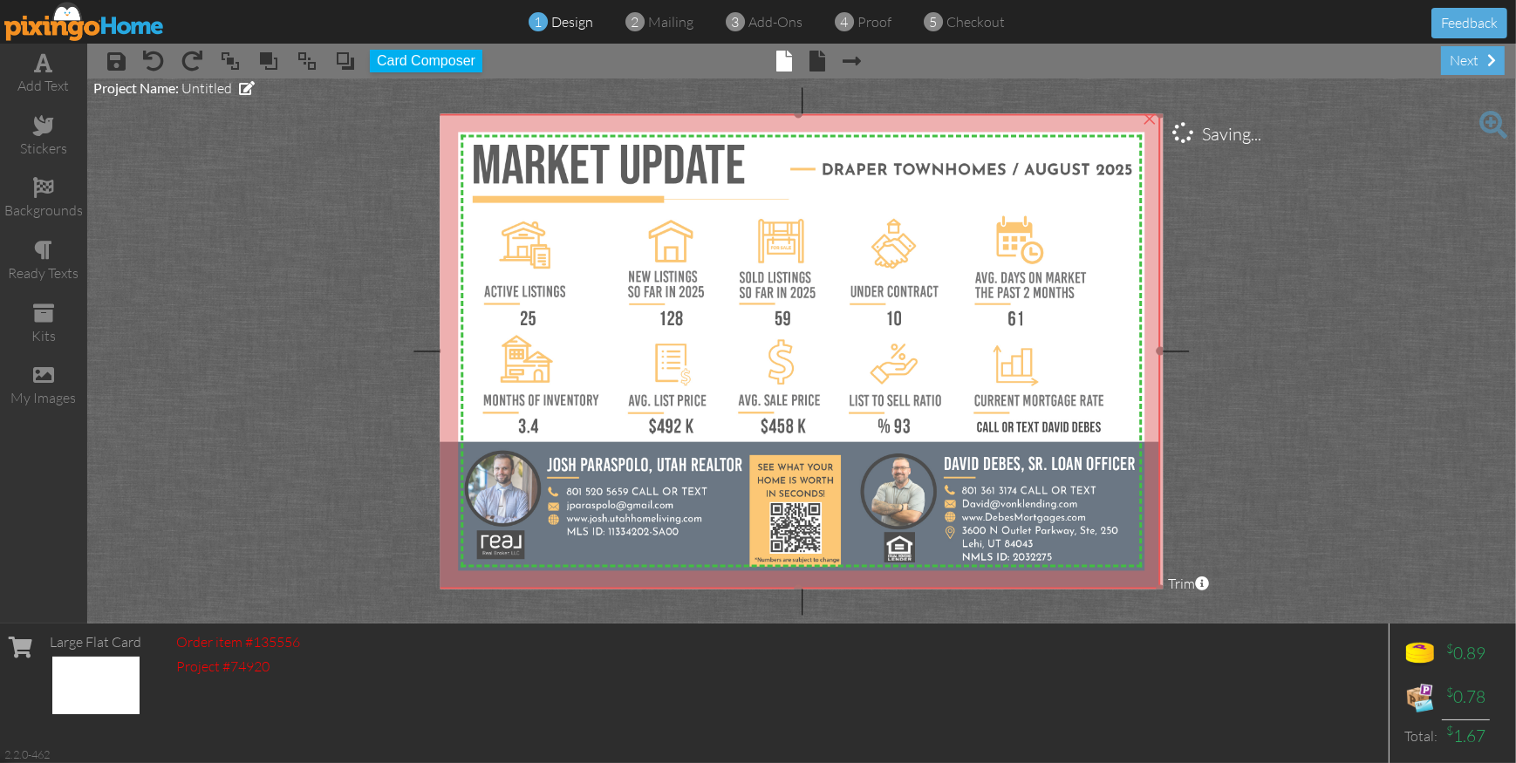
click at [1001, 403] on img at bounding box center [798, 351] width 723 height 476
click at [1045, 387] on img at bounding box center [798, 351] width 723 height 476
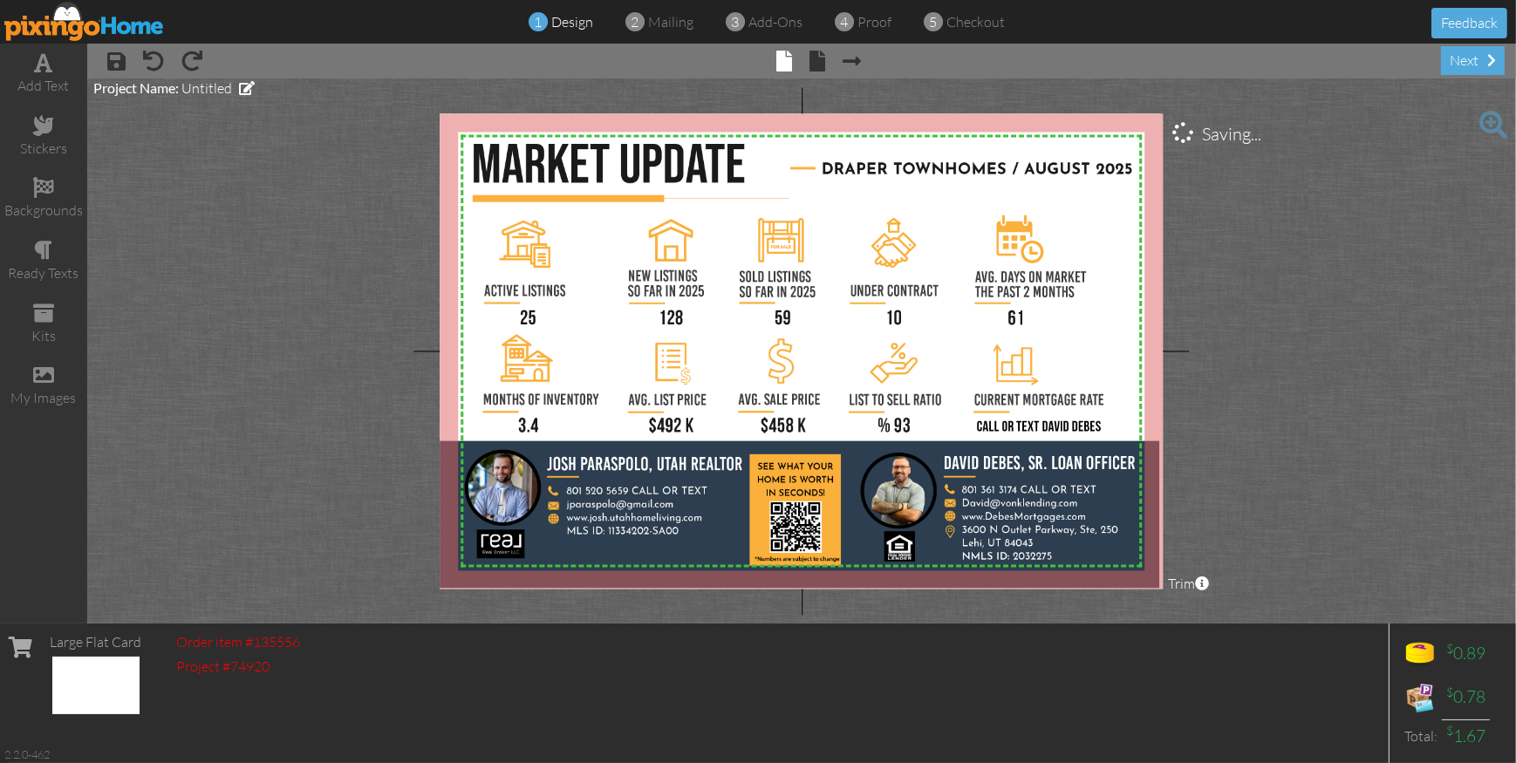
click at [1363, 418] on project-studio-wrapper "X X X X X X X X X X X X X X X X X X X X X X X X X X X X X X X X X X X X X X X X…" at bounding box center [801, 351] width 1429 height 545
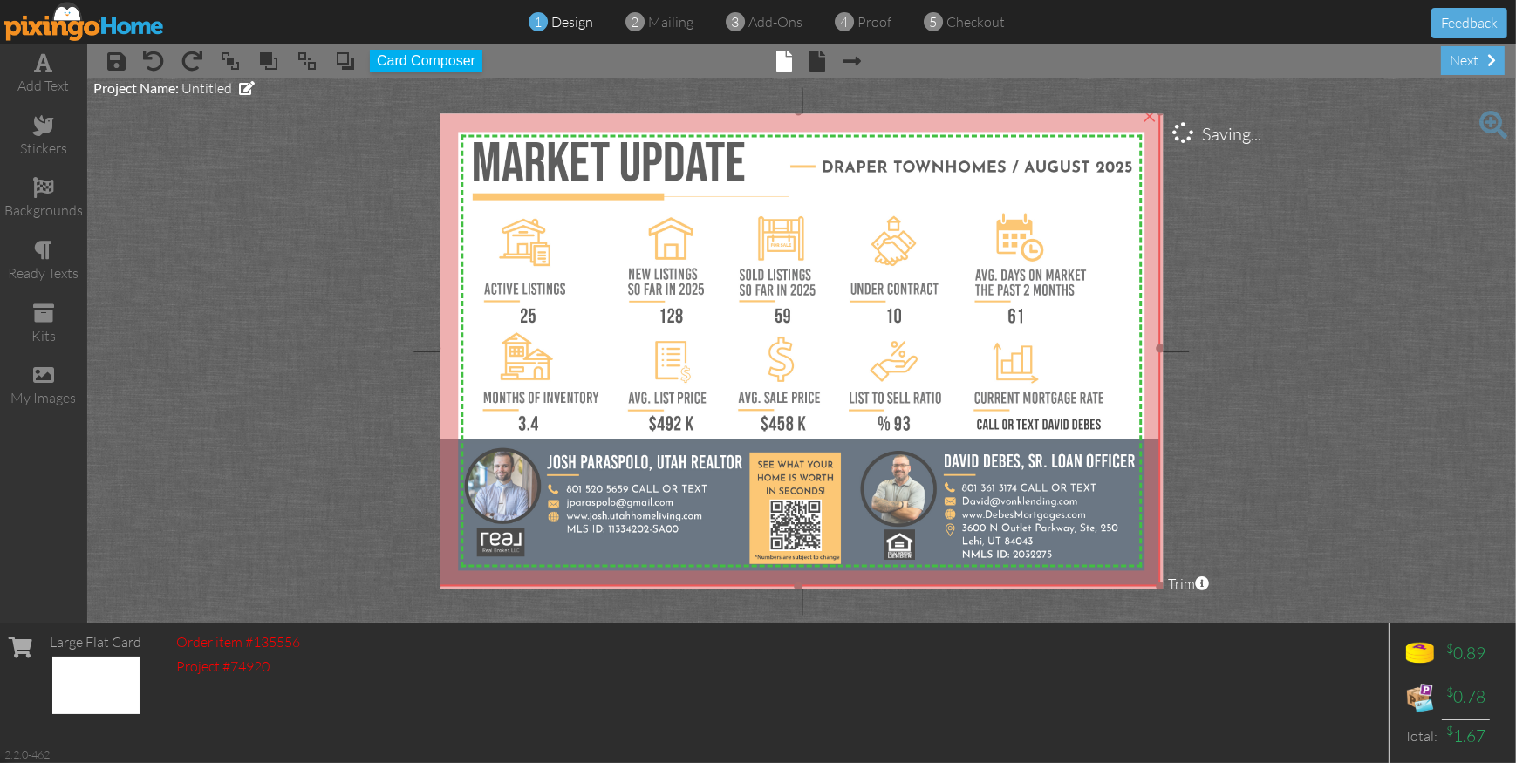
click at [1142, 400] on img at bounding box center [798, 349] width 723 height 476
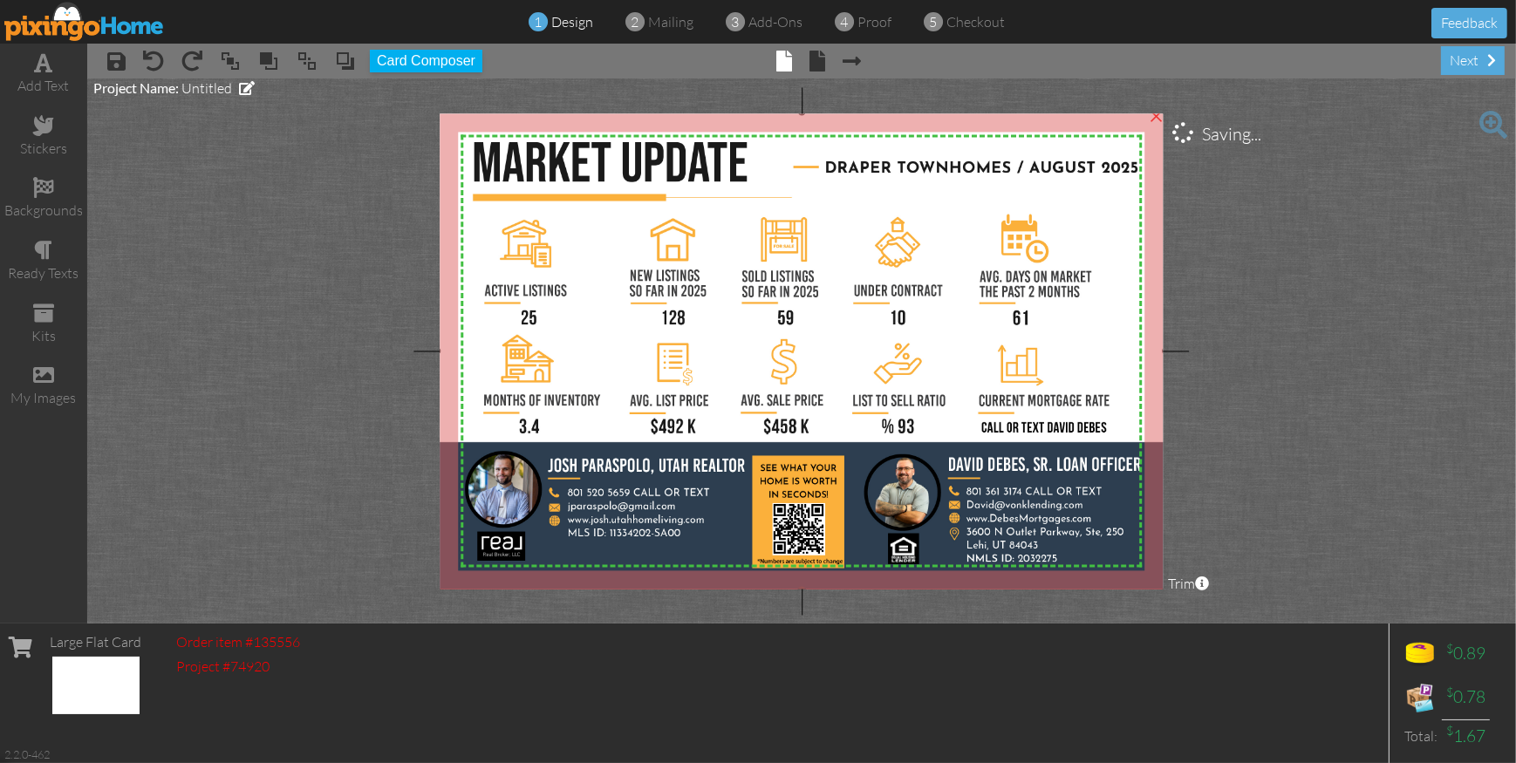
drag, startPoint x: 1159, startPoint y: 585, endPoint x: 1210, endPoint y: 576, distance: 52.4
click at [1164, 590] on project-studio-wrapper "X X X X X X X X X X X X X X X X X X X X X X X X X X X X X X X X X X X X X X X X…" at bounding box center [801, 351] width 1429 height 545
click at [1312, 418] on project-studio-wrapper "X X X X X X X X X X X X X X X X X X X X X X X X X X X X X X X X X X X X X X X X…" at bounding box center [801, 351] width 1429 height 545
click at [821, 54] on span at bounding box center [819, 61] width 16 height 21
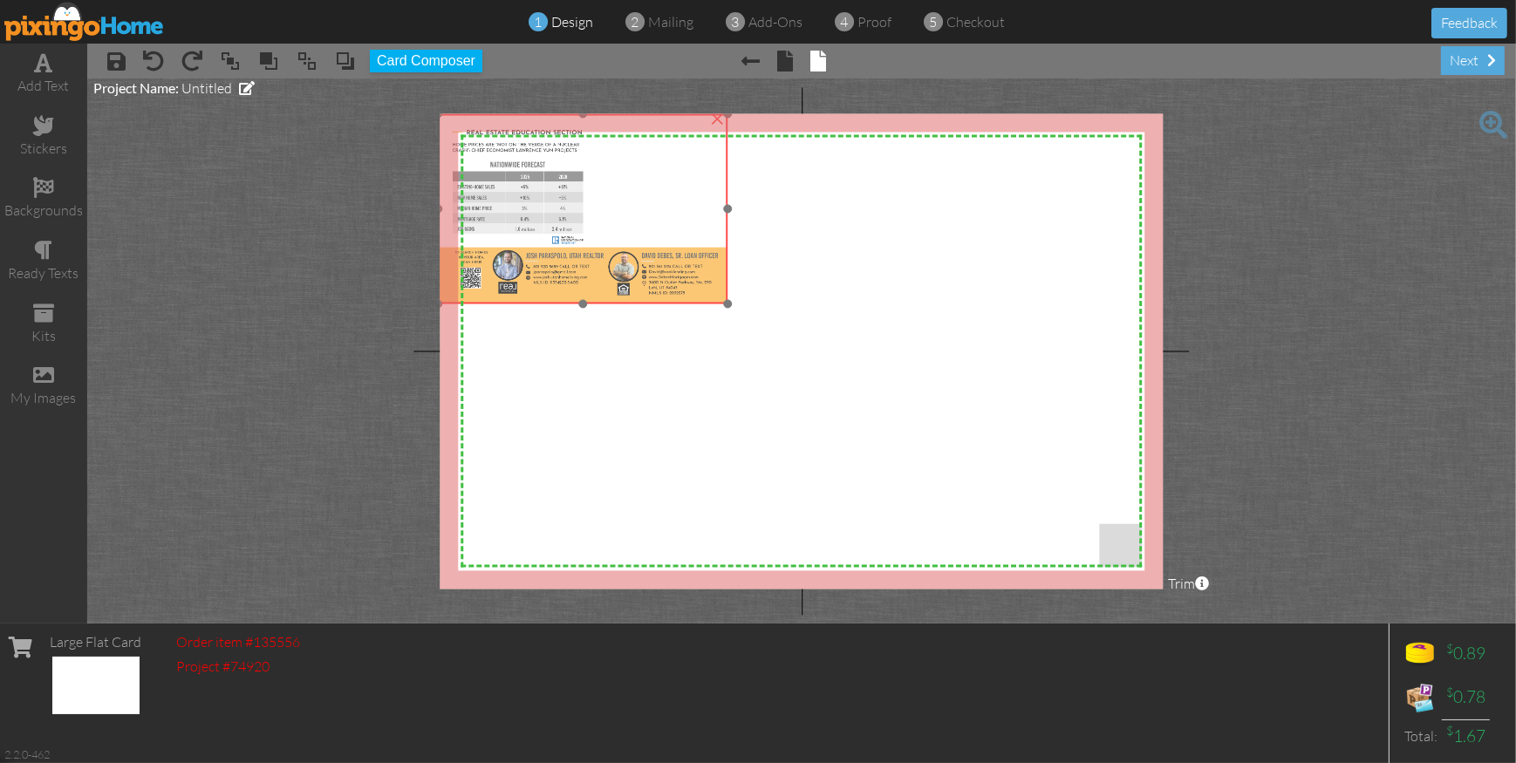
drag, startPoint x: 524, startPoint y: 243, endPoint x: 487, endPoint y: 218, distance: 44.8
click at [487, 218] on img at bounding box center [584, 208] width 290 height 190
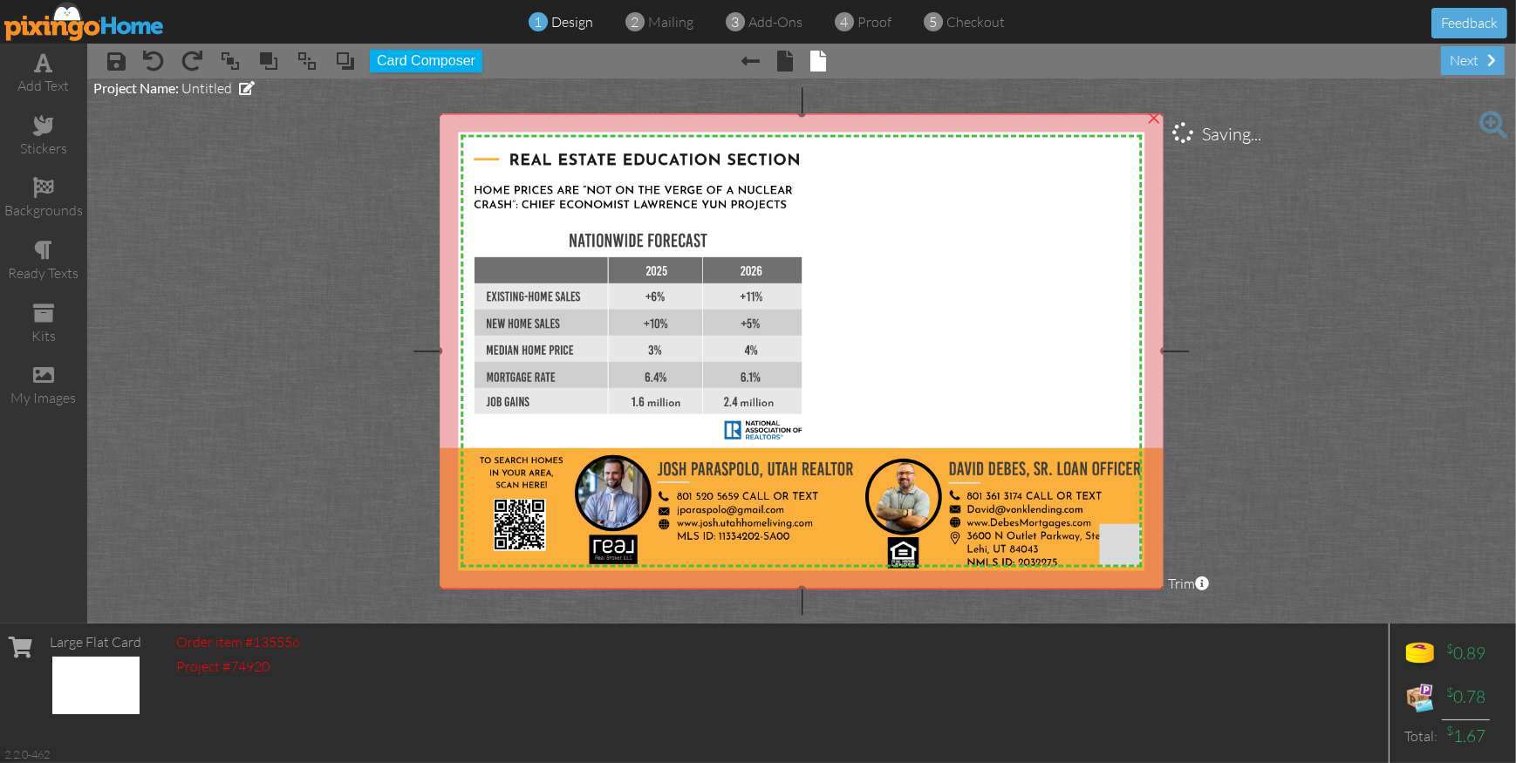
drag, startPoint x: 723, startPoint y: 305, endPoint x: 991, endPoint y: 592, distance: 392.6
click at [991, 592] on project-studio-wrapper "X X X X X X X X X X X X X X X X X X X X X X X X X X X X X X X X X X X X X X X X…" at bounding box center [801, 351] width 1429 height 545
click at [1313, 438] on project-studio-wrapper "X X X X X X X X X X X X X X X X X X X X X X X X X X X X X X X X X X X X X X X X…" at bounding box center [801, 351] width 1429 height 545
click at [662, 24] on span "mailing" at bounding box center [670, 21] width 45 height 17
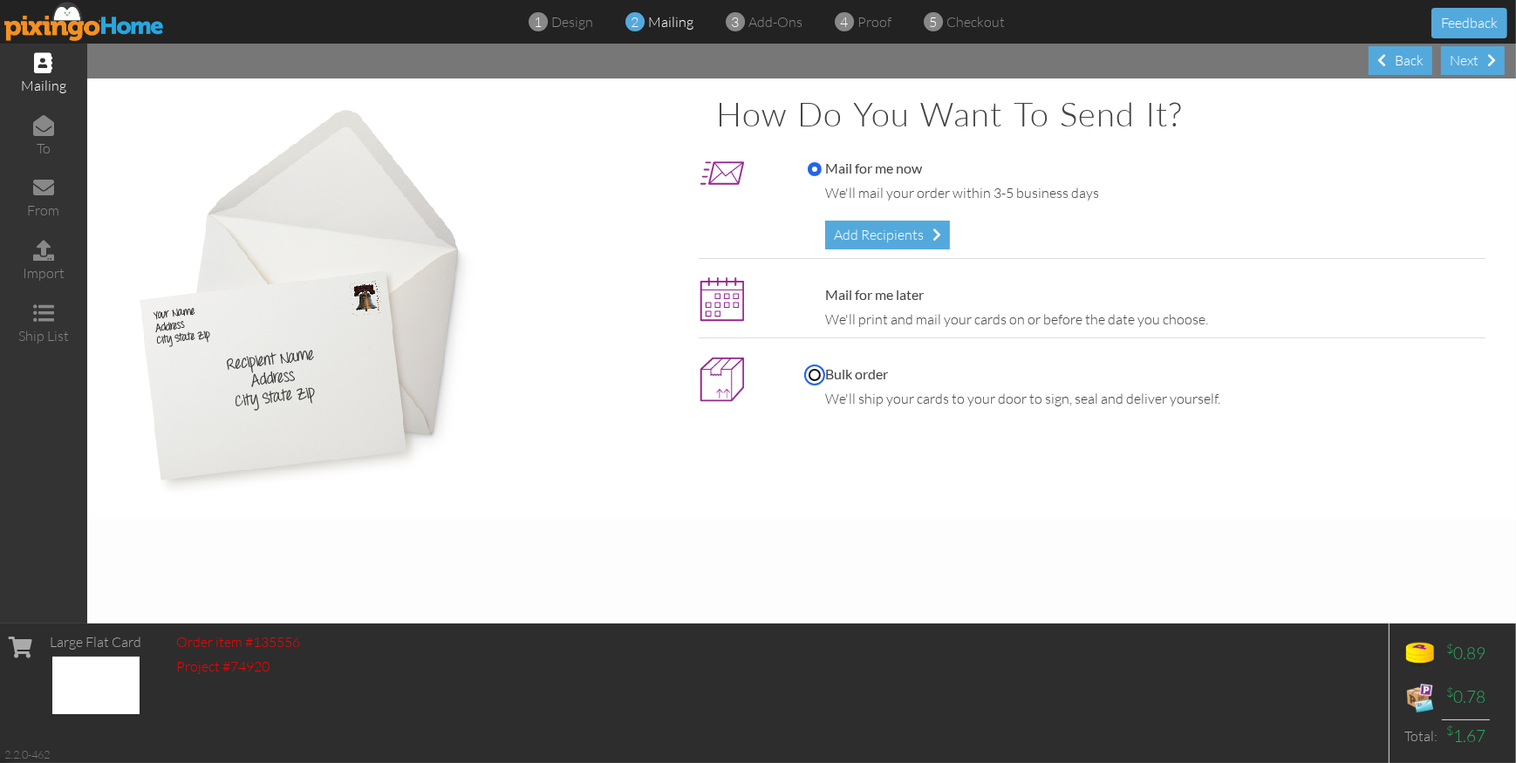
click at [814, 369] on input "Bulk order" at bounding box center [815, 375] width 14 height 14
radio input "true"
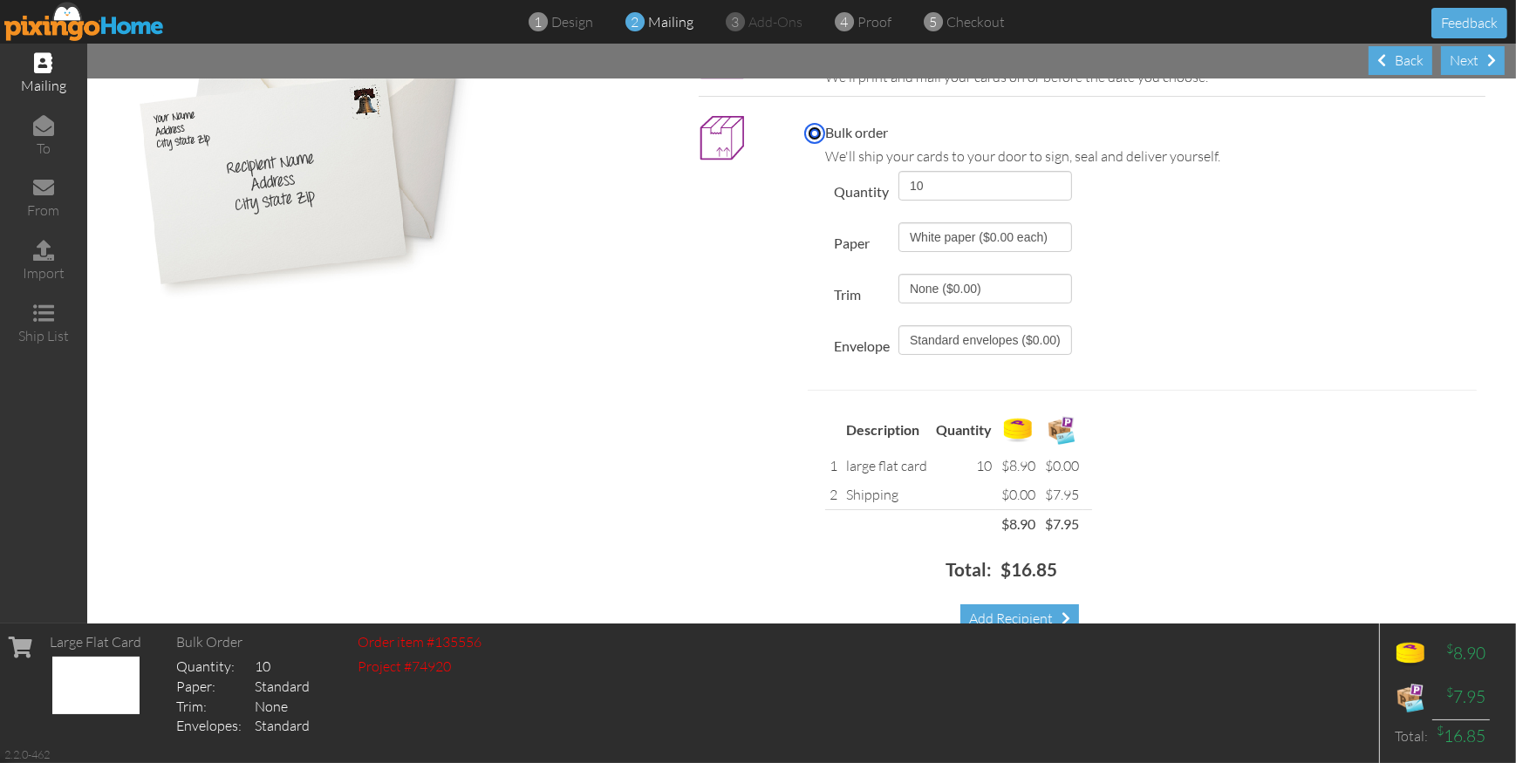
scroll to position [235, 0]
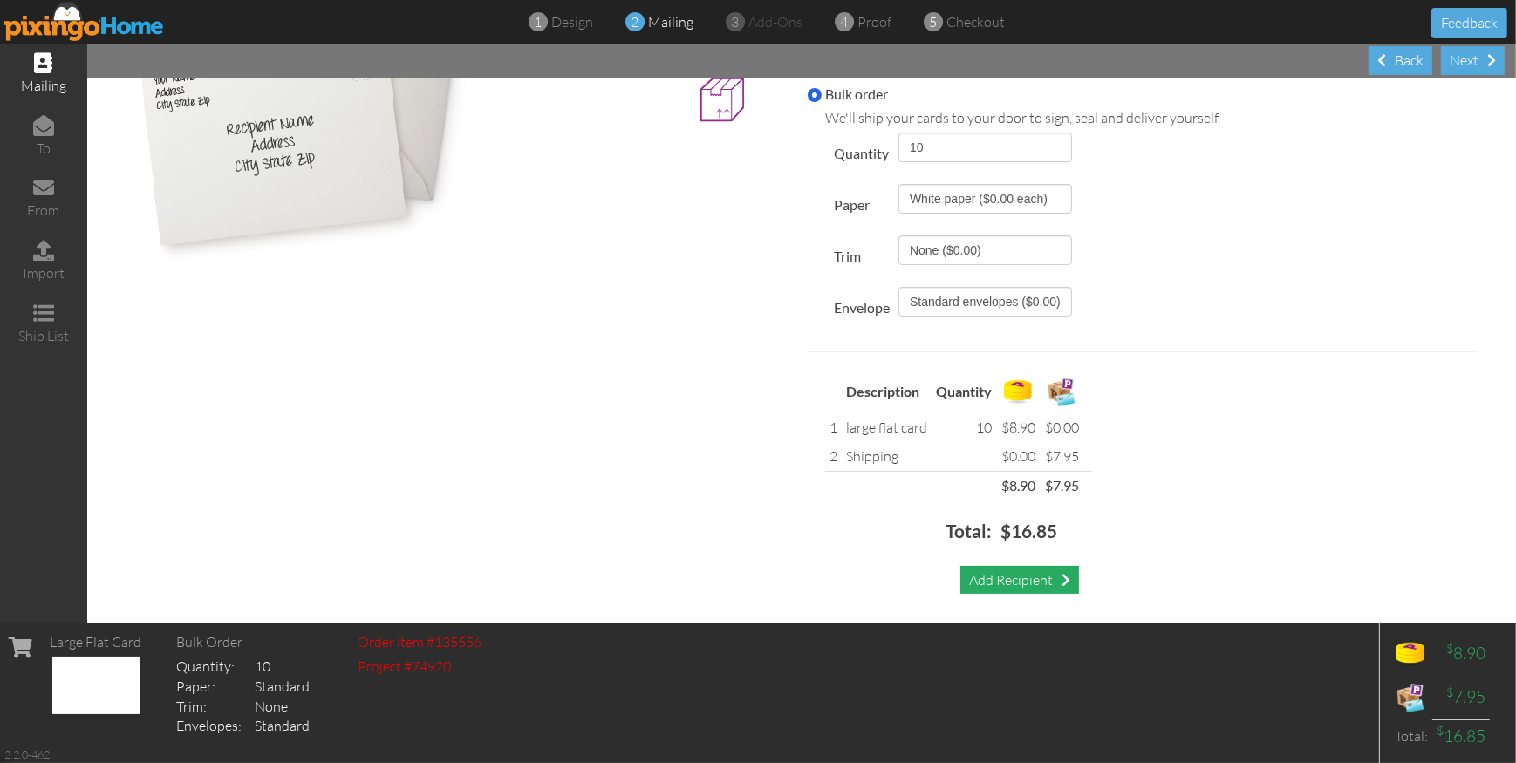
click at [1035, 580] on div "Add Recipient" at bounding box center [1020, 580] width 119 height 29
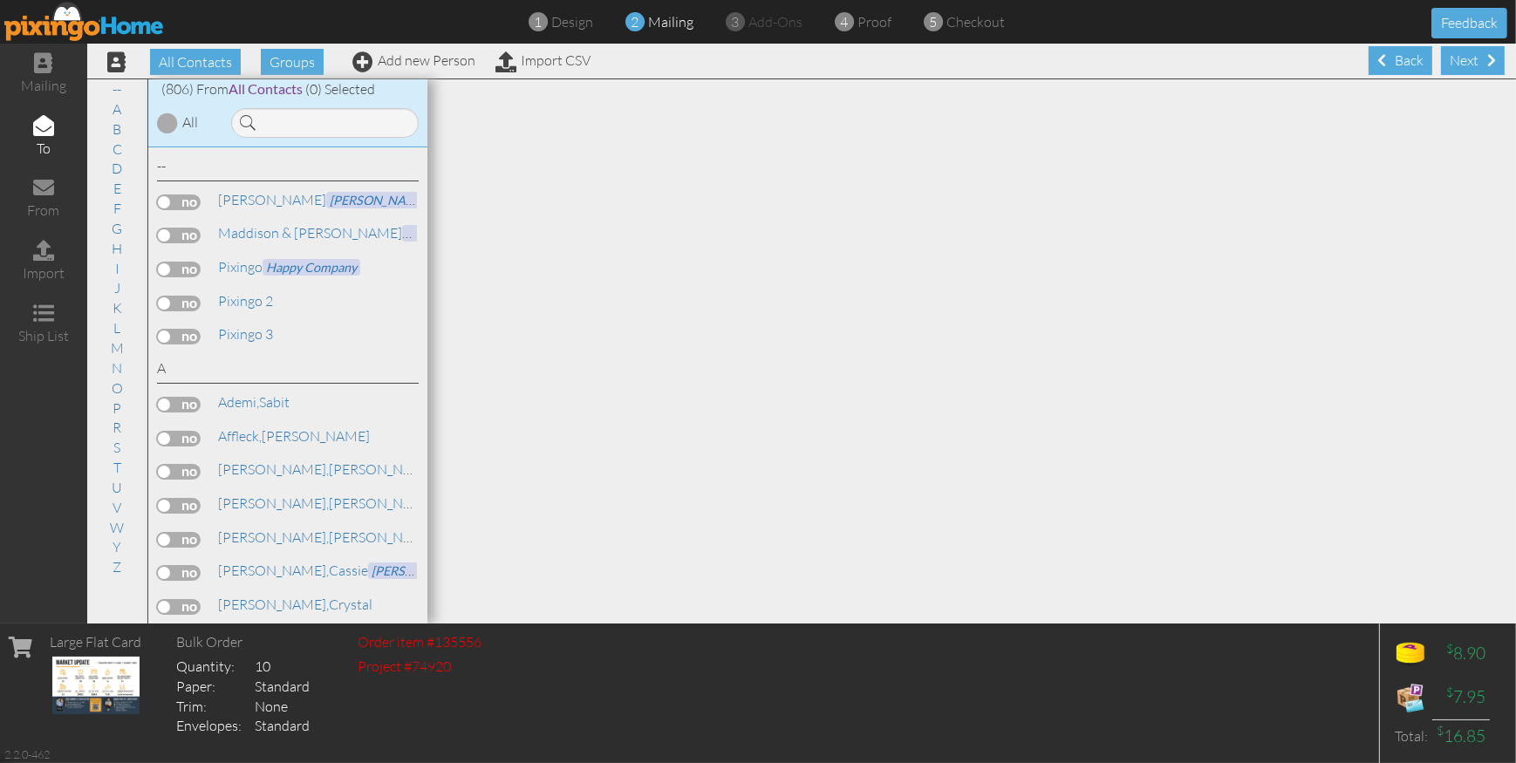
click at [182, 298] on label at bounding box center [179, 304] width 44 height 16
click at [0, 0] on input "checkbox" at bounding box center [0, 0] width 0 height 0
click at [874, 23] on span "proof" at bounding box center [875, 21] width 34 height 17
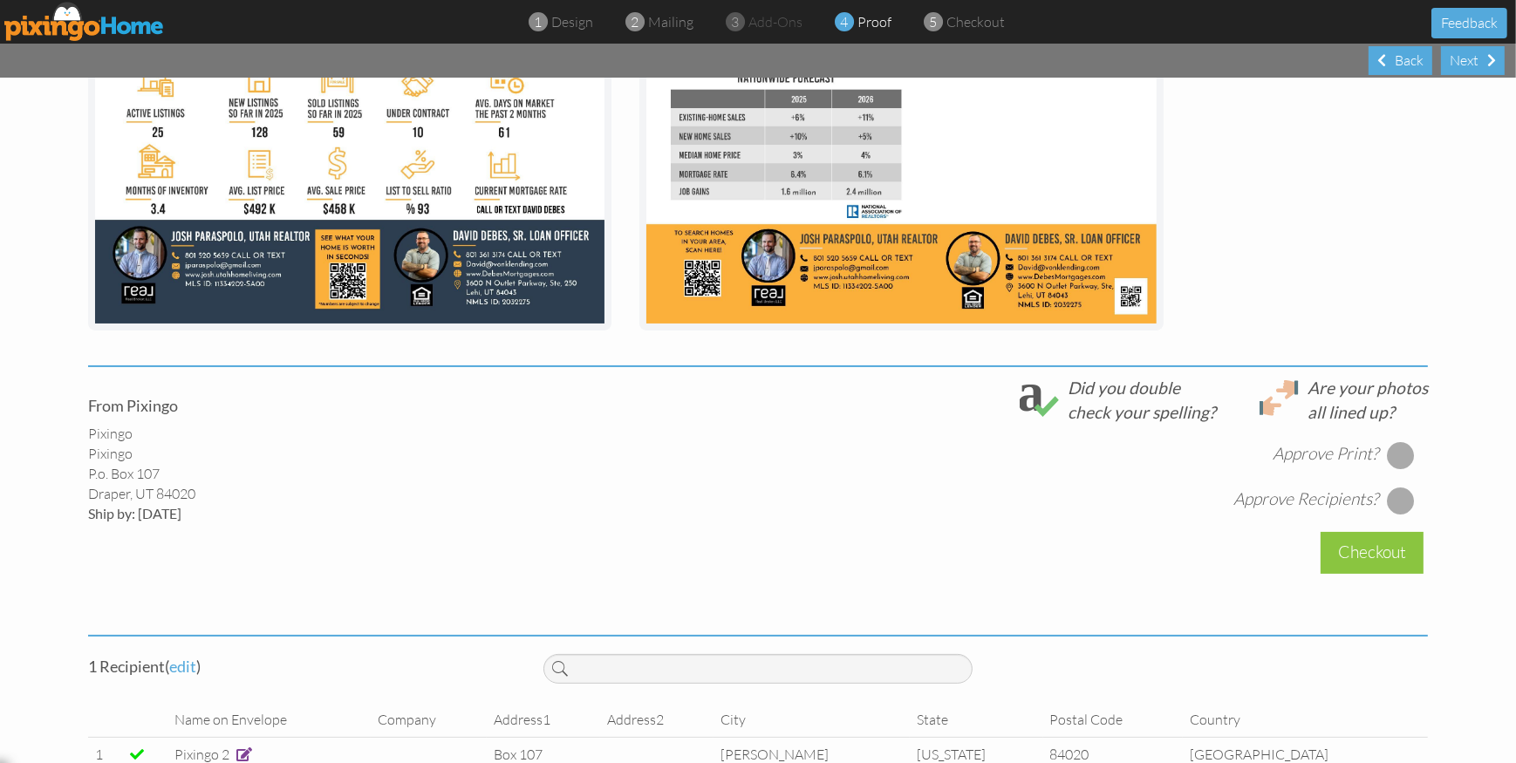
scroll to position [414, 0]
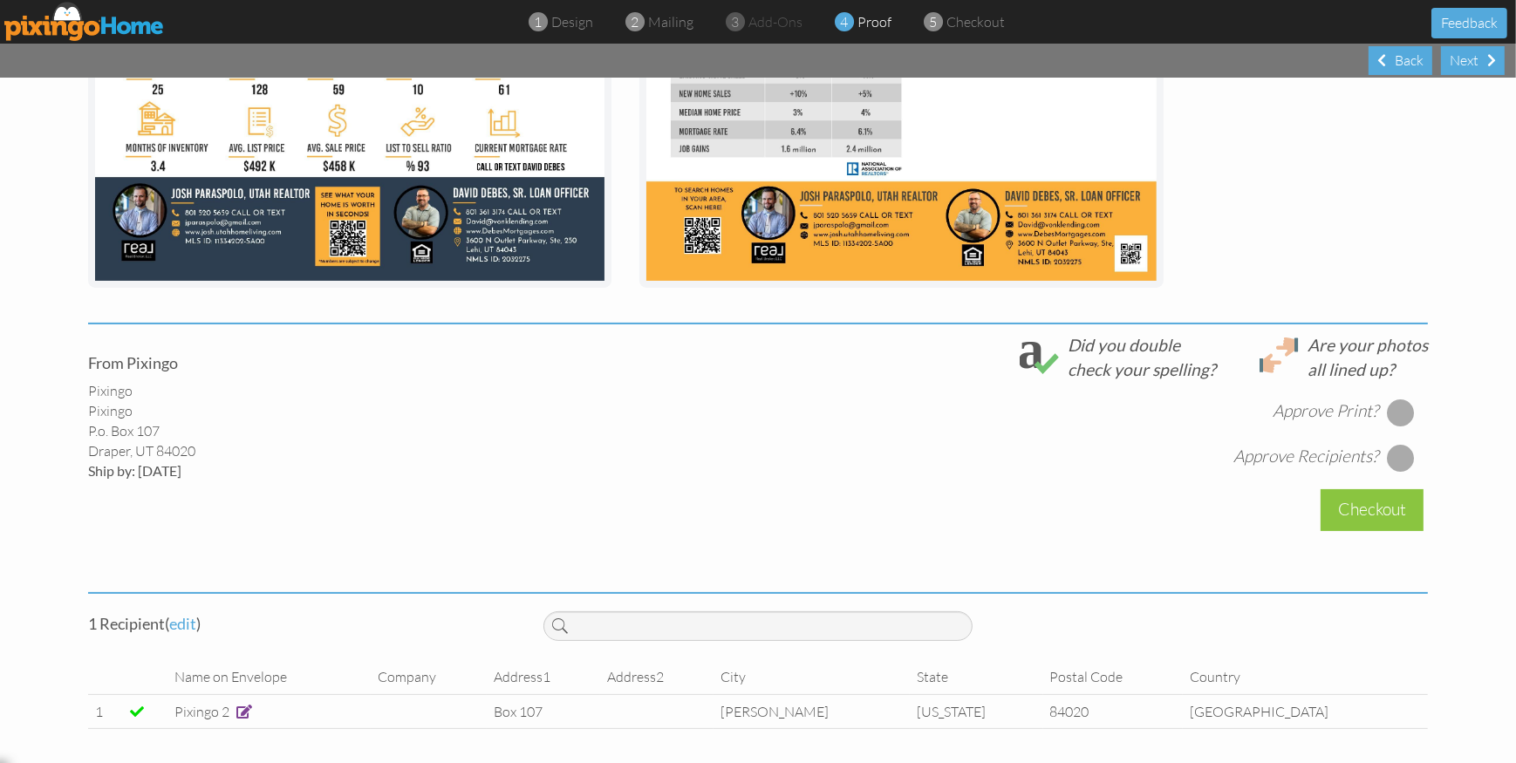
click at [1403, 414] on div at bounding box center [1401, 413] width 28 height 28
click at [1399, 455] on div at bounding box center [1401, 458] width 28 height 28
click at [1357, 504] on div "Checkout" at bounding box center [1372, 509] width 103 height 41
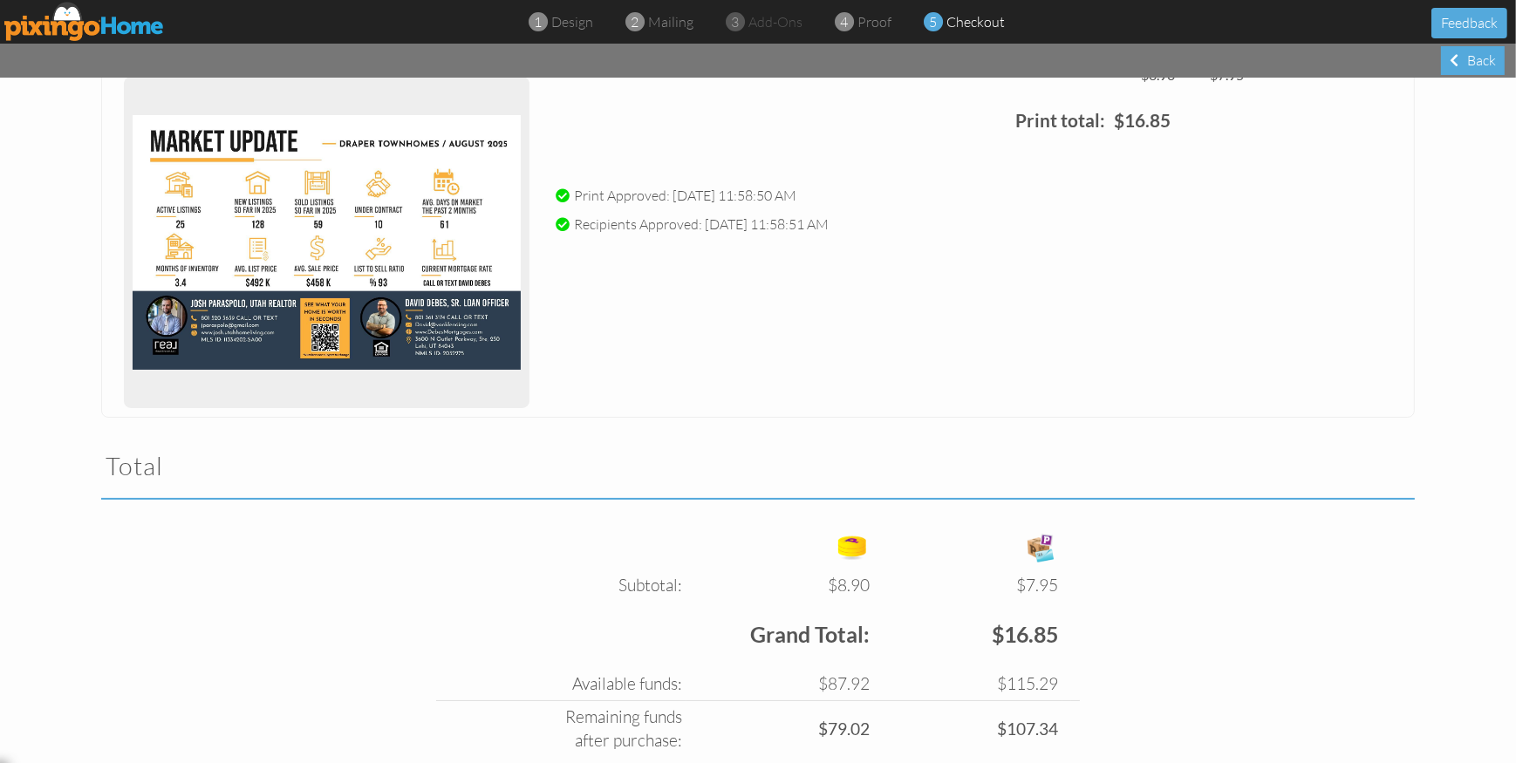
scroll to position [343, 0]
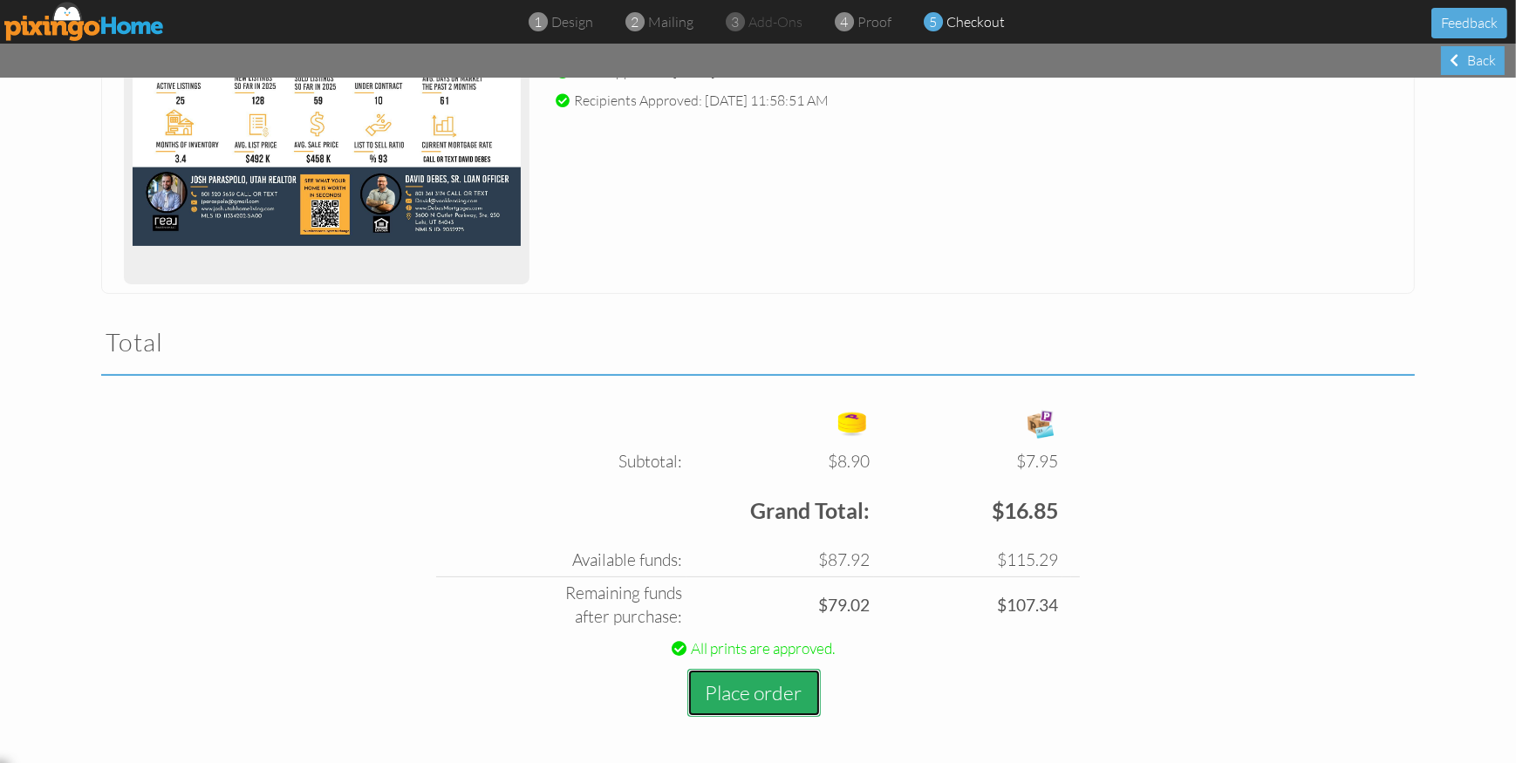
click at [772, 693] on button "Place order" at bounding box center [754, 693] width 133 height 48
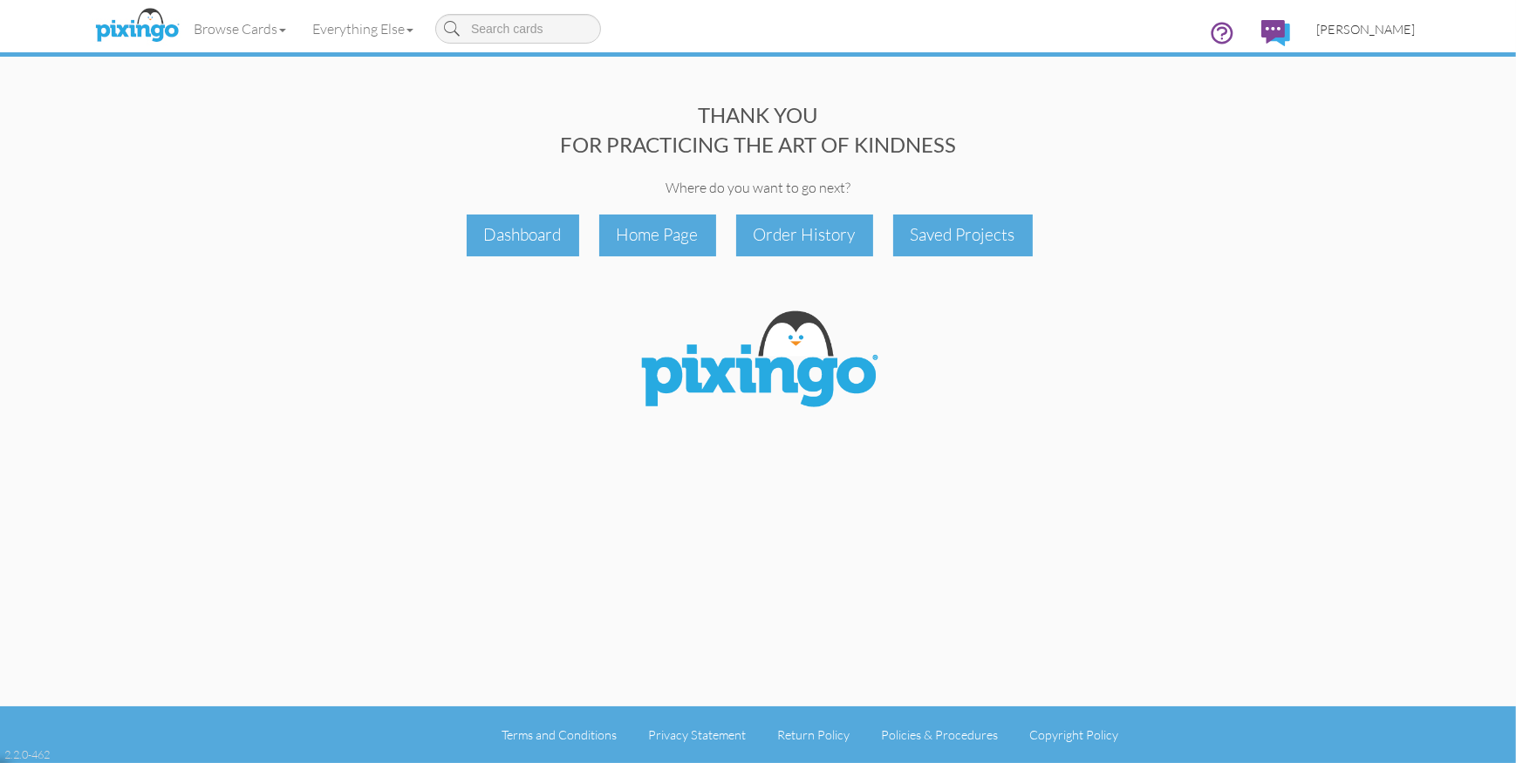
click at [1369, 31] on span "[PERSON_NAME]" at bounding box center [1366, 29] width 99 height 15
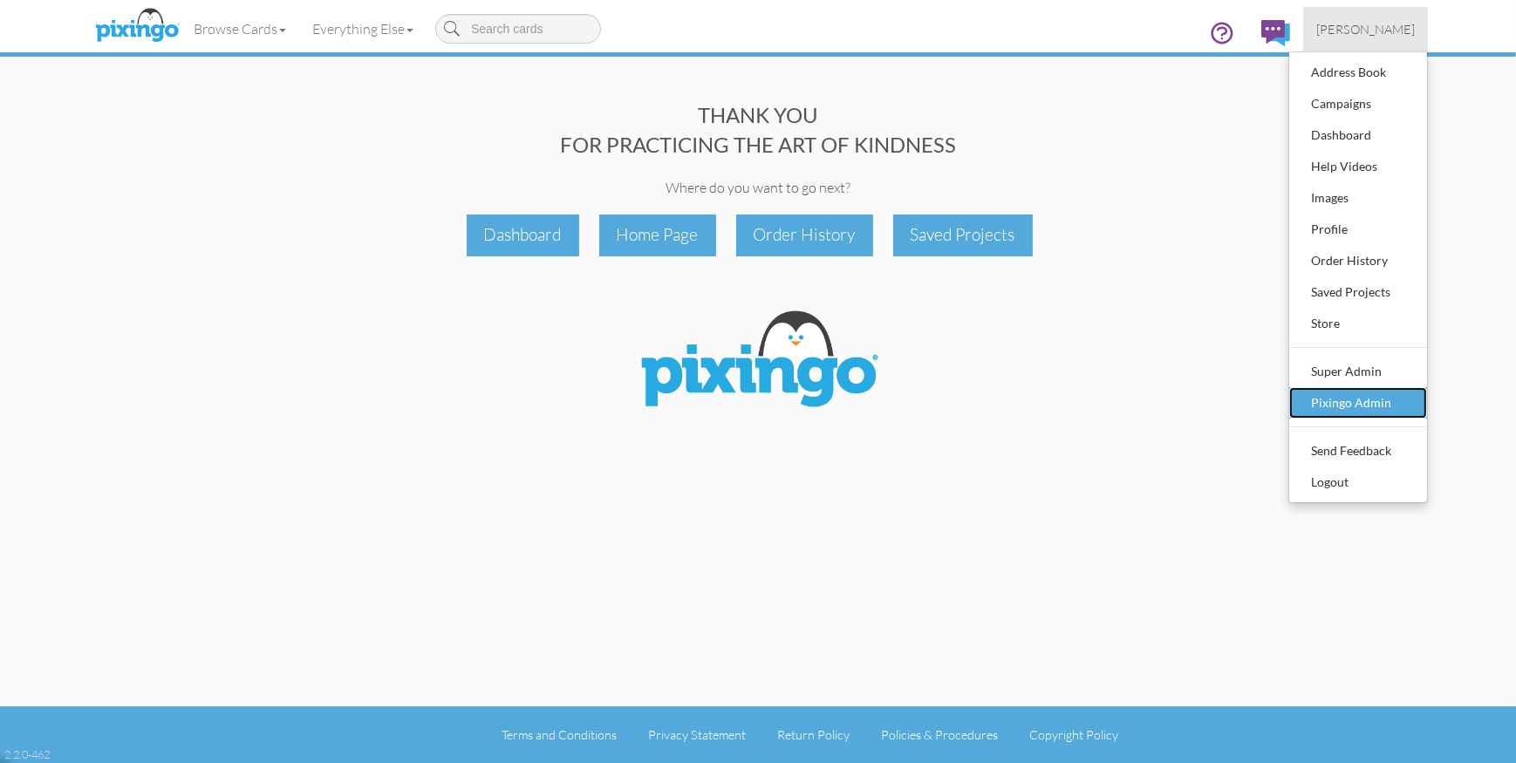
click at [1313, 406] on div "Pixingo Admin" at bounding box center [1358, 403] width 103 height 26
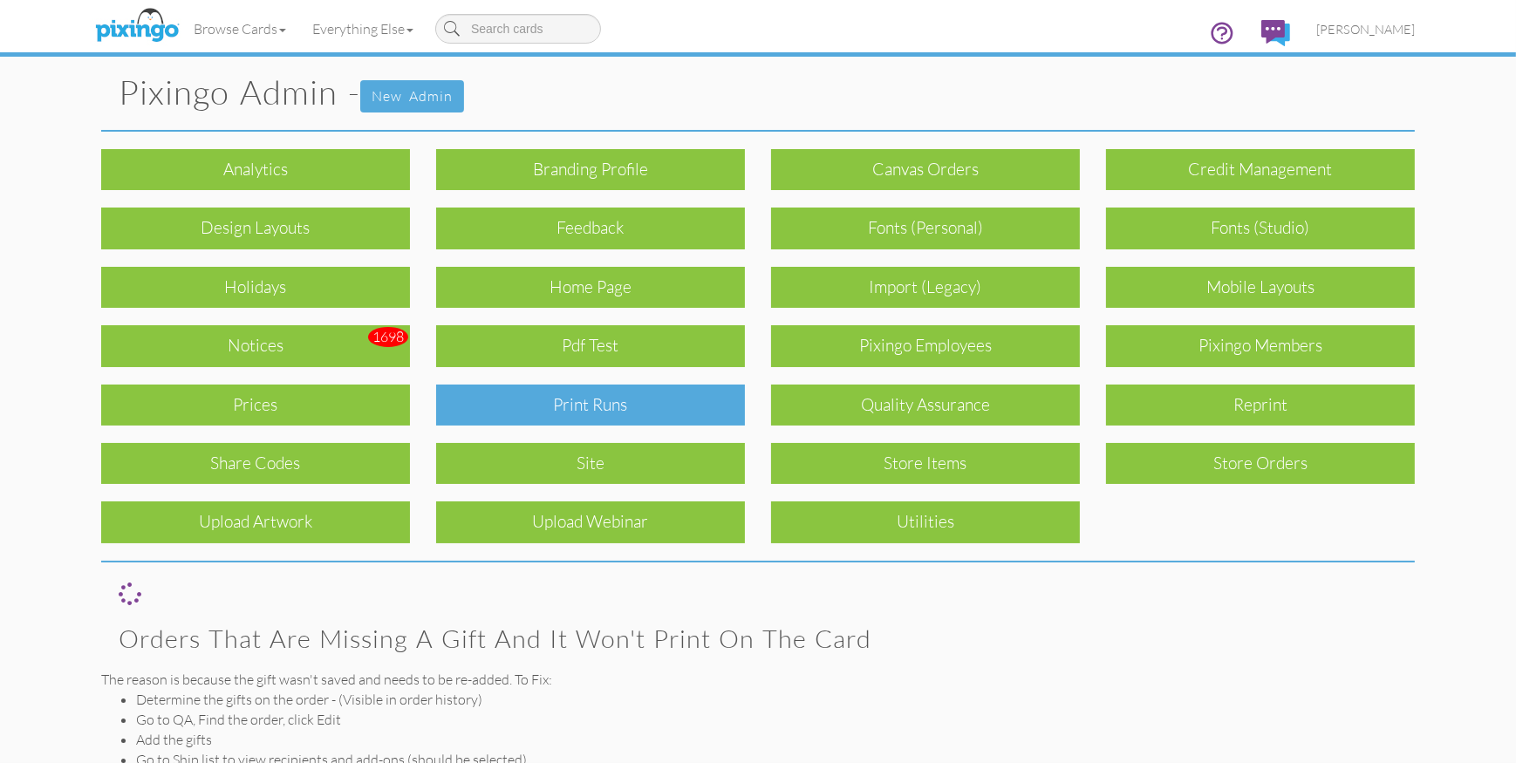
click at [608, 408] on div "Print Runs" at bounding box center [590, 405] width 309 height 41
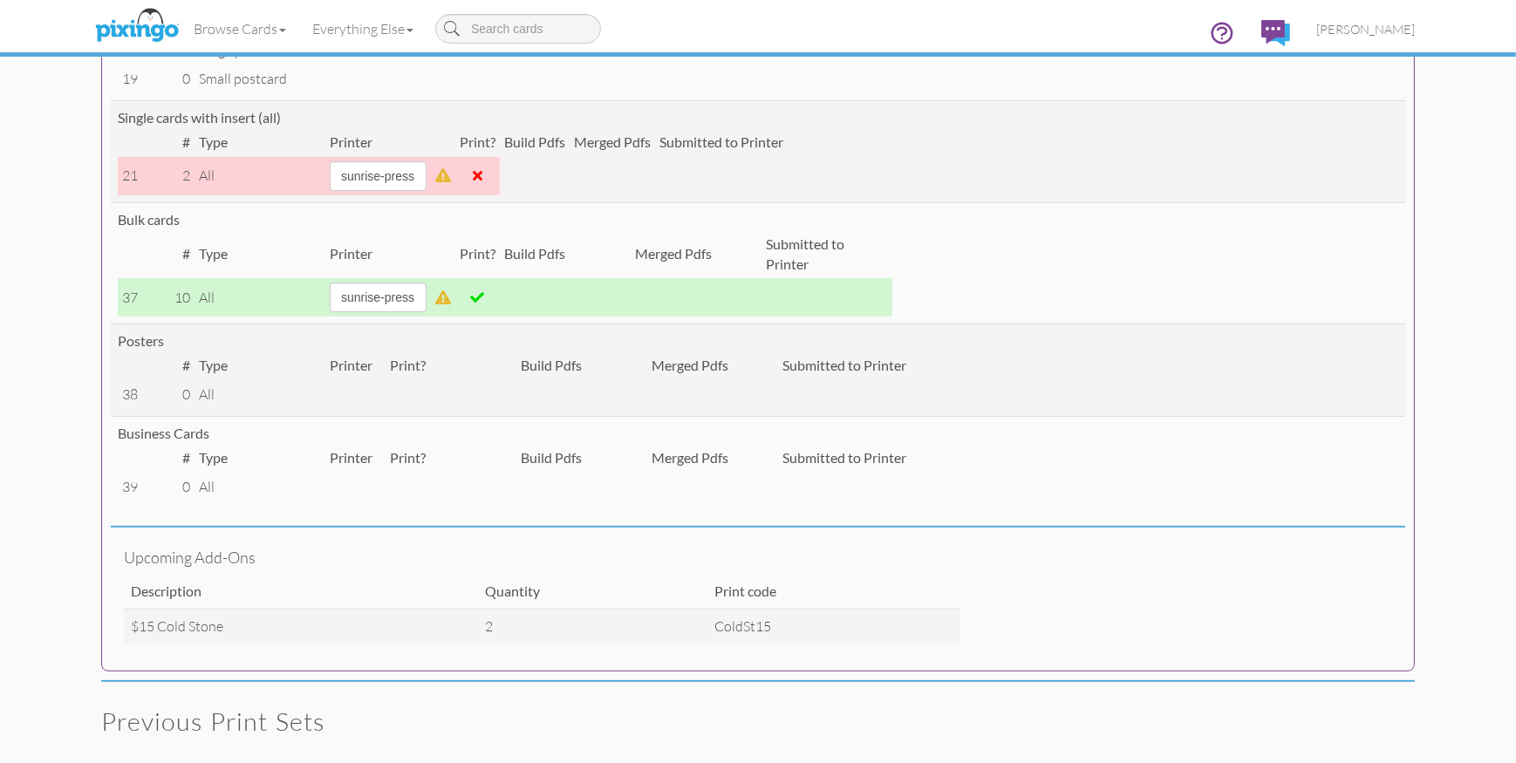
scroll to position [663, 0]
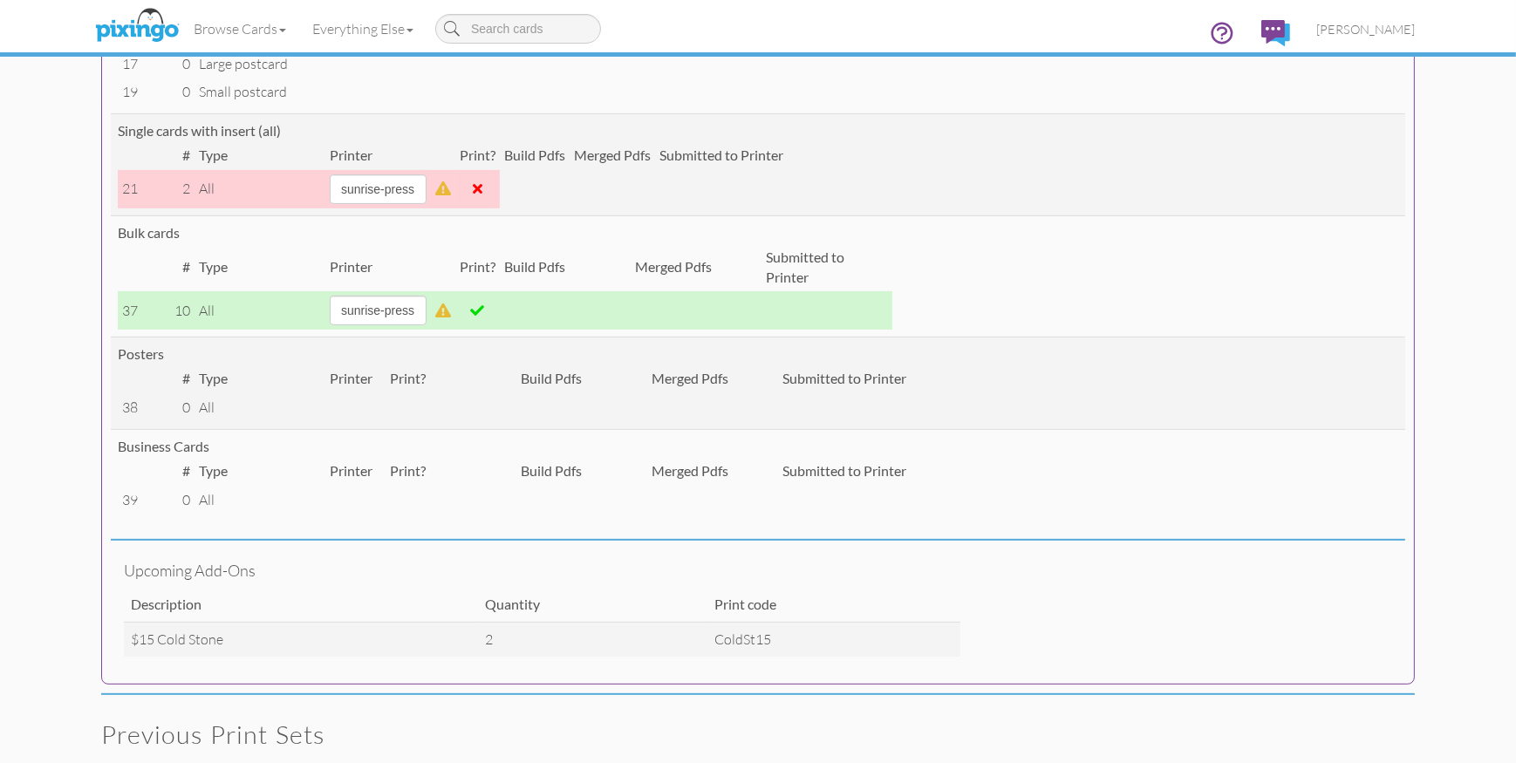
click at [485, 308] on span at bounding box center [478, 311] width 14 height 14
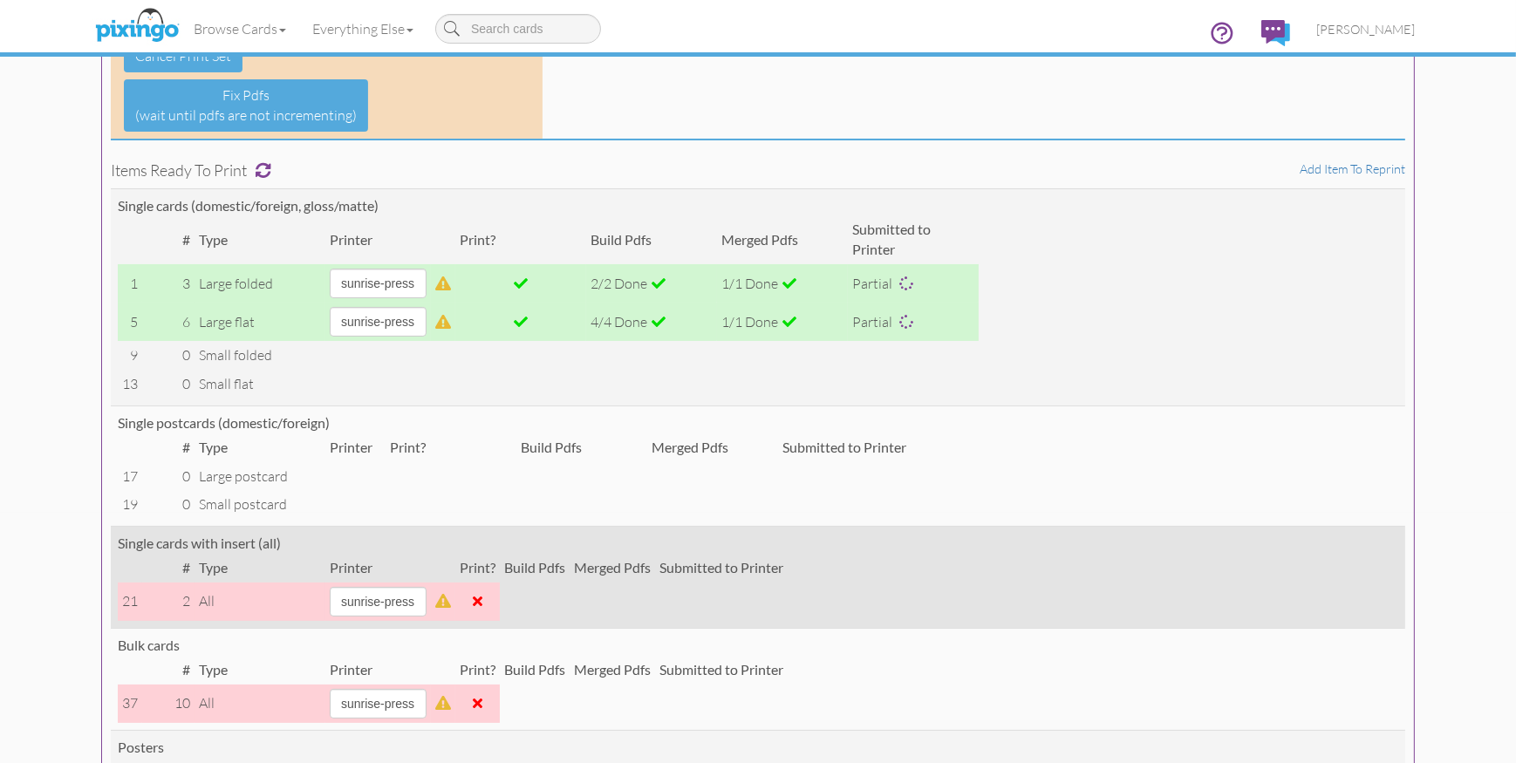
scroll to position [192, 0]
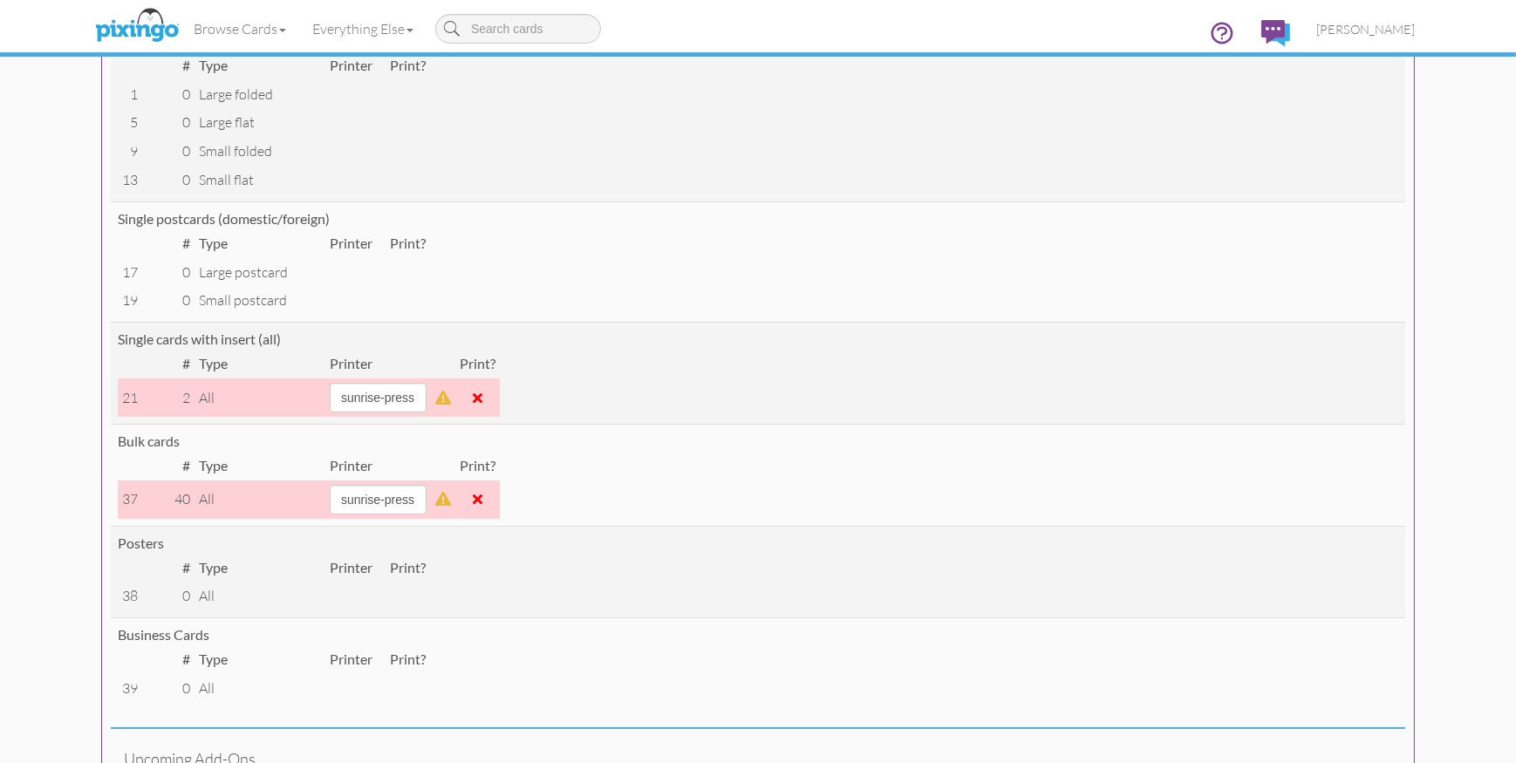
scroll to position [460, 0]
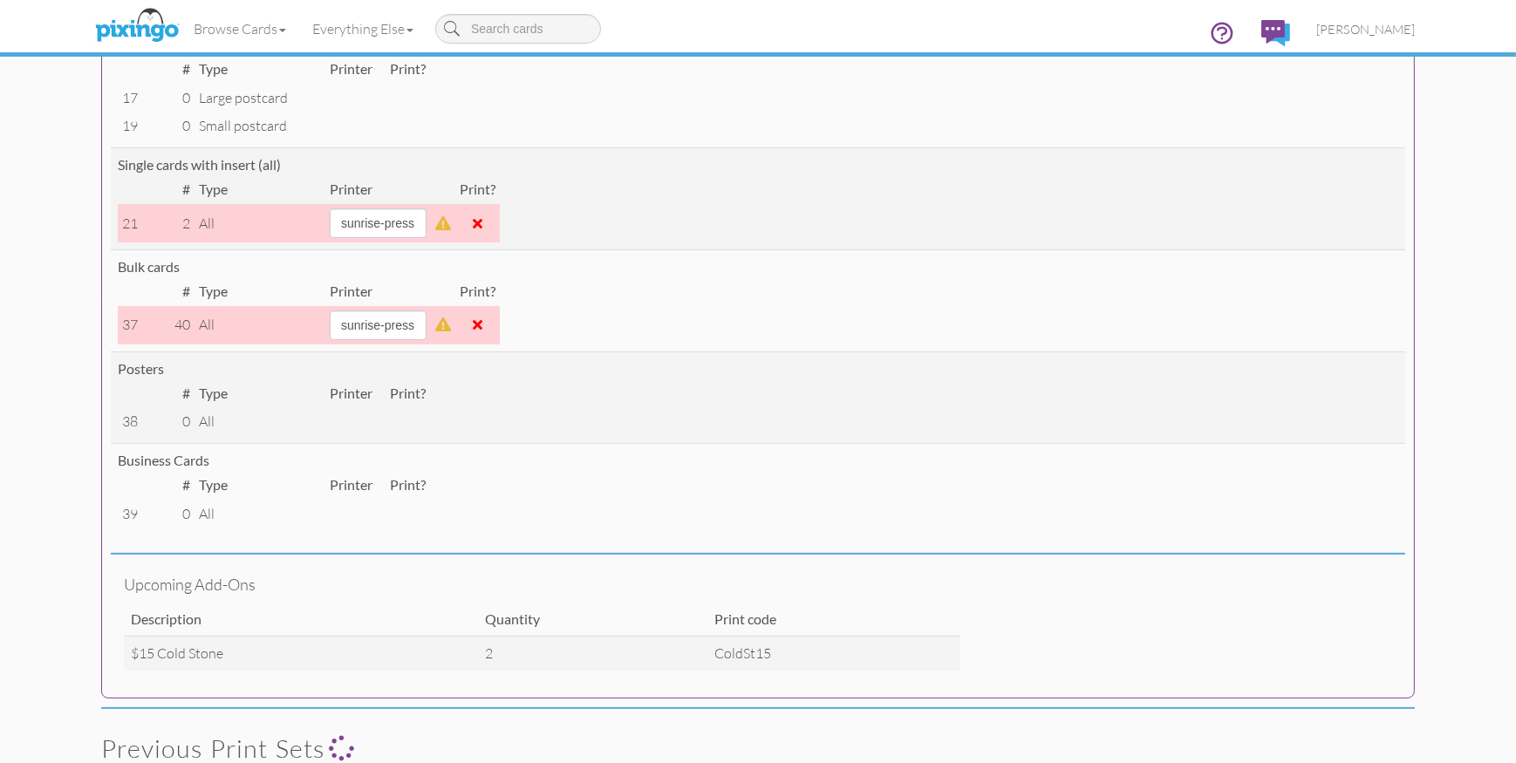
click at [483, 321] on span at bounding box center [478, 325] width 10 height 14
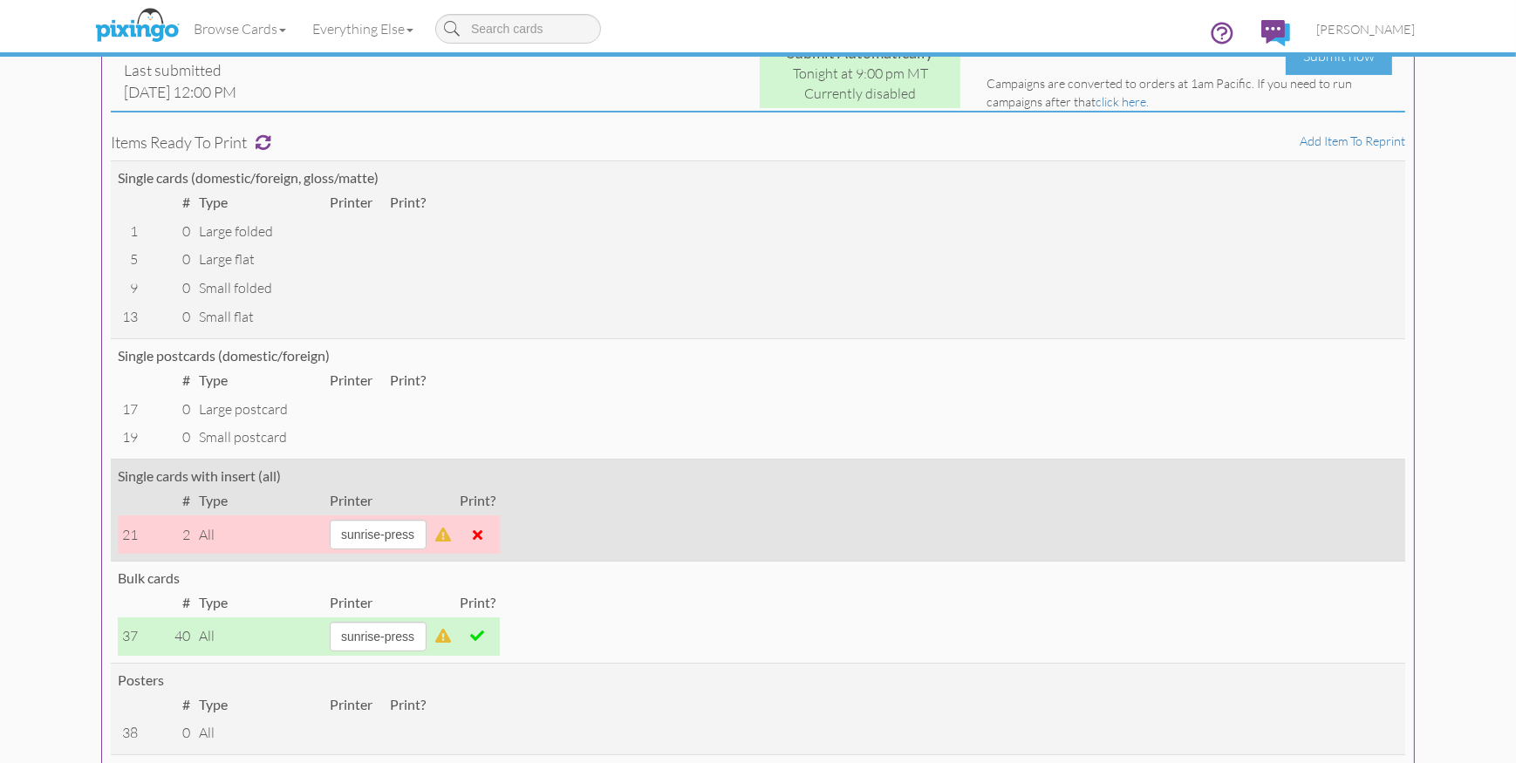
scroll to position [0, 0]
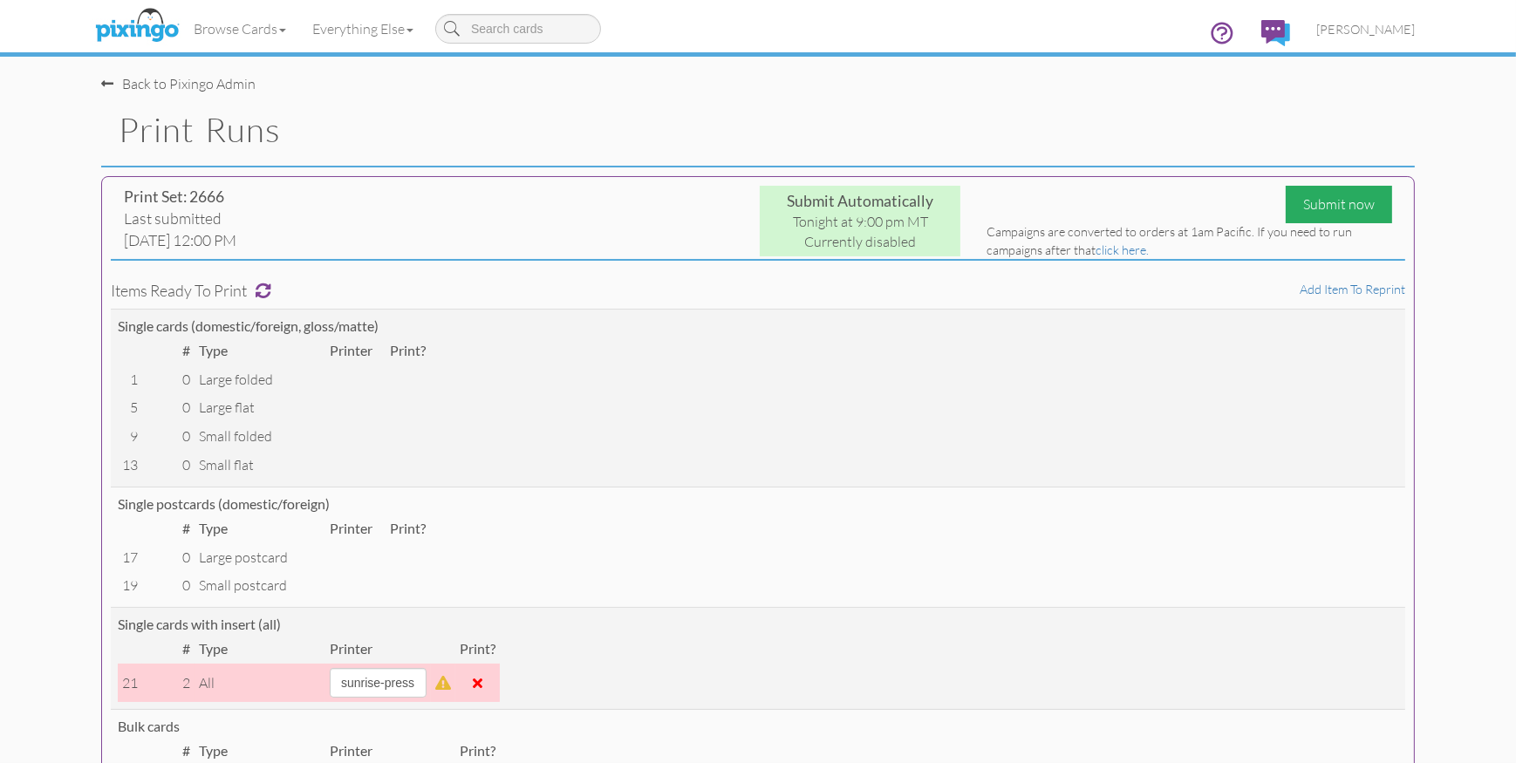
click at [1322, 209] on div "Submit now" at bounding box center [1339, 205] width 106 height 38
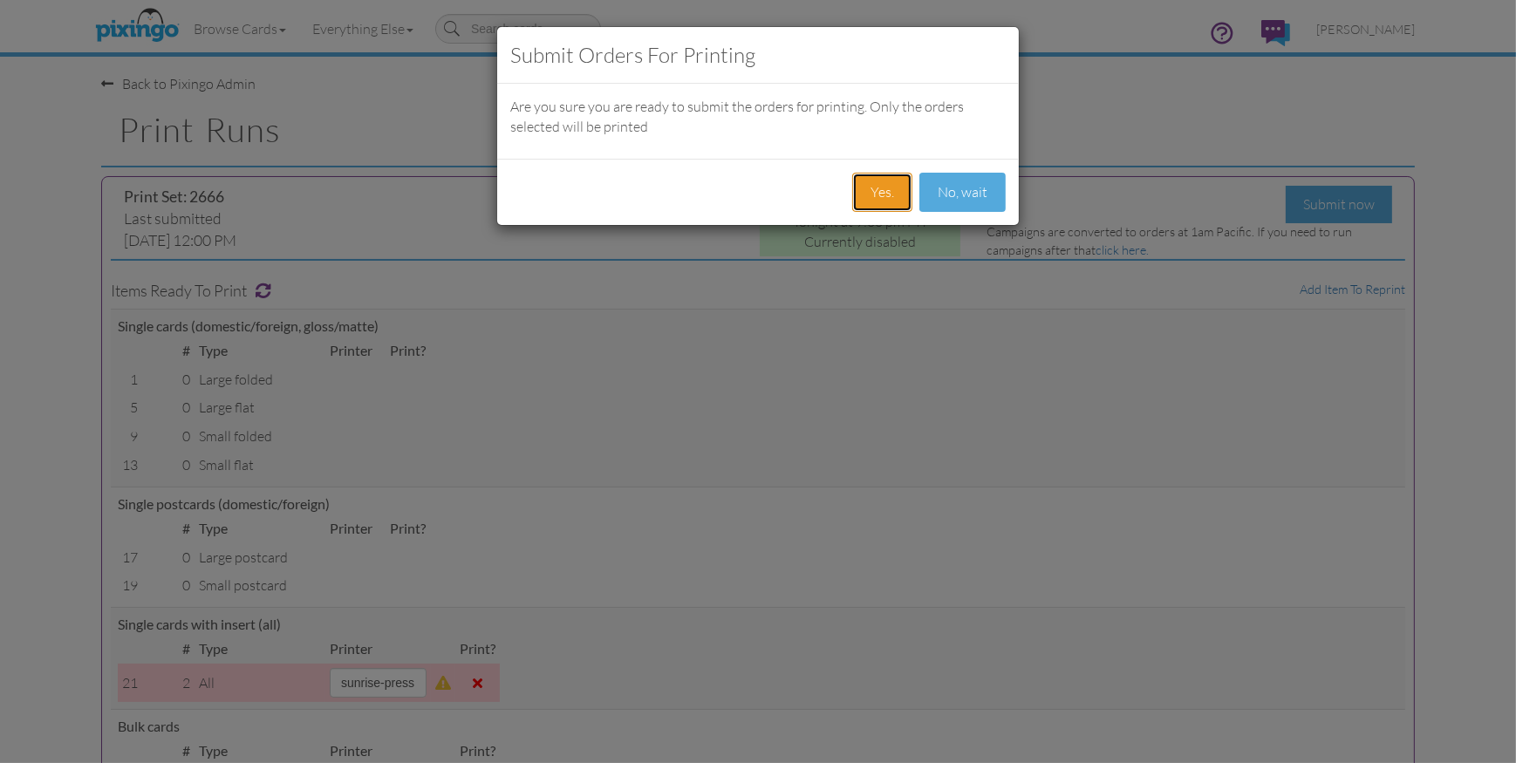
click at [897, 193] on button "Yes." at bounding box center [882, 192] width 60 height 39
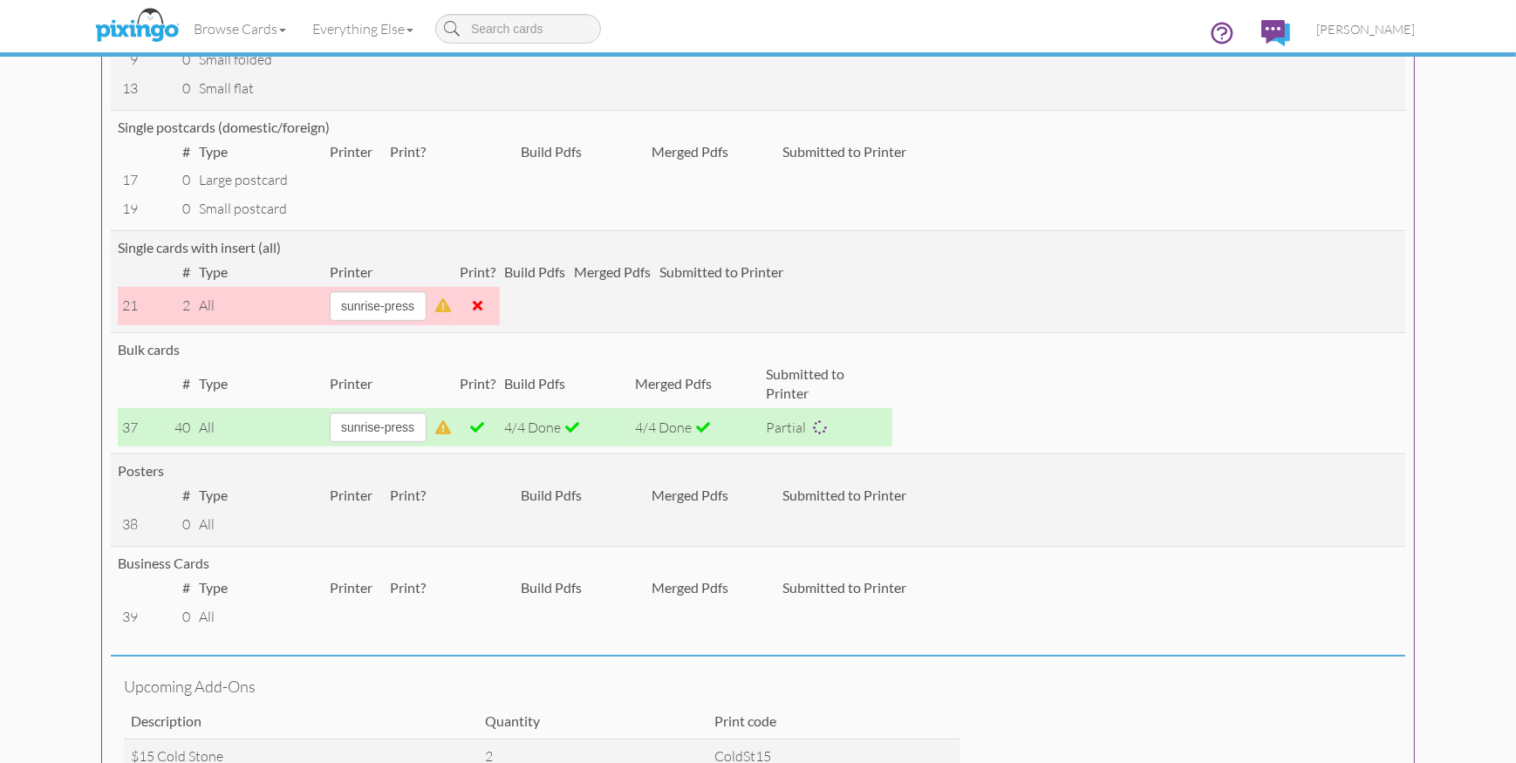
scroll to position [510, 0]
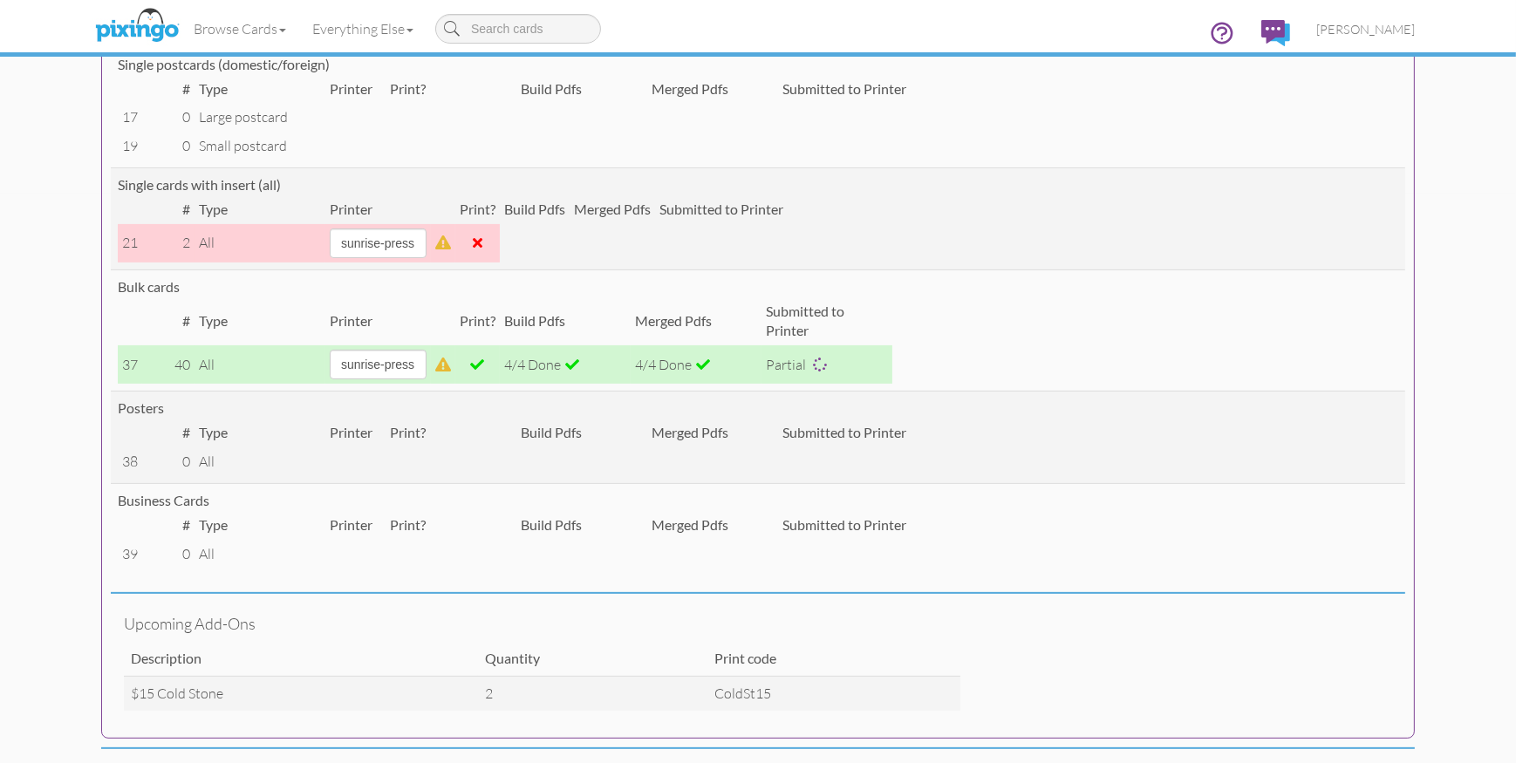
scroll to position [613, 0]
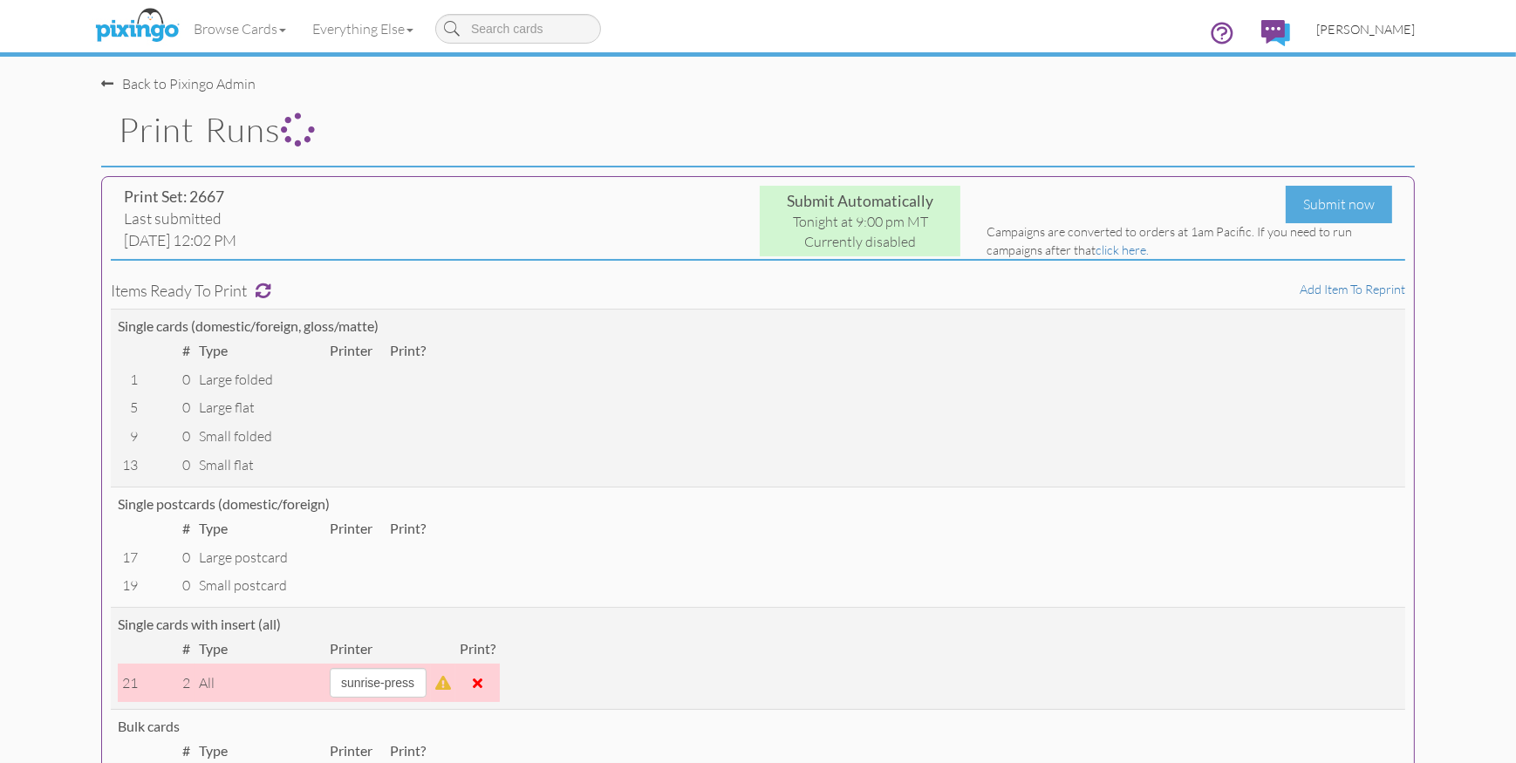
click at [1372, 37] on link "[PERSON_NAME]" at bounding box center [1366, 29] width 125 height 44
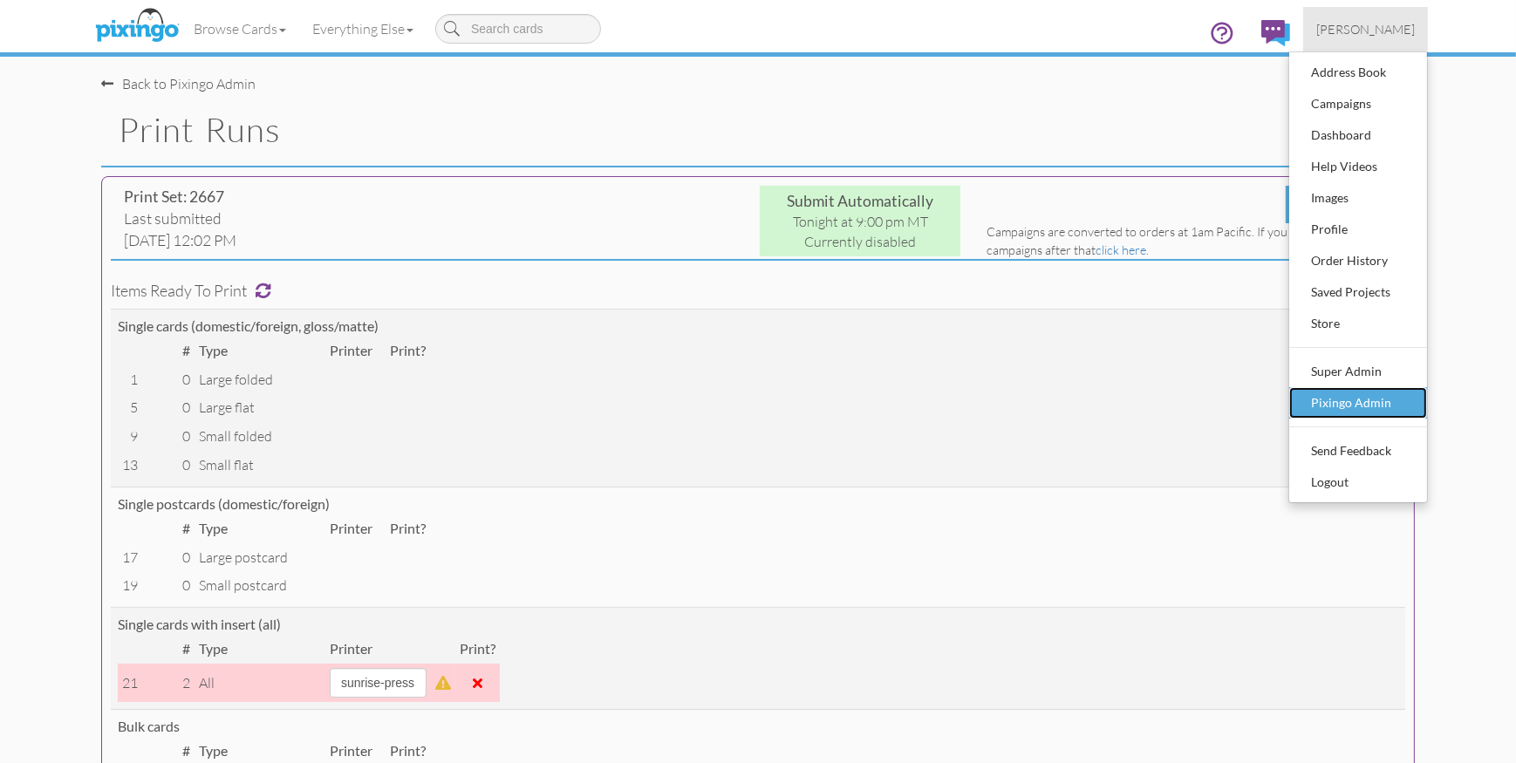
click at [1358, 397] on div "Pixingo Admin" at bounding box center [1358, 403] width 103 height 26
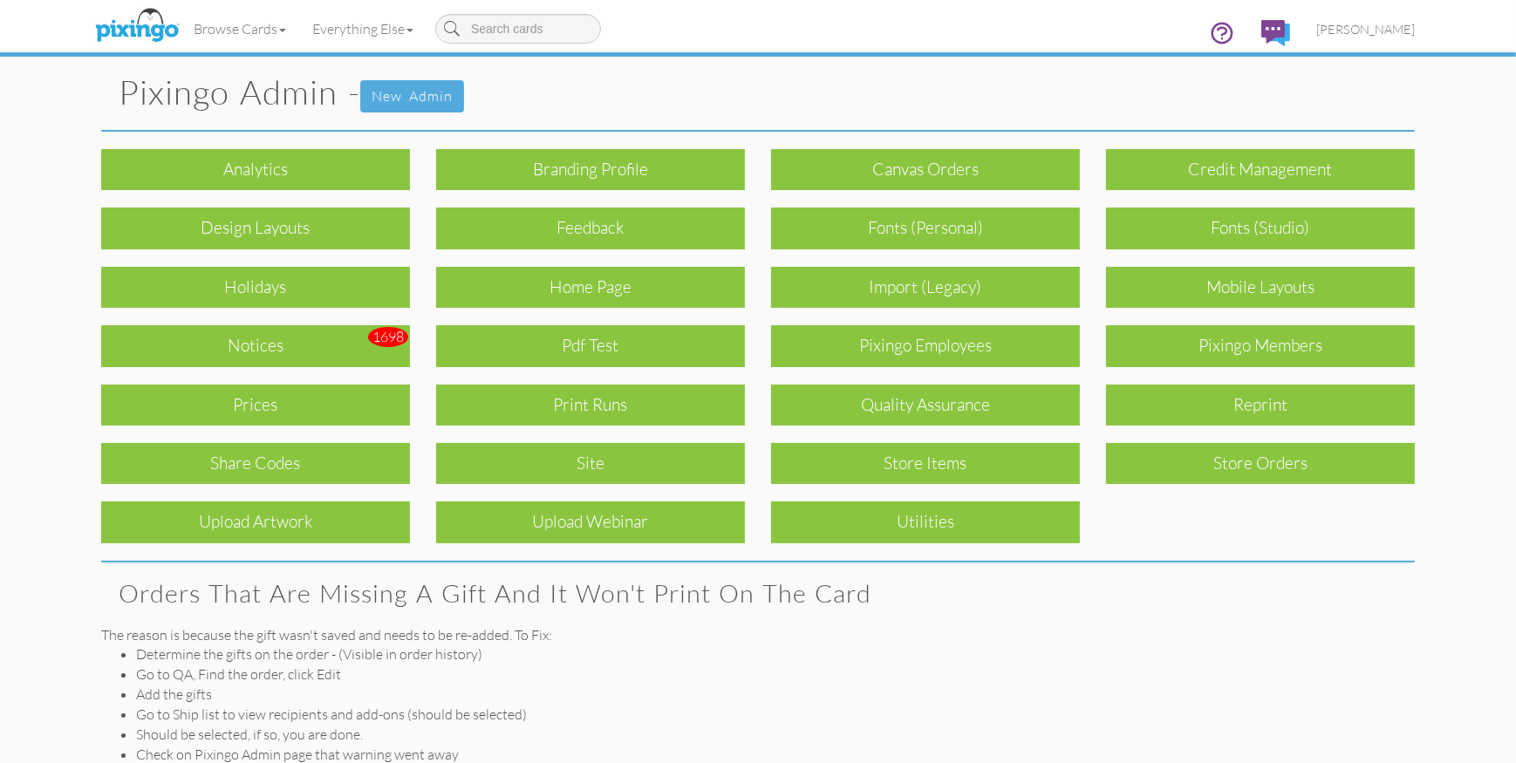
click at [921, 394] on div "Quality Assurance" at bounding box center [925, 405] width 309 height 41
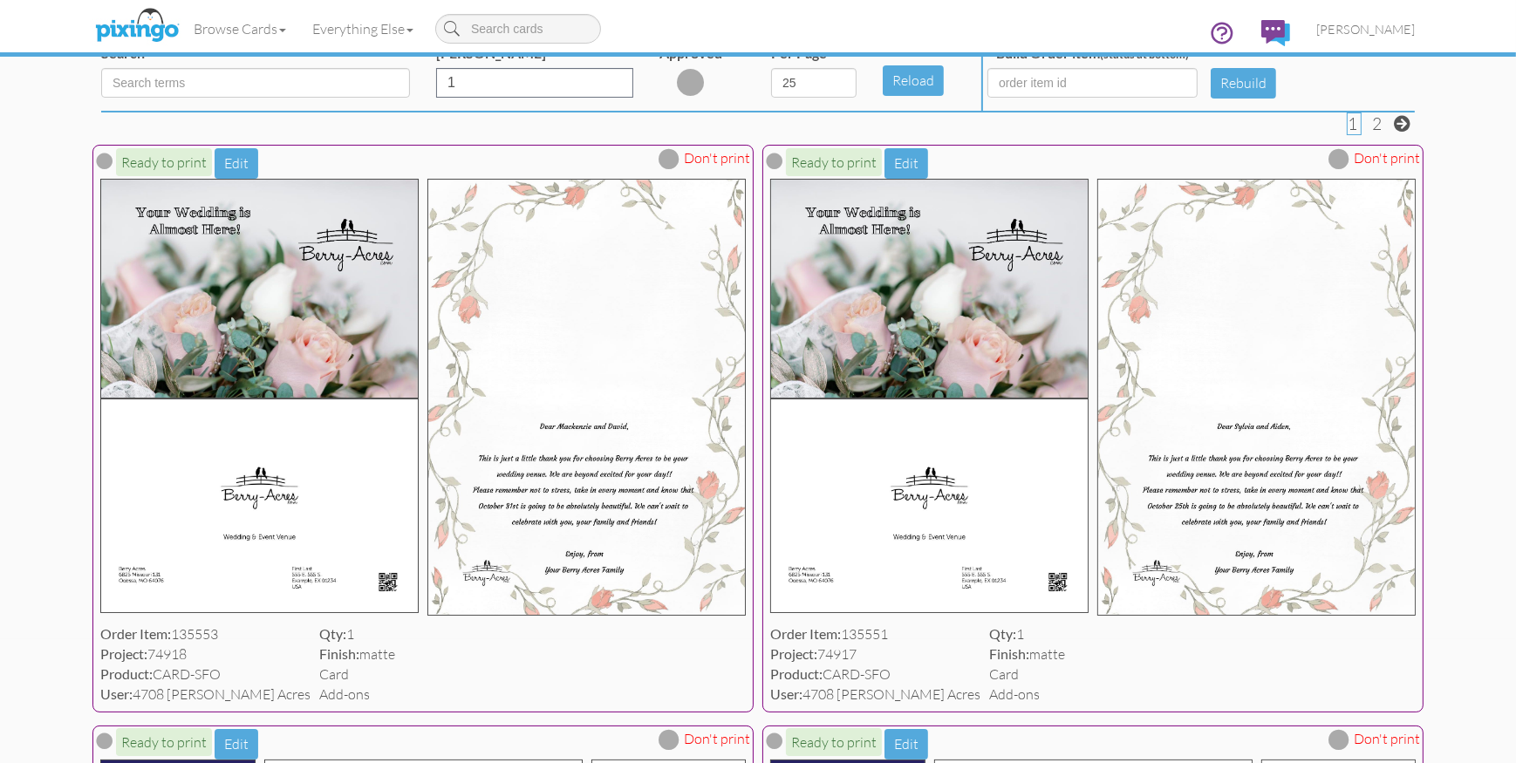
scroll to position [256, 0]
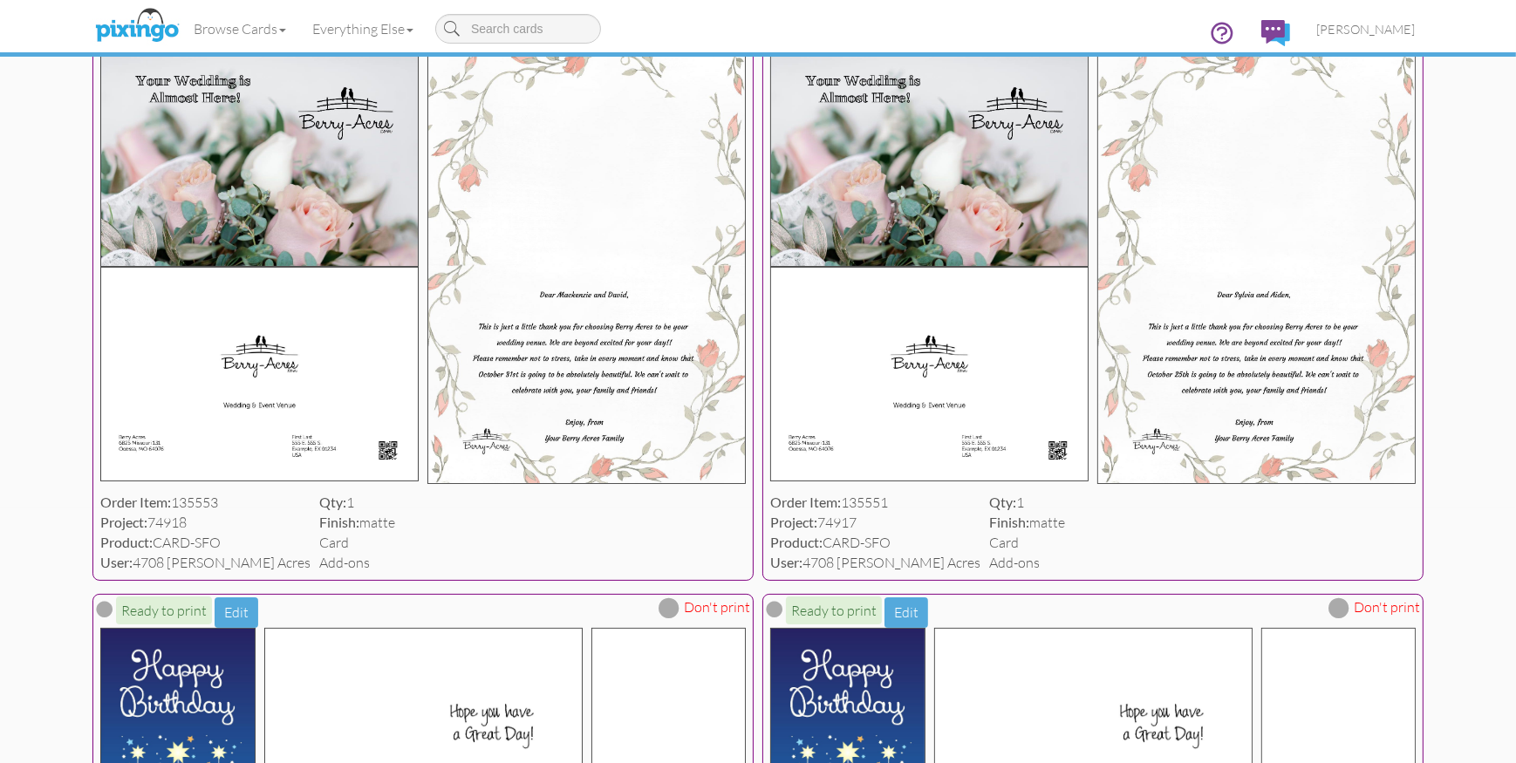
click at [381, 346] on img at bounding box center [259, 374] width 318 height 215
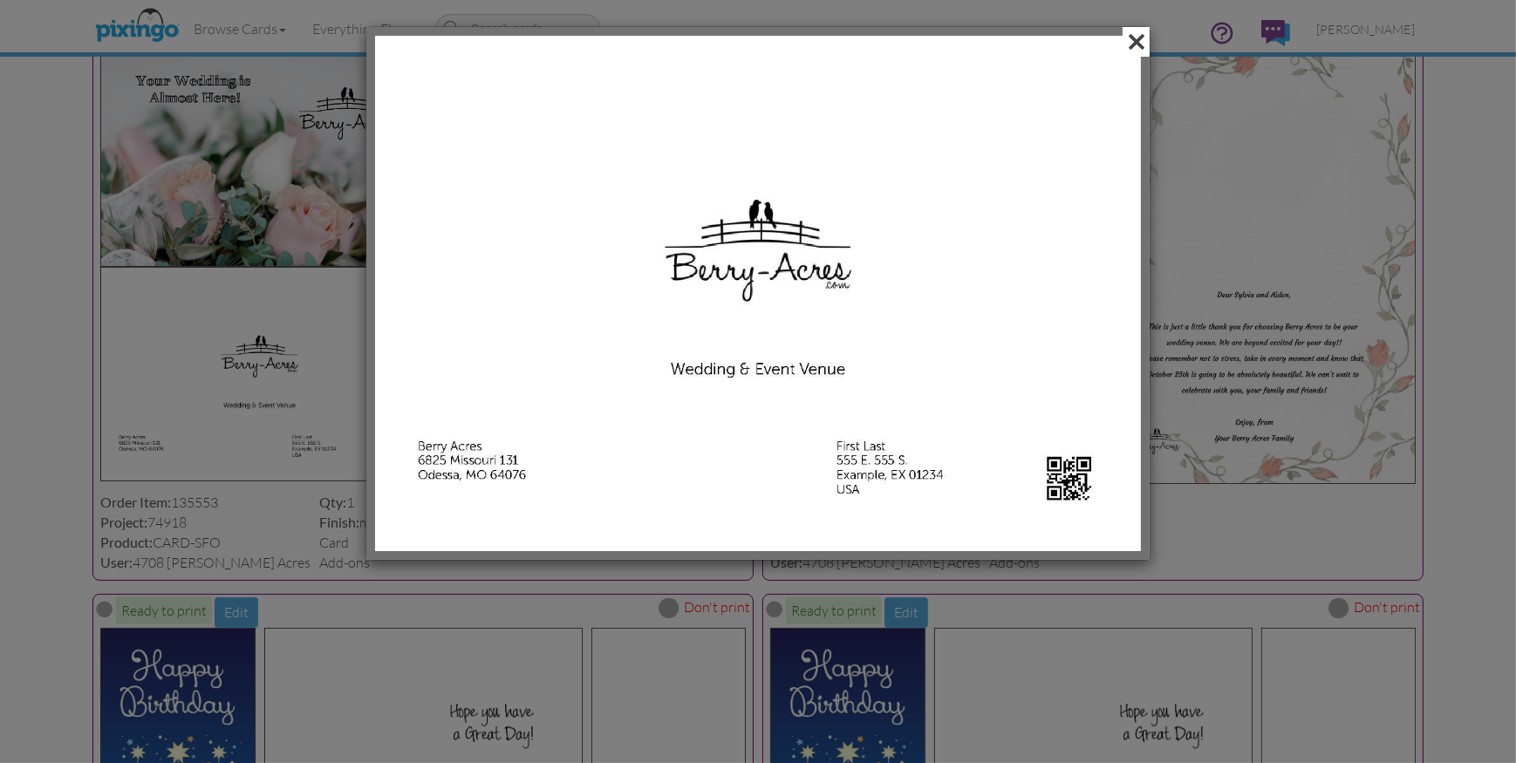
click at [1141, 37] on span at bounding box center [1136, 42] width 27 height 30
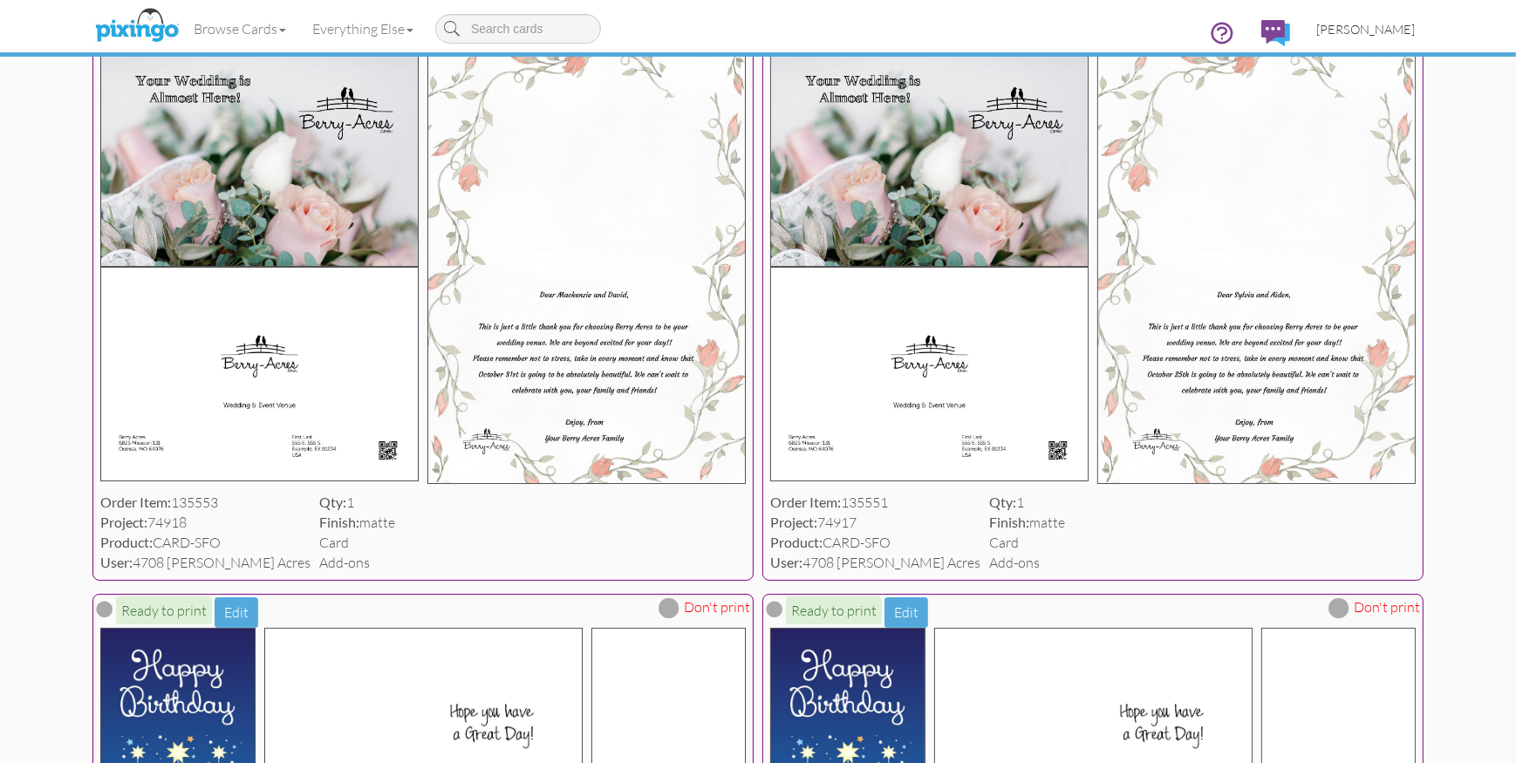
click at [1379, 34] on span "[PERSON_NAME]" at bounding box center [1366, 29] width 99 height 15
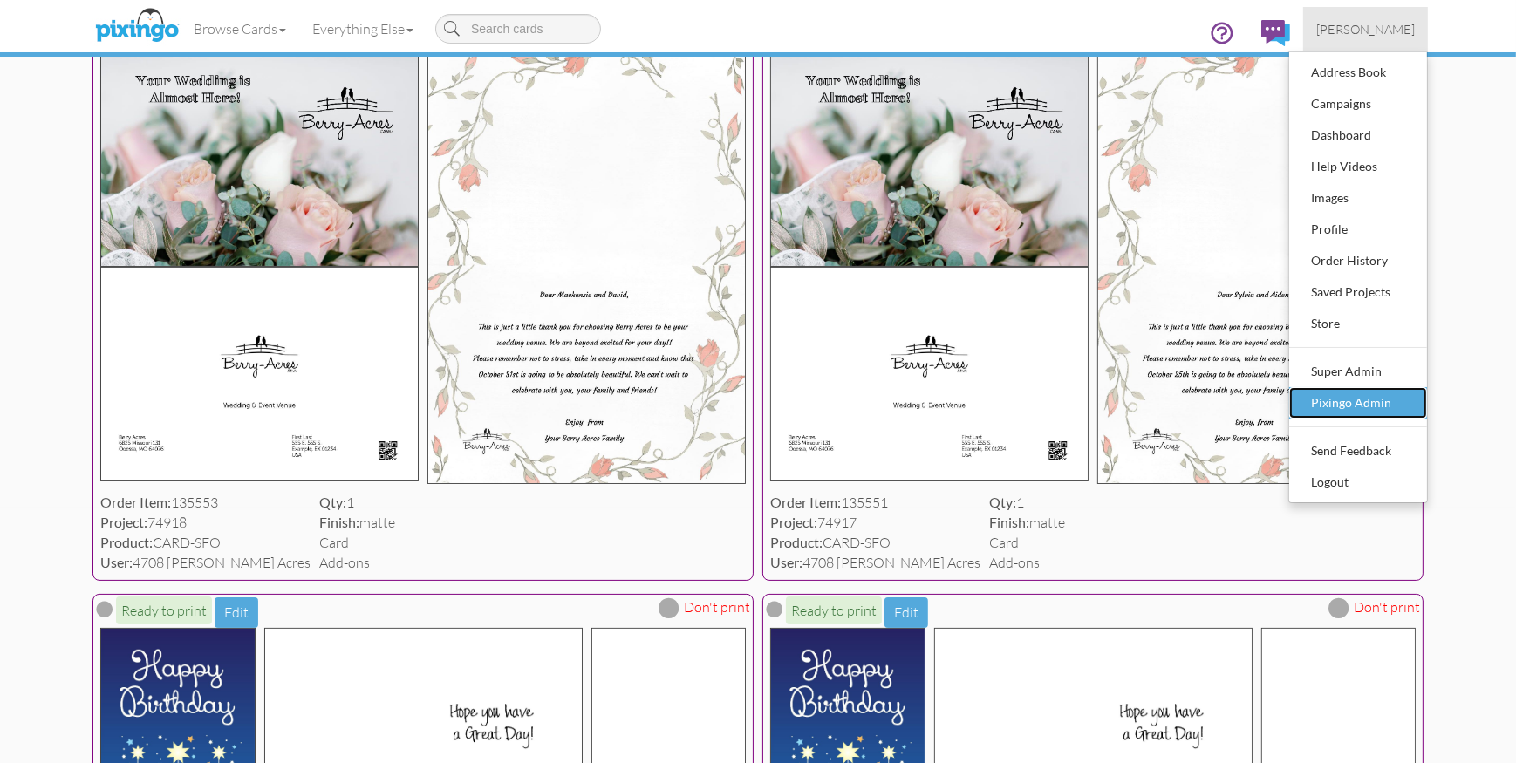
click at [1366, 402] on div "Pixingo Admin" at bounding box center [1358, 403] width 103 height 26
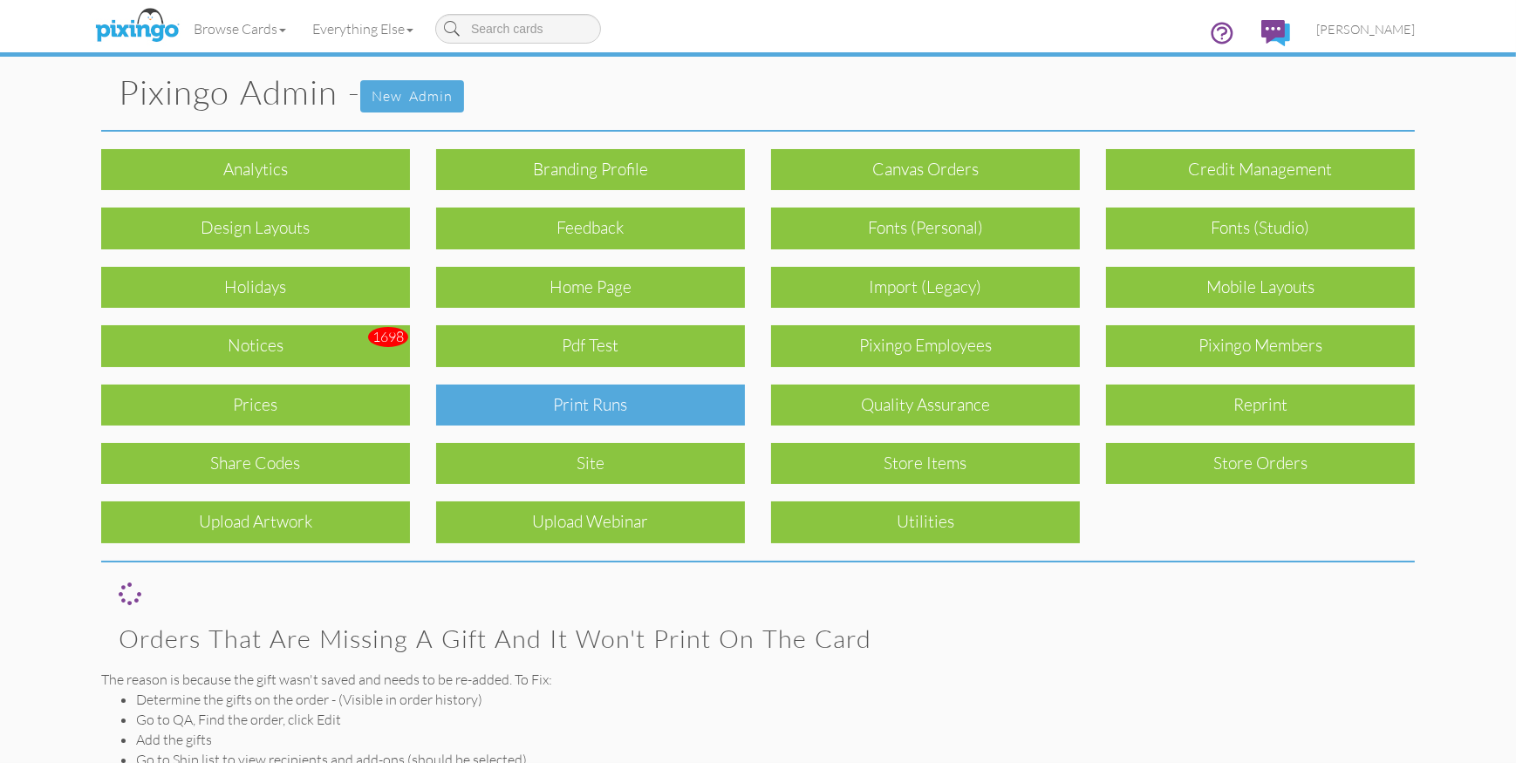
click at [580, 402] on div "Print Runs" at bounding box center [590, 405] width 309 height 41
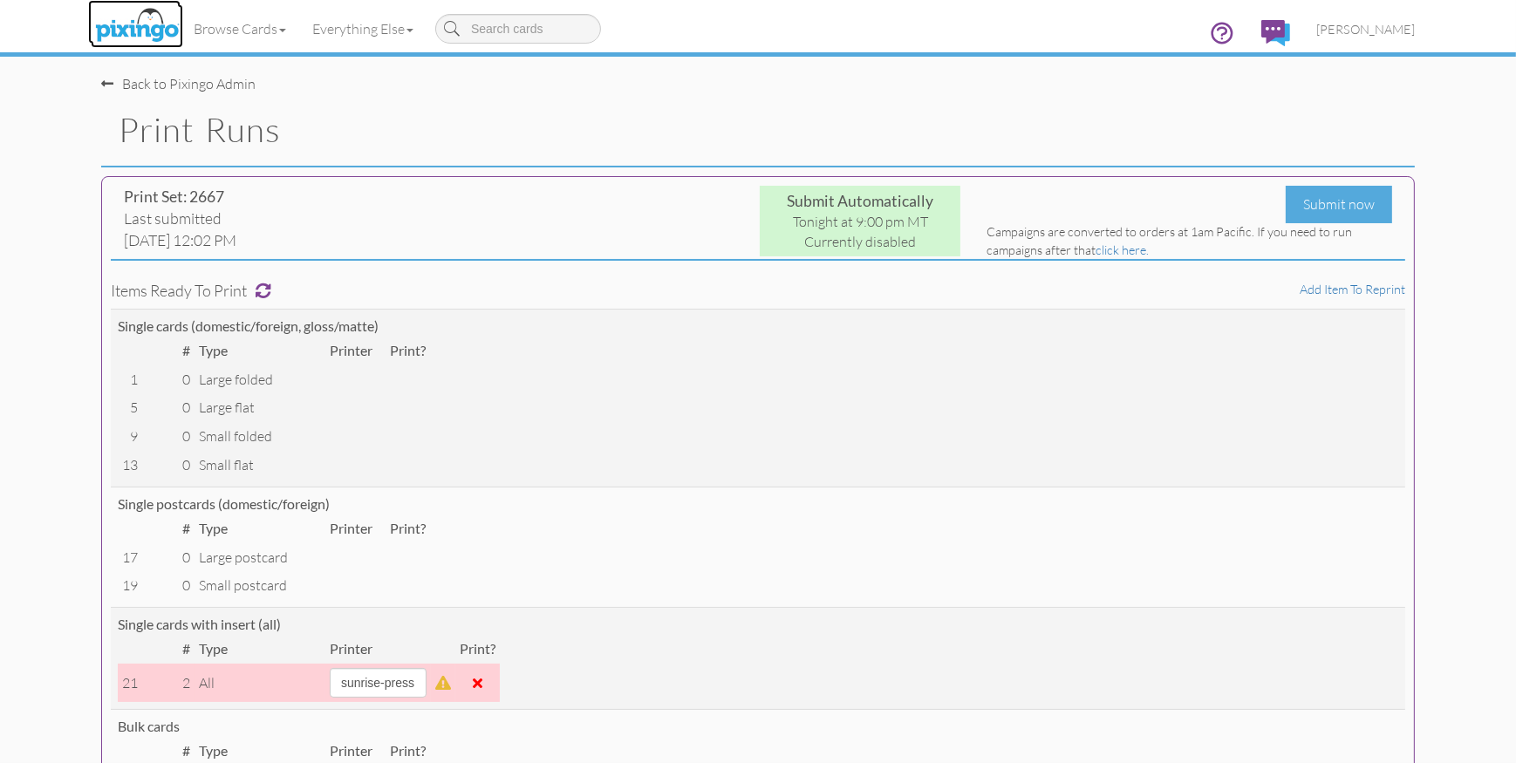
click at [124, 28] on img at bounding box center [137, 26] width 92 height 44
